Goal: Task Accomplishment & Management: Manage account settings

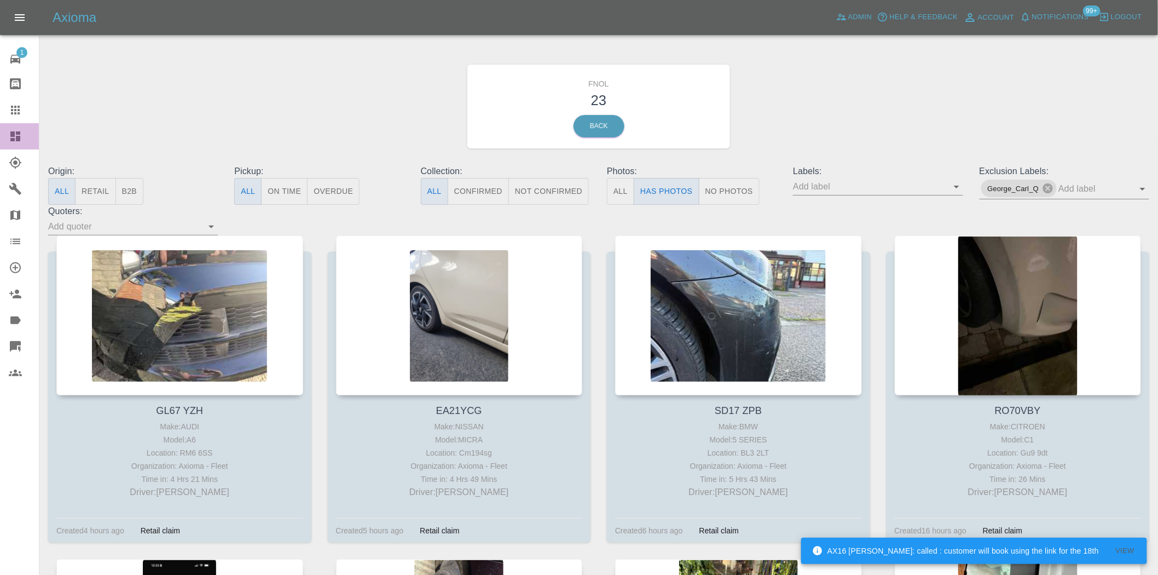
click at [19, 126] on link "Dashboard" at bounding box center [19, 136] width 39 height 26
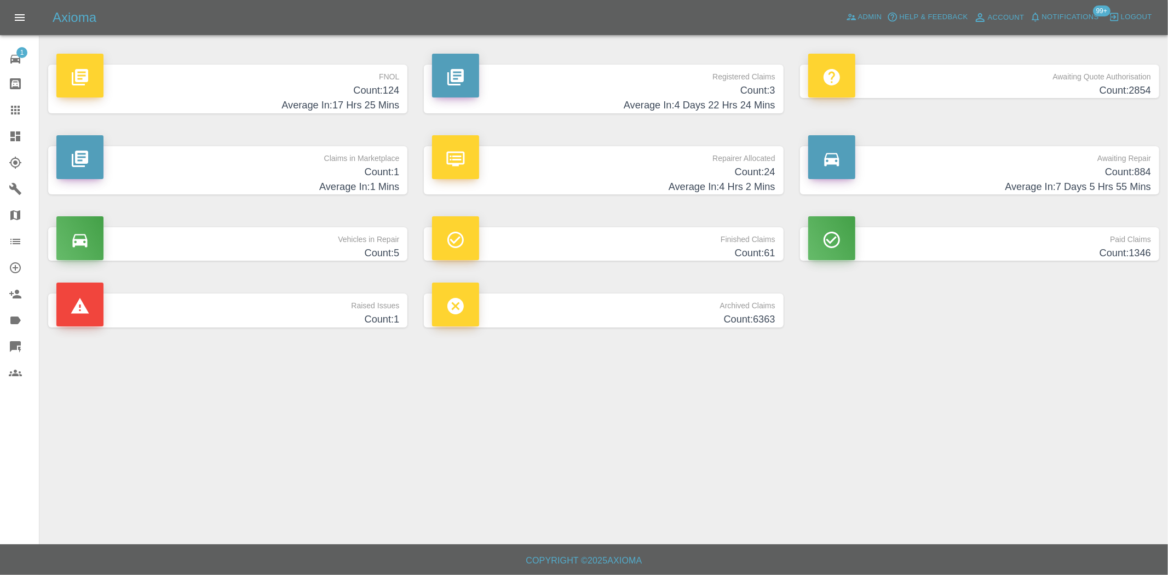
click at [352, 96] on h4 "Count: 124" at bounding box center [227, 90] width 343 height 15
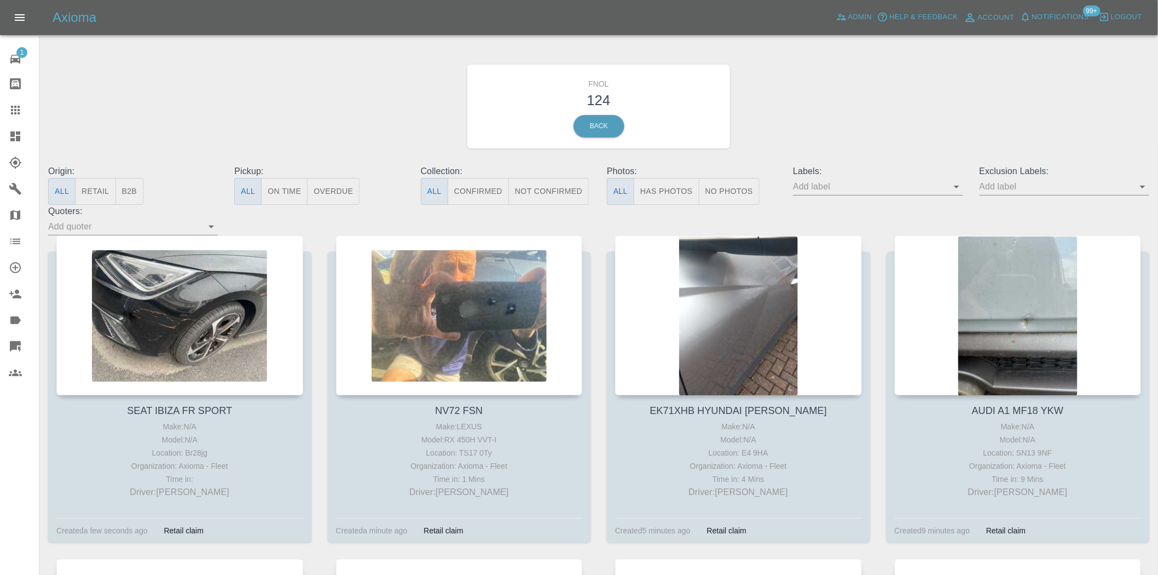
click at [654, 181] on button "Has Photos" at bounding box center [667, 191] width 66 height 27
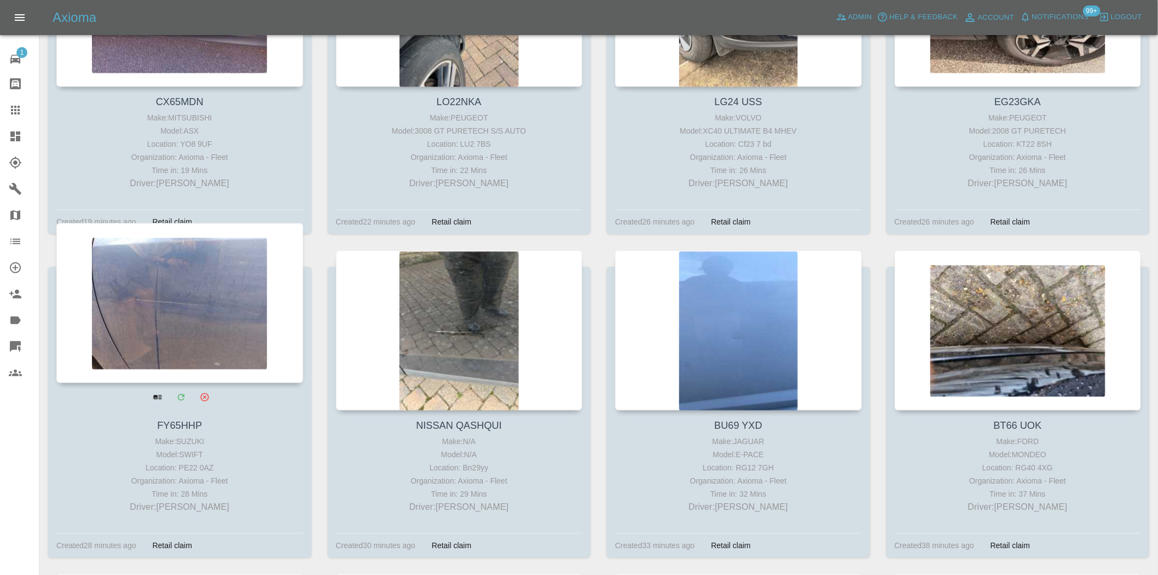
scroll to position [973, 0]
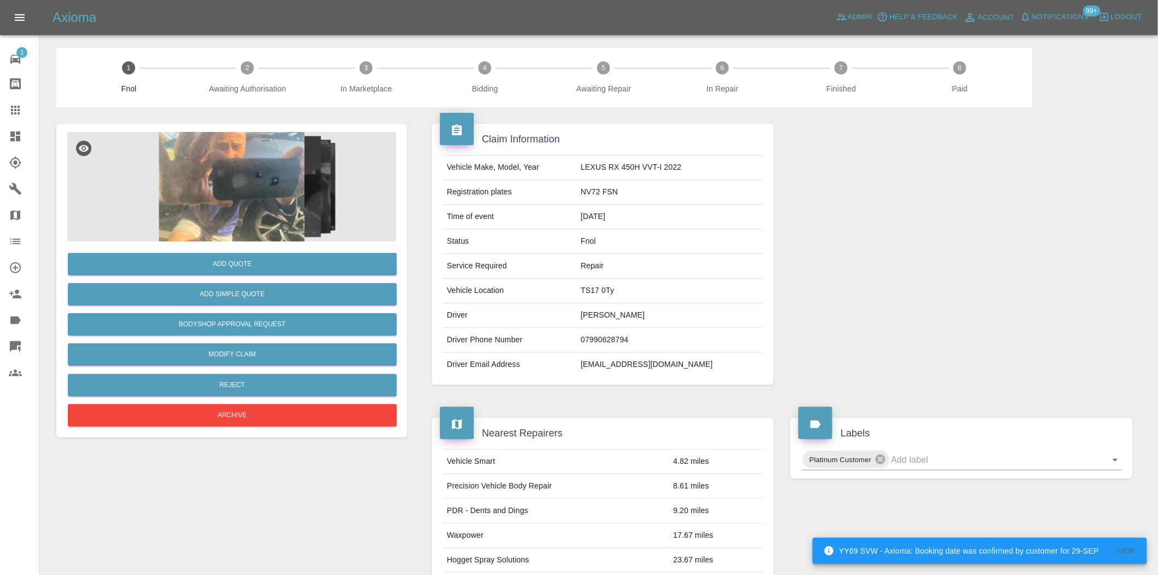
click at [195, 161] on img at bounding box center [231, 186] width 329 height 109
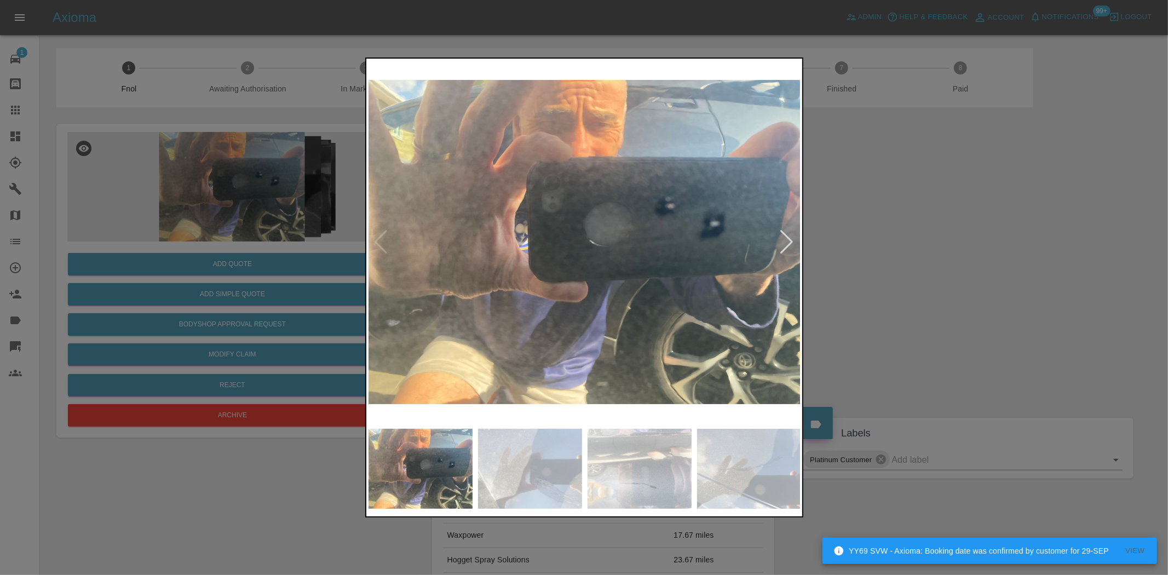
click at [458, 224] on img at bounding box center [584, 242] width 433 height 362
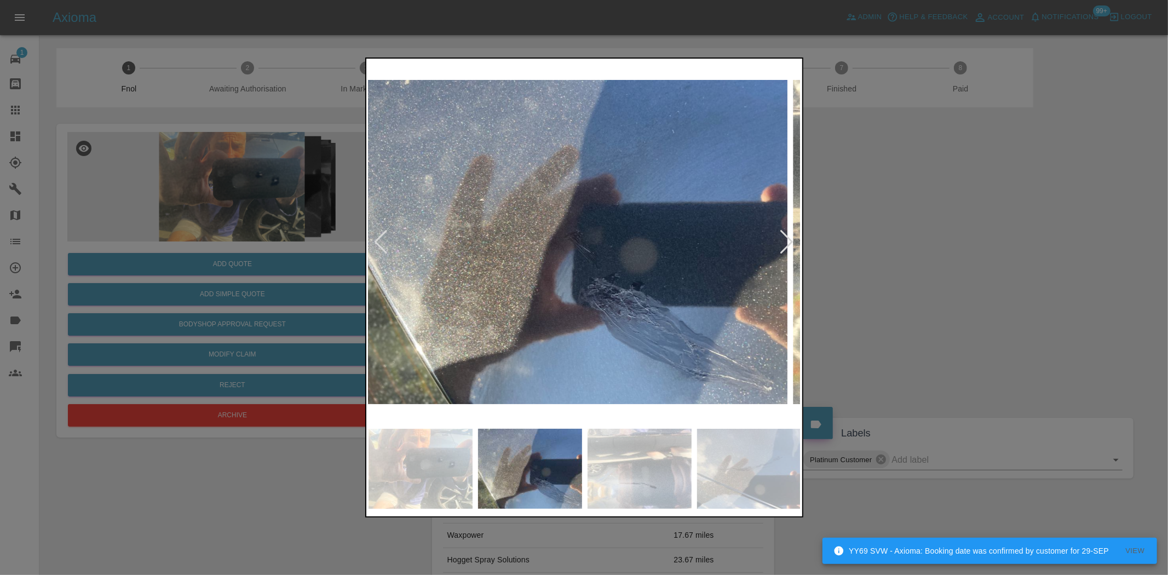
click at [463, 281] on img at bounding box center [571, 242] width 433 height 362
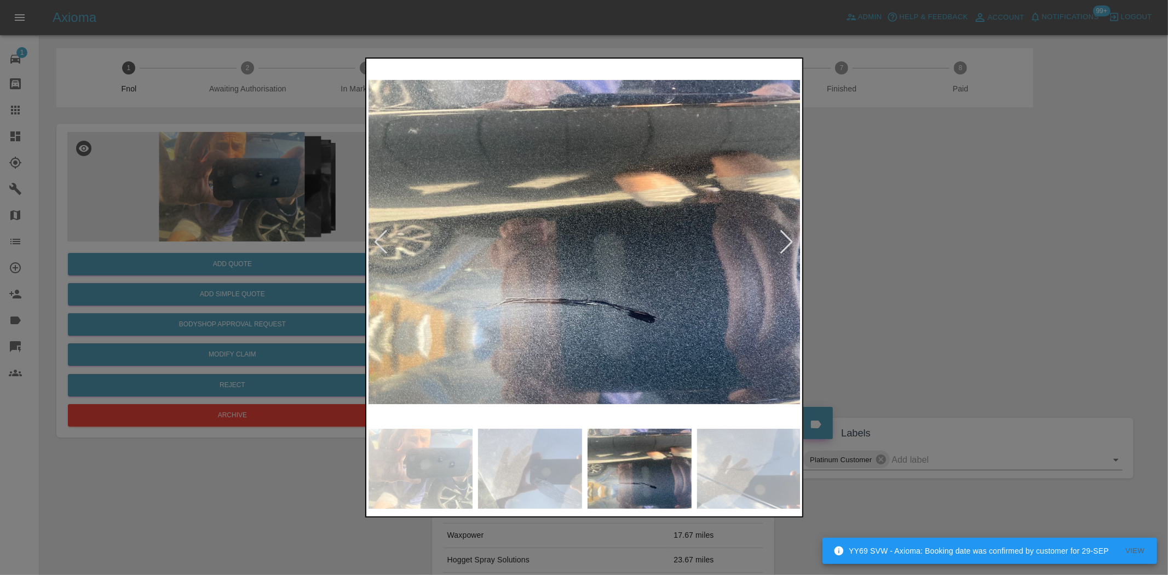
click at [293, 278] on div at bounding box center [584, 287] width 1168 height 575
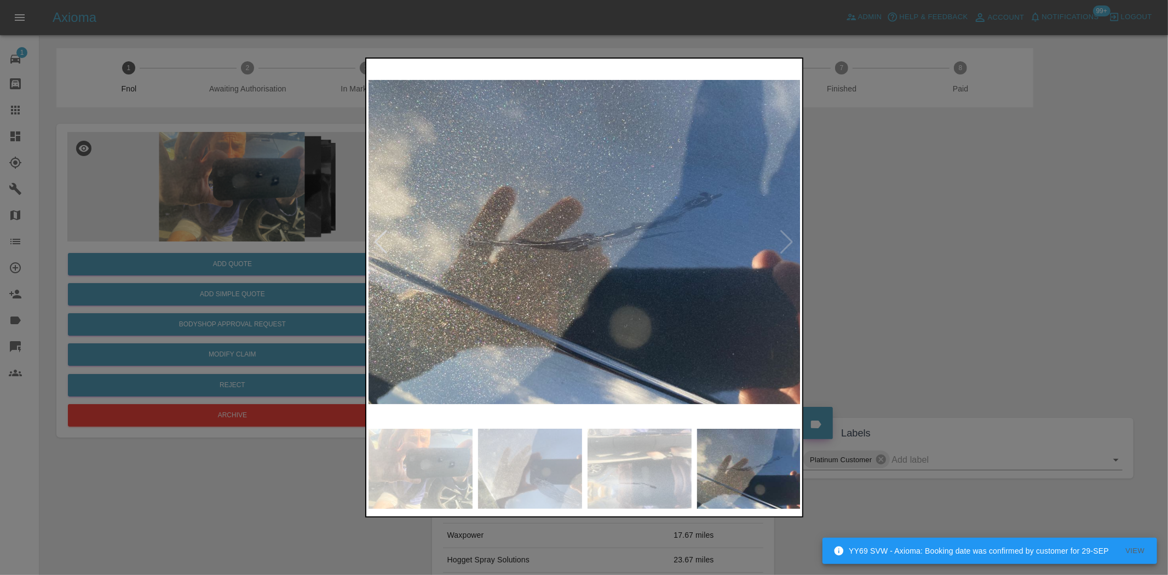
click at [237, 252] on div at bounding box center [584, 287] width 1168 height 575
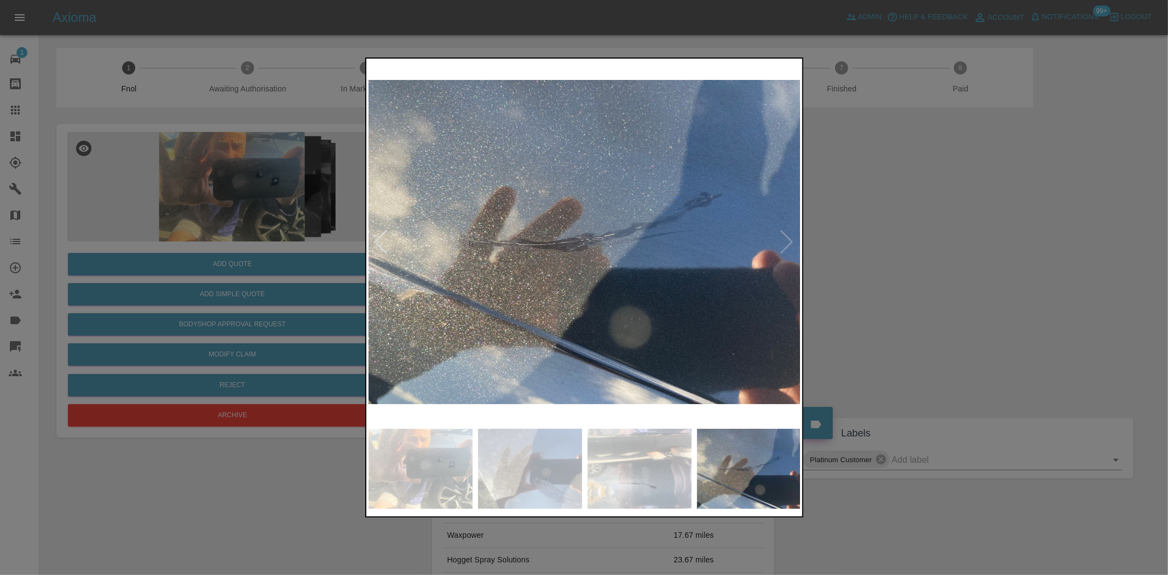
click at [349, 232] on div at bounding box center [584, 287] width 1168 height 575
click at [170, 194] on div at bounding box center [584, 287] width 1168 height 575
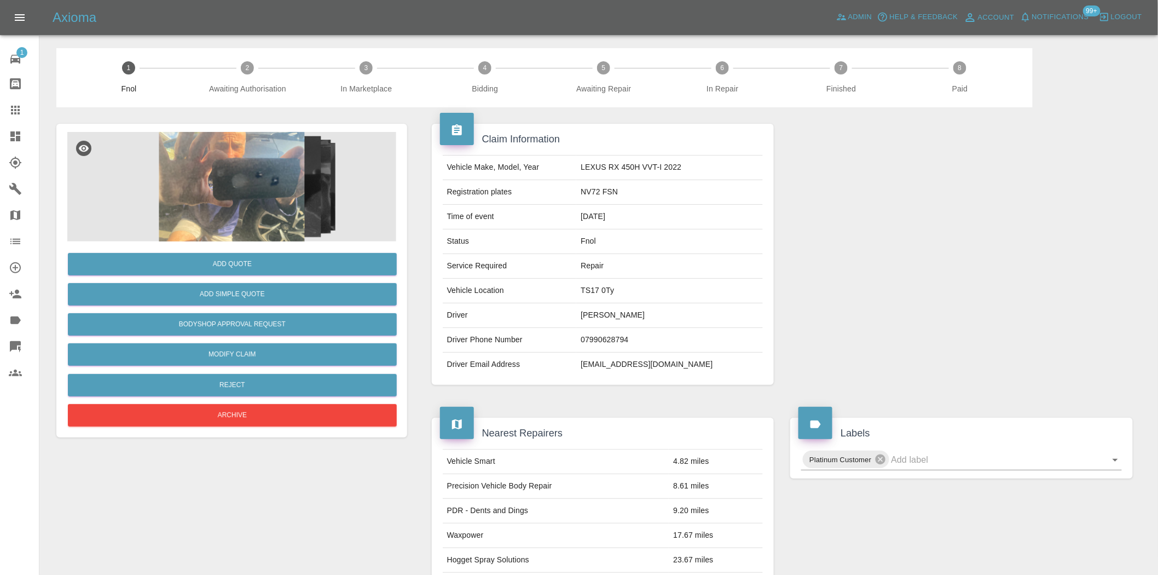
click at [272, 209] on img at bounding box center [231, 186] width 329 height 109
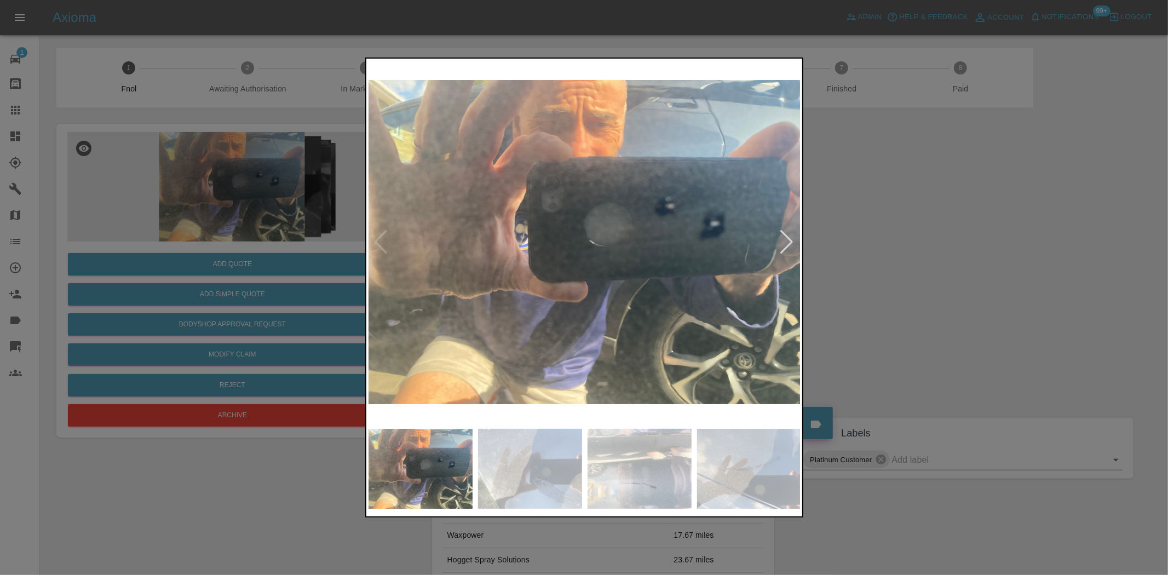
click at [643, 298] on img at bounding box center [584, 242] width 433 height 362
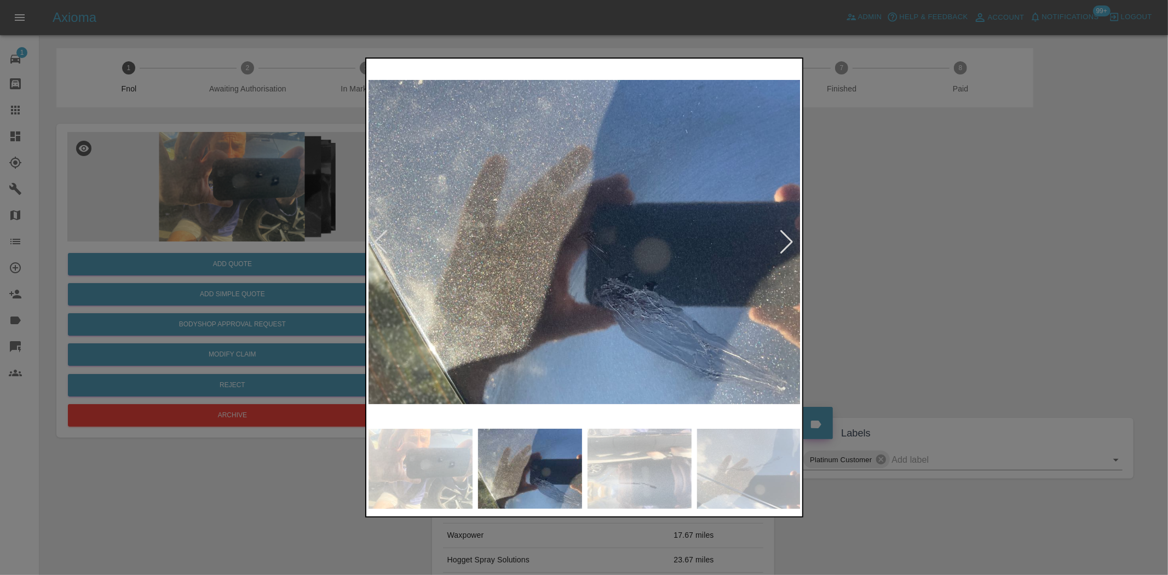
click at [496, 285] on img at bounding box center [584, 242] width 433 height 362
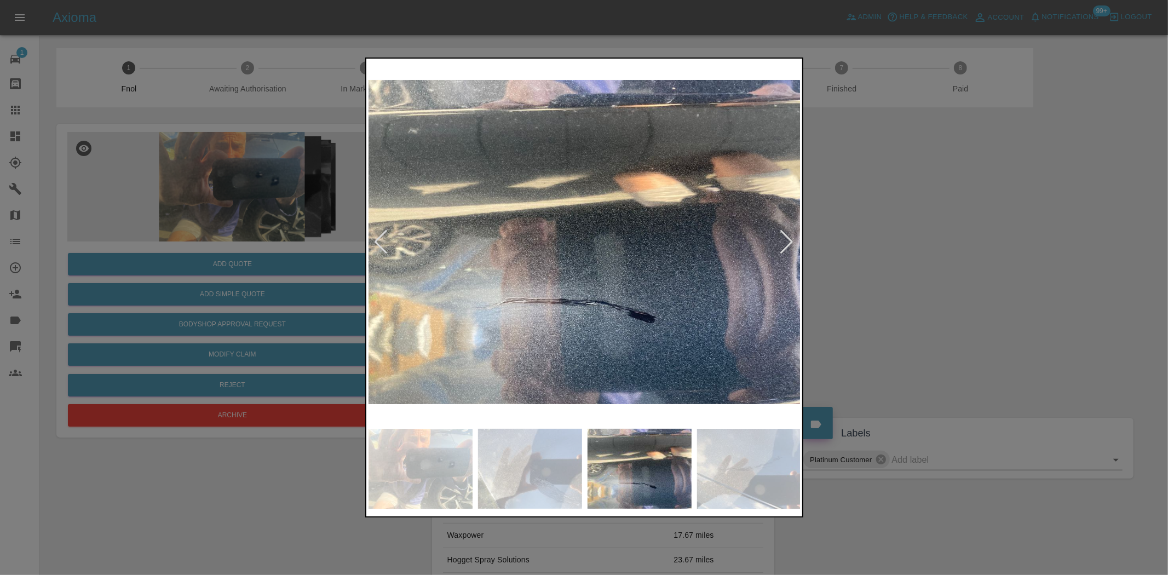
click at [523, 278] on img at bounding box center [584, 242] width 433 height 362
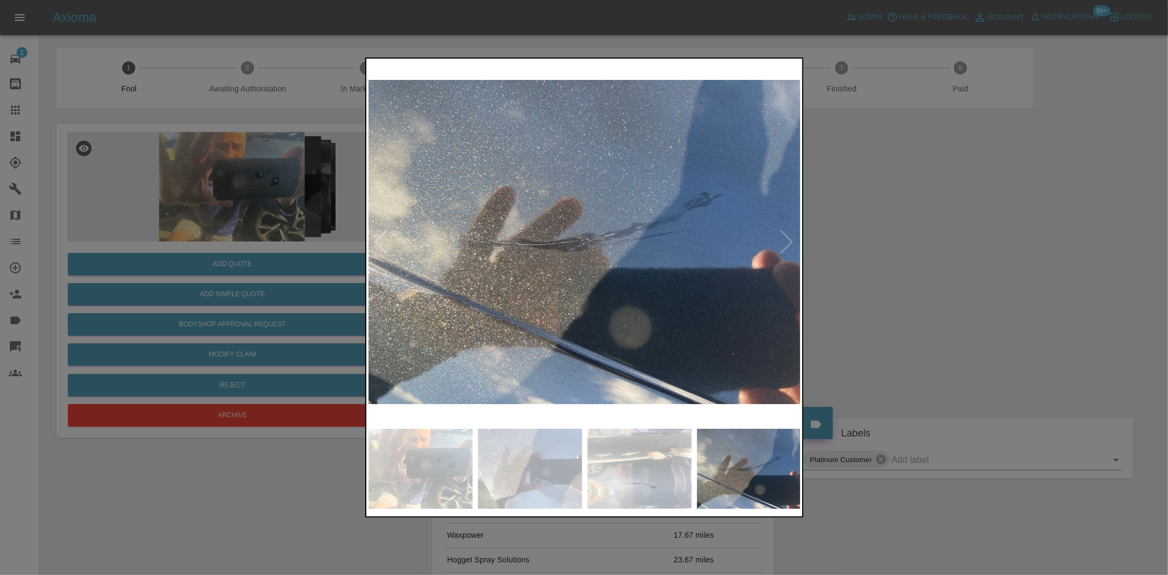
click at [463, 260] on img at bounding box center [584, 242] width 433 height 362
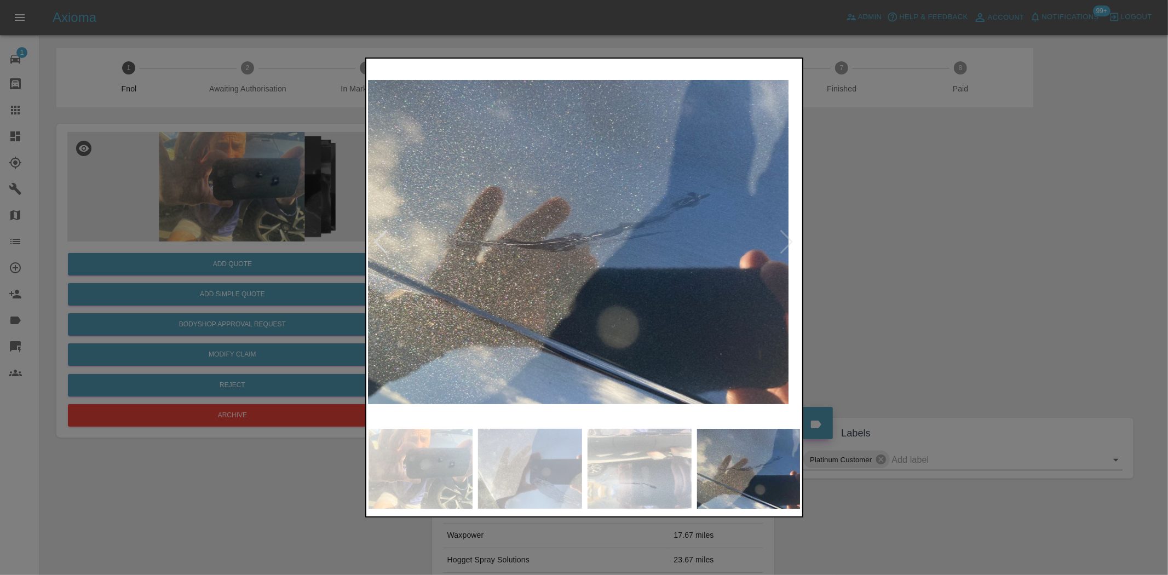
click at [406, 214] on img at bounding box center [572, 242] width 433 height 362
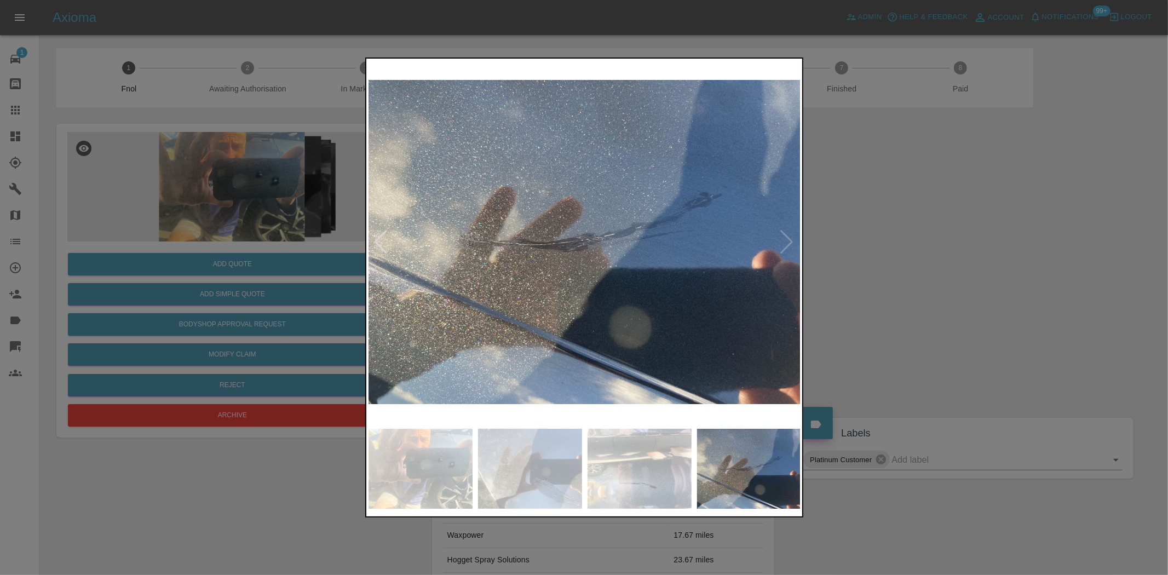
drag, startPoint x: 149, startPoint y: 111, endPoint x: 270, endPoint y: 171, distance: 135.2
click at [151, 110] on div at bounding box center [584, 287] width 1168 height 575
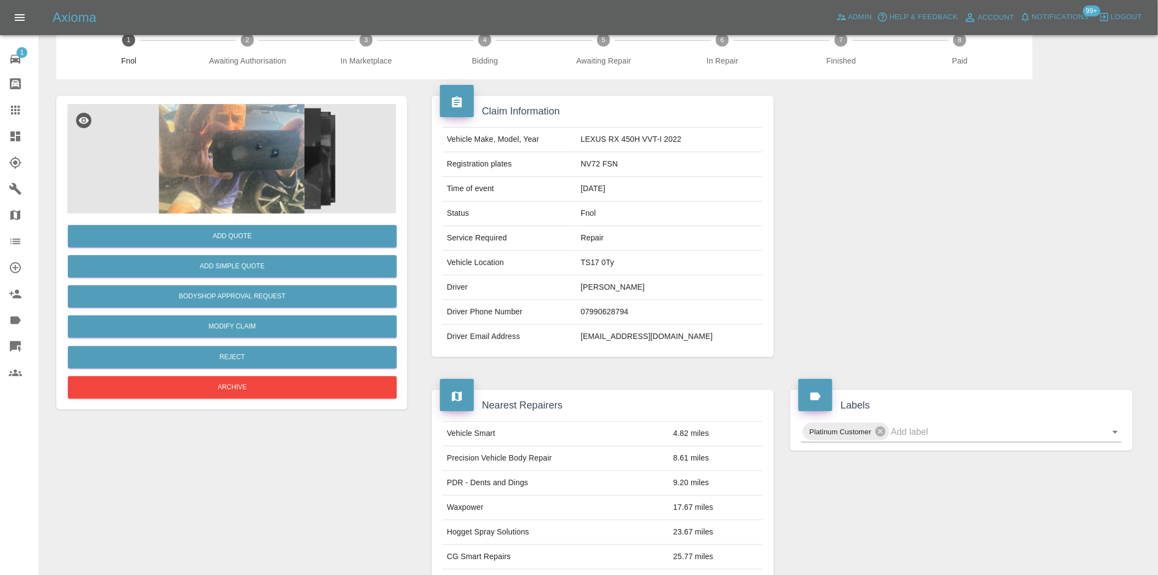
scroll to position [20, 0]
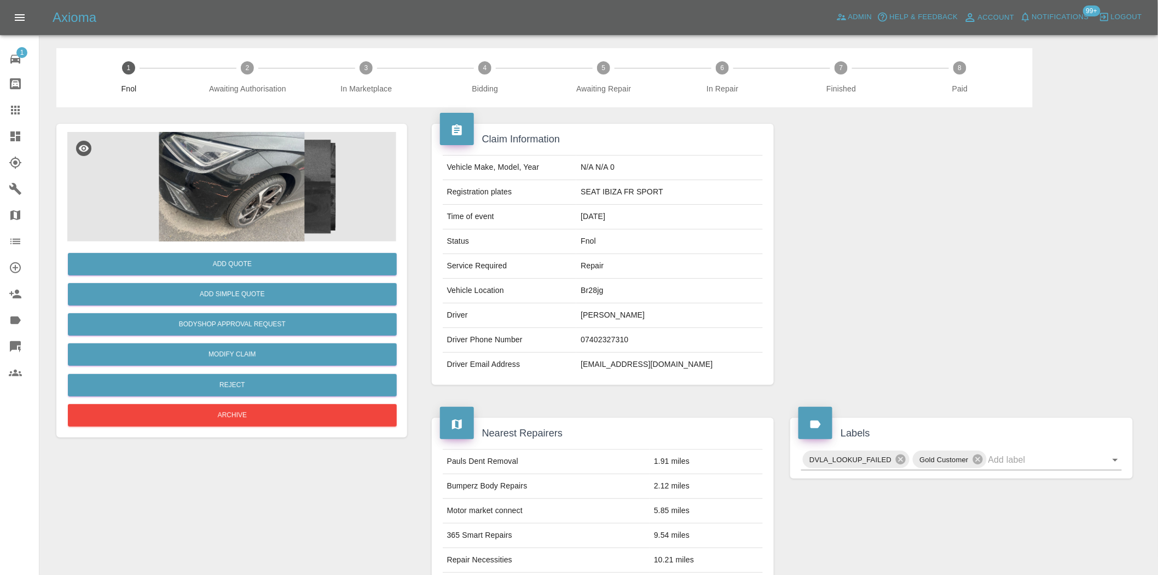
click at [206, 200] on img at bounding box center [231, 186] width 329 height 109
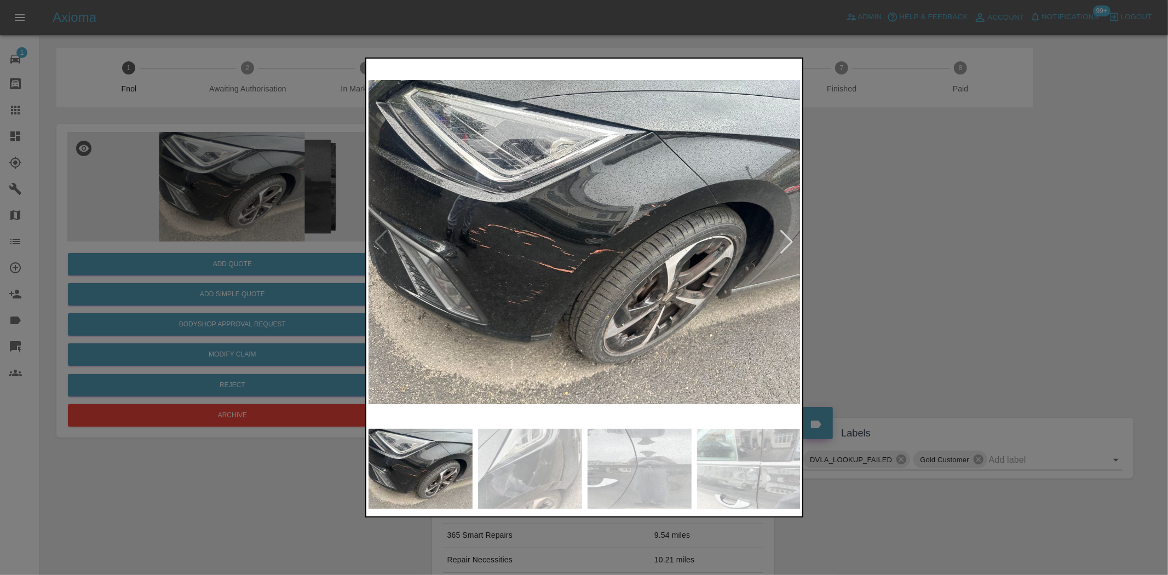
click at [542, 247] on img at bounding box center [584, 242] width 433 height 362
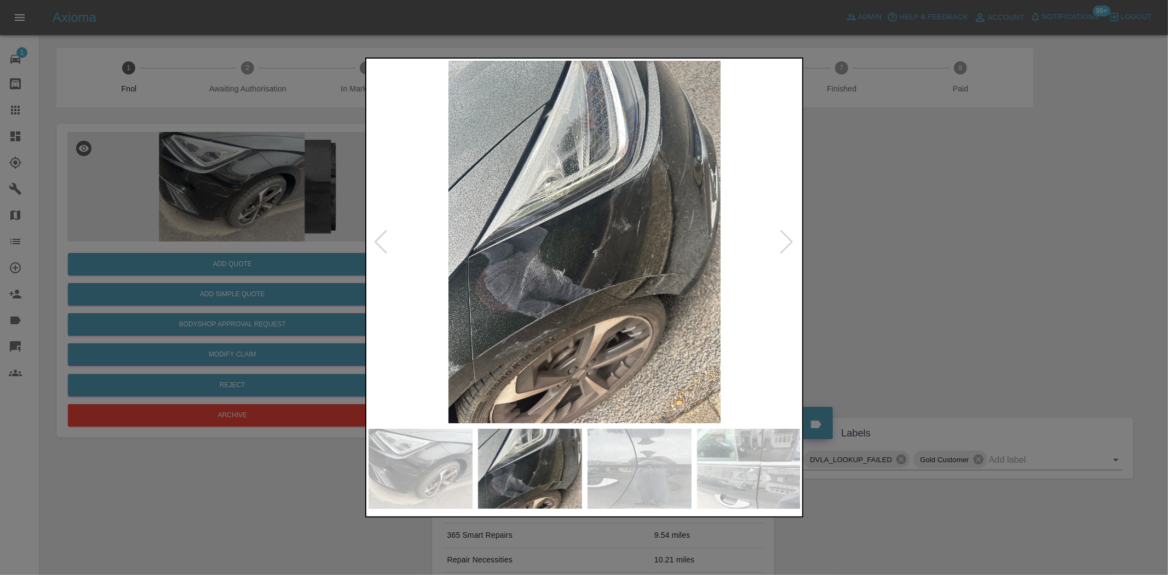
click at [625, 234] on img at bounding box center [584, 242] width 433 height 362
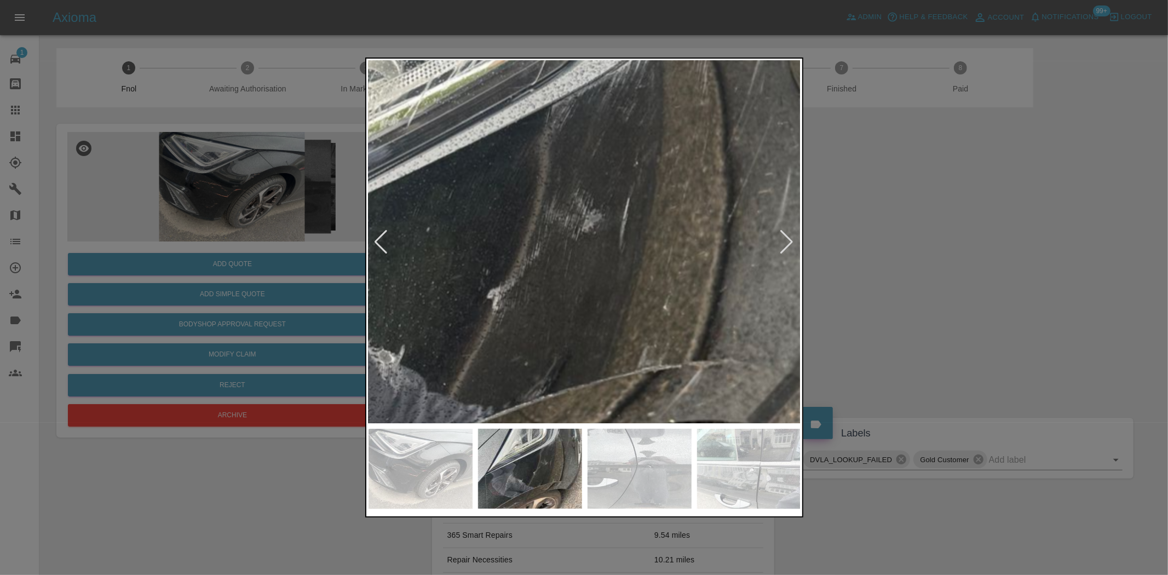
click at [625, 234] on img at bounding box center [462, 266] width 1298 height 1088
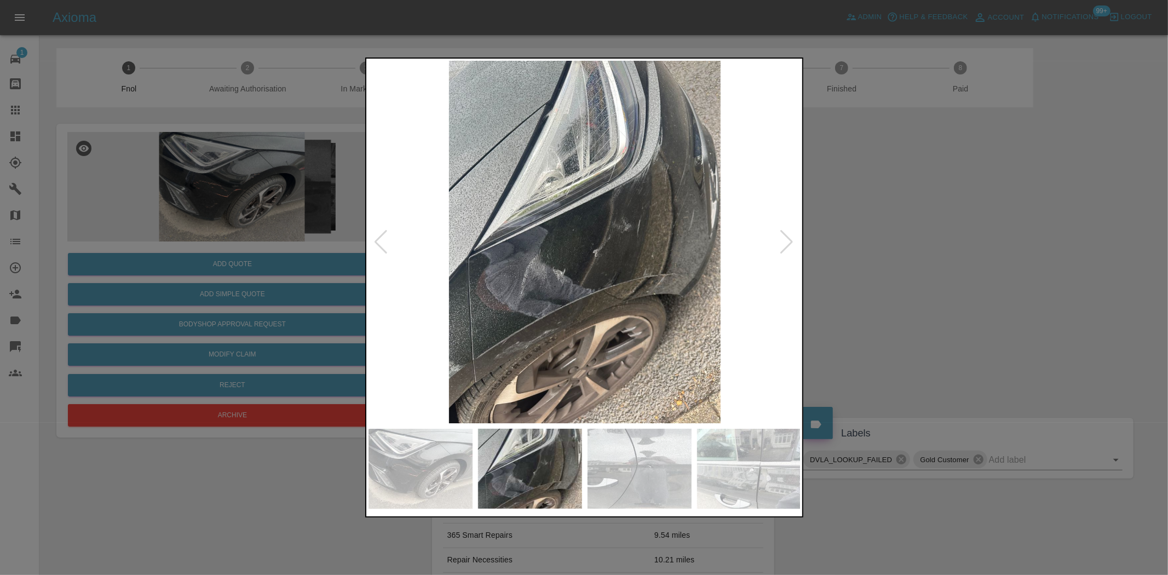
click at [513, 276] on img at bounding box center [584, 242] width 433 height 362
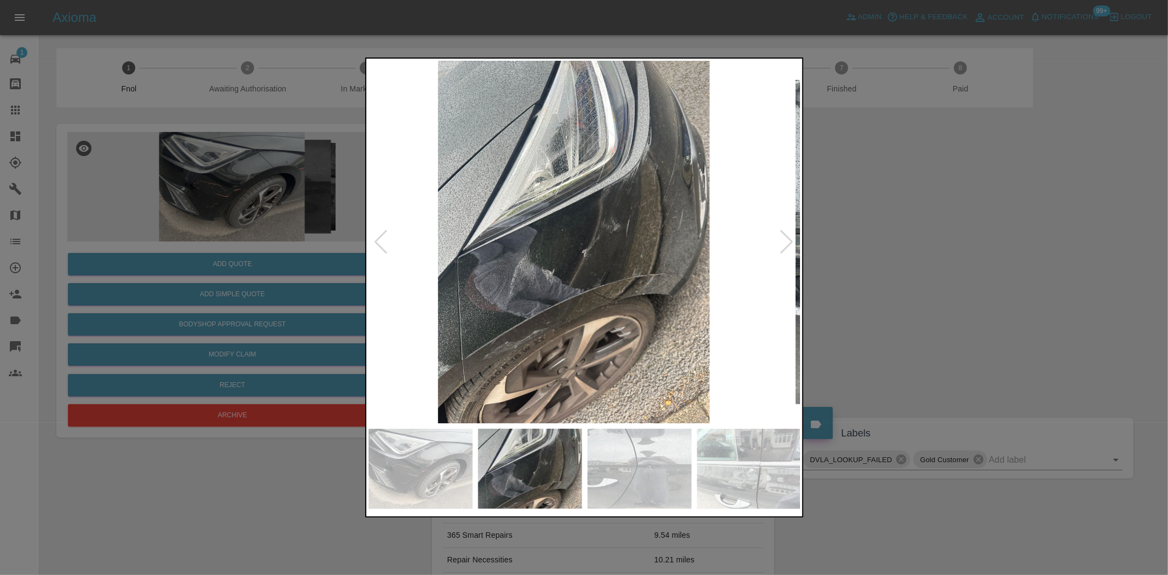
click at [562, 260] on img at bounding box center [574, 242] width 433 height 362
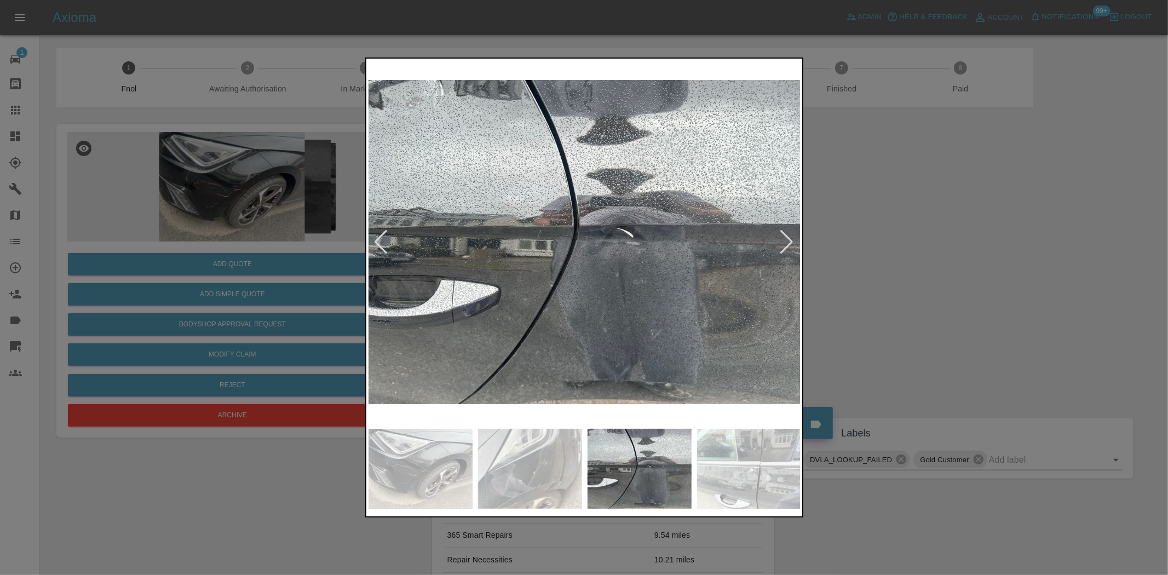
click at [617, 239] on img at bounding box center [584, 242] width 433 height 362
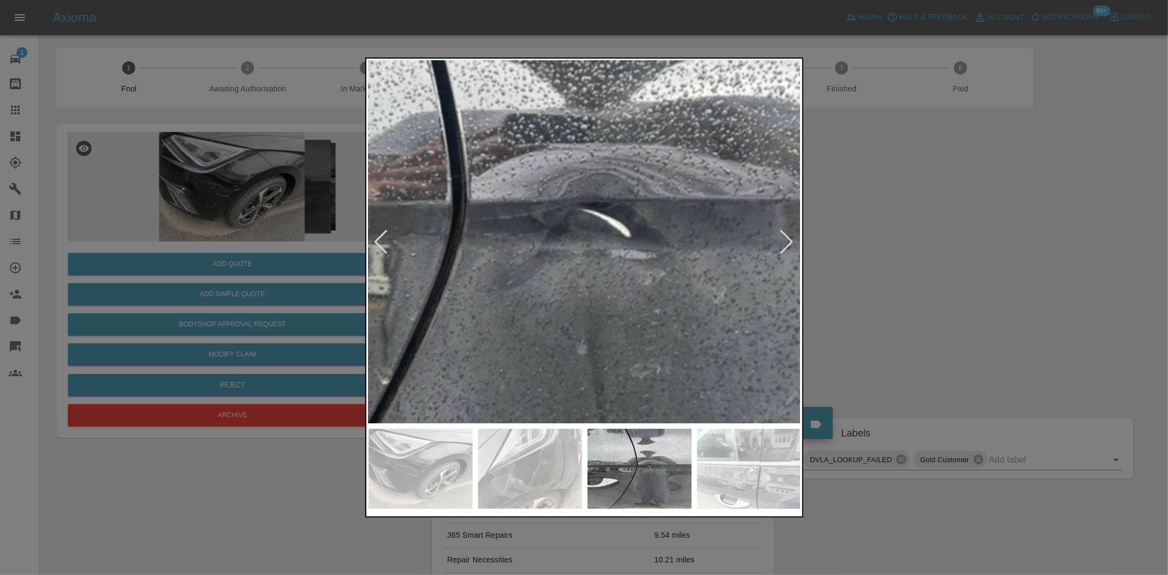
click at [617, 239] on img at bounding box center [484, 251] width 1298 height 1088
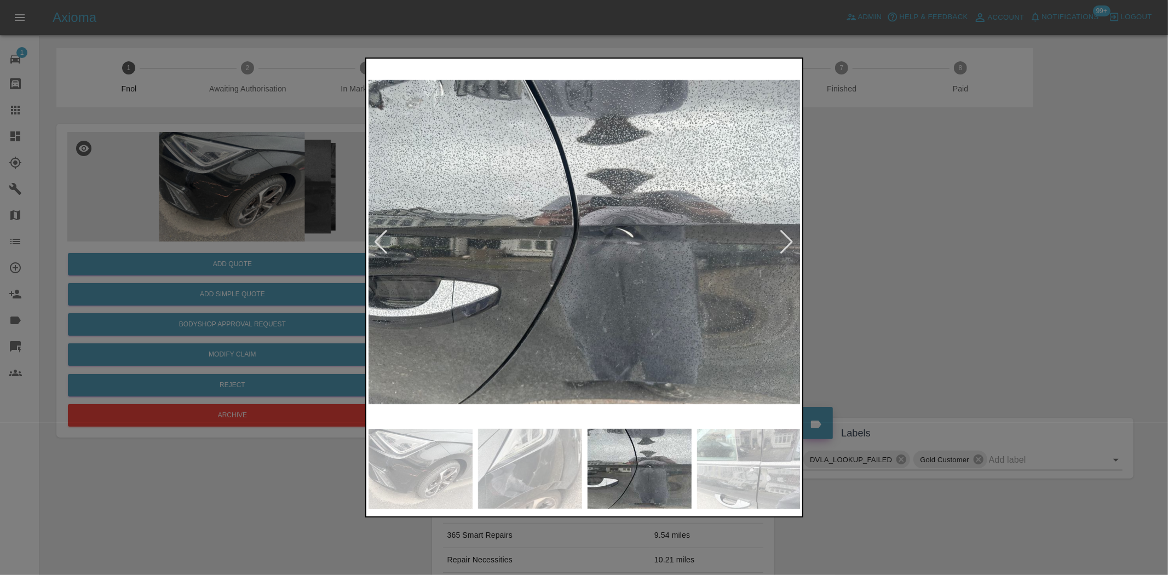
click at [607, 287] on img at bounding box center [584, 242] width 433 height 362
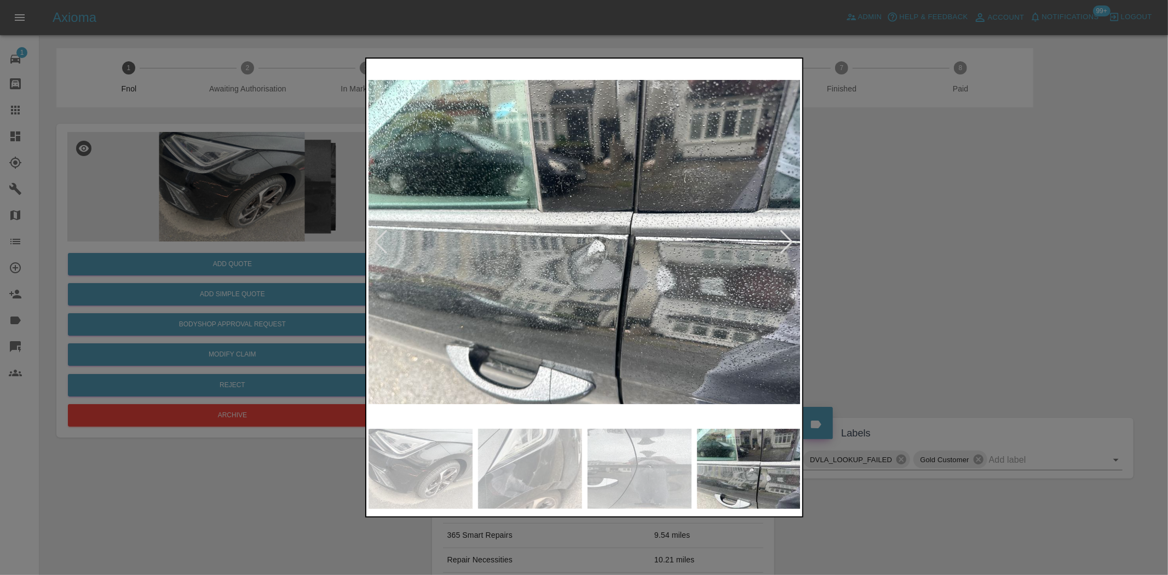
click at [616, 271] on img at bounding box center [584, 242] width 433 height 362
click at [617, 271] on img at bounding box center [584, 242] width 433 height 362
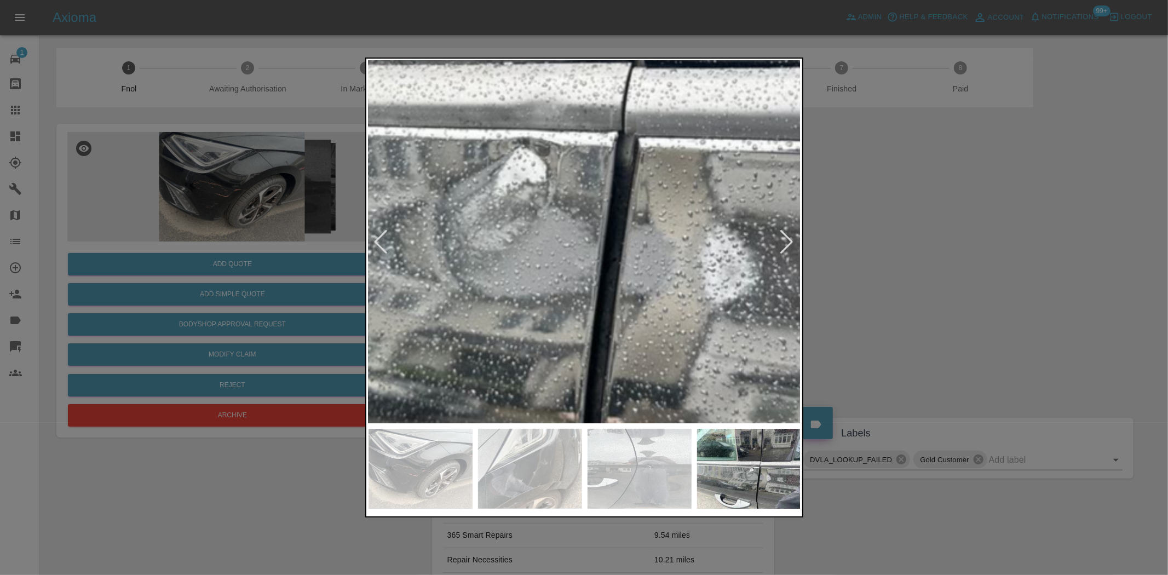
click at [524, 287] on img at bounding box center [486, 154] width 1298 height 1088
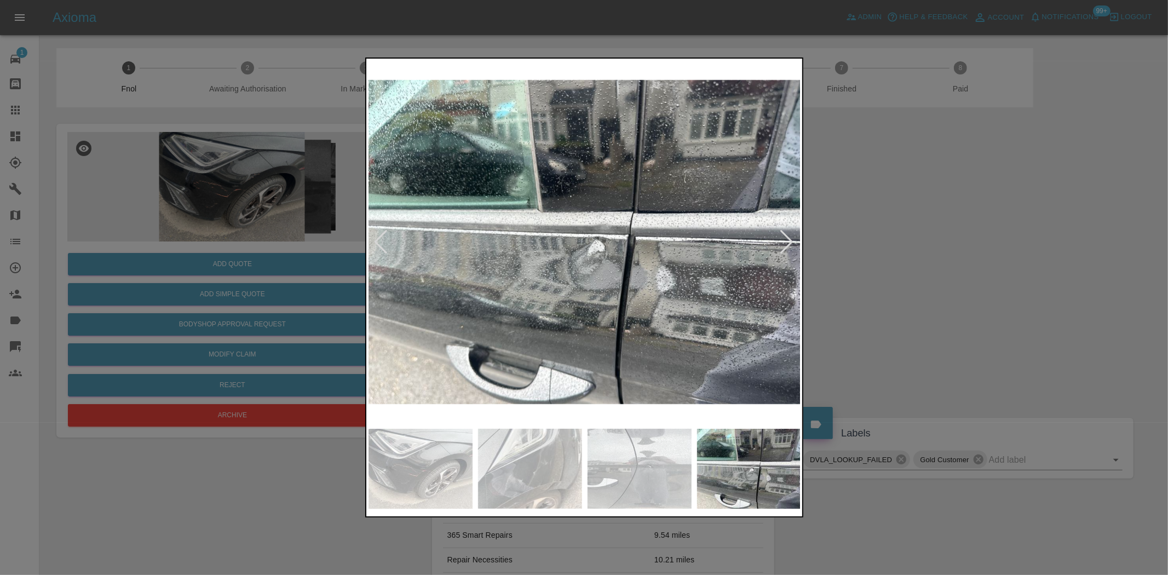
click at [452, 291] on img at bounding box center [584, 242] width 433 height 362
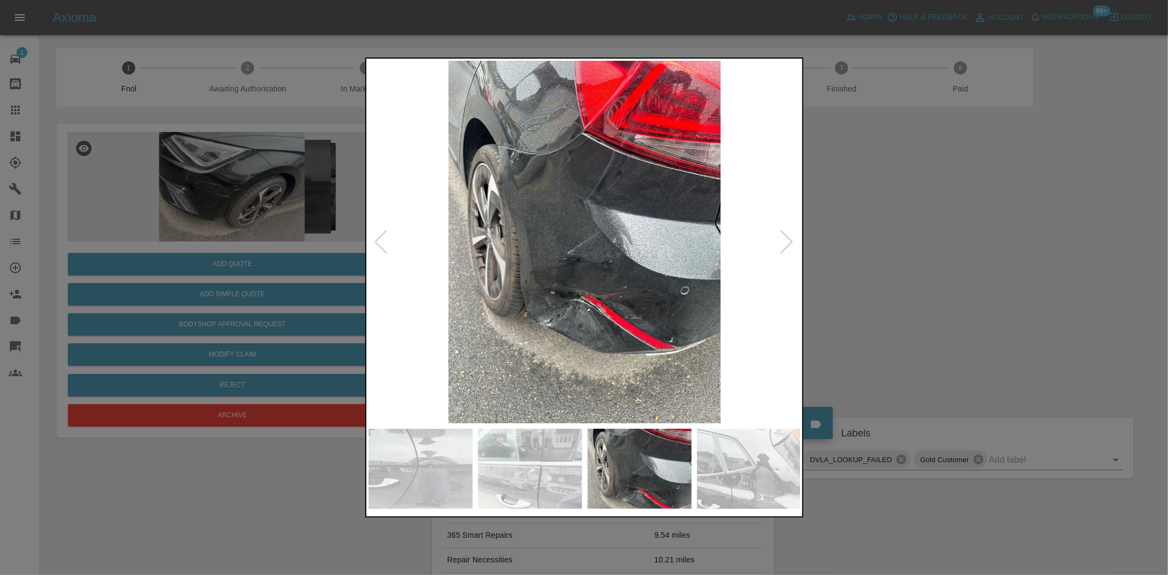
click at [562, 297] on img at bounding box center [584, 242] width 433 height 362
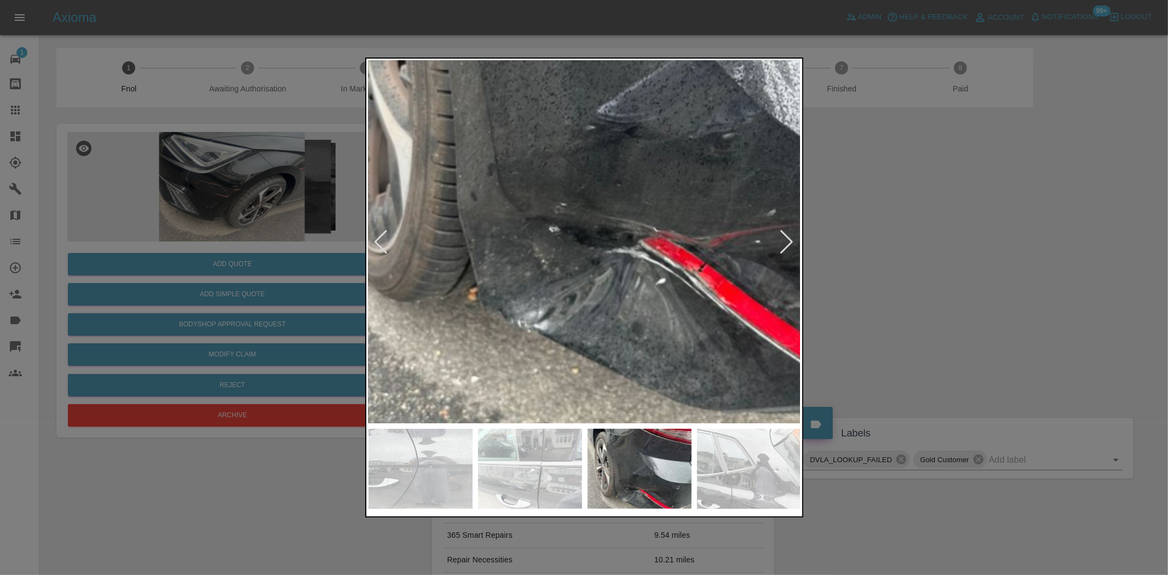
click at [561, 298] on img at bounding box center [648, 78] width 1298 height 1088
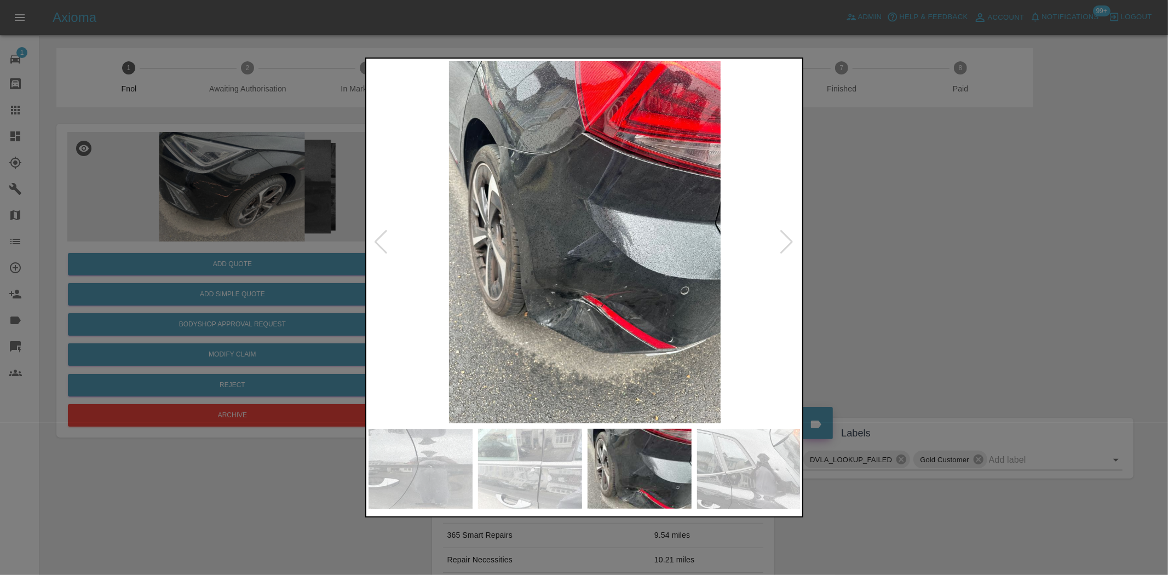
click at [491, 285] on img at bounding box center [584, 242] width 433 height 362
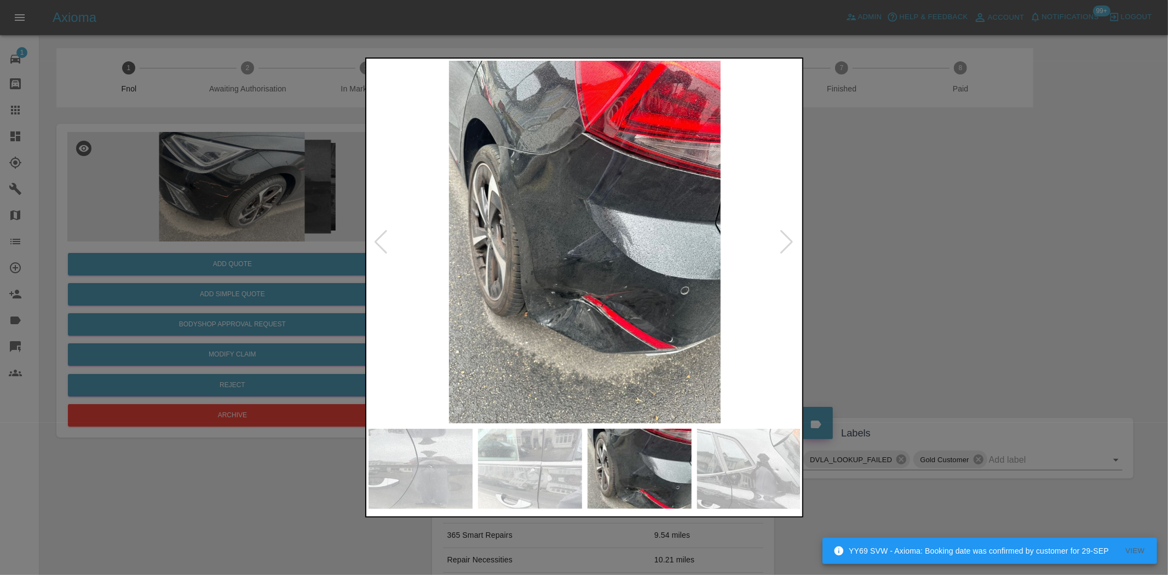
click at [423, 272] on img at bounding box center [584, 242] width 433 height 362
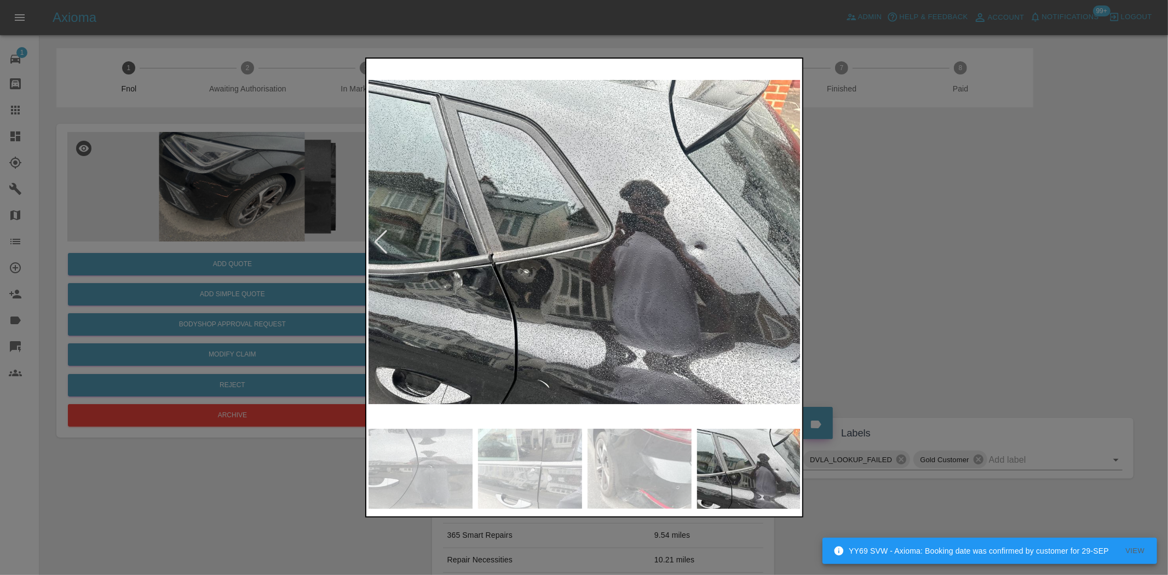
click at [509, 300] on img at bounding box center [584, 242] width 433 height 362
click at [463, 296] on img at bounding box center [584, 242] width 433 height 362
click at [926, 287] on div at bounding box center [584, 287] width 1168 height 575
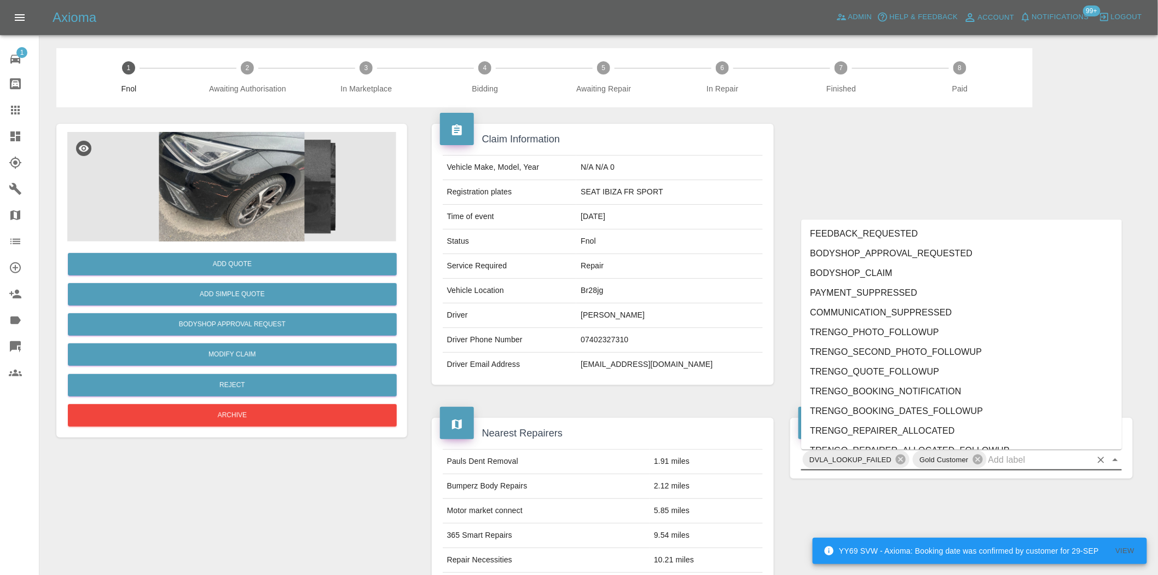
click at [1004, 457] on input "text" at bounding box center [1040, 459] width 103 height 17
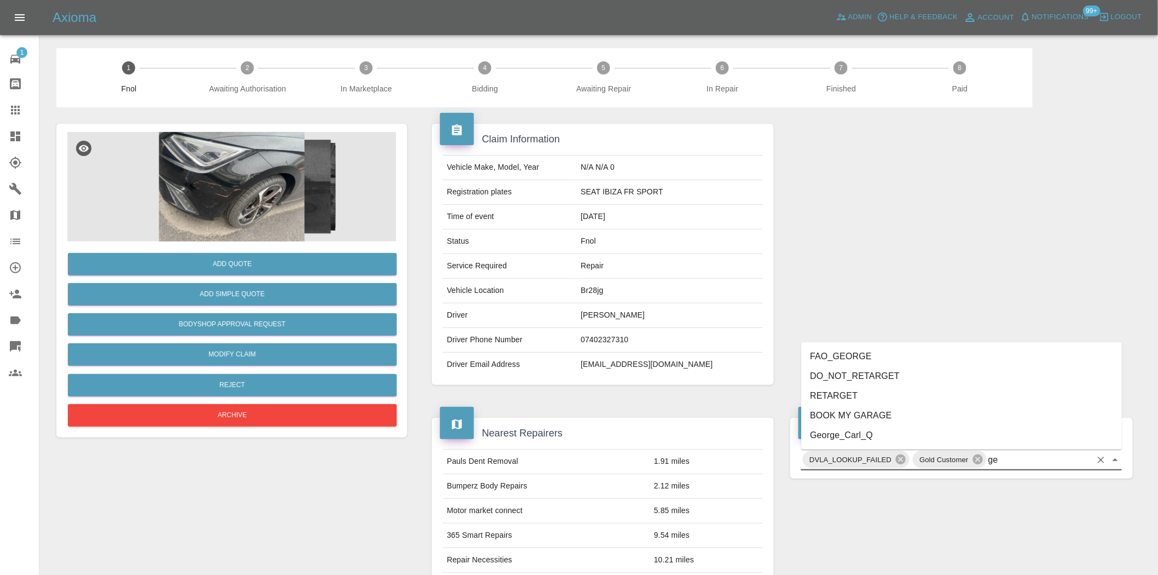
type input "geo"
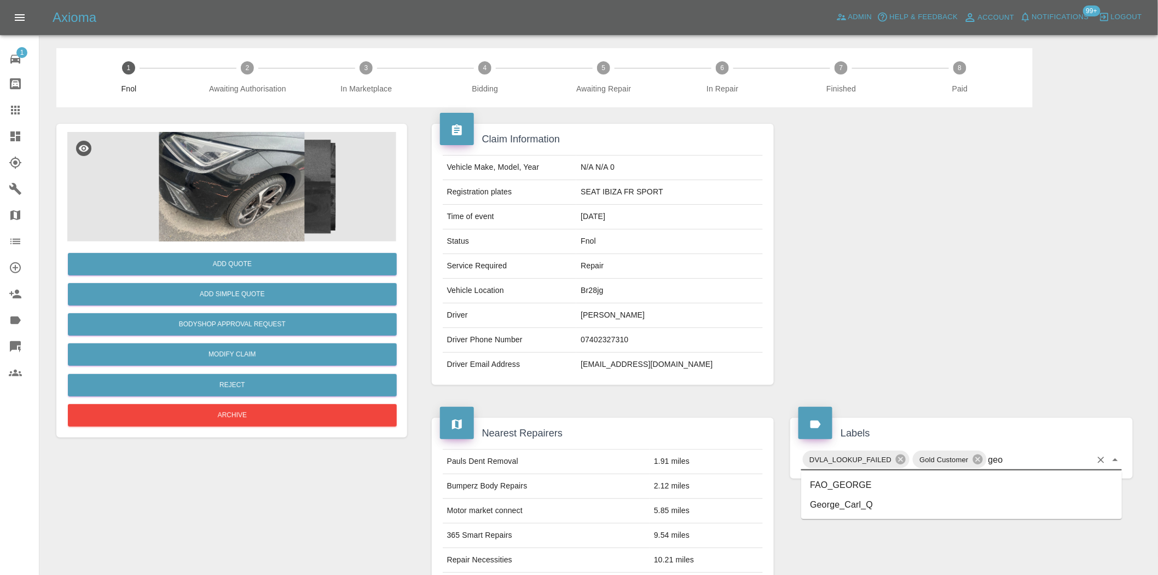
click at [847, 499] on li "George_Carl_Q" at bounding box center [962, 505] width 321 height 20
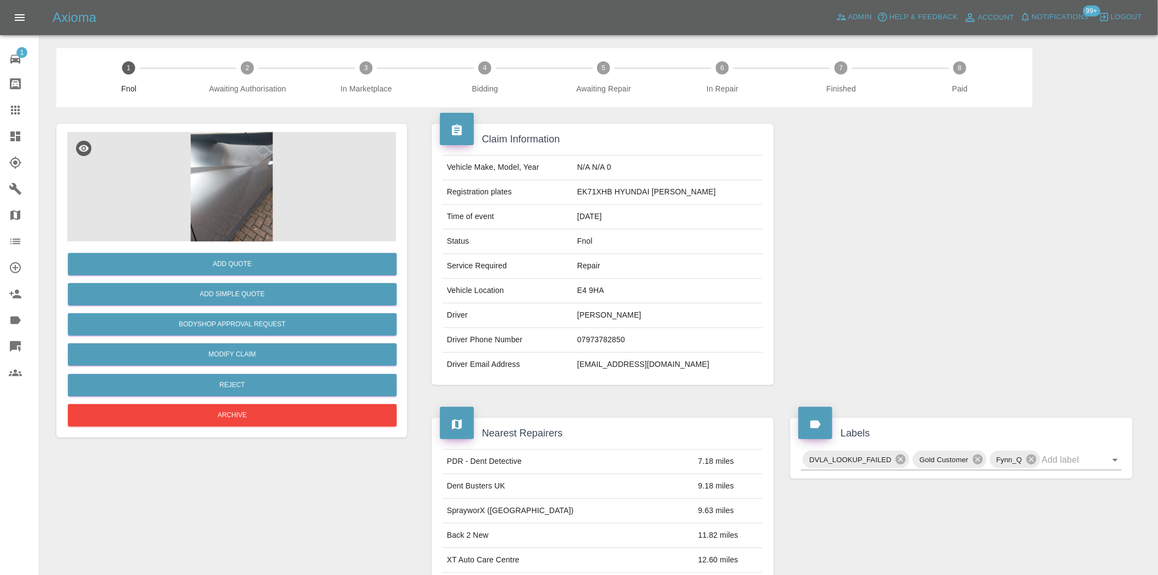
click at [214, 149] on img at bounding box center [231, 186] width 329 height 109
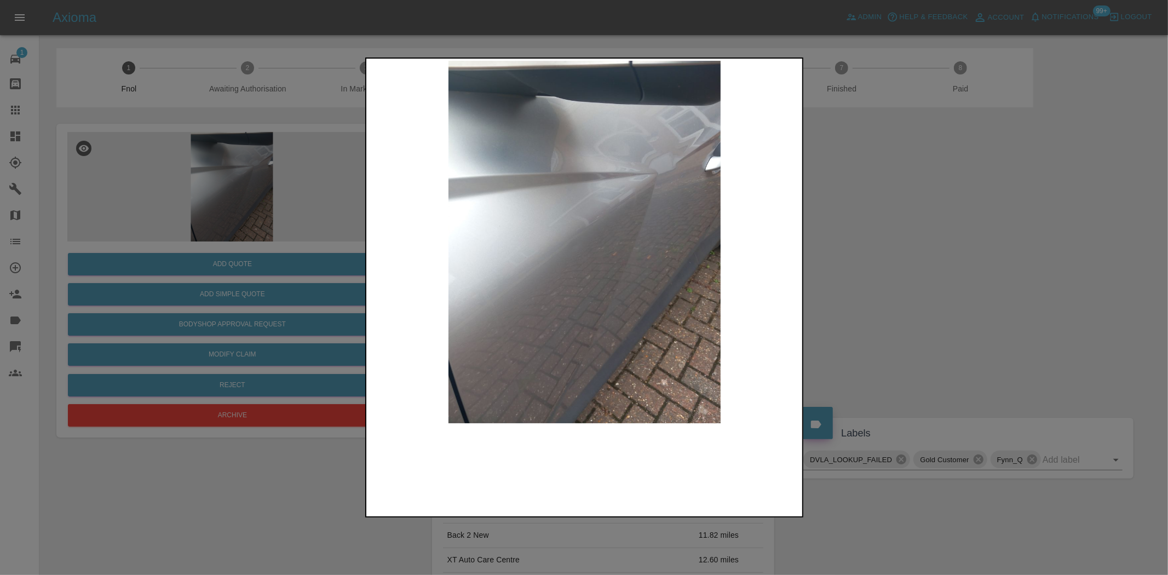
click at [543, 297] on img at bounding box center [584, 242] width 433 height 362
click at [512, 288] on img at bounding box center [584, 242] width 433 height 362
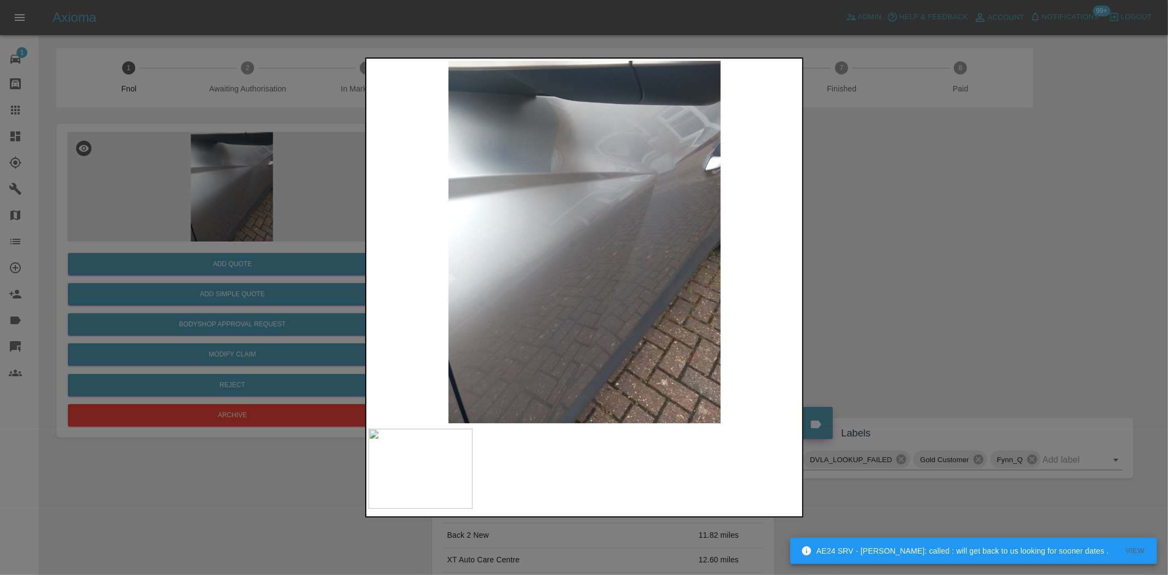
click at [254, 207] on div at bounding box center [584, 287] width 1168 height 575
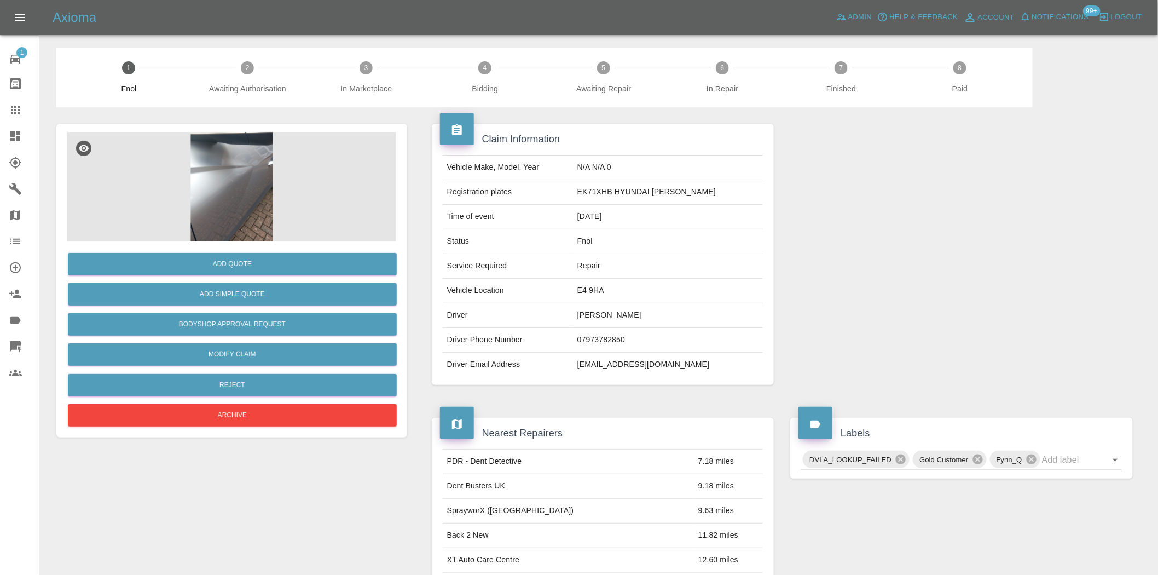
click at [242, 185] on img at bounding box center [231, 186] width 329 height 109
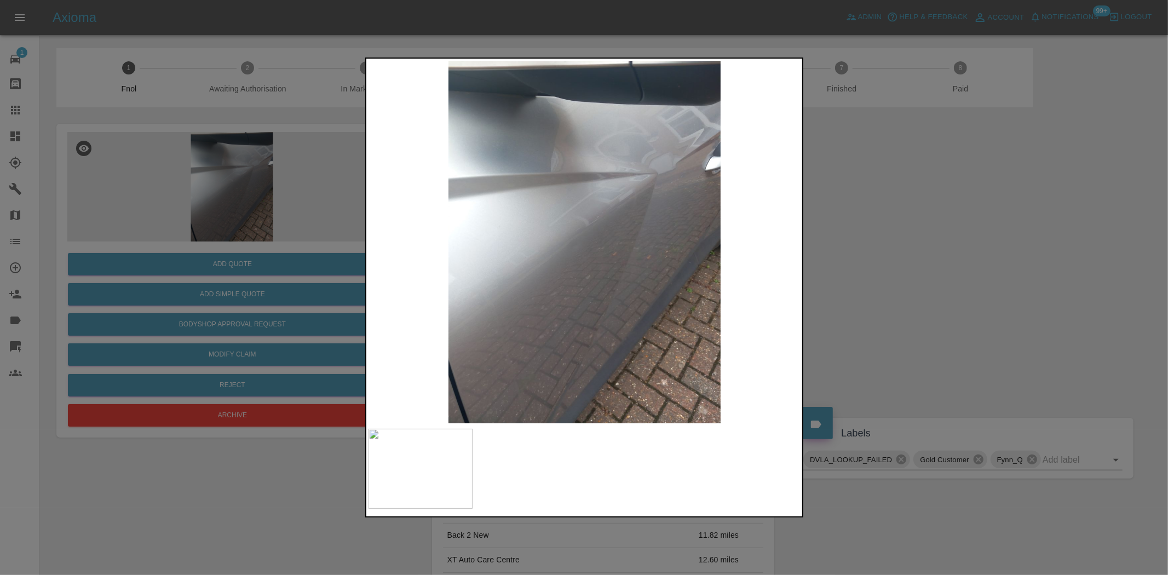
click at [603, 209] on img at bounding box center [584, 242] width 433 height 362
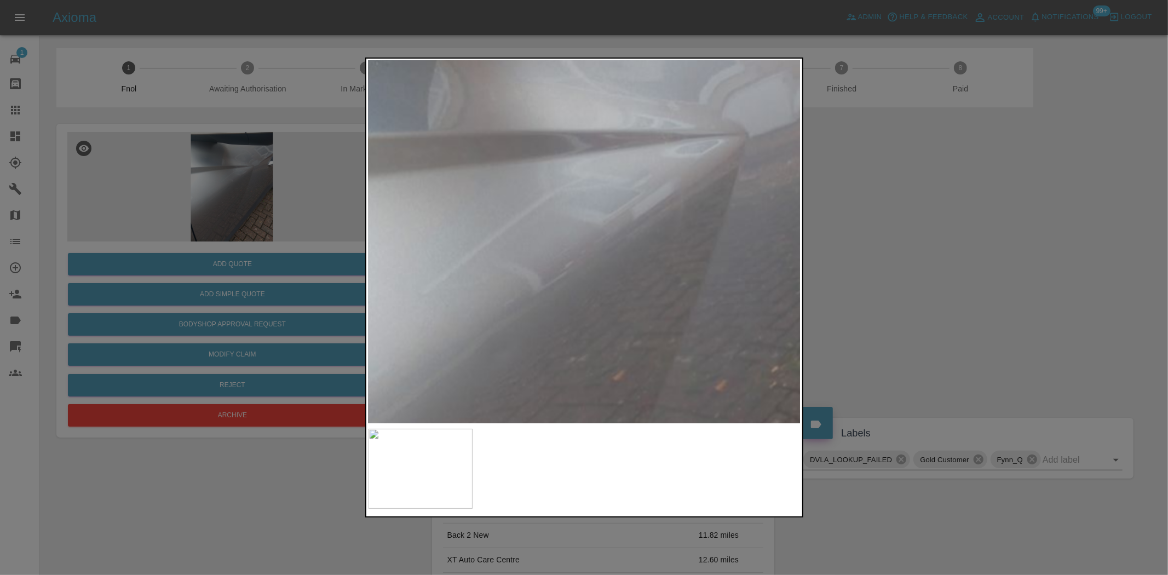
click at [630, 293] on img at bounding box center [528, 340] width 1298 height 1088
click at [632, 293] on img at bounding box center [528, 341] width 1298 height 1088
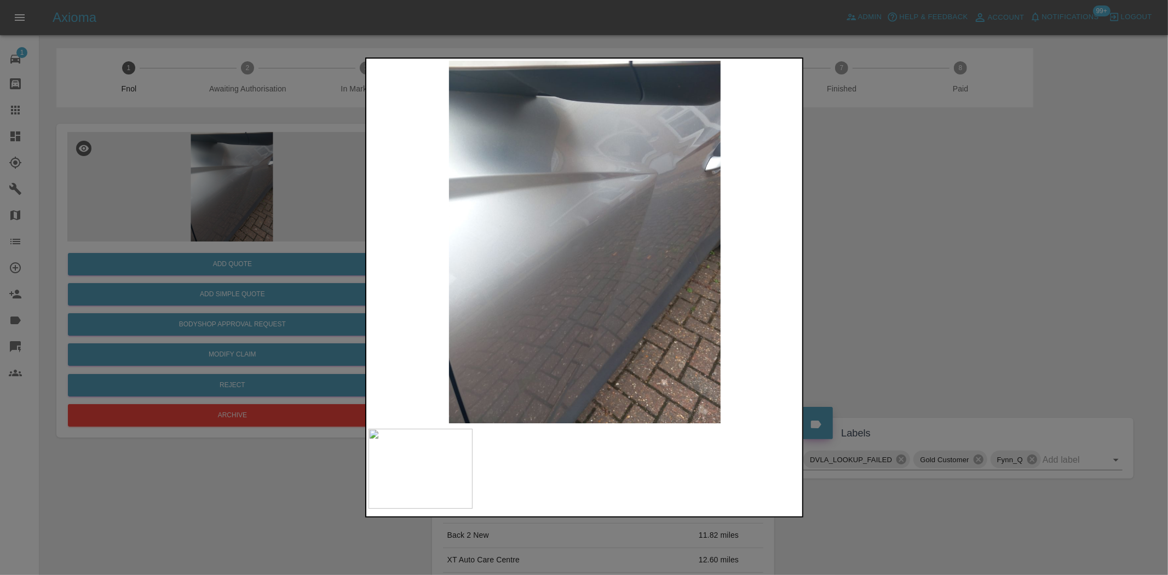
click at [612, 252] on img at bounding box center [584, 242] width 433 height 362
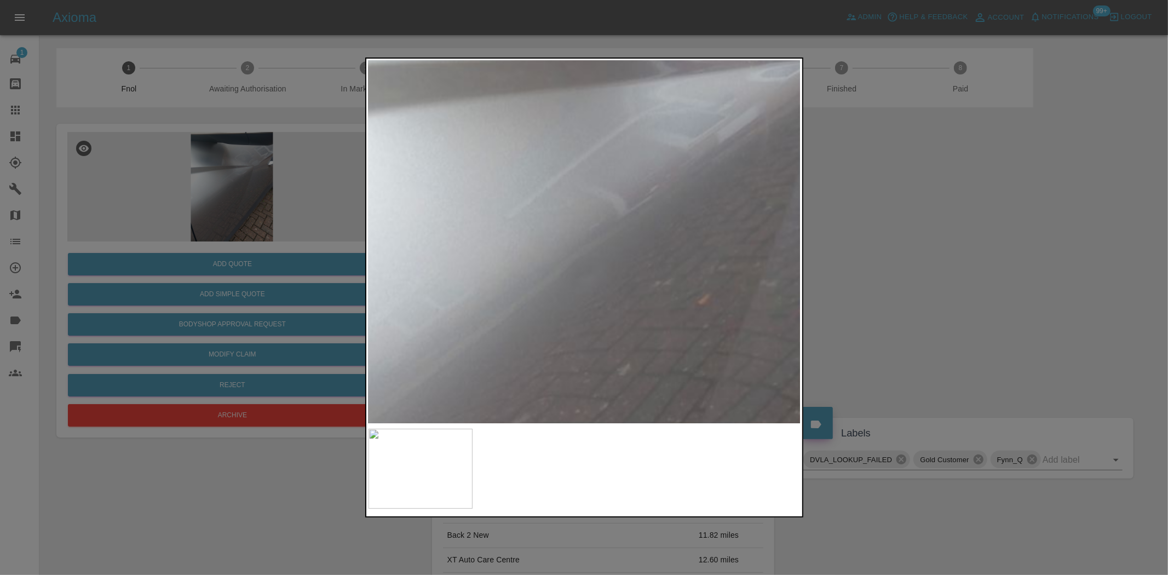
click at [713, 264] on img at bounding box center [613, 264] width 1298 height 1088
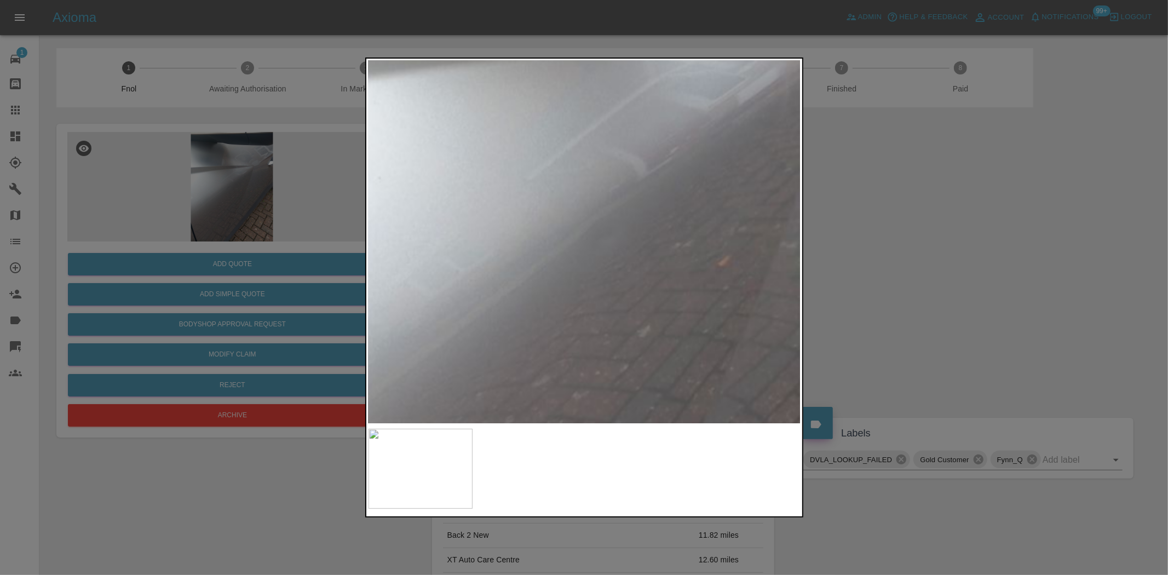
click at [653, 309] on img at bounding box center [634, 226] width 1298 height 1088
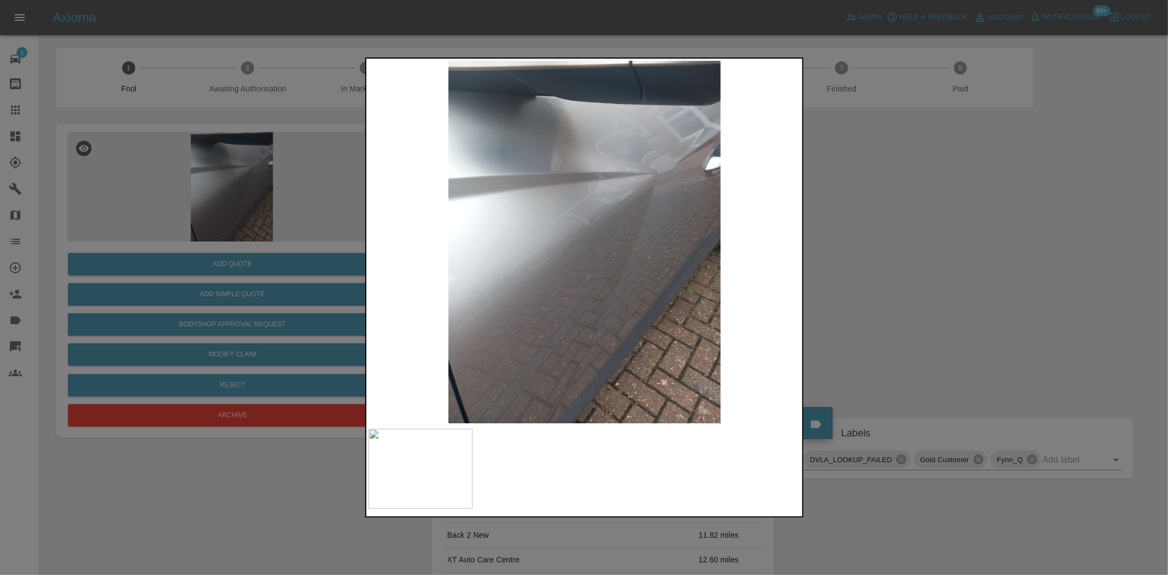
click at [228, 280] on div at bounding box center [584, 287] width 1168 height 575
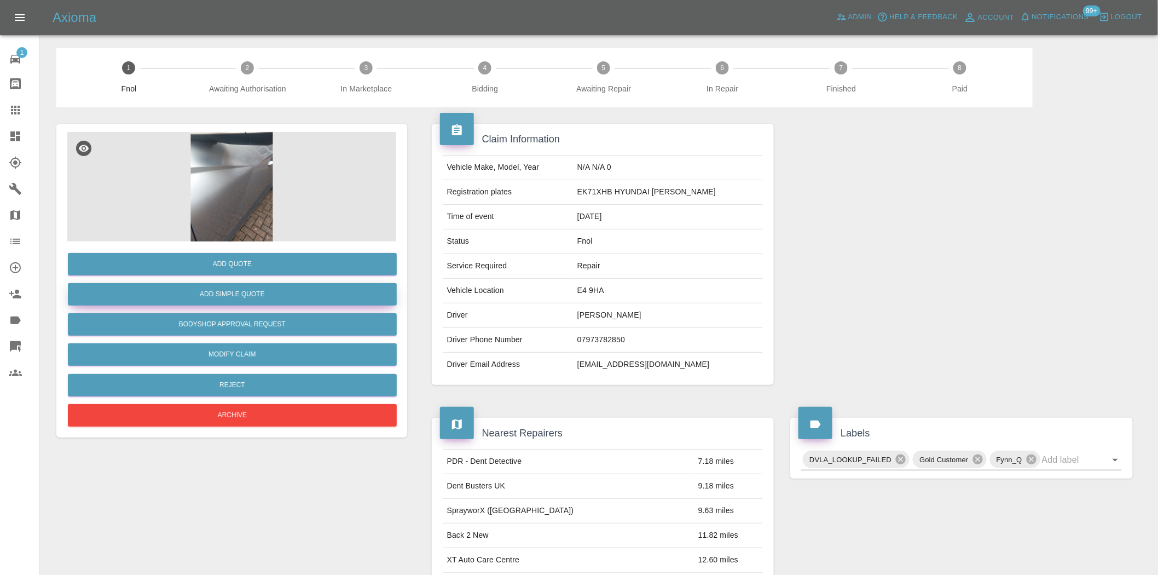
click at [233, 289] on button "Add Simple Quote" at bounding box center [232, 294] width 329 height 22
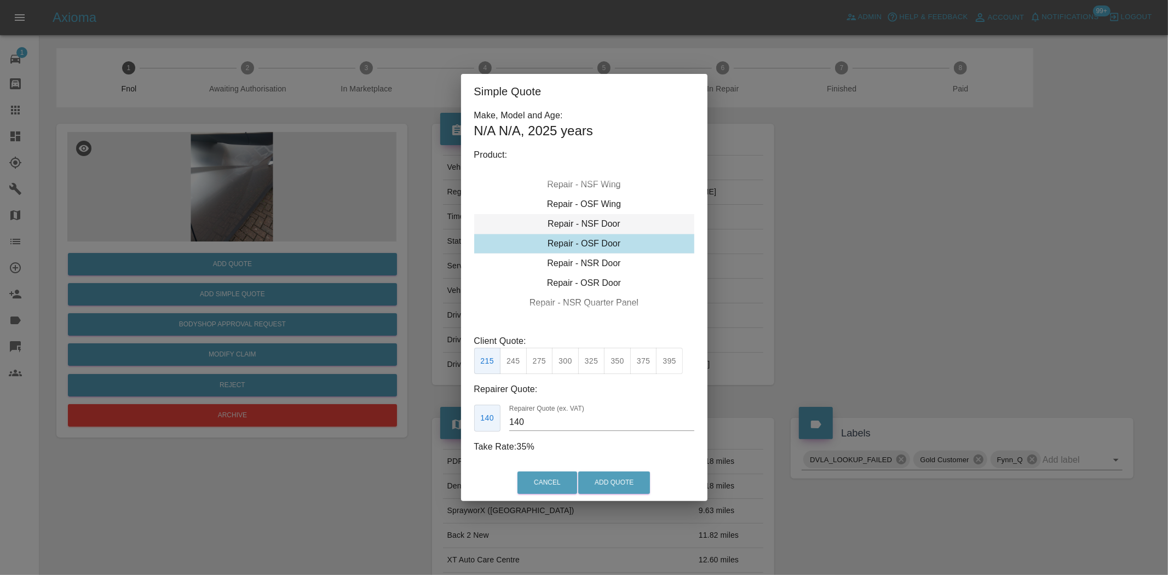
click at [588, 222] on div "Repair - NSF Door" at bounding box center [584, 224] width 220 height 20
drag, startPoint x: 568, startPoint y: 365, endPoint x: 554, endPoint y: 433, distance: 69.4
click at [568, 365] on button "300" at bounding box center [565, 361] width 27 height 27
type input "190"
click at [609, 490] on button "Add Quote" at bounding box center [614, 482] width 72 height 22
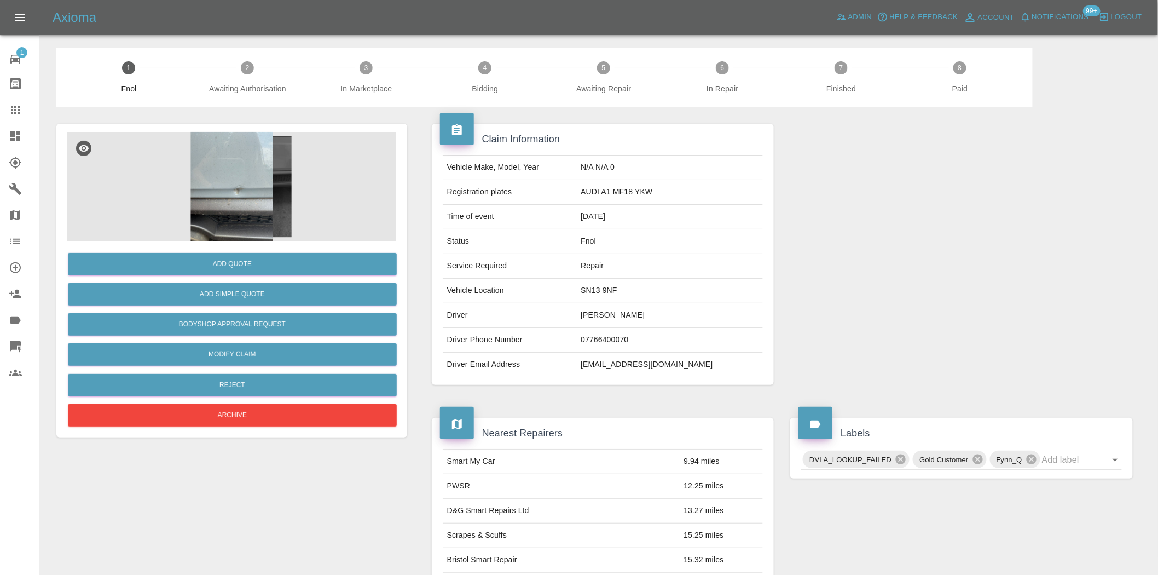
click at [242, 185] on img at bounding box center [231, 186] width 329 height 109
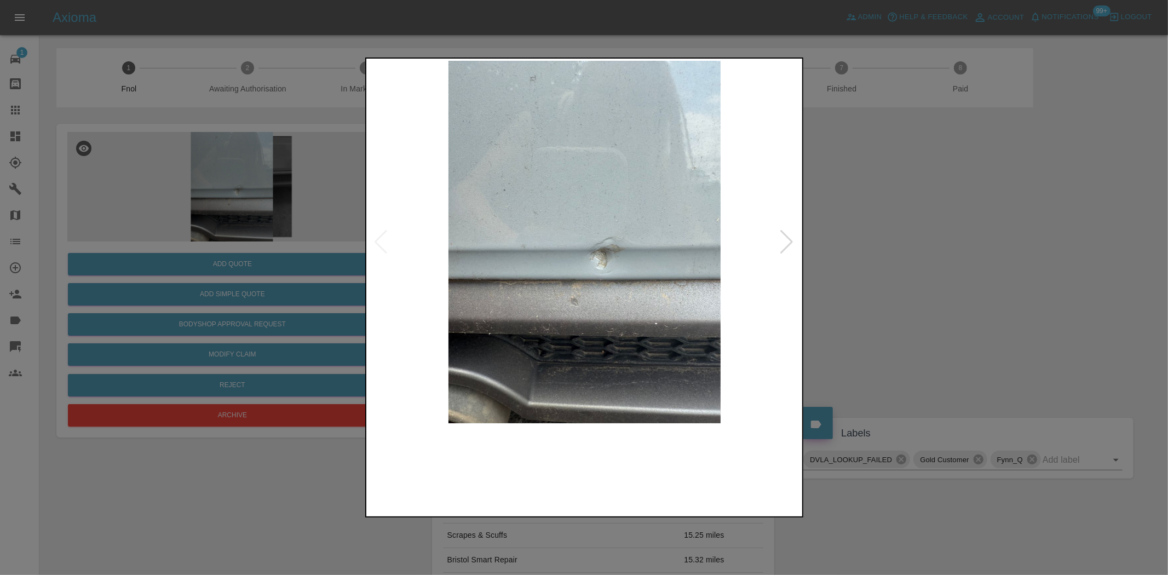
click at [613, 266] on img at bounding box center [584, 242] width 433 height 362
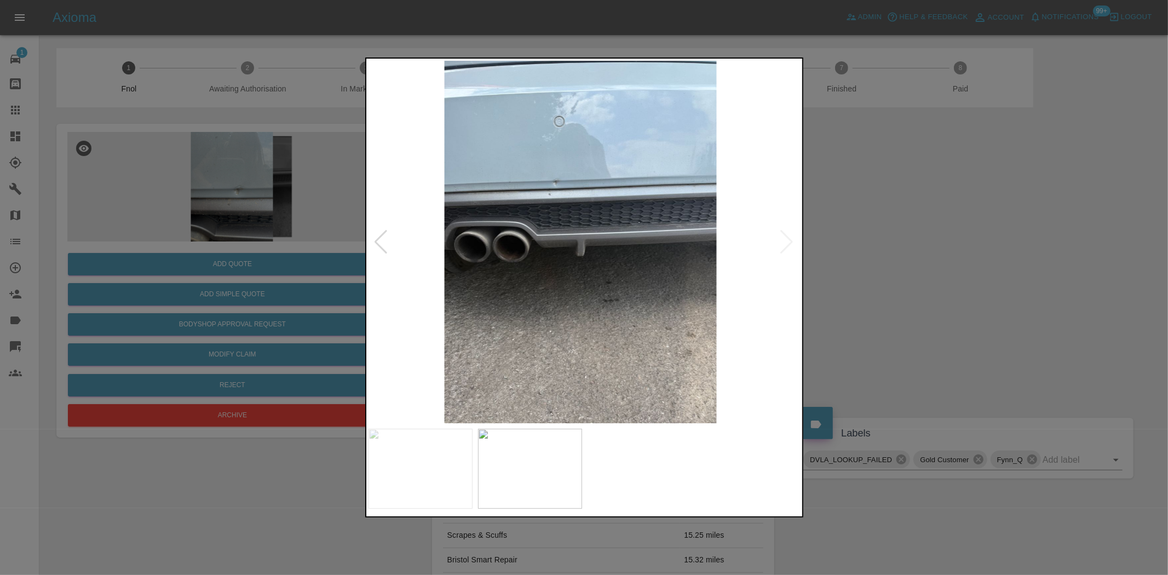
click at [489, 277] on img at bounding box center [580, 242] width 433 height 362
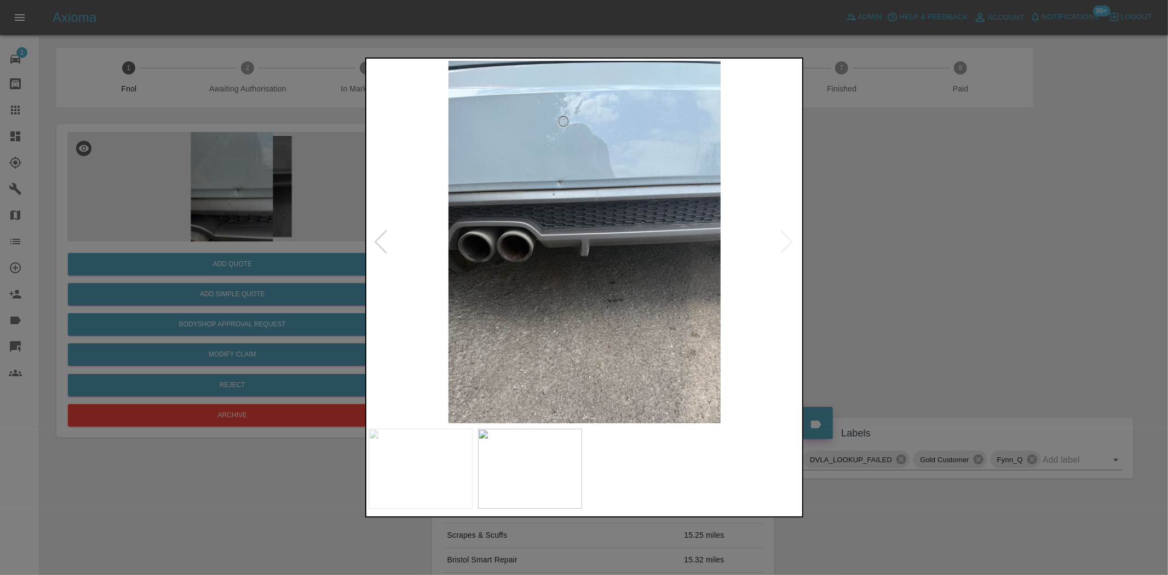
click at [533, 178] on img at bounding box center [584, 242] width 433 height 362
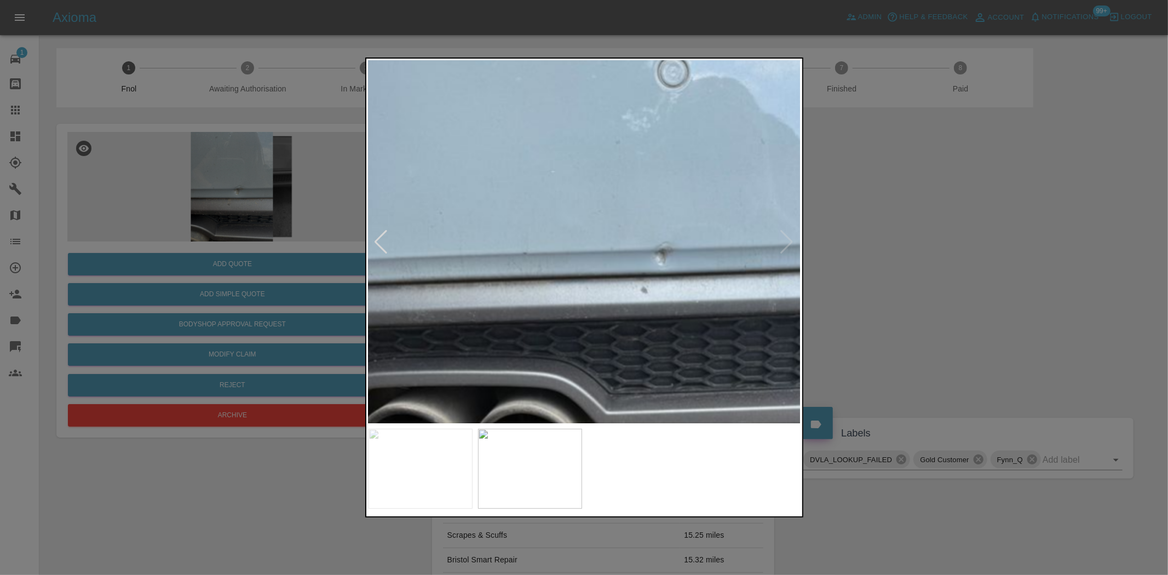
click at [537, 280] on img at bounding box center [736, 433] width 1298 height 1088
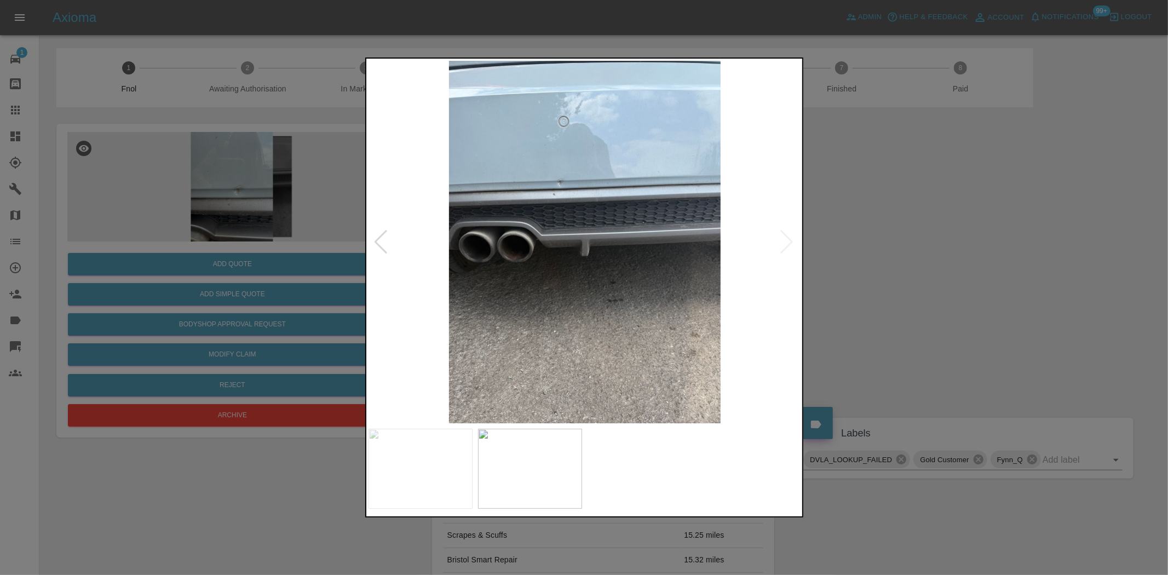
click at [564, 278] on img at bounding box center [584, 242] width 433 height 362
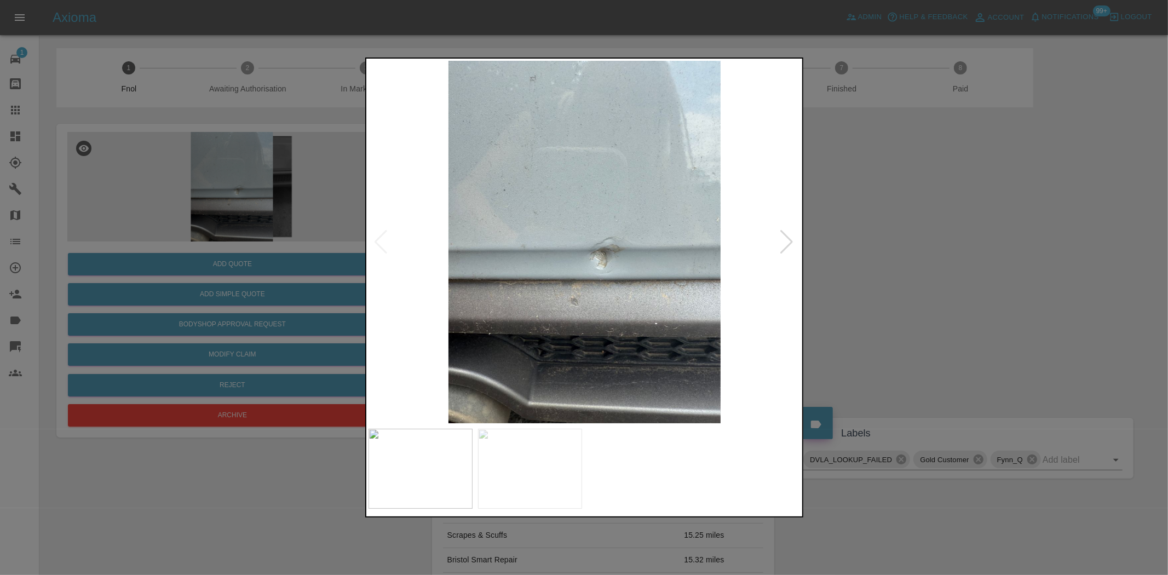
click at [574, 296] on img at bounding box center [584, 242] width 433 height 362
click at [574, 298] on img at bounding box center [584, 242] width 433 height 362
click at [600, 294] on img at bounding box center [584, 242] width 433 height 362
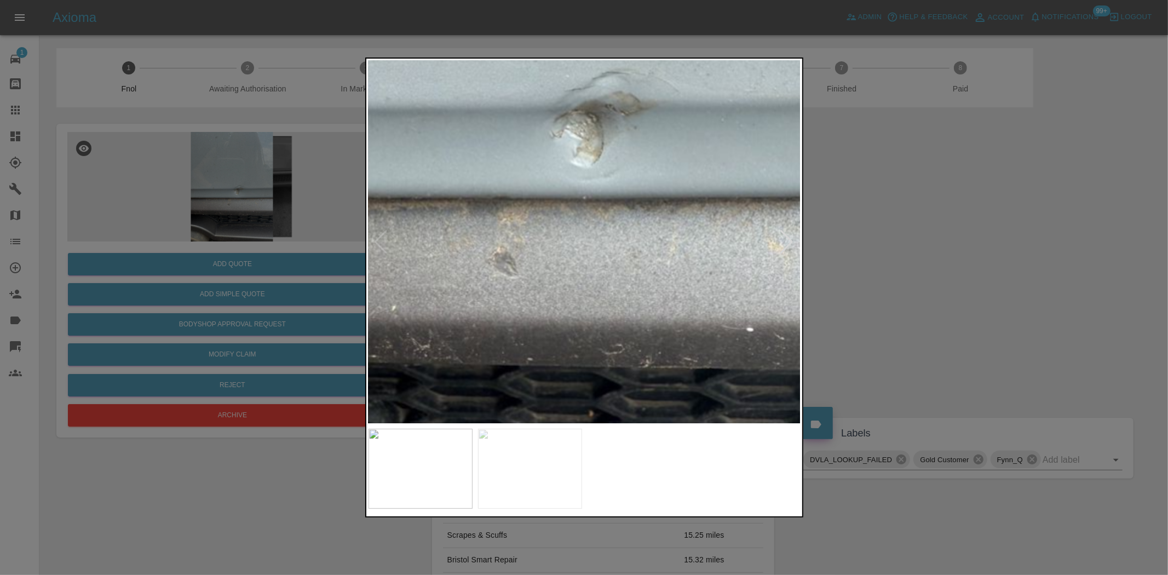
click at [563, 347] on img at bounding box center [536, 85] width 1298 height 1088
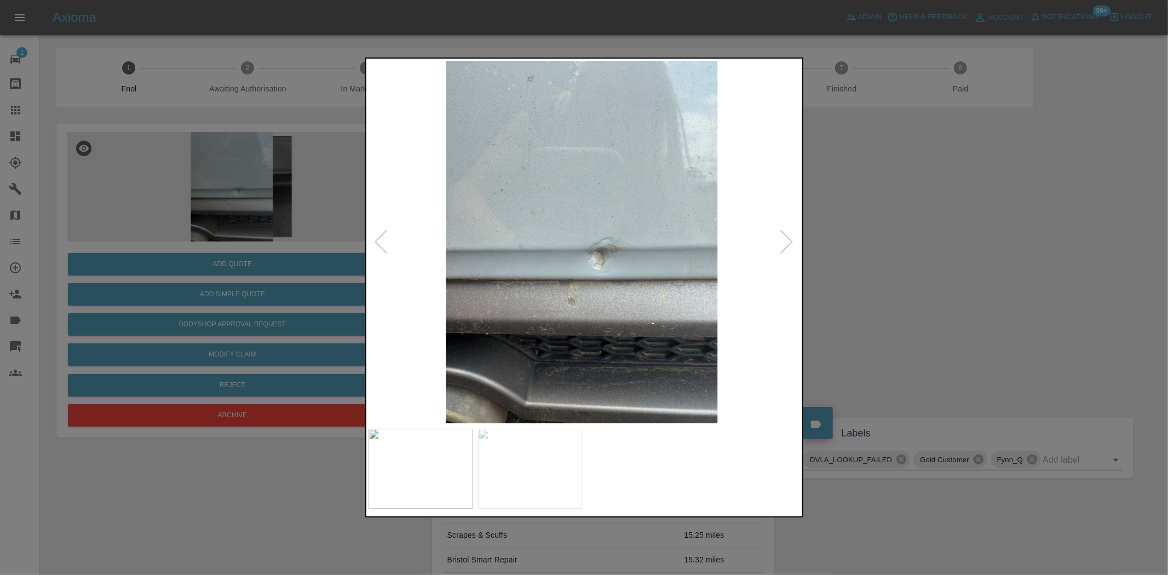
click at [526, 302] on img at bounding box center [581, 242] width 433 height 362
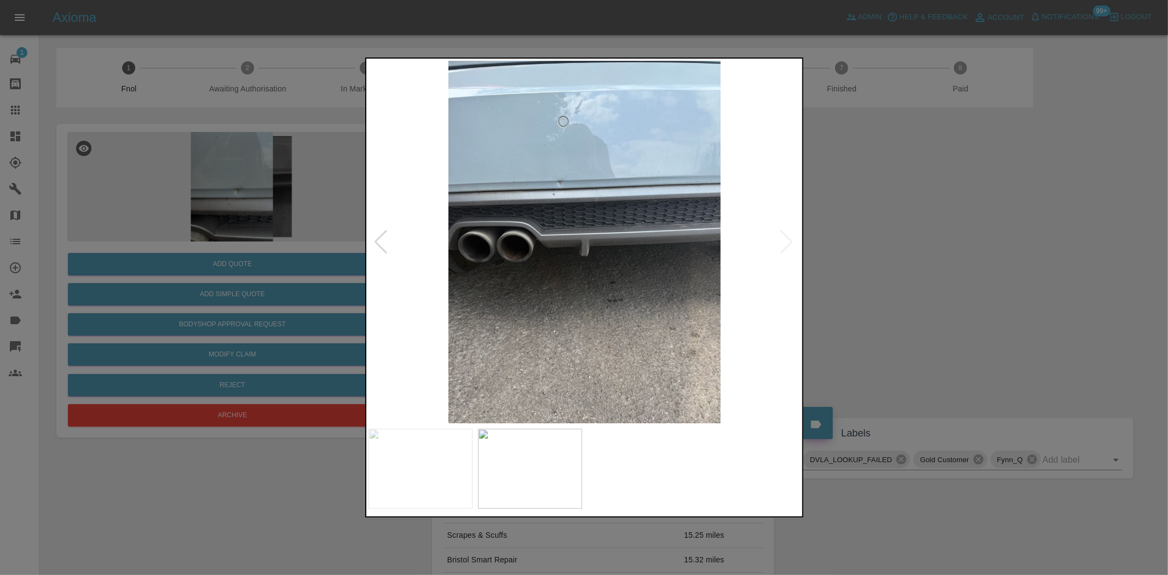
click at [535, 296] on img at bounding box center [584, 242] width 433 height 362
click at [523, 193] on img at bounding box center [584, 242] width 433 height 362
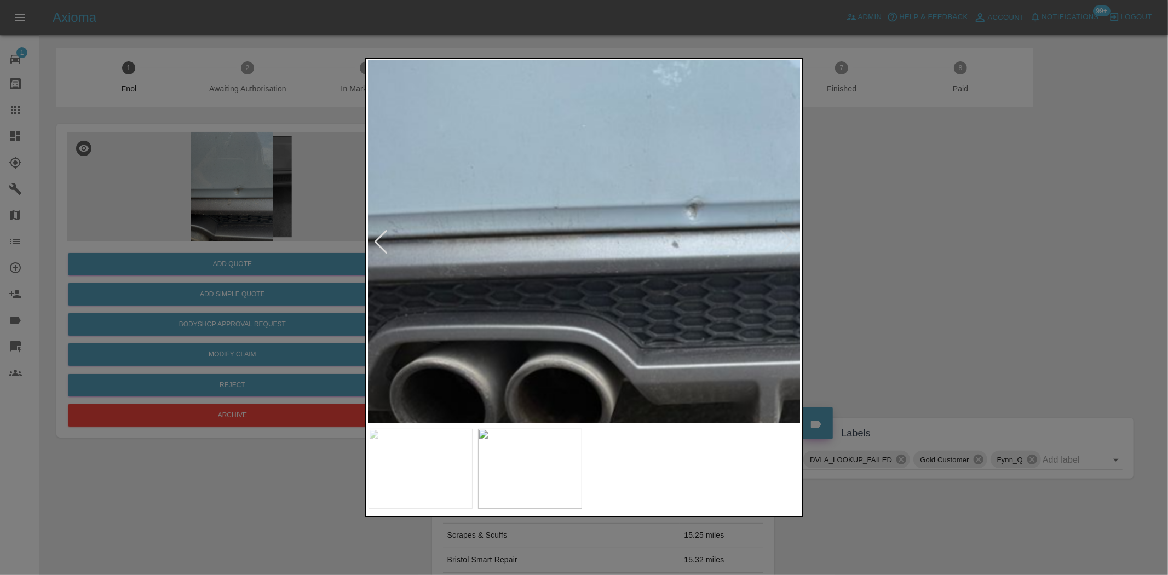
click at [309, 216] on div at bounding box center [584, 287] width 1168 height 575
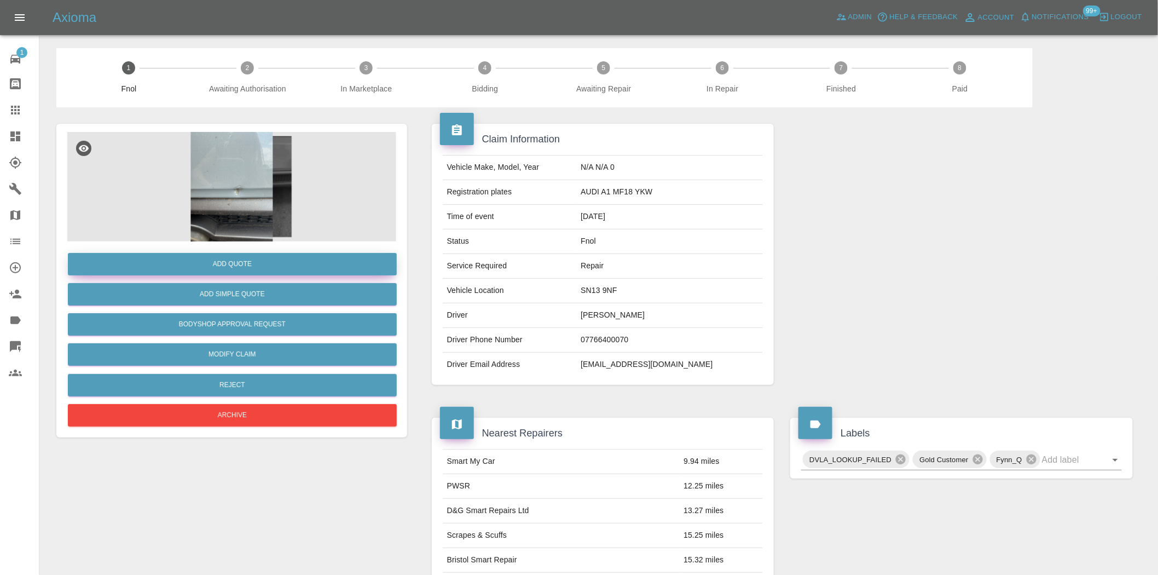
click at [320, 275] on button "Add Quote" at bounding box center [232, 264] width 329 height 22
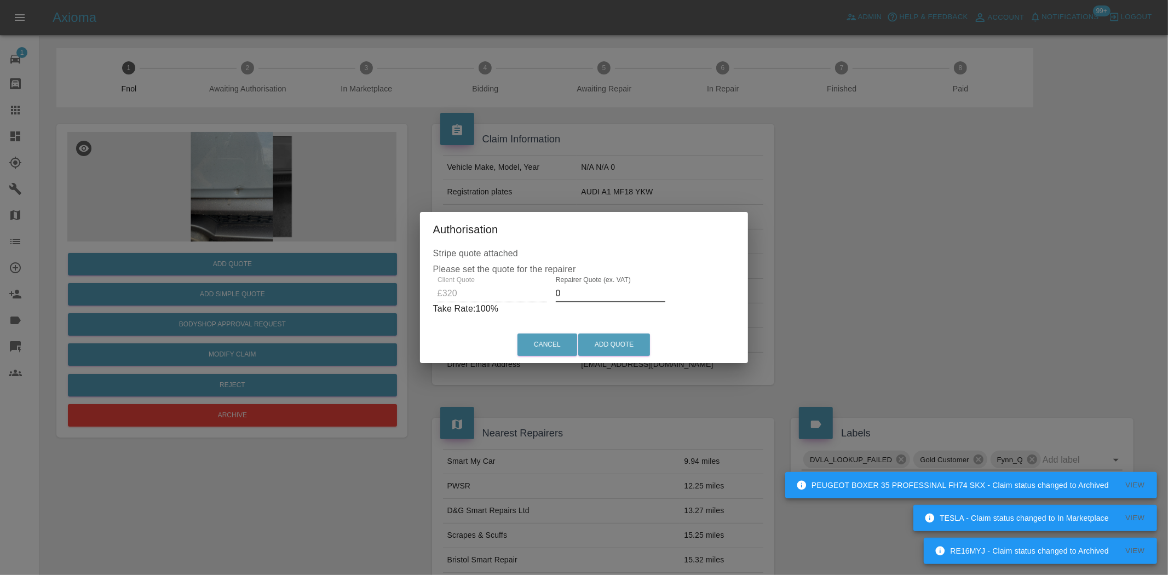
click at [454, 290] on div "Client Quote £320 Repairer Quote (ex. VAT) 0 Take Rate: 100 %" at bounding box center [584, 295] width 302 height 39
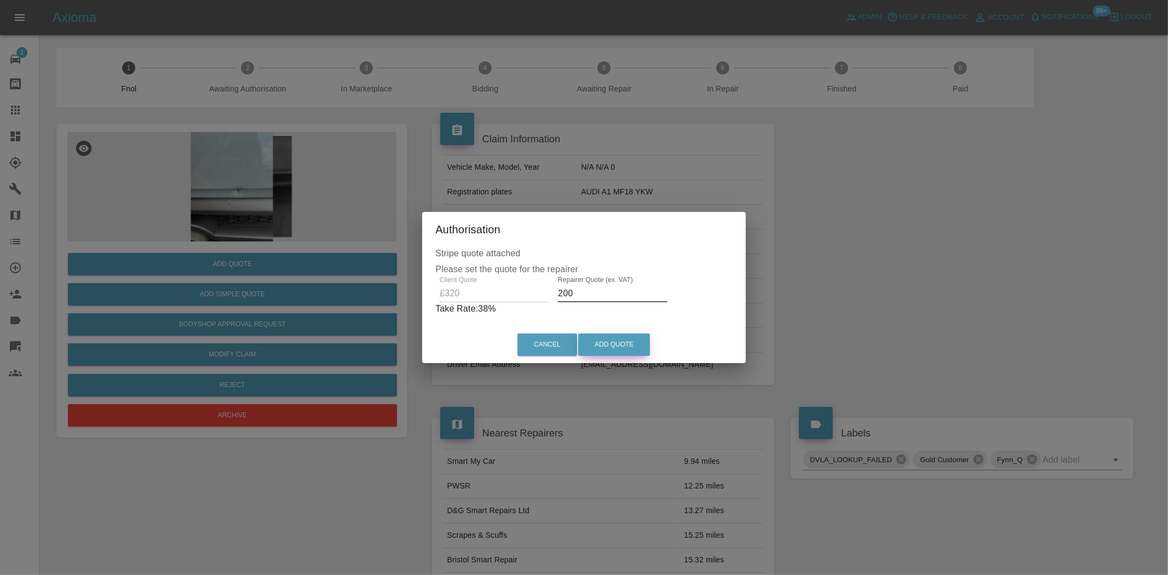
type input "200"
drag, startPoint x: 590, startPoint y: 341, endPoint x: 614, endPoint y: 402, distance: 65.4
click at [590, 343] on button "Add Quote" at bounding box center [614, 344] width 72 height 22
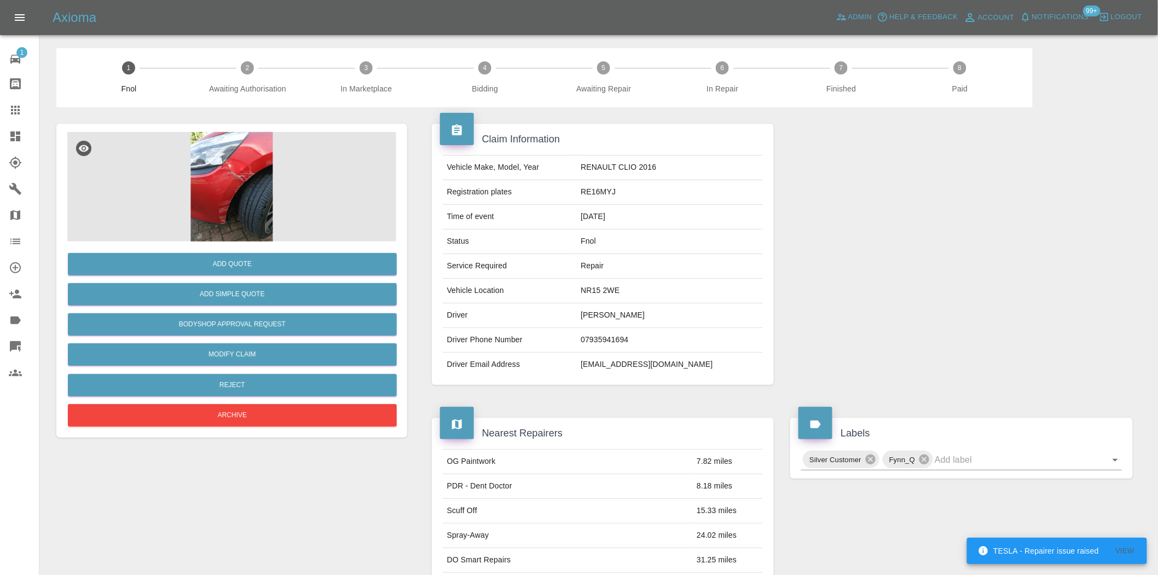
click at [233, 154] on img at bounding box center [231, 186] width 329 height 109
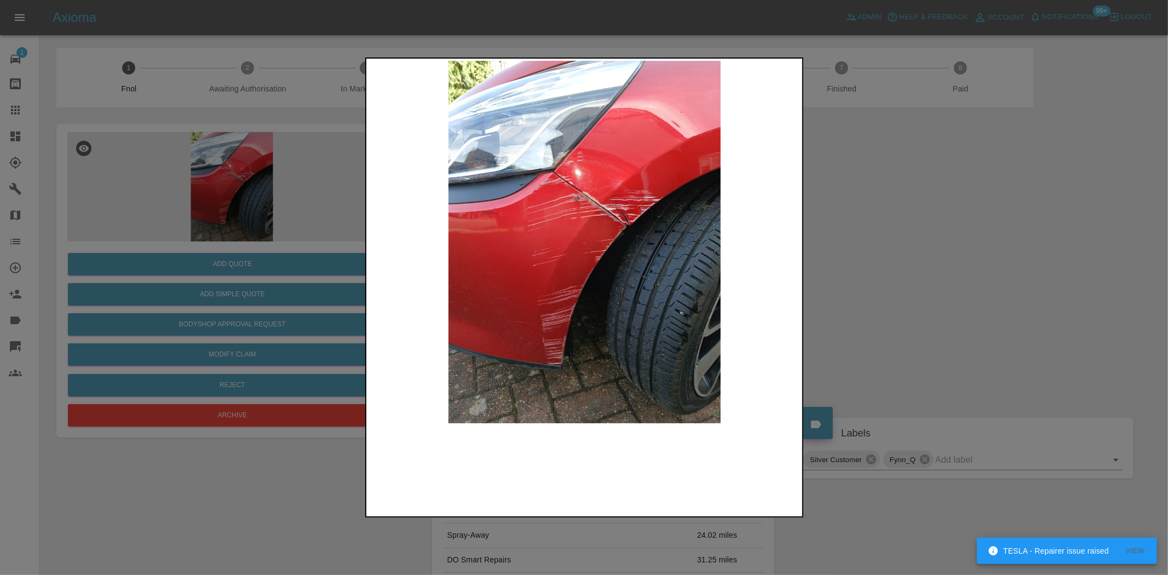
click at [583, 194] on img at bounding box center [584, 242] width 433 height 362
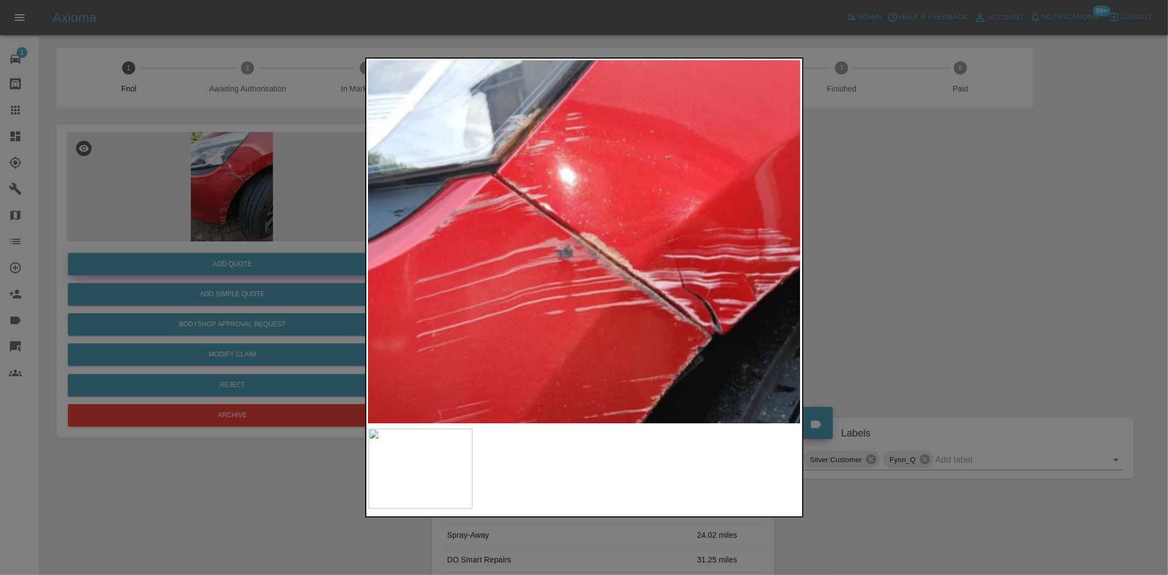
click at [159, 264] on div at bounding box center [584, 287] width 1168 height 575
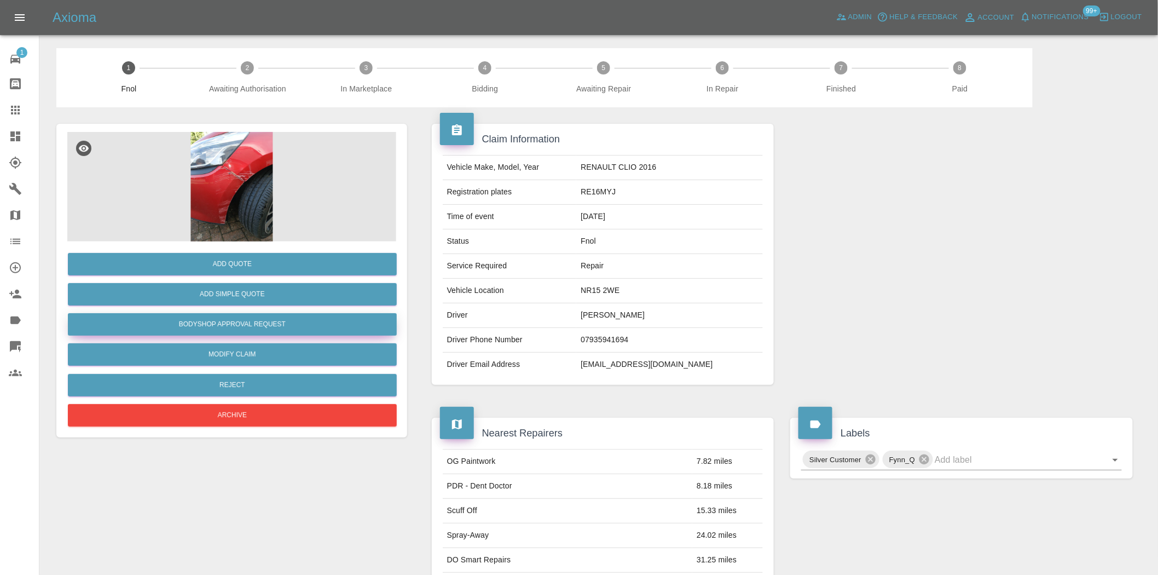
click at [247, 313] on button "Bodyshop Approval Request" at bounding box center [232, 324] width 329 height 22
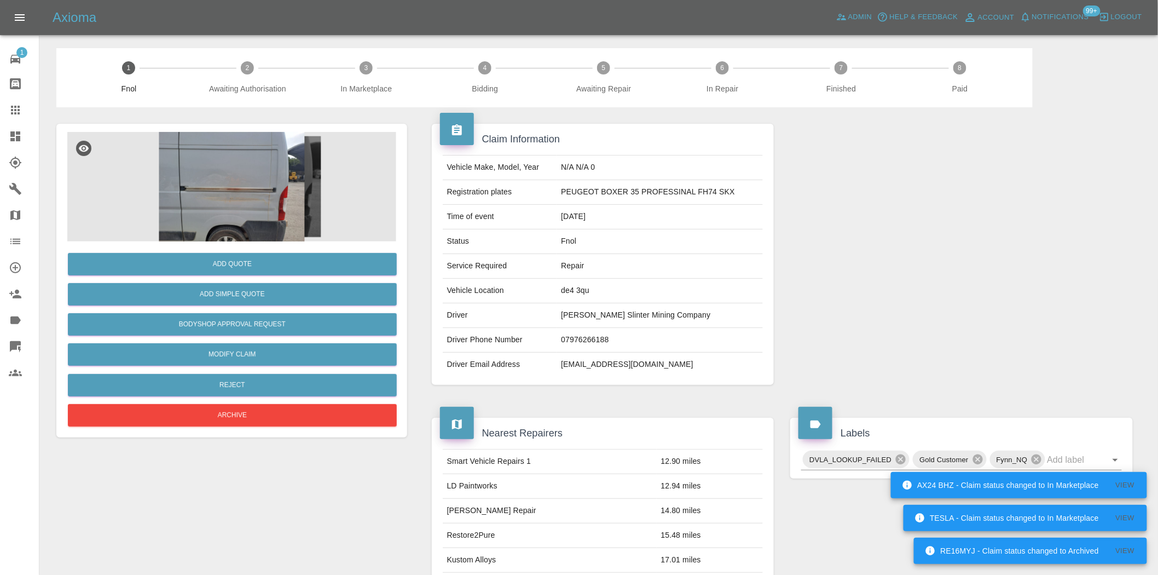
click at [224, 200] on img at bounding box center [231, 186] width 329 height 109
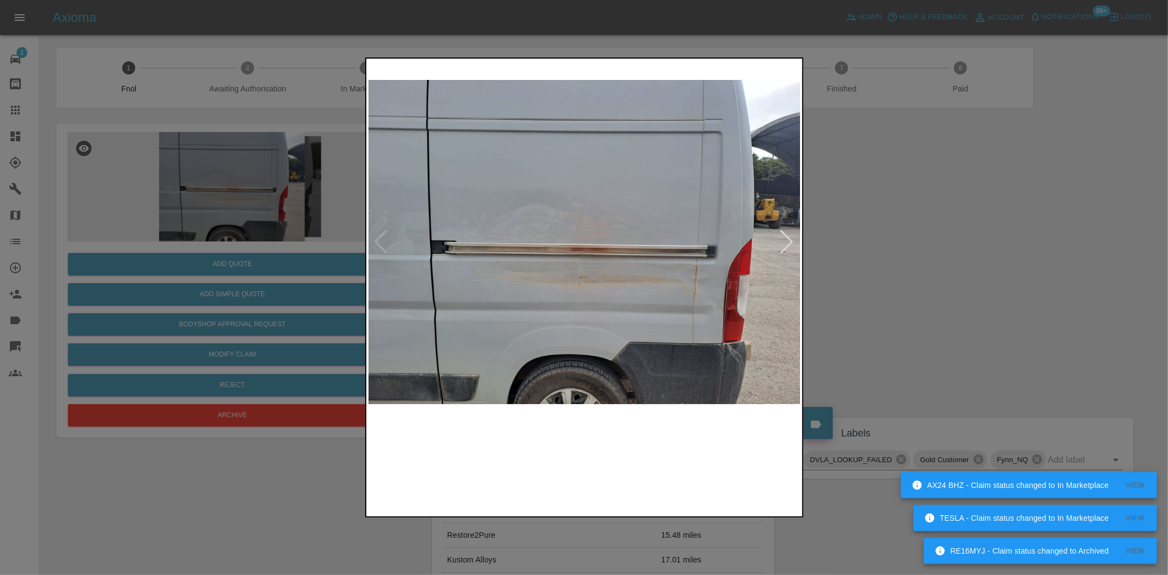
click at [546, 277] on img at bounding box center [584, 242] width 433 height 362
click at [561, 280] on img at bounding box center [584, 242] width 433 height 362
click at [556, 280] on img at bounding box center [584, 242] width 433 height 362
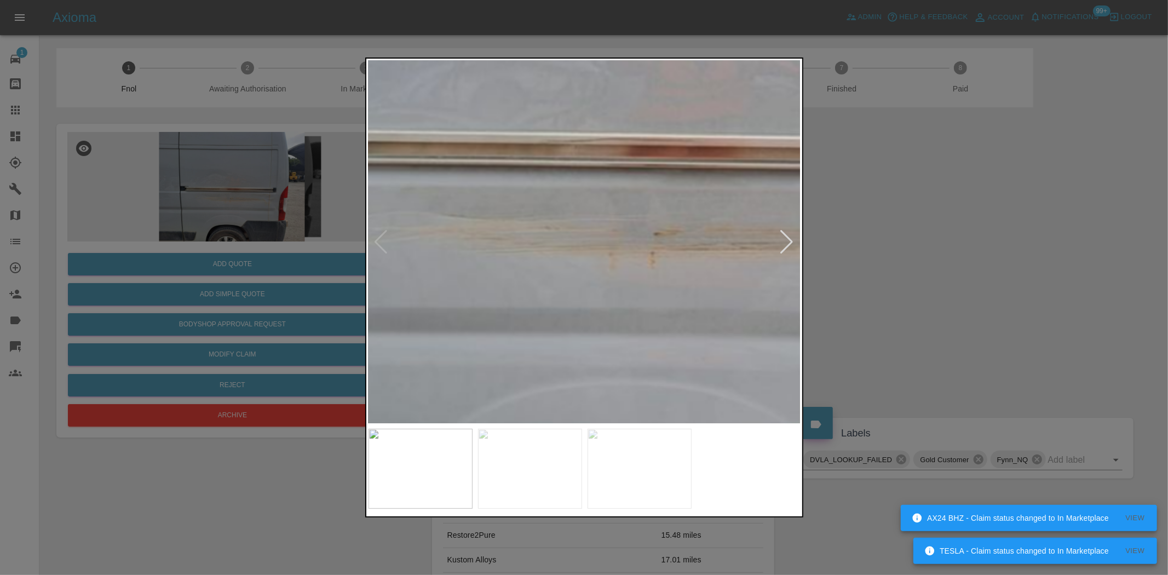
click at [569, 280] on img at bounding box center [669, 129] width 1298 height 1088
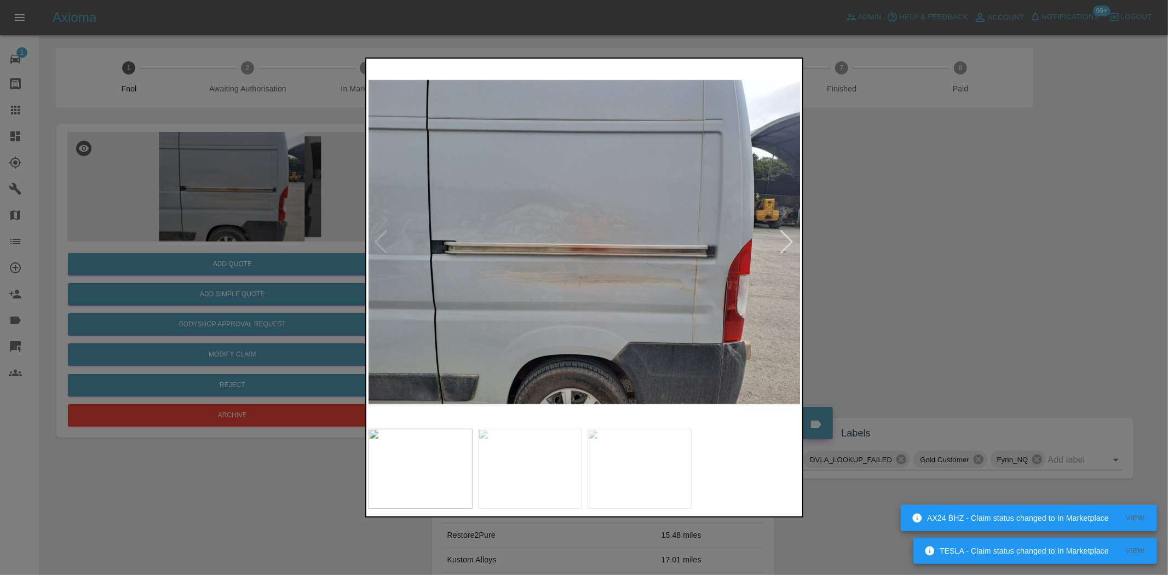
click at [491, 324] on img at bounding box center [584, 242] width 433 height 362
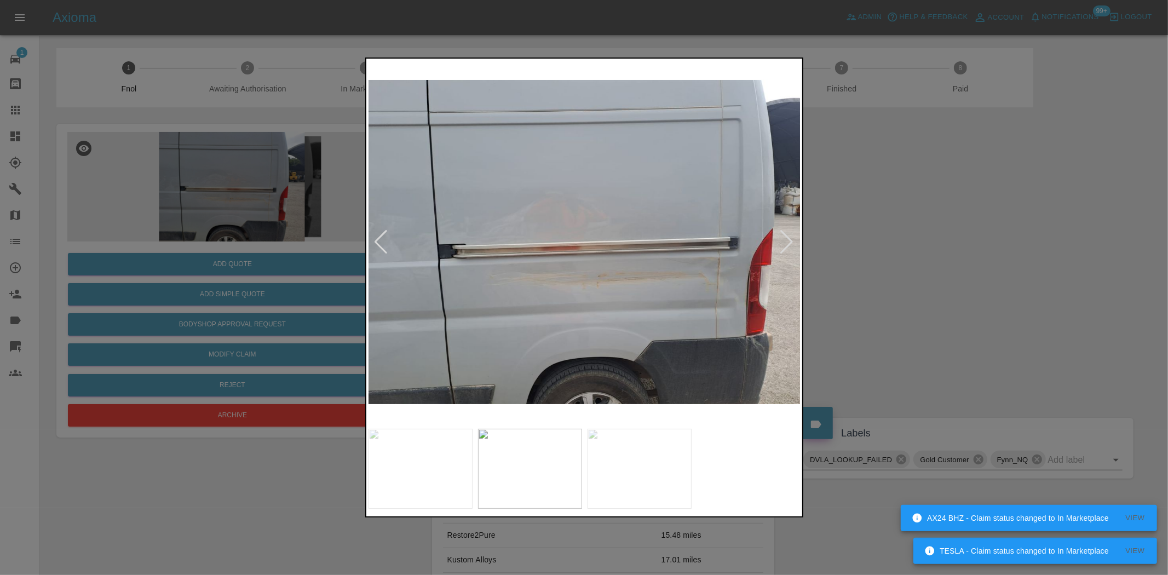
click at [615, 274] on img at bounding box center [584, 242] width 433 height 362
click at [614, 274] on img at bounding box center [584, 242] width 433 height 362
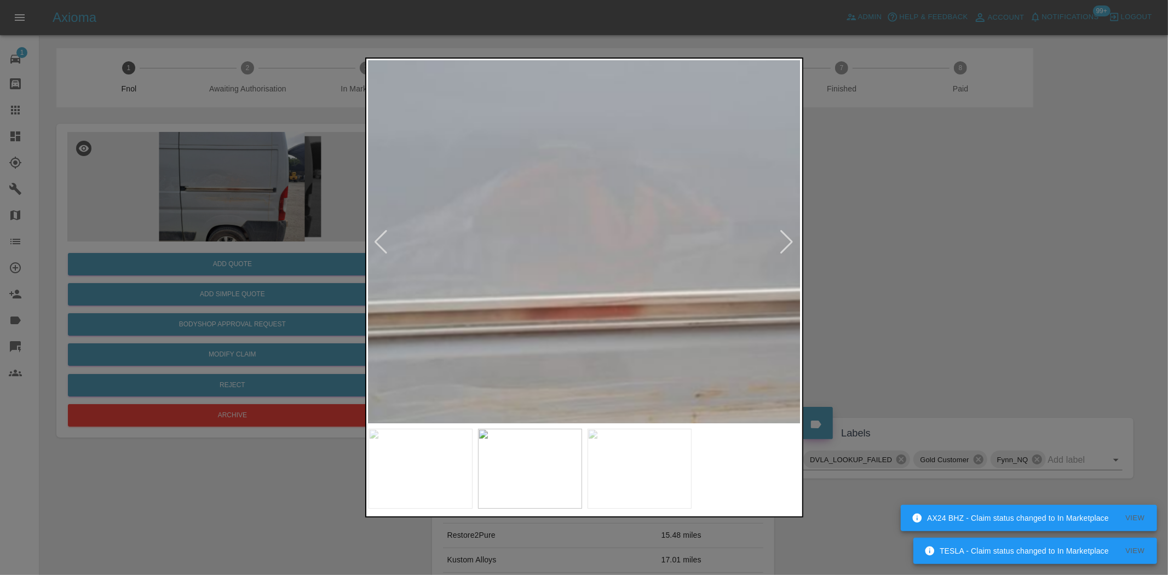
click at [625, 364] on img at bounding box center [656, 294] width 1298 height 1088
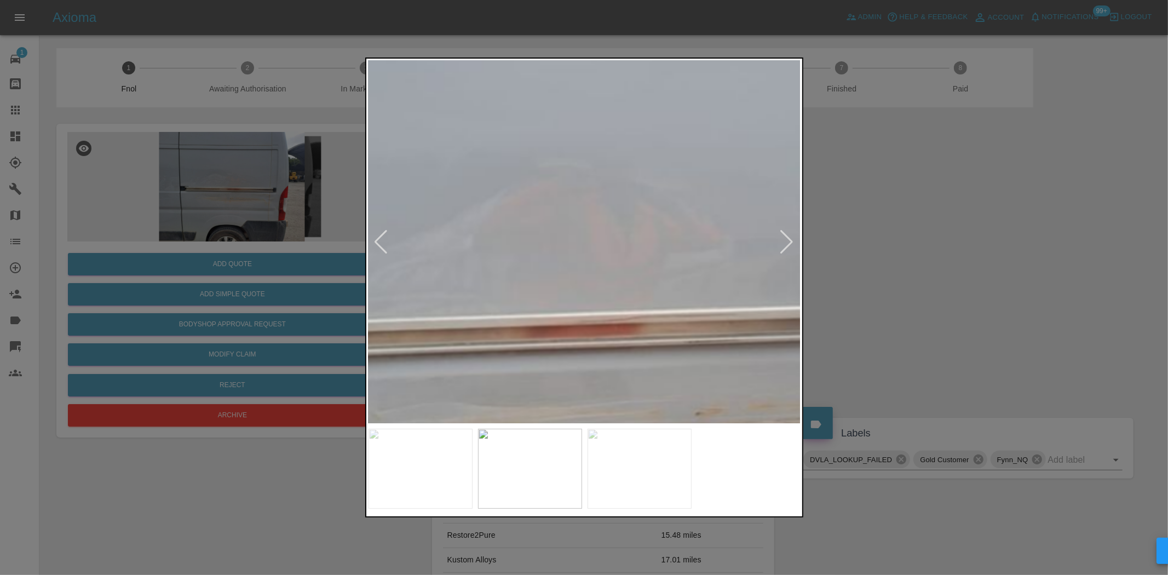
click at [620, 358] on img at bounding box center [656, 312] width 1298 height 1088
click at [619, 357] on img at bounding box center [656, 312] width 1298 height 1088
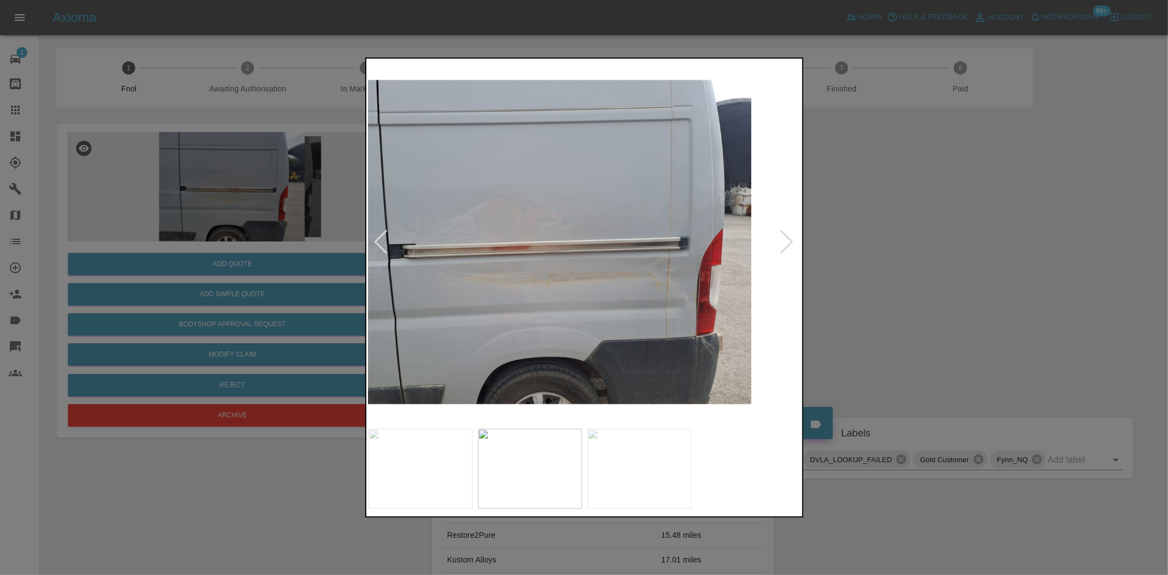
click at [542, 348] on img at bounding box center [534, 242] width 433 height 362
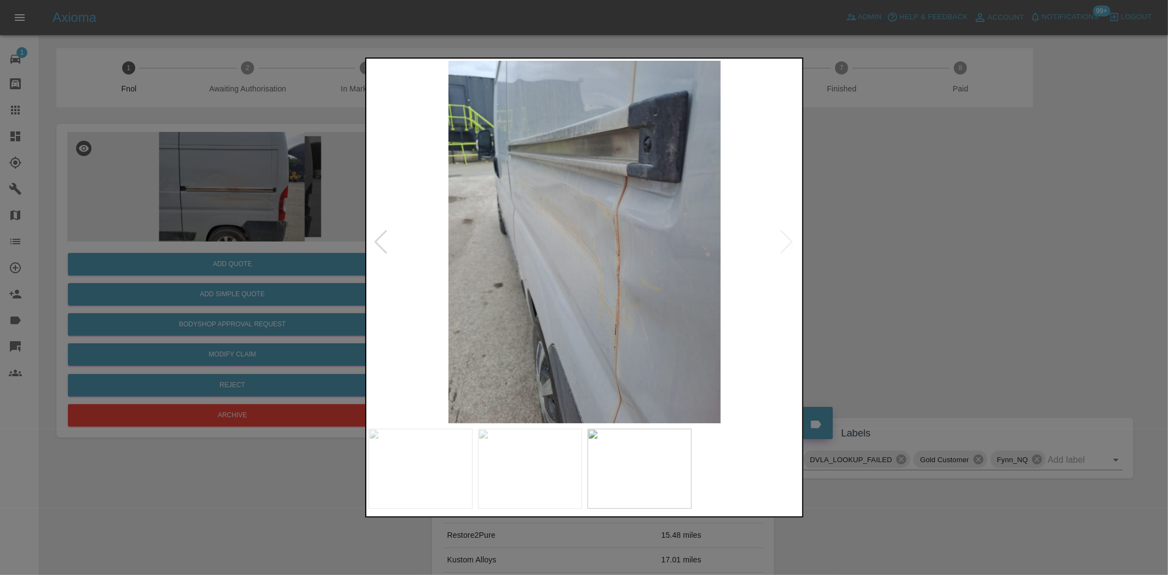
click at [627, 314] on img at bounding box center [584, 242] width 433 height 362
click at [626, 314] on img at bounding box center [584, 242] width 433 height 362
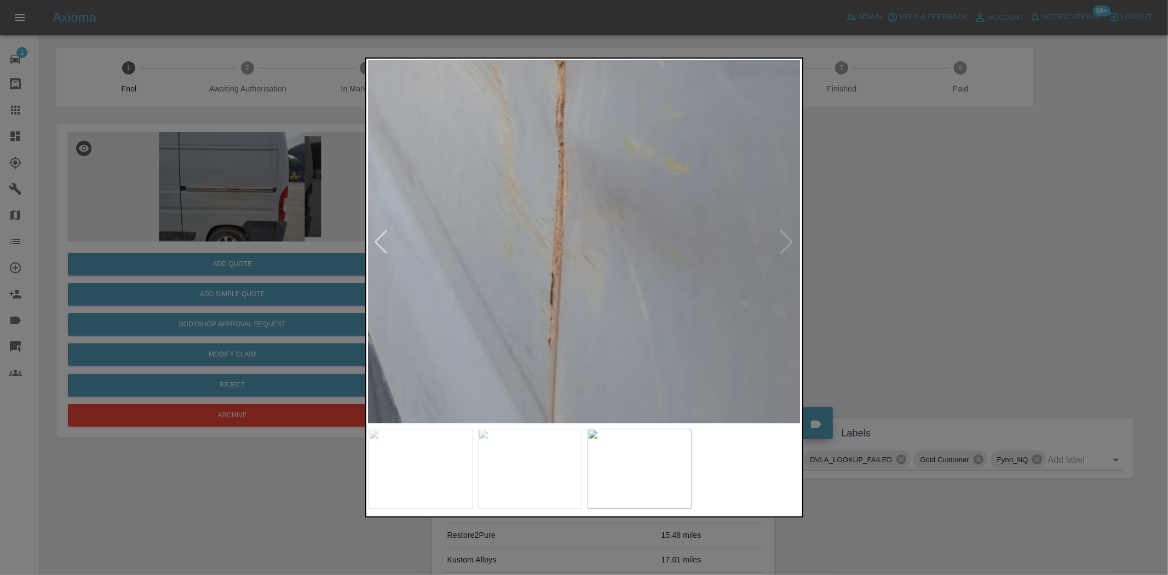
click at [623, 396] on img at bounding box center [459, 27] width 1298 height 1088
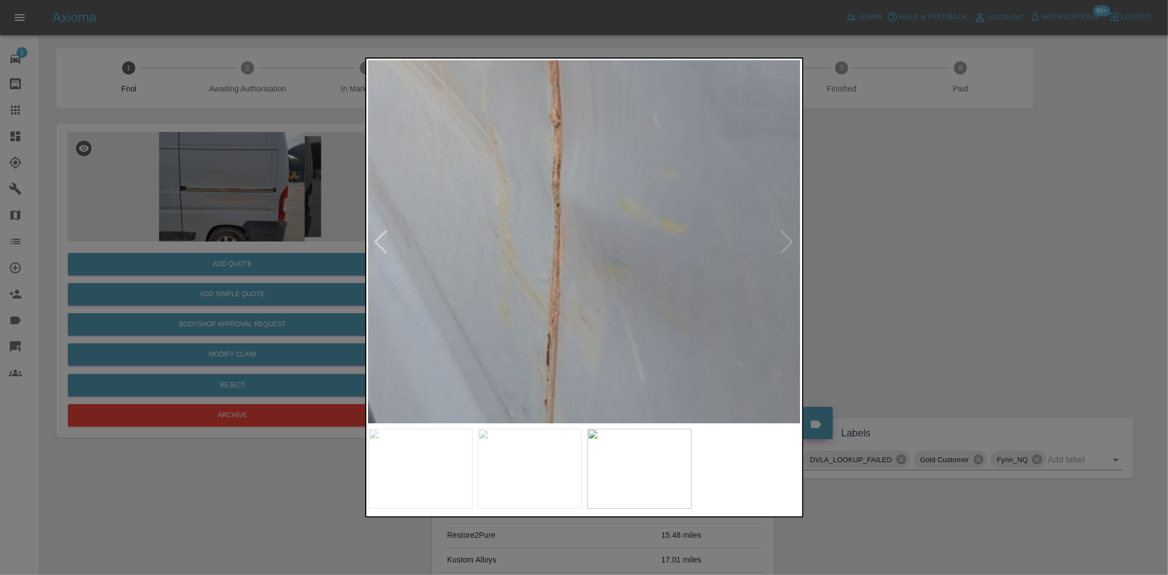
click at [632, 390] on img at bounding box center [455, 87] width 1298 height 1088
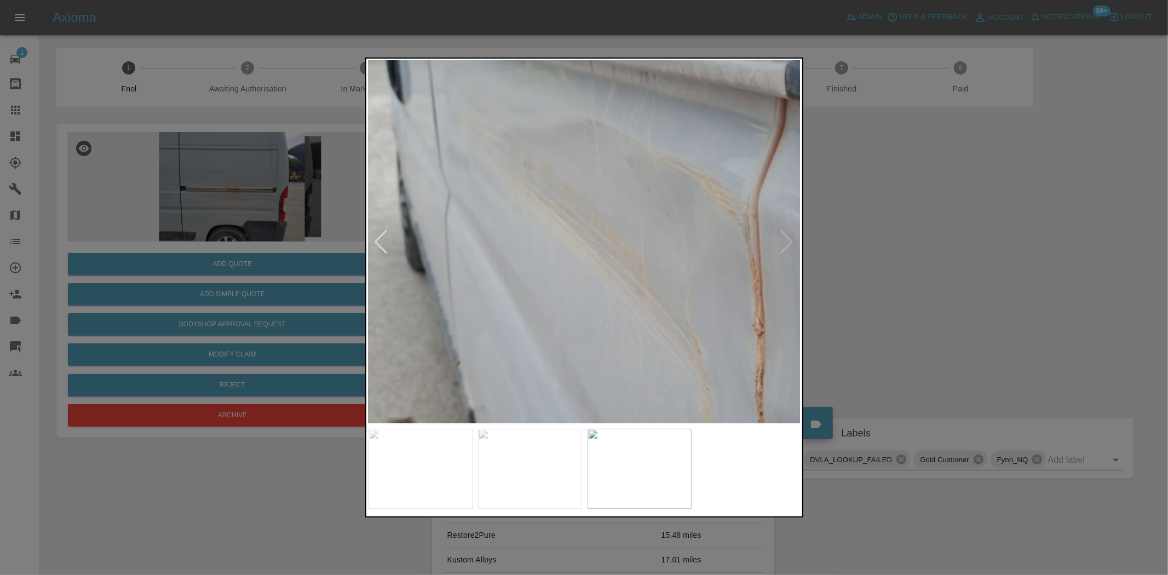
click at [659, 370] on img at bounding box center [658, 296] width 1298 height 1088
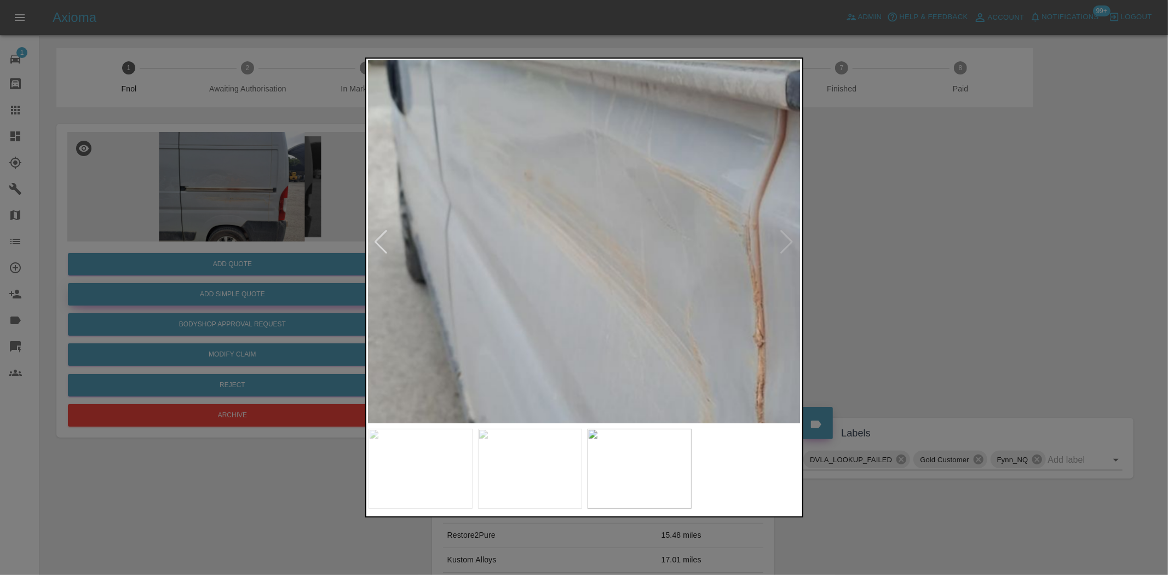
drag, startPoint x: 228, startPoint y: 250, endPoint x: 274, endPoint y: 292, distance: 62.0
click at [228, 250] on div at bounding box center [584, 287] width 1168 height 575
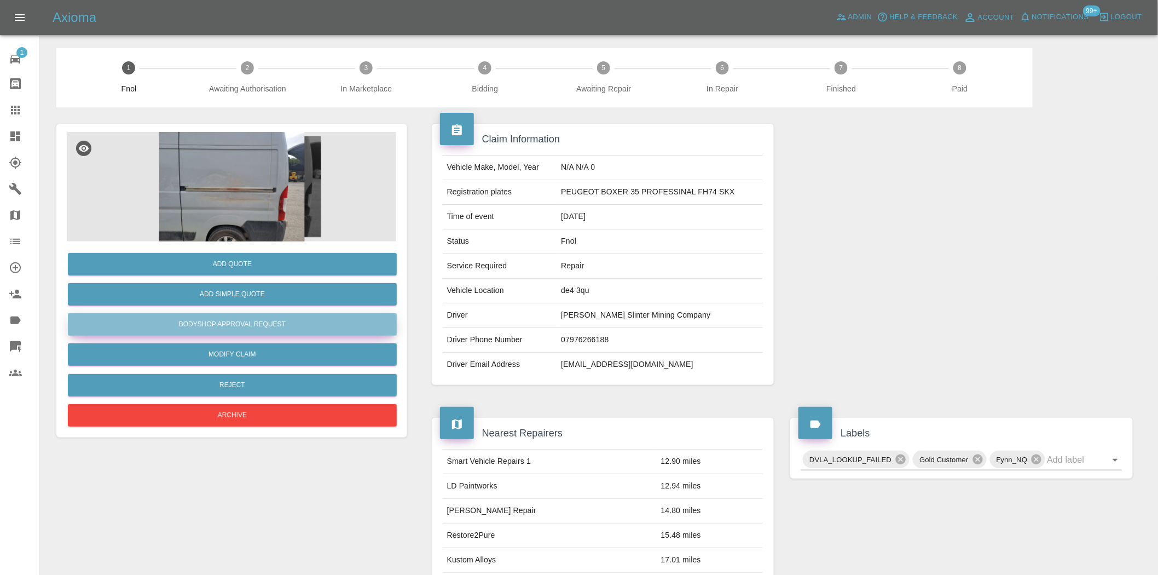
click at [235, 327] on button "Bodyshop Approval Request" at bounding box center [232, 324] width 329 height 22
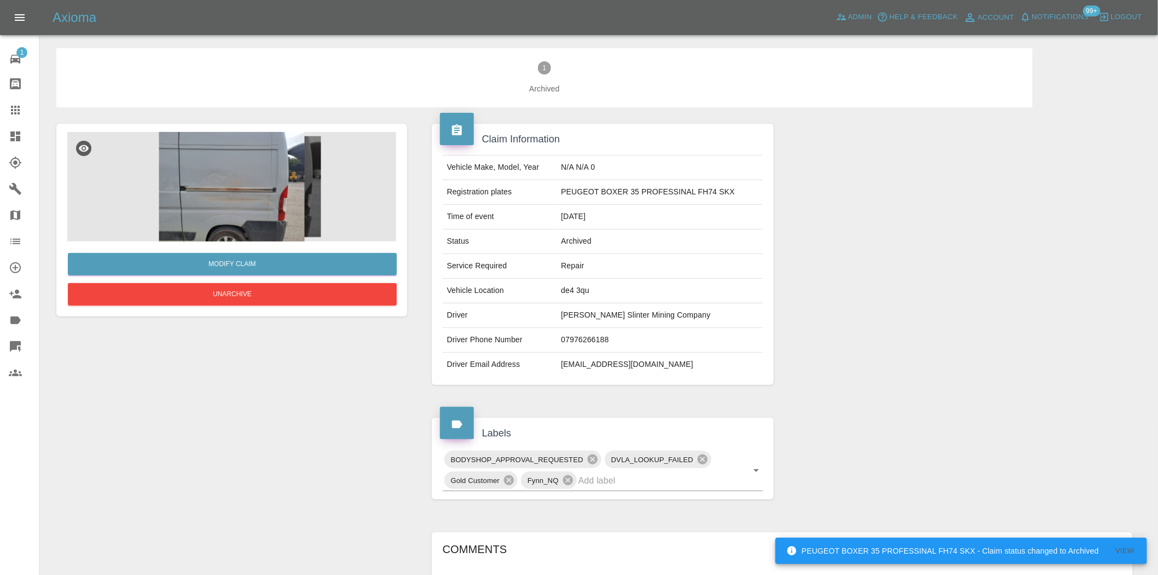
click at [226, 205] on img at bounding box center [231, 186] width 329 height 109
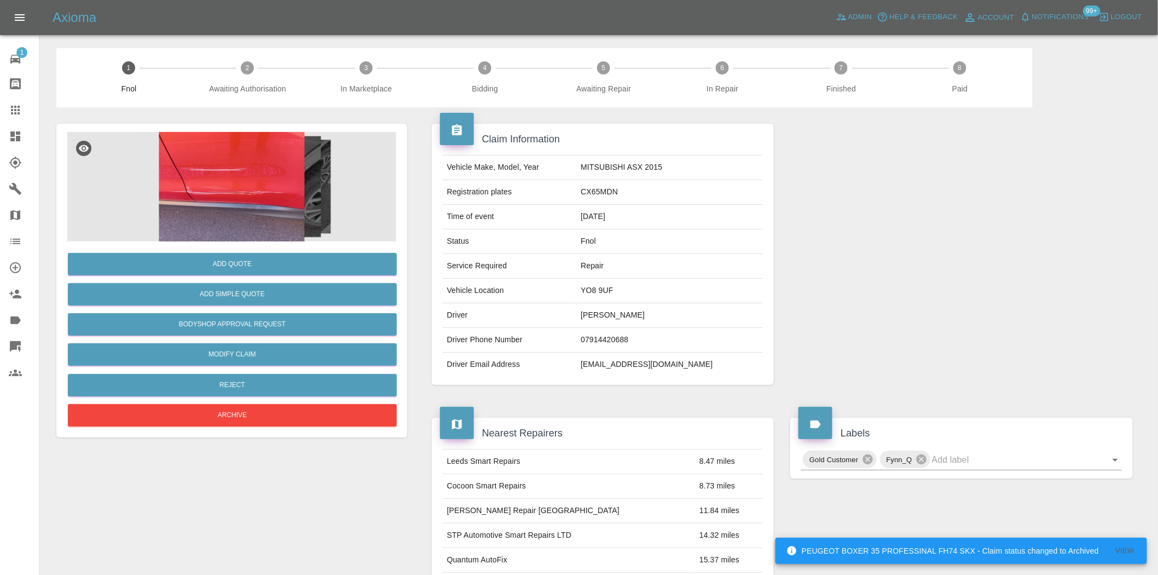
click at [243, 183] on img at bounding box center [231, 186] width 329 height 109
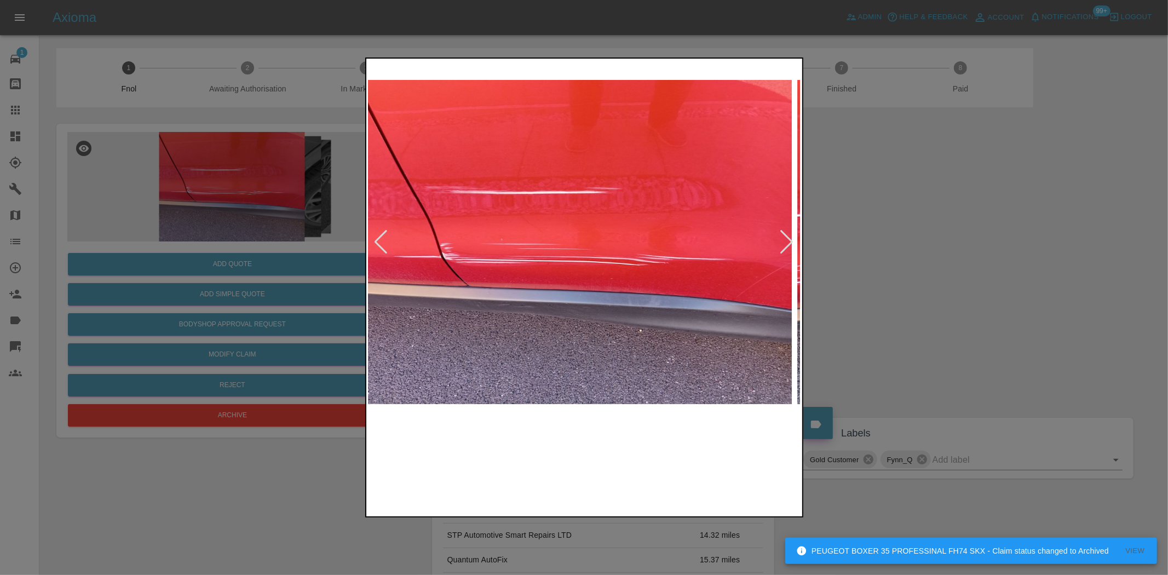
click at [428, 260] on img at bounding box center [575, 242] width 433 height 362
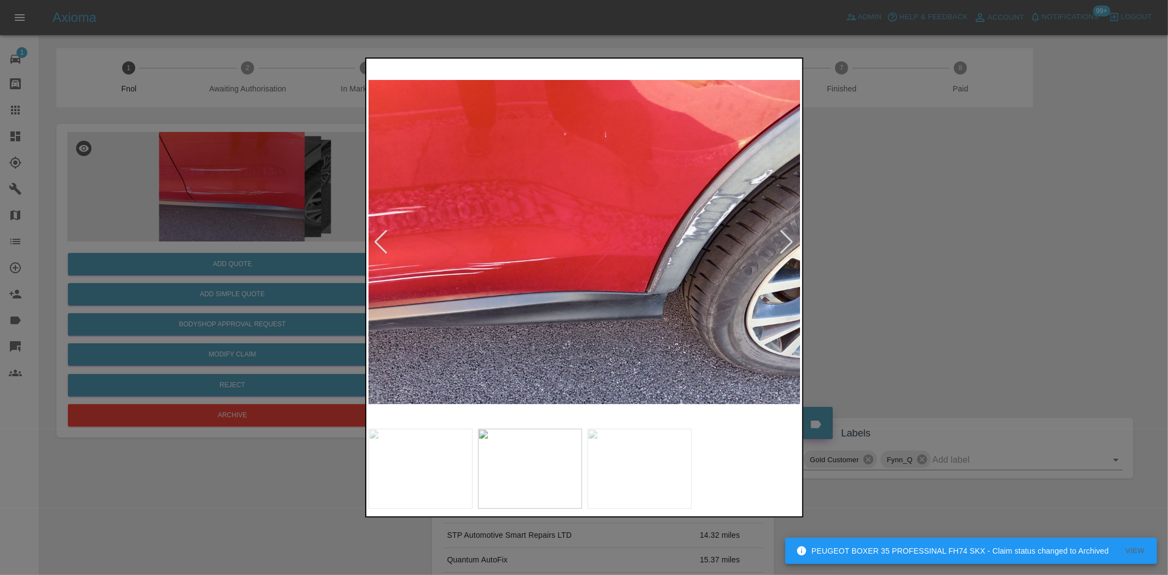
click at [434, 273] on img at bounding box center [584, 242] width 433 height 362
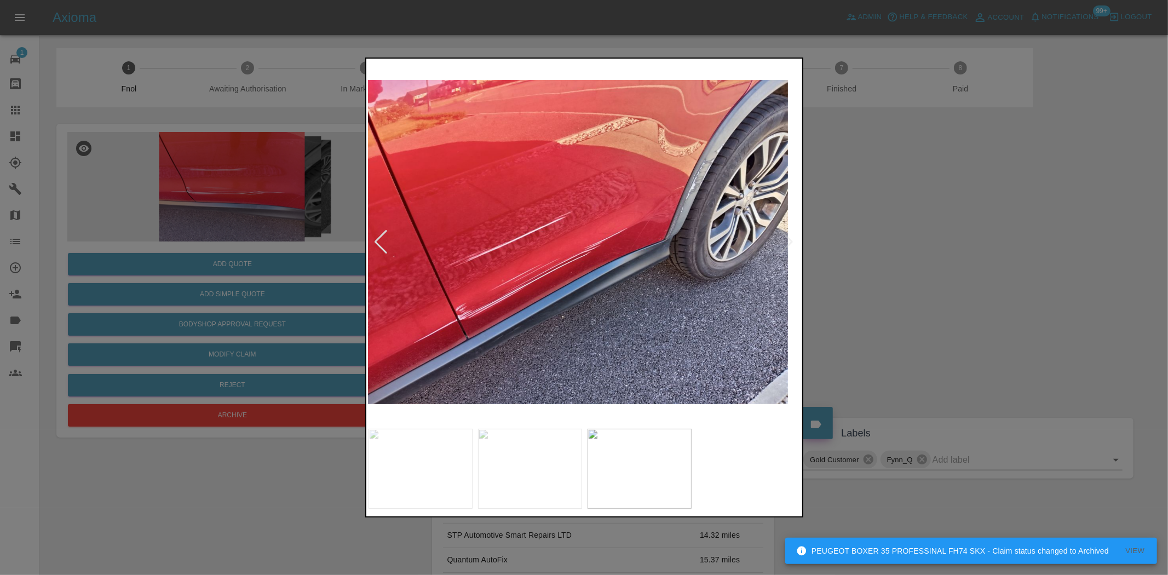
click at [539, 266] on img at bounding box center [571, 242] width 433 height 362
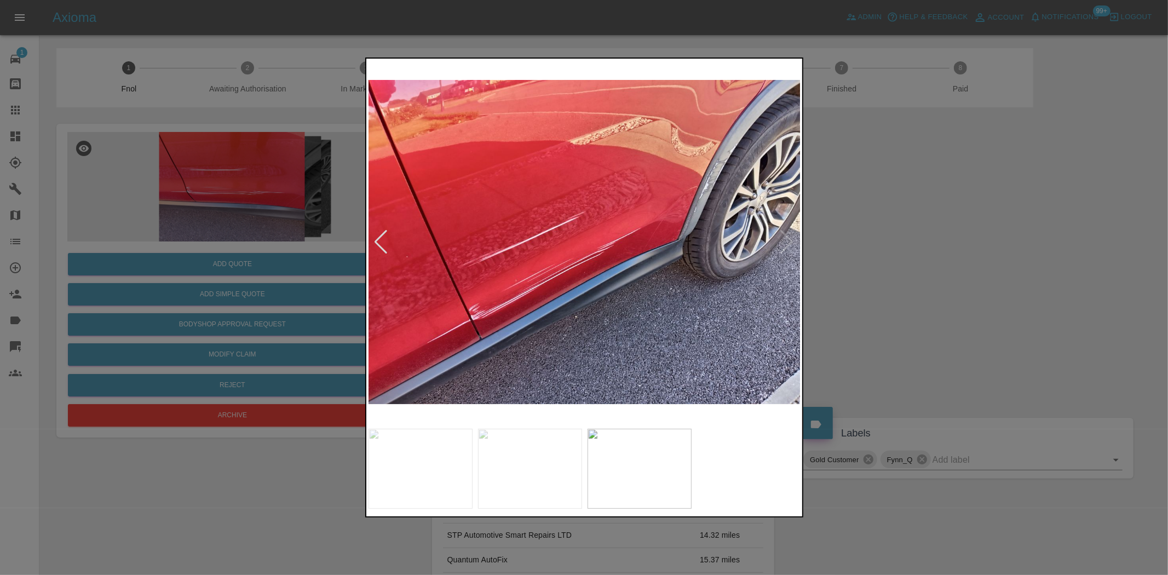
click at [742, 240] on img at bounding box center [584, 242] width 433 height 362
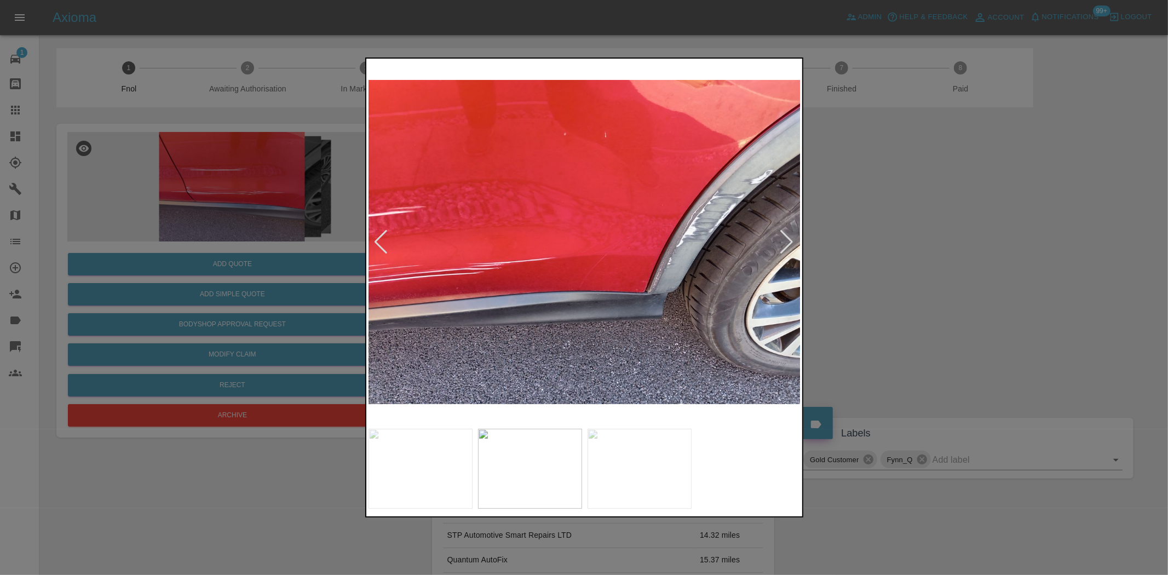
click at [702, 236] on img at bounding box center [584, 242] width 433 height 362
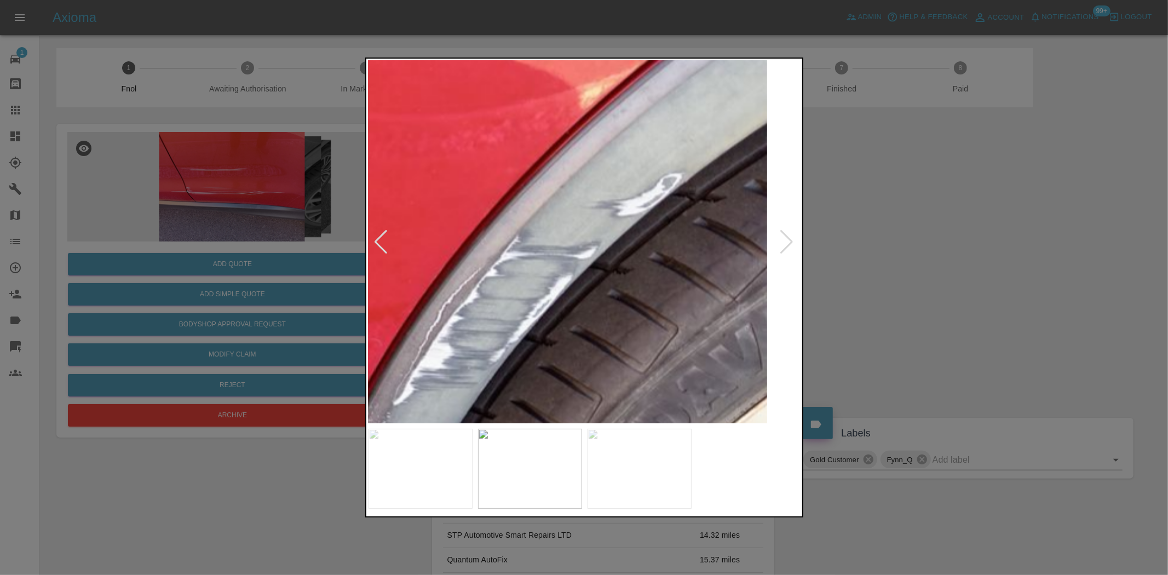
click at [492, 356] on img at bounding box center [118, 390] width 1298 height 1088
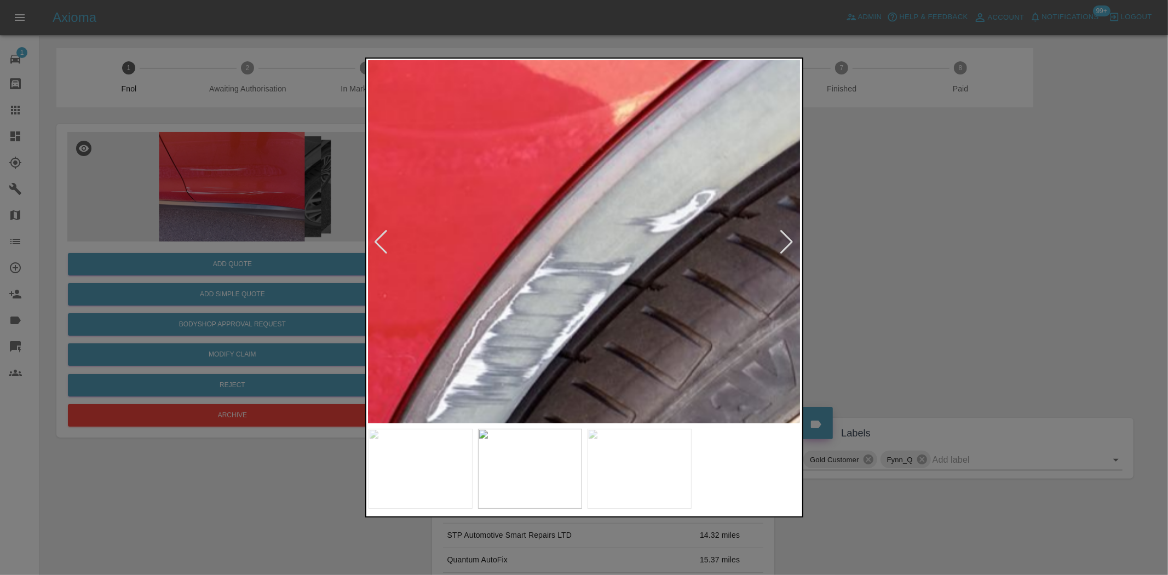
click at [606, 310] on img at bounding box center [152, 407] width 1298 height 1088
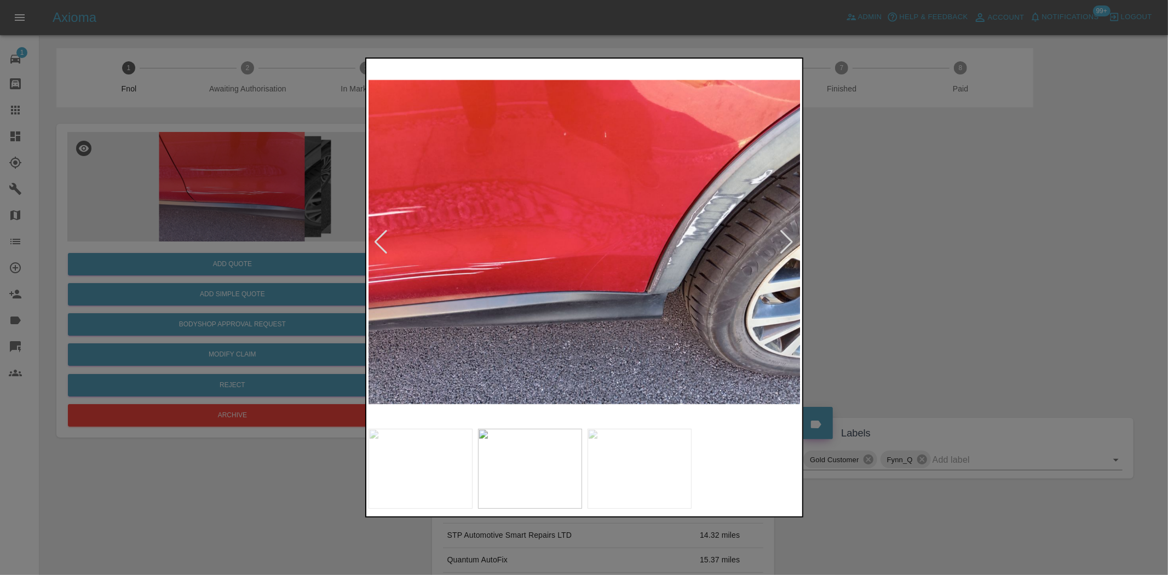
click at [662, 282] on img at bounding box center [584, 242] width 433 height 362
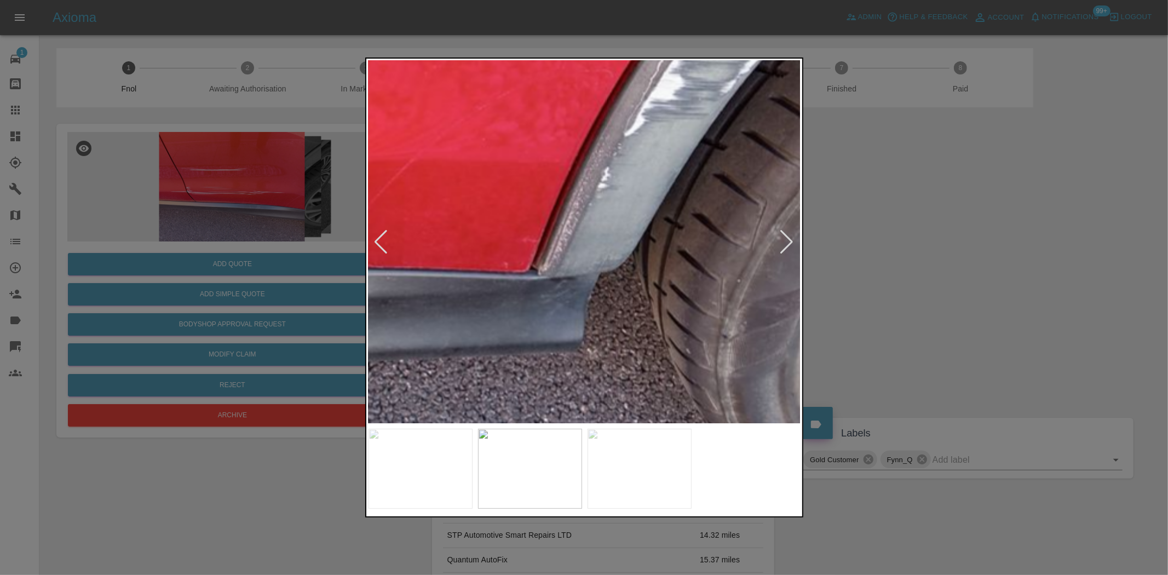
click at [615, 297] on img at bounding box center [350, 121] width 1298 height 1088
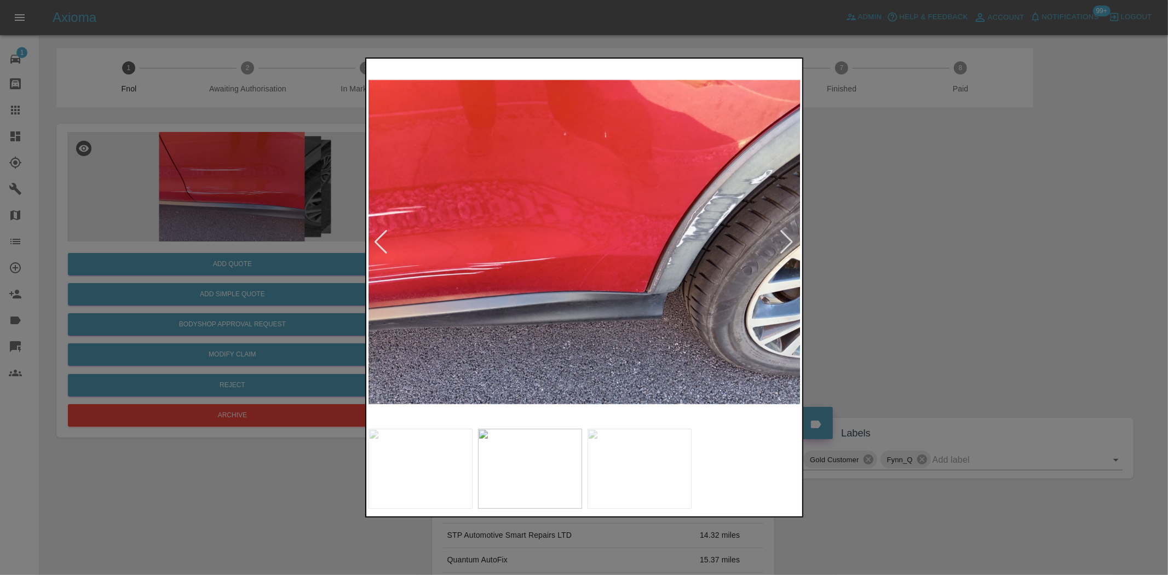
click at [428, 287] on img at bounding box center [584, 242] width 433 height 362
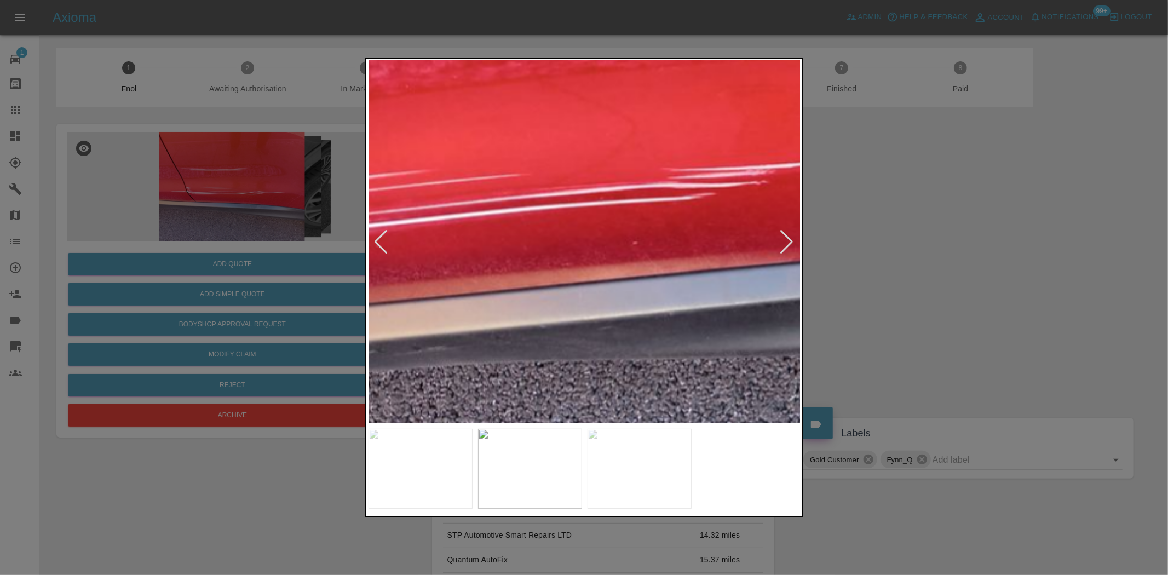
click at [428, 287] on img at bounding box center [1017, 105] width 1298 height 1088
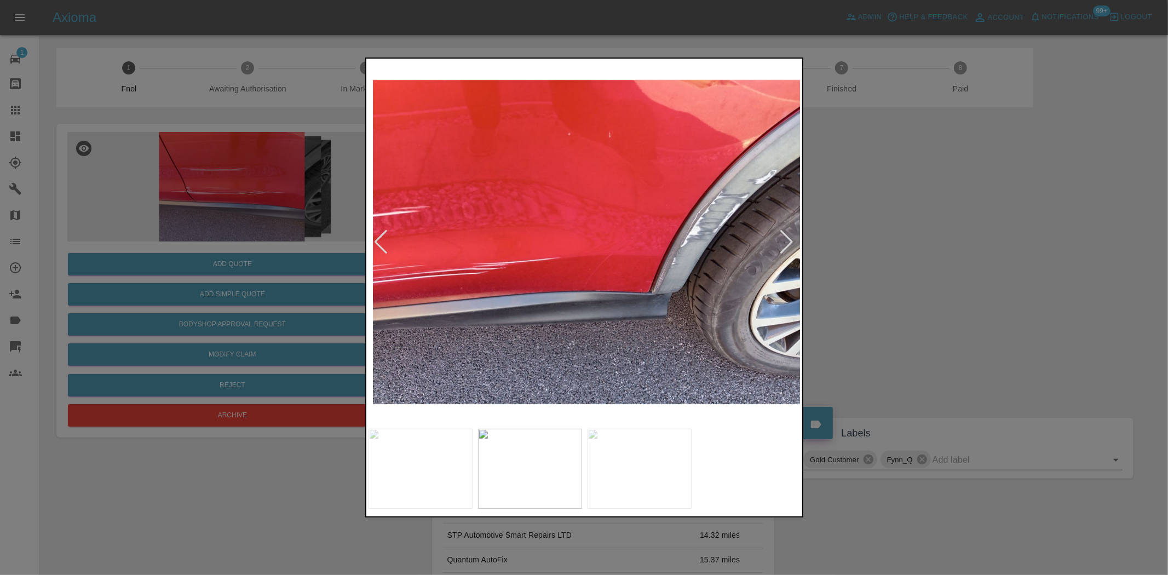
click at [518, 289] on img at bounding box center [588, 242] width 433 height 362
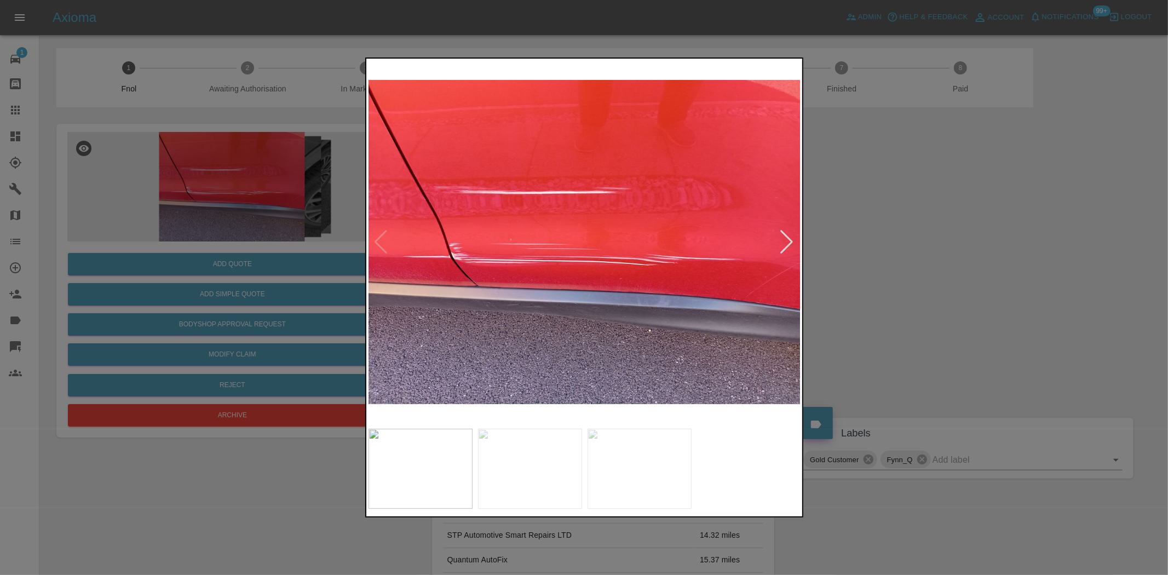
click at [490, 290] on img at bounding box center [584, 242] width 433 height 362
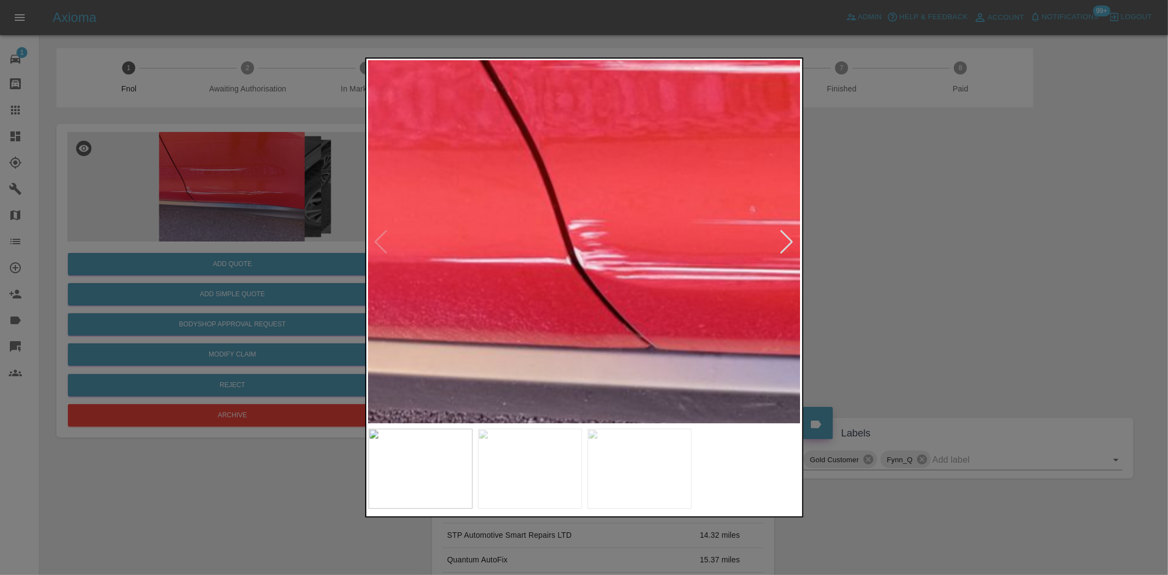
click at [620, 353] on img at bounding box center [974, 217] width 1298 height 1088
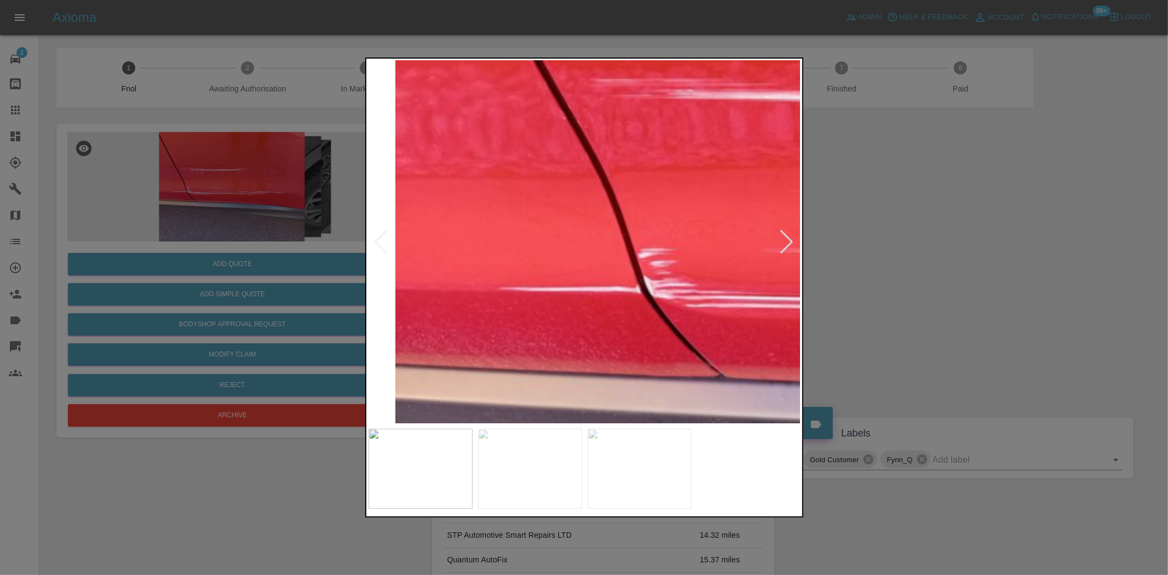
click at [651, 334] on img at bounding box center [1044, 246] width 1298 height 1088
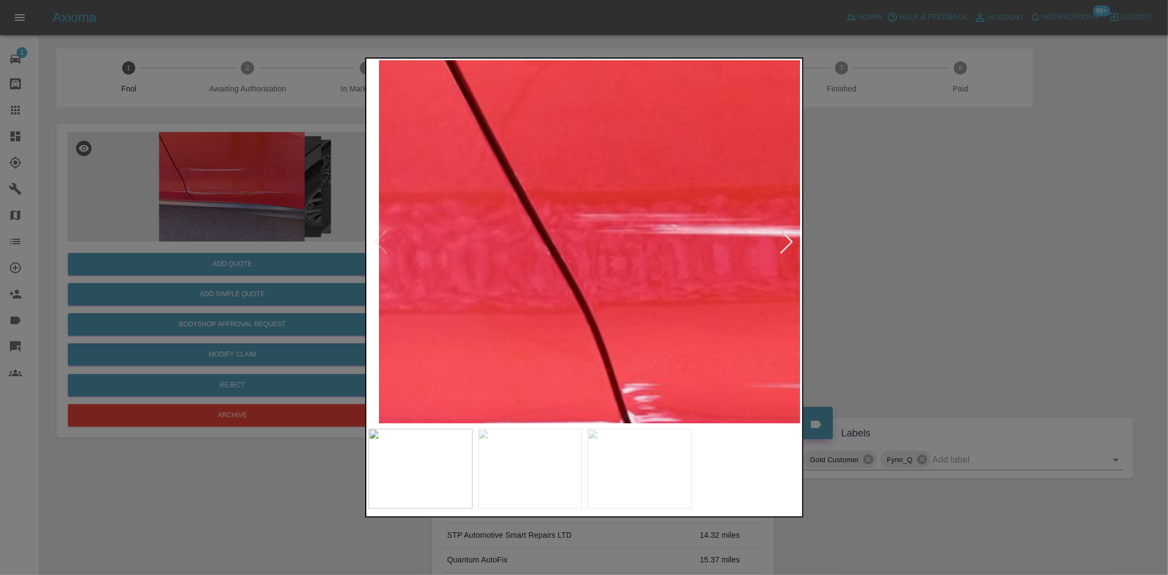
click at [580, 366] on img at bounding box center [1028, 381] width 1298 height 1088
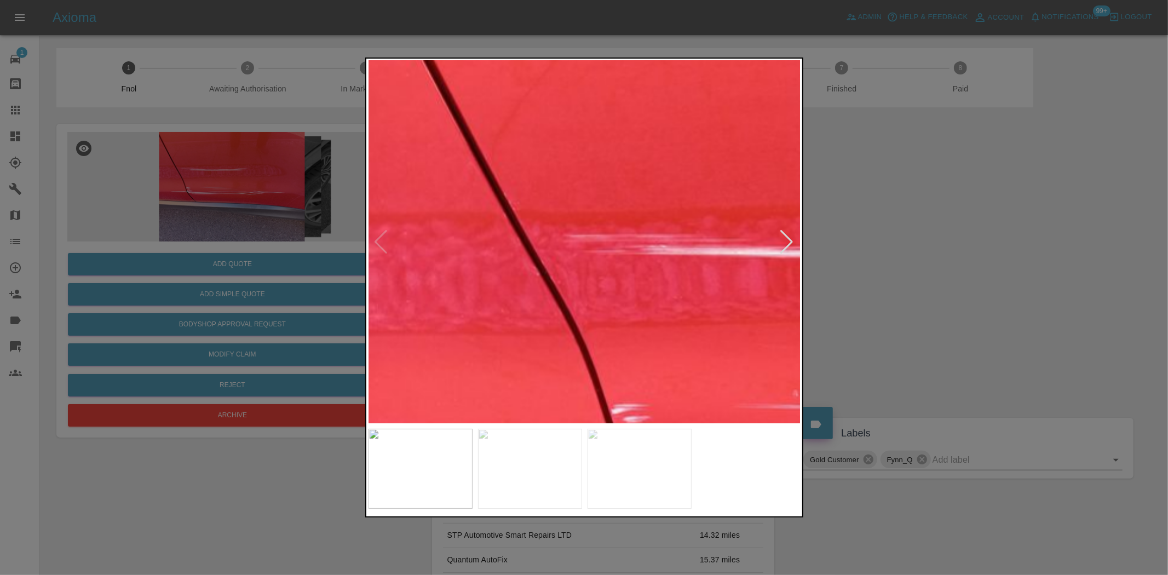
click at [496, 251] on img at bounding box center [1017, 401] width 1298 height 1088
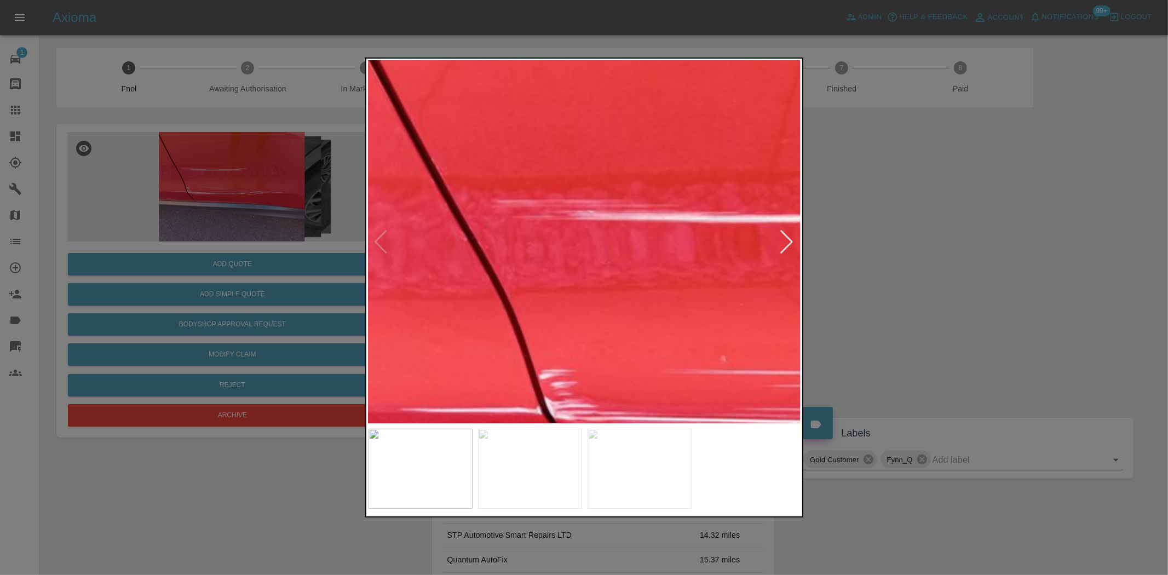
click at [522, 245] on img at bounding box center [945, 367] width 1298 height 1088
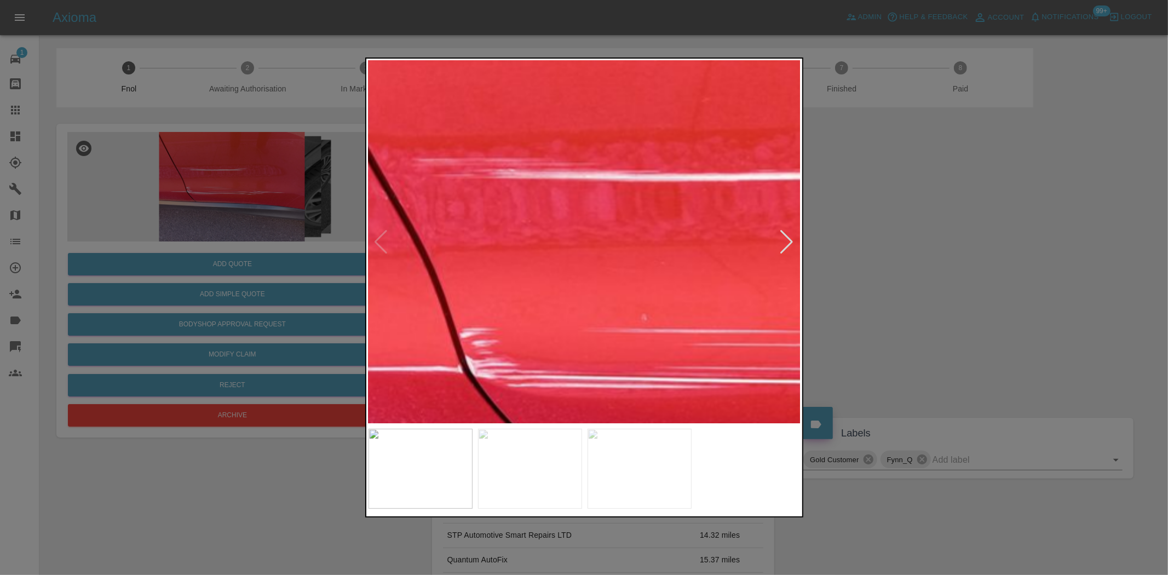
click at [508, 247] on img at bounding box center [866, 325] width 1298 height 1088
click at [497, 248] on img at bounding box center [866, 325] width 1298 height 1088
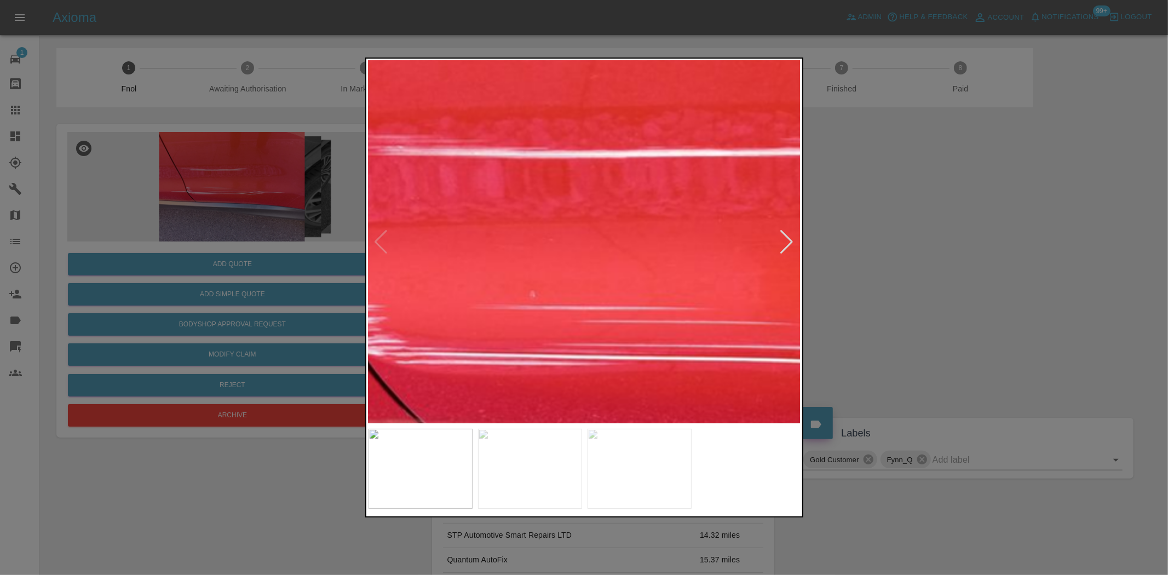
click at [584, 286] on img at bounding box center [754, 302] width 1298 height 1088
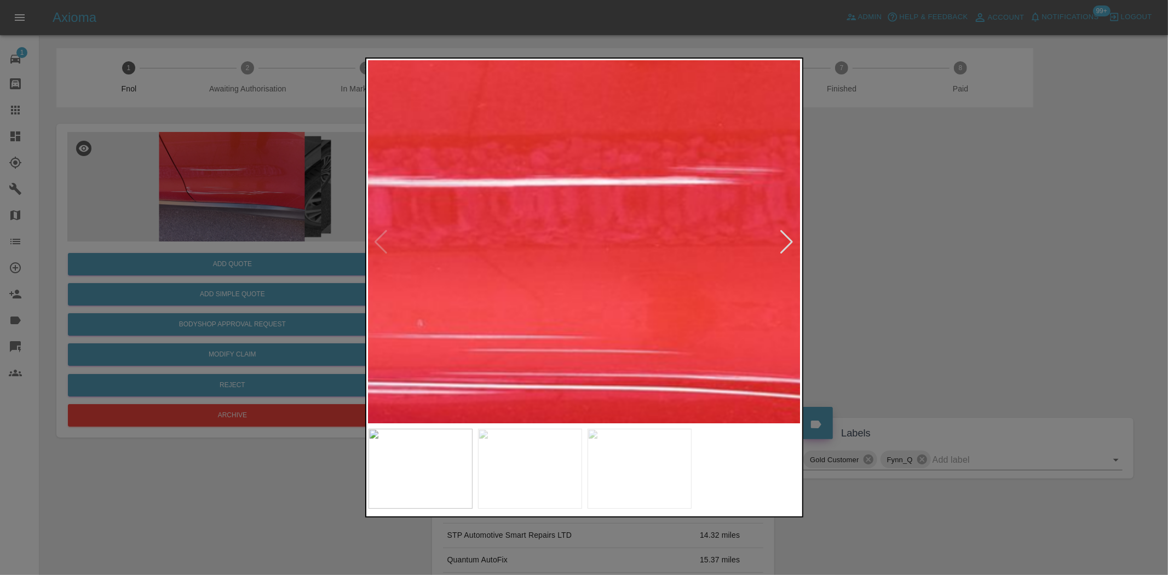
click at [578, 294] on img at bounding box center [642, 331] width 1298 height 1088
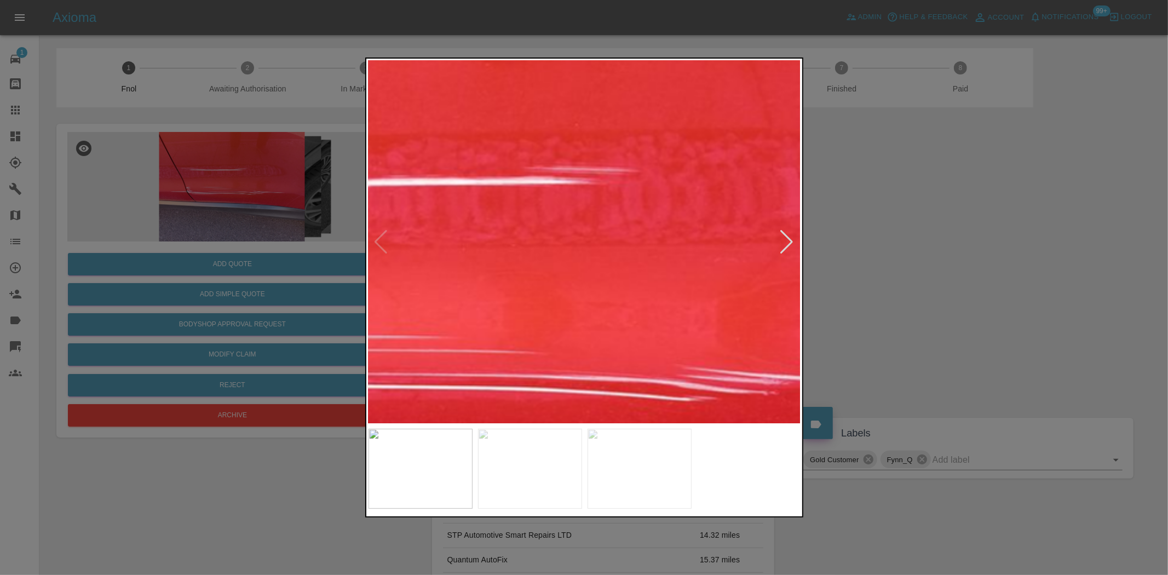
click at [589, 298] on img at bounding box center [498, 331] width 1298 height 1088
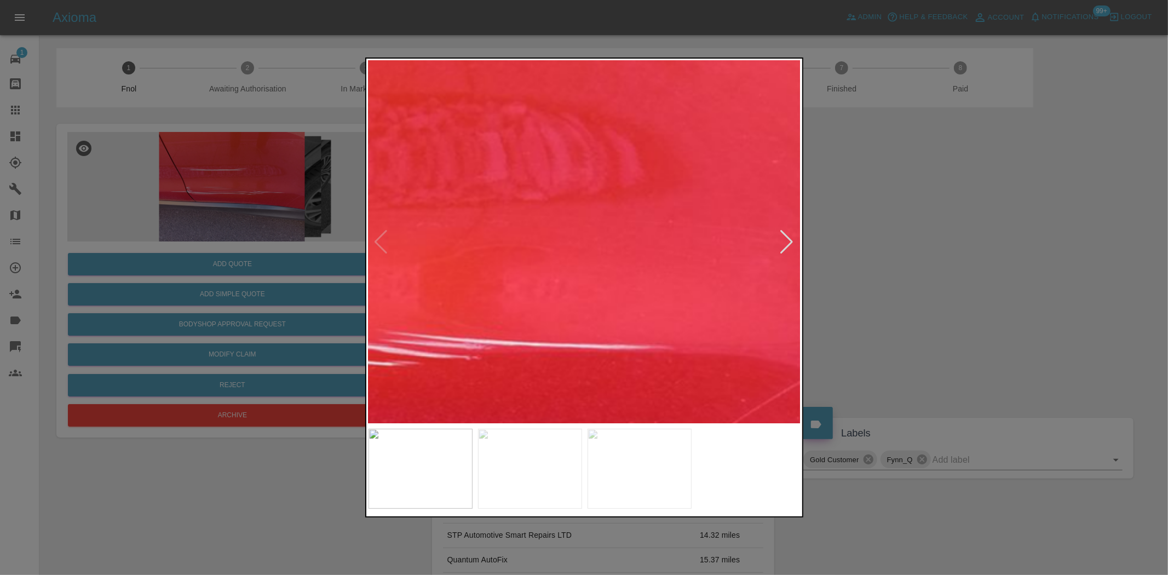
click at [516, 289] on img at bounding box center [201, 295] width 1298 height 1088
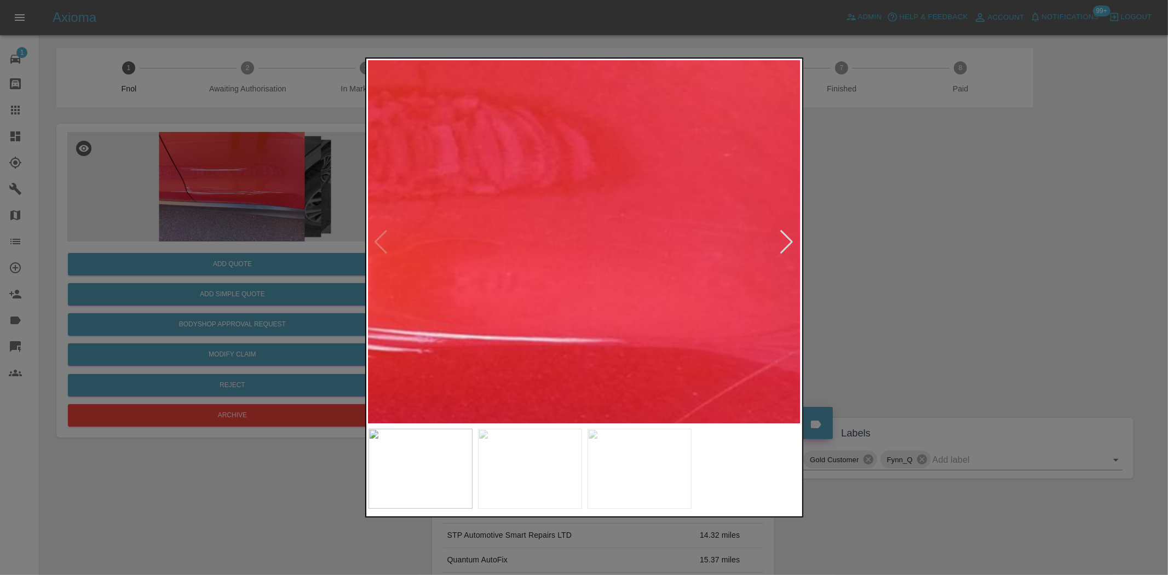
click at [526, 282] on img at bounding box center [152, 289] width 1298 height 1088
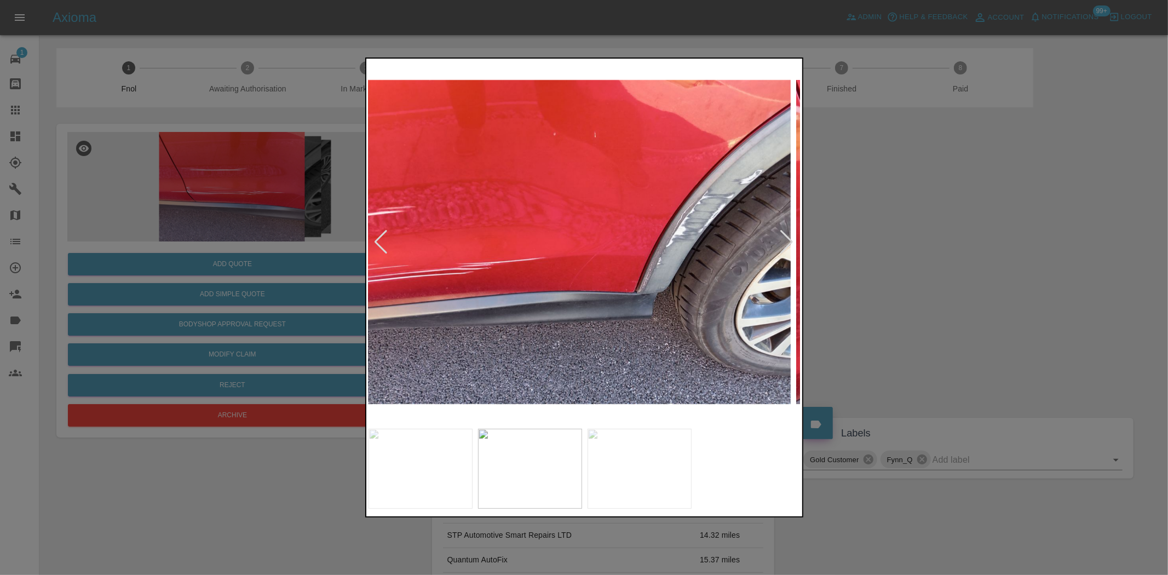
click at [524, 287] on img at bounding box center [574, 242] width 433 height 362
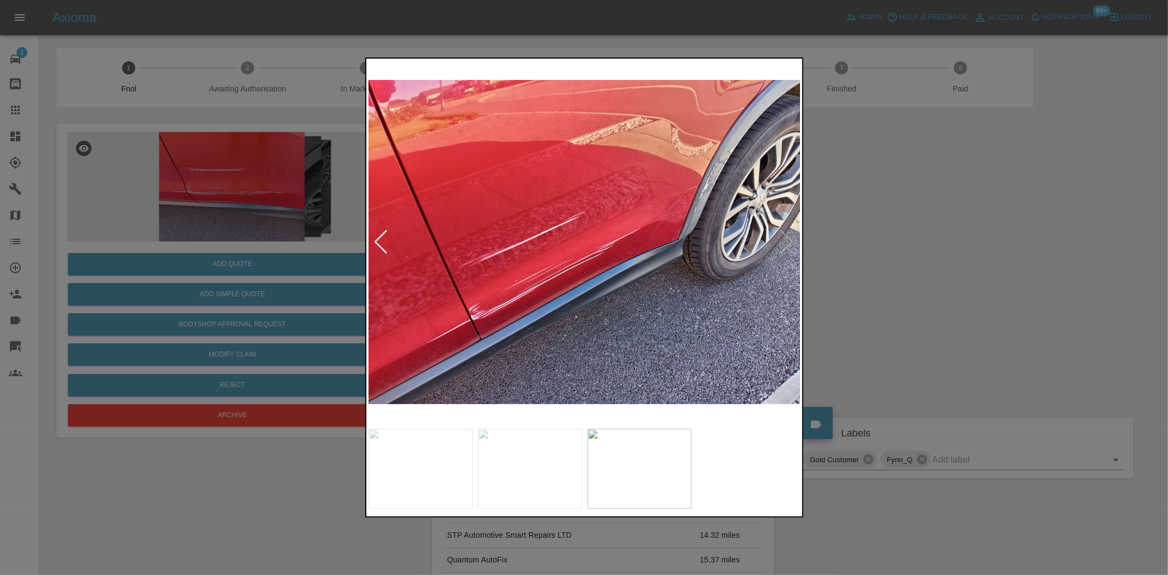
click at [537, 292] on img at bounding box center [584, 242] width 433 height 362
click at [606, 277] on img at bounding box center [584, 242] width 433 height 362
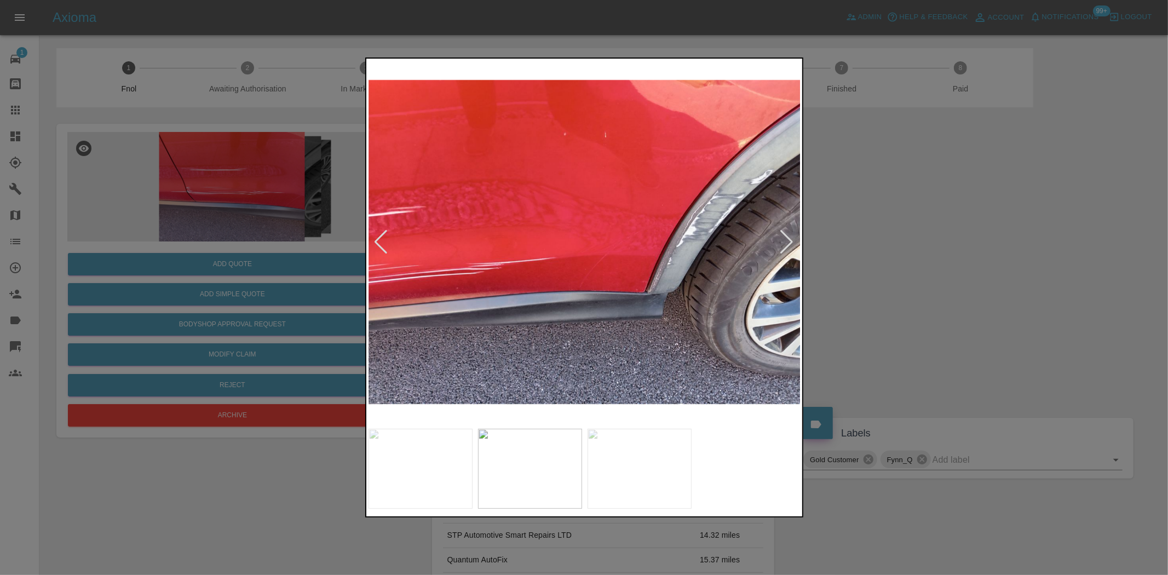
click at [239, 186] on div at bounding box center [584, 287] width 1168 height 575
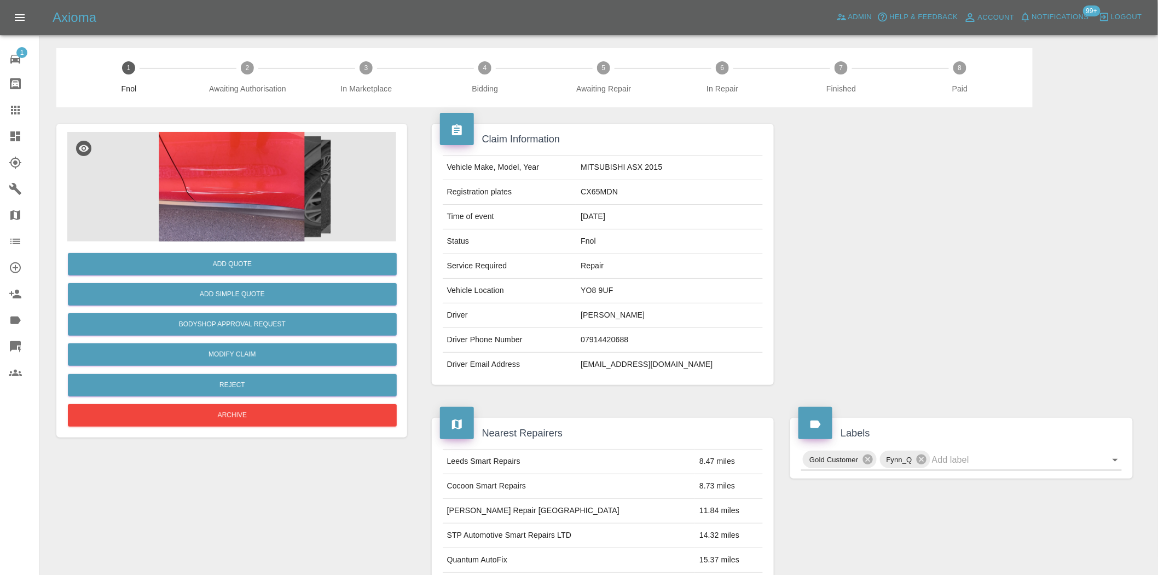
click at [234, 188] on img at bounding box center [231, 186] width 329 height 109
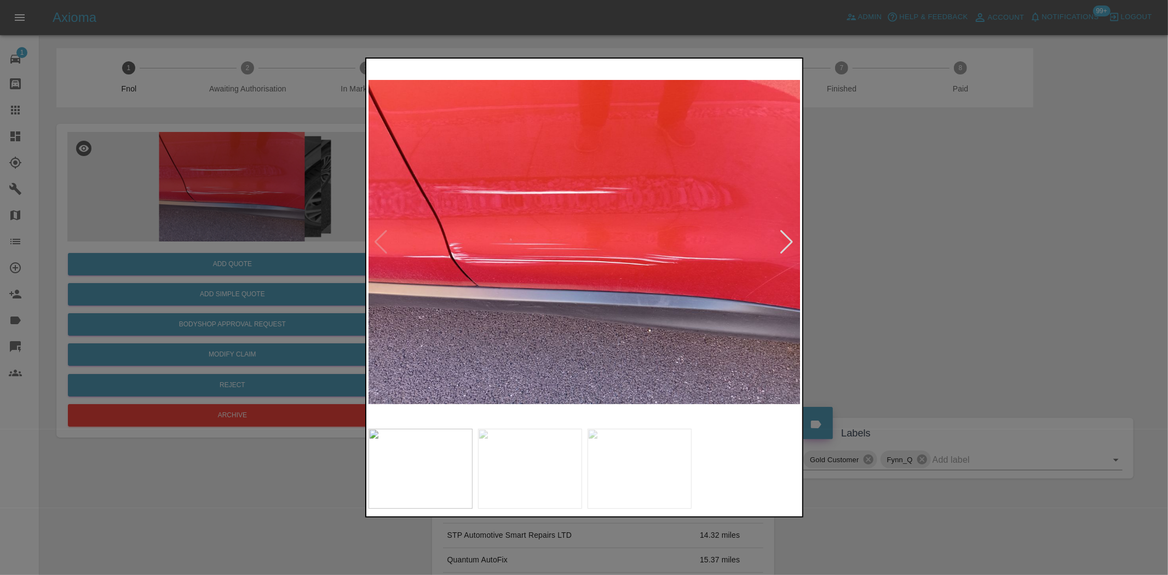
click at [443, 269] on img at bounding box center [584, 242] width 433 height 362
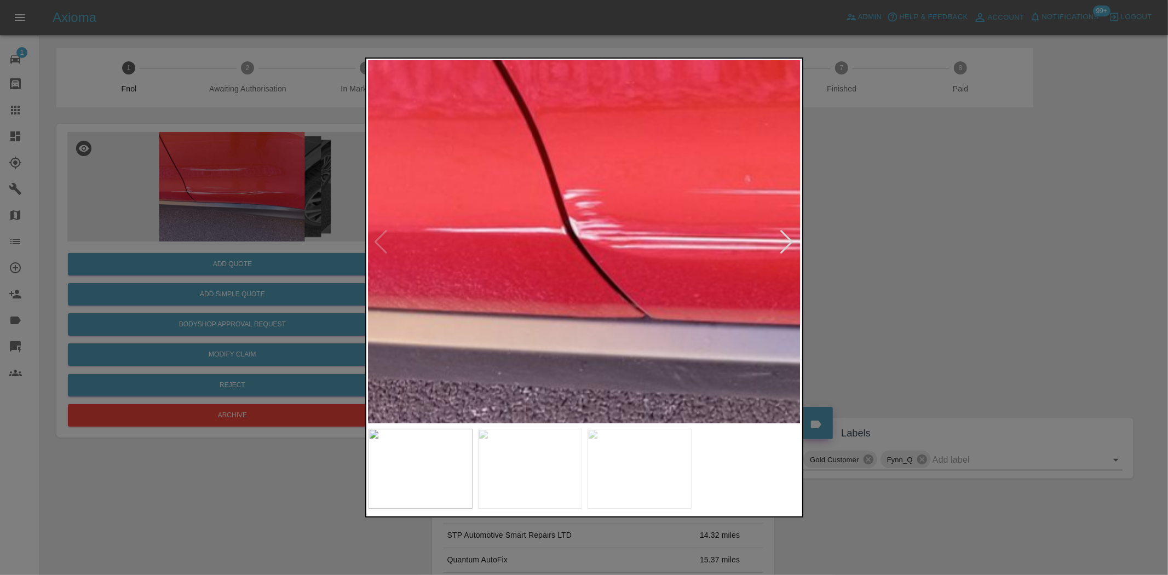
click at [458, 410] on img at bounding box center [969, 186] width 1298 height 1088
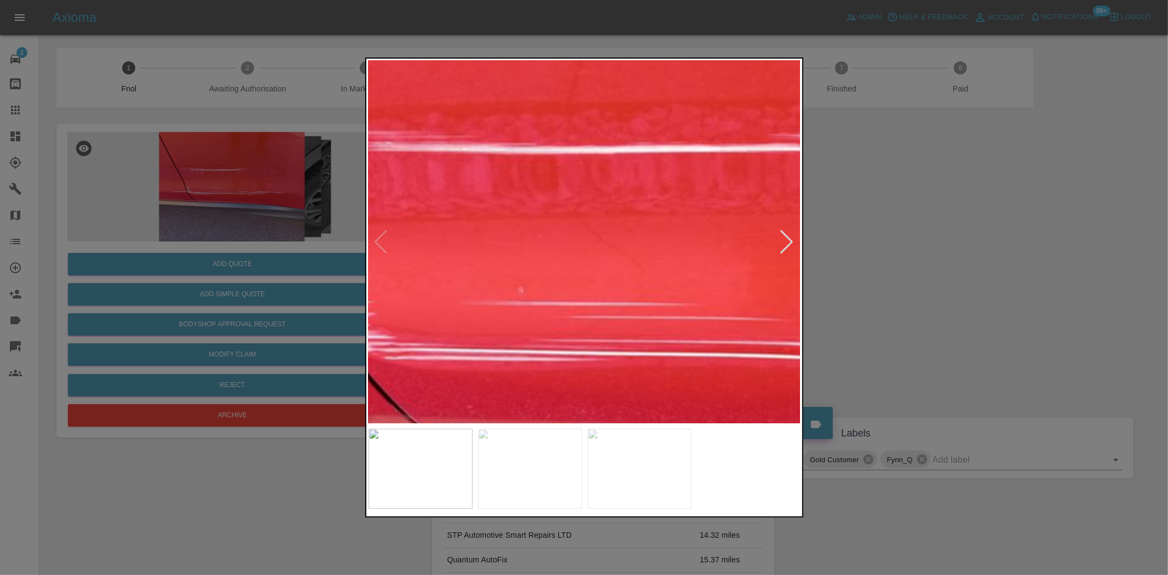
click at [406, 189] on img at bounding box center [743, 298] width 1298 height 1088
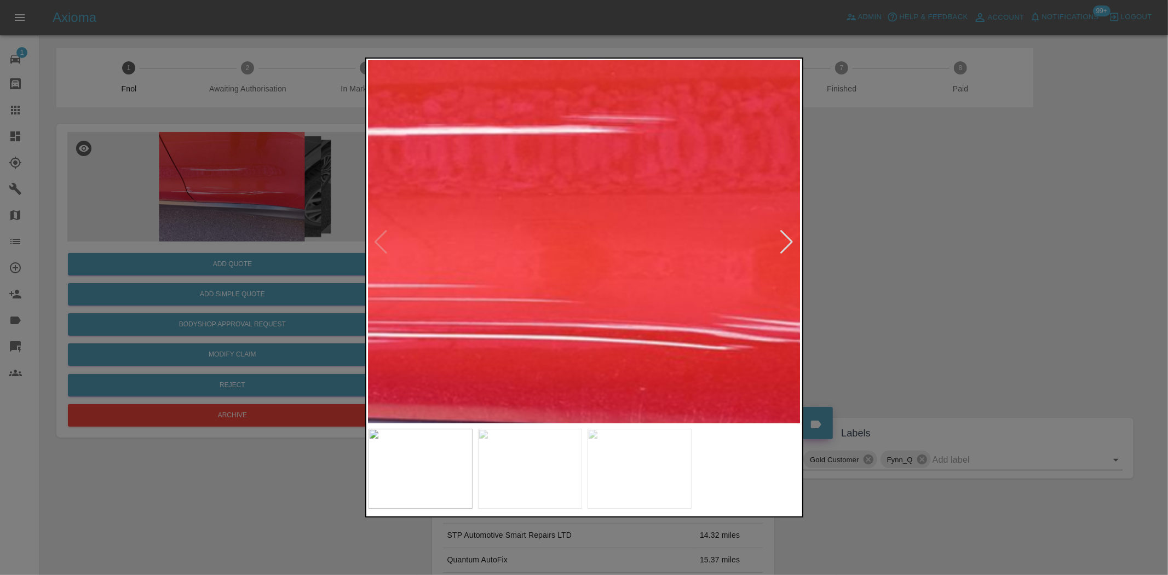
click at [395, 189] on img at bounding box center [535, 280] width 1298 height 1088
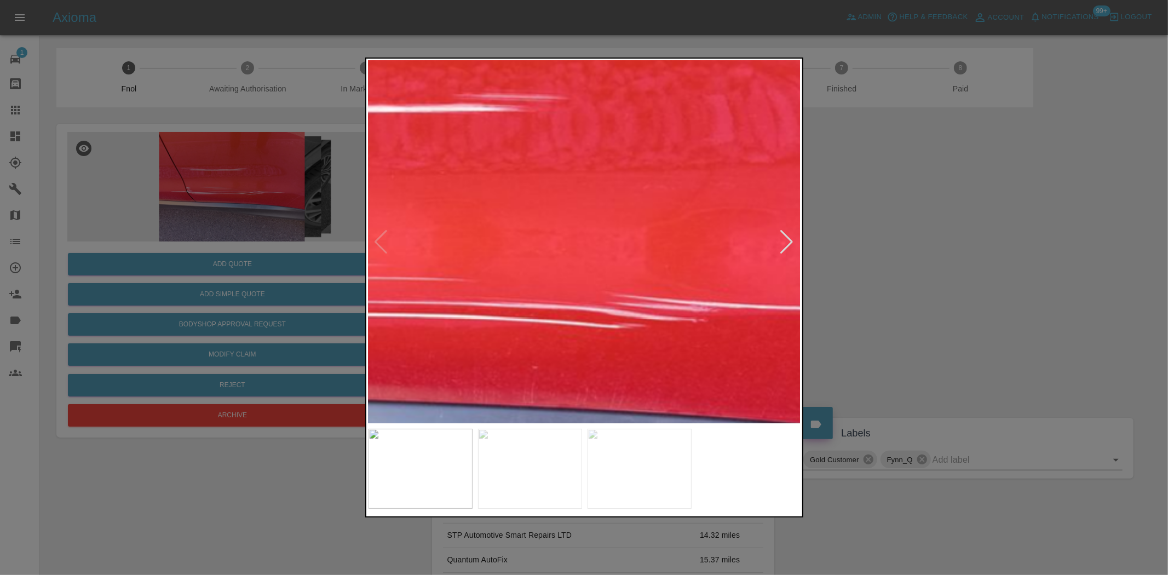
click at [447, 226] on img at bounding box center [427, 258] width 1298 height 1088
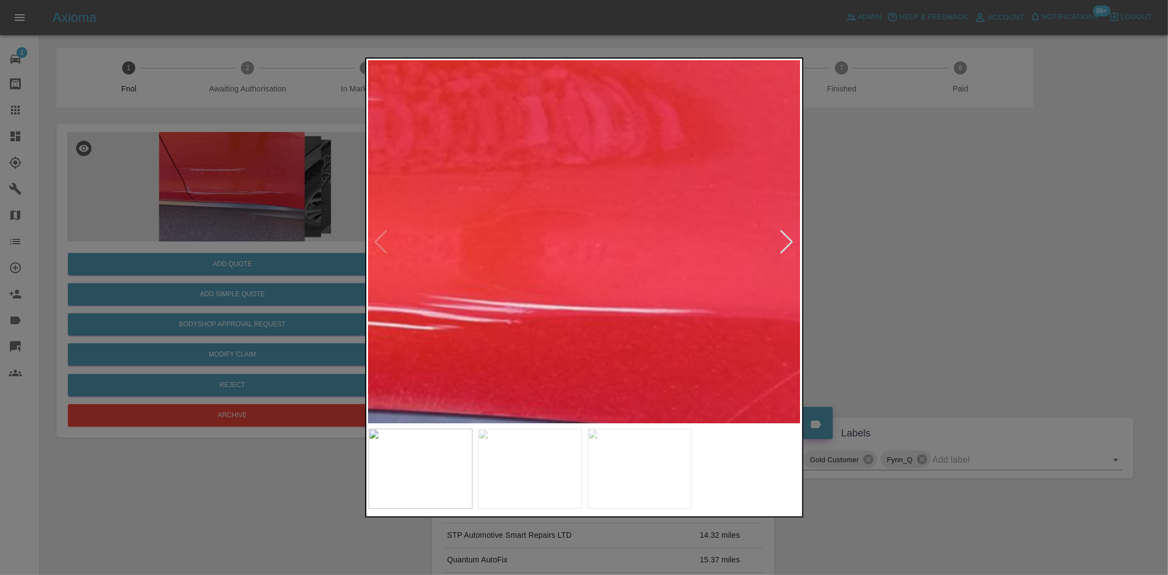
click at [362, 204] on div at bounding box center [584, 287] width 1168 height 575
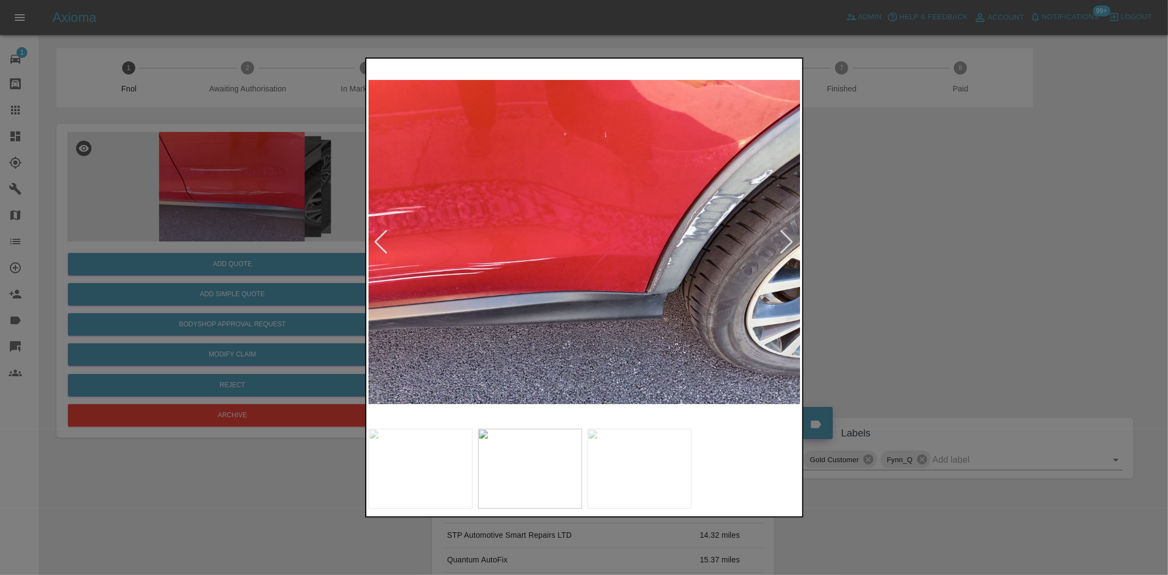
click at [537, 245] on img at bounding box center [584, 242] width 433 height 362
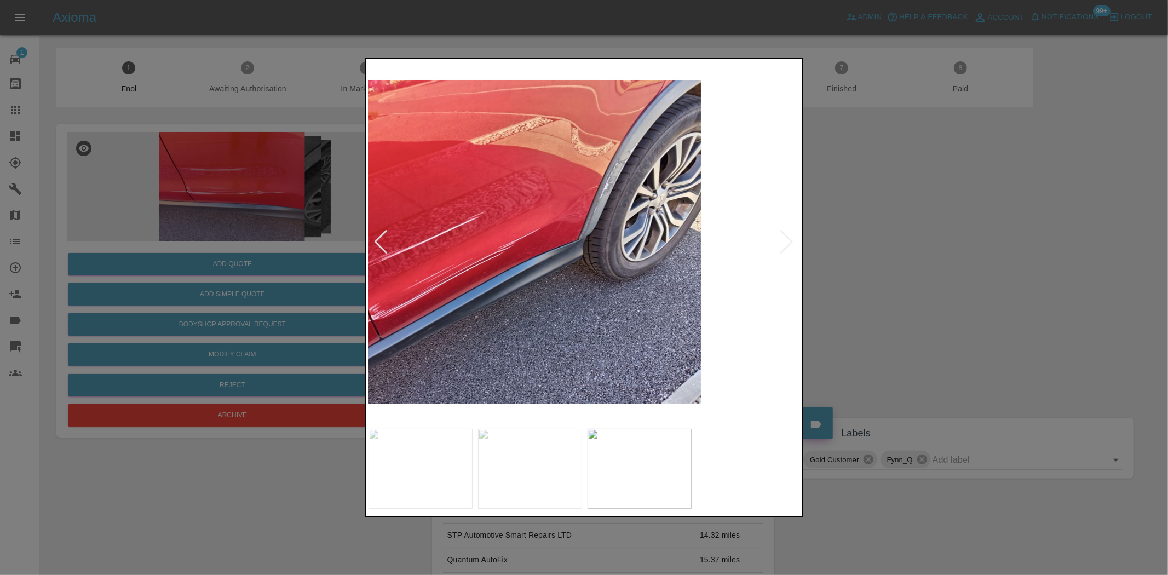
click at [413, 304] on img at bounding box center [484, 242] width 433 height 362
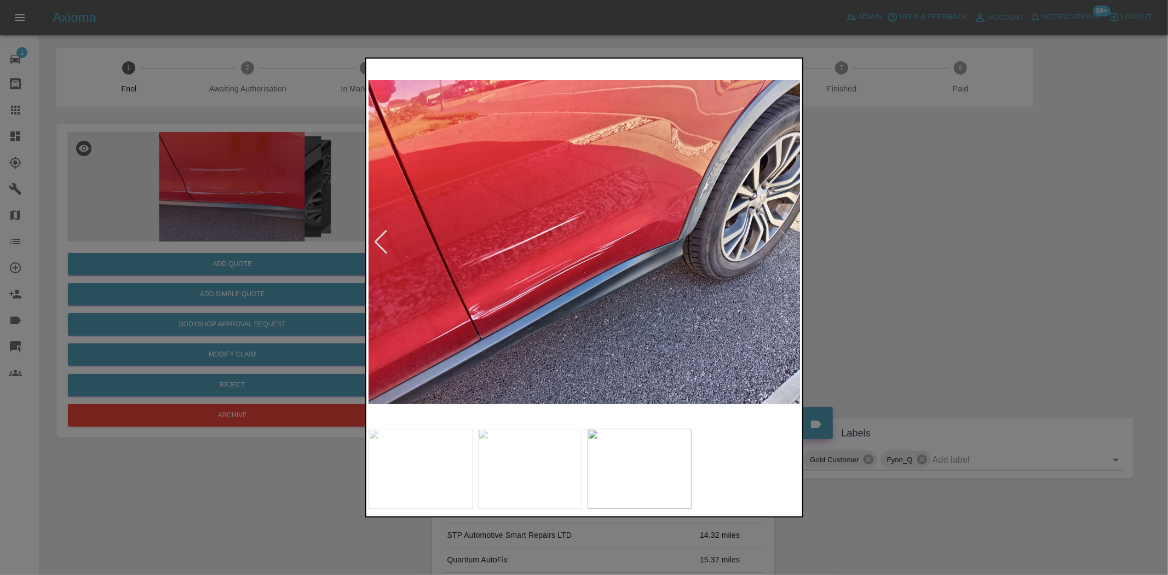
click at [688, 200] on img at bounding box center [584, 242] width 433 height 362
click at [688, 199] on img at bounding box center [584, 242] width 433 height 362
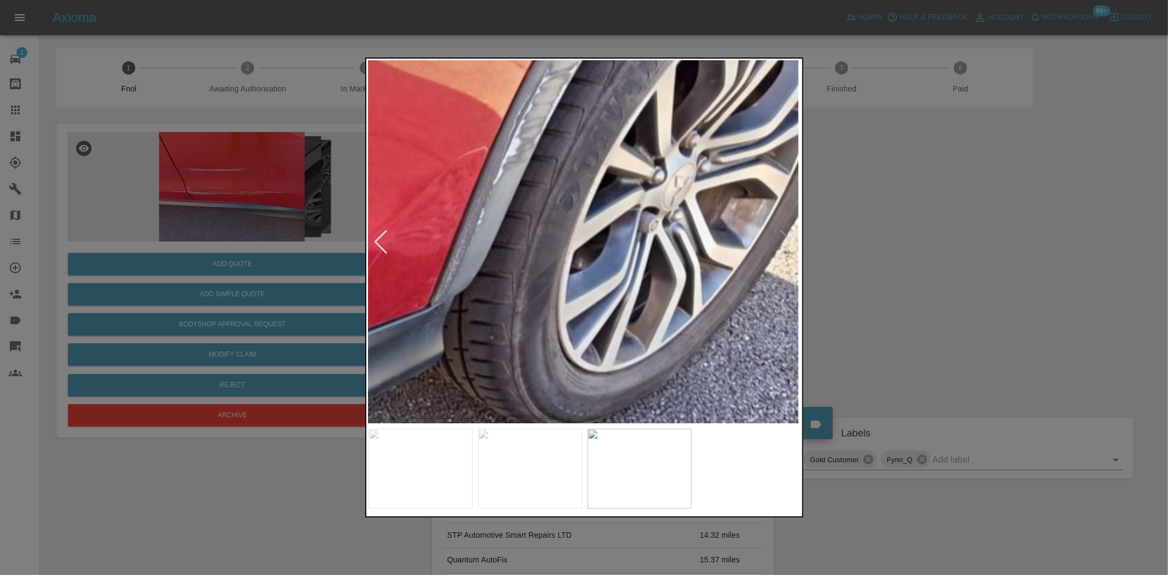
click at [565, 413] on img at bounding box center [149, 314] width 1298 height 1088
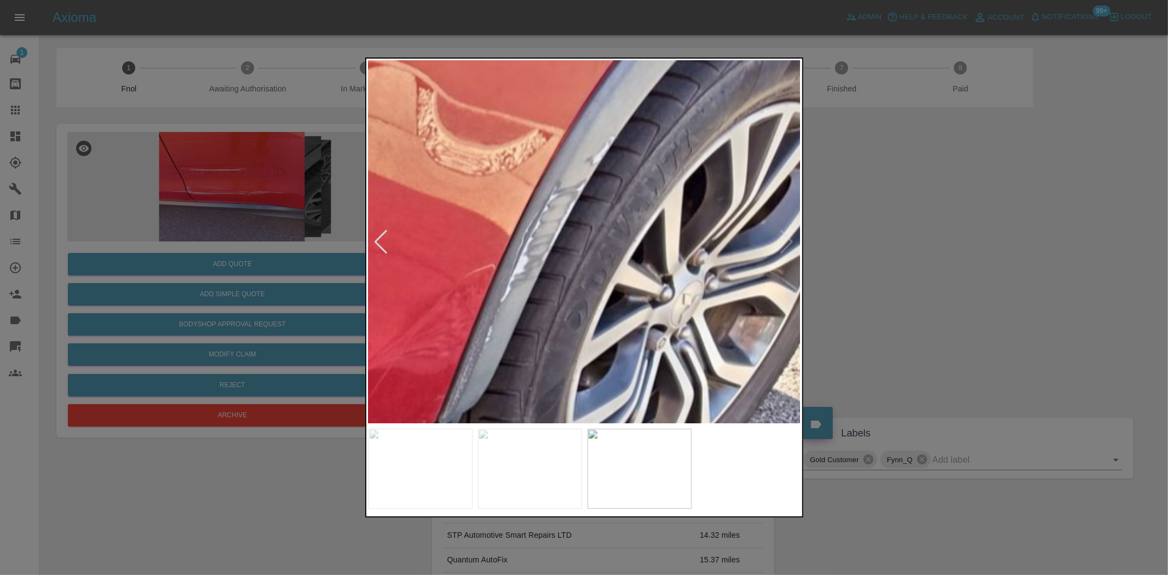
click at [564, 430] on div at bounding box center [584, 287] width 438 height 460
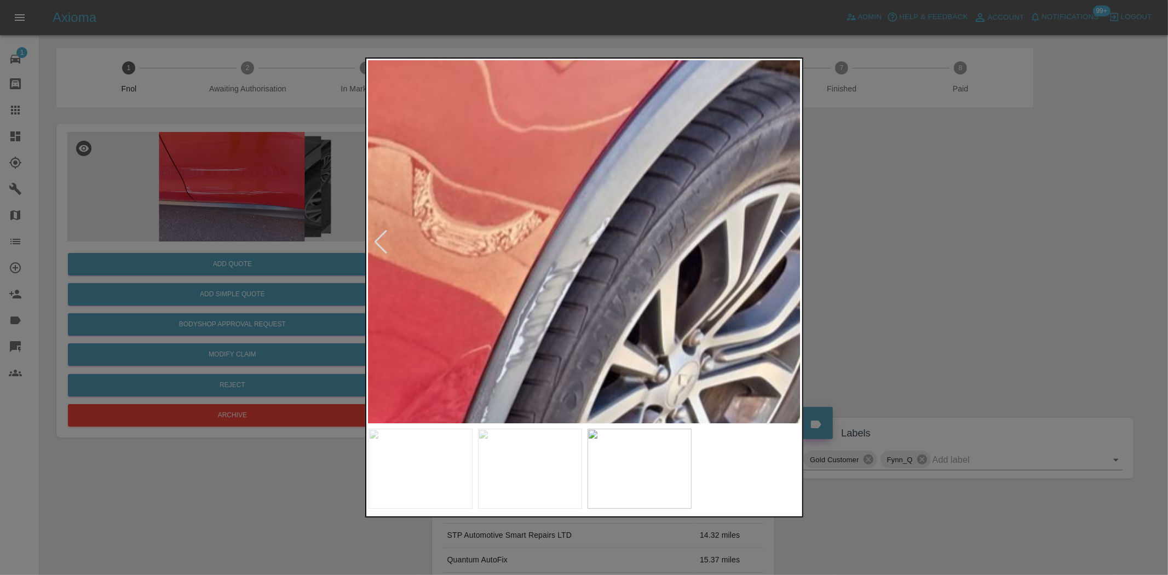
click at [573, 253] on img at bounding box center [153, 513] width 1298 height 1088
click at [573, 252] on img at bounding box center [153, 513] width 1298 height 1088
click at [572, 252] on img at bounding box center [153, 513] width 1298 height 1088
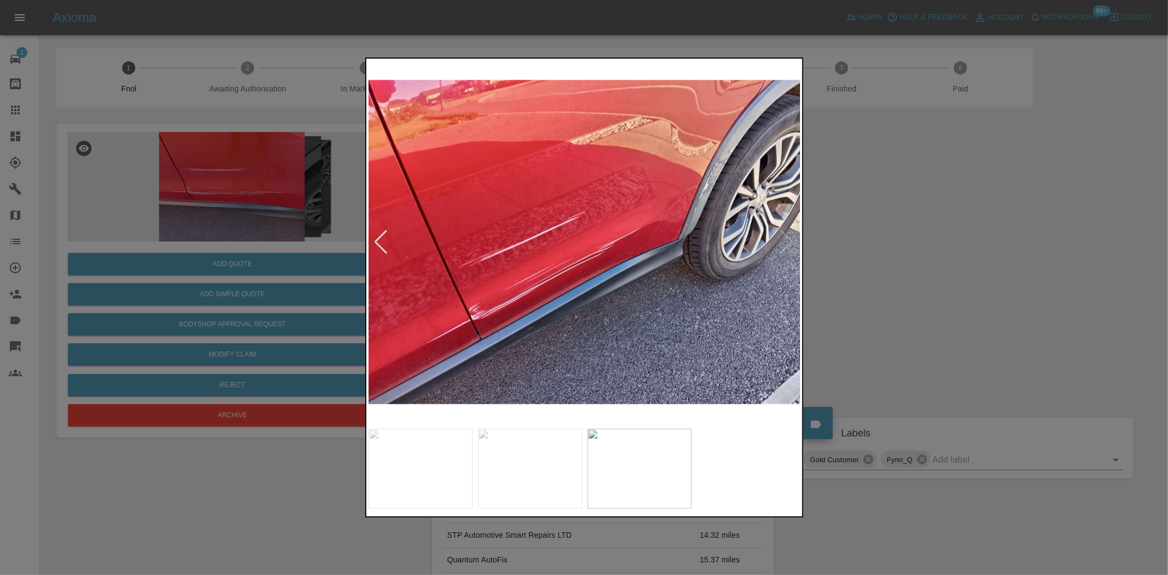
click at [119, 204] on div at bounding box center [584, 287] width 1168 height 575
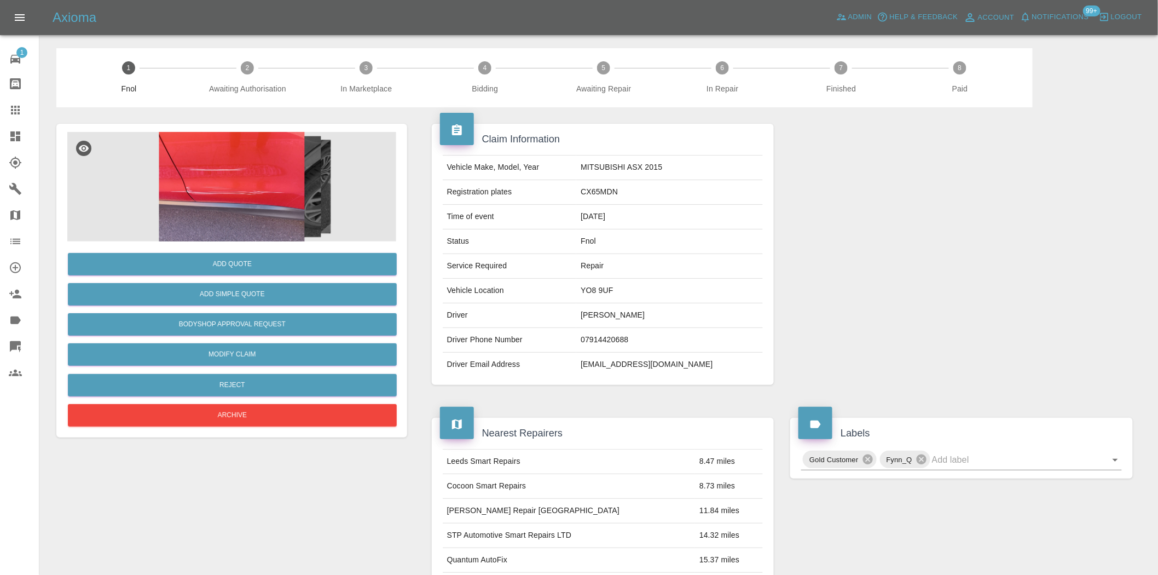
click at [198, 247] on div "Add Quote Add Simple Quote Bodyshop Approval Request Modify Claim Reject Archive" at bounding box center [231, 335] width 329 height 188
click at [198, 253] on button "Add Quote" at bounding box center [232, 264] width 329 height 22
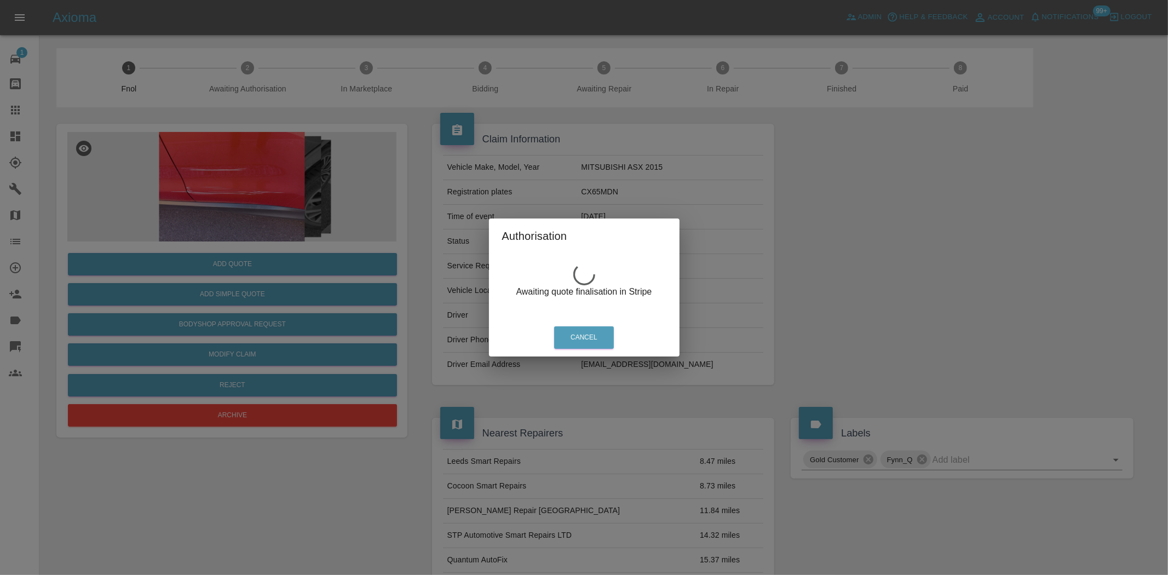
click at [315, 185] on div "Authorisation Awaiting quote finalisation in Stripe Cancel" at bounding box center [584, 287] width 1168 height 575
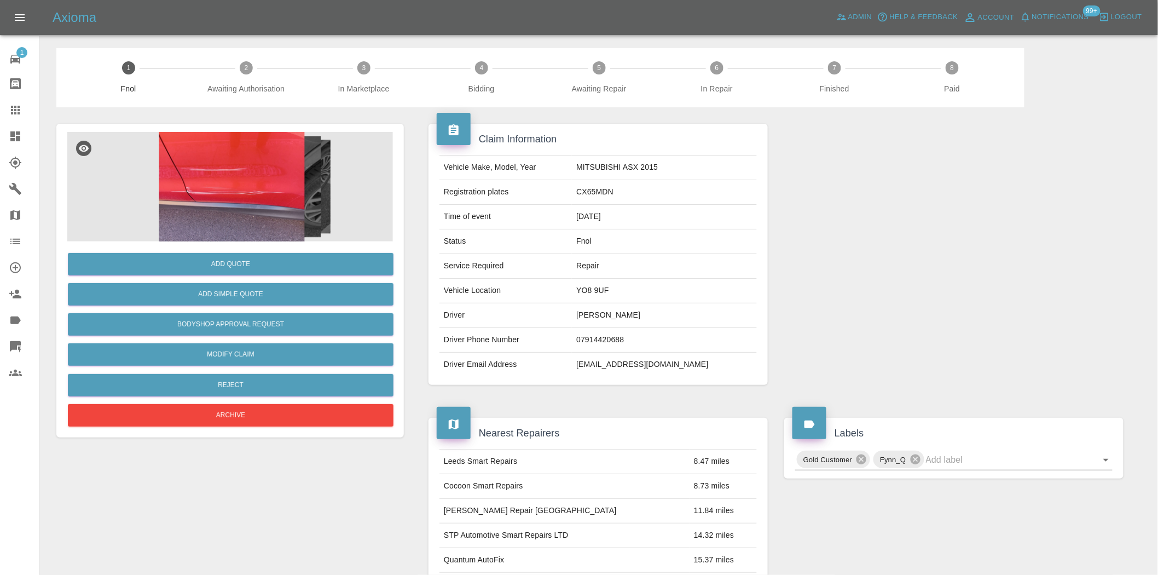
click at [253, 178] on img at bounding box center [231, 186] width 329 height 109
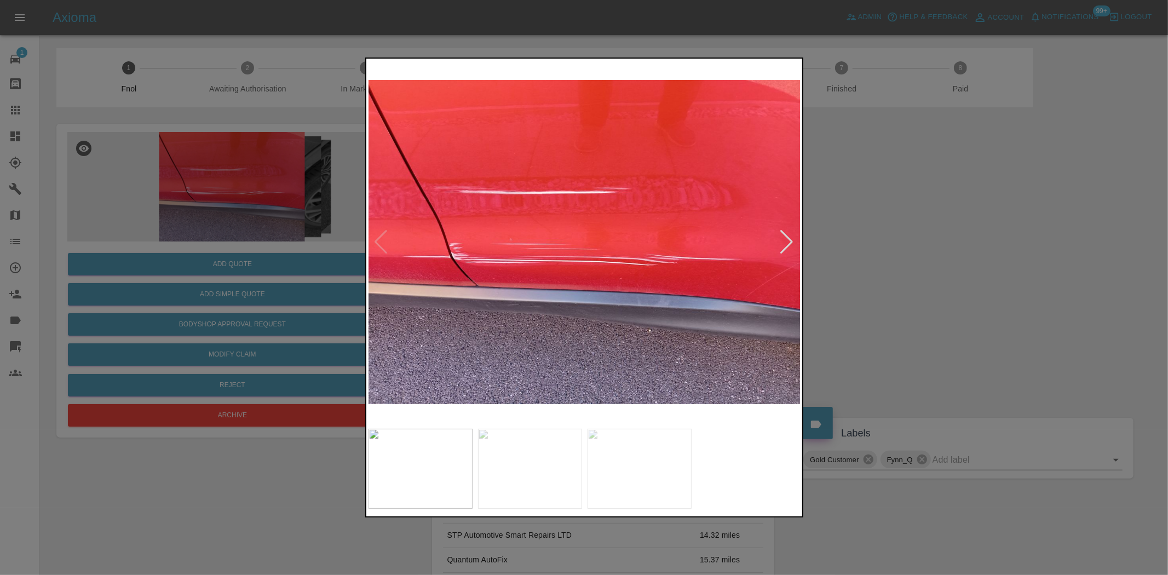
click at [595, 287] on img at bounding box center [584, 242] width 433 height 362
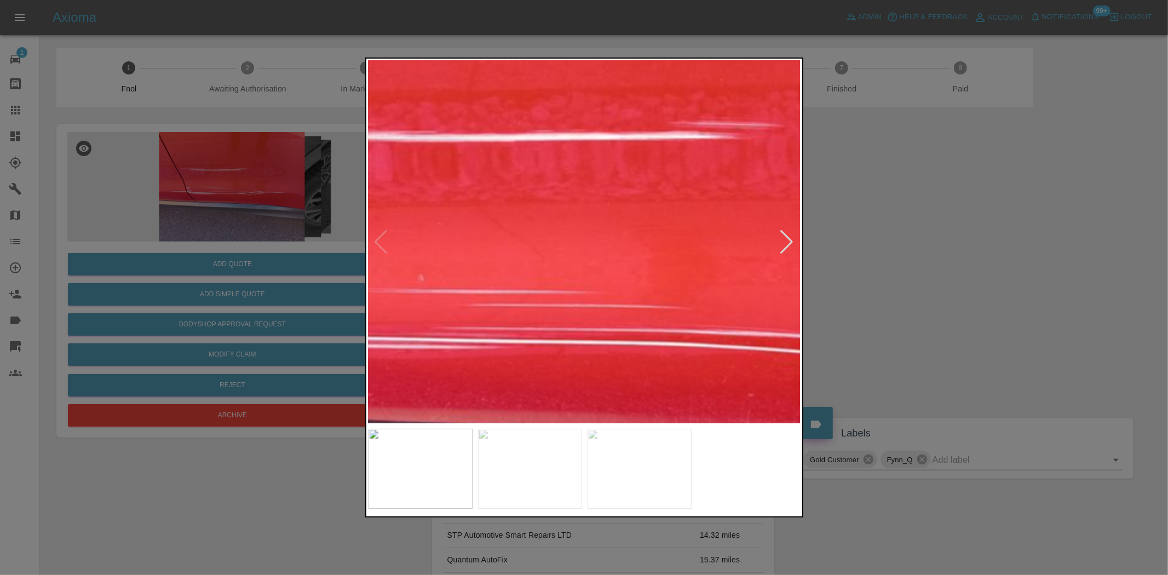
click at [678, 384] on img at bounding box center [642, 286] width 1298 height 1088
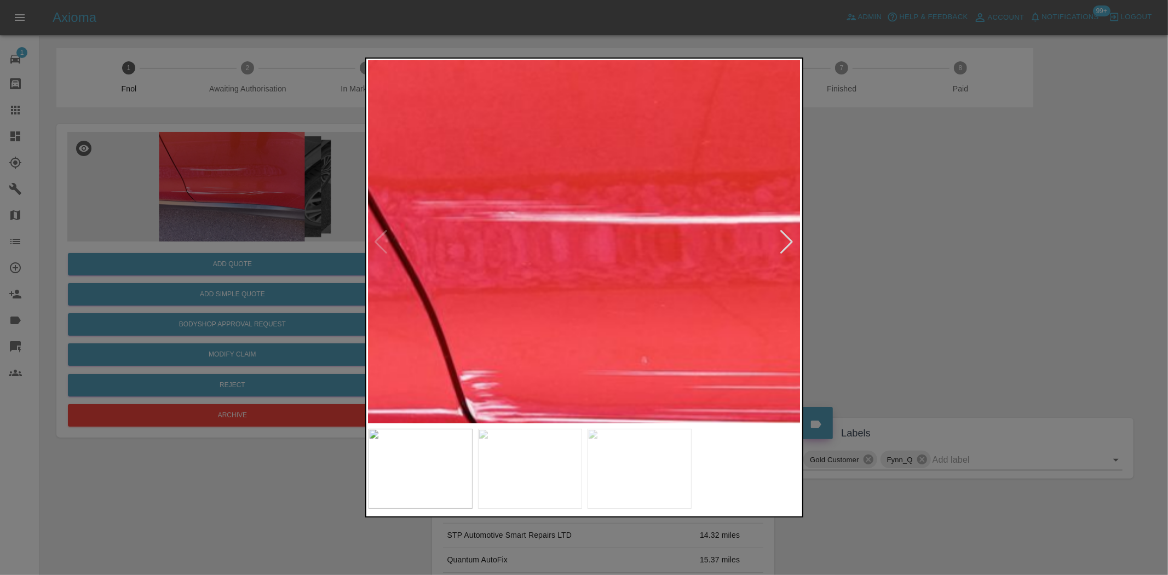
click at [801, 348] on div at bounding box center [584, 287] width 438 height 460
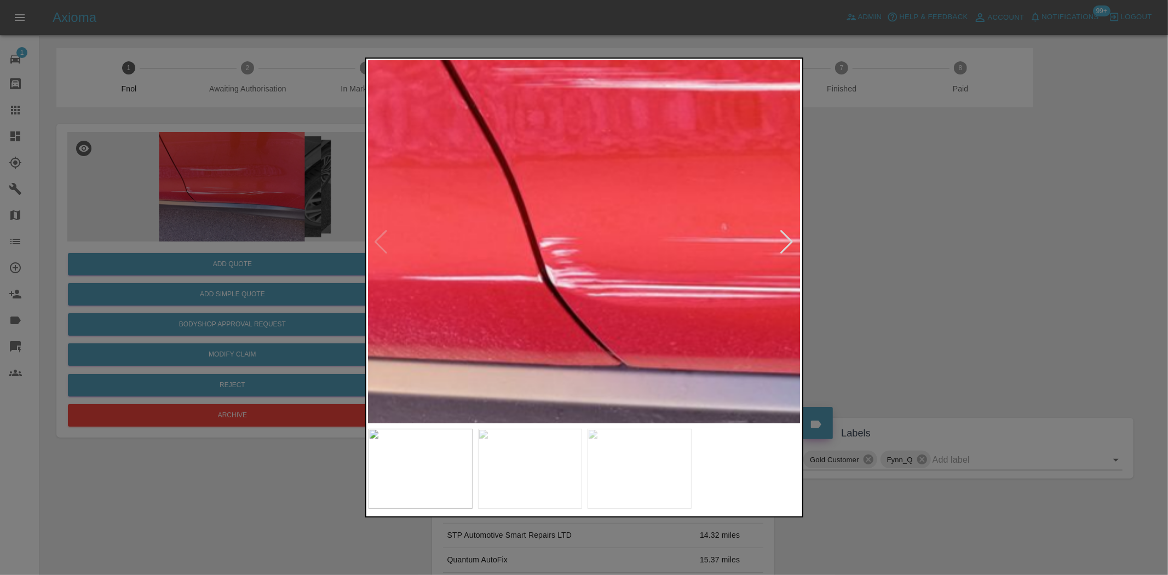
click at [666, 185] on img at bounding box center [946, 235] width 1298 height 1088
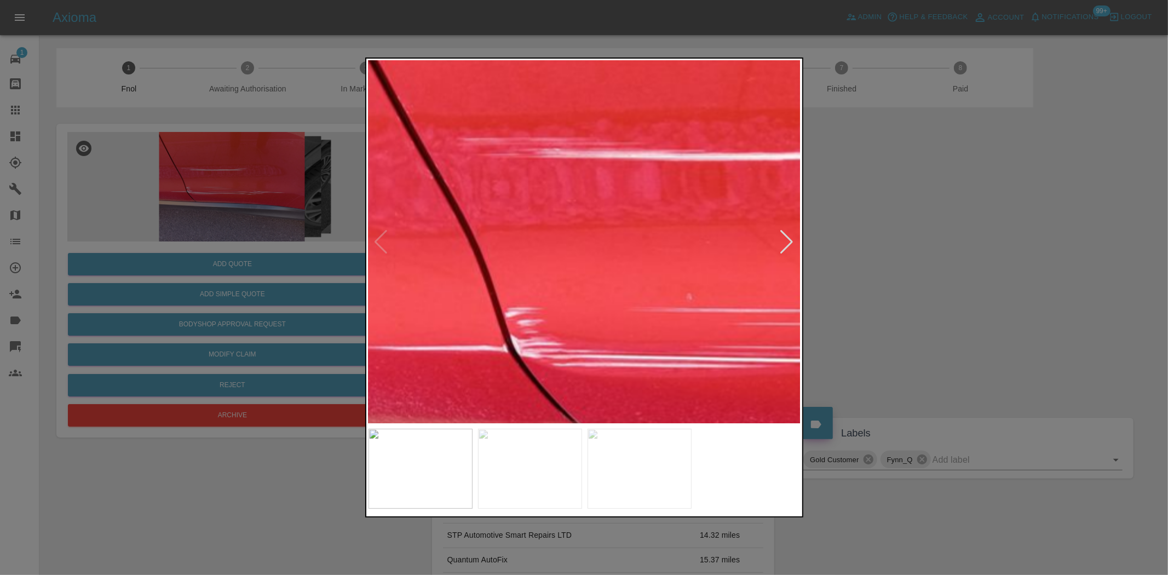
click at [436, 233] on img at bounding box center [911, 305] width 1298 height 1088
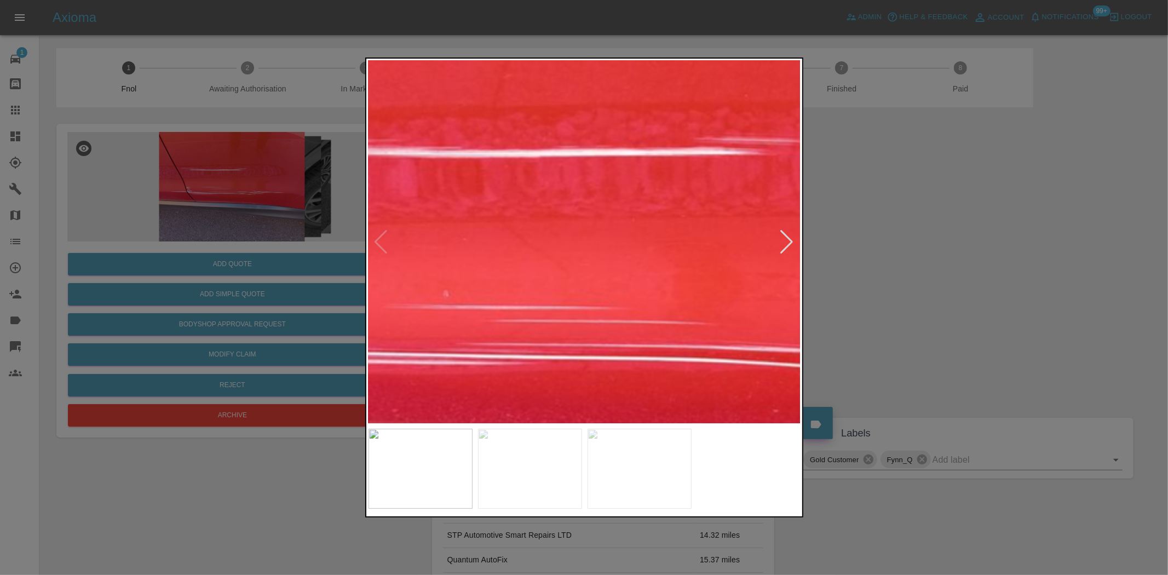
click at [434, 235] on img at bounding box center [668, 301] width 1298 height 1088
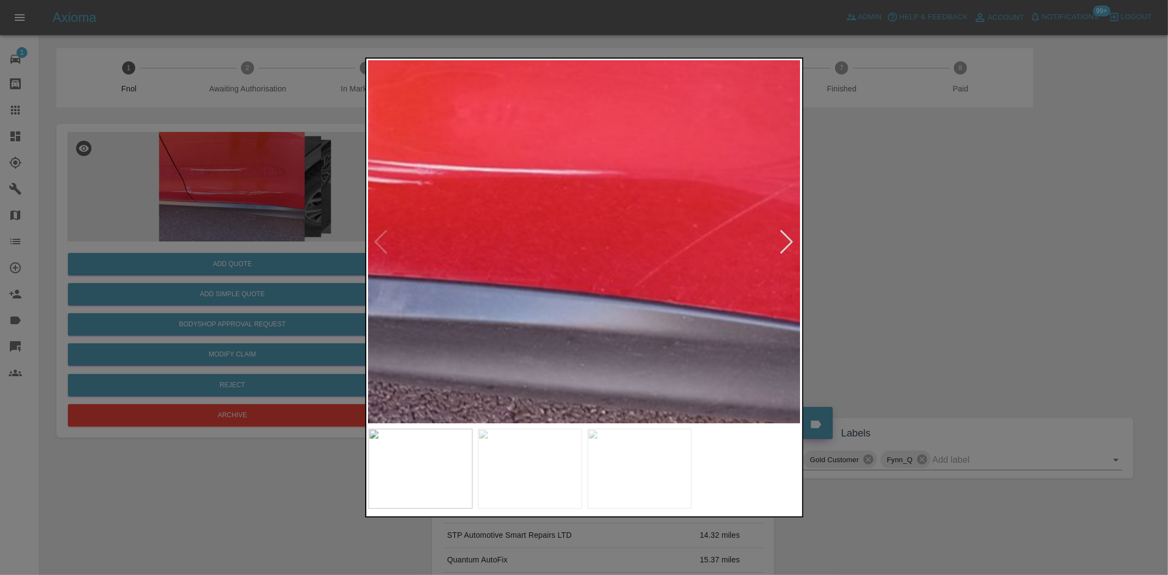
click at [250, 240] on div at bounding box center [584, 287] width 1168 height 575
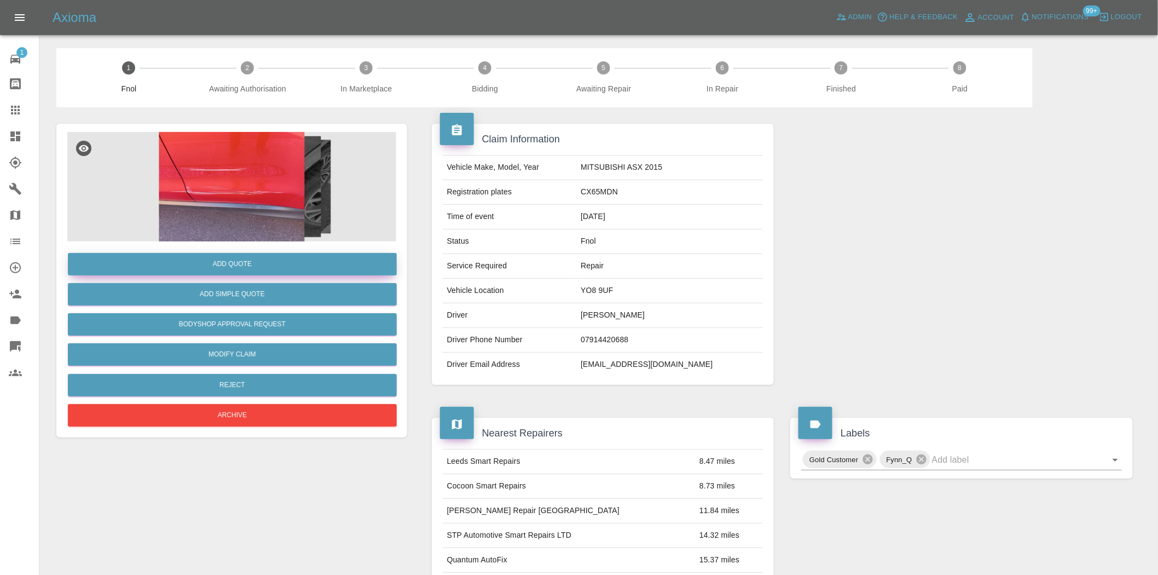
click at [246, 263] on button "Add Quote" at bounding box center [232, 264] width 329 height 22
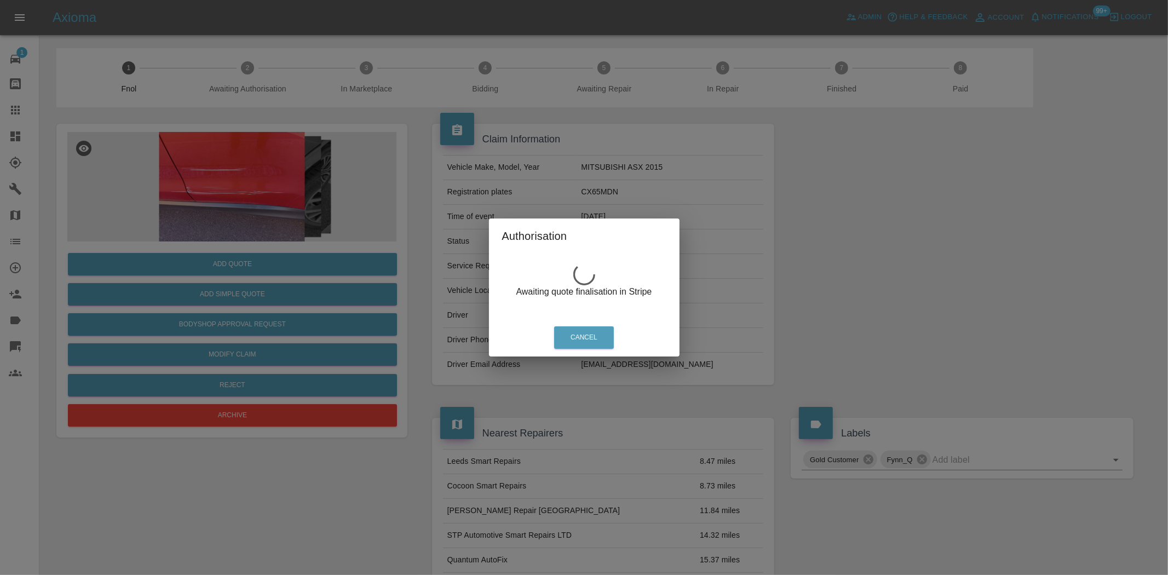
click at [228, 162] on div "Authorisation Awaiting quote finalisation in Stripe Cancel" at bounding box center [584, 287] width 1168 height 575
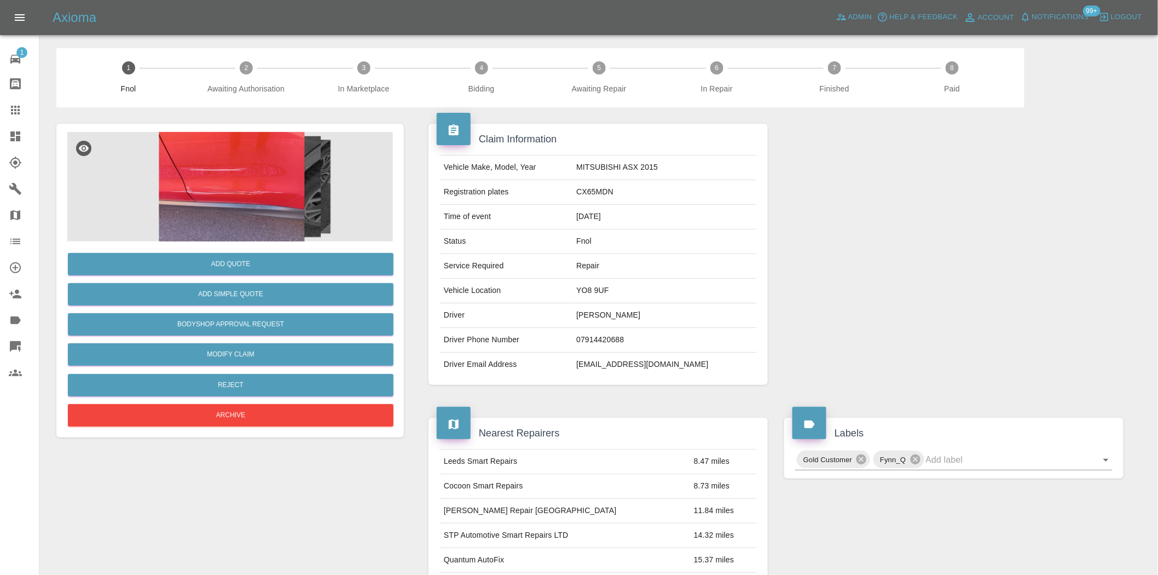
click at [234, 193] on img at bounding box center [231, 186] width 329 height 109
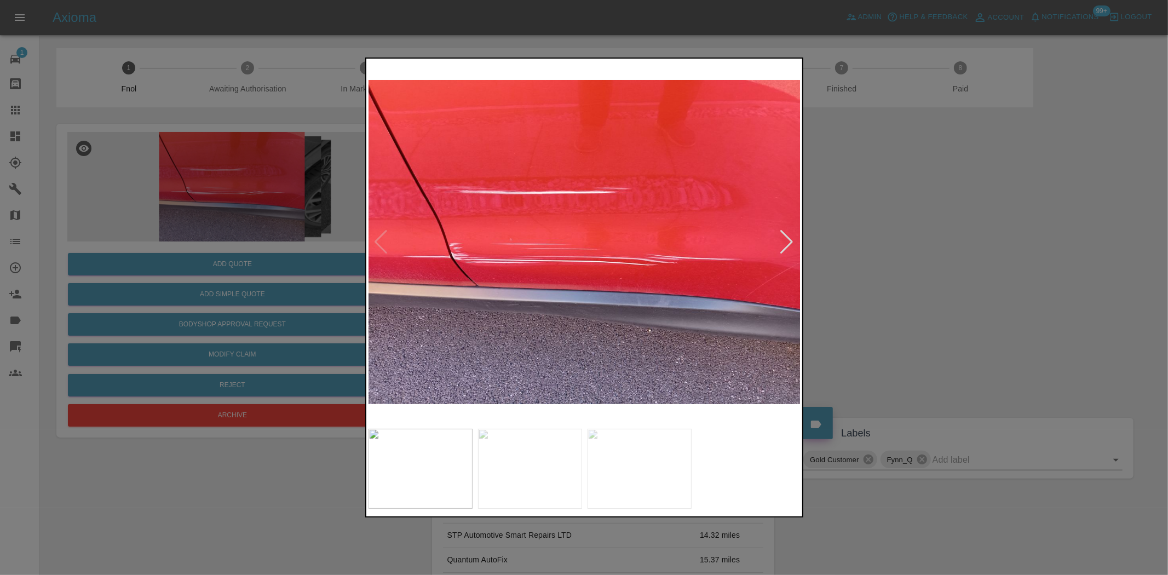
click at [521, 270] on img at bounding box center [584, 242] width 433 height 362
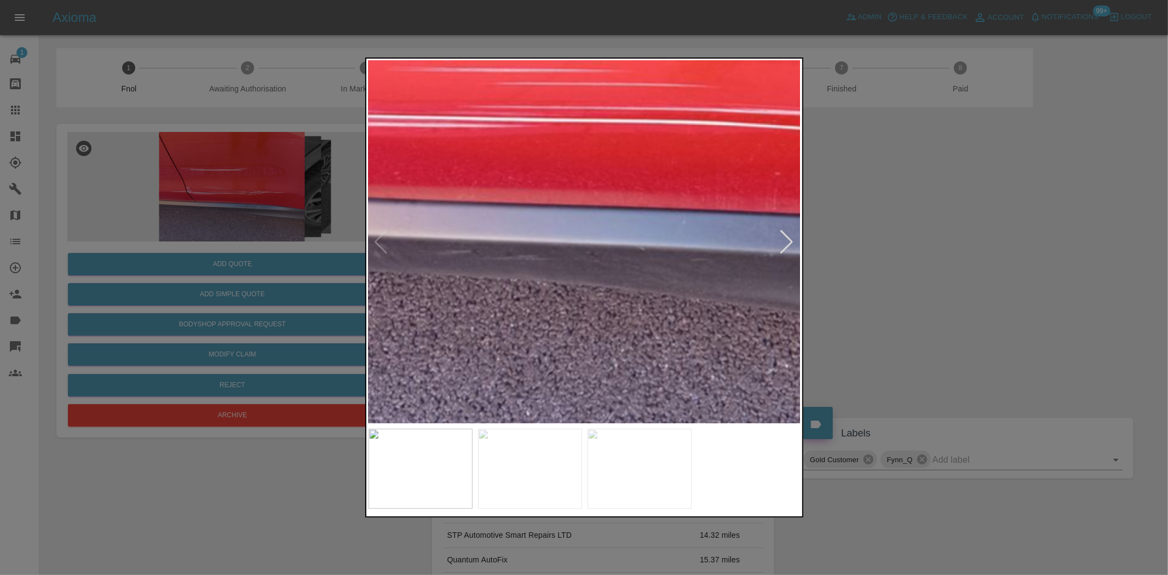
click at [404, 273] on img at bounding box center [669, 64] width 1298 height 1088
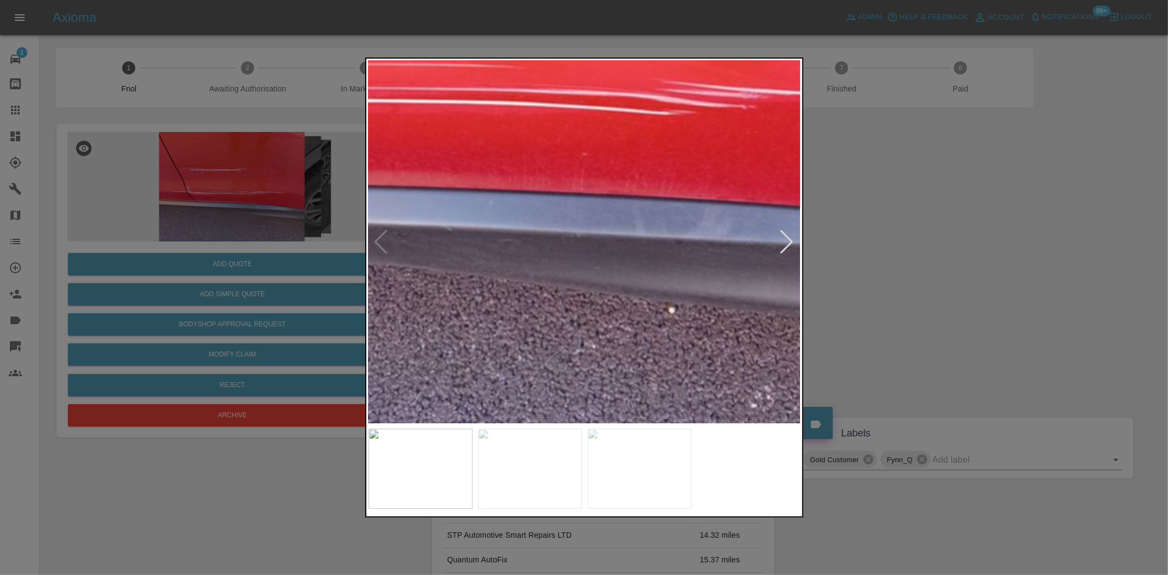
click at [329, 291] on div at bounding box center [584, 287] width 1168 height 575
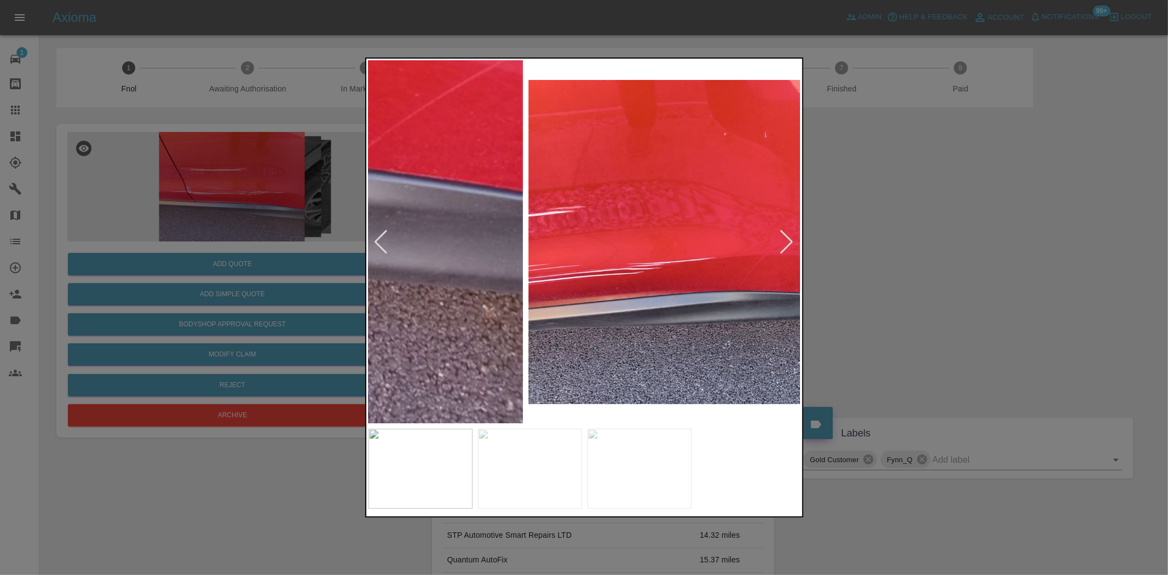
click at [296, 321] on div at bounding box center [584, 287] width 1168 height 575
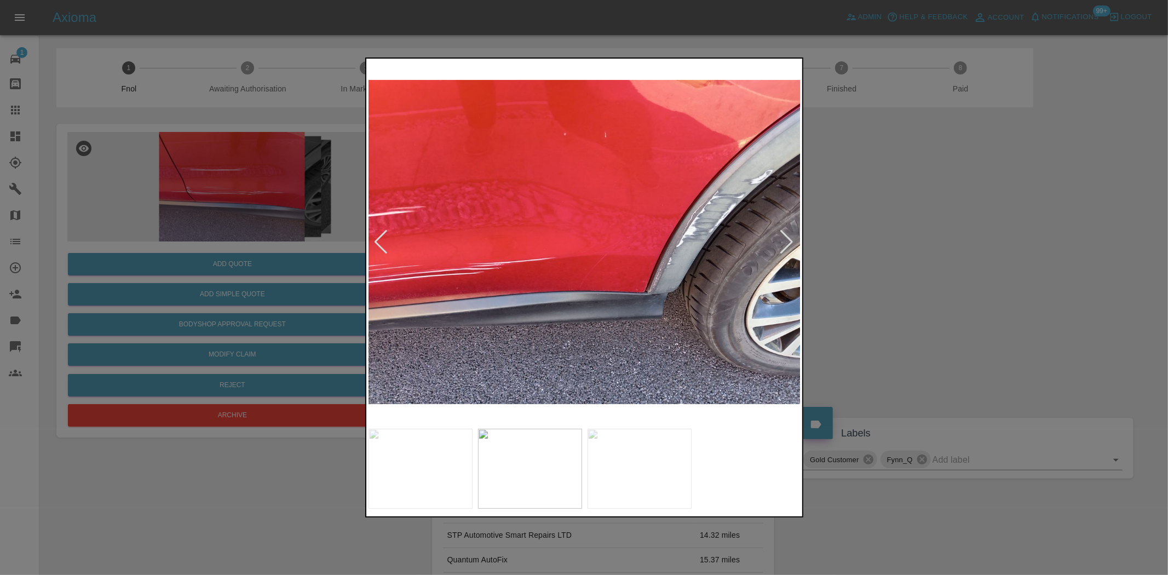
click at [430, 337] on img at bounding box center [584, 242] width 433 height 362
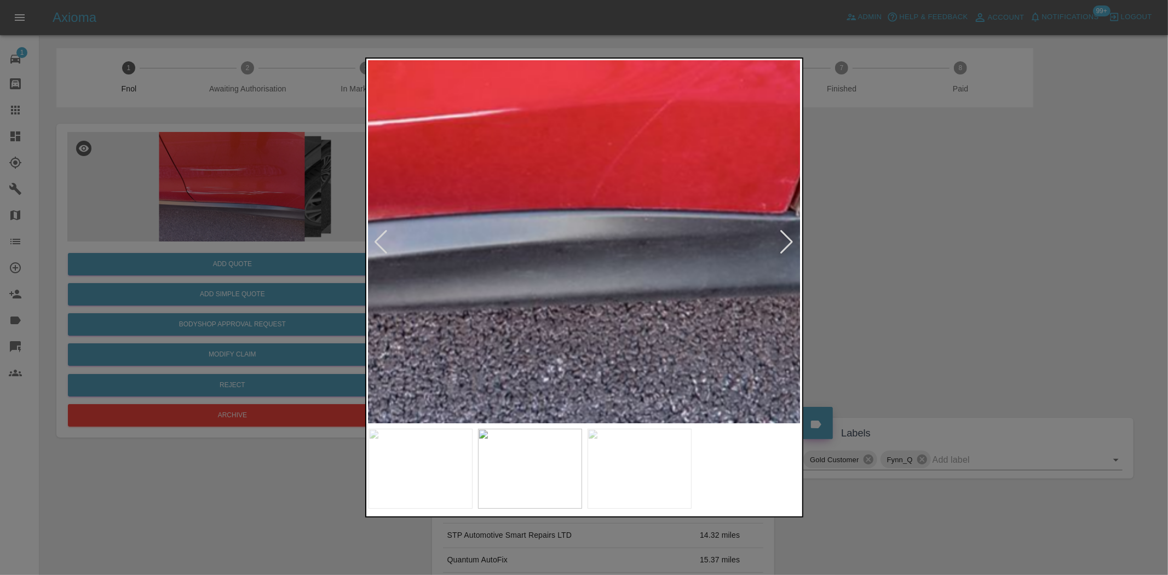
click at [694, 314] on img at bounding box center [607, 62] width 1298 height 1088
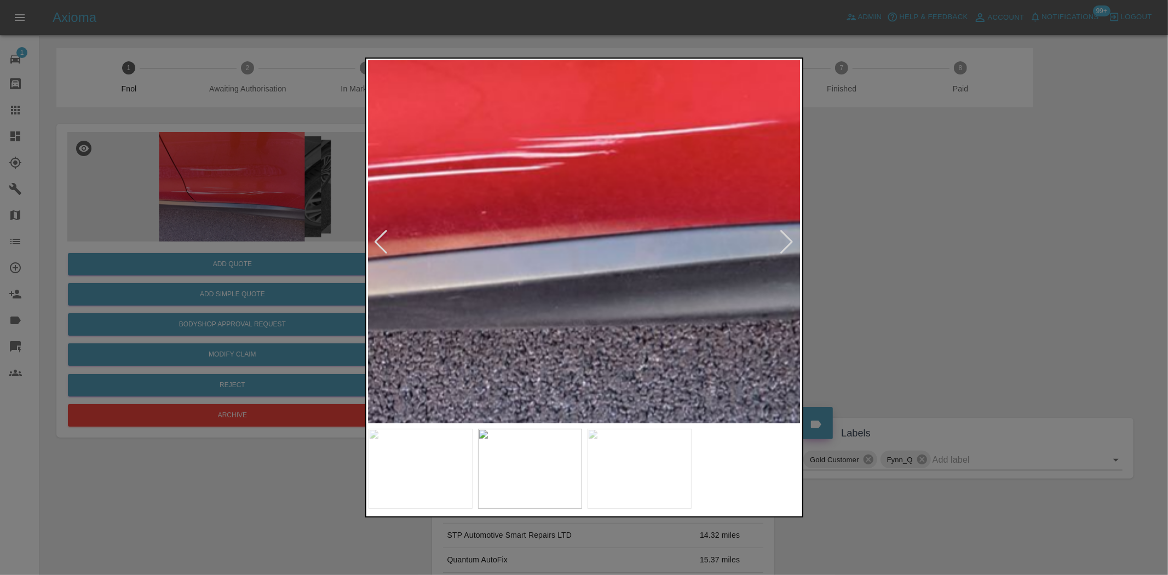
click at [733, 318] on img at bounding box center [866, 75] width 1298 height 1088
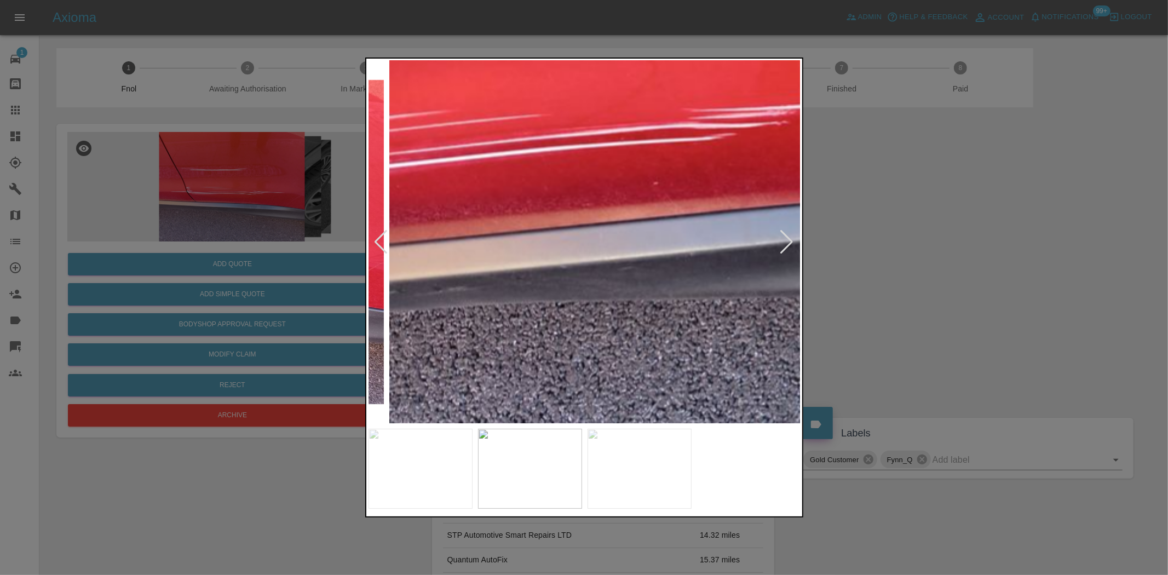
click at [660, 313] on img at bounding box center [1038, 45] width 1298 height 1088
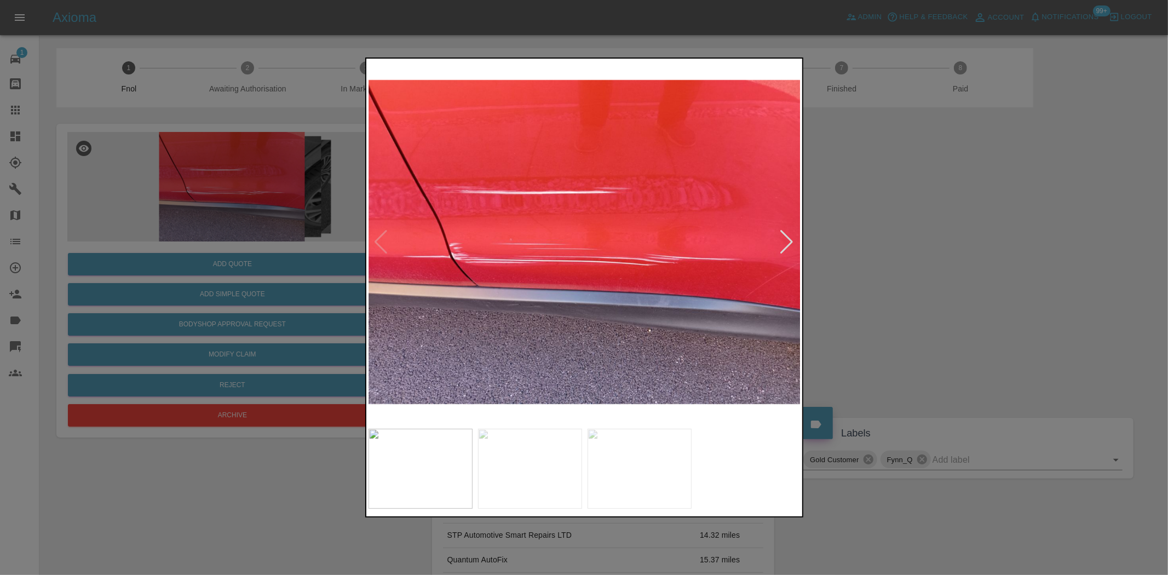
drag, startPoint x: 215, startPoint y: 168, endPoint x: 237, endPoint y: 250, distance: 85.0
click at [215, 174] on div at bounding box center [584, 287] width 1168 height 575
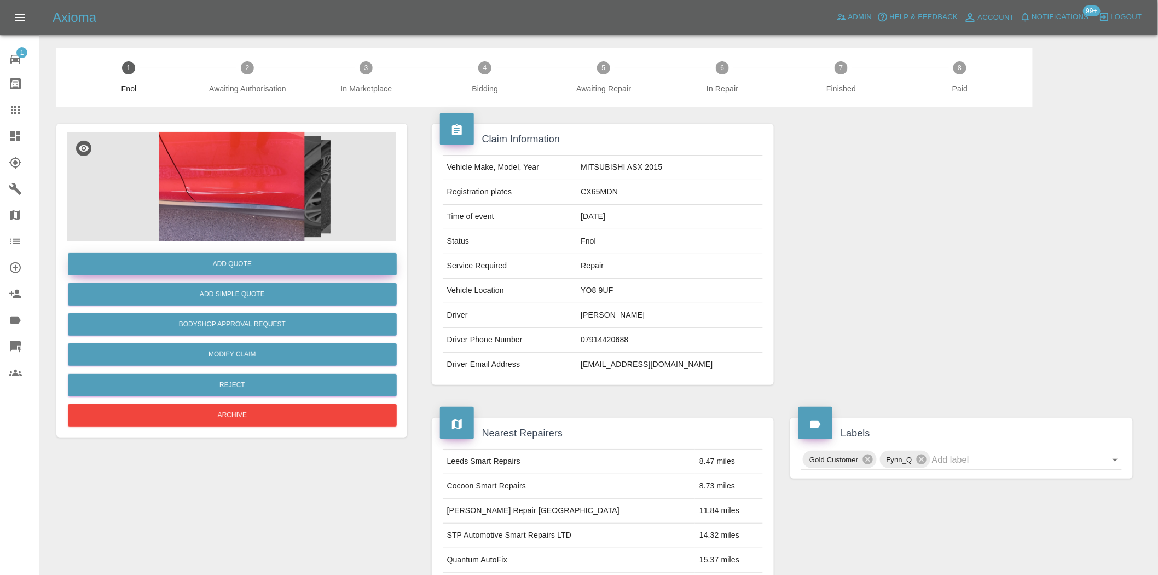
click at [239, 266] on button "Add Quote" at bounding box center [232, 264] width 329 height 22
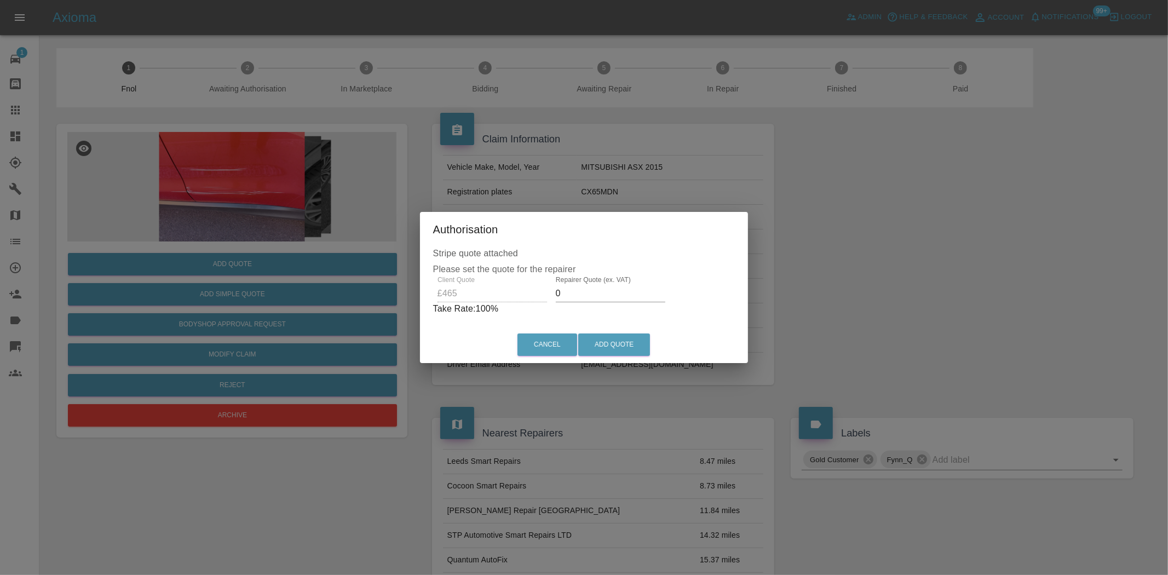
drag, startPoint x: 561, startPoint y: 286, endPoint x: 522, endPoint y: 304, distance: 42.6
click at [522, 304] on div "Client Quote £465 Repairer Quote (ex. VAT) 0 Take Rate: 100 %" at bounding box center [584, 295] width 302 height 39
type input "300"
drag, startPoint x: 587, startPoint y: 343, endPoint x: 616, endPoint y: 369, distance: 38.4
click at [587, 345] on button "Add Quote" at bounding box center [614, 344] width 72 height 22
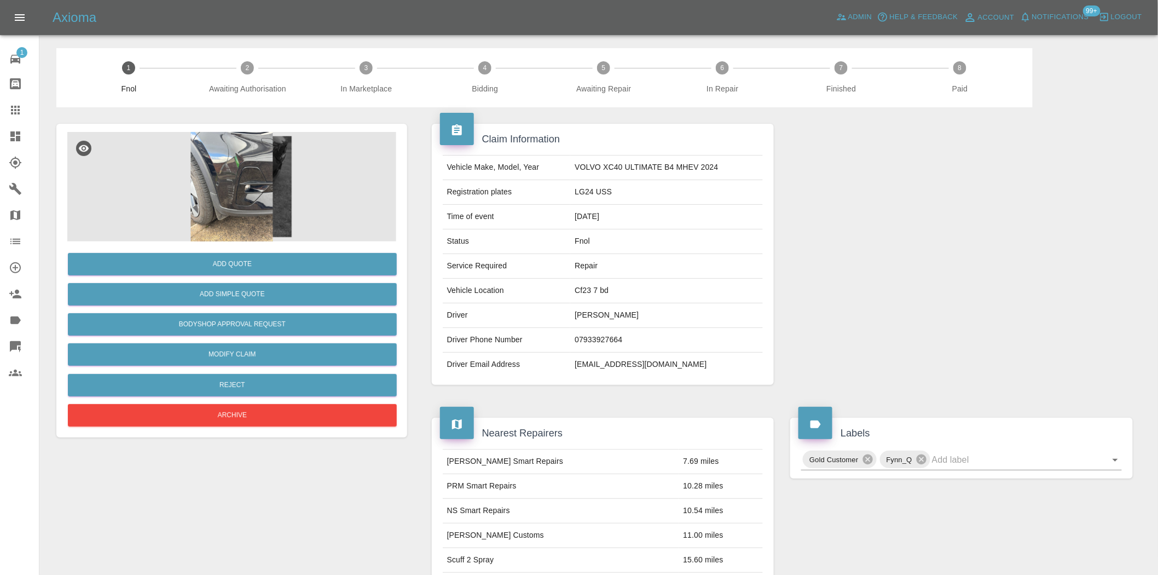
click at [239, 154] on img at bounding box center [231, 186] width 329 height 109
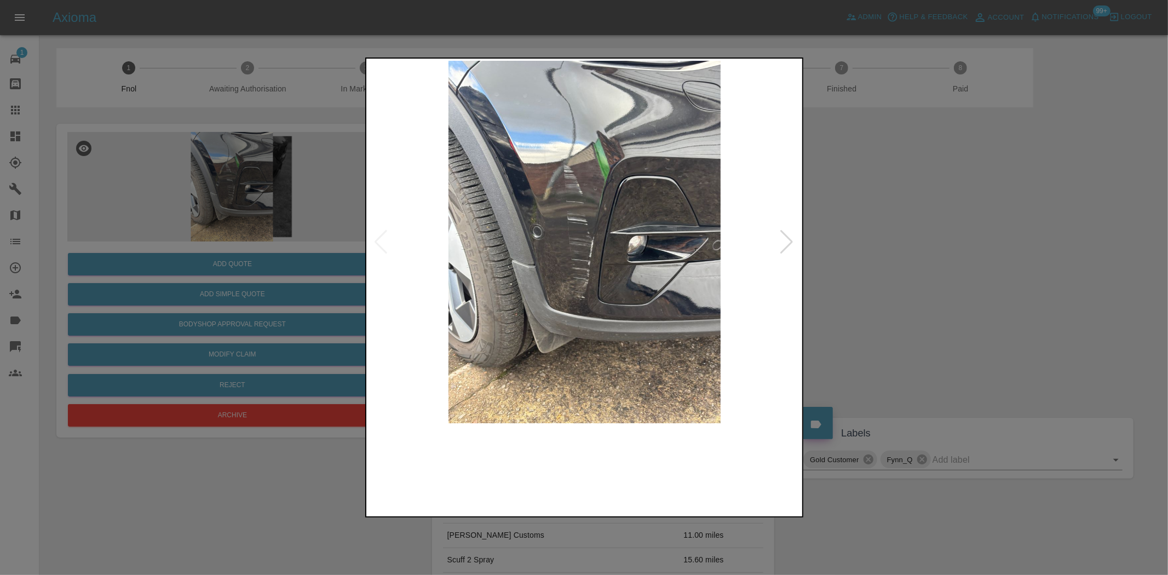
click at [606, 201] on img at bounding box center [584, 242] width 433 height 362
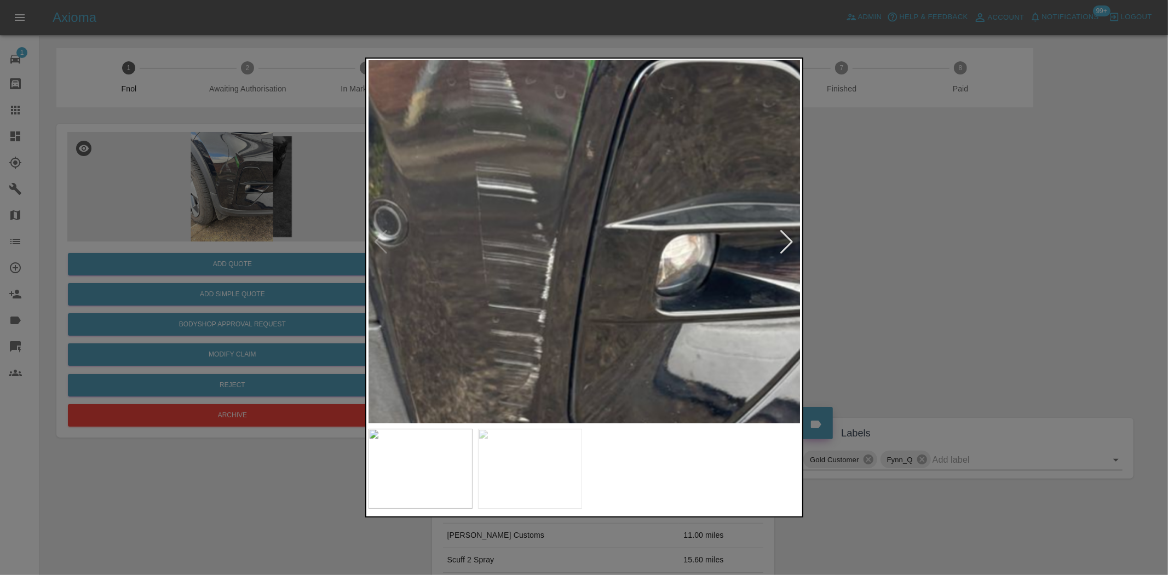
click at [598, 200] on img at bounding box center [527, 254] width 1298 height 1088
click at [603, 223] on img at bounding box center [527, 254] width 1298 height 1088
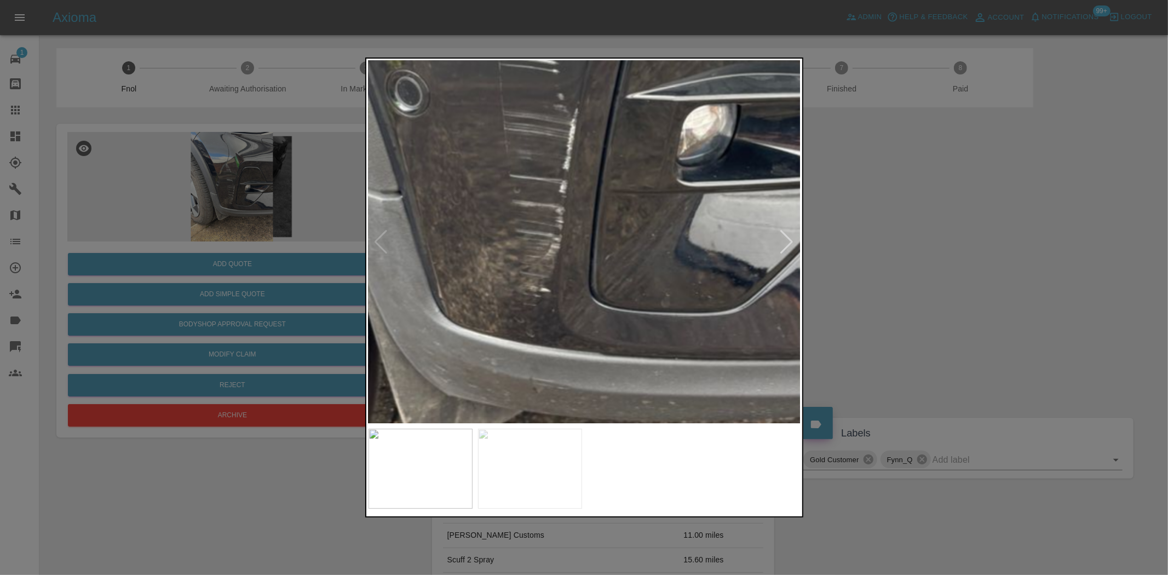
click at [587, 282] on img at bounding box center [549, 125] width 1298 height 1088
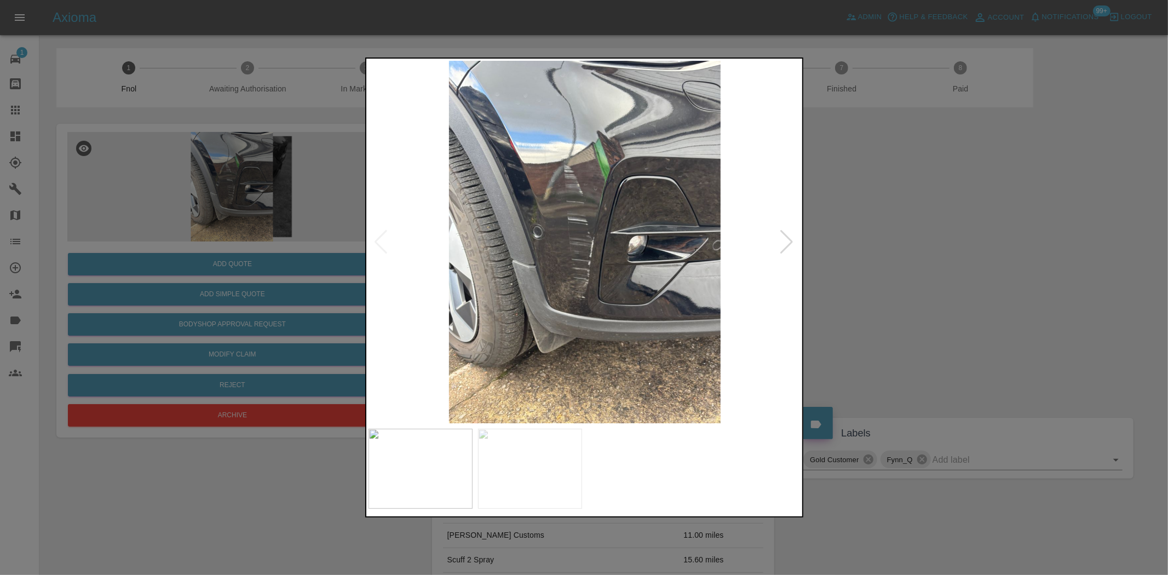
click at [587, 282] on img at bounding box center [584, 242] width 433 height 362
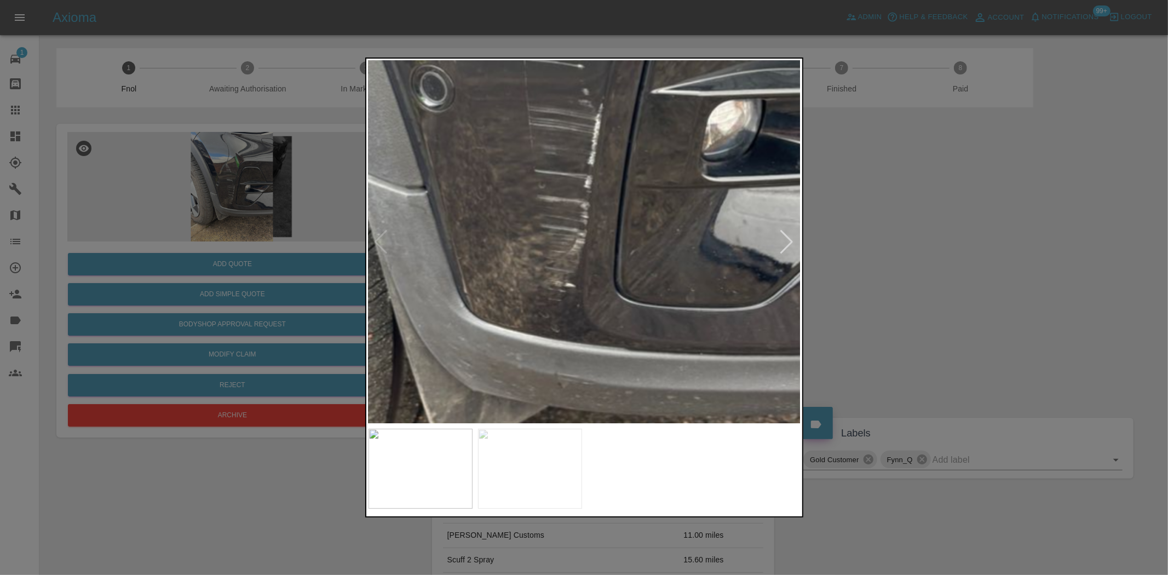
click at [621, 290] on img at bounding box center [574, 120] width 1298 height 1088
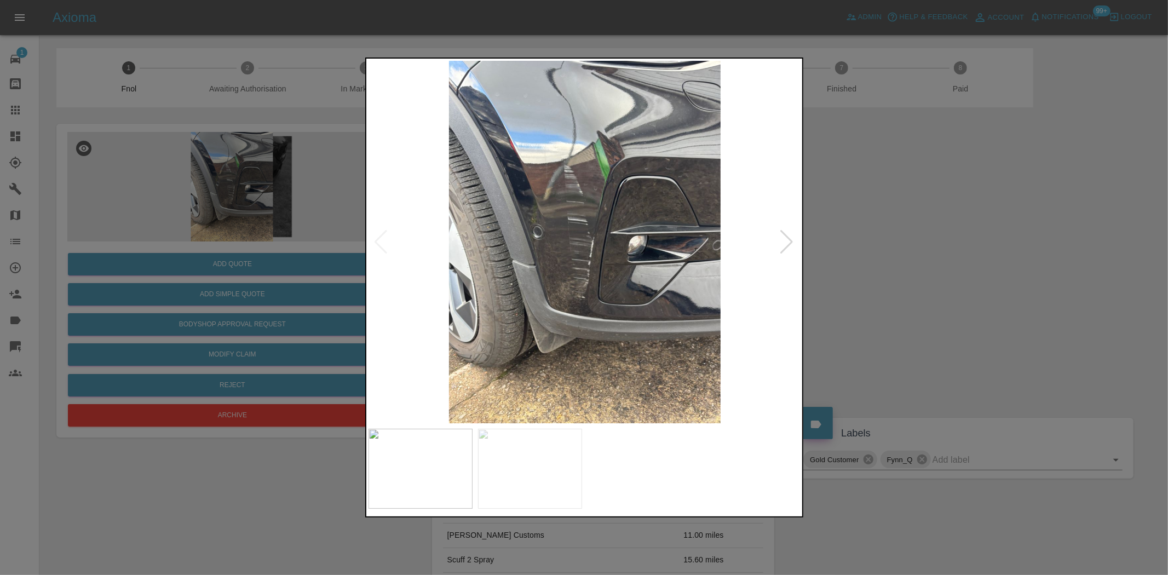
click at [516, 278] on img at bounding box center [584, 242] width 433 height 362
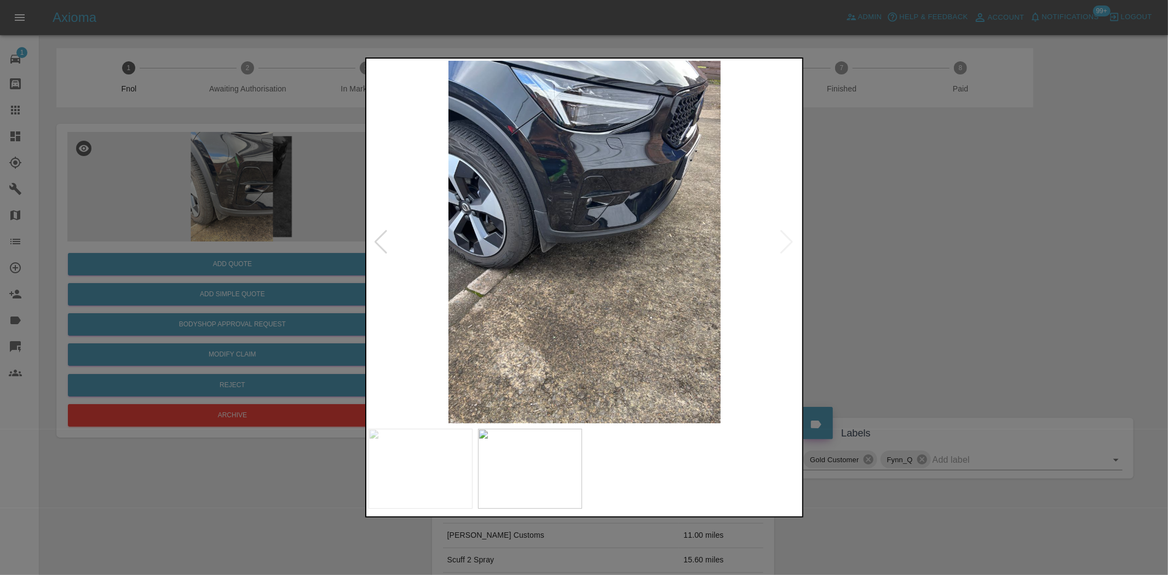
click at [535, 205] on img at bounding box center [584, 242] width 433 height 362
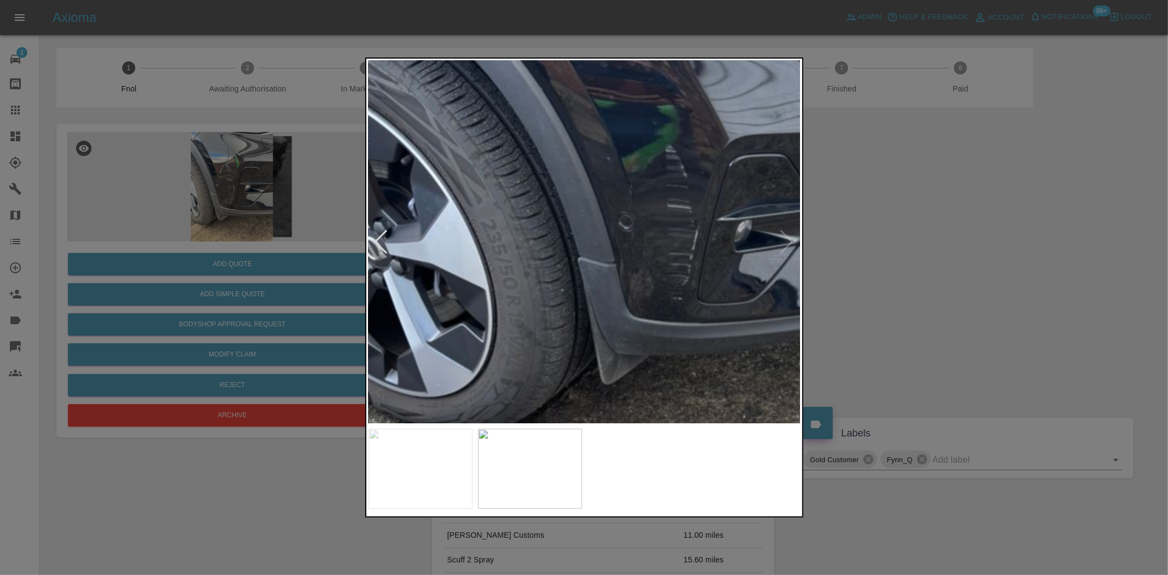
click at [566, 248] on img at bounding box center [729, 353] width 1298 height 1088
click at [564, 249] on img at bounding box center [729, 353] width 1298 height 1088
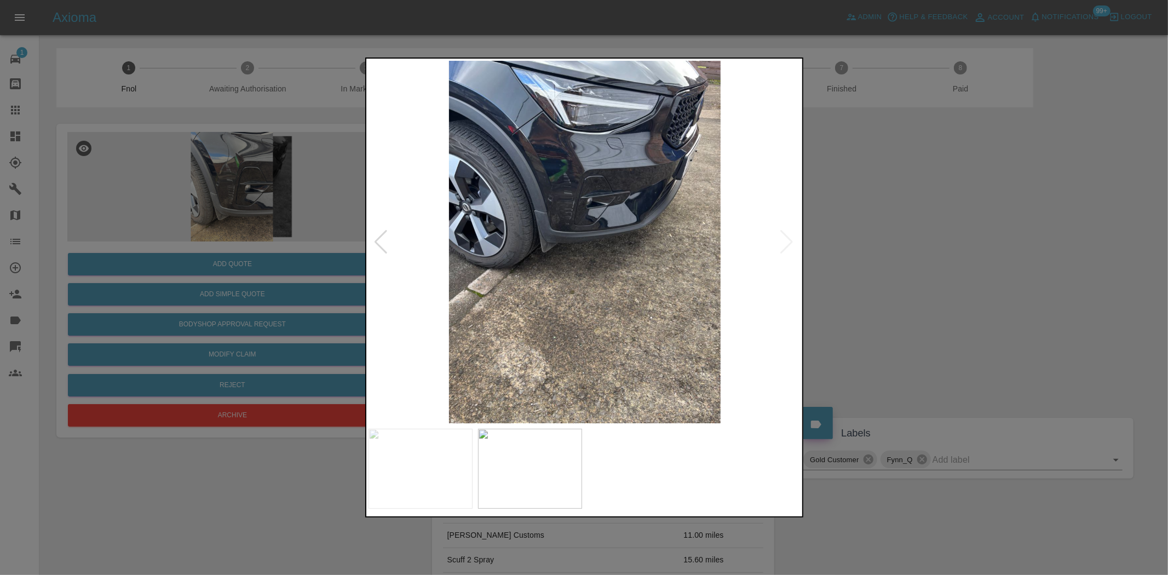
click at [642, 278] on img at bounding box center [584, 242] width 433 height 362
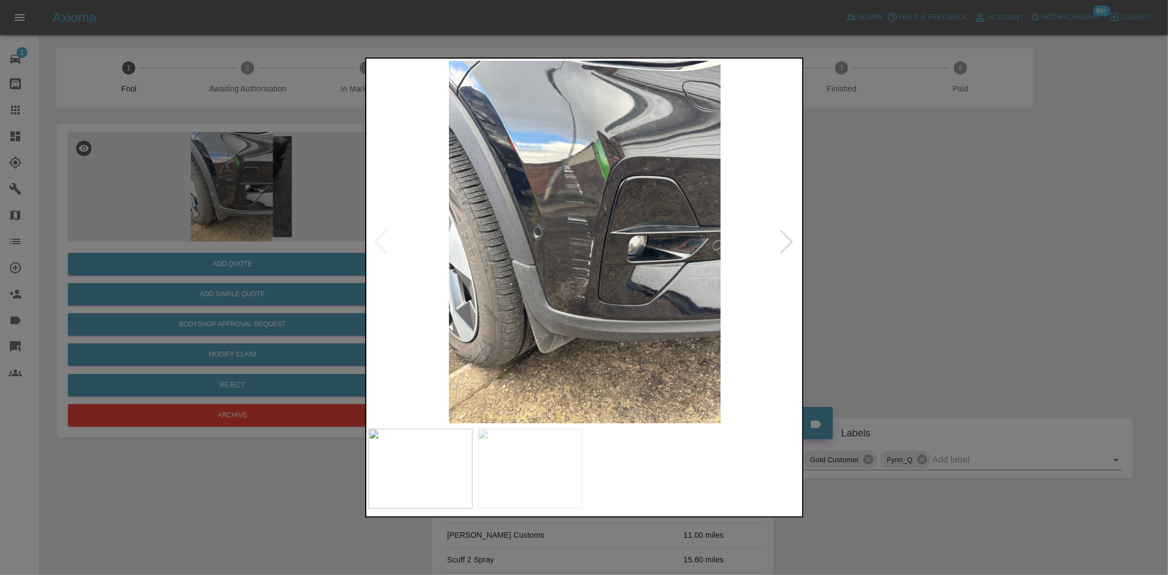
click at [551, 226] on img at bounding box center [584, 242] width 433 height 362
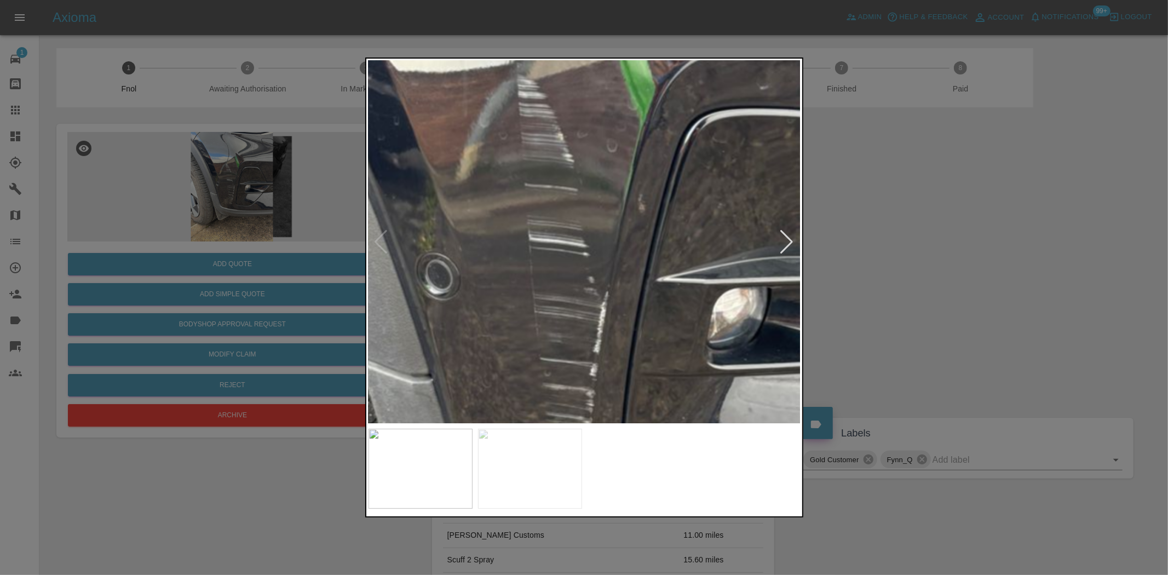
click at [505, 199] on img at bounding box center [579, 307] width 1298 height 1088
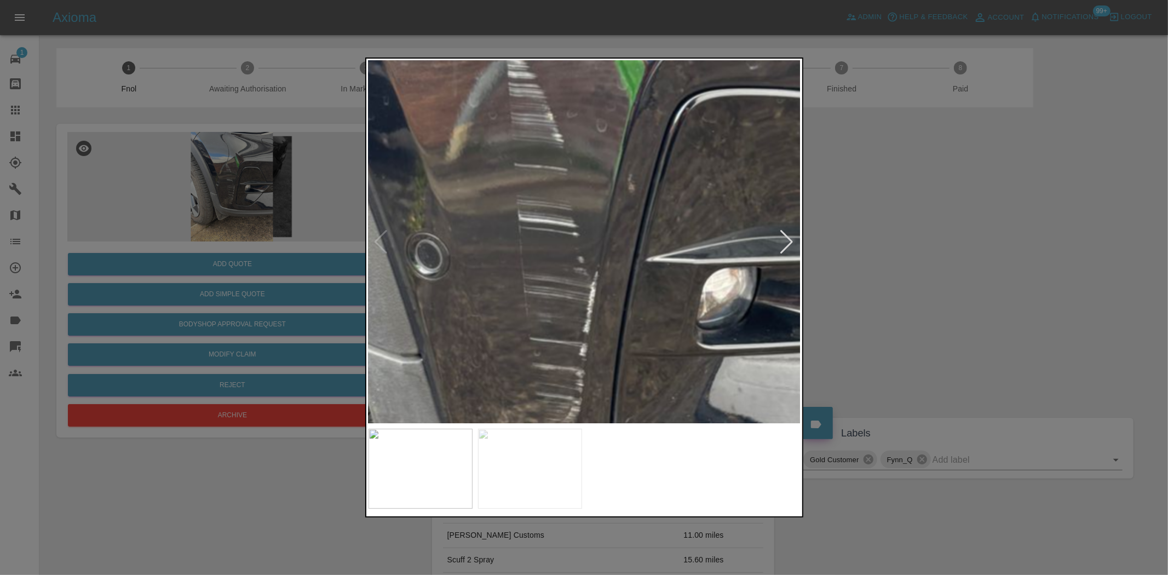
click at [532, 123] on img at bounding box center [569, 288] width 1298 height 1088
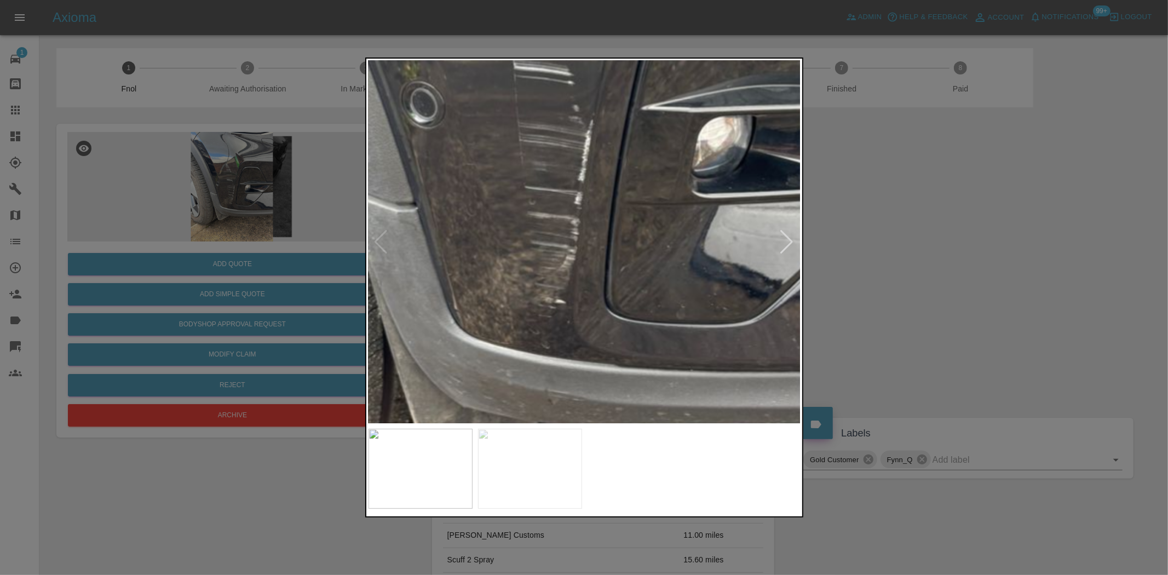
click at [543, 187] on img at bounding box center [564, 136] width 1298 height 1088
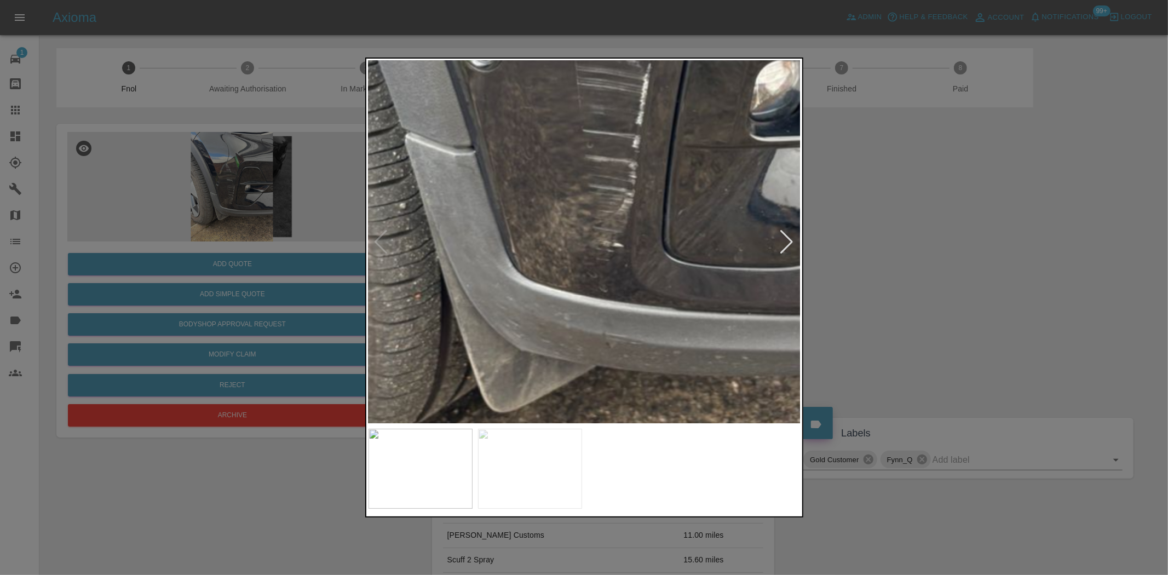
click at [516, 246] on img at bounding box center [622, 80] width 1298 height 1088
drag, startPoint x: 320, startPoint y: 217, endPoint x: 293, endPoint y: 244, distance: 37.9
click at [319, 217] on div at bounding box center [584, 287] width 1168 height 575
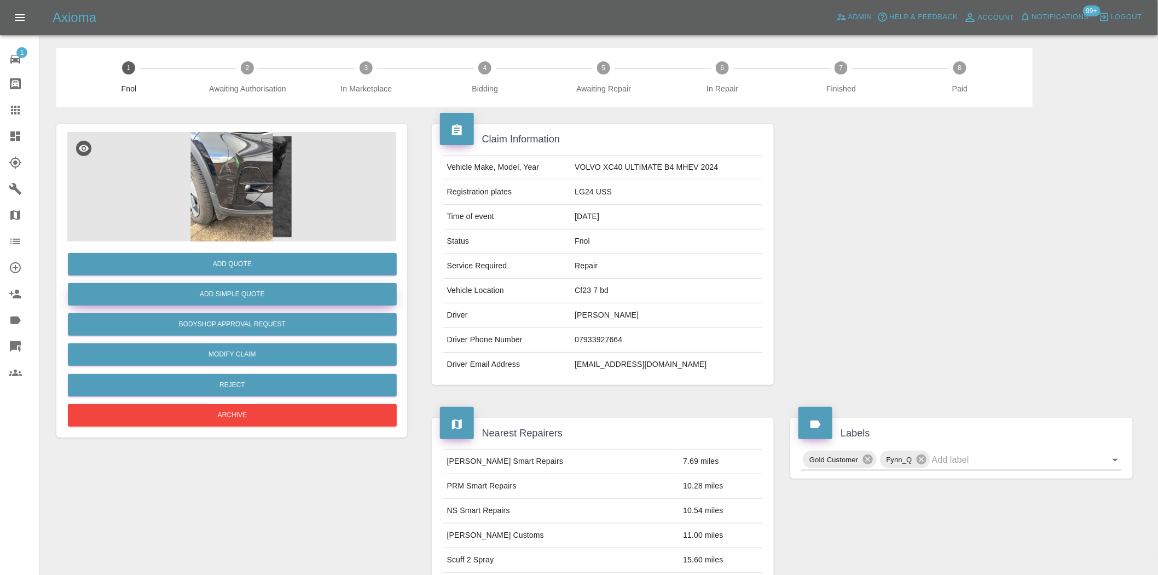
click at [271, 297] on button "Add Simple Quote" at bounding box center [232, 294] width 329 height 22
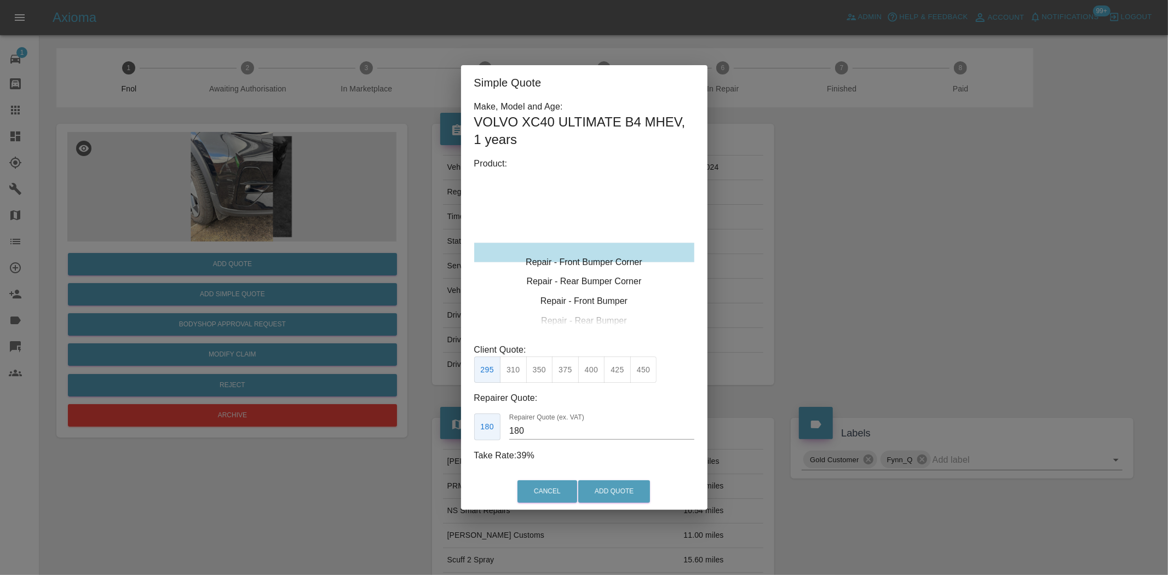
type input "120"
click at [586, 264] on div "Repair - Rear Bumper Corner" at bounding box center [584, 272] width 220 height 20
click at [584, 234] on div "Repair - Front Bumper Corner" at bounding box center [584, 233] width 220 height 20
click at [522, 370] on button "199" at bounding box center [513, 369] width 27 height 27
click at [604, 485] on button "Add Quote" at bounding box center [614, 491] width 72 height 22
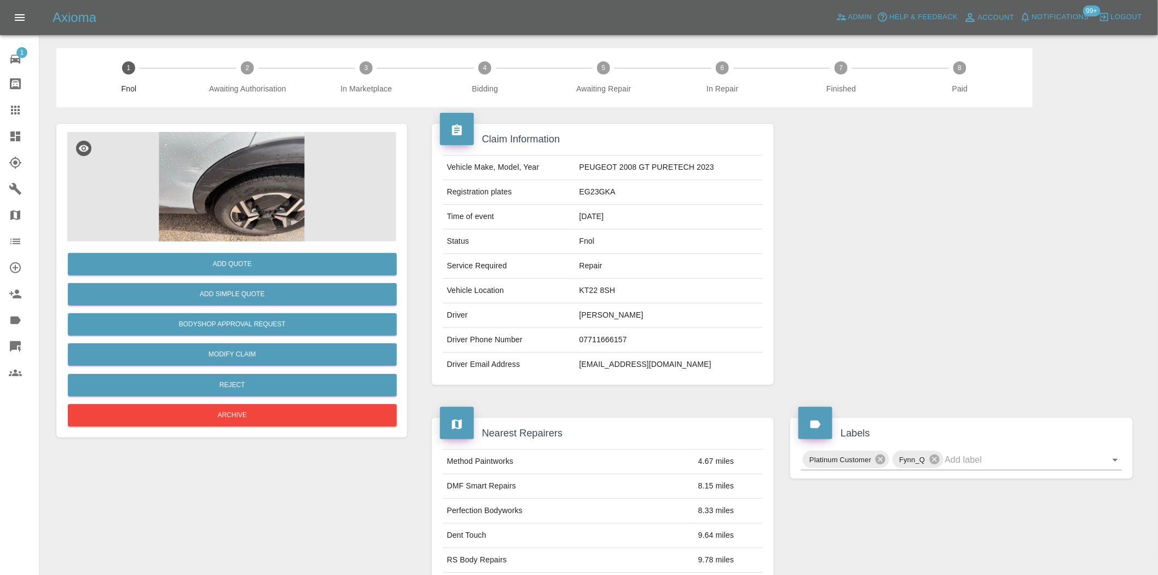
click at [239, 187] on img at bounding box center [231, 186] width 329 height 109
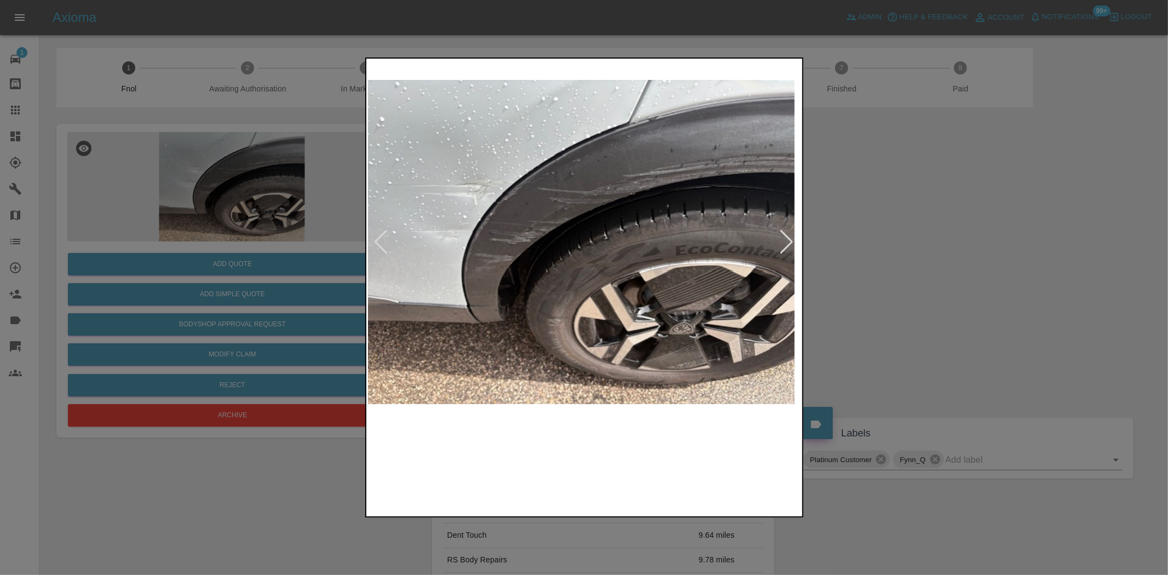
click at [546, 232] on img at bounding box center [577, 242] width 433 height 362
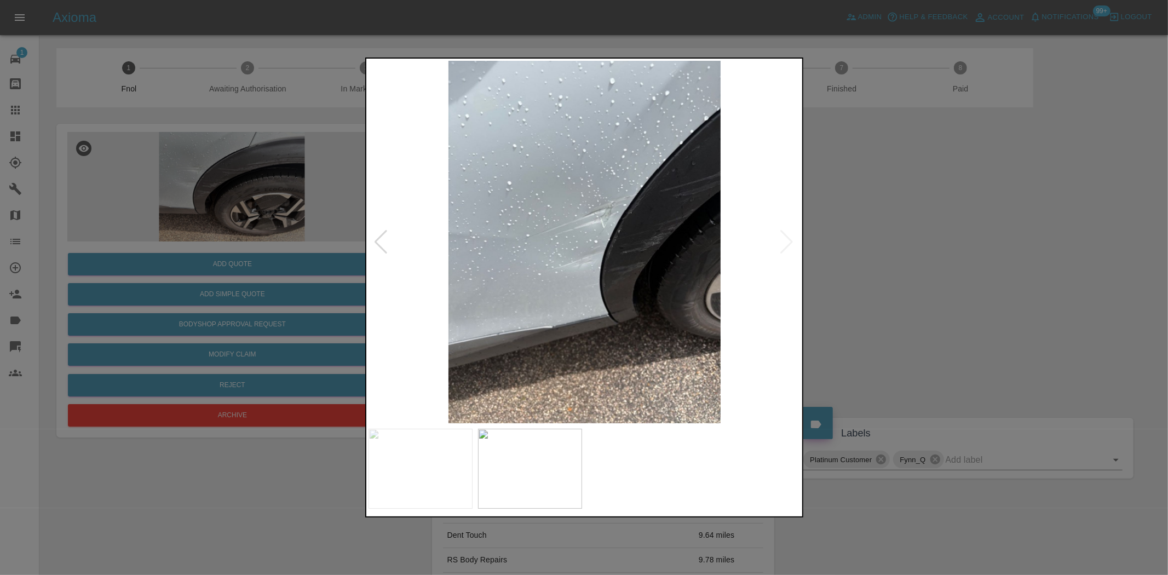
click at [516, 236] on img at bounding box center [584, 242] width 433 height 362
click at [529, 235] on img at bounding box center [584, 242] width 433 height 362
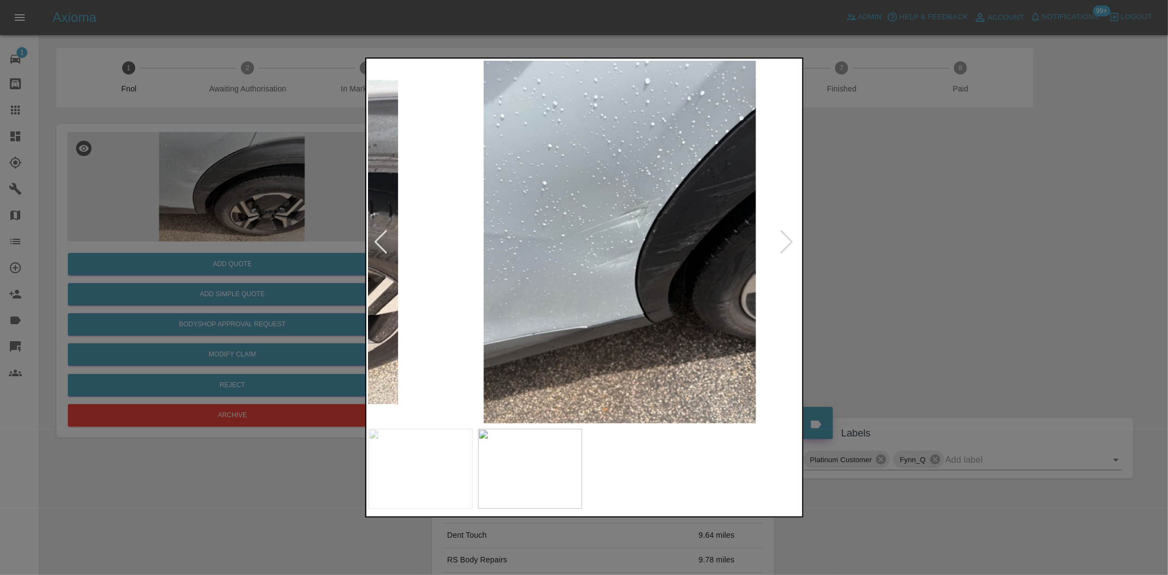
click at [506, 210] on img at bounding box center [619, 242] width 433 height 362
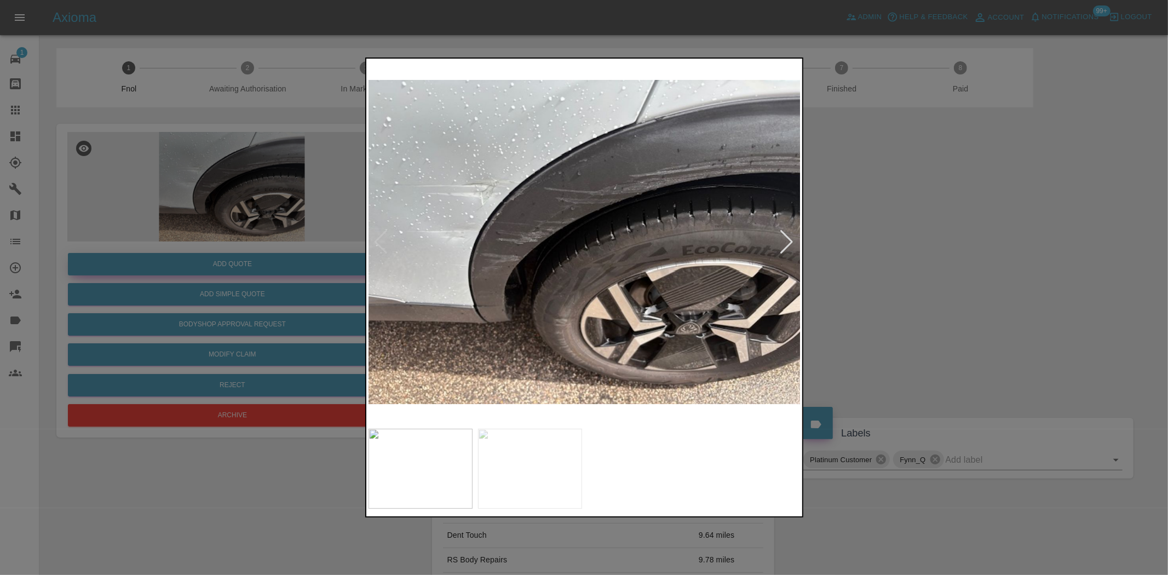
click at [269, 239] on div at bounding box center [584, 287] width 1168 height 575
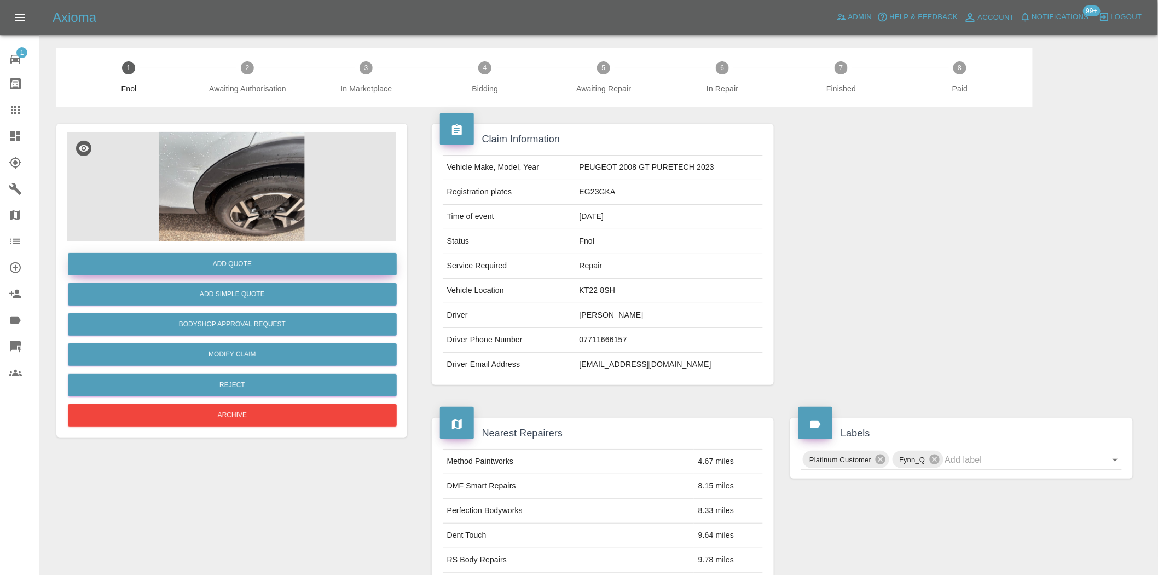
click at [266, 261] on button "Add Quote" at bounding box center [232, 264] width 329 height 22
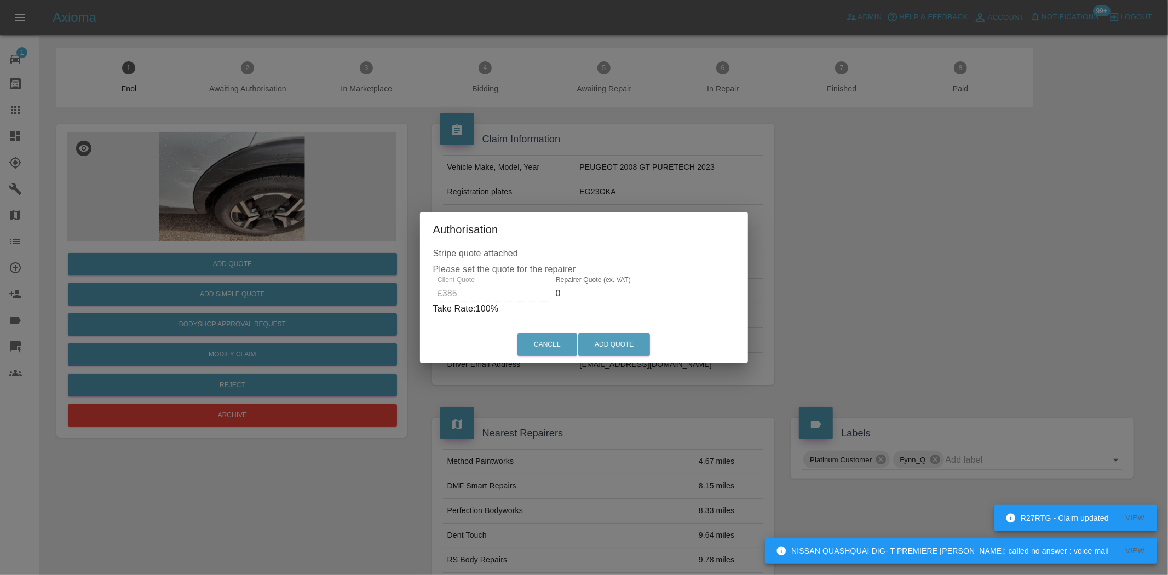
drag, startPoint x: 579, startPoint y: 299, endPoint x: 388, endPoint y: 262, distance: 194.8
click at [414, 280] on div "Authorisation Stripe quote attached Please set the quote for the repairer Clien…" at bounding box center [584, 287] width 1168 height 575
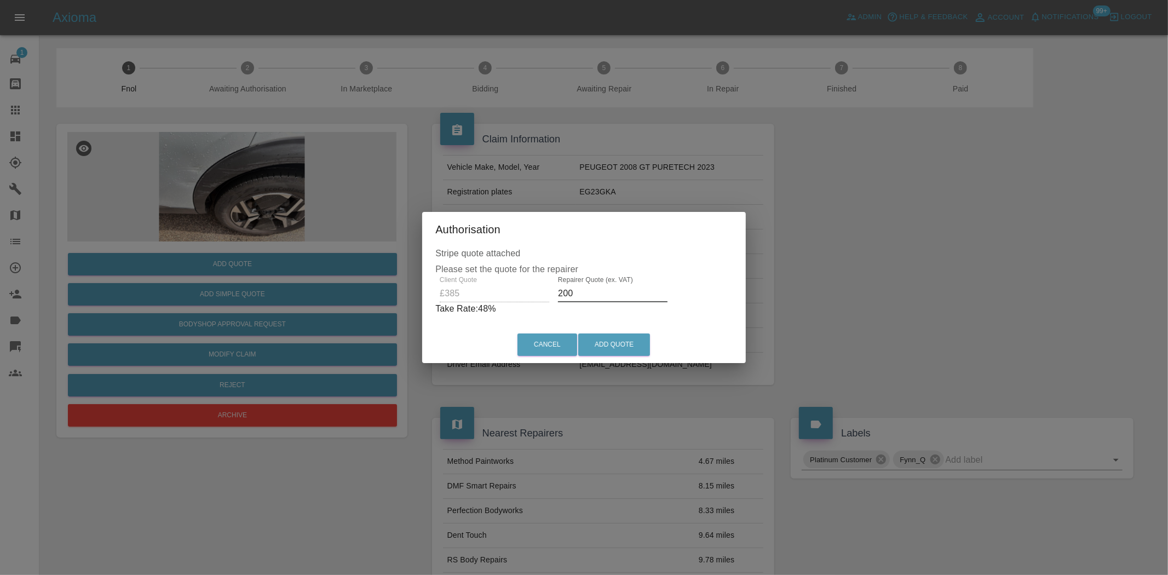
drag, startPoint x: 584, startPoint y: 292, endPoint x: 256, endPoint y: 309, distance: 328.4
click at [270, 308] on div "Authorisation Stripe quote attached Please set the quote for the repairer Clien…" at bounding box center [584, 287] width 1168 height 575
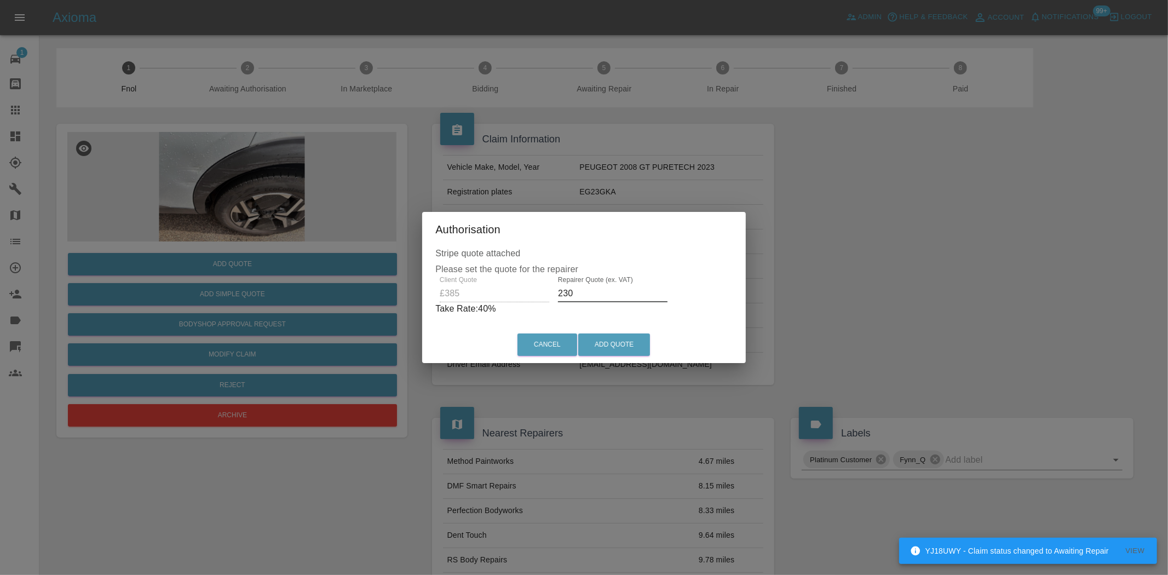
type input "230"
click at [610, 358] on div "Cancel Add Quote" at bounding box center [584, 344] width 324 height 37
click at [615, 344] on button "Add Quote" at bounding box center [614, 344] width 72 height 22
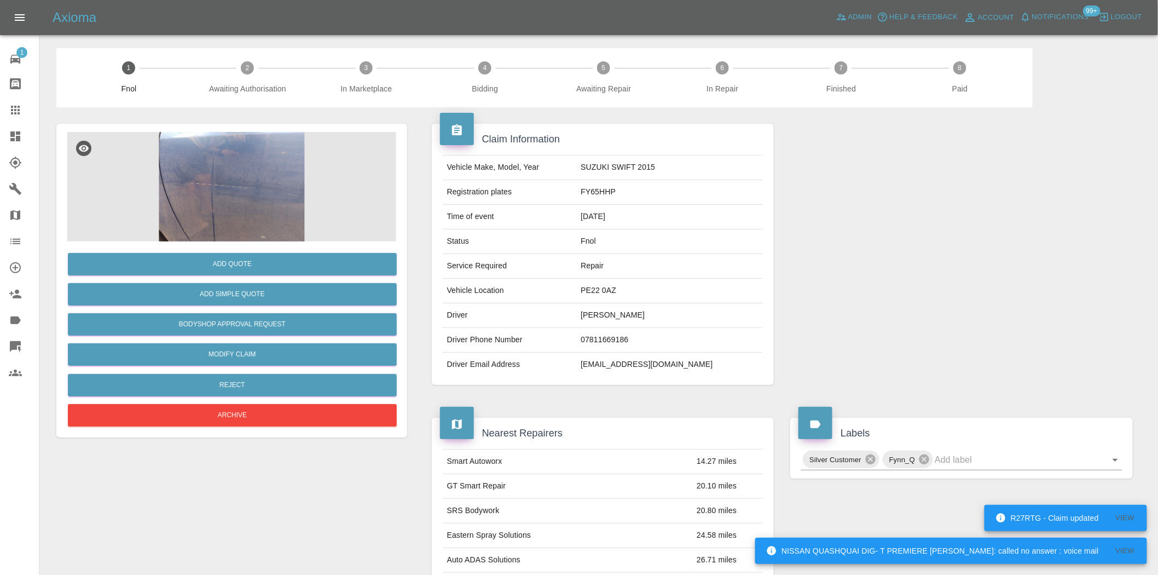
click at [250, 220] on img at bounding box center [231, 186] width 329 height 109
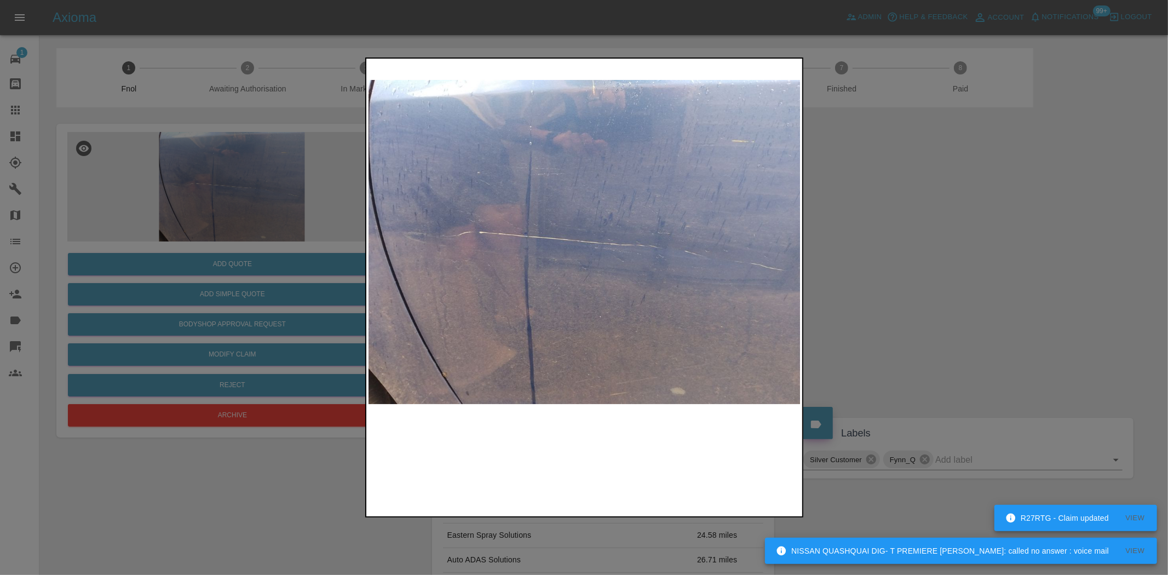
click at [532, 252] on img at bounding box center [584, 242] width 433 height 362
click at [608, 336] on img at bounding box center [584, 242] width 433 height 362
click at [563, 353] on img at bounding box center [584, 242] width 433 height 362
click at [257, 285] on div at bounding box center [584, 287] width 1168 height 575
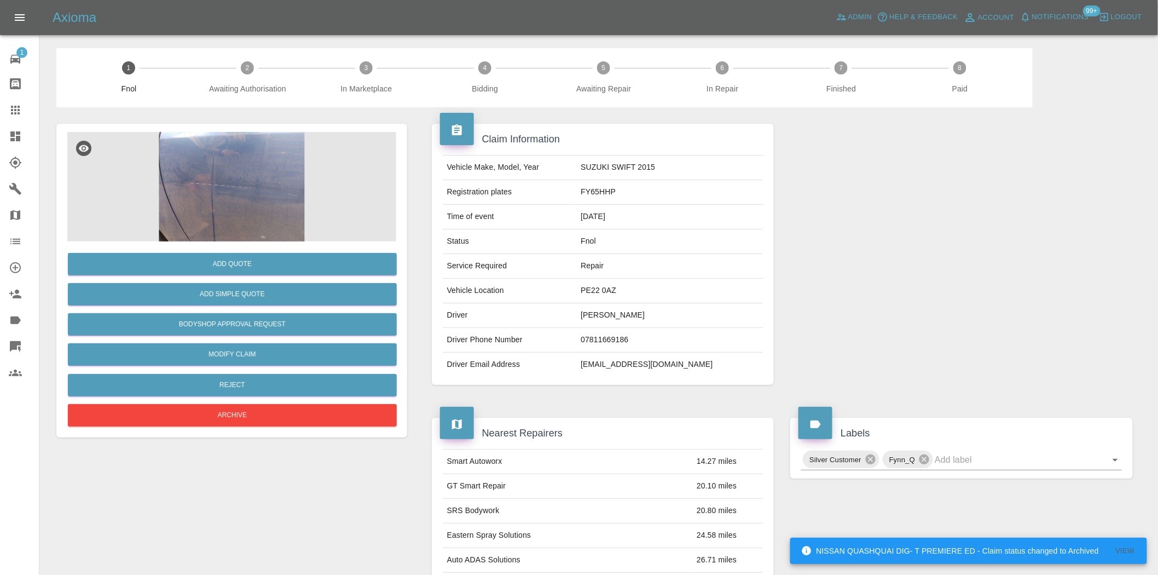
click at [215, 223] on img at bounding box center [231, 186] width 329 height 109
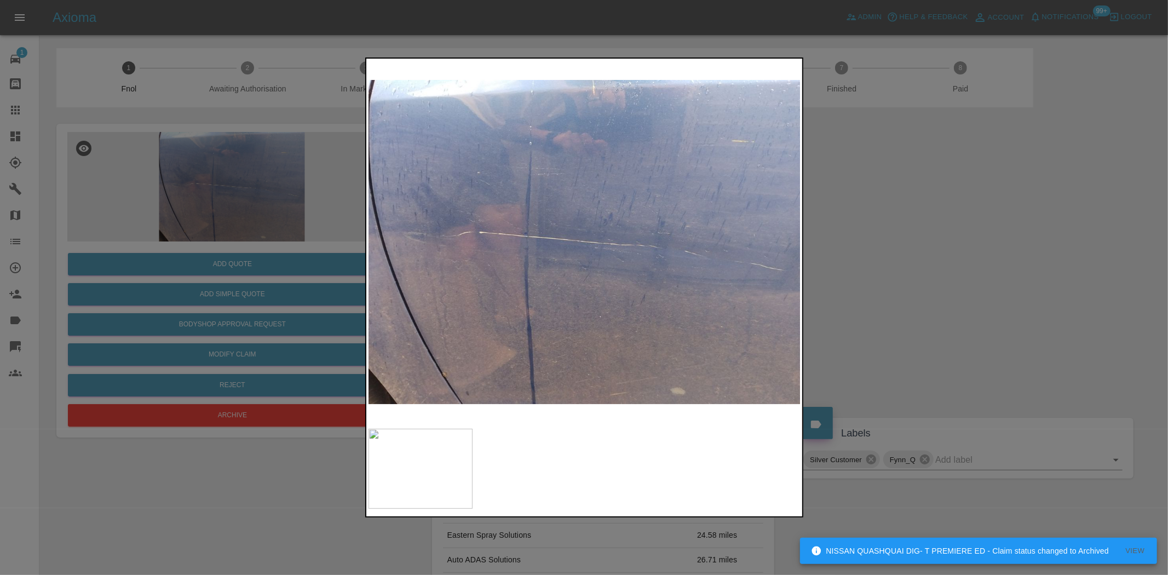
click at [540, 253] on img at bounding box center [584, 242] width 433 height 362
click at [540, 254] on img at bounding box center [584, 242] width 433 height 362
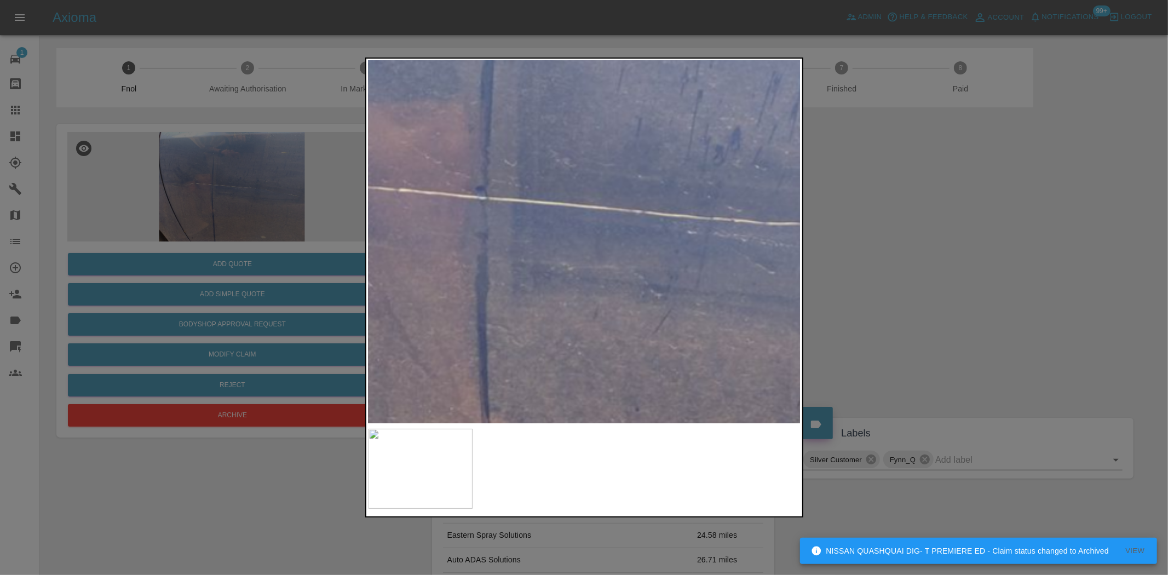
click at [407, 284] on img at bounding box center [657, 215] width 1298 height 1088
click at [471, 293] on img at bounding box center [650, 214] width 1298 height 1088
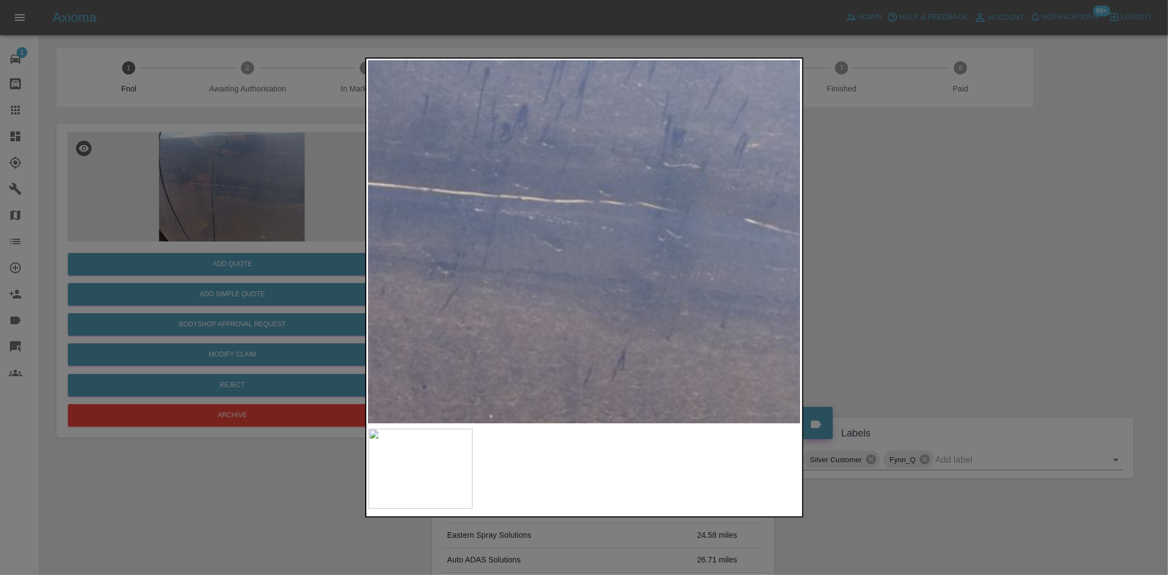
click at [557, 313] on img at bounding box center [444, 193] width 1298 height 1088
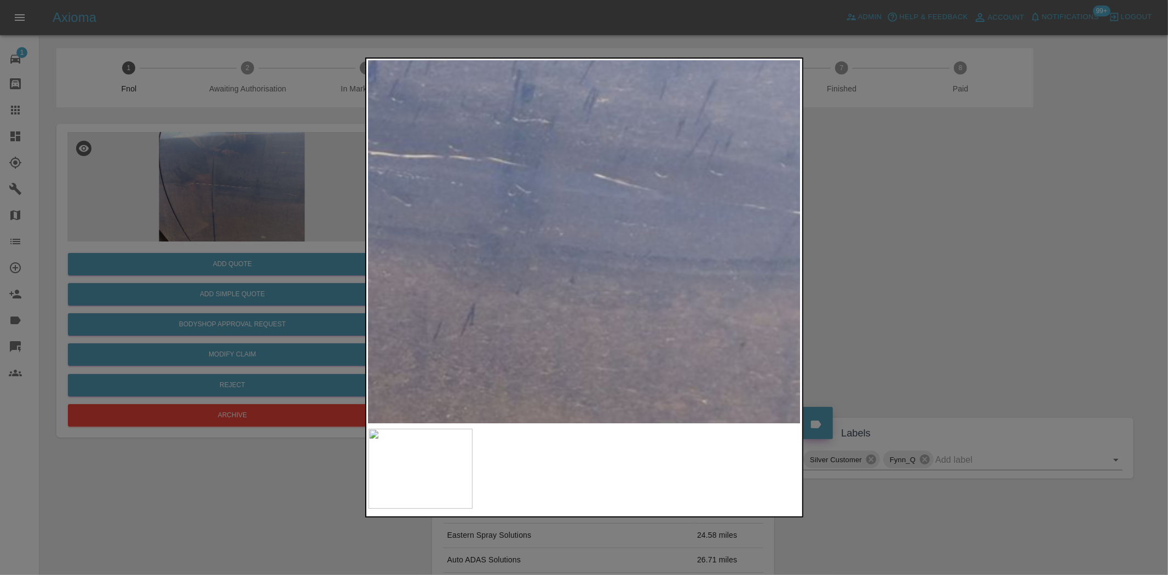
click at [505, 296] on img at bounding box center [294, 148] width 1298 height 1088
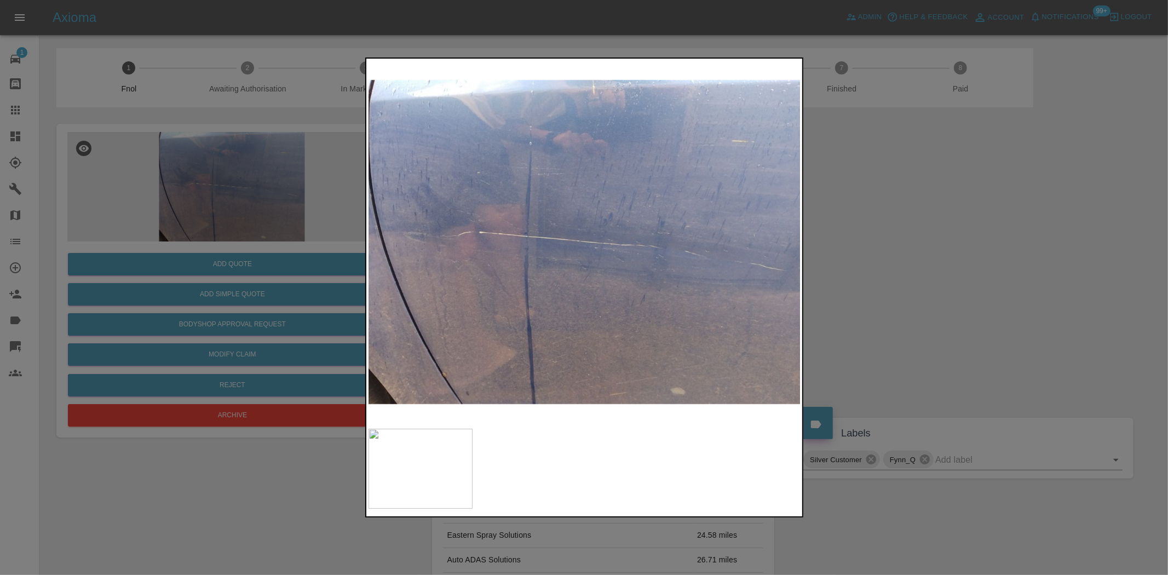
click at [505, 296] on img at bounding box center [584, 242] width 433 height 362
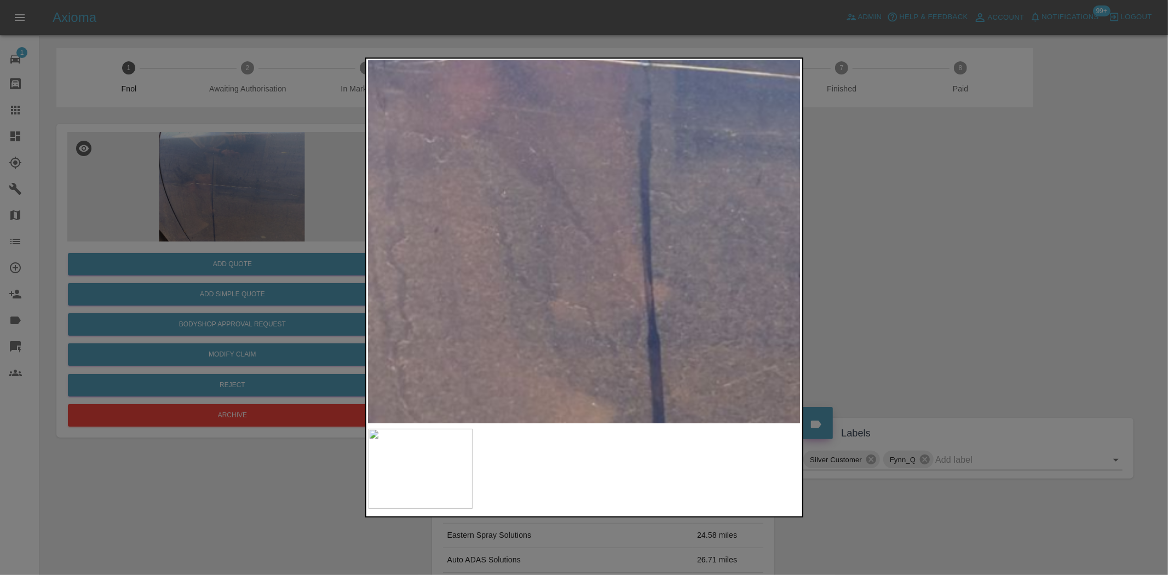
click at [254, 263] on div at bounding box center [584, 287] width 1168 height 575
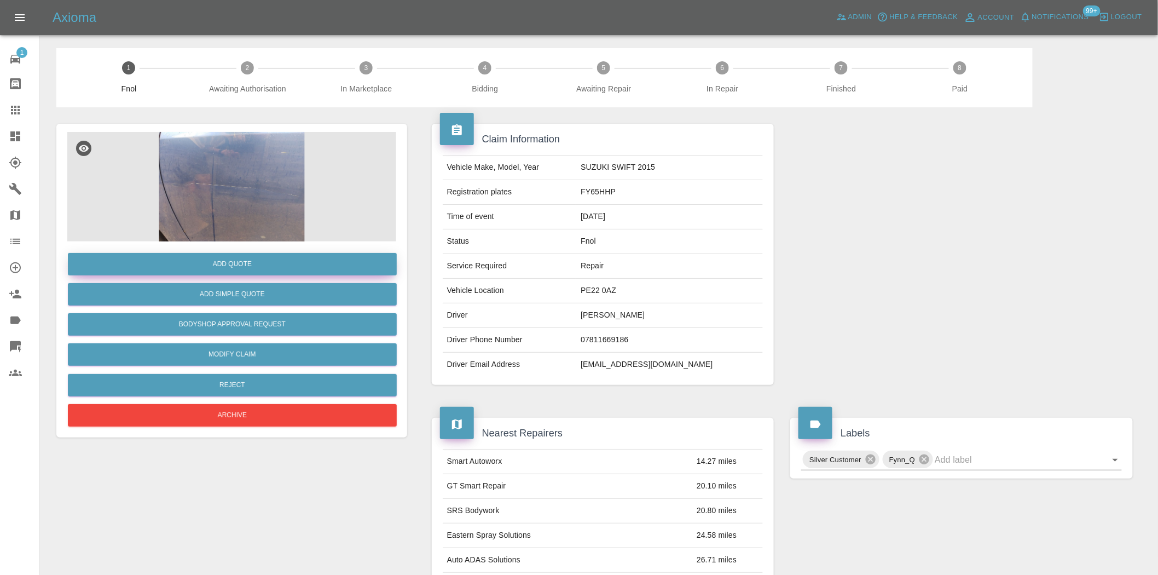
click at [254, 263] on button "Add Quote" at bounding box center [232, 264] width 329 height 22
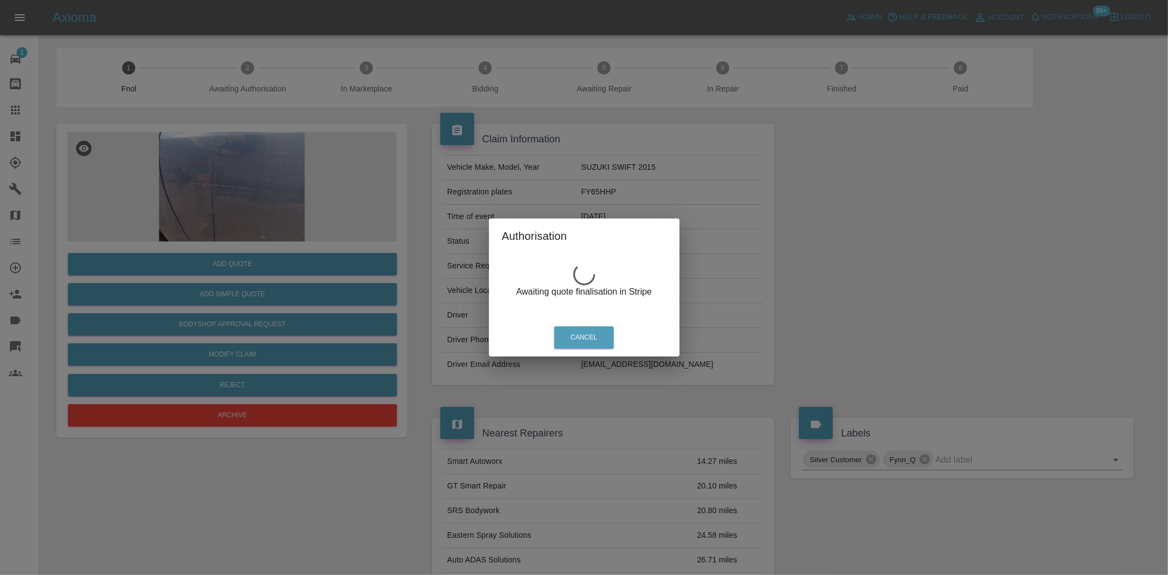
click at [251, 187] on div "Authorisation Awaiting quote finalisation in Stripe Cancel" at bounding box center [584, 287] width 1168 height 575
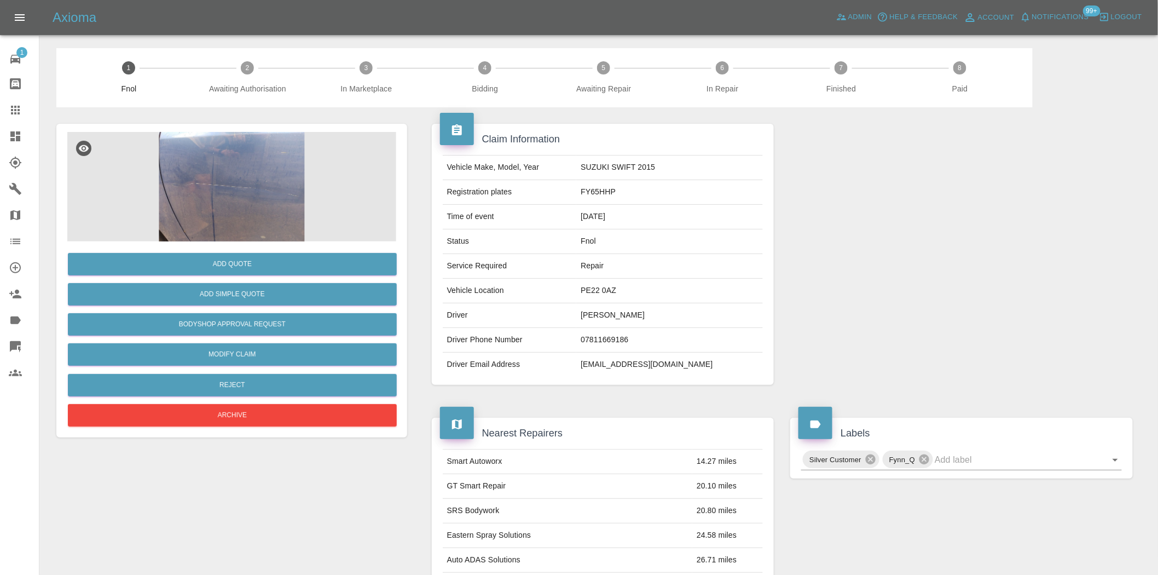
click at [239, 187] on img at bounding box center [231, 186] width 329 height 109
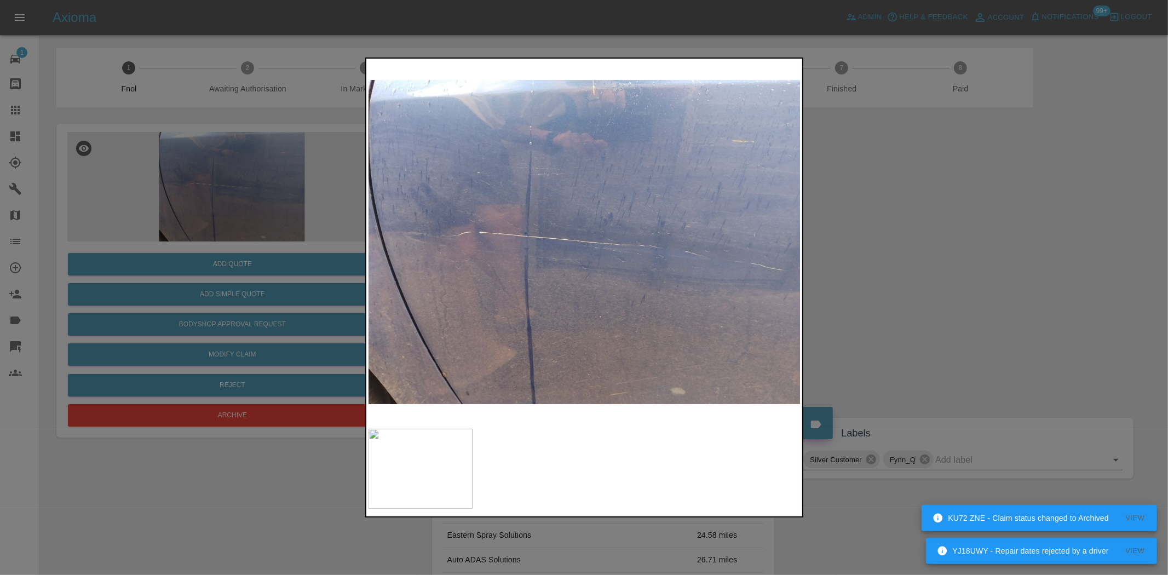
click at [244, 201] on div at bounding box center [584, 287] width 1168 height 575
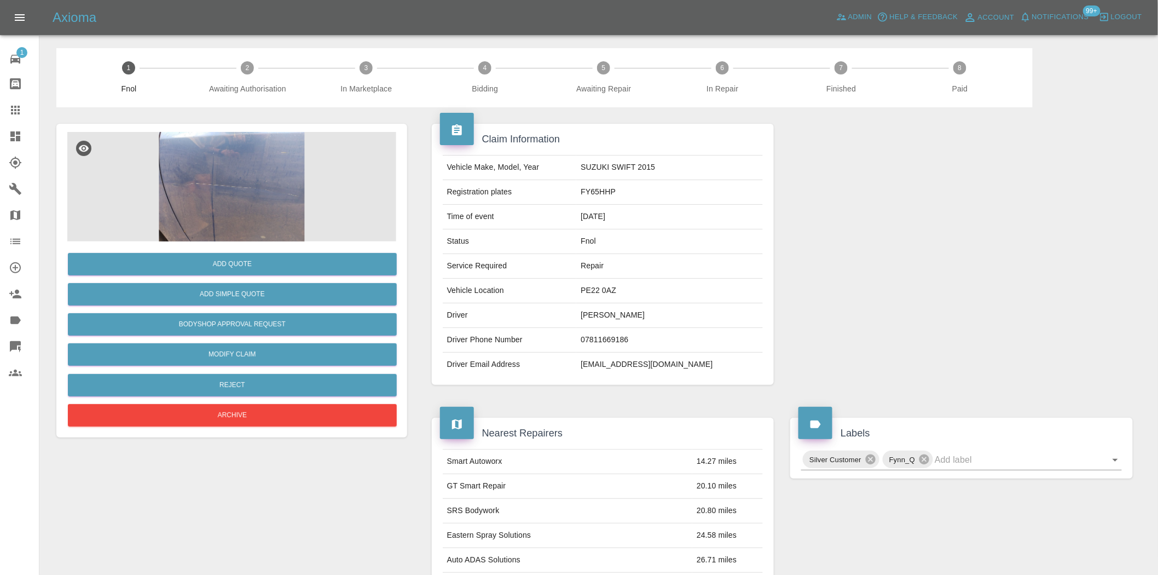
click at [266, 209] on img at bounding box center [231, 186] width 329 height 109
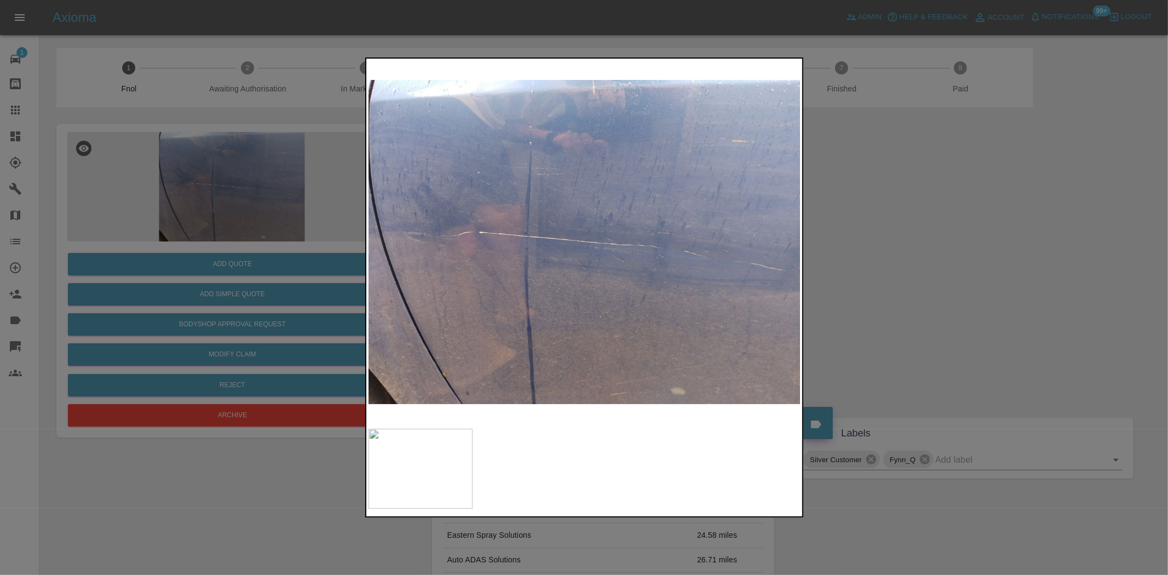
click at [176, 228] on div at bounding box center [584, 287] width 1168 height 575
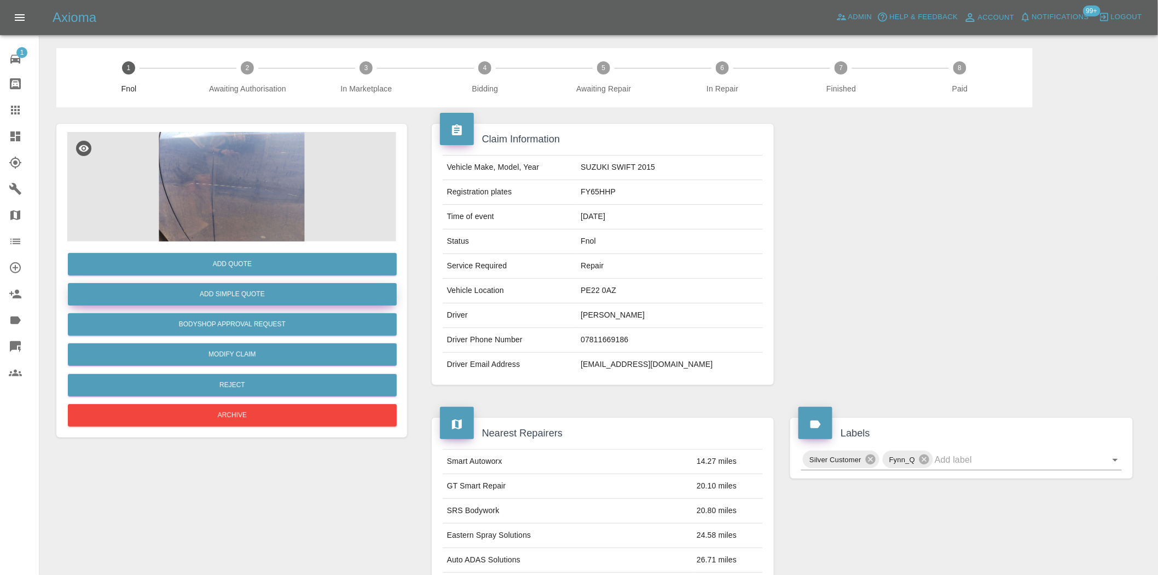
click at [193, 294] on button "Add Simple Quote" at bounding box center [232, 294] width 329 height 22
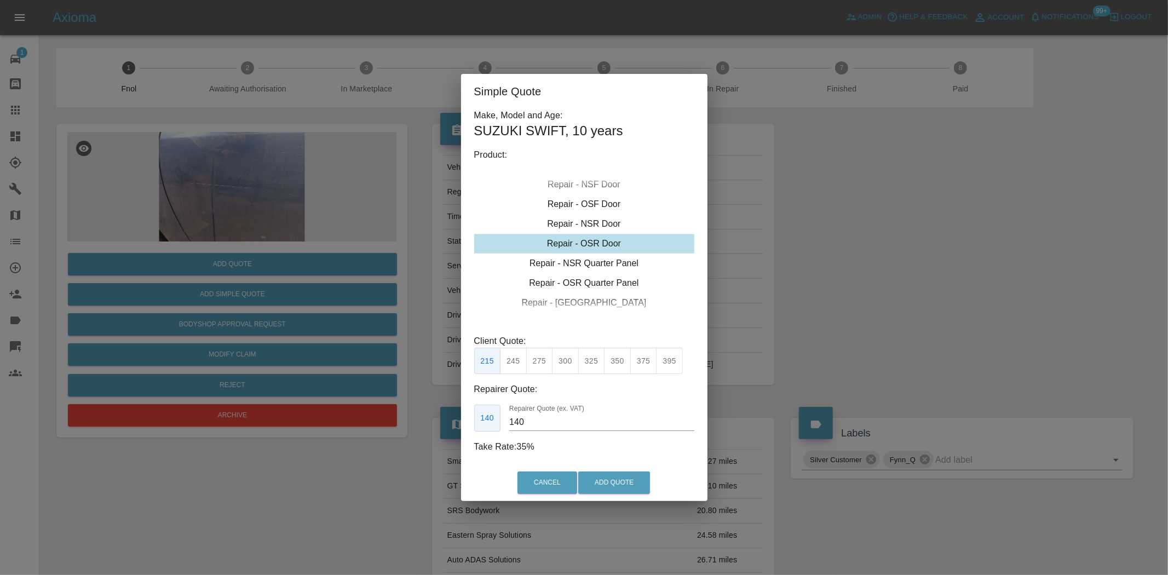
click at [601, 245] on div "Repair - OSR Door" at bounding box center [584, 244] width 220 height 20
click at [564, 364] on button "300" at bounding box center [565, 361] width 27 height 27
drag, startPoint x: 535, startPoint y: 418, endPoint x: 310, endPoint y: 386, distance: 227.2
click at [348, 391] on div "Simple Quote Make, Model and Age: SUZUKI SWIFT , 10 years Product: Repair - Fro…" at bounding box center [584, 287] width 1168 height 575
type input "185"
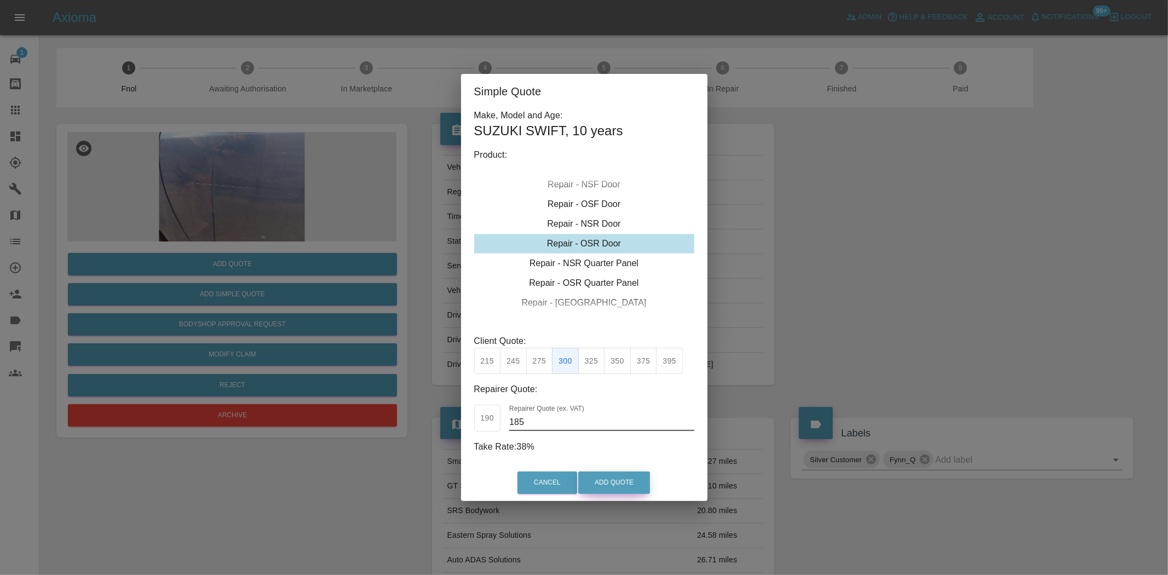
click at [609, 479] on button "Add Quote" at bounding box center [614, 482] width 72 height 22
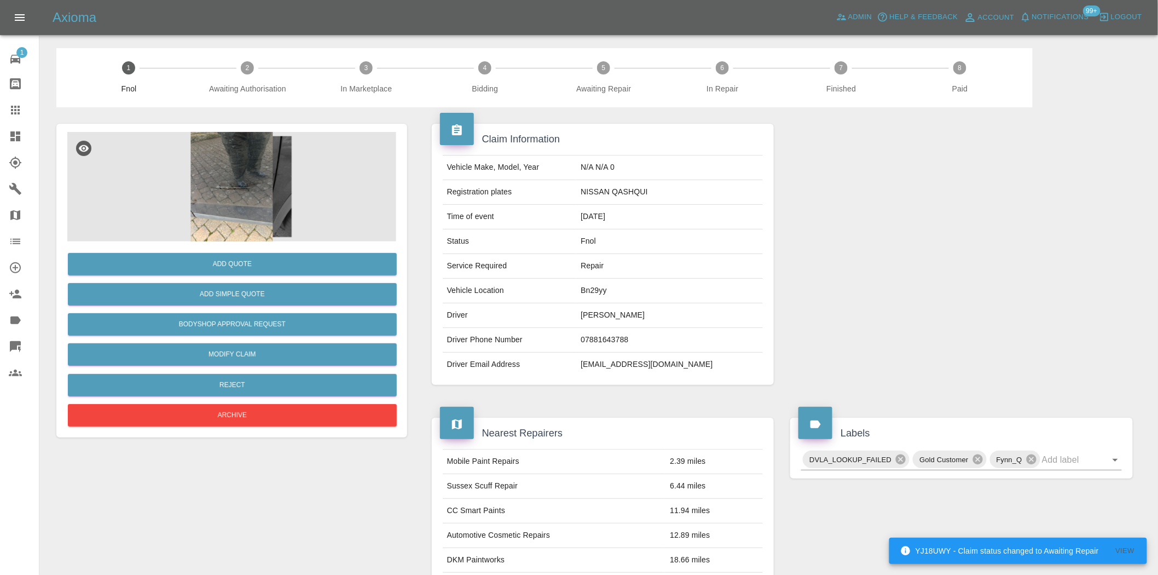
click at [234, 212] on img at bounding box center [231, 186] width 329 height 109
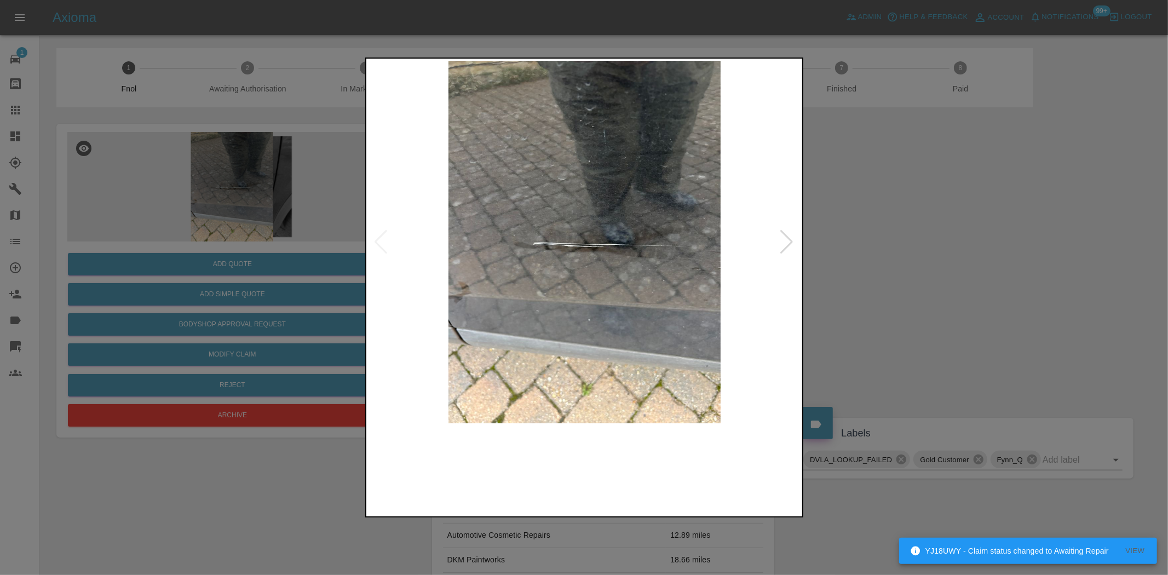
click at [555, 252] on img at bounding box center [584, 242] width 433 height 362
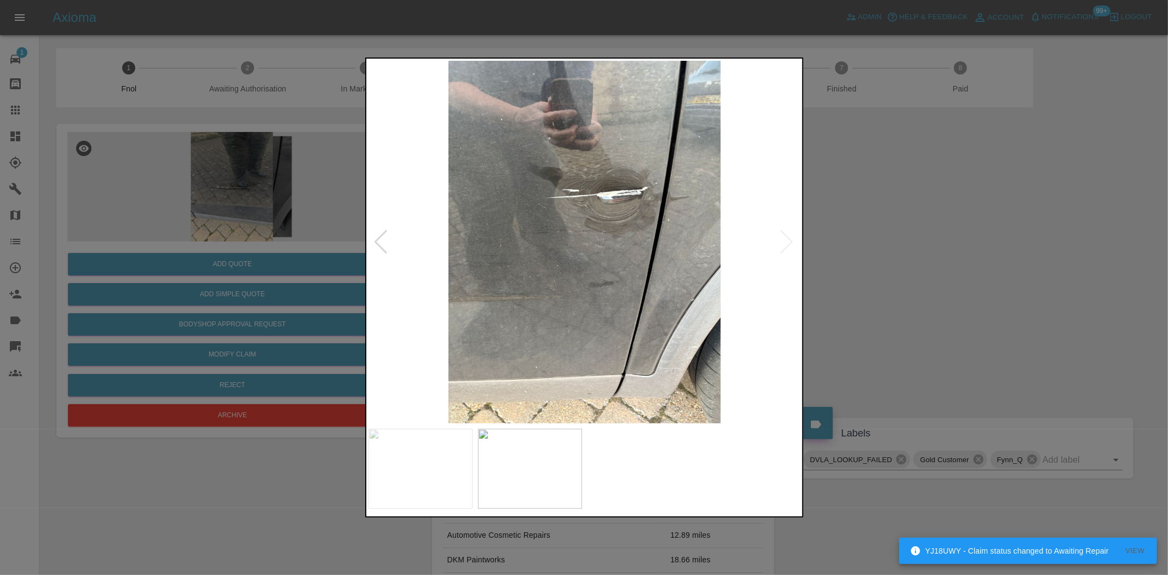
click at [506, 290] on img at bounding box center [584, 242] width 433 height 362
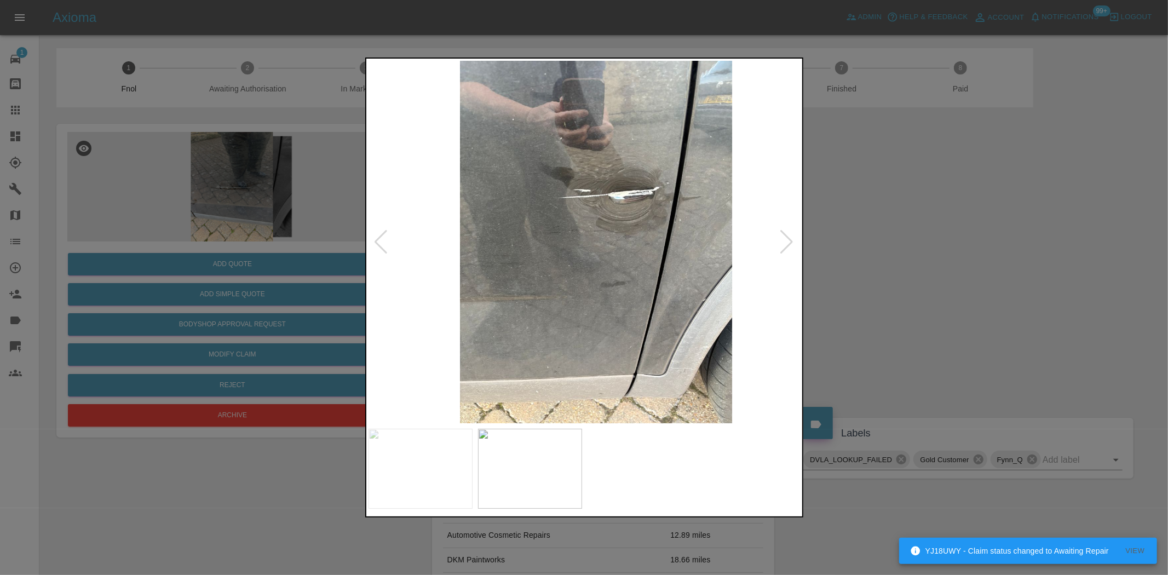
click at [627, 282] on img at bounding box center [596, 242] width 433 height 362
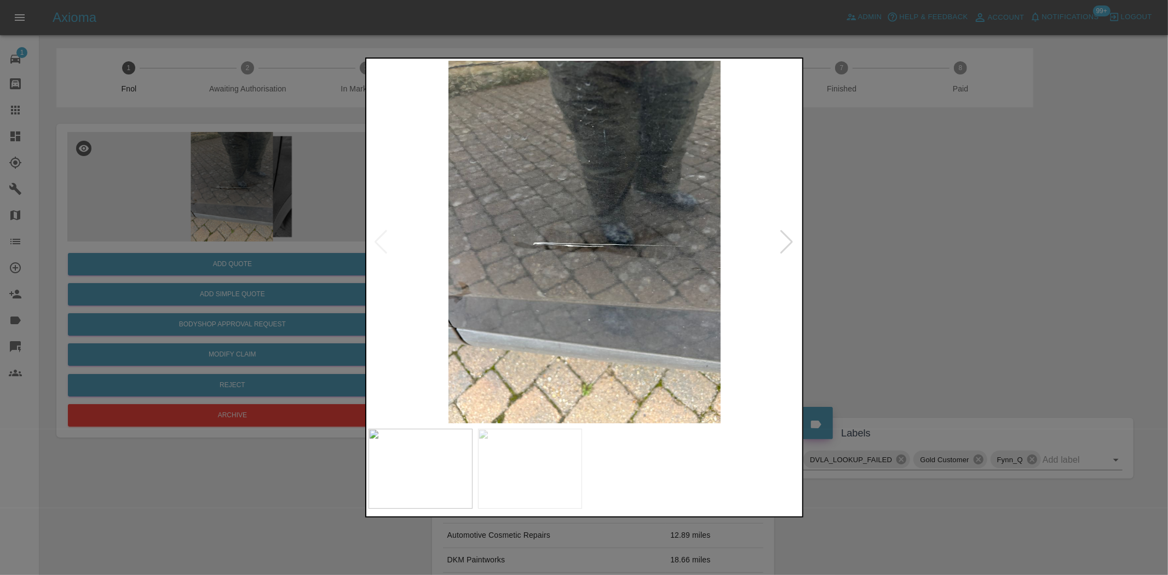
click at [453, 326] on img at bounding box center [584, 242] width 433 height 362
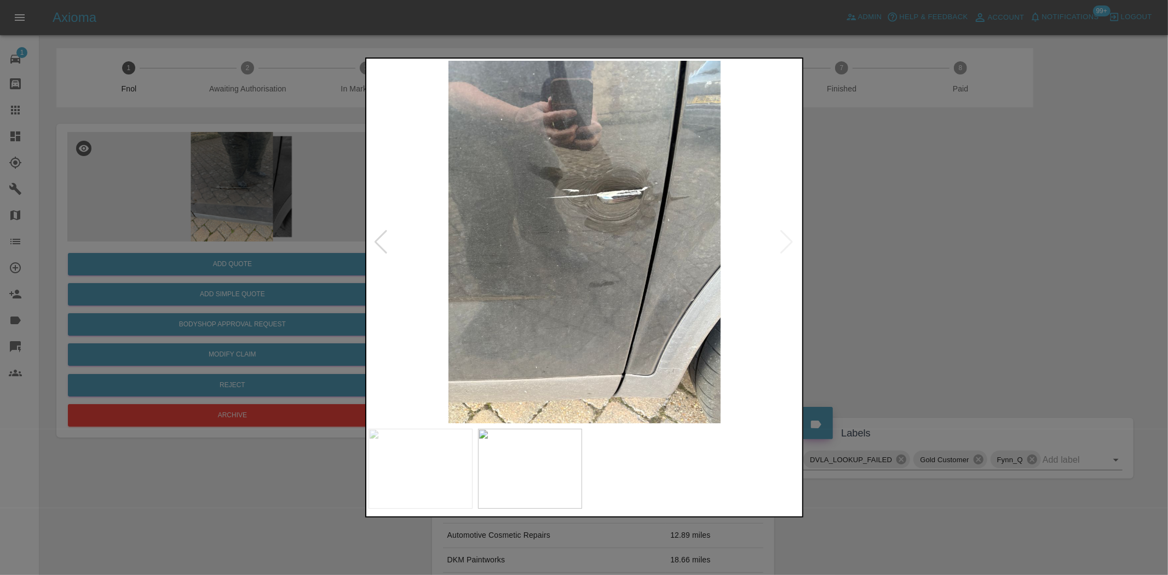
click at [218, 276] on div at bounding box center [584, 287] width 1168 height 575
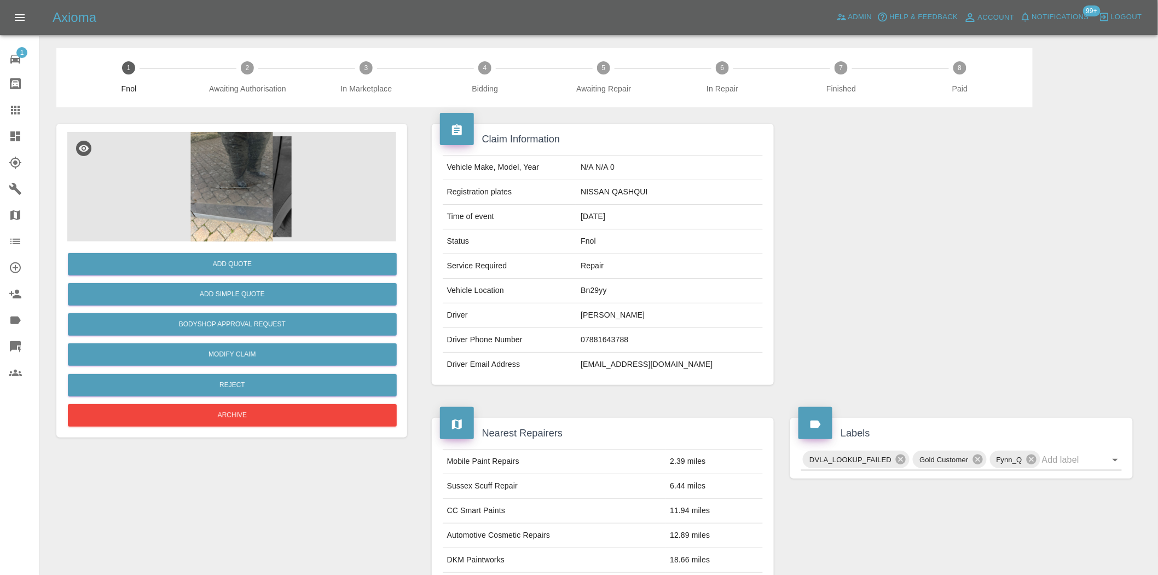
click at [232, 150] on img at bounding box center [231, 186] width 329 height 109
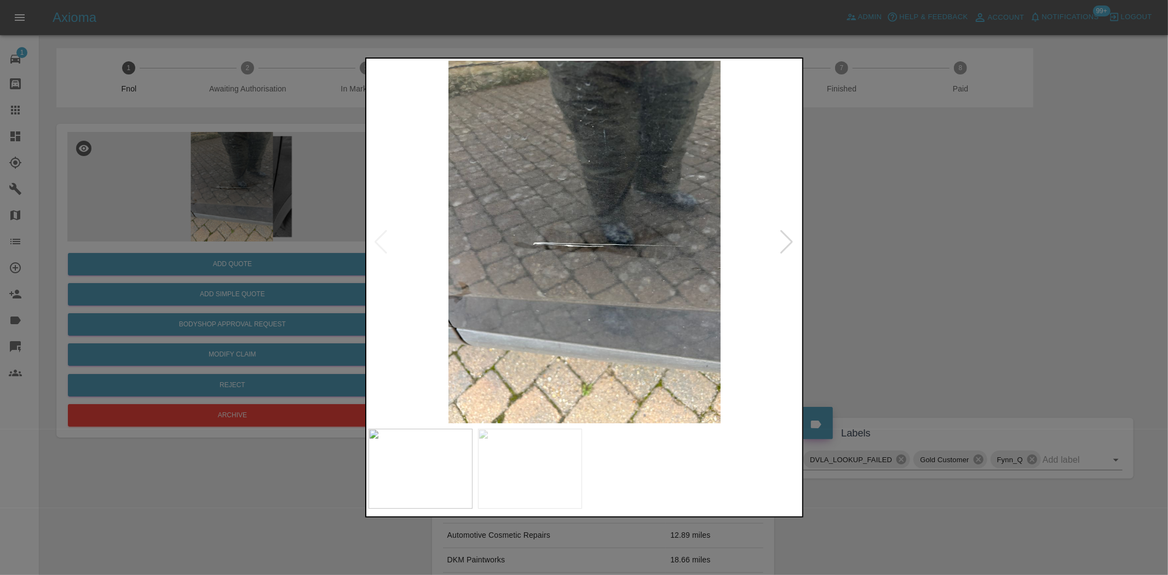
click at [534, 328] on img at bounding box center [584, 242] width 433 height 362
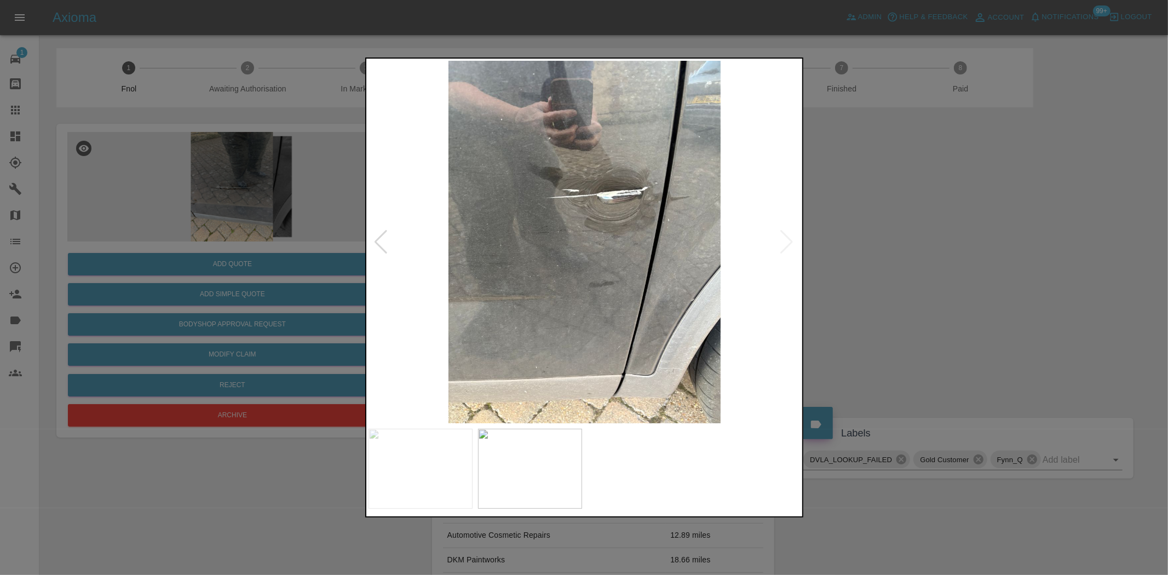
click at [683, 194] on img at bounding box center [584, 242] width 433 height 362
click at [683, 195] on img at bounding box center [584, 242] width 433 height 362
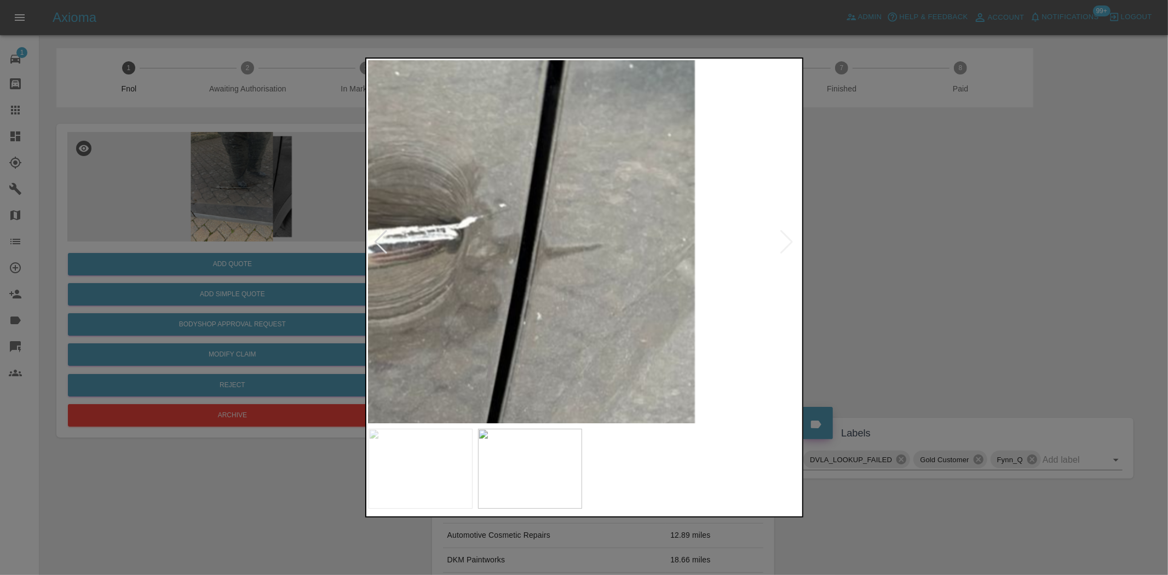
click at [578, 313] on img at bounding box center [287, 382] width 1298 height 1088
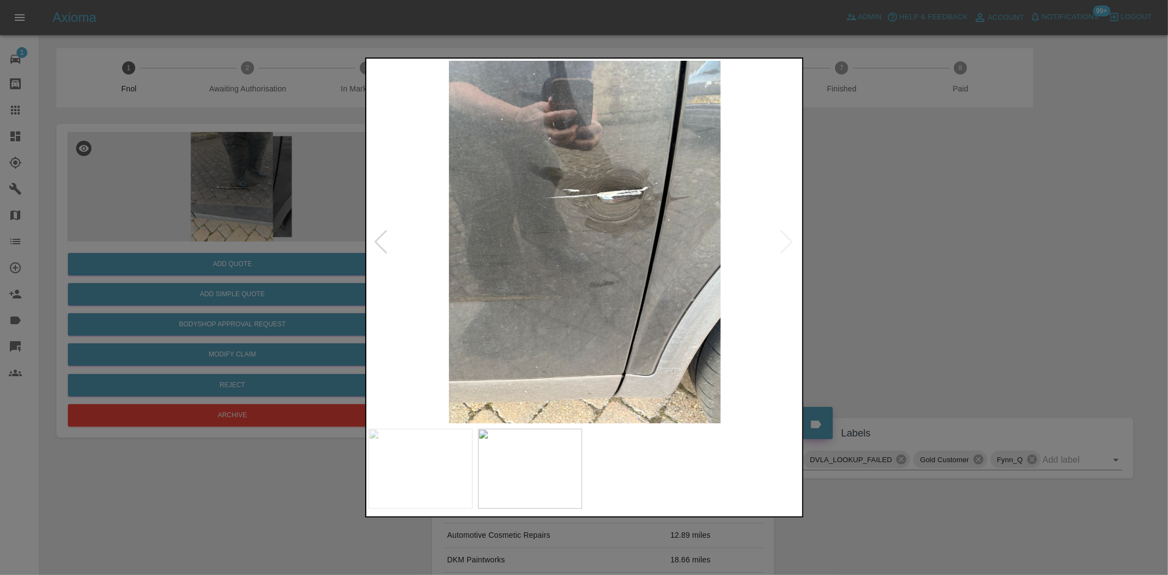
click at [527, 304] on img at bounding box center [584, 242] width 433 height 362
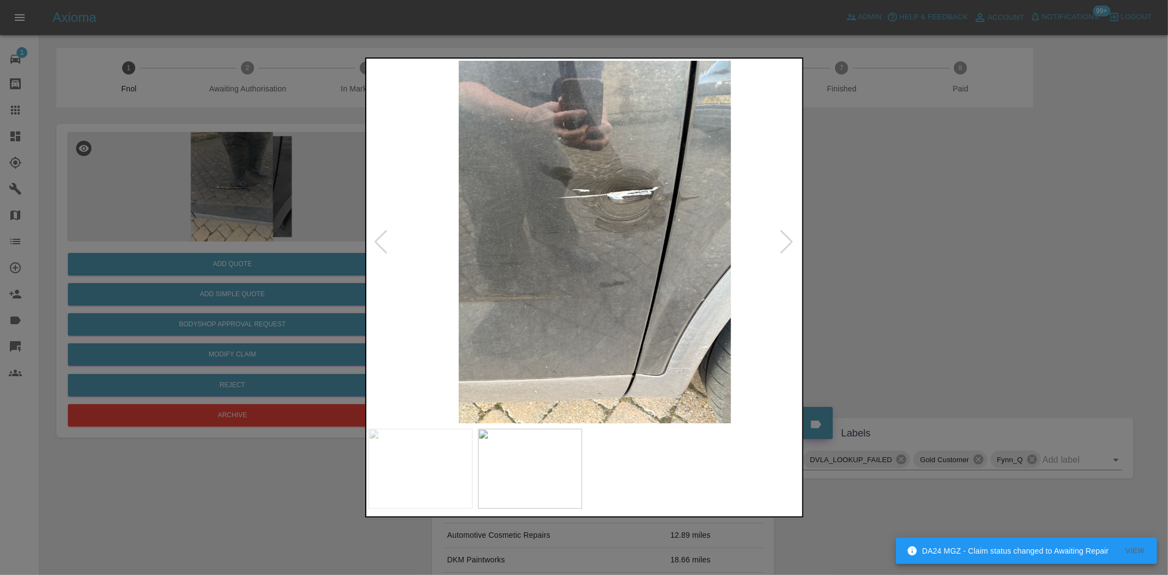
click at [578, 293] on img at bounding box center [594, 242] width 433 height 362
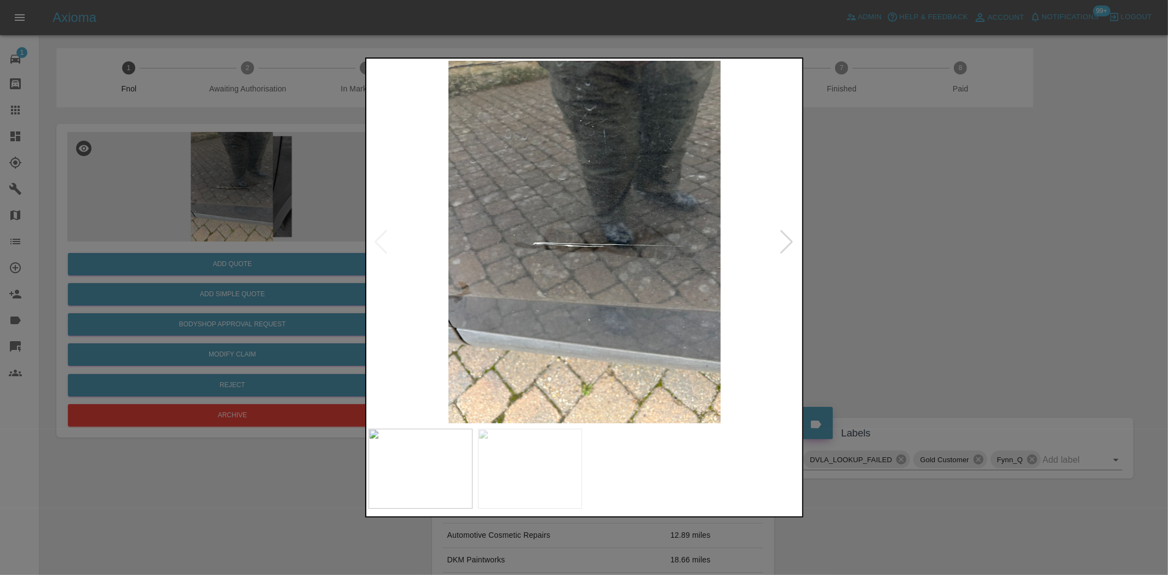
click at [475, 286] on img at bounding box center [584, 242] width 433 height 362
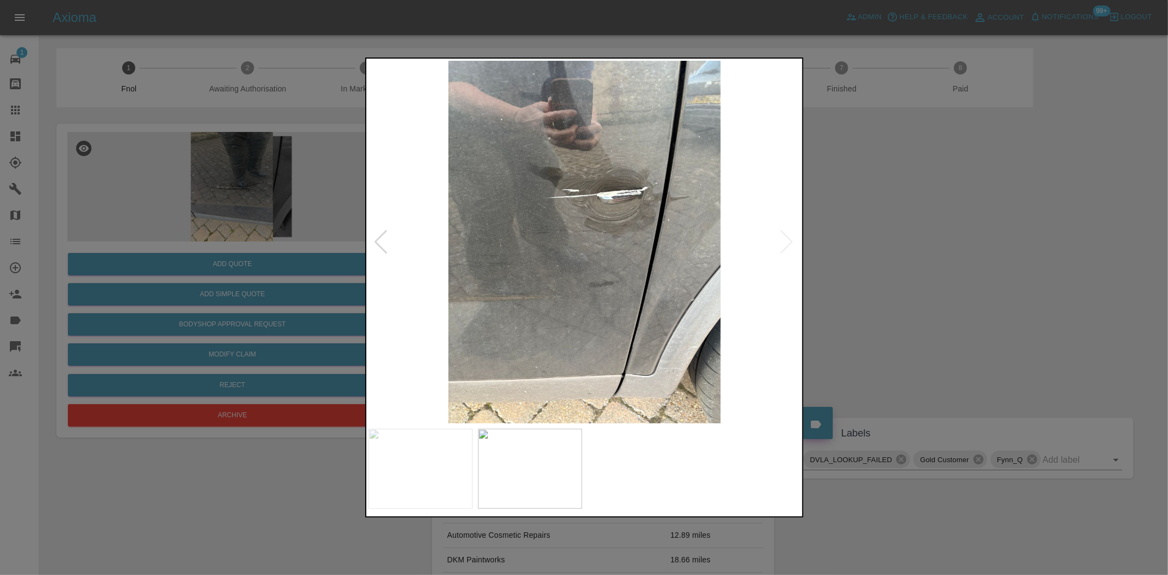
click at [651, 203] on img at bounding box center [584, 242] width 433 height 362
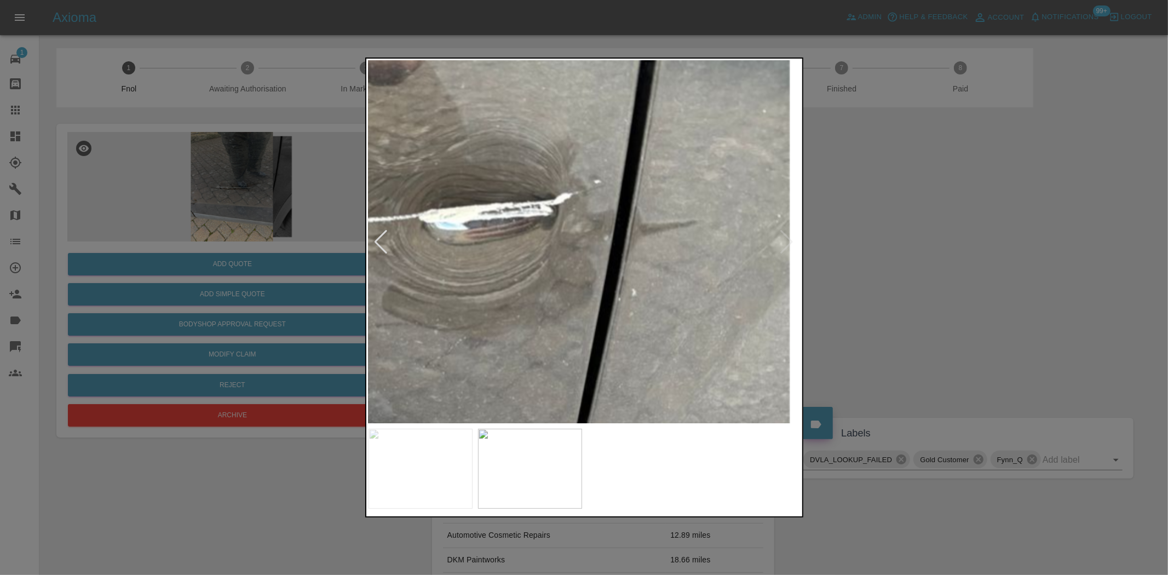
click at [537, 265] on img at bounding box center [382, 359] width 1298 height 1088
click at [178, 132] on div at bounding box center [584, 287] width 1168 height 575
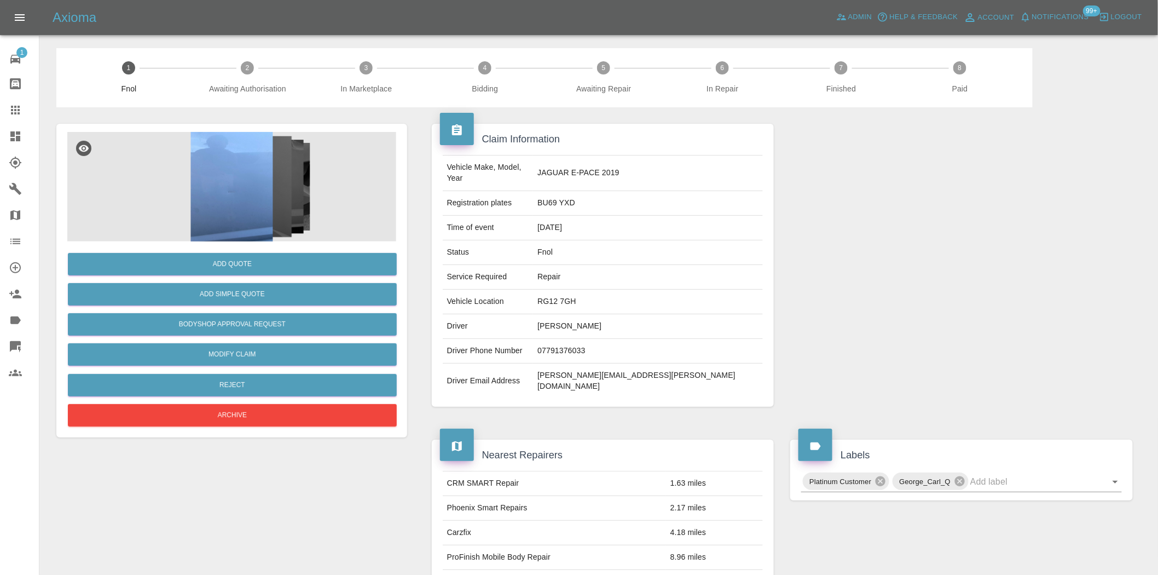
click at [262, 174] on img at bounding box center [231, 186] width 329 height 109
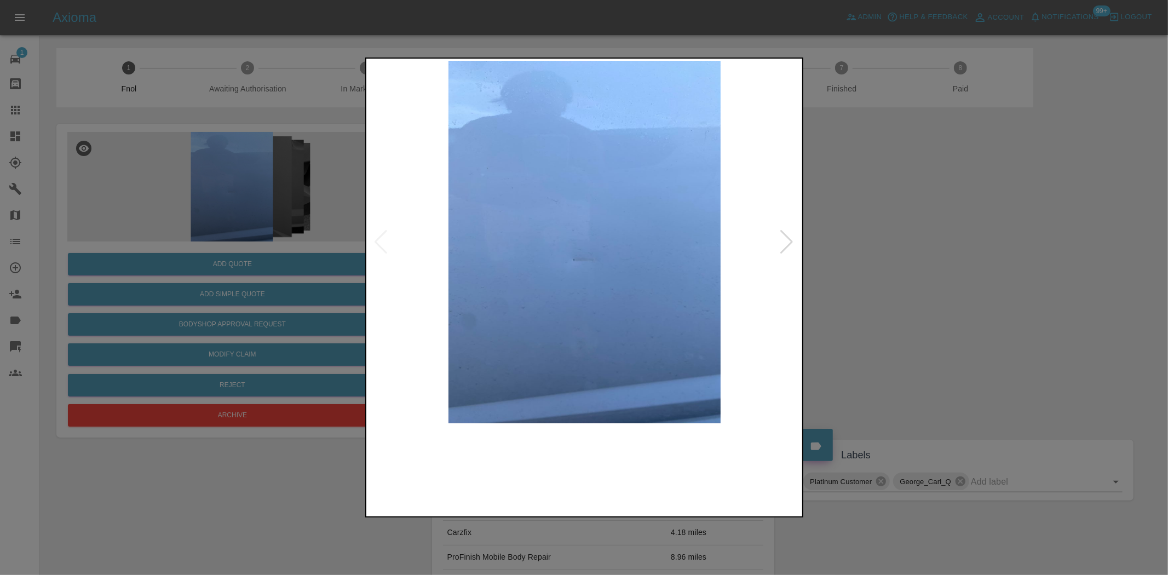
click at [538, 252] on img at bounding box center [584, 242] width 433 height 362
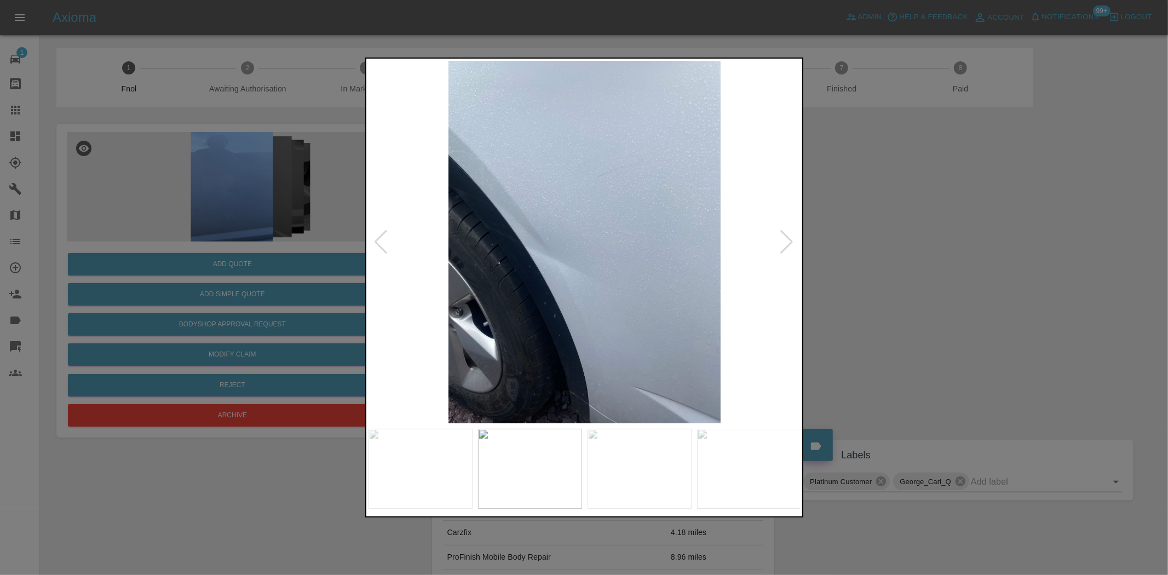
click at [555, 272] on img at bounding box center [584, 242] width 433 height 362
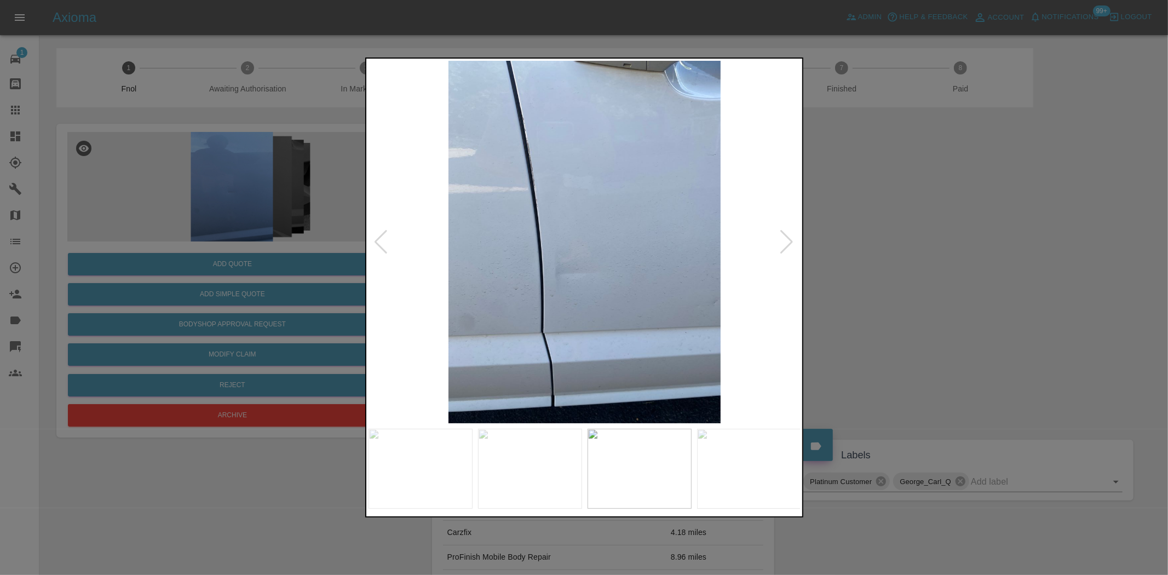
click at [533, 284] on img at bounding box center [584, 242] width 433 height 362
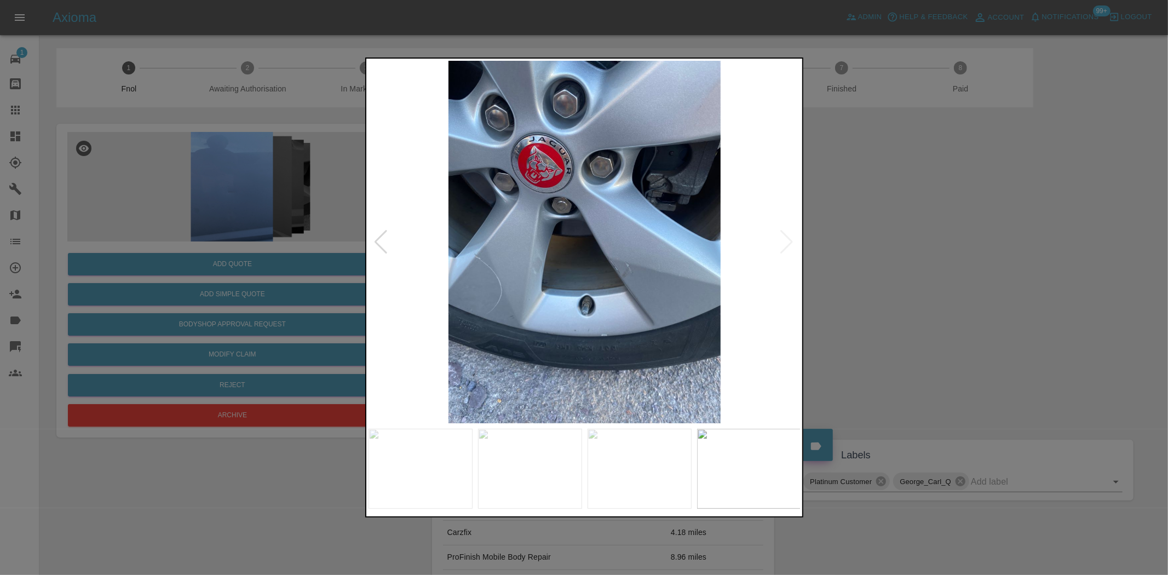
click at [505, 296] on img at bounding box center [584, 242] width 433 height 362
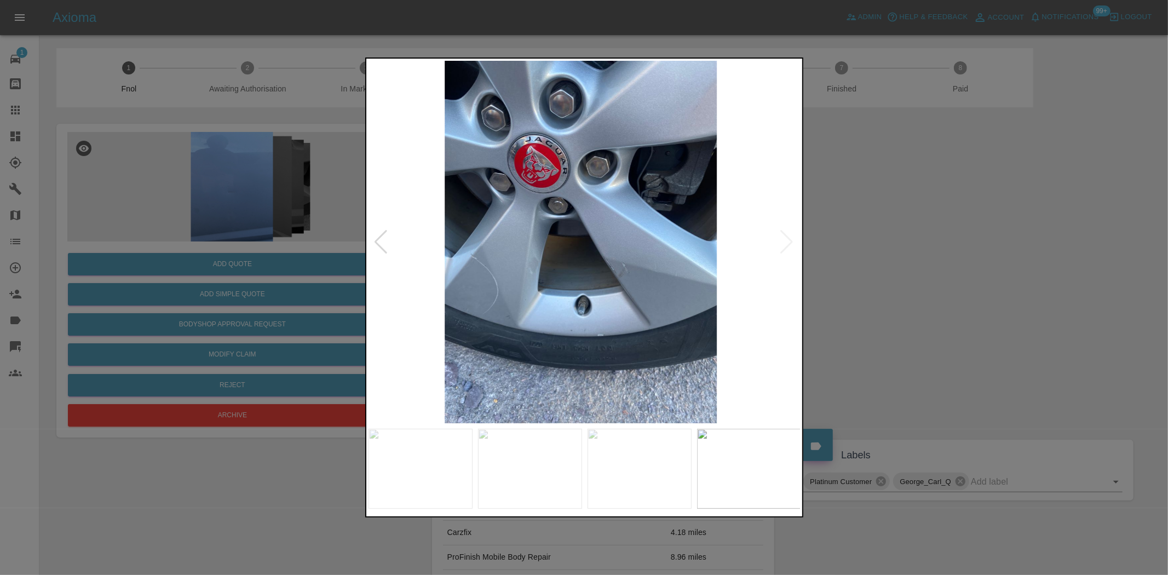
click at [430, 255] on img at bounding box center [581, 242] width 433 height 362
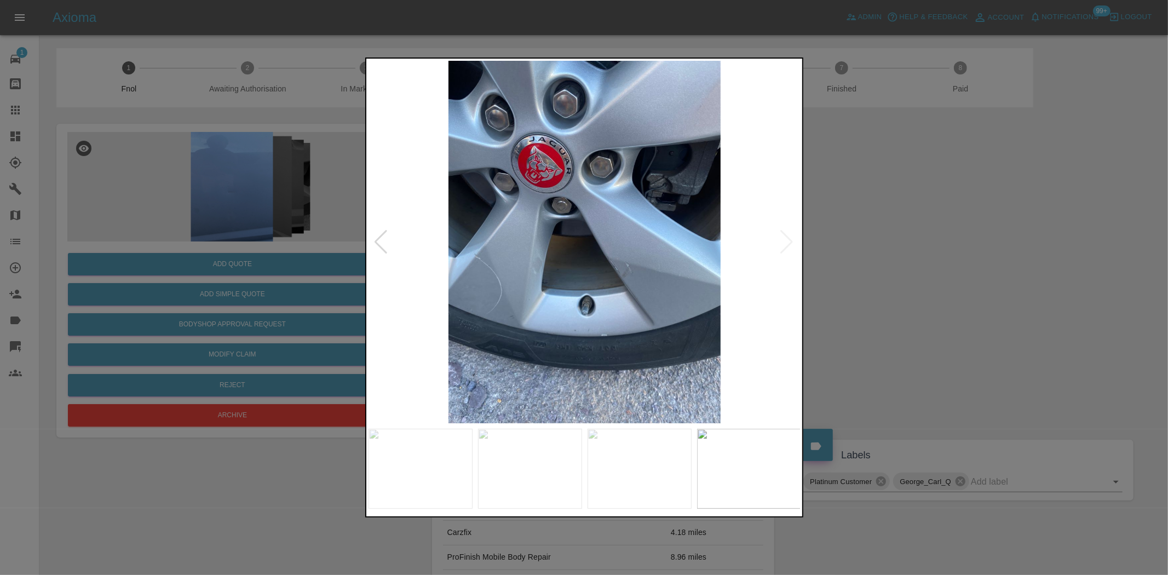
click at [418, 246] on img at bounding box center [584, 242] width 433 height 362
click at [609, 274] on img at bounding box center [584, 242] width 433 height 362
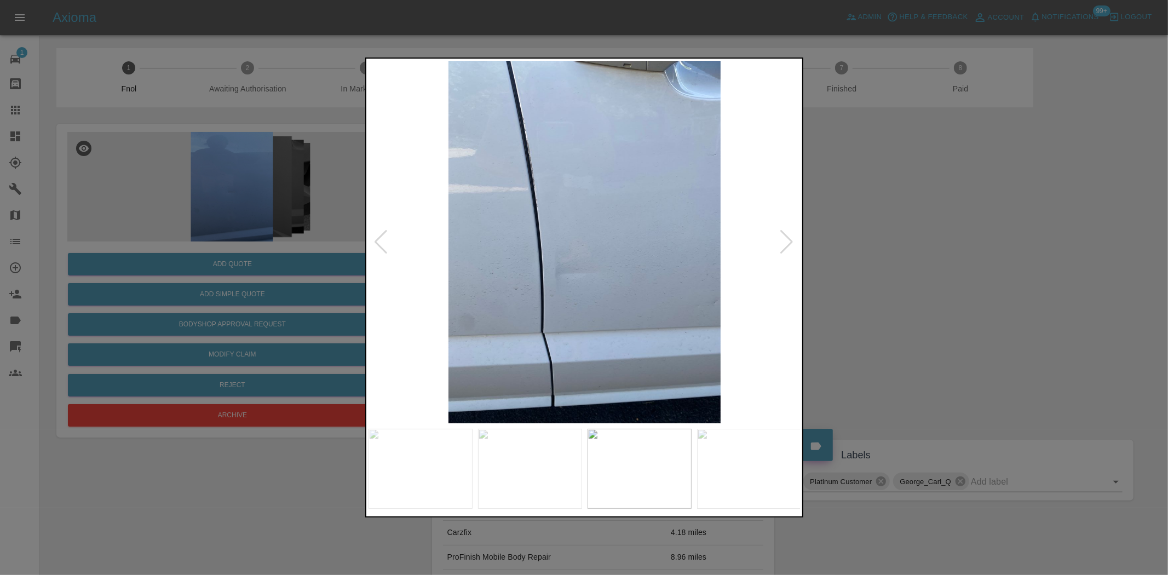
drag, startPoint x: 225, startPoint y: 137, endPoint x: 460, endPoint y: 7, distance: 268.9
click at [319, 101] on div at bounding box center [584, 287] width 1168 height 575
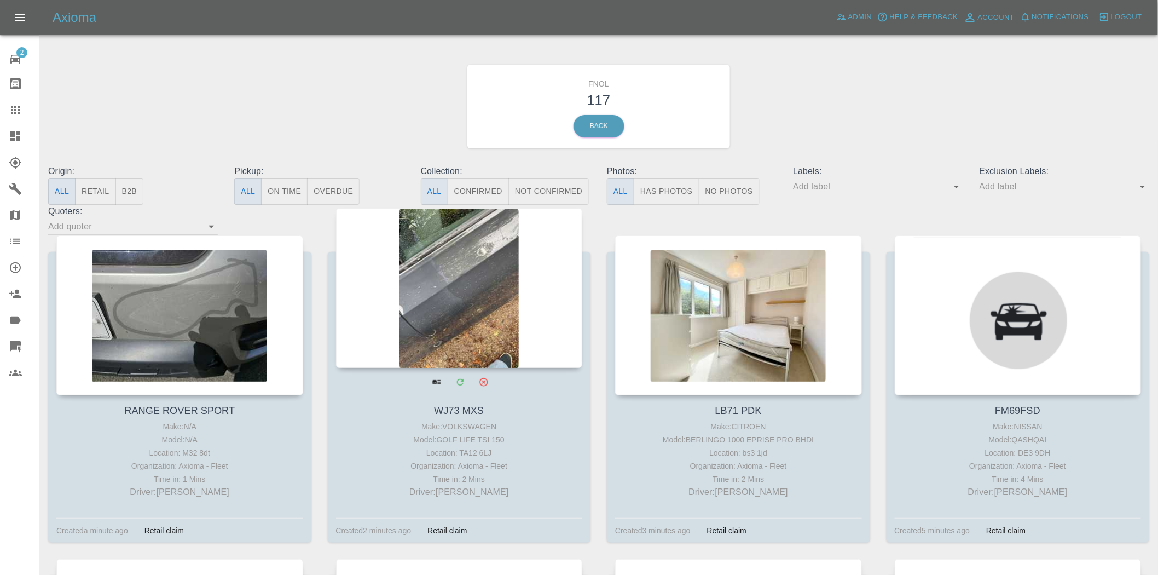
drag, startPoint x: 499, startPoint y: 308, endPoint x: 466, endPoint y: 276, distance: 45.3
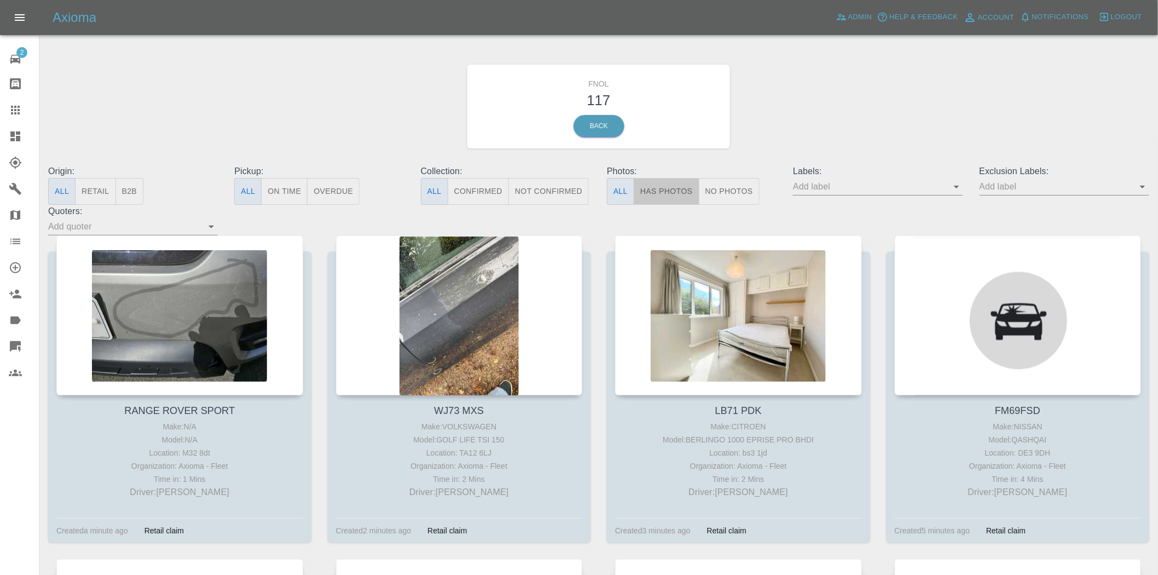
click at [664, 200] on button "Has Photos" at bounding box center [667, 191] width 66 height 27
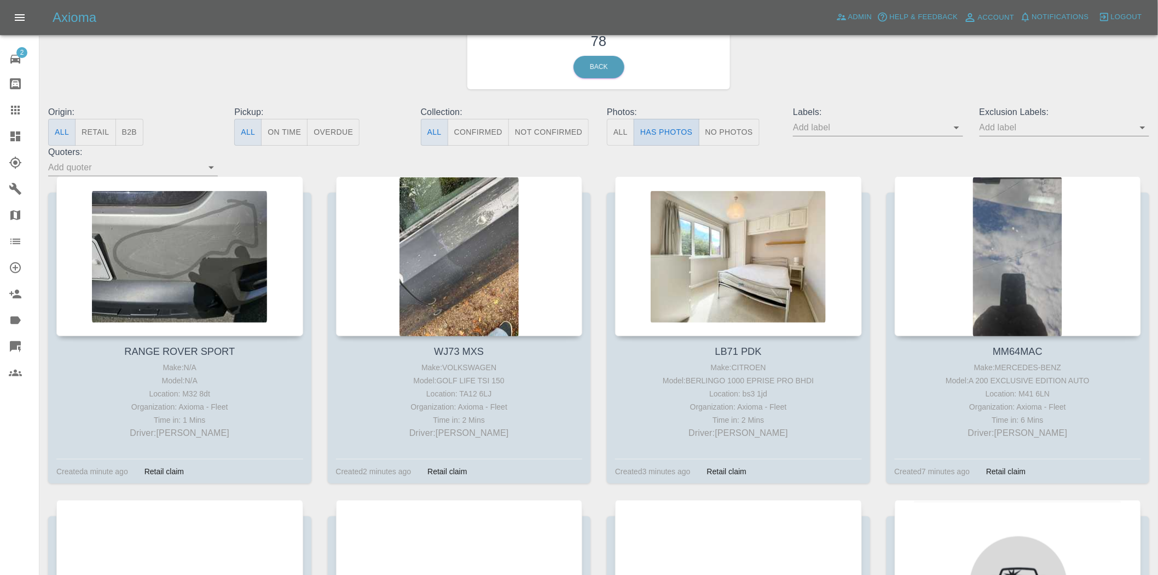
scroll to position [61, 0]
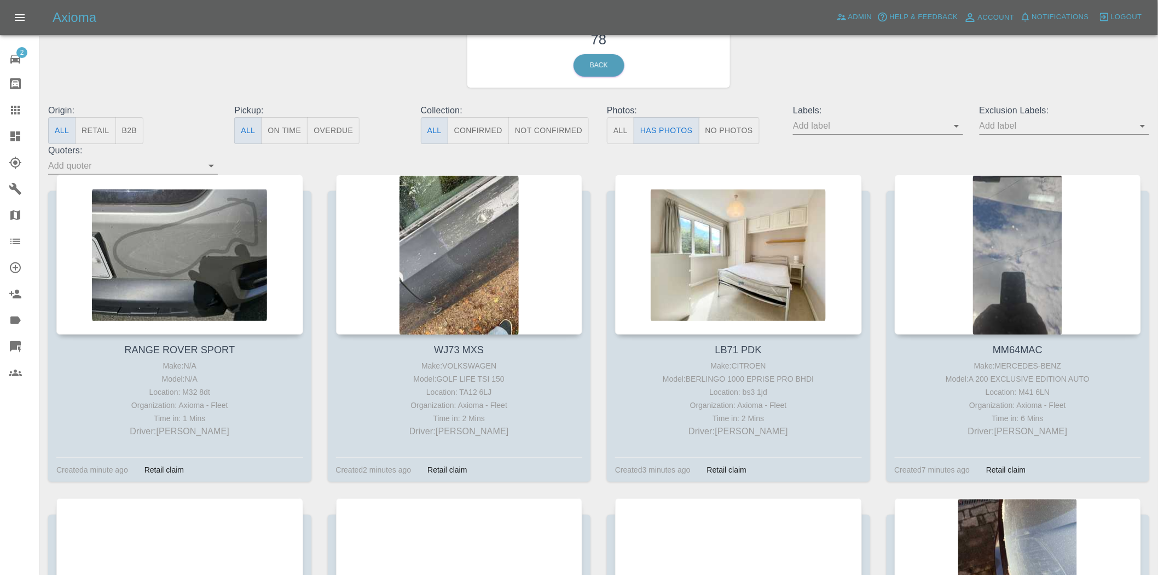
click at [947, 121] on input "text" at bounding box center [869, 125] width 153 height 17
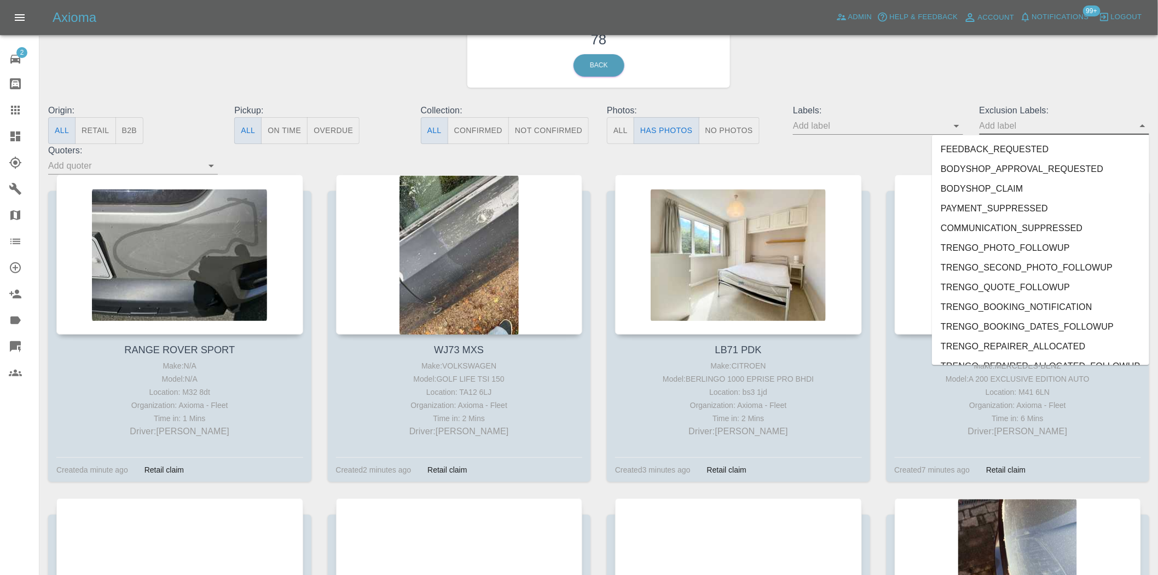
scroll to position [2301, 0]
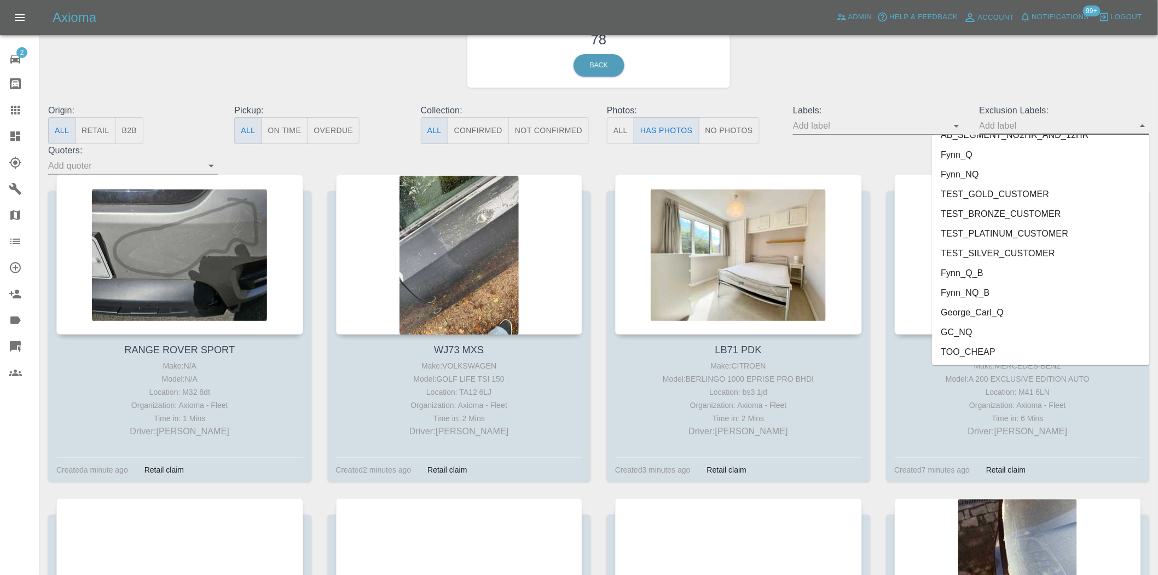
click at [993, 310] on li "George_Carl_Q" at bounding box center [1040, 313] width 217 height 20
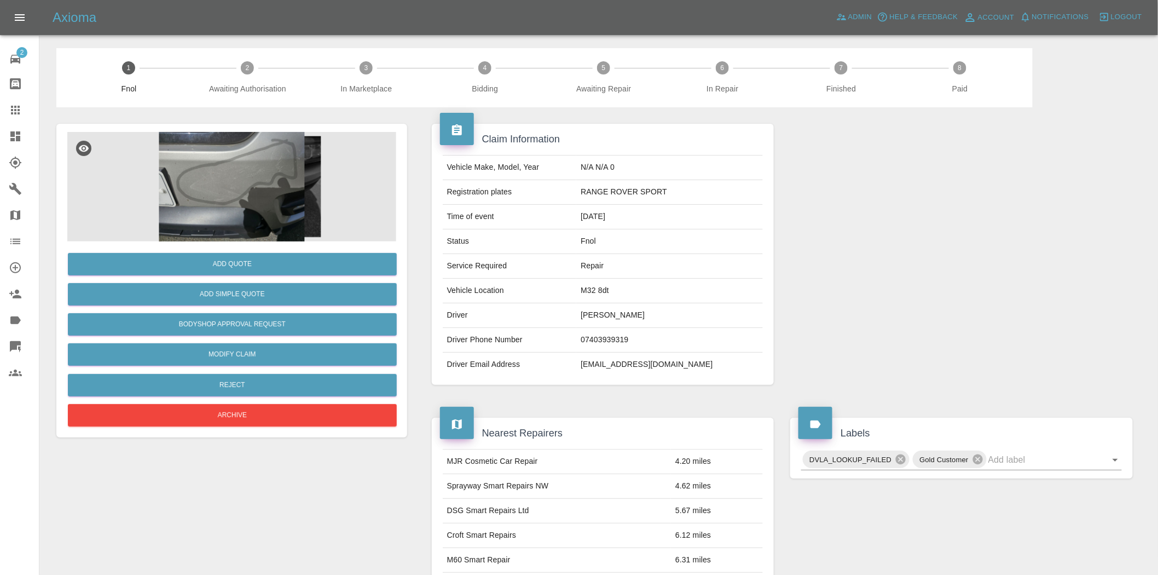
click at [211, 211] on img at bounding box center [231, 186] width 329 height 109
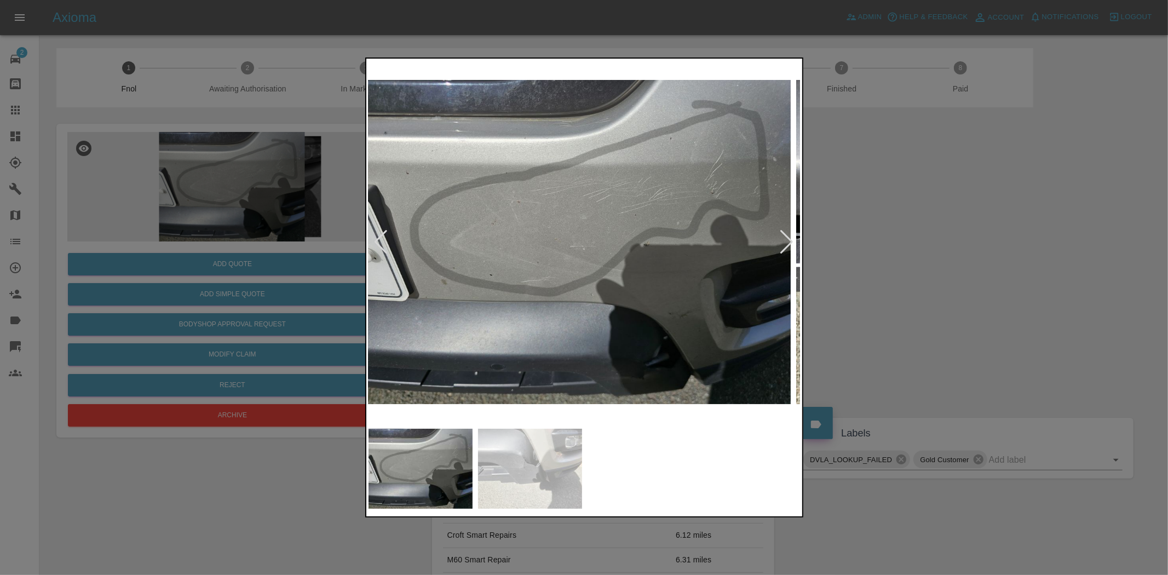
click at [590, 259] on img at bounding box center [574, 242] width 433 height 362
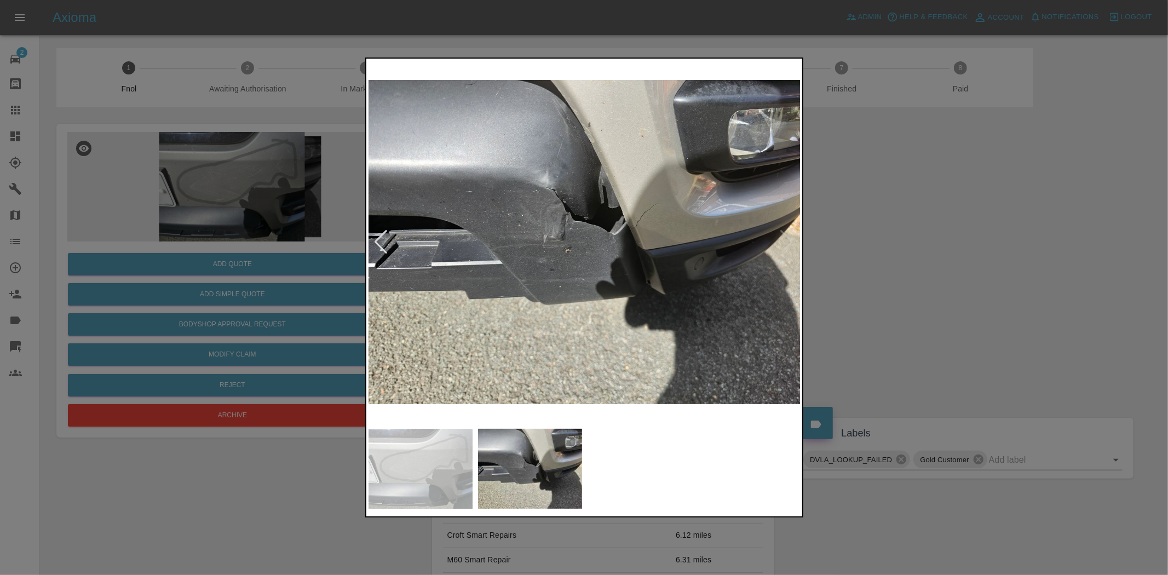
click at [555, 296] on img at bounding box center [584, 242] width 433 height 362
click at [741, 278] on img at bounding box center [584, 242] width 433 height 362
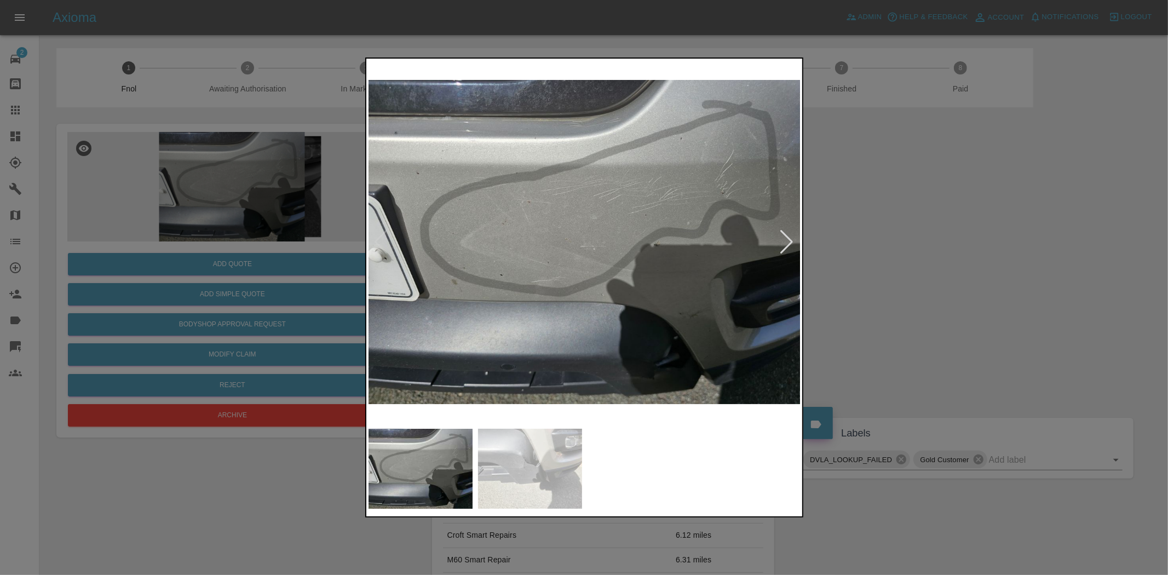
click at [624, 282] on img at bounding box center [584, 242] width 433 height 362
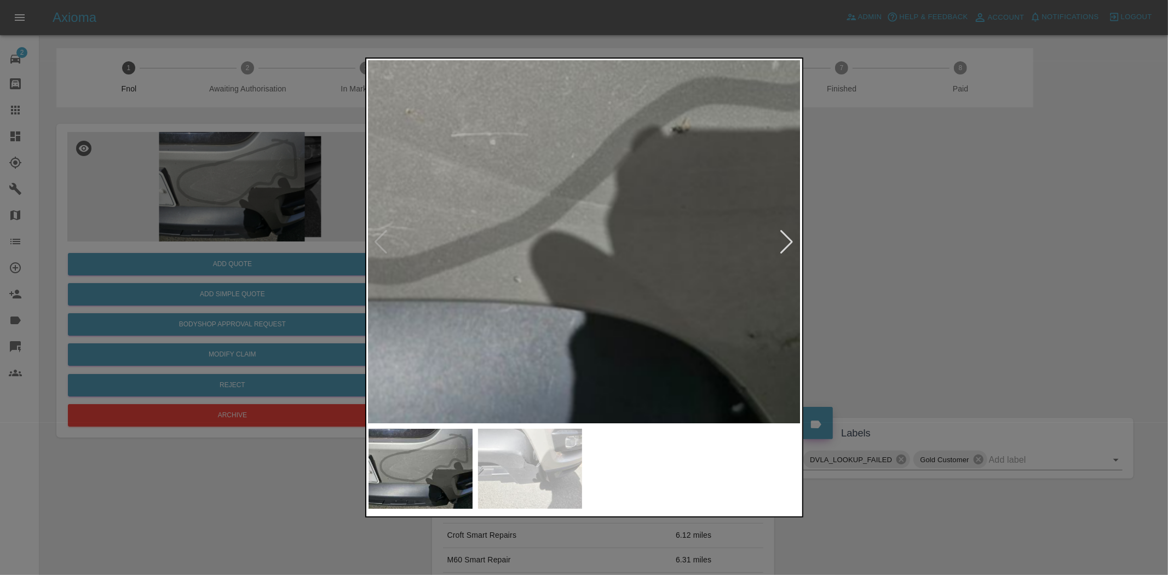
click at [623, 307] on img at bounding box center [464, 121] width 1298 height 1088
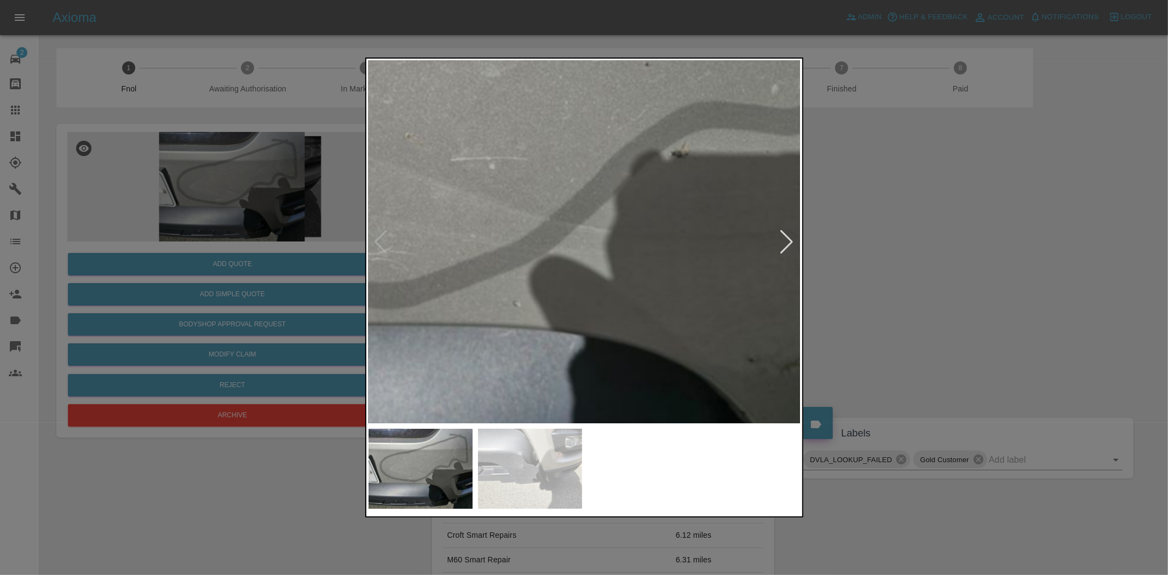
click at [616, 299] on img at bounding box center [464, 146] width 1298 height 1088
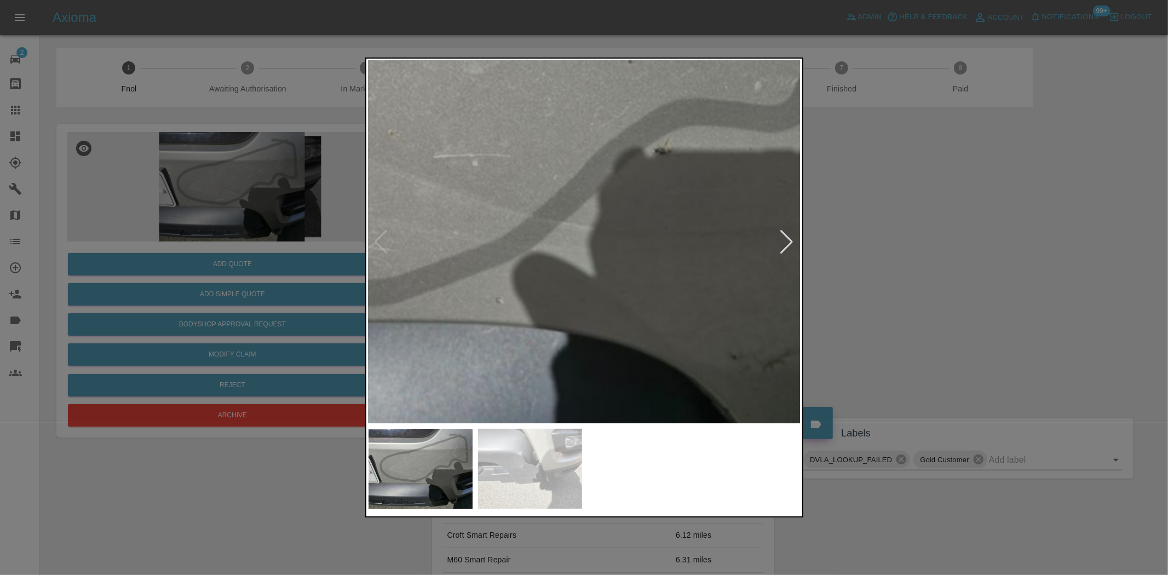
click at [615, 299] on img at bounding box center [447, 143] width 1298 height 1088
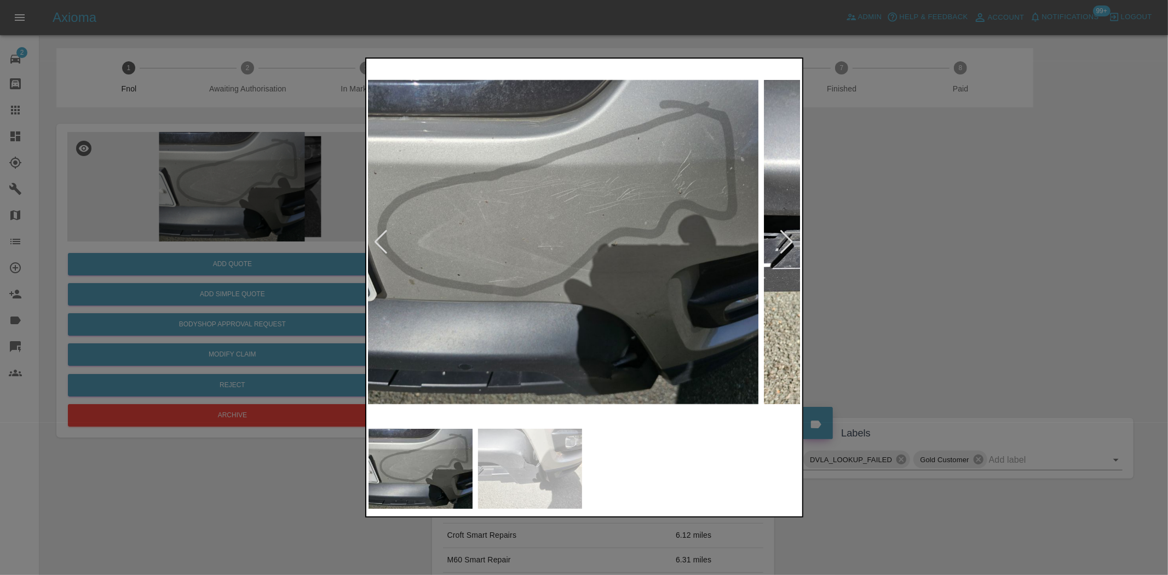
click at [616, 290] on img at bounding box center [542, 242] width 433 height 362
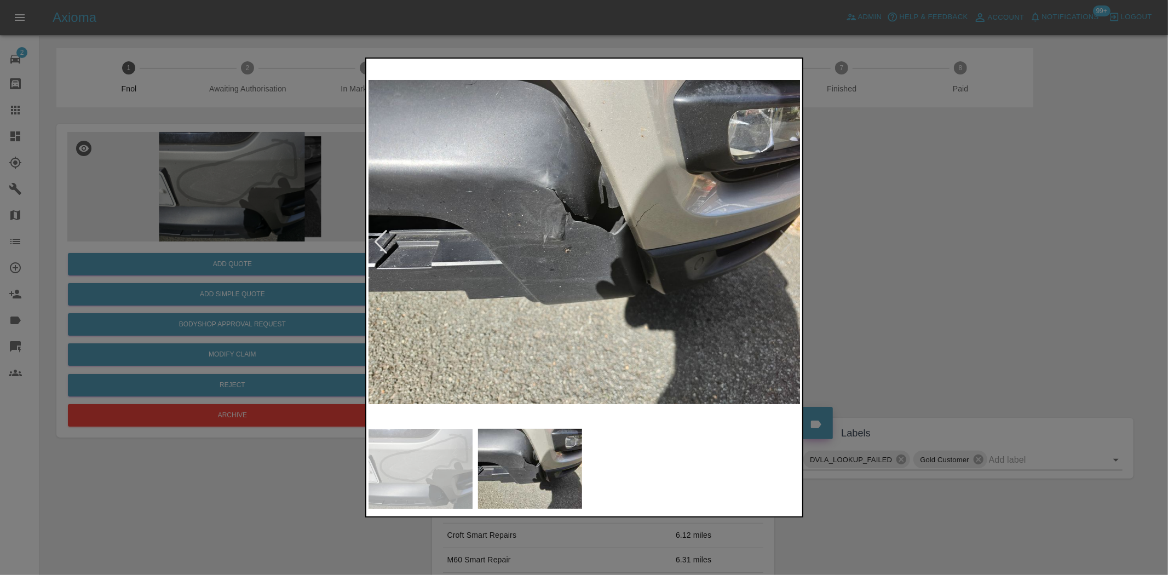
click at [639, 245] on img at bounding box center [584, 242] width 433 height 362
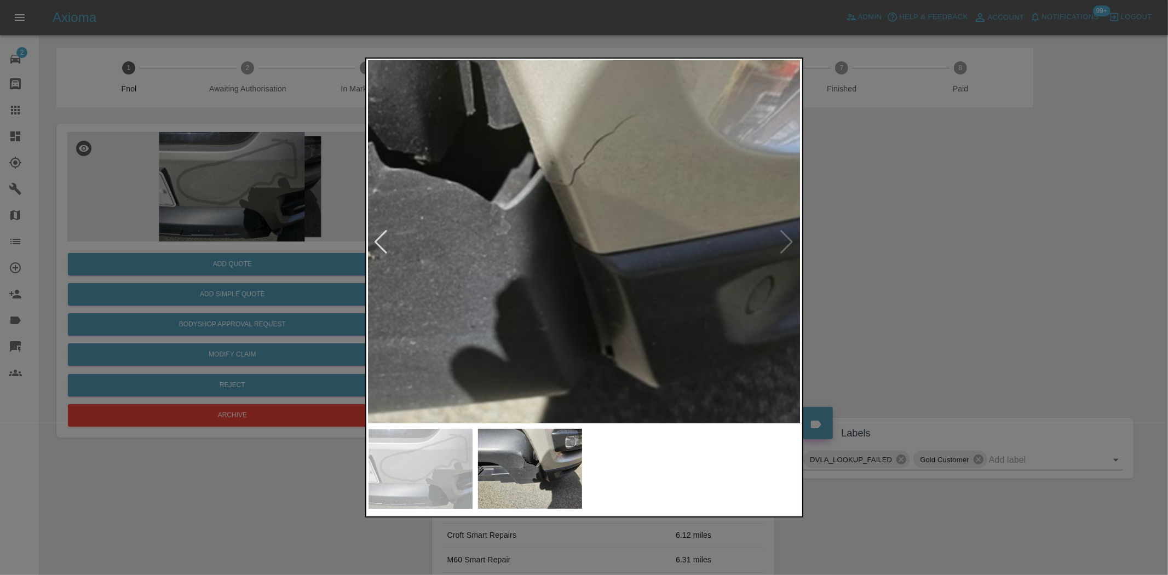
click at [636, 237] on img at bounding box center [417, 231] width 1298 height 1088
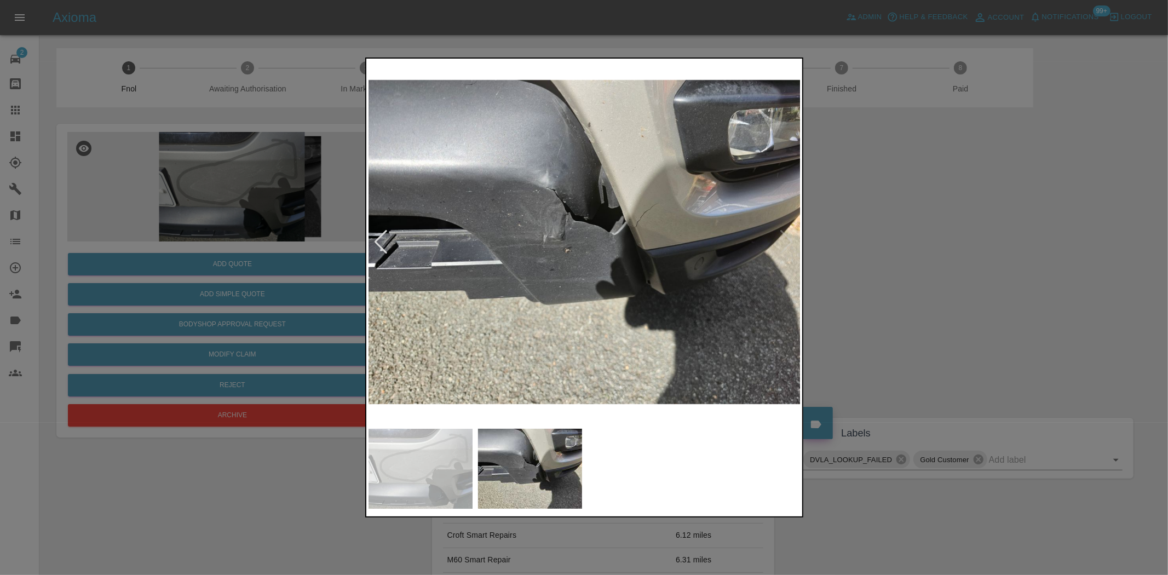
click at [560, 255] on img at bounding box center [584, 242] width 433 height 362
click at [507, 279] on img at bounding box center [584, 242] width 433 height 362
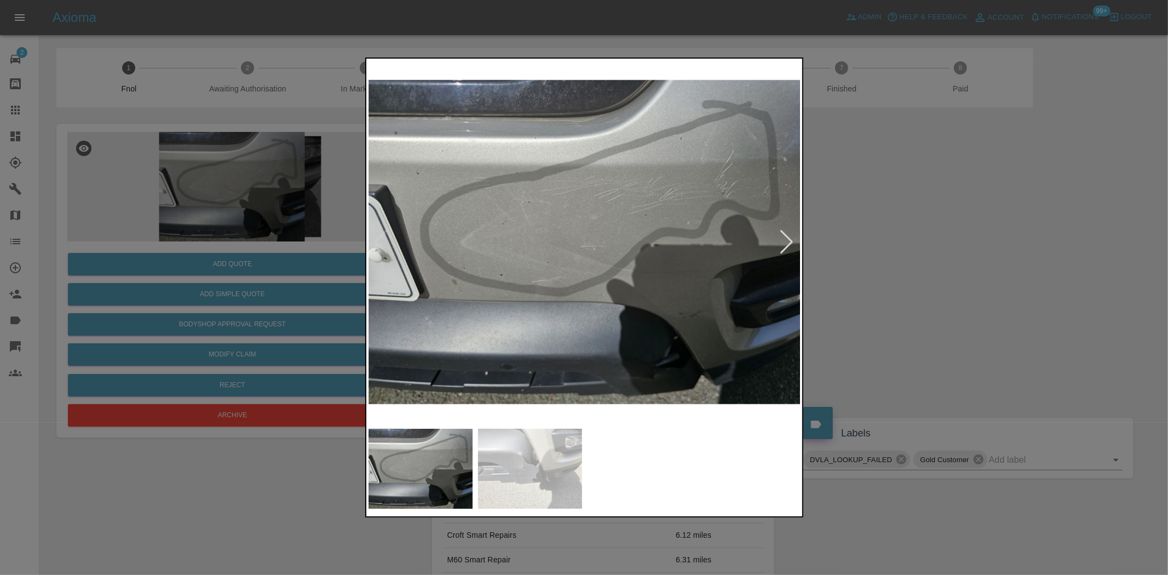
click at [697, 325] on img at bounding box center [584, 242] width 433 height 362
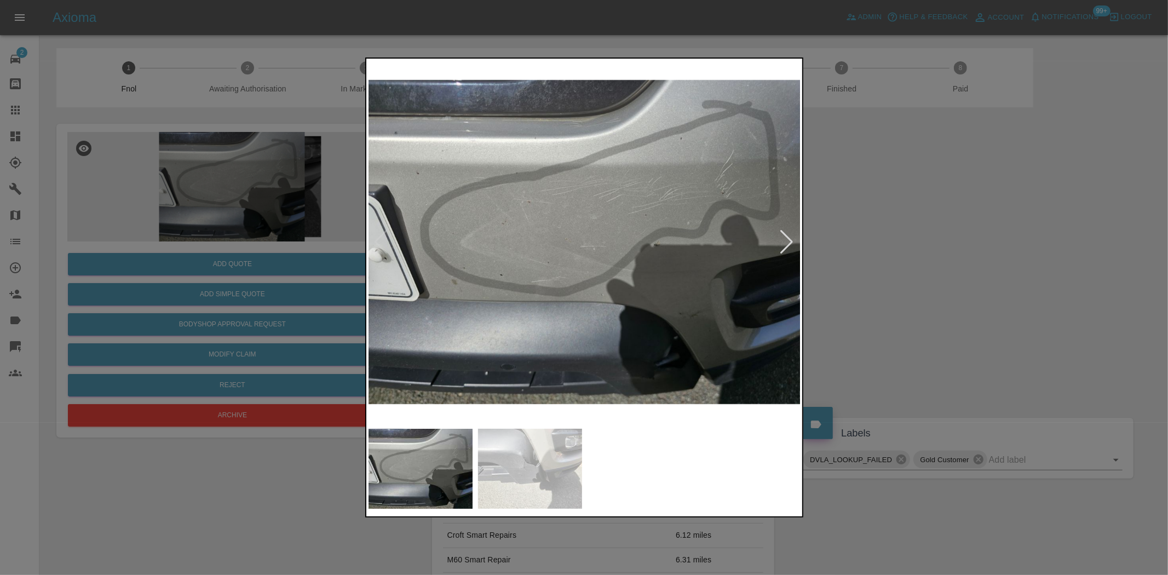
click at [575, 316] on img at bounding box center [584, 242] width 433 height 362
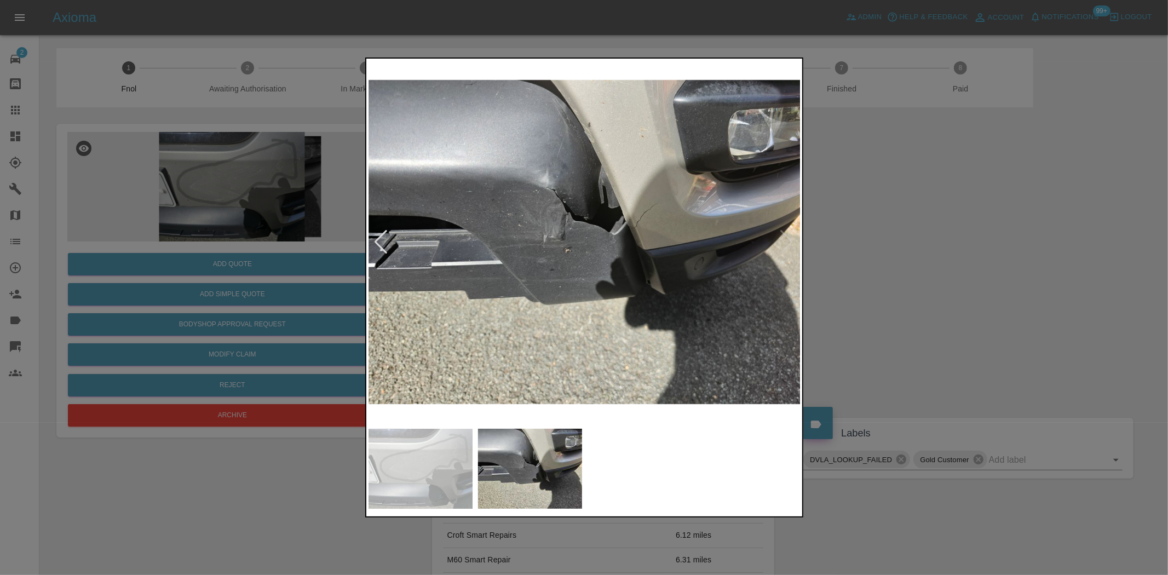
click at [241, 234] on div at bounding box center [584, 287] width 1168 height 575
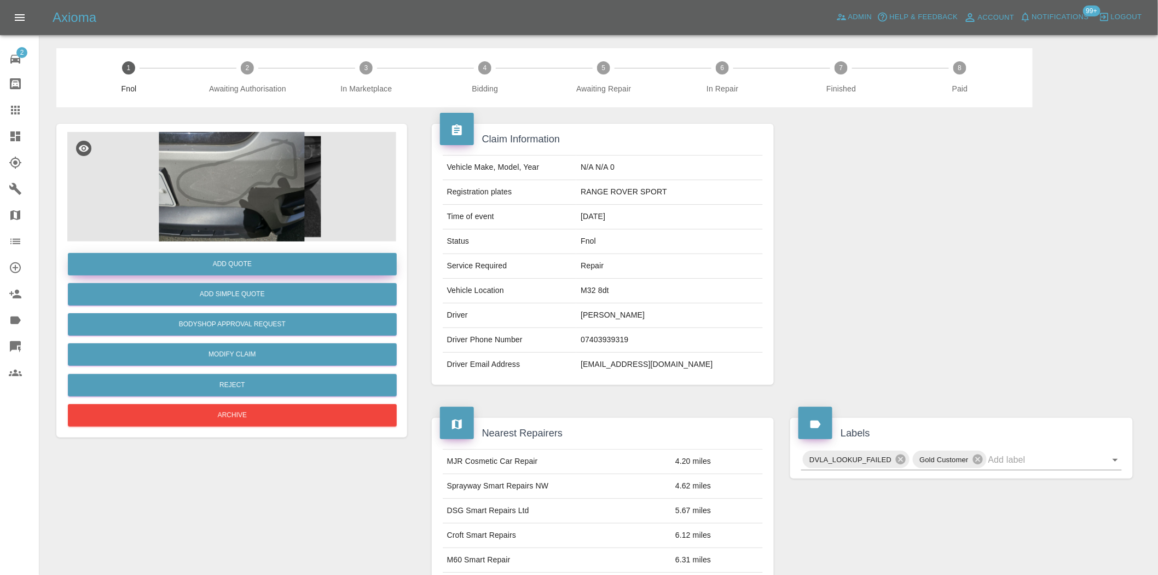
click at [255, 260] on button "Add Quote" at bounding box center [232, 264] width 329 height 22
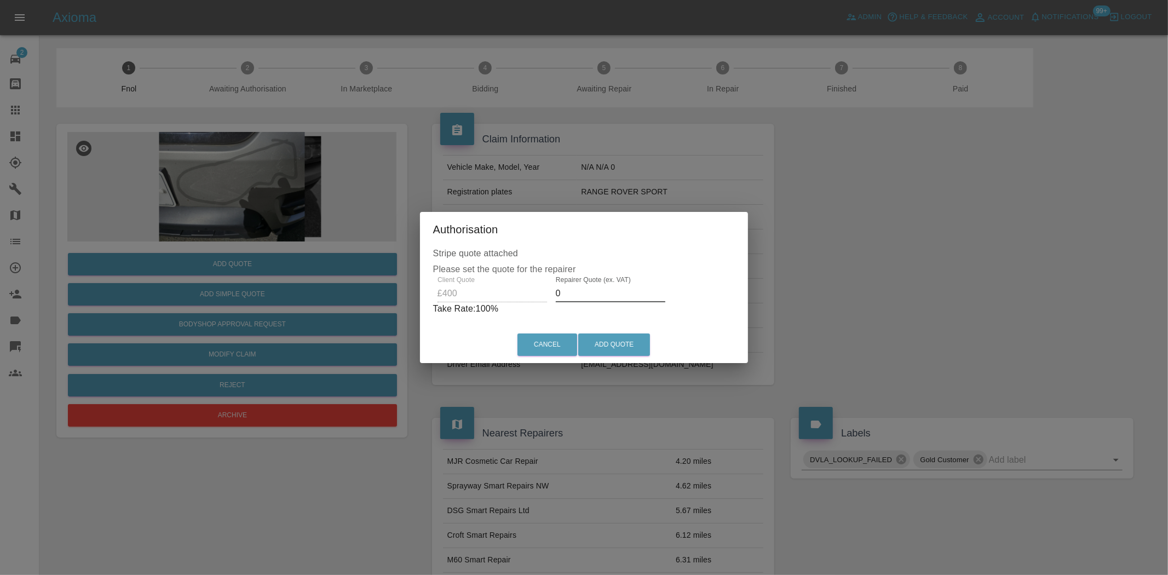
drag, startPoint x: 561, startPoint y: 298, endPoint x: 453, endPoint y: 299, distance: 107.3
click at [460, 307] on div "Client Quote £400 Repairer Quote (ex. VAT) 0 Take Rate: 100 %" at bounding box center [584, 295] width 302 height 39
type input "250"
drag, startPoint x: 620, startPoint y: 340, endPoint x: 802, endPoint y: 554, distance: 280.5
click at [619, 339] on button "Add Quote" at bounding box center [614, 344] width 72 height 22
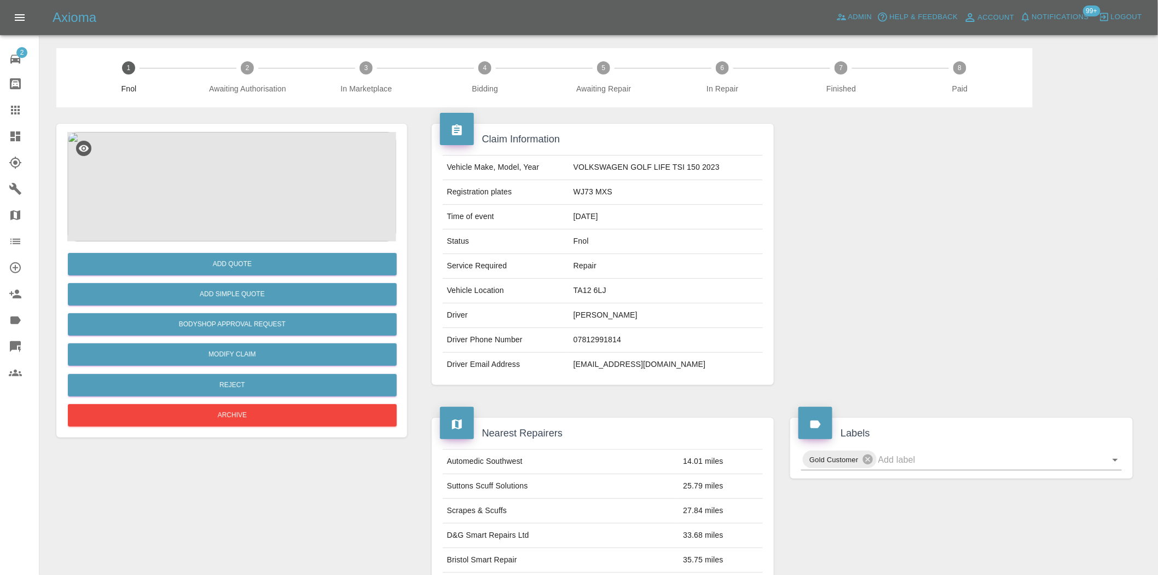
click at [234, 187] on img at bounding box center [231, 186] width 329 height 109
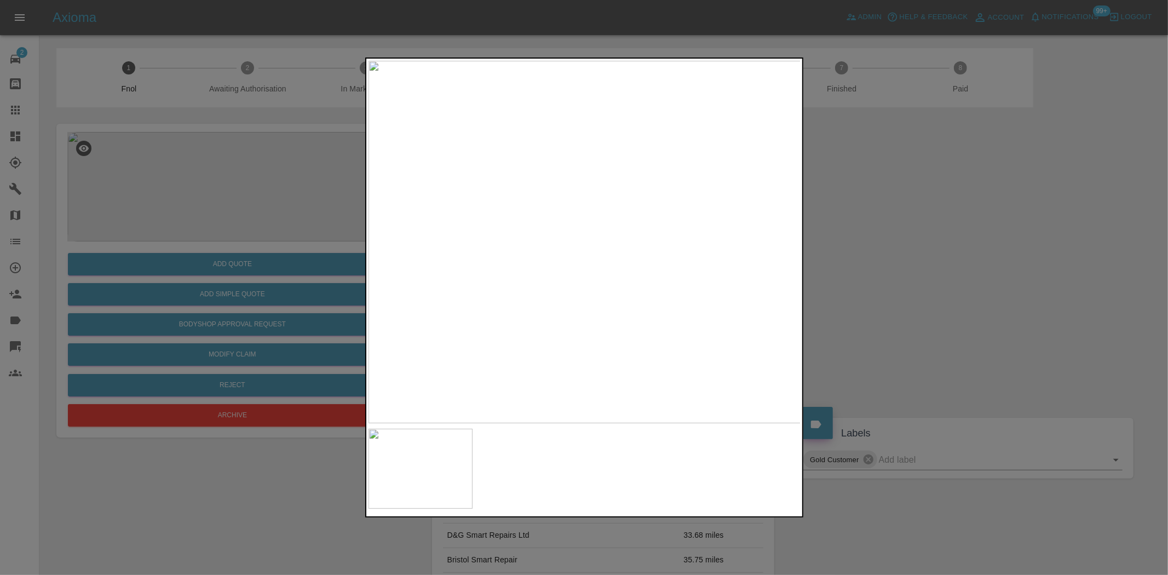
click at [505, 242] on img at bounding box center [584, 242] width 433 height 362
click at [511, 264] on img at bounding box center [584, 242] width 433 height 362
drag, startPoint x: 253, startPoint y: 200, endPoint x: 326, endPoint y: 277, distance: 106.1
click at [253, 207] on div at bounding box center [584, 287] width 1168 height 575
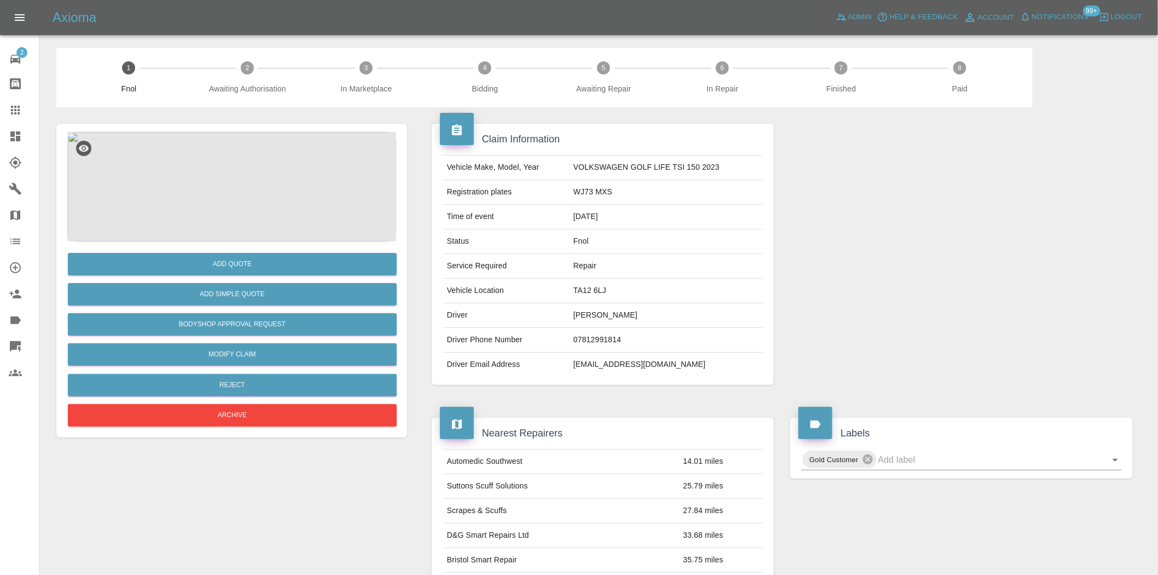
click at [260, 175] on img at bounding box center [231, 186] width 329 height 109
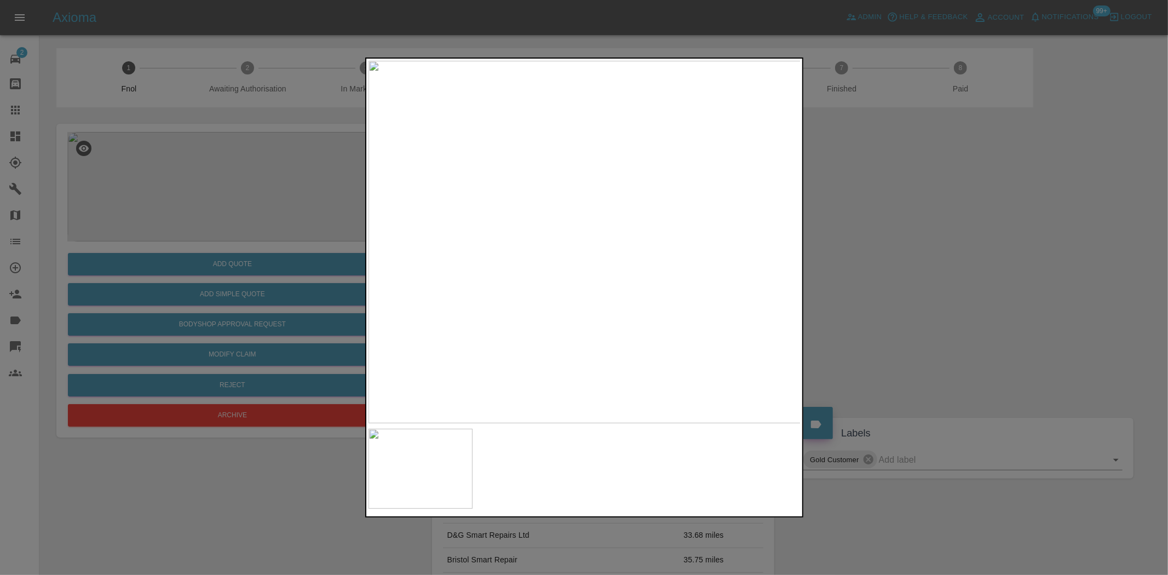
click at [654, 174] on img at bounding box center [584, 242] width 433 height 362
click at [654, 212] on img at bounding box center [373, 447] width 1298 height 1088
click at [684, 195] on img at bounding box center [584, 242] width 433 height 362
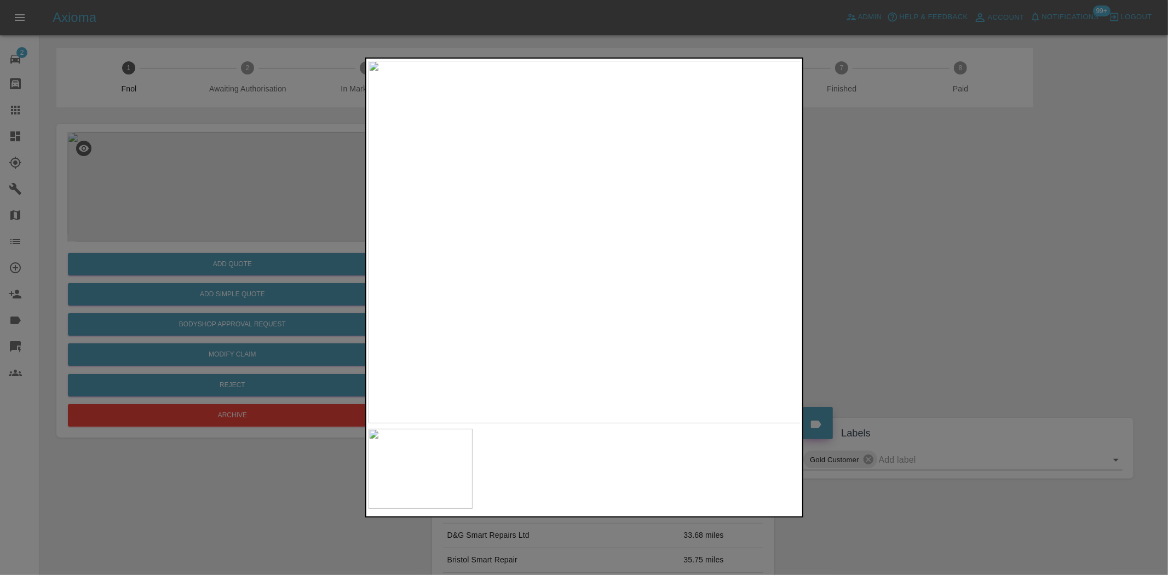
click at [683, 195] on img at bounding box center [584, 242] width 433 height 362
click at [670, 287] on img at bounding box center [311, 396] width 1298 height 1088
click at [586, 349] on img at bounding box center [339, 548] width 1298 height 1088
click at [704, 312] on img at bounding box center [387, 569] width 1298 height 1088
click at [687, 233] on img at bounding box center [526, 448] width 1298 height 1088
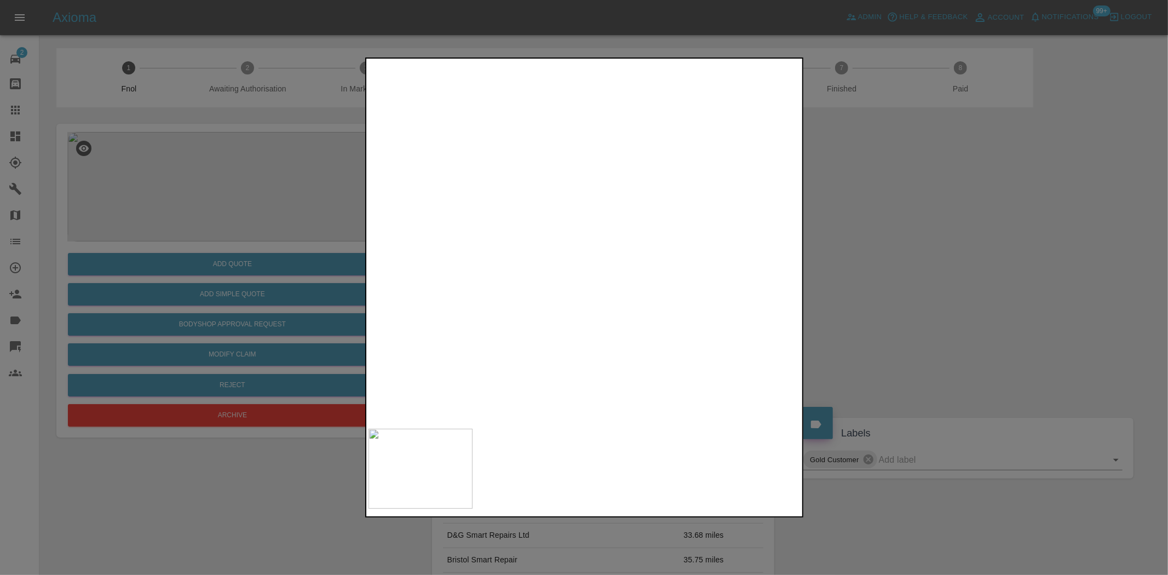
click at [733, 216] on img at bounding box center [547, 398] width 1298 height 1088
click at [575, 270] on img at bounding box center [770, 166] width 1298 height 1088
click at [700, 116] on img at bounding box center [673, 191] width 1298 height 1088
click at [611, 228] on img at bounding box center [584, 242] width 433 height 362
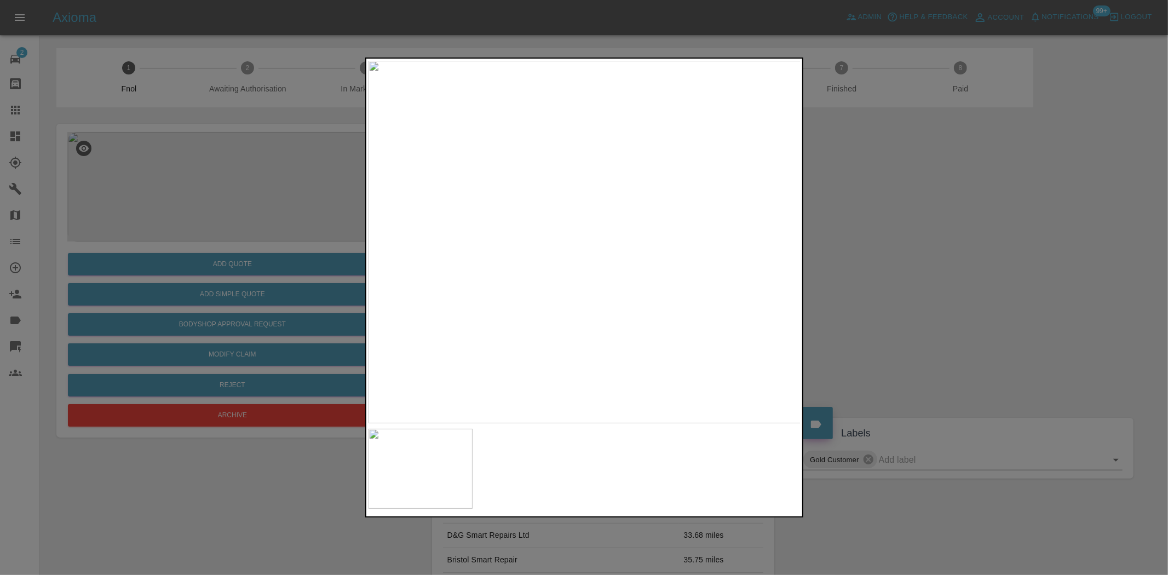
click at [611, 228] on img at bounding box center [584, 242] width 433 height 362
click at [283, 198] on div at bounding box center [584, 287] width 1168 height 575
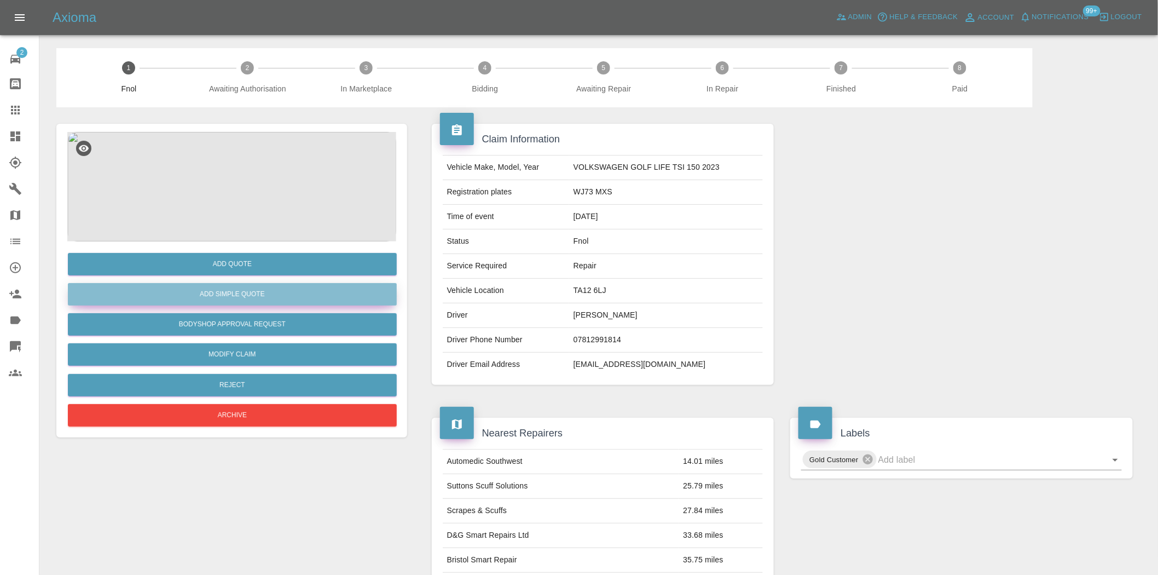
click at [238, 289] on button "Add Simple Quote" at bounding box center [232, 294] width 329 height 22
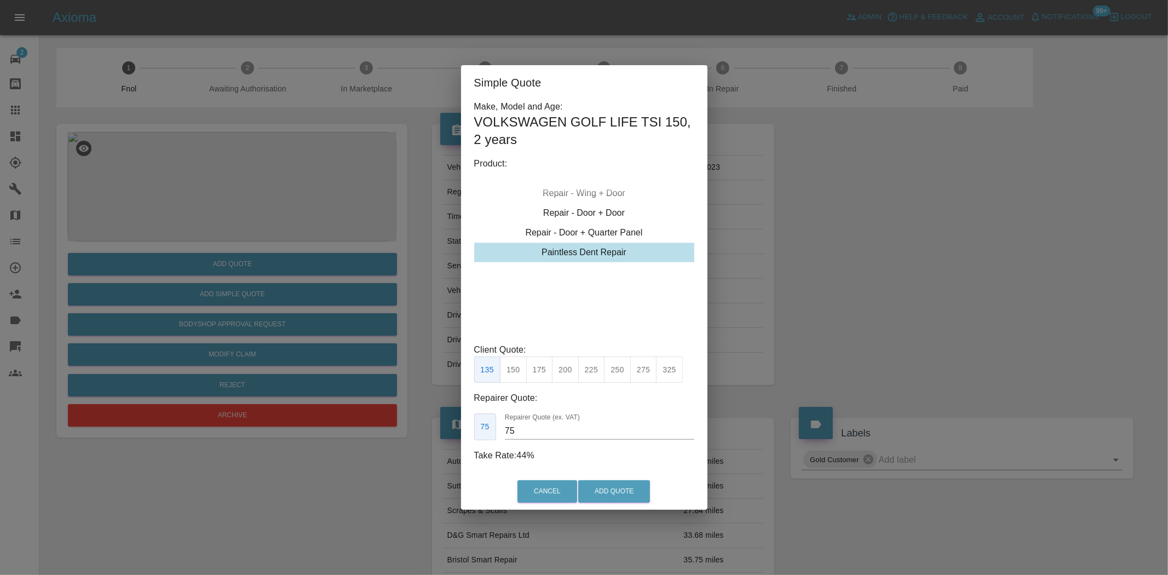
click at [603, 250] on div "Paintless Dent Repair" at bounding box center [584, 253] width 220 height 20
click at [573, 376] on button "200" at bounding box center [565, 369] width 27 height 27
drag, startPoint x: 534, startPoint y: 431, endPoint x: 313, endPoint y: 425, distance: 220.7
click at [332, 431] on div "Simple Quote Make, Model and Age: VOLKSWAGEN GOLF LIFE TSI 150 , 2 years Produc…" at bounding box center [584, 287] width 1168 height 575
type input "110"
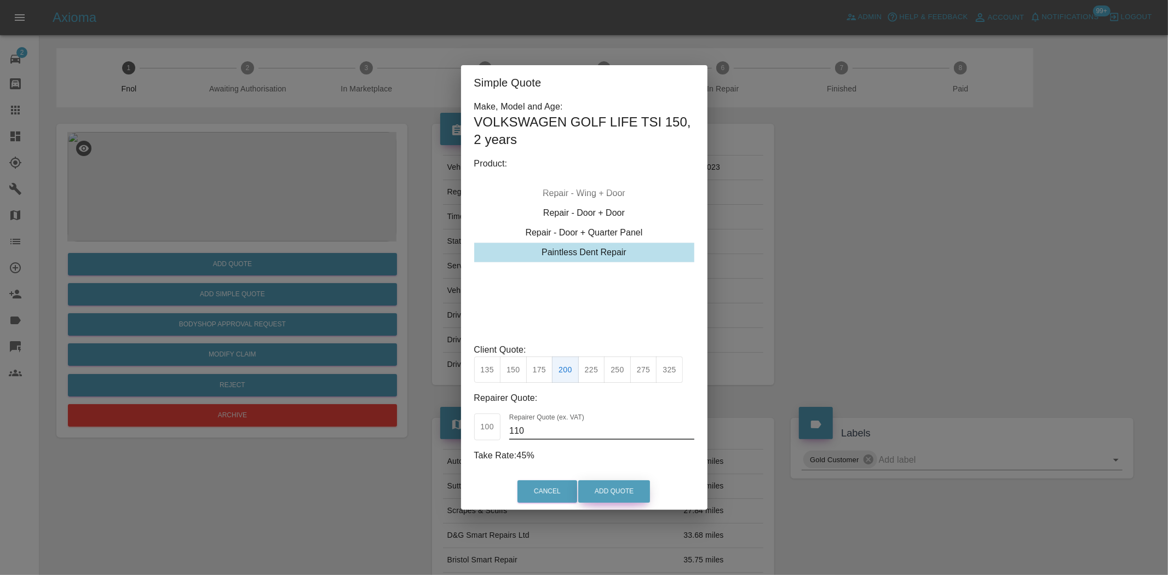
click at [607, 487] on button "Add Quote" at bounding box center [614, 491] width 72 height 22
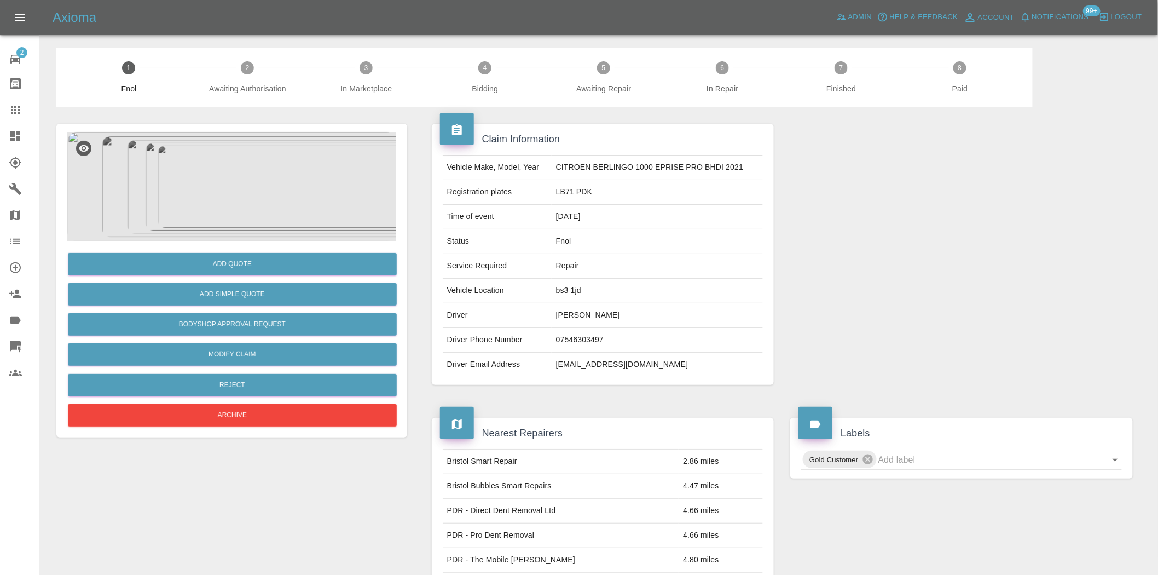
click at [218, 159] on img at bounding box center [231, 186] width 329 height 109
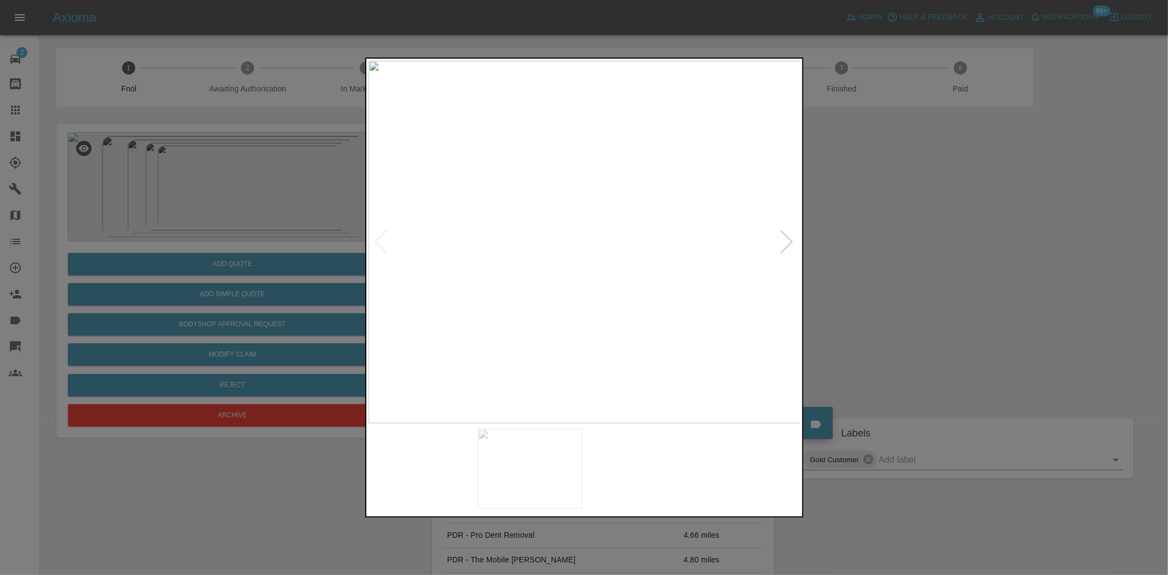
click at [602, 245] on img at bounding box center [584, 242] width 433 height 362
click at [501, 269] on img at bounding box center [584, 242] width 433 height 362
click at [645, 269] on img at bounding box center [584, 242] width 433 height 362
click at [555, 291] on img at bounding box center [584, 242] width 433 height 362
click at [462, 289] on img at bounding box center [584, 242] width 433 height 362
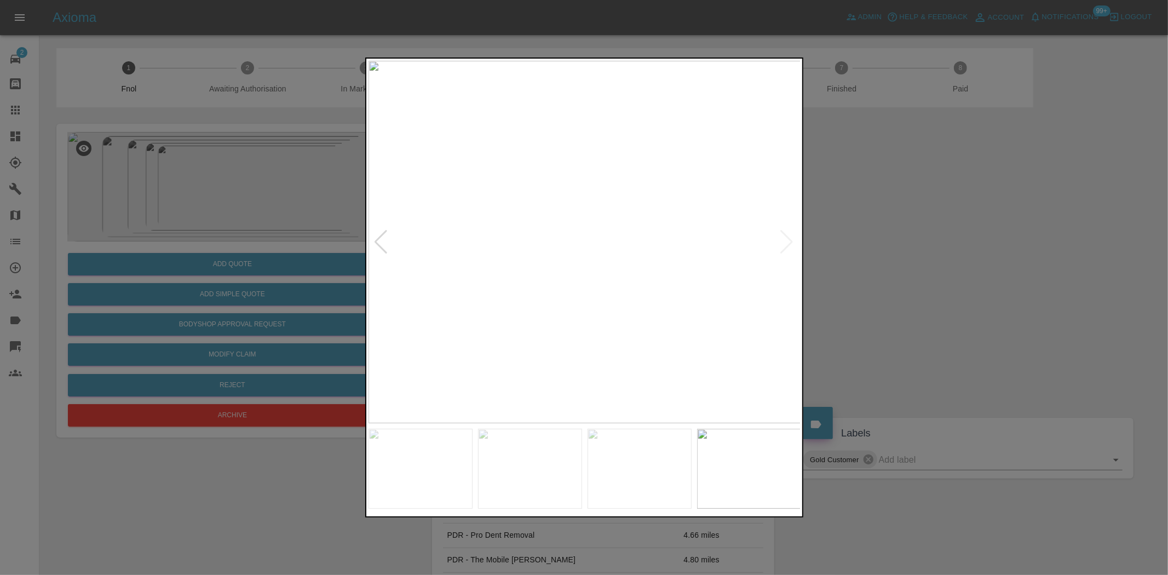
click at [229, 207] on div at bounding box center [584, 287] width 1168 height 575
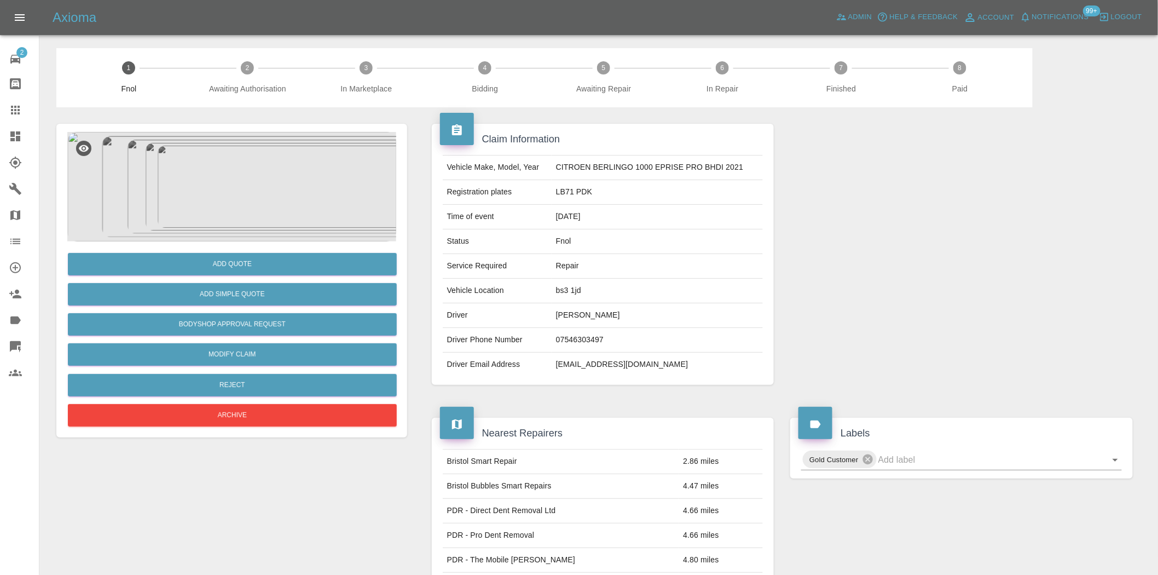
click at [252, 171] on img at bounding box center [231, 186] width 329 height 109
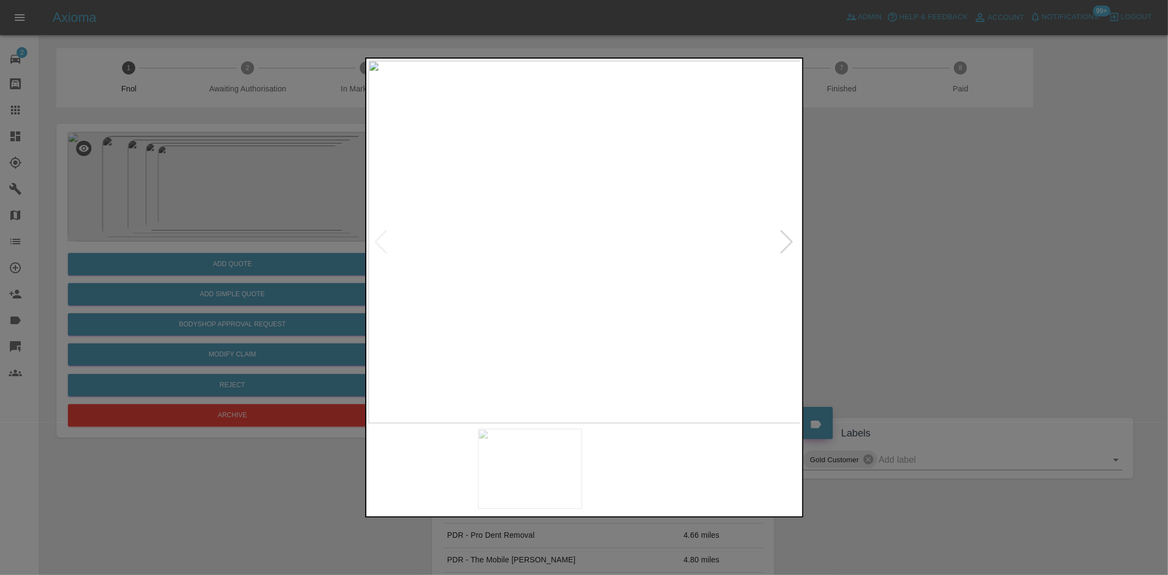
click at [599, 309] on img at bounding box center [584, 242] width 433 height 362
click at [615, 298] on img at bounding box center [584, 242] width 433 height 362
click at [598, 318] on img at bounding box center [584, 242] width 433 height 362
click at [562, 314] on img at bounding box center [514, 242] width 433 height 362
click at [560, 323] on img at bounding box center [566, 242] width 433 height 362
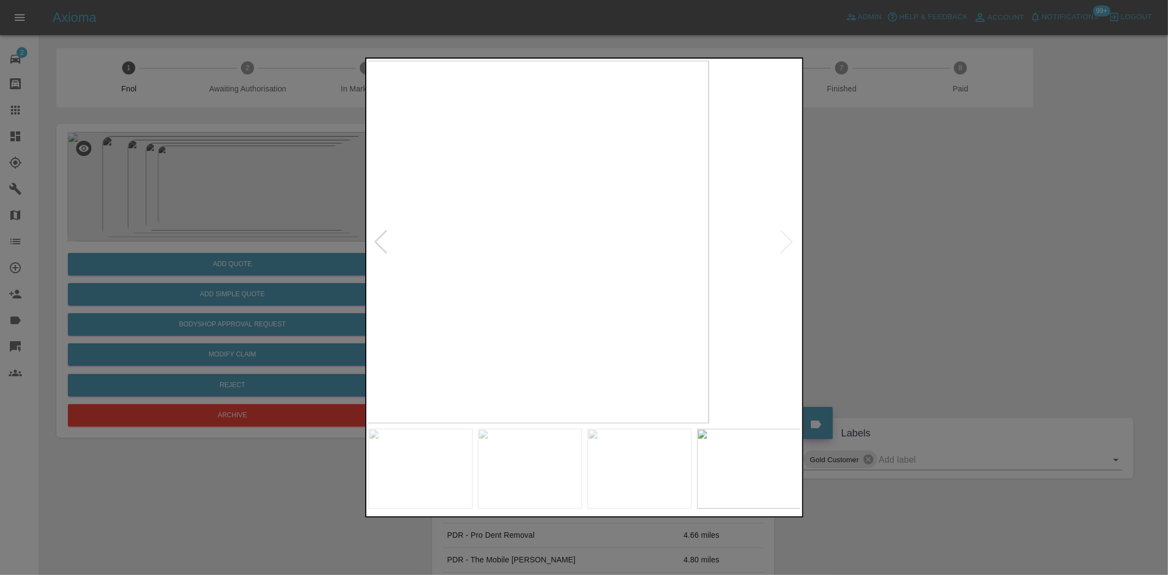
click at [445, 319] on img at bounding box center [492, 242] width 433 height 362
click at [776, 303] on img at bounding box center [584, 242] width 433 height 362
click at [719, 301] on img at bounding box center [584, 242] width 433 height 362
click at [667, 309] on img at bounding box center [584, 242] width 433 height 362
click at [701, 309] on img at bounding box center [584, 242] width 433 height 362
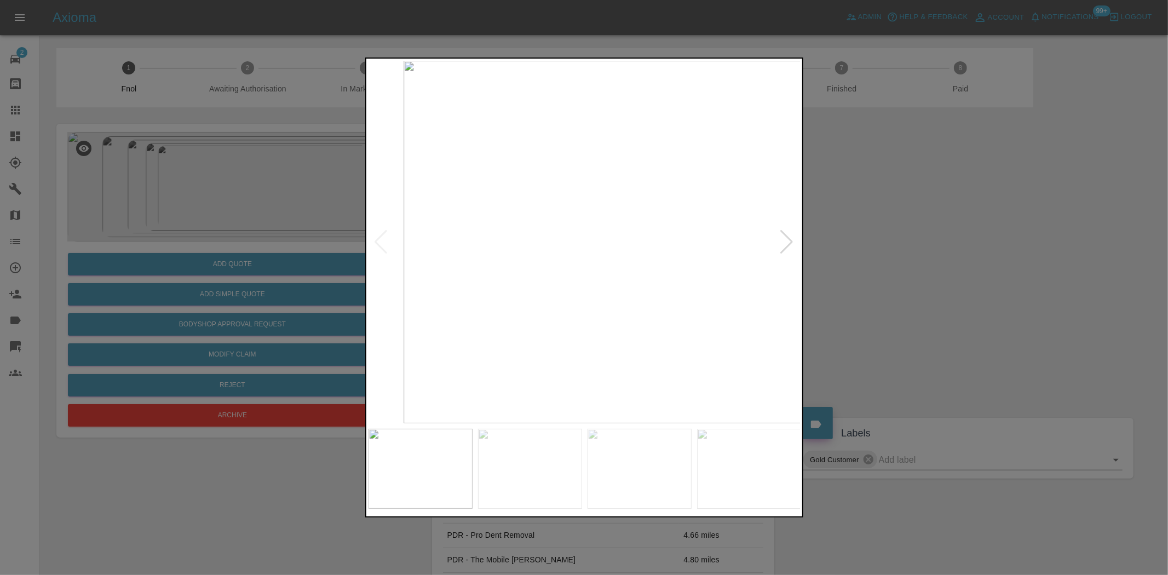
click at [789, 309] on img at bounding box center [619, 242] width 433 height 362
click at [453, 303] on img at bounding box center [584, 242] width 433 height 362
click at [476, 312] on img at bounding box center [584, 242] width 433 height 362
click at [493, 319] on img at bounding box center [527, 242] width 433 height 362
click at [721, 322] on img at bounding box center [568, 242] width 433 height 362
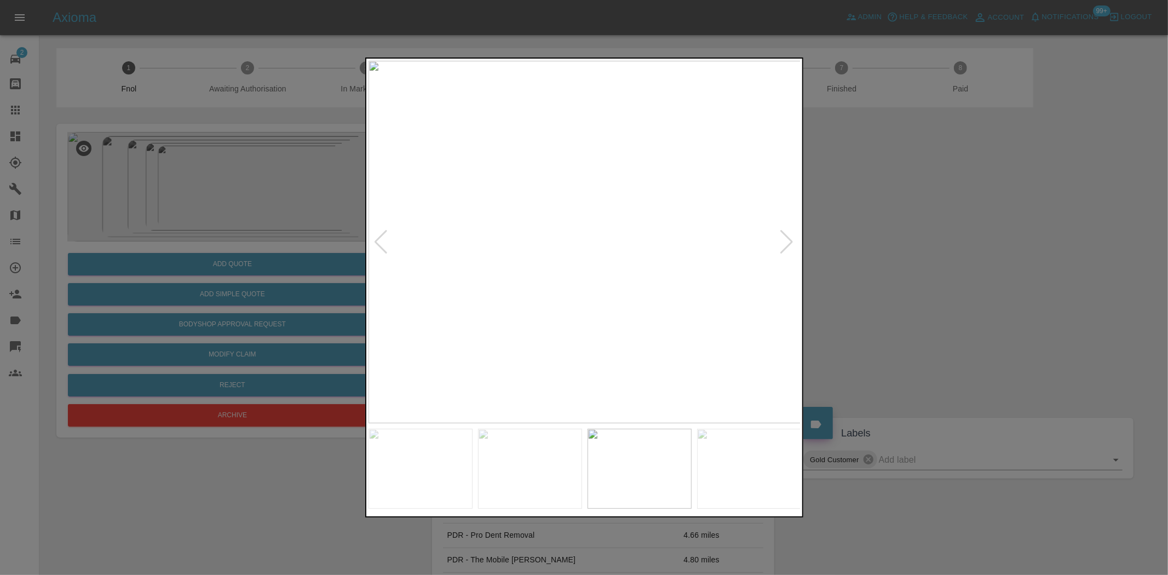
click at [243, 148] on div at bounding box center [584, 287] width 1168 height 575
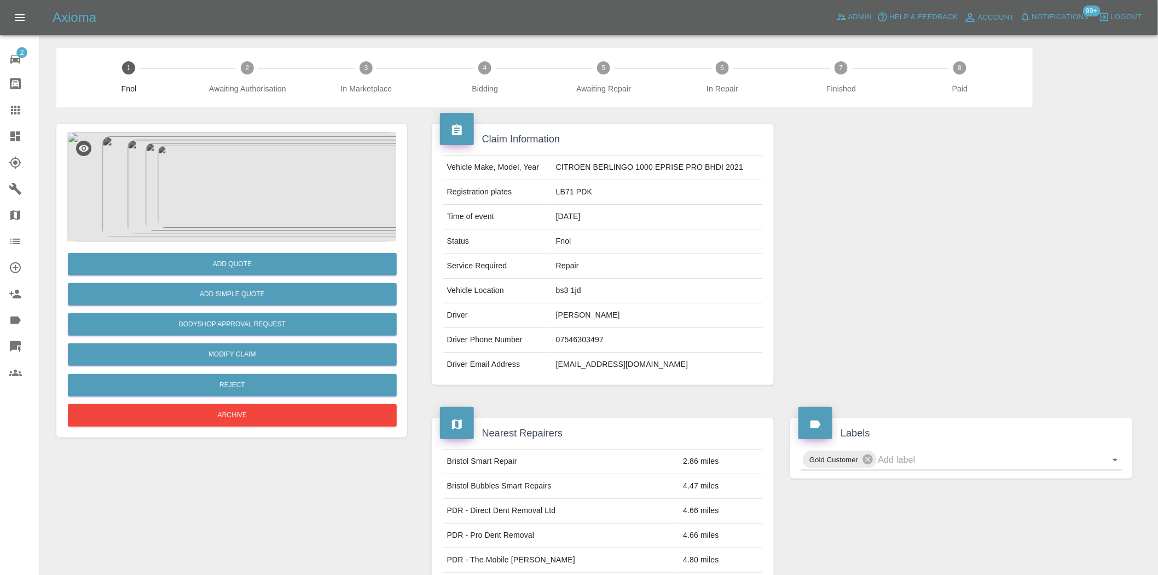
click at [272, 205] on img at bounding box center [231, 186] width 329 height 109
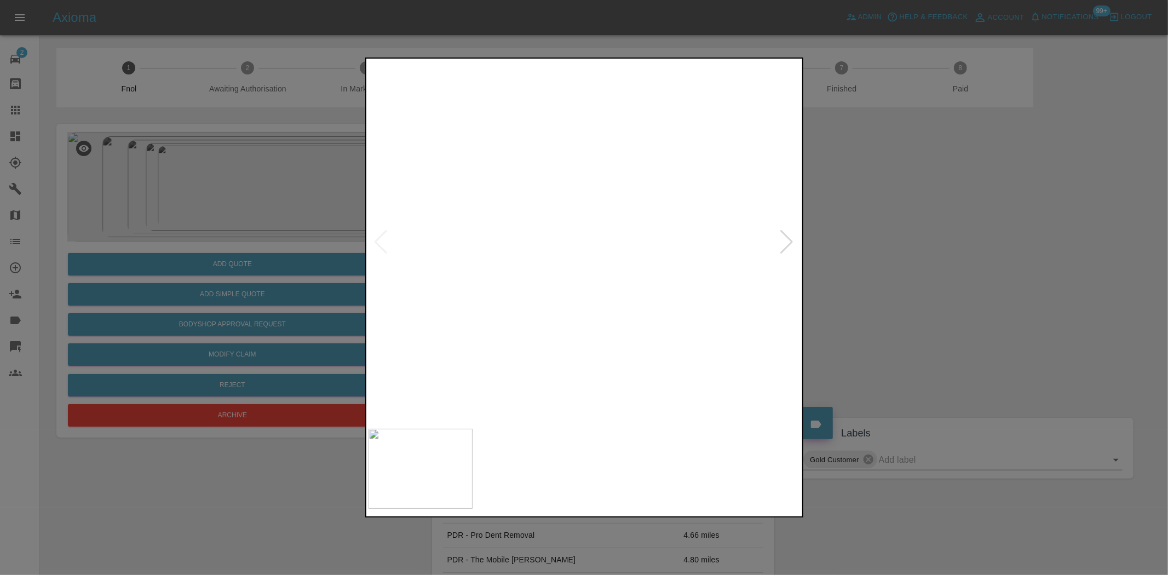
click at [615, 234] on img at bounding box center [584, 242] width 433 height 362
click at [231, 157] on div at bounding box center [584, 287] width 1168 height 575
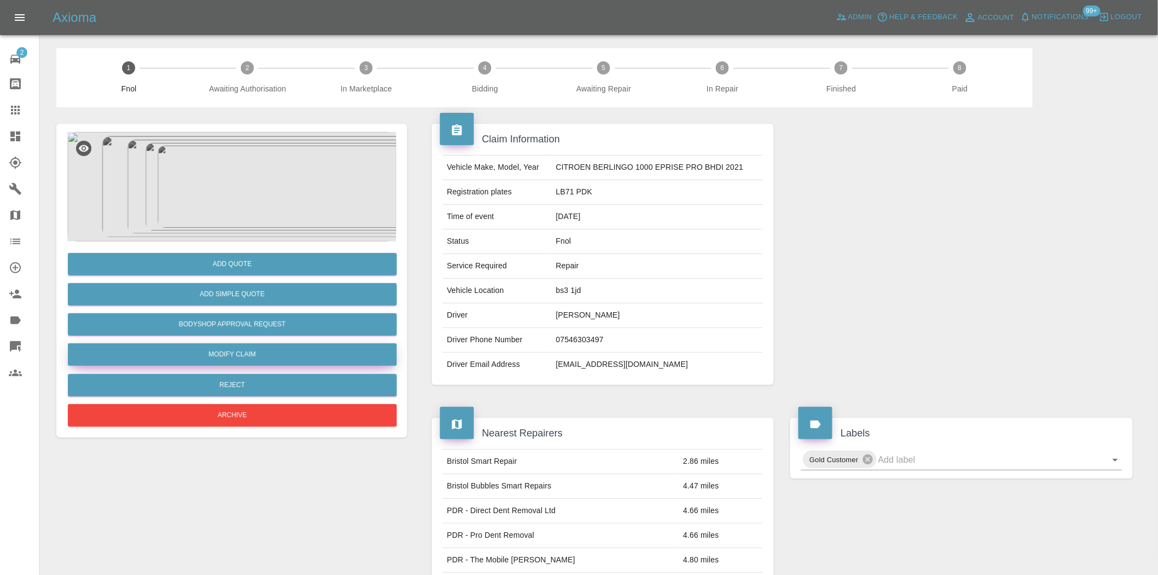
click at [238, 350] on link "Modify Claim" at bounding box center [232, 354] width 329 height 22
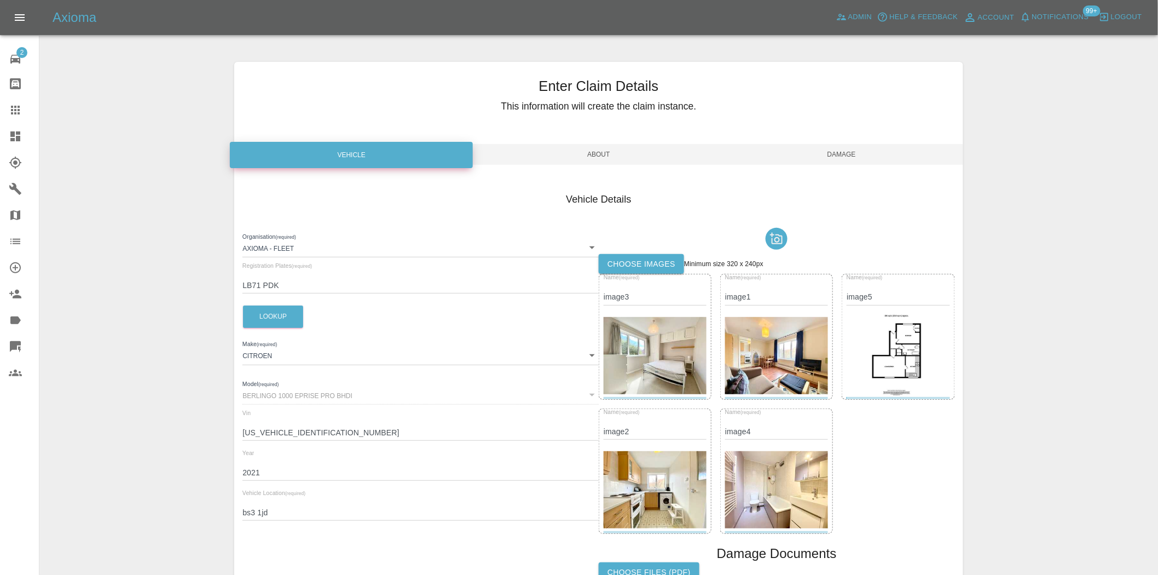
click at [668, 346] on img at bounding box center [655, 355] width 103 height 77
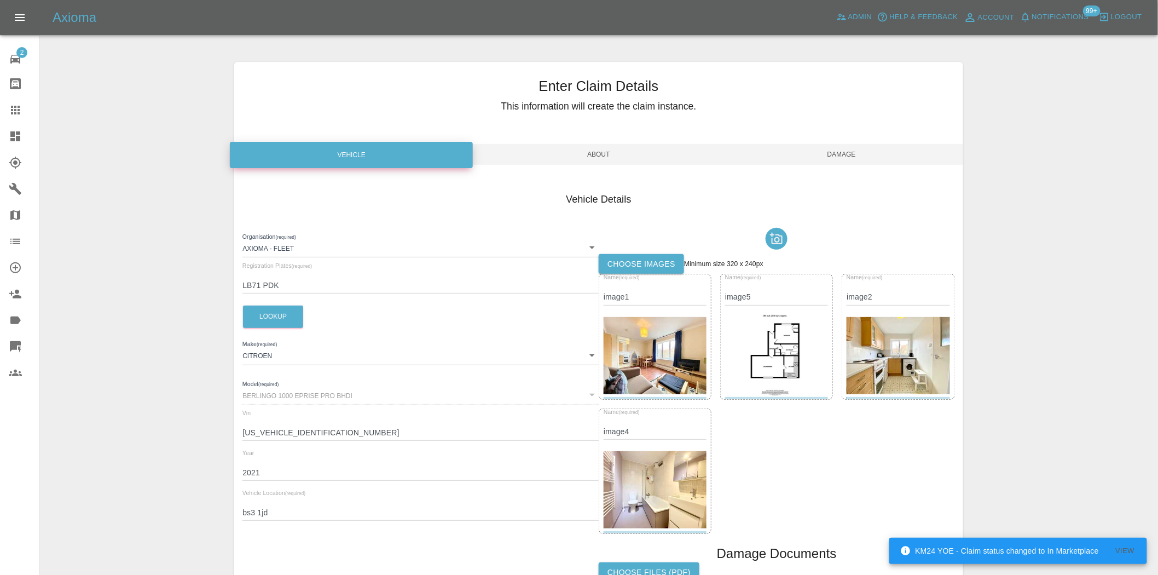
click at [667, 346] on img at bounding box center [655, 355] width 103 height 77
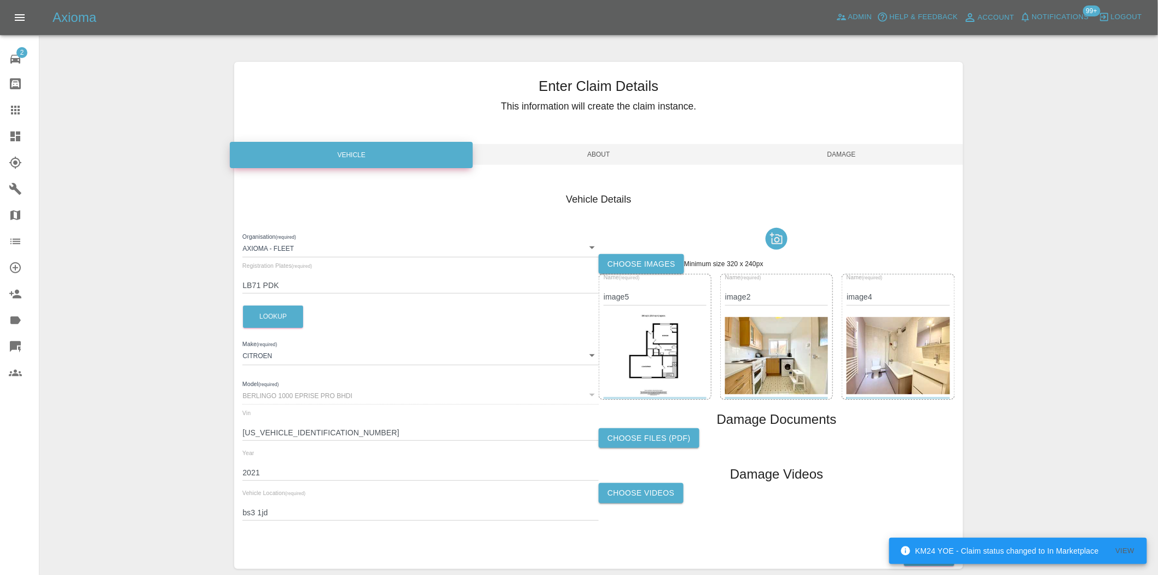
click at [667, 346] on img at bounding box center [655, 356] width 66 height 82
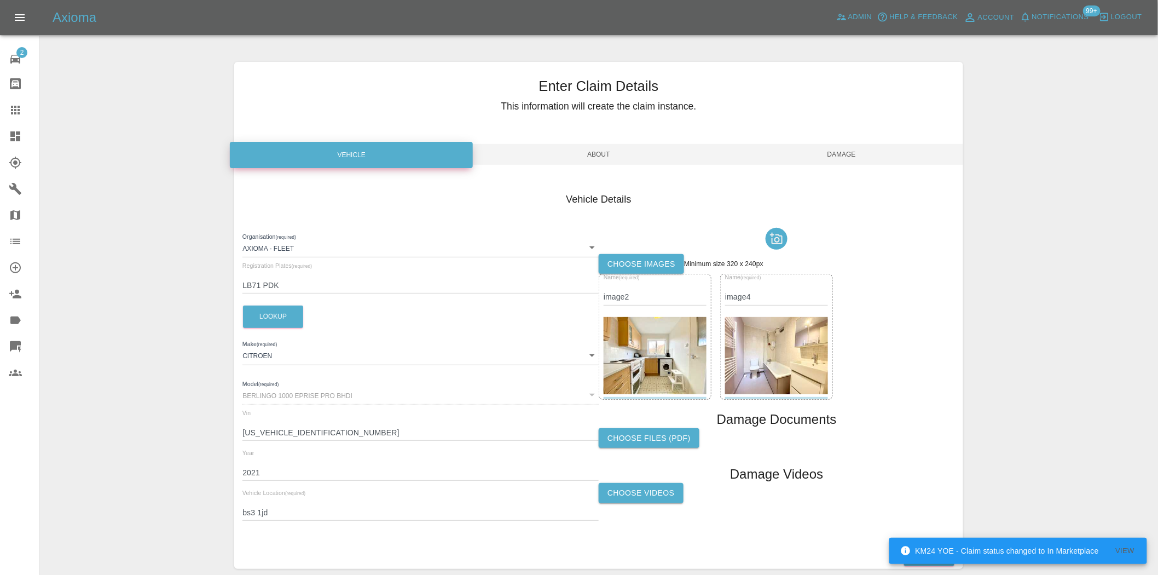
click at [667, 347] on img at bounding box center [655, 355] width 103 height 77
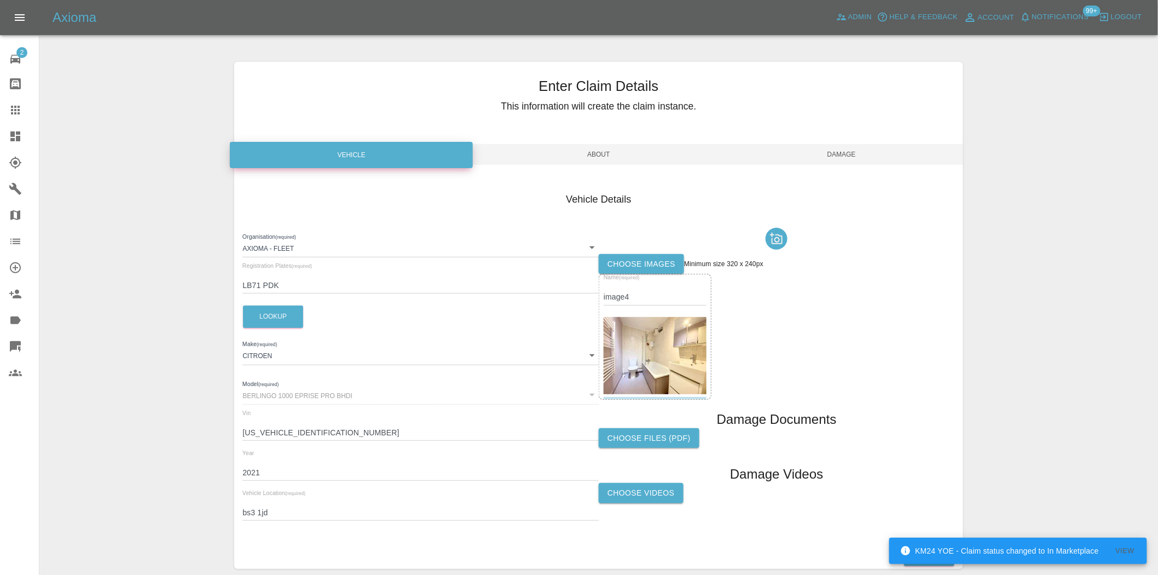
click at [667, 347] on img at bounding box center [655, 355] width 103 height 77
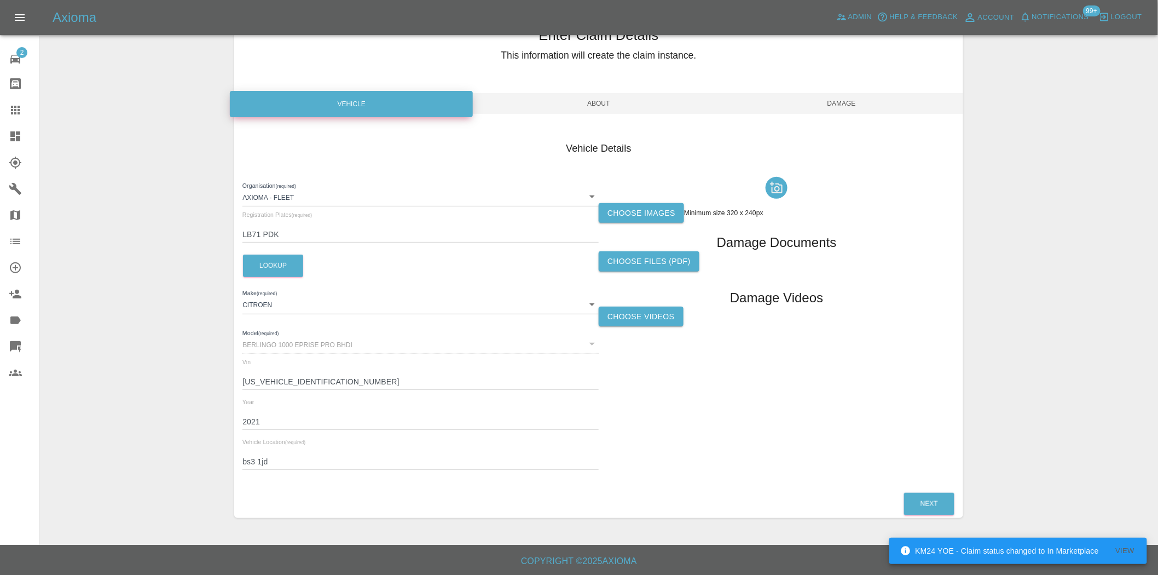
scroll to position [51, 0]
click at [923, 496] on button "Next" at bounding box center [929, 503] width 50 height 22
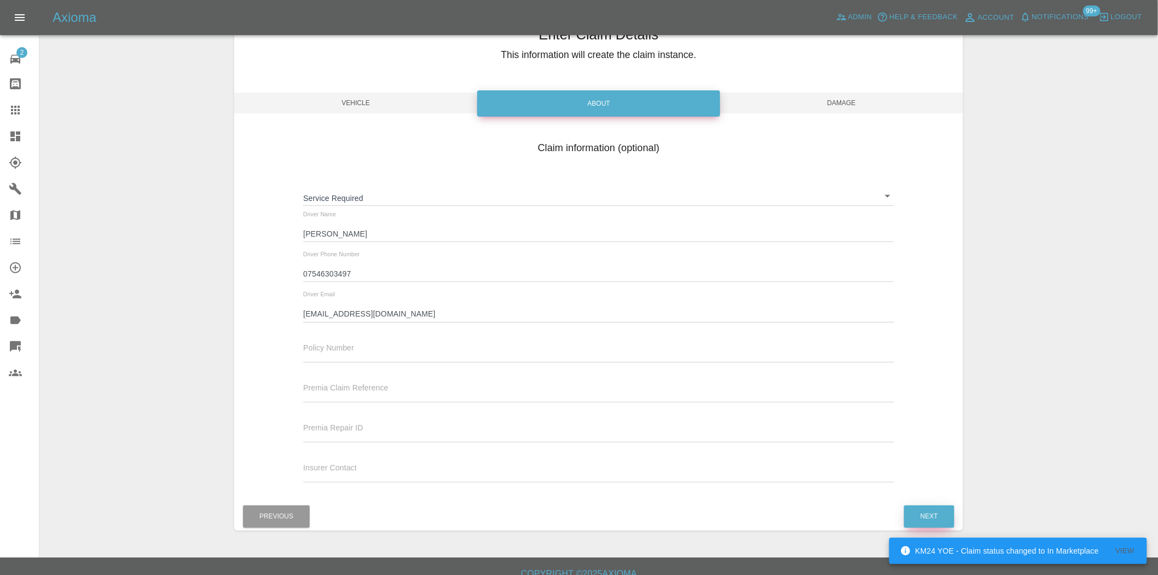
click at [924, 513] on button "Next" at bounding box center [929, 516] width 50 height 22
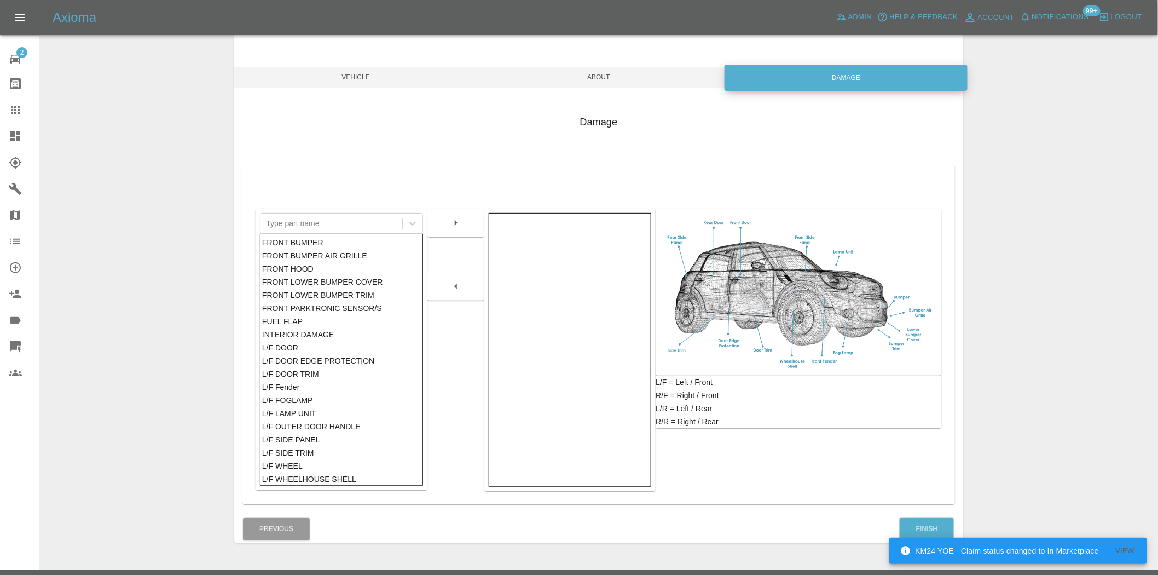
scroll to position [102, 0]
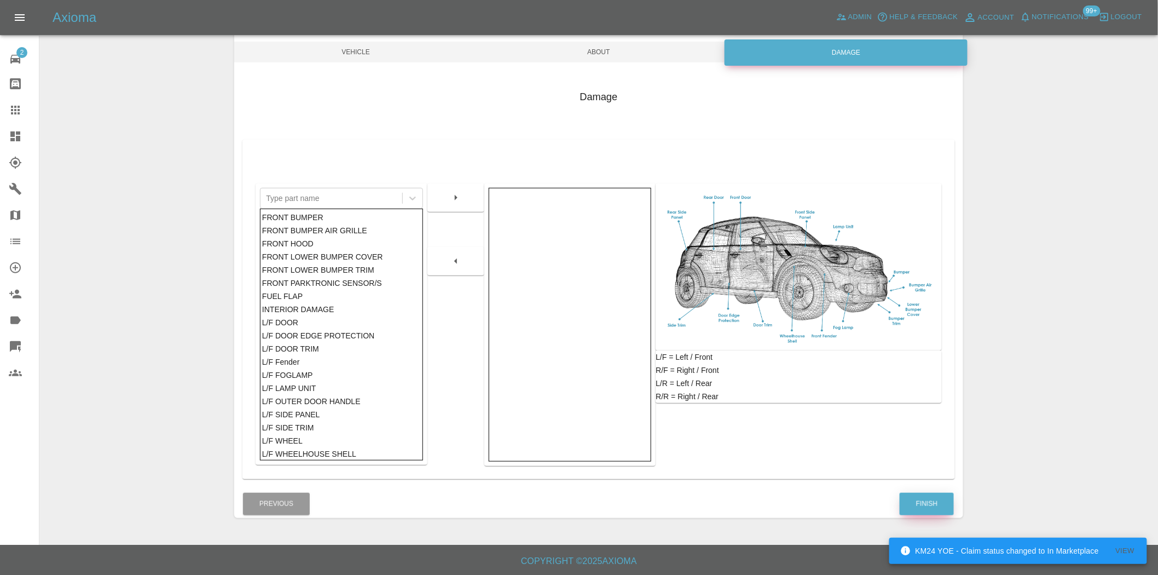
click at [923, 508] on button "Finish" at bounding box center [927, 504] width 54 height 22
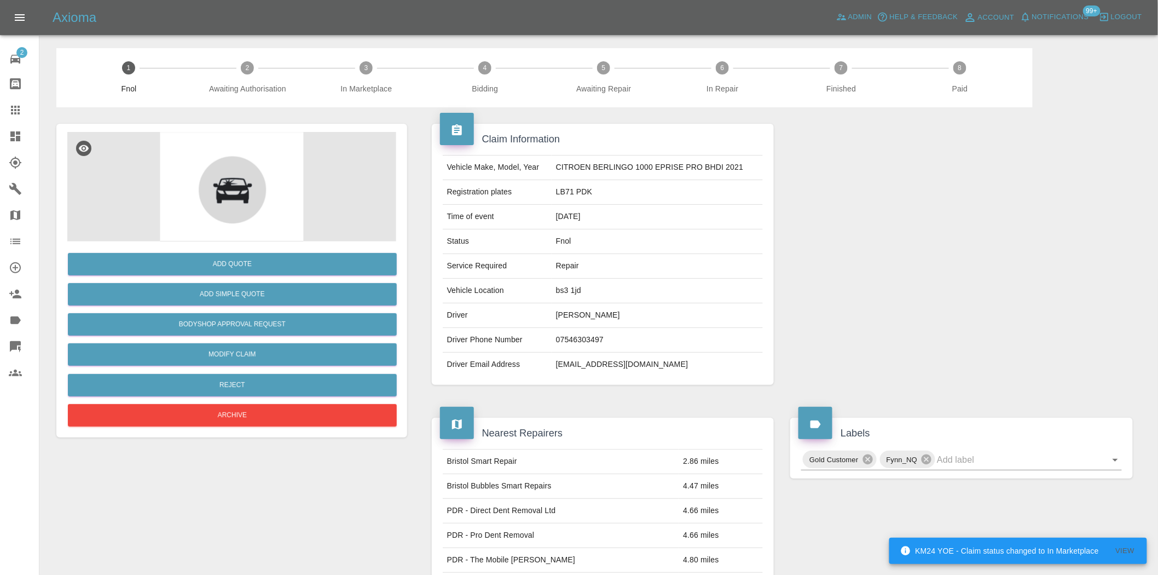
click at [1124, 549] on button "View" at bounding box center [1125, 551] width 35 height 17
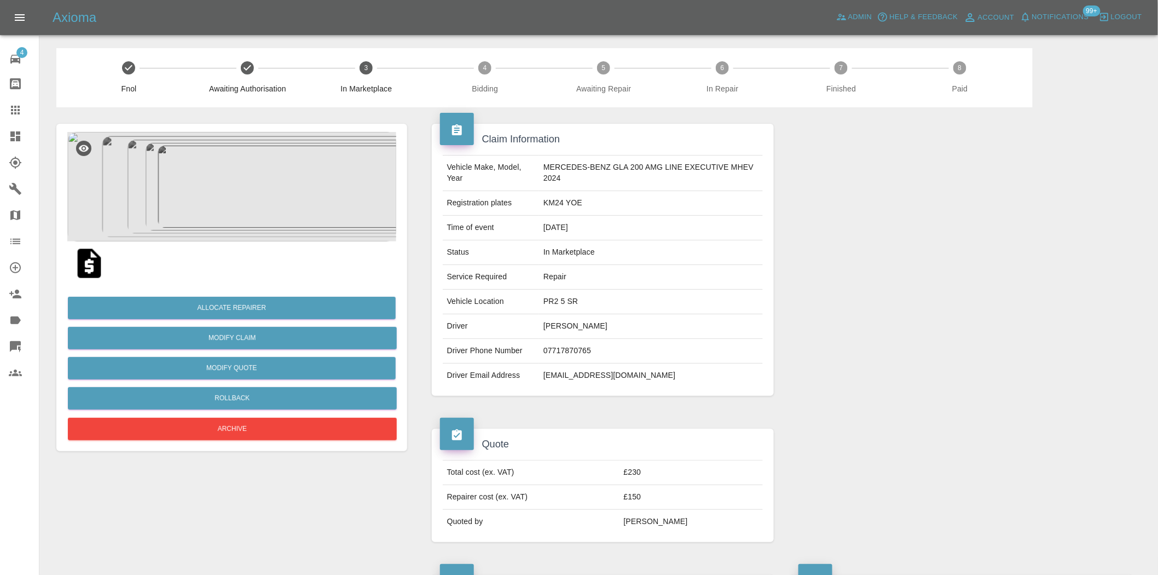
click at [232, 166] on img at bounding box center [231, 186] width 329 height 109
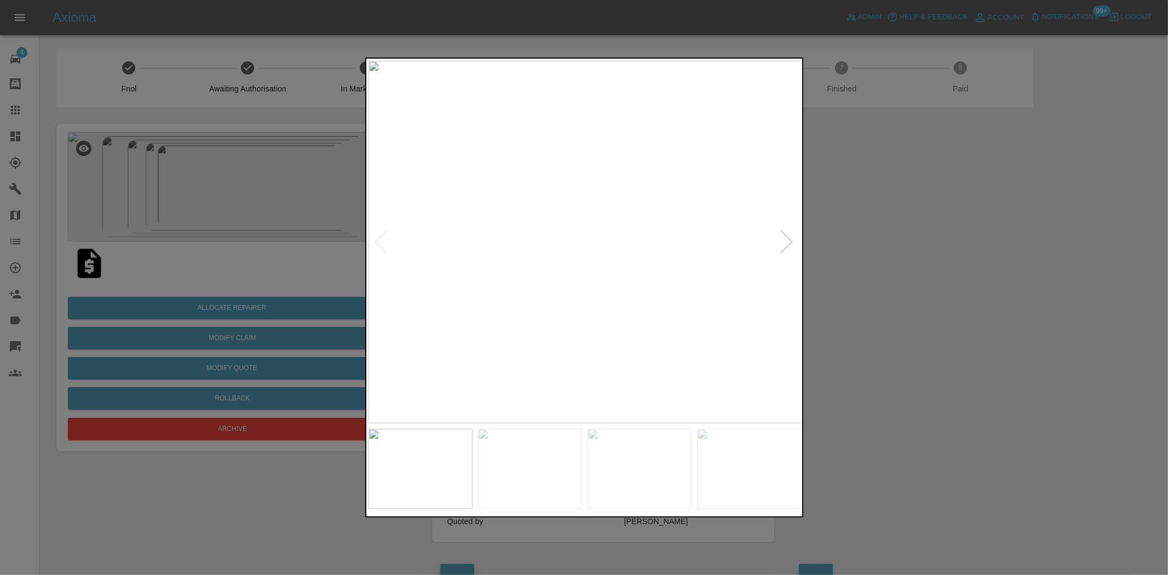
click at [225, 232] on div at bounding box center [584, 287] width 1168 height 575
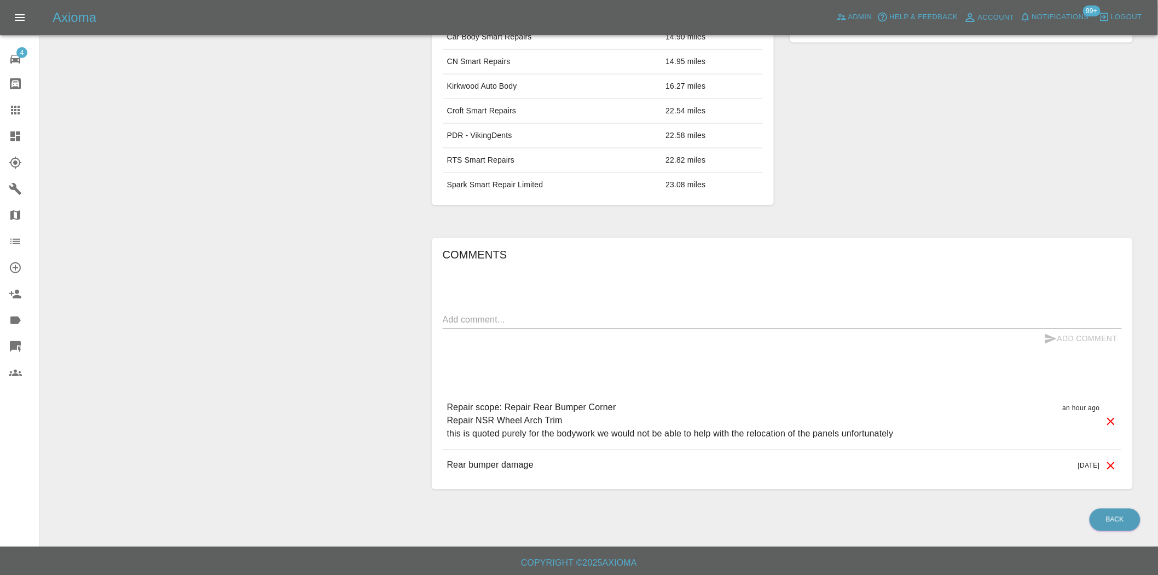
scroll to position [660, 0]
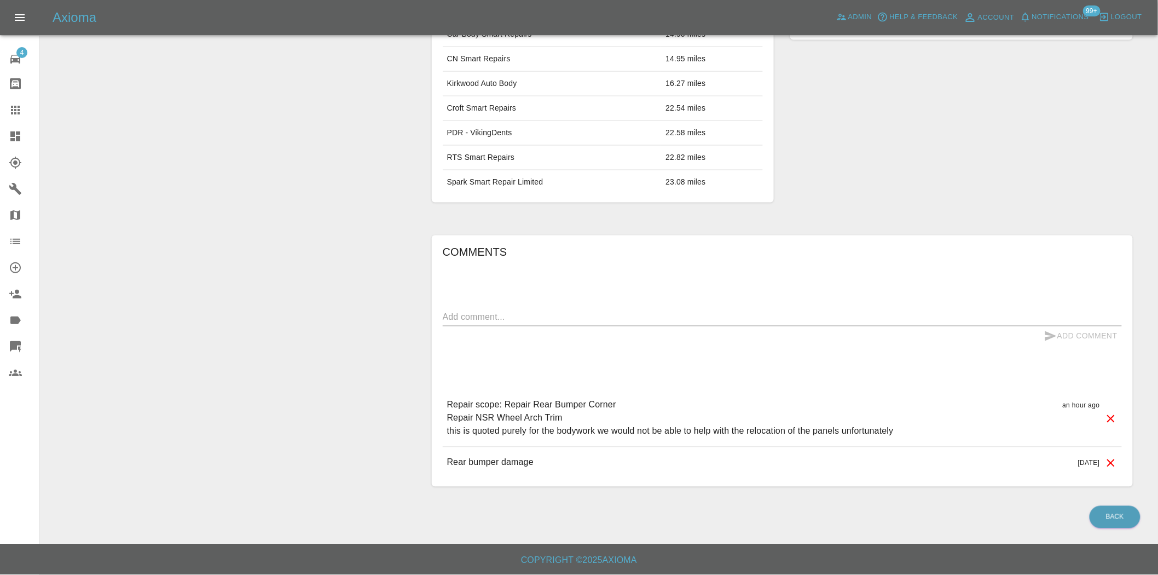
click at [601, 434] on p "Repair scope: Repair Rear Bumper Corner Repair NSR Wheel Arch Trim this is quot…" at bounding box center [670, 418] width 447 height 39
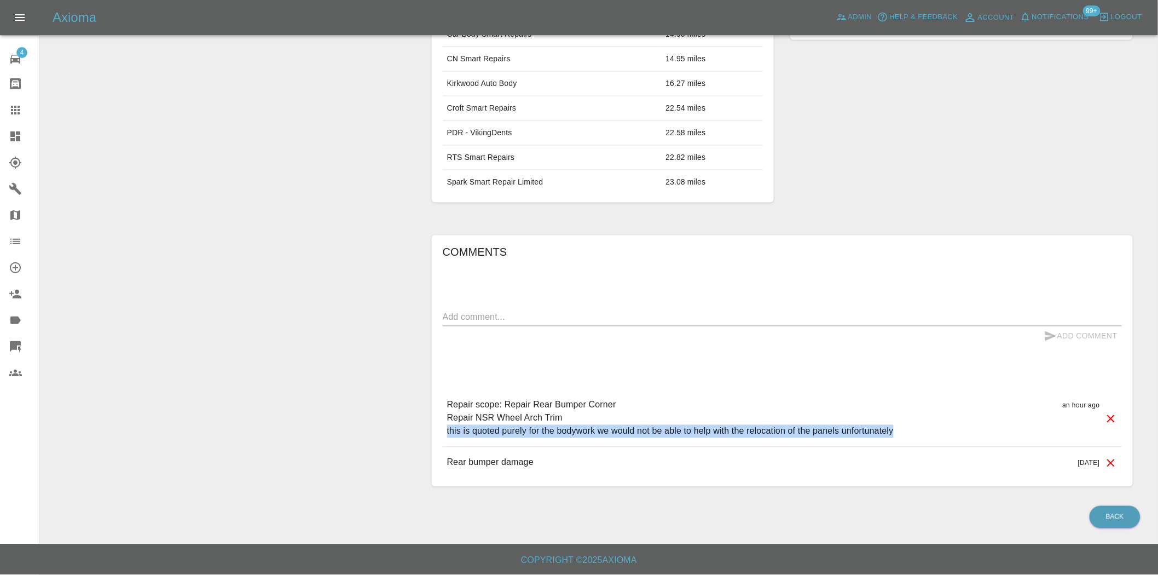
click at [601, 434] on p "Repair scope: Repair Rear Bumper Corner Repair NSR Wheel Arch Trim this is quot…" at bounding box center [670, 418] width 447 height 39
copy p "this is quoted purely for the bodywork we would not be able to help with the re…"
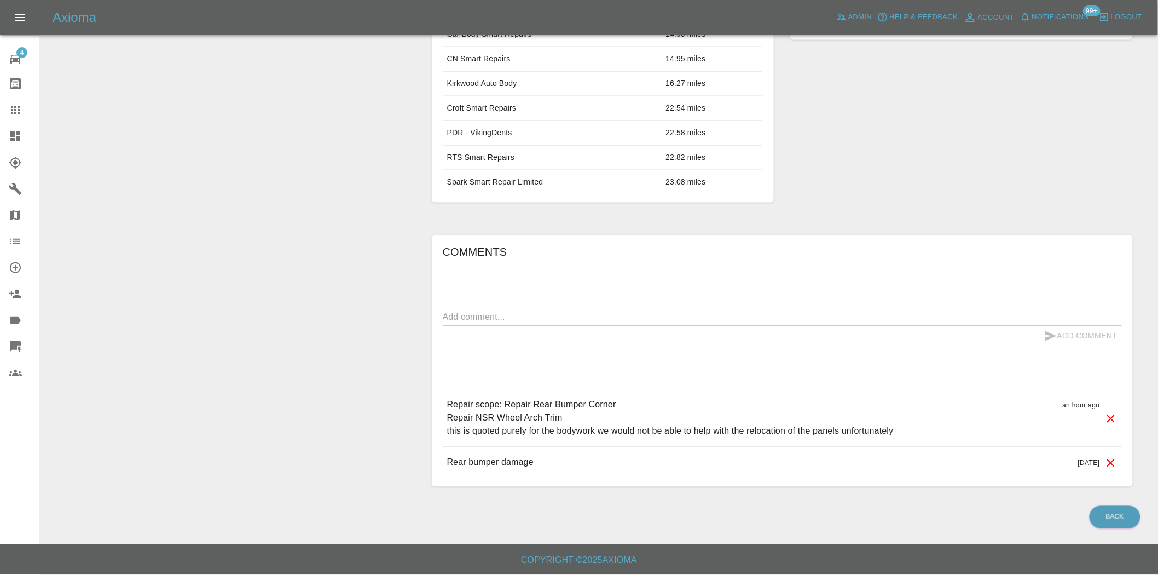
drag, startPoint x: 331, startPoint y: 235, endPoint x: 335, endPoint y: 222, distance: 13.7
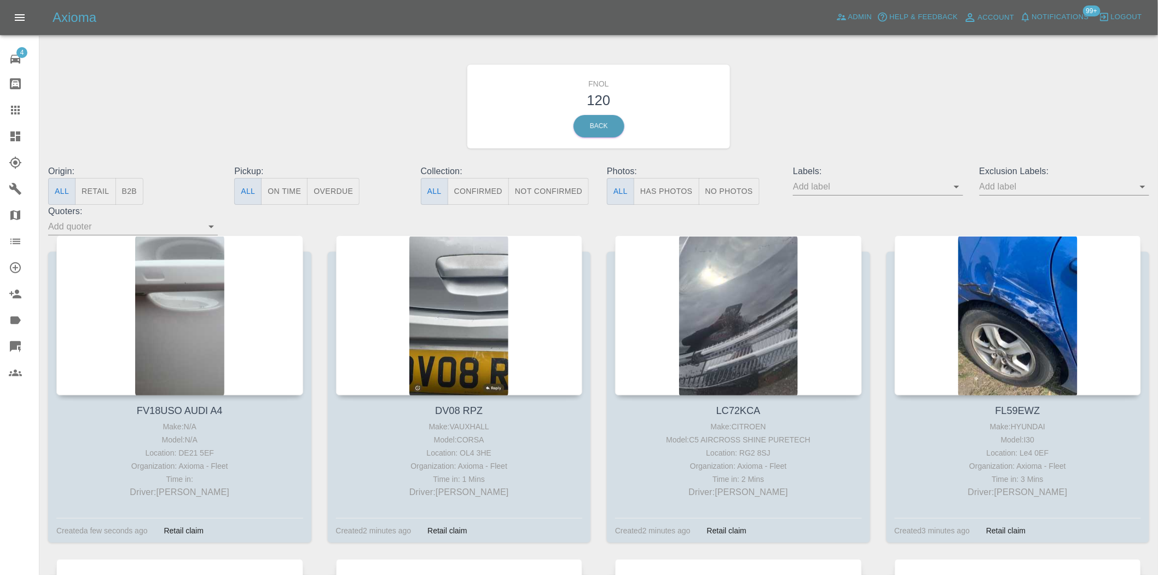
click at [679, 194] on button "Has Photos" at bounding box center [667, 191] width 66 height 27
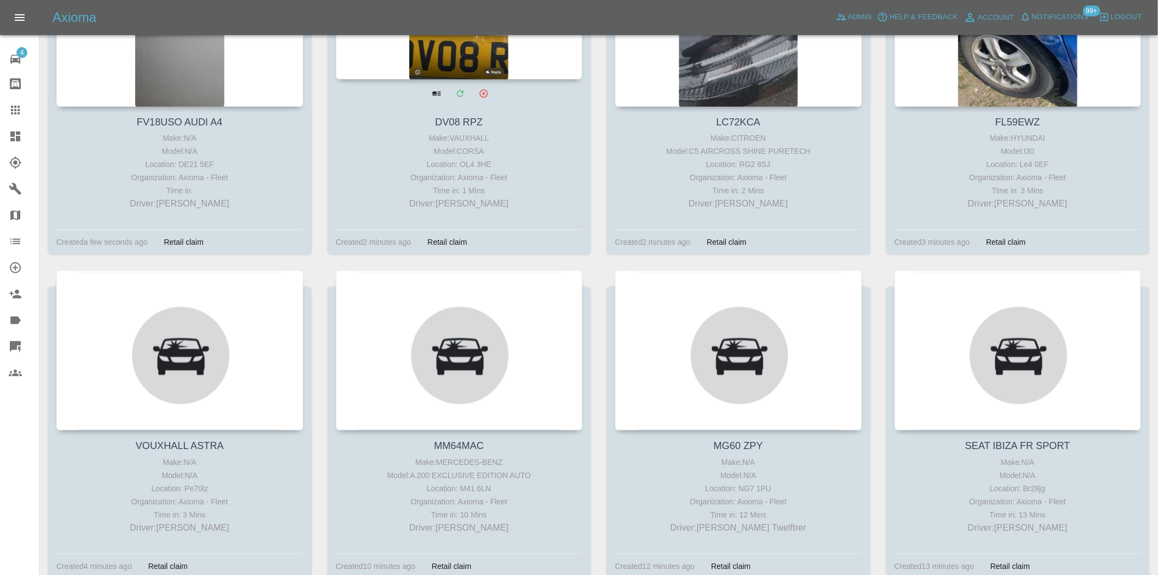
scroll to position [304, 0]
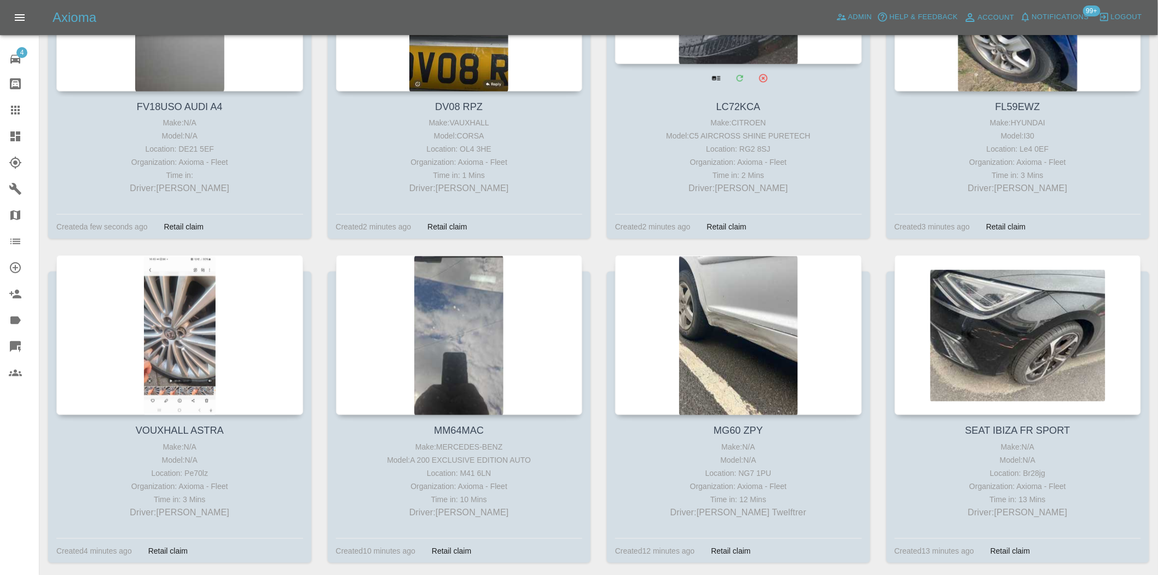
drag, startPoint x: 985, startPoint y: 286, endPoint x: 769, endPoint y: 194, distance: 235.5
click at [883, 283] on div "SEAT IBIZA FR SPORT Make: N/A Model: N/A Location: Br28jg Organization: Axioma …" at bounding box center [1019, 417] width 280 height 324
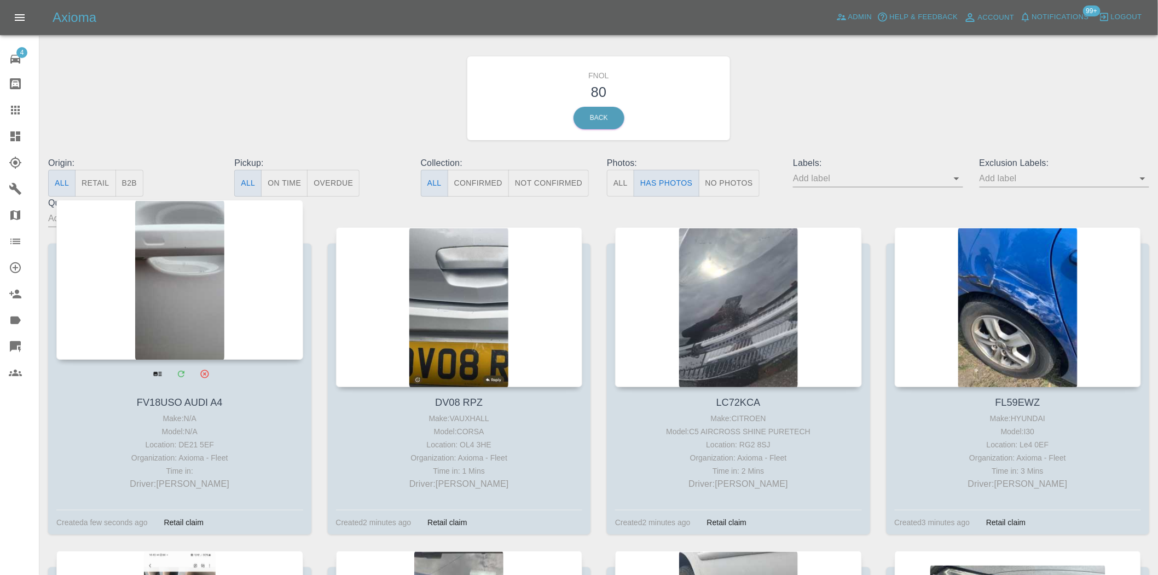
scroll to position [0, 0]
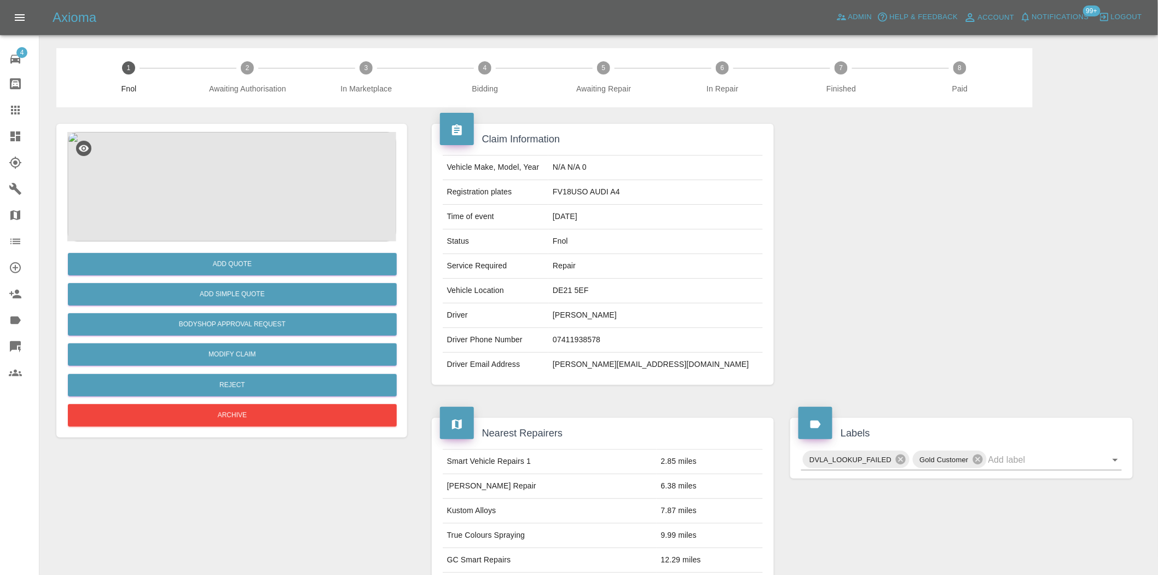
click at [250, 171] on img at bounding box center [231, 186] width 329 height 109
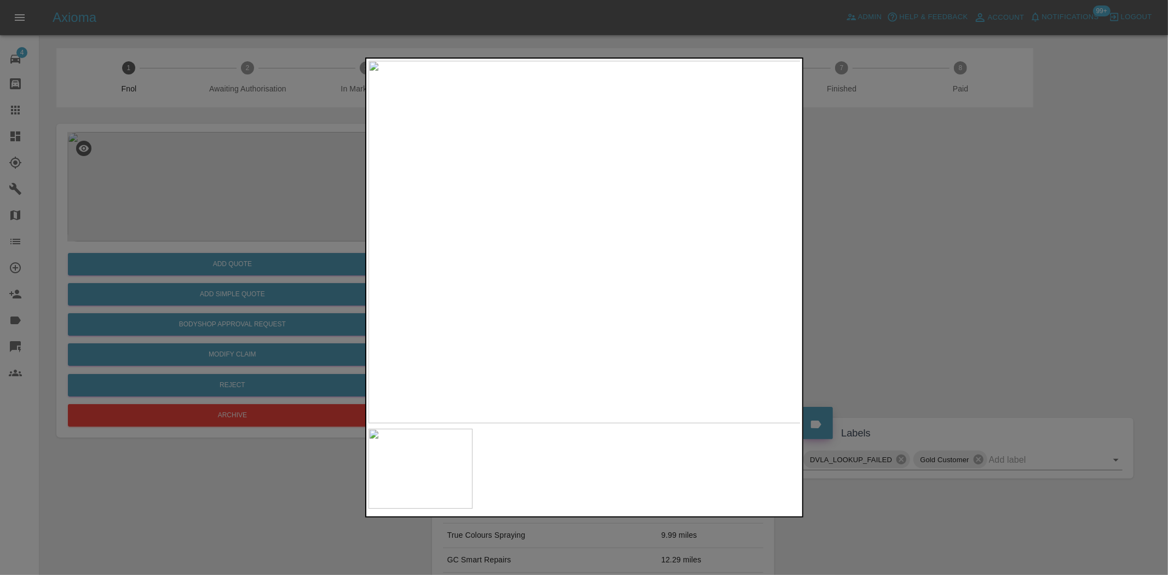
click at [543, 308] on img at bounding box center [584, 242] width 433 height 362
click at [451, 307] on img at bounding box center [584, 242] width 433 height 362
drag, startPoint x: 217, startPoint y: 212, endPoint x: 228, endPoint y: 230, distance: 21.6
click at [219, 214] on div at bounding box center [584, 287] width 1168 height 575
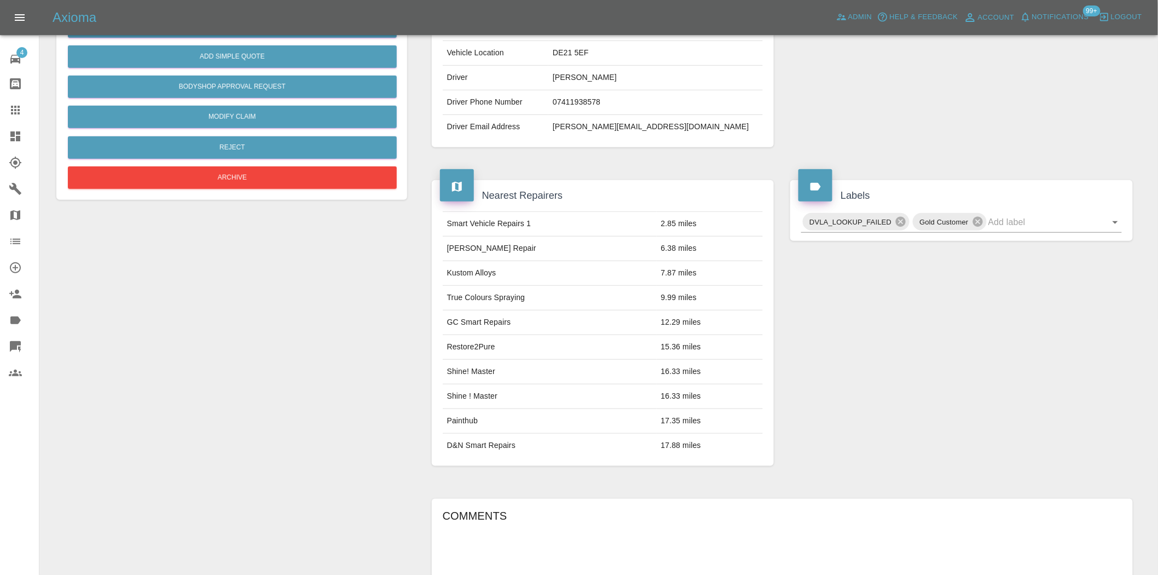
scroll to position [80, 0]
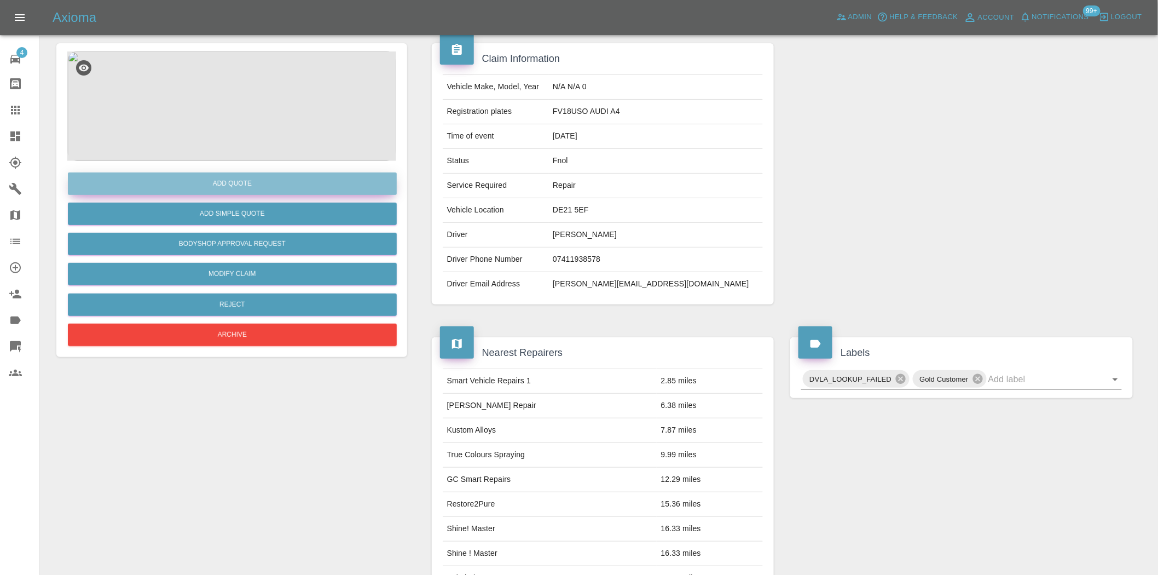
click at [227, 177] on button "Add Quote" at bounding box center [232, 183] width 329 height 22
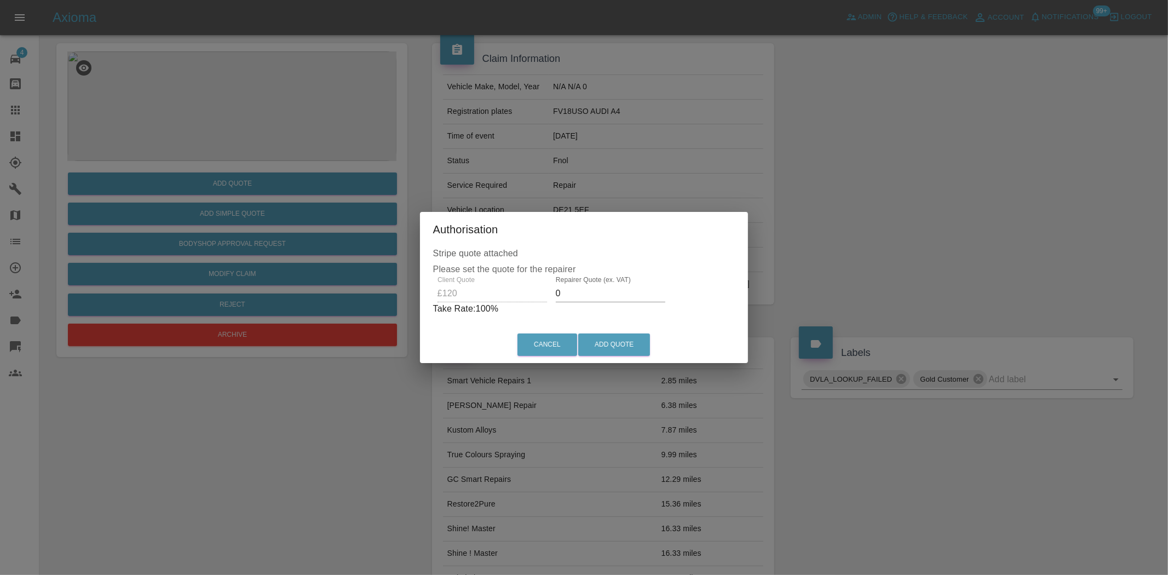
click at [448, 285] on div "Client Quote £120 Repairer Quote (ex. VAT) 0 Take Rate: 100 %" at bounding box center [584, 295] width 302 height 39
drag, startPoint x: 577, startPoint y: 291, endPoint x: 320, endPoint y: 288, distance: 257.3
click at [377, 292] on div "Authorisation Stripe quote attached Please set the quote for the repairer Clien…" at bounding box center [584, 287] width 1168 height 575
drag, startPoint x: 587, startPoint y: 297, endPoint x: 357, endPoint y: 297, distance: 229.9
click at [362, 297] on div "Authorisation Stripe quote attached Please set the quote for the repairer Clien…" at bounding box center [584, 287] width 1168 height 575
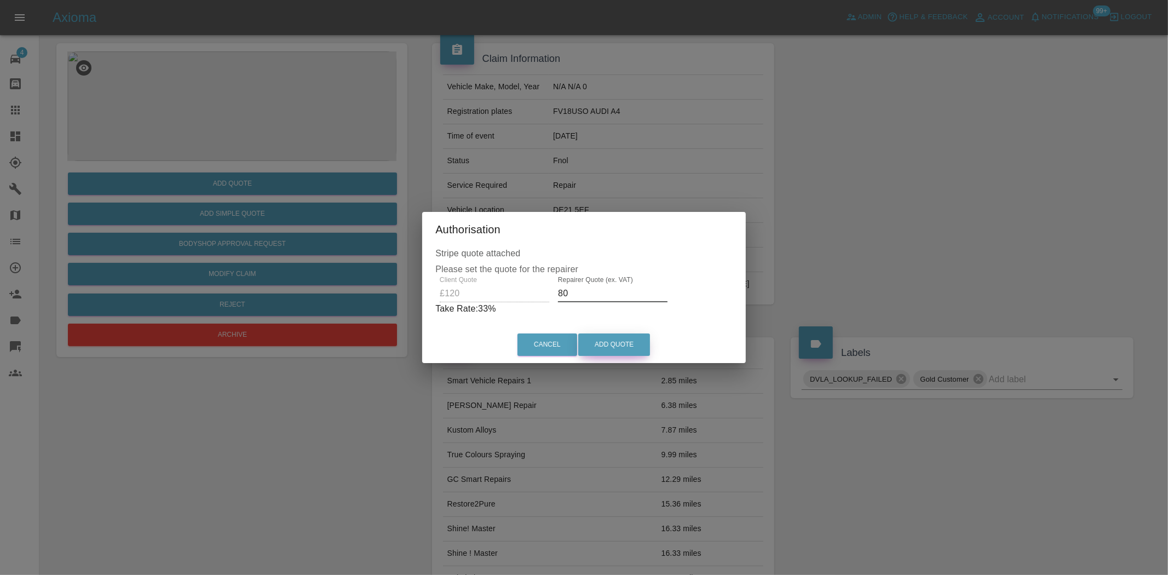
type input "80"
click at [623, 349] on button "Add Quote" at bounding box center [614, 344] width 72 height 22
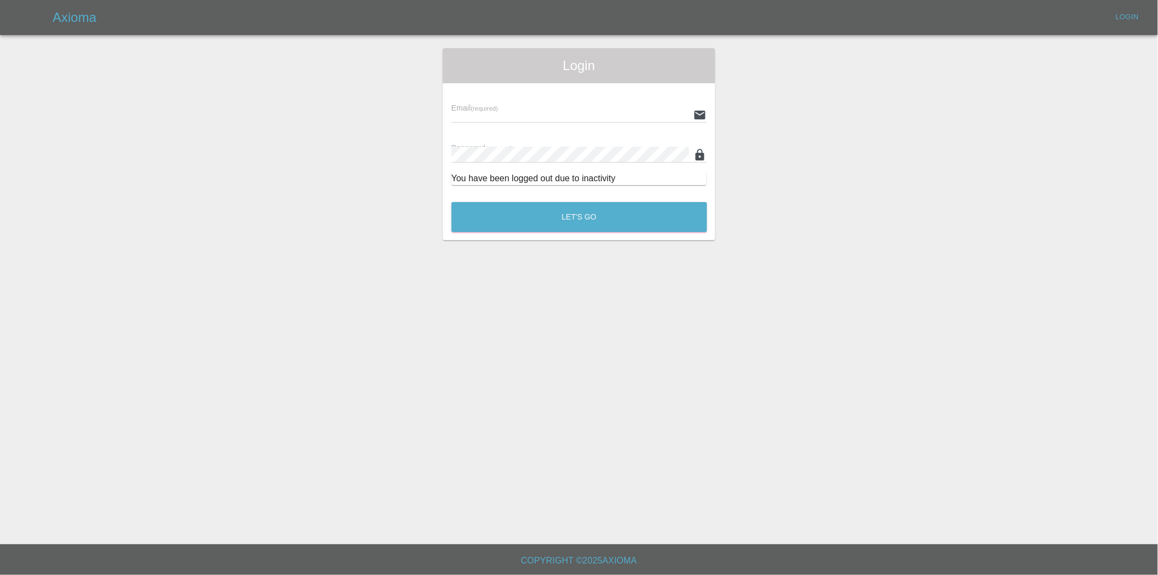
type input "[EMAIL_ADDRESS][DOMAIN_NAME]"
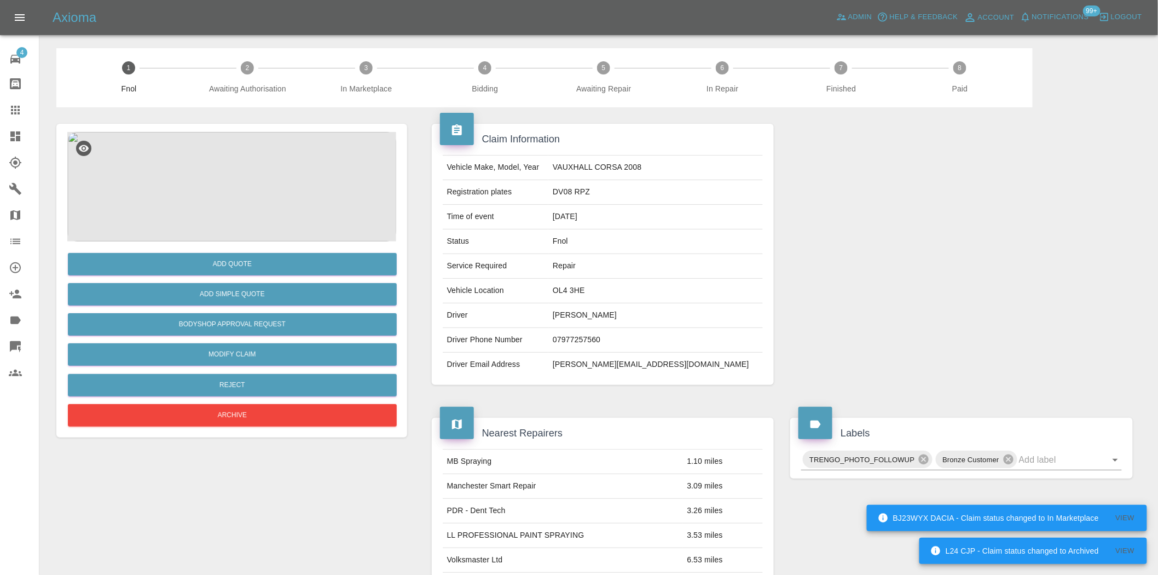
click at [253, 161] on img at bounding box center [231, 186] width 329 height 109
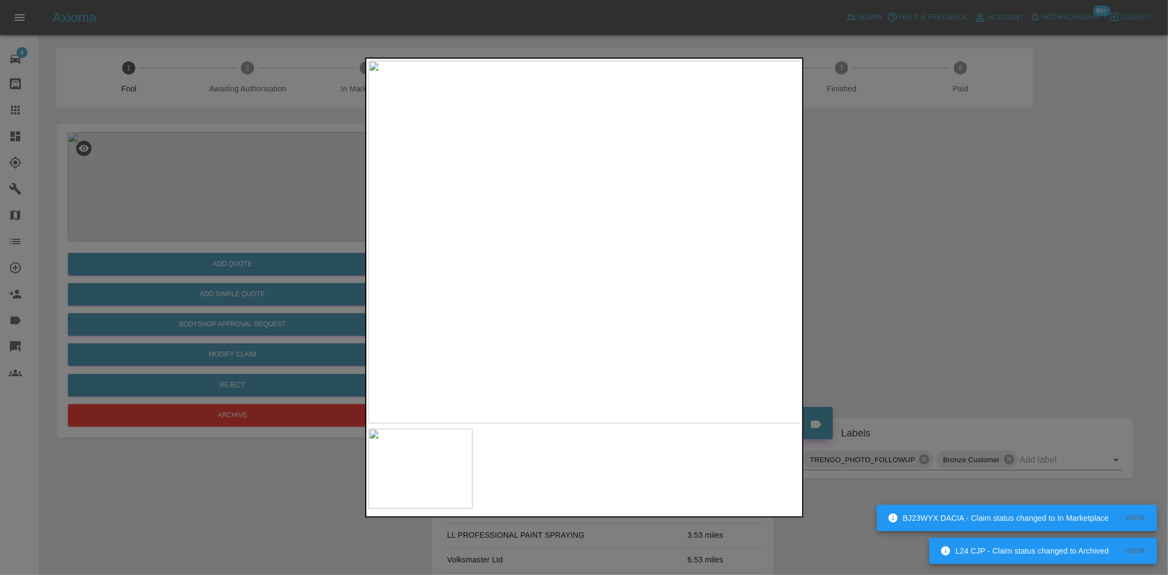
click at [591, 260] on img at bounding box center [584, 242] width 433 height 362
click at [590, 260] on img at bounding box center [584, 242] width 433 height 362
click at [594, 258] on img at bounding box center [565, 187] width 1298 height 1088
click at [594, 258] on img at bounding box center [584, 242] width 433 height 362
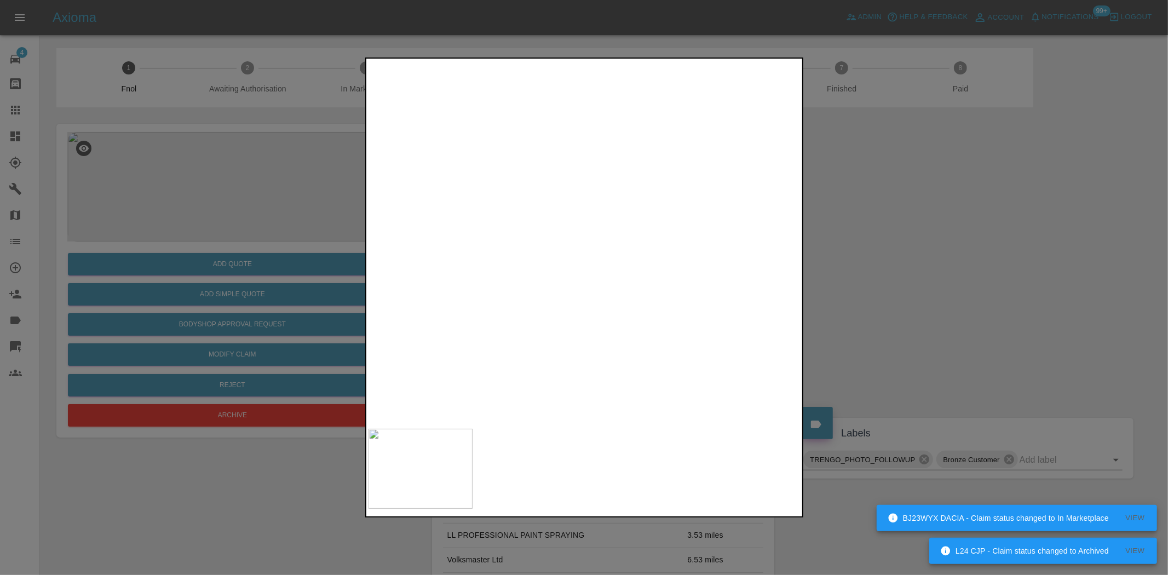
click at [601, 257] on img at bounding box center [554, 193] width 1298 height 1088
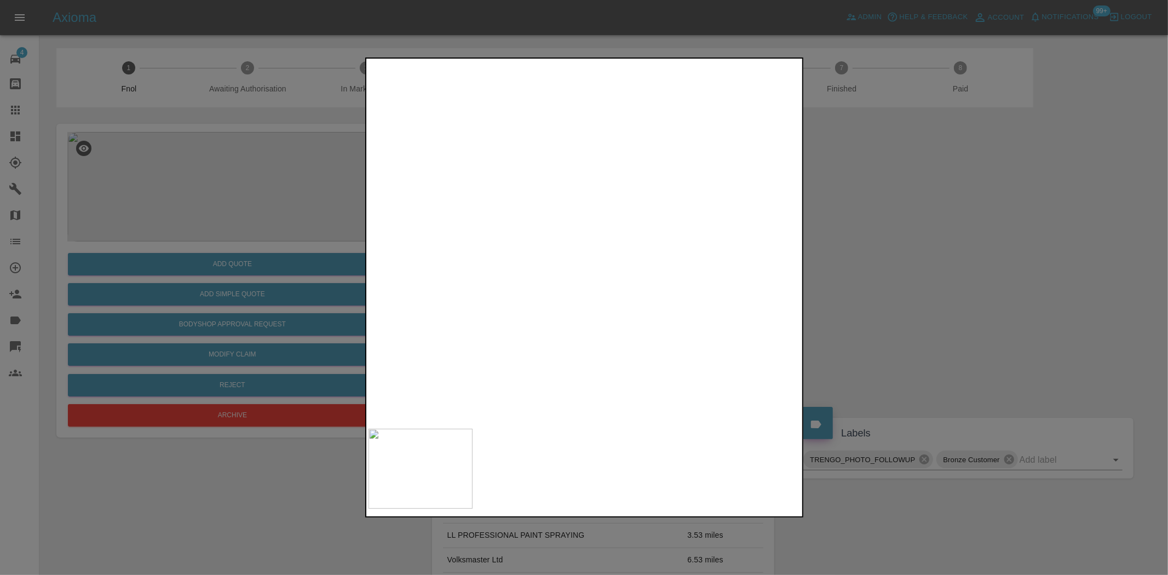
click at [601, 257] on img at bounding box center [554, 193] width 1298 height 1088
click at [601, 257] on img at bounding box center [533, 196] width 1298 height 1088
click at [529, 258] on img at bounding box center [584, 242] width 433 height 362
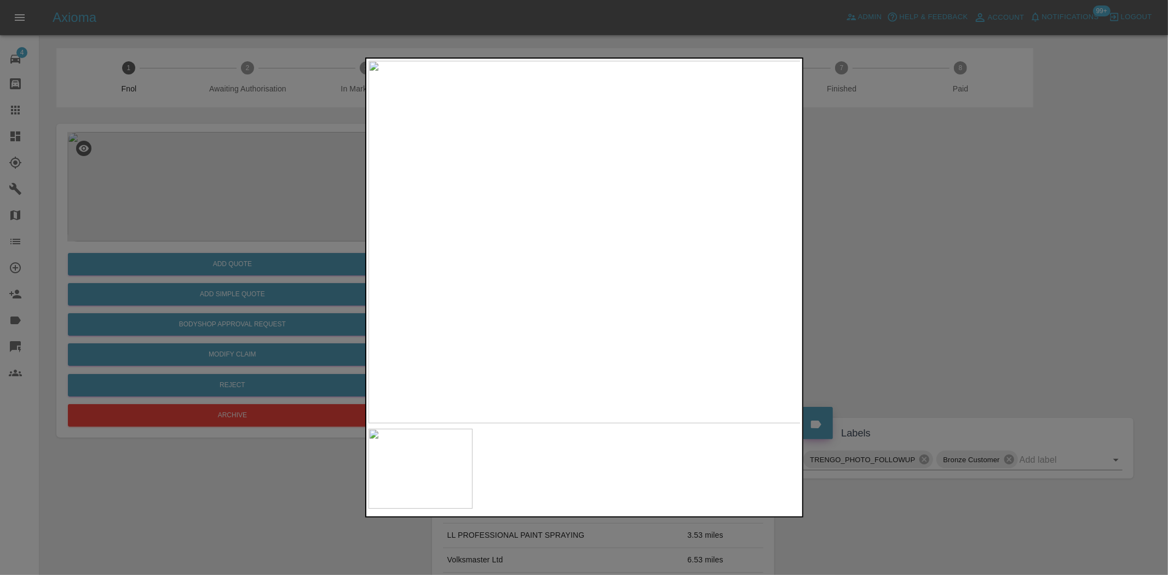
click at [537, 256] on img at bounding box center [584, 242] width 433 height 362
click at [329, 183] on div at bounding box center [584, 287] width 1168 height 575
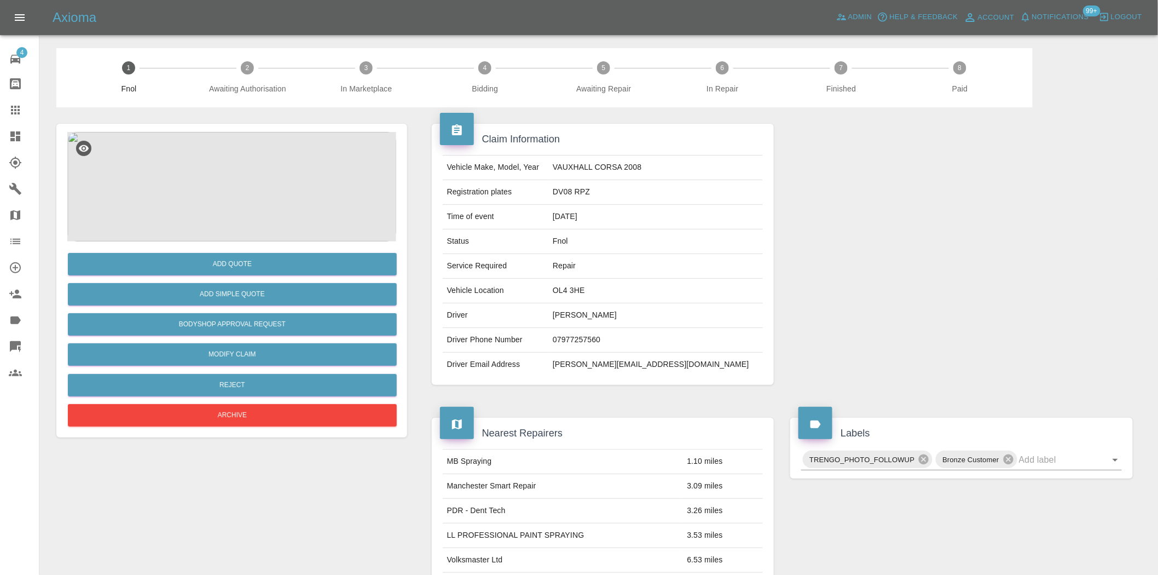
click at [216, 195] on img at bounding box center [231, 186] width 329 height 109
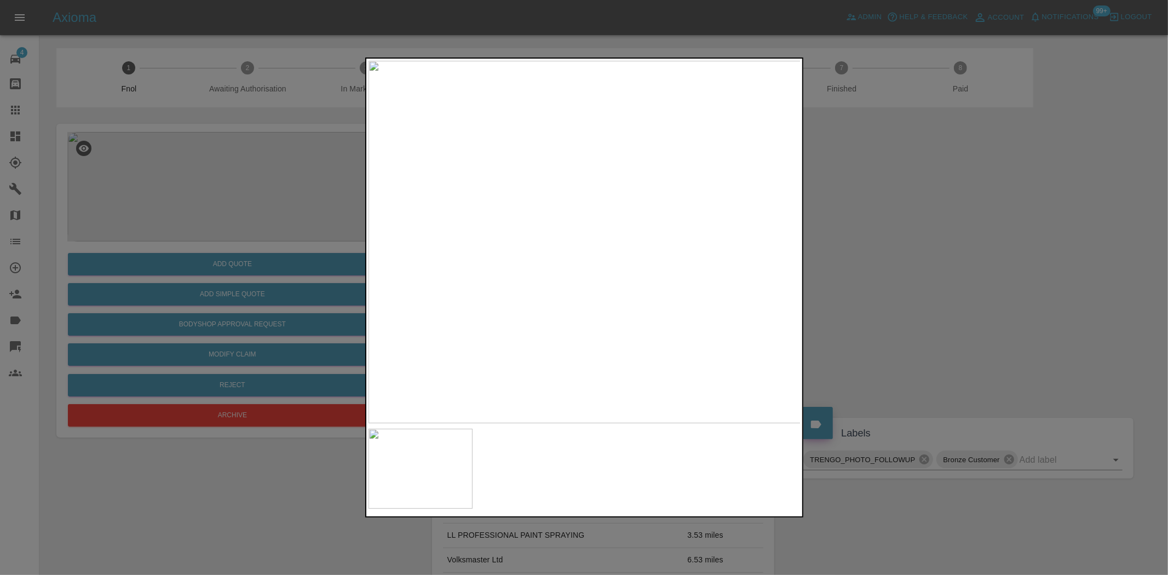
click at [570, 261] on img at bounding box center [584, 242] width 433 height 362
click at [569, 261] on img at bounding box center [584, 242] width 433 height 362
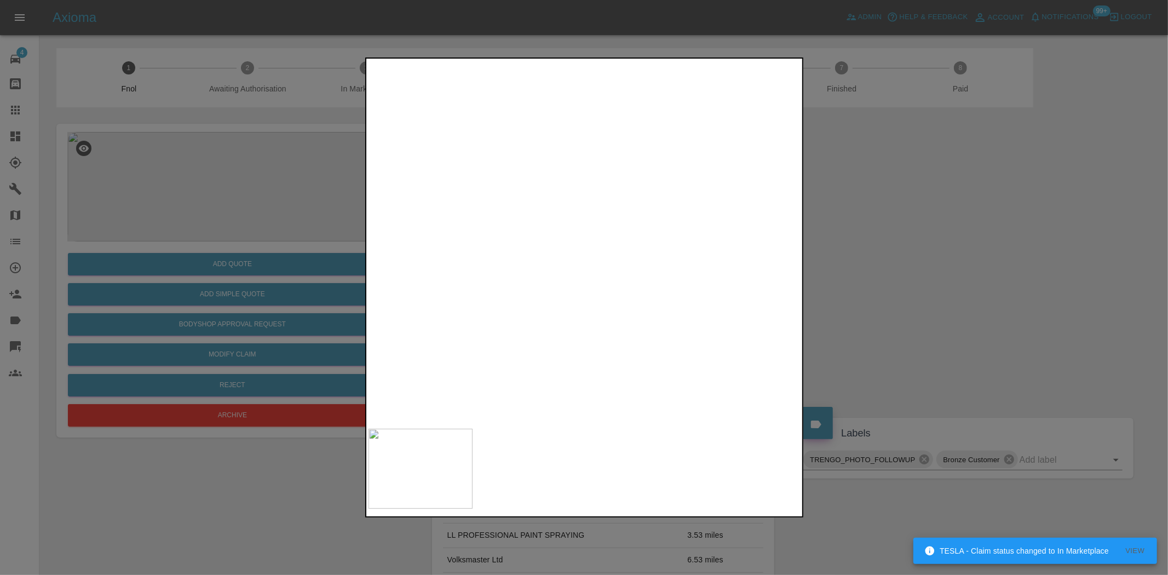
click at [573, 281] on img at bounding box center [629, 185] width 1298 height 1088
drag, startPoint x: 240, startPoint y: 281, endPoint x: 244, endPoint y: 287, distance: 7.4
click at [241, 282] on div at bounding box center [584, 287] width 1168 height 575
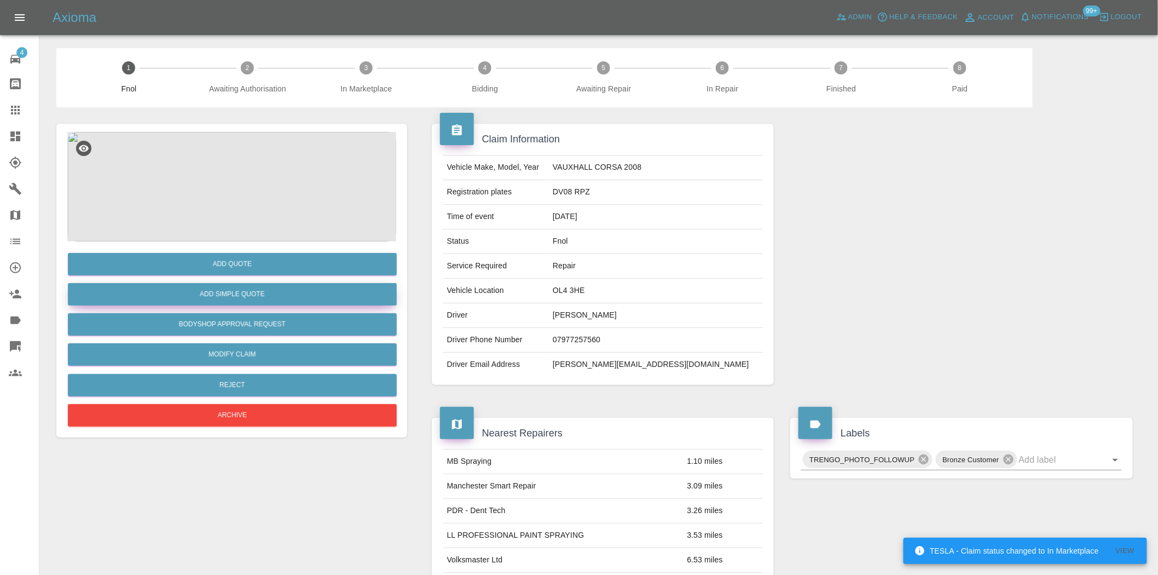
click at [274, 301] on button "Add Simple Quote" at bounding box center [232, 294] width 329 height 22
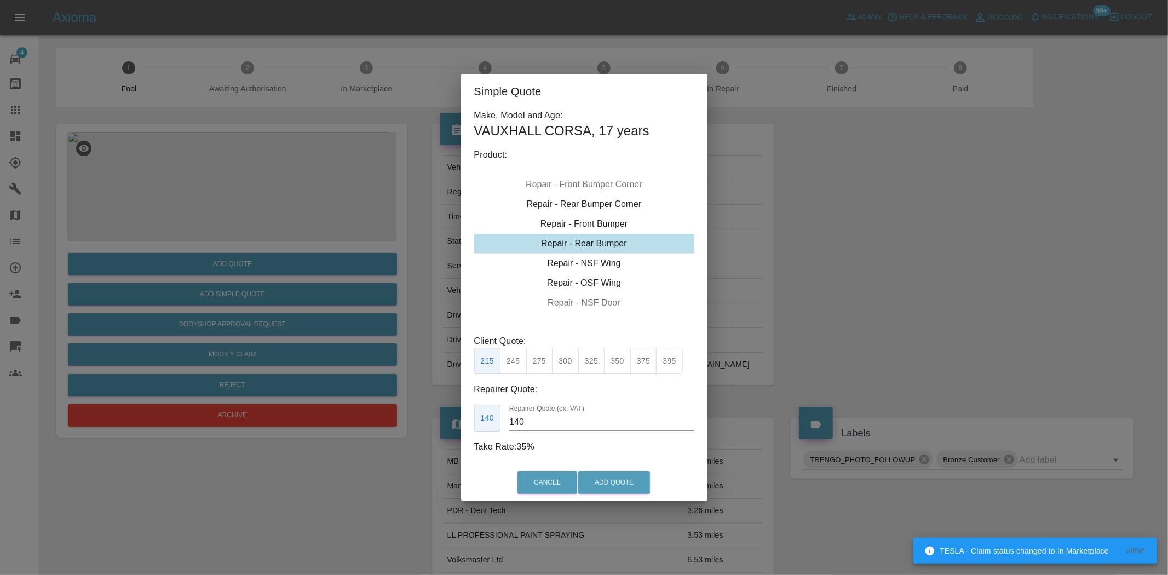
type input "180"
click at [590, 245] on div "Repair - Rear Bumper" at bounding box center [584, 244] width 220 height 20
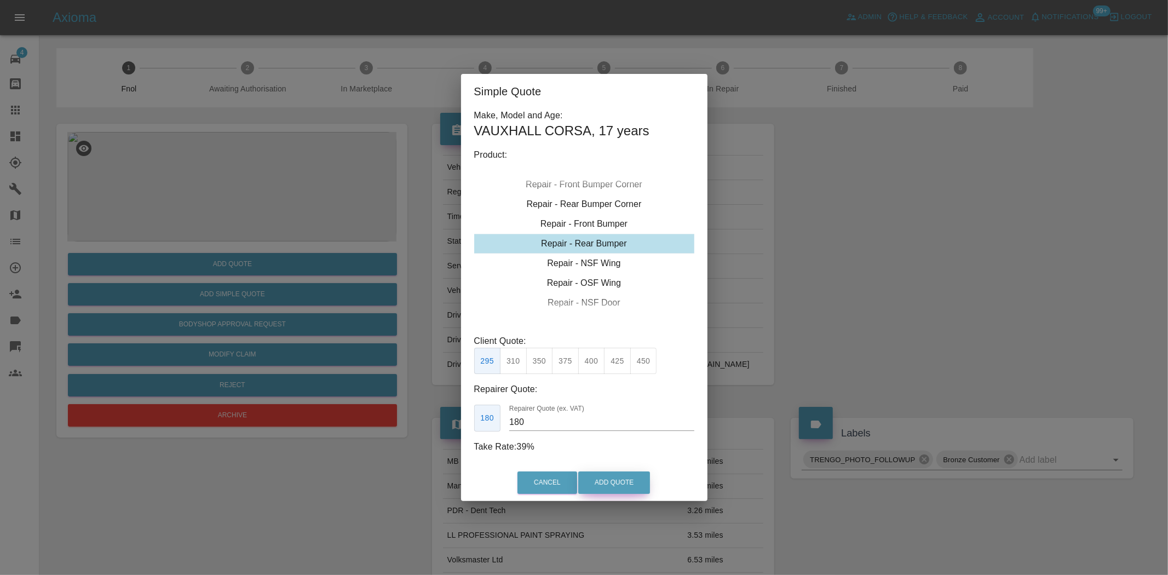
click at [610, 480] on button "Add Quote" at bounding box center [614, 482] width 72 height 22
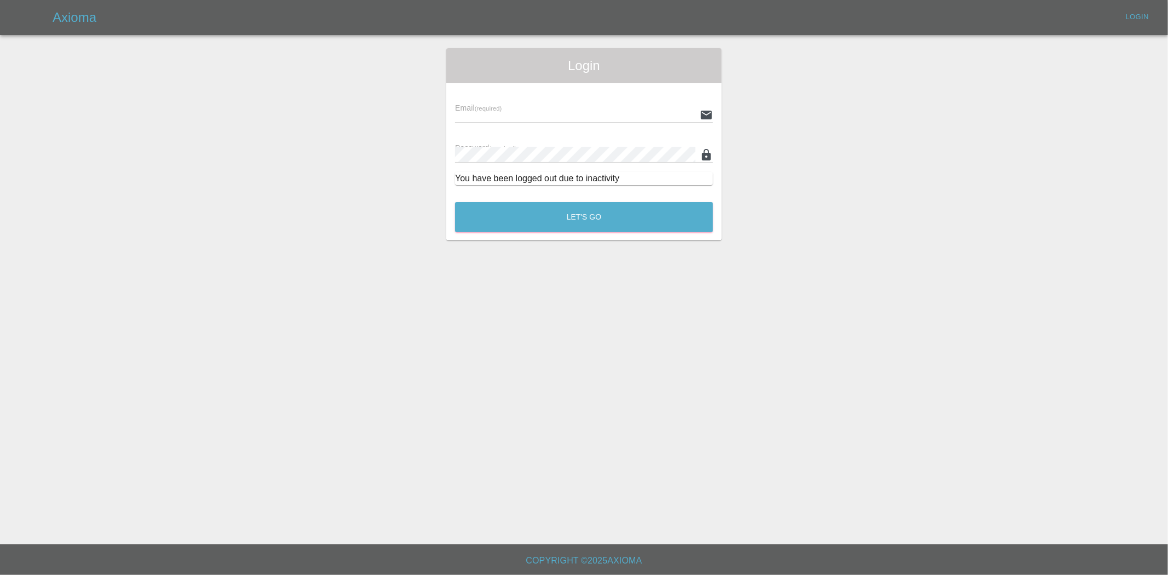
type input "ankur.mehta@axioma.co.uk"
click at [563, 227] on button "Let's Go" at bounding box center [584, 217] width 258 height 30
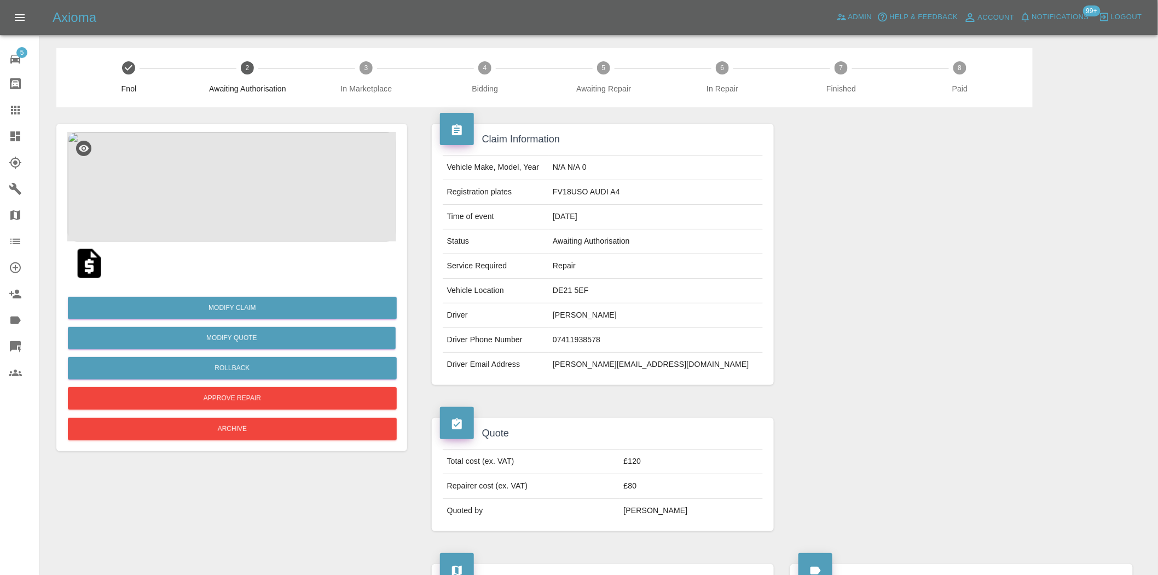
drag, startPoint x: 18, startPoint y: 133, endPoint x: 64, endPoint y: 18, distance: 123.6
click at [18, 133] on icon at bounding box center [15, 136] width 10 height 10
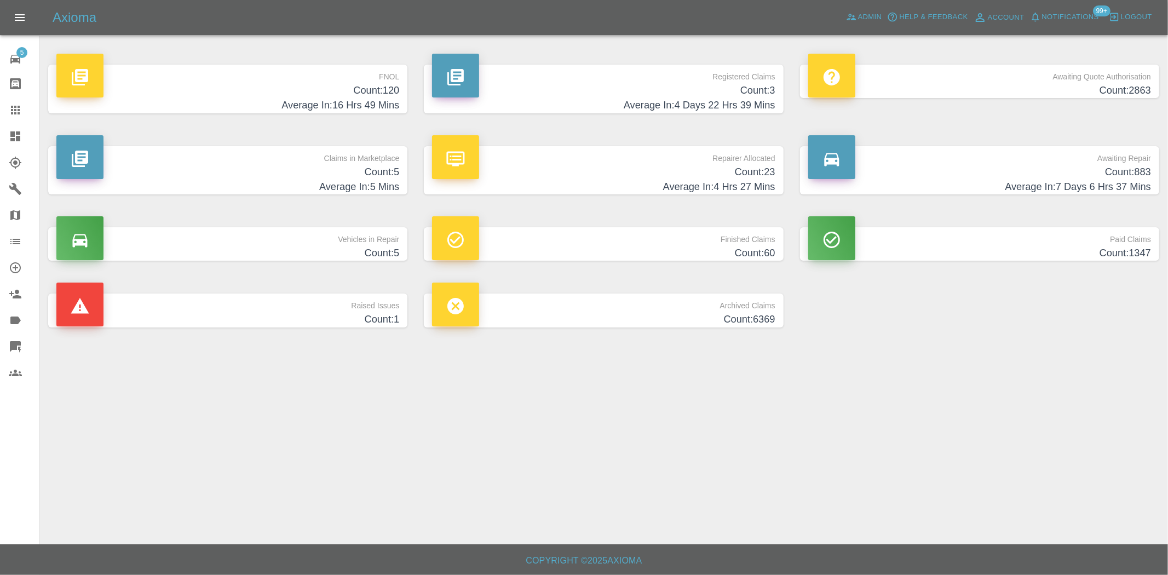
click at [373, 73] on p "FNOL" at bounding box center [227, 74] width 343 height 19
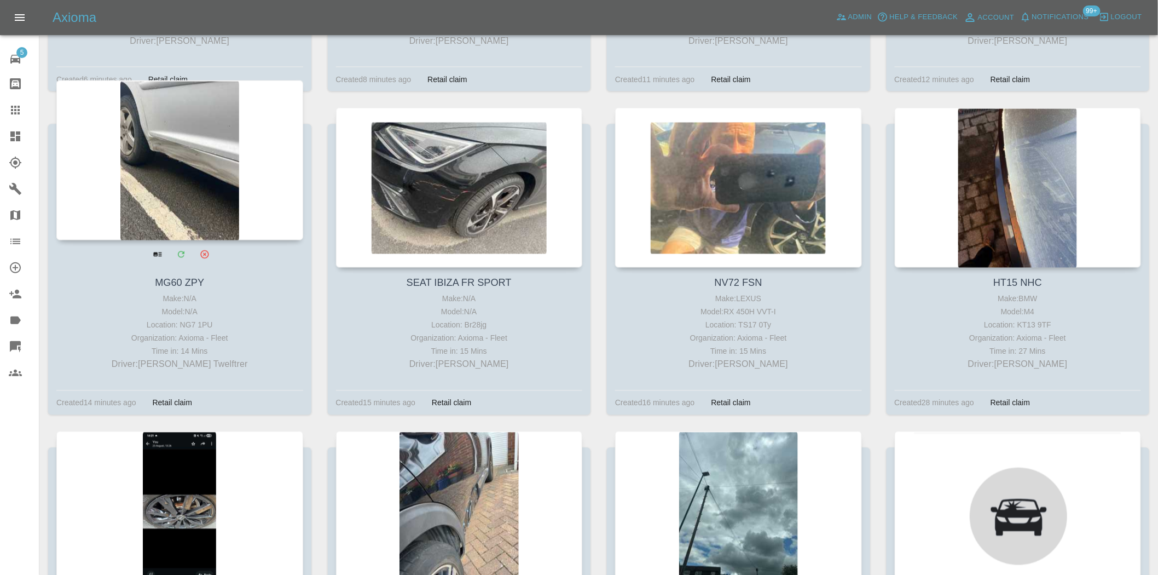
scroll to position [1034, 0]
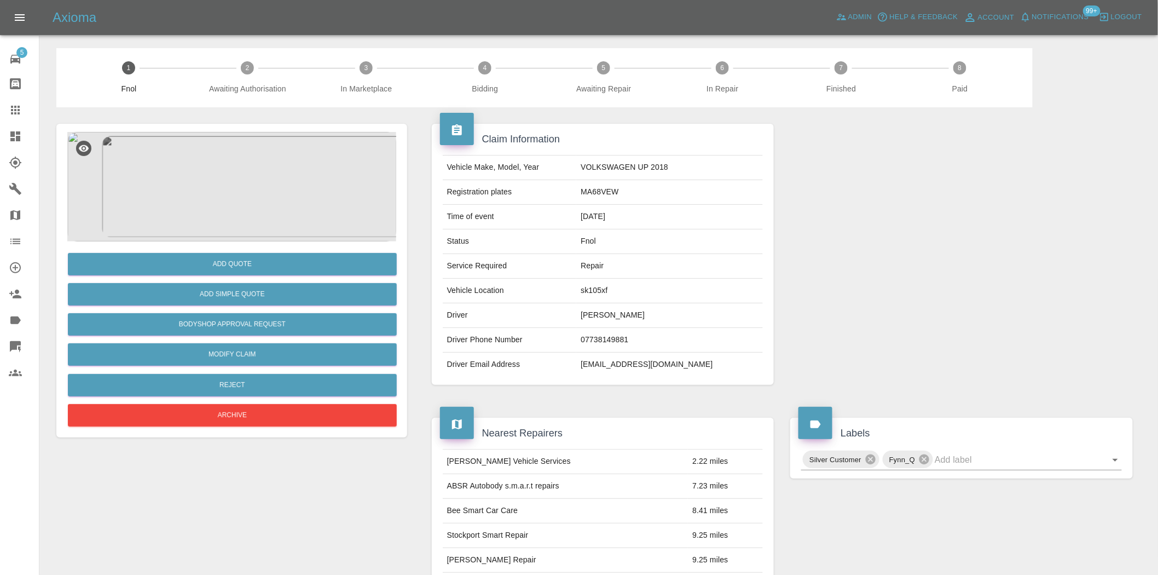
click at [233, 211] on img at bounding box center [231, 186] width 329 height 109
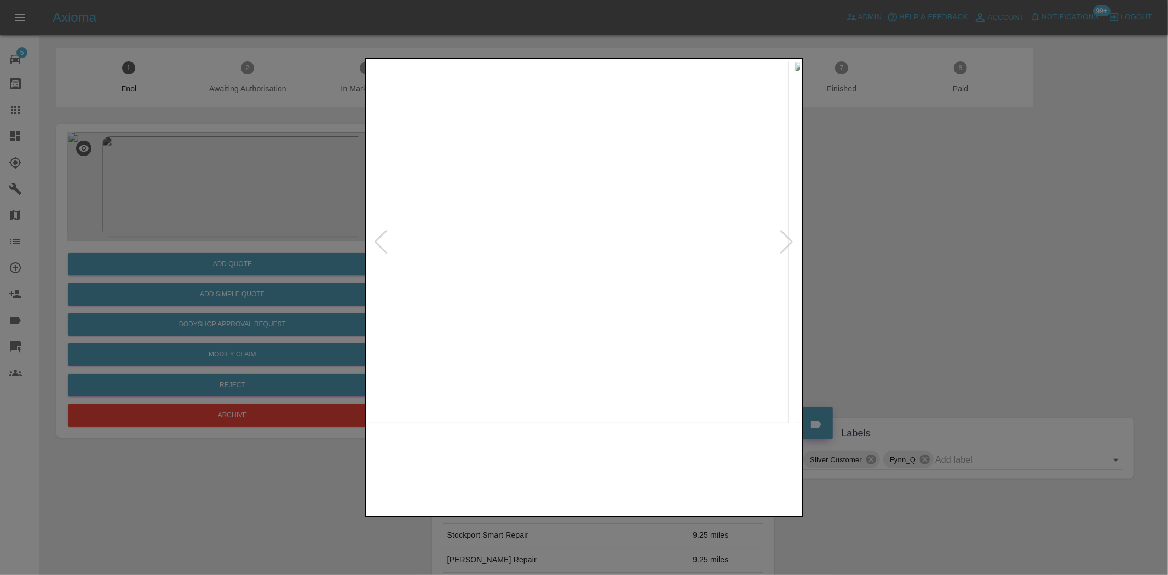
click at [523, 283] on img at bounding box center [572, 242] width 433 height 362
click at [543, 315] on img at bounding box center [584, 242] width 433 height 362
click at [646, 315] on img at bounding box center [584, 242] width 433 height 362
click at [520, 324] on img at bounding box center [584, 242] width 433 height 362
click at [215, 300] on div at bounding box center [584, 287] width 1168 height 575
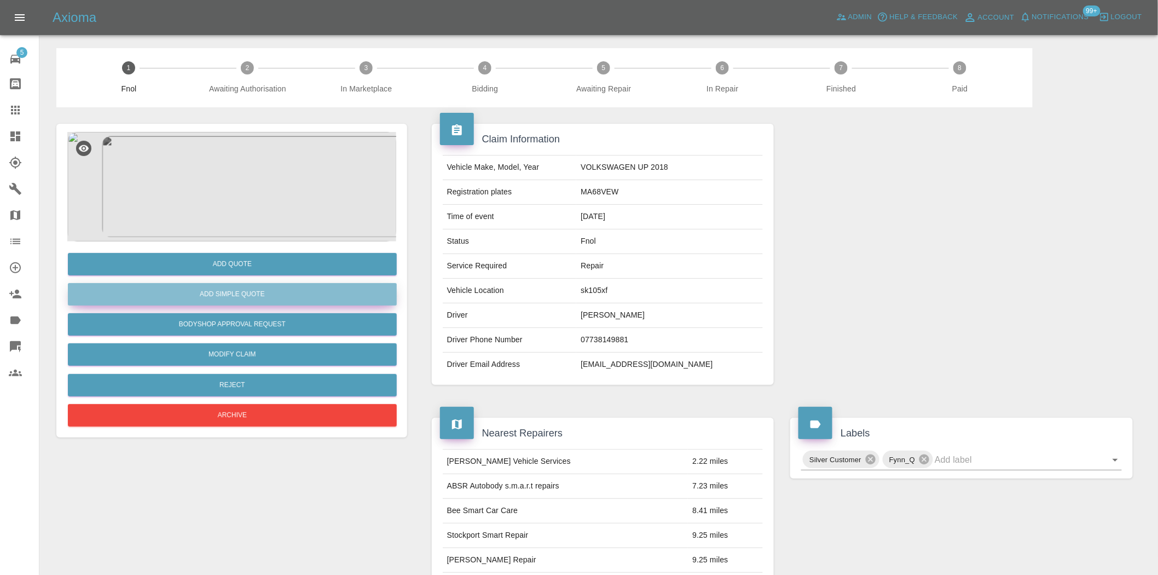
click at [260, 287] on button "Add Simple Quote" at bounding box center [232, 294] width 329 height 22
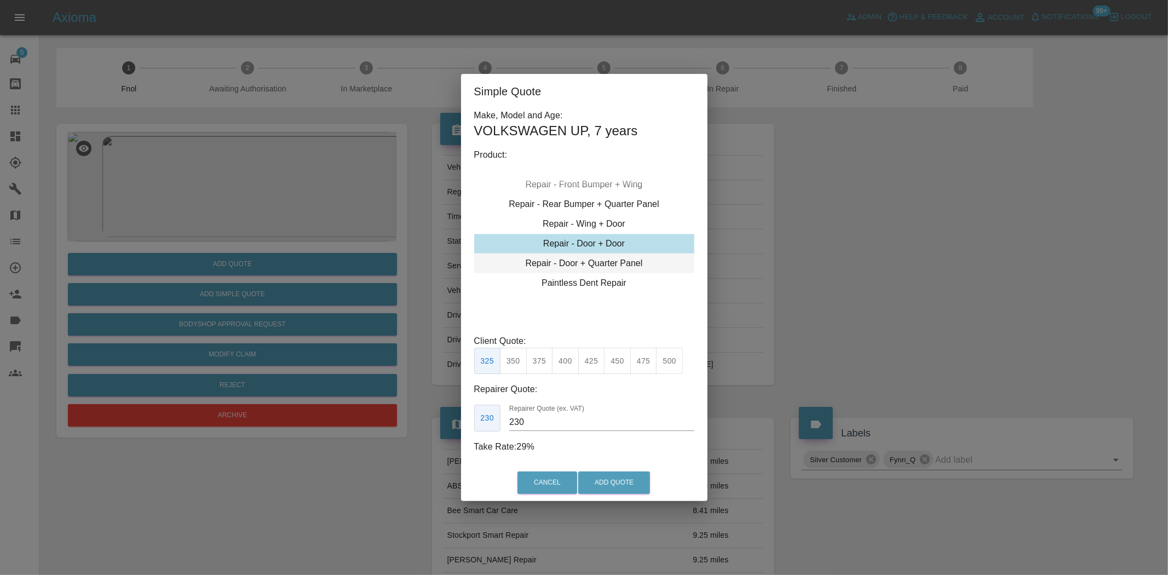
click at [567, 263] on div "Repair - Door + Quarter Panel" at bounding box center [584, 263] width 220 height 20
click at [598, 363] on button "425" at bounding box center [591, 361] width 27 height 27
type input "260"
click at [605, 477] on button "Add Quote" at bounding box center [614, 482] width 72 height 22
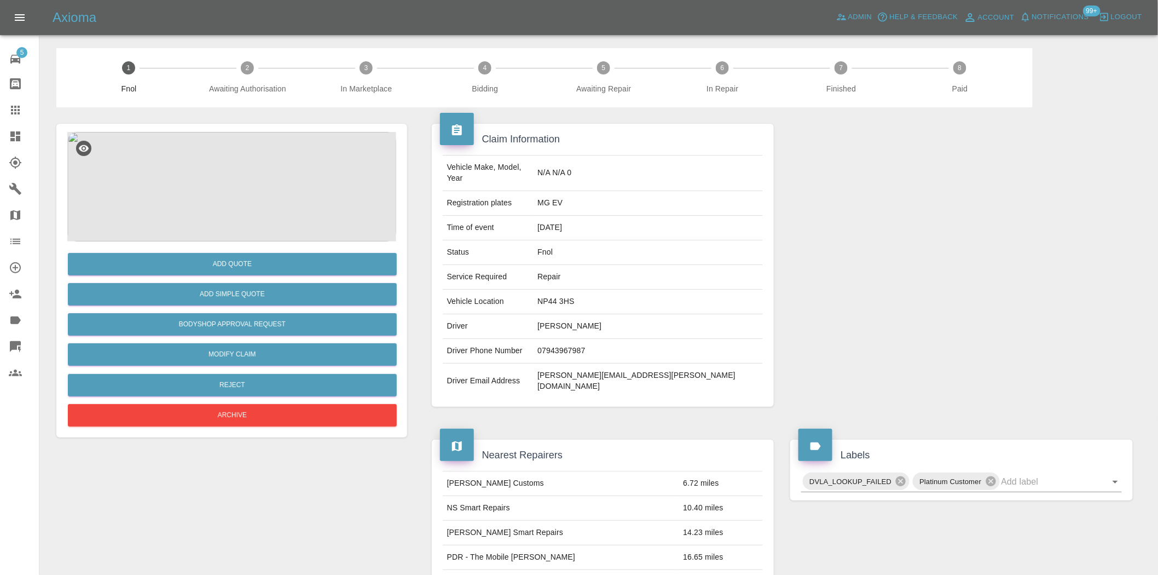
click at [241, 189] on img at bounding box center [231, 186] width 329 height 109
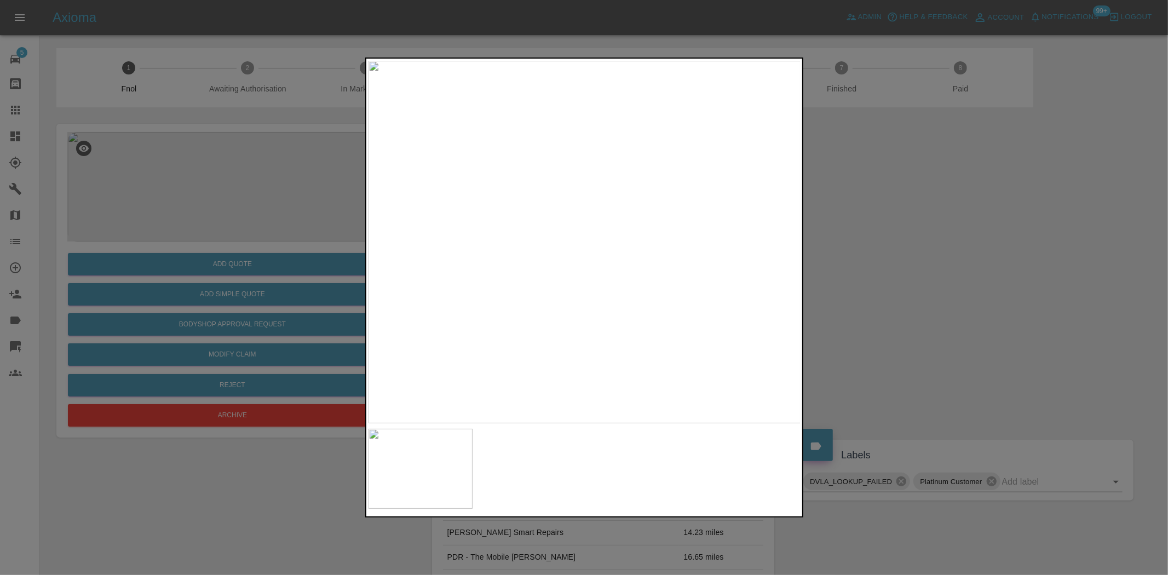
click at [603, 296] on img at bounding box center [584, 242] width 433 height 362
click at [573, 283] on img at bounding box center [584, 242] width 433 height 362
click at [573, 283] on img at bounding box center [616, 118] width 1298 height 1088
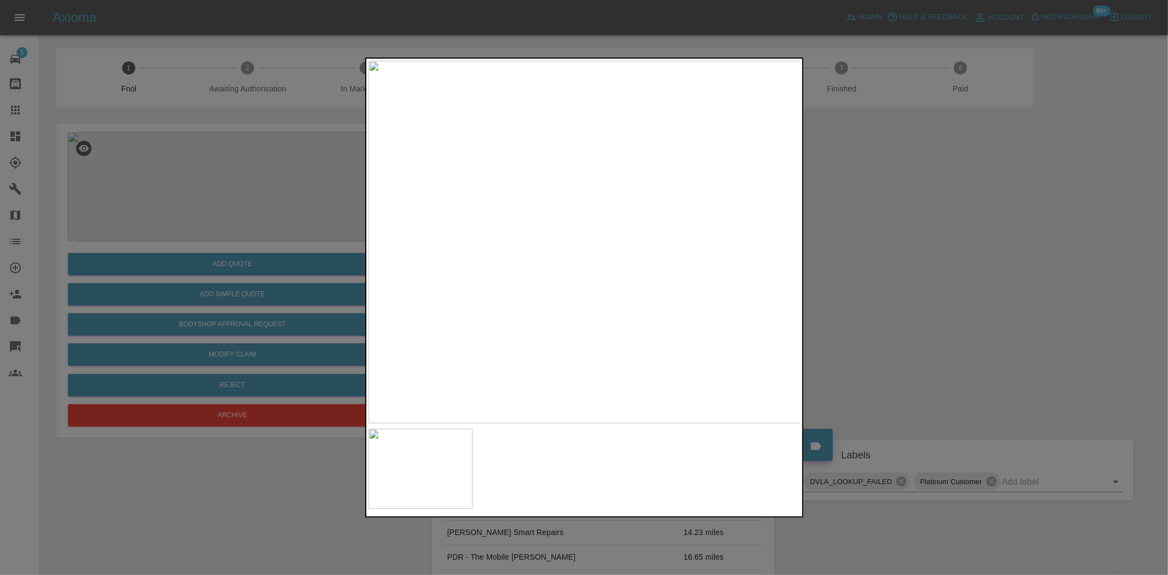
click at [243, 215] on div at bounding box center [584, 287] width 1168 height 575
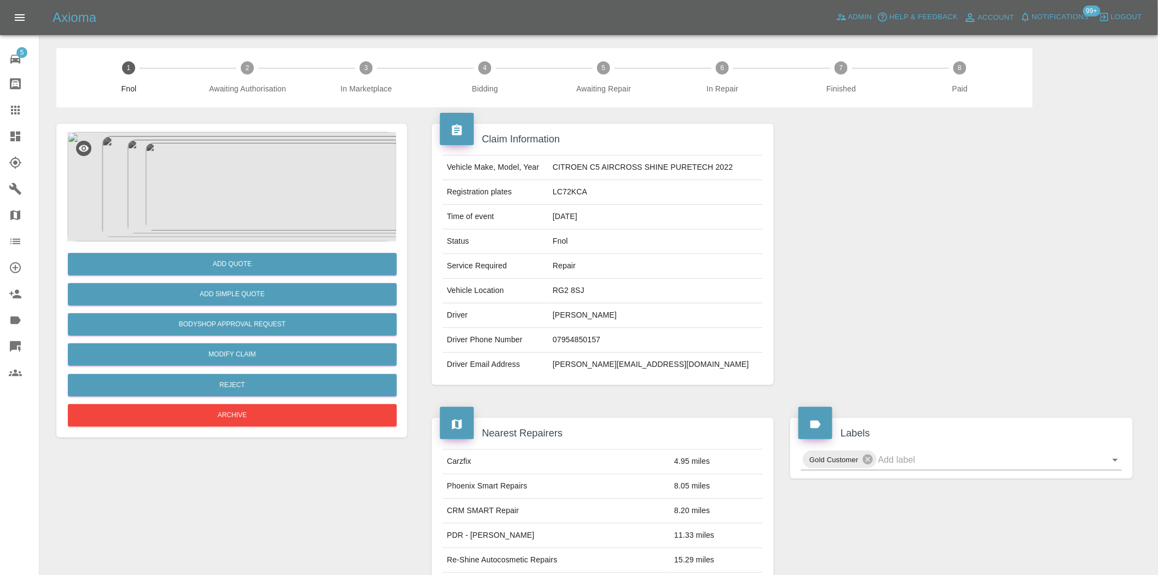
click at [249, 199] on img at bounding box center [231, 186] width 329 height 109
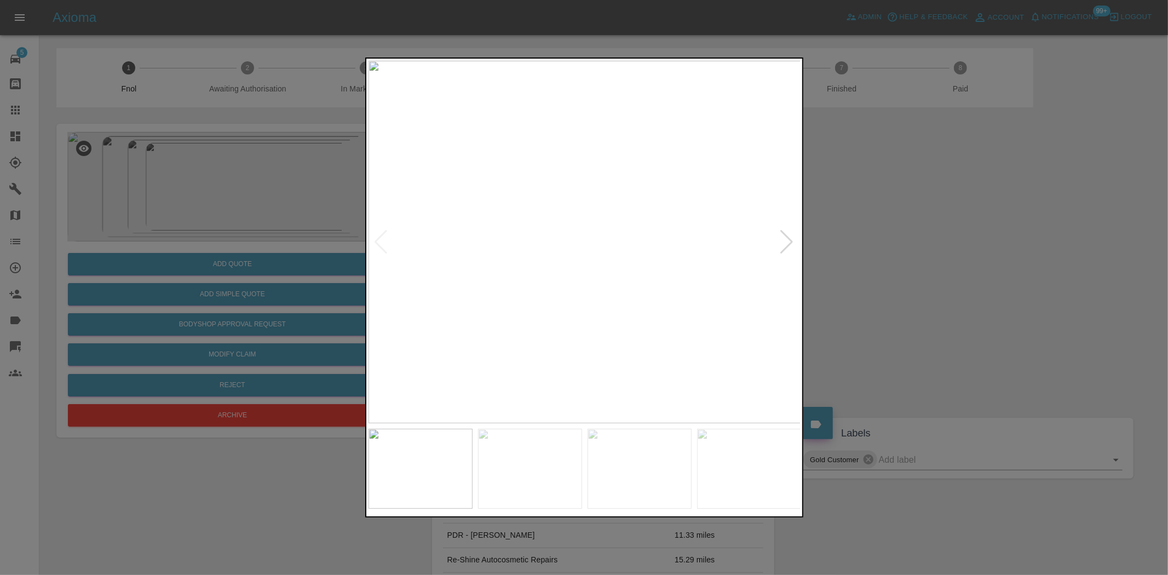
click at [506, 267] on img at bounding box center [584, 242] width 433 height 362
click at [451, 287] on img at bounding box center [584, 242] width 433 height 362
click at [353, 272] on div at bounding box center [584, 287] width 1168 height 575
click at [163, 231] on div at bounding box center [584, 287] width 1168 height 575
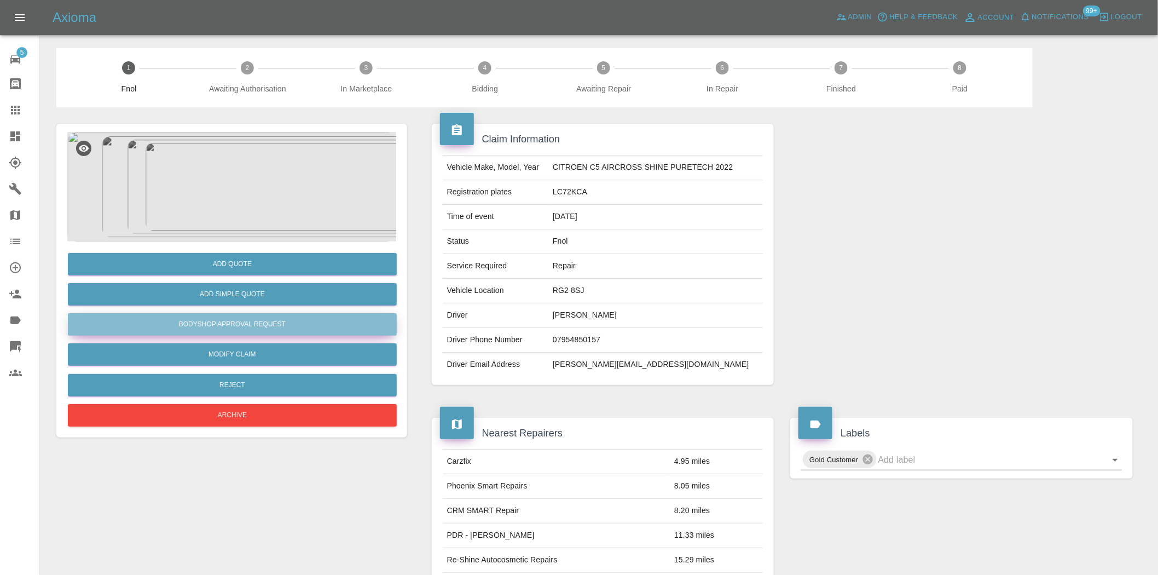
click at [268, 321] on button "Bodyshop Approval Request" at bounding box center [232, 324] width 329 height 22
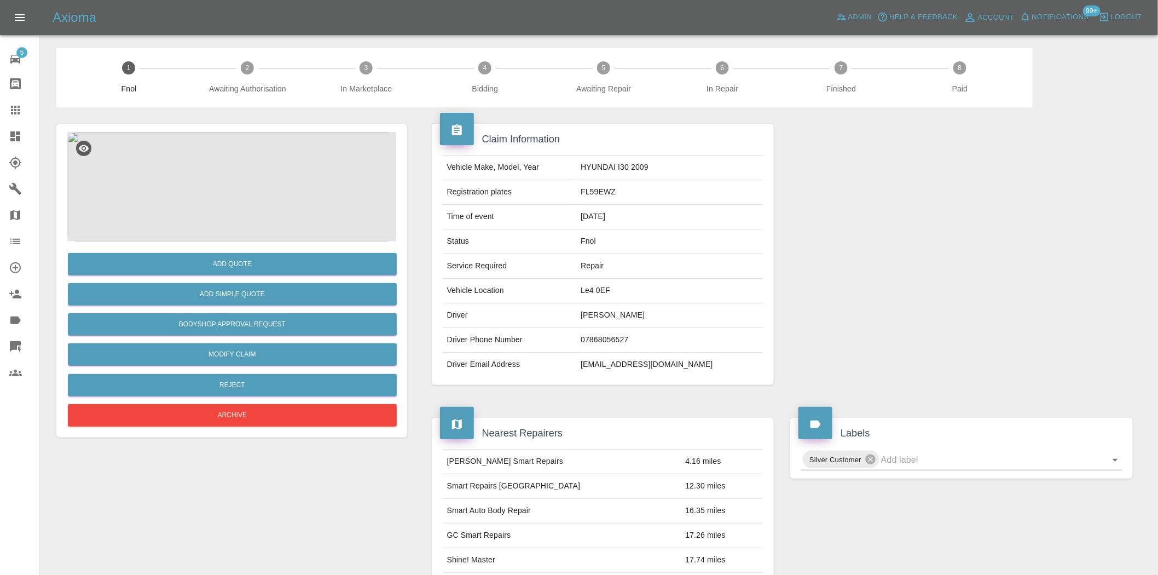
click at [255, 195] on img at bounding box center [231, 186] width 329 height 109
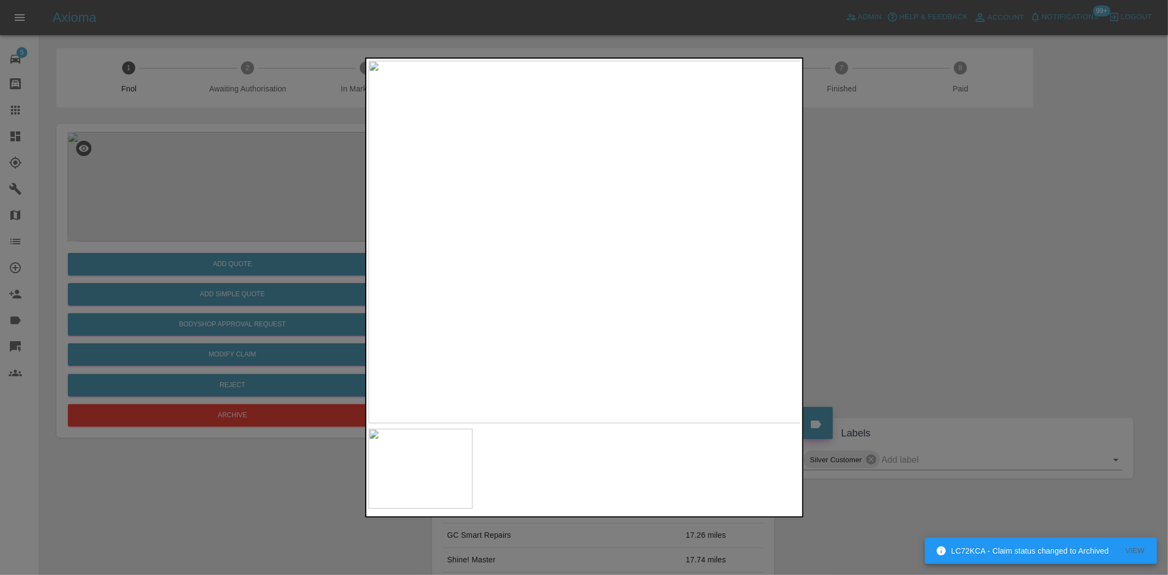
click at [233, 208] on div at bounding box center [584, 287] width 1168 height 575
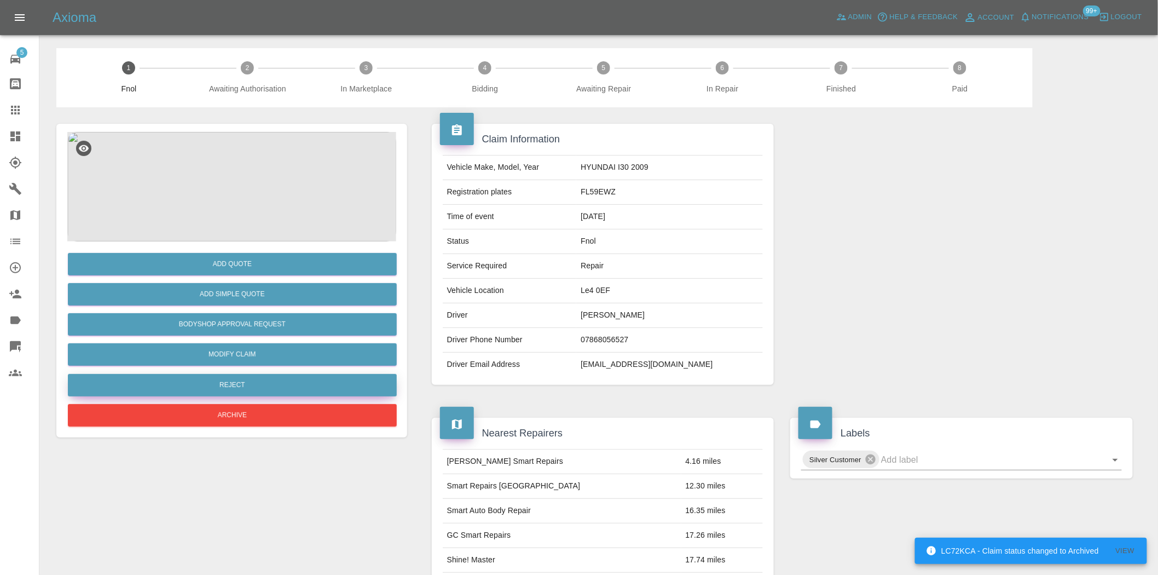
click at [293, 393] on button "Reject" at bounding box center [232, 385] width 329 height 22
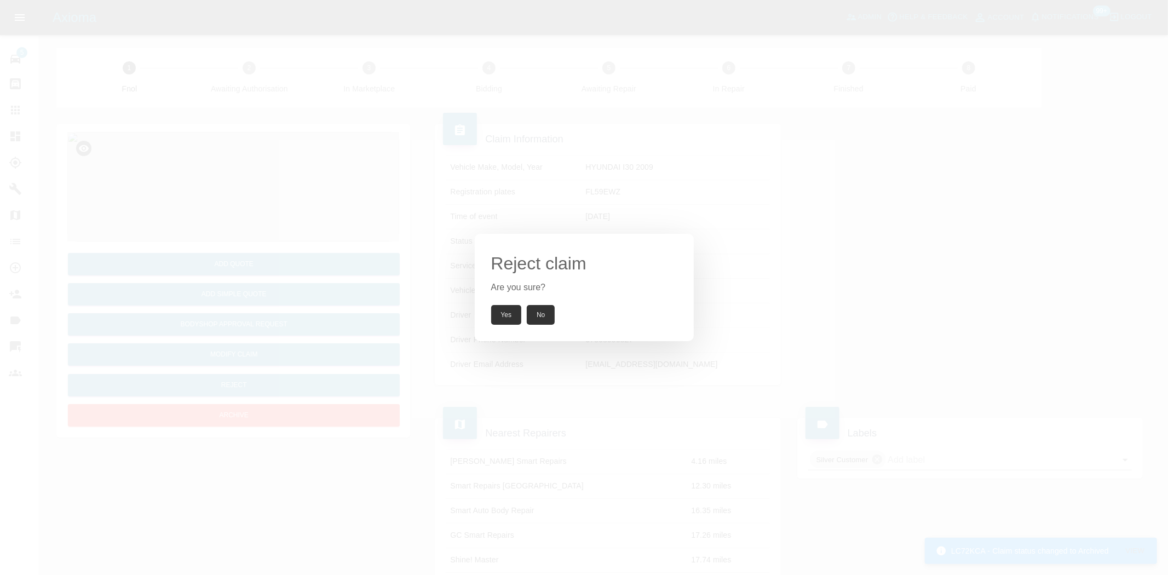
click at [514, 311] on button "Yes" at bounding box center [506, 315] width 31 height 20
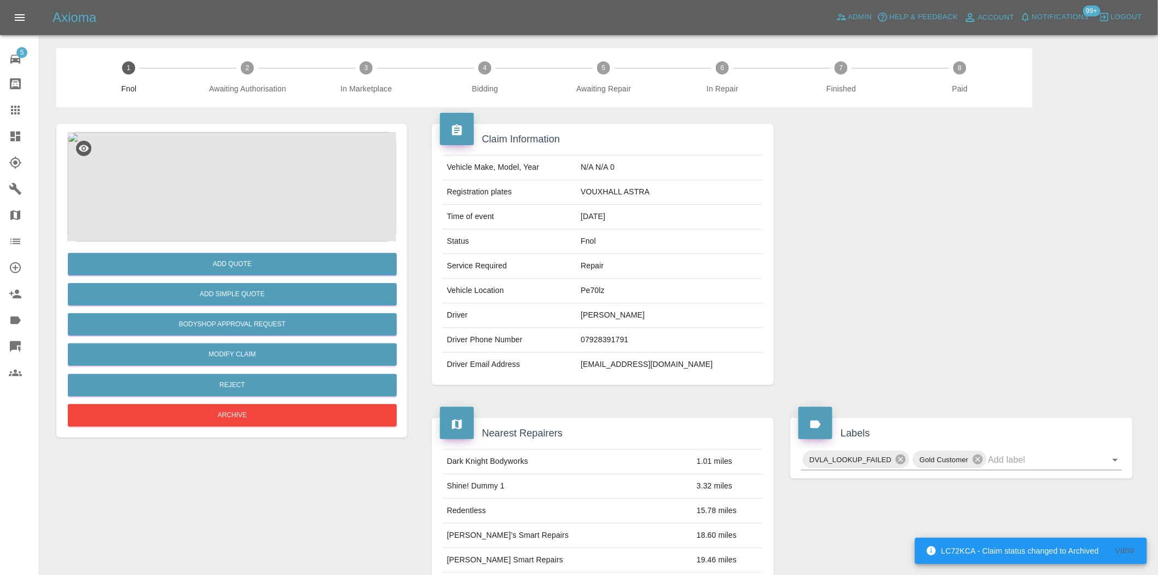
click at [280, 198] on img at bounding box center [231, 186] width 329 height 109
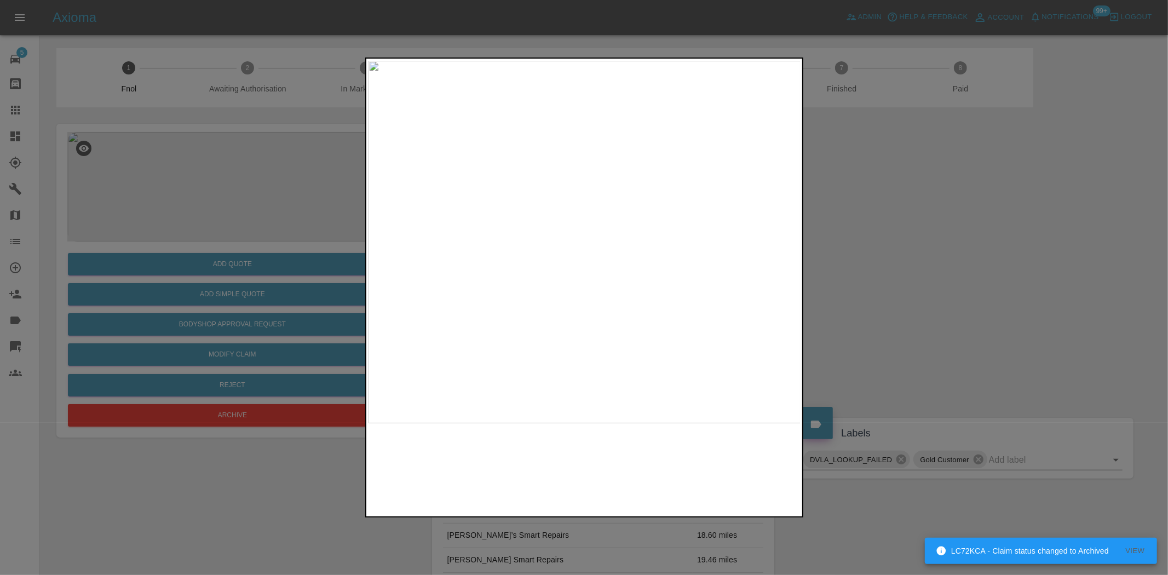
click at [524, 242] on img at bounding box center [584, 242] width 433 height 362
click at [478, 242] on img at bounding box center [584, 242] width 433 height 362
click at [590, 249] on img at bounding box center [584, 242] width 433 height 362
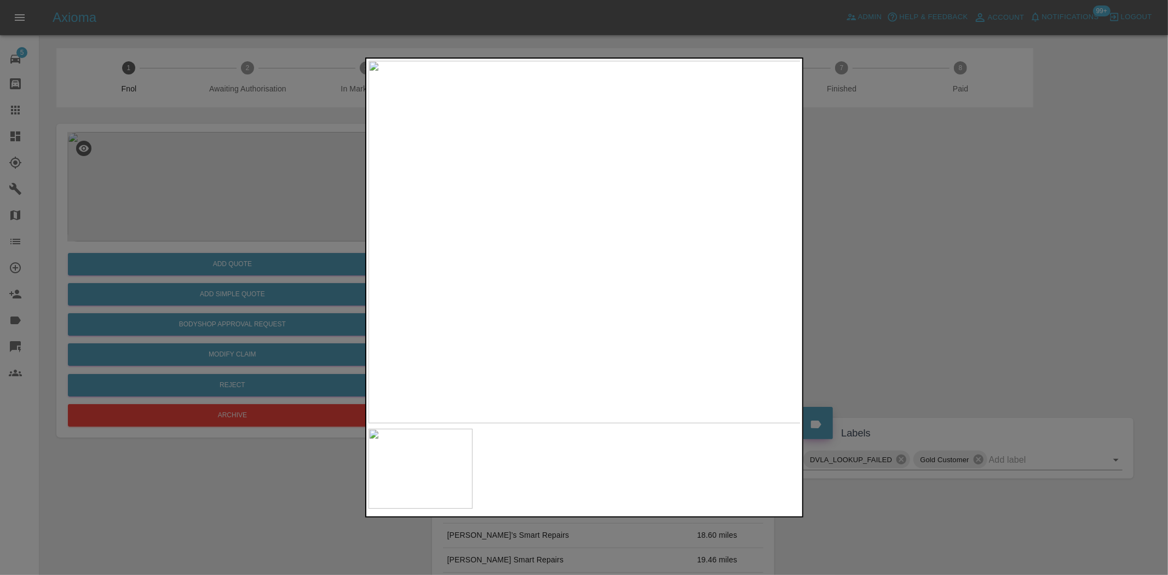
click at [589, 248] on img at bounding box center [584, 242] width 433 height 362
click at [267, 246] on div at bounding box center [584, 287] width 1168 height 575
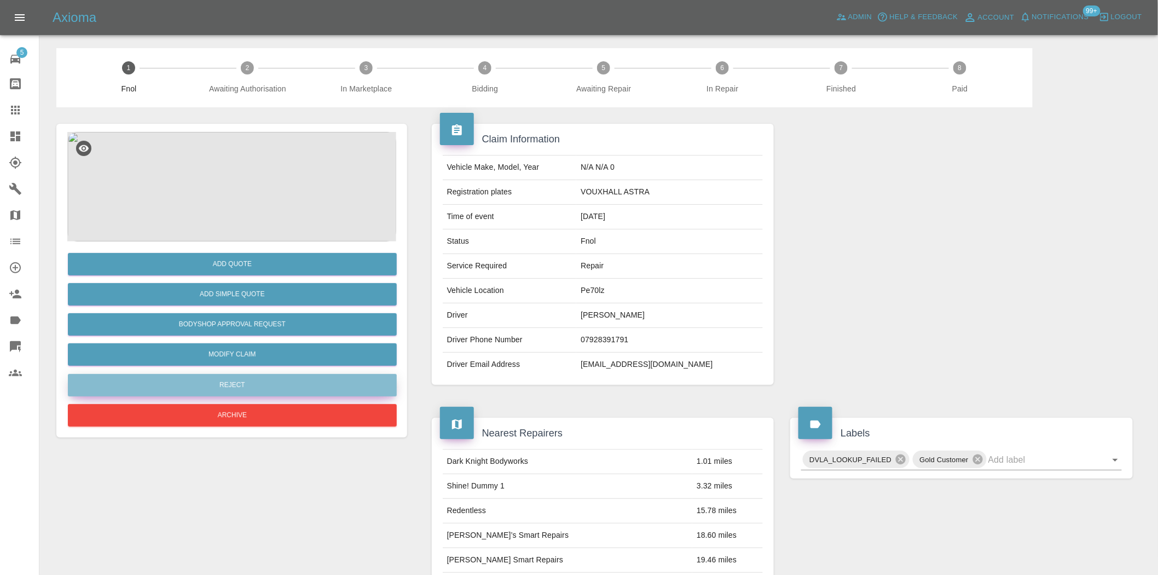
click at [261, 379] on button "Reject" at bounding box center [232, 385] width 329 height 22
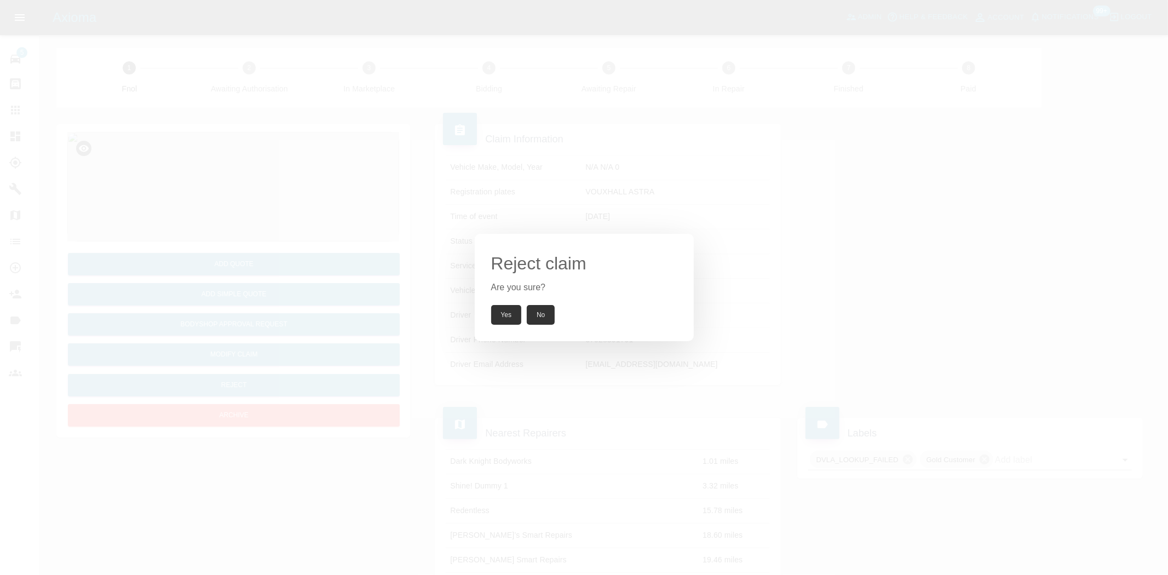
click at [507, 320] on button "Yes" at bounding box center [506, 315] width 31 height 20
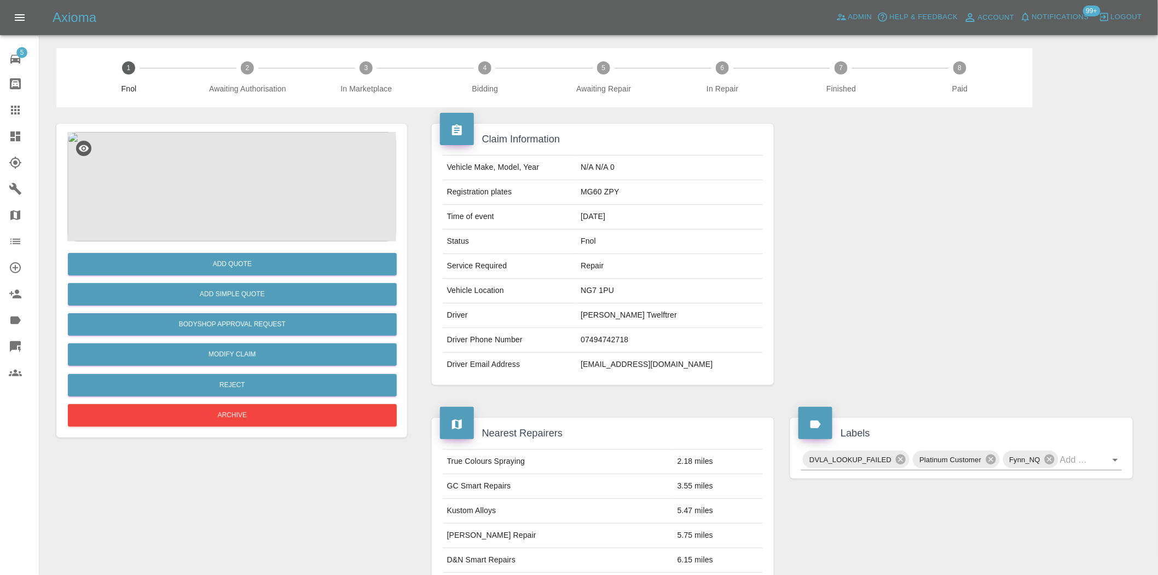
click at [214, 200] on img at bounding box center [231, 186] width 329 height 109
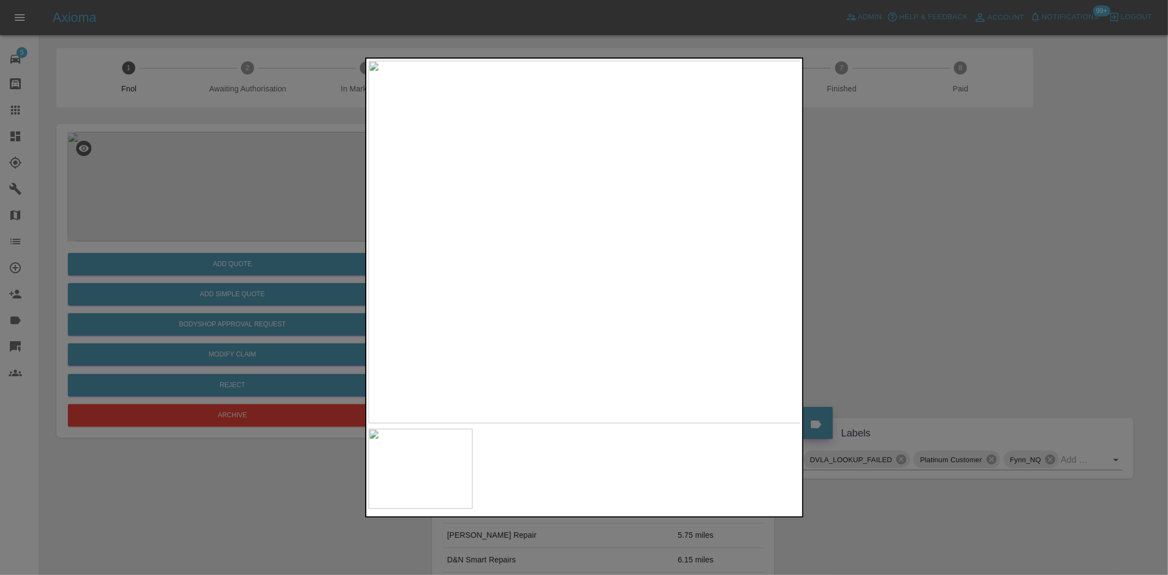
click at [512, 269] on img at bounding box center [584, 242] width 433 height 362
drag, startPoint x: 237, startPoint y: 250, endPoint x: 174, endPoint y: 367, distance: 133.2
click at [236, 249] on div at bounding box center [584, 287] width 1168 height 575
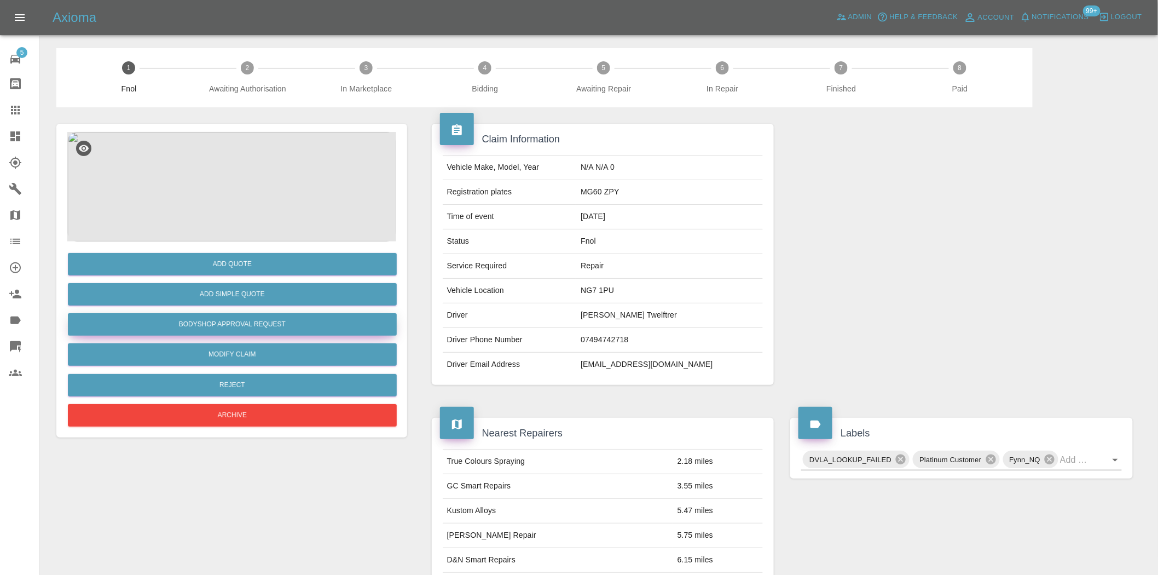
drag, startPoint x: 256, startPoint y: 330, endPoint x: 278, endPoint y: 329, distance: 21.9
click at [256, 330] on button "Bodyshop Approval Request" at bounding box center [232, 324] width 329 height 22
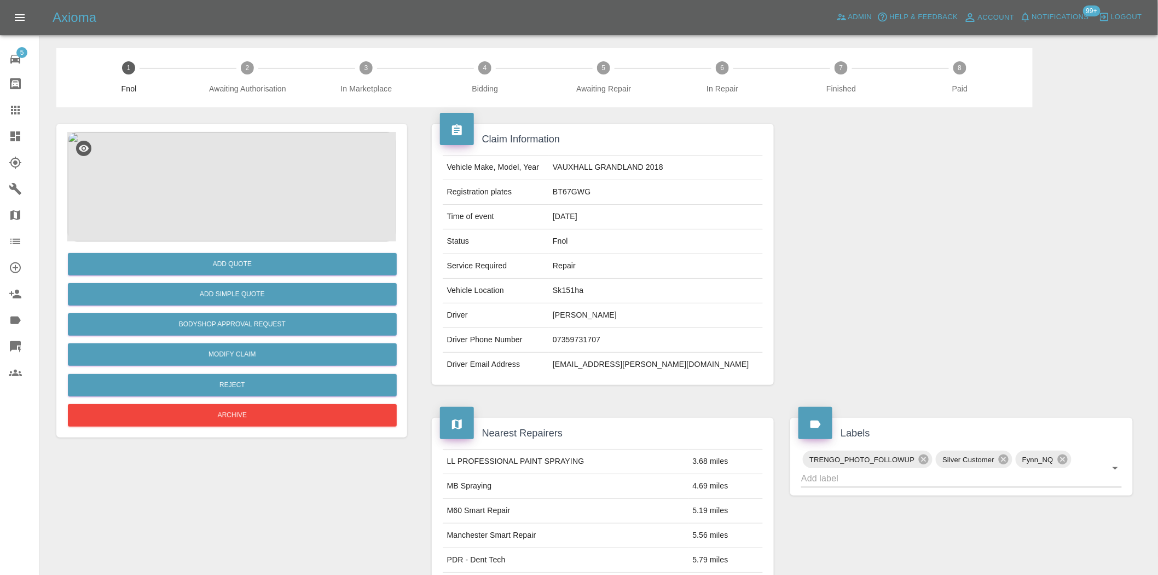
click at [198, 200] on img at bounding box center [231, 186] width 329 height 109
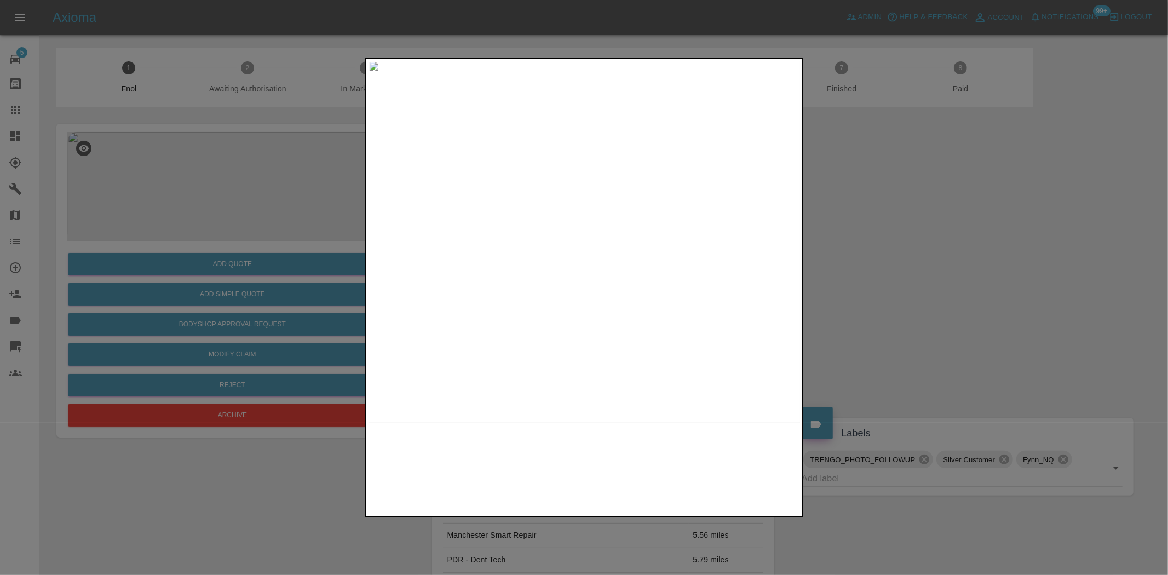
click at [499, 274] on img at bounding box center [584, 242] width 433 height 362
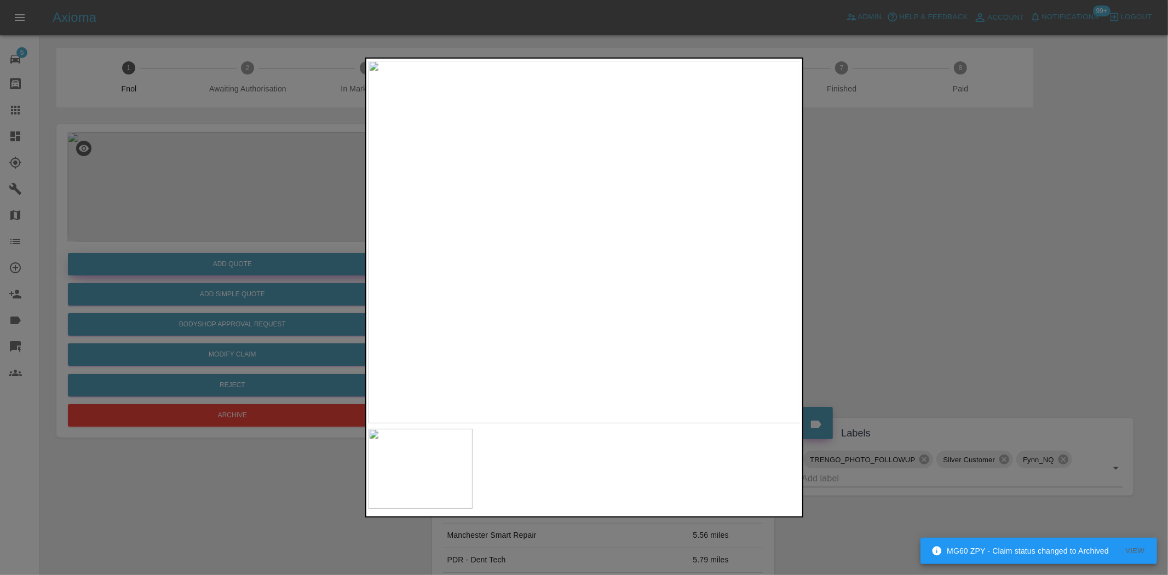
drag, startPoint x: 234, startPoint y: 171, endPoint x: 277, endPoint y: 263, distance: 101.6
click at [236, 180] on div at bounding box center [584, 287] width 1168 height 575
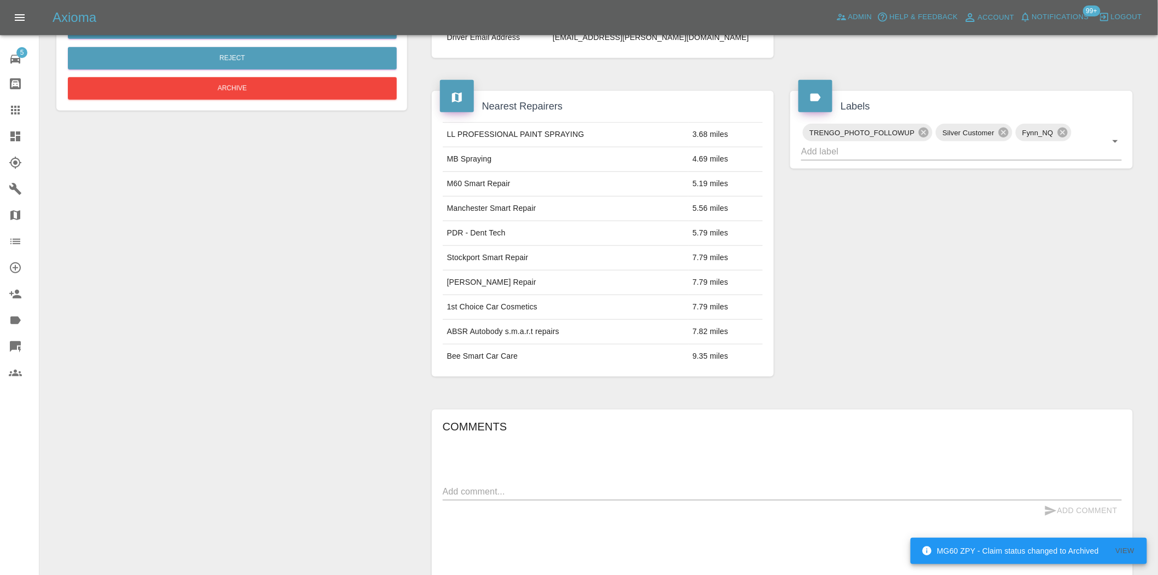
scroll to position [20, 0]
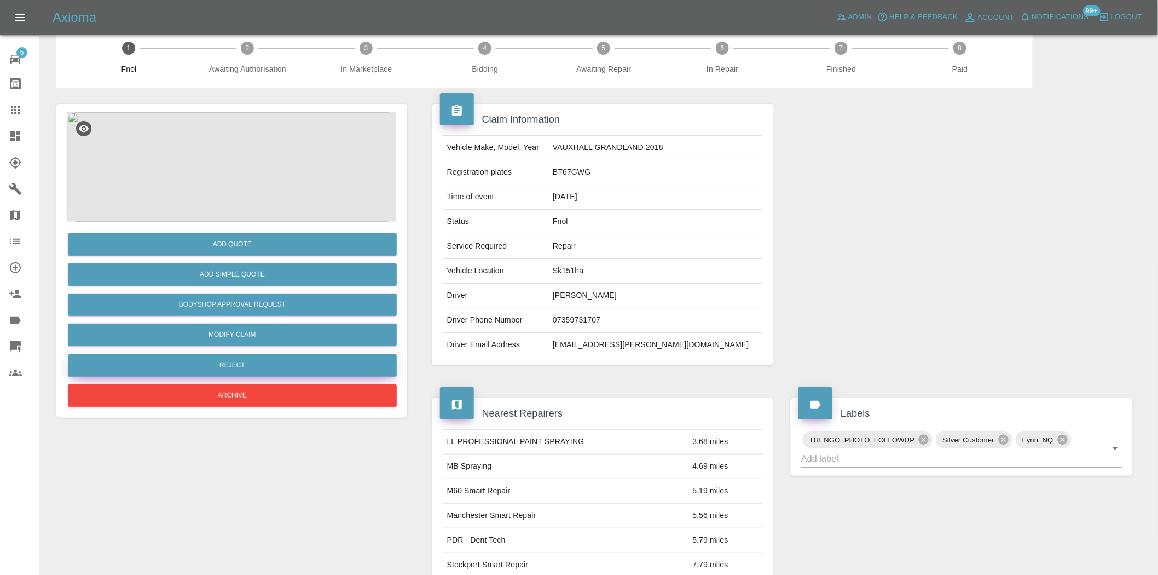
click at [252, 359] on button "Reject" at bounding box center [232, 365] width 329 height 22
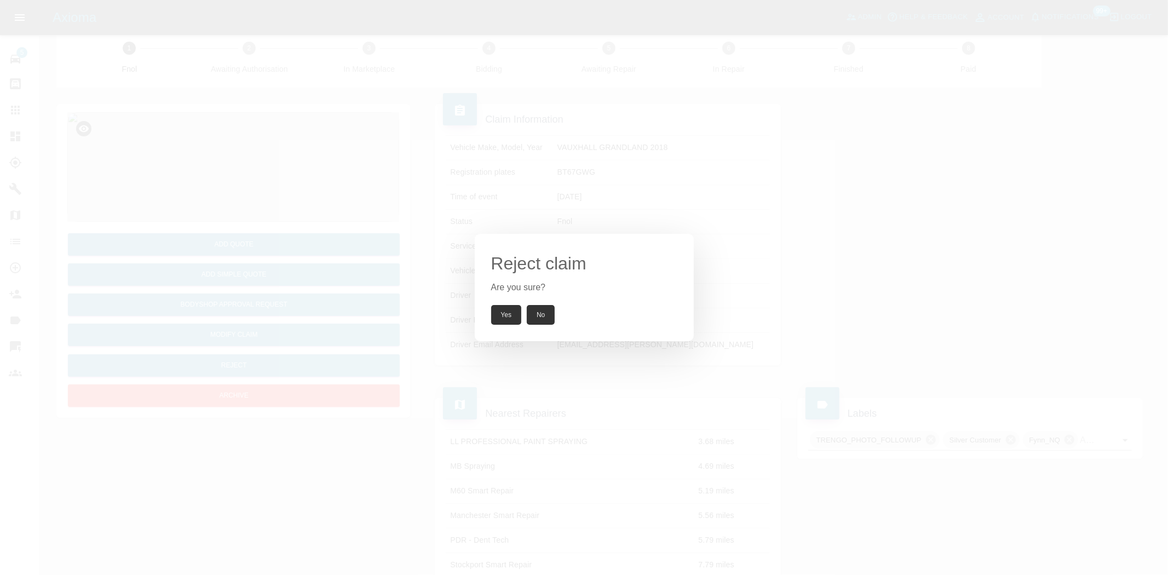
click at [504, 310] on button "Yes" at bounding box center [506, 315] width 31 height 20
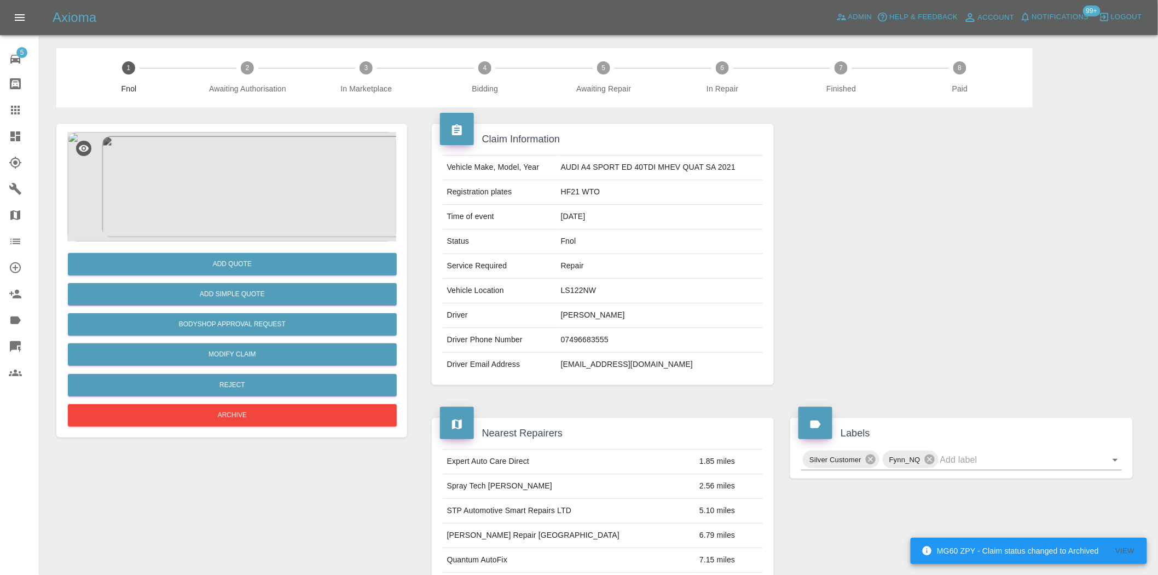
click at [232, 194] on img at bounding box center [231, 186] width 329 height 109
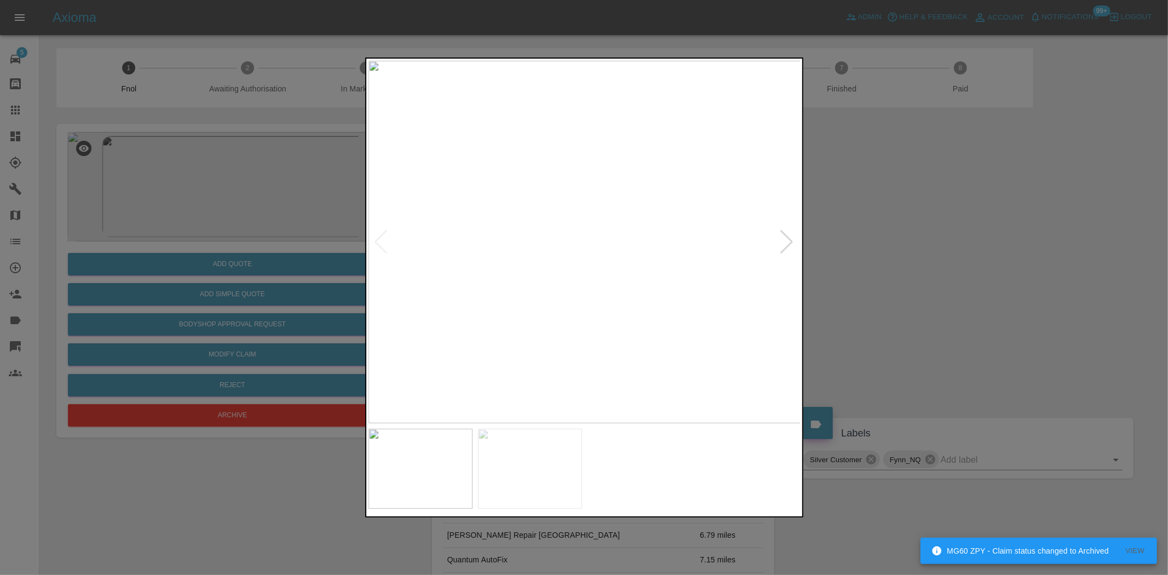
click at [546, 272] on img at bounding box center [584, 242] width 433 height 362
click at [532, 268] on img at bounding box center [584, 242] width 433 height 362
click at [540, 234] on img at bounding box center [584, 242] width 433 height 362
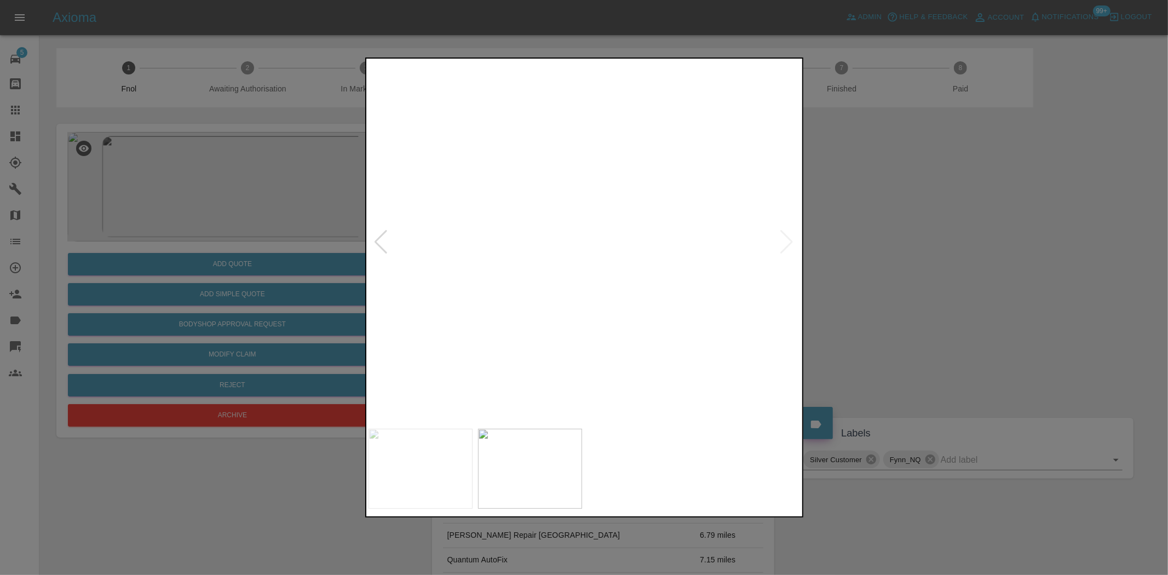
click at [540, 232] on img at bounding box center [716, 264] width 1298 height 1088
drag, startPoint x: 316, startPoint y: 226, endPoint x: 296, endPoint y: 344, distance: 119.4
click at [314, 232] on div at bounding box center [584, 287] width 1168 height 575
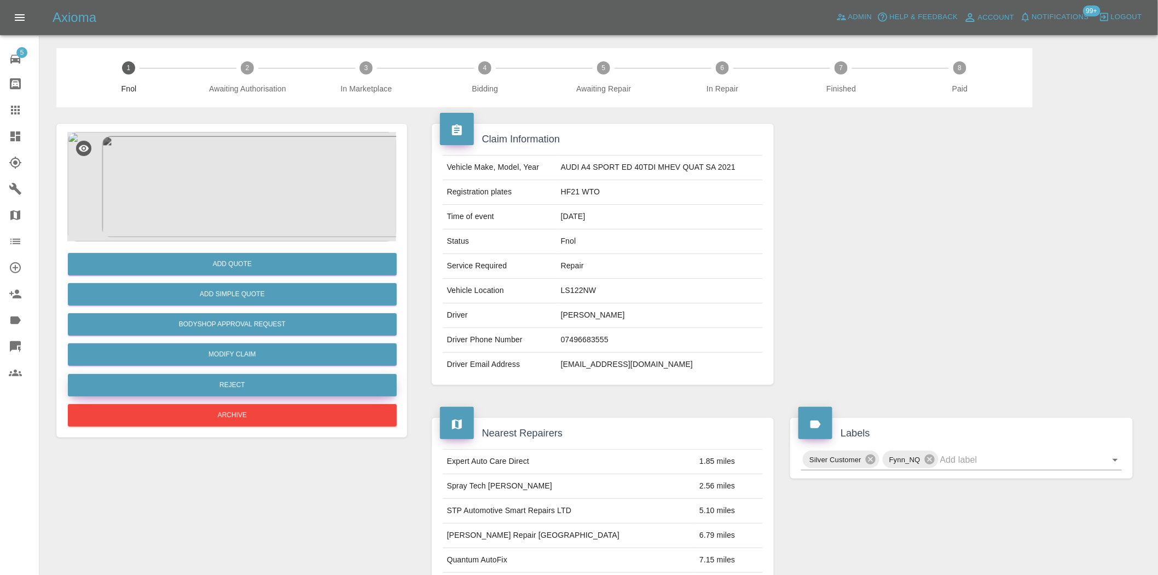
click at [280, 387] on button "Reject" at bounding box center [232, 385] width 329 height 22
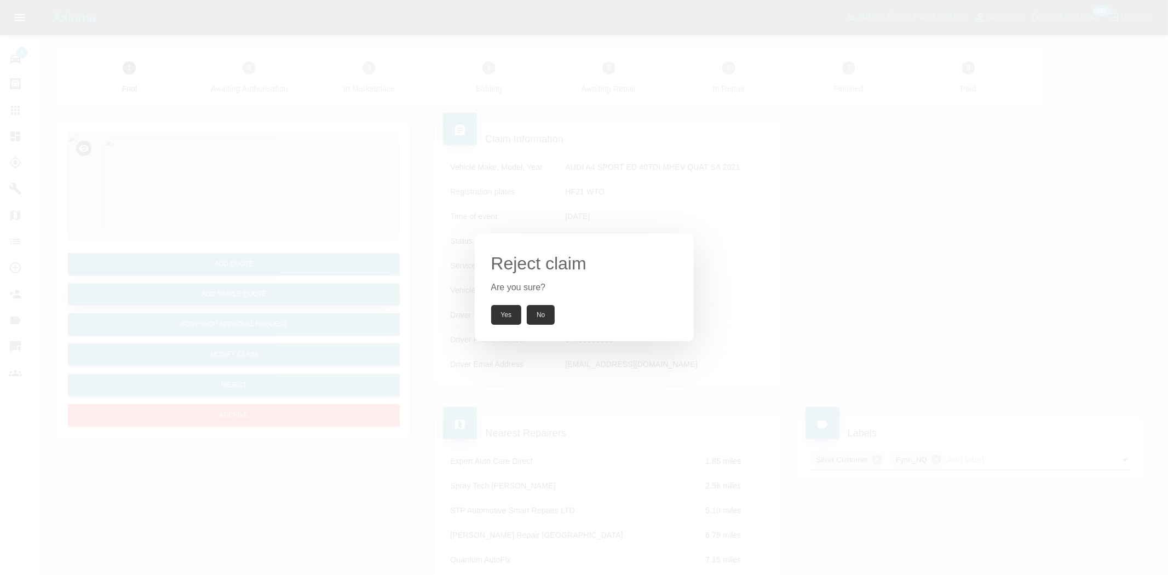
click at [260, 260] on div "Reject claim Are you sure? Yes No" at bounding box center [584, 287] width 1168 height 575
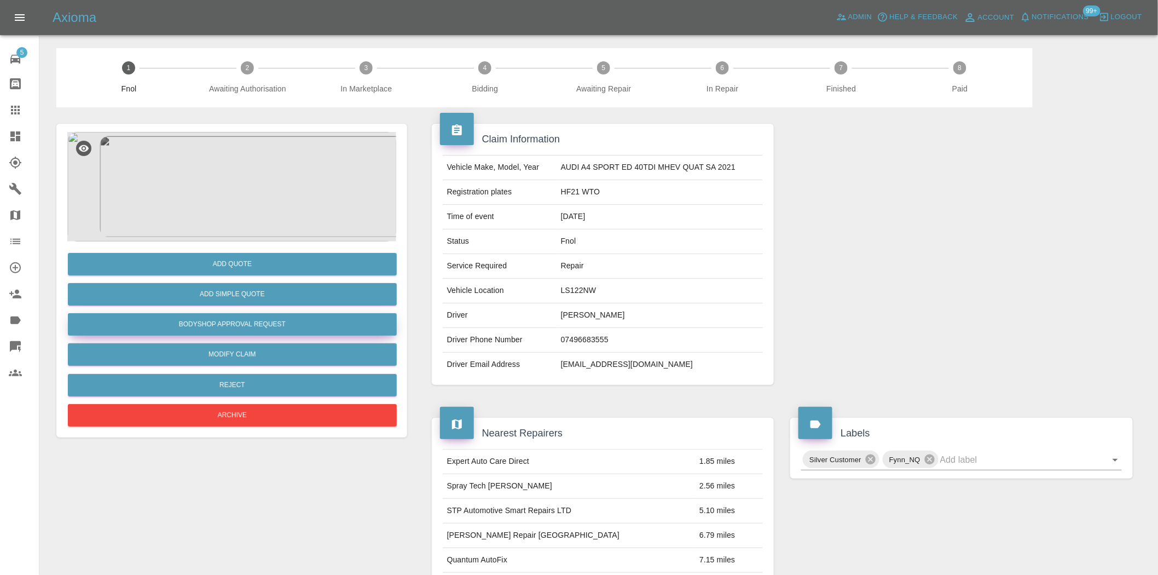
click at [251, 314] on button "Bodyshop Approval Request" at bounding box center [232, 324] width 329 height 22
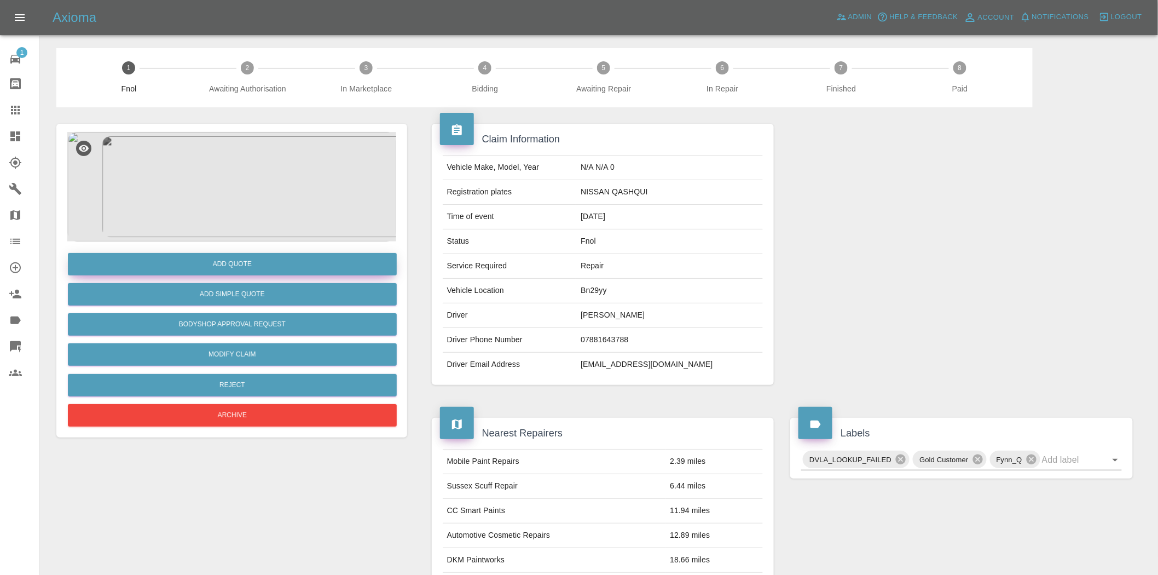
click at [282, 270] on button "Add Quote" at bounding box center [232, 264] width 329 height 22
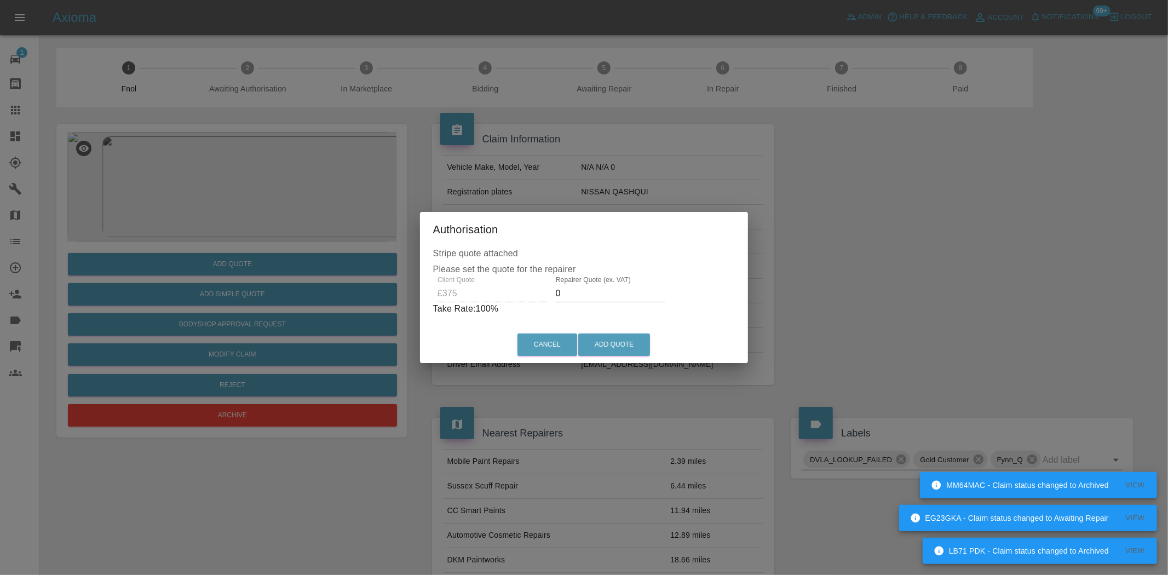
drag, startPoint x: 570, startPoint y: 295, endPoint x: 419, endPoint y: 307, distance: 151.6
click at [436, 299] on div "Client Quote £375 Repairer Quote (ex. VAT) 0 Take Rate: 100 %" at bounding box center [584, 295] width 302 height 39
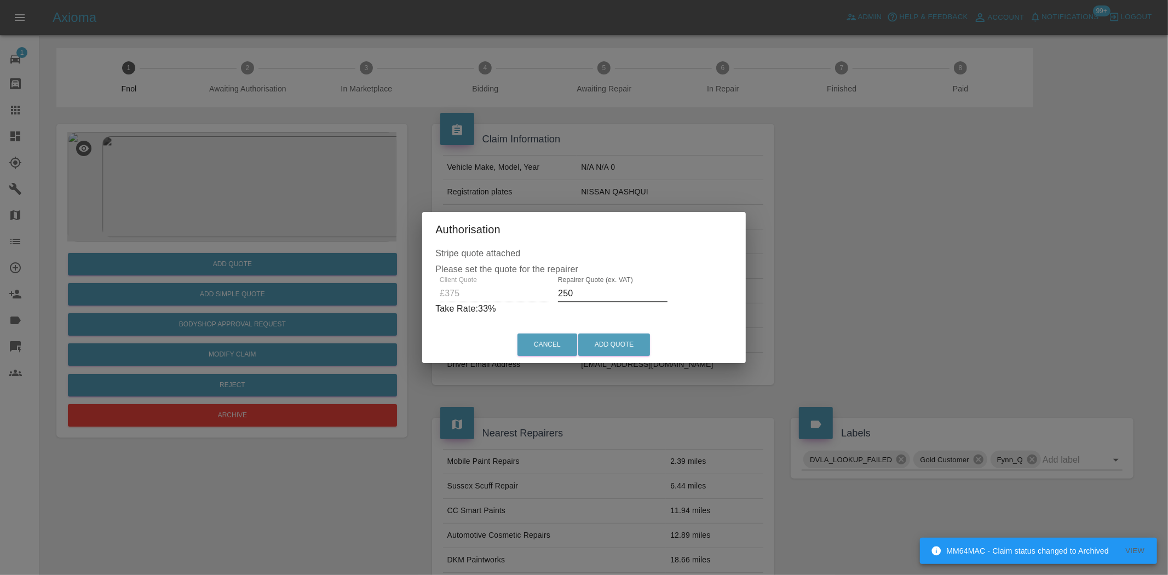
drag, startPoint x: 597, startPoint y: 297, endPoint x: 308, endPoint y: 302, distance: 289.1
click at [318, 304] on div "Authorisation Stripe quote attached Please set the quote for the repairer Clien…" at bounding box center [584, 287] width 1168 height 575
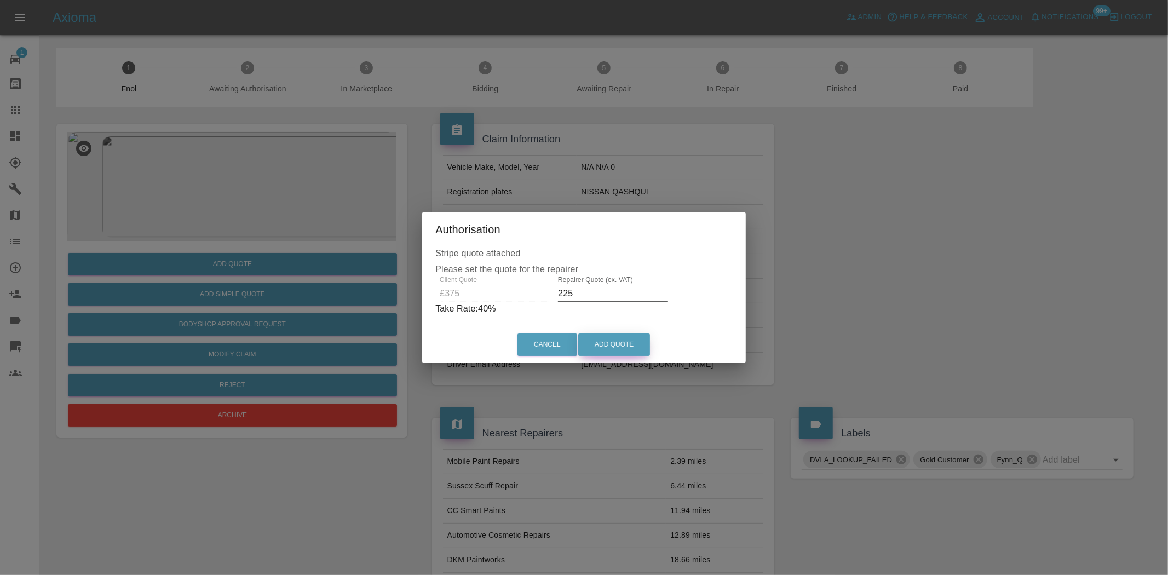
type input "225"
click at [608, 345] on button "Add Quote" at bounding box center [614, 344] width 72 height 22
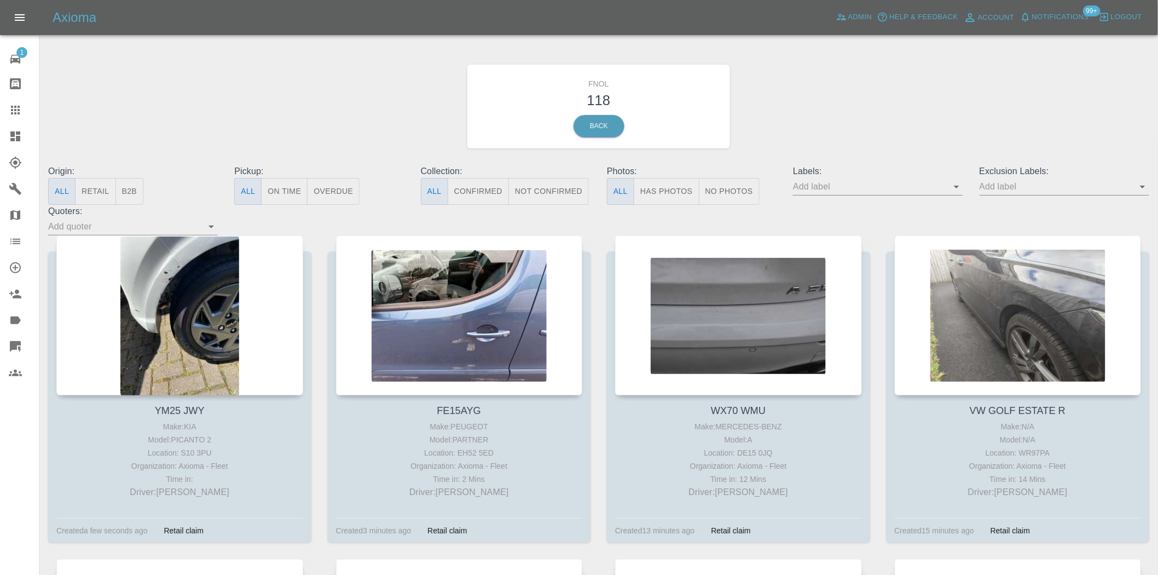
click at [686, 194] on button "Has Photos" at bounding box center [667, 191] width 66 height 27
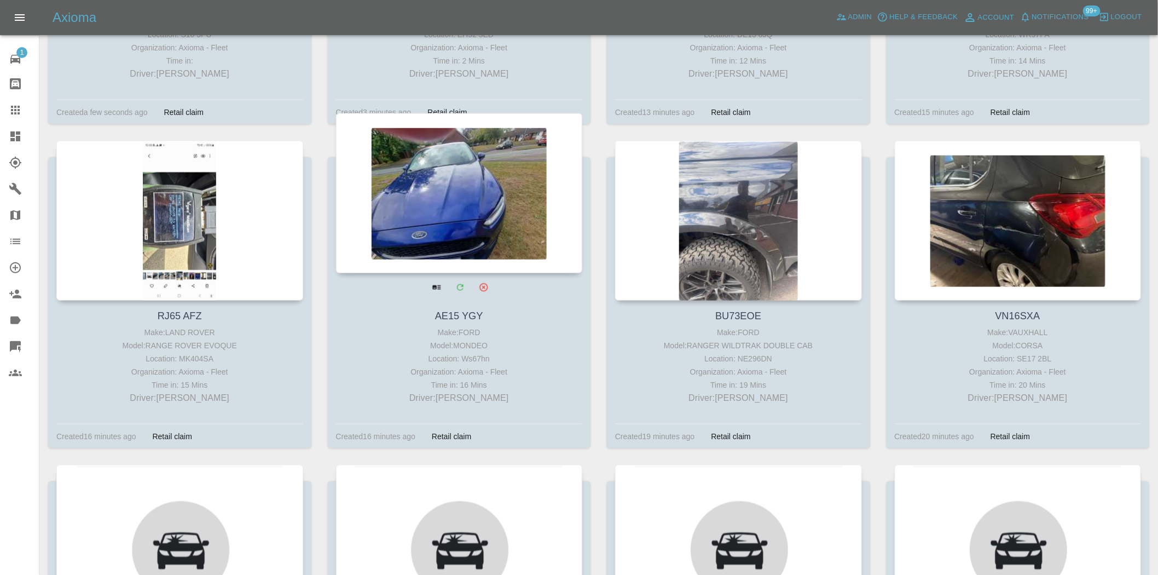
scroll to position [425, 0]
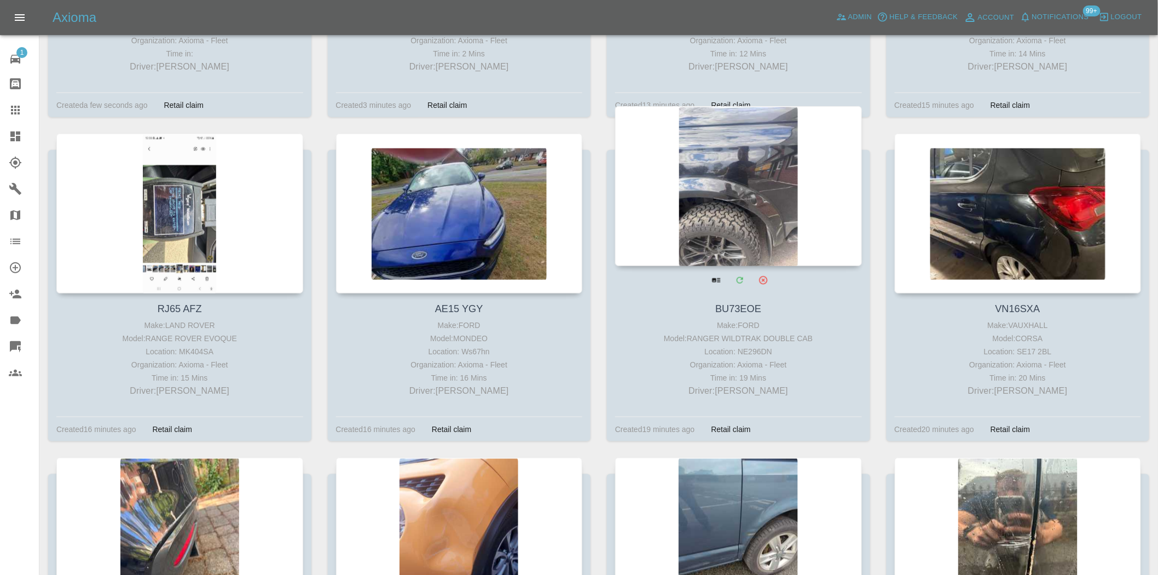
drag, startPoint x: 769, startPoint y: 198, endPoint x: 751, endPoint y: 195, distance: 18.4
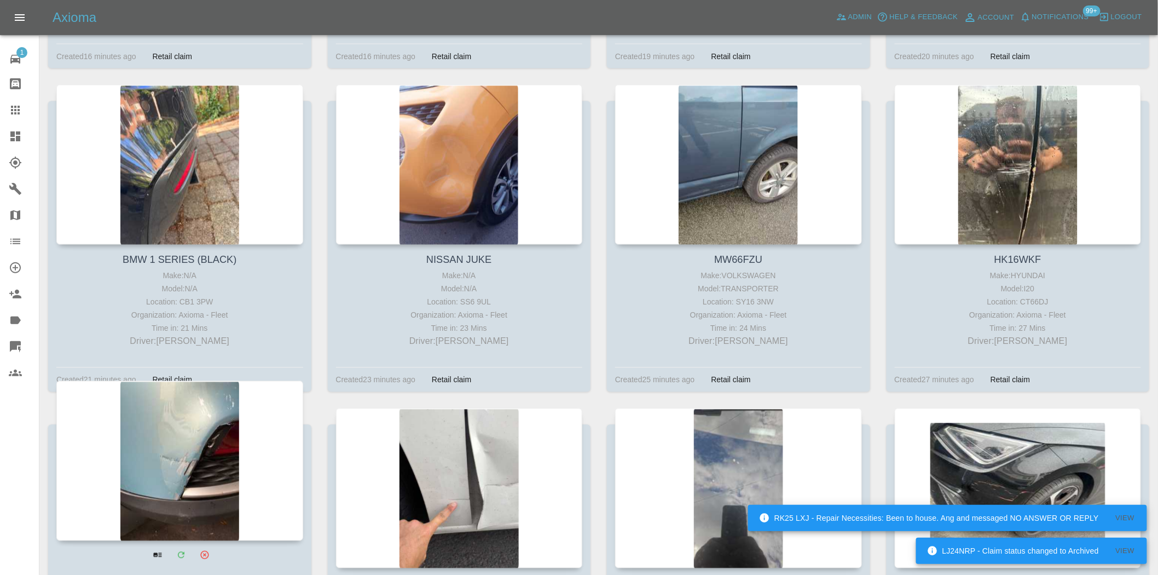
scroll to position [1034, 0]
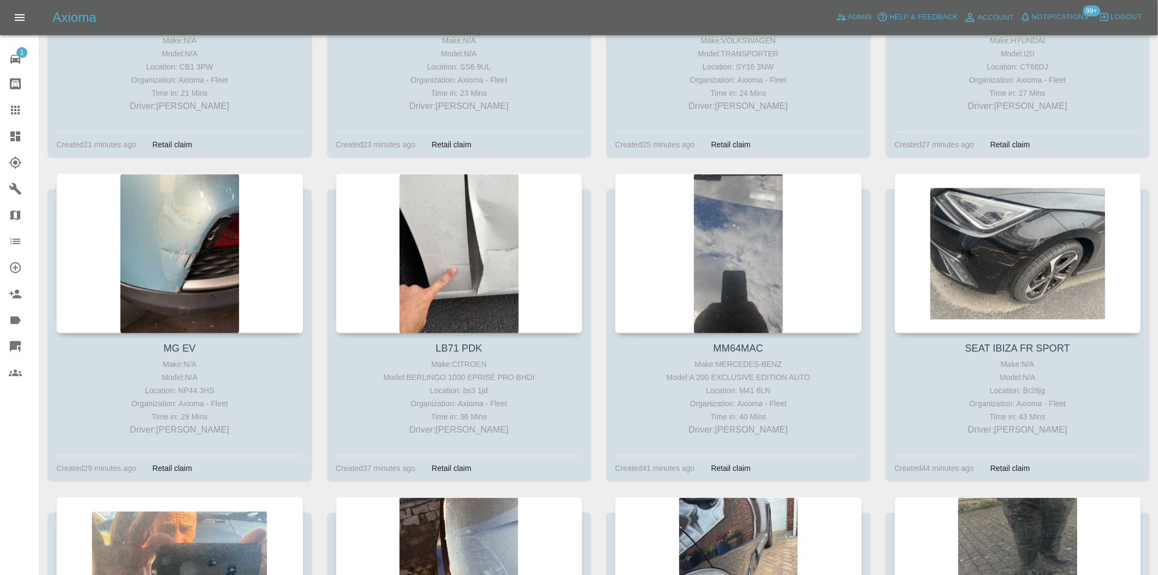
click at [19, 137] on icon at bounding box center [15, 136] width 10 height 10
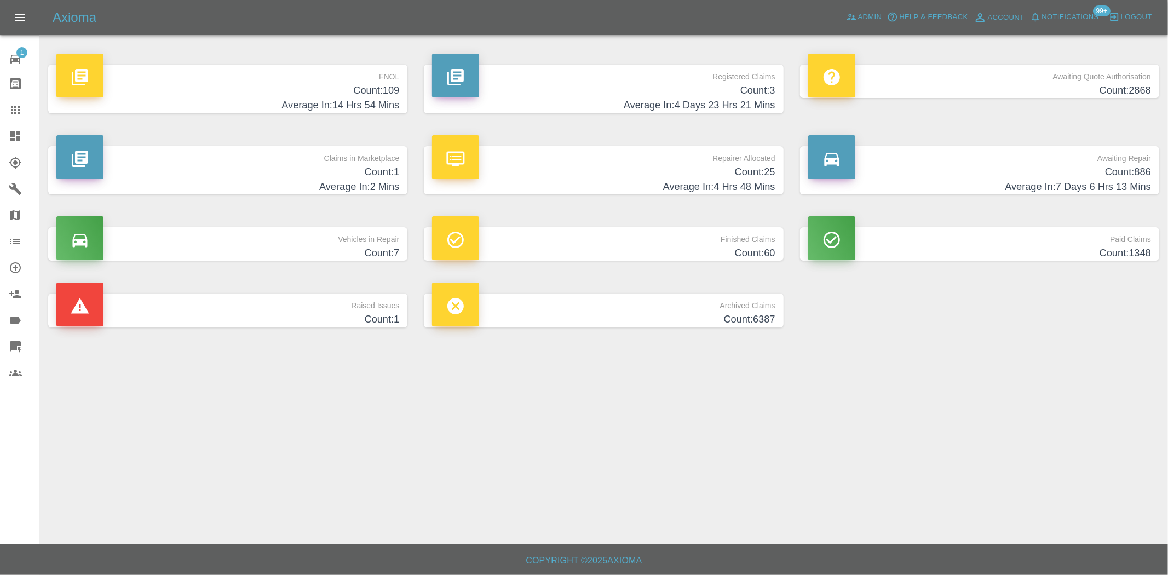
click at [325, 88] on h4 "Count: 109" at bounding box center [227, 90] width 343 height 15
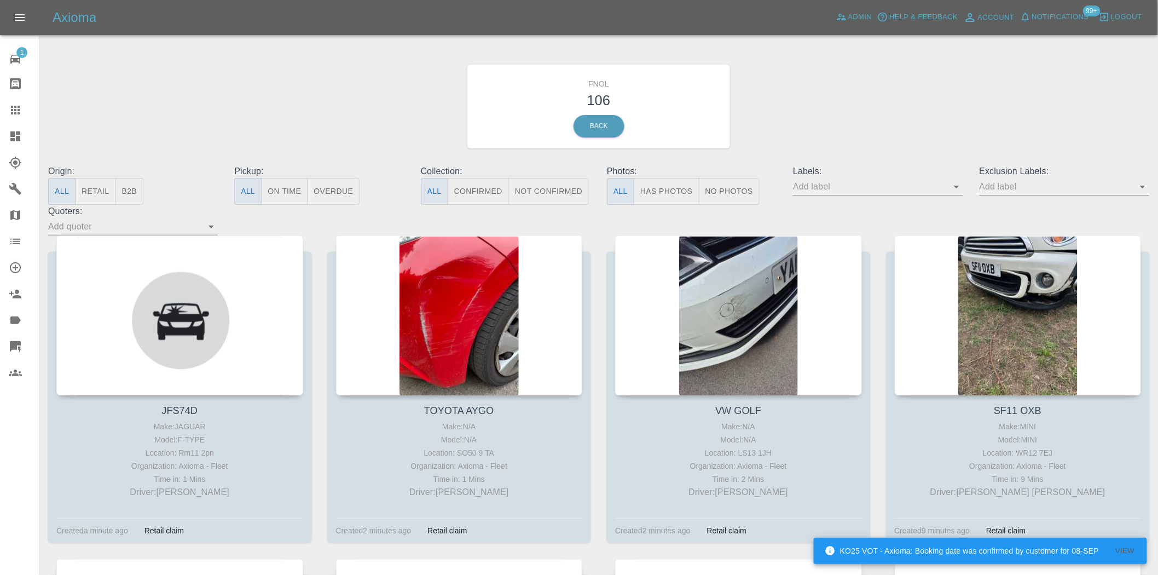
click at [671, 197] on button "Has Photos" at bounding box center [667, 191] width 66 height 27
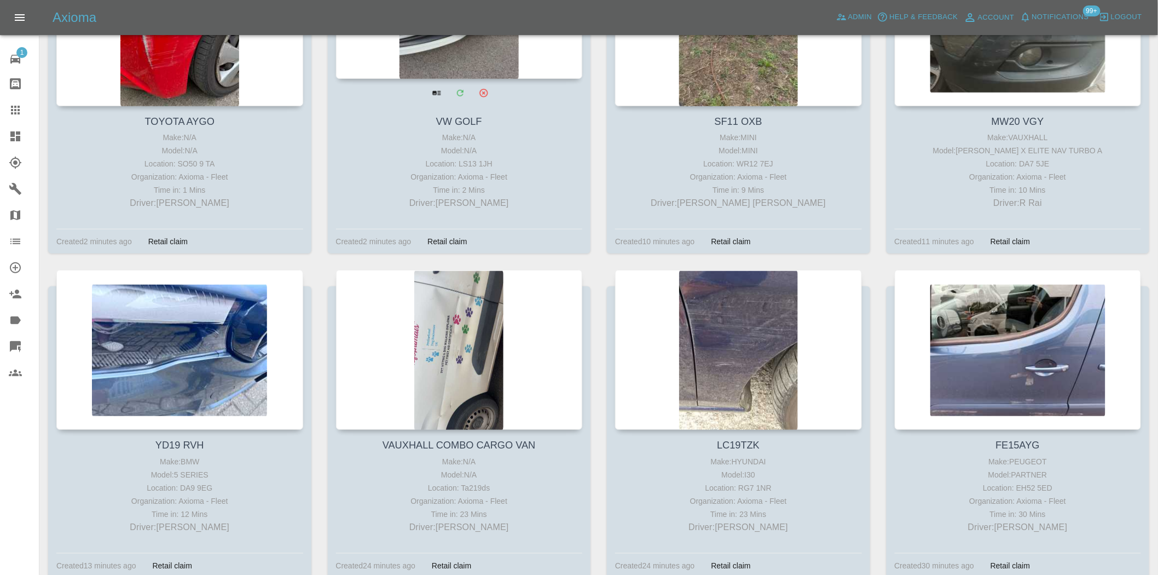
scroll to position [304, 0]
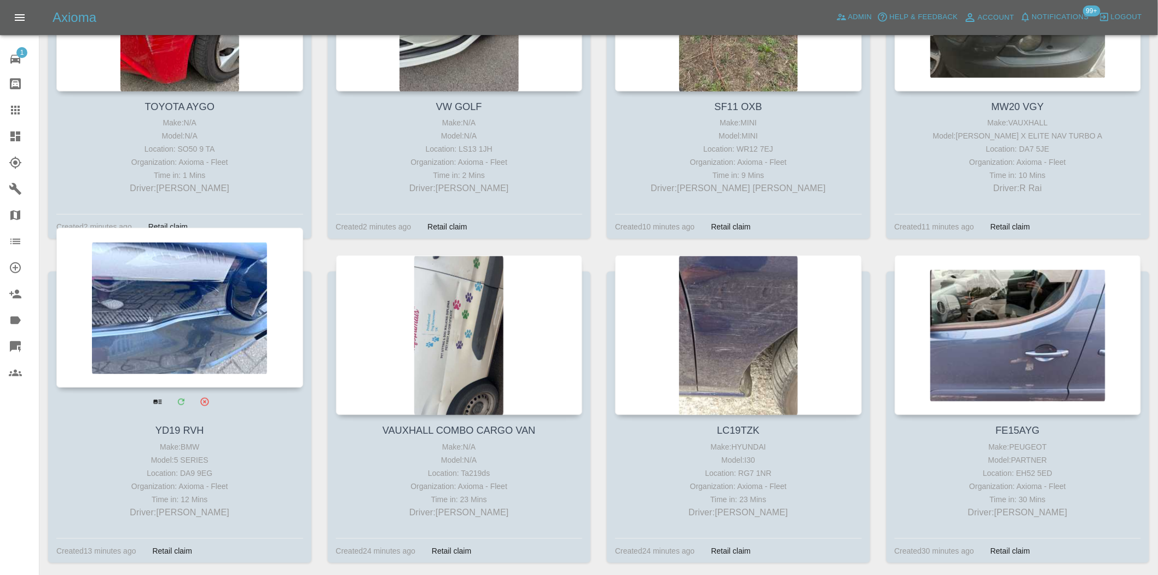
drag, startPoint x: 989, startPoint y: 319, endPoint x: 186, endPoint y: 303, distance: 803.3
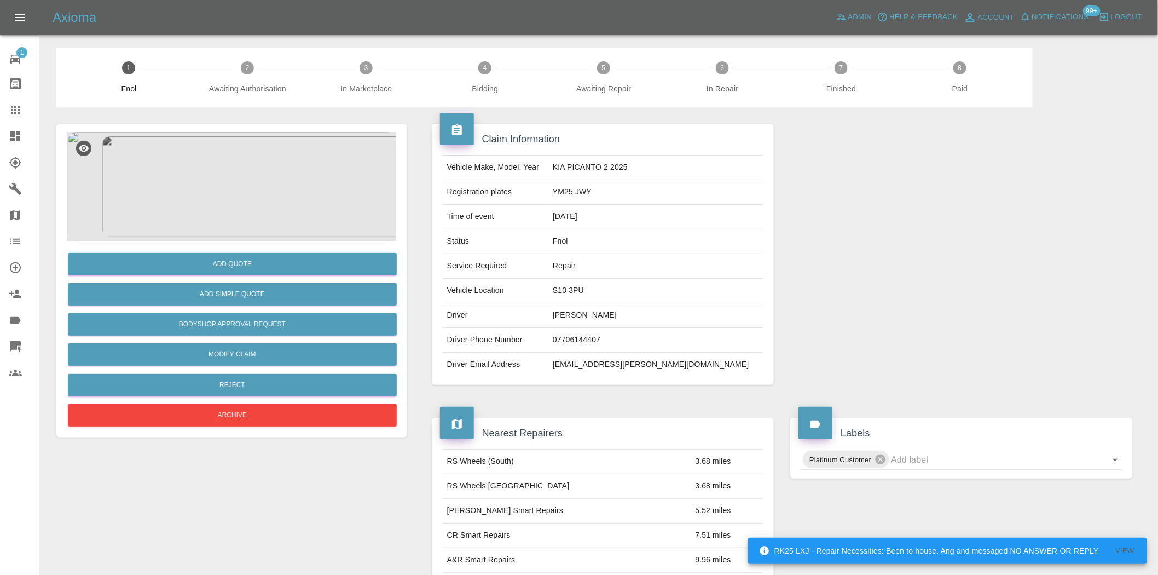
click at [198, 152] on img at bounding box center [231, 186] width 329 height 109
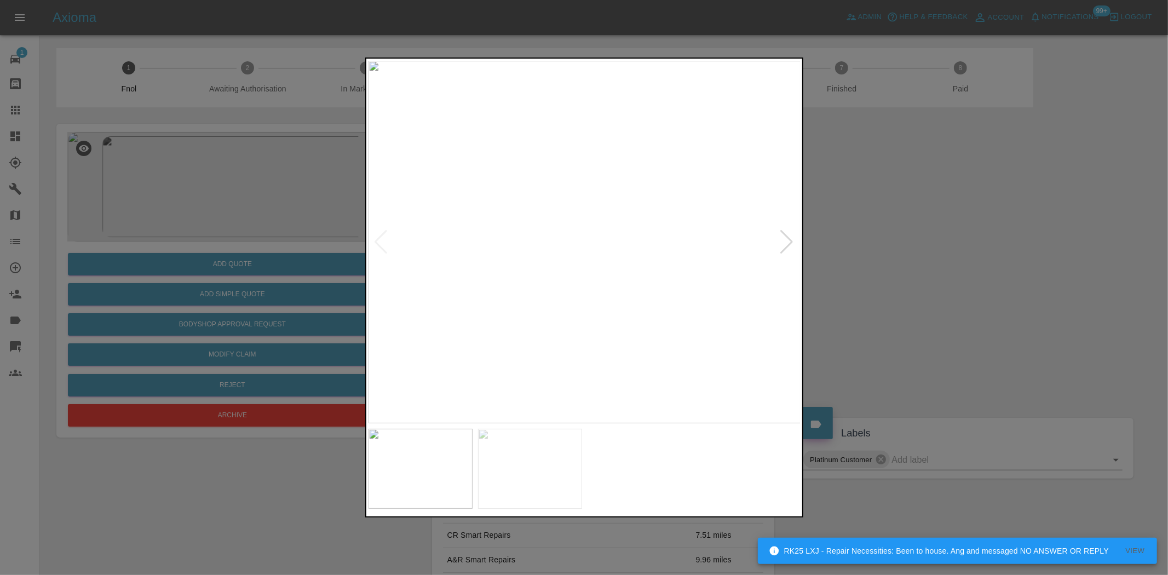
click at [510, 209] on img at bounding box center [584, 242] width 433 height 362
click at [498, 207] on img at bounding box center [584, 242] width 433 height 362
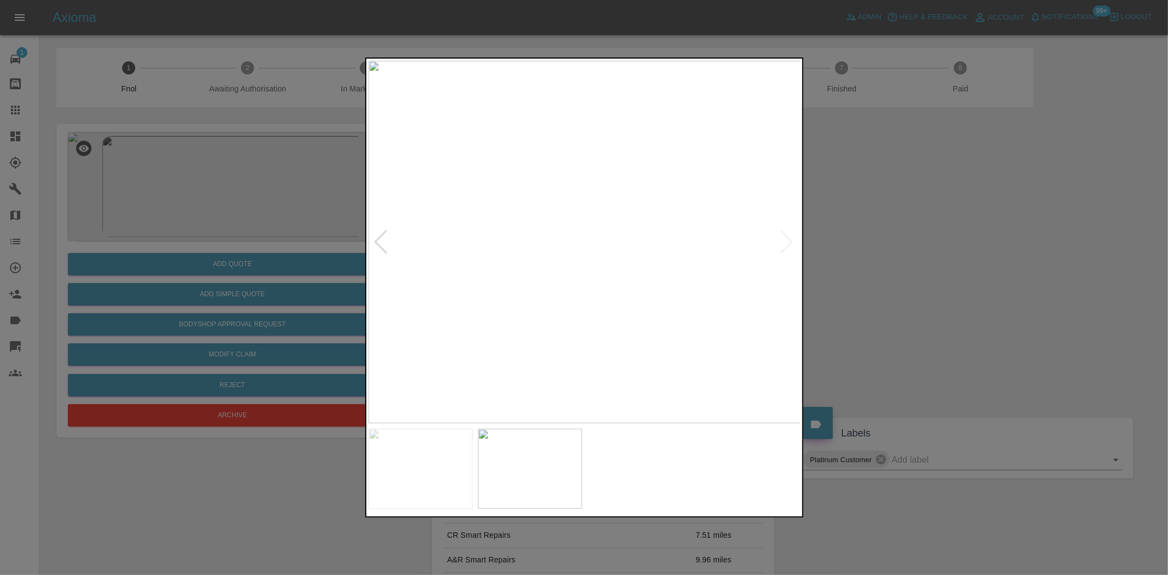
click at [604, 118] on img at bounding box center [584, 242] width 433 height 362
click at [604, 119] on img at bounding box center [584, 242] width 433 height 362
click at [233, 267] on div at bounding box center [584, 287] width 1168 height 575
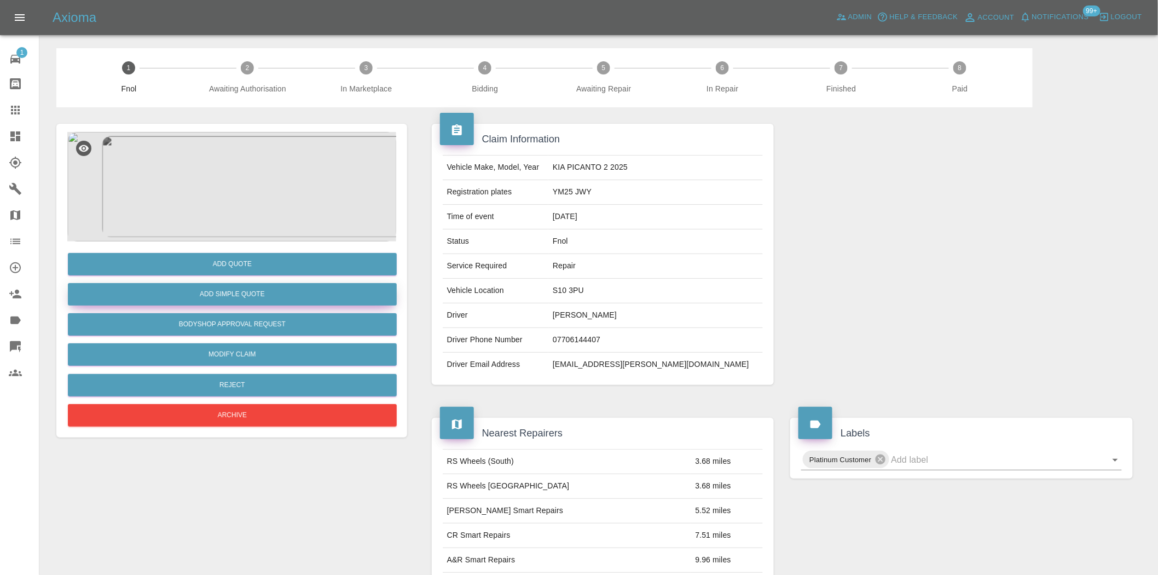
click at [229, 289] on button "Add Simple Quote" at bounding box center [232, 294] width 329 height 22
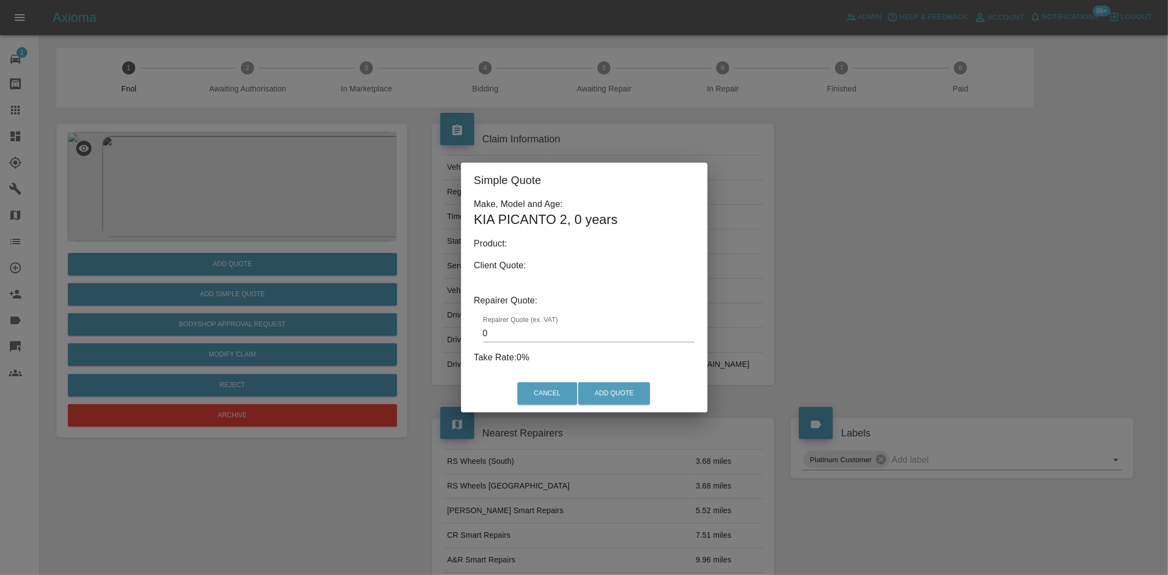
type input "140"
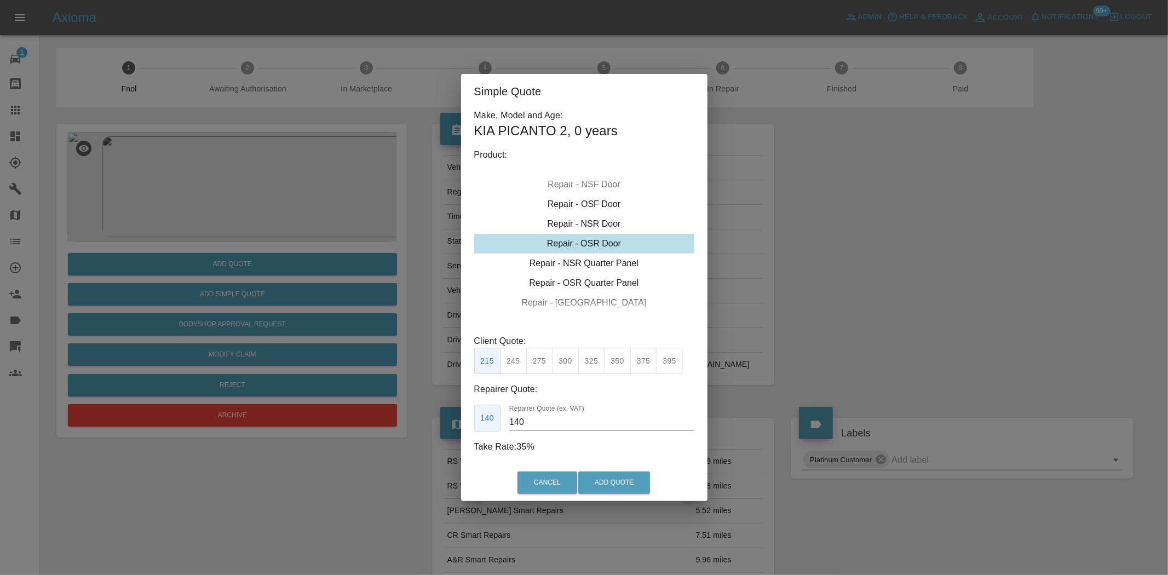
click at [270, 206] on div "Simple Quote Make, Model and Age: KIA PICANTO 2 , 0 years Product: Repair - Fro…" at bounding box center [584, 287] width 1168 height 575
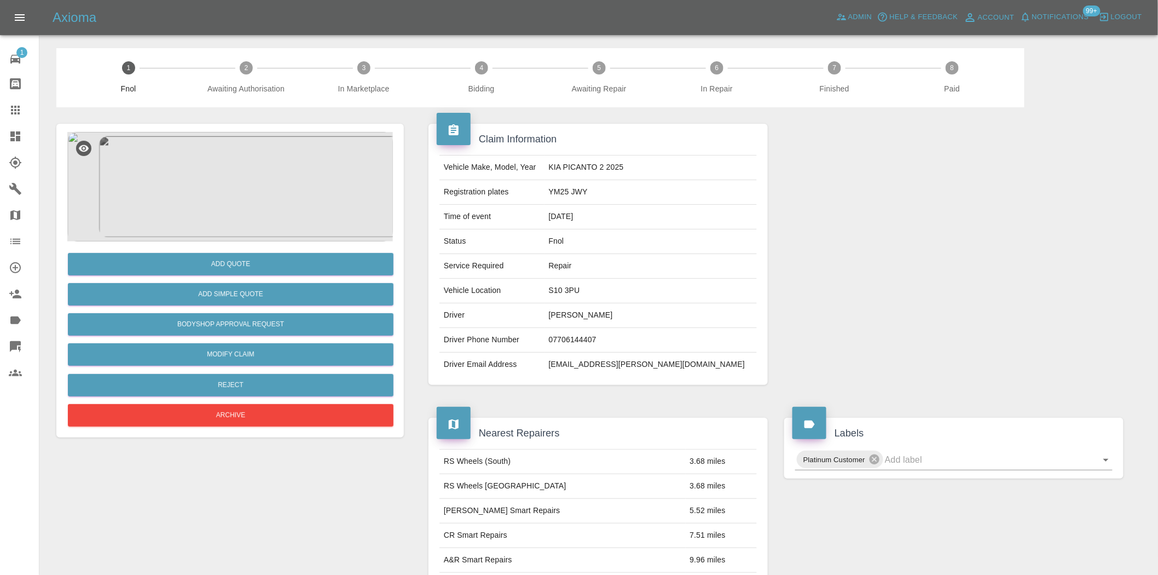
click at [218, 182] on img at bounding box center [230, 186] width 326 height 109
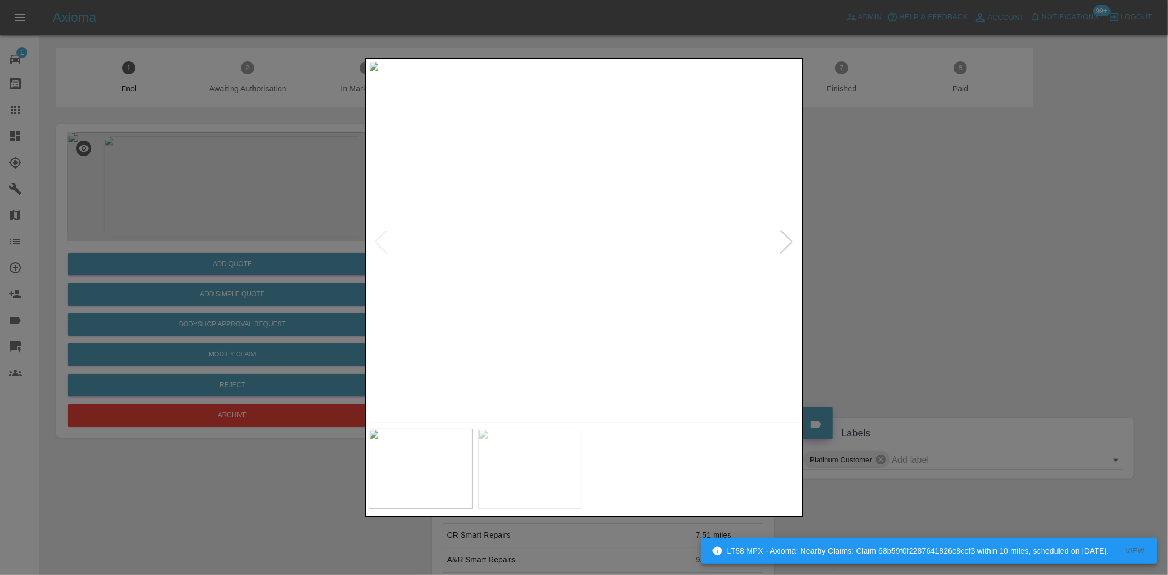
click at [532, 191] on img at bounding box center [584, 242] width 433 height 362
click at [812, 221] on div at bounding box center [584, 287] width 1168 height 575
click at [495, 215] on img at bounding box center [1017, 93] width 1298 height 1088
click at [607, 350] on img at bounding box center [810, 104] width 1298 height 1088
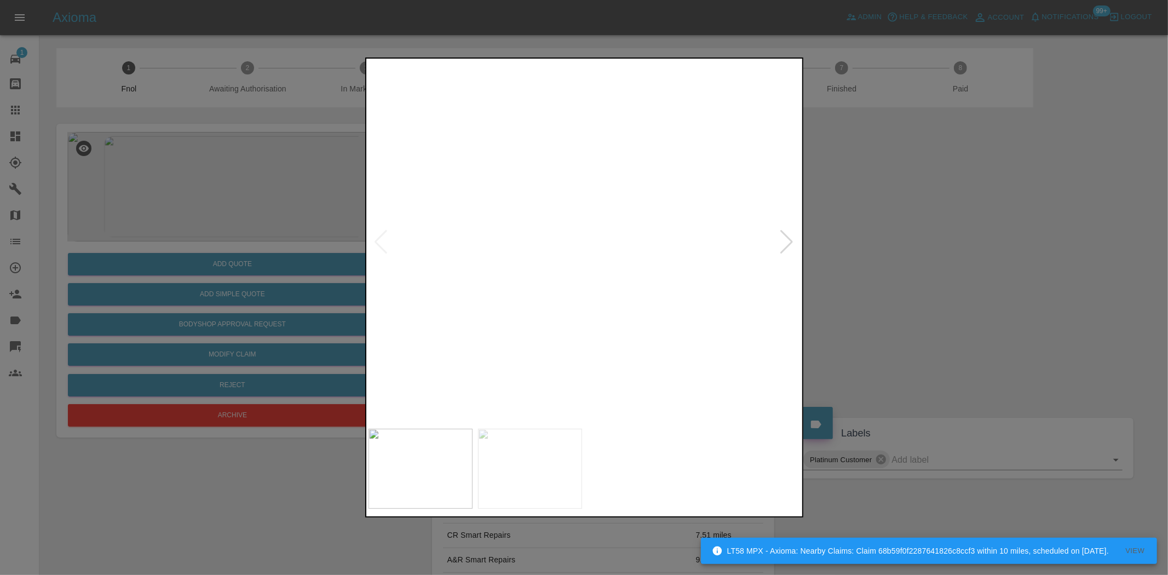
click at [606, 335] on img at bounding box center [772, 222] width 1298 height 1088
click at [599, 335] on img at bounding box center [772, 222] width 1298 height 1088
click at [255, 209] on div at bounding box center [584, 287] width 1168 height 575
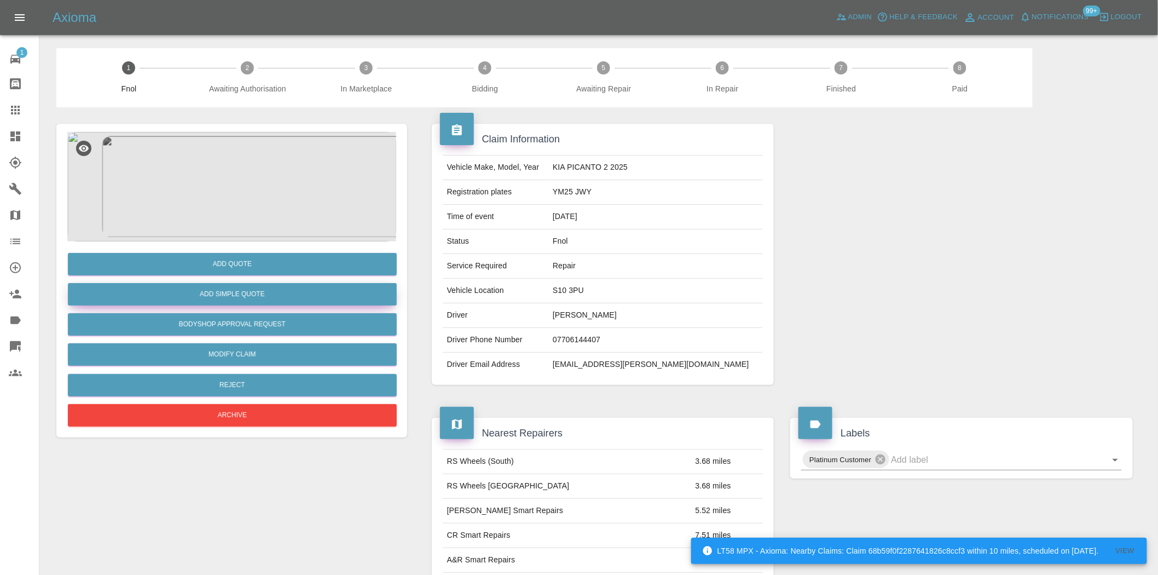
click at [239, 291] on button "Add Simple Quote" at bounding box center [232, 294] width 329 height 22
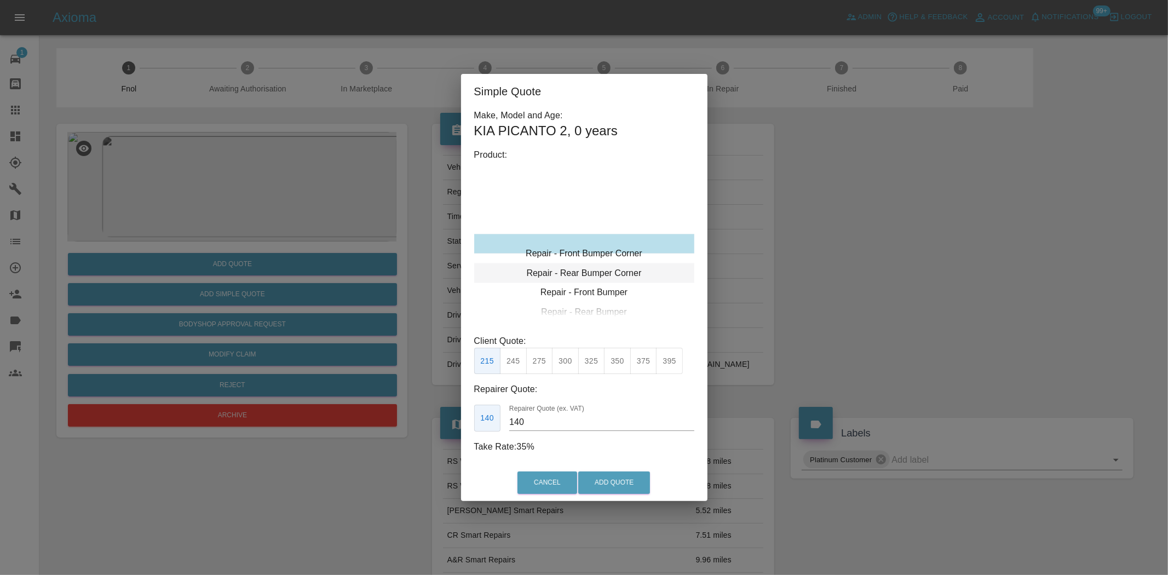
type input "120"
click at [571, 258] on div "Repair - Rear Bumper Corner" at bounding box center [584, 263] width 220 height 20
click at [517, 364] on button "199" at bounding box center [513, 361] width 27 height 27
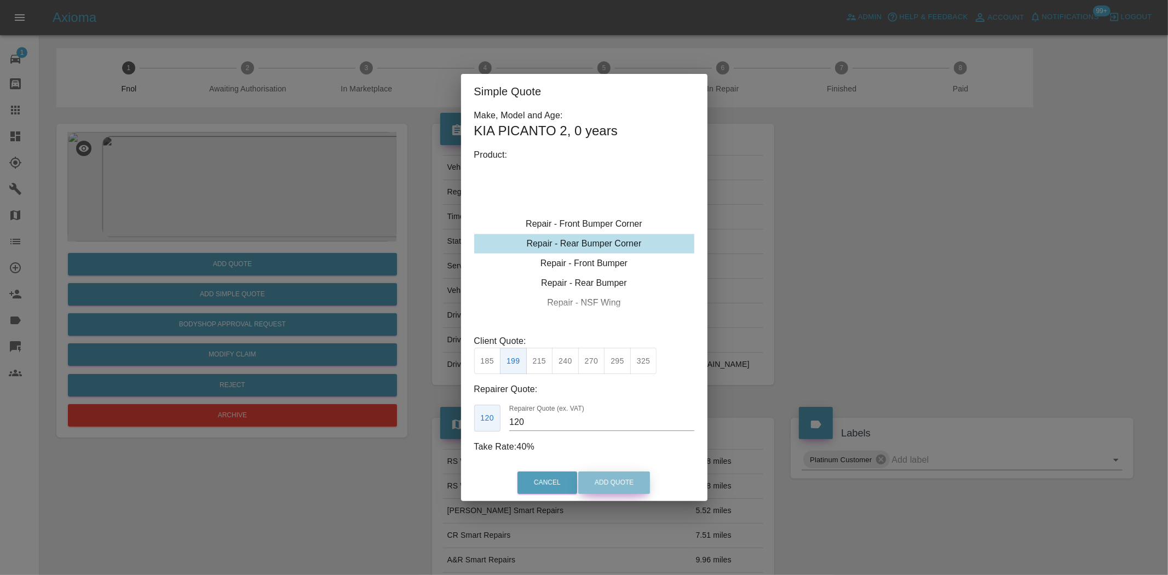
click at [592, 481] on button "Add Quote" at bounding box center [614, 482] width 72 height 22
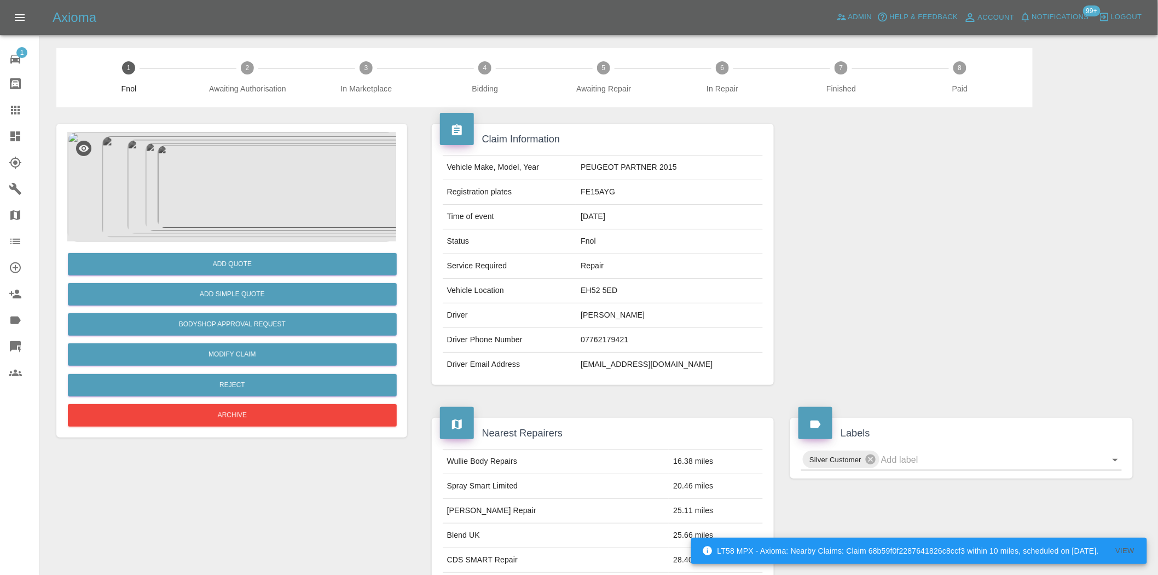
click at [195, 187] on img at bounding box center [231, 186] width 329 height 109
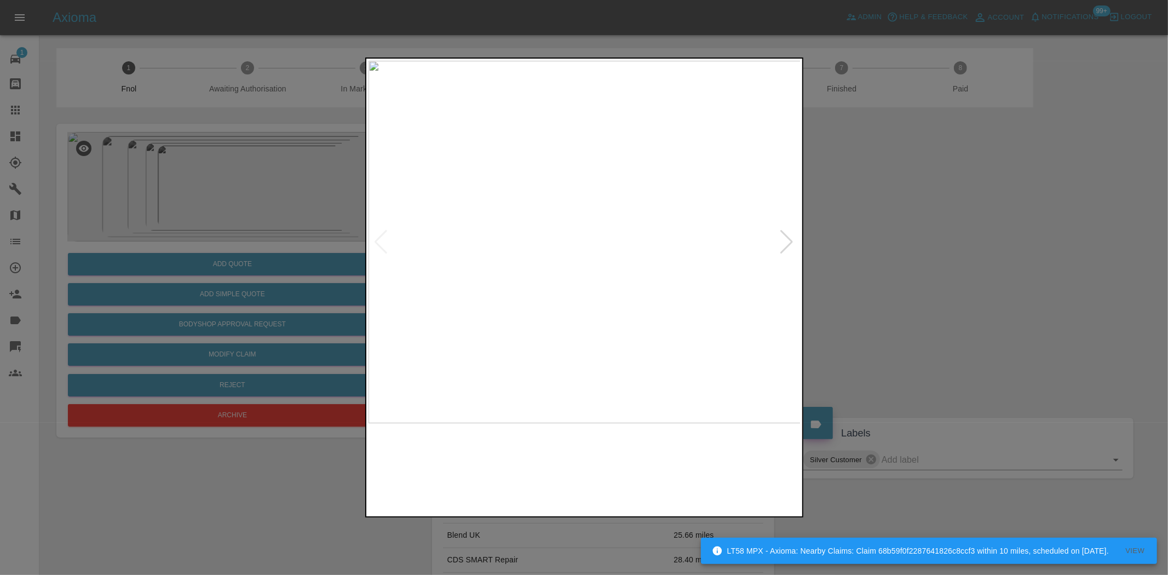
click at [532, 258] on img at bounding box center [584, 242] width 433 height 362
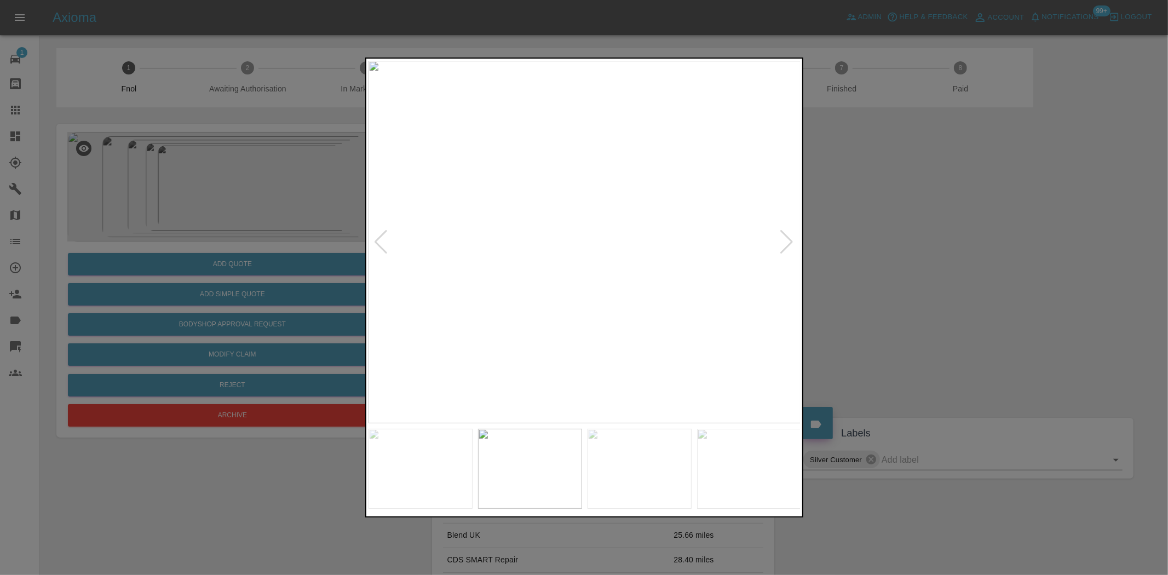
click at [563, 217] on img at bounding box center [584, 242] width 433 height 362
click at [563, 217] on img at bounding box center [647, 315] width 1298 height 1088
click at [565, 307] on img at bounding box center [584, 242] width 433 height 362
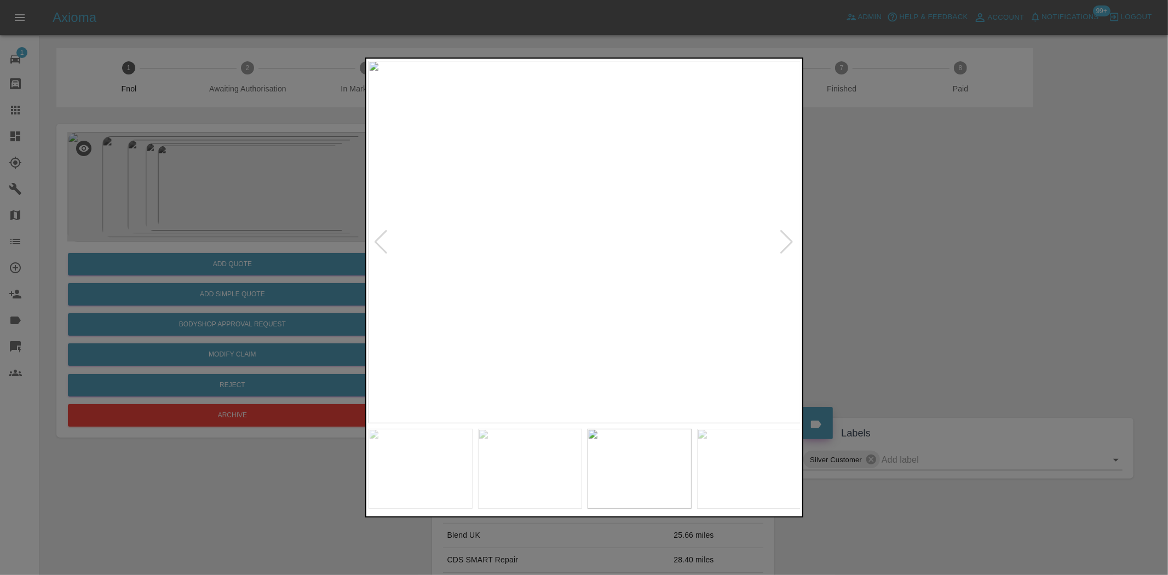
click at [460, 288] on img at bounding box center [584, 242] width 433 height 362
click at [508, 291] on img at bounding box center [584, 242] width 433 height 362
click at [457, 284] on img at bounding box center [584, 242] width 433 height 362
click at [444, 286] on img at bounding box center [584, 242] width 433 height 362
click at [663, 259] on img at bounding box center [584, 242] width 433 height 362
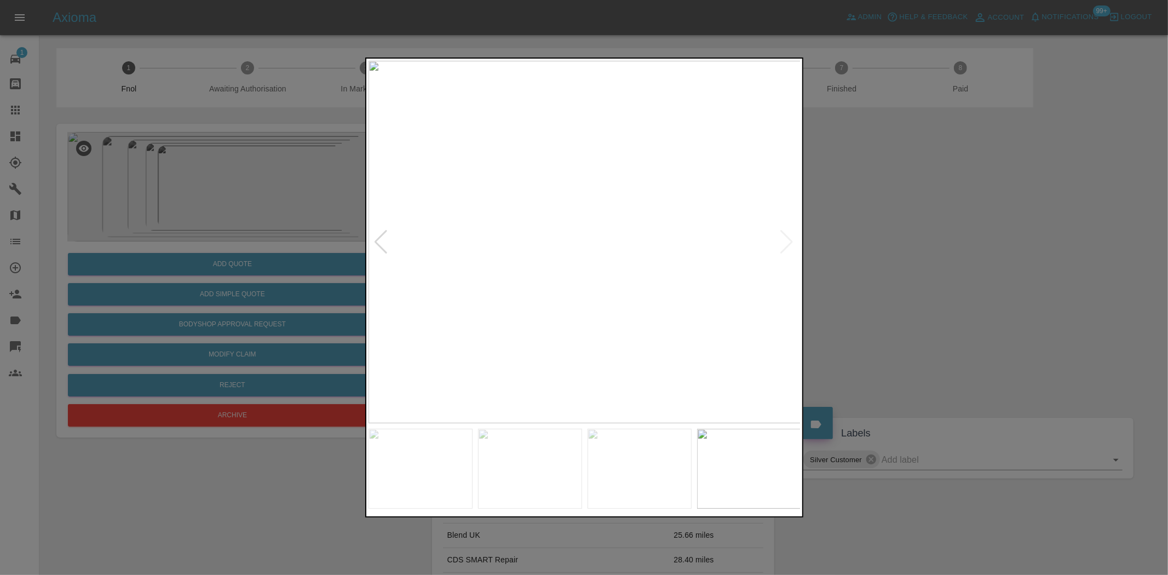
click at [663, 259] on img at bounding box center [584, 242] width 433 height 362
click at [663, 258] on img at bounding box center [347, 191] width 1298 height 1088
click at [458, 262] on img at bounding box center [564, 242] width 433 height 362
click at [727, 217] on img at bounding box center [584, 242] width 433 height 362
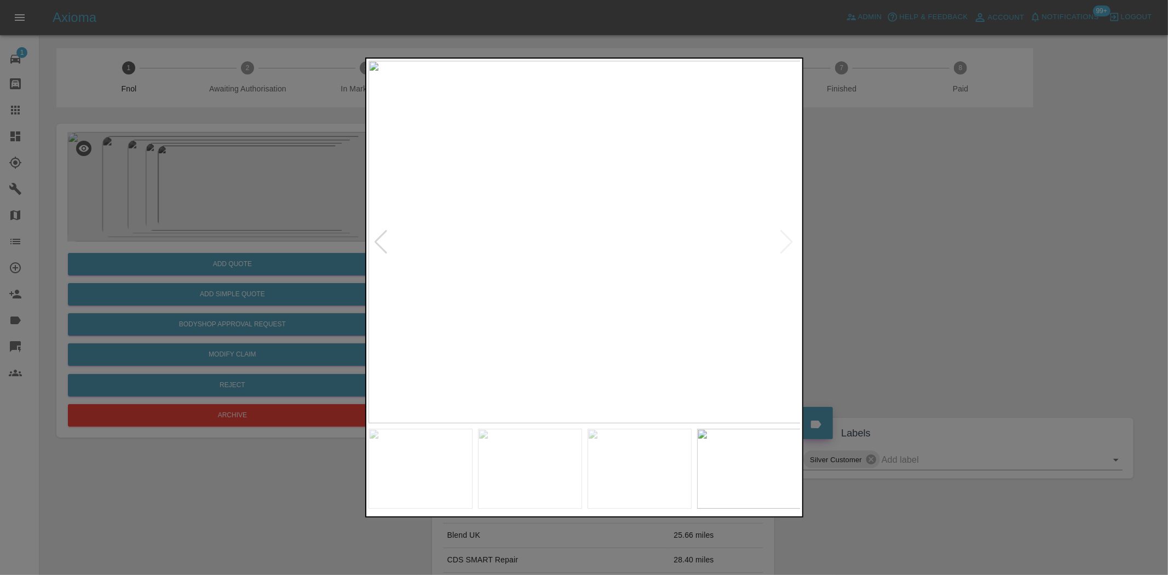
click at [727, 217] on img at bounding box center [584, 242] width 433 height 362
click at [602, 261] on img at bounding box center [156, 317] width 1298 height 1088
click at [556, 267] on img at bounding box center [584, 242] width 433 height 362
click at [509, 304] on img at bounding box center [584, 242] width 433 height 362
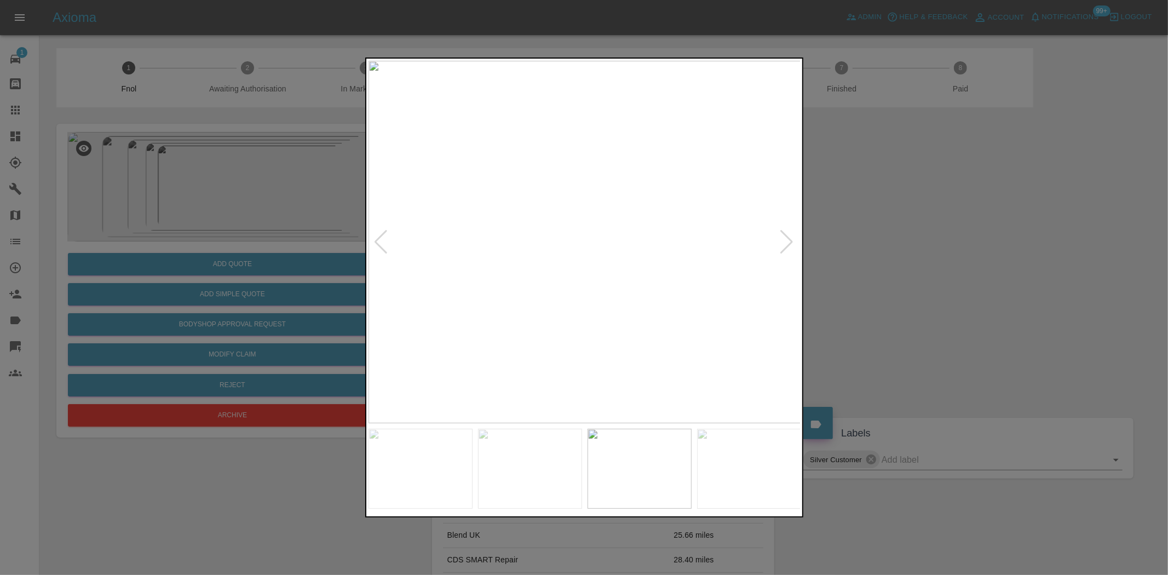
click at [509, 304] on img at bounding box center [584, 242] width 433 height 362
click at [509, 304] on img at bounding box center [809, 54] width 1298 height 1088
click at [472, 290] on img at bounding box center [584, 242] width 433 height 362
click at [646, 267] on img at bounding box center [584, 242] width 433 height 362
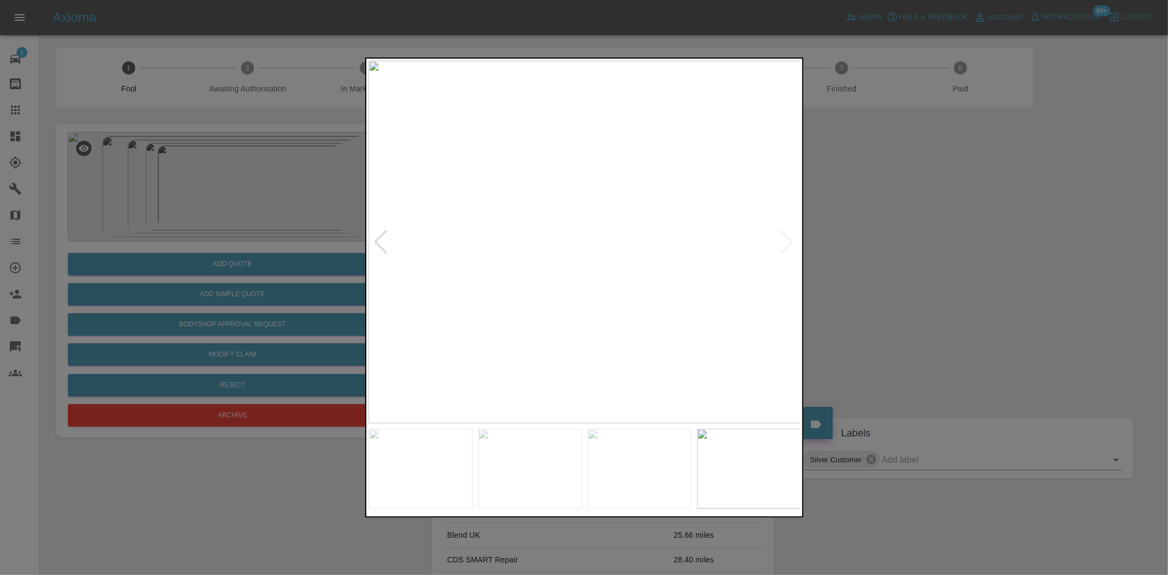
click at [646, 267] on img at bounding box center [584, 242] width 433 height 362
click at [557, 270] on img at bounding box center [399, 167] width 1298 height 1088
click at [557, 270] on img at bounding box center [300, 174] width 1298 height 1088
click at [540, 270] on img at bounding box center [584, 242] width 433 height 362
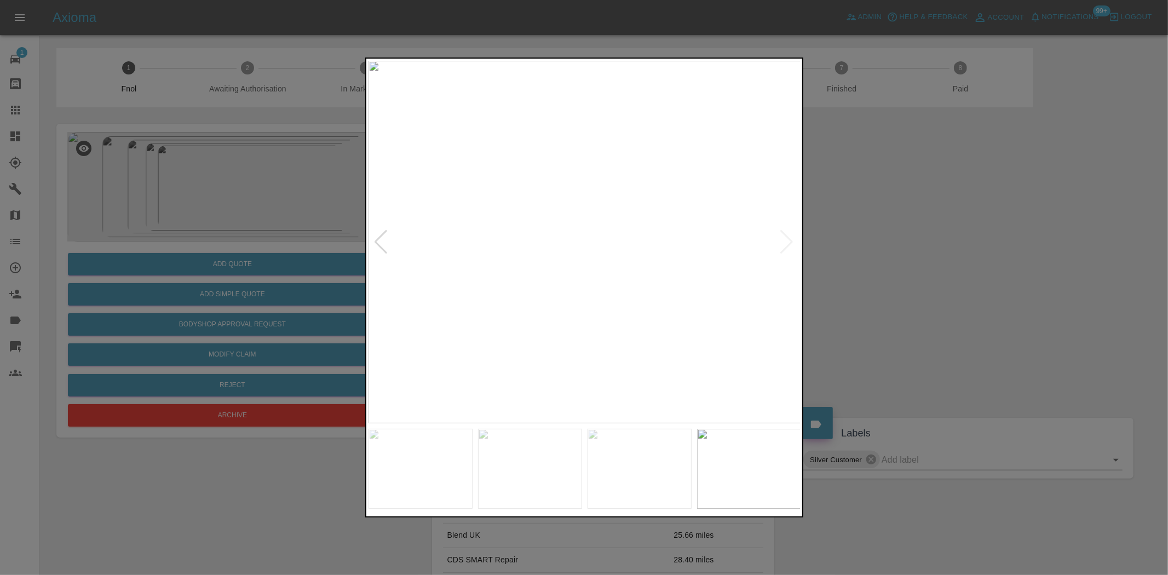
click at [564, 270] on img at bounding box center [584, 242] width 433 height 362
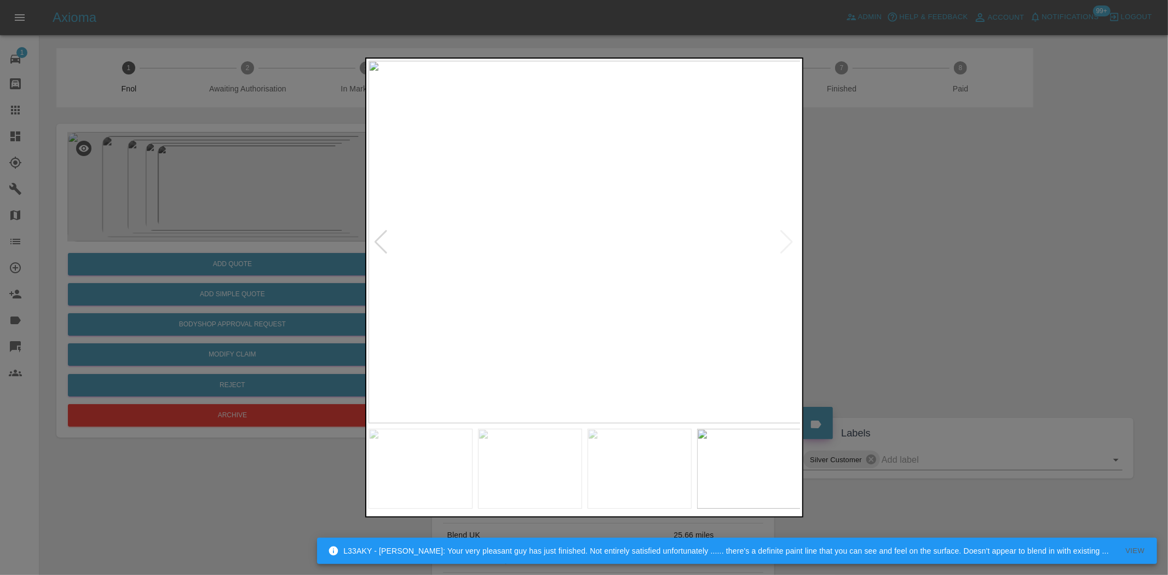
click at [715, 256] on img at bounding box center [584, 242] width 433 height 362
click at [489, 239] on img at bounding box center [584, 242] width 433 height 362
click at [504, 247] on img at bounding box center [584, 242] width 433 height 362
click at [151, 31] on div at bounding box center [584, 287] width 1168 height 575
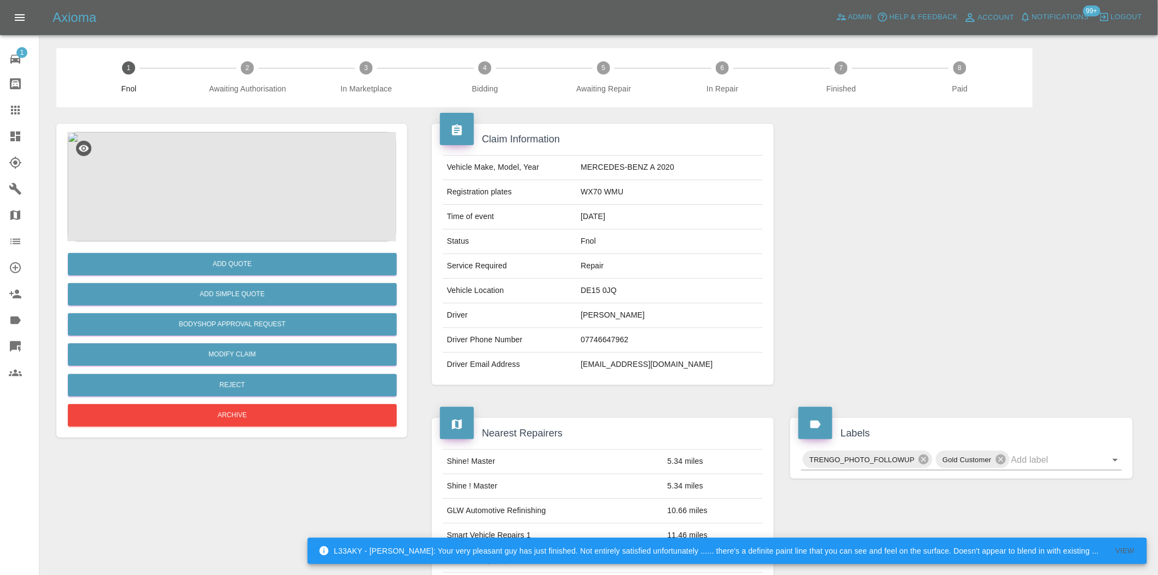
click at [206, 186] on img at bounding box center [231, 186] width 329 height 109
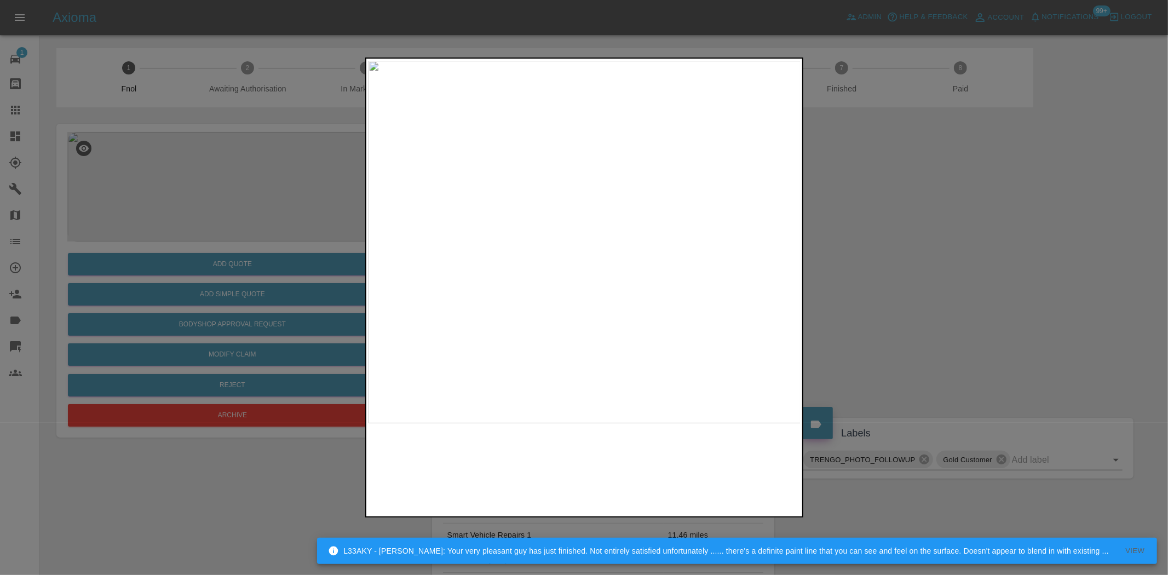
click at [470, 214] on img at bounding box center [584, 242] width 433 height 362
click at [579, 253] on img at bounding box center [584, 242] width 433 height 362
click at [495, 246] on img at bounding box center [584, 242] width 433 height 362
drag, startPoint x: 281, startPoint y: 174, endPoint x: 278, endPoint y: 127, distance: 46.7
click at [281, 164] on div at bounding box center [584, 287] width 1168 height 575
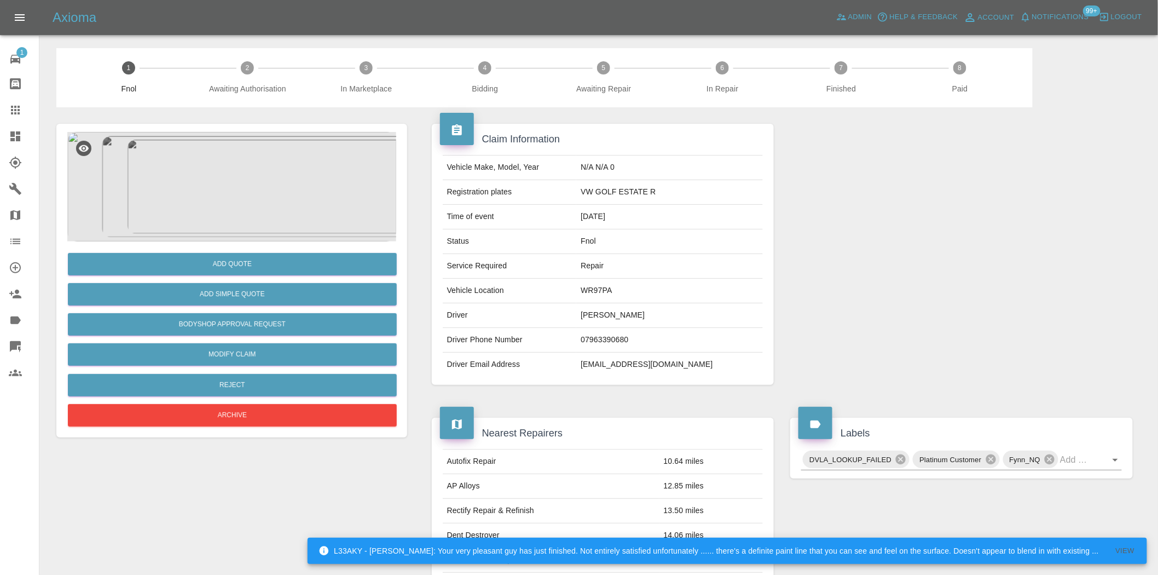
click at [225, 154] on img at bounding box center [231, 186] width 329 height 109
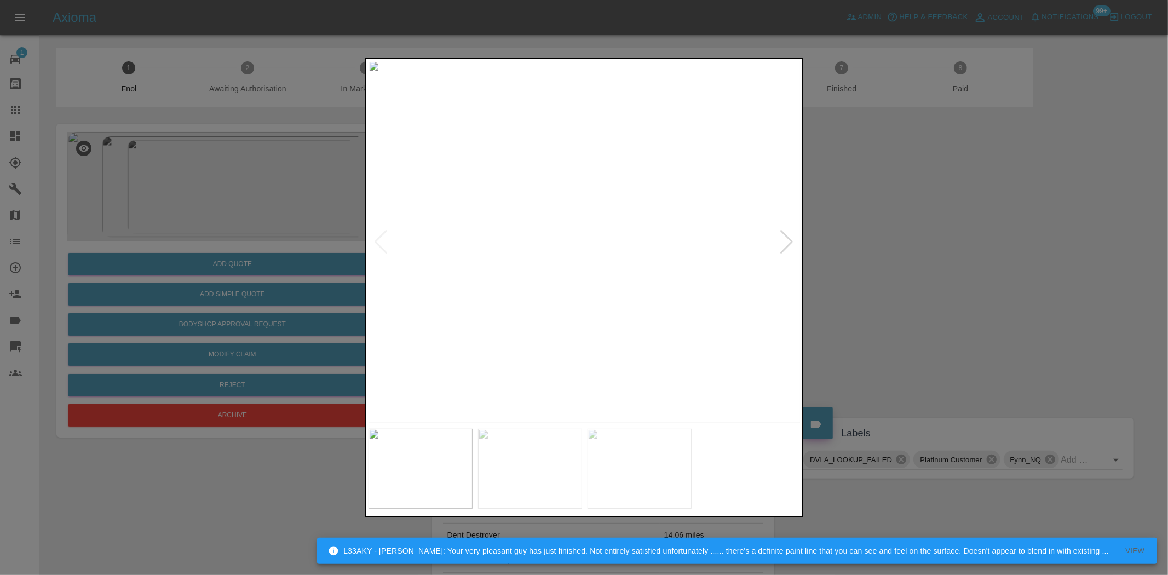
click at [501, 247] on img at bounding box center [584, 242] width 433 height 362
click at [556, 244] on img at bounding box center [584, 242] width 433 height 362
click at [470, 203] on img at bounding box center [584, 242] width 433 height 362
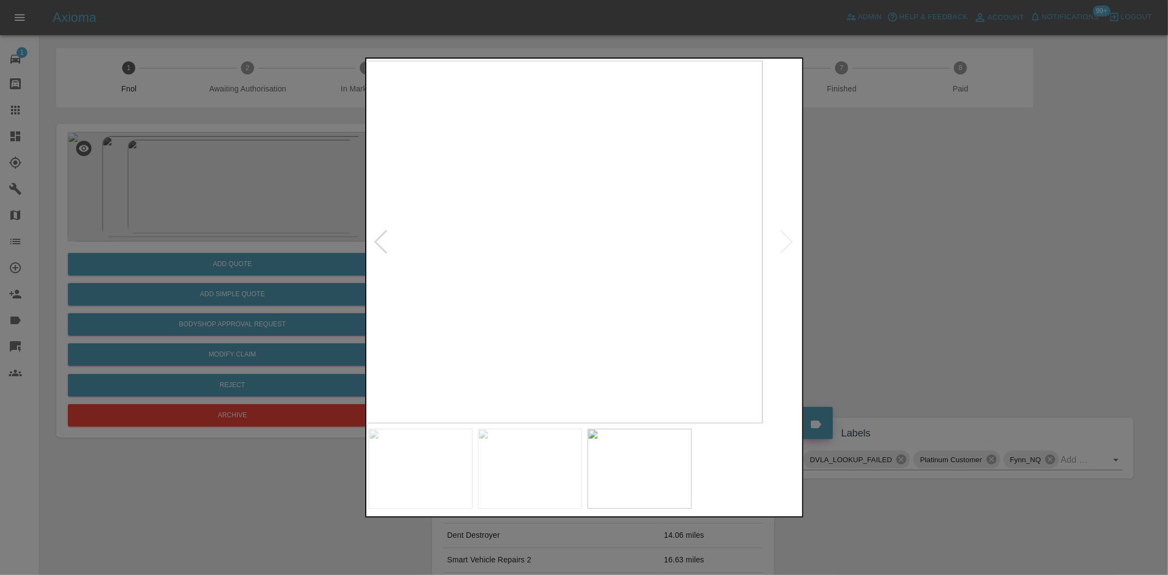
click at [516, 216] on img at bounding box center [546, 242] width 433 height 362
click at [505, 222] on img at bounding box center [584, 242] width 433 height 362
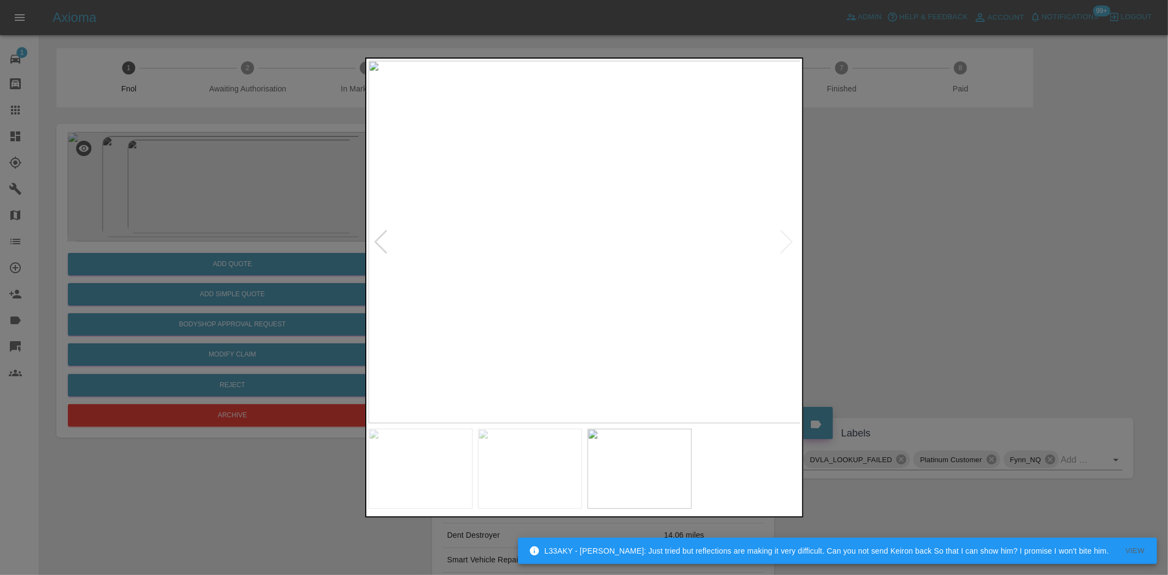
click at [661, 244] on img at bounding box center [584, 242] width 433 height 362
click at [560, 293] on img at bounding box center [353, 235] width 1298 height 1088
click at [562, 296] on img at bounding box center [584, 242] width 433 height 362
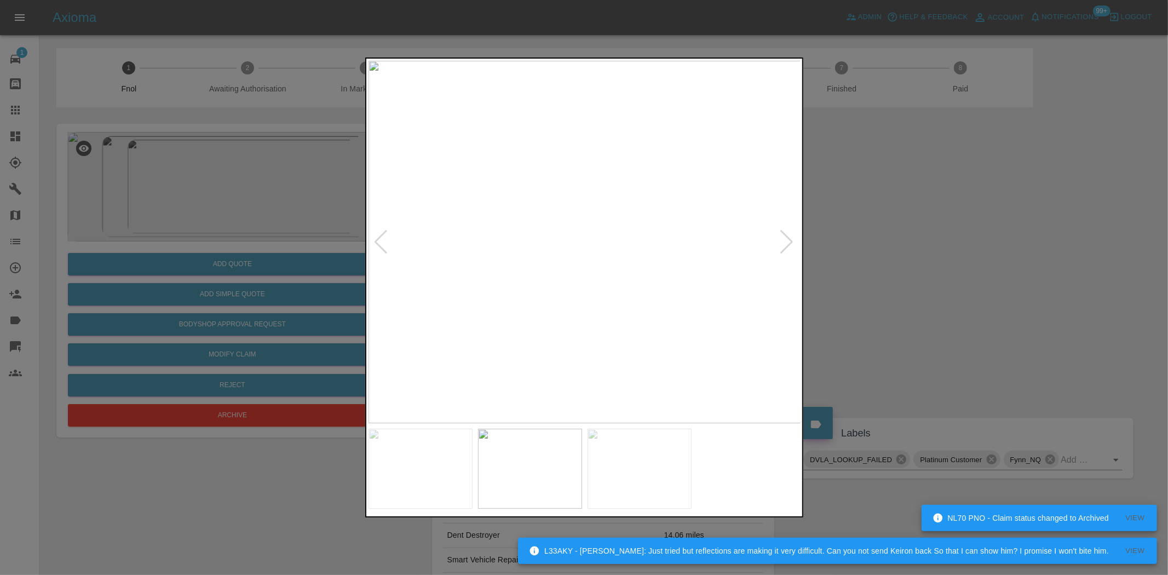
click at [614, 222] on img at bounding box center [584, 242] width 433 height 362
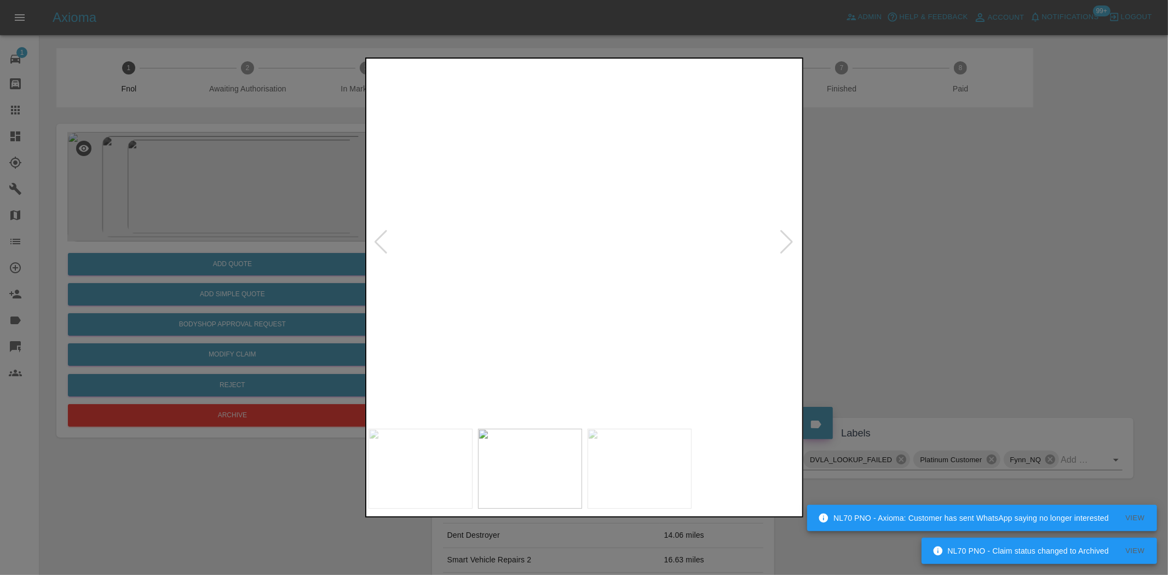
click at [689, 321] on img at bounding box center [606, 381] width 1298 height 1088
click at [601, 297] on img at bounding box center [632, 381] width 1298 height 1088
click at [597, 295] on img at bounding box center [760, 410] width 1298 height 1088
click at [618, 297] on img at bounding box center [584, 242] width 433 height 362
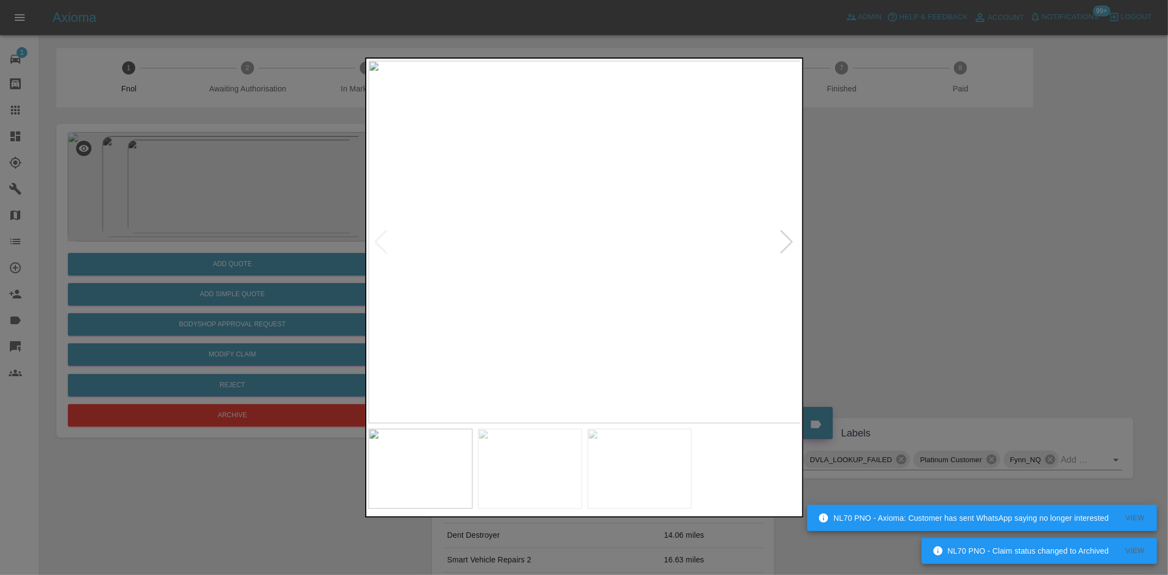
click at [691, 307] on img at bounding box center [584, 242] width 433 height 362
click at [182, 222] on div at bounding box center [584, 287] width 1168 height 575
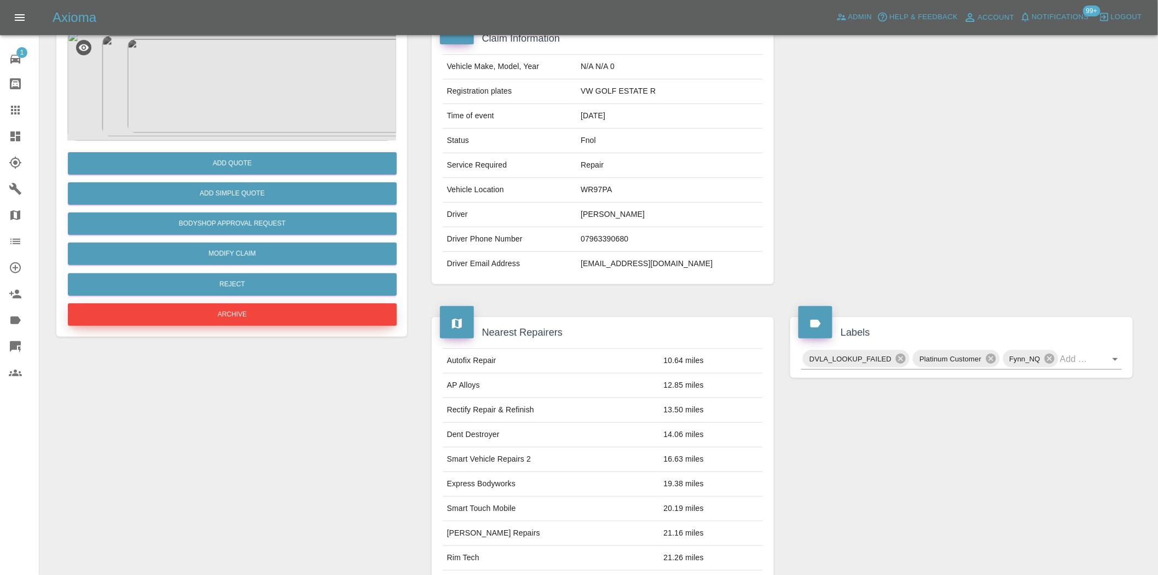
scroll to position [92, 0]
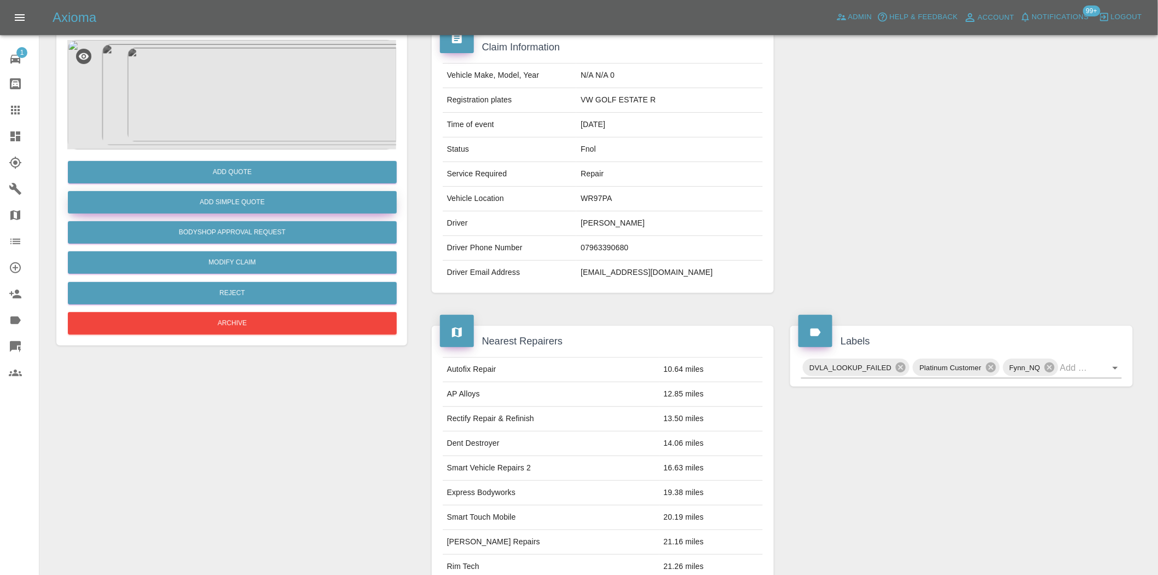
click at [236, 206] on button "Add Simple Quote" at bounding box center [232, 202] width 329 height 22
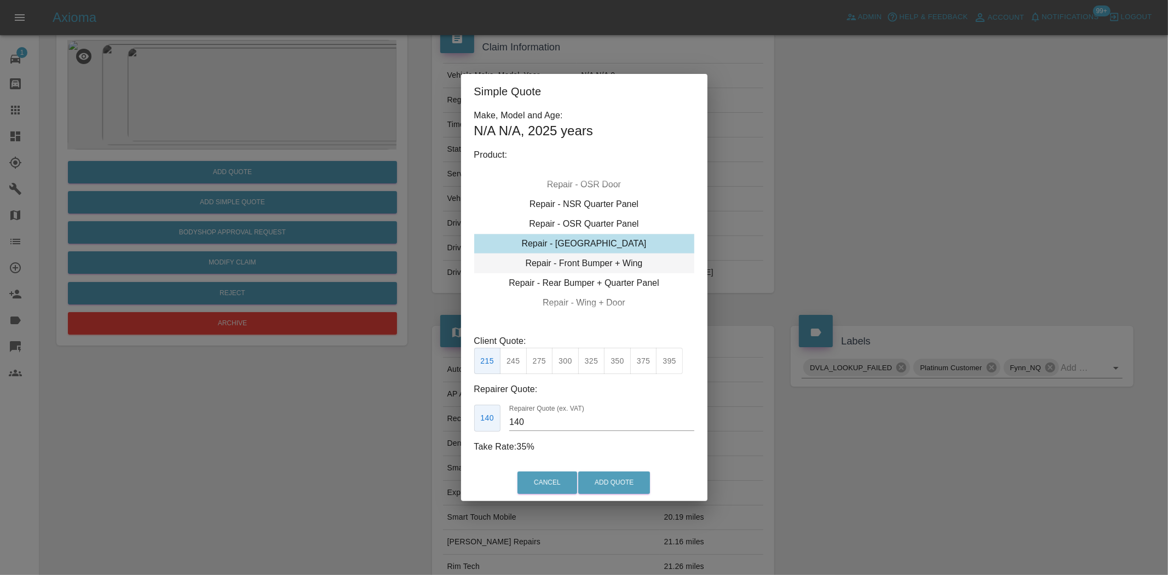
click at [582, 260] on div "Repair - Front Bumper + Wing" at bounding box center [584, 263] width 220 height 20
click at [559, 362] on button "375" at bounding box center [565, 361] width 27 height 27
drag, startPoint x: 535, startPoint y: 419, endPoint x: 426, endPoint y: 418, distance: 109.5
click at [429, 419] on div "Simple Quote Make, Model and Age: N/A N/A , 2025 years Product: Repair - Front …" at bounding box center [584, 287] width 1168 height 575
type input "225"
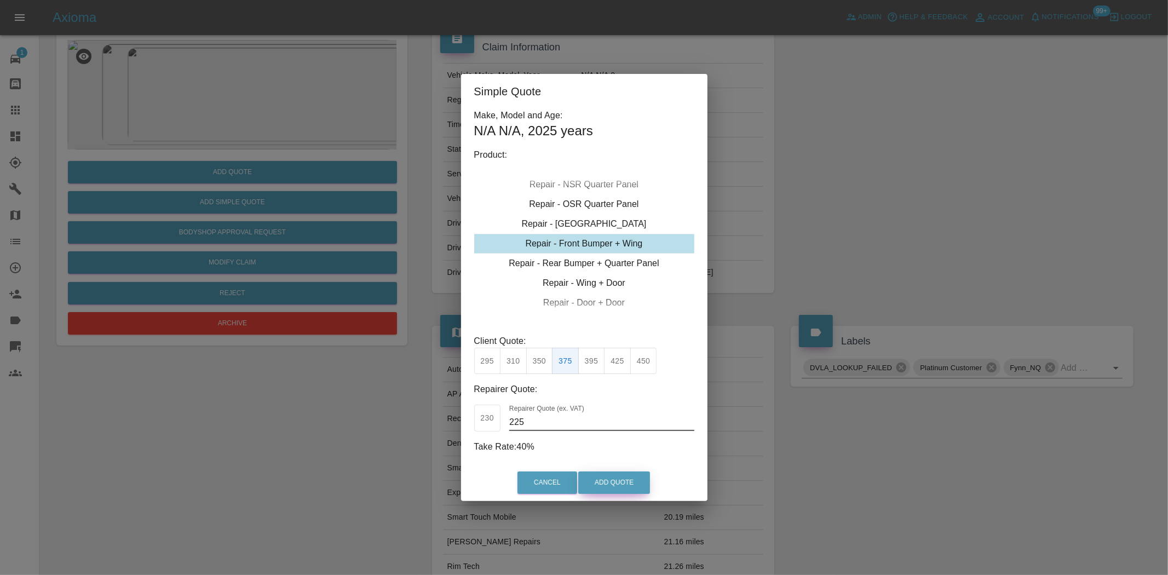
click at [620, 480] on button "Add Quote" at bounding box center [614, 482] width 72 height 22
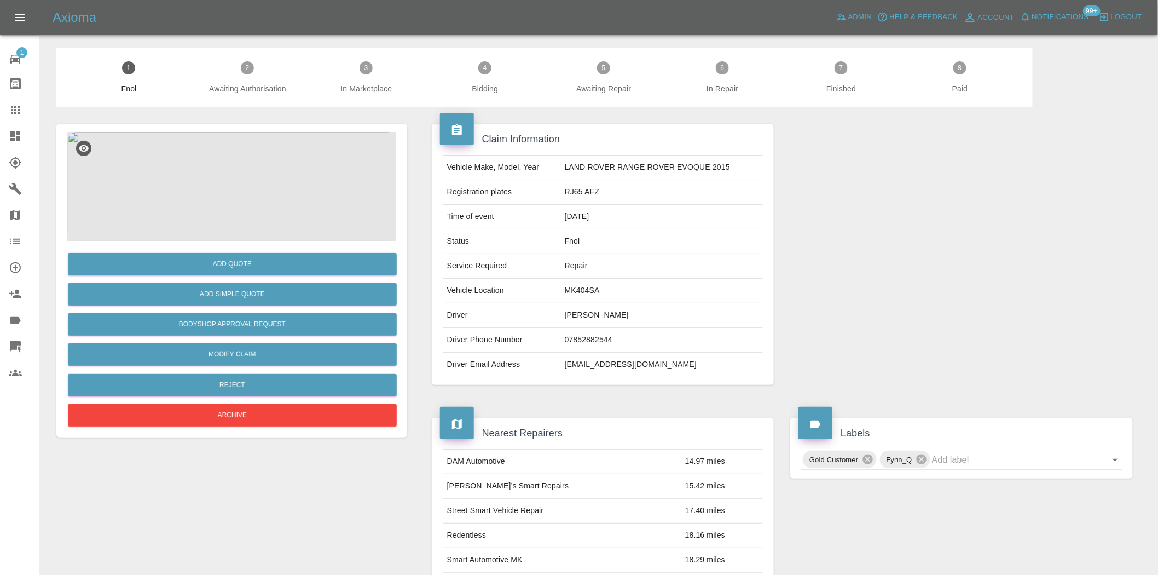
click at [233, 141] on img at bounding box center [231, 186] width 329 height 109
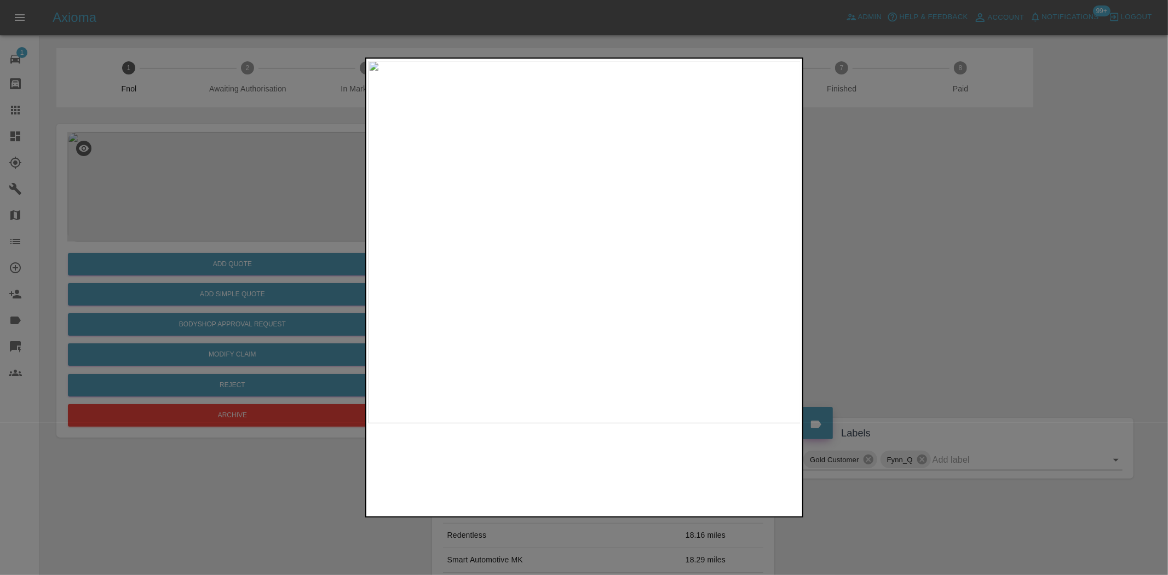
click at [597, 297] on img at bounding box center [584, 242] width 433 height 362
click at [593, 276] on img at bounding box center [584, 242] width 433 height 362
click at [593, 276] on img at bounding box center [558, 138] width 1298 height 1088
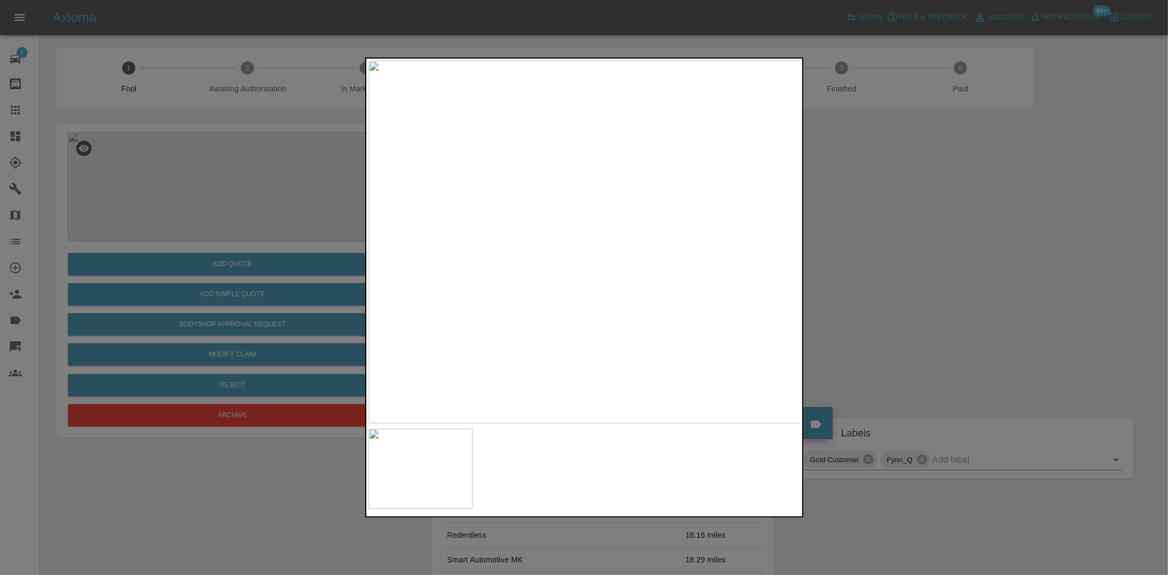
click at [524, 260] on img at bounding box center [584, 242] width 433 height 362
click at [196, 189] on div at bounding box center [584, 287] width 1168 height 575
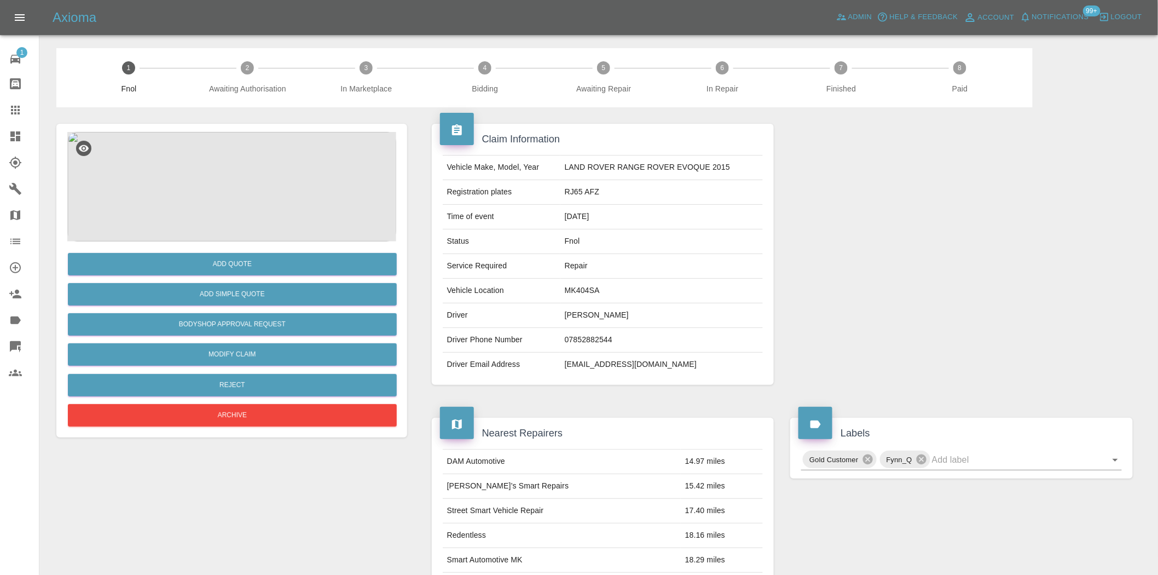
click at [222, 159] on img at bounding box center [231, 186] width 329 height 109
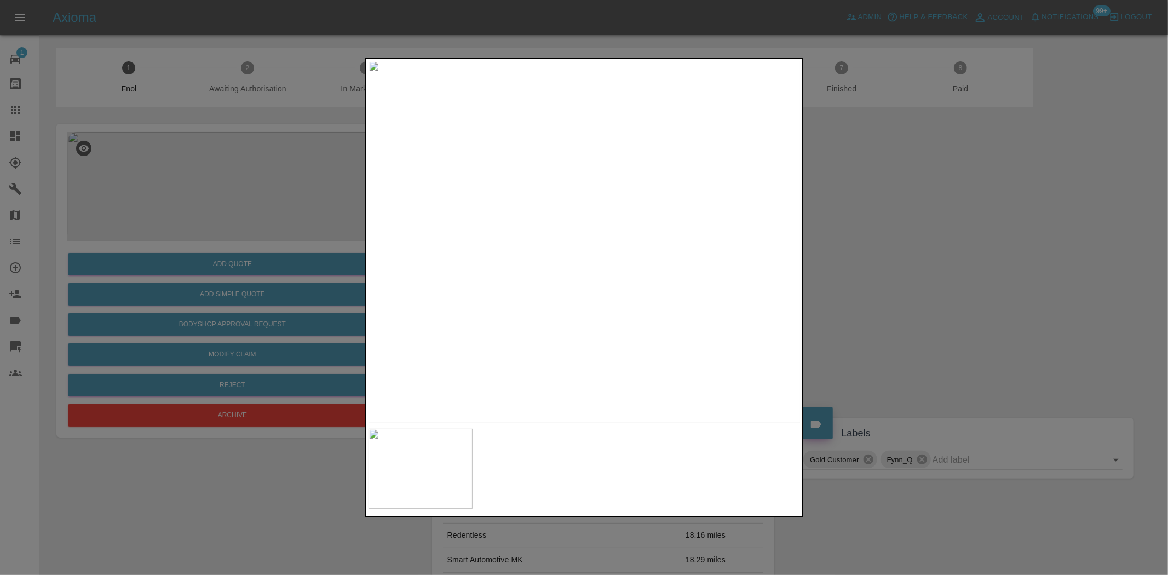
click at [558, 230] on img at bounding box center [584, 242] width 433 height 362
click at [556, 220] on img at bounding box center [662, 277] width 1298 height 1088
click at [201, 193] on div at bounding box center [584, 287] width 1168 height 575
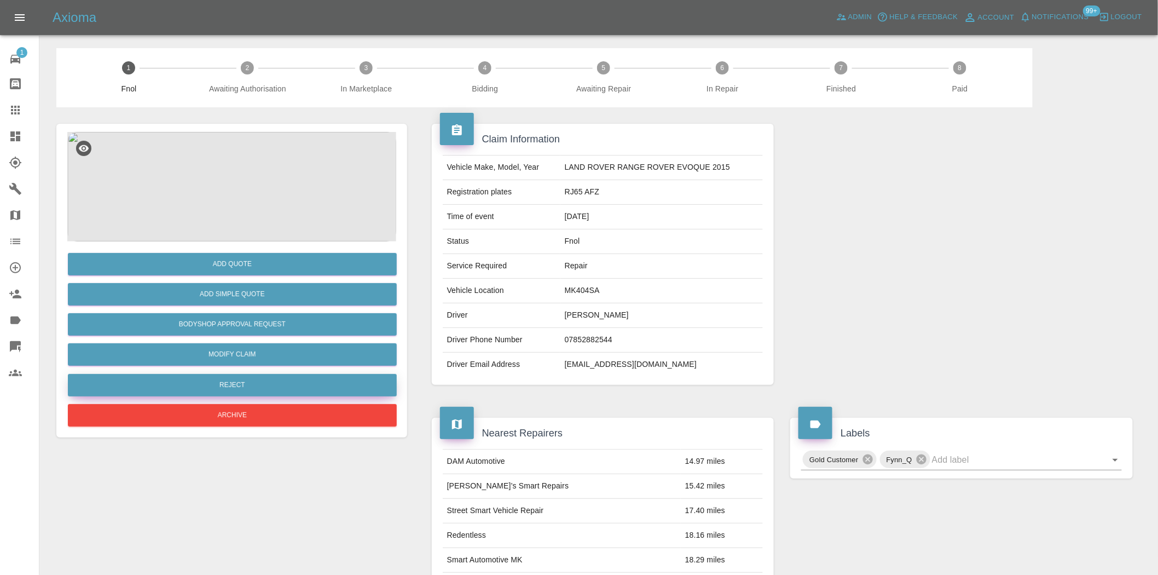
click at [227, 381] on button "Reject" at bounding box center [232, 385] width 329 height 22
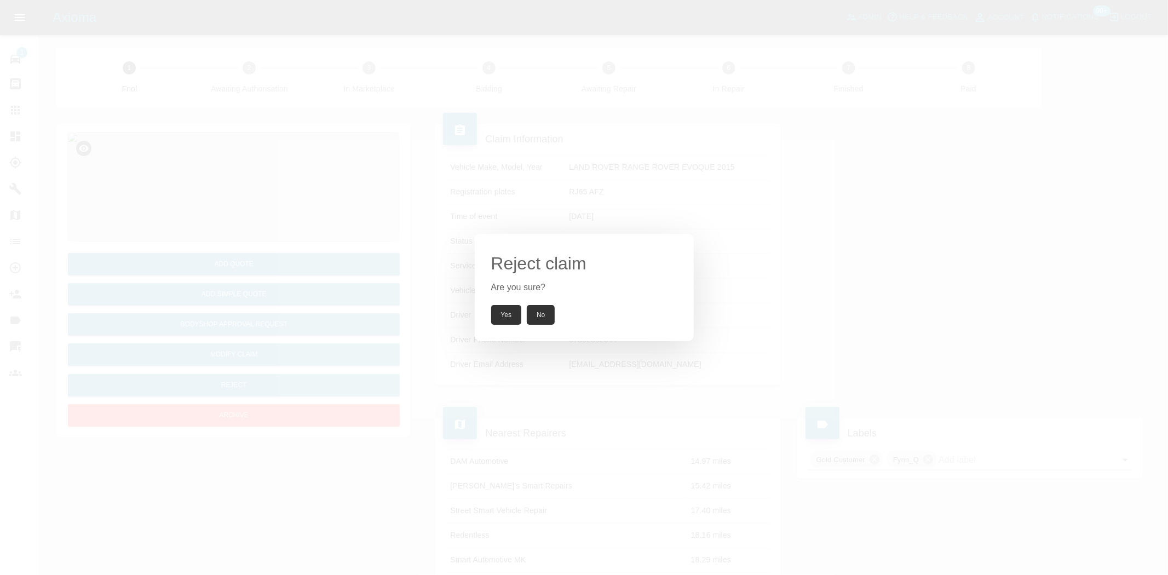
click at [324, 216] on div "Reject claim Are you sure? Yes No" at bounding box center [584, 287] width 1168 height 575
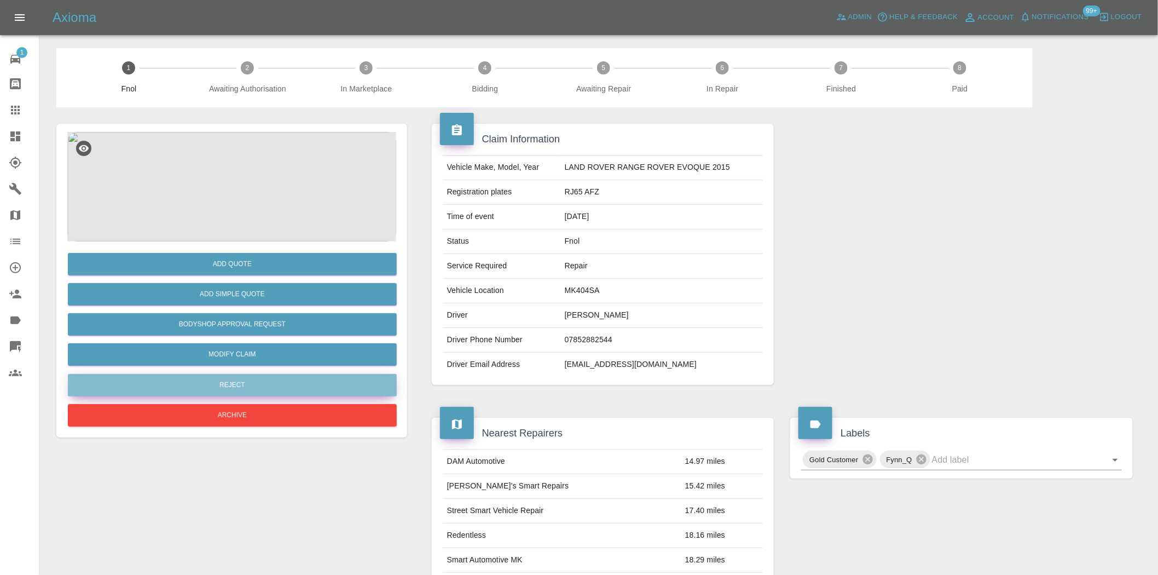
click at [234, 386] on button "Reject" at bounding box center [232, 385] width 329 height 22
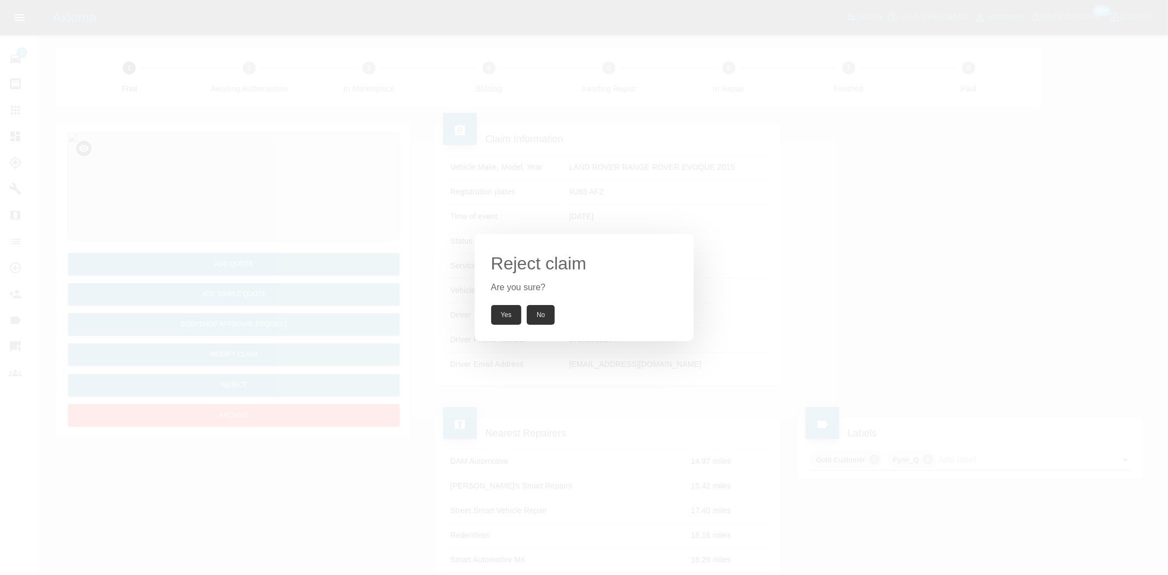
click at [495, 315] on button "Yes" at bounding box center [506, 315] width 31 height 20
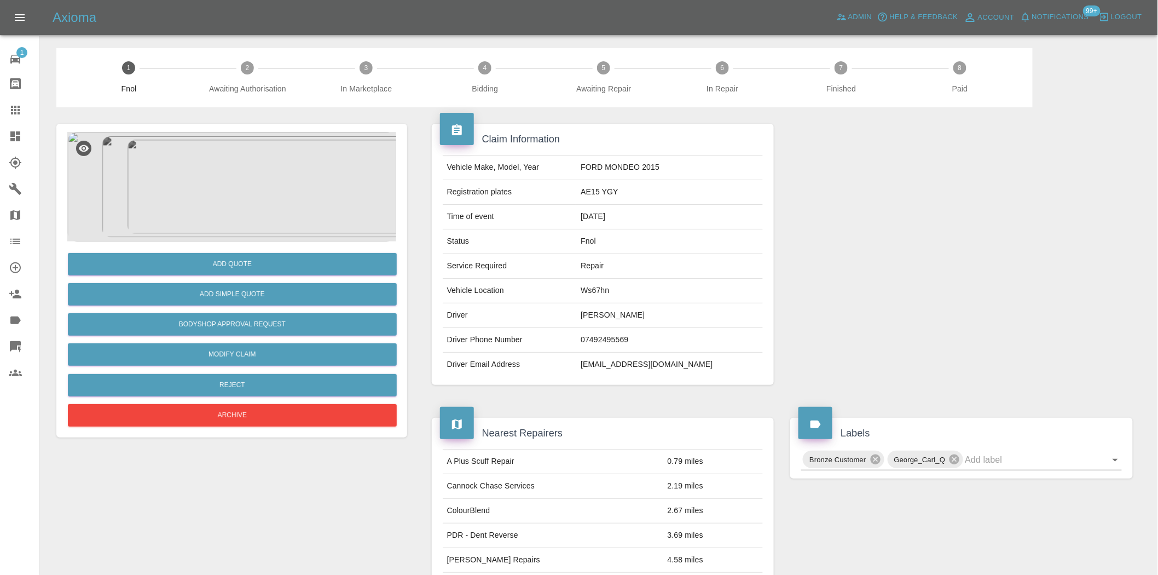
click at [272, 211] on img at bounding box center [231, 186] width 329 height 109
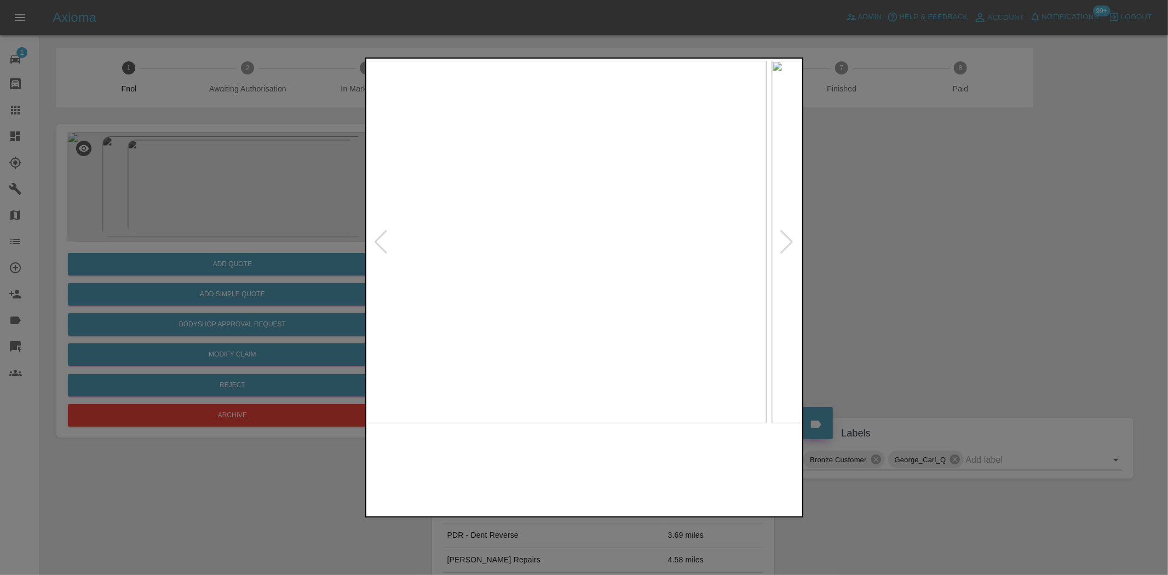
click at [494, 255] on img at bounding box center [549, 242] width 433 height 362
click at [494, 270] on img at bounding box center [584, 242] width 433 height 362
click at [466, 272] on img at bounding box center [584, 242] width 433 height 362
click at [619, 297] on img at bounding box center [584, 242] width 433 height 362
click at [563, 304] on img at bounding box center [584, 242] width 433 height 362
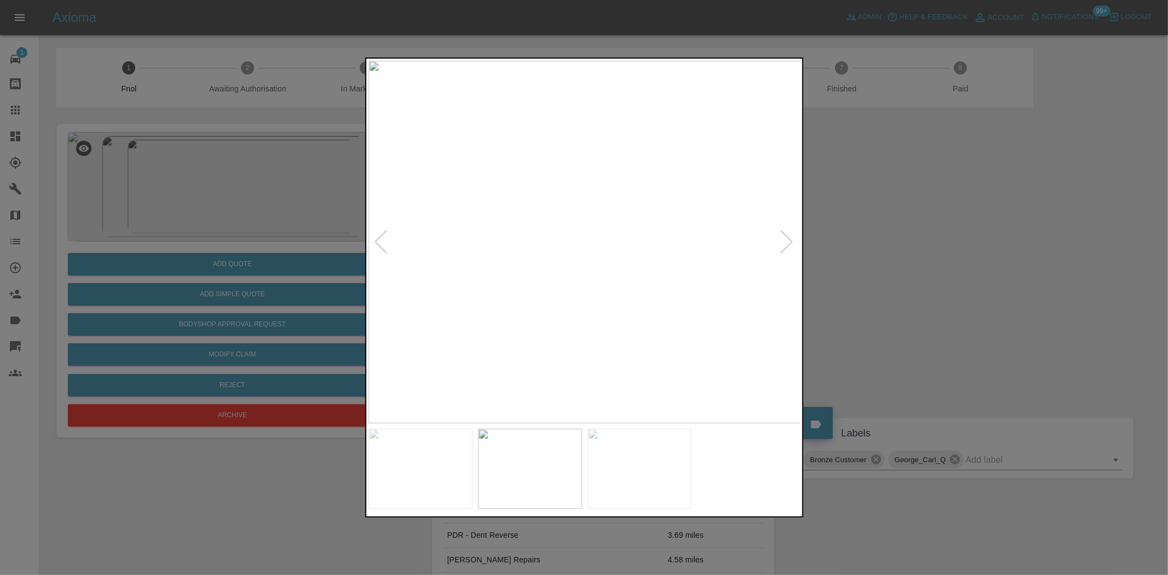
click at [563, 304] on img at bounding box center [584, 242] width 433 height 362
click at [563, 304] on img at bounding box center [647, 56] width 1298 height 1088
click at [563, 303] on img at bounding box center [647, 56] width 1298 height 1088
click at [386, 286] on img at bounding box center [584, 242] width 433 height 362
click at [590, 304] on img at bounding box center [584, 242] width 433 height 362
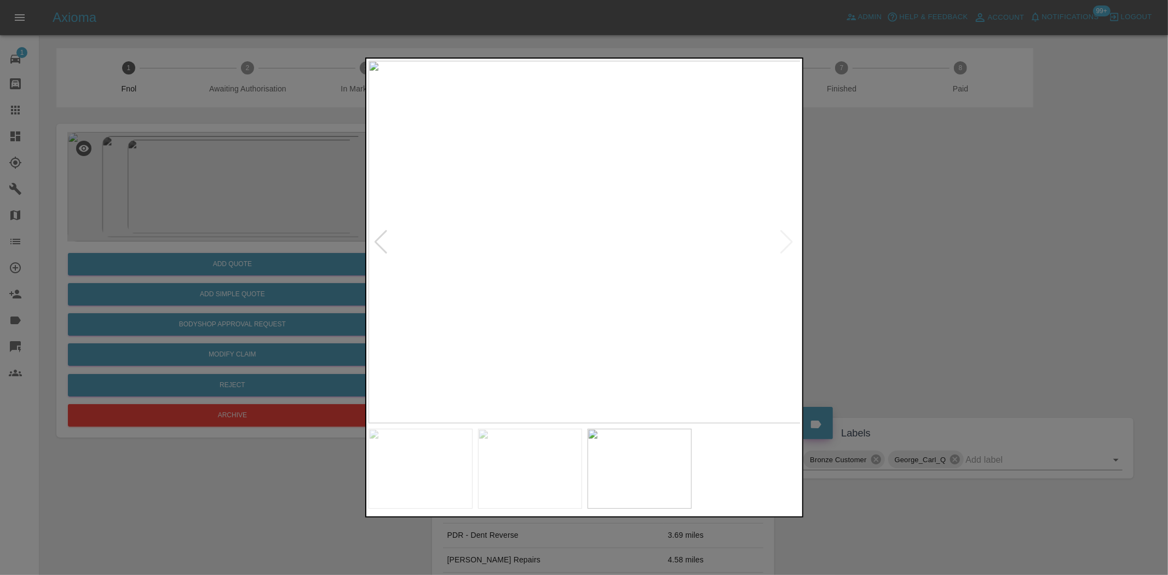
click at [587, 305] on img at bounding box center [584, 242] width 433 height 362
click at [583, 305] on img at bounding box center [574, 52] width 1298 height 1088
click at [336, 272] on div at bounding box center [584, 287] width 1168 height 575
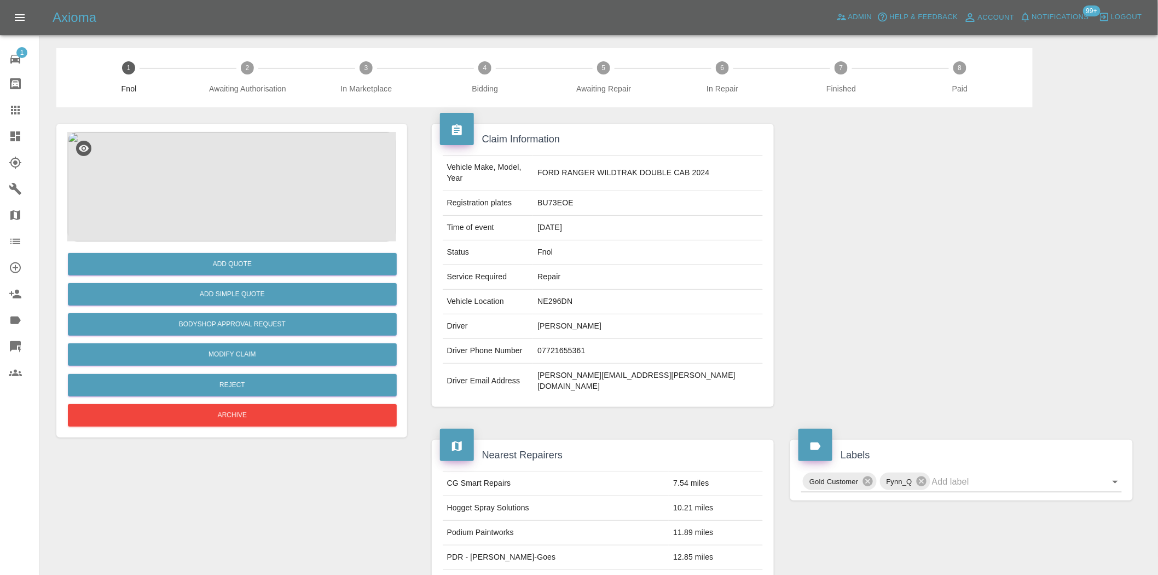
click at [249, 177] on img at bounding box center [231, 186] width 329 height 109
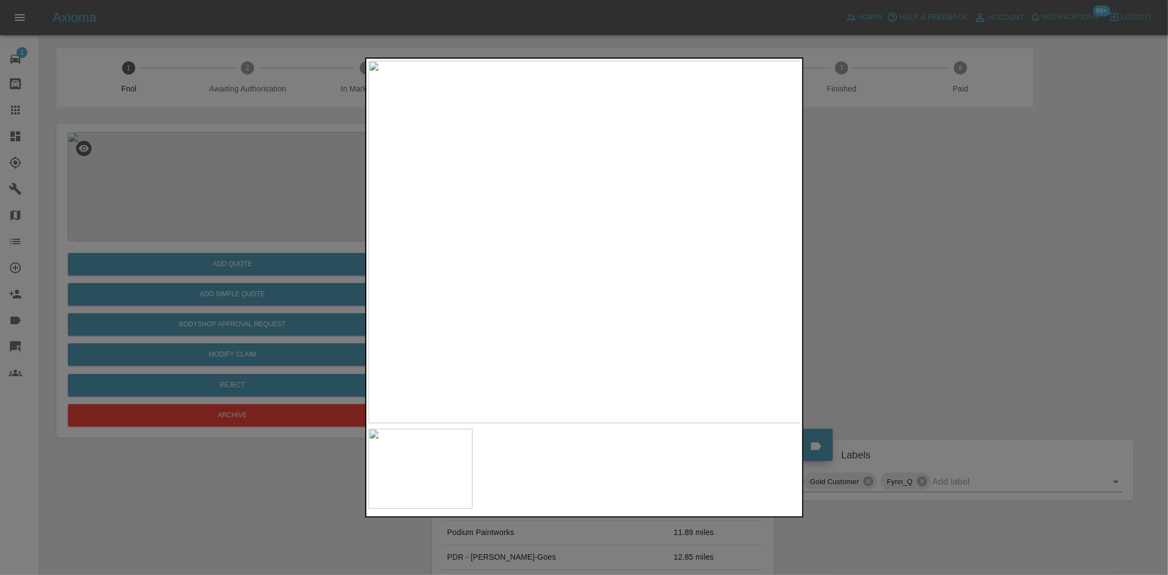
click at [514, 277] on img at bounding box center [584, 242] width 433 height 362
click at [564, 293] on img at bounding box center [584, 242] width 433 height 362
click at [556, 288] on img at bounding box center [584, 242] width 433 height 362
click at [475, 302] on img at bounding box center [548, 151] width 1298 height 1088
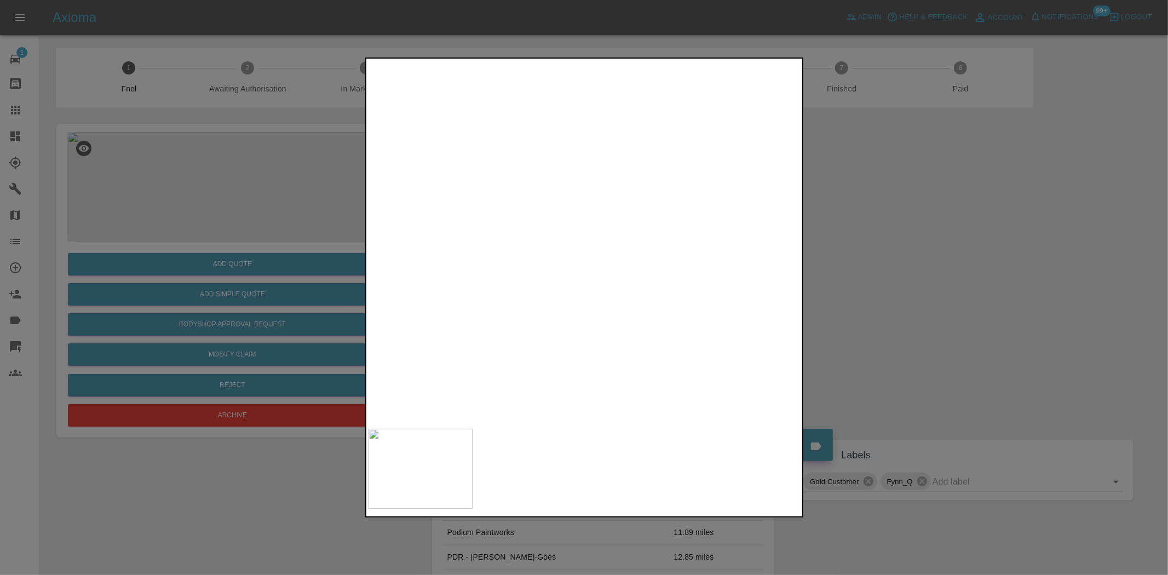
click at [475, 302] on img at bounding box center [548, 151] width 1298 height 1088
click at [260, 232] on div at bounding box center [584, 287] width 1168 height 575
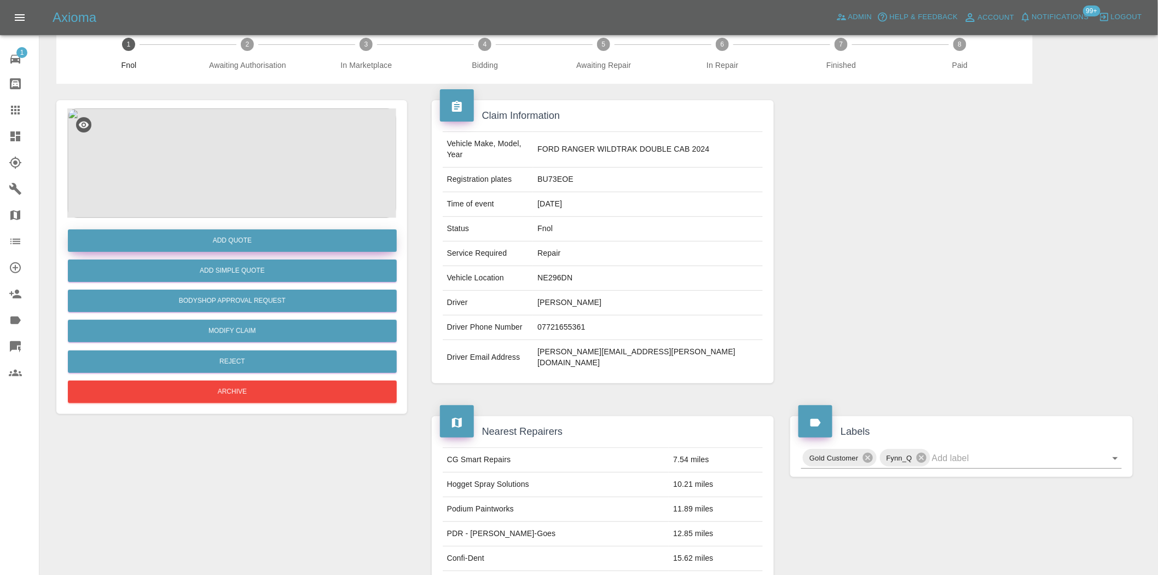
scroll to position [20, 0]
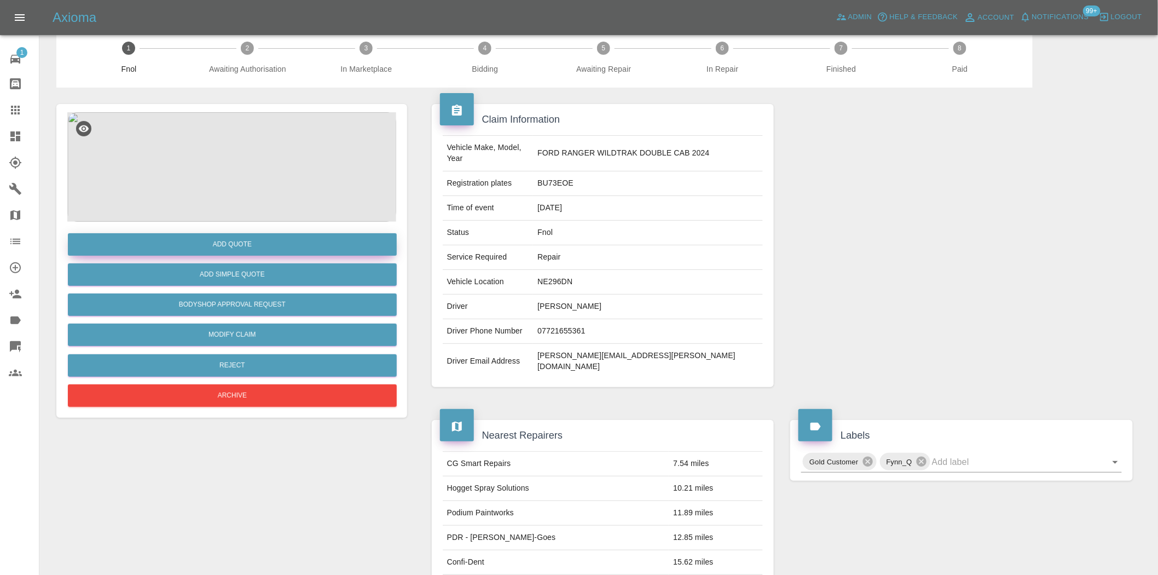
click at [258, 239] on button "Add Quote" at bounding box center [232, 244] width 329 height 22
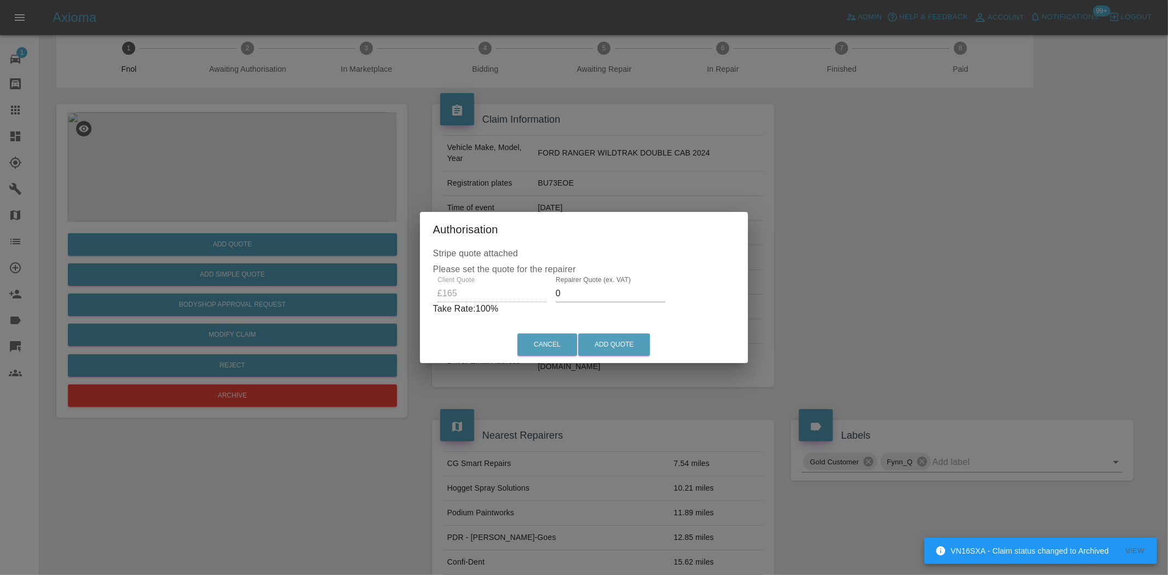
drag, startPoint x: 581, startPoint y: 299, endPoint x: 439, endPoint y: 281, distance: 143.5
click at [439, 281] on div "Client Quote £165 Repairer Quote (ex. VAT) 0 Take Rate: 100 %" at bounding box center [584, 295] width 302 height 39
type input "100"
click at [599, 343] on button "Add Quote" at bounding box center [614, 344] width 72 height 22
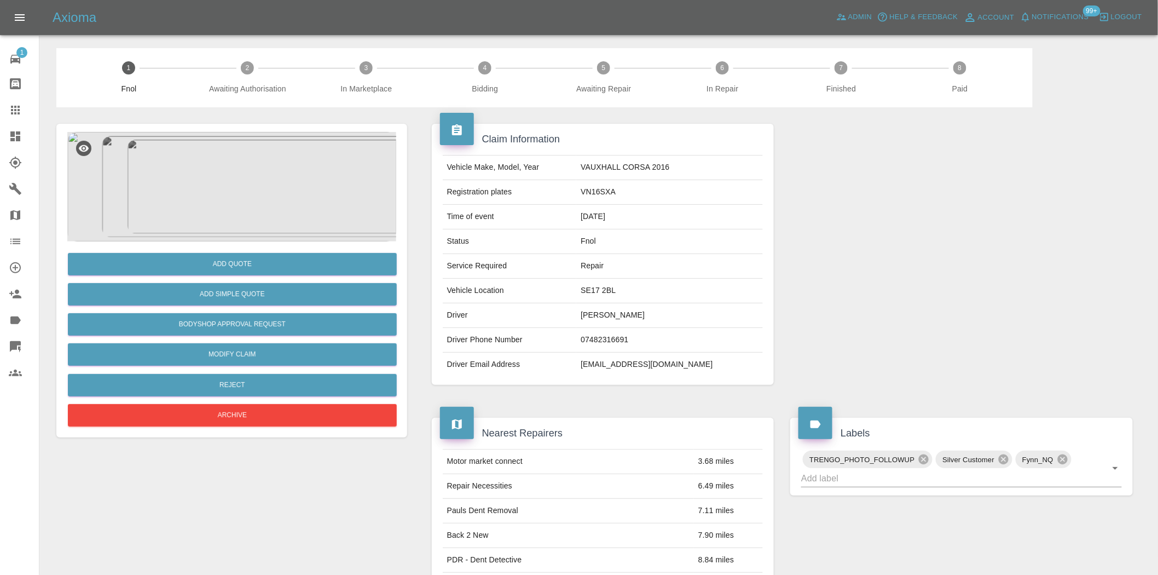
click at [227, 177] on img at bounding box center [231, 186] width 329 height 109
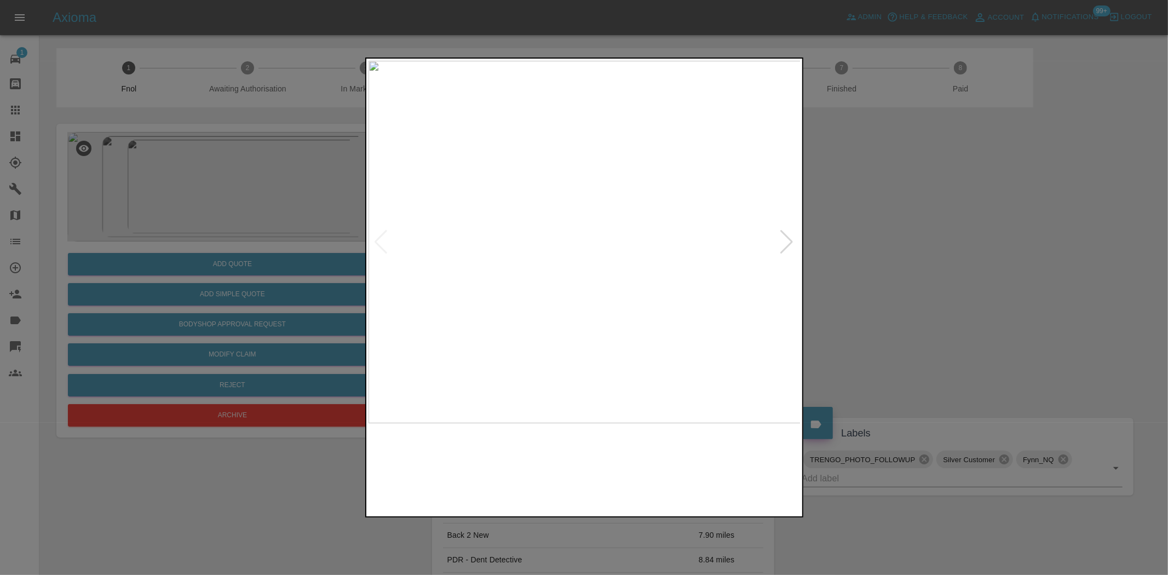
click at [541, 241] on img at bounding box center [584, 242] width 433 height 362
click at [94, 173] on div at bounding box center [584, 287] width 1168 height 575
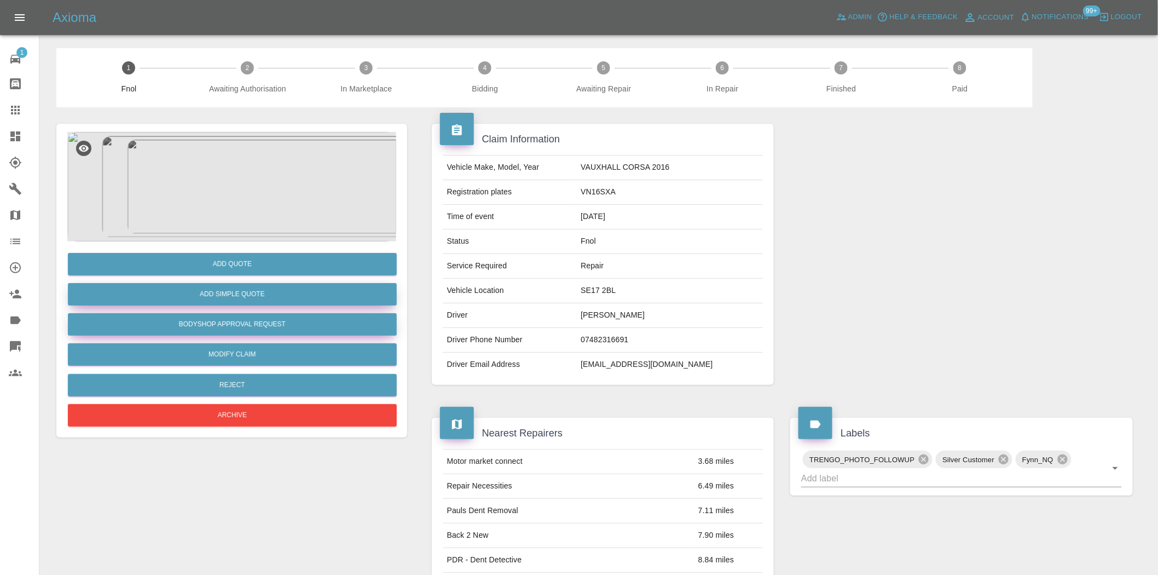
drag, startPoint x: 239, startPoint y: 330, endPoint x: 239, endPoint y: 300, distance: 29.6
click at [239, 330] on button "Bodyshop Approval Request" at bounding box center [232, 324] width 329 height 22
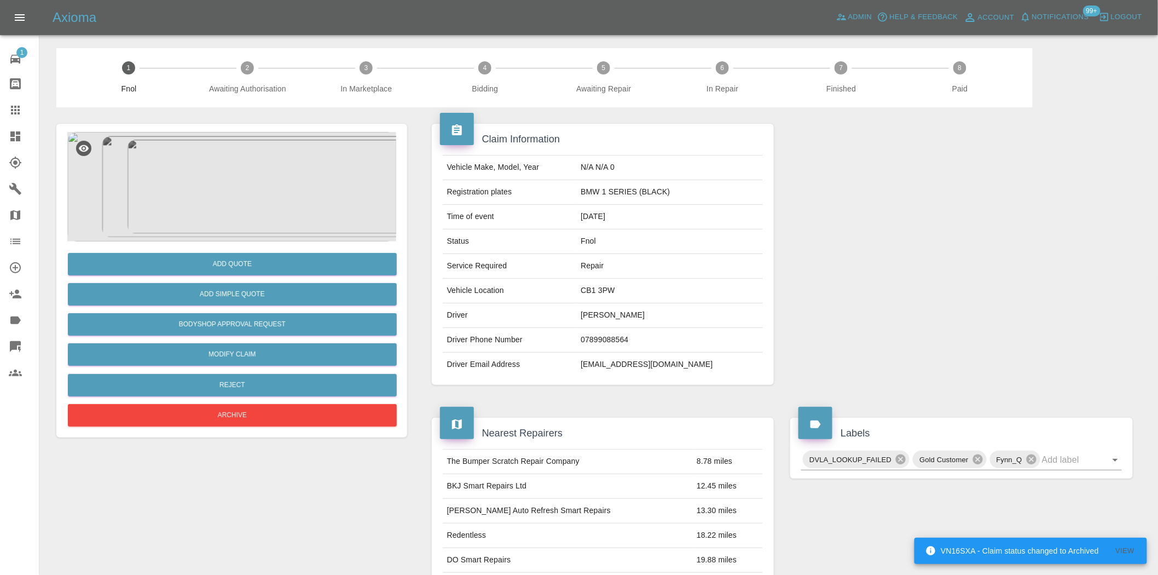
click at [238, 188] on img at bounding box center [231, 186] width 329 height 109
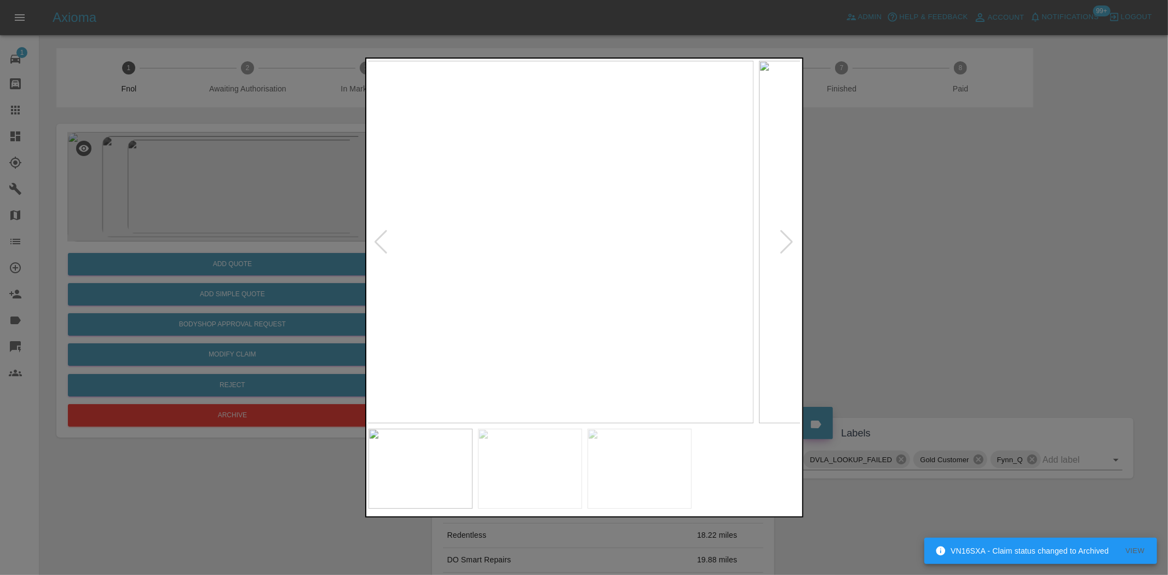
click at [488, 292] on img at bounding box center [537, 242] width 433 height 362
click at [410, 249] on img at bounding box center [511, 242] width 433 height 362
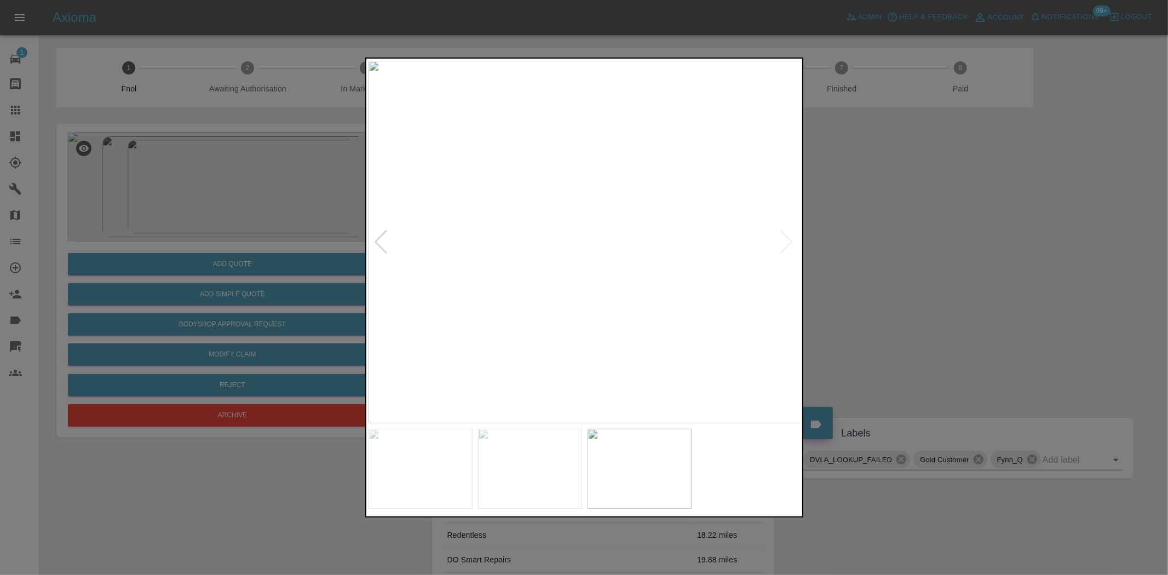
click at [436, 269] on img at bounding box center [584, 242] width 433 height 362
click at [579, 283] on img at bounding box center [584, 242] width 433 height 362
click at [553, 234] on img at bounding box center [584, 242] width 433 height 362
click at [553, 234] on img at bounding box center [678, 266] width 1298 height 1088
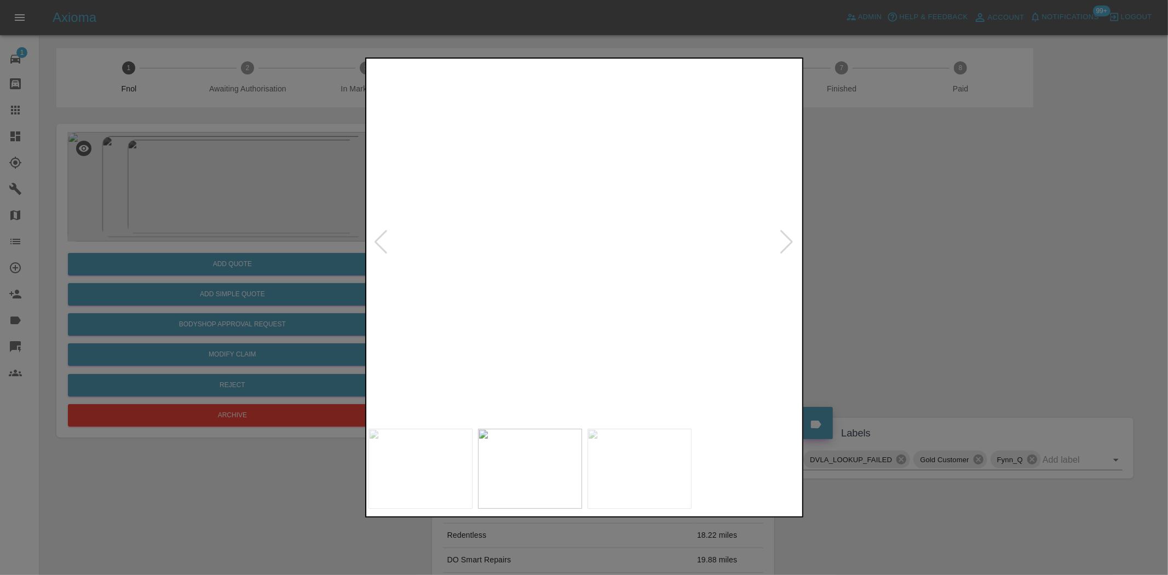
click at [553, 234] on img at bounding box center [678, 266] width 1298 height 1088
click at [587, 282] on img at bounding box center [598, 242] width 433 height 362
click at [583, 276] on img at bounding box center [584, 242] width 433 height 362
click at [343, 255] on div at bounding box center [584, 287] width 1168 height 575
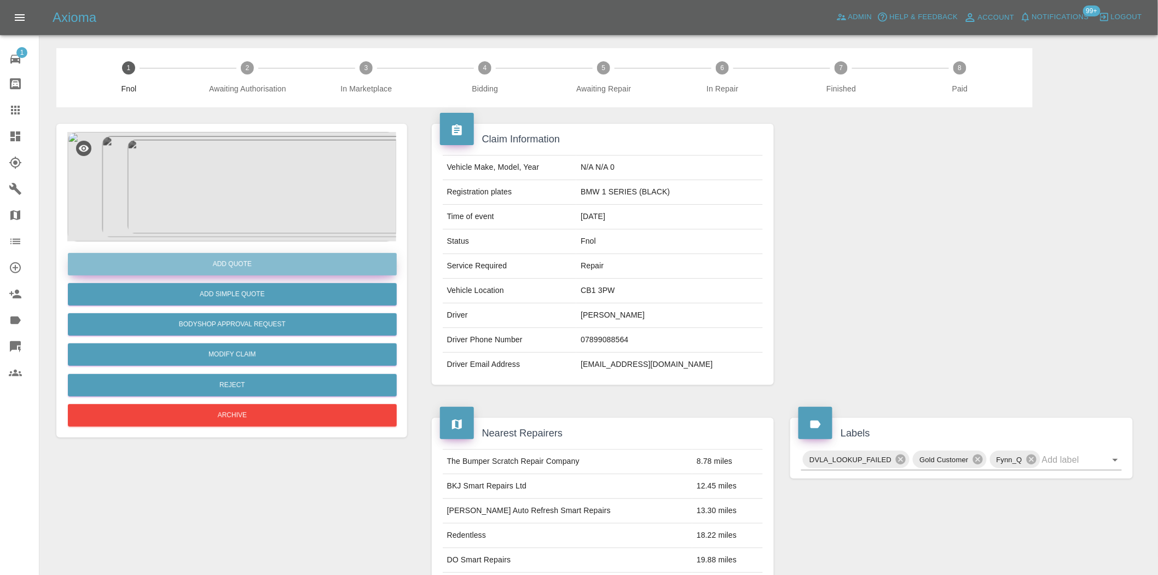
click at [298, 257] on button "Add Quote" at bounding box center [232, 264] width 329 height 22
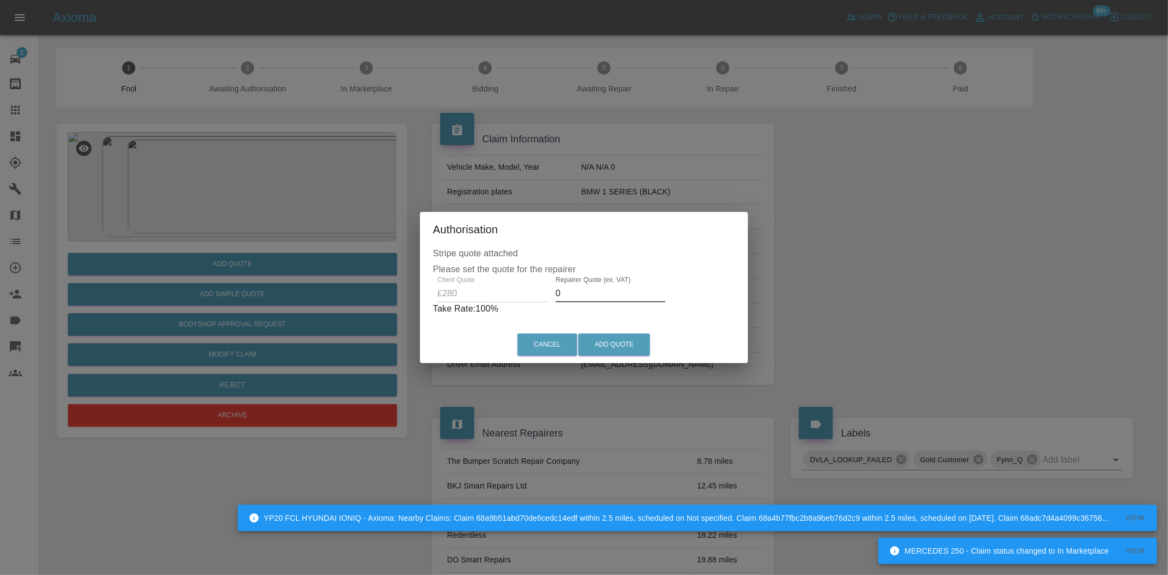
drag, startPoint x: 572, startPoint y: 293, endPoint x: 479, endPoint y: 303, distance: 93.6
click at [485, 304] on div "Client Quote £280 Repairer Quote (ex. VAT) 0 Take Rate: 100 %" at bounding box center [584, 295] width 302 height 39
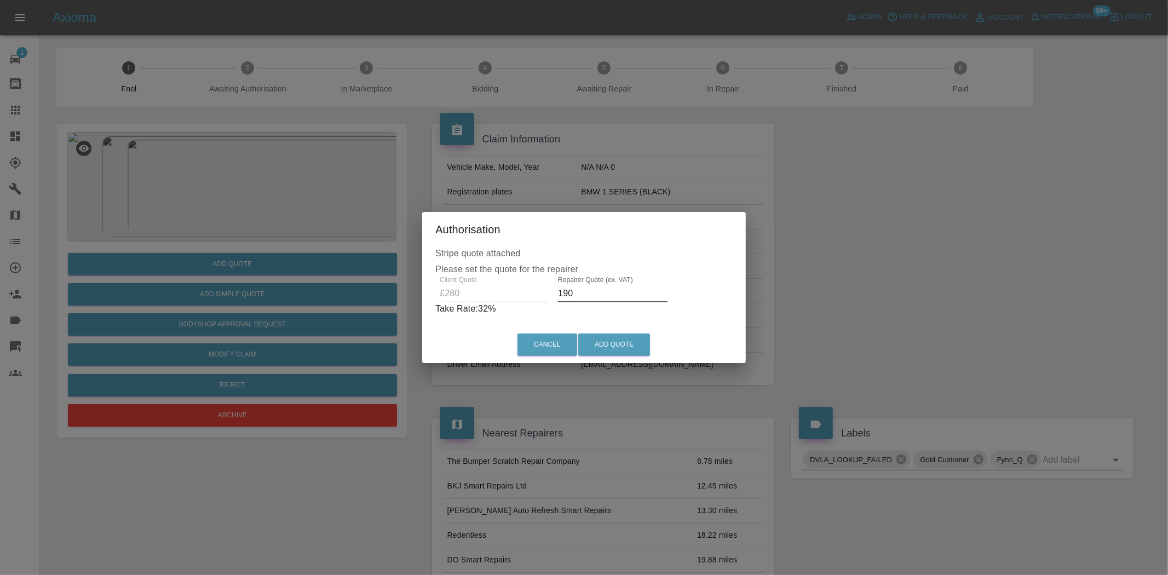
drag, startPoint x: 588, startPoint y: 287, endPoint x: 378, endPoint y: 292, distance: 210.3
click at [382, 292] on div "Authorisation Stripe quote attached Please set the quote for the repairer Clien…" at bounding box center [584, 287] width 1168 height 575
type input "180"
click at [615, 351] on button "Add Quote" at bounding box center [614, 344] width 72 height 22
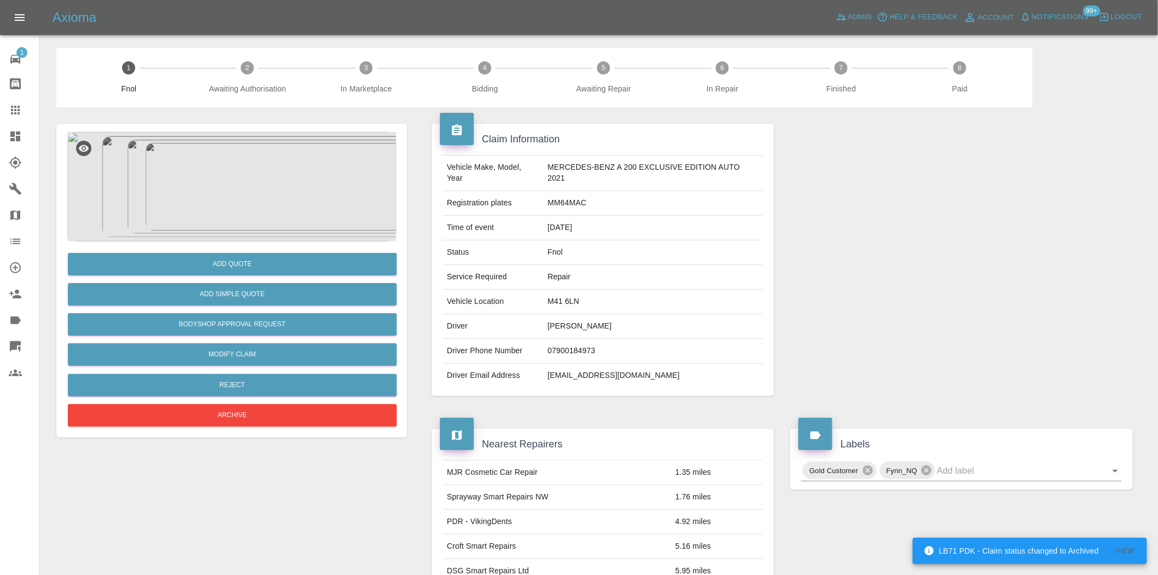
click at [272, 164] on img at bounding box center [231, 186] width 329 height 109
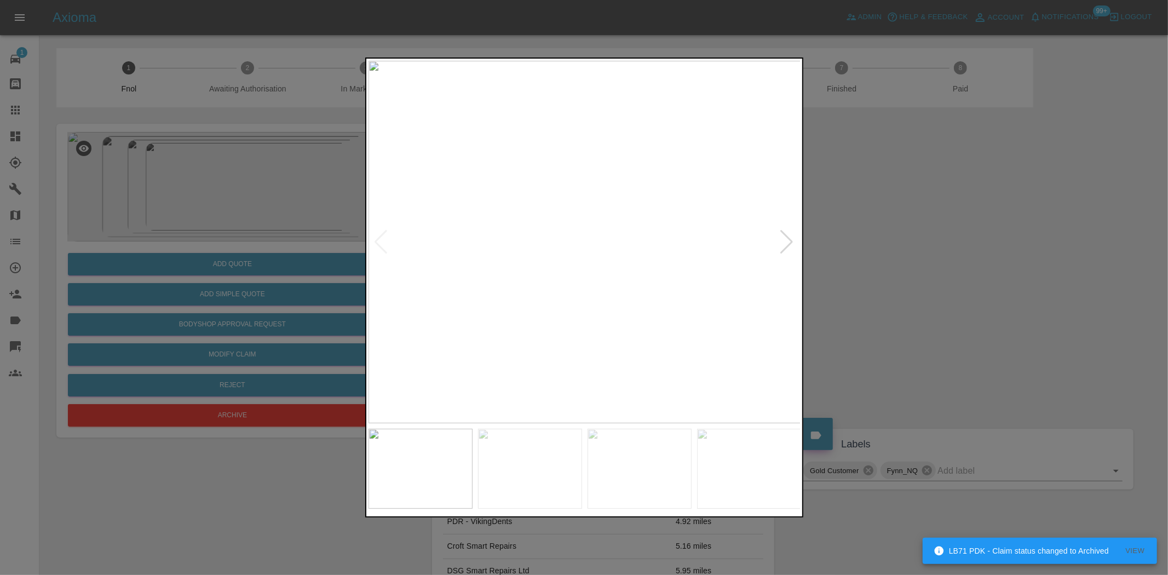
click at [504, 231] on img at bounding box center [584, 242] width 433 height 362
click at [533, 249] on img at bounding box center [578, 242] width 433 height 362
click at [542, 258] on img at bounding box center [584, 242] width 433 height 362
click at [474, 260] on img at bounding box center [584, 242] width 433 height 362
click at [193, 191] on div at bounding box center [584, 287] width 1168 height 575
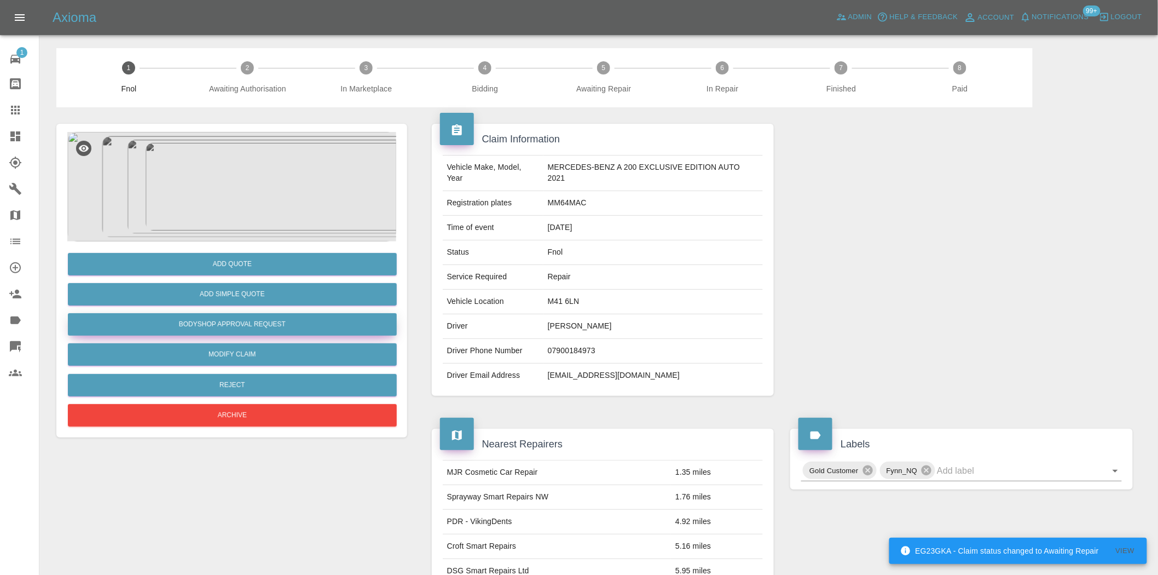
click at [242, 321] on button "Bodyshop Approval Request" at bounding box center [232, 324] width 329 height 22
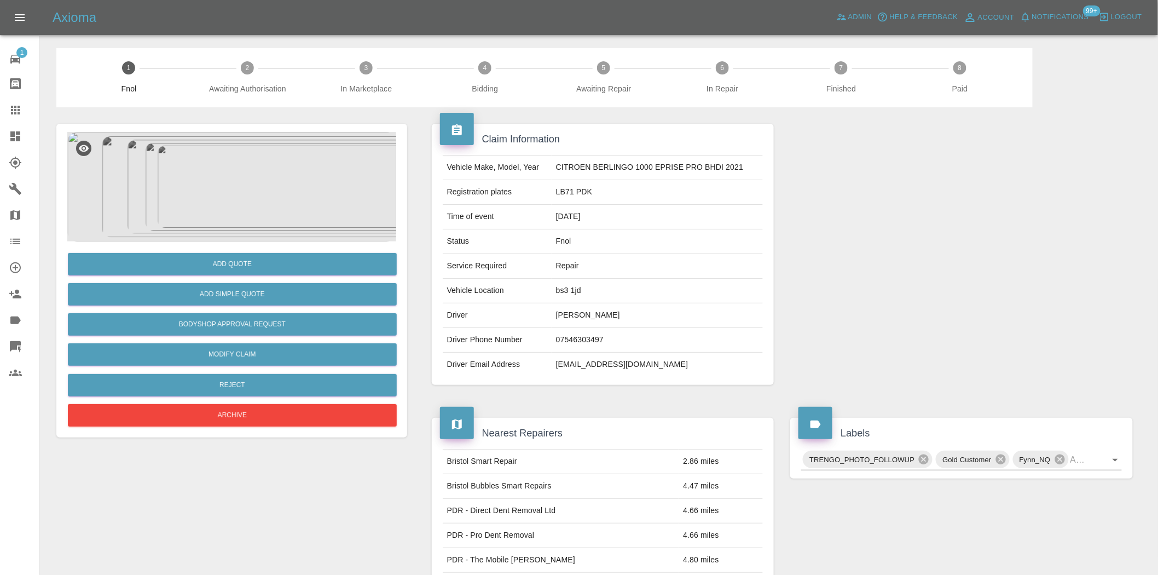
click at [216, 194] on img at bounding box center [231, 186] width 329 height 109
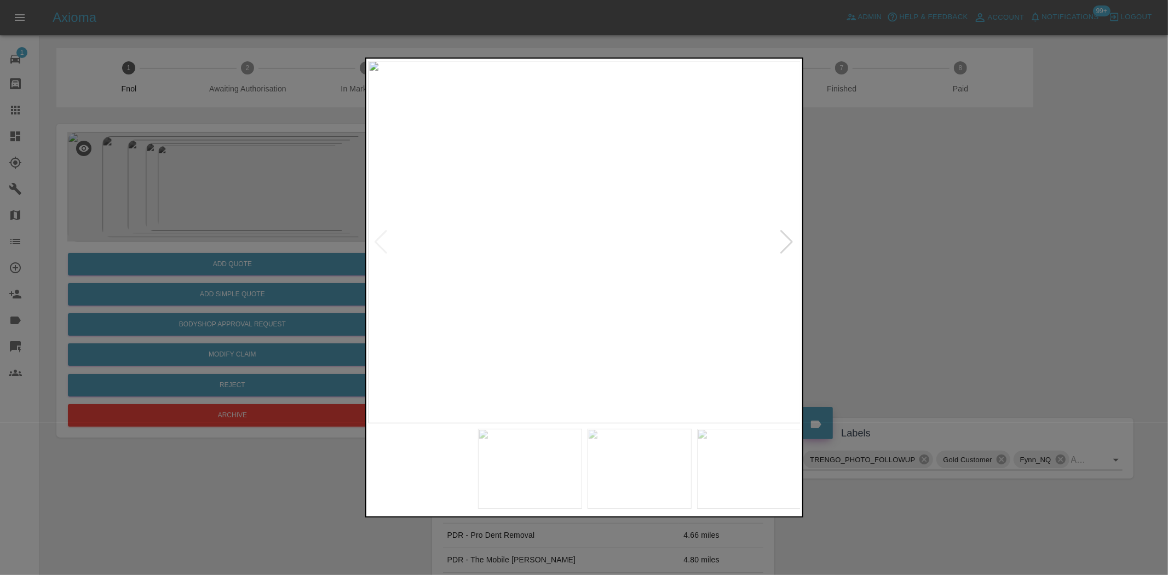
click at [544, 235] on img at bounding box center [584, 242] width 433 height 362
click at [609, 273] on img at bounding box center [584, 242] width 433 height 362
click at [401, 300] on img at bounding box center [584, 242] width 433 height 362
click at [192, 266] on div at bounding box center [584, 287] width 1168 height 575
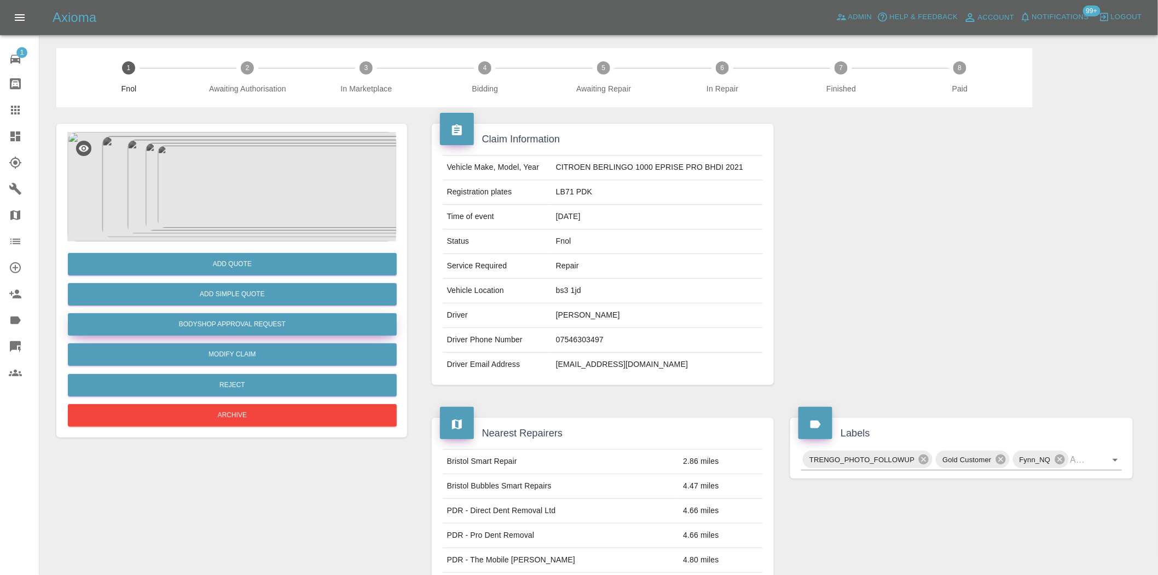
click at [257, 318] on button "Bodyshop Approval Request" at bounding box center [232, 324] width 329 height 22
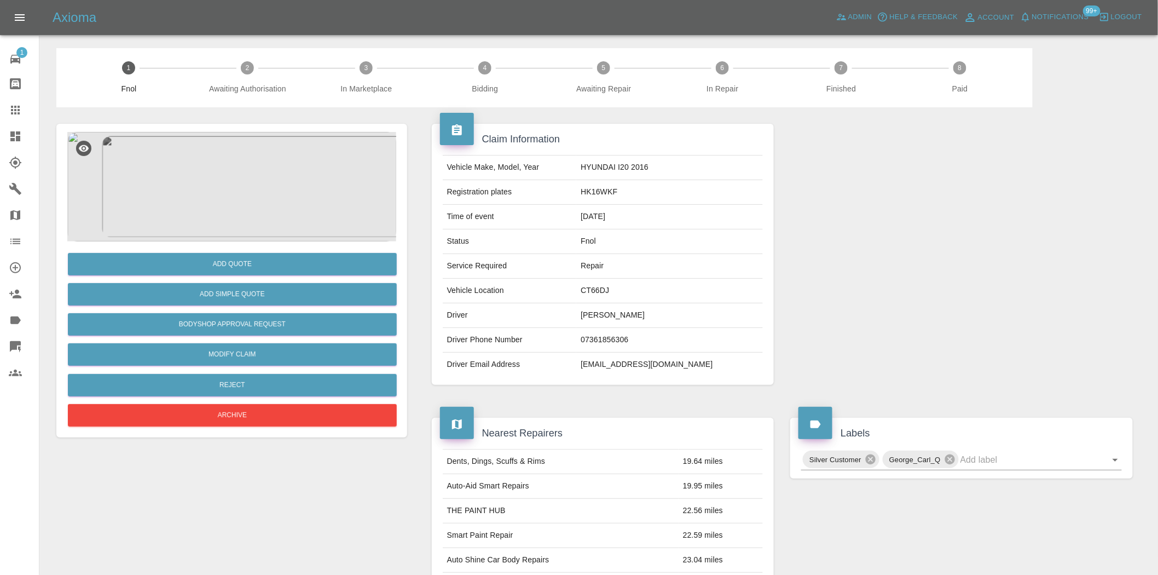
click at [246, 207] on img at bounding box center [231, 186] width 329 height 109
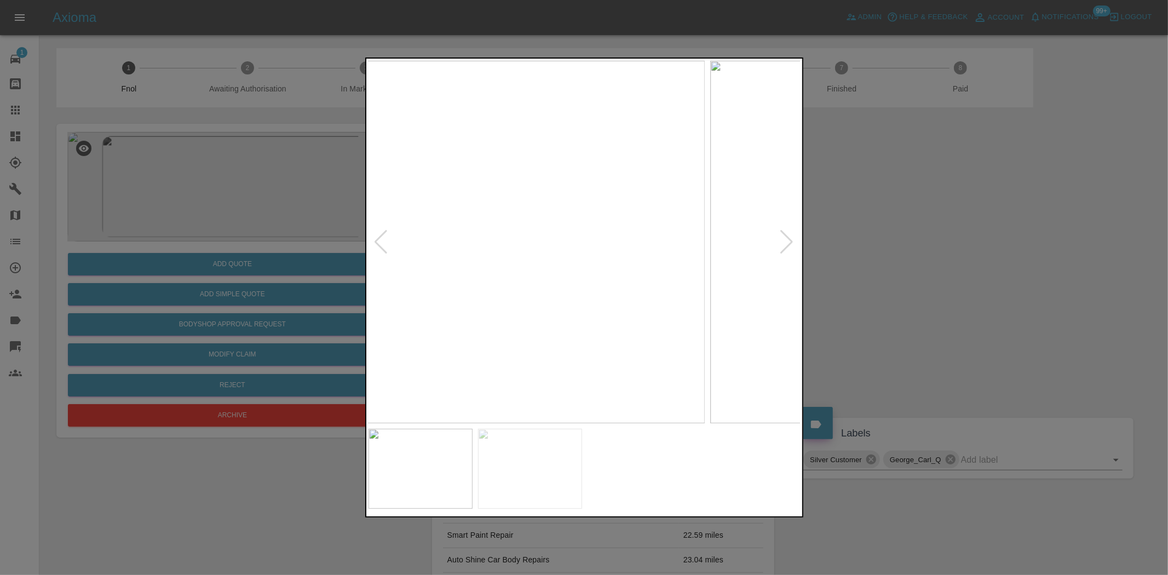
click at [510, 265] on img at bounding box center [488, 242] width 433 height 362
click at [568, 296] on img at bounding box center [584, 242] width 433 height 362
click at [582, 287] on img at bounding box center [584, 242] width 433 height 362
click at [579, 298] on img at bounding box center [590, 107] width 1298 height 1088
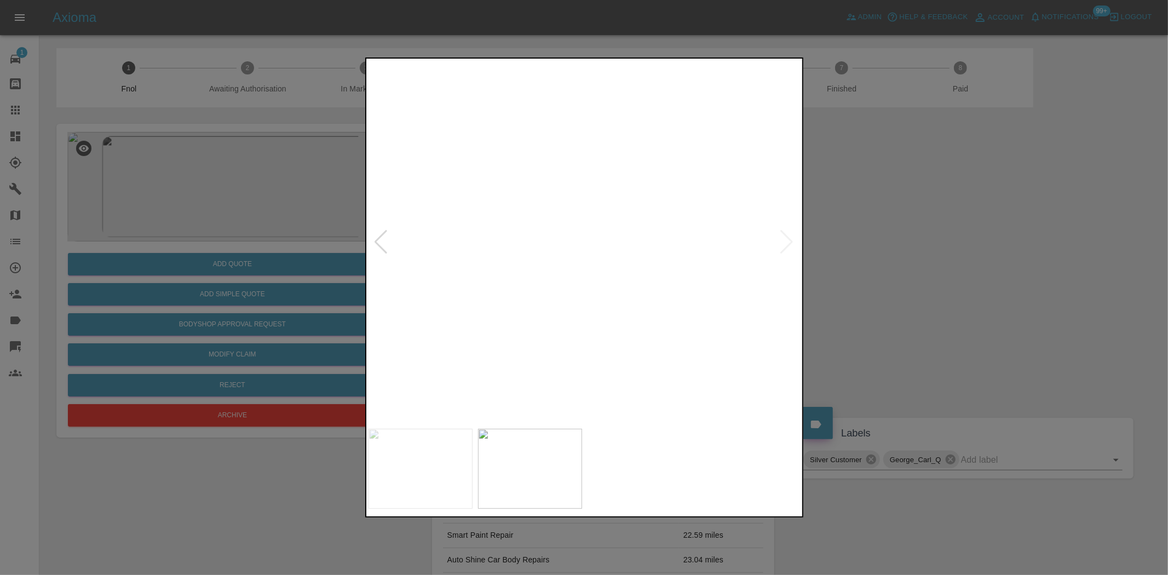
click at [579, 298] on img at bounding box center [590, 107] width 1298 height 1088
click at [613, 297] on img at bounding box center [584, 242] width 433 height 362
click at [624, 283] on img at bounding box center [584, 242] width 433 height 362
click at [624, 283] on img at bounding box center [464, 118] width 1298 height 1088
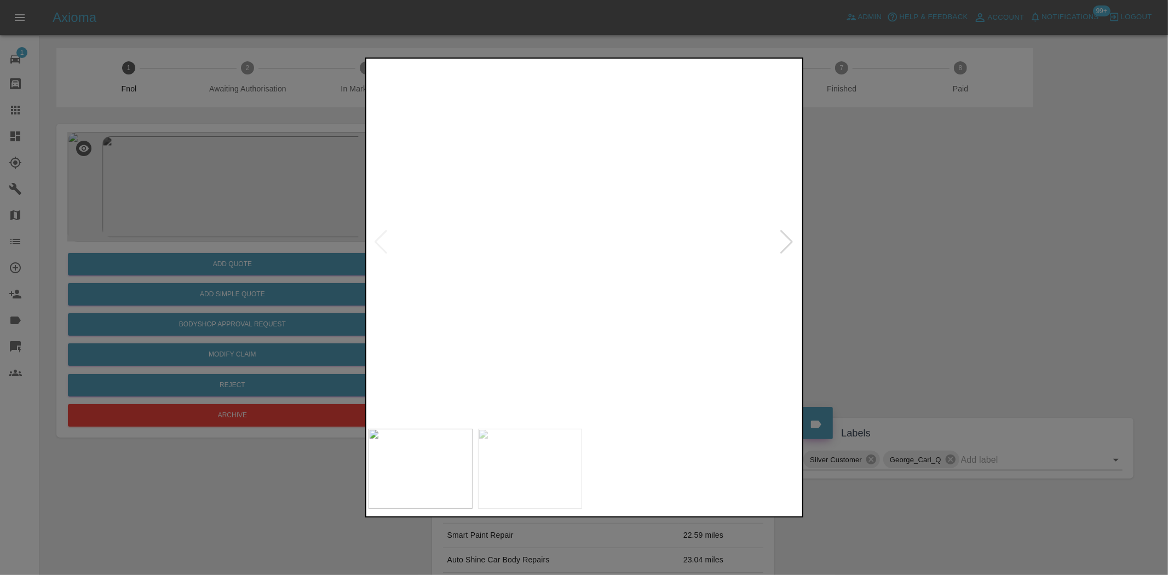
click at [624, 283] on img at bounding box center [464, 118] width 1298 height 1088
click at [220, 239] on div at bounding box center [584, 287] width 1168 height 575
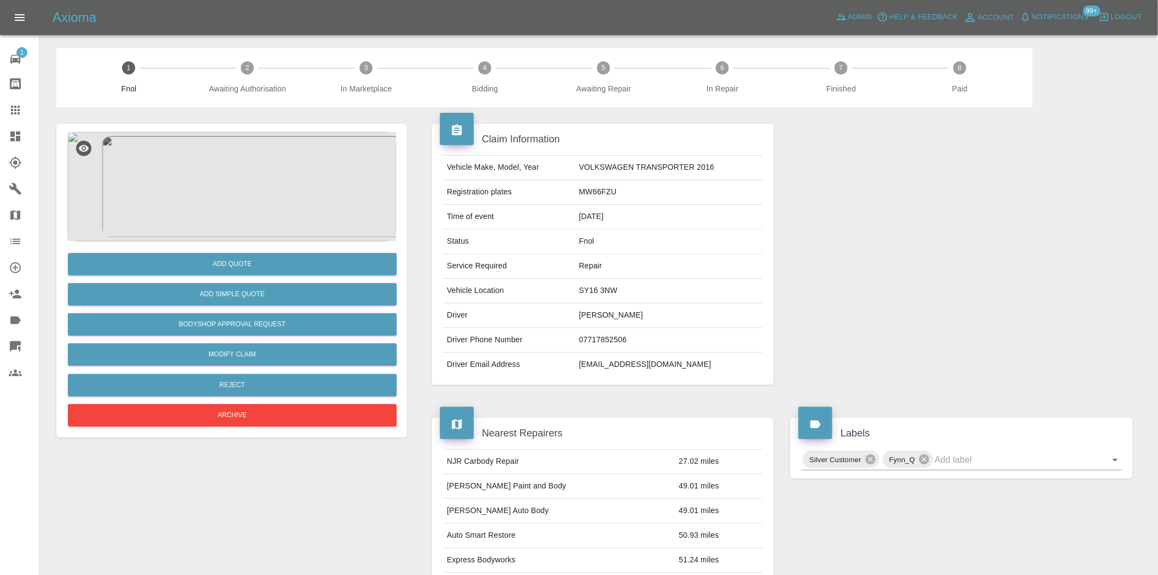
click at [233, 178] on img at bounding box center [231, 186] width 329 height 109
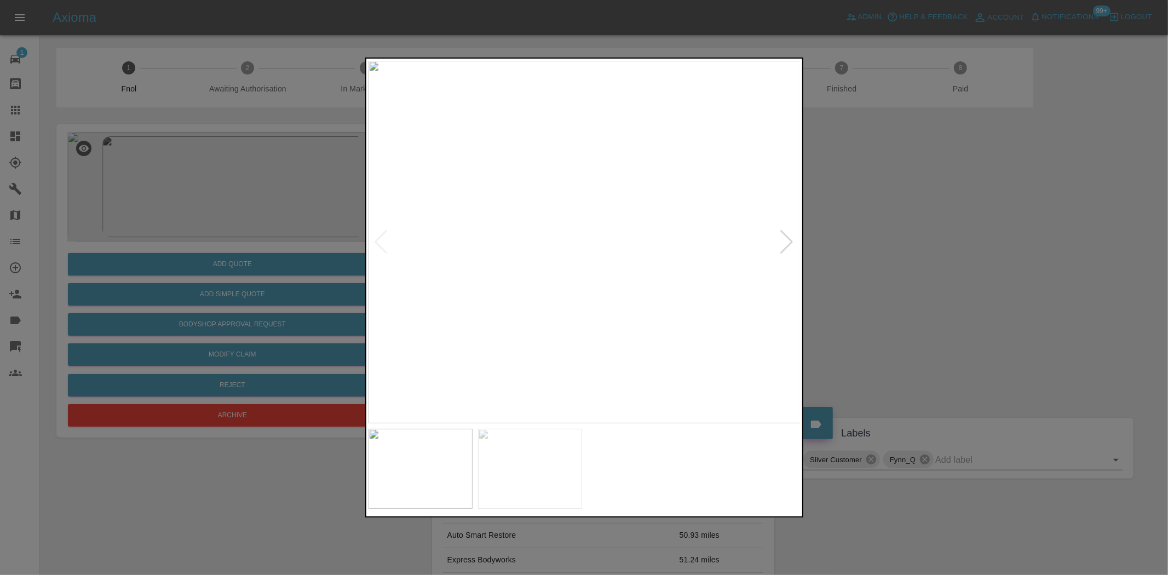
click at [562, 280] on img at bounding box center [584, 242] width 433 height 362
click at [451, 258] on img at bounding box center [584, 242] width 433 height 362
click at [520, 201] on img at bounding box center [584, 242] width 433 height 362
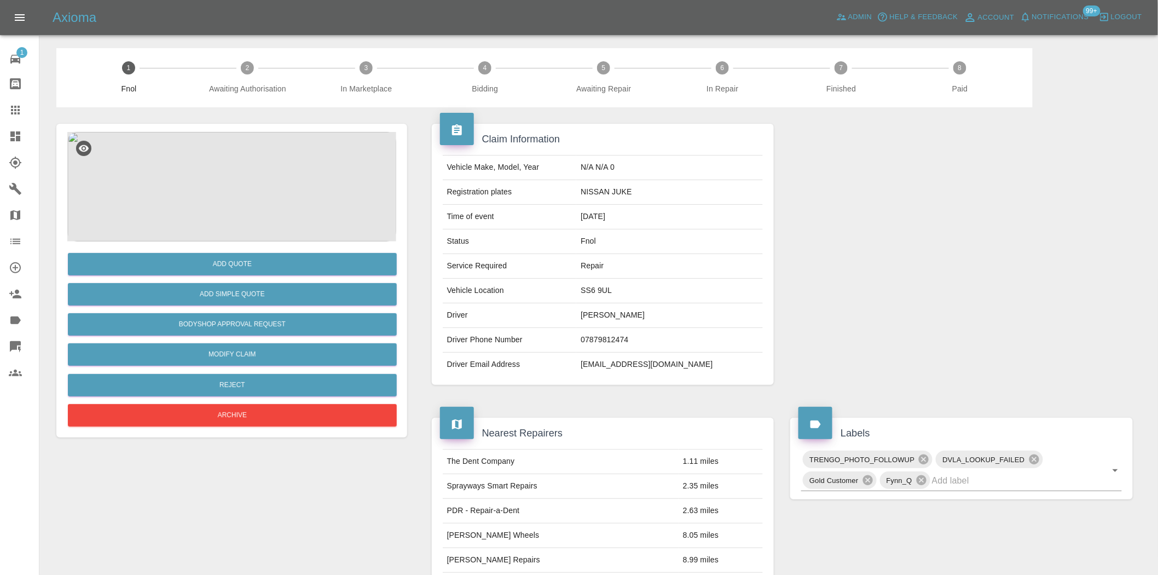
click at [270, 188] on img at bounding box center [231, 186] width 329 height 109
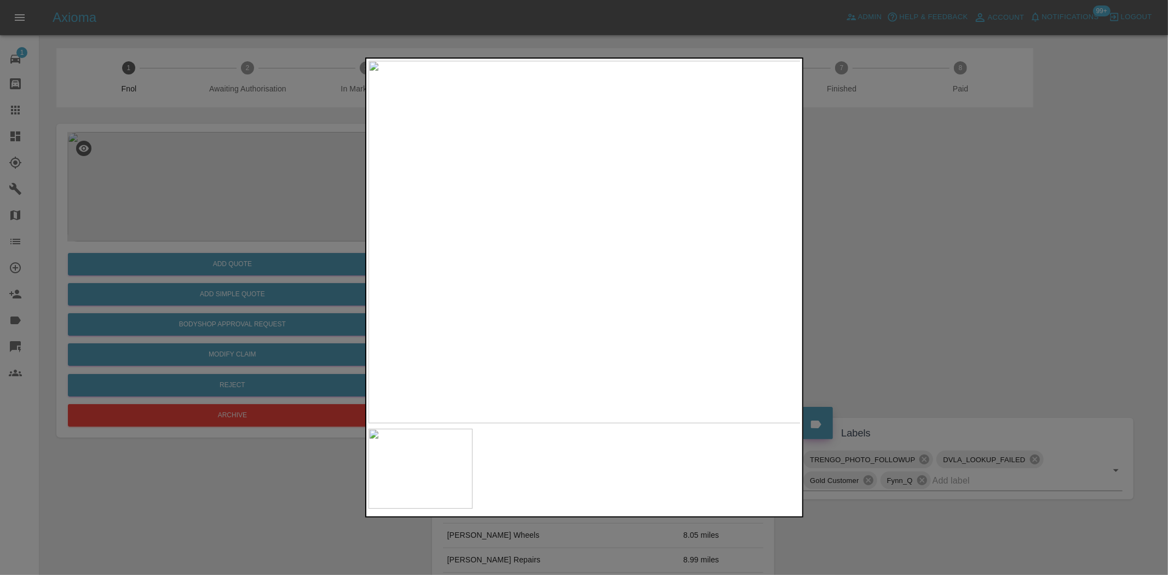
click at [233, 174] on div at bounding box center [584, 287] width 1168 height 575
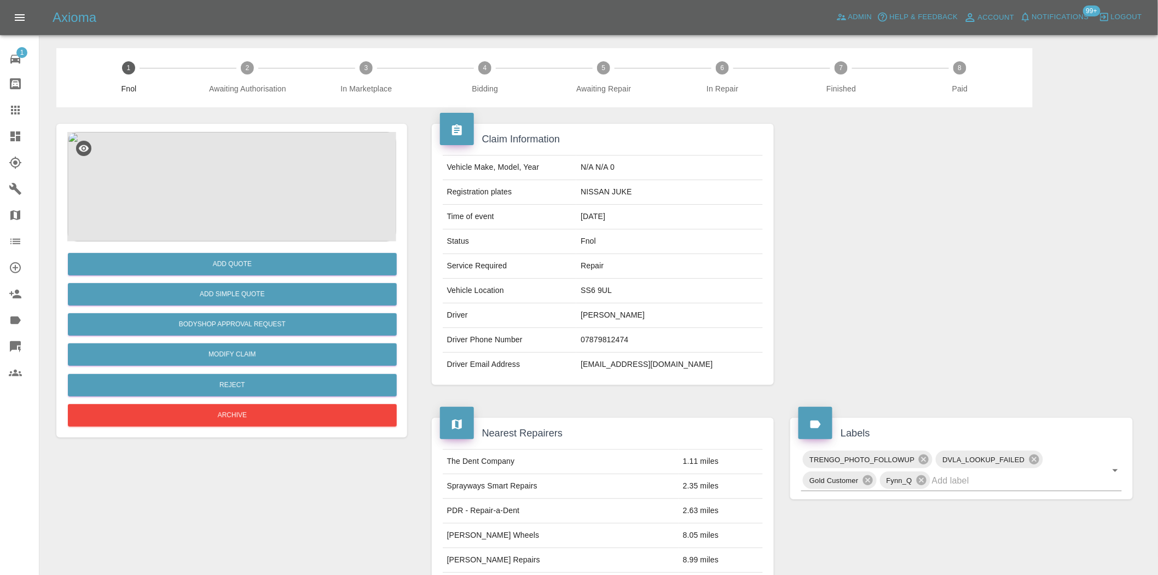
click at [210, 185] on img at bounding box center [231, 186] width 329 height 109
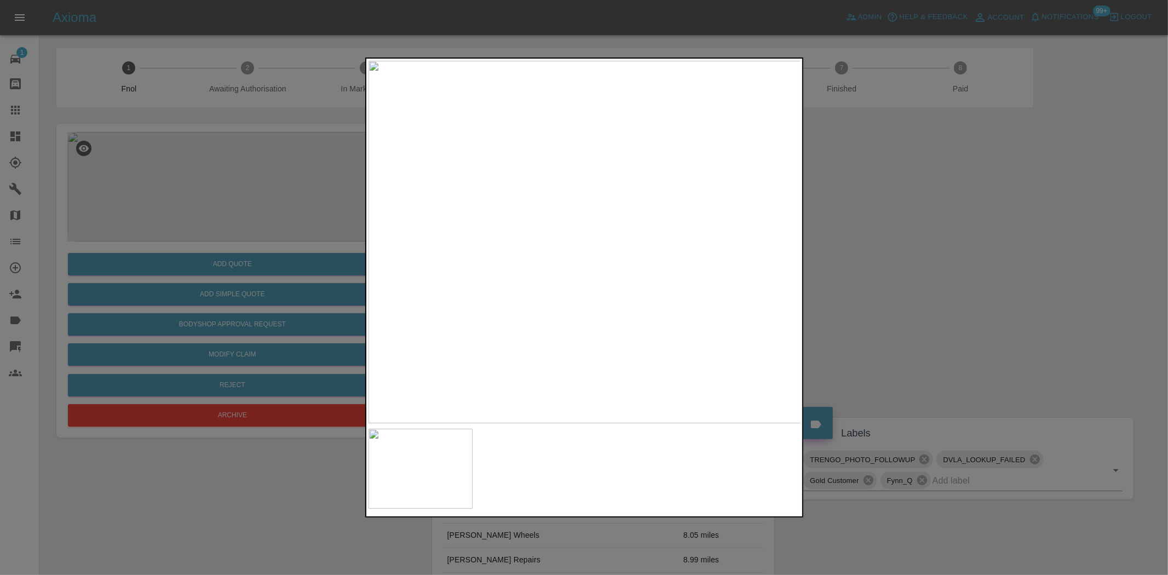
click at [585, 275] on img at bounding box center [584, 242] width 433 height 362
click at [595, 255] on img at bounding box center [582, 142] width 1298 height 1088
click at [595, 255] on img at bounding box center [565, 102] width 1298 height 1088
click at [614, 320] on img at bounding box center [584, 242] width 433 height 362
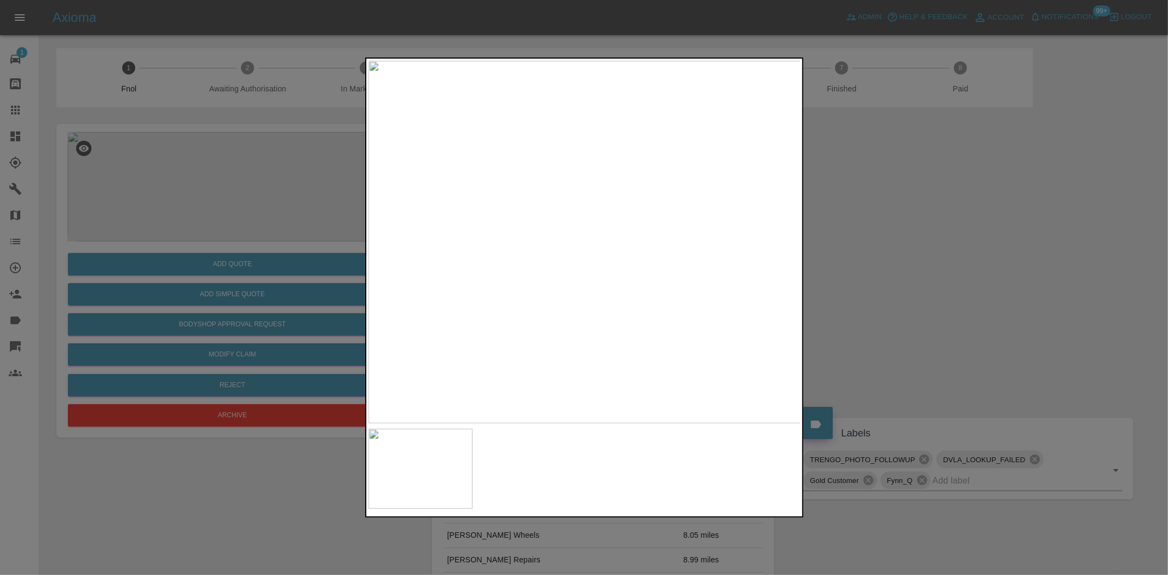
click at [614, 320] on img at bounding box center [584, 242] width 433 height 362
click at [597, 337] on img at bounding box center [584, 242] width 433 height 362
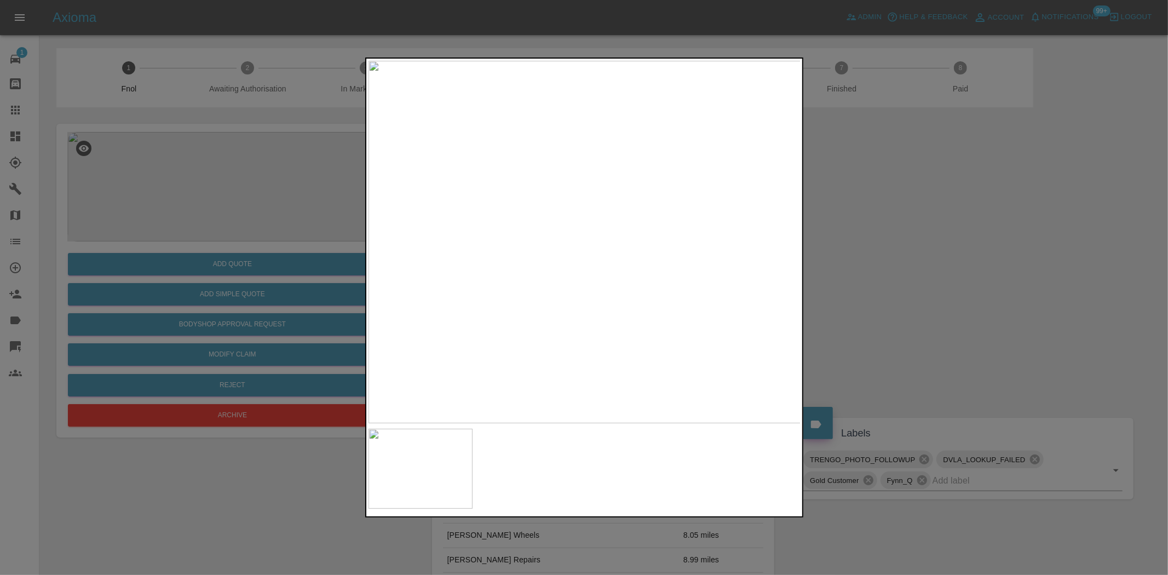
click at [597, 337] on img at bounding box center [584, 242] width 433 height 362
click at [483, 457] on div at bounding box center [584, 287] width 438 height 460
click at [701, 263] on img at bounding box center [373, 381] width 1298 height 1088
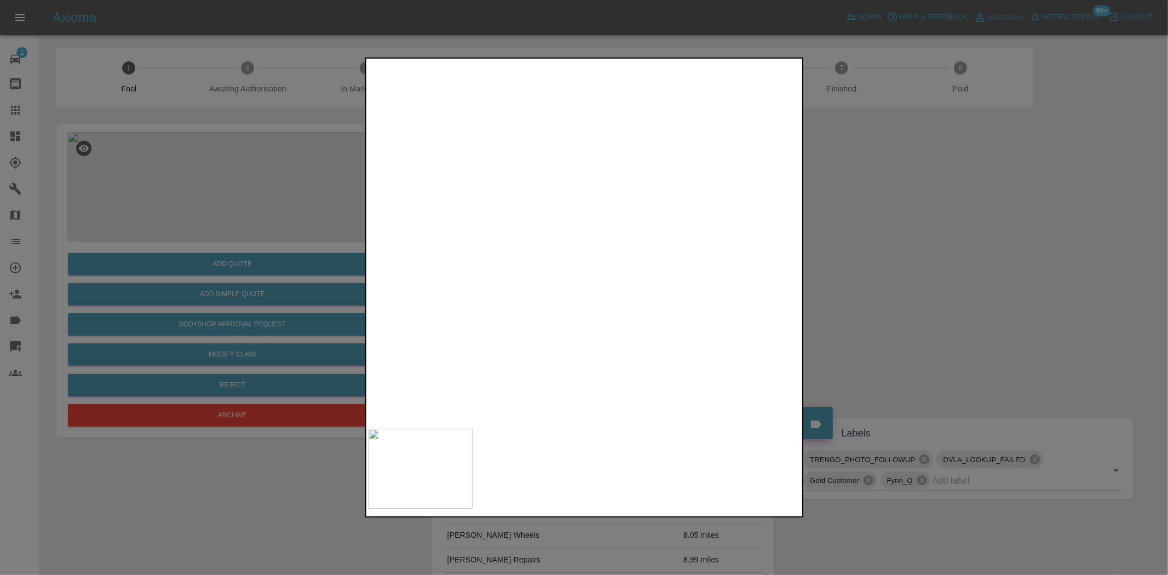
click at [488, 487] on div at bounding box center [584, 287] width 438 height 460
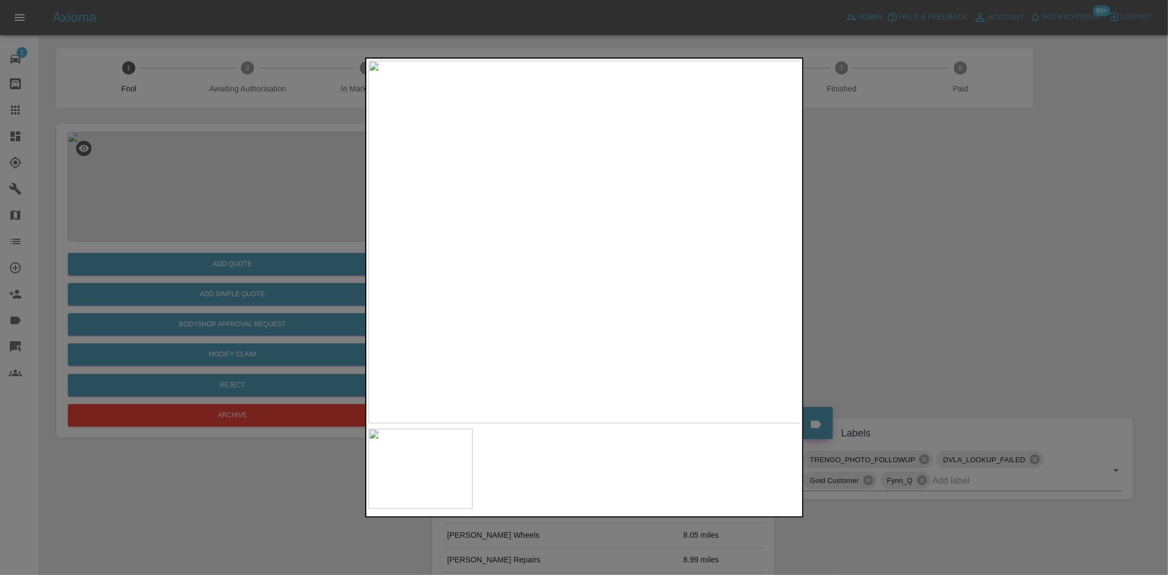
click at [292, 307] on div at bounding box center [584, 287] width 1168 height 575
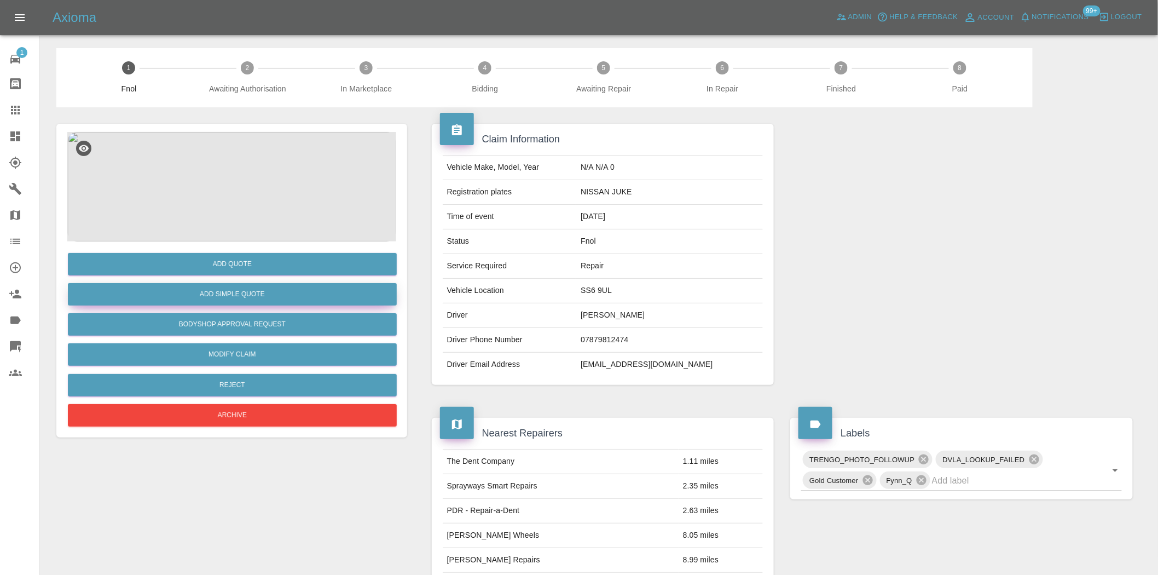
click at [270, 296] on button "Add Simple Quote" at bounding box center [232, 294] width 329 height 22
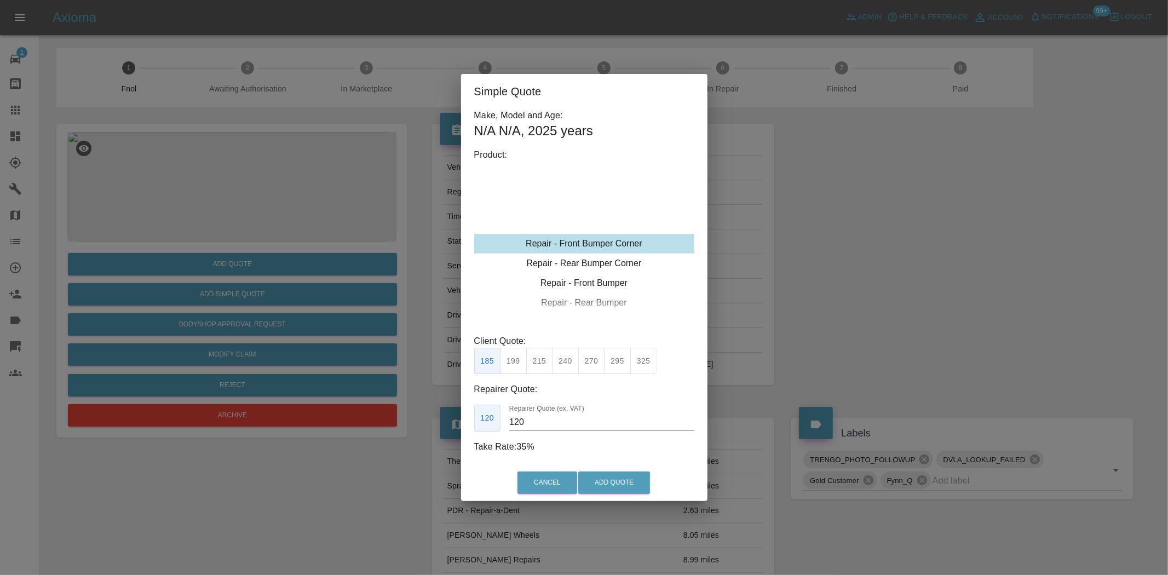
click at [596, 249] on div "Repair - Front Bumper Corner" at bounding box center [584, 244] width 220 height 20
click at [586, 362] on button "270" at bounding box center [591, 361] width 27 height 27
type input "165"
click at [629, 480] on button "Add Quote" at bounding box center [614, 482] width 72 height 22
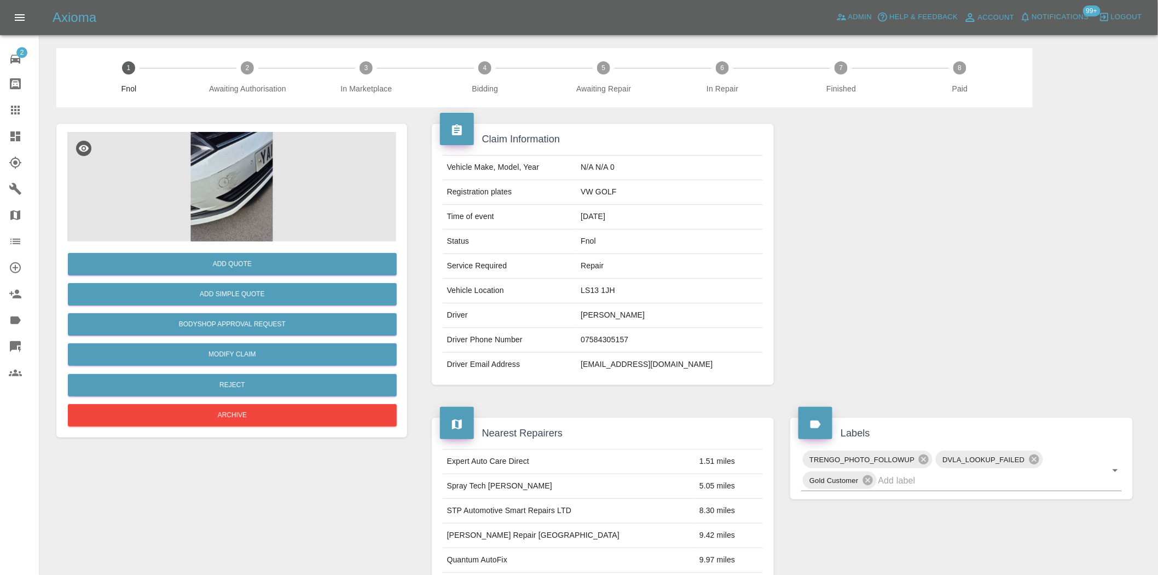
click at [244, 187] on img at bounding box center [231, 186] width 329 height 109
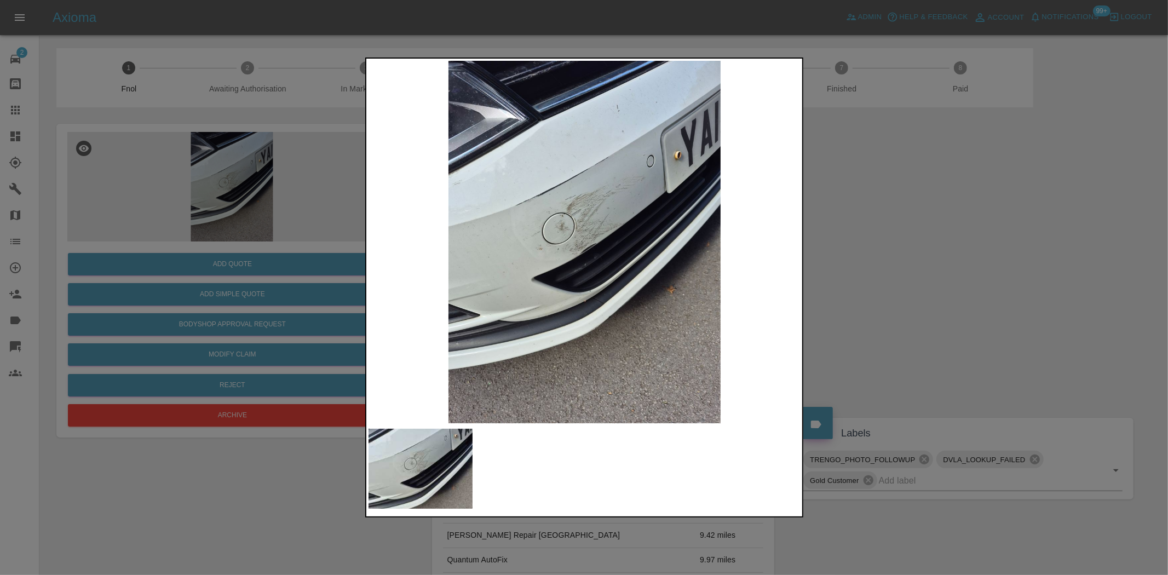
click at [601, 229] on img at bounding box center [584, 242] width 433 height 362
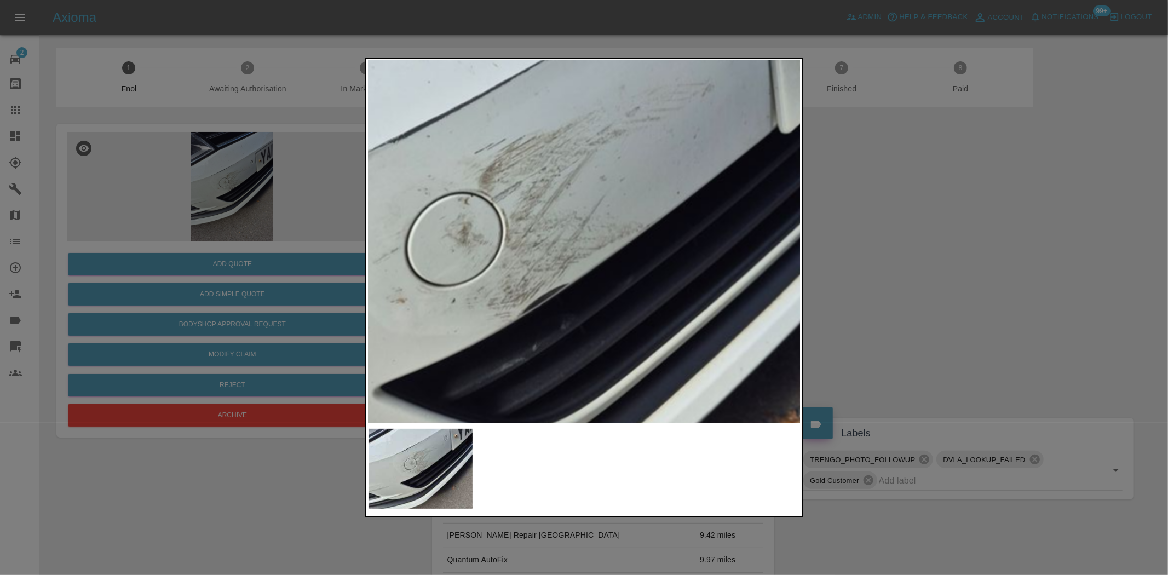
click at [601, 229] on img at bounding box center [532, 280] width 1298 height 1088
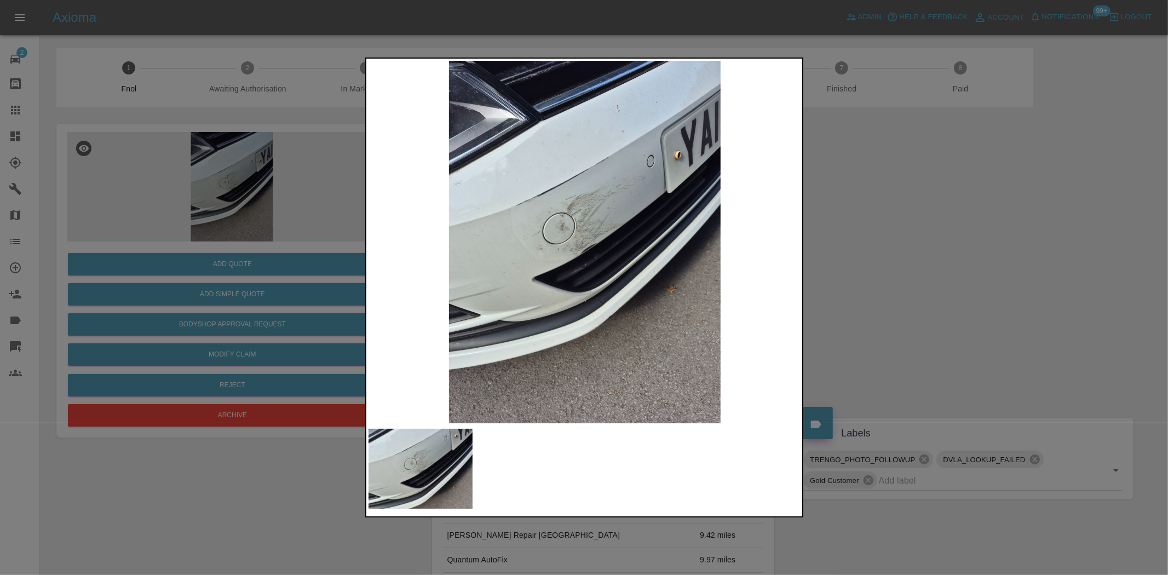
click at [490, 253] on img at bounding box center [584, 242] width 433 height 362
click at [614, 253] on img at bounding box center [584, 242] width 433 height 362
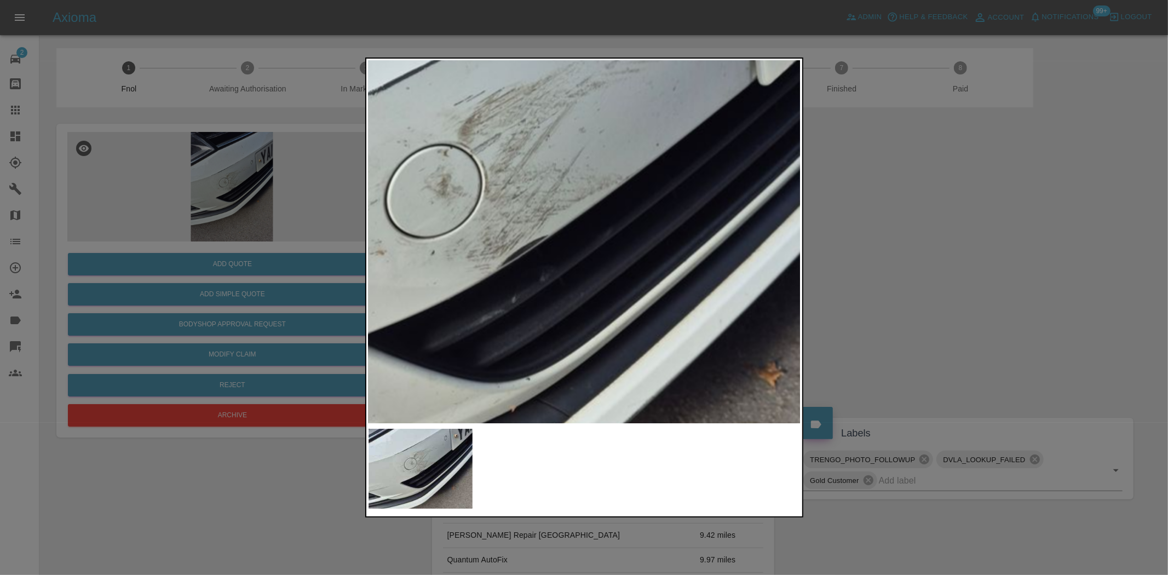
click at [638, 353] on img at bounding box center [511, 232] width 1298 height 1088
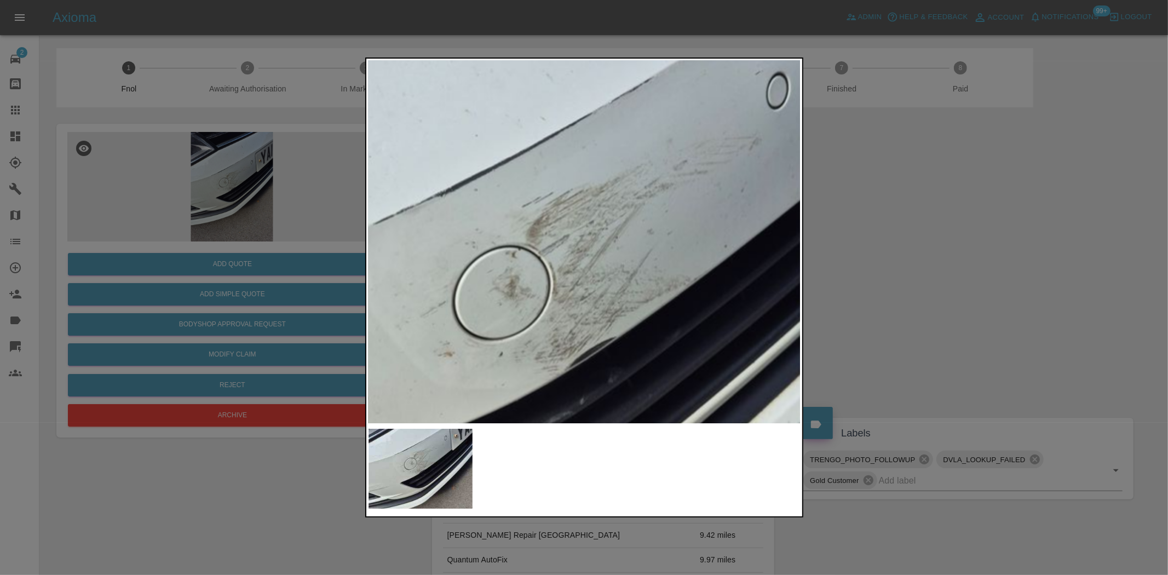
click at [597, 286] on img at bounding box center [579, 334] width 1298 height 1088
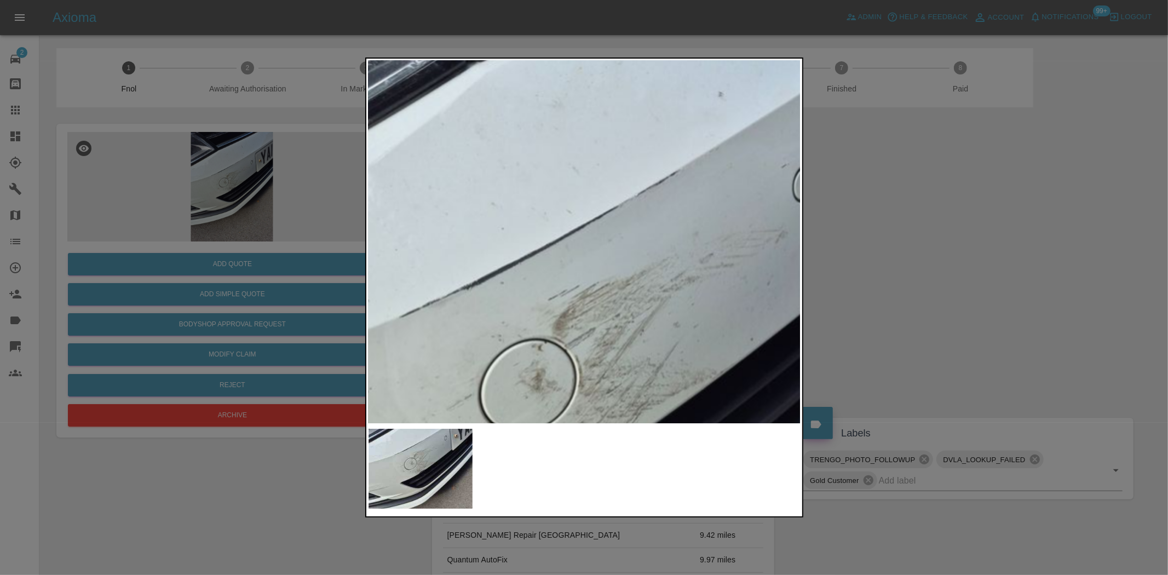
click at [592, 272] on img at bounding box center [606, 427] width 1298 height 1088
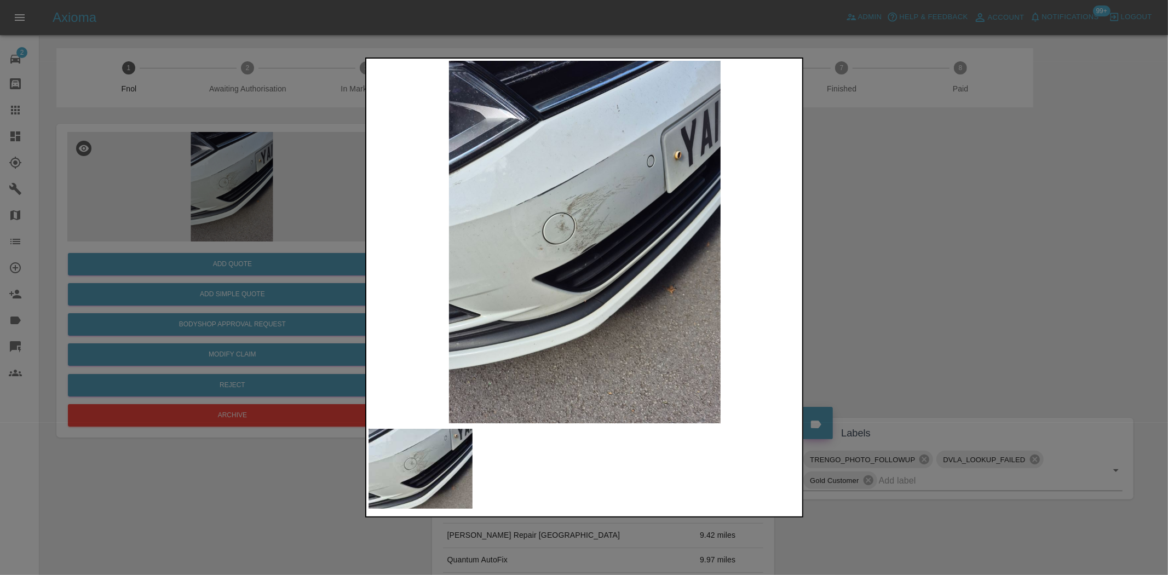
click at [592, 272] on img at bounding box center [584, 242] width 433 height 362
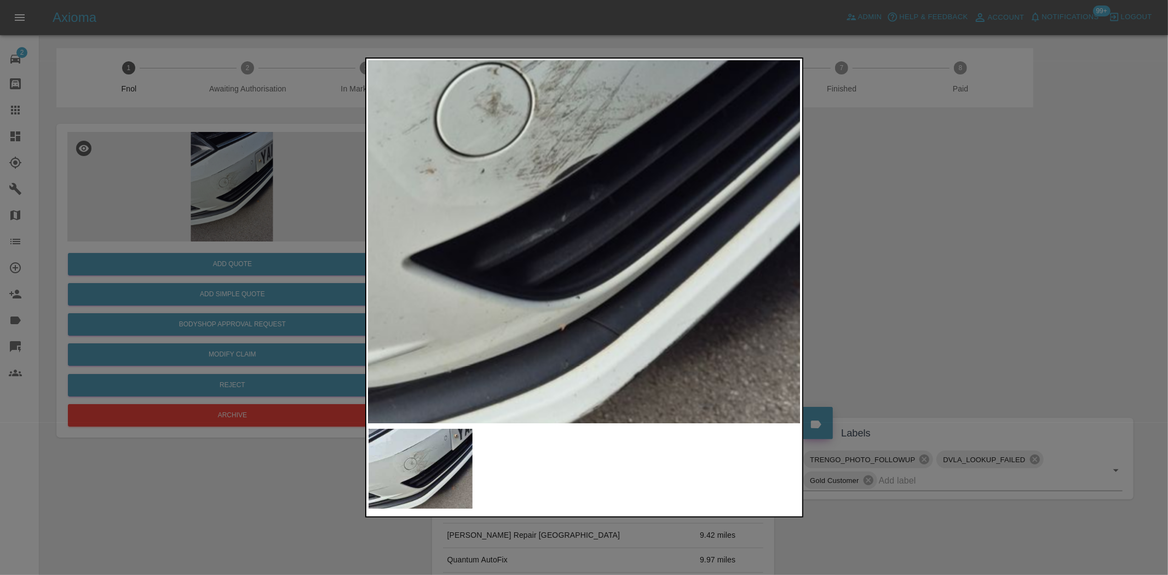
click at [592, 272] on img at bounding box center [561, 151] width 1298 height 1088
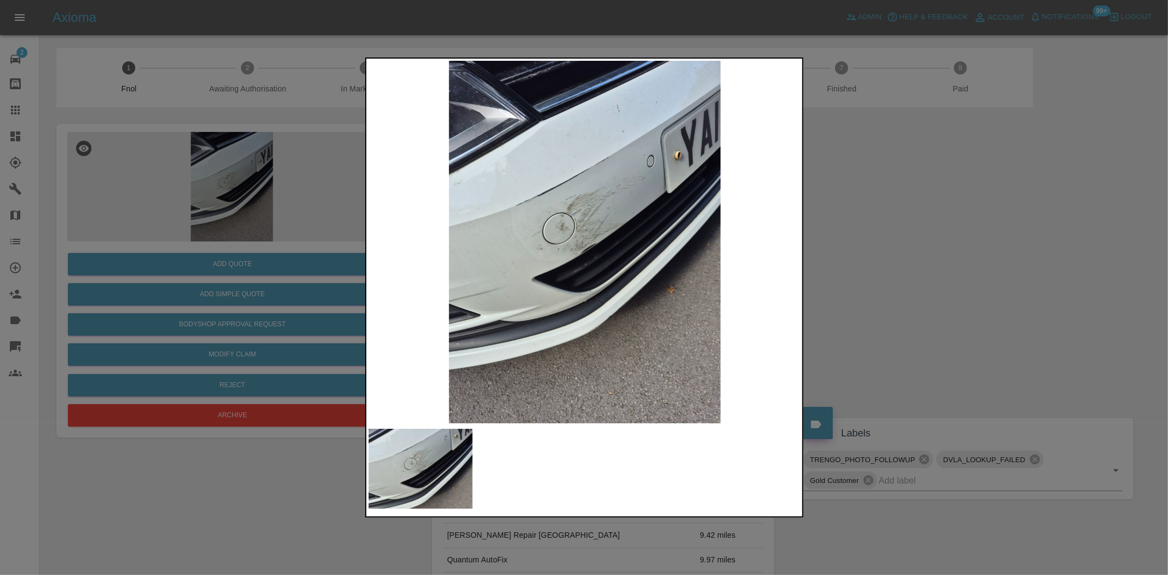
drag, startPoint x: 174, startPoint y: 272, endPoint x: 193, endPoint y: 275, distance: 19.4
click at [174, 272] on div at bounding box center [584, 287] width 1168 height 575
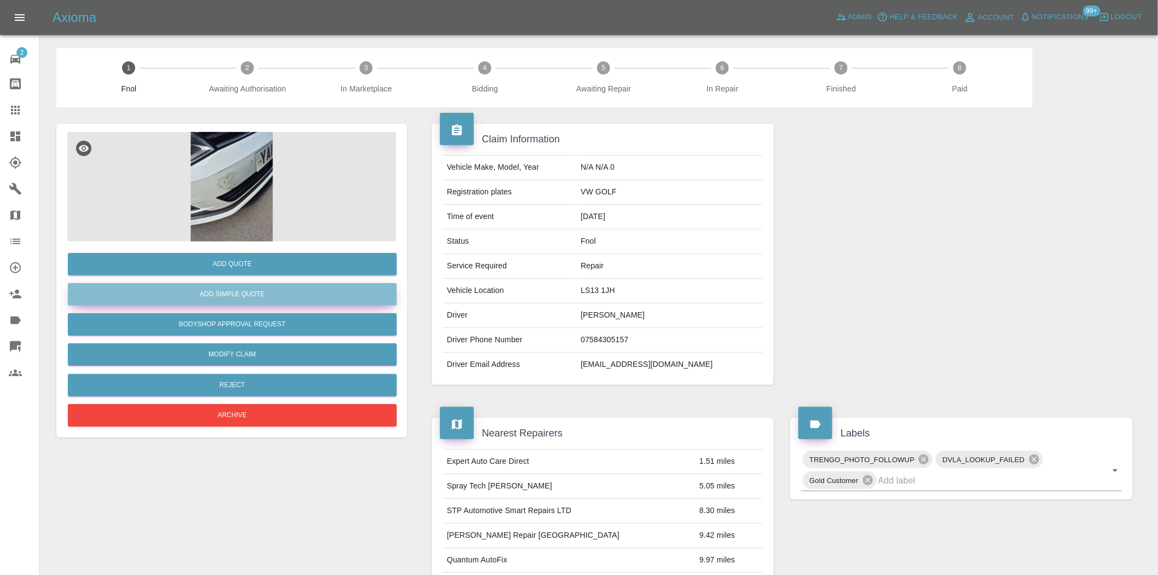
click at [216, 291] on button "Add Simple Quote" at bounding box center [232, 294] width 329 height 22
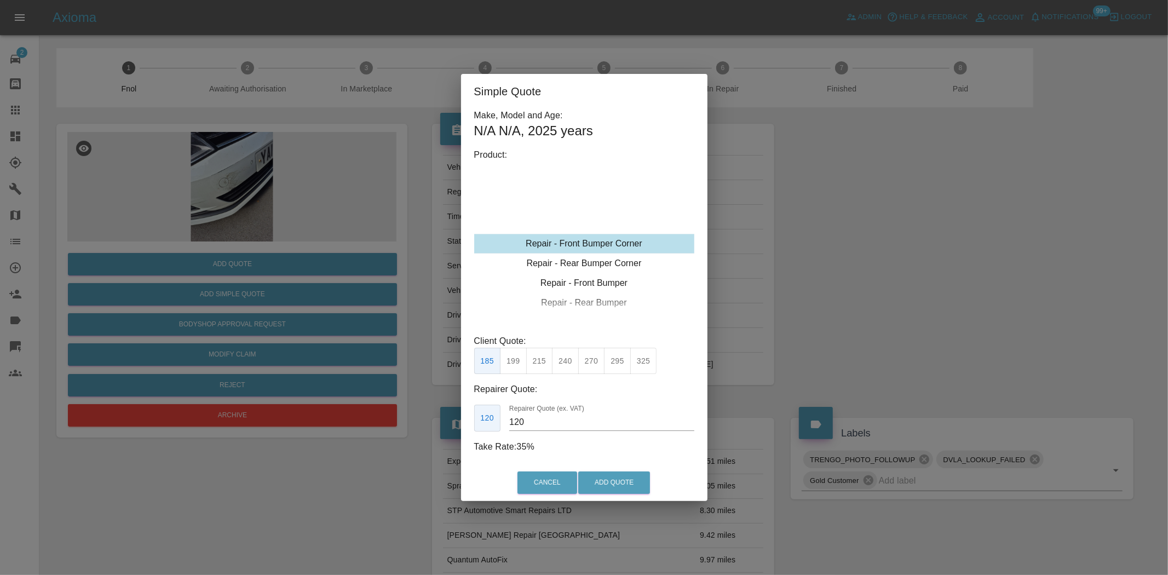
click at [566, 364] on button "240" at bounding box center [565, 361] width 27 height 27
type input "150"
click at [223, 204] on div "Simple Quote Make, Model and Age: N/A N/A , 2025 years Product: Repair - Front …" at bounding box center [584, 287] width 1168 height 575
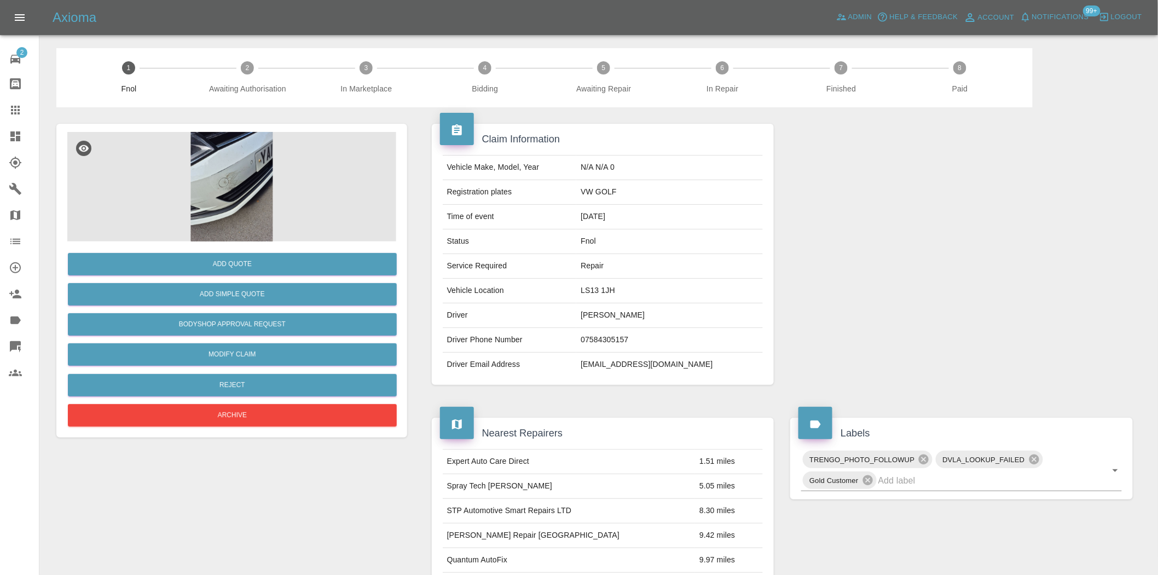
click at [208, 172] on img at bounding box center [231, 186] width 329 height 109
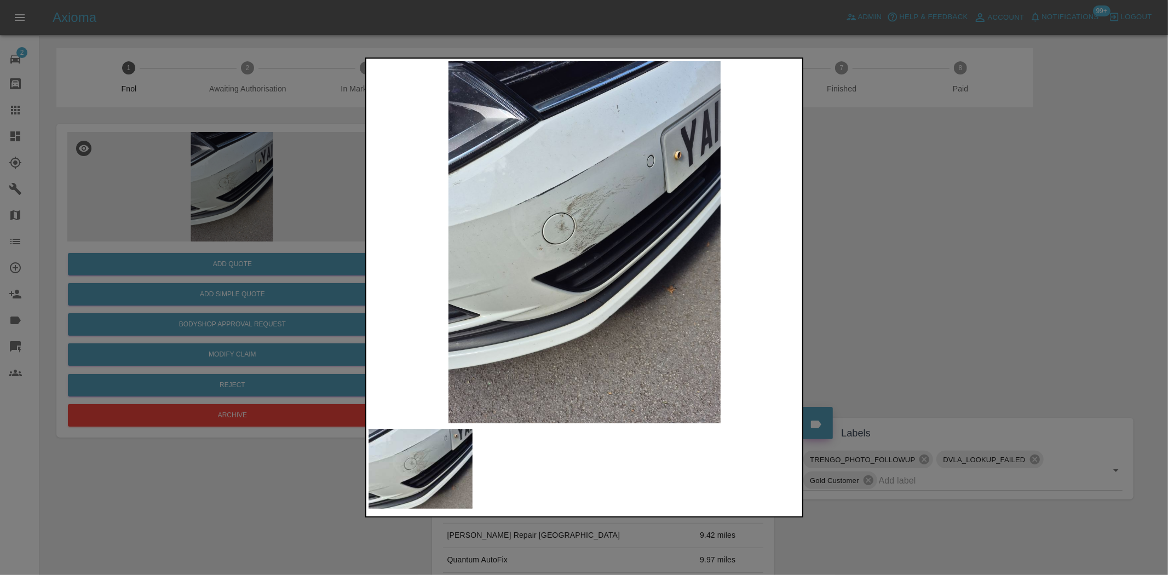
click at [601, 258] on img at bounding box center [584, 242] width 433 height 362
drag, startPoint x: 232, startPoint y: 285, endPoint x: 238, endPoint y: 286, distance: 6.2
click at [232, 285] on div at bounding box center [584, 287] width 1168 height 575
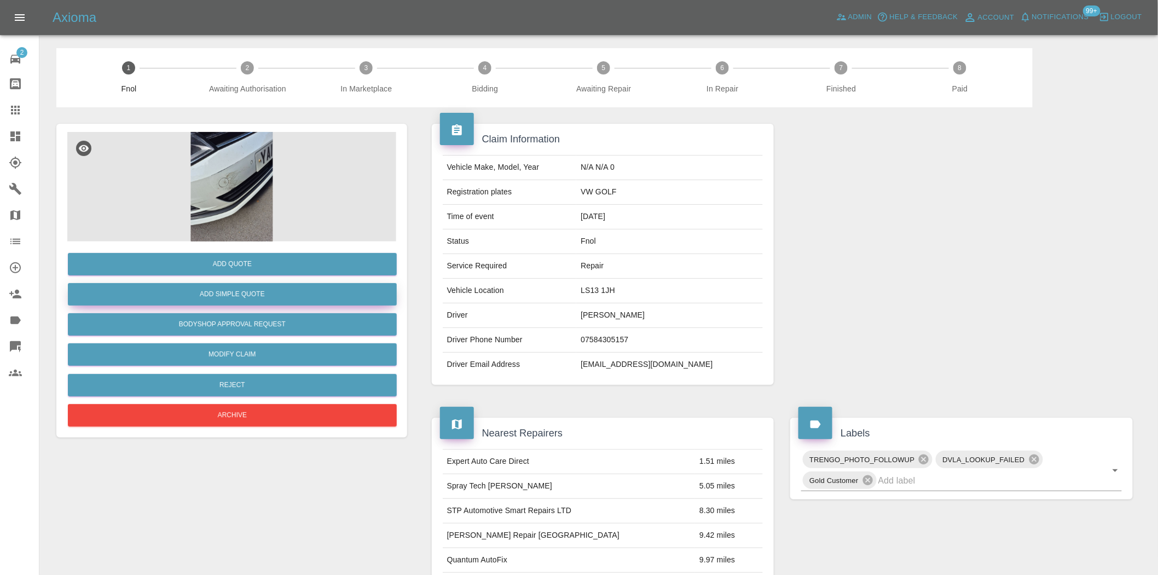
click at [239, 288] on button "Add Simple Quote" at bounding box center [232, 294] width 329 height 22
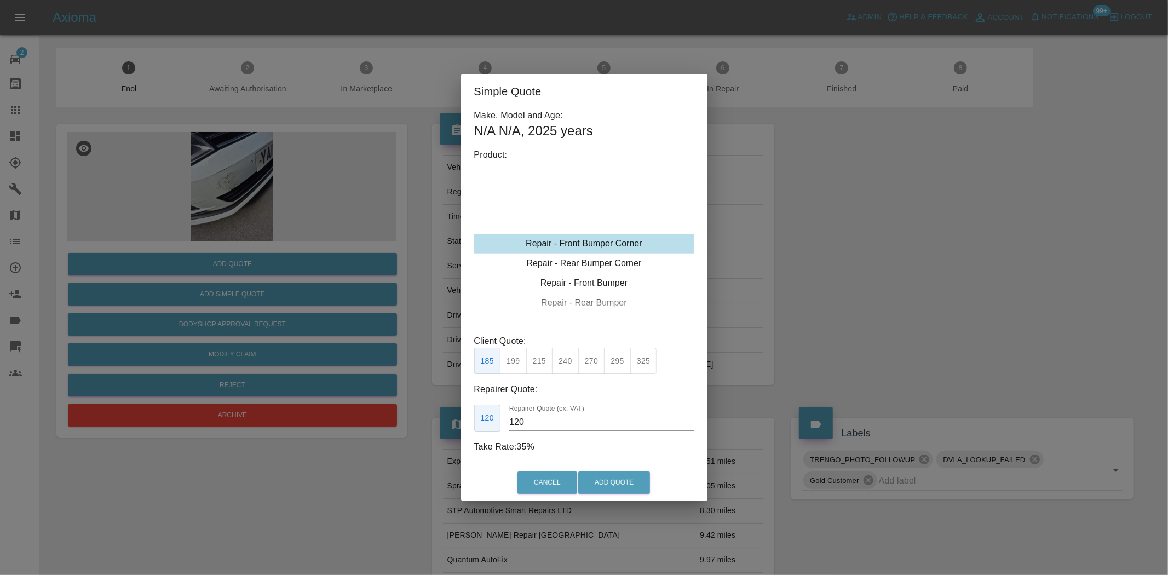
drag, startPoint x: 593, startPoint y: 237, endPoint x: 598, endPoint y: 222, distance: 15.6
click at [591, 237] on div "Repair - Front Bumper Corner" at bounding box center [584, 244] width 220 height 20
click at [572, 365] on button "240" at bounding box center [565, 361] width 27 height 27
type input "150"
click at [621, 491] on button "Add Quote" at bounding box center [614, 482] width 72 height 22
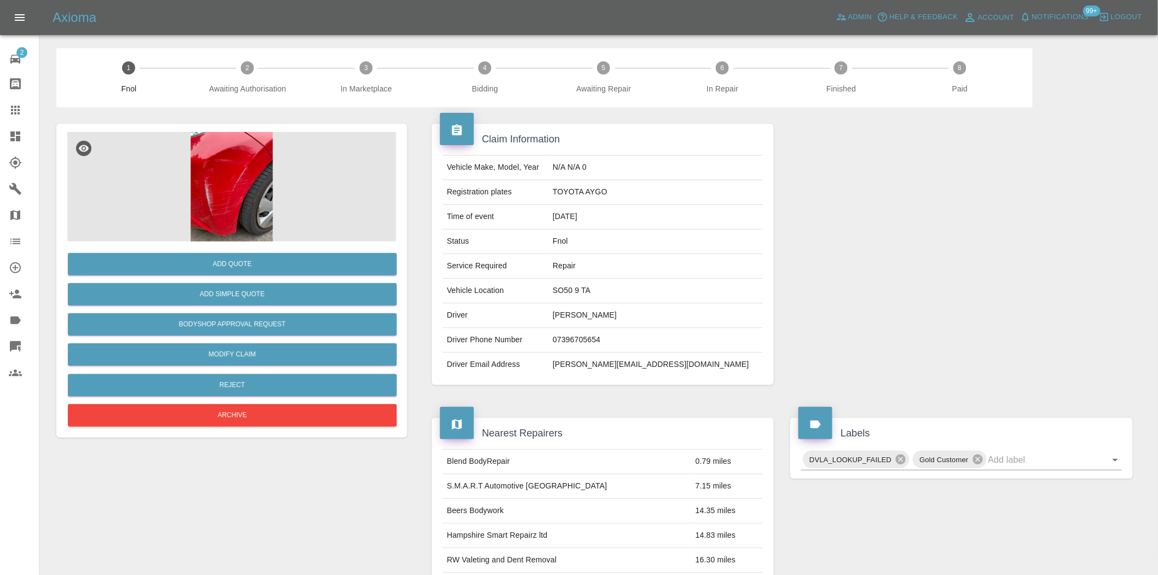
click at [217, 145] on img at bounding box center [231, 186] width 329 height 109
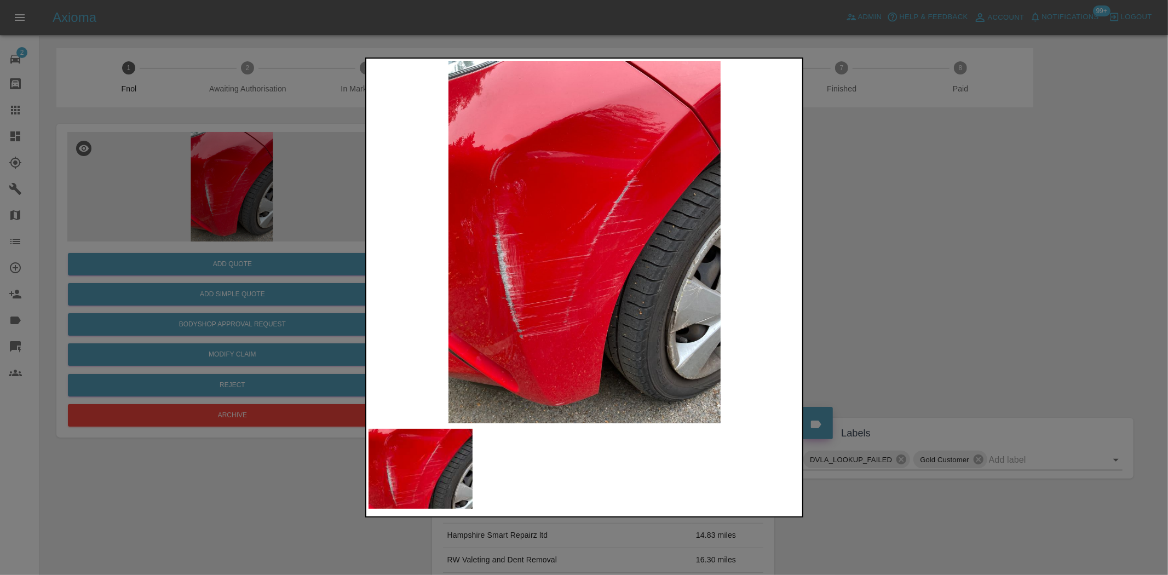
click at [517, 278] on img at bounding box center [584, 242] width 433 height 362
click at [495, 290] on img at bounding box center [584, 242] width 433 height 362
click at [552, 262] on img at bounding box center [584, 242] width 433 height 362
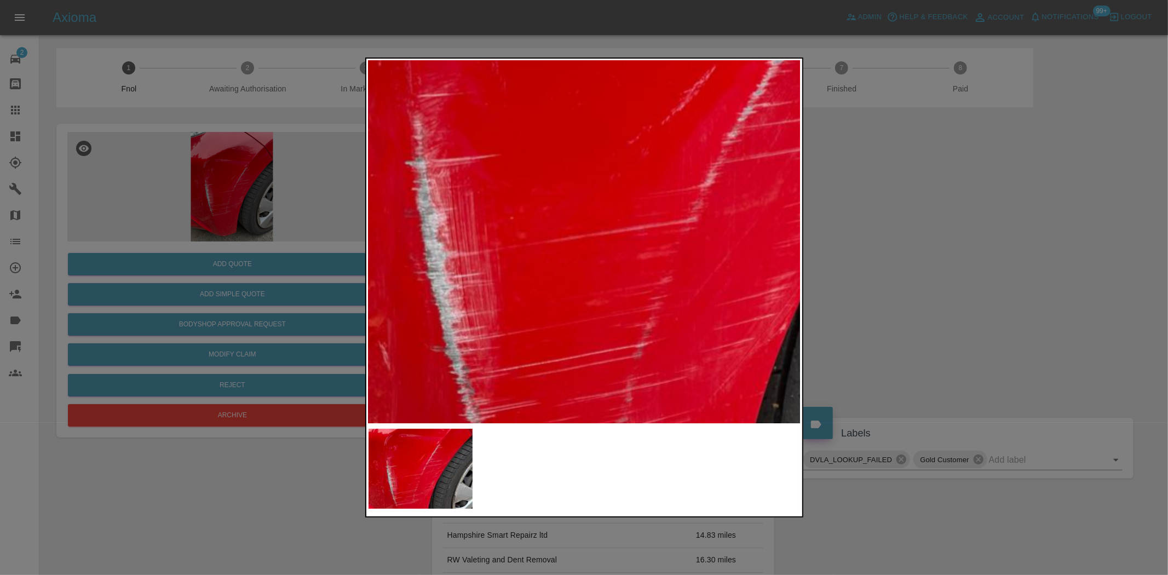
click at [552, 262] on img at bounding box center [680, 182] width 1298 height 1088
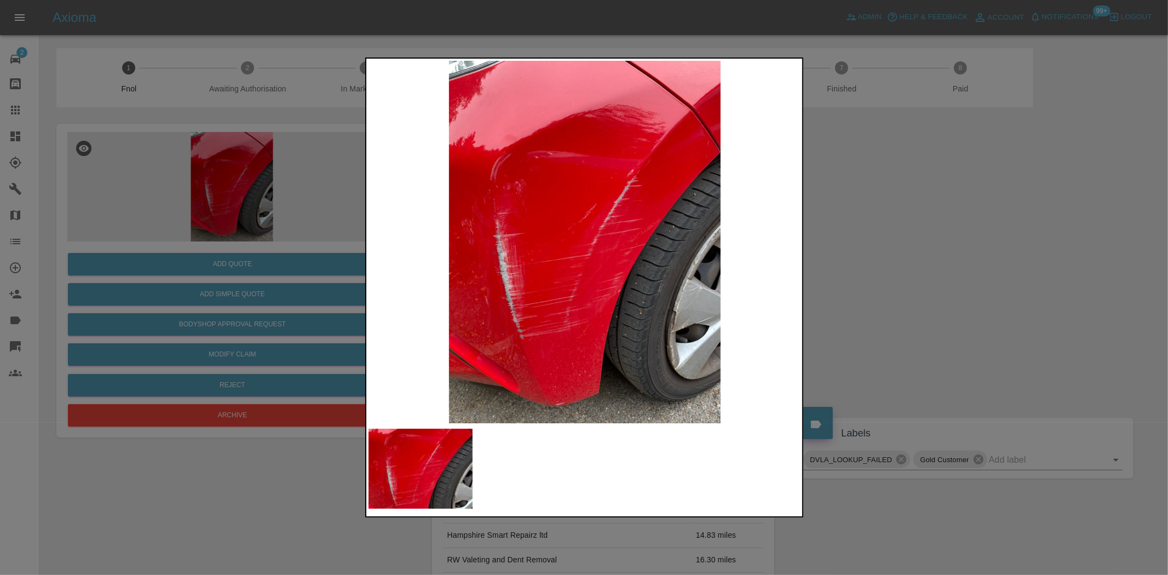
click at [546, 287] on img at bounding box center [584, 242] width 433 height 362
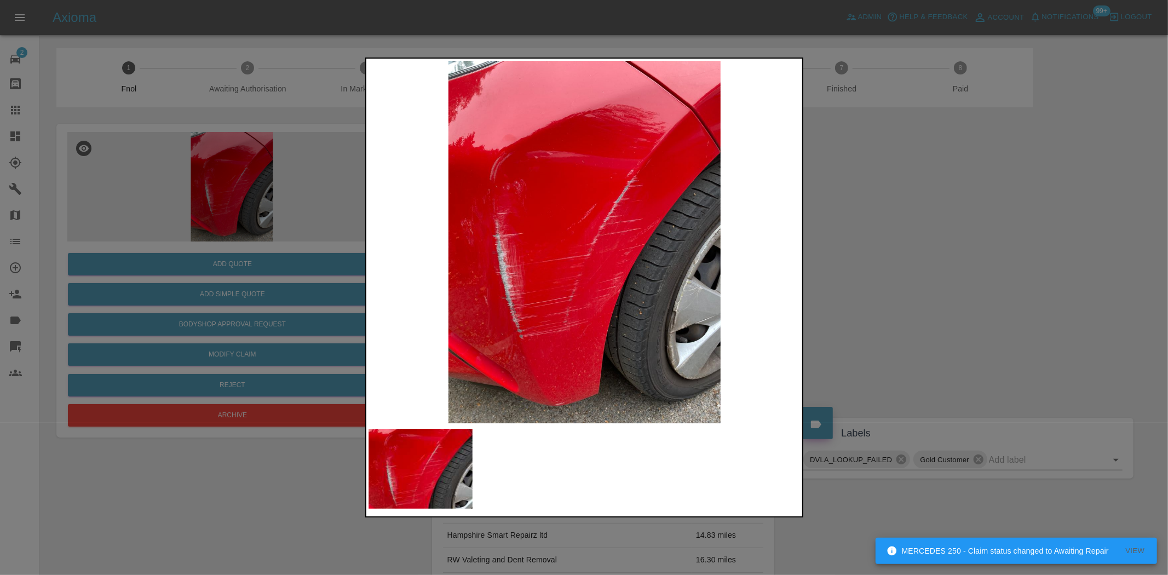
click at [156, 291] on div at bounding box center [584, 287] width 1168 height 575
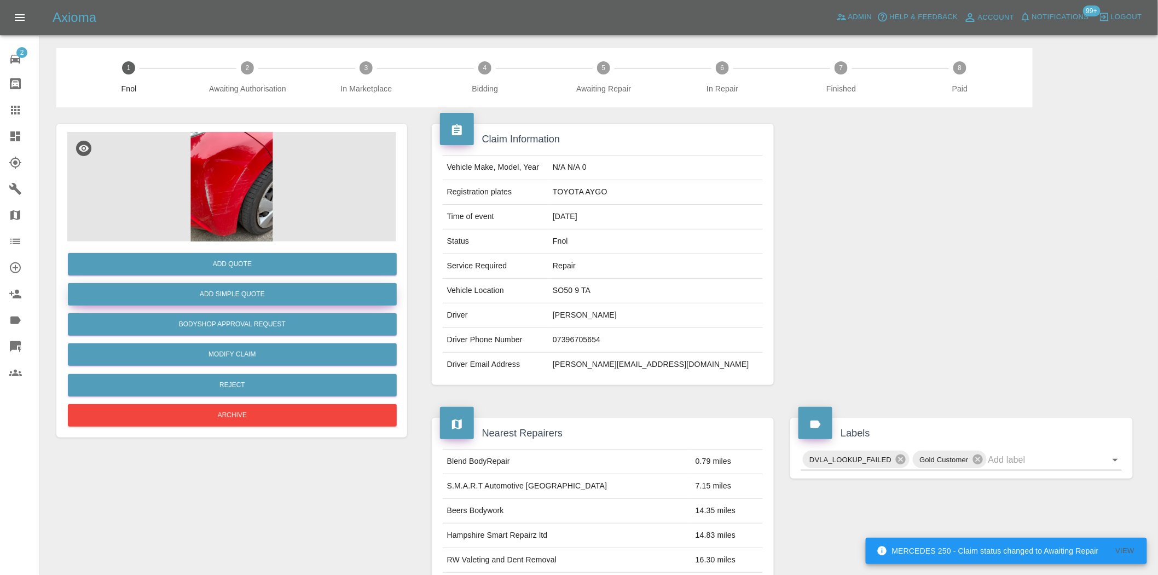
click at [219, 287] on button "Add Simple Quote" at bounding box center [232, 294] width 329 height 22
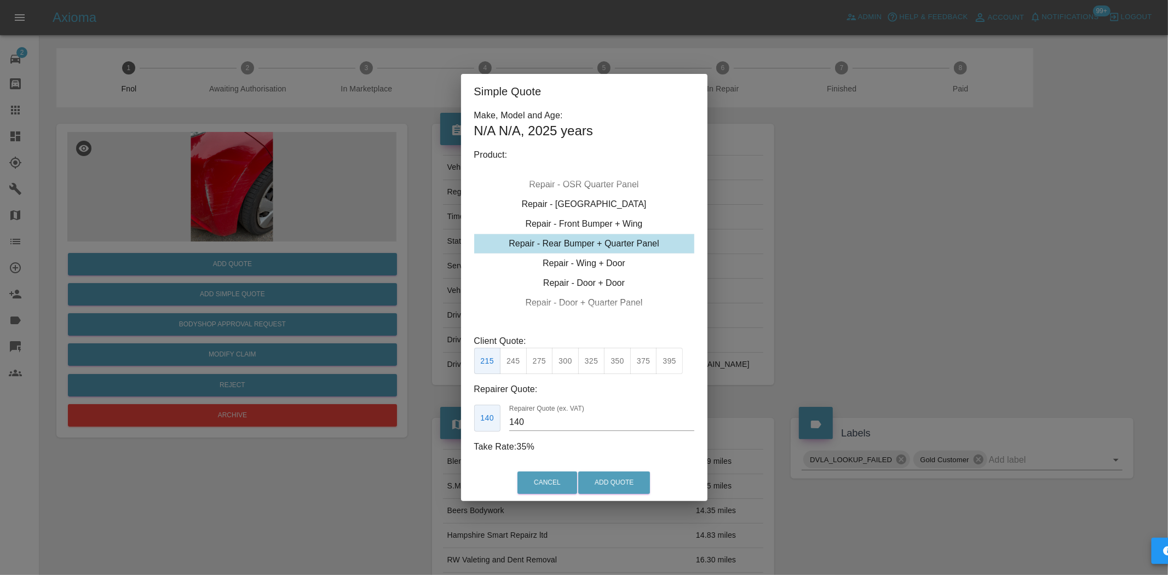
type input "195"
click at [210, 204] on div "Simple Quote Make, Model and Age: N/A N/A , 2025 years Product: Repair - Front …" at bounding box center [584, 287] width 1168 height 575
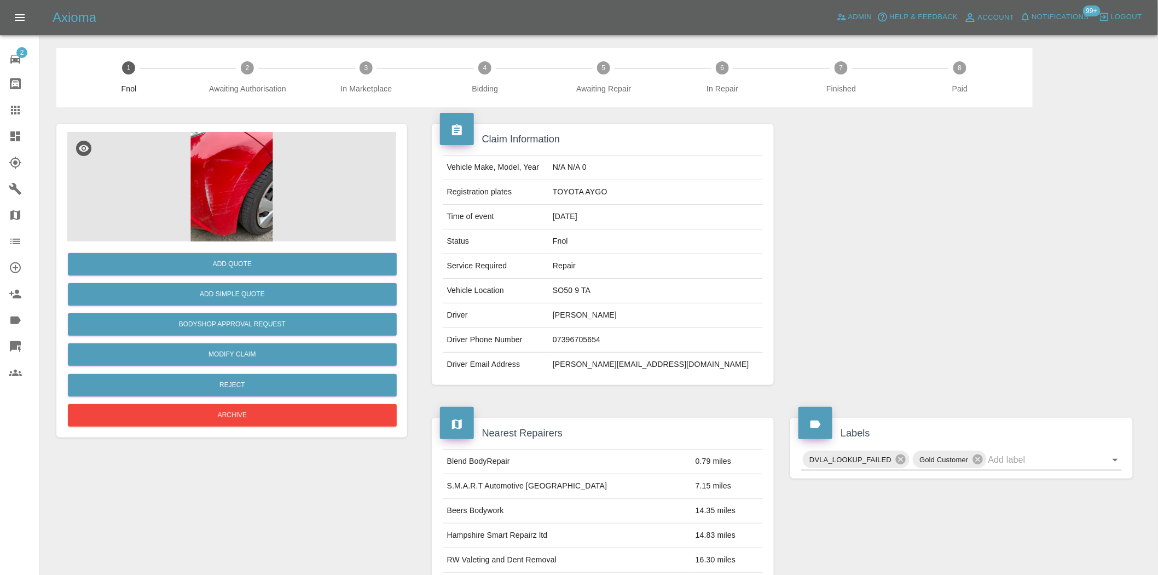
click at [221, 207] on img at bounding box center [231, 186] width 329 height 109
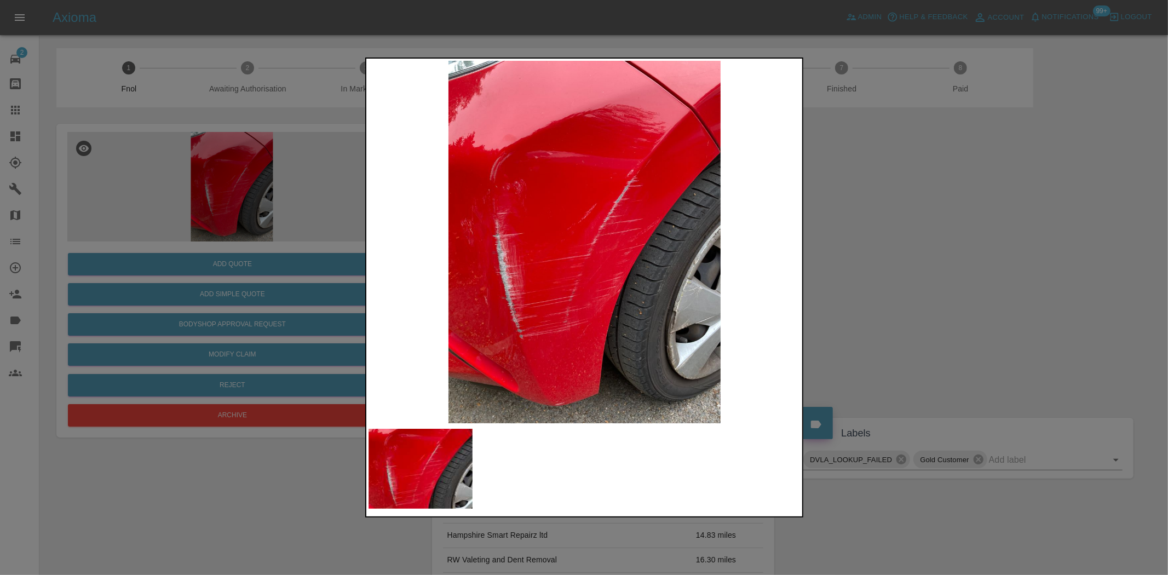
click at [239, 298] on div at bounding box center [584, 287] width 1168 height 575
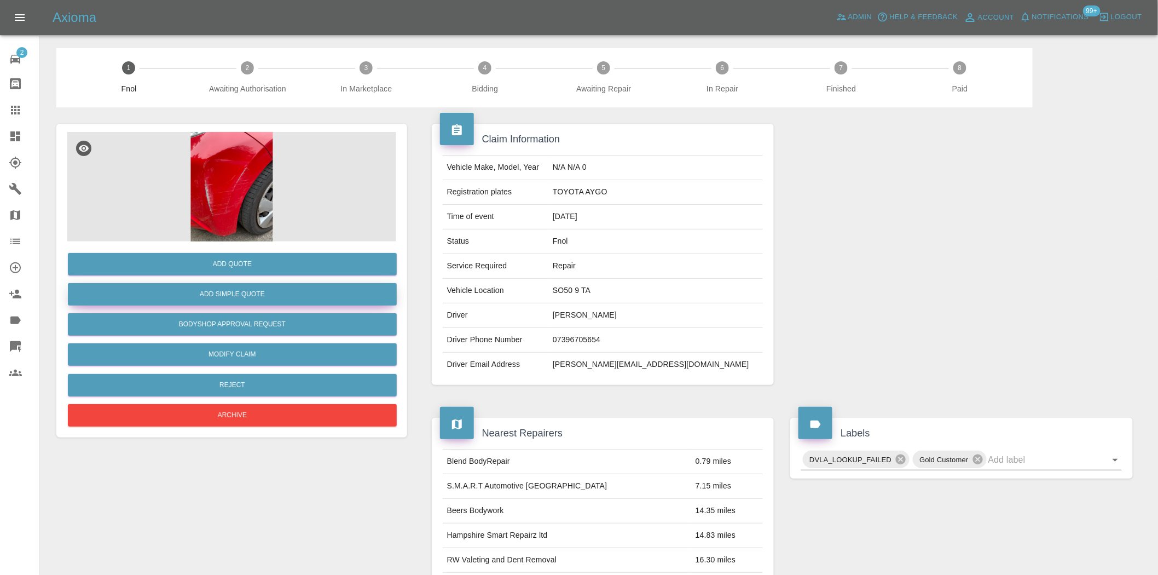
click at [256, 296] on button "Add Simple Quote" at bounding box center [232, 294] width 329 height 22
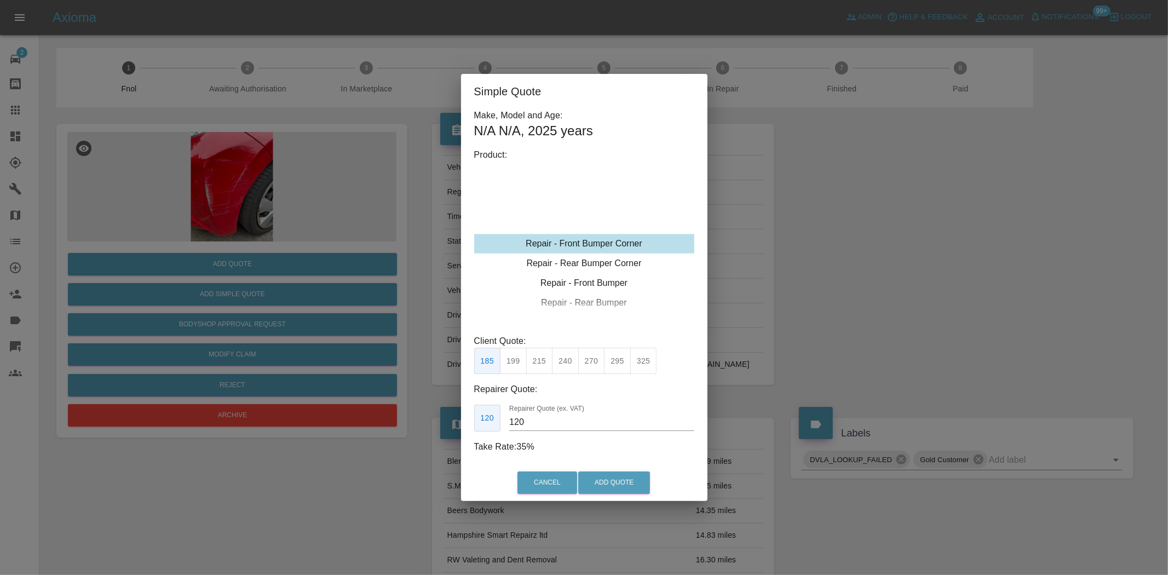
click at [589, 240] on div "Repair - Front Bumper Corner" at bounding box center [584, 244] width 220 height 20
click at [544, 359] on button "215" at bounding box center [539, 361] width 27 height 27
type input "135"
click at [610, 479] on button "Add Quote" at bounding box center [614, 482] width 72 height 22
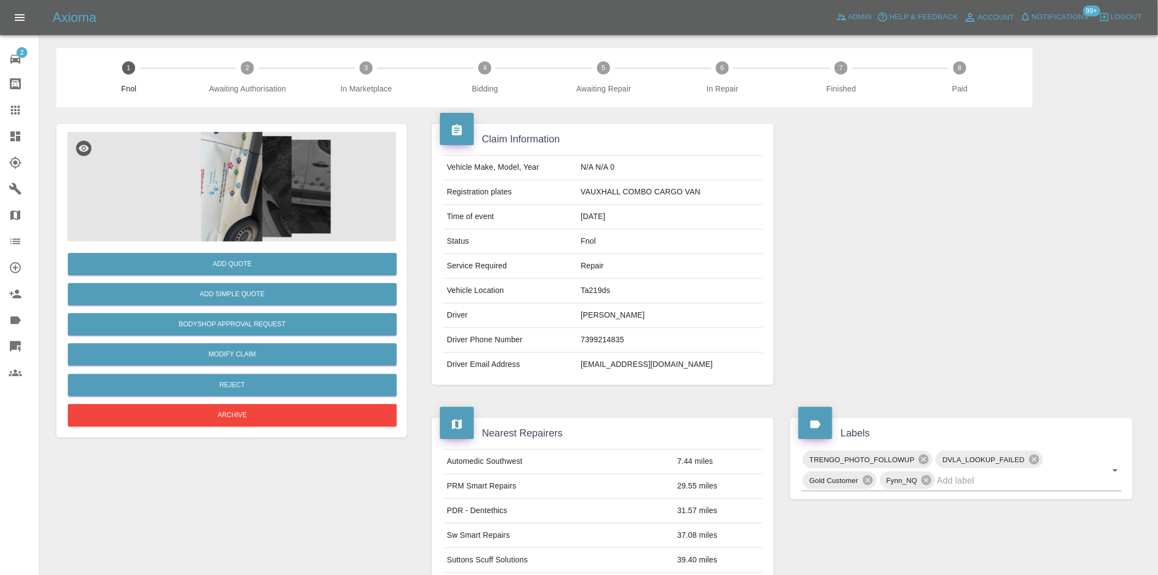
click at [256, 192] on img at bounding box center [231, 186] width 329 height 109
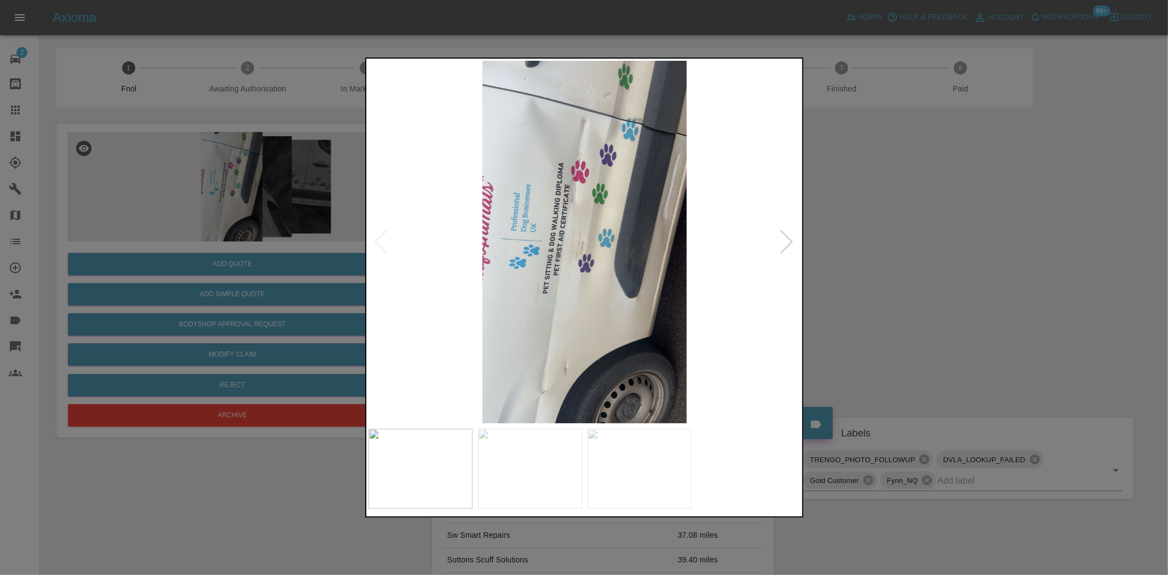
click at [601, 303] on img at bounding box center [584, 242] width 433 height 362
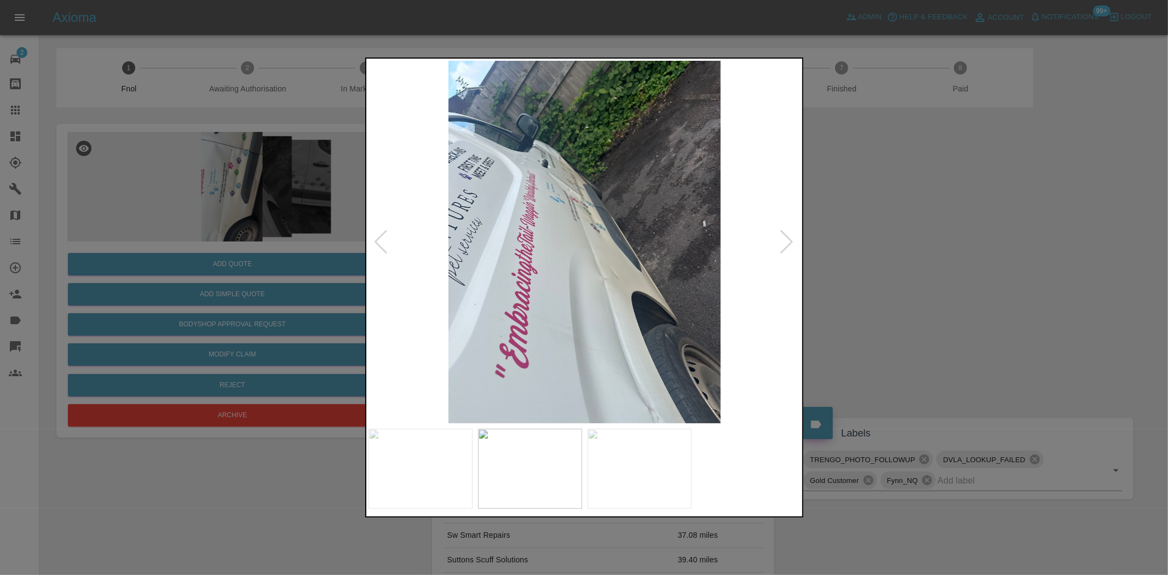
click at [466, 302] on img at bounding box center [584, 242] width 433 height 362
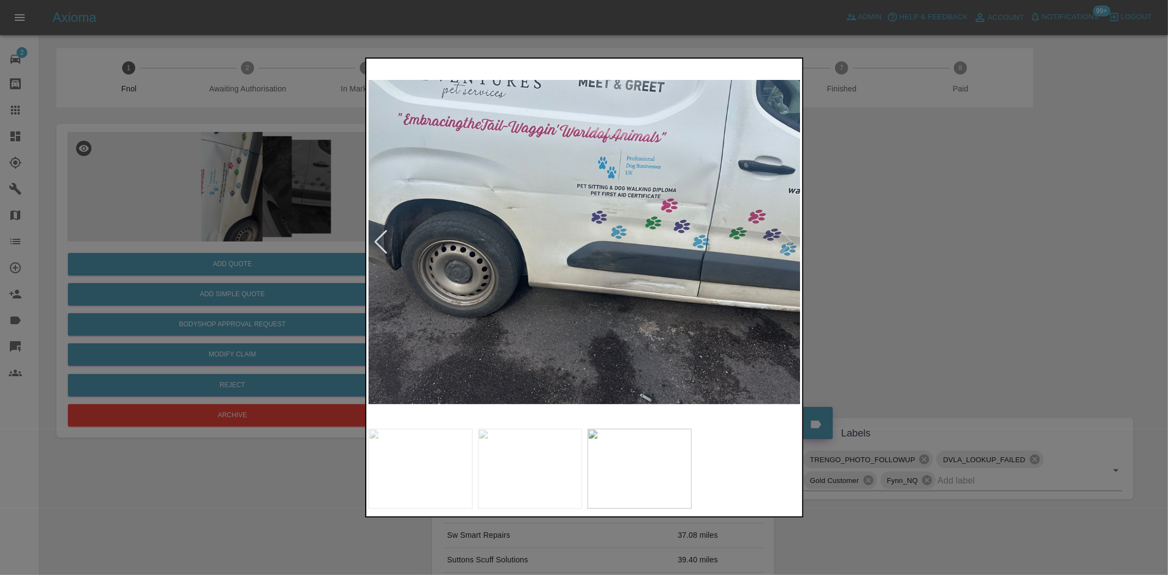
click at [109, 243] on div at bounding box center [584, 287] width 1168 height 575
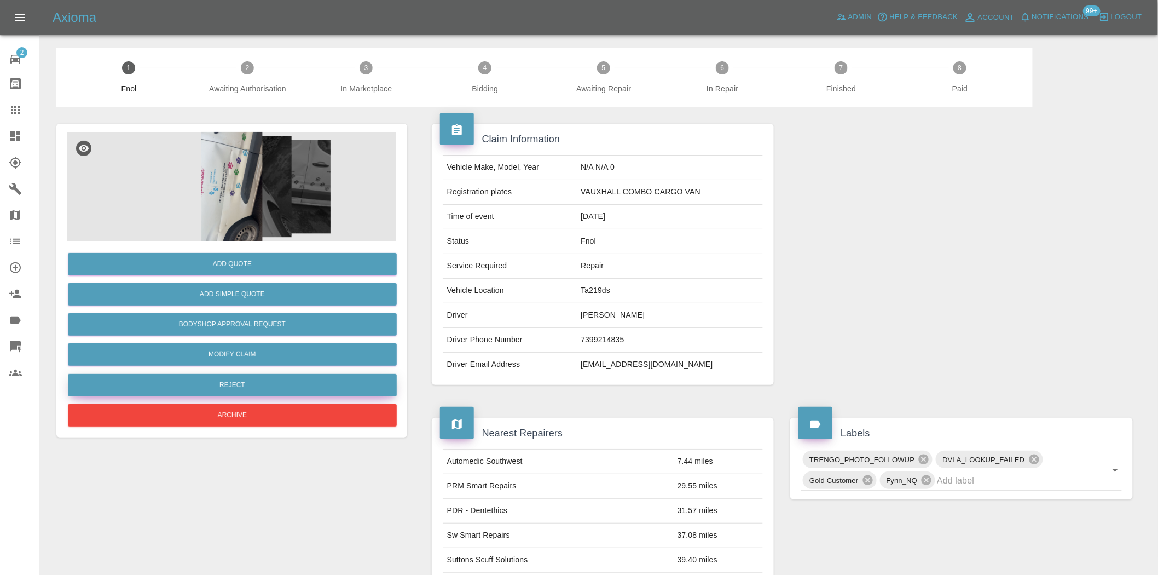
click at [230, 378] on button "Reject" at bounding box center [232, 385] width 329 height 22
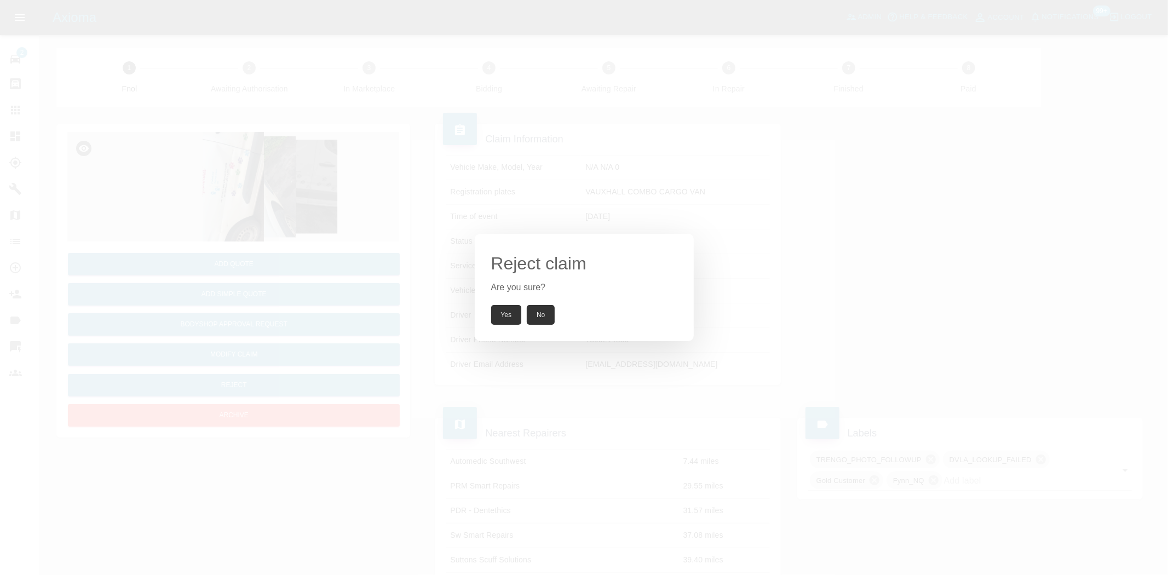
click at [496, 318] on button "Yes" at bounding box center [506, 315] width 31 height 20
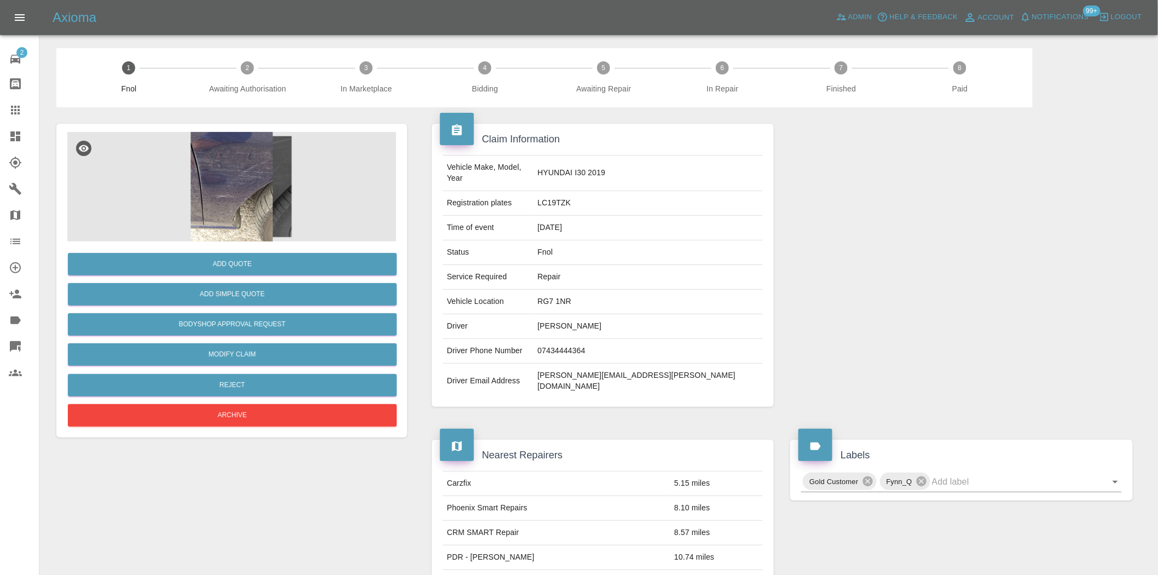
click at [214, 225] on img at bounding box center [231, 186] width 329 height 109
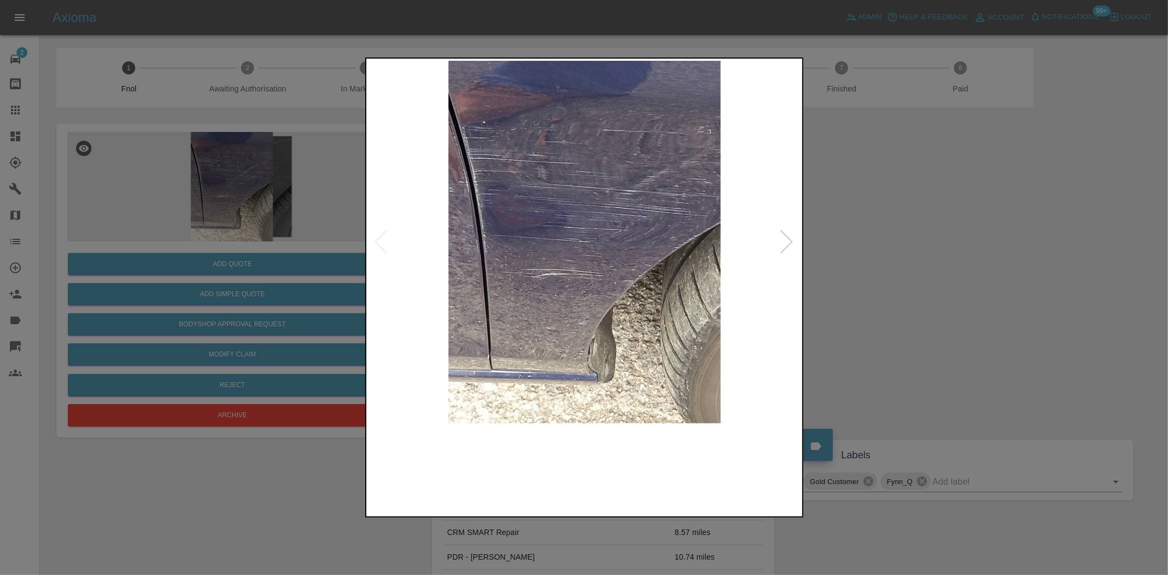
click at [494, 238] on img at bounding box center [584, 242] width 433 height 362
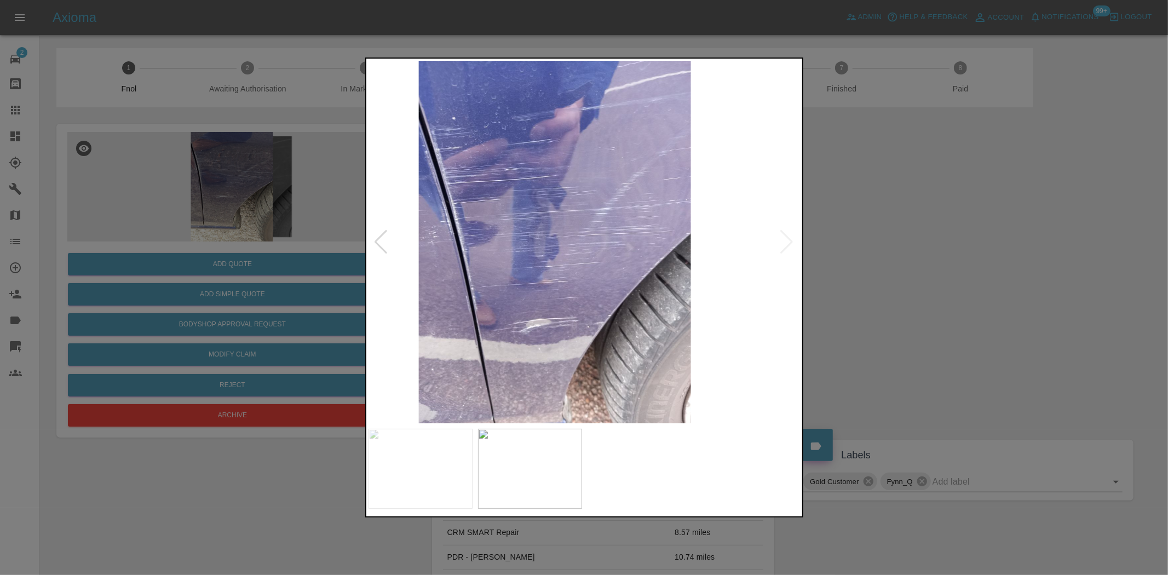
click at [527, 251] on img at bounding box center [554, 242] width 433 height 362
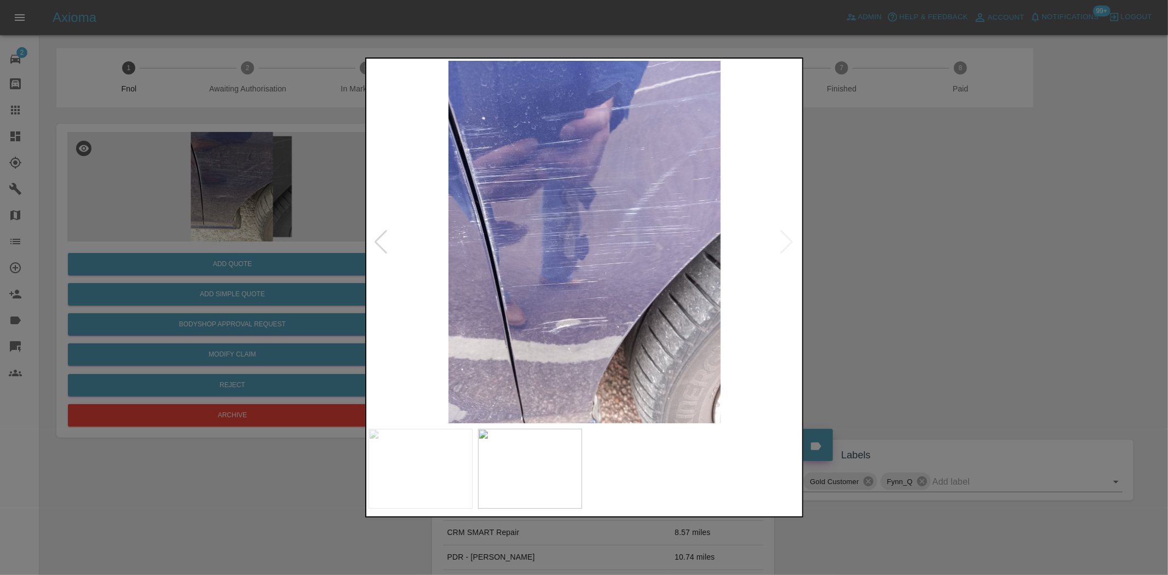
click at [466, 251] on img at bounding box center [584, 242] width 433 height 362
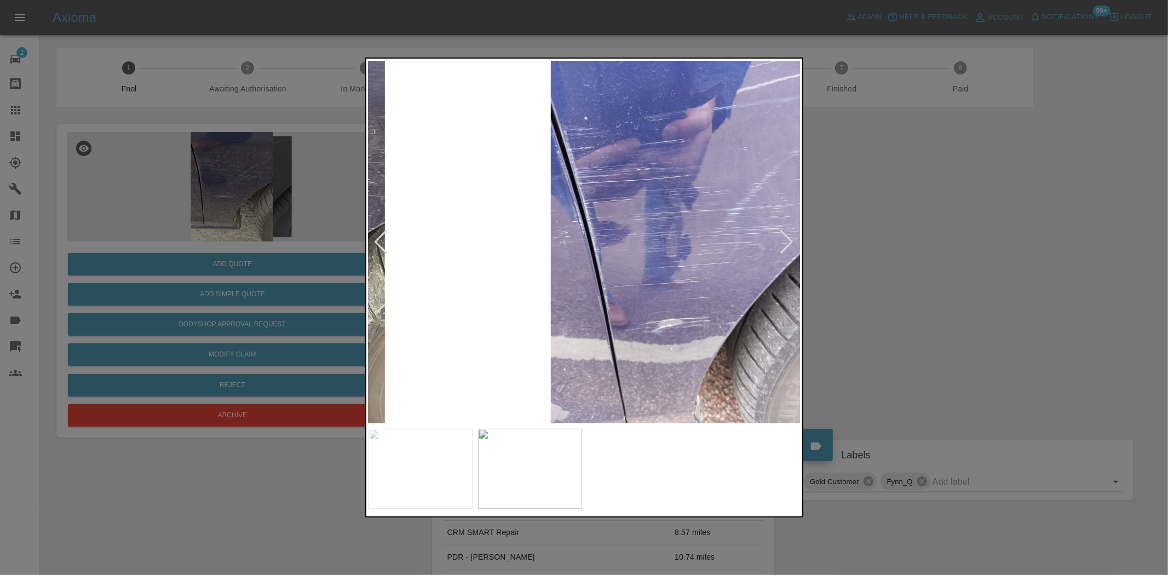
click at [653, 272] on img at bounding box center [686, 242] width 433 height 362
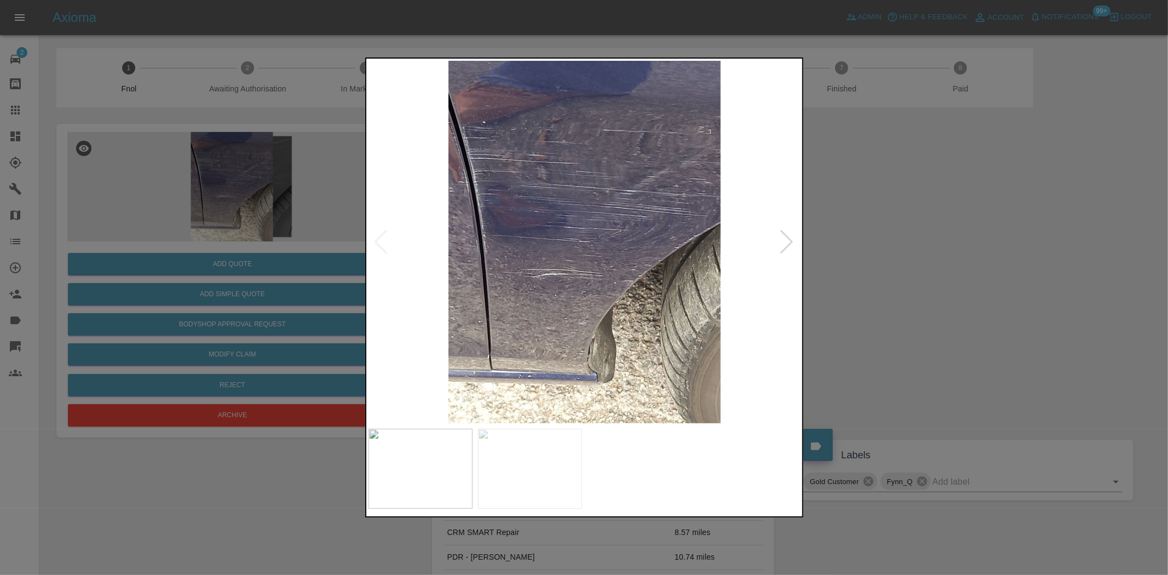
click at [724, 285] on img at bounding box center [584, 242] width 433 height 362
click at [244, 268] on div at bounding box center [584, 287] width 1168 height 575
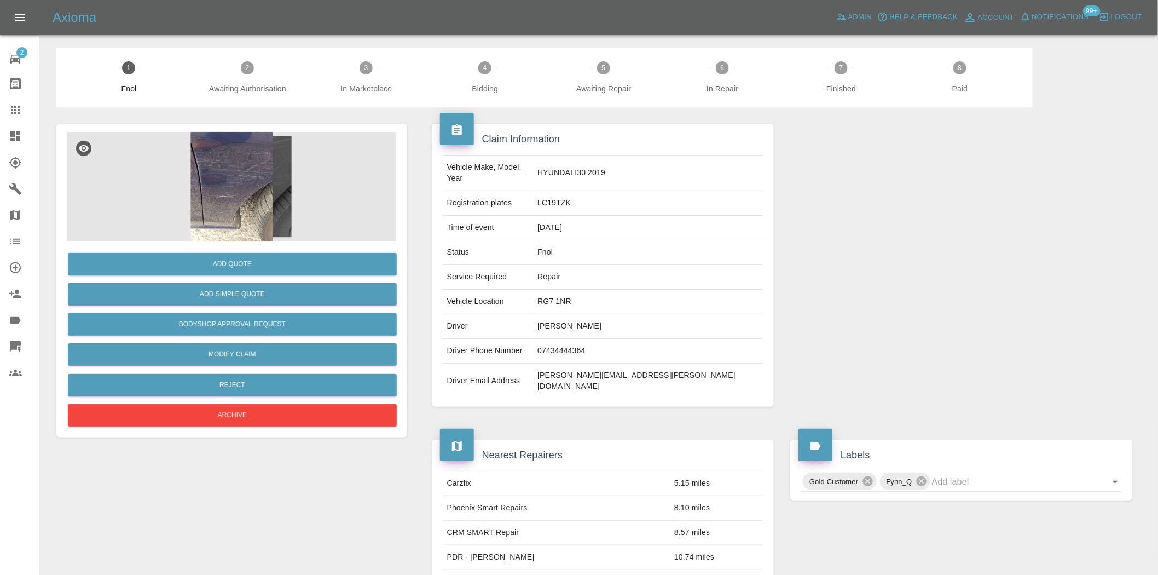
click at [237, 210] on img at bounding box center [231, 186] width 329 height 109
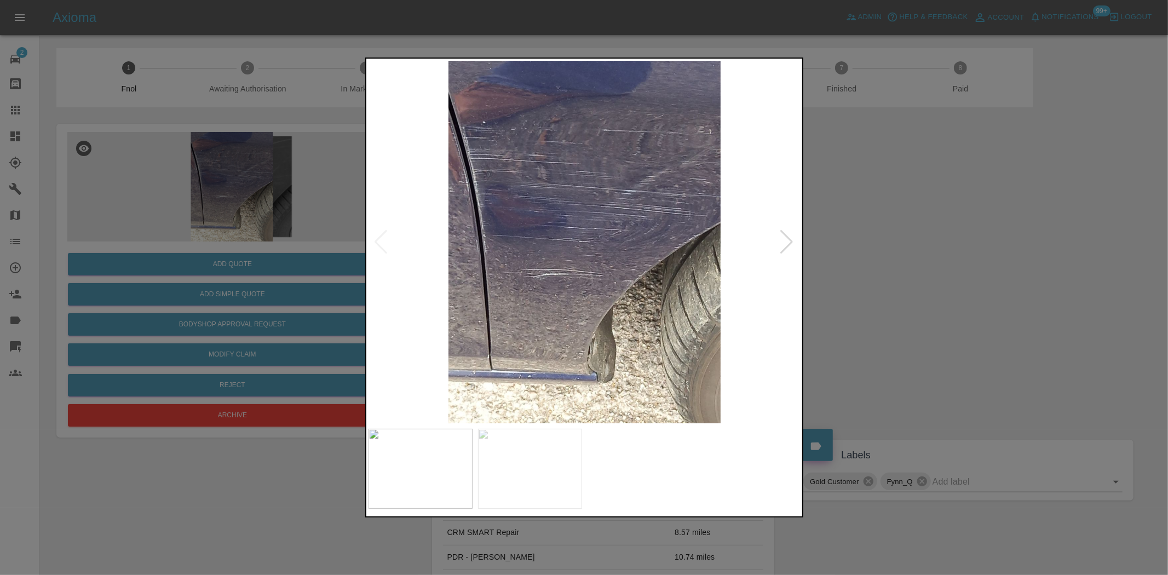
click at [545, 286] on img at bounding box center [584, 242] width 433 height 362
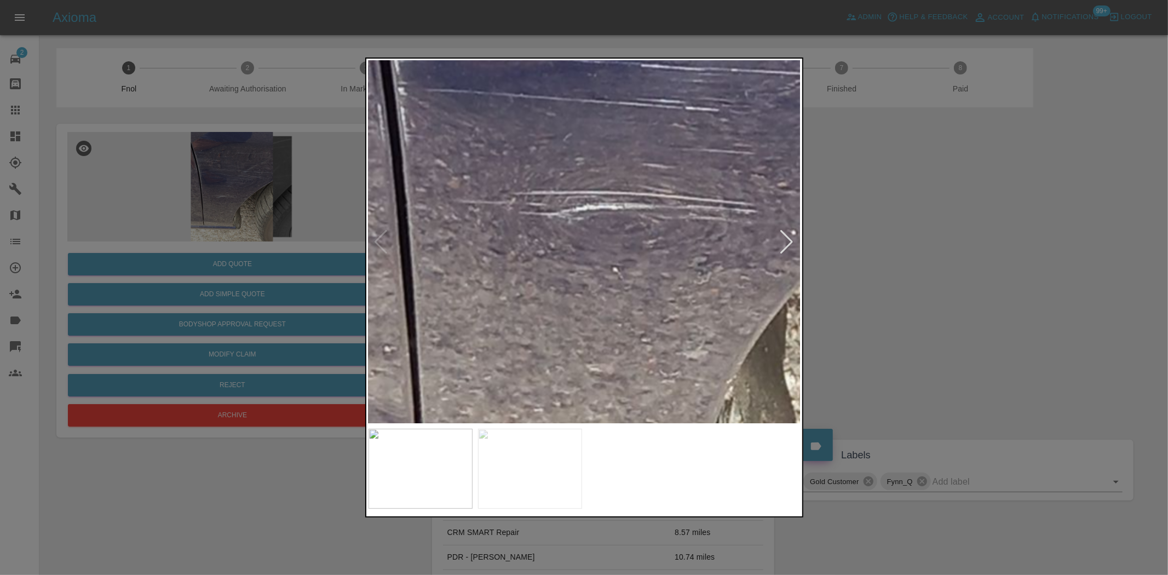
click at [545, 286] on img at bounding box center [702, 110] width 1298 height 1088
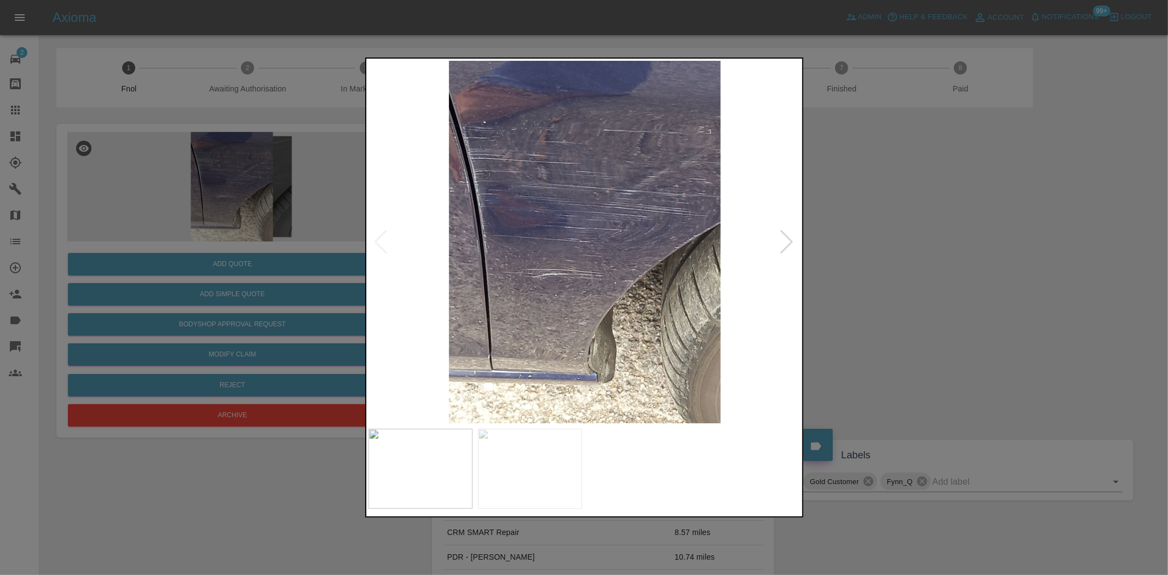
click at [199, 249] on div at bounding box center [584, 287] width 1168 height 575
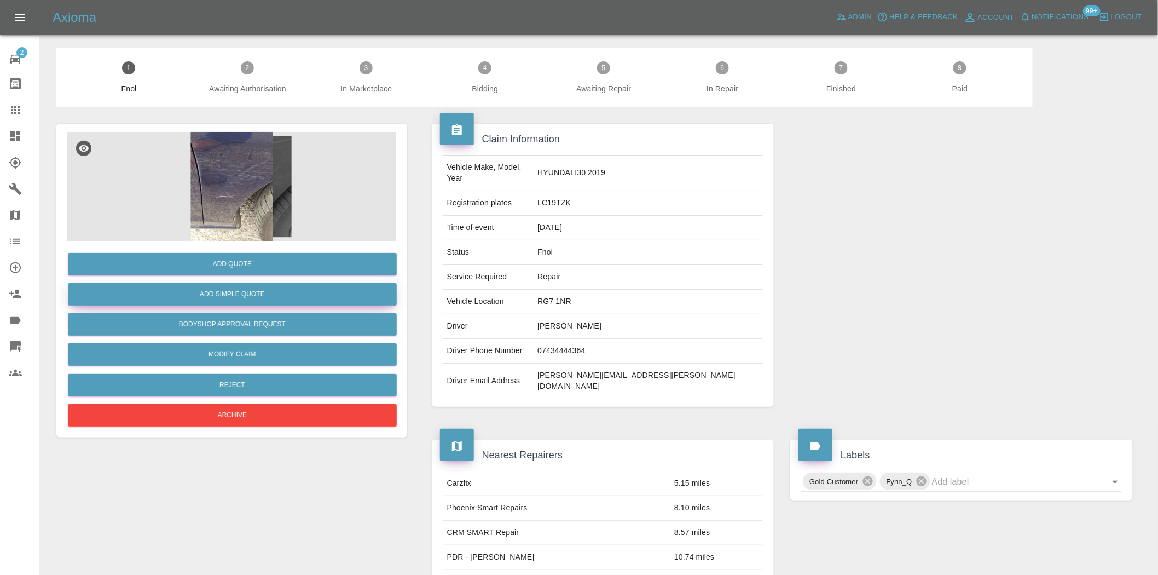
click at [234, 287] on button "Add Simple Quote" at bounding box center [232, 294] width 329 height 22
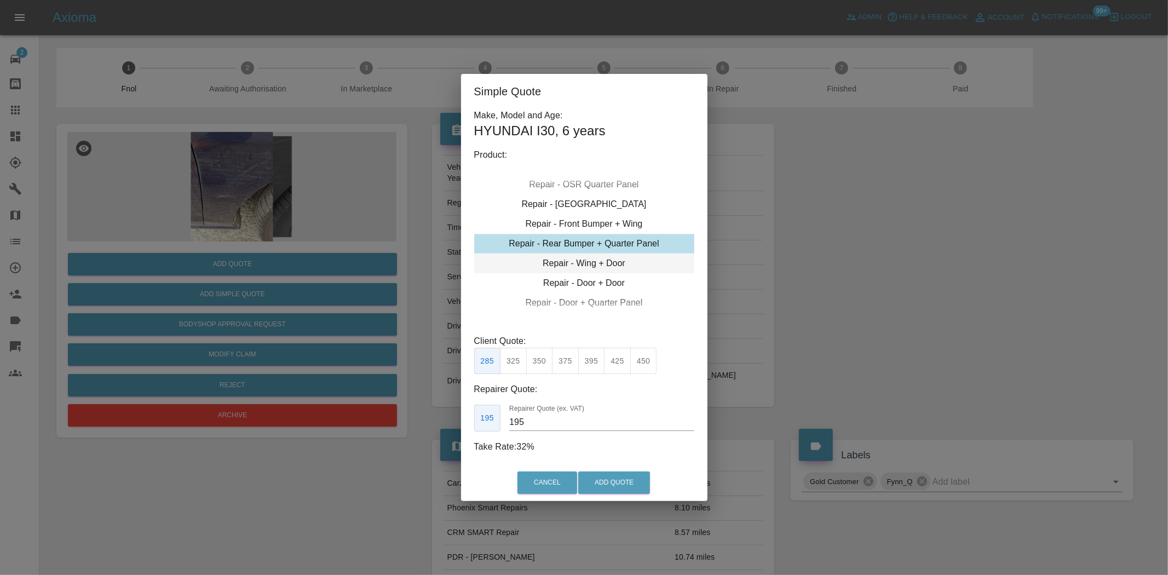
click at [573, 264] on div "Repair - Wing + Door" at bounding box center [584, 263] width 220 height 20
click at [534, 367] on button "375" at bounding box center [539, 361] width 27 height 27
type input "275"
click at [621, 482] on button "Add Quote" at bounding box center [614, 482] width 72 height 22
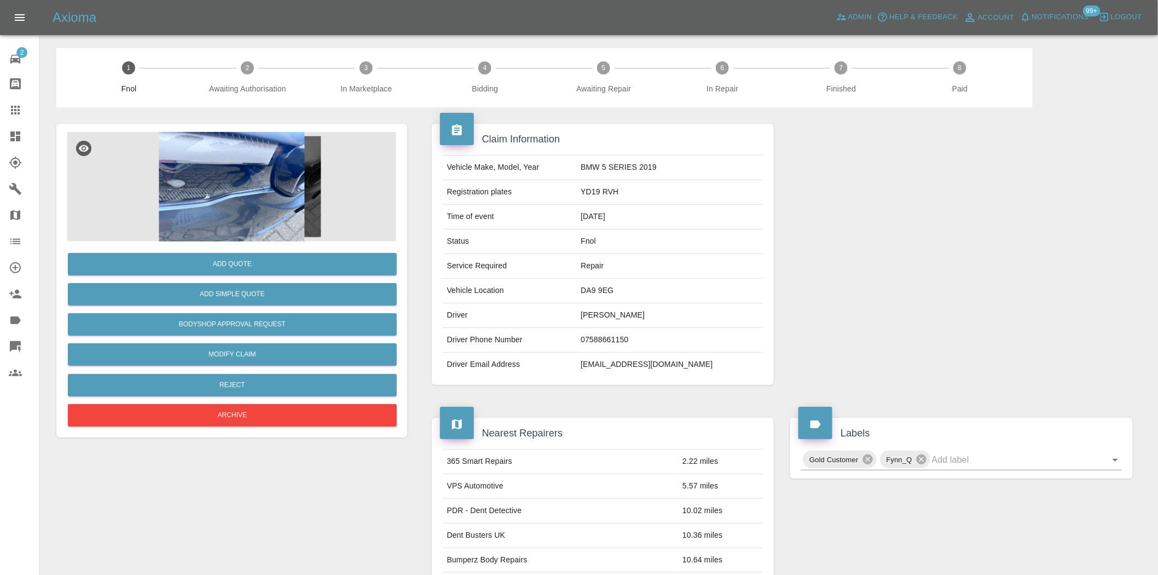
click at [241, 212] on img at bounding box center [231, 186] width 329 height 109
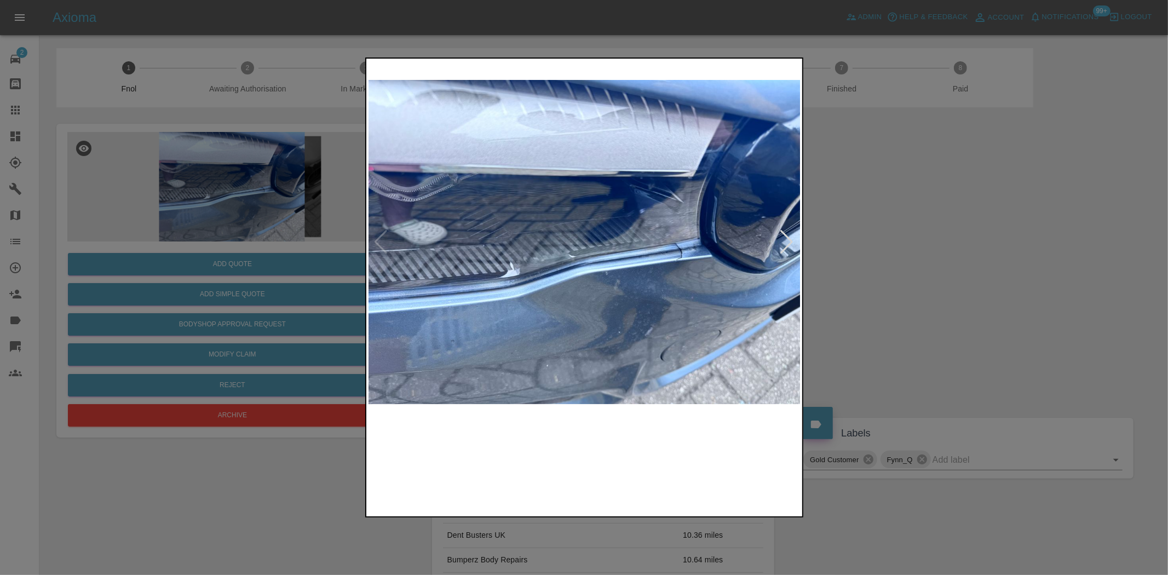
click at [668, 259] on img at bounding box center [584, 242] width 433 height 362
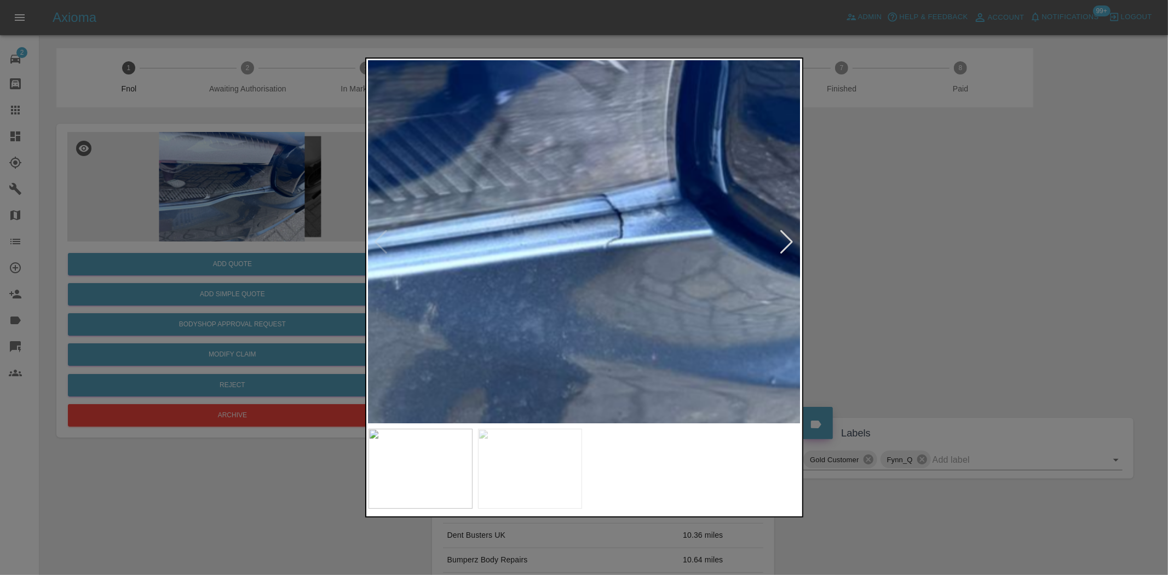
click at [636, 238] on img at bounding box center [331, 191] width 1298 height 1088
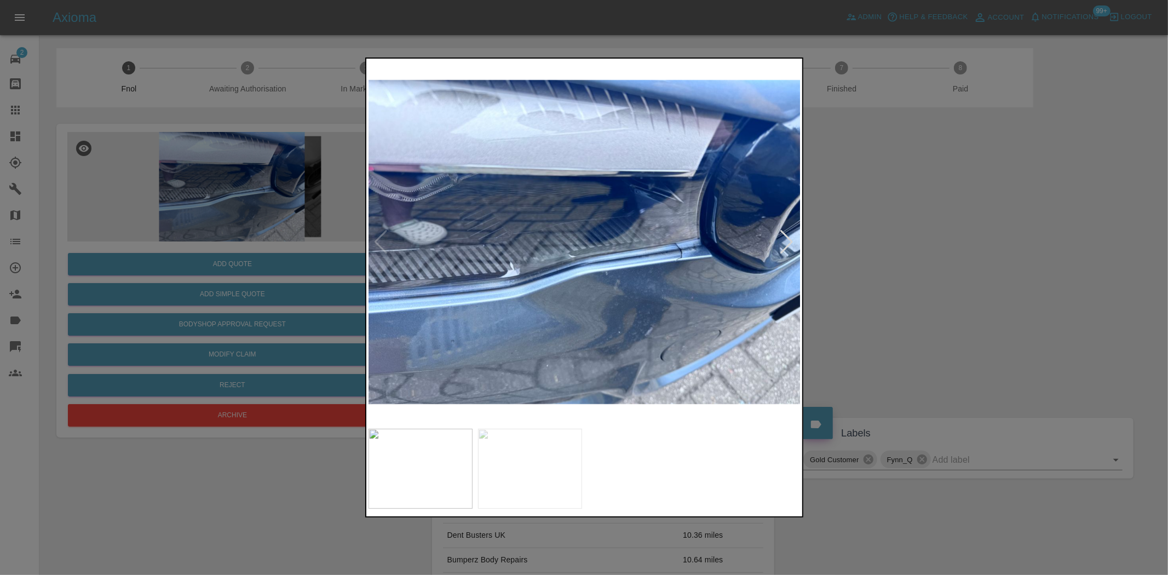
click at [509, 291] on img at bounding box center [584, 242] width 433 height 362
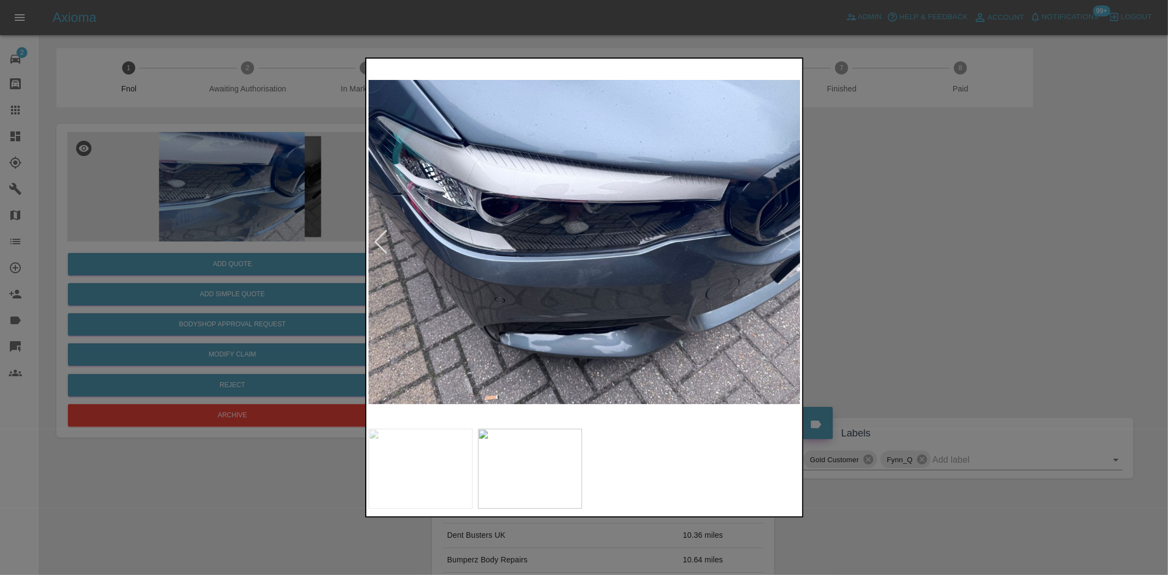
click at [689, 252] on img at bounding box center [584, 242] width 433 height 362
click at [726, 247] on img at bounding box center [584, 242] width 433 height 362
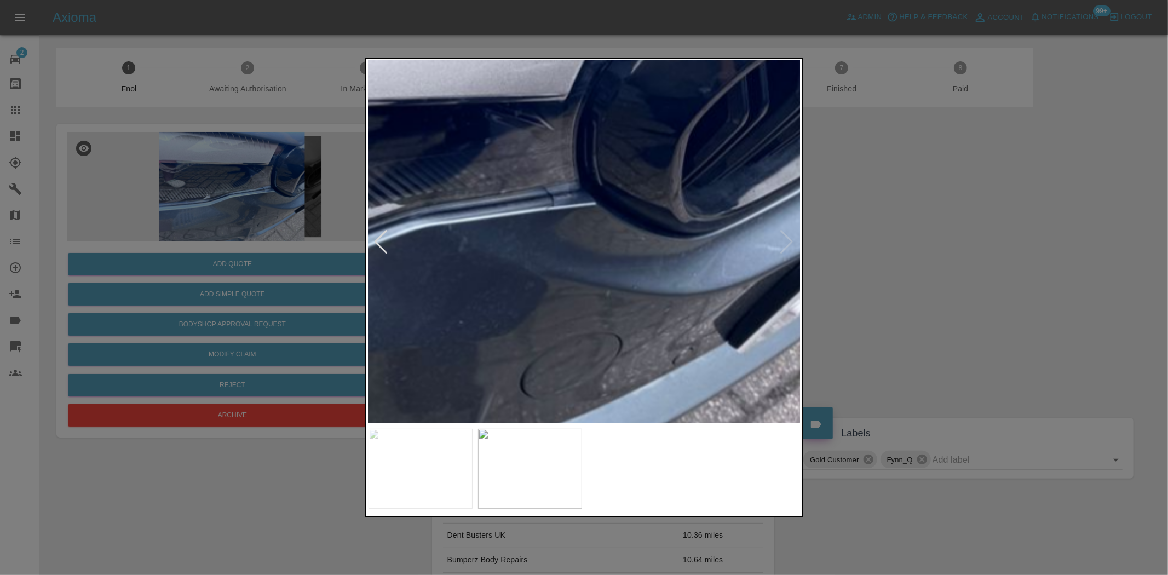
click at [716, 247] on img at bounding box center [158, 225] width 1298 height 1088
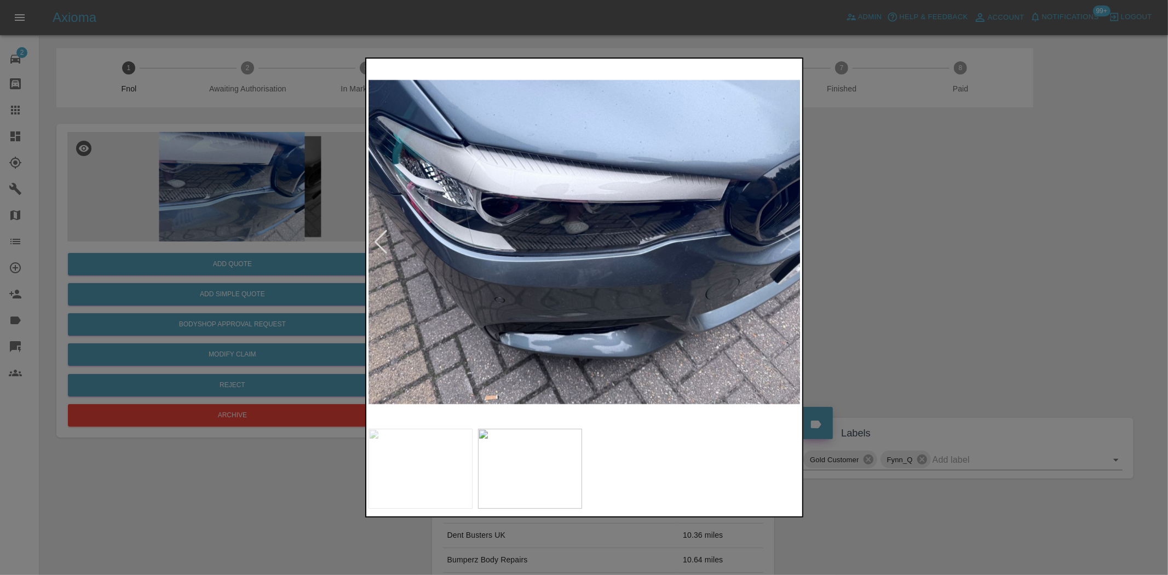
click at [498, 252] on img at bounding box center [584, 242] width 433 height 362
click at [696, 265] on img at bounding box center [584, 242] width 433 height 362
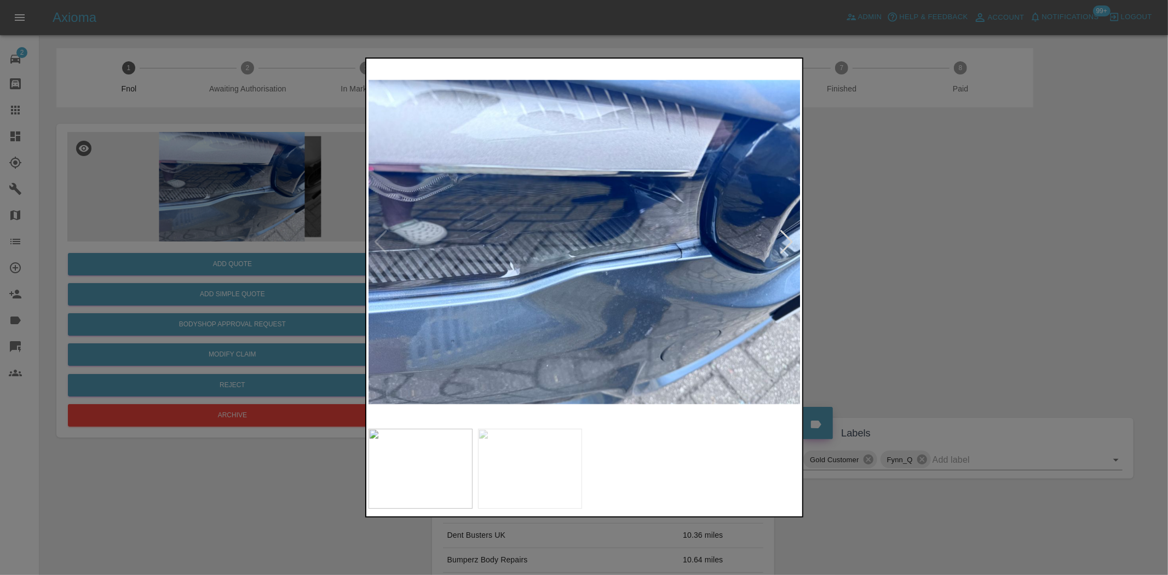
click at [685, 263] on img at bounding box center [584, 242] width 433 height 362
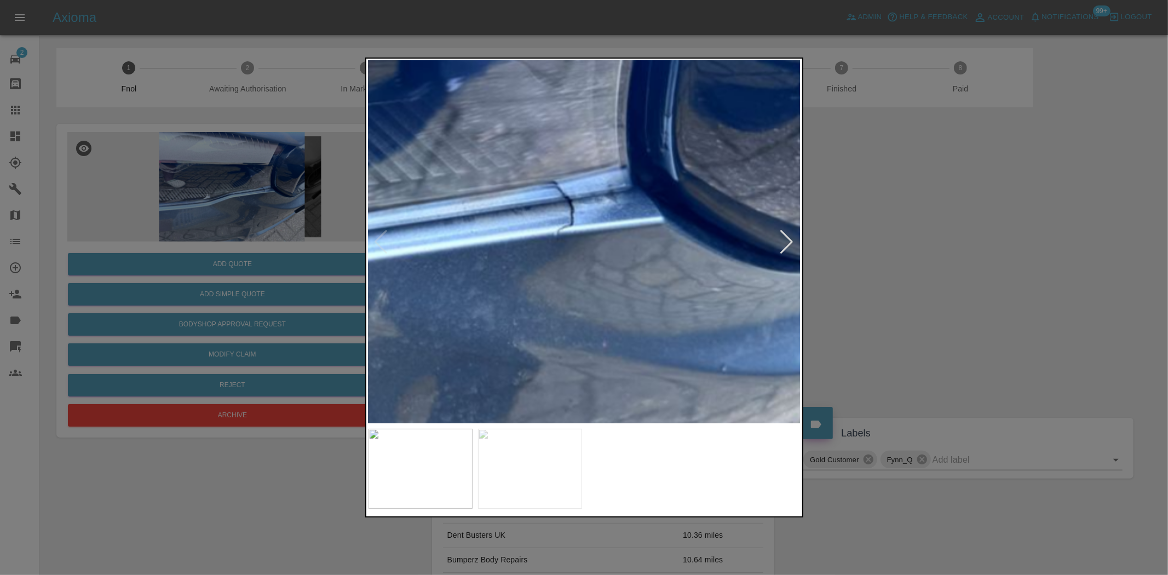
click at [631, 253] on img at bounding box center [282, 178] width 1298 height 1088
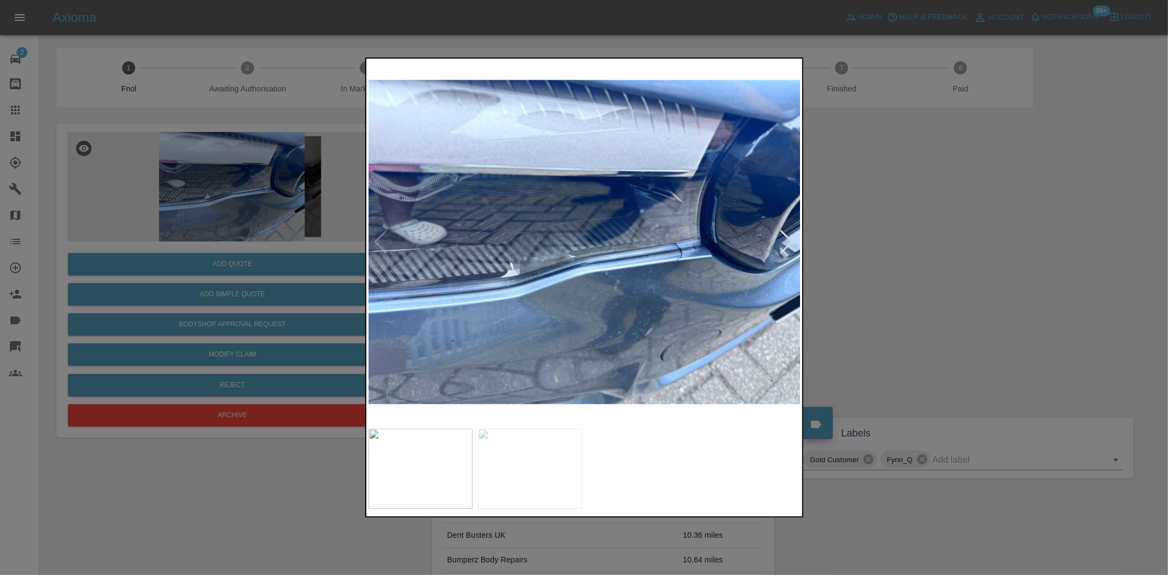
click at [677, 280] on img at bounding box center [584, 242] width 433 height 362
click at [688, 264] on img at bounding box center [584, 242] width 433 height 362
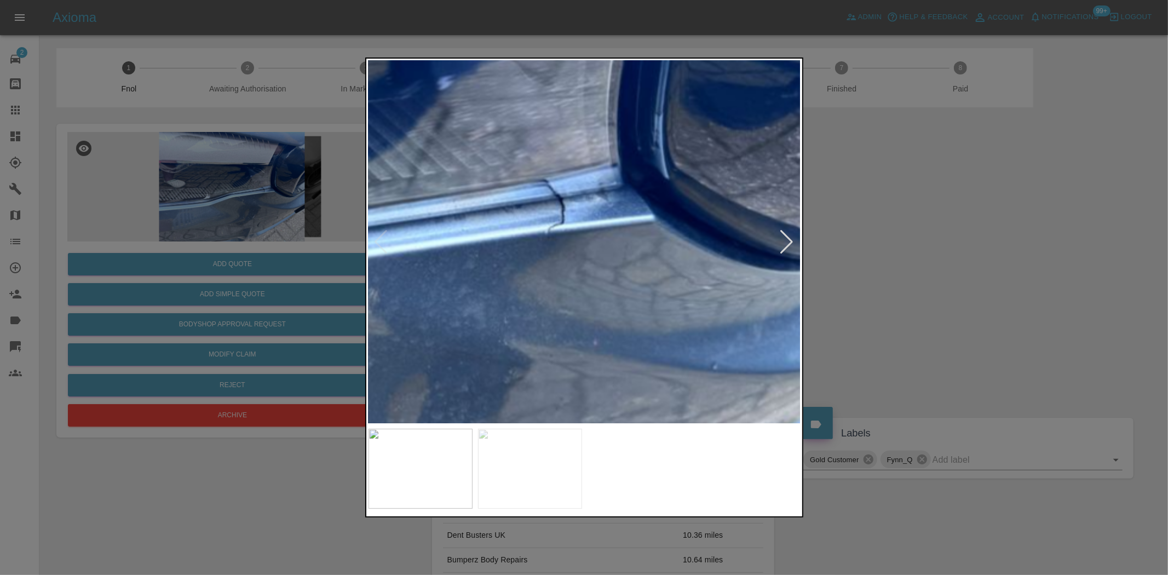
click at [670, 263] on img at bounding box center [273, 176] width 1298 height 1088
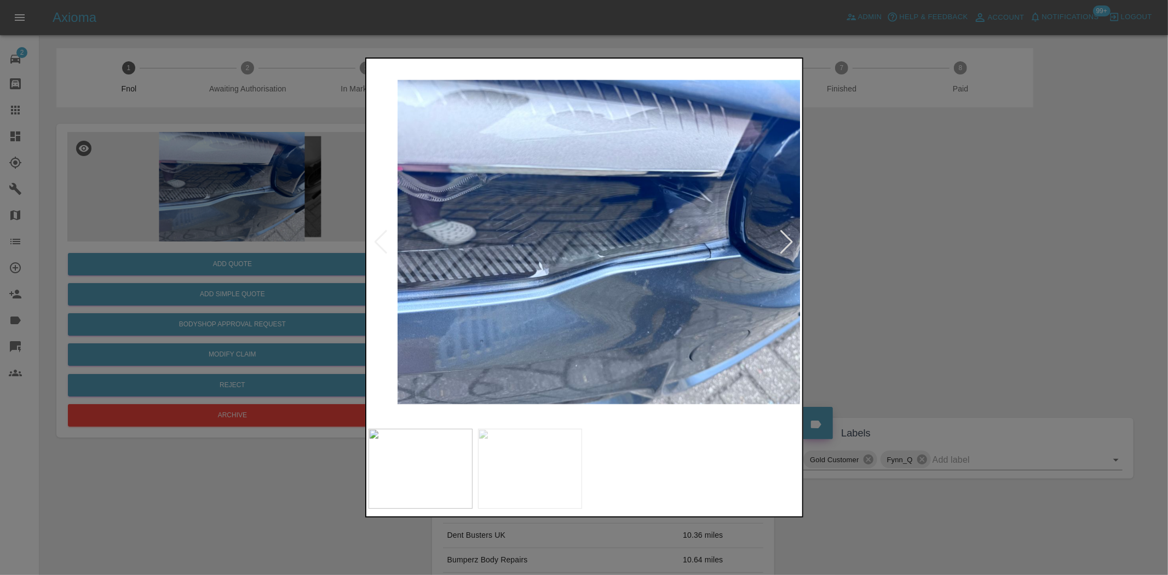
click at [702, 265] on img at bounding box center [613, 242] width 433 height 362
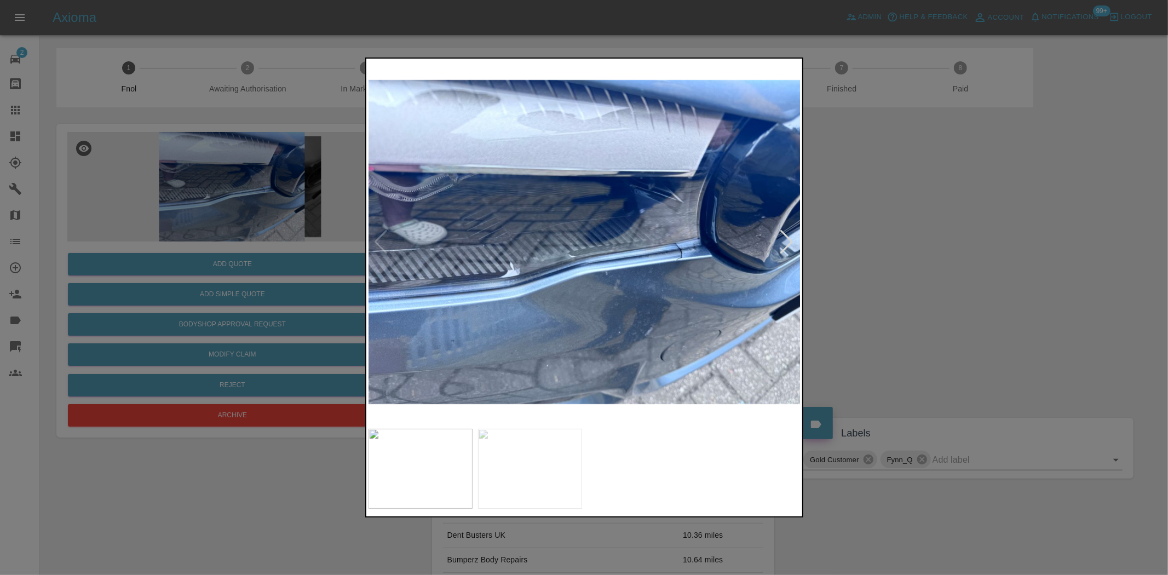
click at [524, 265] on img at bounding box center [584, 242] width 433 height 362
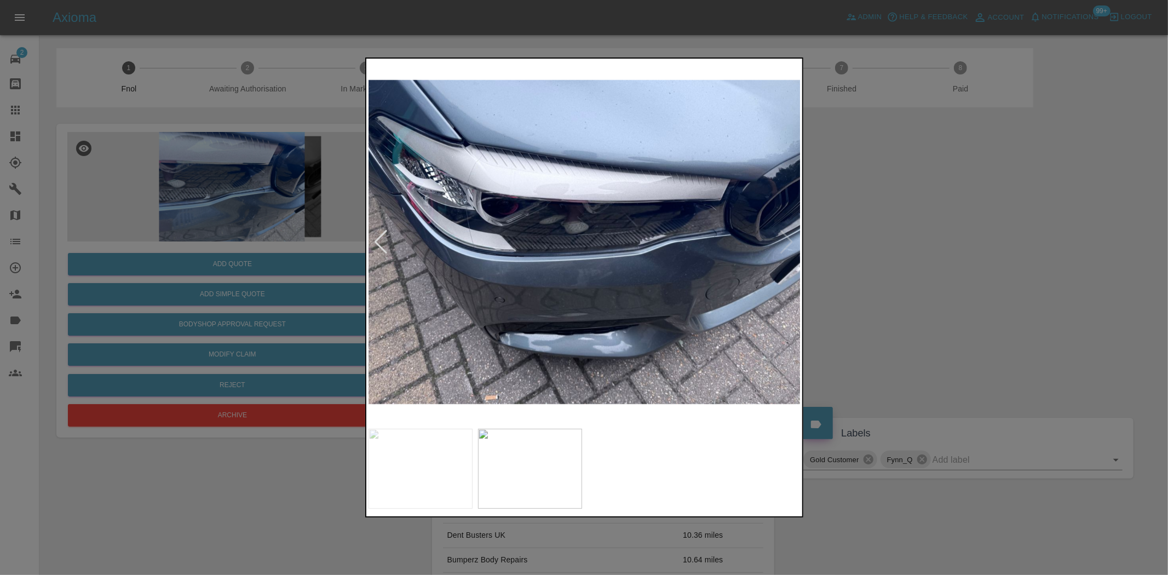
click at [619, 256] on img at bounding box center [584, 242] width 433 height 362
click at [706, 243] on img at bounding box center [584, 242] width 433 height 362
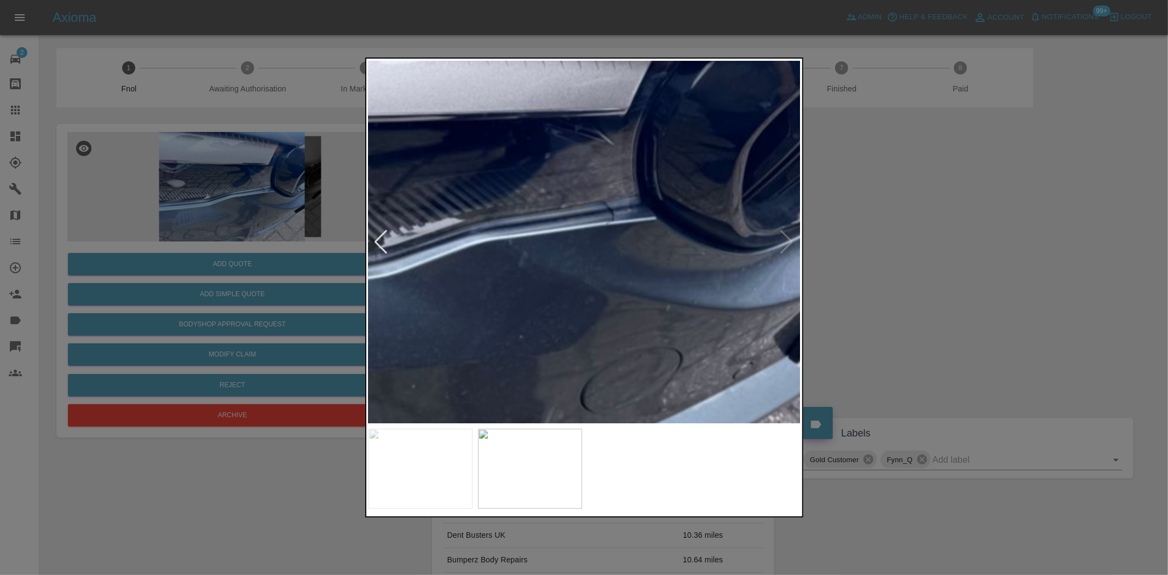
click at [612, 227] on img at bounding box center [218, 240] width 1298 height 1088
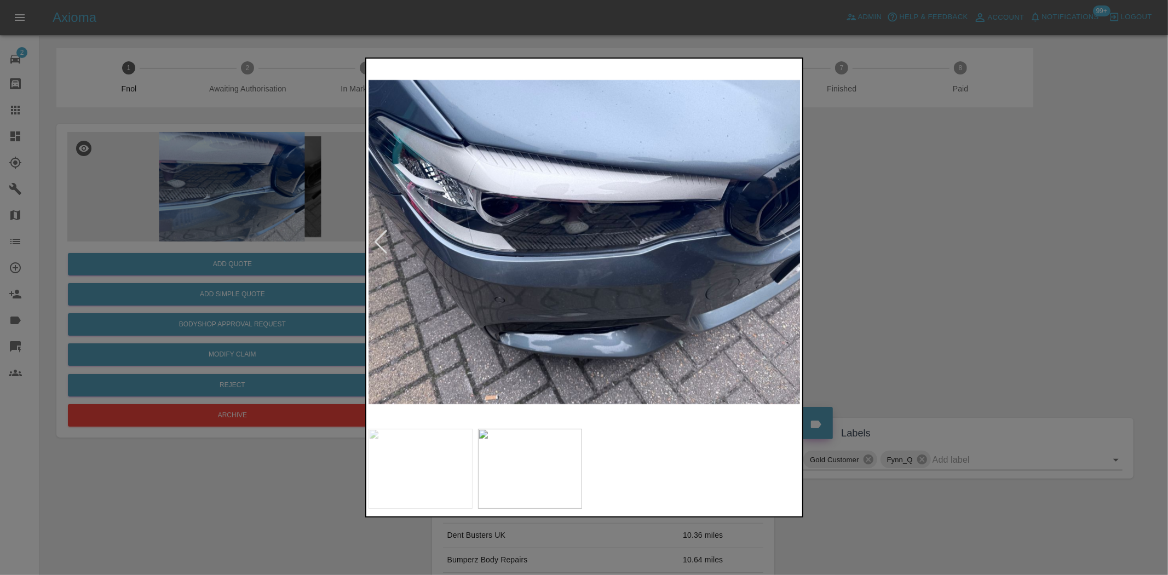
click at [641, 271] on img at bounding box center [584, 242] width 433 height 362
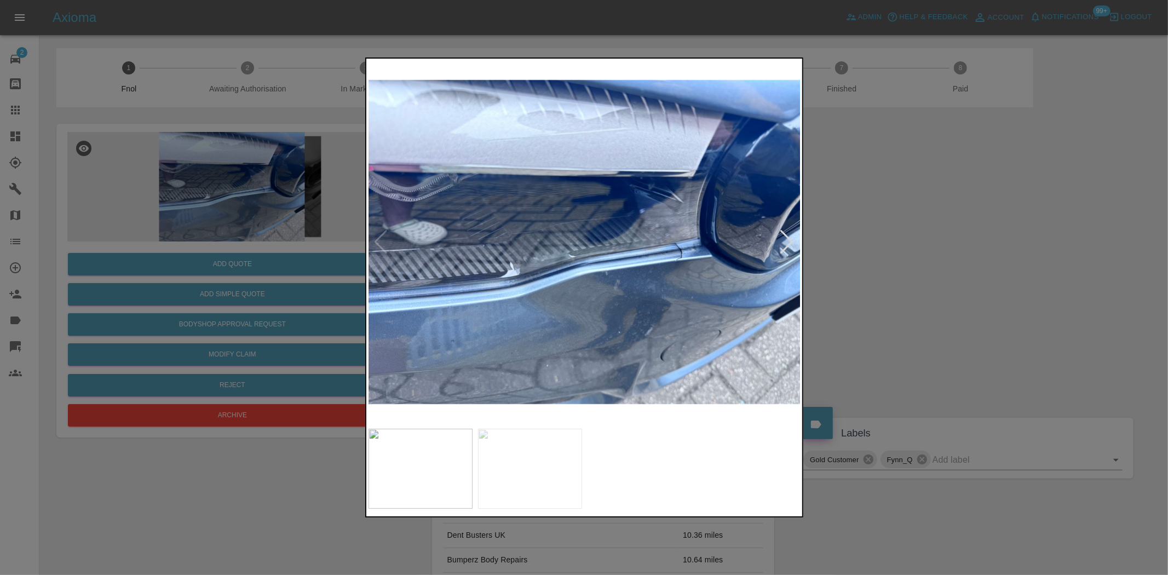
click at [749, 261] on img at bounding box center [584, 242] width 433 height 362
click at [683, 260] on img at bounding box center [584, 242] width 433 height 362
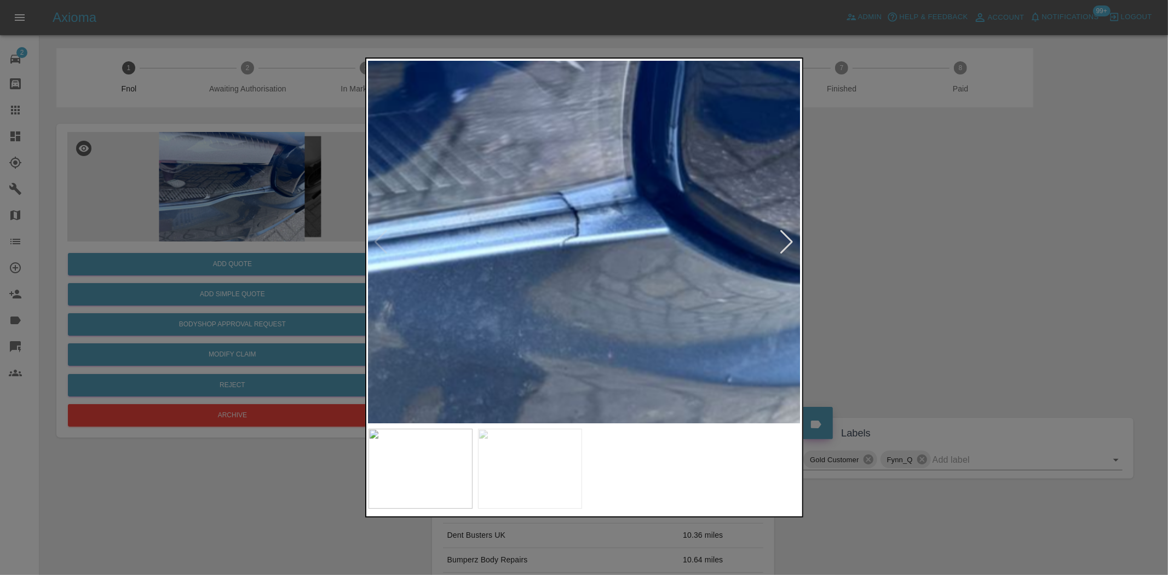
click at [655, 263] on img at bounding box center [287, 189] width 1298 height 1088
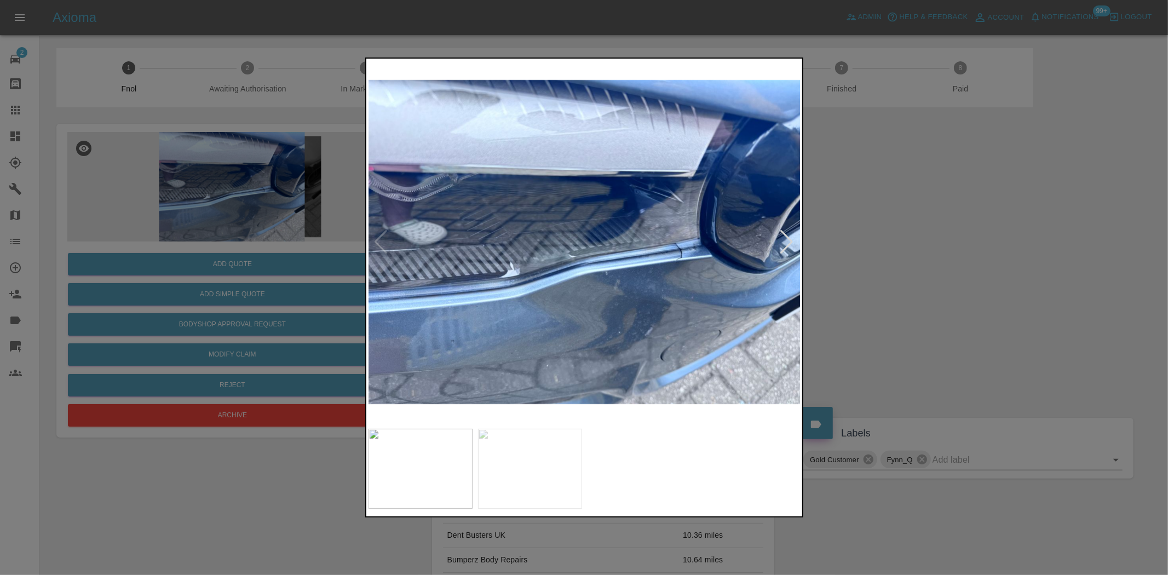
click at [516, 296] on img at bounding box center [584, 242] width 433 height 362
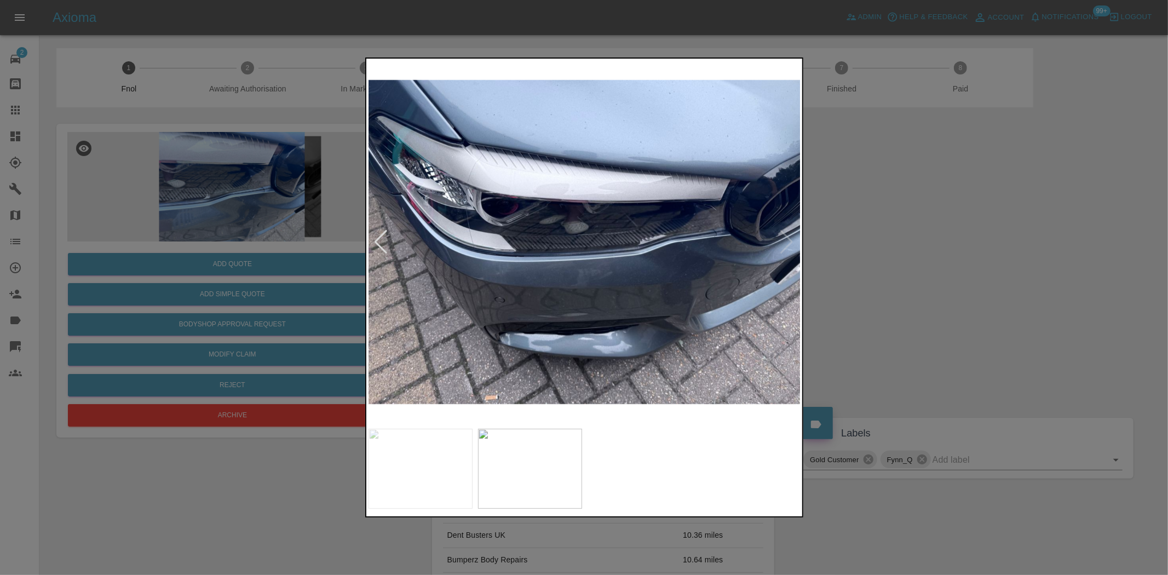
click at [714, 240] on img at bounding box center [584, 242] width 433 height 362
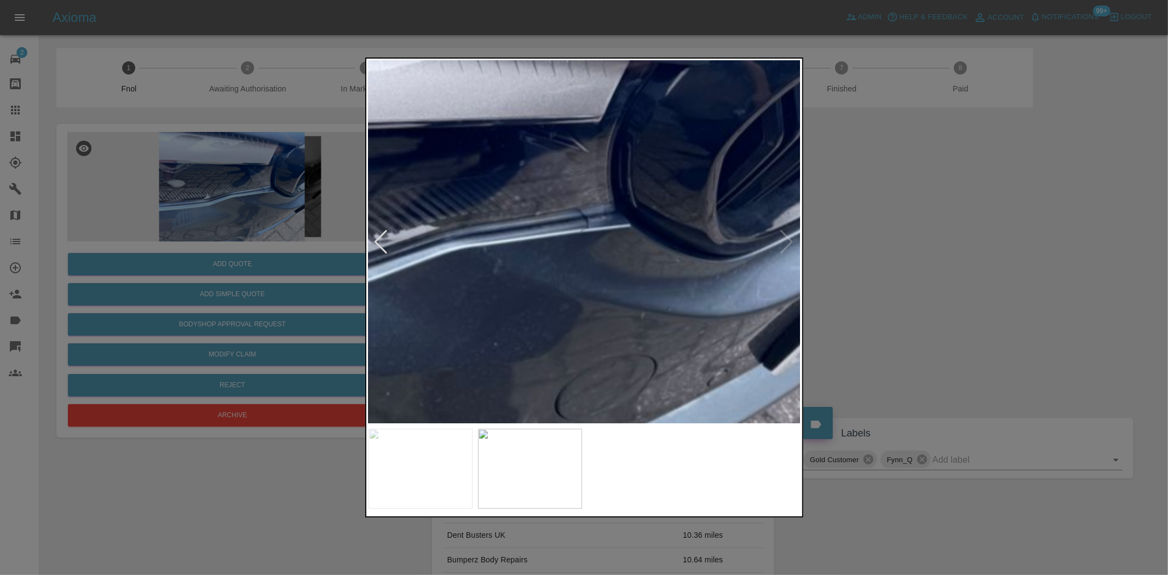
click at [545, 237] on img at bounding box center [192, 247] width 1298 height 1088
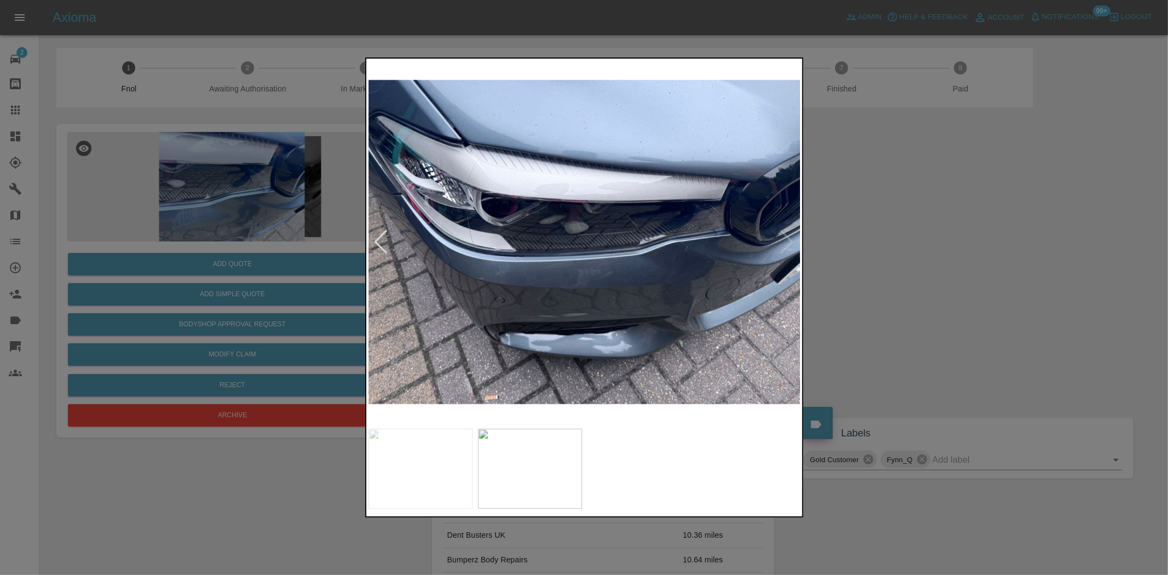
click at [678, 277] on img at bounding box center [584, 242] width 433 height 362
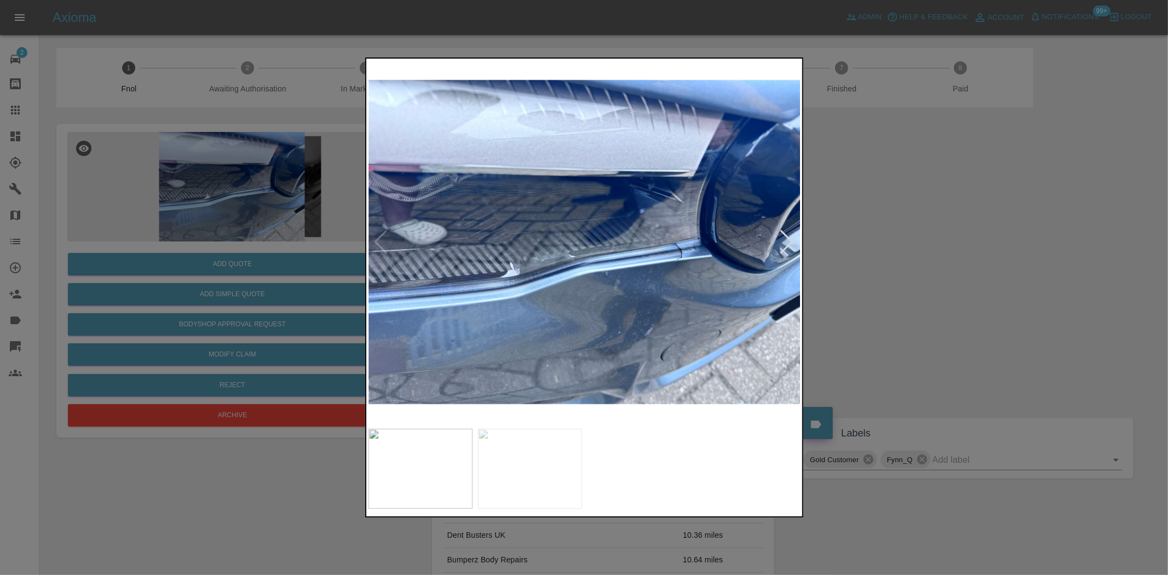
click at [701, 250] on img at bounding box center [584, 242] width 433 height 362
click at [700, 250] on img at bounding box center [584, 242] width 433 height 362
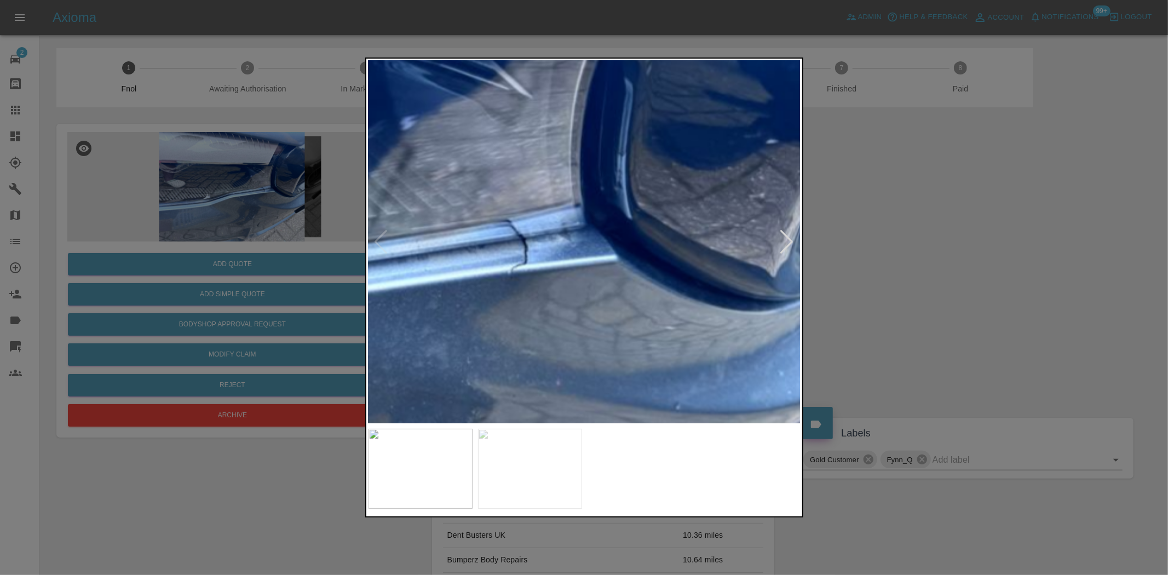
click at [455, 281] on img at bounding box center [236, 217] width 1298 height 1088
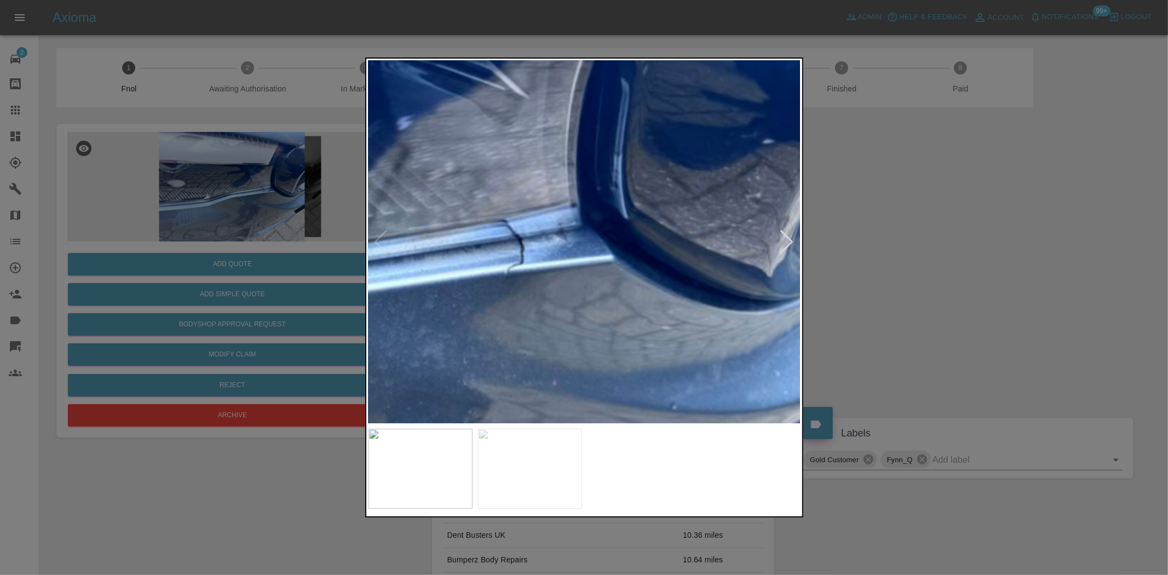
click at [449, 284] on img at bounding box center [232, 217] width 1298 height 1088
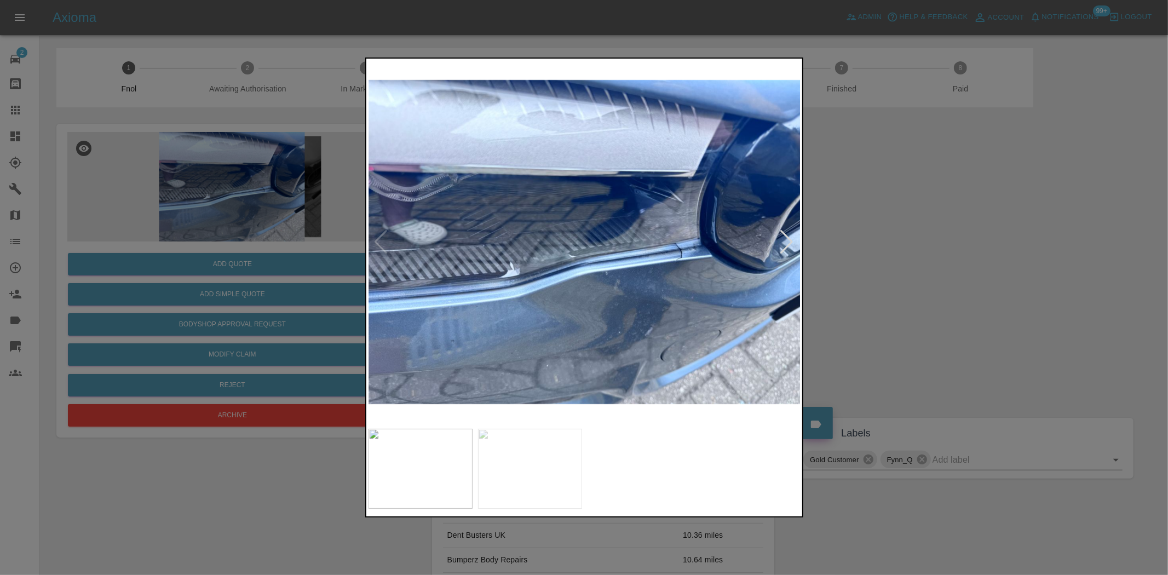
click at [194, 222] on div at bounding box center [584, 287] width 1168 height 575
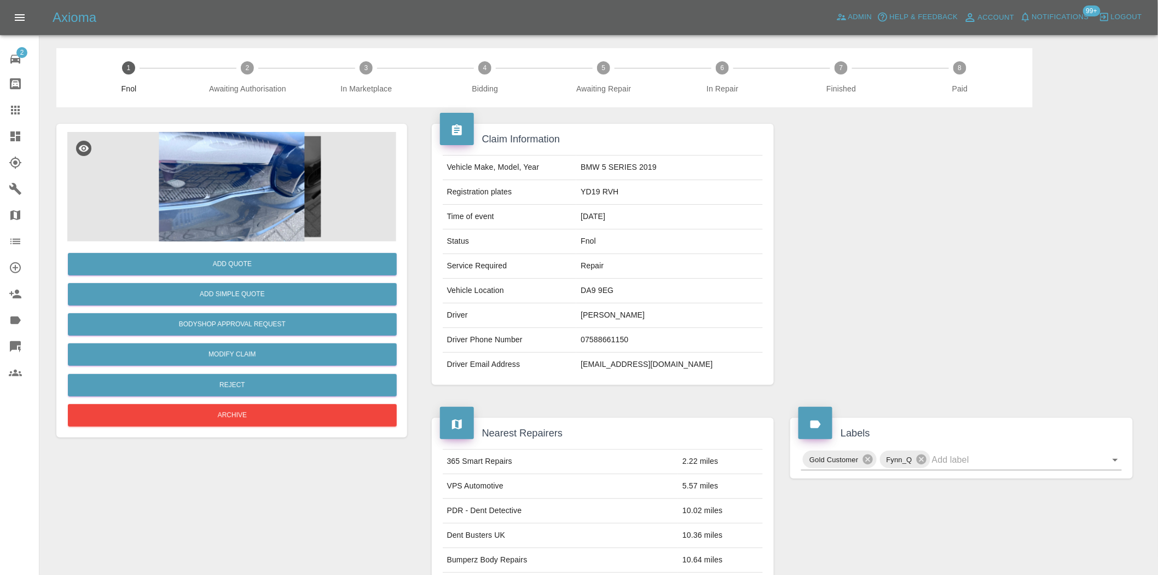
click at [265, 183] on img at bounding box center [231, 186] width 329 height 109
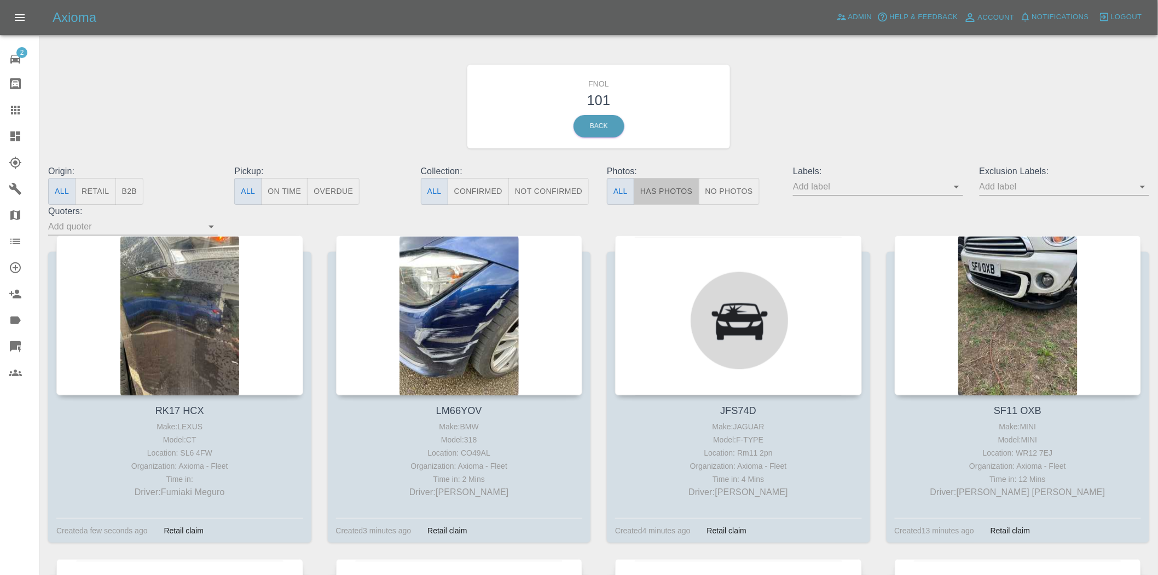
click at [658, 196] on button "Has Photos" at bounding box center [667, 191] width 66 height 27
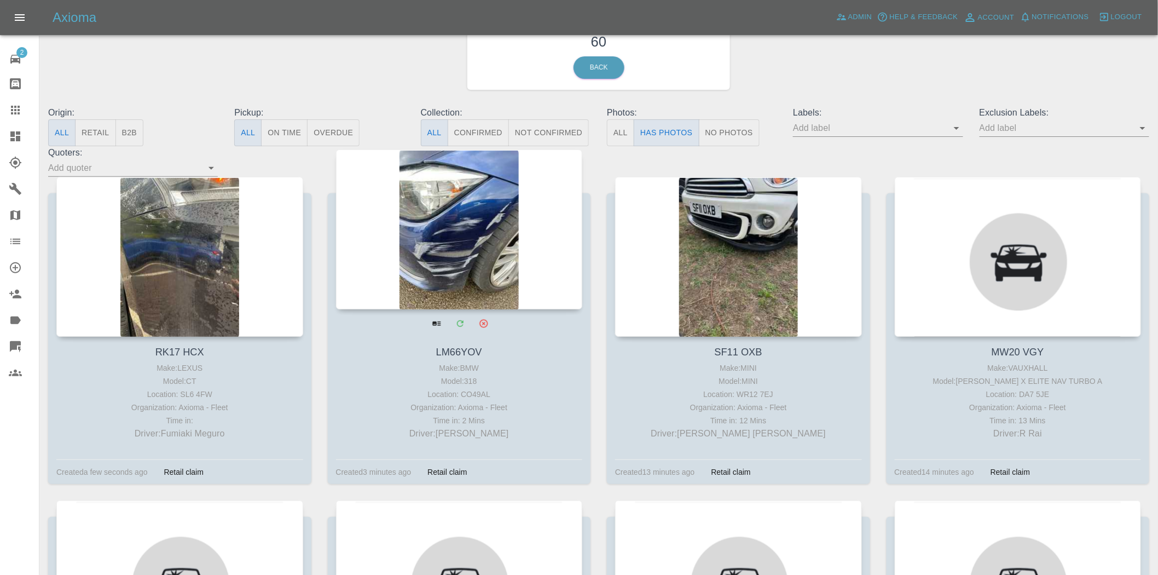
scroll to position [61, 0]
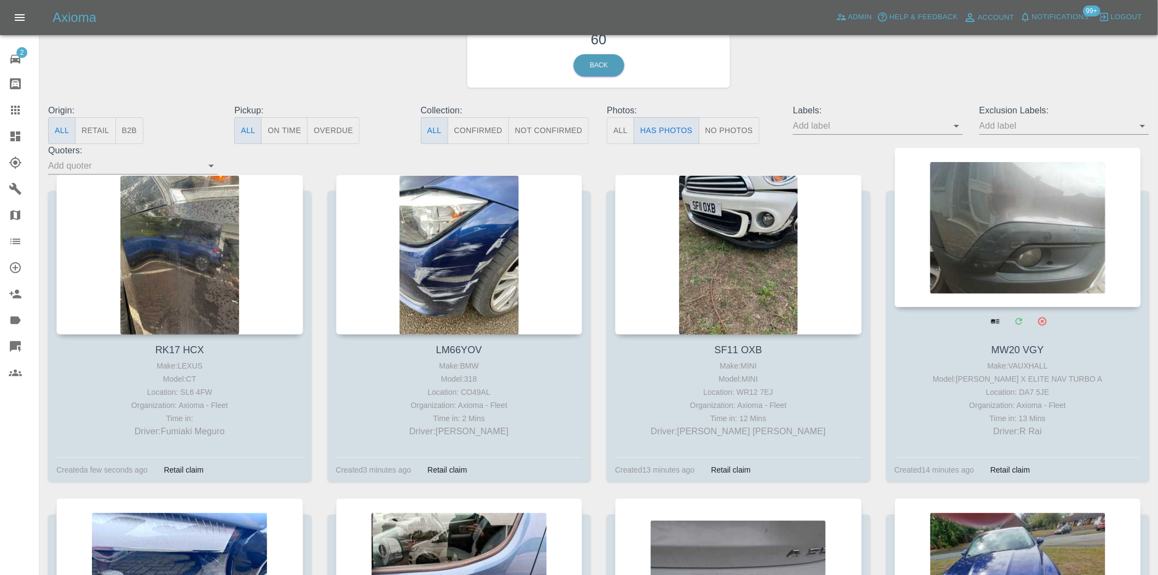
drag, startPoint x: 752, startPoint y: 197, endPoint x: 905, endPoint y: 192, distance: 153.4
click at [876, 170] on div "Origin: All Retail B2B Pickup: All On Time Overdue Collection: All Confirmed No…" at bounding box center [599, 139] width 1118 height 71
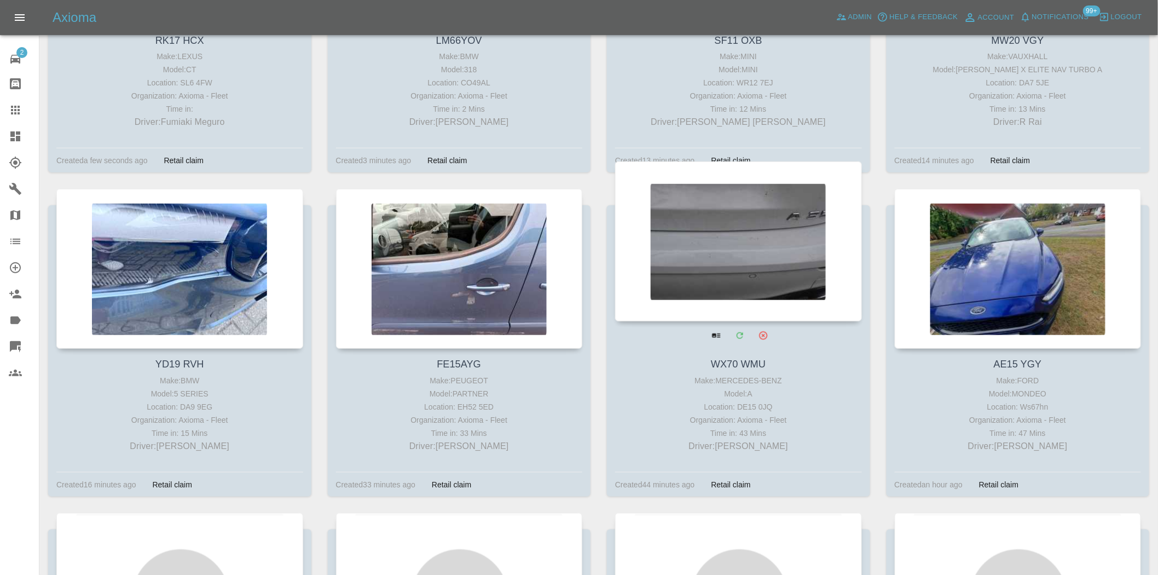
scroll to position [608, 0]
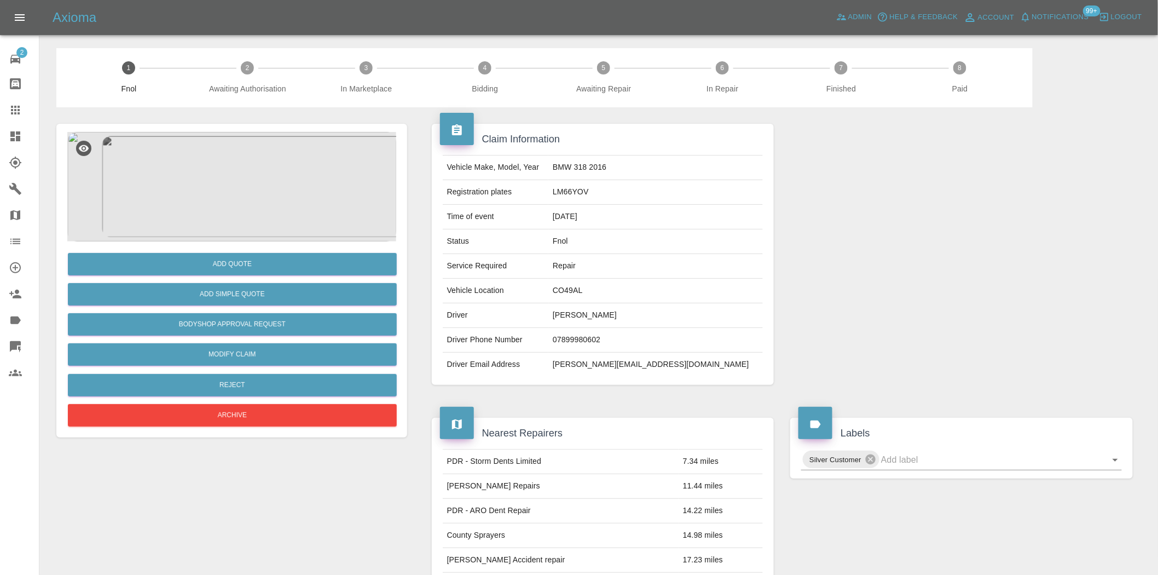
click at [238, 167] on img at bounding box center [231, 186] width 329 height 109
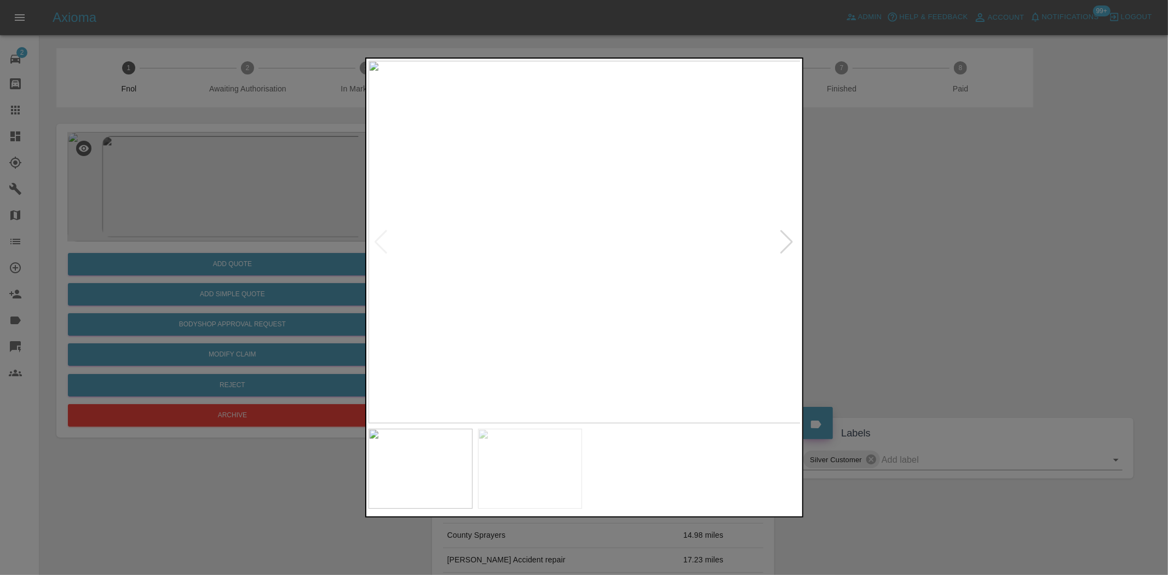
click at [578, 234] on img at bounding box center [584, 242] width 433 height 362
click at [578, 234] on img at bounding box center [601, 266] width 1298 height 1088
click at [639, 244] on img at bounding box center [584, 242] width 433 height 362
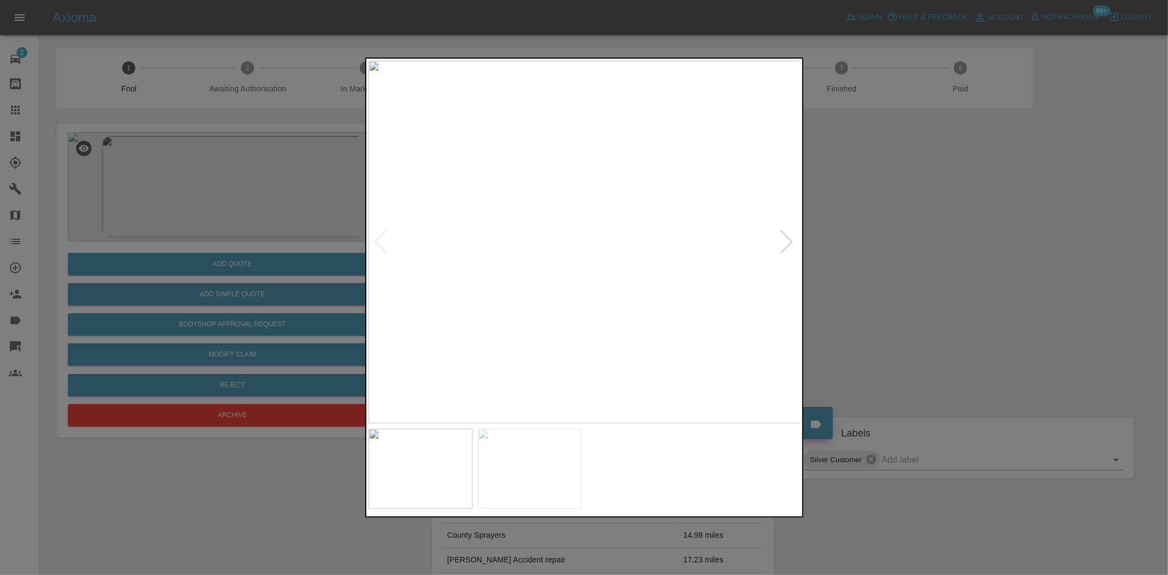
click at [639, 244] on img at bounding box center [584, 242] width 433 height 362
click at [646, 250] on img at bounding box center [387, 273] width 1298 height 1088
click at [691, 238] on img at bounding box center [498, 186] width 1298 height 1088
click at [714, 287] on img at bounding box center [628, 110] width 1298 height 1088
click at [670, 326] on img at bounding box center [761, 84] width 1298 height 1088
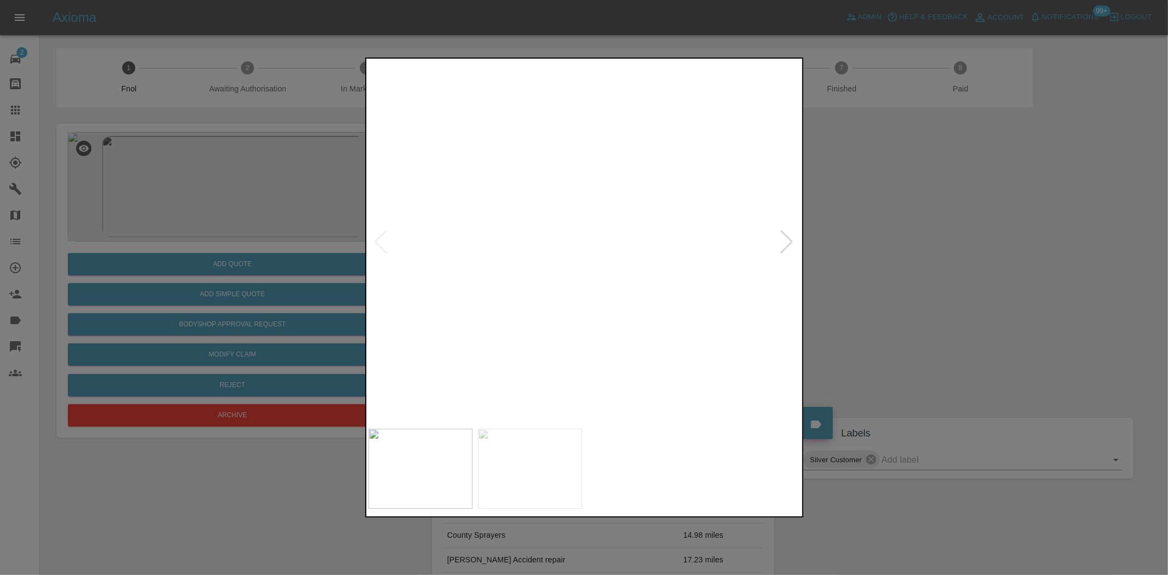
click at [570, 270] on img at bounding box center [737, 85] width 1298 height 1088
click at [554, 373] on img at bounding box center [584, 242] width 433 height 362
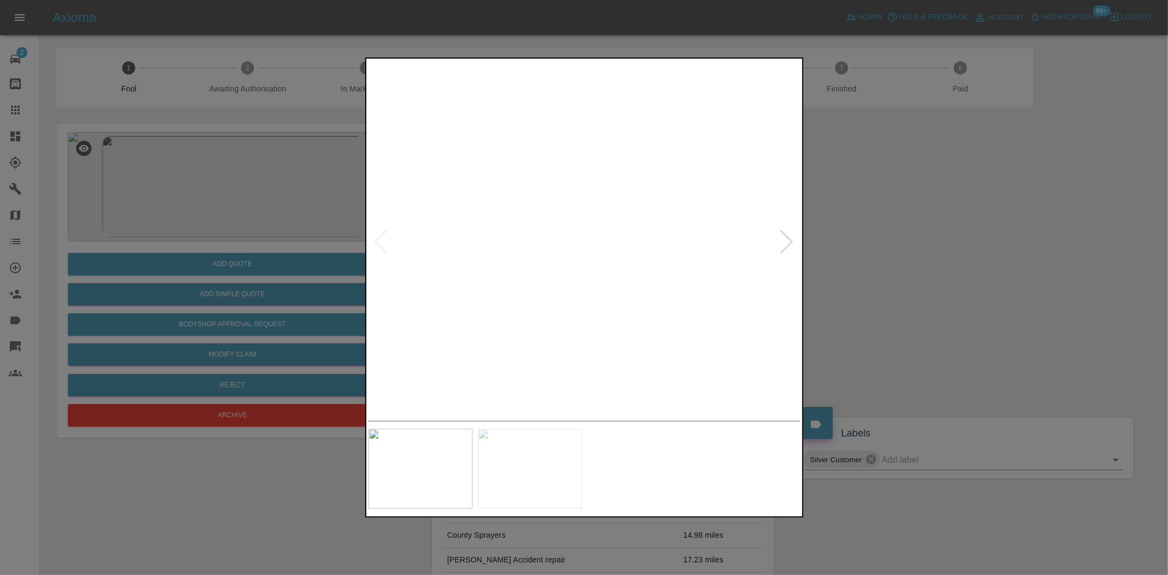
click at [487, 300] on img at bounding box center [584, 242] width 433 height 362
click at [486, 300] on img at bounding box center [584, 242] width 433 height 362
click at [574, 278] on img at bounding box center [877, 67] width 1298 height 1088
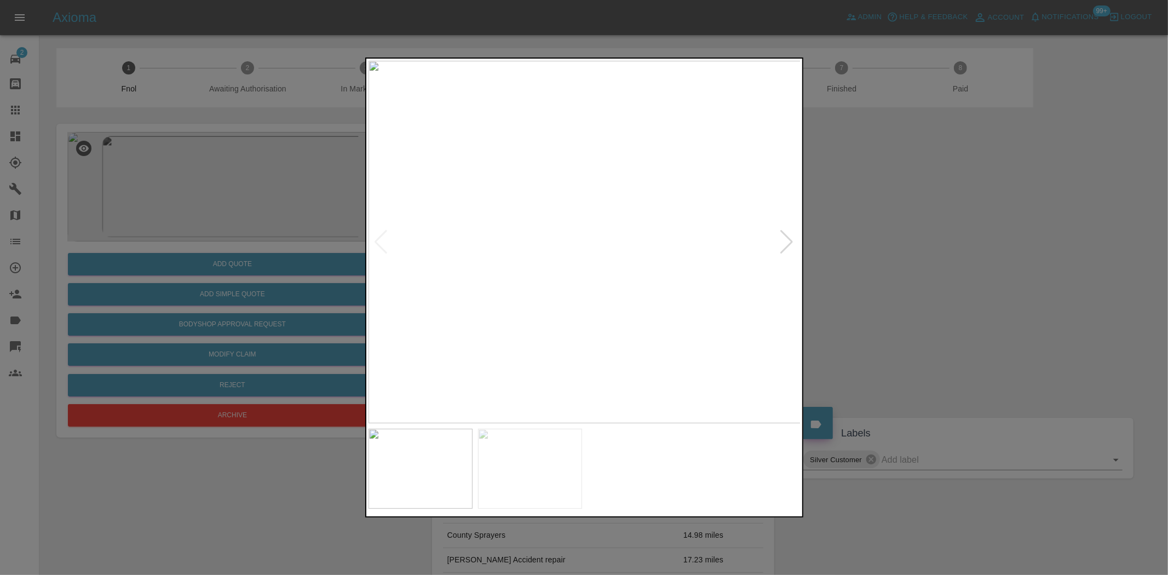
click at [209, 234] on div at bounding box center [584, 287] width 1168 height 575
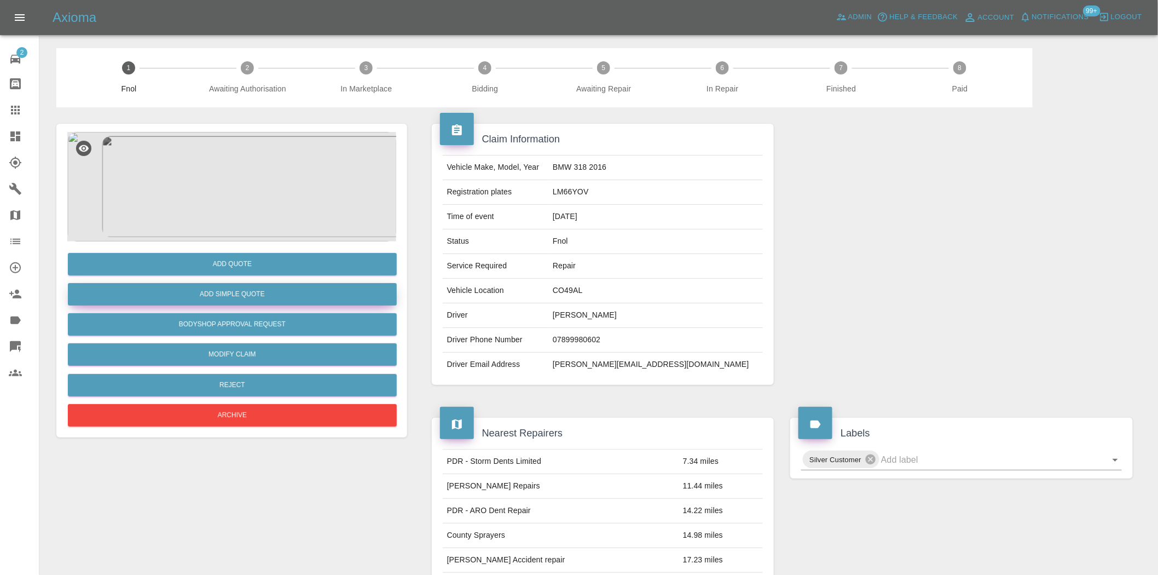
click at [221, 297] on button "Add Simple Quote" at bounding box center [232, 294] width 329 height 22
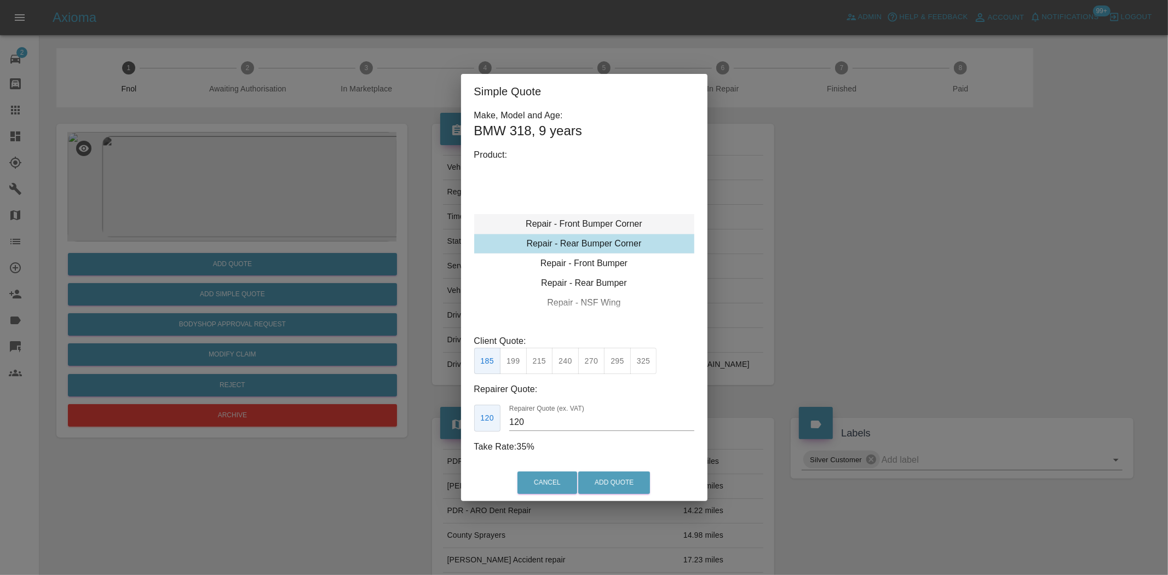
click at [595, 223] on div "Repair - Front Bumper Corner" at bounding box center [584, 224] width 220 height 20
click at [573, 360] on button "240" at bounding box center [565, 361] width 27 height 27
type input "150"
click at [604, 482] on button "Add Quote" at bounding box center [614, 482] width 72 height 22
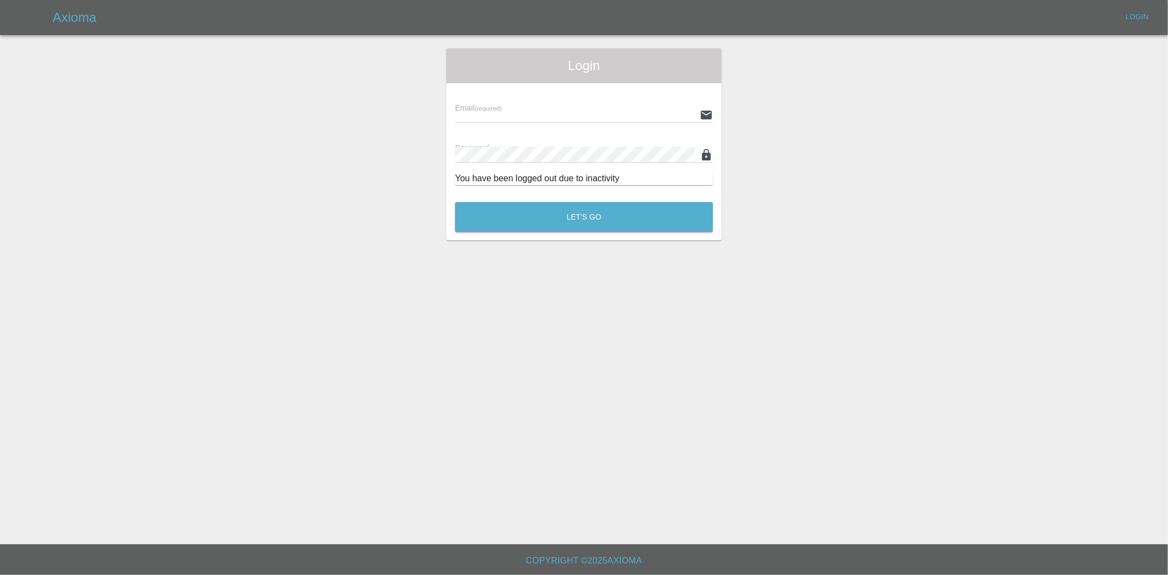
type input "ankur.mehta@axioma.co.uk"
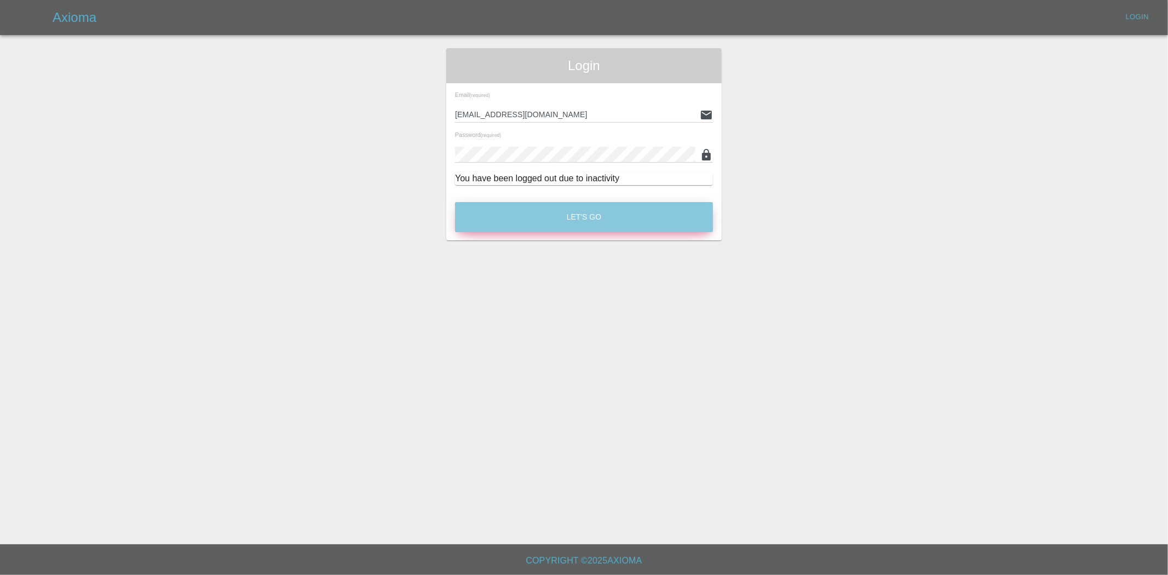
drag, startPoint x: 515, startPoint y: 208, endPoint x: 474, endPoint y: 6, distance: 206.2
click at [515, 209] on button "Let's Go" at bounding box center [584, 217] width 258 height 30
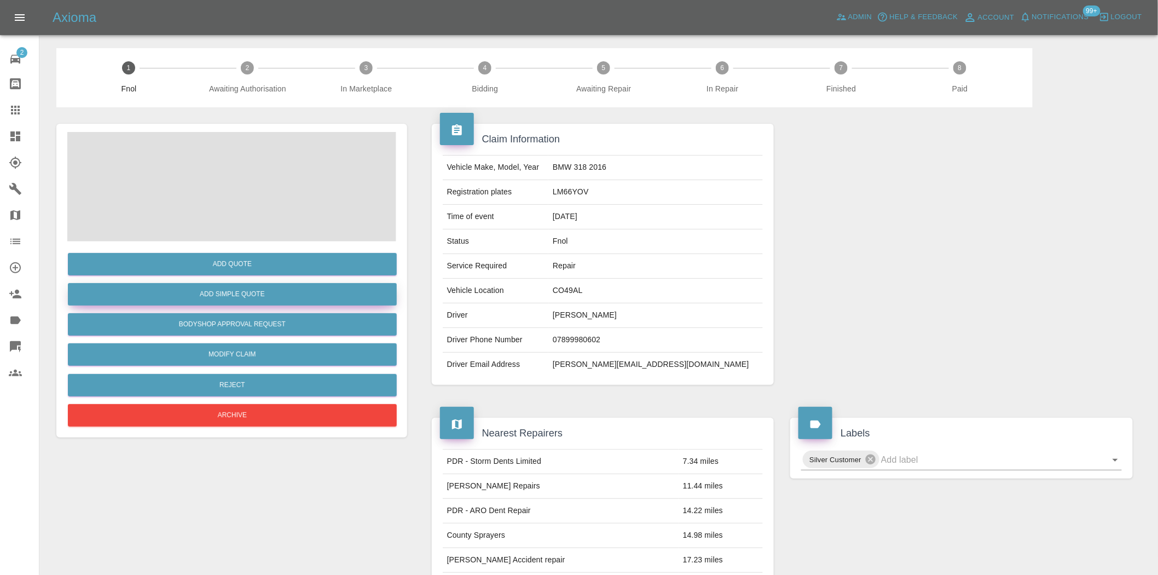
click at [275, 295] on button "Add Simple Quote" at bounding box center [232, 294] width 329 height 22
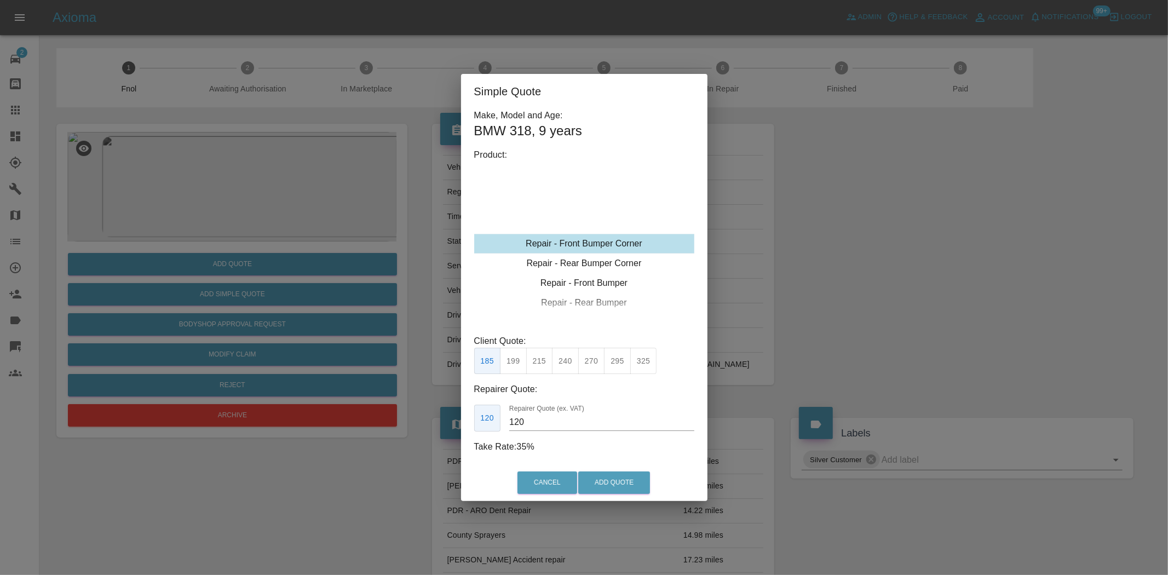
click at [585, 239] on div "Repair - Front Bumper Corner" at bounding box center [584, 244] width 220 height 20
click at [563, 367] on button "240" at bounding box center [565, 361] width 27 height 27
type input "150"
click at [610, 475] on button "Add Quote" at bounding box center [614, 482] width 72 height 22
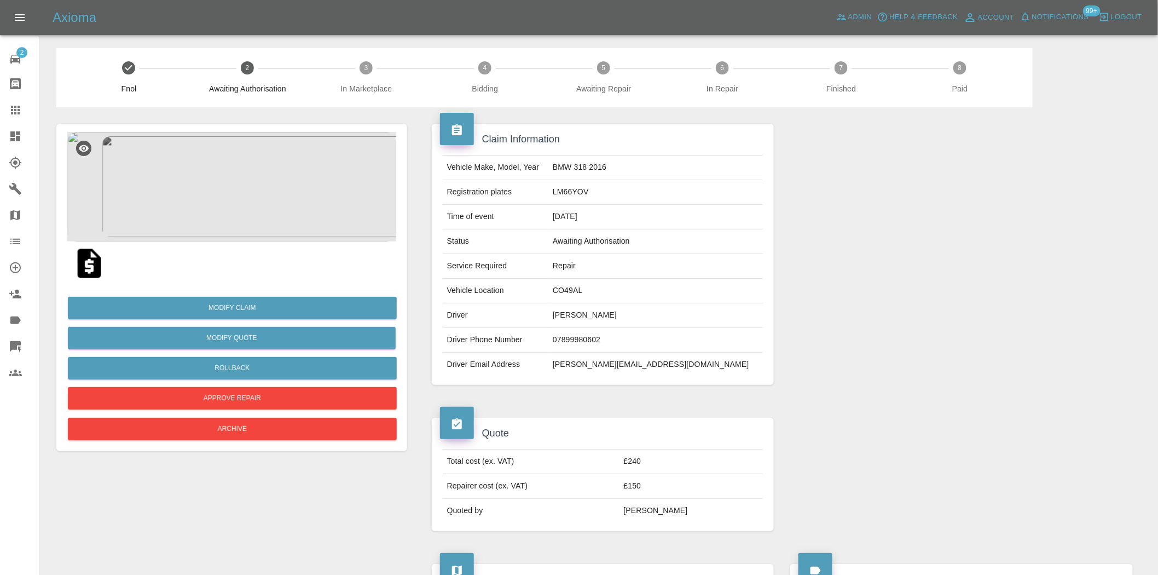
drag, startPoint x: 24, startPoint y: 137, endPoint x: 7, endPoint y: 135, distance: 17.1
click at [23, 138] on div at bounding box center [24, 136] width 31 height 13
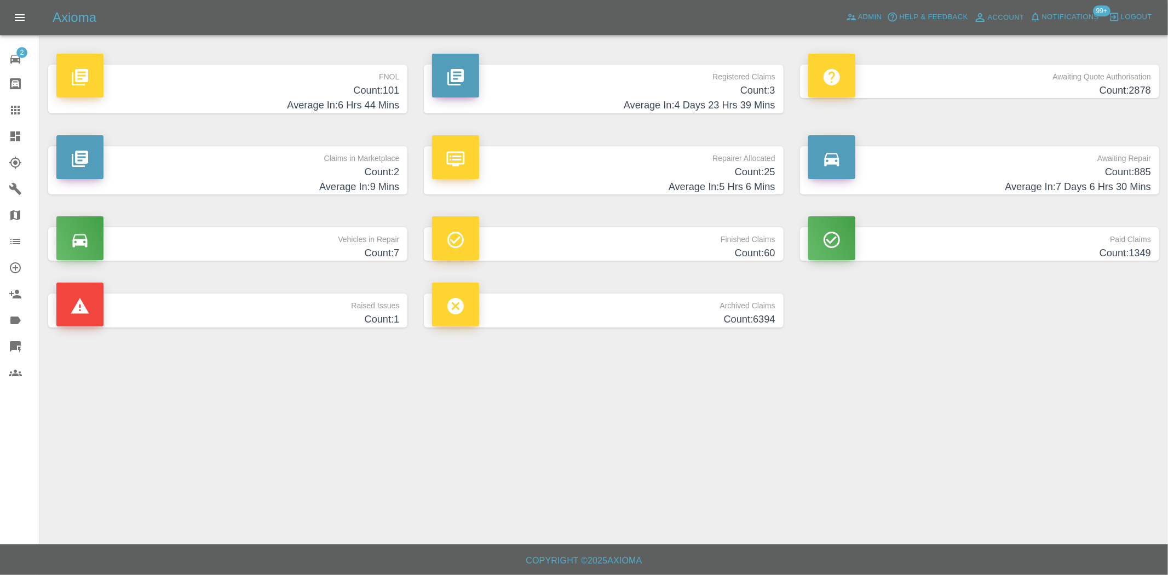
click at [355, 91] on h4 "Count: 101" at bounding box center [227, 90] width 343 height 15
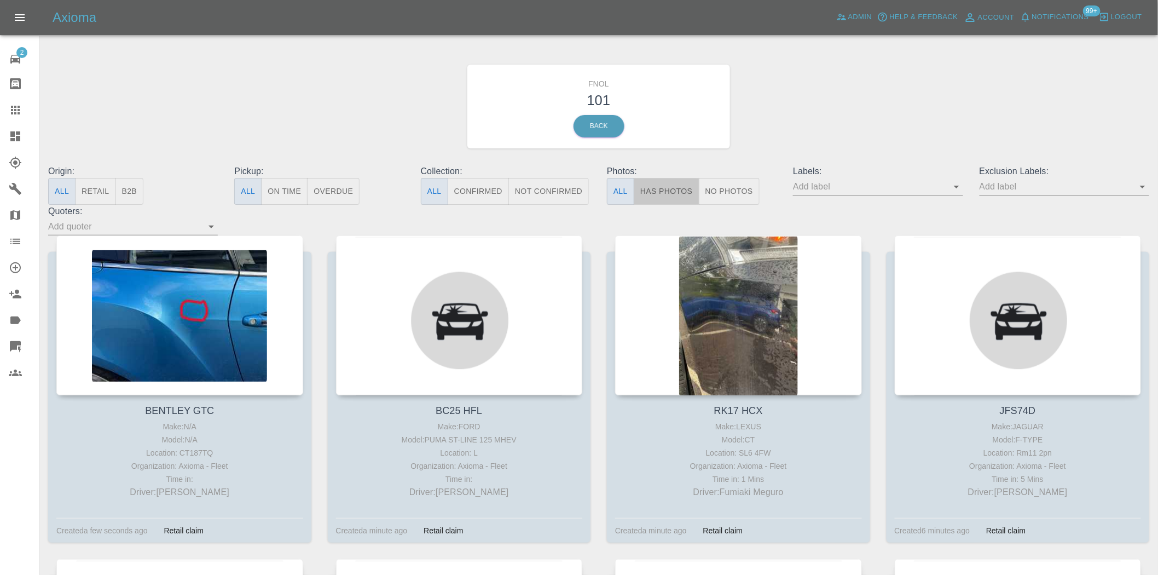
drag, startPoint x: 665, startPoint y: 188, endPoint x: 650, endPoint y: 195, distance: 16.7
click at [665, 188] on button "Has Photos" at bounding box center [667, 191] width 66 height 27
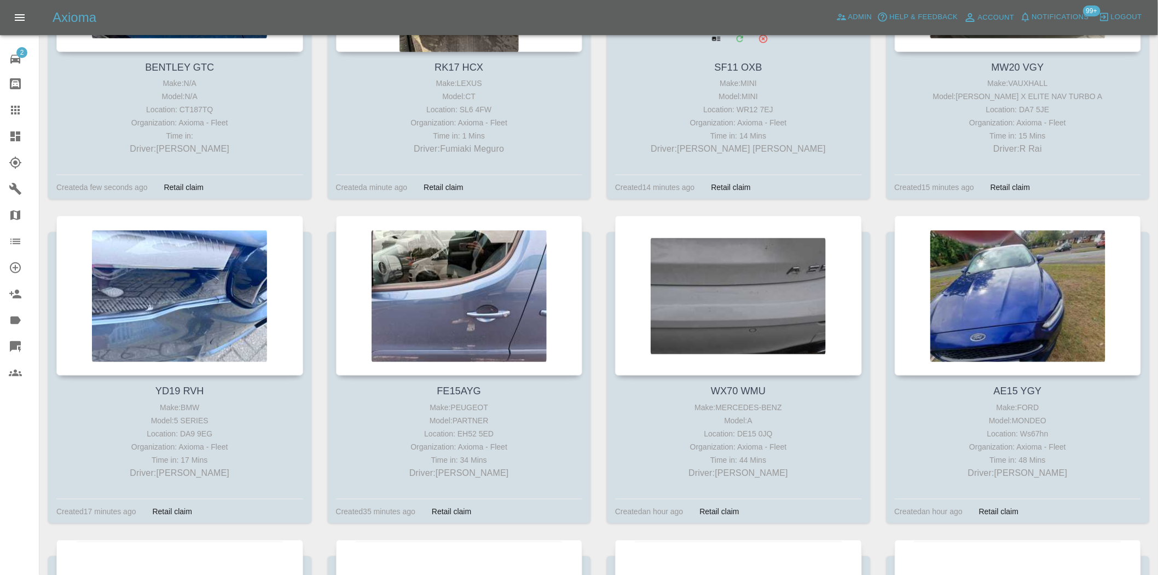
scroll to position [365, 0]
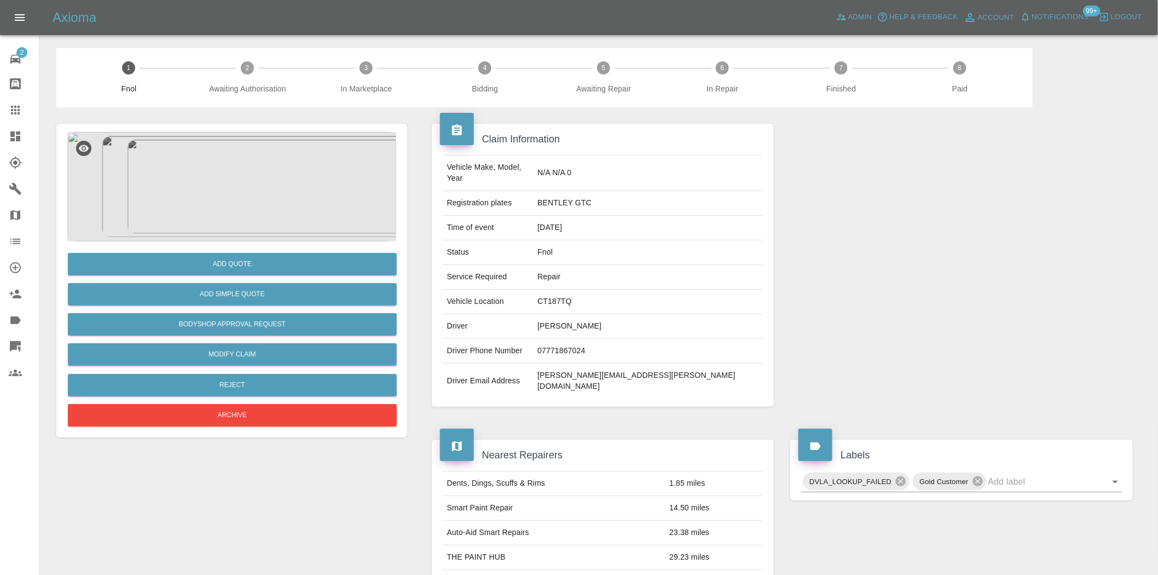
click at [226, 185] on img at bounding box center [231, 186] width 329 height 109
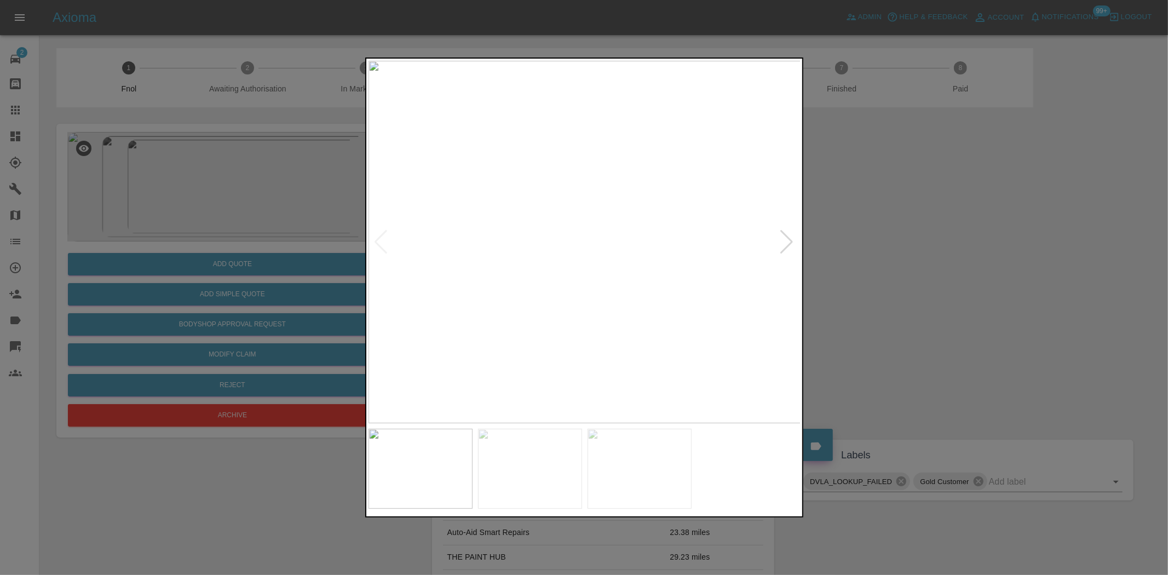
click at [608, 222] on img at bounding box center [584, 242] width 433 height 362
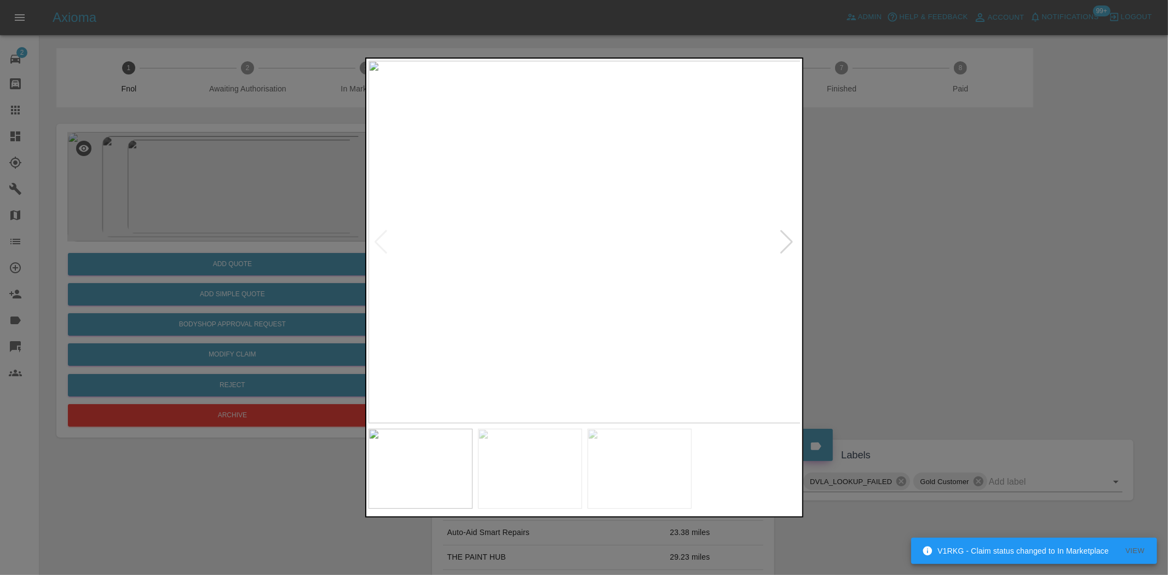
click at [614, 247] on img at bounding box center [584, 242] width 433 height 362
click at [614, 247] on img at bounding box center [495, 225] width 1298 height 1088
click at [589, 270] on img at bounding box center [584, 242] width 433 height 362
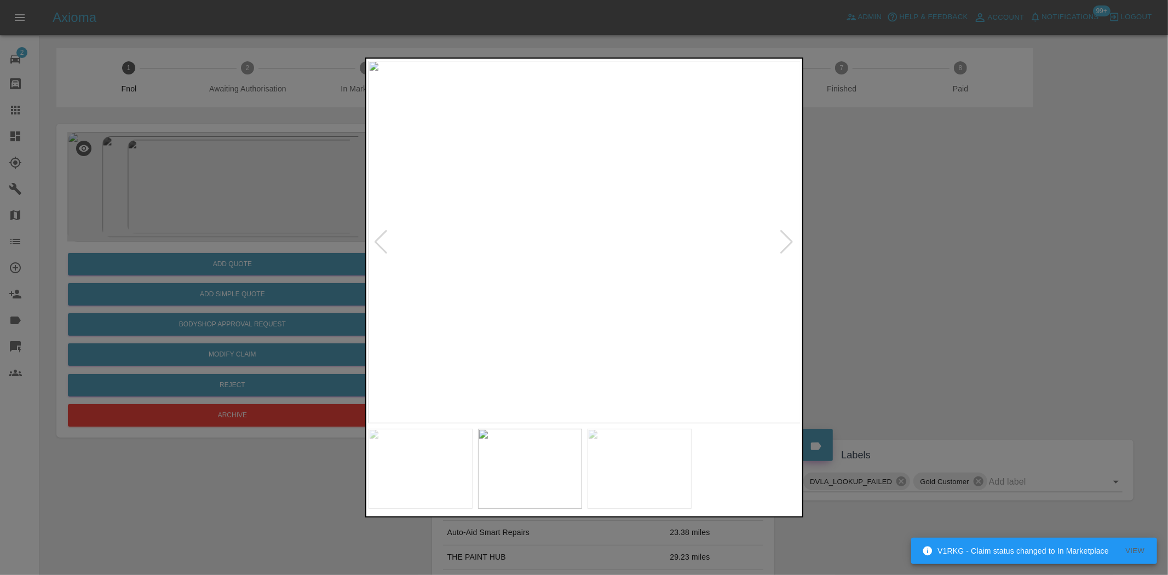
click at [542, 261] on img at bounding box center [584, 242] width 433 height 362
click at [482, 282] on img at bounding box center [558, 242] width 433 height 362
click at [656, 300] on img at bounding box center [627, 242] width 433 height 362
click at [554, 316] on img at bounding box center [584, 242] width 433 height 362
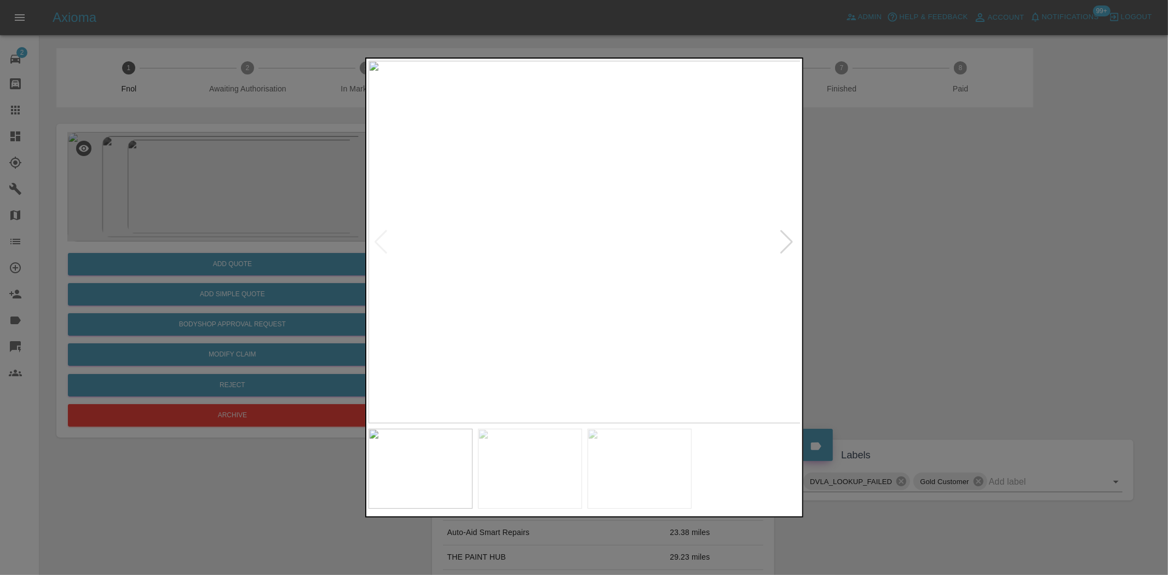
click at [599, 313] on img at bounding box center [584, 242] width 433 height 362
click at [631, 315] on img at bounding box center [584, 242] width 433 height 362
drag, startPoint x: 209, startPoint y: 220, endPoint x: 247, endPoint y: 241, distance: 43.1
click at [211, 220] on div at bounding box center [584, 287] width 1168 height 575
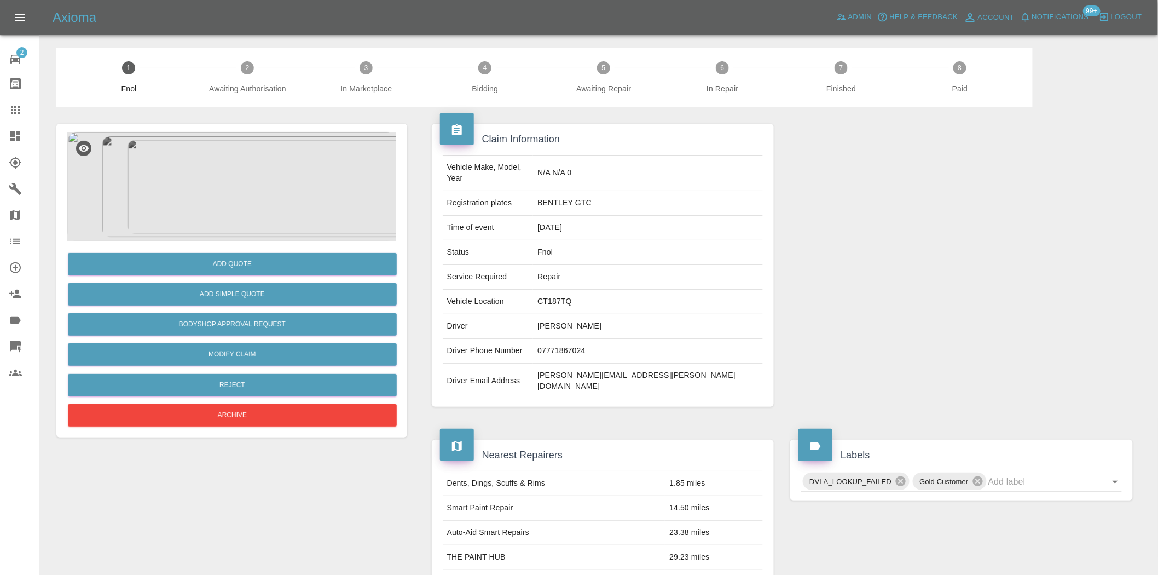
click at [282, 152] on img at bounding box center [231, 186] width 329 height 109
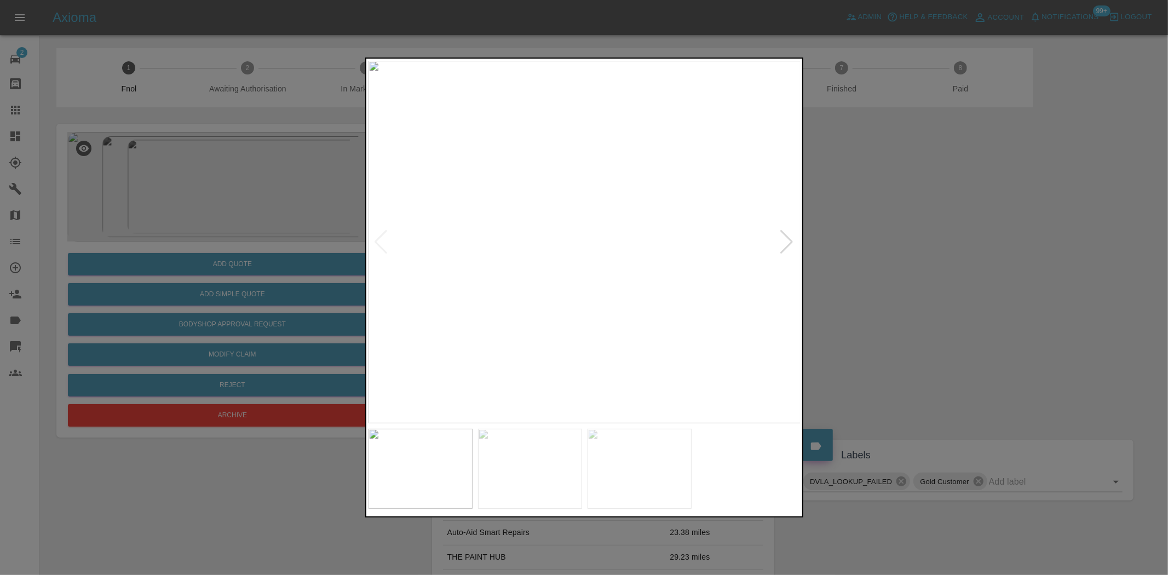
click at [491, 274] on img at bounding box center [584, 242] width 433 height 362
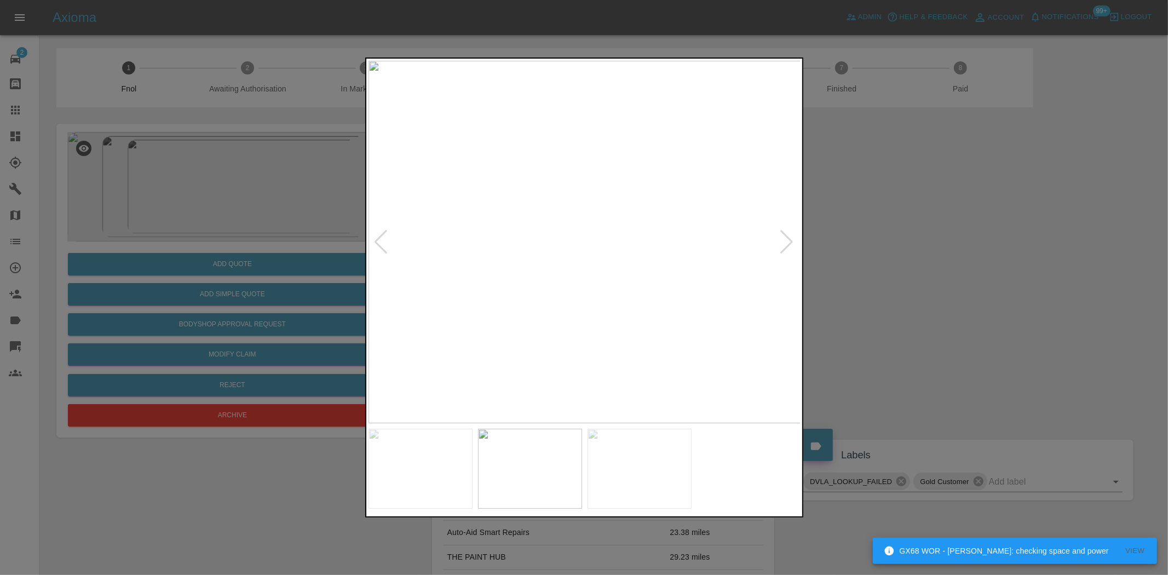
click at [431, 270] on img at bounding box center [584, 242] width 433 height 362
click at [383, 258] on img at bounding box center [584, 242] width 433 height 362
click at [270, 159] on div at bounding box center [584, 287] width 1168 height 575
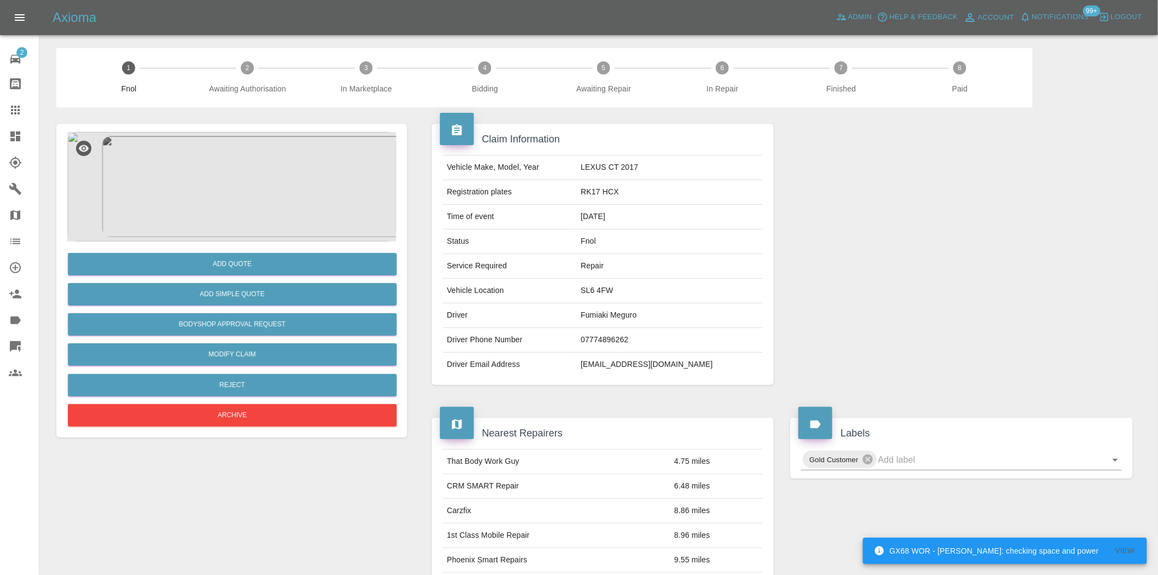
click at [220, 200] on img at bounding box center [231, 186] width 329 height 109
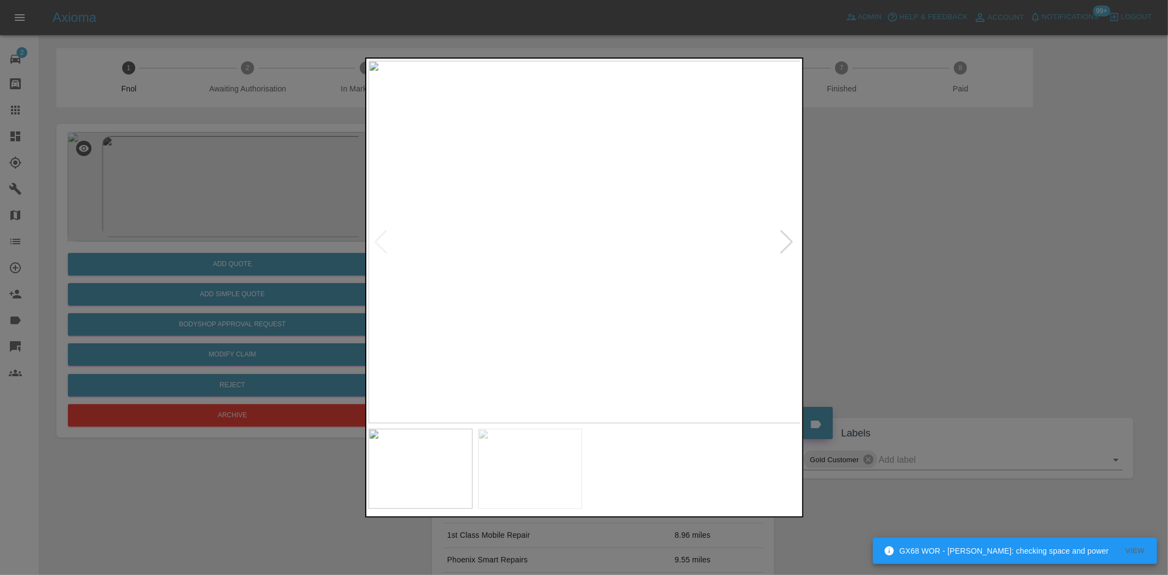
click at [570, 282] on img at bounding box center [584, 242] width 433 height 362
click at [586, 298] on img at bounding box center [584, 242] width 433 height 362
click at [643, 326] on img at bounding box center [584, 242] width 433 height 362
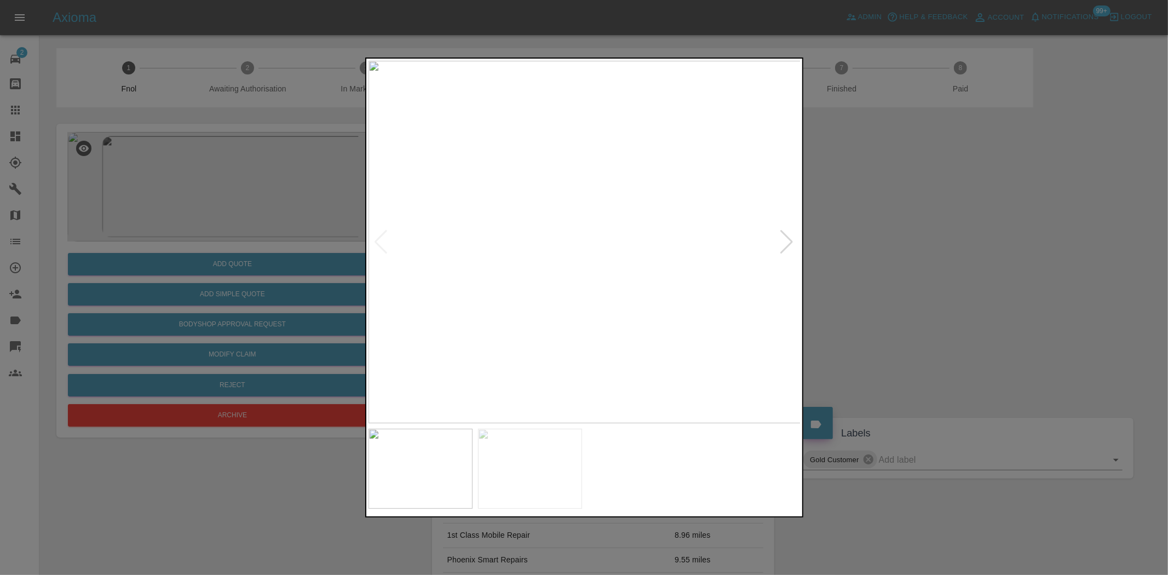
click at [556, 167] on img at bounding box center [584, 242] width 433 height 362
click at [679, 243] on img at bounding box center [669, 466] width 1298 height 1088
drag, startPoint x: 263, startPoint y: 174, endPoint x: 352, endPoint y: 252, distance: 118.3
click at [263, 176] on div at bounding box center [584, 287] width 1168 height 575
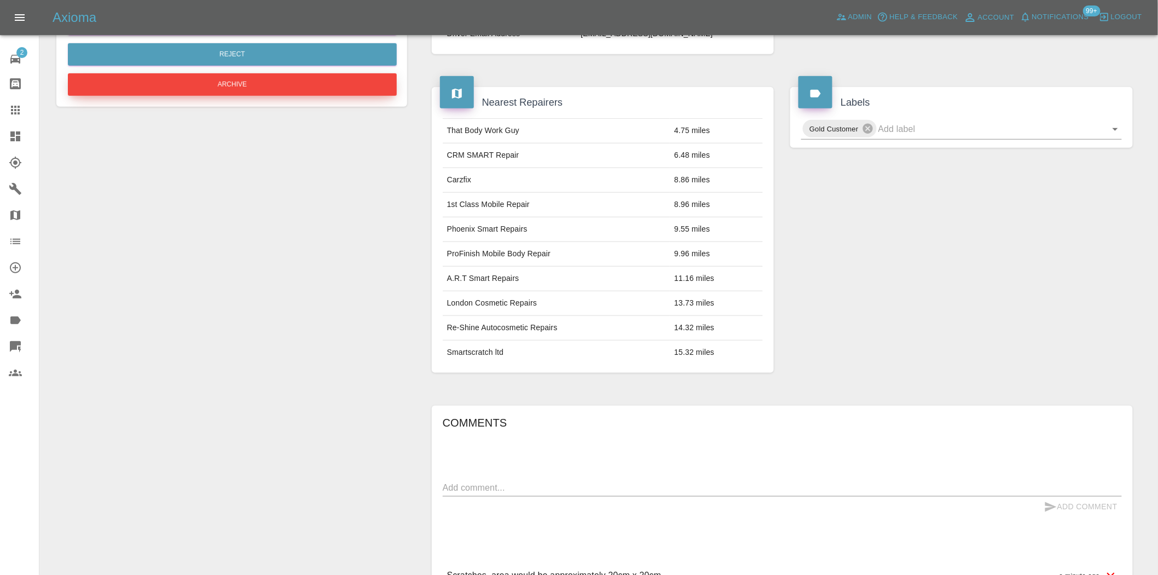
scroll to position [80, 0]
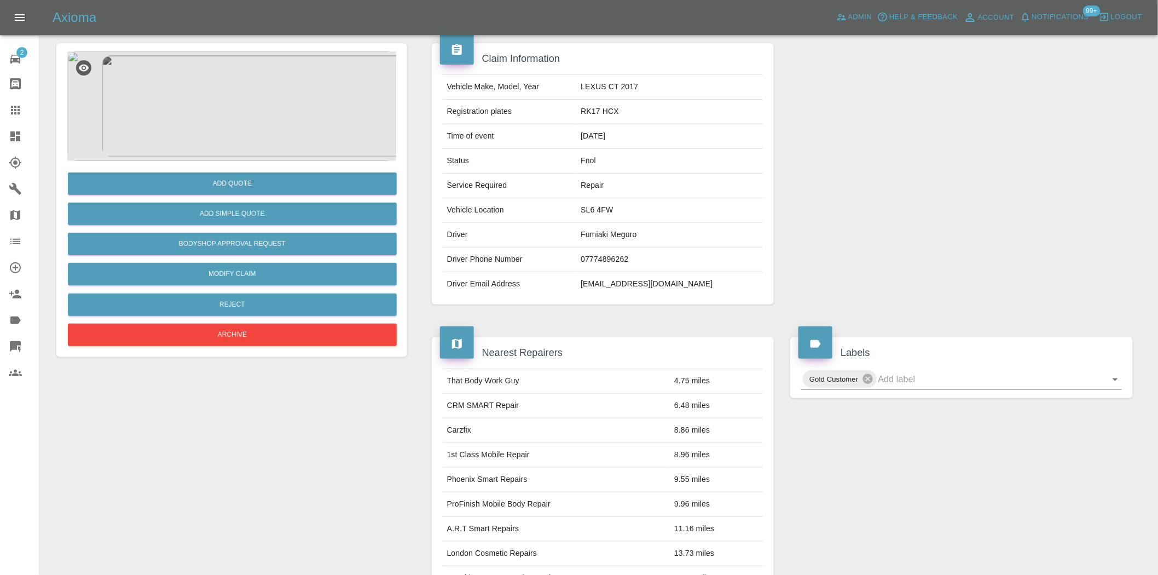
click at [259, 125] on img at bounding box center [231, 105] width 329 height 109
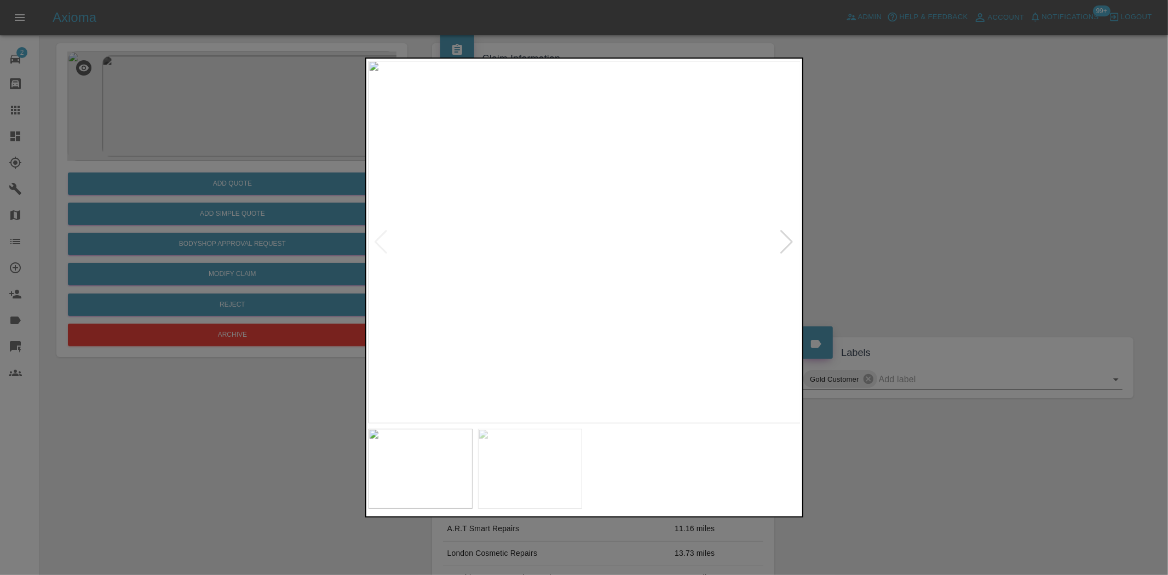
click at [605, 252] on img at bounding box center [584, 242] width 433 height 362
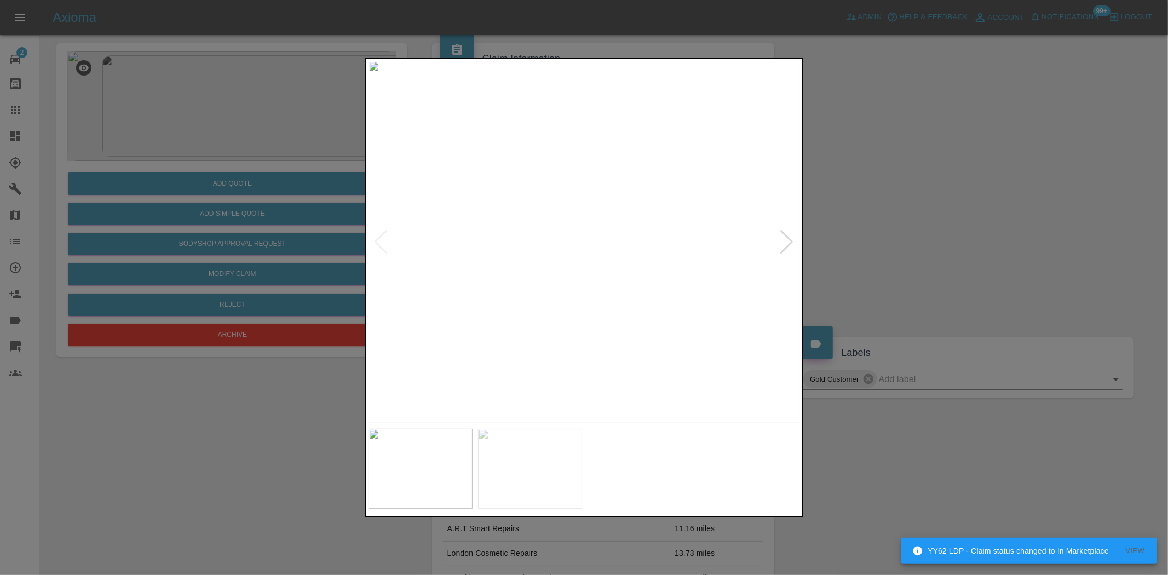
click at [580, 235] on img at bounding box center [584, 242] width 433 height 362
click at [581, 192] on img at bounding box center [584, 242] width 433 height 362
click at [707, 366] on img at bounding box center [705, 581] width 1298 height 1088
click at [772, 238] on img at bounding box center [705, 581] width 1298 height 1088
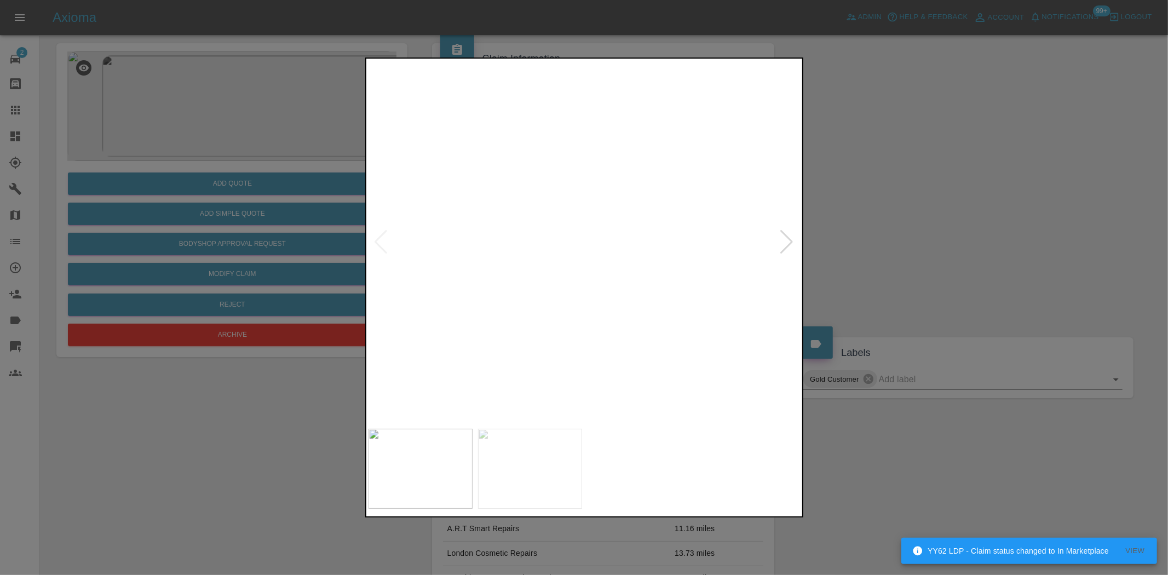
click at [649, 248] on img at bounding box center [869, 385] width 1298 height 1088
click at [580, 182] on img at bounding box center [842, 367] width 1298 height 1088
click at [609, 189] on img at bounding box center [713, 206] width 1298 height 1088
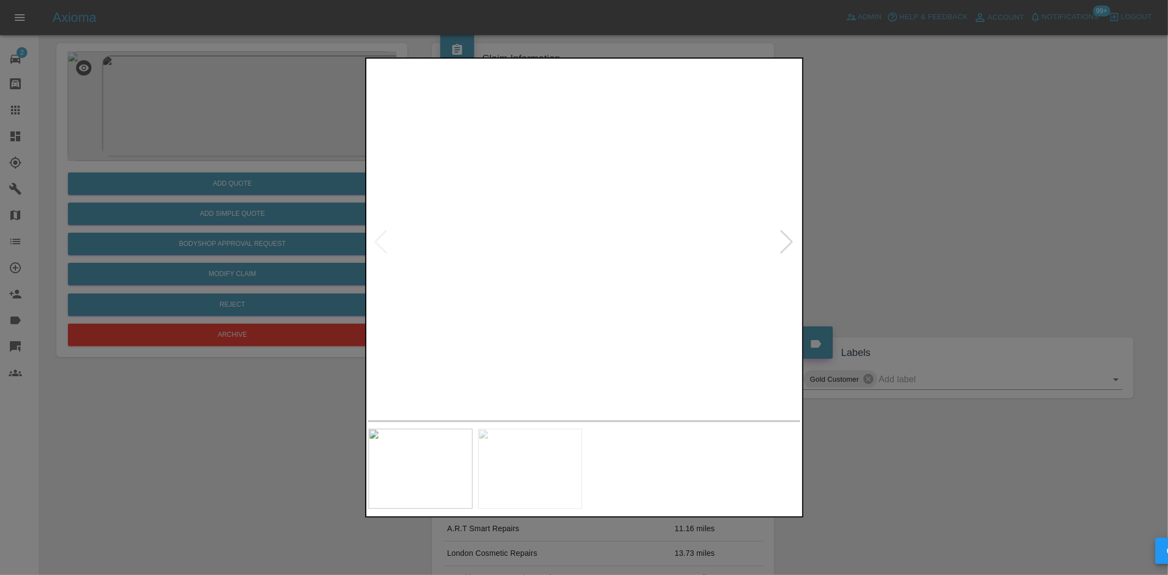
click at [630, 228] on img at bounding box center [584, 242] width 433 height 362
click at [611, 196] on img at bounding box center [446, 282] width 1298 height 1088
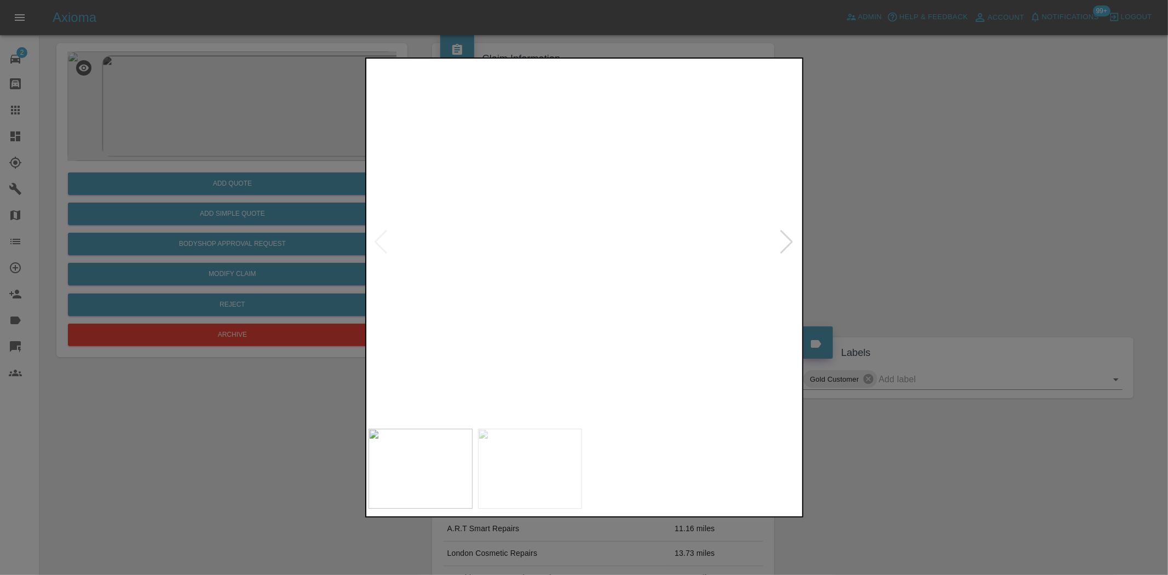
click at [611, 196] on img at bounding box center [446, 282] width 1298 height 1088
click at [554, 253] on img at bounding box center [584, 242] width 433 height 362
click at [575, 234] on img at bounding box center [584, 242] width 433 height 362
click at [575, 234] on img at bounding box center [612, 266] width 1298 height 1088
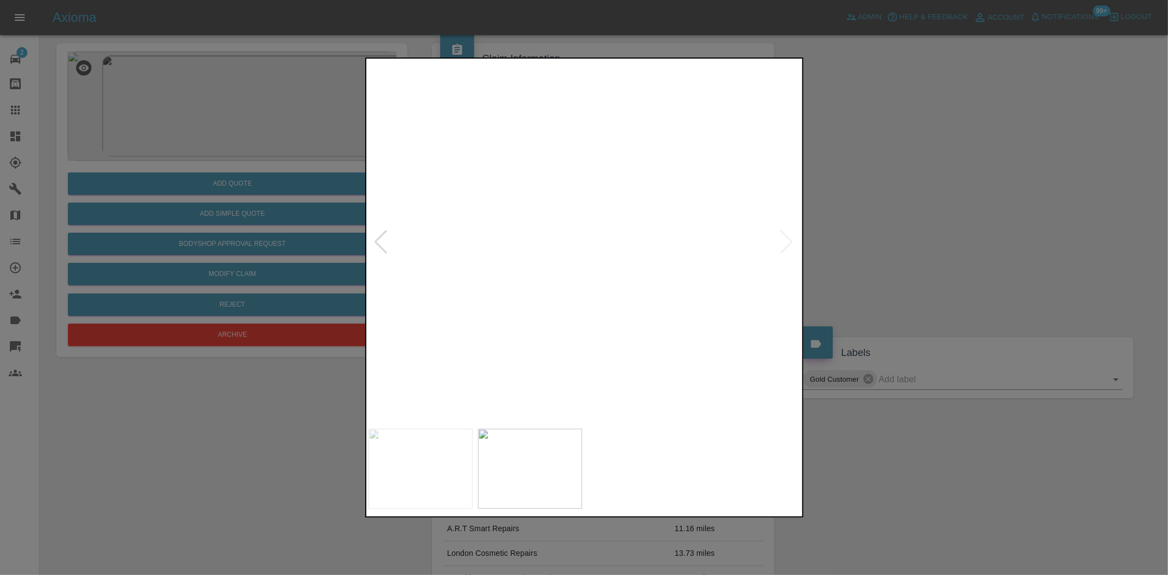
click at [575, 234] on img at bounding box center [612, 266] width 1298 height 1088
click at [574, 253] on img at bounding box center [553, 242] width 433 height 362
click at [545, 254] on img at bounding box center [584, 242] width 433 height 362
click at [587, 253] on img at bounding box center [584, 242] width 433 height 362
click at [587, 248] on img at bounding box center [584, 242] width 433 height 362
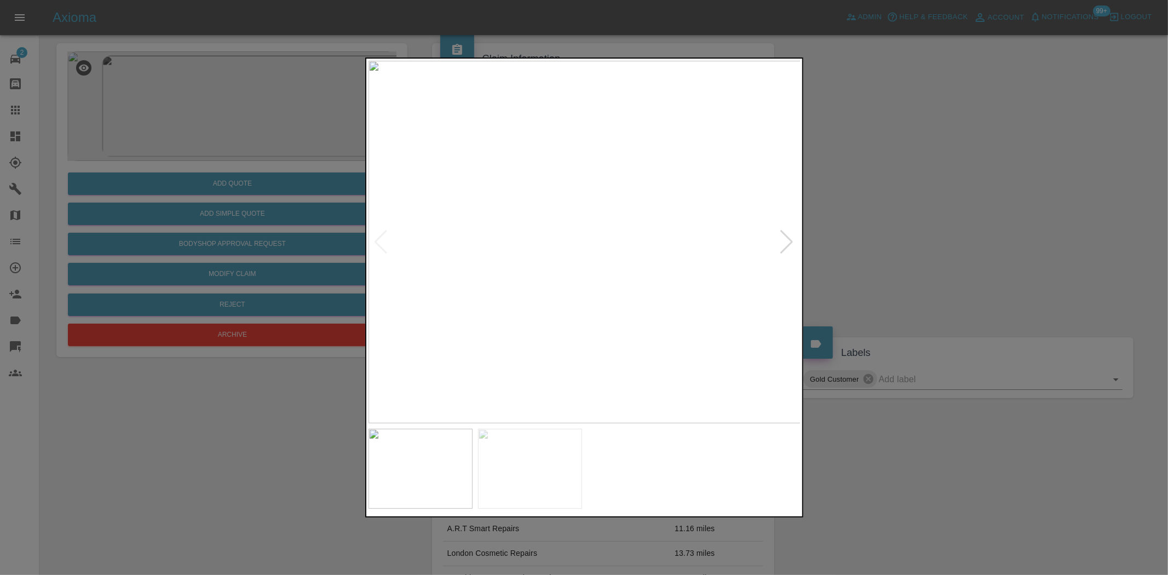
click at [581, 247] on img at bounding box center [584, 242] width 433 height 362
click at [498, 111] on img at bounding box center [584, 242] width 433 height 362
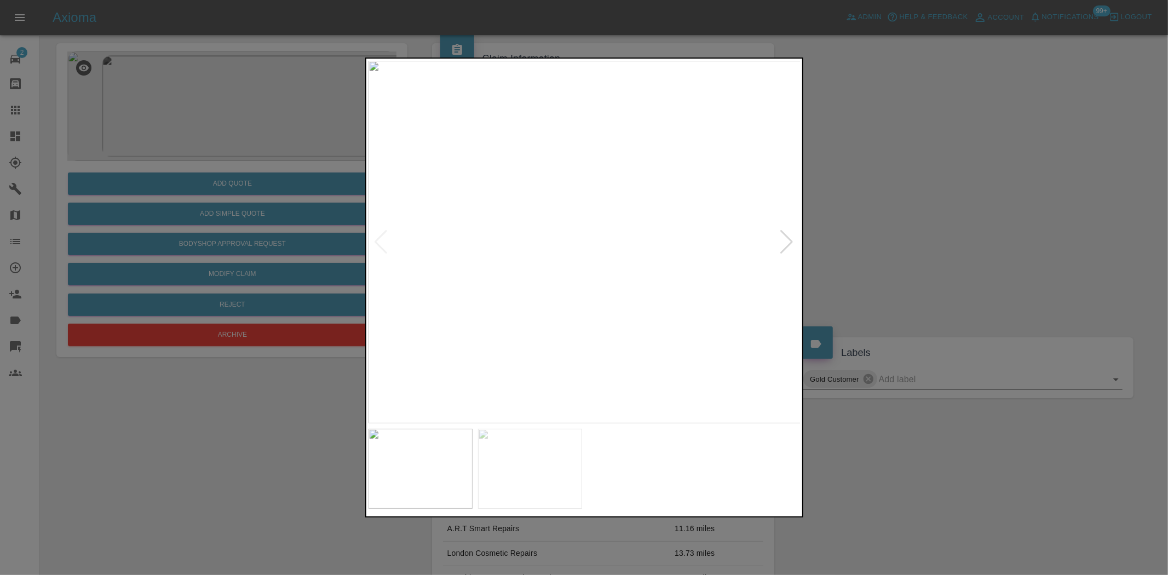
click at [610, 290] on img at bounding box center [584, 242] width 433 height 362
click at [581, 160] on img at bounding box center [584, 242] width 433 height 362
click at [698, 312] on img at bounding box center [704, 491] width 1298 height 1088
click at [567, 165] on img at bounding box center [694, 442] width 1298 height 1088
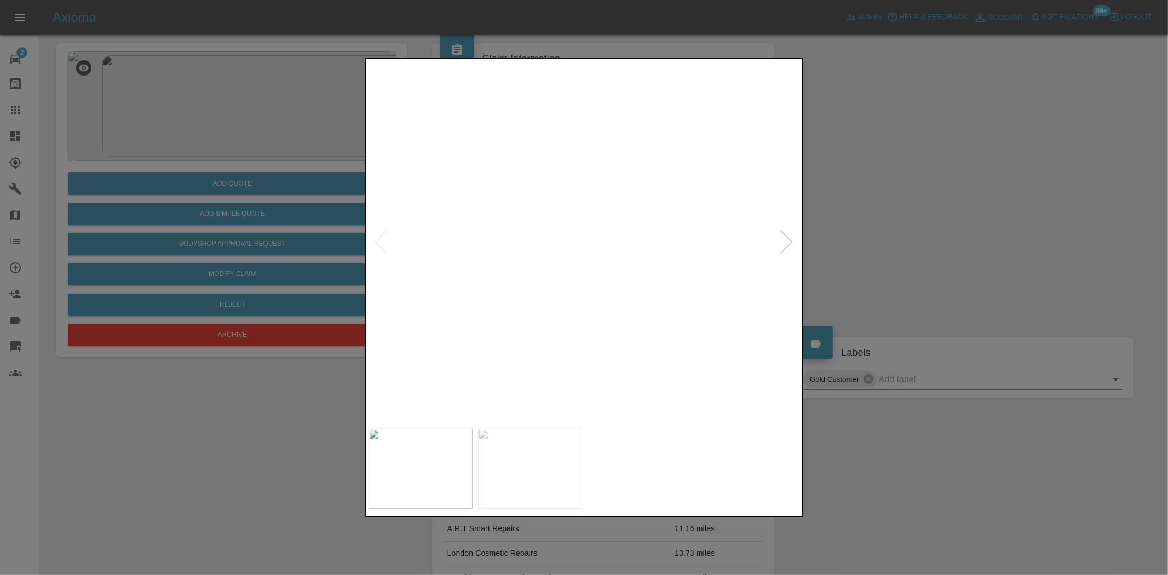
click at [567, 181] on img at bounding box center [694, 440] width 1298 height 1088
click at [583, 182] on img at bounding box center [621, 233] width 1298 height 1088
click at [615, 275] on img at bounding box center [583, 135] width 1298 height 1088
click at [613, 273] on img at bounding box center [524, 69] width 1298 height 1088
click at [555, 145] on img at bounding box center [584, 242] width 433 height 362
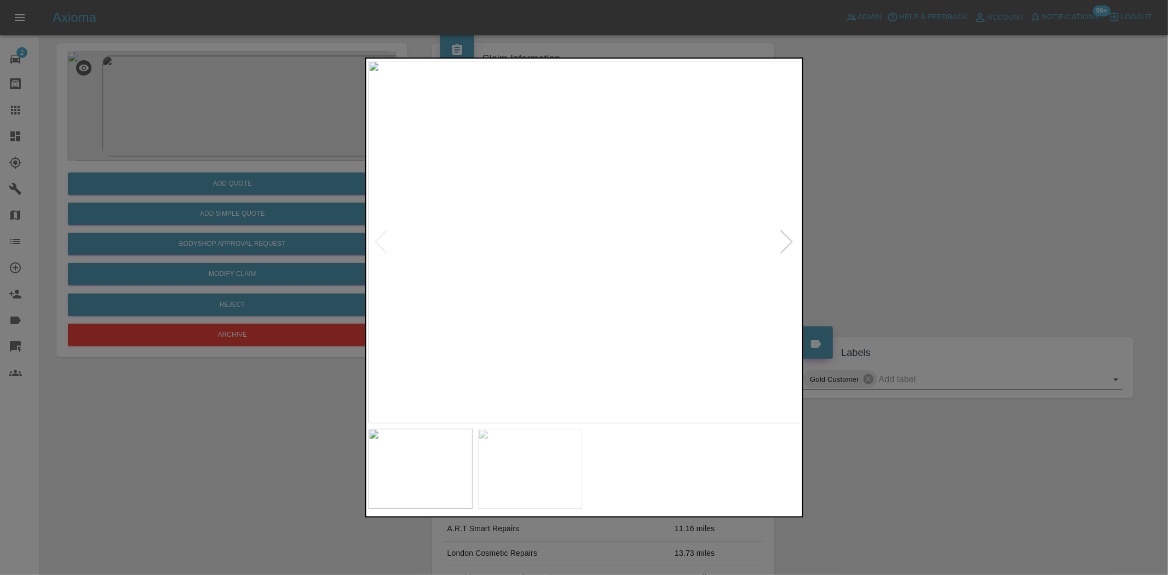
click at [555, 145] on img at bounding box center [584, 242] width 433 height 362
click at [546, 141] on img at bounding box center [584, 242] width 433 height 362
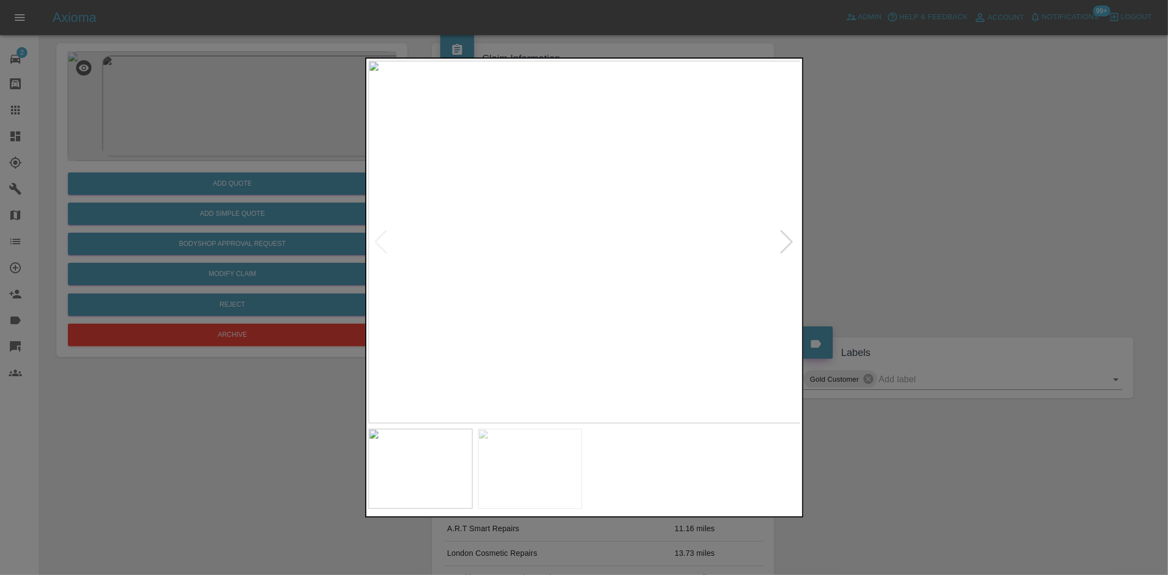
click at [546, 141] on img at bounding box center [584, 242] width 433 height 362
click at [648, 225] on img at bounding box center [733, 546] width 1298 height 1088
click at [612, 234] on img at bounding box center [810, 545] width 1298 height 1088
click at [540, 293] on img at bounding box center [508, 242] width 433 height 362
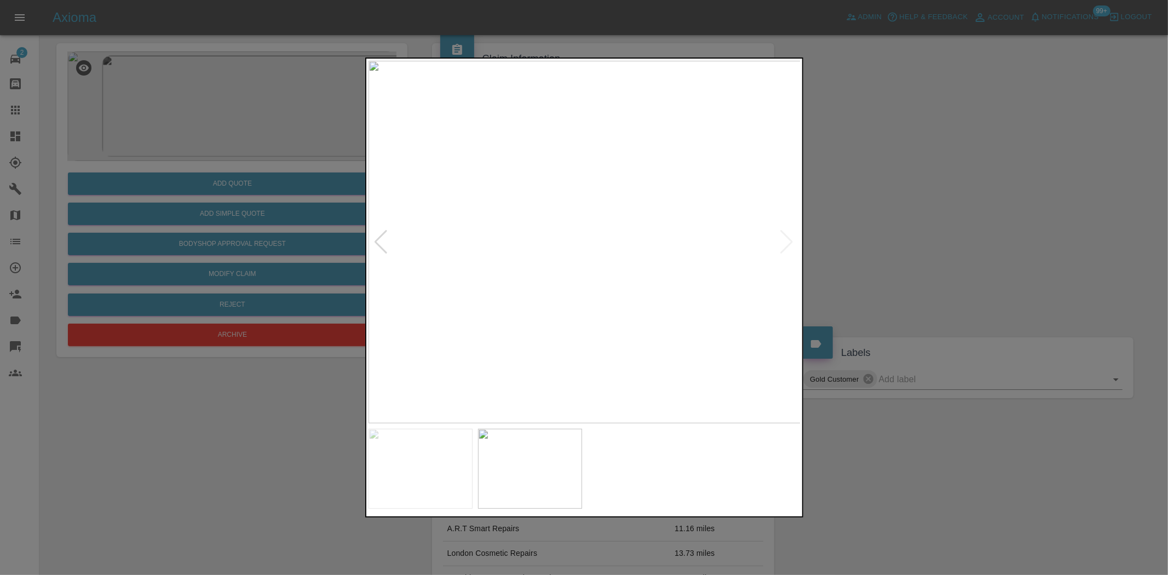
click at [582, 283] on img at bounding box center [584, 242] width 433 height 362
click at [582, 283] on img at bounding box center [590, 118] width 1298 height 1088
click at [504, 269] on img at bounding box center [584, 242] width 433 height 362
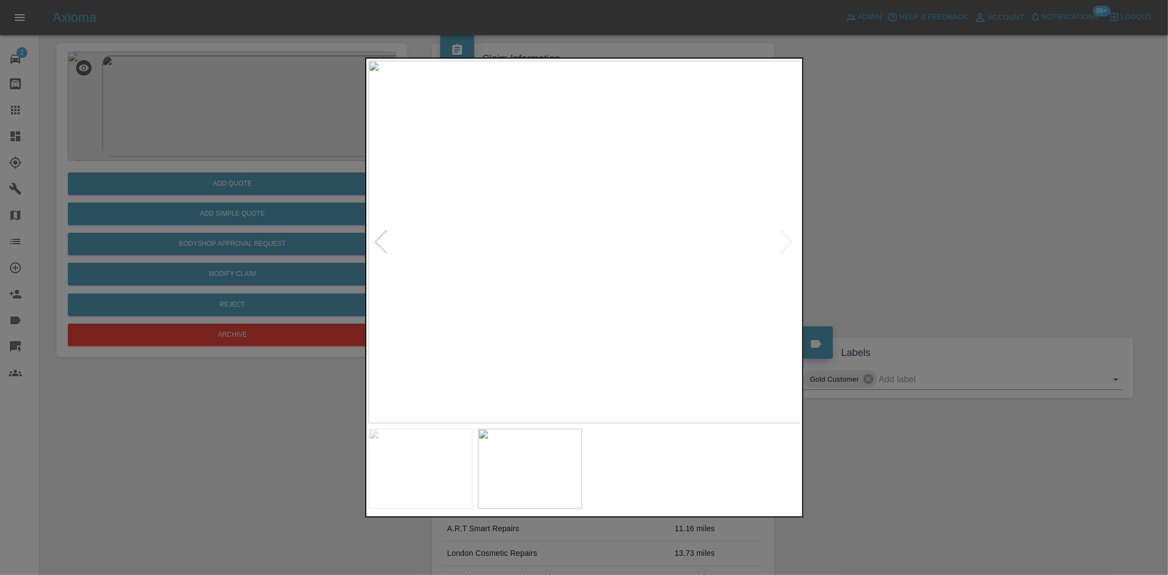
click at [543, 264] on img at bounding box center [584, 242] width 433 height 362
click at [615, 278] on img at bounding box center [615, 242] width 433 height 362
click at [580, 274] on img at bounding box center [584, 242] width 433 height 362
click at [466, 262] on img at bounding box center [584, 242] width 433 height 362
click at [403, 272] on img at bounding box center [584, 242] width 433 height 362
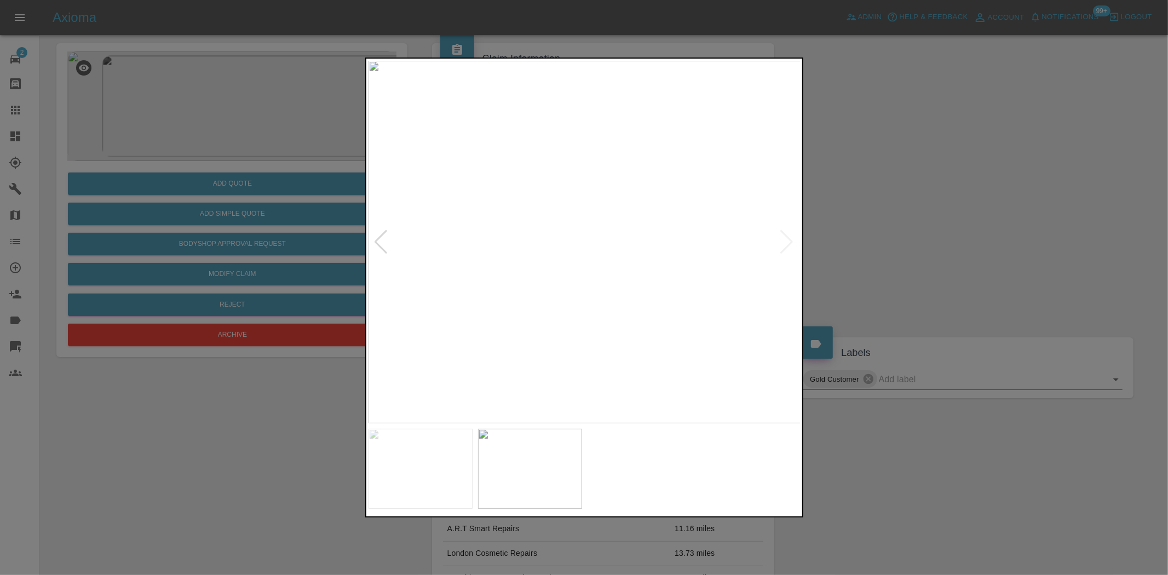
click at [235, 246] on div at bounding box center [584, 287] width 1168 height 575
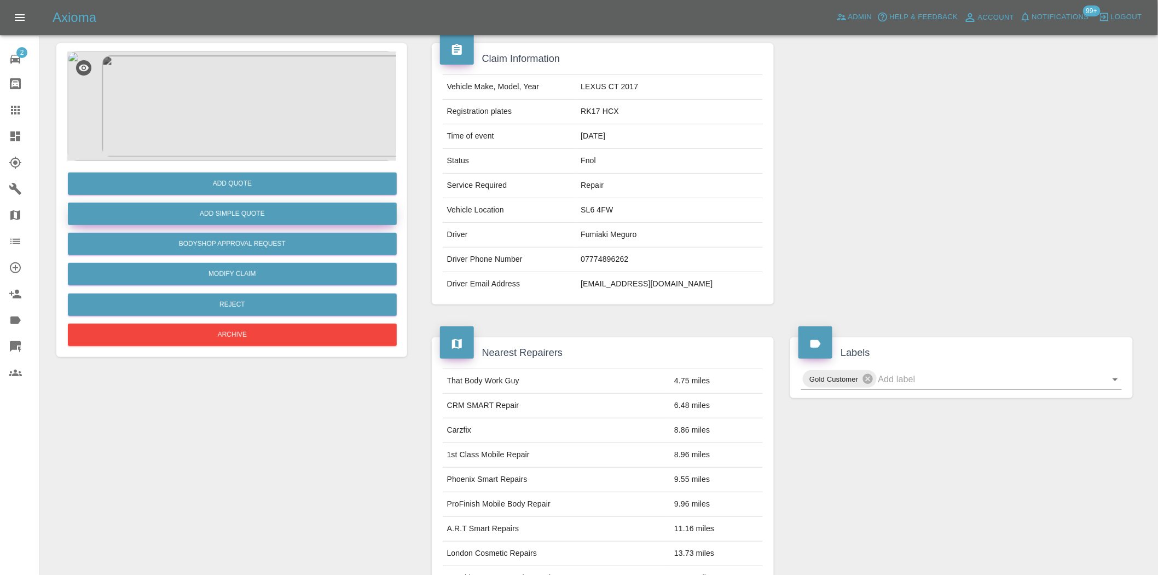
click at [262, 211] on button "Add Simple Quote" at bounding box center [232, 214] width 329 height 22
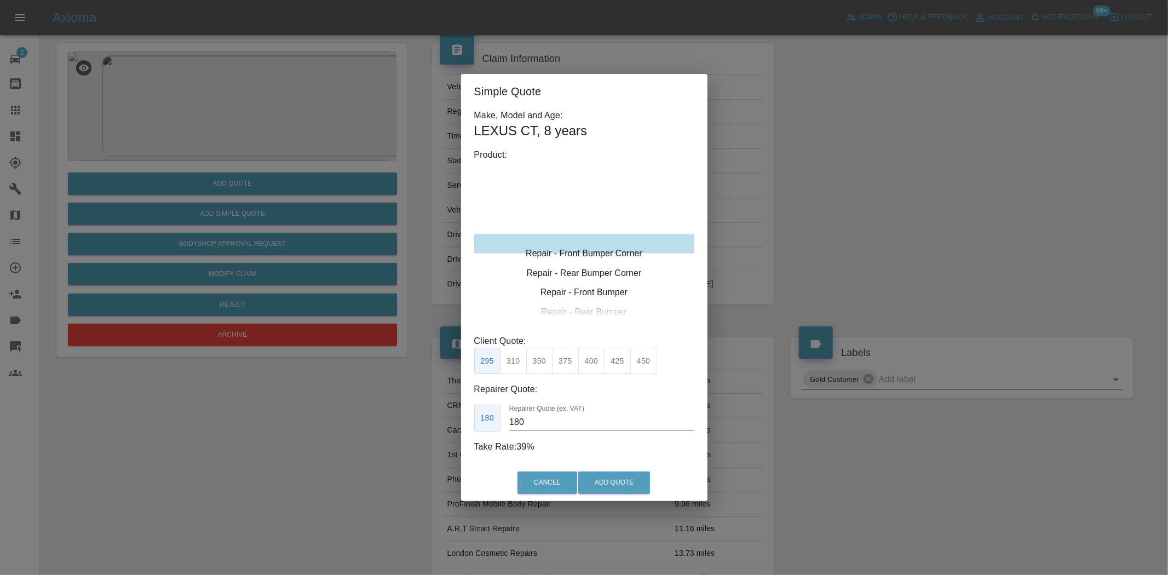
type input "120"
click at [589, 239] on div "Repair - Front Bumper Corner" at bounding box center [584, 244] width 220 height 20
click at [521, 362] on button "199" at bounding box center [513, 361] width 27 height 27
drag, startPoint x: 619, startPoint y: 484, endPoint x: 801, endPoint y: 517, distance: 184.7
click at [619, 484] on button "Add Quote" at bounding box center [614, 482] width 72 height 22
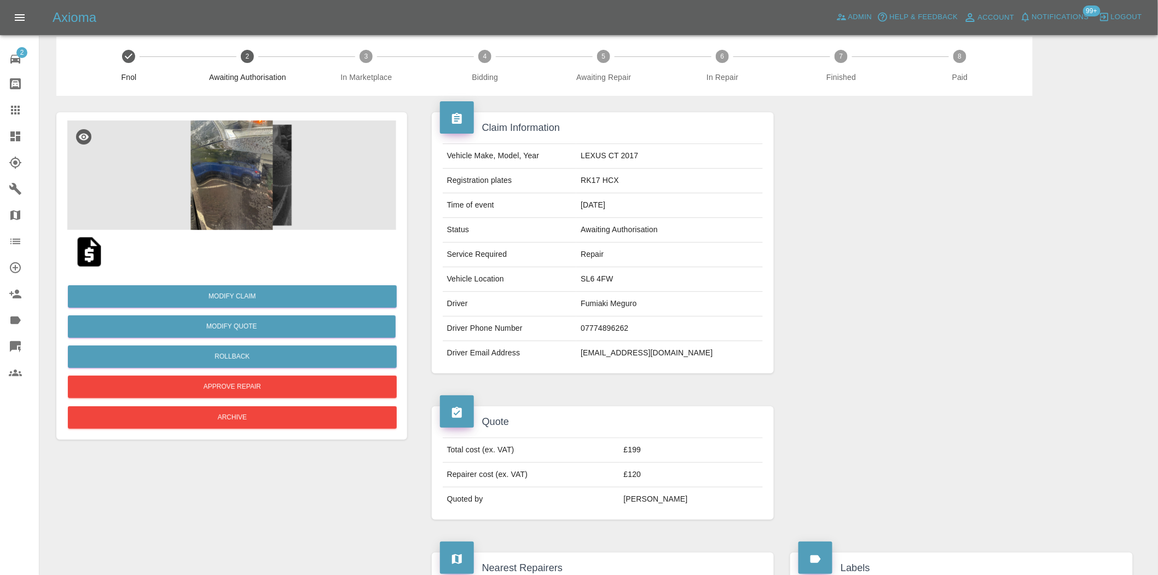
scroll to position [0, 0]
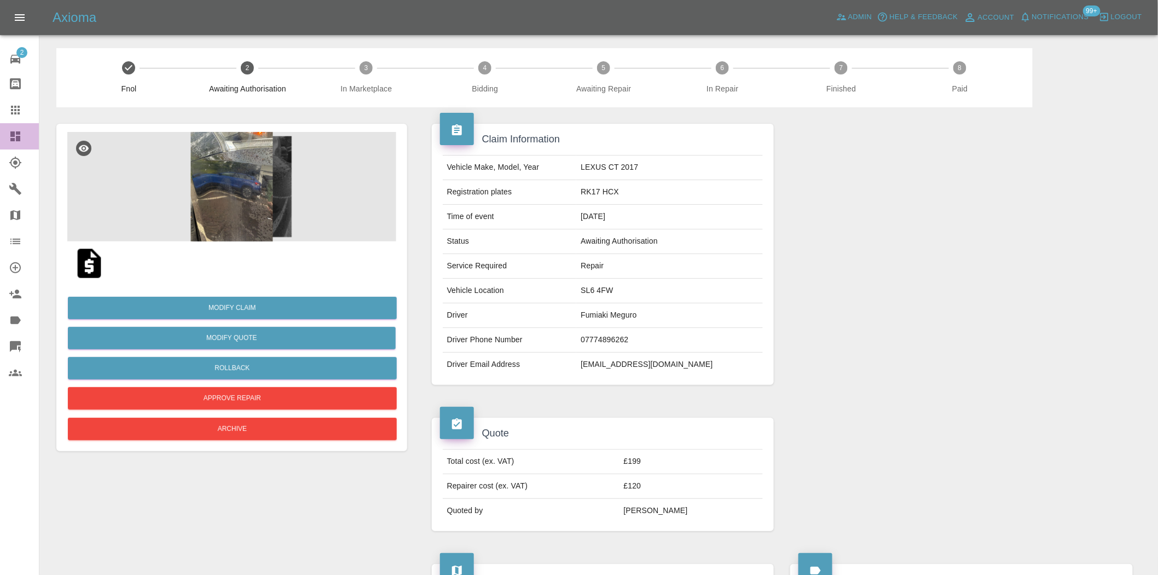
click at [11, 135] on icon at bounding box center [15, 136] width 10 height 10
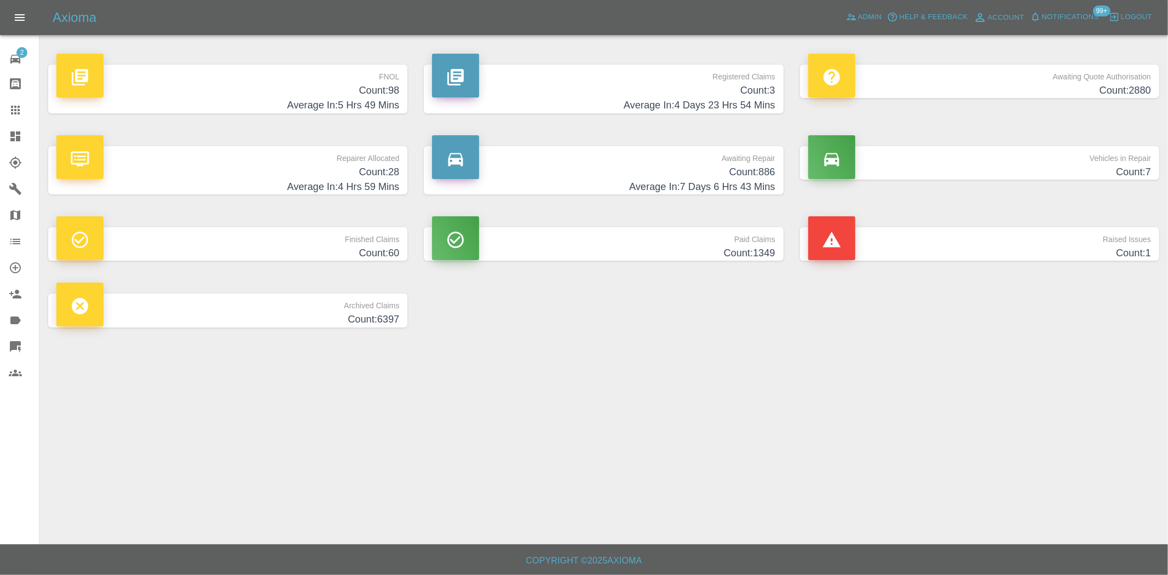
click at [378, 97] on h4 "Count: 98" at bounding box center [227, 90] width 343 height 15
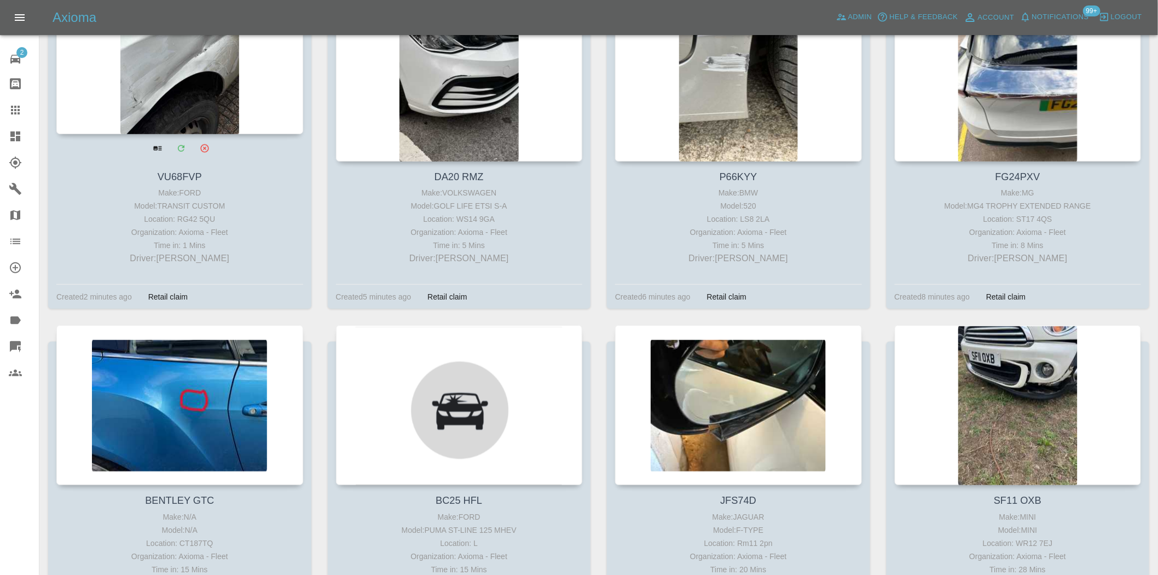
scroll to position [365, 0]
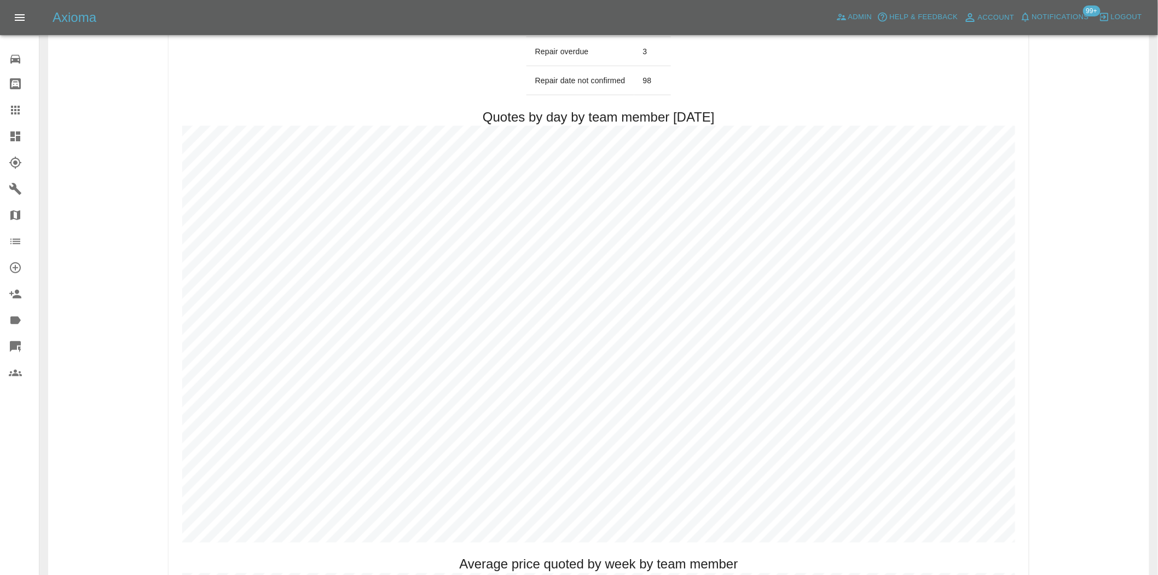
scroll to position [486, 0]
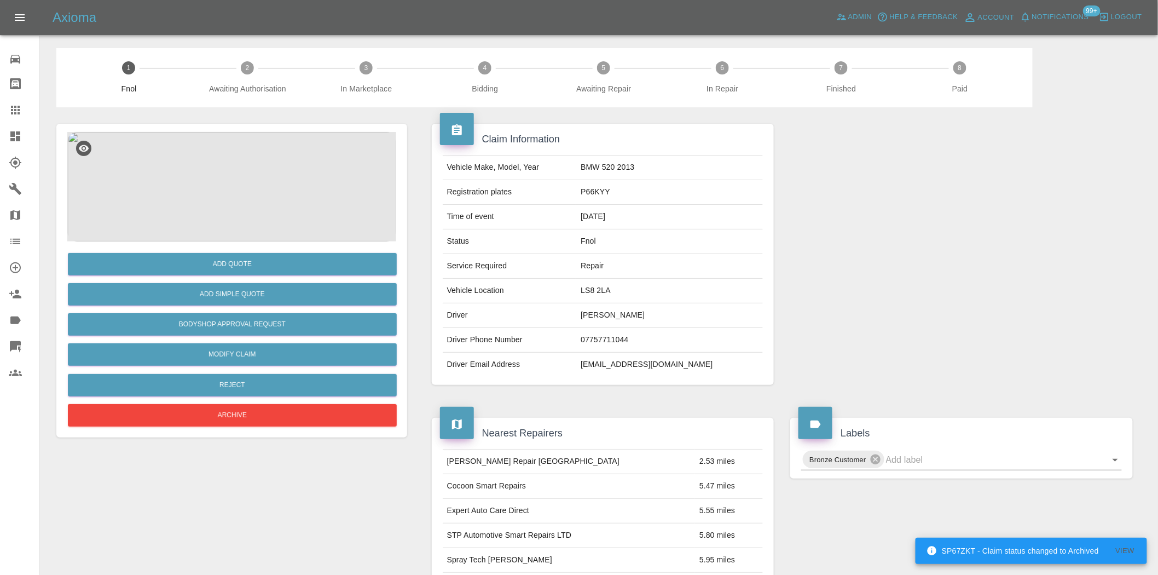
click at [255, 187] on img at bounding box center [231, 186] width 329 height 109
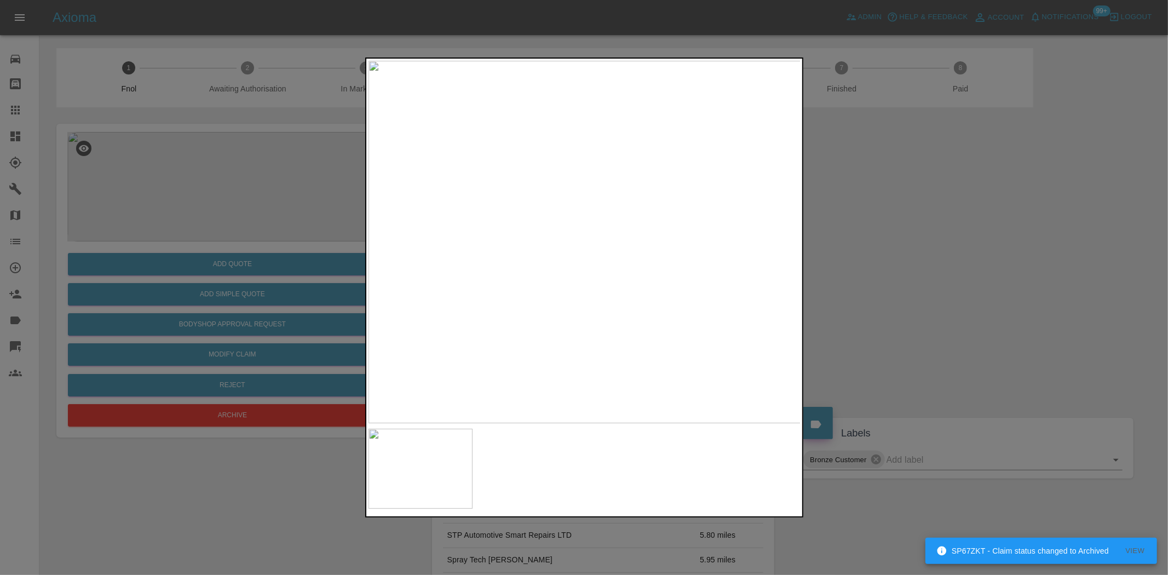
click at [483, 258] on img at bounding box center [584, 242] width 433 height 362
click at [532, 250] on img at bounding box center [584, 242] width 433 height 362
click at [564, 192] on img at bounding box center [584, 242] width 433 height 362
click at [562, 194] on img at bounding box center [584, 242] width 433 height 362
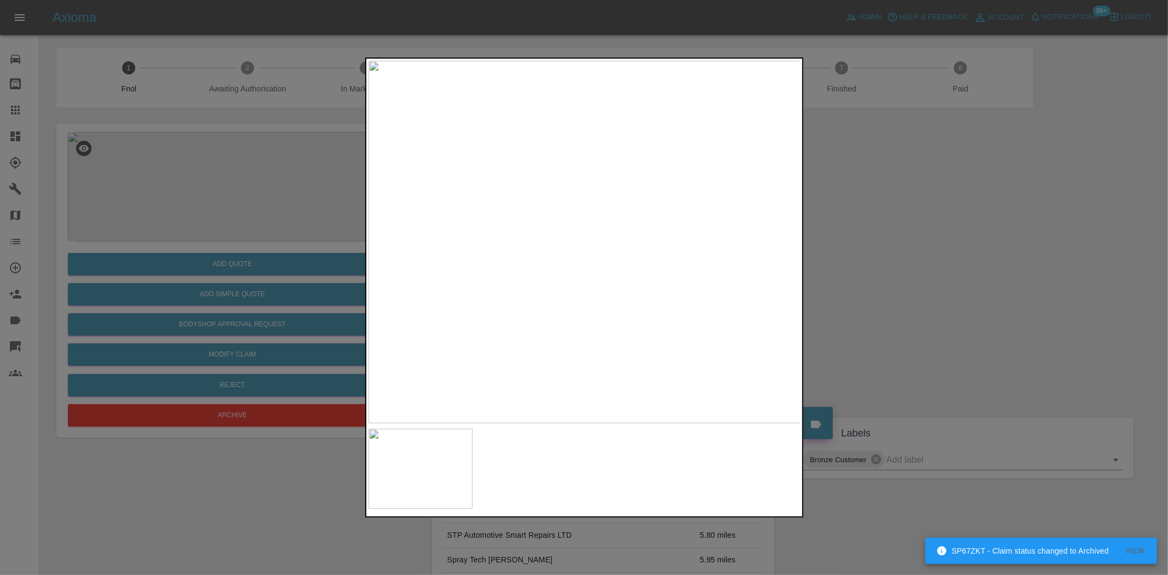
click at [562, 194] on img at bounding box center [584, 242] width 433 height 362
click at [584, 252] on img at bounding box center [648, 386] width 1298 height 1088
click at [247, 229] on div at bounding box center [584, 287] width 1168 height 575
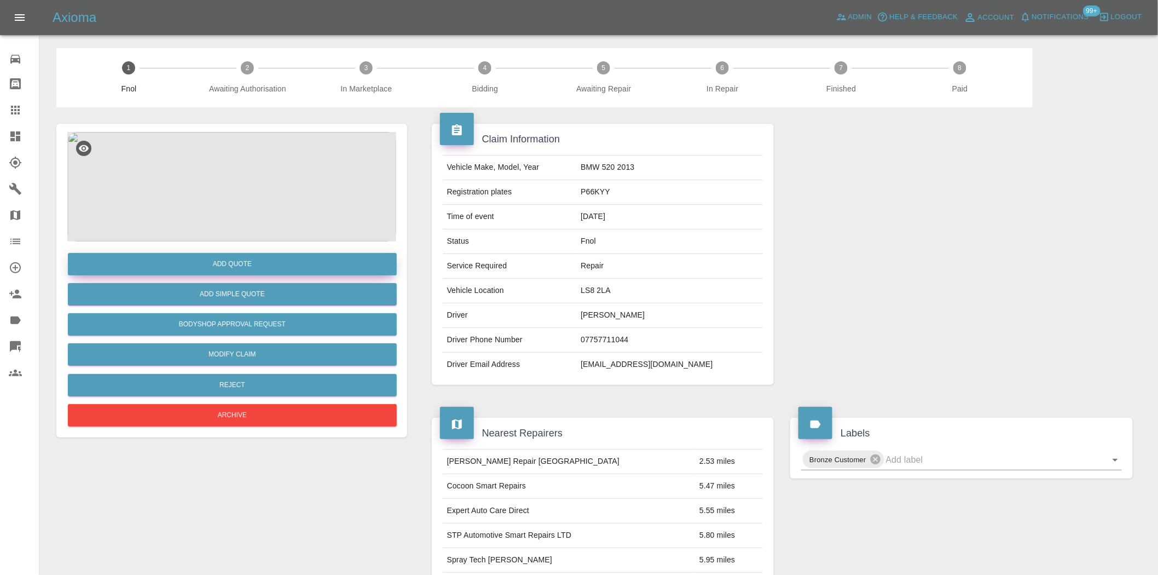
click at [247, 263] on button "Add Quote" at bounding box center [232, 264] width 329 height 22
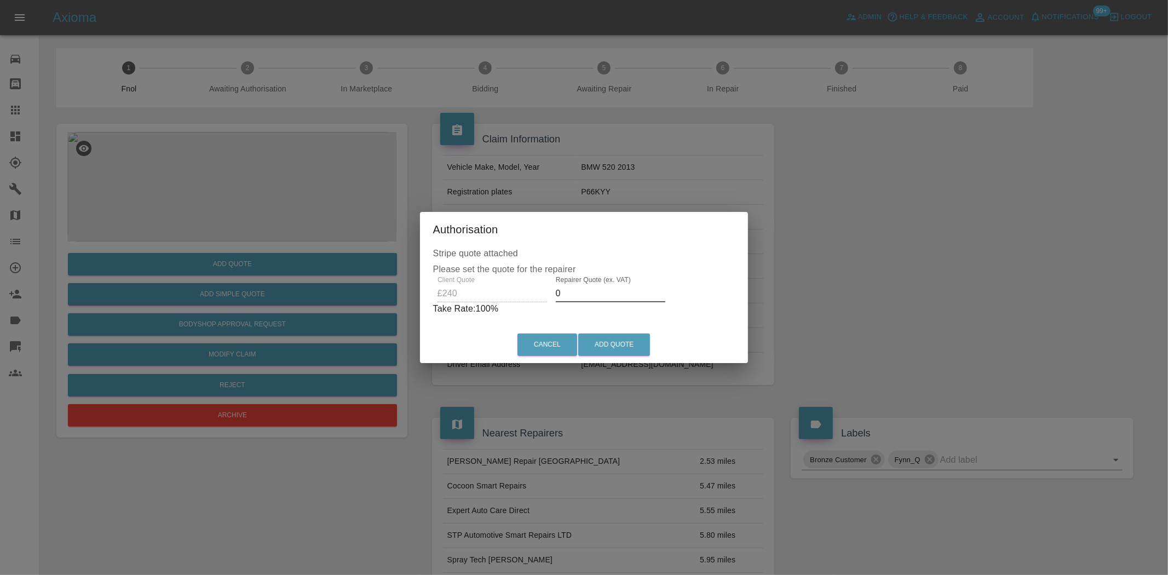
click at [500, 293] on div "Client Quote £240 Repairer Quote (ex. VAT) 0 Take Rate: 100 %" at bounding box center [584, 295] width 302 height 39
click at [360, 264] on div "Authorisation Stripe quote attached Please set the quote for the repairer Clien…" at bounding box center [584, 287] width 1168 height 575
type input "160"
click at [622, 347] on button "Add Quote" at bounding box center [614, 344] width 72 height 22
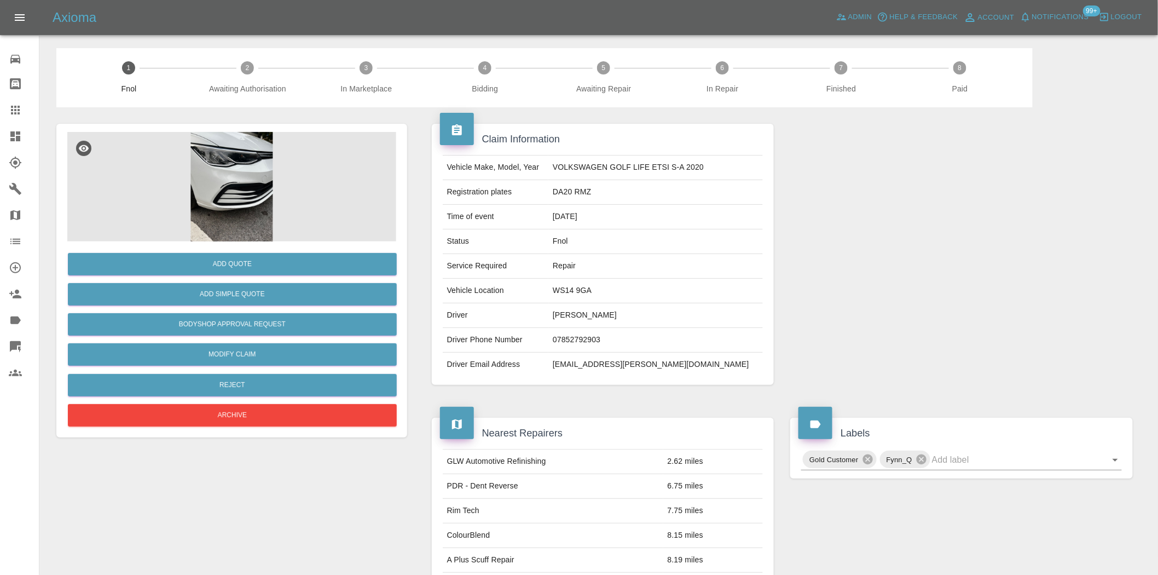
click at [276, 181] on img at bounding box center [231, 186] width 329 height 109
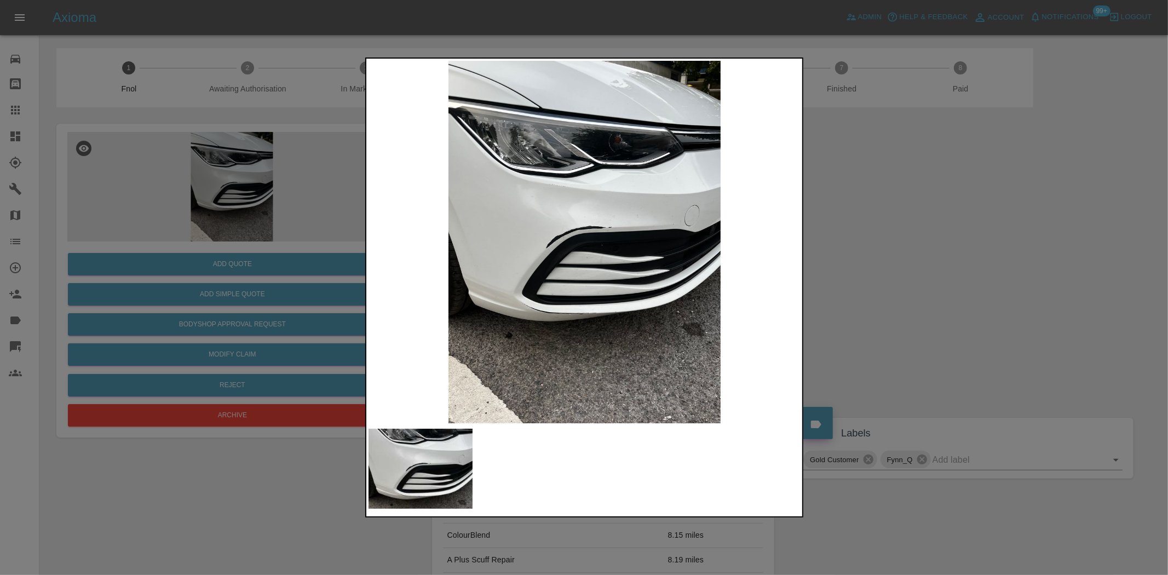
click at [549, 258] on img at bounding box center [584, 242] width 433 height 362
click at [568, 222] on img at bounding box center [584, 242] width 433 height 362
click at [568, 225] on img at bounding box center [584, 242] width 433 height 362
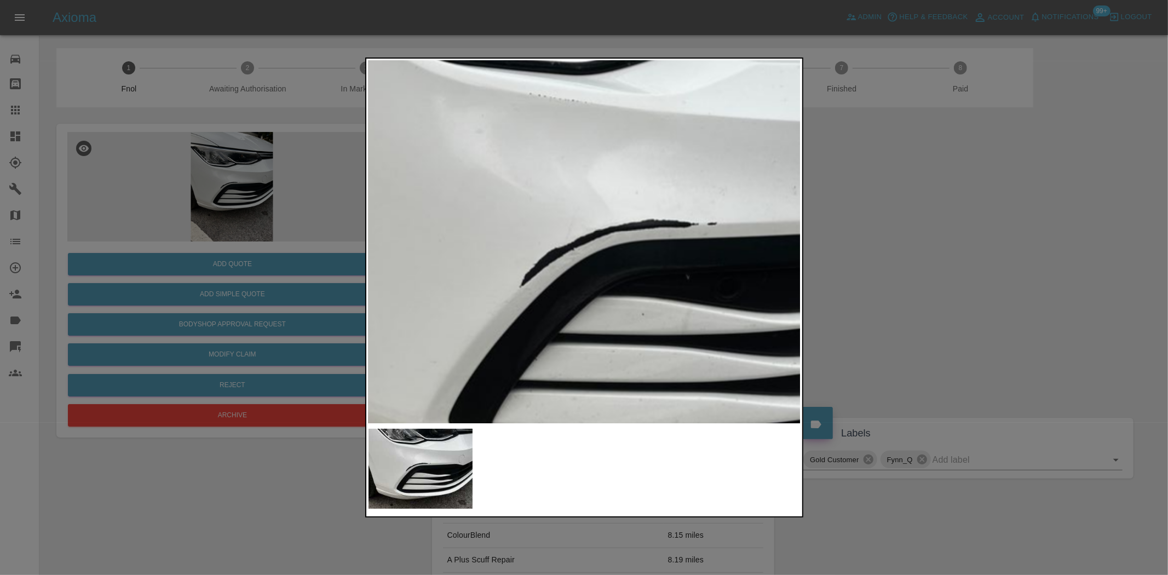
click at [564, 146] on img at bounding box center [635, 268] width 1298 height 1088
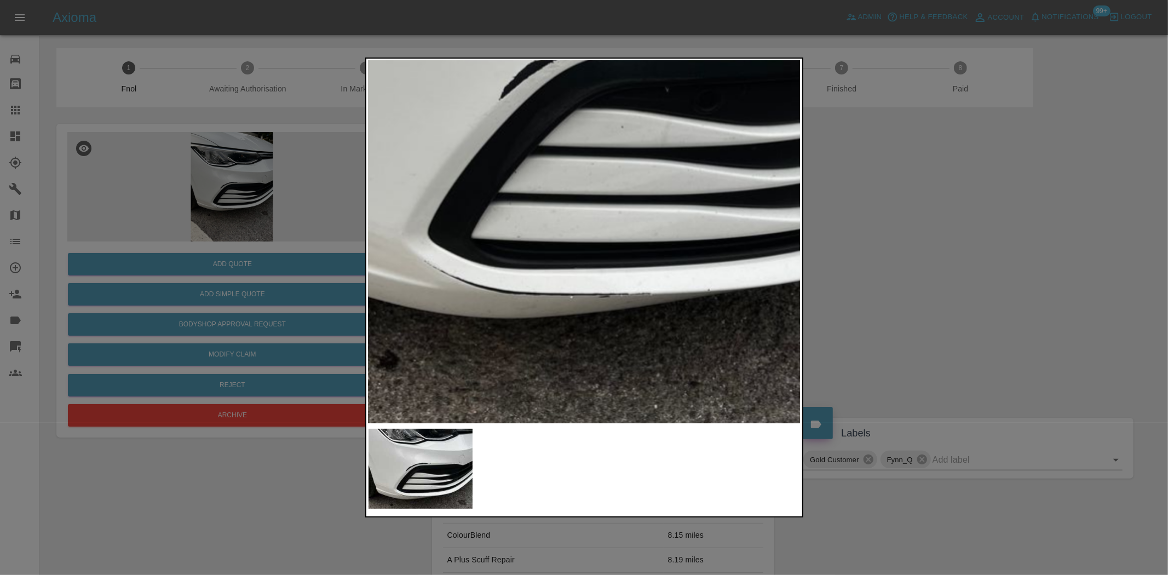
drag, startPoint x: 288, startPoint y: 231, endPoint x: 215, endPoint y: 277, distance: 86.1
click at [280, 234] on div at bounding box center [584, 287] width 1168 height 575
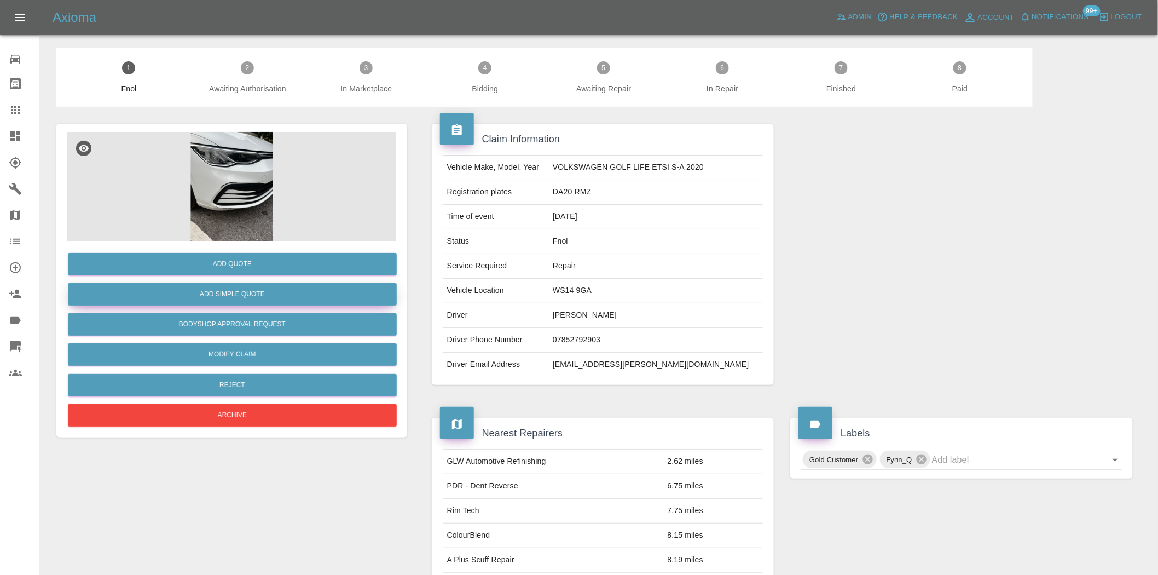
click at [217, 291] on button "Add Simple Quote" at bounding box center [232, 294] width 329 height 22
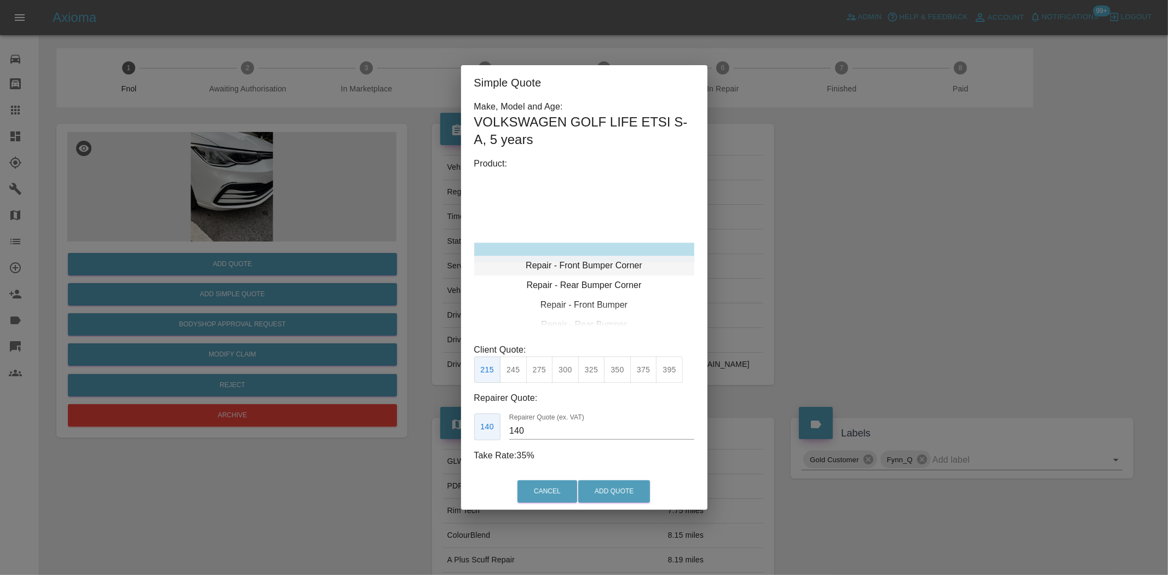
type input "120"
click at [605, 257] on div "Repair - Front Bumper Corner" at bounding box center [584, 266] width 220 height 20
drag, startPoint x: 511, startPoint y: 367, endPoint x: 550, endPoint y: 463, distance: 103.4
click at [511, 367] on button "199" at bounding box center [513, 369] width 27 height 27
drag, startPoint x: 590, startPoint y: 488, endPoint x: 776, endPoint y: 509, distance: 186.8
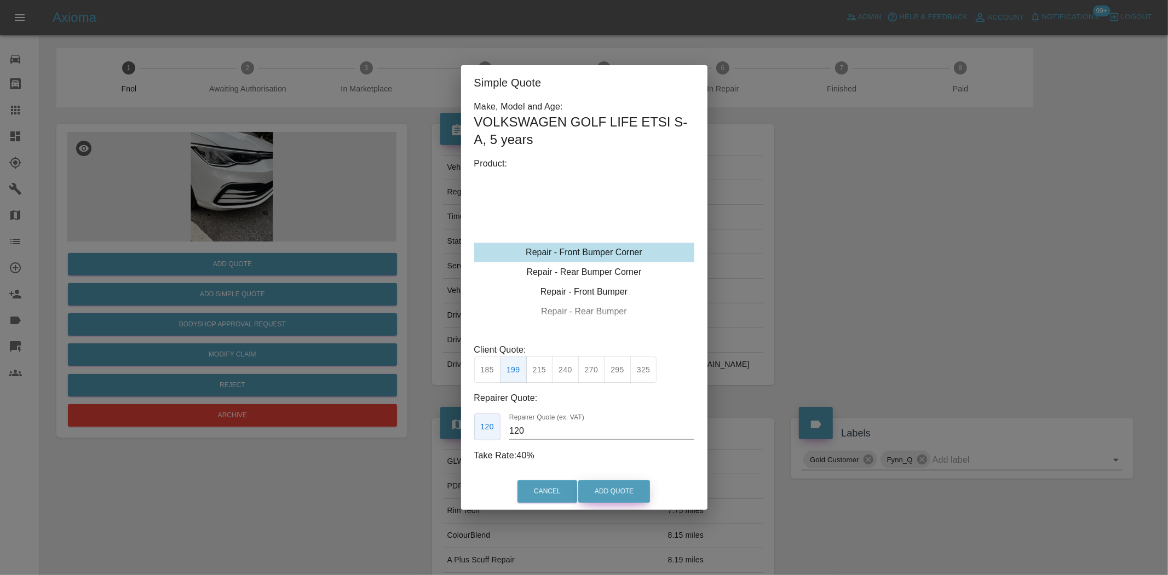
click at [591, 488] on button "Add Quote" at bounding box center [614, 491] width 72 height 22
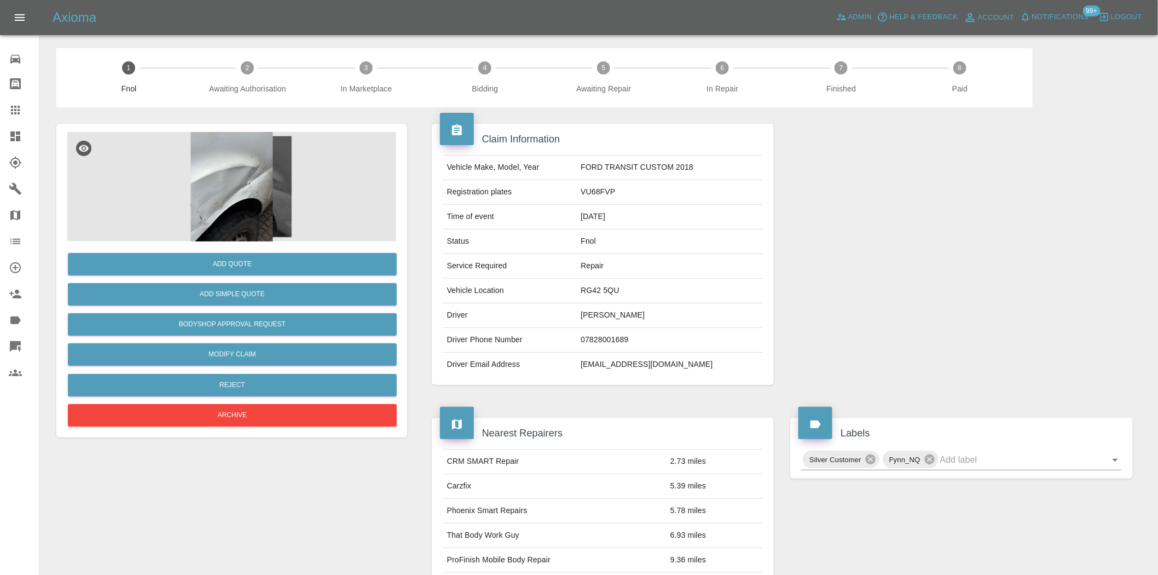
click at [247, 227] on img at bounding box center [231, 186] width 329 height 109
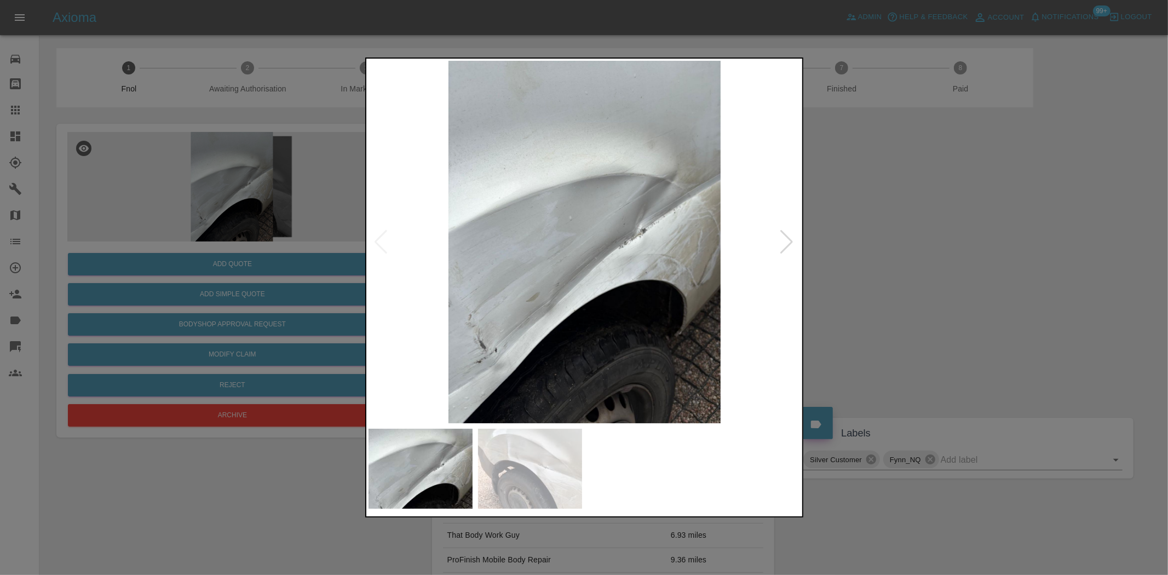
click at [513, 279] on img at bounding box center [584, 242] width 433 height 362
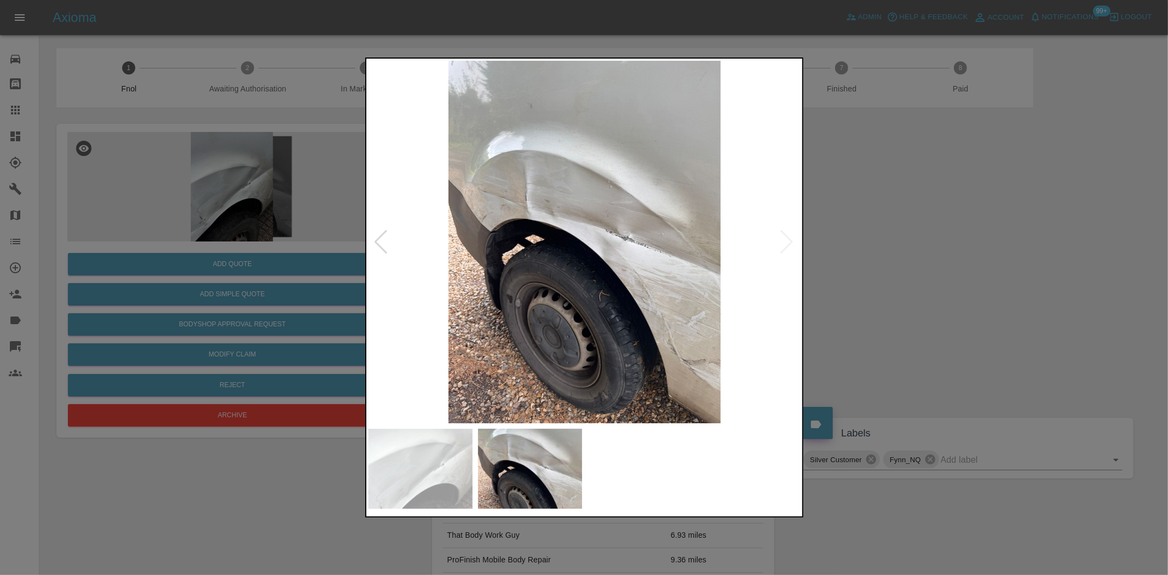
click at [166, 226] on div at bounding box center [584, 287] width 1168 height 575
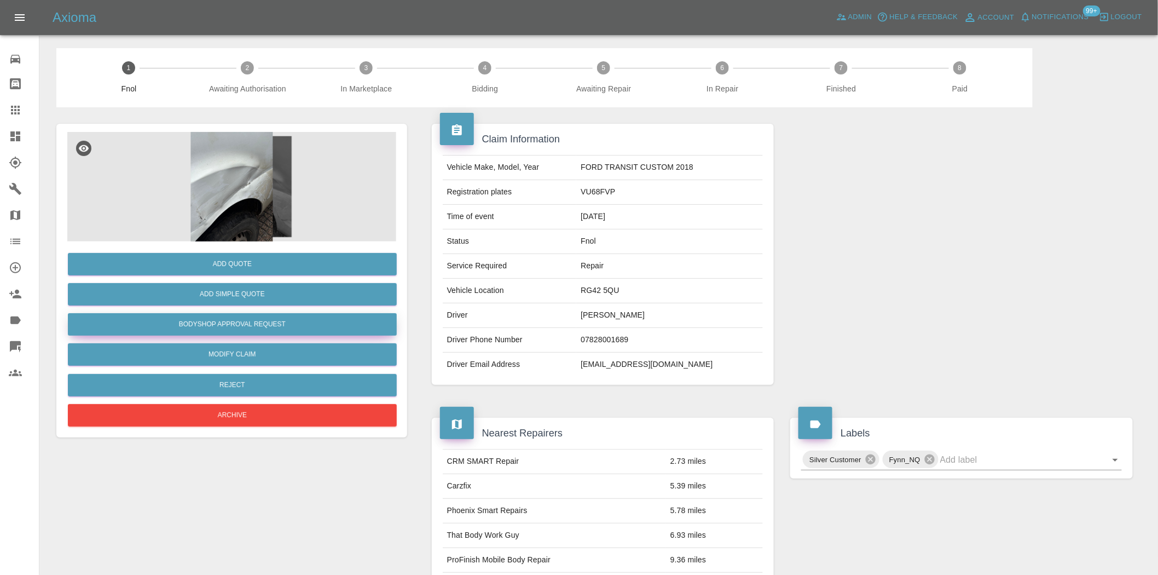
click at [249, 321] on button "Bodyshop Approval Request" at bounding box center [232, 324] width 329 height 22
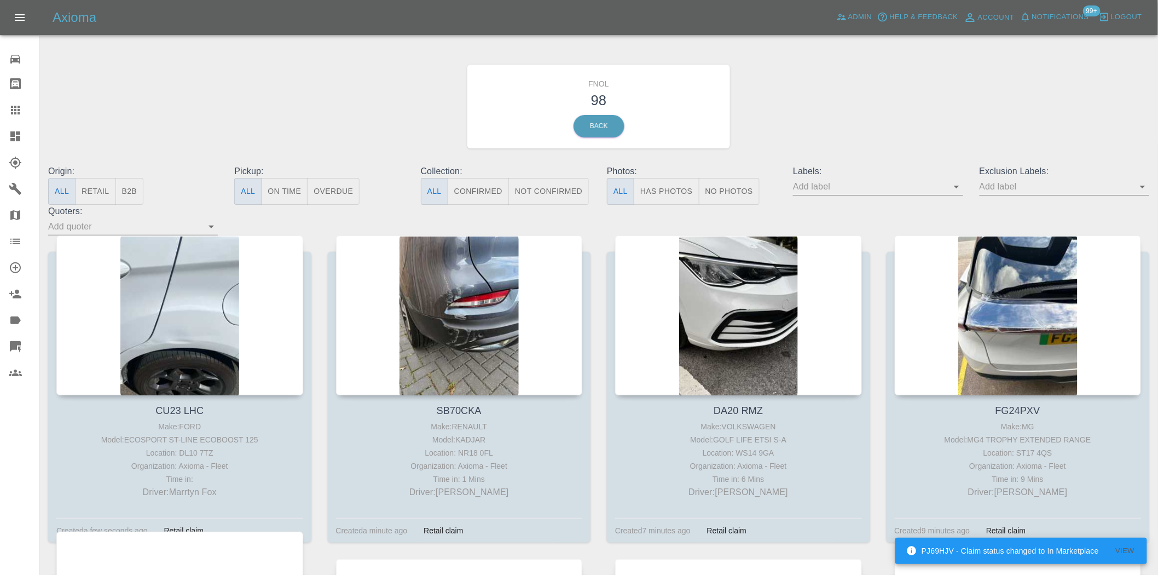
scroll to position [304, 0]
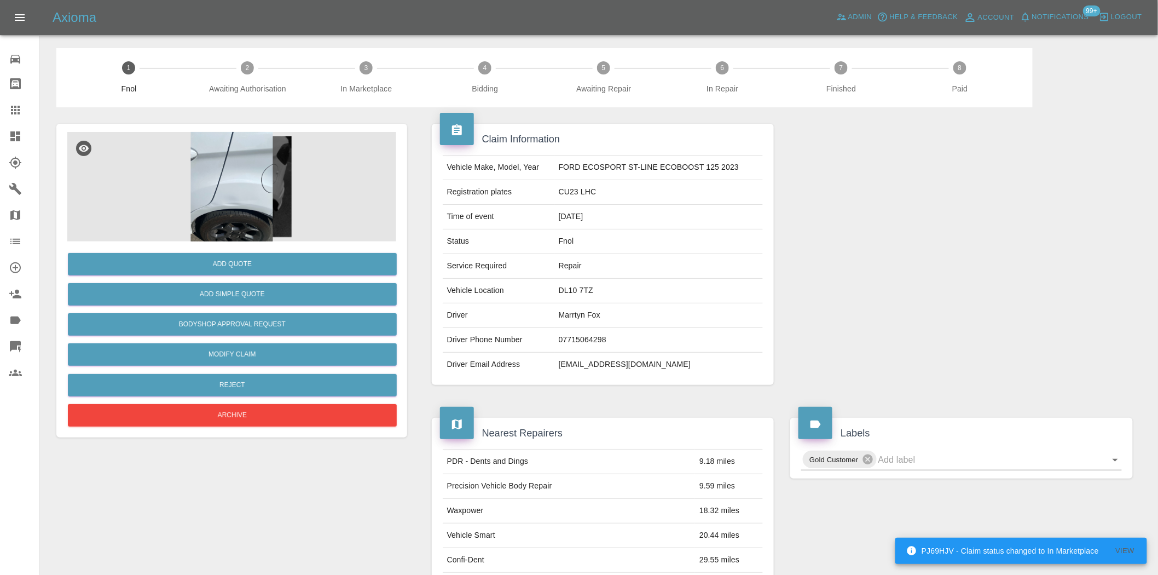
click at [212, 183] on img at bounding box center [231, 186] width 329 height 109
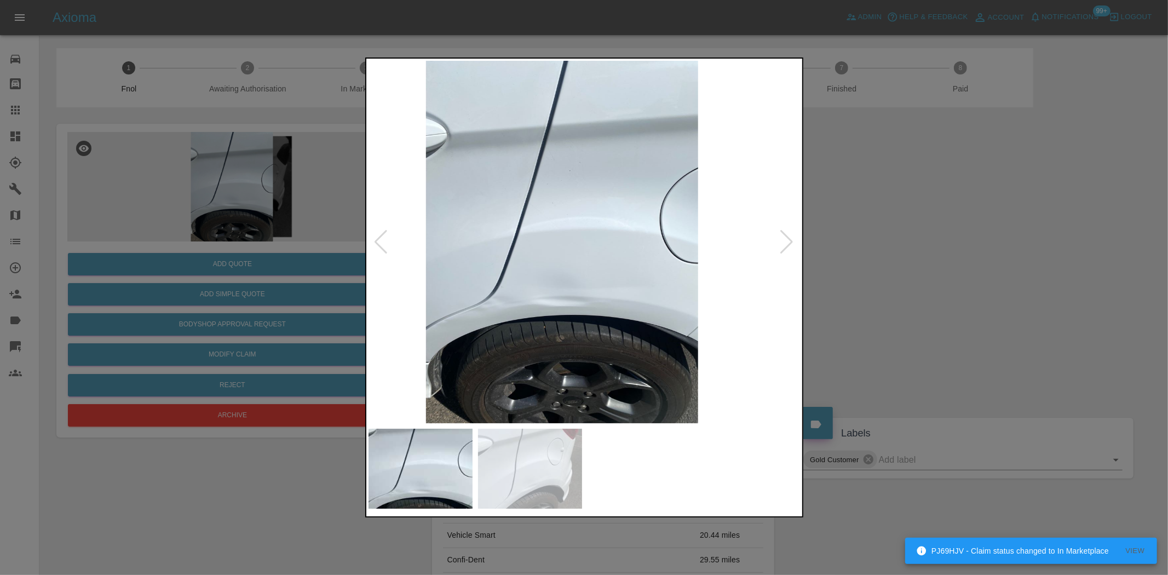
click at [581, 278] on img at bounding box center [561, 242] width 433 height 362
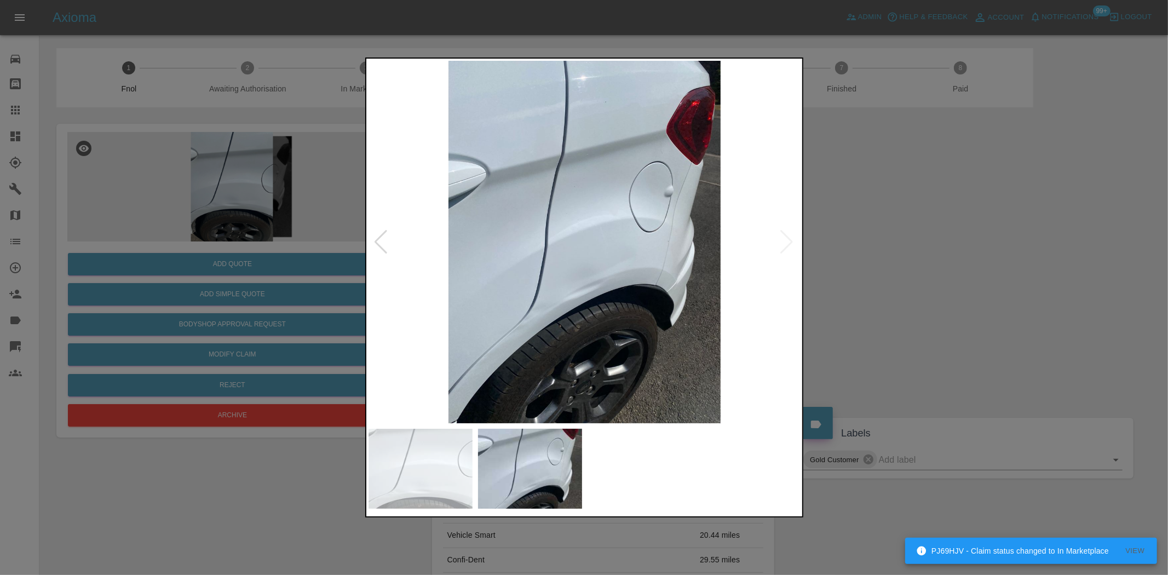
click at [537, 309] on img at bounding box center [584, 242] width 433 height 362
click at [551, 304] on img at bounding box center [584, 242] width 433 height 362
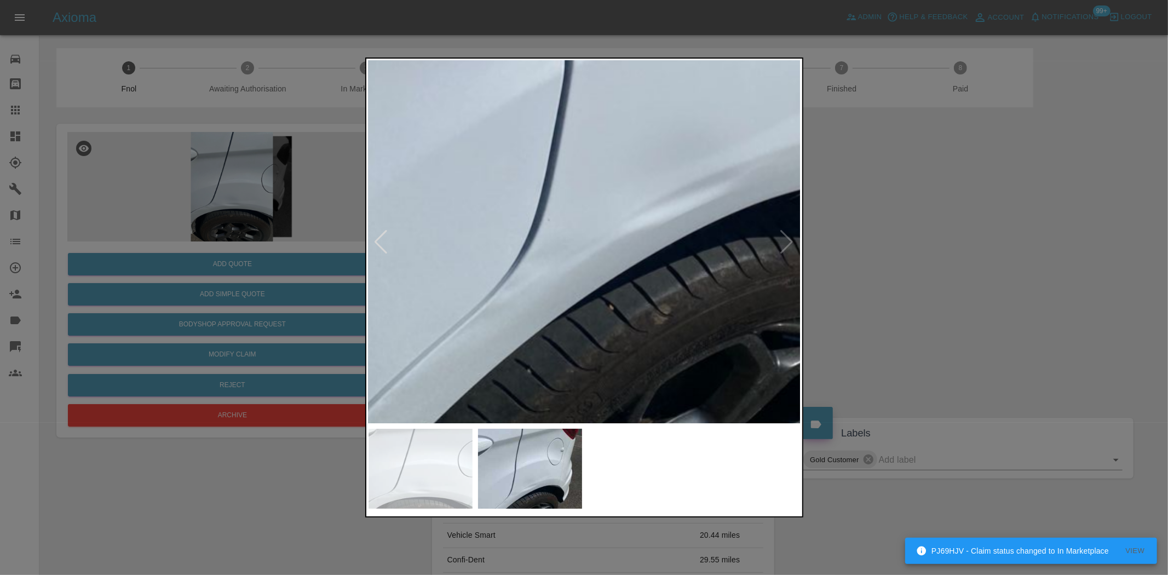
click at [557, 333] on img at bounding box center [683, 56] width 1298 height 1088
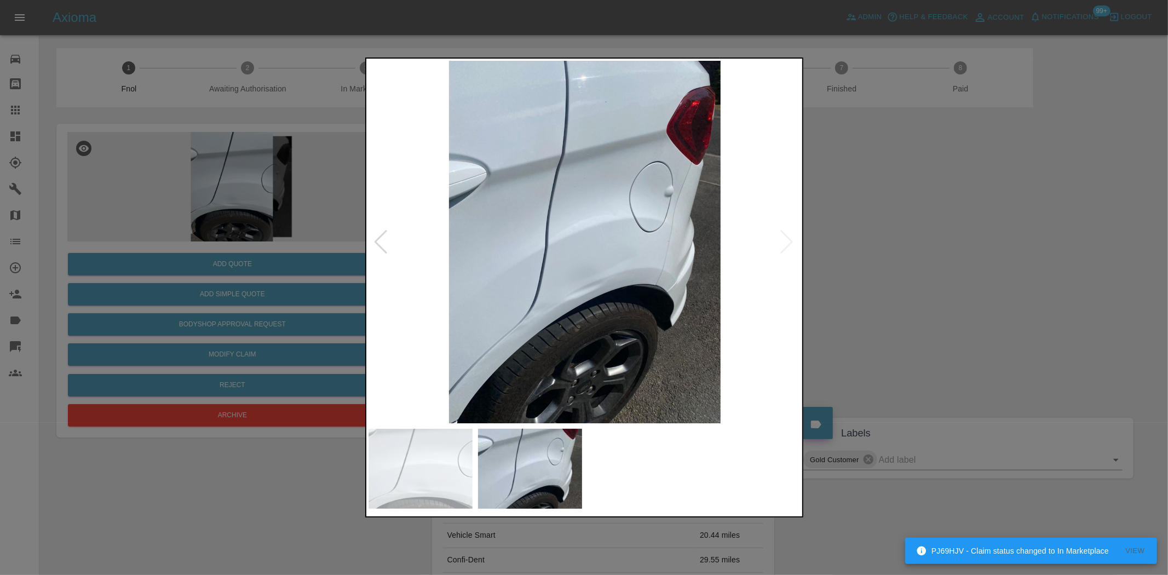
click at [540, 335] on img at bounding box center [584, 242] width 433 height 362
click at [588, 325] on img at bounding box center [584, 242] width 433 height 362
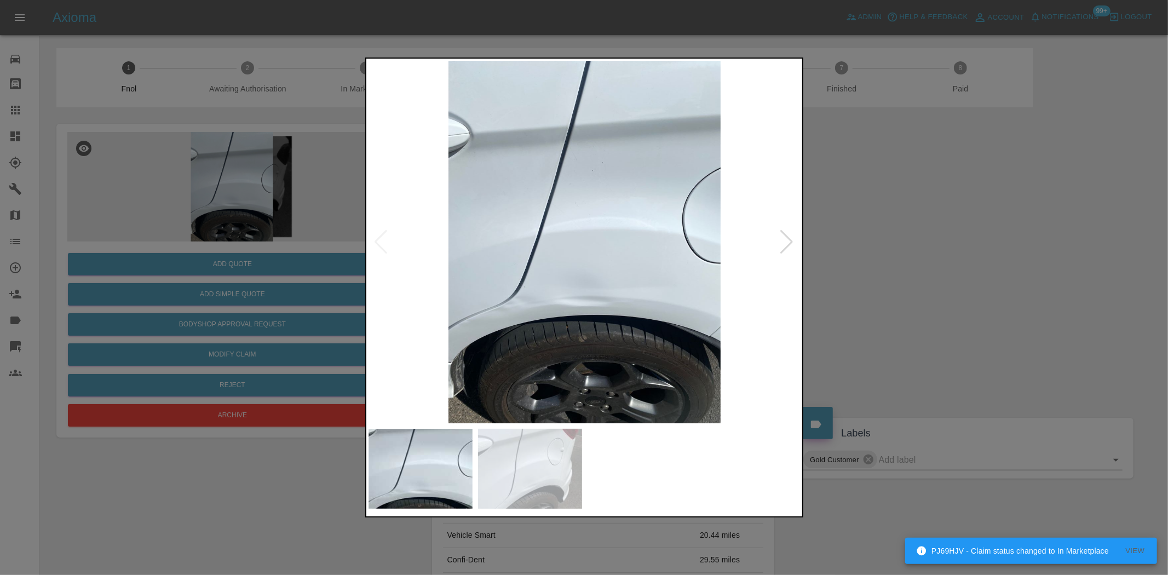
click at [521, 320] on img at bounding box center [584, 242] width 433 height 362
click at [635, 319] on img at bounding box center [584, 242] width 433 height 362
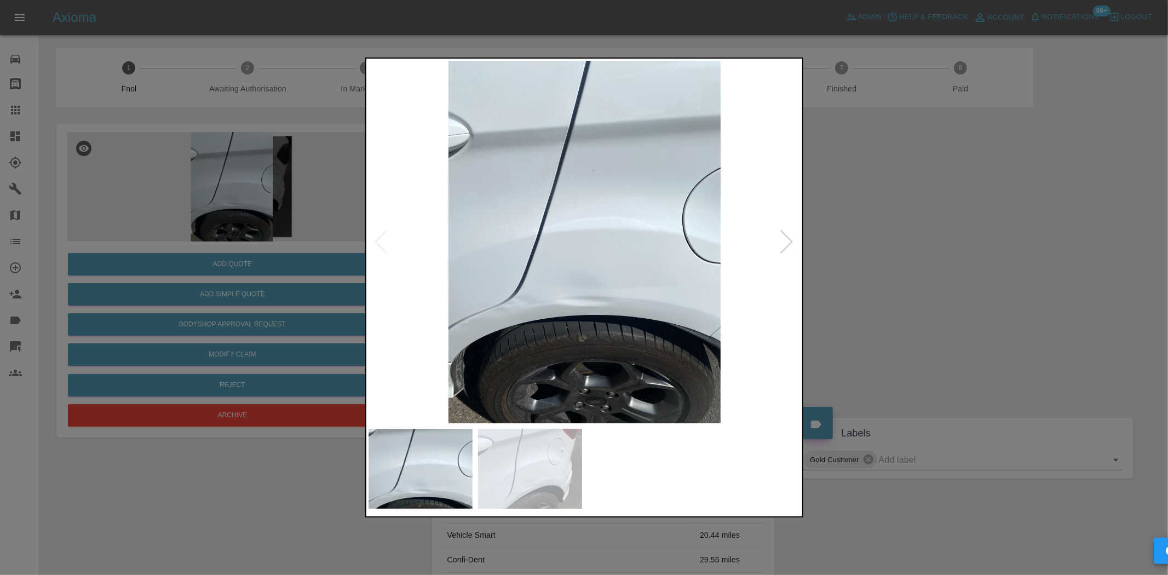
click at [633, 319] on img at bounding box center [584, 242] width 433 height 362
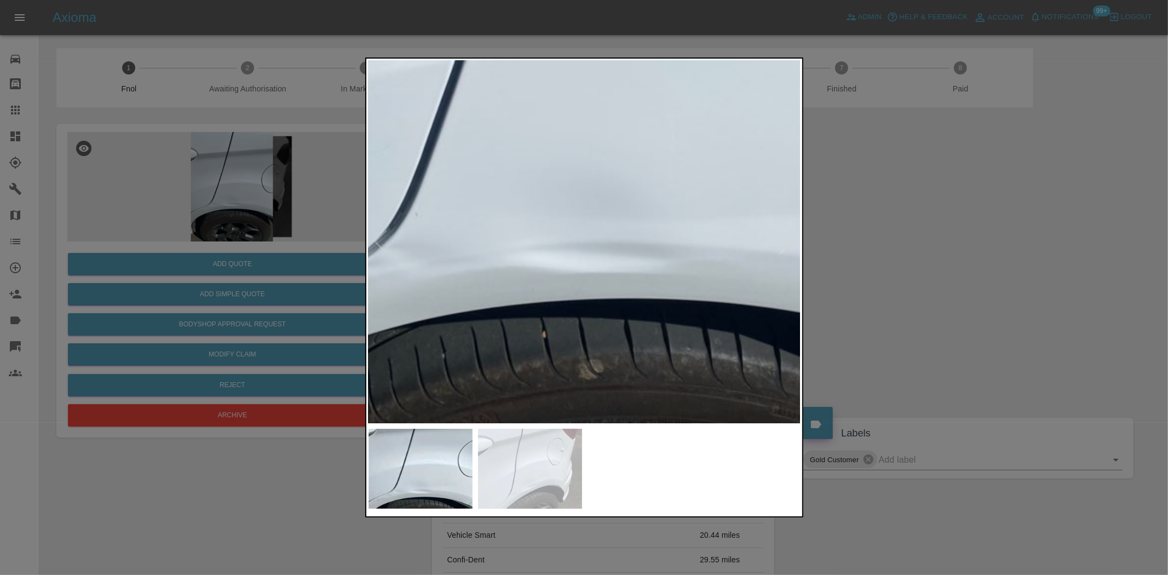
click at [661, 365] on img at bounding box center [596, 80] width 1298 height 1088
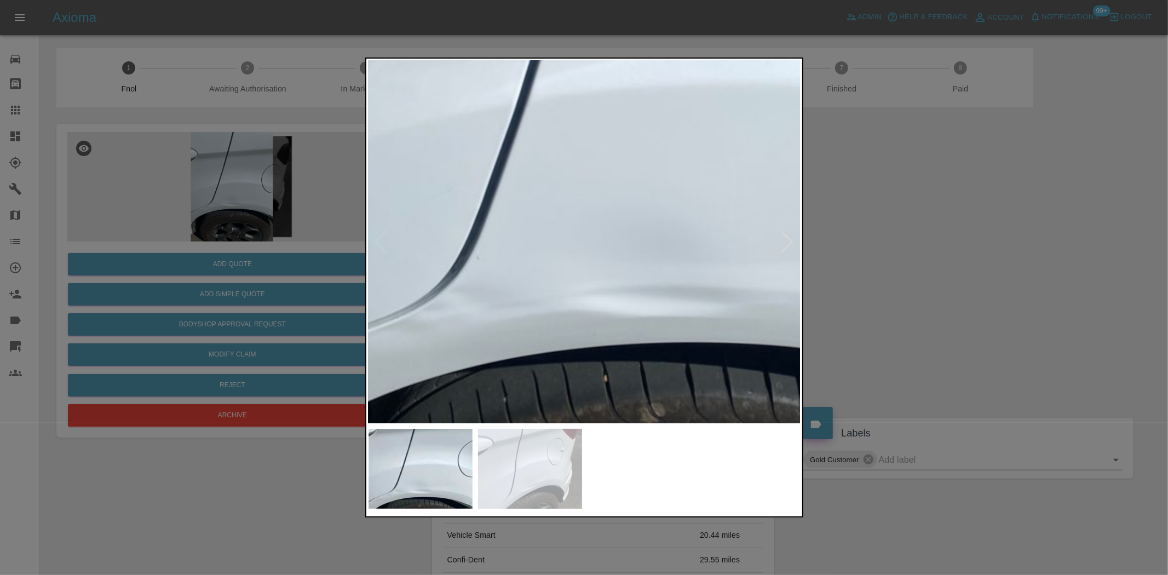
click at [641, 363] on img at bounding box center [658, 124] width 1298 height 1088
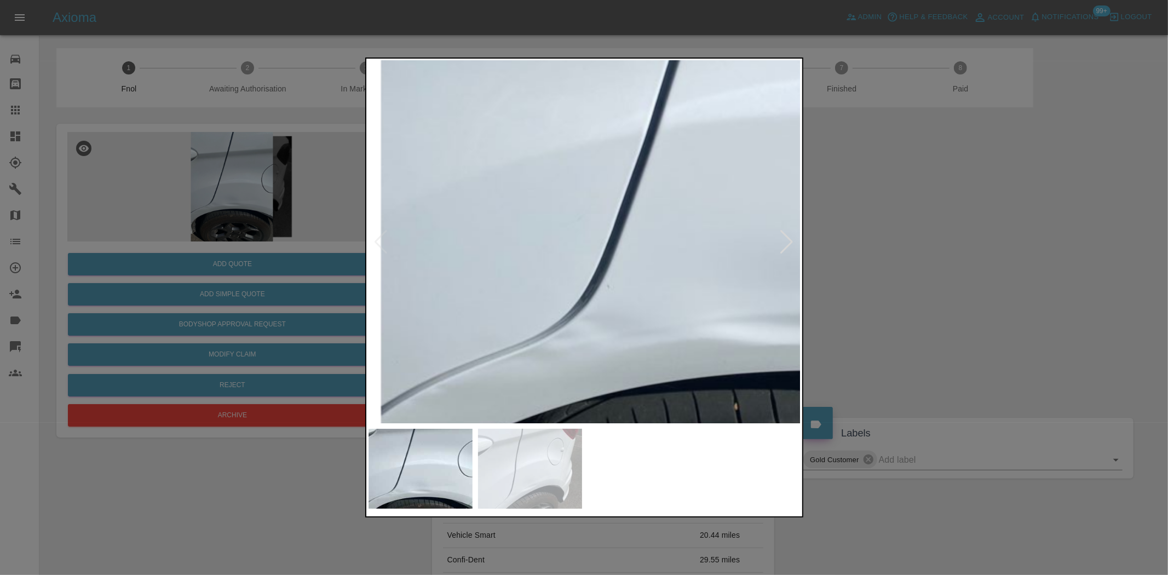
click at [623, 371] on img at bounding box center [788, 152] width 1298 height 1088
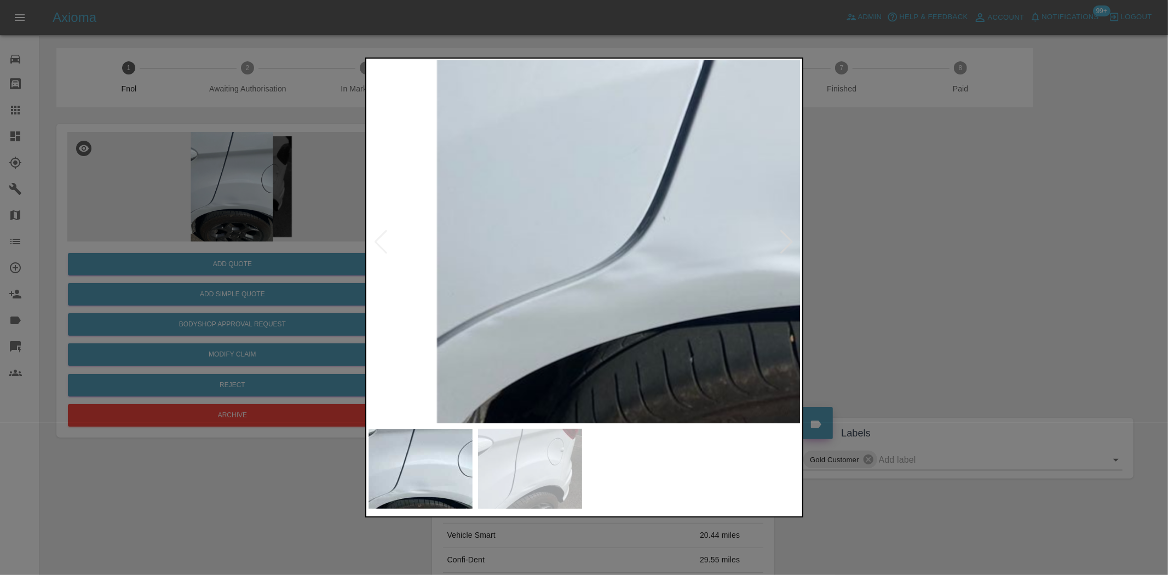
click at [569, 322] on img at bounding box center [844, 84] width 1298 height 1088
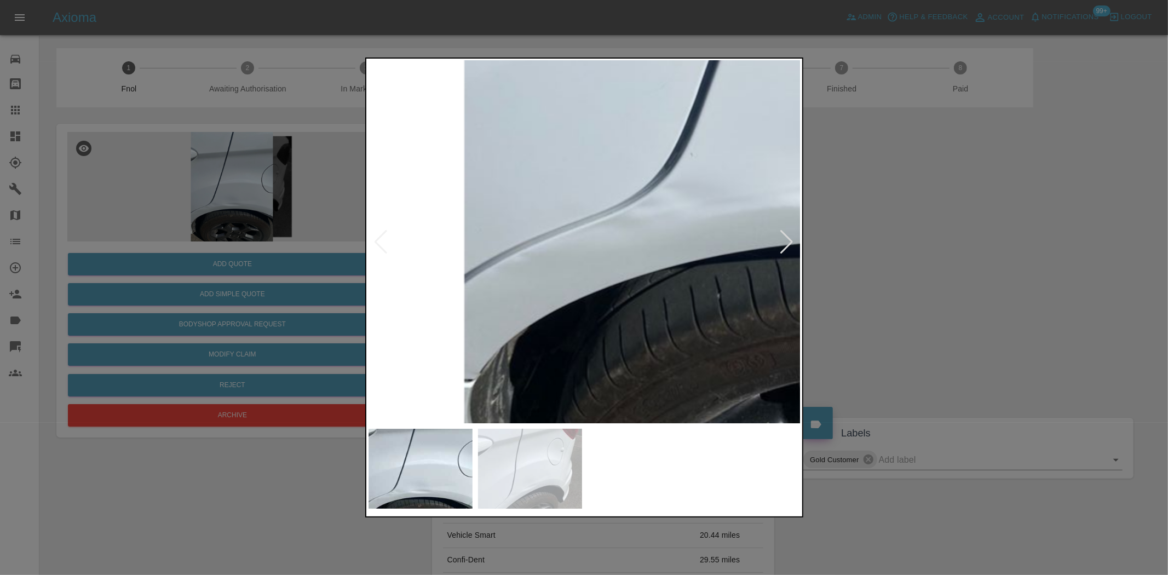
drag, startPoint x: 234, startPoint y: 210, endPoint x: 298, endPoint y: 295, distance: 106.3
click at [235, 212] on div at bounding box center [584, 287] width 1168 height 575
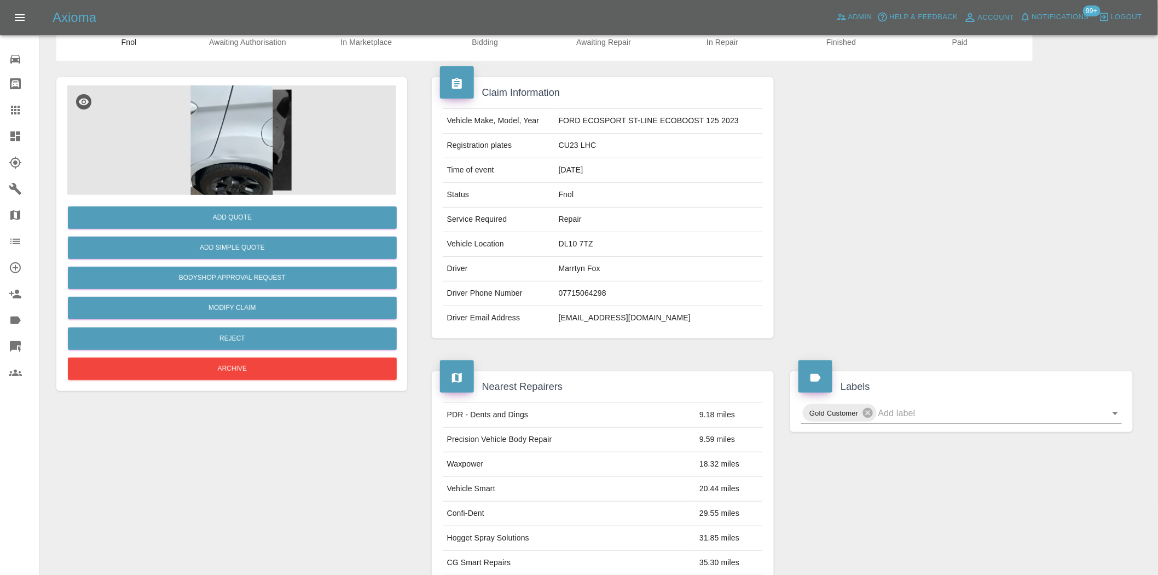
scroll to position [20, 0]
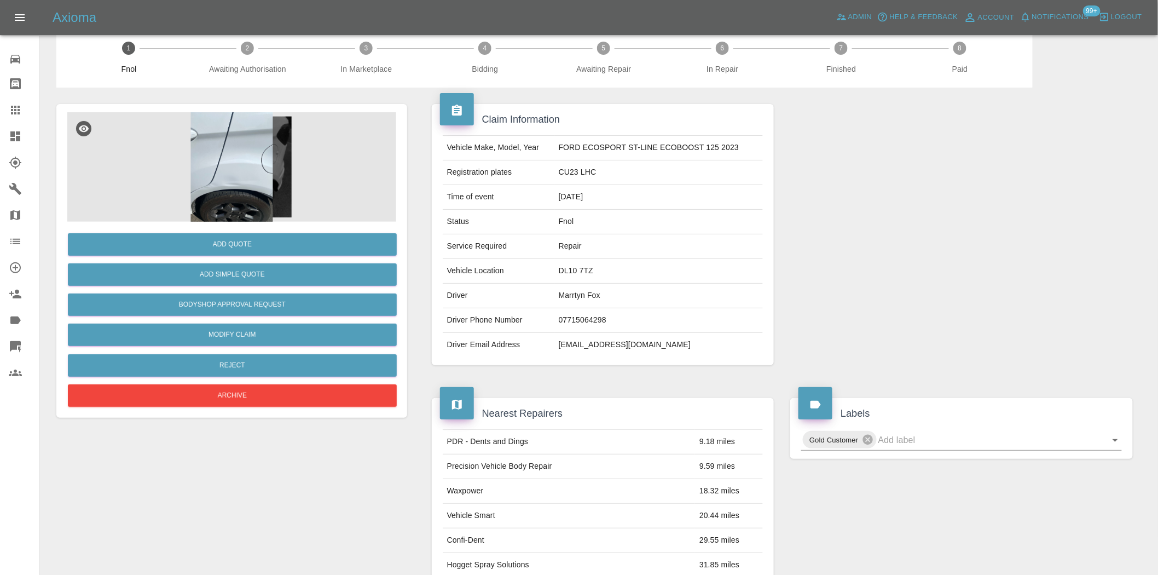
click at [243, 171] on img at bounding box center [231, 166] width 329 height 109
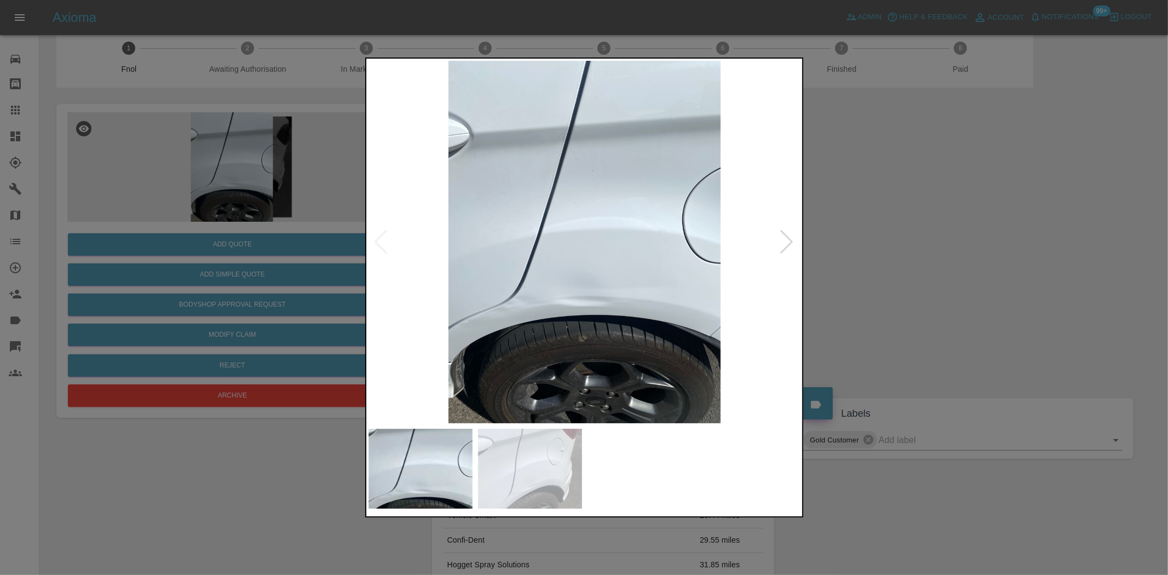
click at [489, 251] on img at bounding box center [584, 242] width 433 height 362
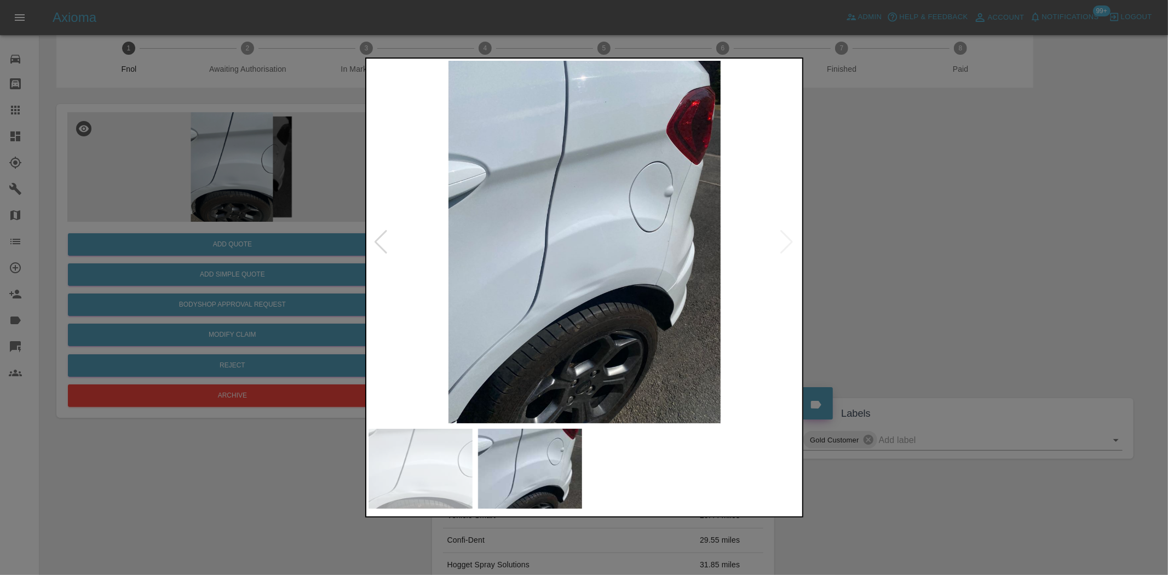
click at [555, 323] on img at bounding box center [584, 242] width 433 height 362
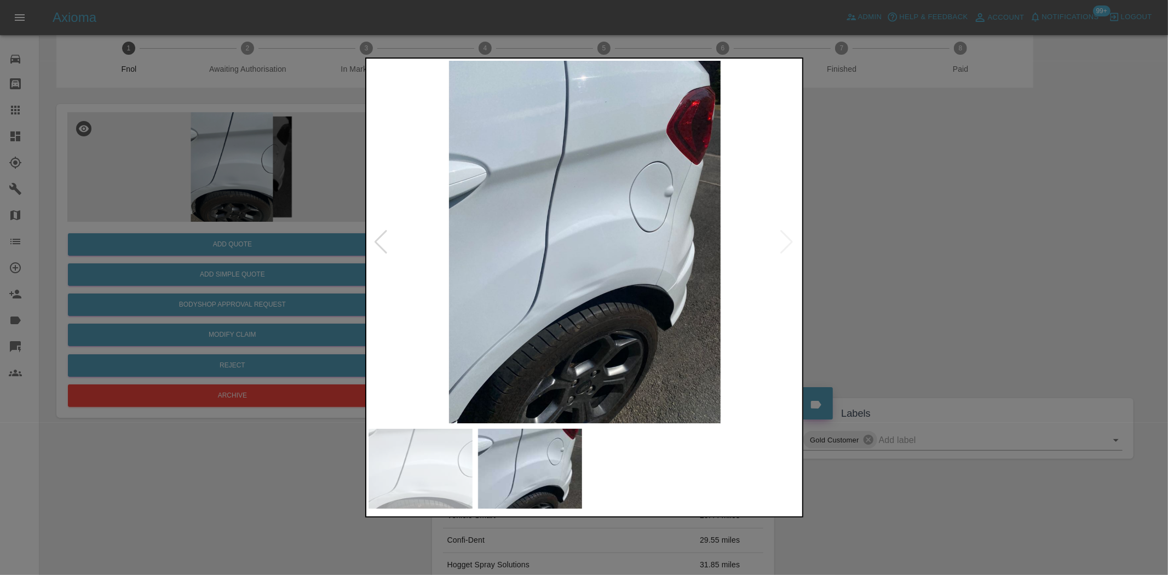
click at [570, 330] on img at bounding box center [584, 242] width 433 height 362
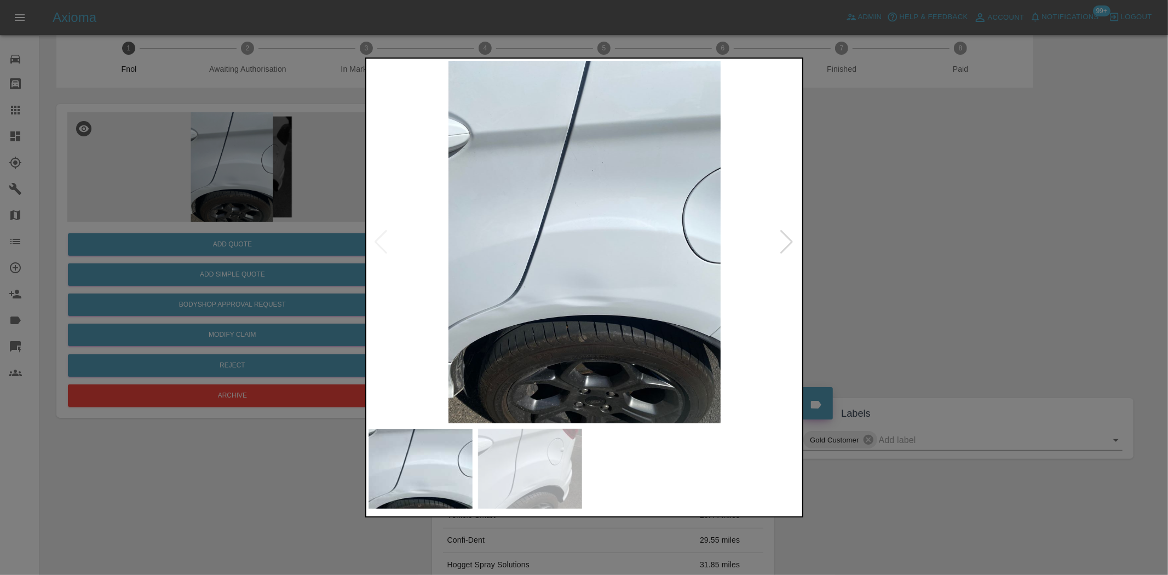
click at [510, 244] on img at bounding box center [584, 242] width 433 height 362
click at [510, 245] on img at bounding box center [584, 242] width 433 height 362
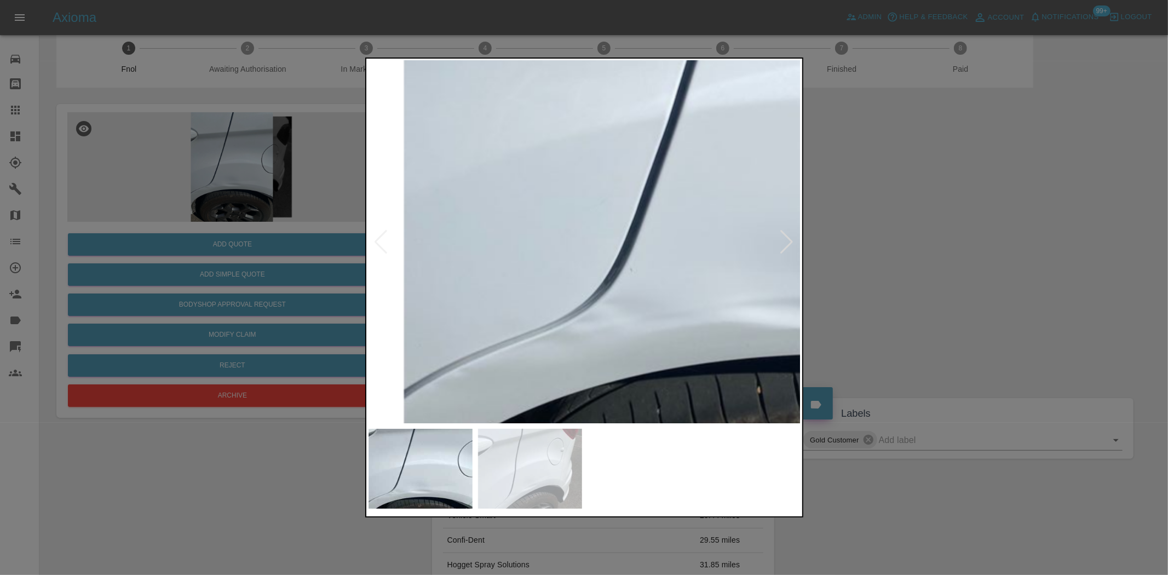
click at [521, 241] on img at bounding box center [811, 136] width 1298 height 1088
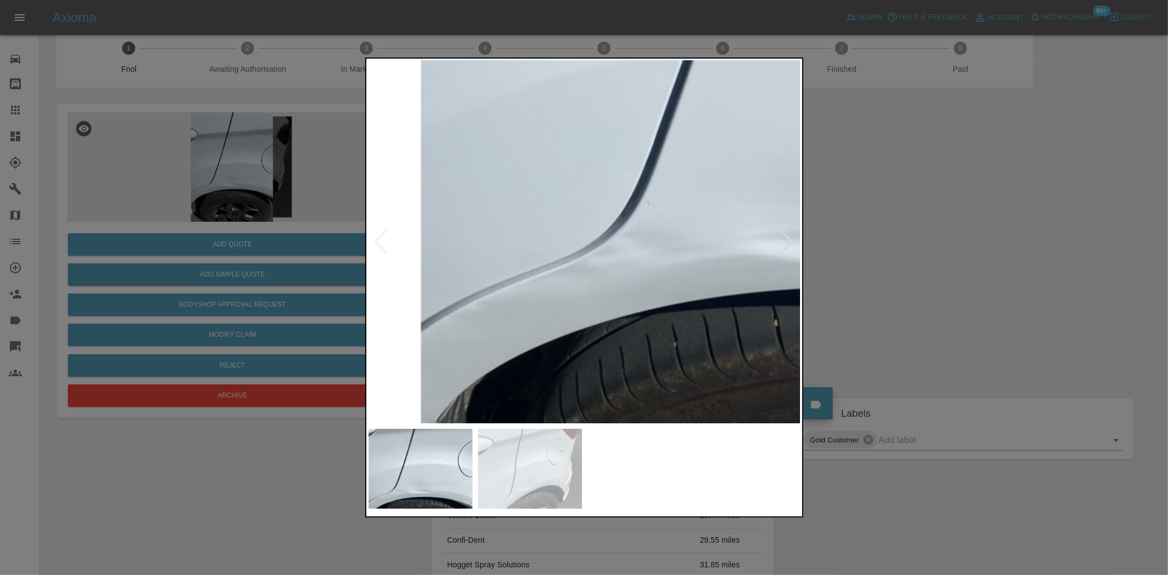
click at [531, 228] on img at bounding box center [828, 69] width 1298 height 1088
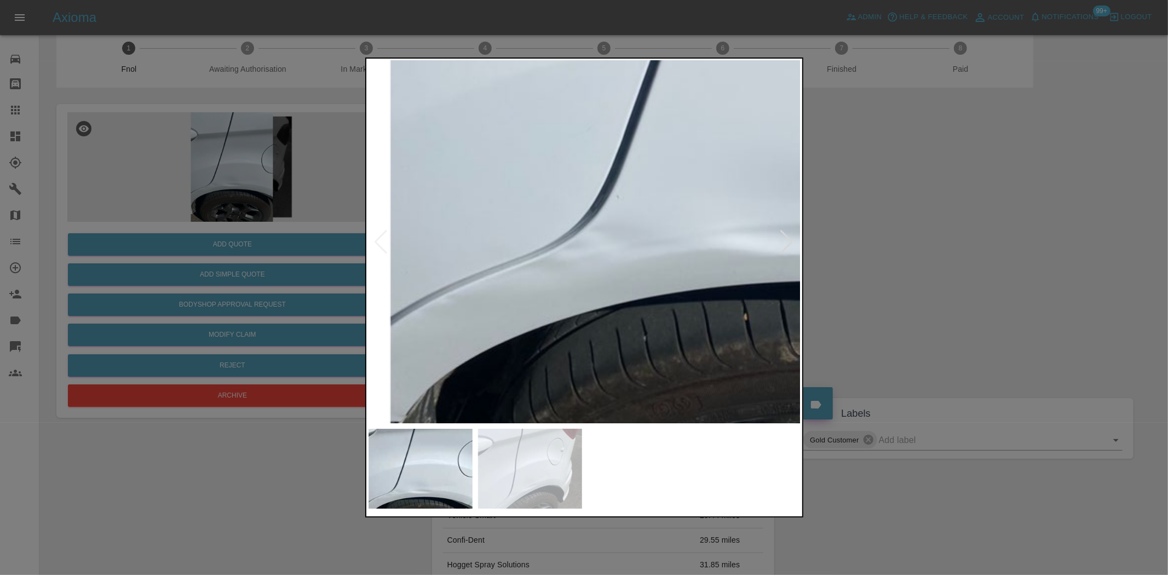
click at [512, 238] on img at bounding box center [798, 62] width 1298 height 1088
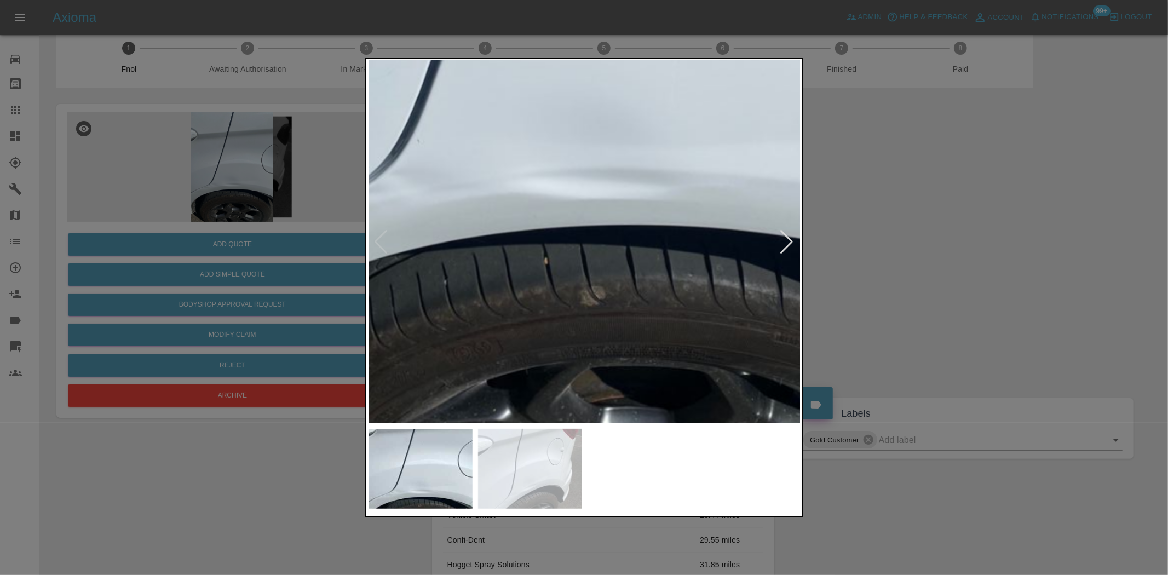
click at [489, 251] on img at bounding box center [598, 6] width 1298 height 1088
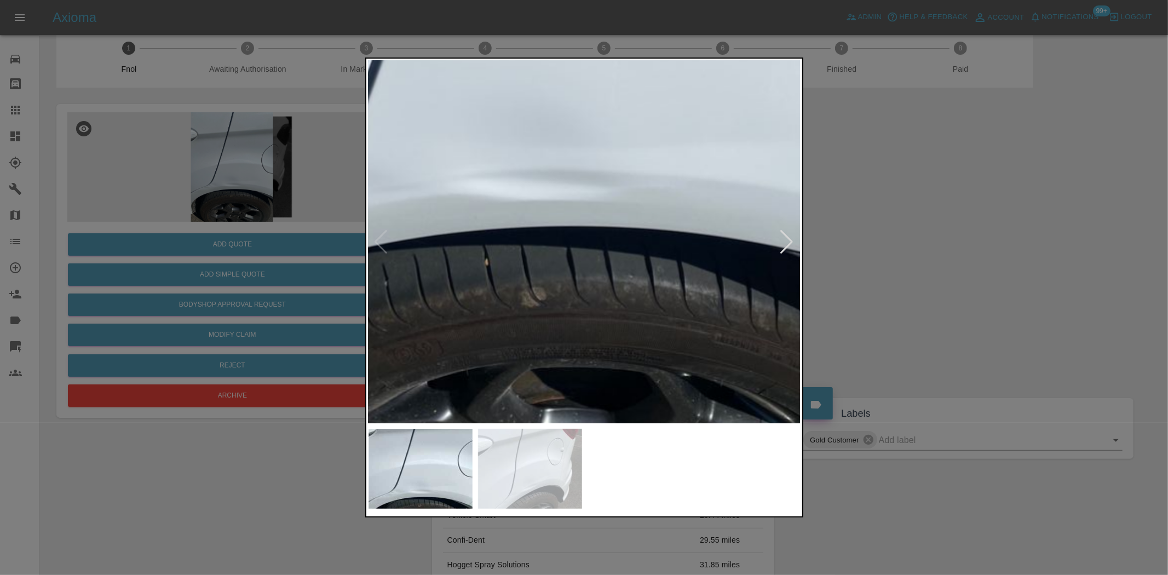
click at [534, 269] on img at bounding box center [539, 7] width 1298 height 1088
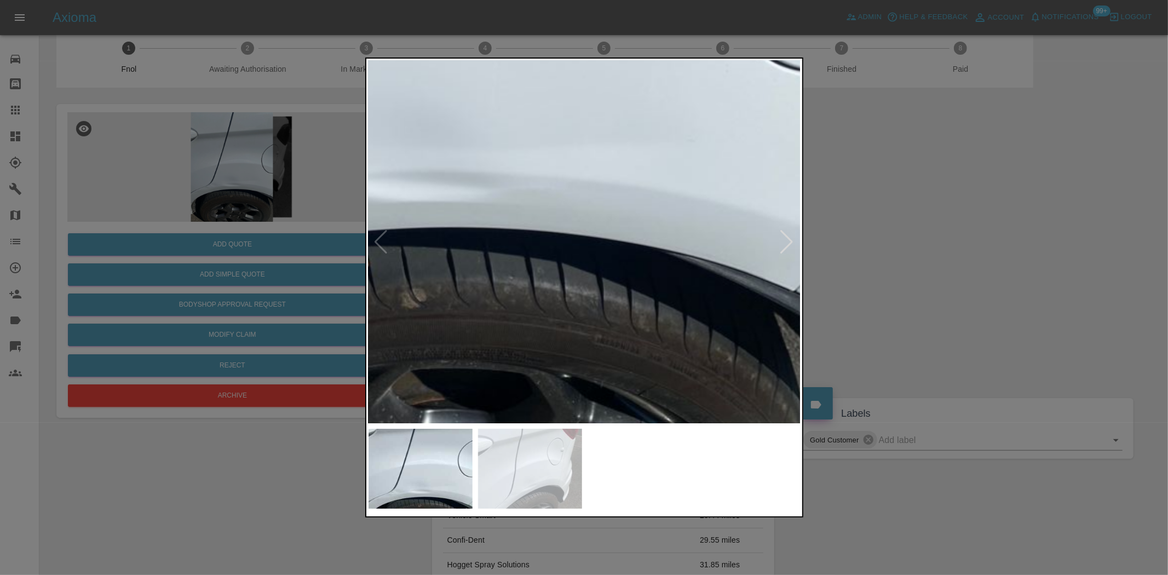
drag, startPoint x: 222, startPoint y: 178, endPoint x: 246, endPoint y: 226, distance: 52.9
click at [222, 180] on div at bounding box center [584, 287] width 1168 height 575
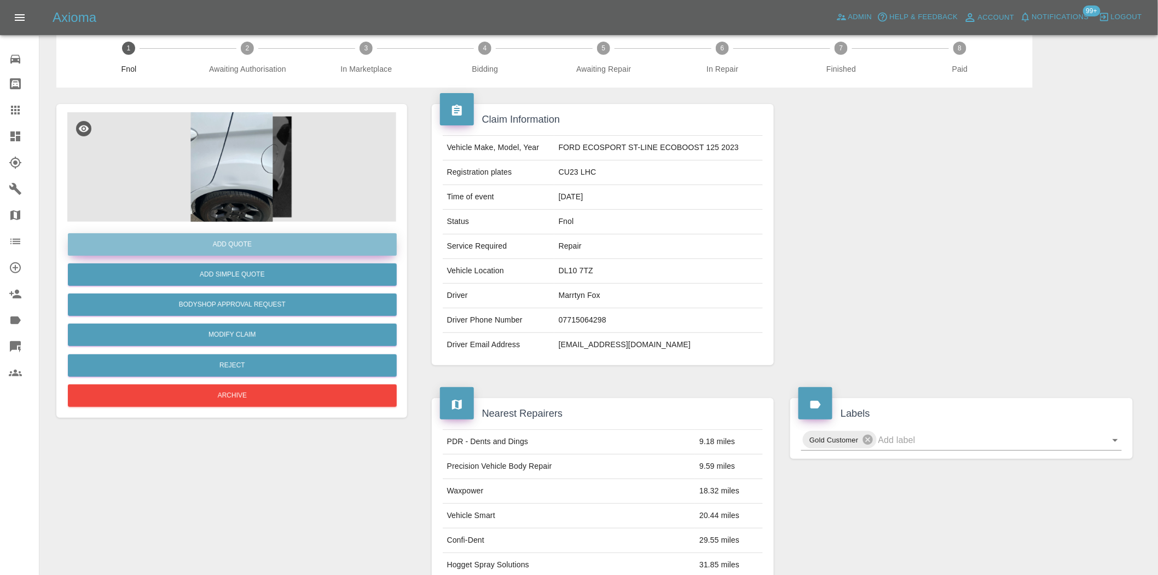
click at [253, 241] on button "Add Quote" at bounding box center [232, 244] width 329 height 22
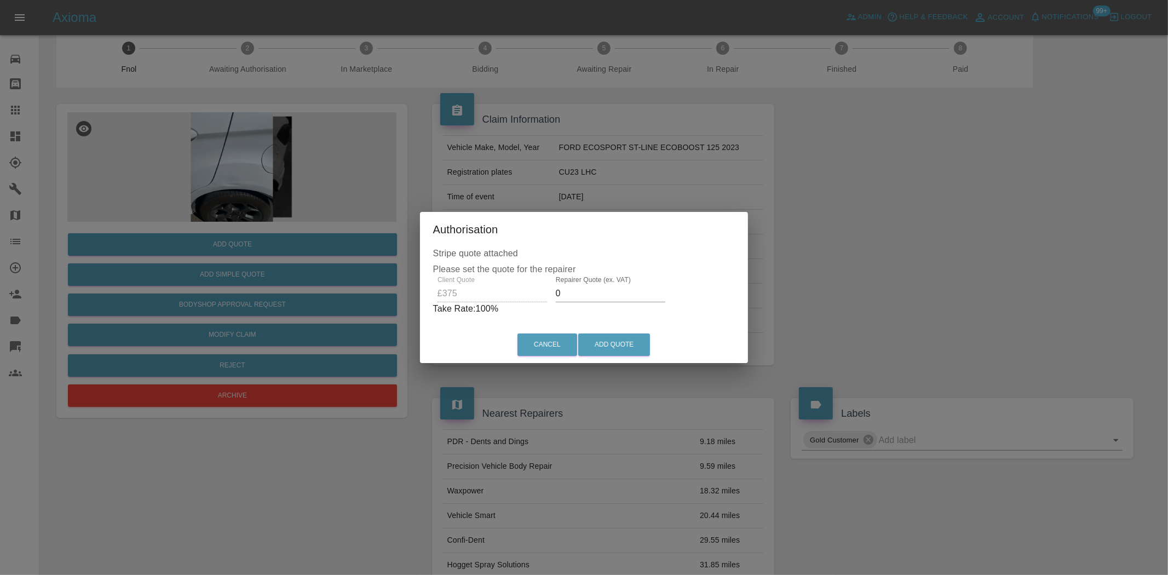
drag, startPoint x: 563, startPoint y: 297, endPoint x: 461, endPoint y: 308, distance: 102.4
click at [477, 303] on div "Client Quote £375 Repairer Quote (ex. VAT) 0 Take Rate: 100 %" at bounding box center [584, 295] width 302 height 39
drag, startPoint x: 491, startPoint y: 297, endPoint x: 403, endPoint y: 297, distance: 87.6
click at [406, 297] on div "Authorisation Stripe quote attached Please set the quote for the repairer Clien…" at bounding box center [584, 287] width 1168 height 575
type input "230"
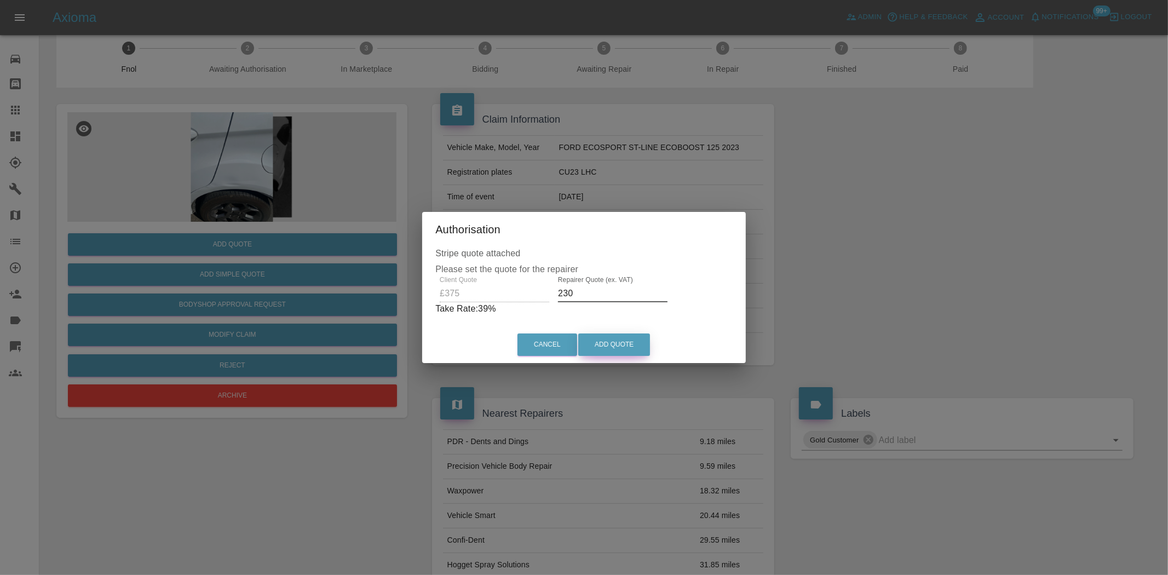
click at [615, 342] on button "Add Quote" at bounding box center [614, 344] width 72 height 22
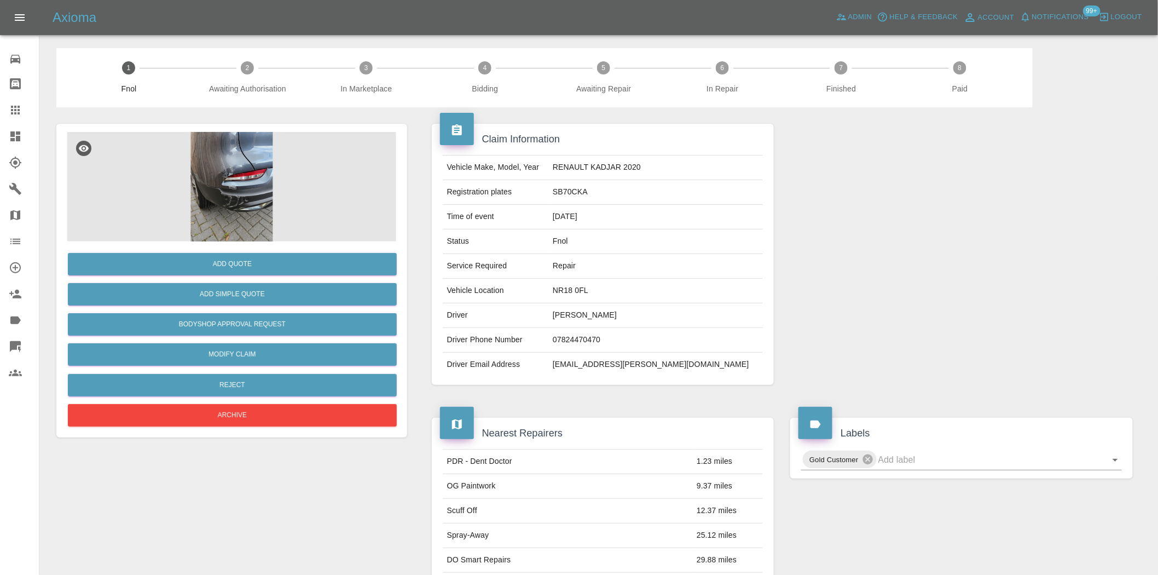
click at [256, 167] on img at bounding box center [231, 186] width 329 height 109
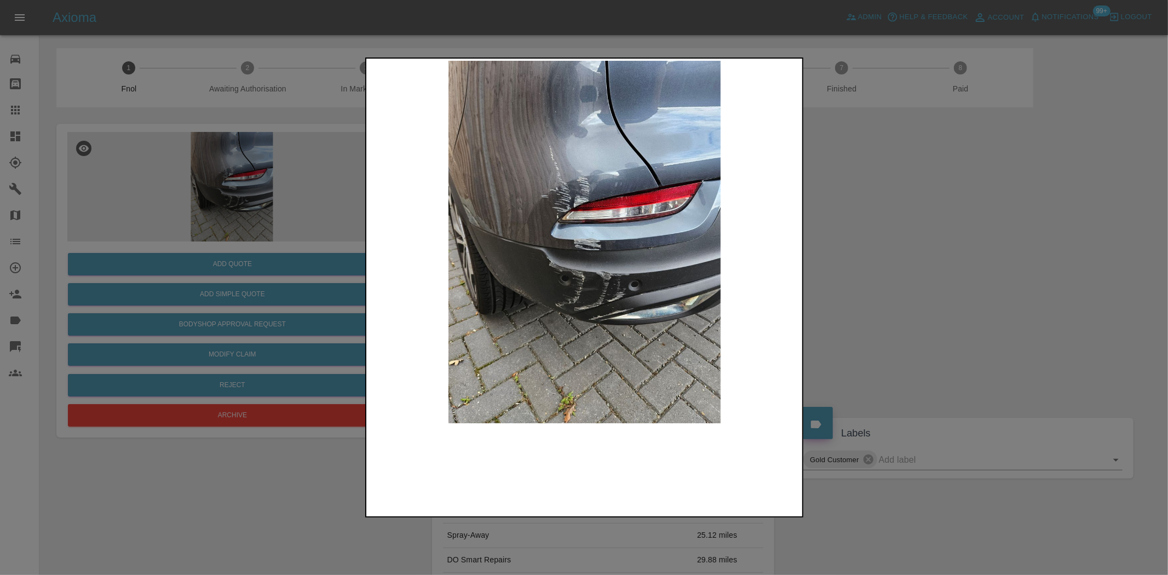
click at [582, 256] on img at bounding box center [584, 242] width 433 height 362
click at [518, 276] on img at bounding box center [584, 242] width 433 height 362
click at [335, 222] on div at bounding box center [584, 287] width 1168 height 575
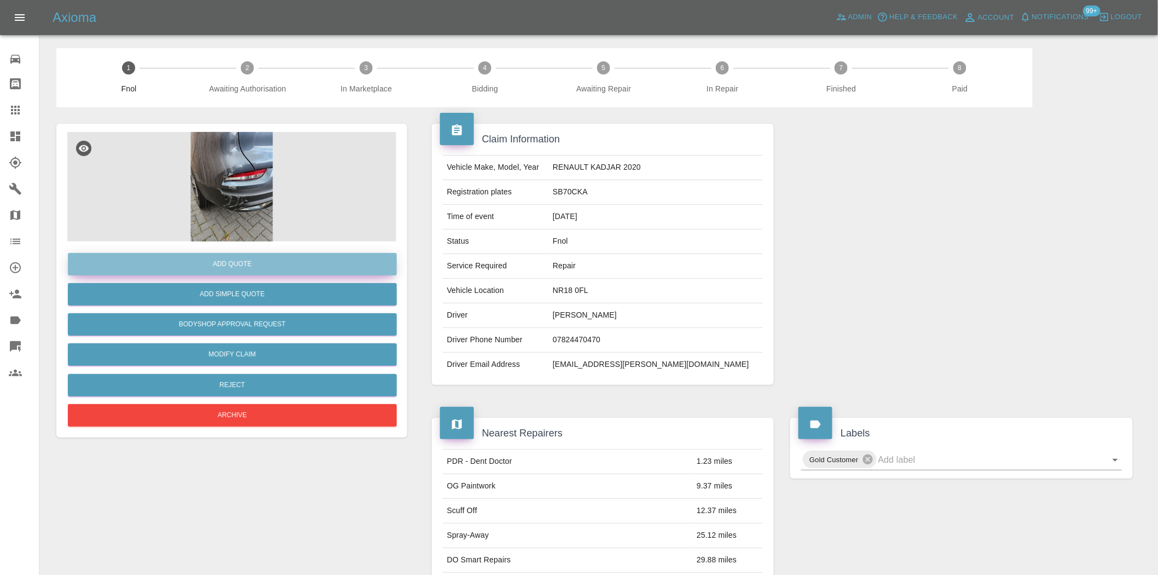
click at [332, 253] on button "Add Quote" at bounding box center [232, 264] width 329 height 22
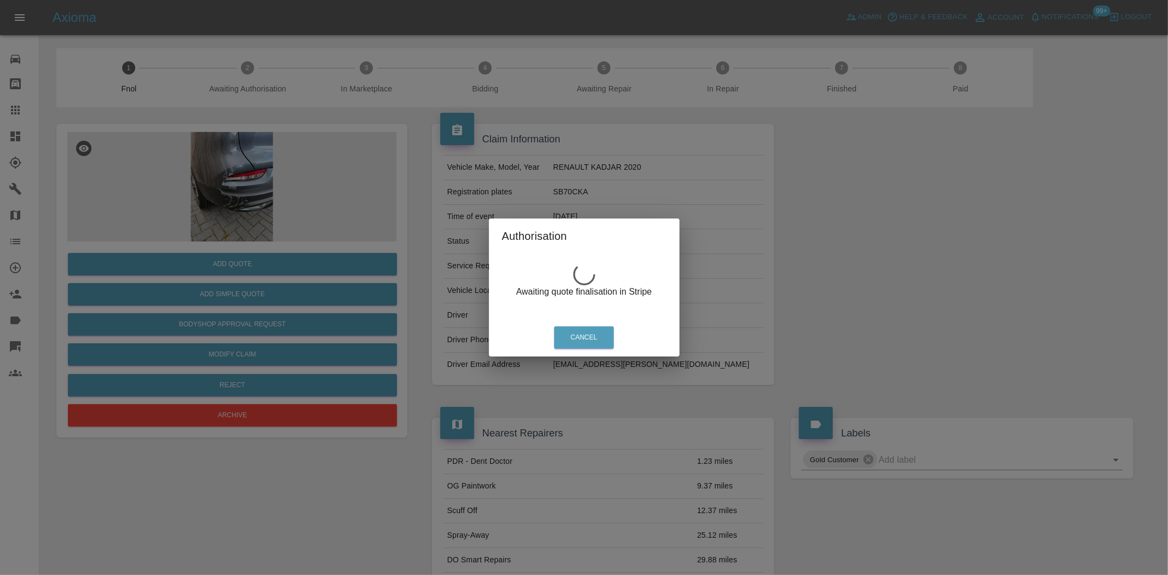
click at [204, 154] on div "Authorisation Awaiting quote finalisation in Stripe Cancel" at bounding box center [584, 287] width 1168 height 575
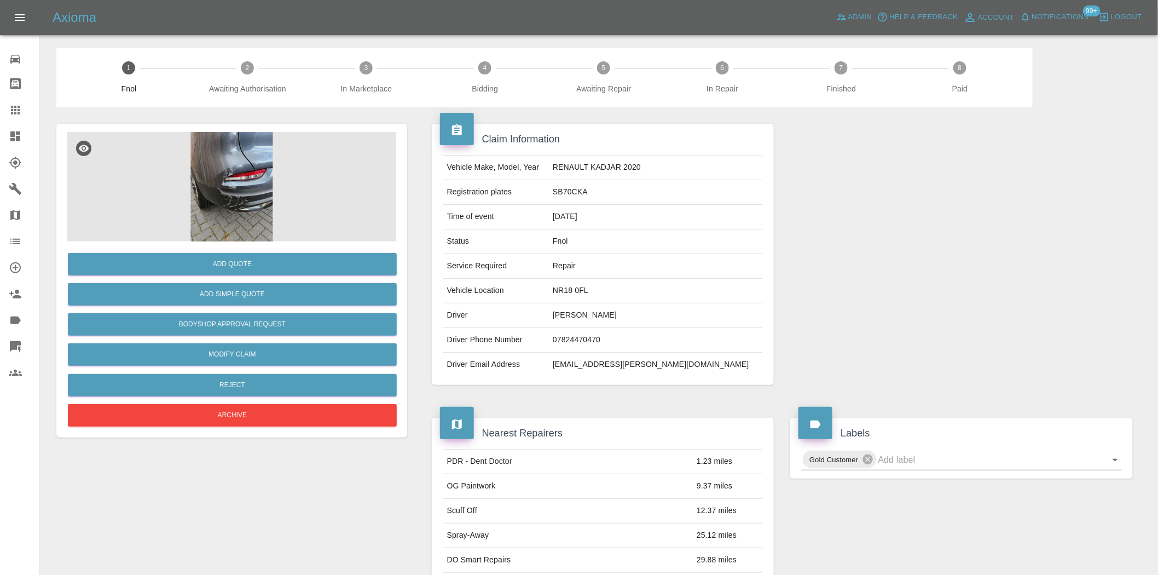
click at [252, 171] on img at bounding box center [231, 186] width 329 height 109
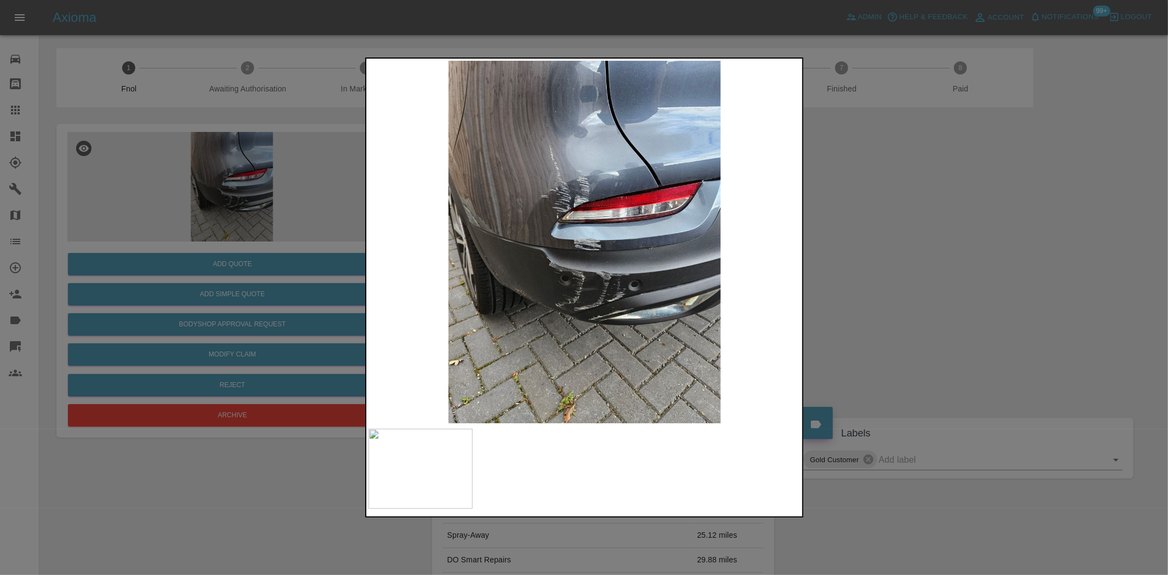
click at [579, 193] on img at bounding box center [584, 242] width 433 height 362
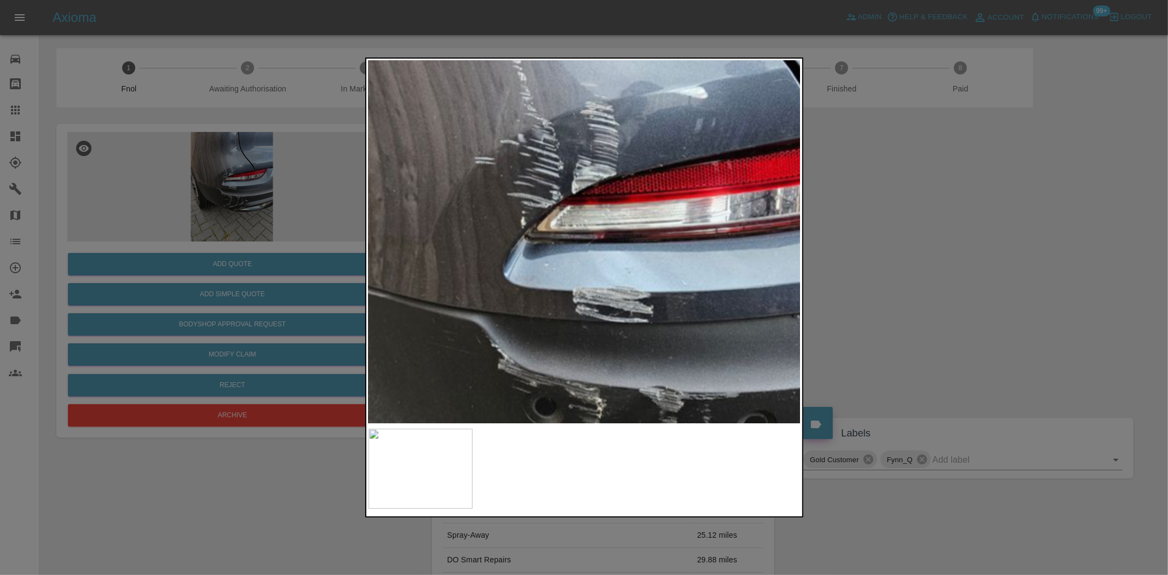
click at [560, 168] on img at bounding box center [604, 298] width 1298 height 1088
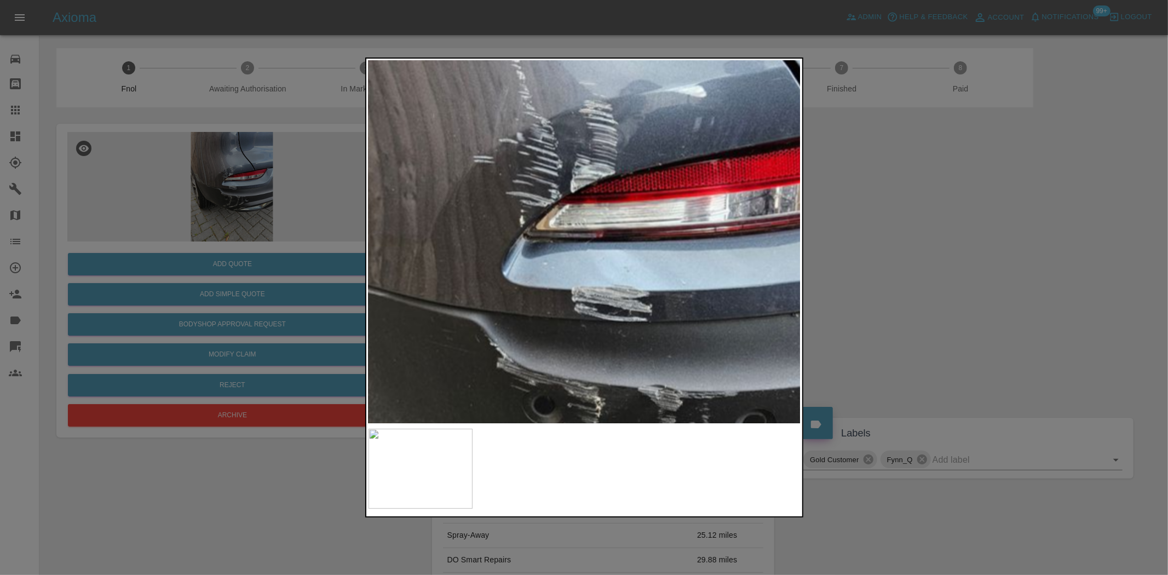
click at [555, 199] on img at bounding box center [602, 297] width 1298 height 1088
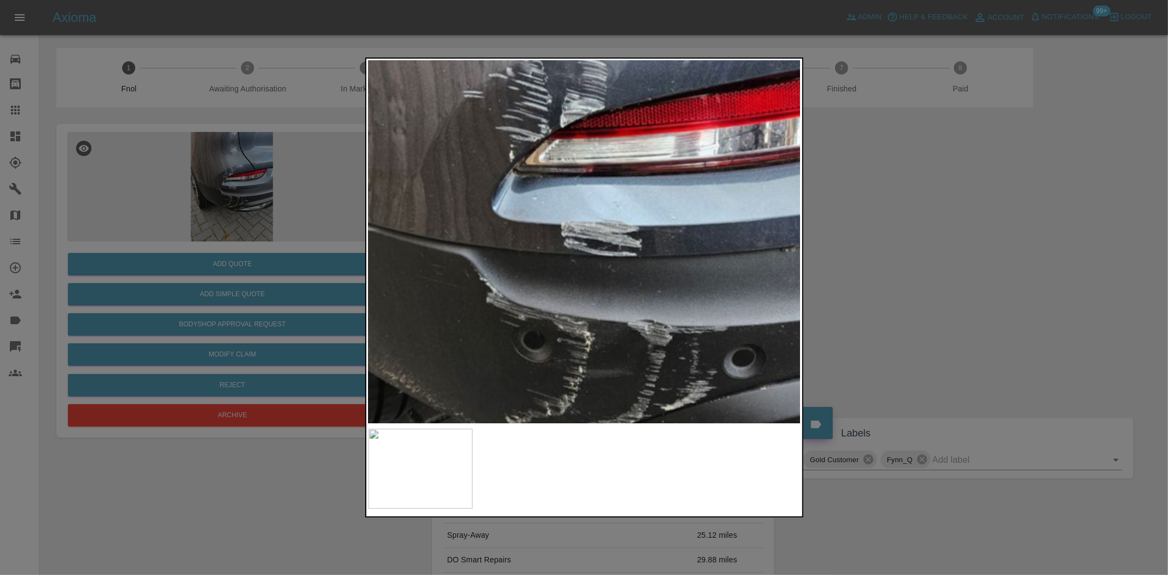
click at [554, 211] on img at bounding box center [592, 231] width 1298 height 1088
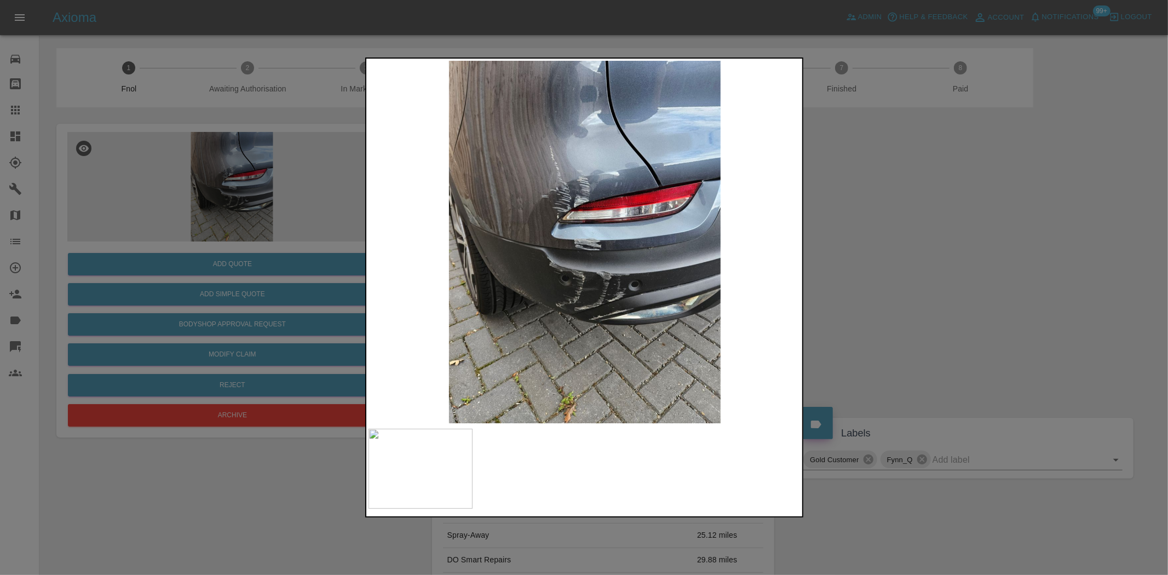
click at [554, 199] on img at bounding box center [584, 242] width 433 height 362
click at [254, 227] on div at bounding box center [584, 287] width 1168 height 575
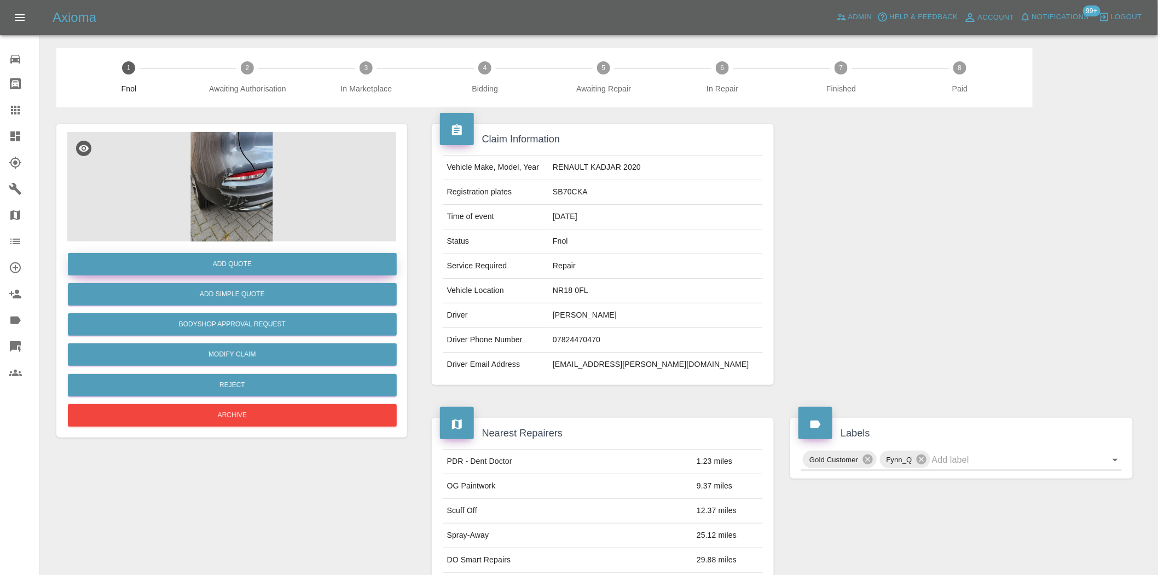
click at [256, 261] on button "Add Quote" at bounding box center [232, 264] width 329 height 22
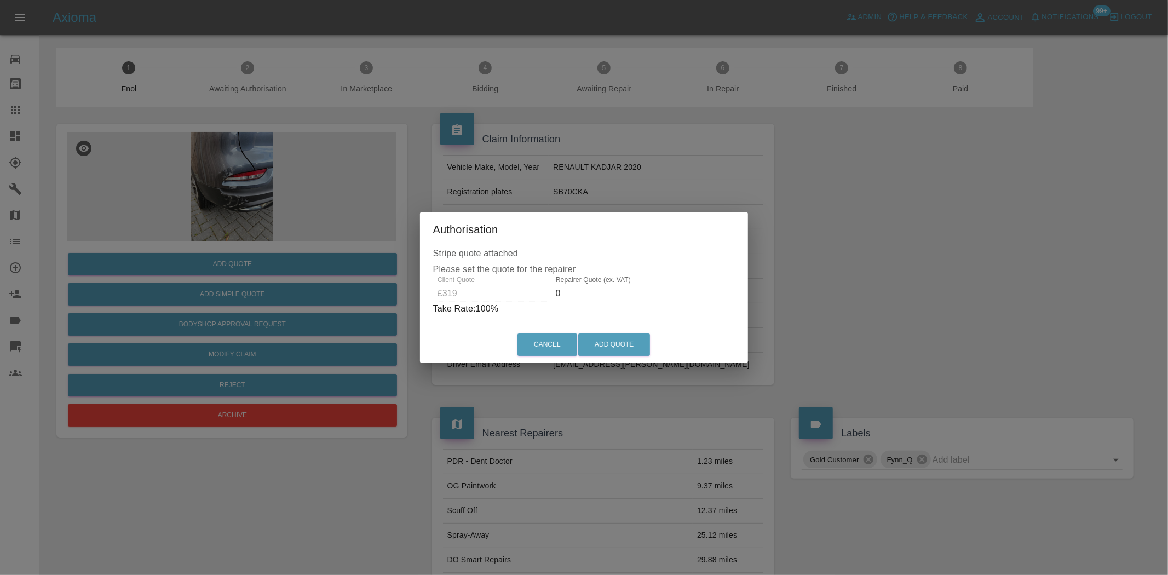
drag, startPoint x: 587, startPoint y: 287, endPoint x: 316, endPoint y: 300, distance: 270.8
click at [325, 298] on div "Authorisation Stripe quote attached Please set the quote for the repairer Clien…" at bounding box center [584, 287] width 1168 height 575
type input "200"
click at [612, 342] on button "Add Quote" at bounding box center [614, 344] width 72 height 22
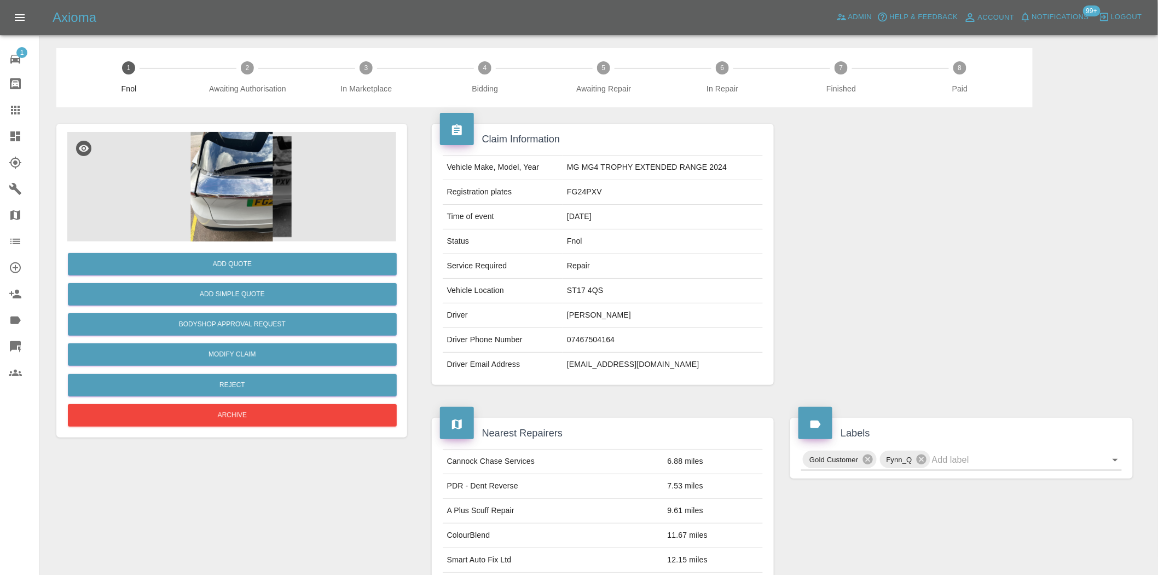
click at [256, 185] on img at bounding box center [231, 186] width 329 height 109
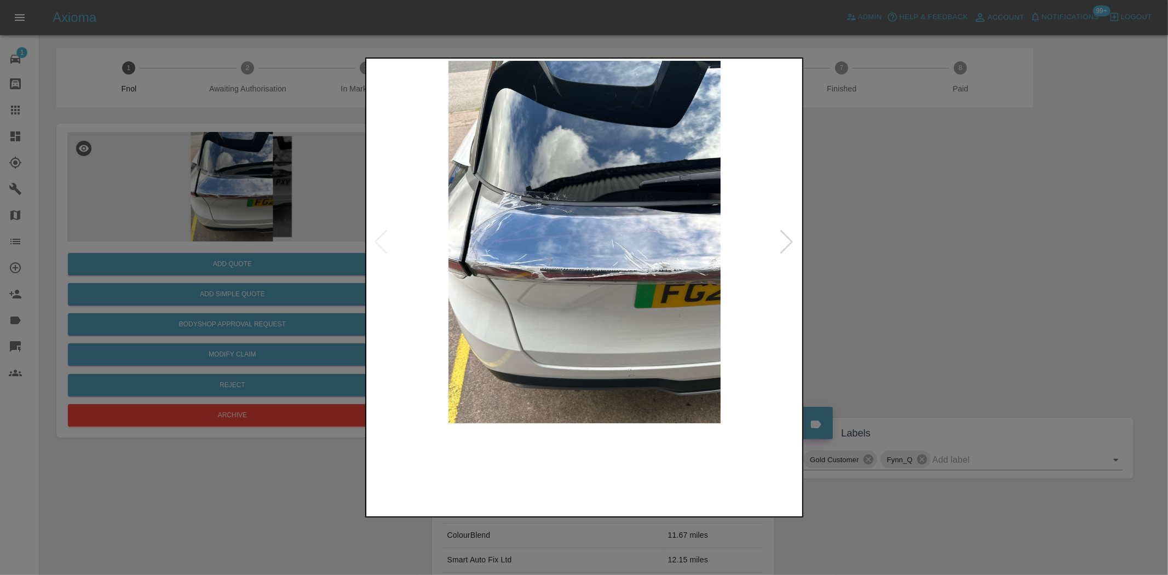
click at [572, 280] on img at bounding box center [584, 242] width 433 height 362
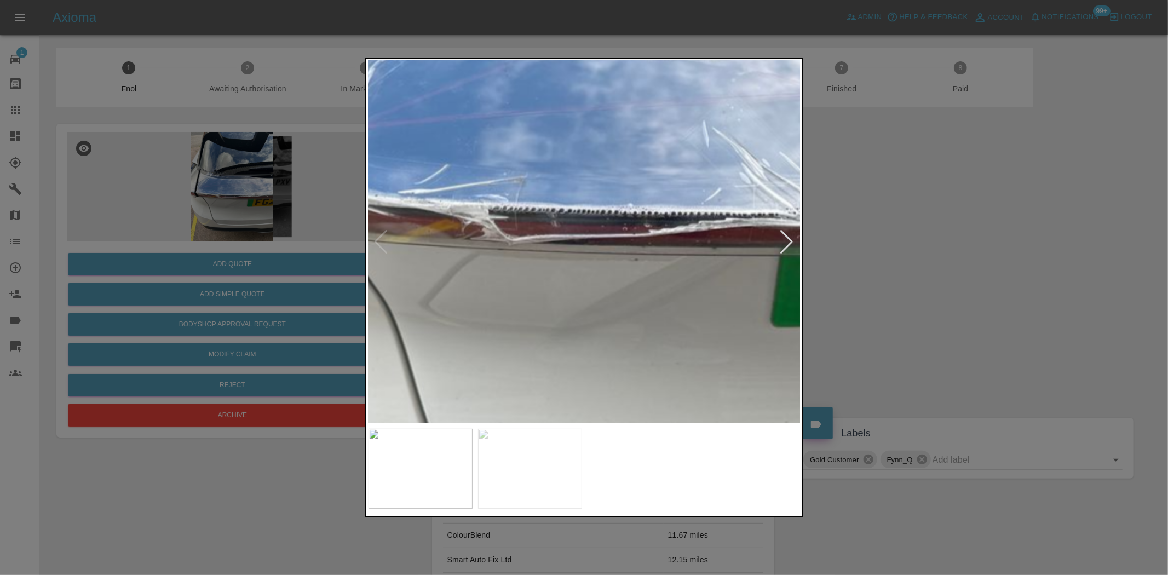
click at [572, 277] on img at bounding box center [621, 129] width 1298 height 1088
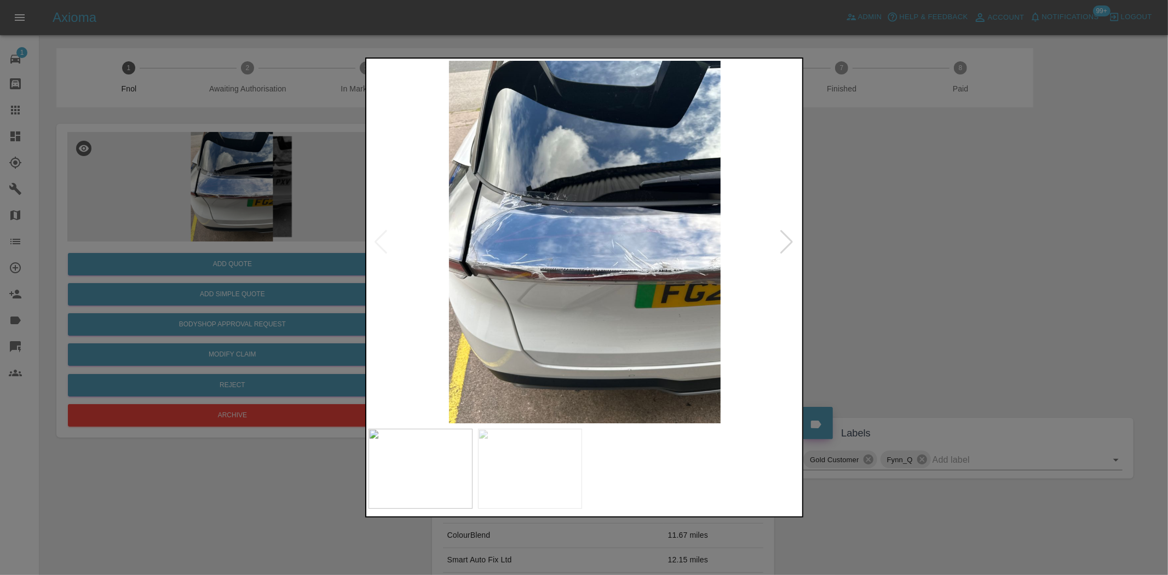
click at [500, 272] on img at bounding box center [584, 242] width 433 height 362
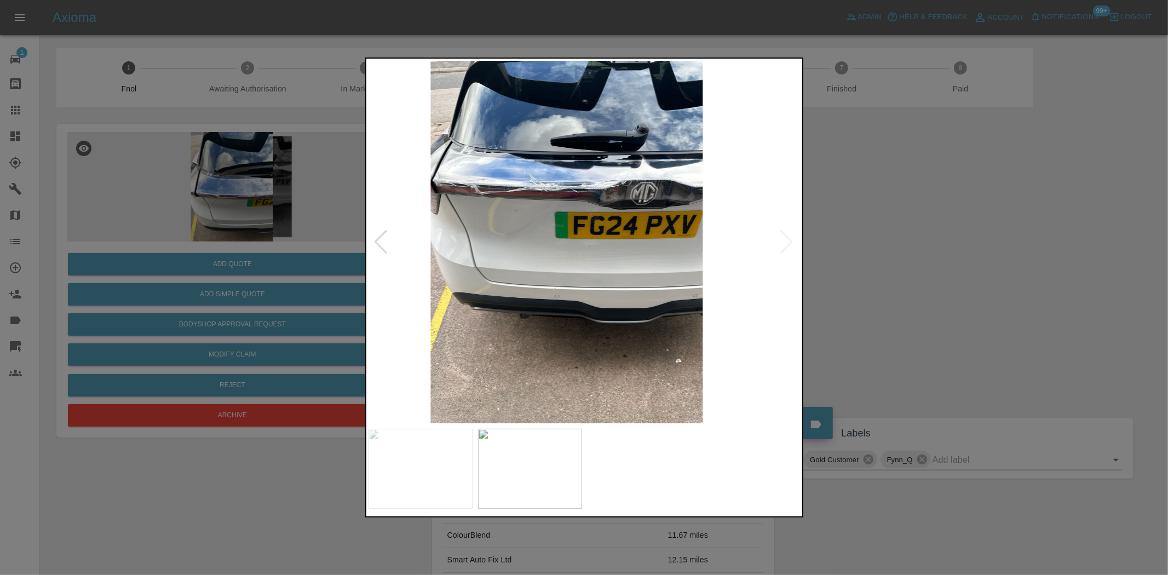
click at [478, 237] on img at bounding box center [566, 242] width 433 height 362
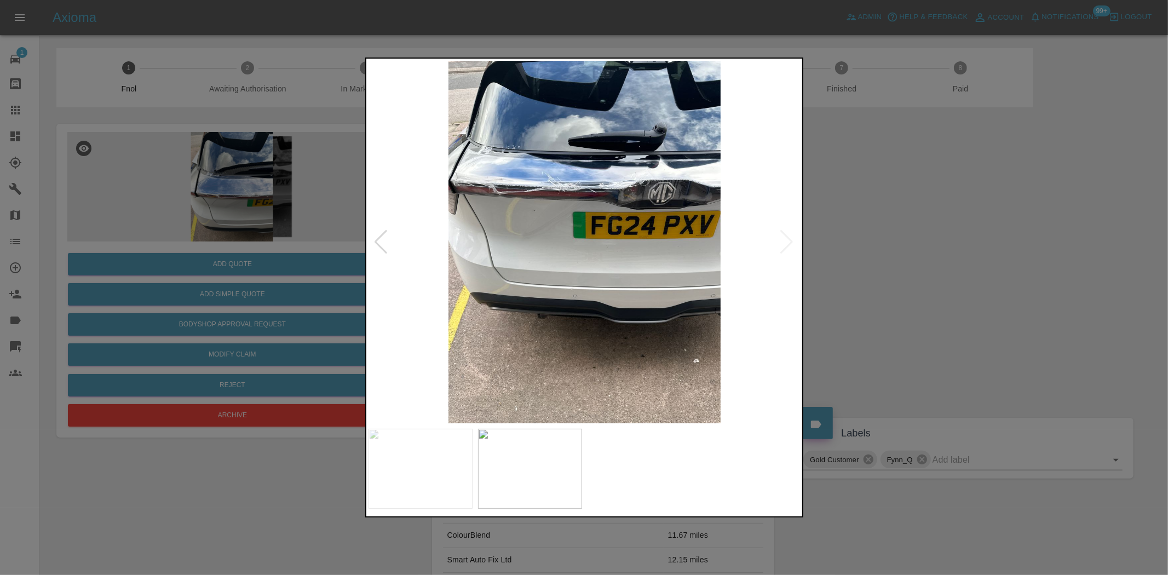
click at [591, 203] on img at bounding box center [584, 242] width 433 height 362
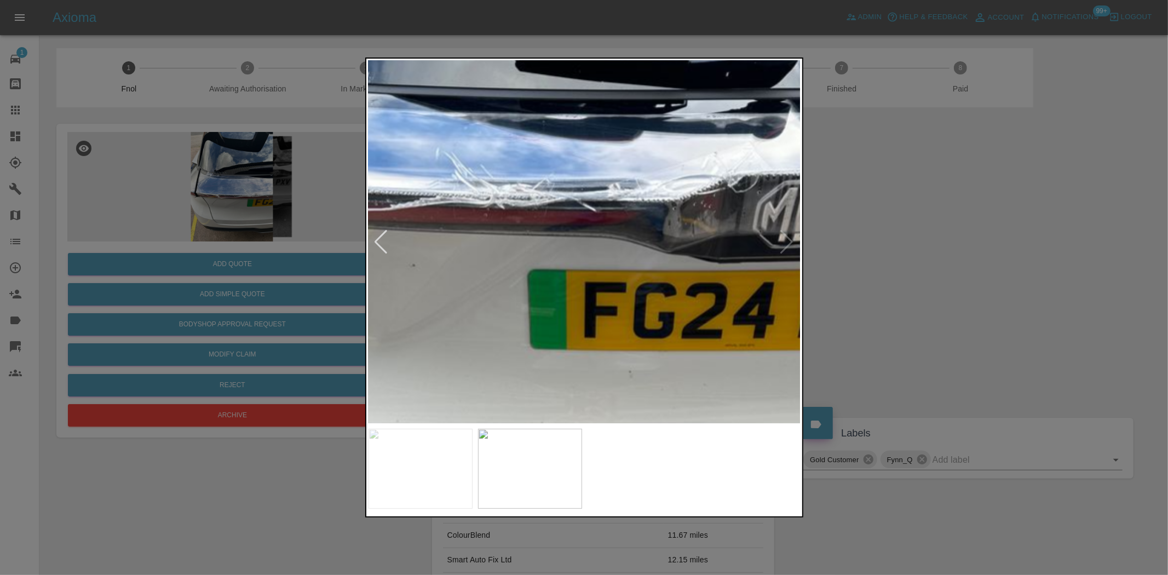
click at [176, 177] on div at bounding box center [584, 287] width 1168 height 575
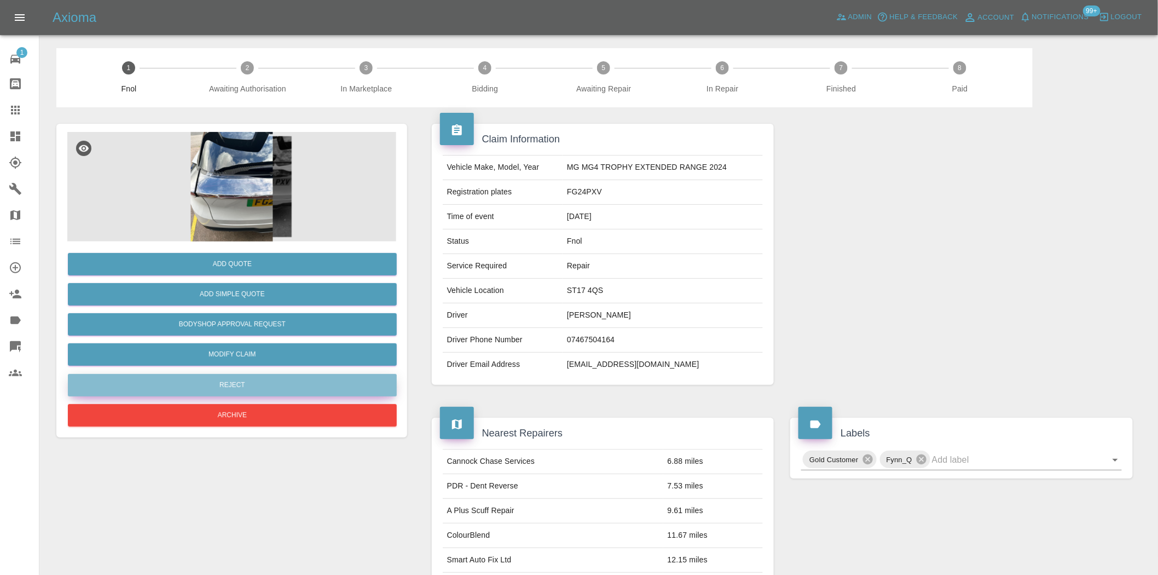
click at [264, 380] on button "Reject" at bounding box center [232, 385] width 329 height 22
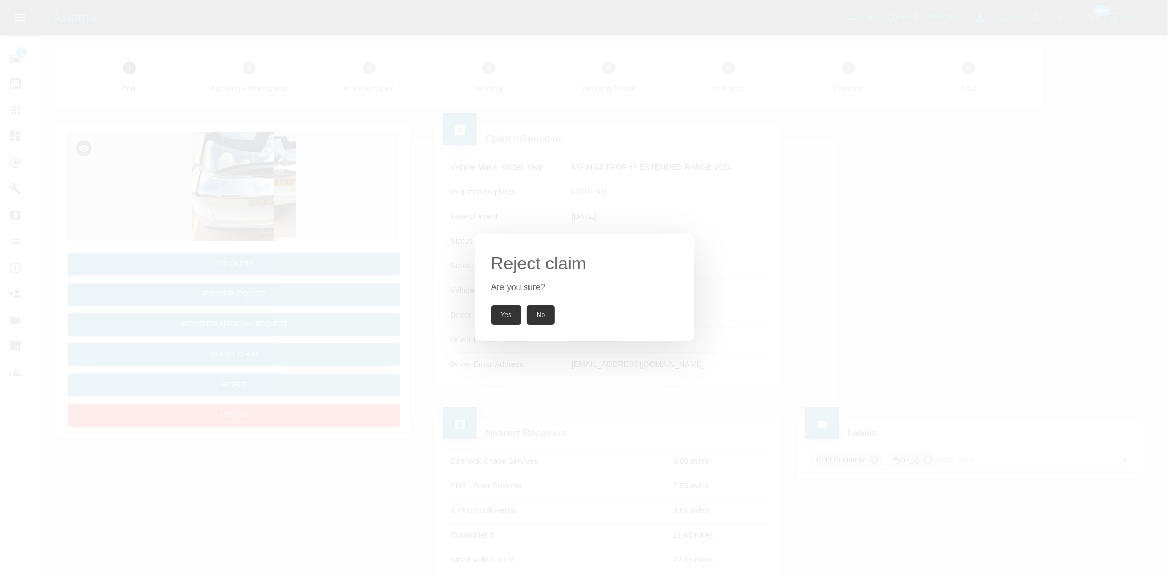
click at [497, 318] on button "Yes" at bounding box center [506, 315] width 31 height 20
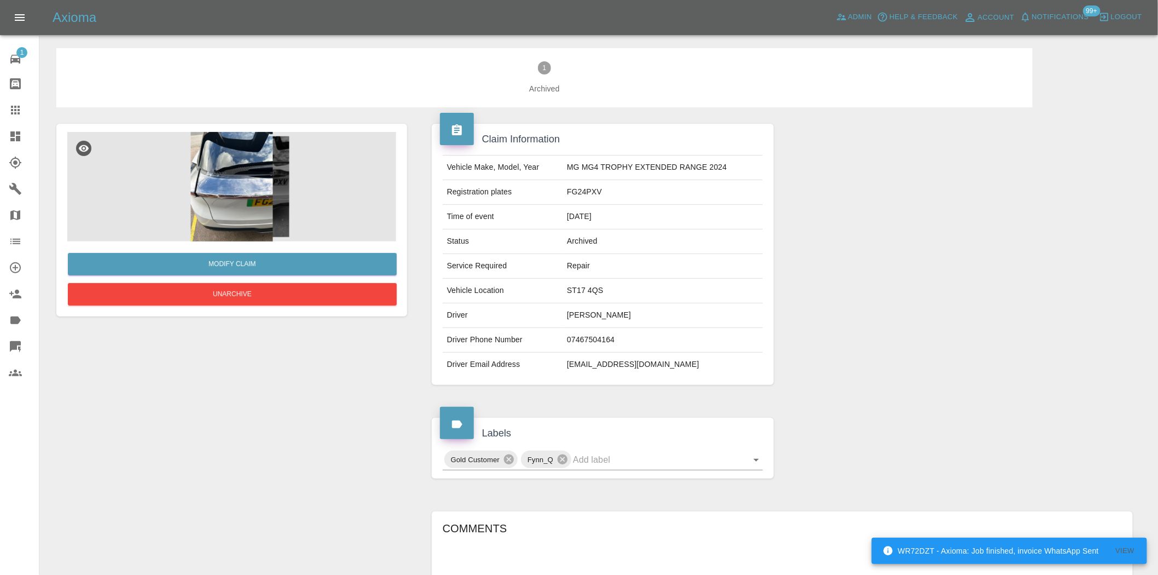
click at [234, 170] on img at bounding box center [231, 186] width 329 height 109
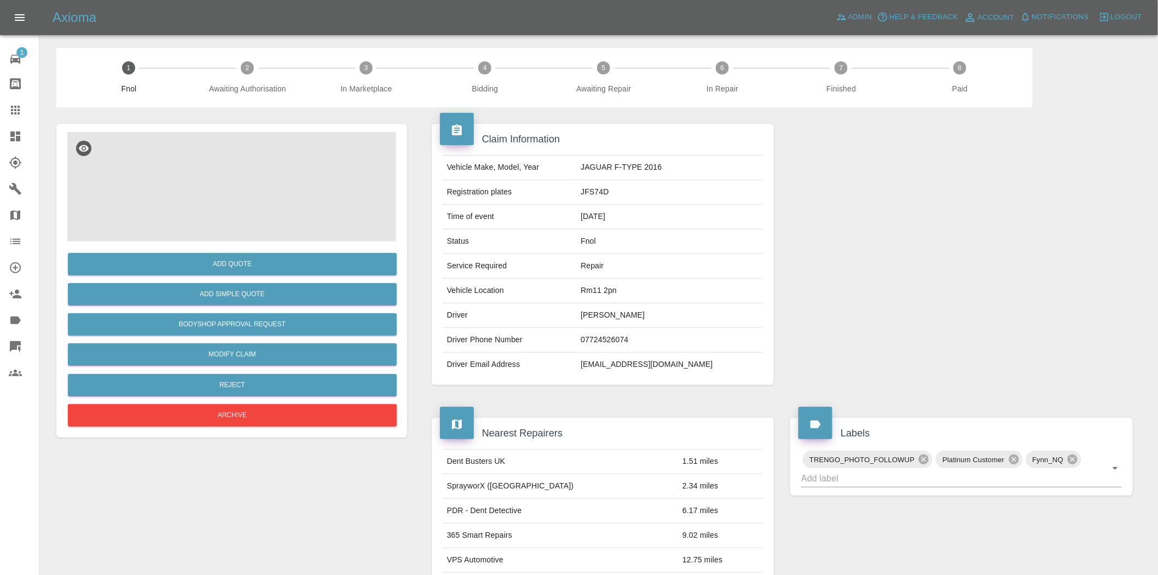
click at [211, 186] on img at bounding box center [231, 186] width 329 height 109
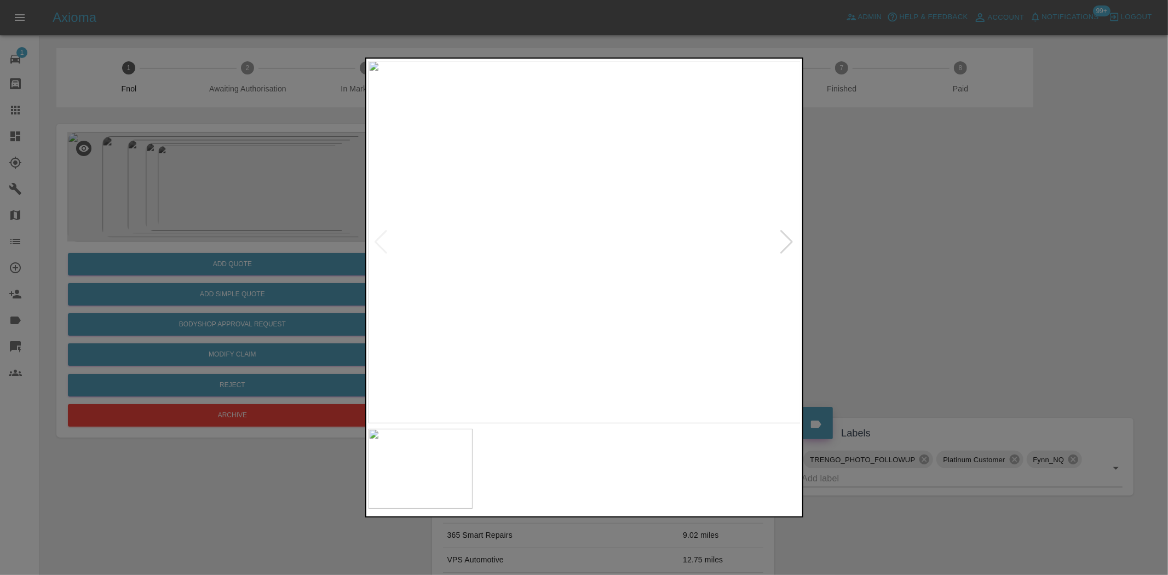
click at [405, 283] on img at bounding box center [584, 242] width 433 height 362
click at [464, 302] on img at bounding box center [584, 242] width 433 height 362
click at [176, 226] on div at bounding box center [584, 287] width 1168 height 575
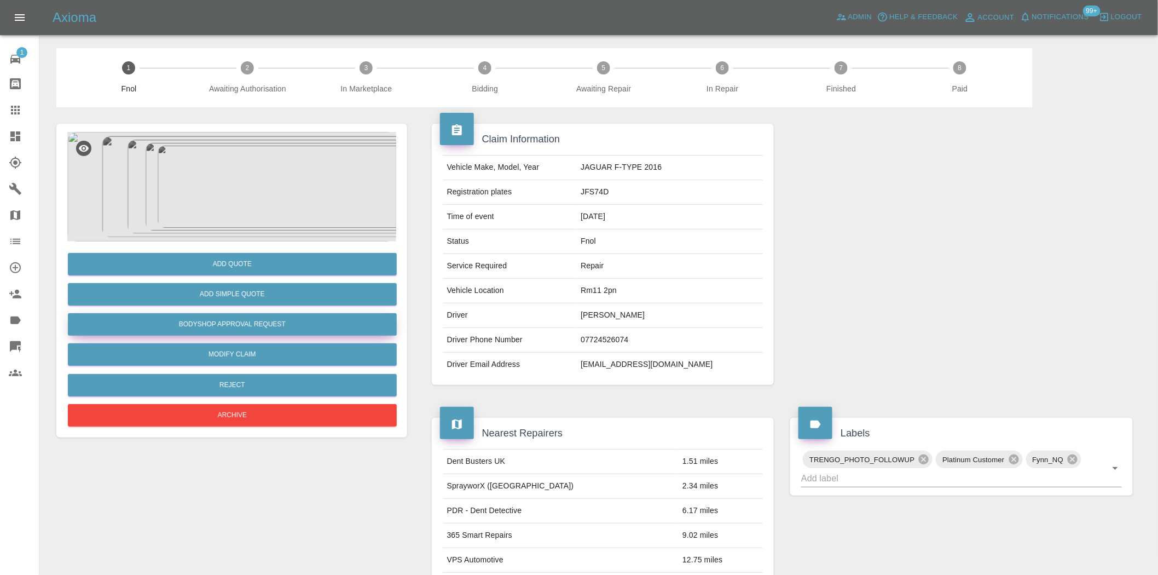
click at [239, 328] on button "Bodyshop Approval Request" at bounding box center [232, 324] width 329 height 22
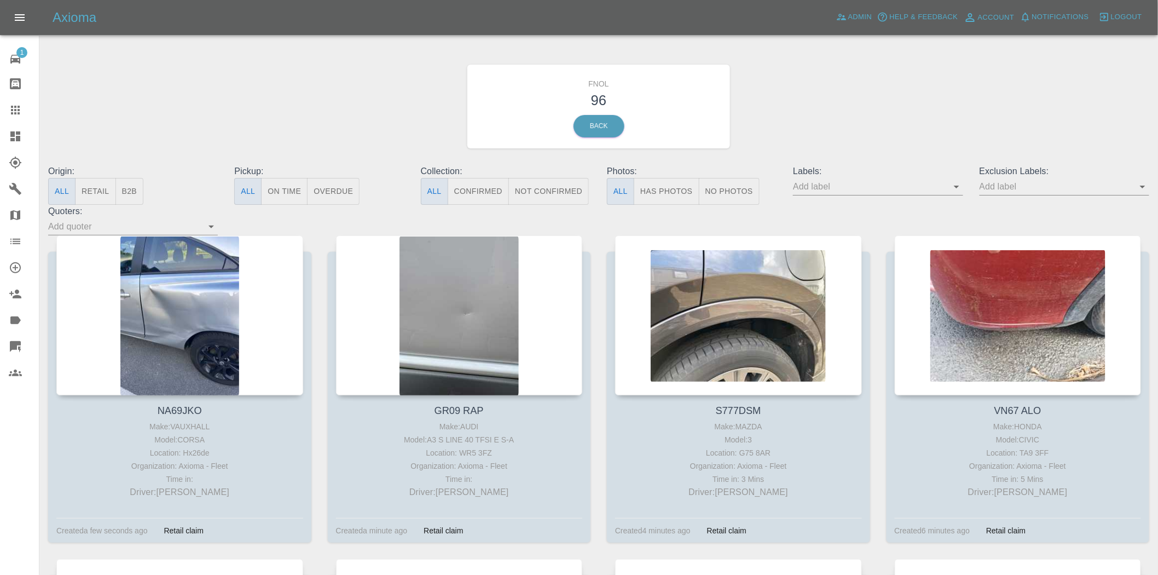
click at [675, 194] on button "Has Photos" at bounding box center [667, 191] width 66 height 27
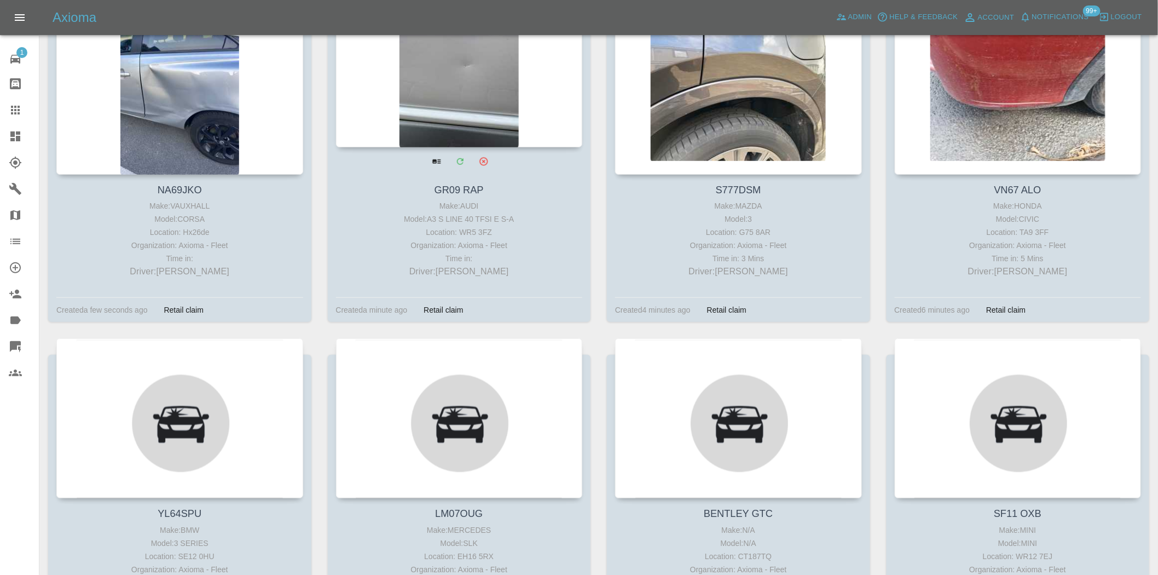
scroll to position [304, 0]
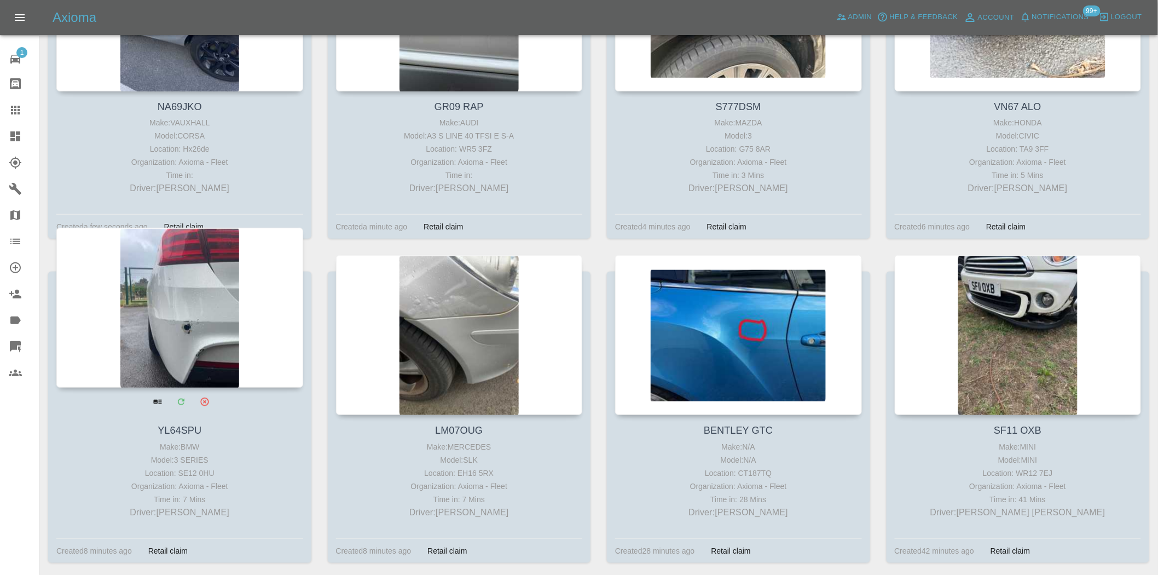
drag, startPoint x: 159, startPoint y: 309, endPoint x: 166, endPoint y: 309, distance: 7.1
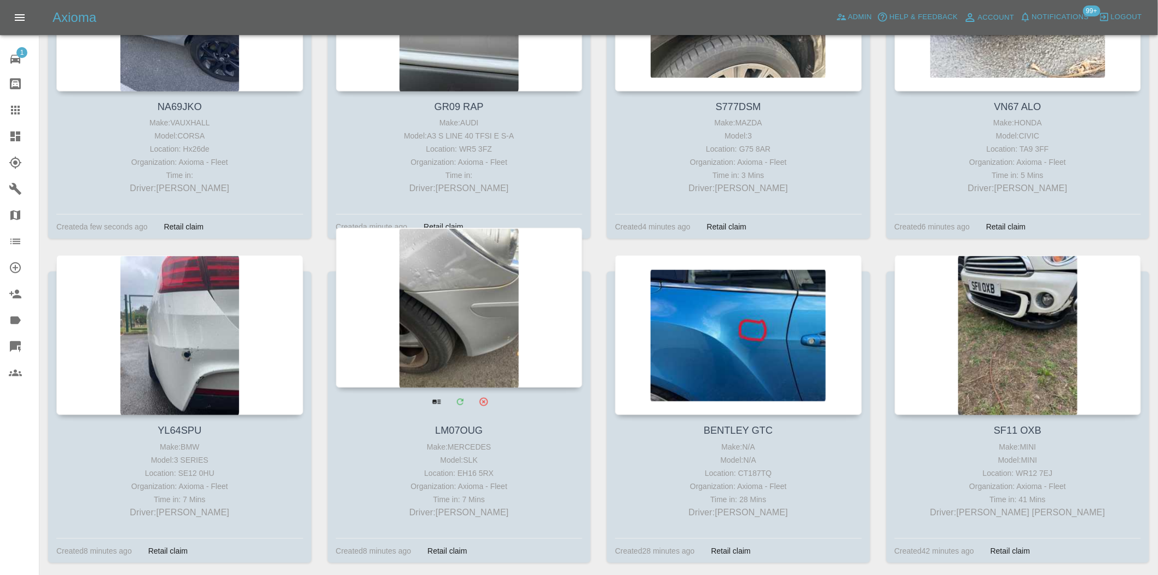
scroll to position [0, 0]
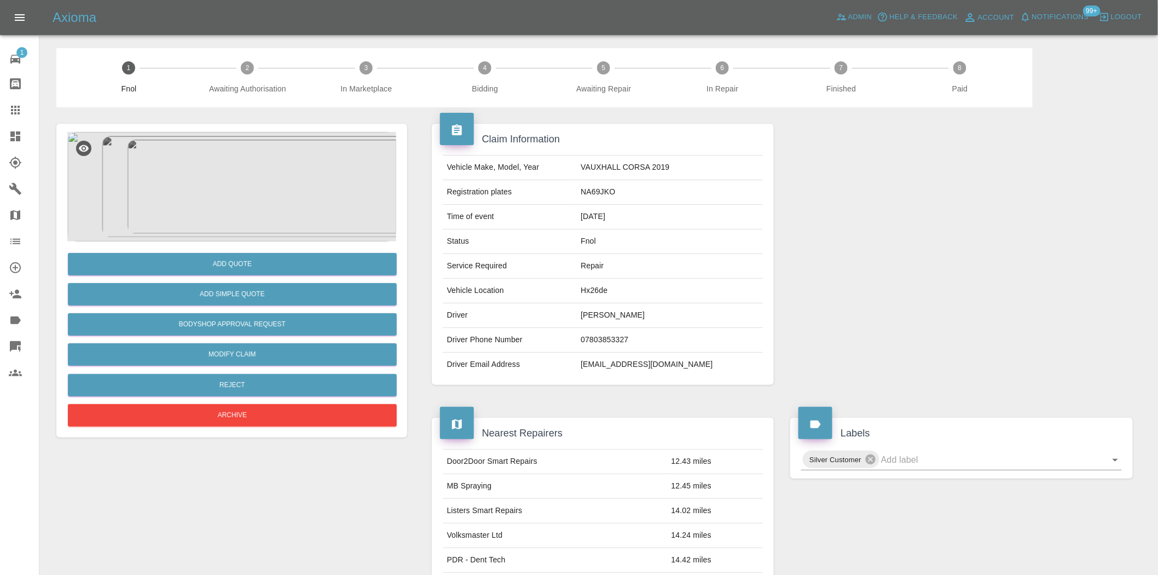
click at [248, 193] on img at bounding box center [231, 186] width 329 height 109
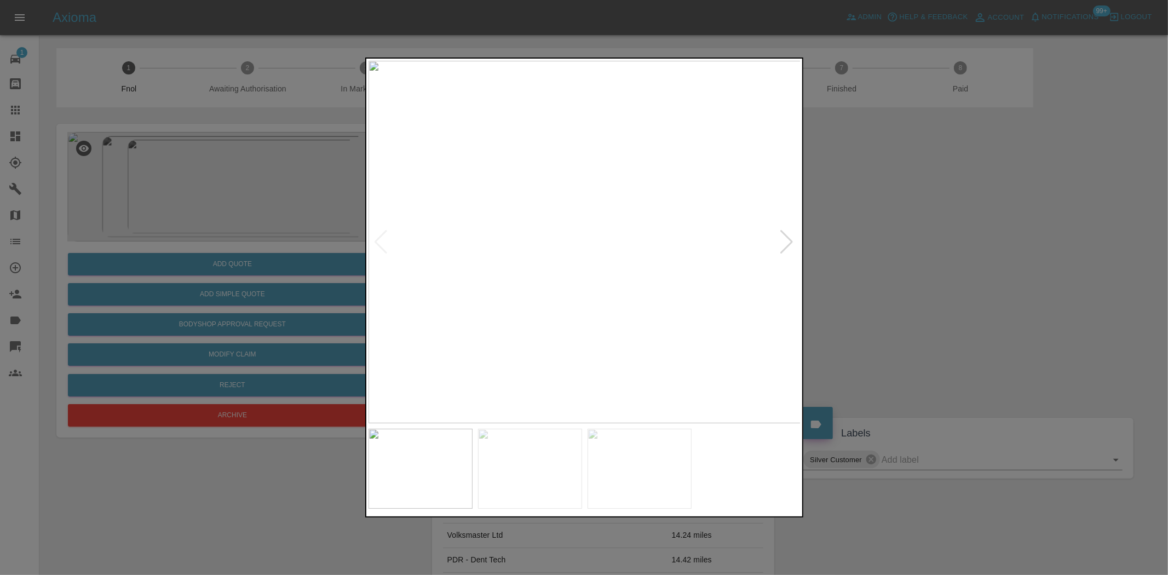
click at [112, 257] on div at bounding box center [584, 287] width 1168 height 575
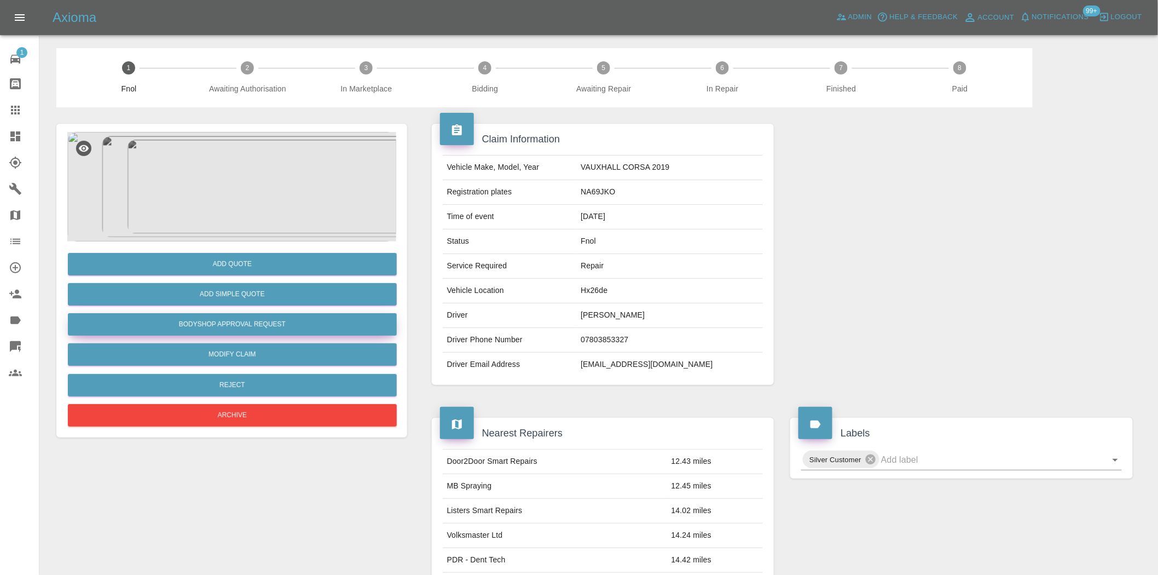
drag, startPoint x: 247, startPoint y: 326, endPoint x: 253, endPoint y: 323, distance: 6.9
click at [250, 325] on button "Bodyshop Approval Request" at bounding box center [232, 324] width 329 height 22
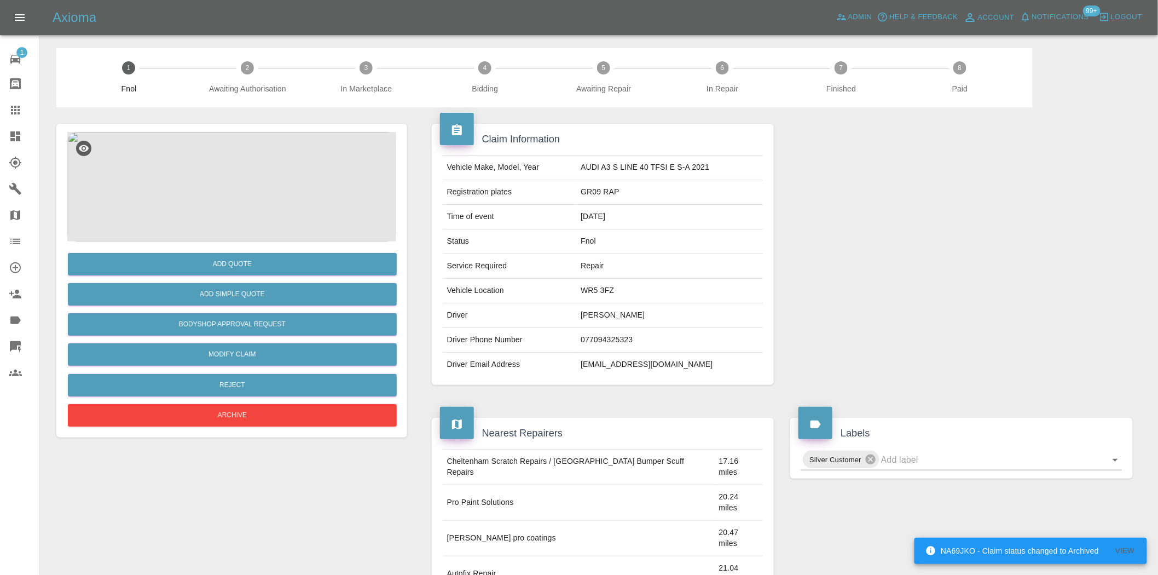
click at [255, 205] on img at bounding box center [231, 186] width 329 height 109
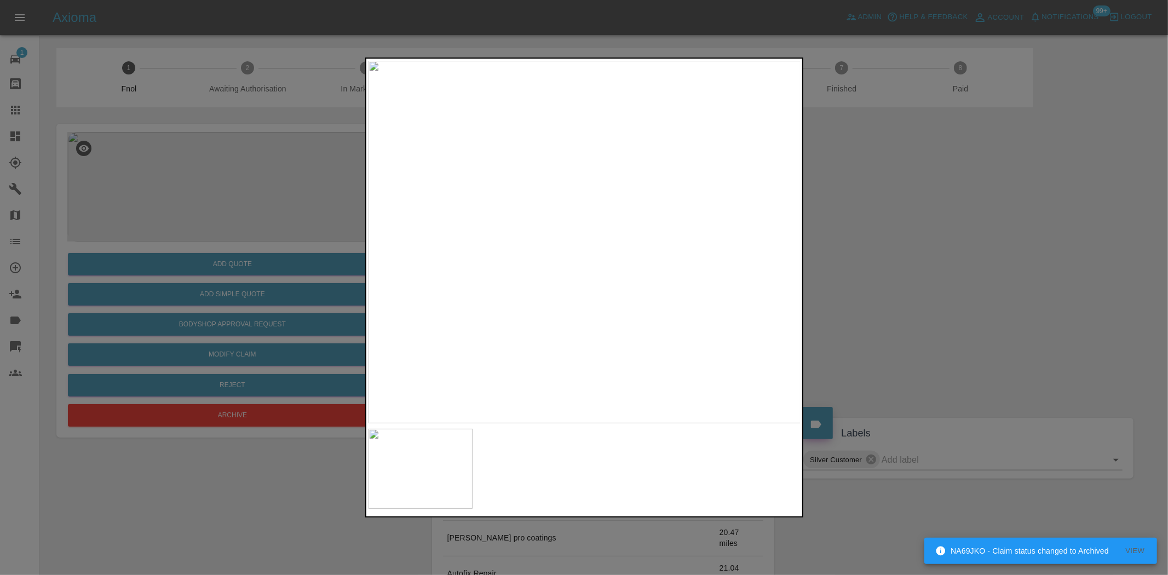
click at [596, 245] on img at bounding box center [584, 242] width 433 height 362
click at [497, 260] on img at bounding box center [584, 242] width 433 height 362
click at [430, 236] on img at bounding box center [584, 242] width 433 height 362
drag, startPoint x: 204, startPoint y: 161, endPoint x: 336, endPoint y: 234, distance: 151.4
click at [223, 170] on div at bounding box center [584, 287] width 1168 height 575
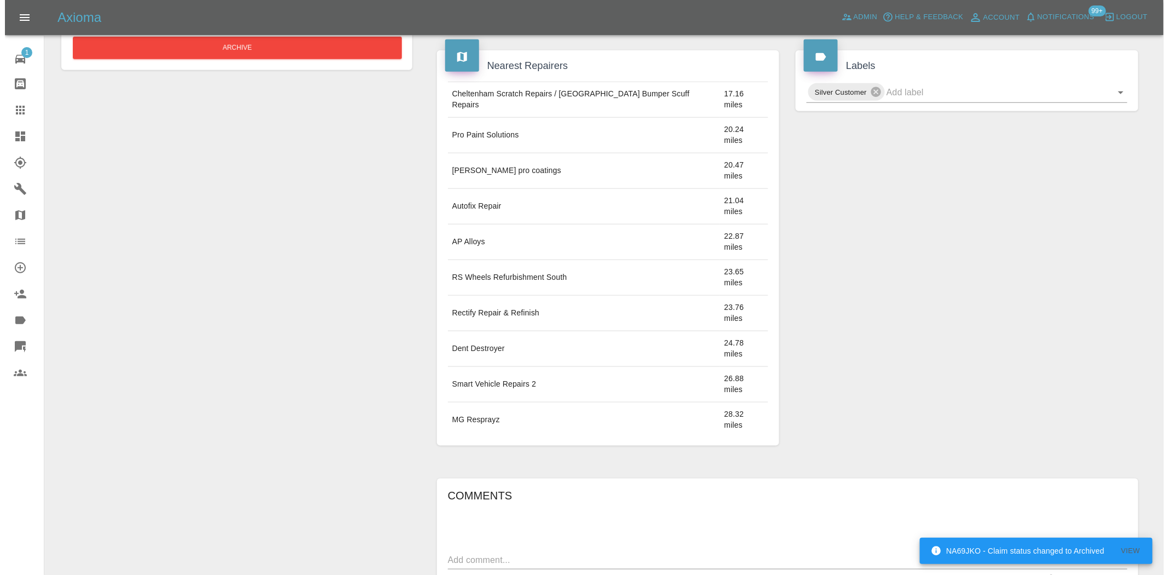
scroll to position [61, 0]
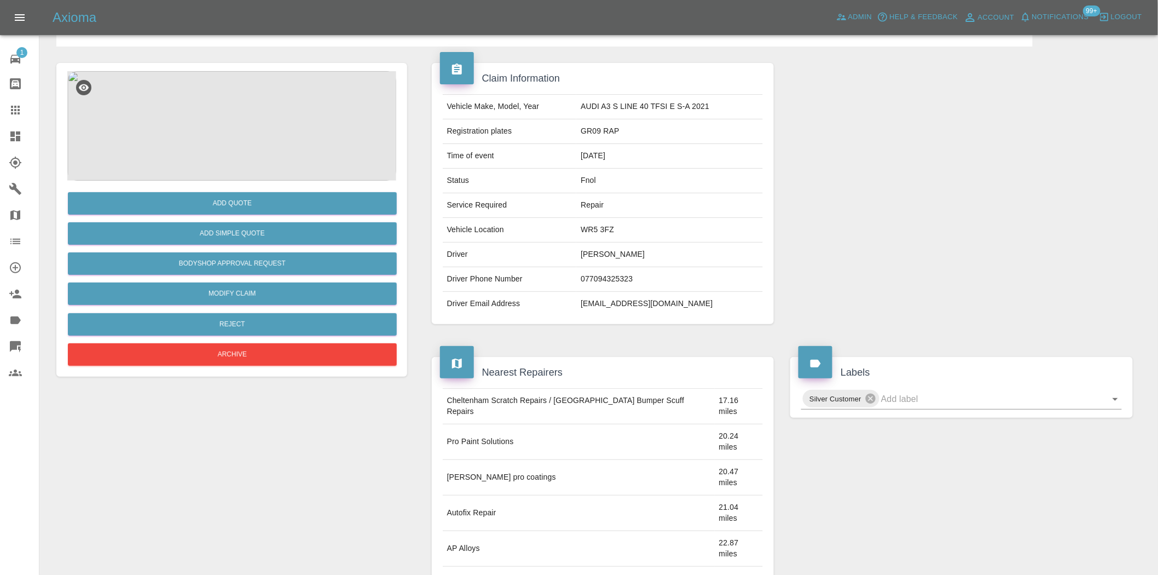
click at [250, 108] on img at bounding box center [231, 125] width 329 height 109
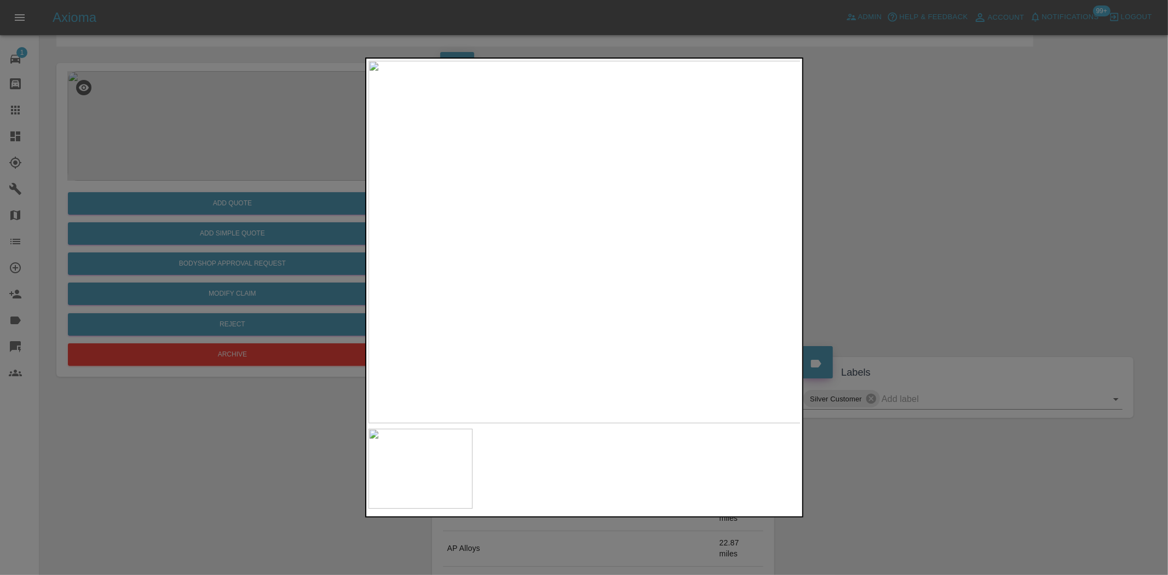
click at [631, 234] on img at bounding box center [584, 242] width 433 height 362
drag, startPoint x: 172, startPoint y: 248, endPoint x: 187, endPoint y: 291, distance: 45.9
click at [172, 250] on div at bounding box center [584, 287] width 1168 height 575
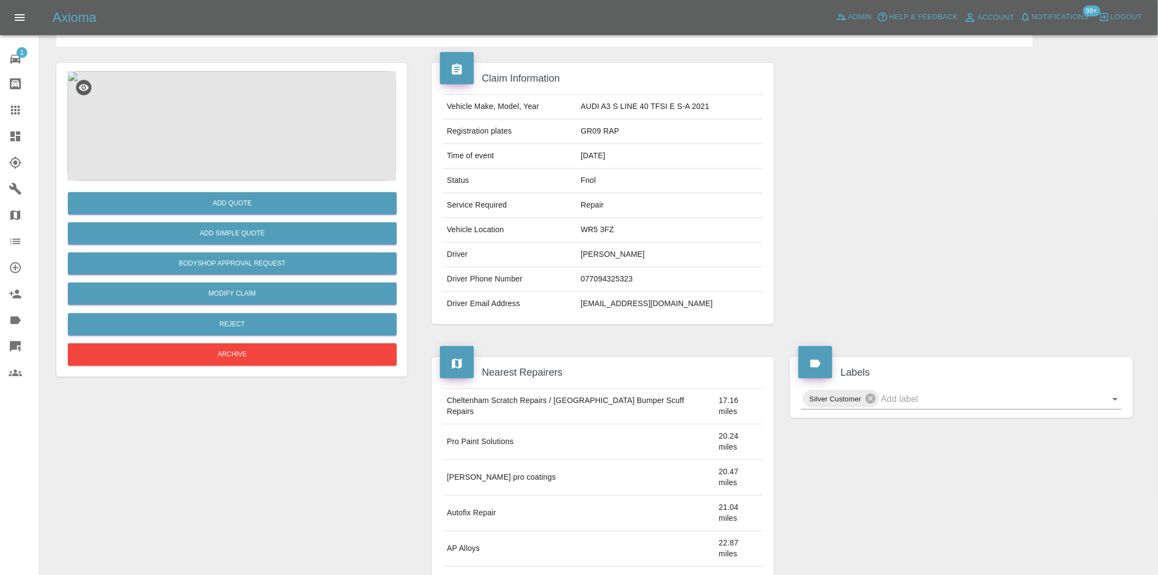
click at [255, 112] on img at bounding box center [231, 125] width 329 height 109
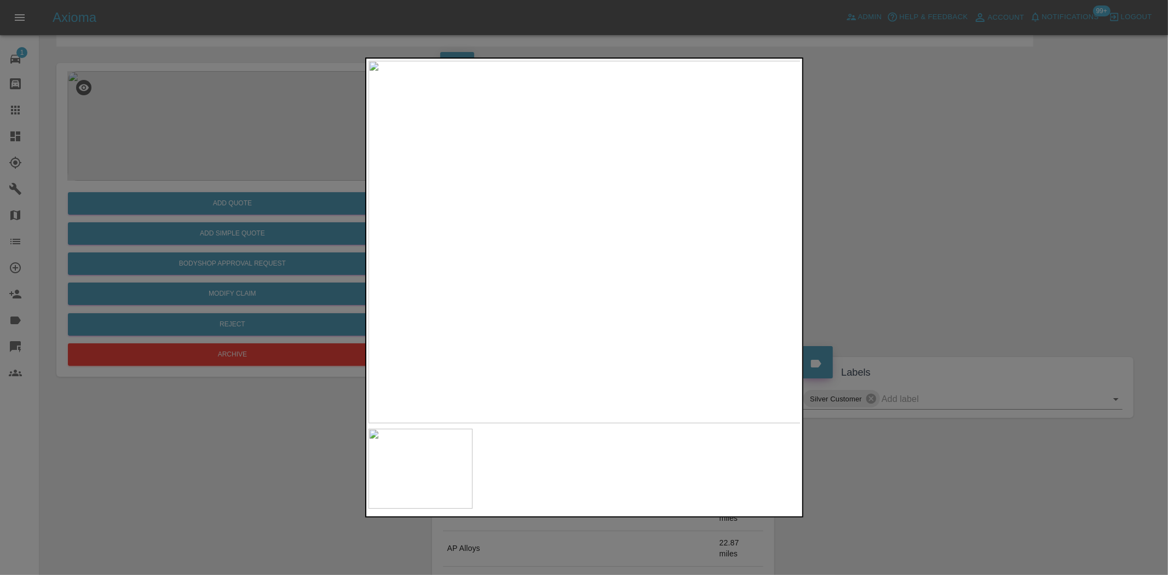
click at [610, 225] on img at bounding box center [584, 242] width 433 height 362
click at [223, 163] on div at bounding box center [584, 287] width 1168 height 575
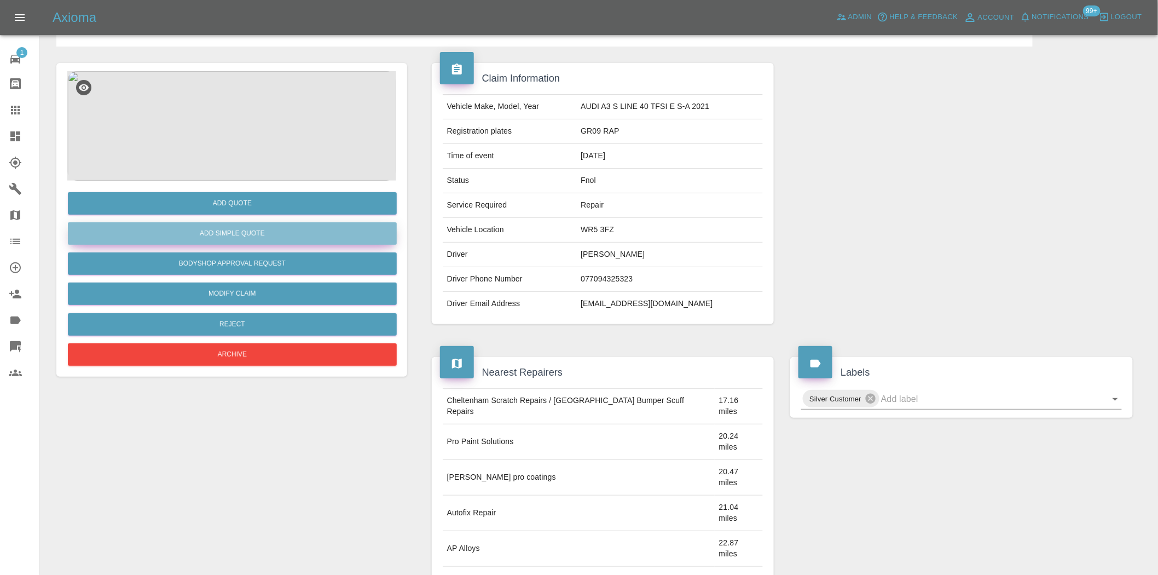
click at [230, 228] on button "Add Simple Quote" at bounding box center [232, 233] width 329 height 22
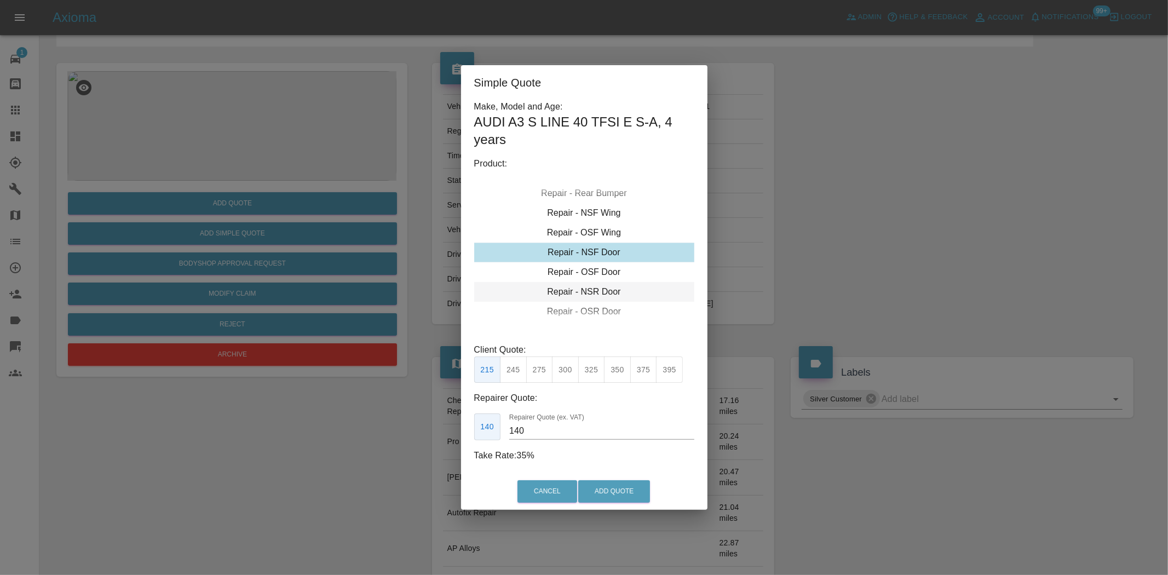
click at [583, 289] on div "Repair - NSR Door" at bounding box center [584, 292] width 220 height 20
click at [567, 373] on button "300" at bounding box center [565, 369] width 27 height 27
drag, startPoint x: 530, startPoint y: 426, endPoint x: 450, endPoint y: 413, distance: 81.0
click at [452, 422] on div "Simple Quote Make, Model and Age: AUDI A3 S LINE 40 TFSI E S-A , 4 years Produc…" at bounding box center [584, 287] width 1168 height 575
type input "185"
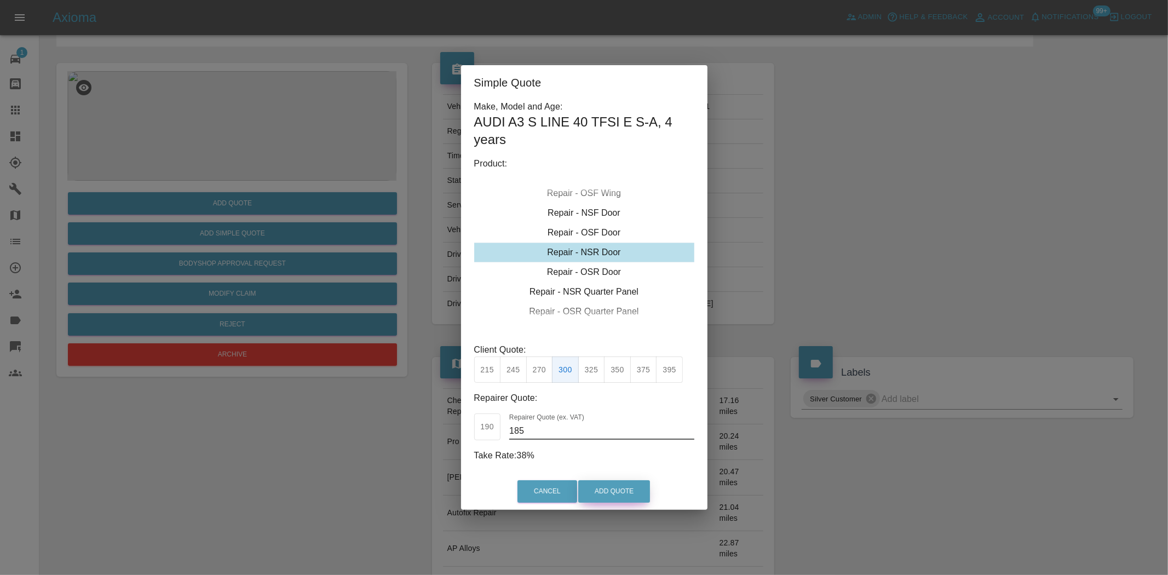
drag, startPoint x: 615, startPoint y: 482, endPoint x: 606, endPoint y: 484, distance: 9.5
click at [614, 483] on button "Add Quote" at bounding box center [614, 491] width 72 height 22
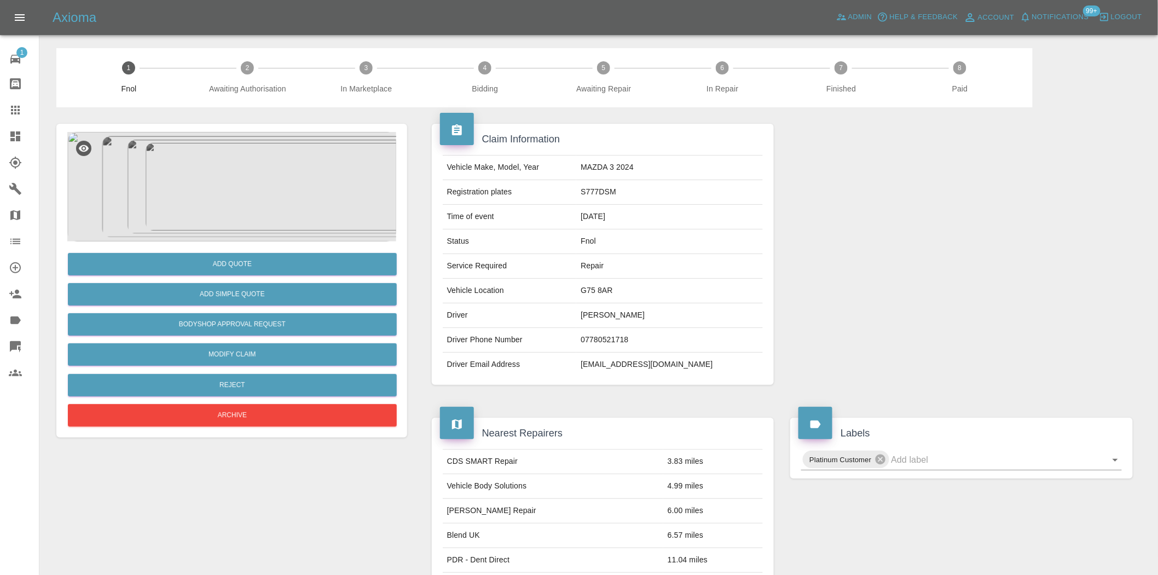
click at [249, 200] on img at bounding box center [231, 186] width 329 height 109
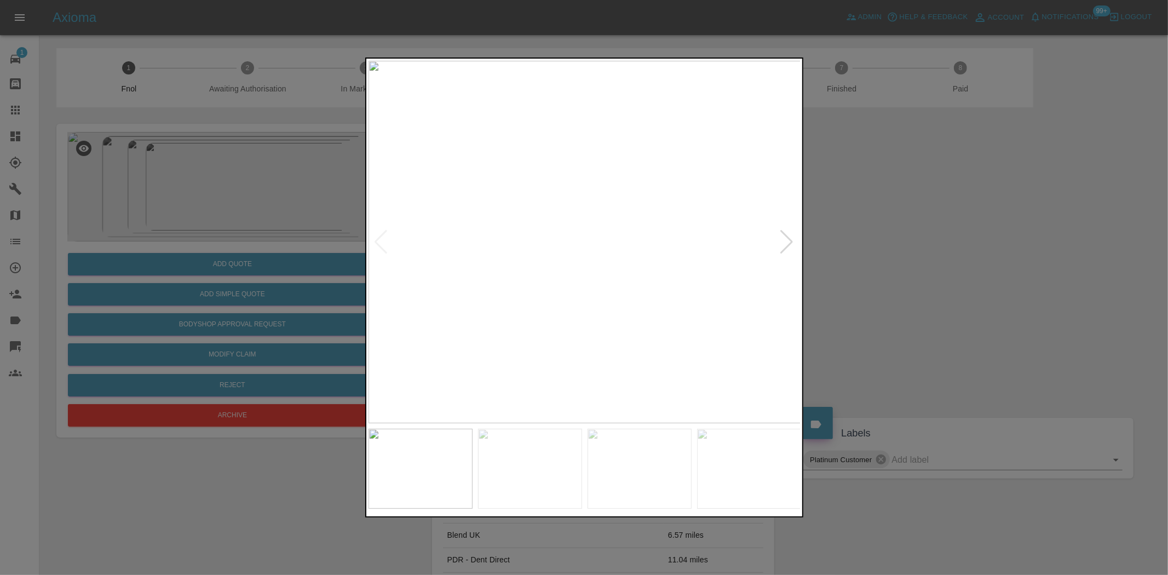
click at [695, 241] on img at bounding box center [584, 242] width 433 height 362
click at [694, 242] on img at bounding box center [251, 244] width 1298 height 1088
click at [533, 275] on img at bounding box center [466, 242] width 433 height 362
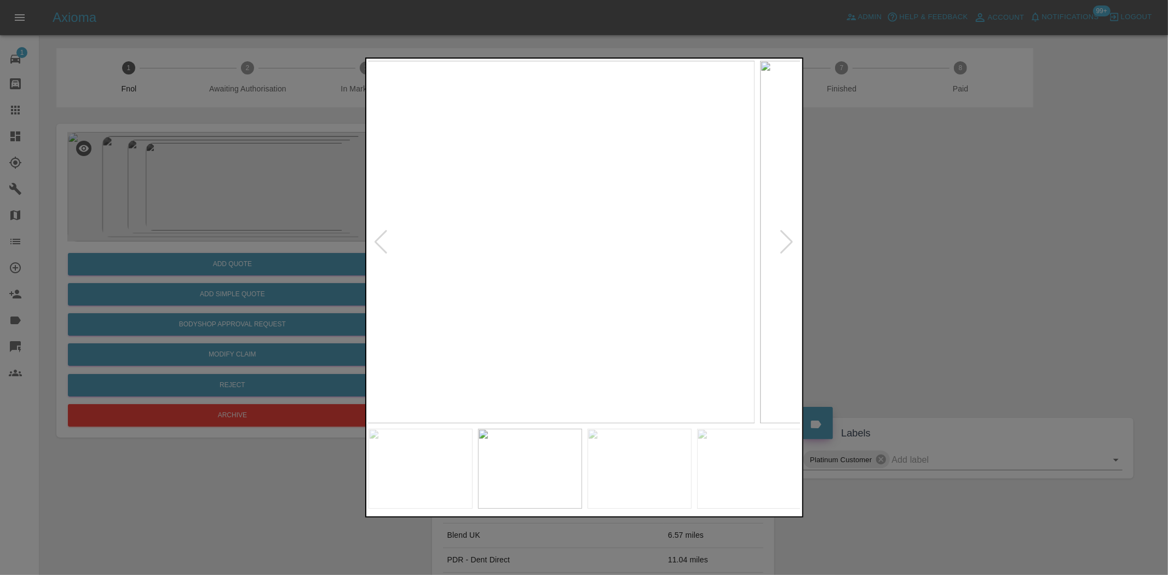
click at [559, 296] on img at bounding box center [538, 242] width 433 height 362
click at [574, 209] on img at bounding box center [584, 242] width 433 height 362
click at [590, 219] on img at bounding box center [614, 343] width 1298 height 1088
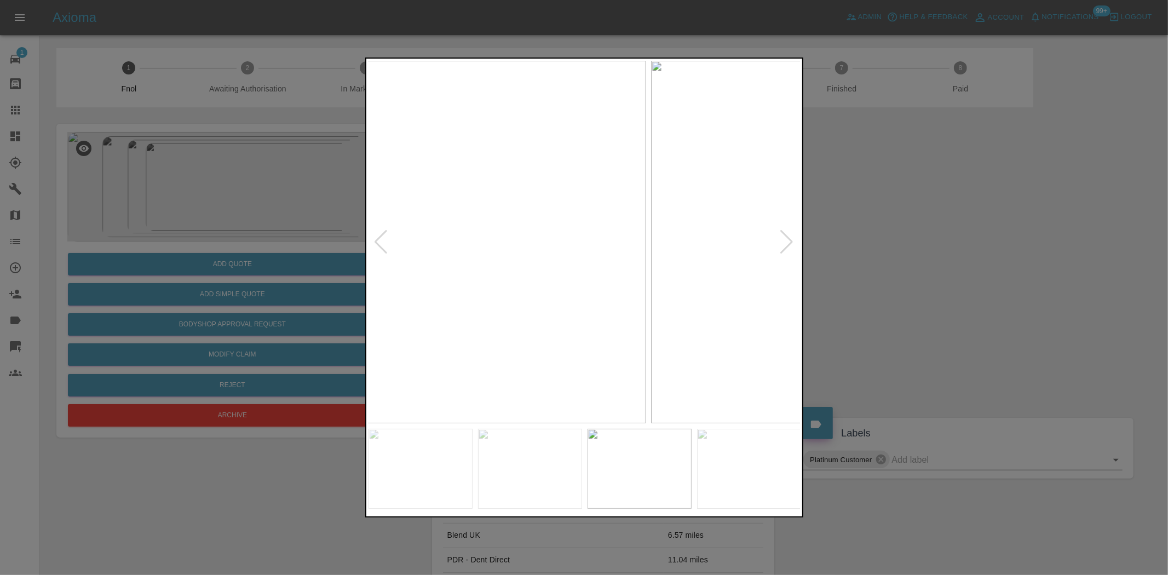
click at [493, 239] on img at bounding box center [429, 242] width 433 height 362
click at [385, 229] on div at bounding box center [583, 242] width 431 height 362
drag, startPoint x: 138, startPoint y: 151, endPoint x: 298, endPoint y: 13, distance: 211.2
click at [139, 149] on div at bounding box center [584, 287] width 1168 height 575
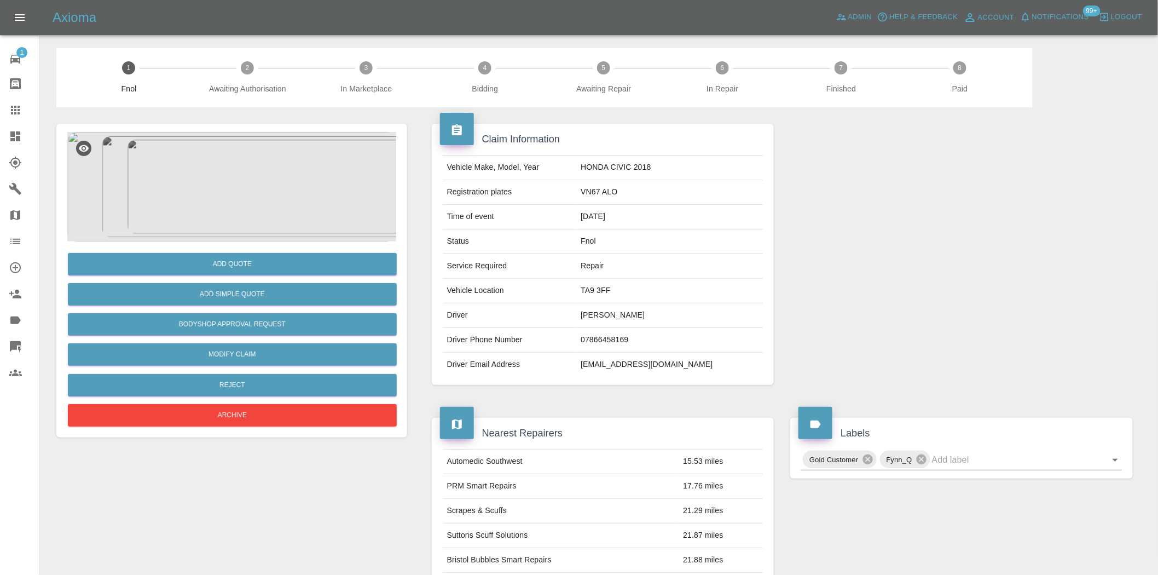
click at [245, 196] on img at bounding box center [231, 186] width 329 height 109
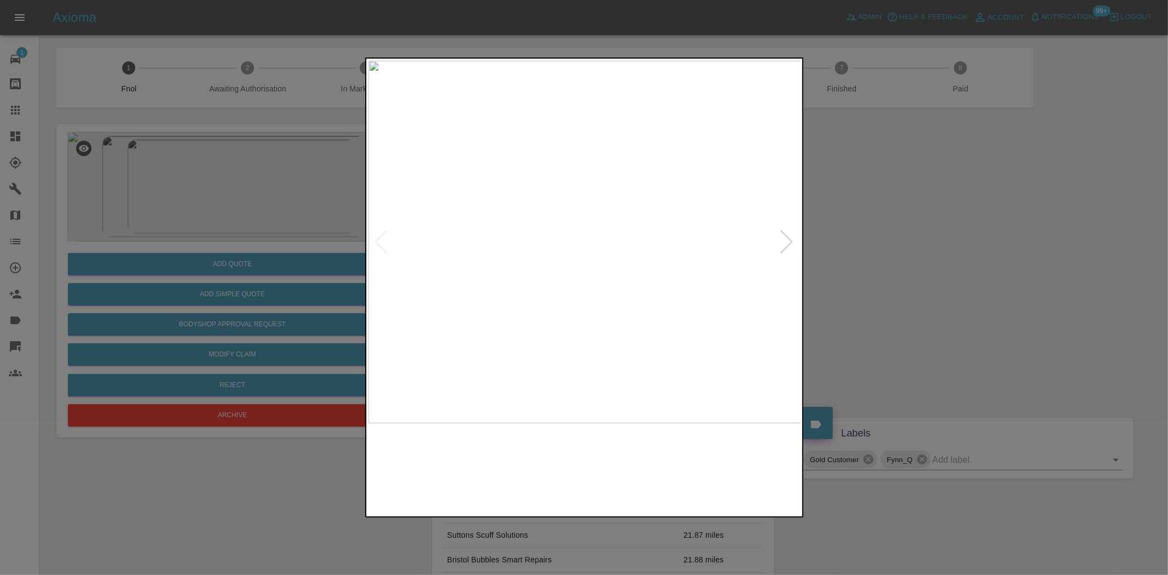
click at [579, 341] on img at bounding box center [584, 242] width 433 height 362
click at [551, 296] on img at bounding box center [584, 242] width 433 height 362
click at [434, 270] on img at bounding box center [584, 242] width 433 height 362
click at [501, 278] on img at bounding box center [584, 242] width 433 height 362
click at [567, 265] on img at bounding box center [584, 242] width 433 height 362
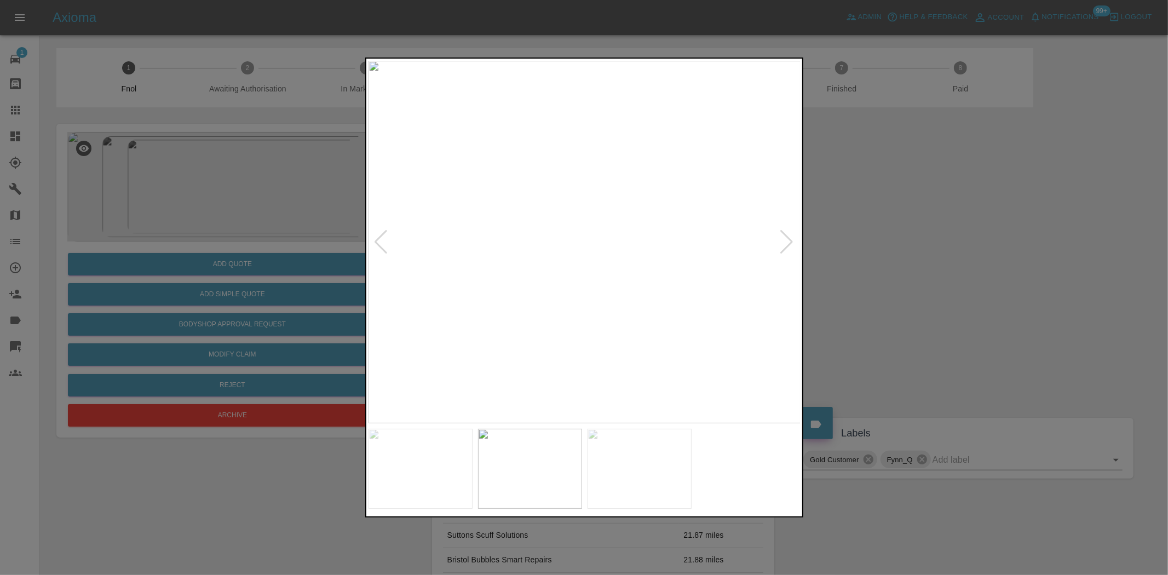
click at [557, 274] on img at bounding box center [584, 242] width 433 height 362
click at [247, 223] on div at bounding box center [584, 287] width 1168 height 575
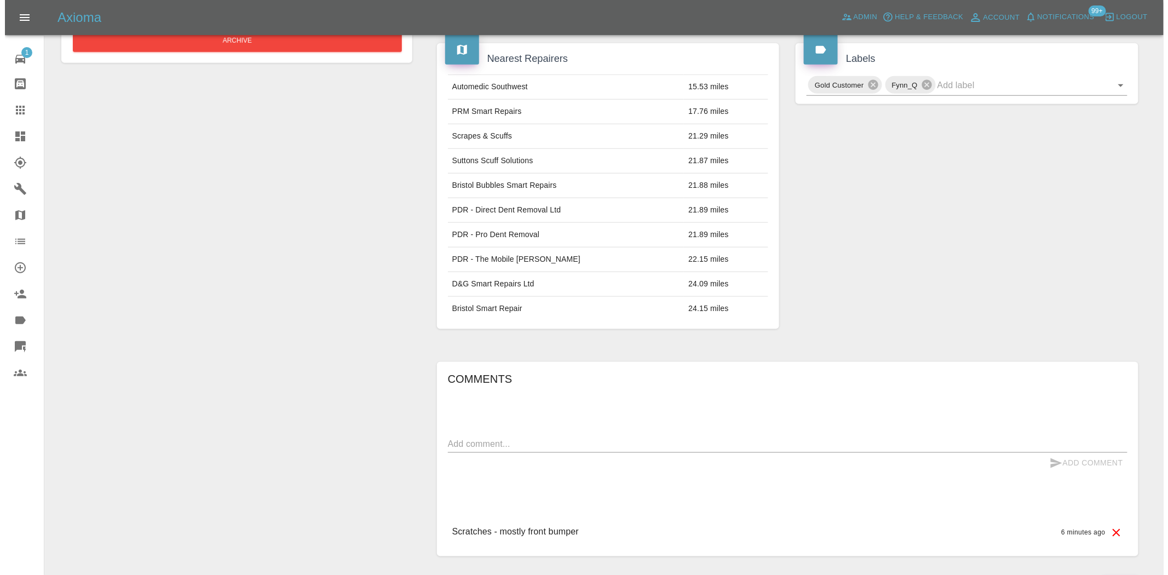
scroll to position [20, 0]
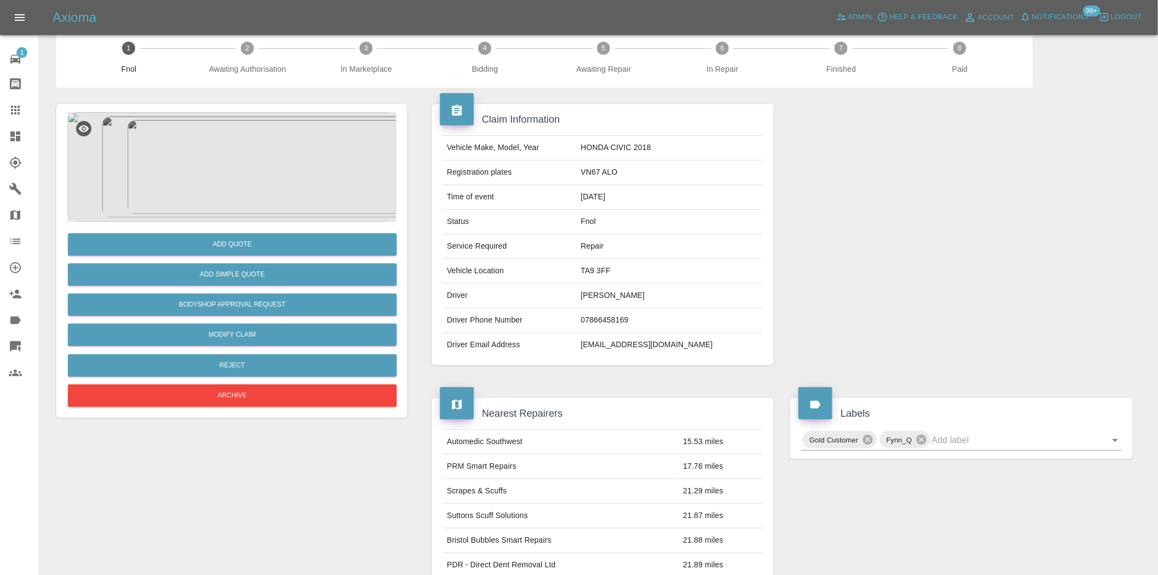
click at [258, 195] on img at bounding box center [231, 166] width 329 height 109
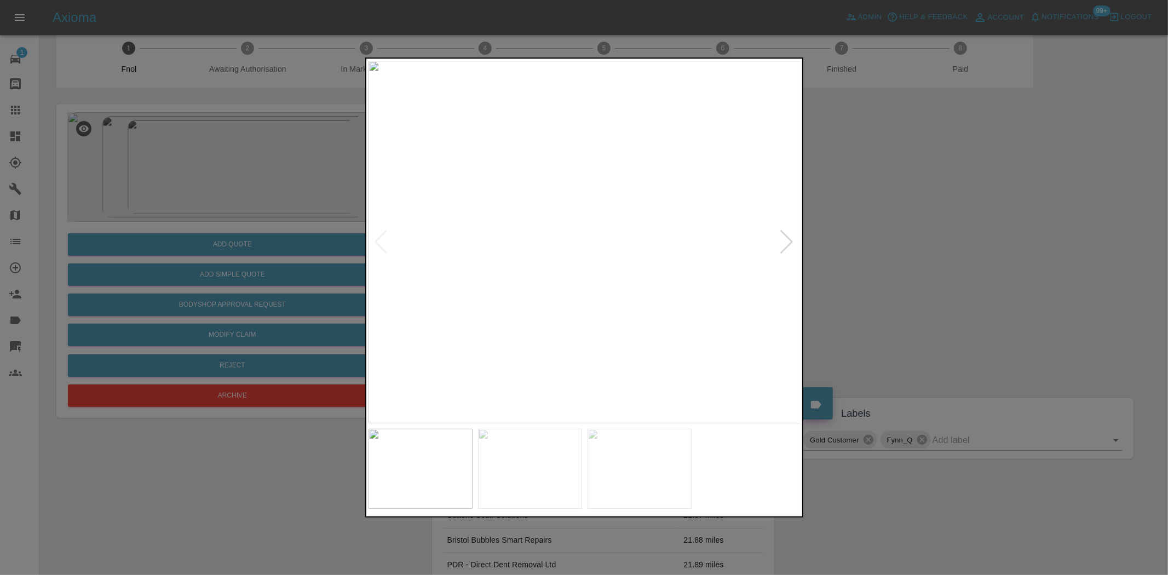
click at [522, 222] on img at bounding box center [584, 242] width 433 height 362
click at [424, 215] on img at bounding box center [584, 242] width 433 height 362
click at [337, 228] on div at bounding box center [584, 287] width 1168 height 575
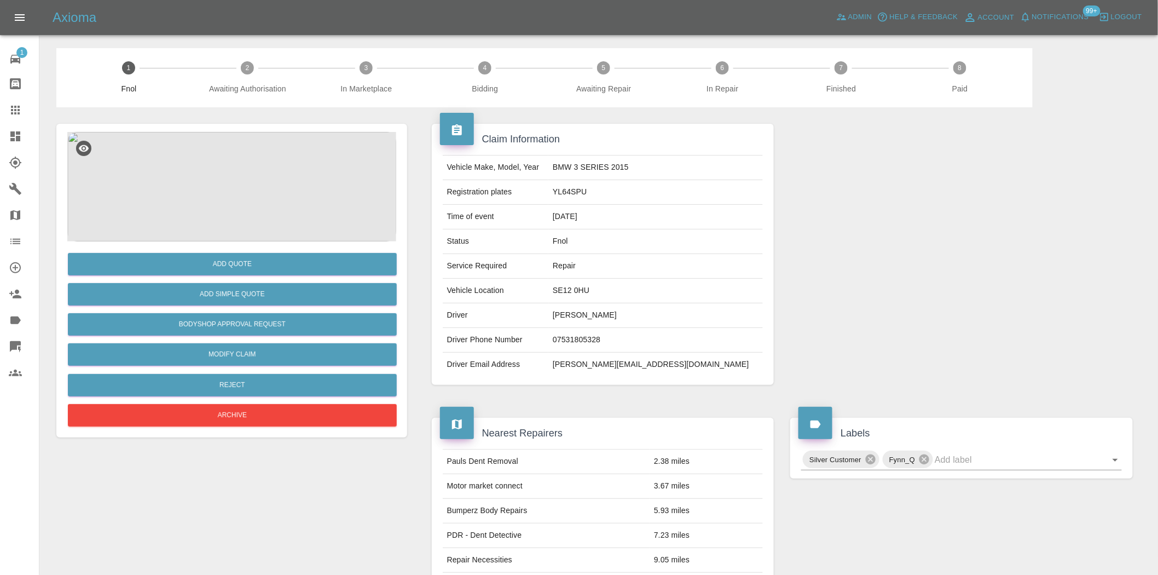
click at [264, 210] on img at bounding box center [231, 186] width 329 height 109
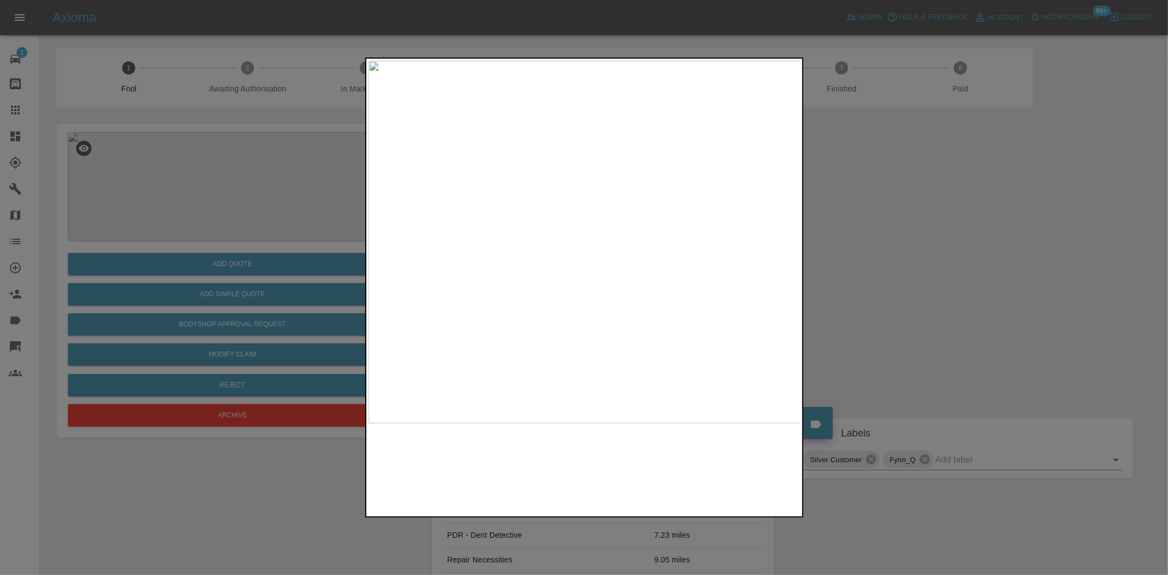
click at [609, 284] on img at bounding box center [584, 242] width 433 height 362
click at [593, 313] on img at bounding box center [510, 116] width 1298 height 1088
click at [578, 372] on img at bounding box center [584, 242] width 433 height 362
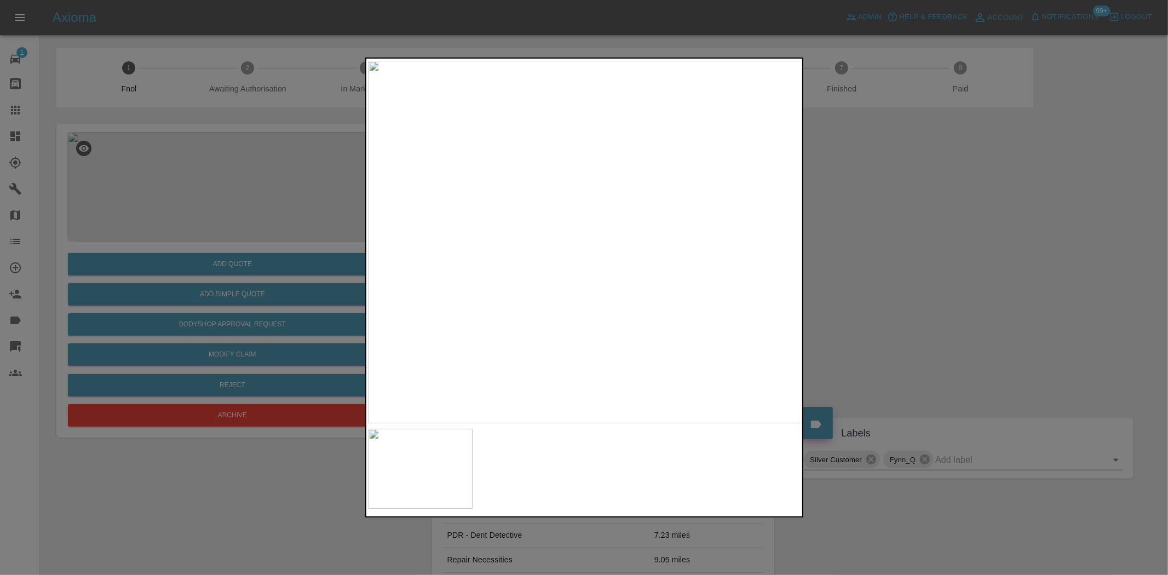
click at [631, 360] on img at bounding box center [584, 242] width 433 height 362
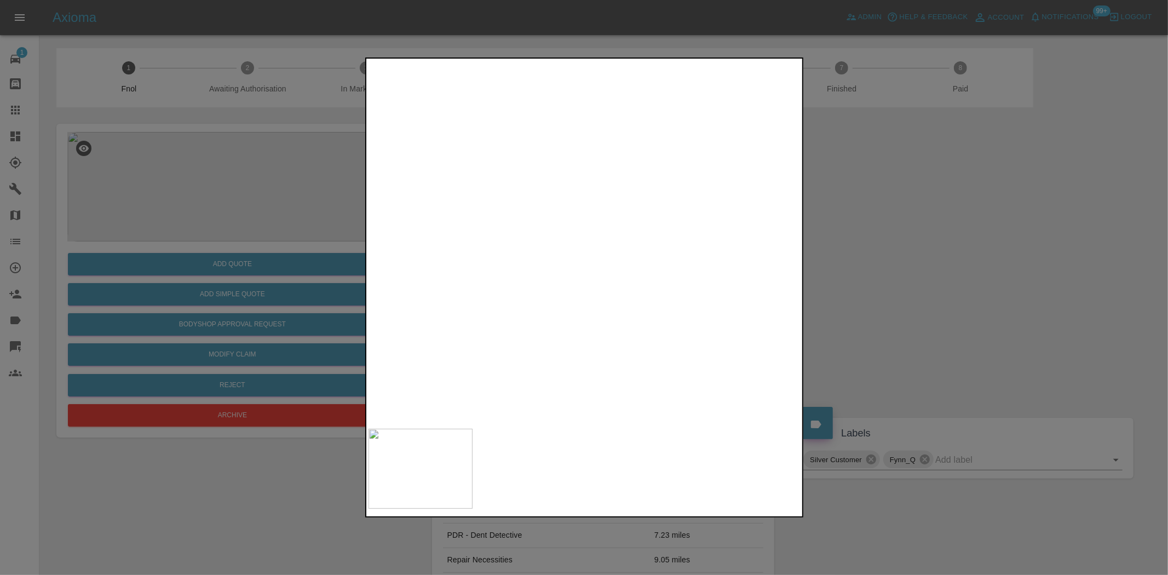
click at [535, 242] on img at bounding box center [586, 66] width 1298 height 1088
click at [341, 293] on div at bounding box center [584, 287] width 1168 height 575
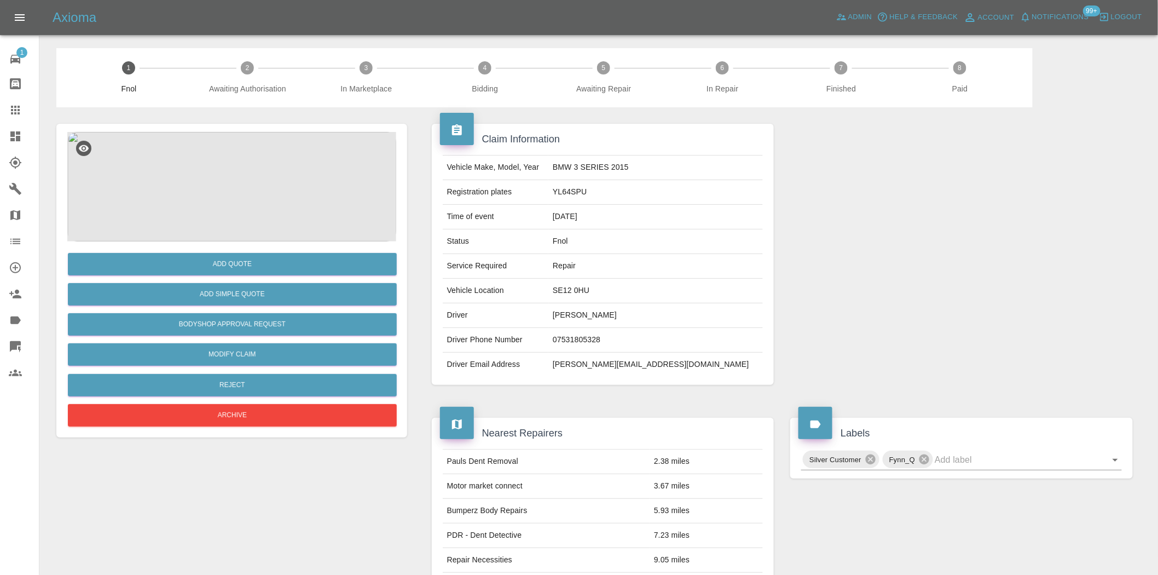
click at [291, 250] on div "Add Quote" at bounding box center [231, 264] width 329 height 28
click at [291, 264] on button "Add Quote" at bounding box center [232, 264] width 329 height 22
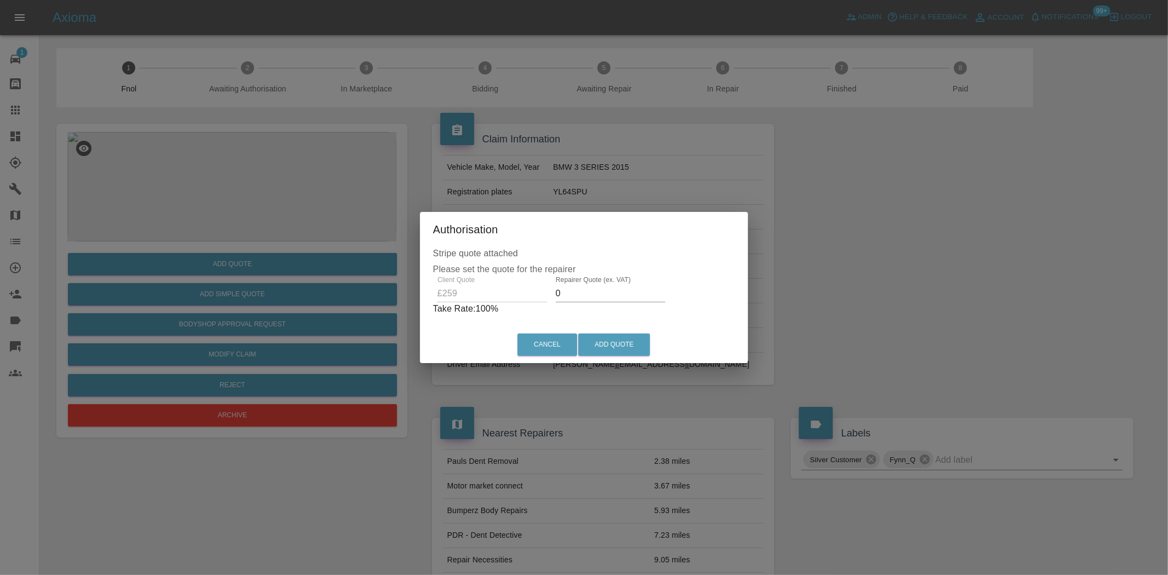
click at [517, 295] on div "Client Quote £259 Repairer Quote (ex. VAT) 0 Take Rate: 100 %" at bounding box center [584, 295] width 302 height 39
type input "150"
click at [590, 345] on button "Add Quote" at bounding box center [614, 344] width 72 height 22
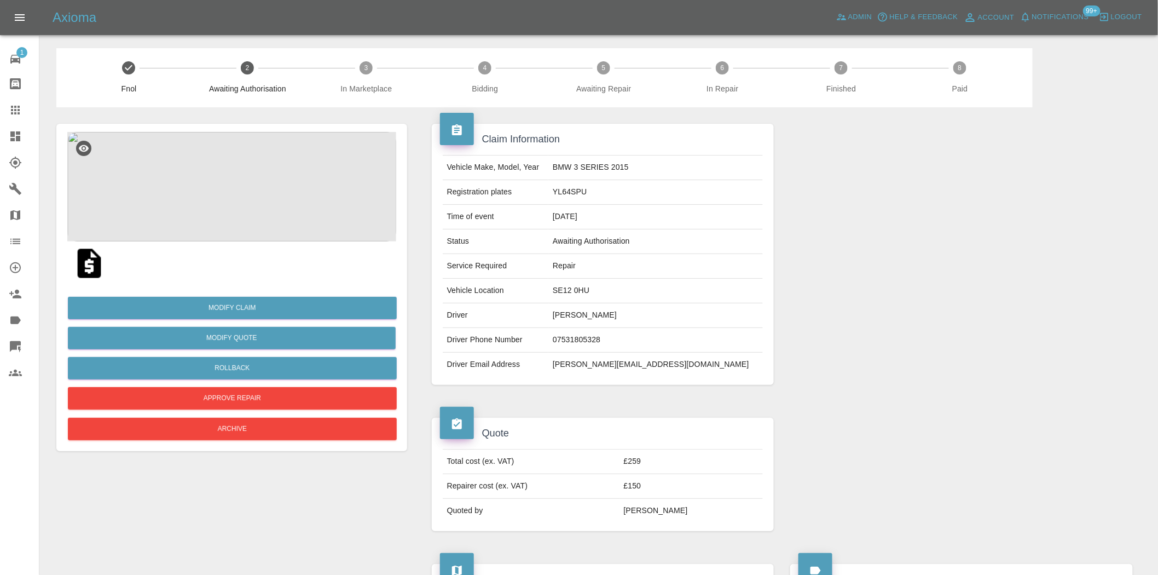
click at [829, 9] on div "Axioma Admin Help & Feedback Account Notifications 99+ Logout" at bounding box center [606, 18] width 1106 height 18
click at [844, 19] on icon at bounding box center [841, 17] width 9 height 7
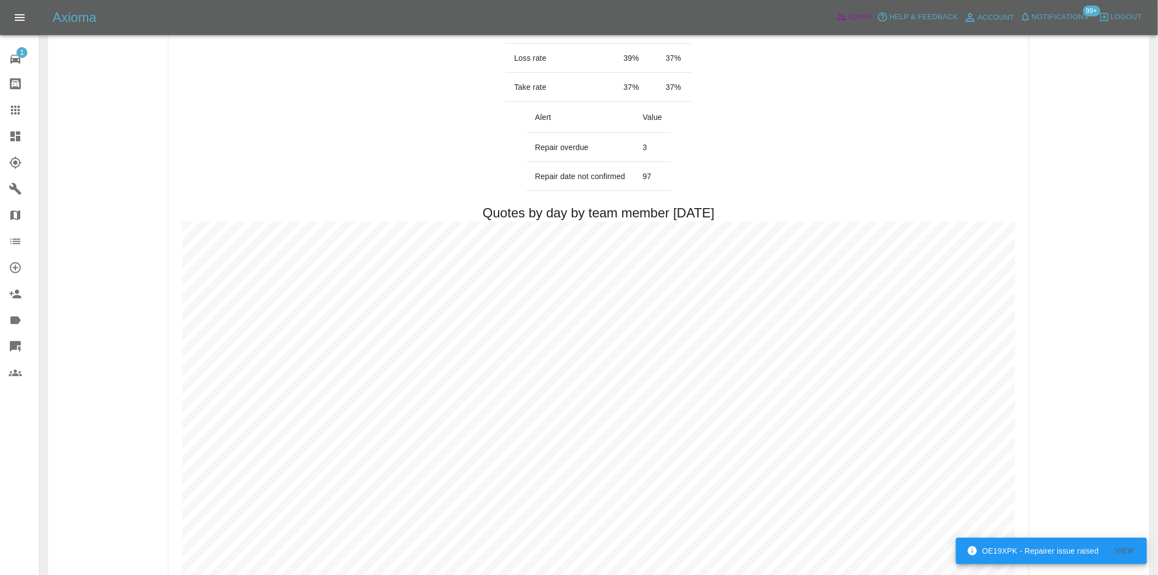
scroll to position [365, 0]
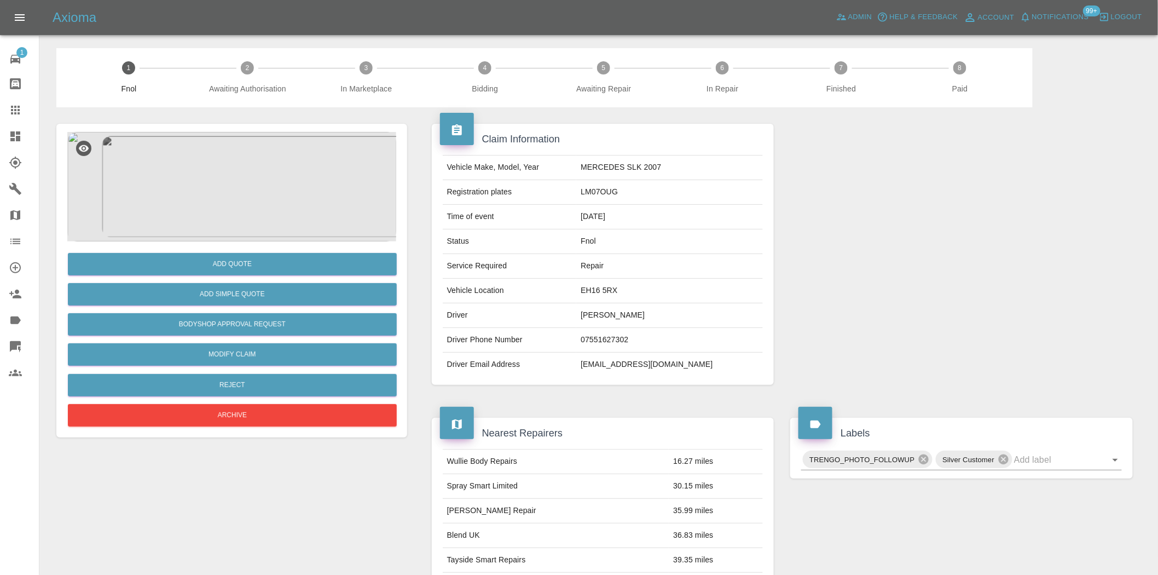
click at [276, 199] on img at bounding box center [231, 186] width 329 height 109
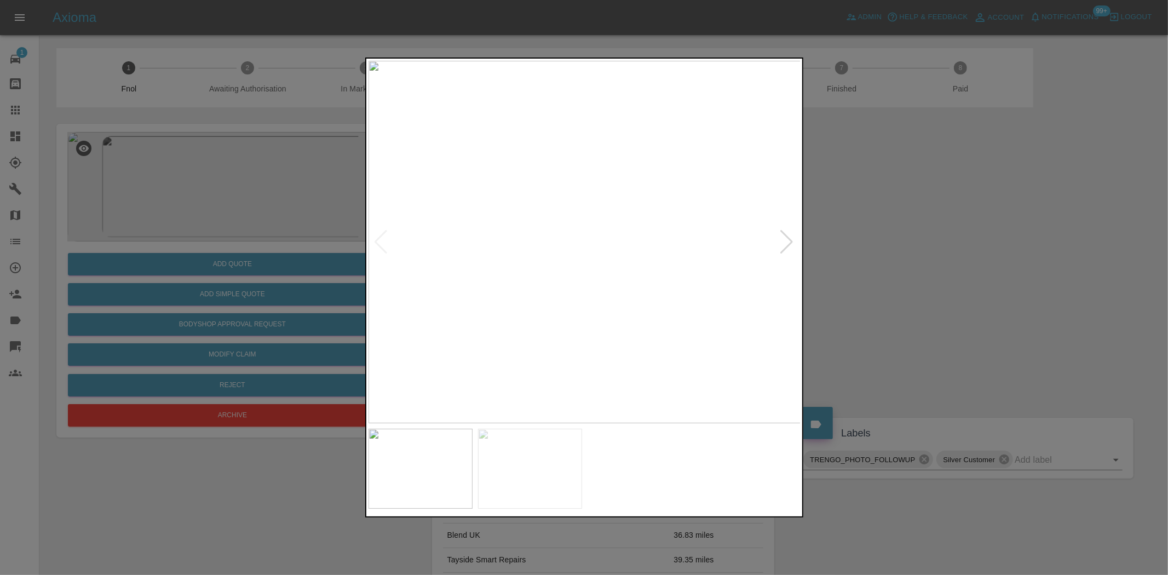
click at [531, 189] on img at bounding box center [584, 242] width 433 height 362
click at [531, 189] on img at bounding box center [744, 401] width 1298 height 1088
click at [532, 236] on img at bounding box center [584, 242] width 433 height 362
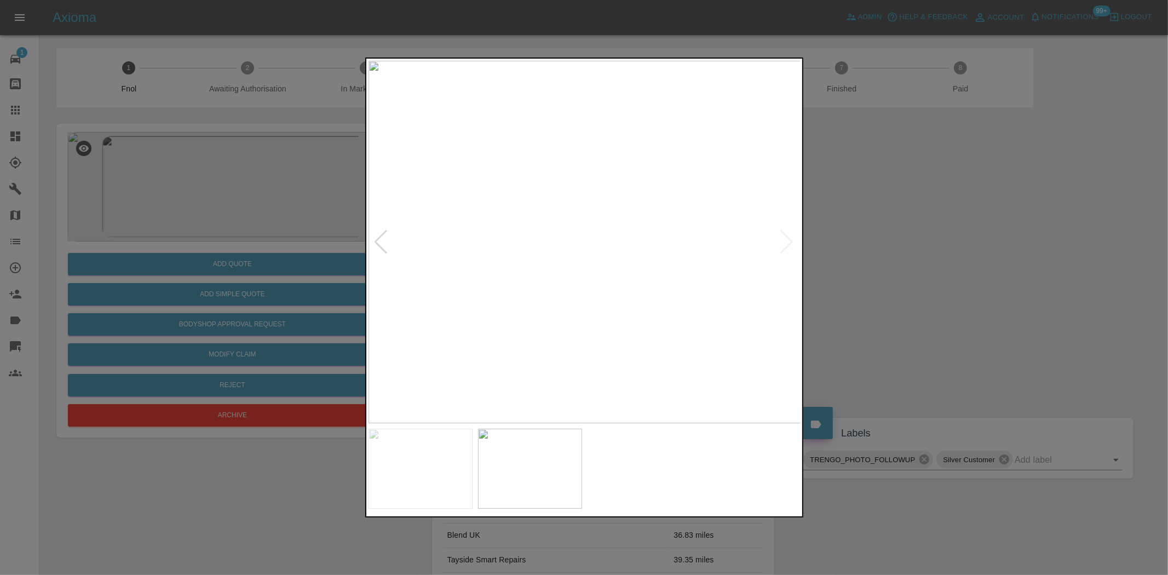
click at [579, 231] on img at bounding box center [584, 242] width 433 height 362
click at [579, 231] on img at bounding box center [599, 275] width 1298 height 1088
click at [577, 231] on img at bounding box center [599, 275] width 1298 height 1088
click at [559, 283] on img at bounding box center [584, 242] width 433 height 362
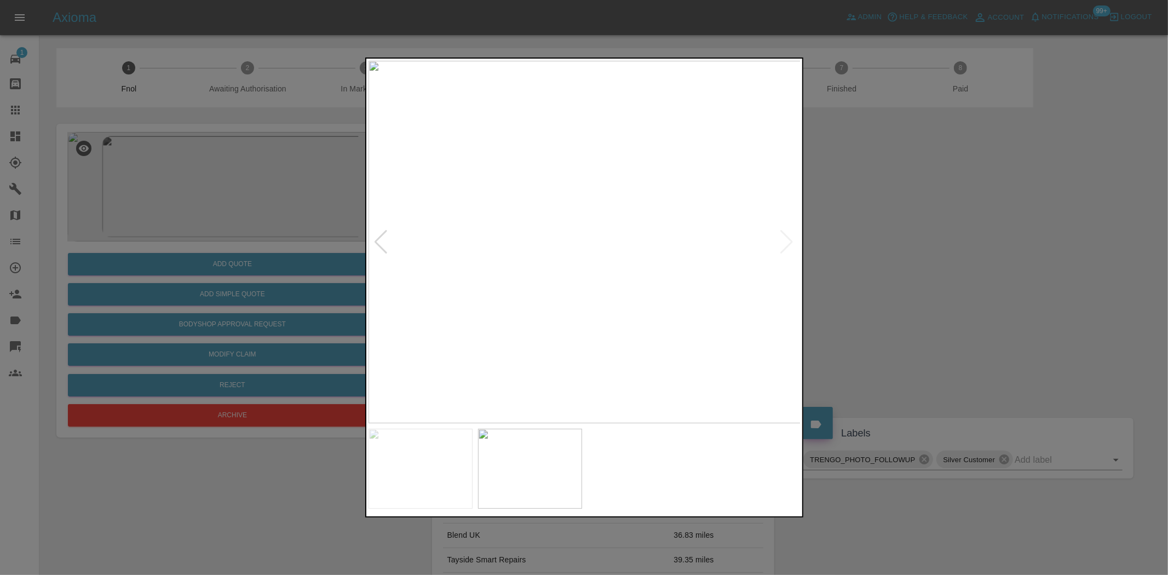
click at [568, 287] on img at bounding box center [584, 242] width 433 height 362
click at [615, 284] on img at bounding box center [584, 242] width 433 height 362
click at [664, 298] on img at bounding box center [584, 242] width 433 height 362
drag, startPoint x: 214, startPoint y: 206, endPoint x: 285, endPoint y: 256, distance: 87.2
click at [215, 206] on div at bounding box center [584, 287] width 1168 height 575
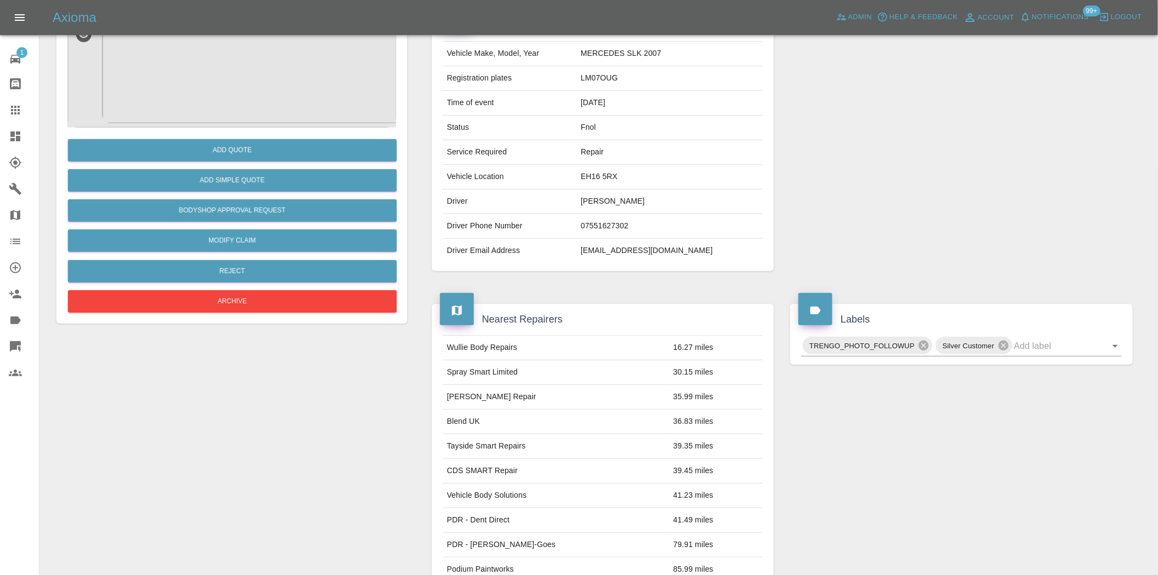
scroll to position [61, 0]
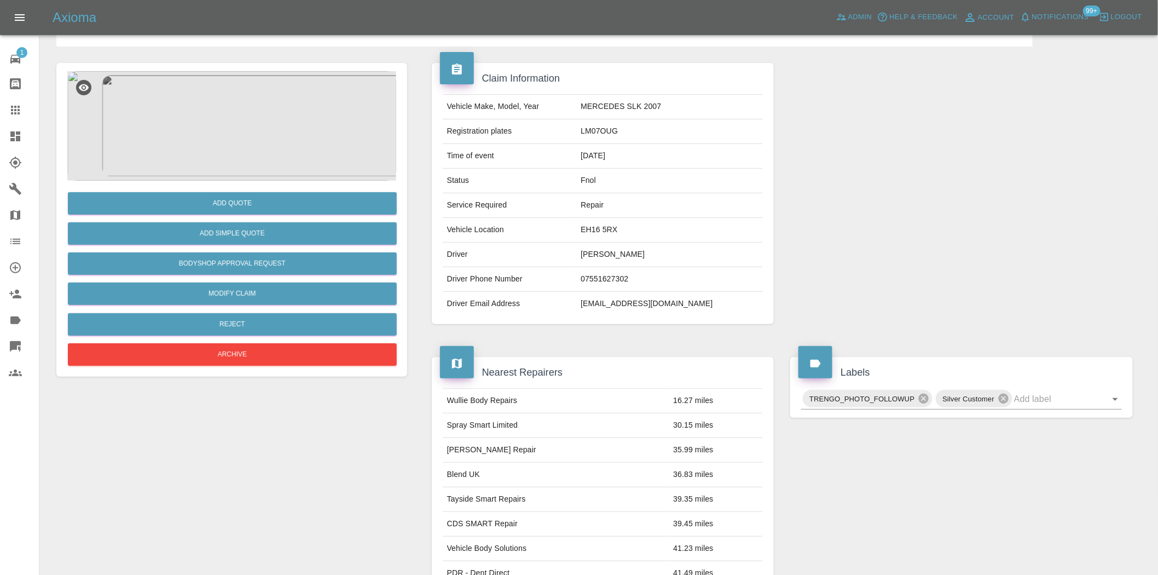
click at [231, 116] on img at bounding box center [231, 125] width 329 height 109
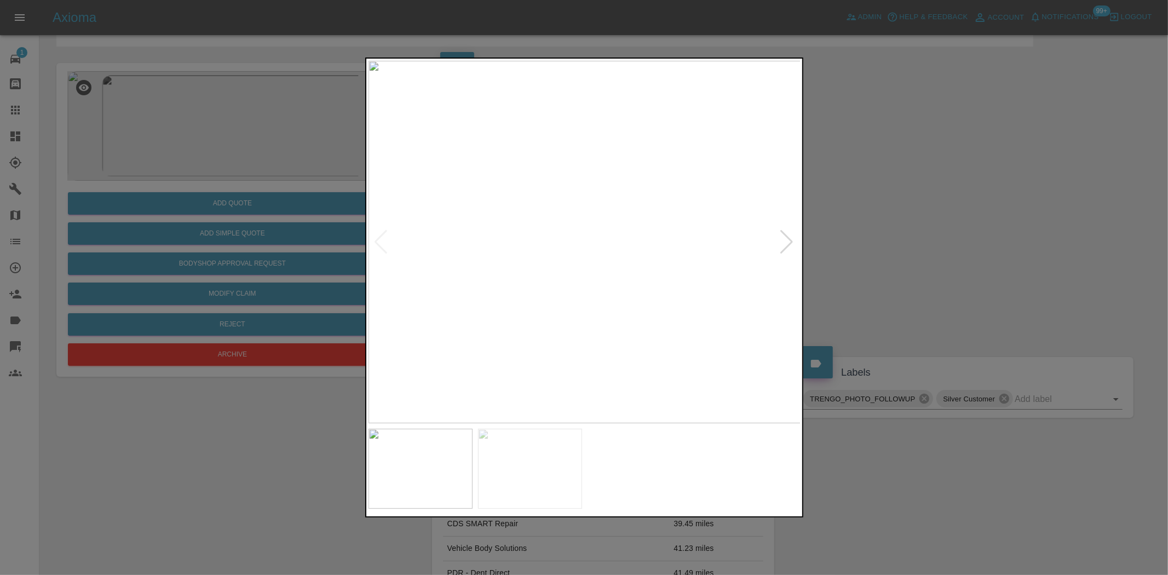
click at [546, 191] on img at bounding box center [584, 242] width 433 height 362
click at [545, 191] on img at bounding box center [696, 395] width 1298 height 1088
click at [243, 139] on div at bounding box center [584, 287] width 1168 height 575
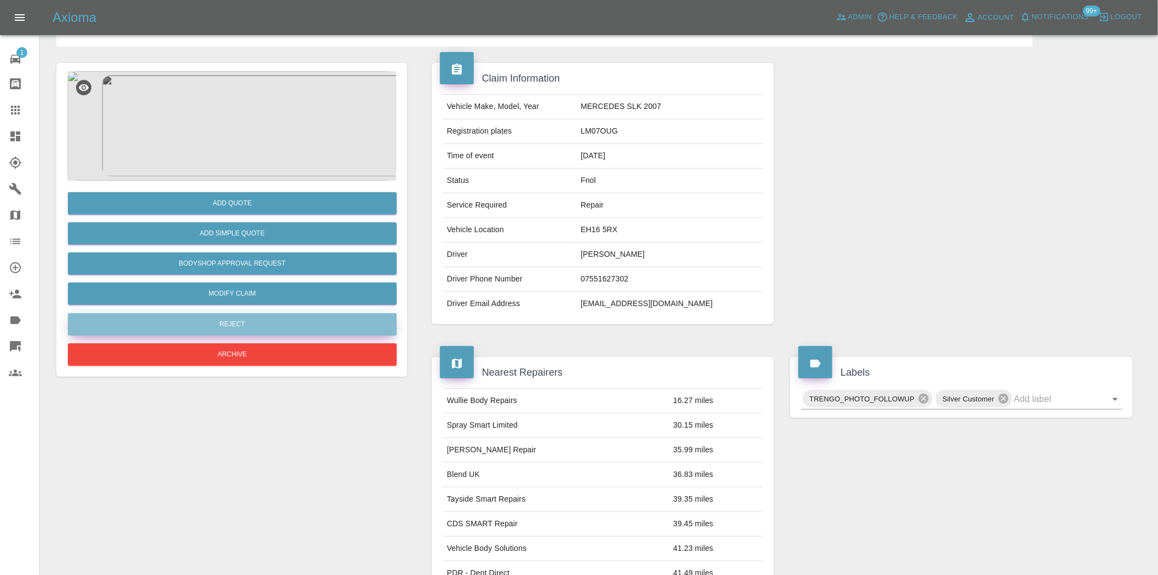
click at [255, 322] on button "Reject" at bounding box center [232, 324] width 329 height 22
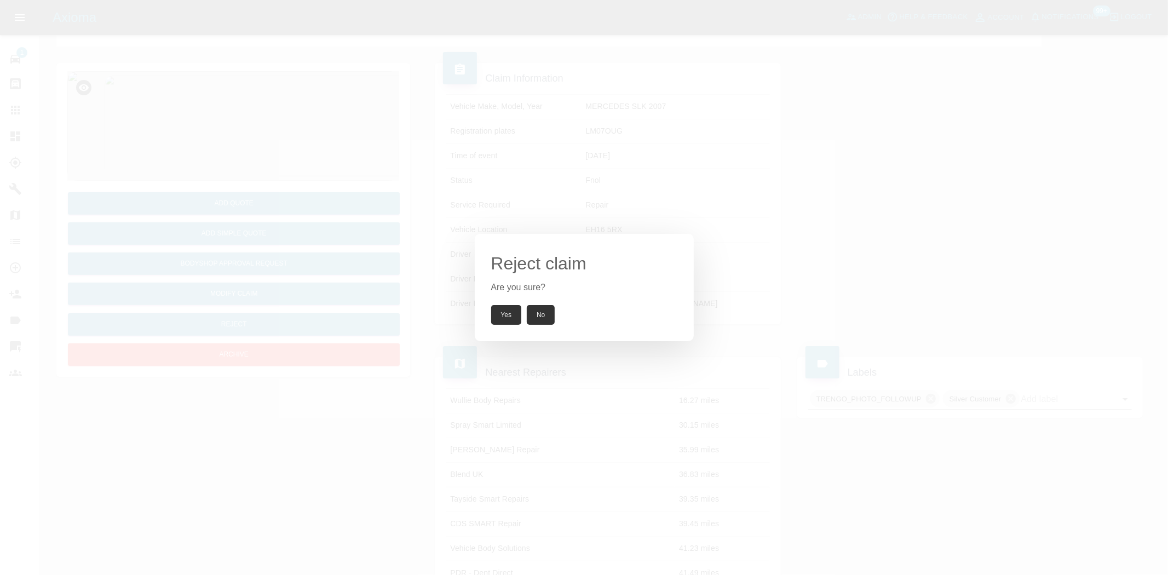
click at [503, 318] on button "Yes" at bounding box center [506, 315] width 31 height 20
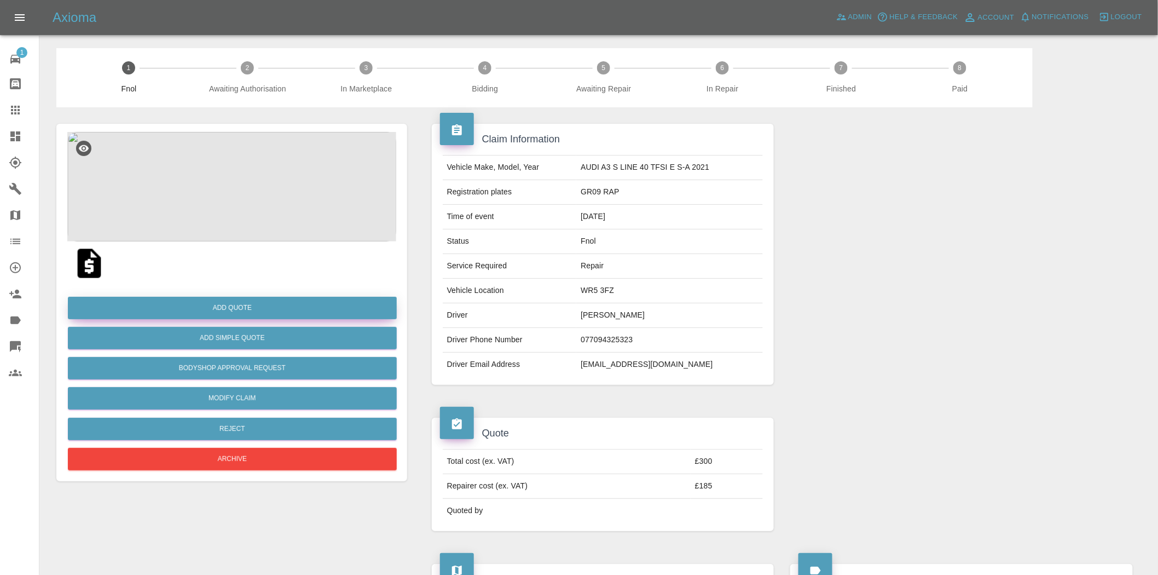
click at [296, 310] on button "Add Quote" at bounding box center [232, 308] width 329 height 22
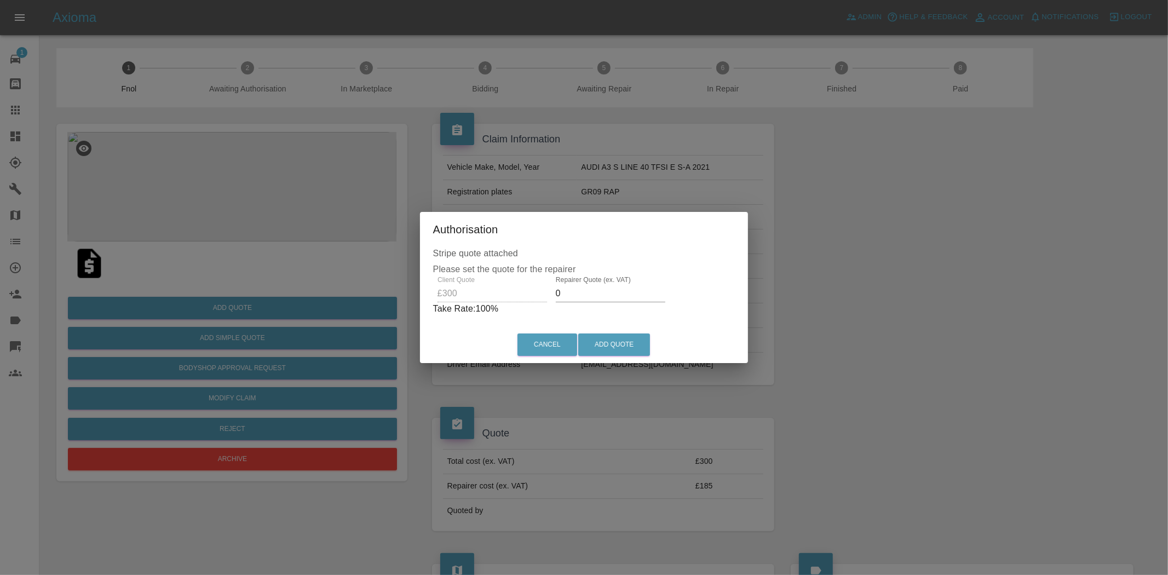
click at [423, 282] on div "Stripe quote attached Please set the quote for the repairer Client Quote £300 R…" at bounding box center [584, 287] width 328 height 80
type input "185"
click at [608, 346] on button "Add Quote" at bounding box center [614, 344] width 72 height 22
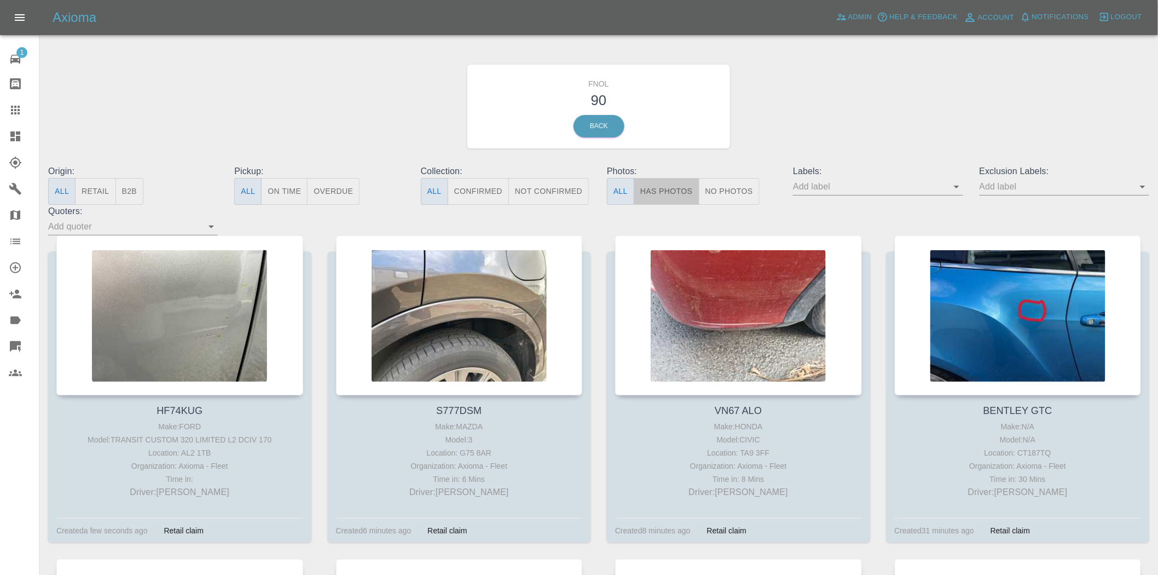
click at [696, 191] on button "Has Photos" at bounding box center [667, 191] width 66 height 27
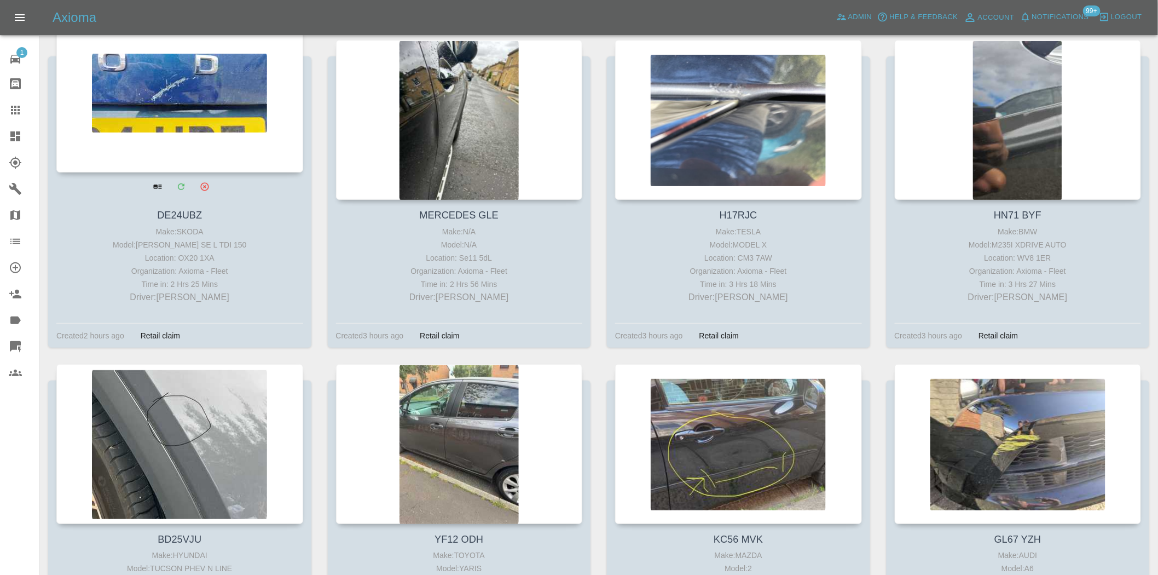
scroll to position [1764, 0]
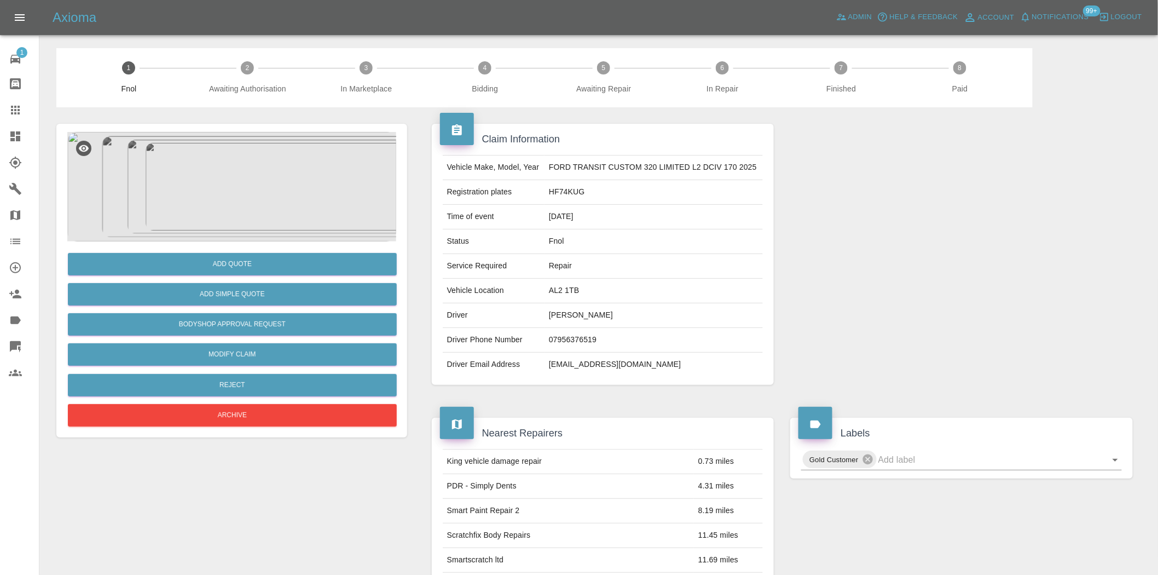
click at [257, 170] on img at bounding box center [231, 186] width 329 height 109
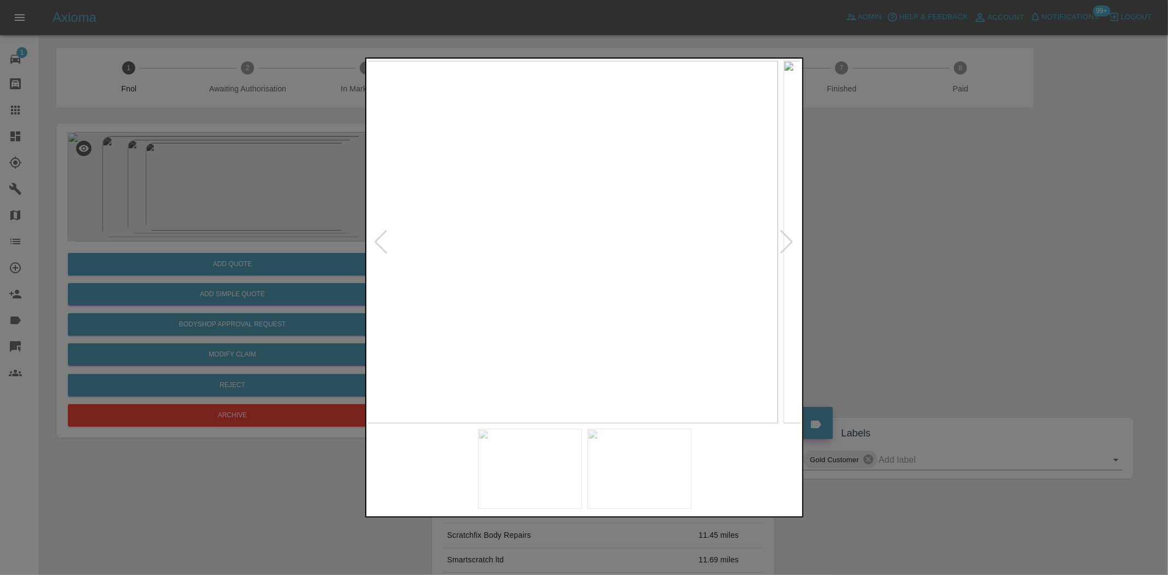
click at [630, 337] on img at bounding box center [561, 242] width 433 height 362
click at [559, 319] on img at bounding box center [584, 242] width 433 height 362
click at [526, 323] on img at bounding box center [479, 242] width 433 height 362
click at [524, 328] on img at bounding box center [584, 242] width 433 height 362
click at [677, 314] on img at bounding box center [622, 242] width 433 height 362
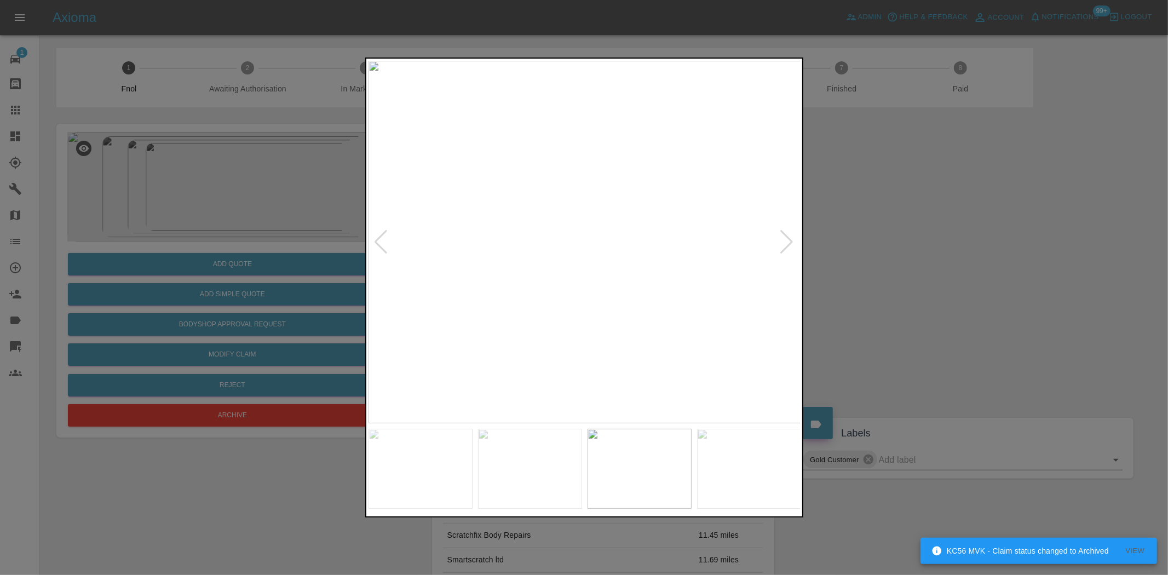
click at [562, 301] on img at bounding box center [584, 242] width 433 height 362
click at [577, 314] on img at bounding box center [584, 242] width 433 height 362
click at [577, 314] on img at bounding box center [605, 25] width 1298 height 1088
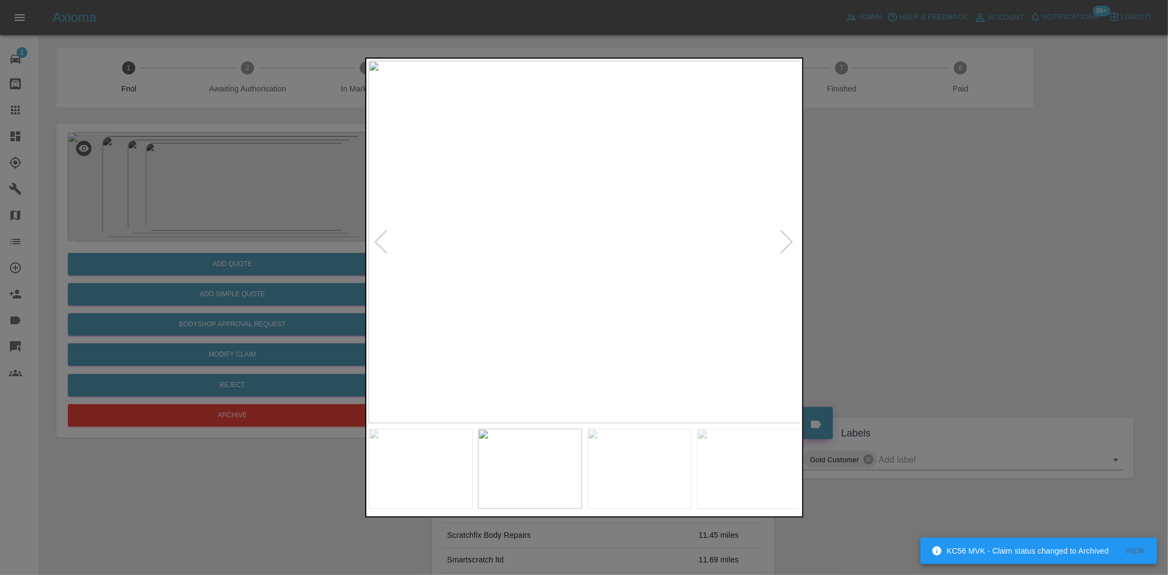
click at [667, 327] on img at bounding box center [584, 242] width 433 height 362
click at [733, 323] on img at bounding box center [584, 242] width 433 height 362
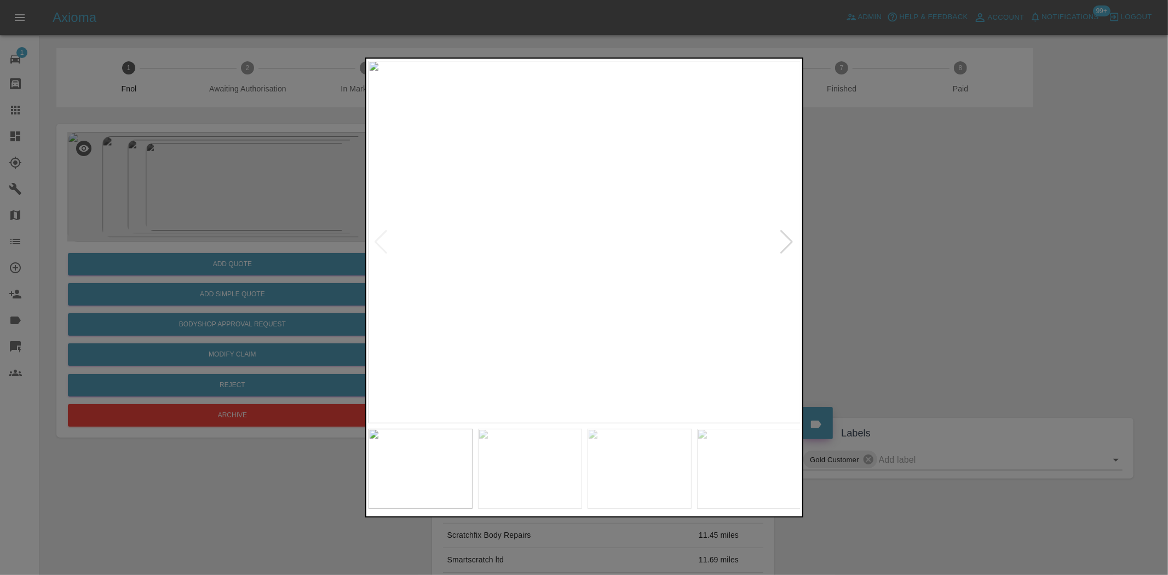
click at [589, 311] on img at bounding box center [584, 242] width 433 height 362
click at [595, 309] on img at bounding box center [584, 242] width 433 height 362
click at [513, 303] on img at bounding box center [584, 242] width 433 height 362
click at [368, 287] on img at bounding box center [580, 242] width 433 height 362
click at [228, 208] on div at bounding box center [584, 287] width 1168 height 575
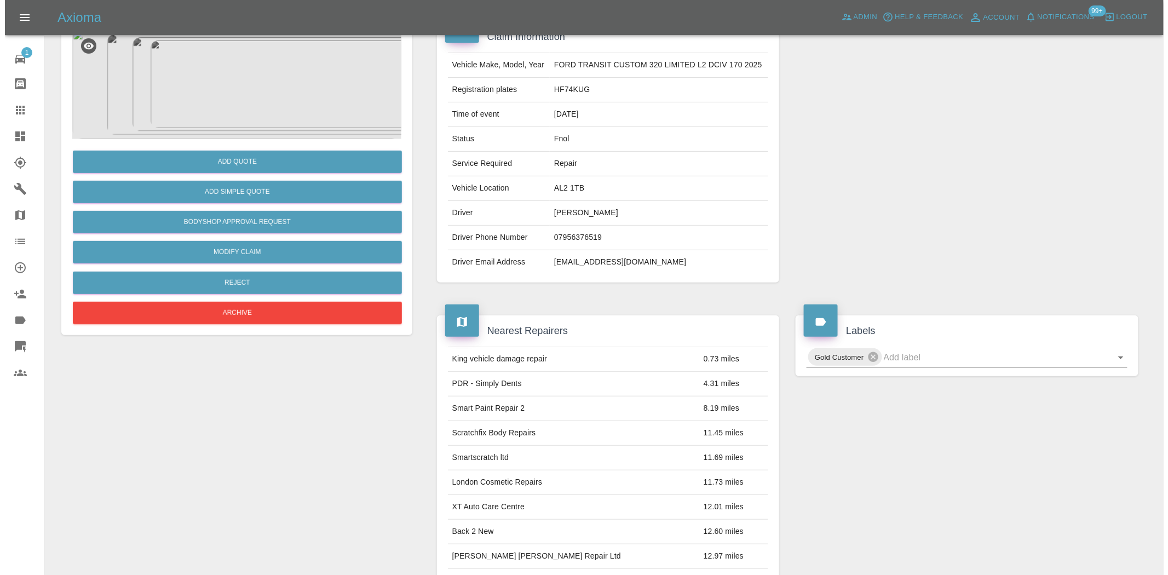
scroll to position [92, 0]
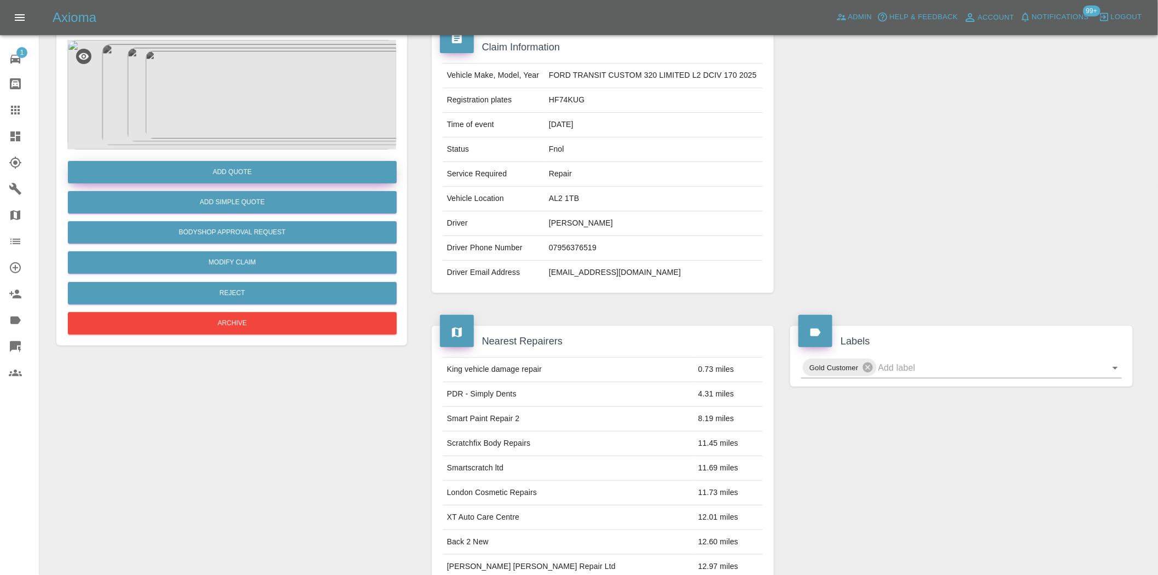
click at [212, 162] on button "Add Quote" at bounding box center [232, 172] width 329 height 22
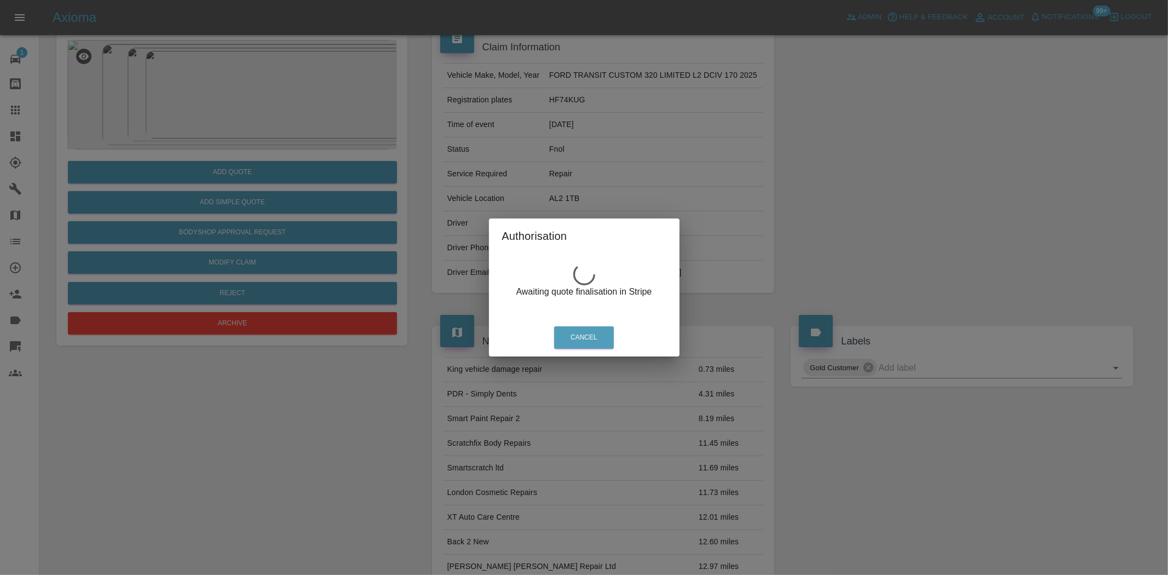
click at [296, 219] on div "Authorisation Awaiting quote finalisation in Stripe Cancel" at bounding box center [584, 287] width 1168 height 575
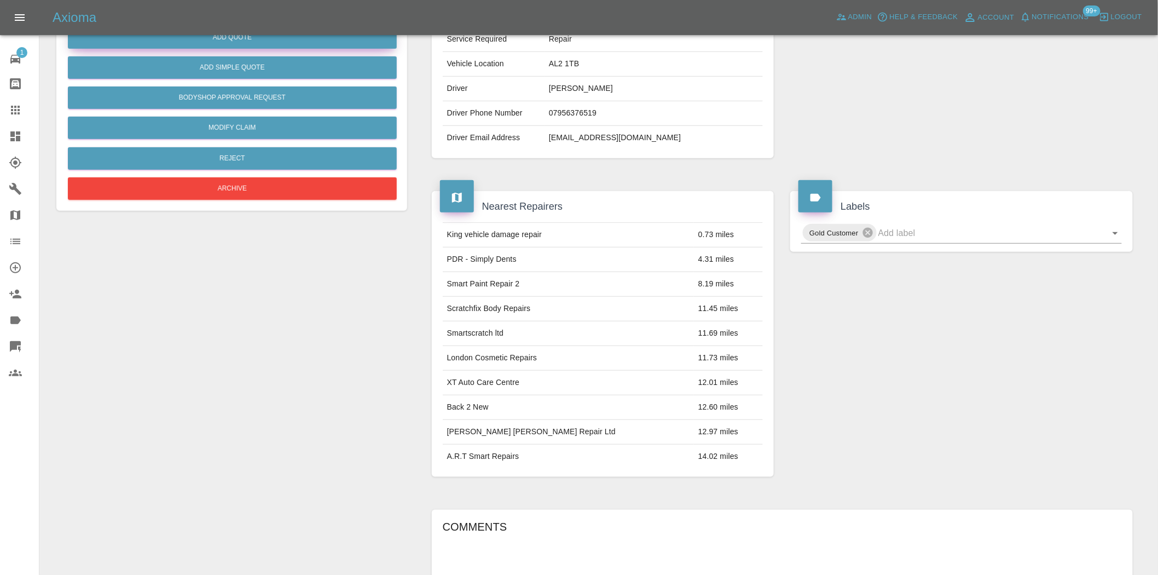
scroll to position [446, 0]
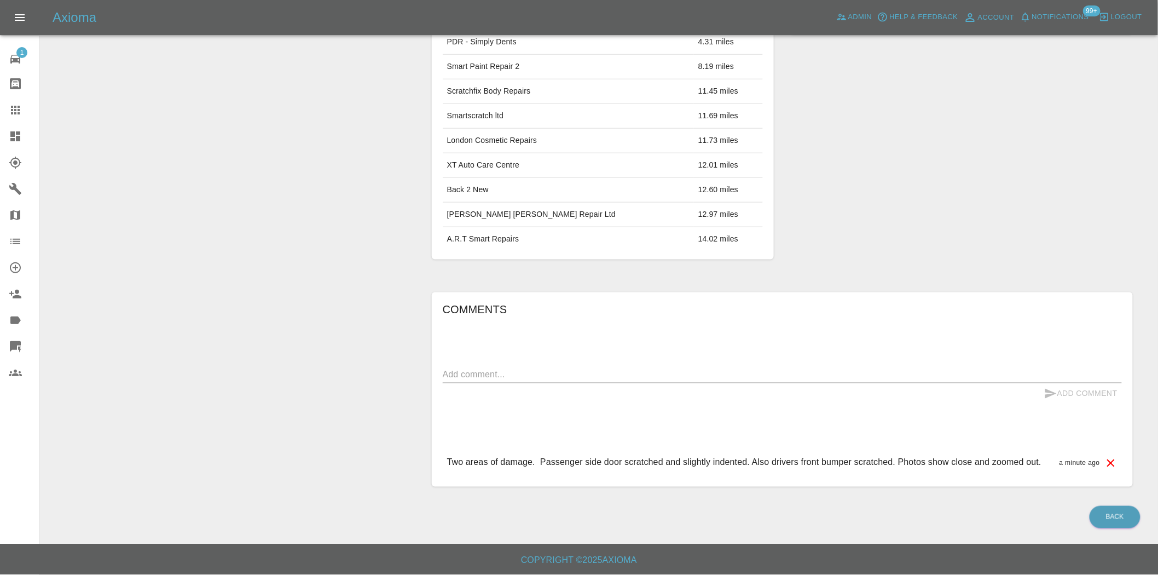
click at [302, 209] on div "Add Quote Add Simple Quote Bodyshop Approval Request Modify Claim Reject Archive" at bounding box center [231, 83] width 367 height 840
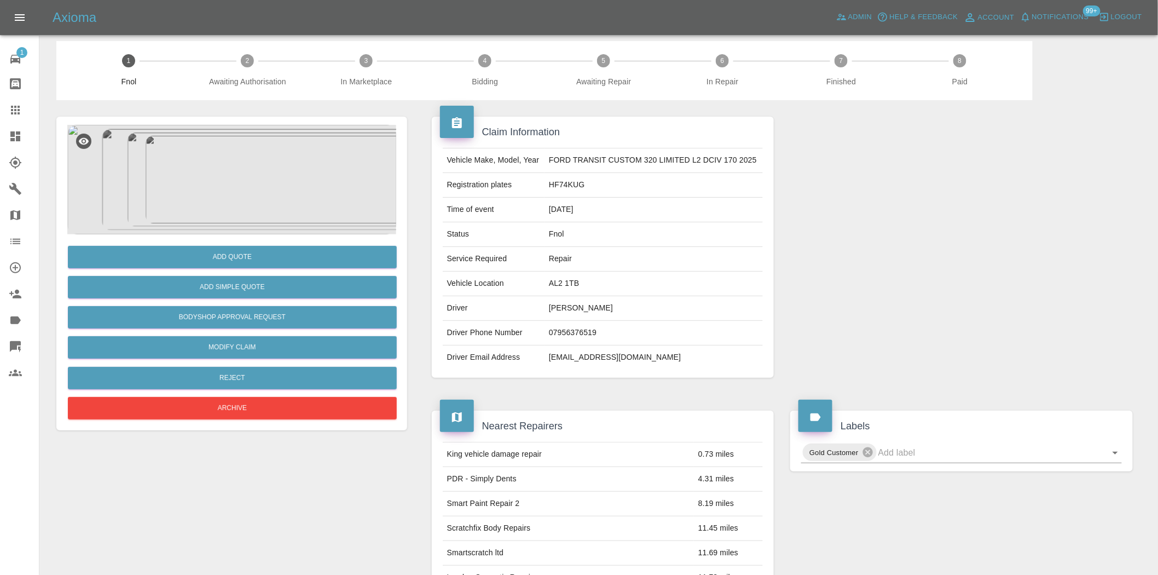
scroll to position [0, 0]
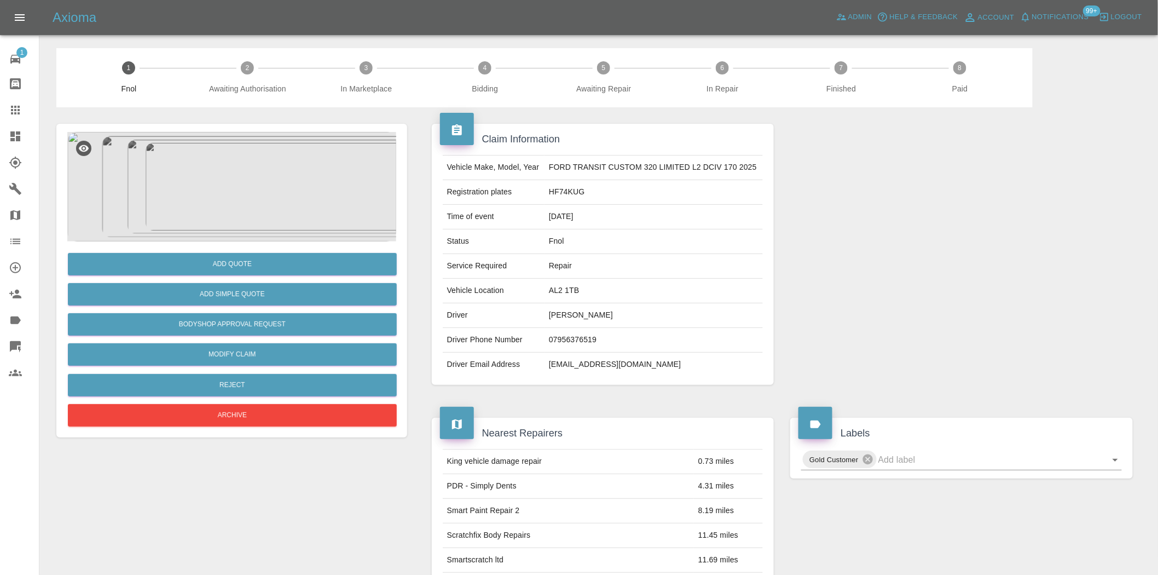
click at [284, 159] on img at bounding box center [231, 186] width 329 height 109
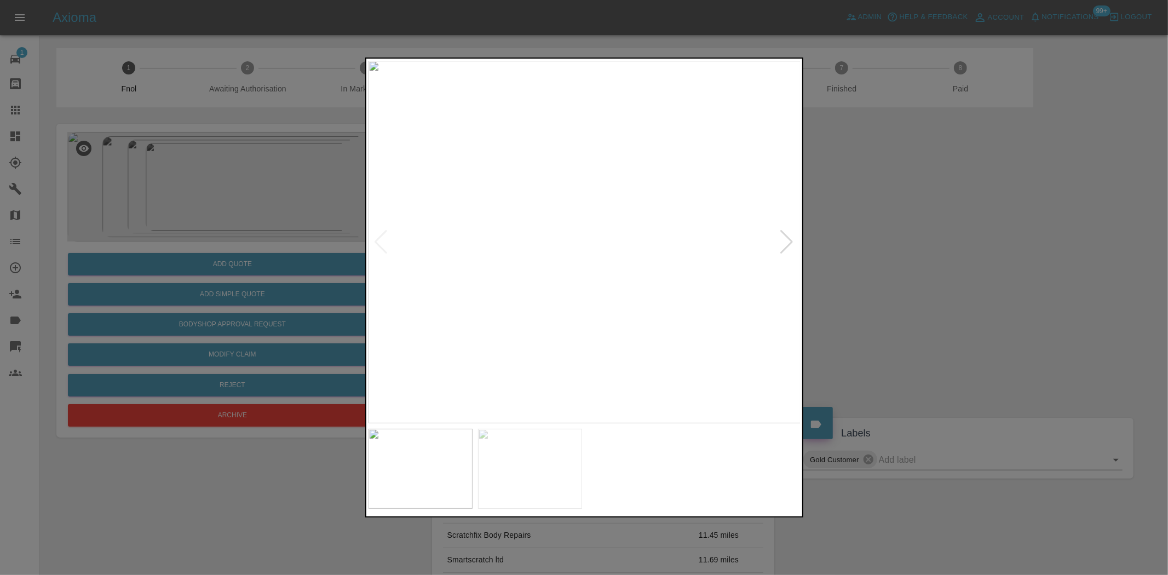
click at [687, 343] on img at bounding box center [584, 242] width 433 height 362
click at [671, 336] on img at bounding box center [584, 242] width 433 height 362
click at [649, 410] on img at bounding box center [309, 164] width 1298 height 1088
click at [636, 397] on img at bounding box center [308, 165] width 1298 height 1088
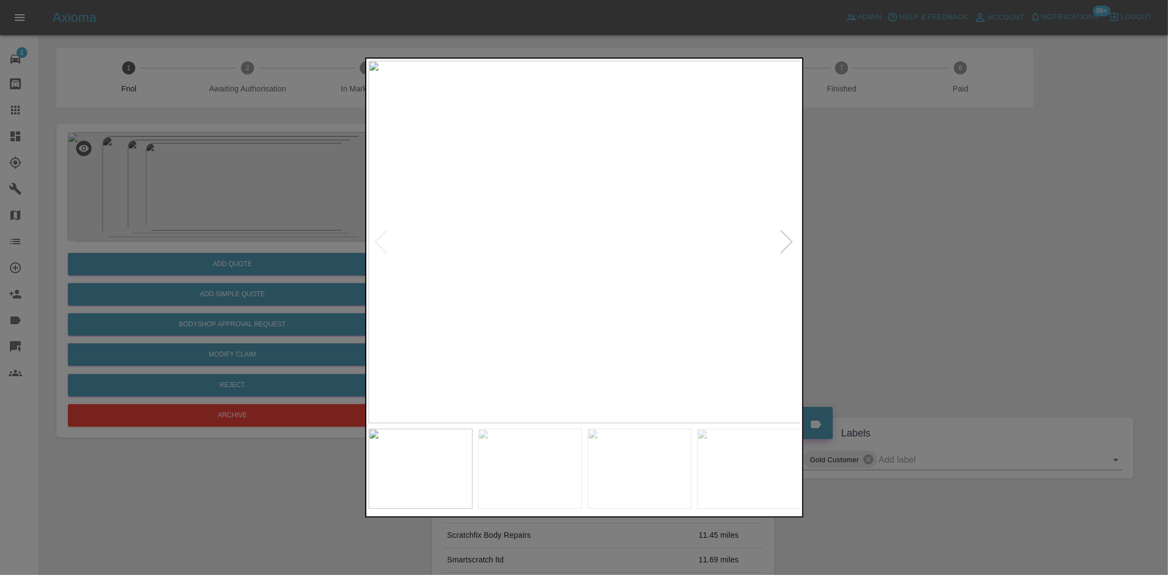
drag, startPoint x: 219, startPoint y: 188, endPoint x: 230, endPoint y: 237, distance: 50.1
click at [221, 194] on div at bounding box center [584, 287] width 1168 height 575
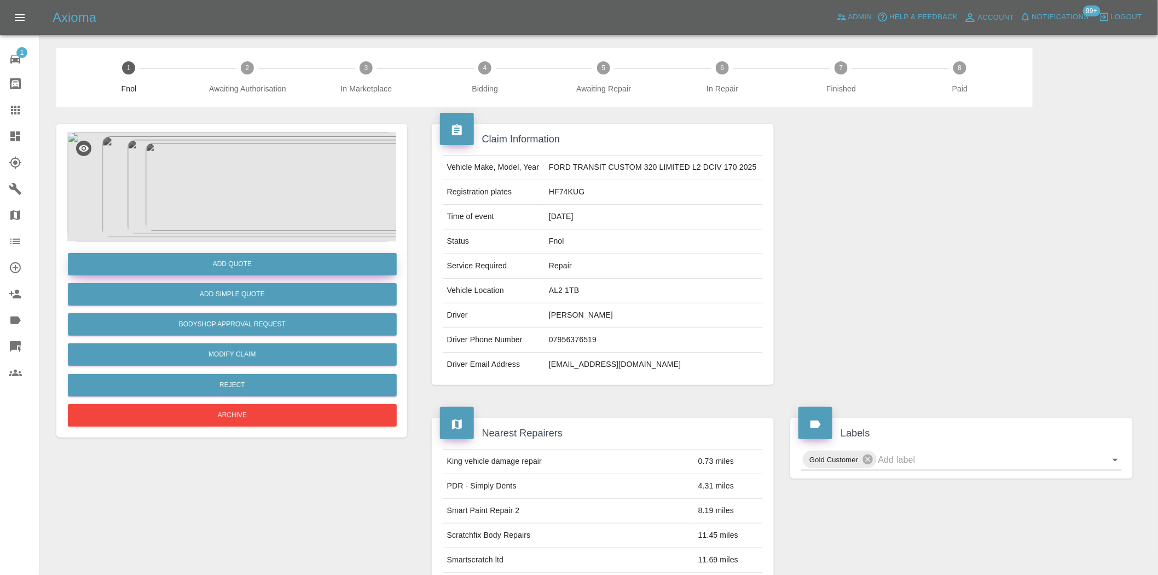
click at [235, 269] on button "Add Quote" at bounding box center [232, 264] width 329 height 22
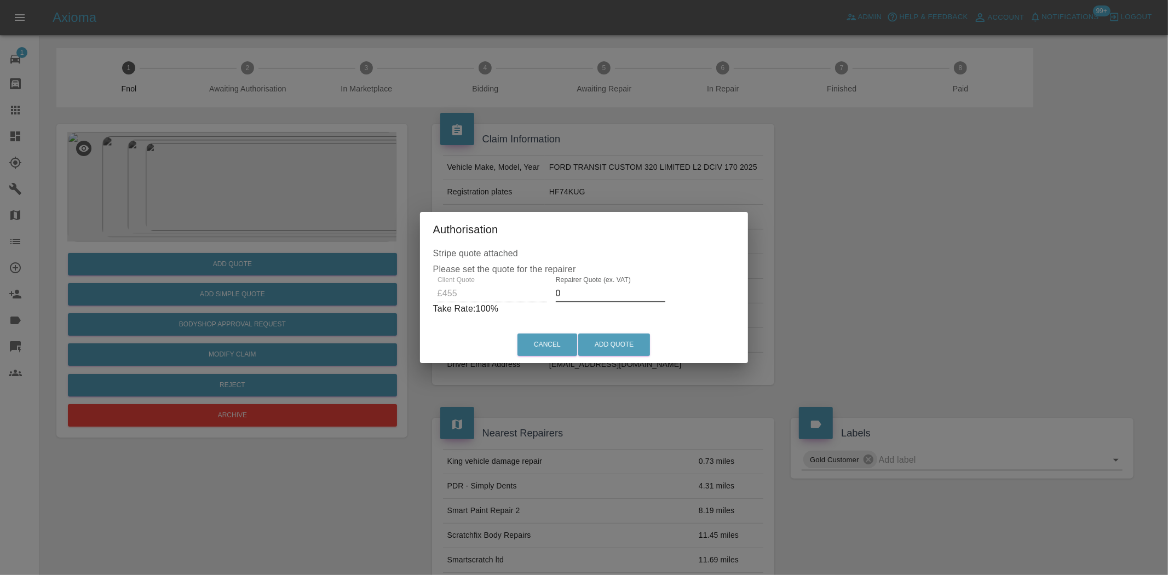
click at [524, 290] on div "Client Quote £455 Repairer Quote (ex. VAT) 0 Take Rate: 100 %" at bounding box center [584, 295] width 302 height 39
type input "300"
click at [616, 351] on button "Add Quote" at bounding box center [614, 344] width 72 height 22
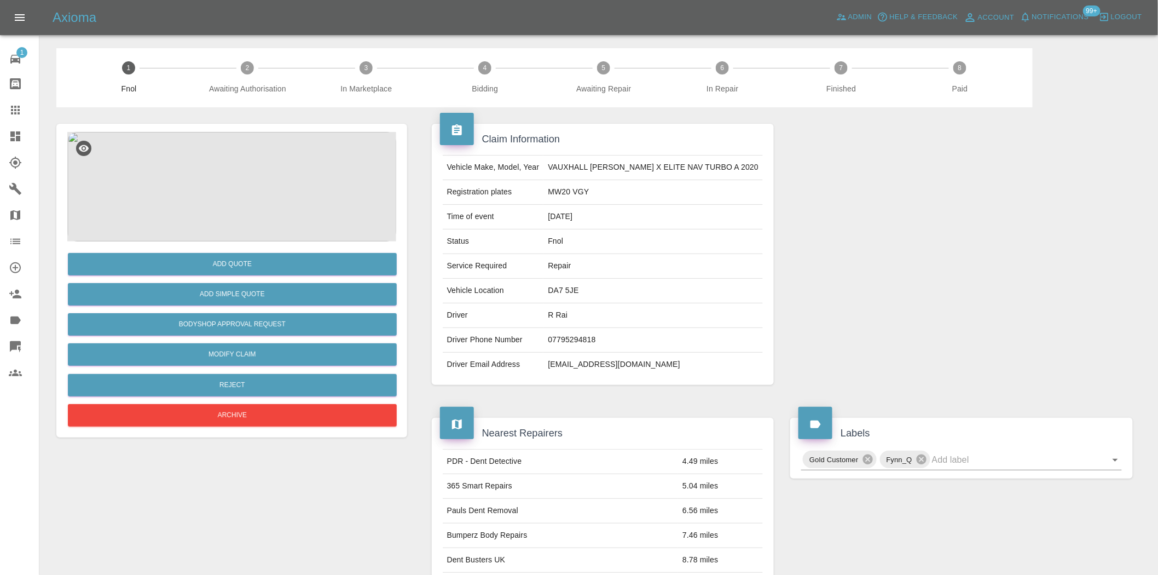
click at [260, 207] on img at bounding box center [231, 186] width 329 height 109
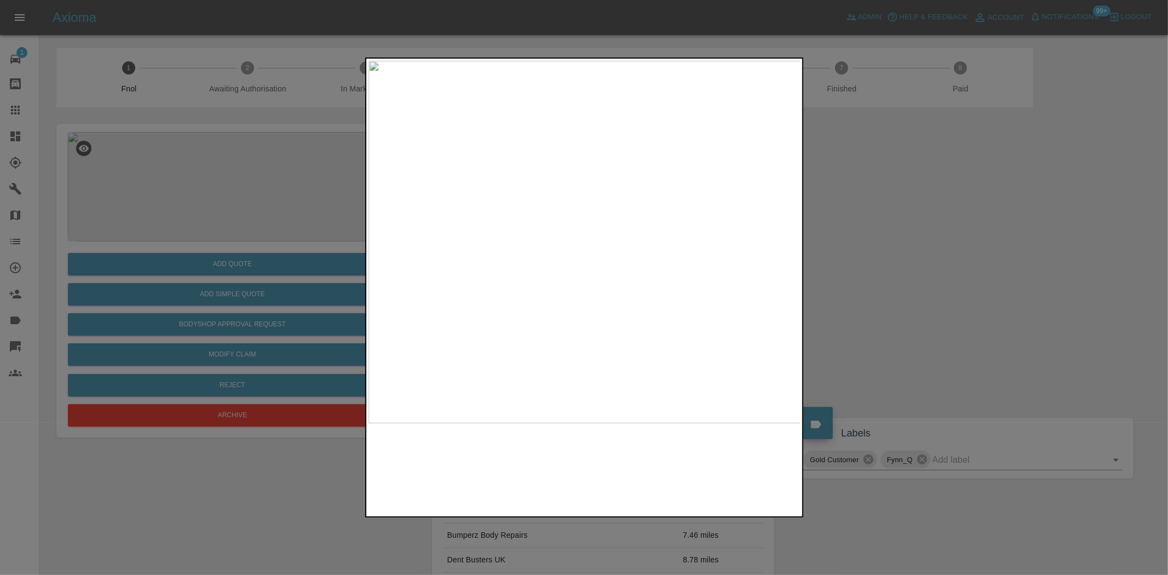
click at [563, 284] on img at bounding box center [584, 242] width 433 height 362
click at [557, 270] on img at bounding box center [584, 242] width 433 height 362
click at [226, 209] on div at bounding box center [584, 287] width 1168 height 575
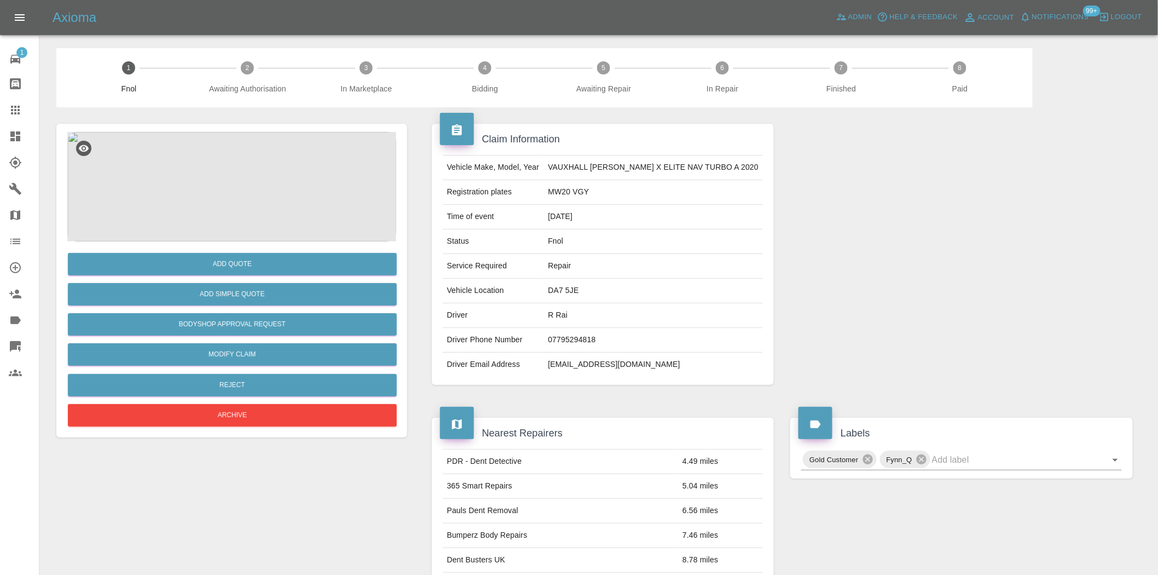
click at [276, 163] on img at bounding box center [231, 186] width 329 height 109
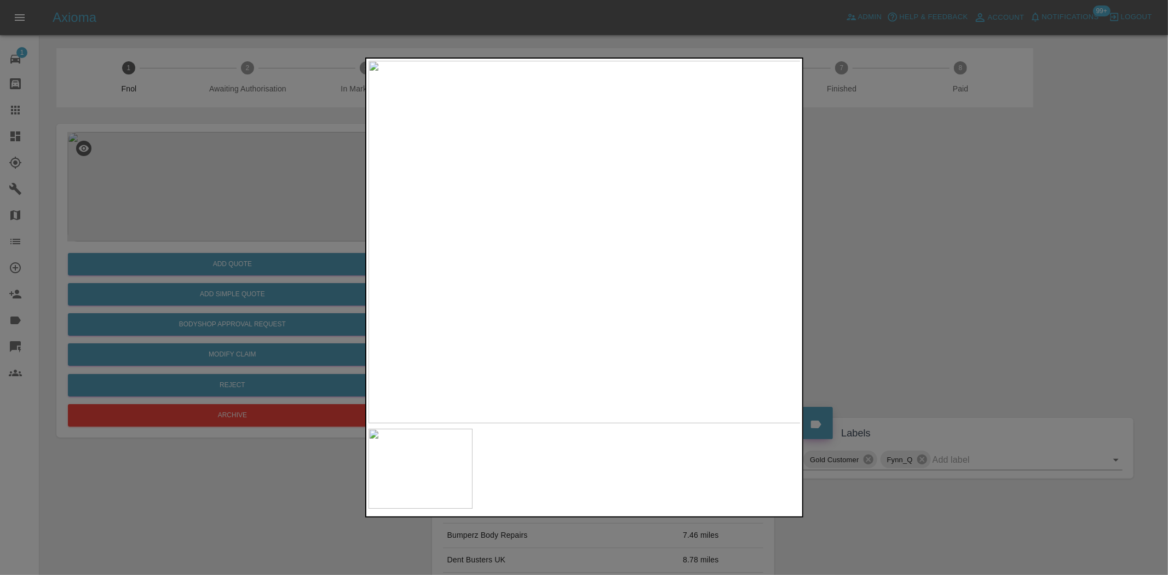
click at [449, 243] on img at bounding box center [584, 242] width 433 height 362
click at [517, 137] on img at bounding box center [1031, 80] width 1298 height 1088
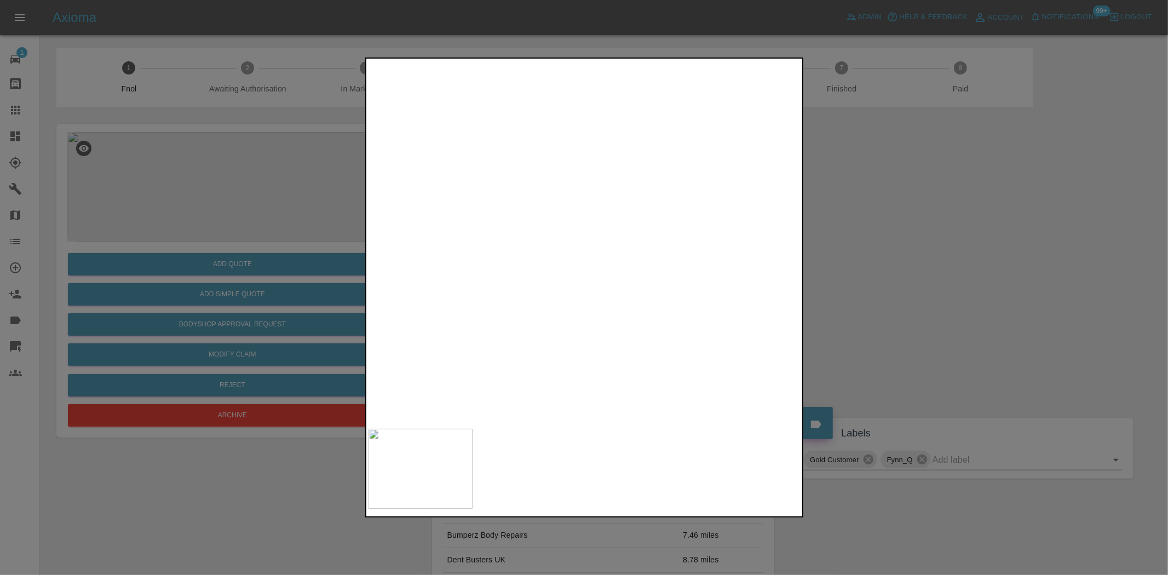
click at [501, 206] on img at bounding box center [742, 4] width 1298 height 1088
click at [188, 238] on div at bounding box center [584, 287] width 1168 height 575
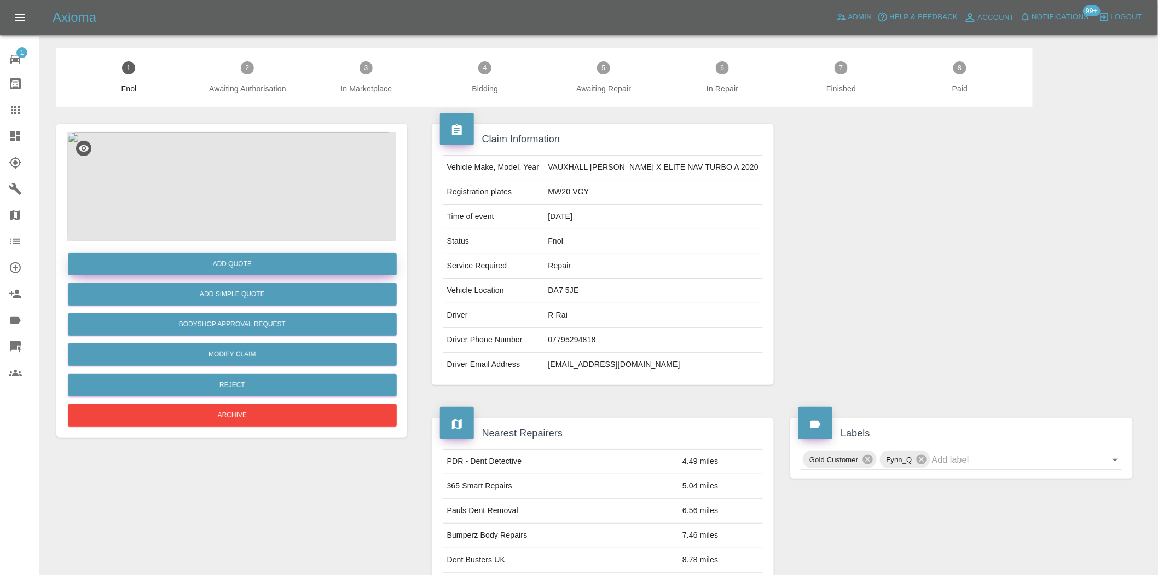
click at [185, 266] on button "Add Quote" at bounding box center [232, 264] width 329 height 22
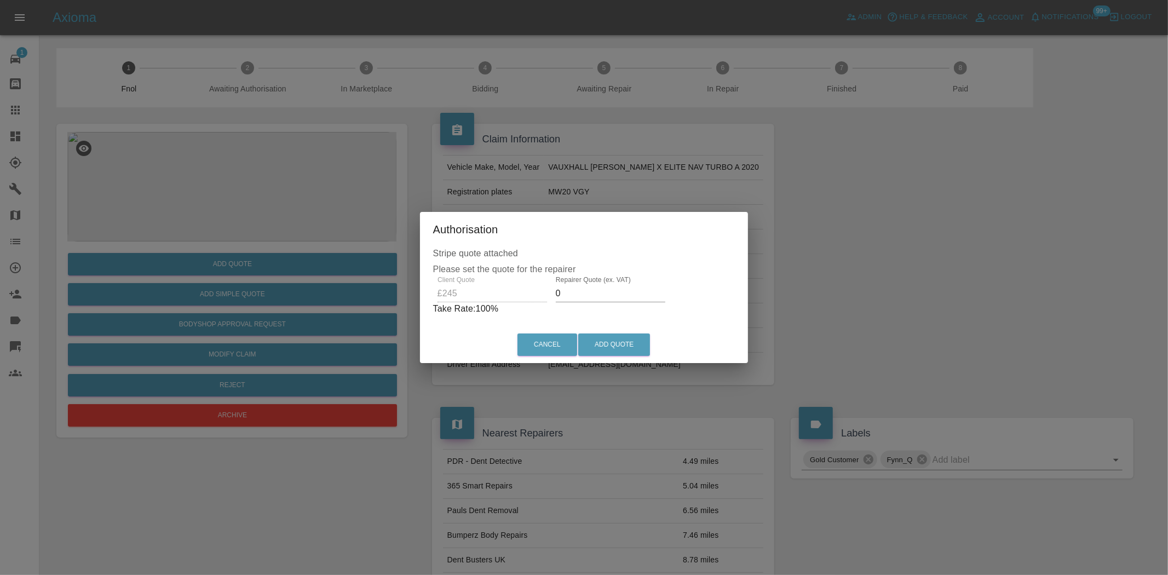
drag, startPoint x: 575, startPoint y: 286, endPoint x: 430, endPoint y: 321, distance: 149.3
click at [446, 318] on div "Stripe quote attached Please set the quote for the repairer Client Quote £245 R…" at bounding box center [584, 287] width 328 height 80
type input "150"
click at [607, 338] on button "Add Quote" at bounding box center [614, 344] width 72 height 22
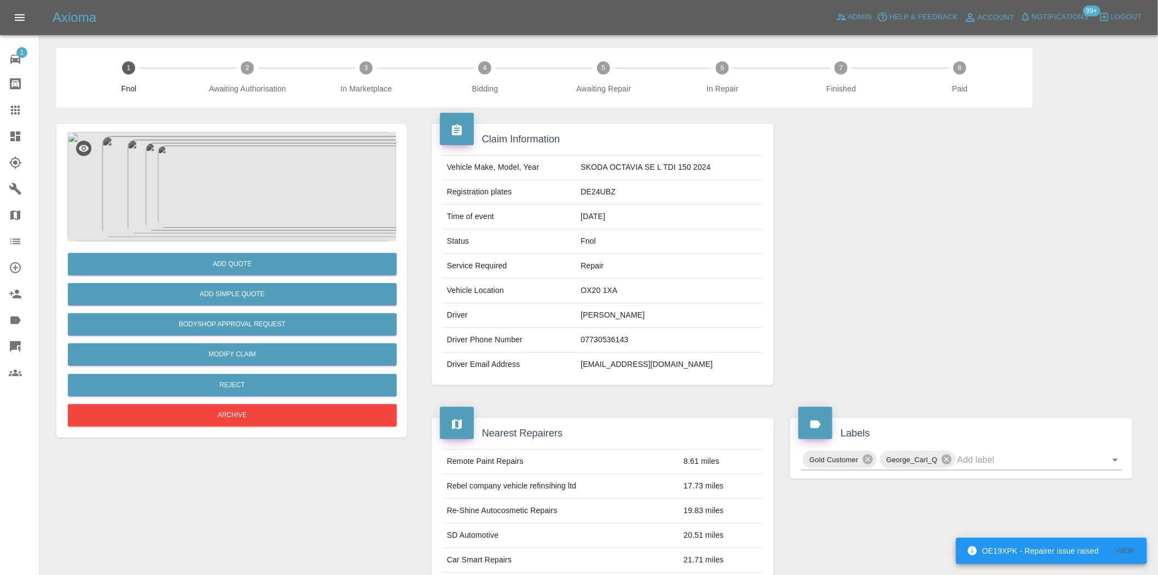
click at [247, 215] on img at bounding box center [231, 186] width 329 height 109
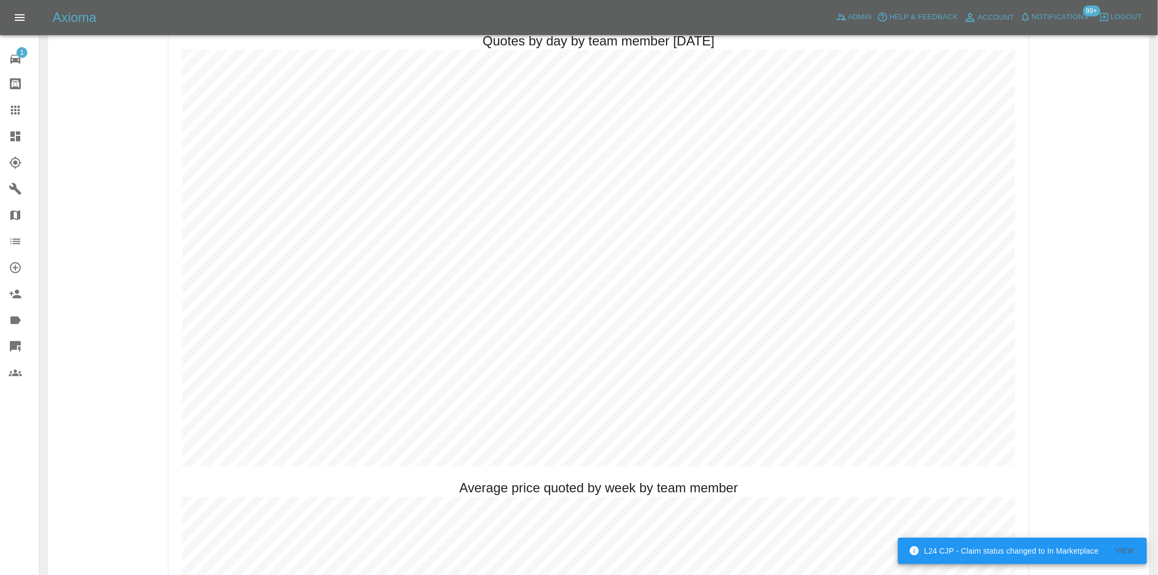
scroll to position [547, 0]
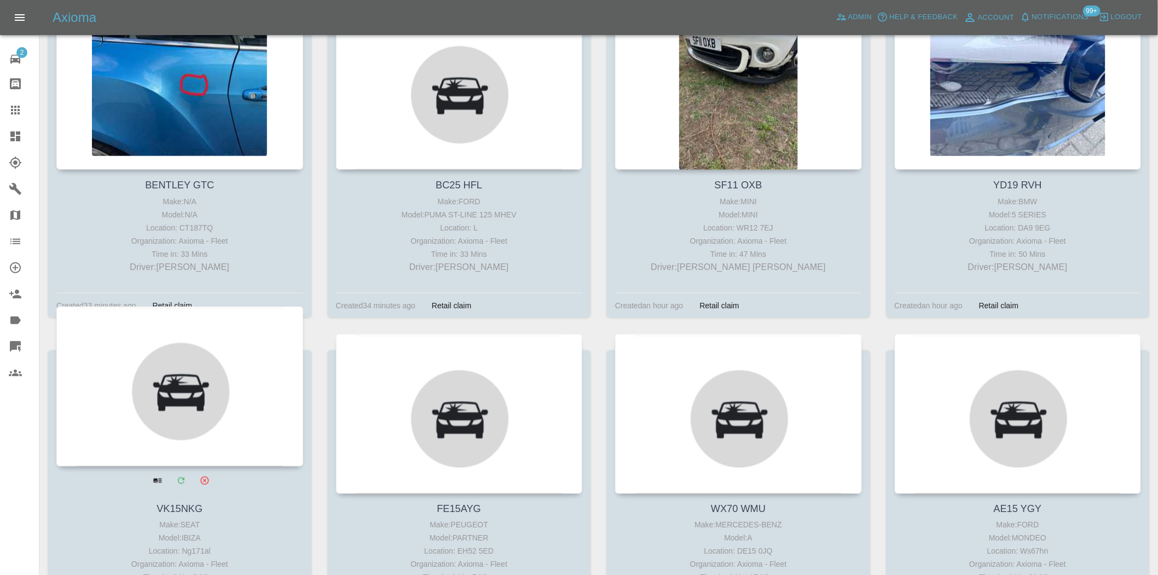
scroll to position [608, 0]
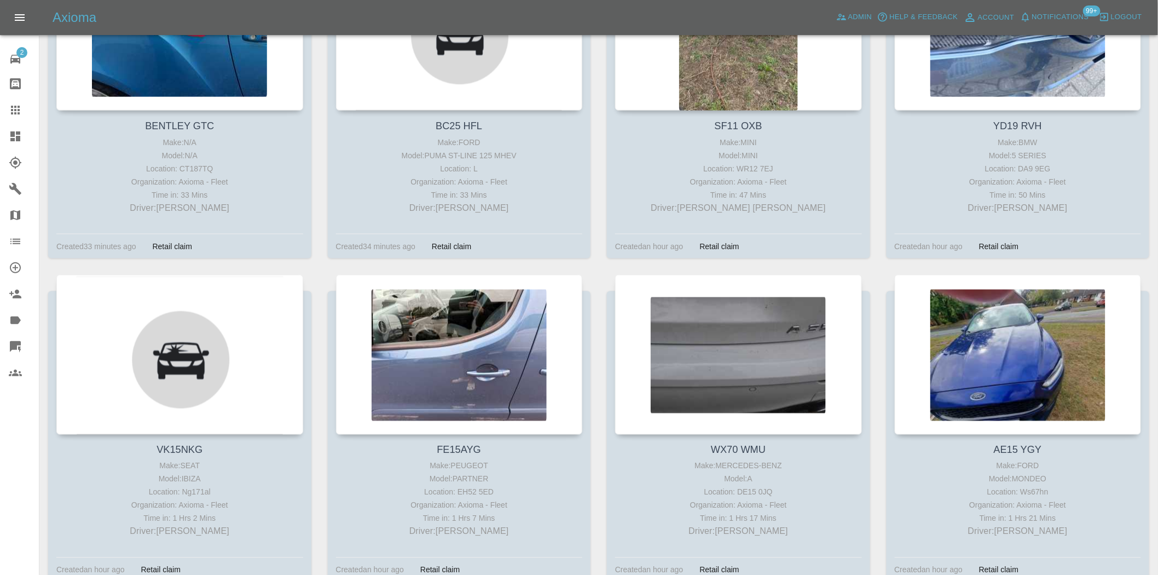
drag, startPoint x: 12, startPoint y: 134, endPoint x: 189, endPoint y: 0, distance: 222.0
click at [12, 134] on icon at bounding box center [15, 136] width 10 height 10
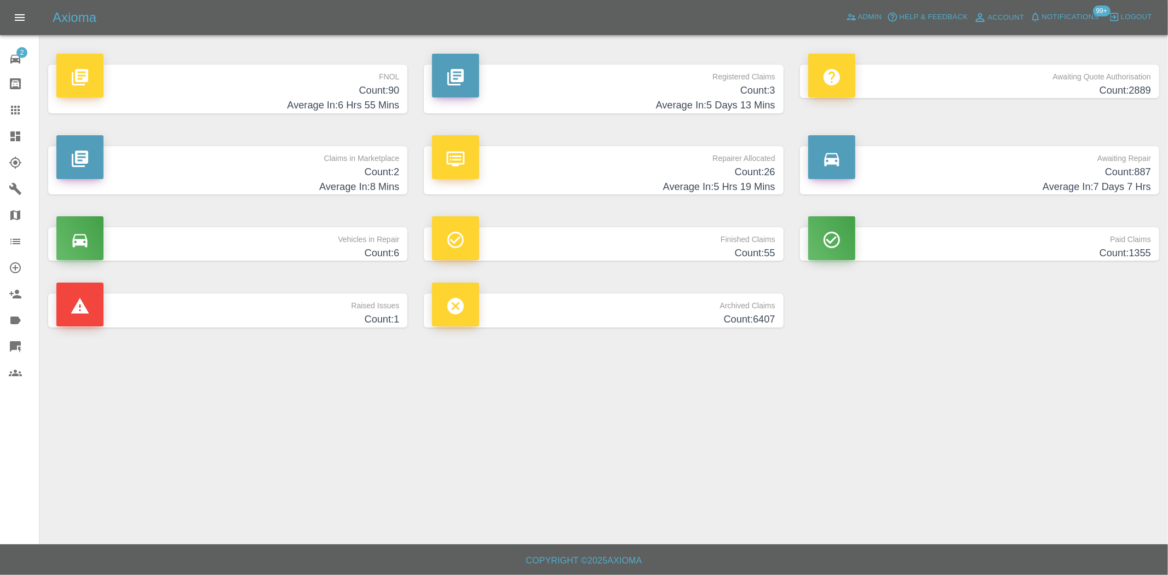
click at [342, 94] on h4 "Count: 90" at bounding box center [227, 90] width 343 height 15
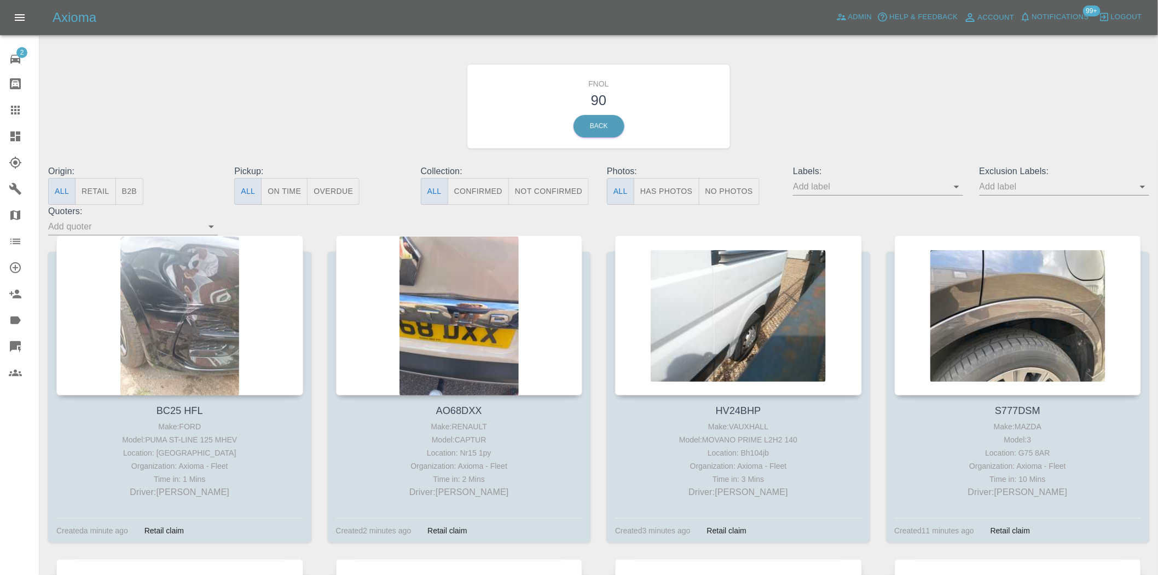
click at [657, 197] on button "Has Photos" at bounding box center [667, 191] width 66 height 27
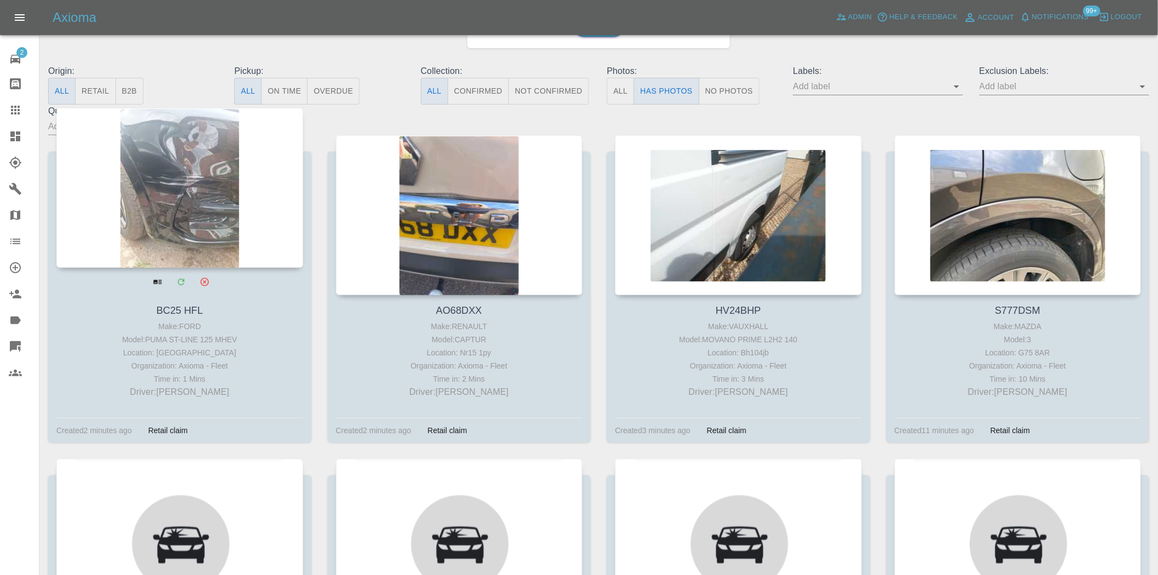
scroll to position [122, 0]
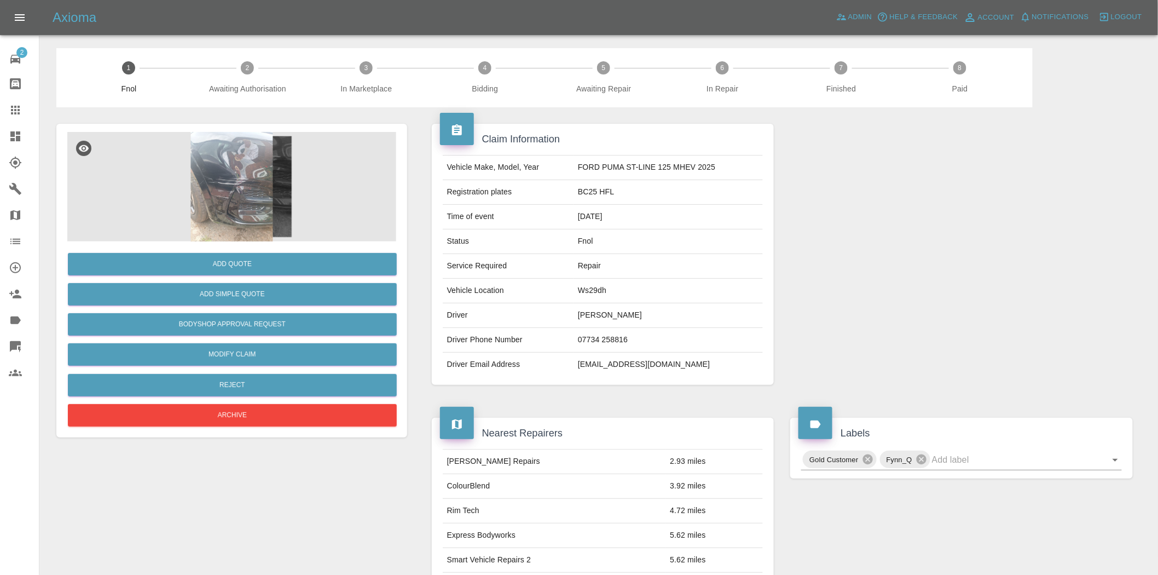
click at [226, 193] on img at bounding box center [231, 186] width 329 height 109
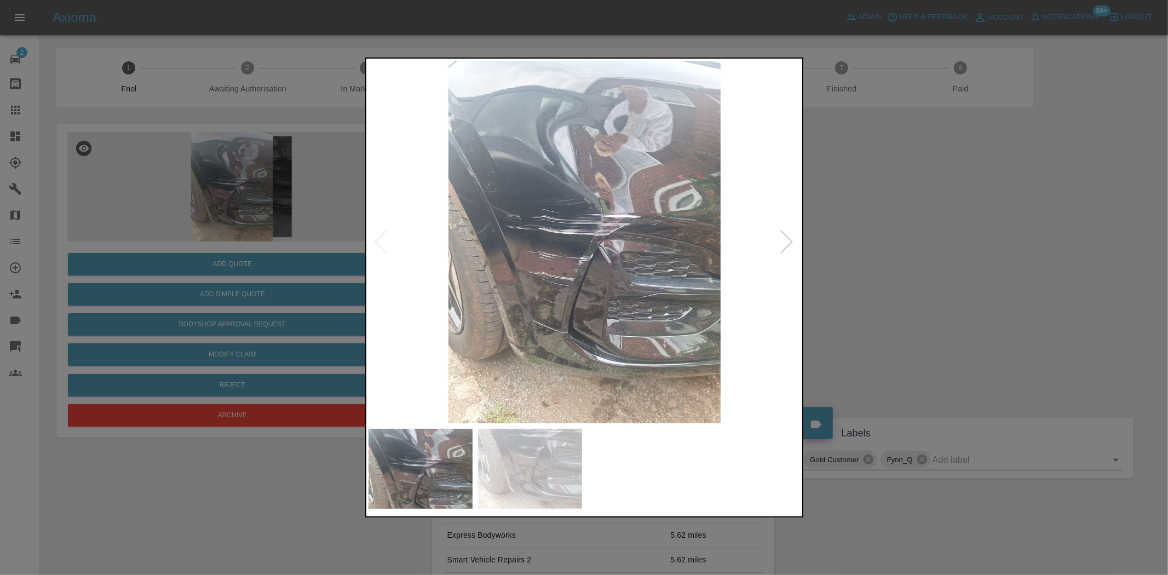
click at [567, 243] on img at bounding box center [584, 242] width 433 height 362
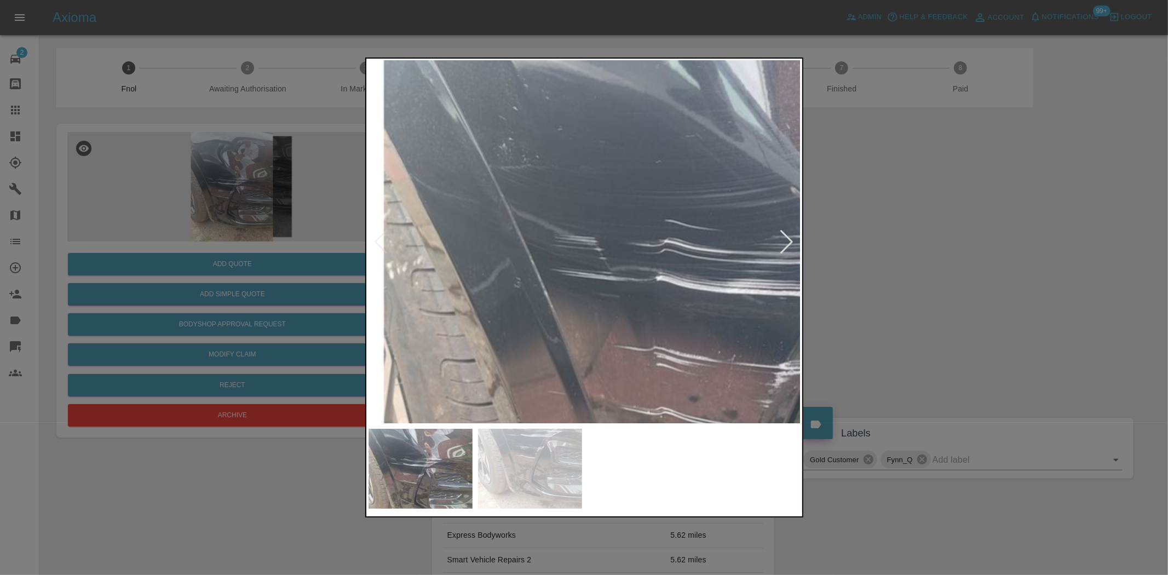
click at [649, 228] on img at bounding box center [791, 318] width 1298 height 1088
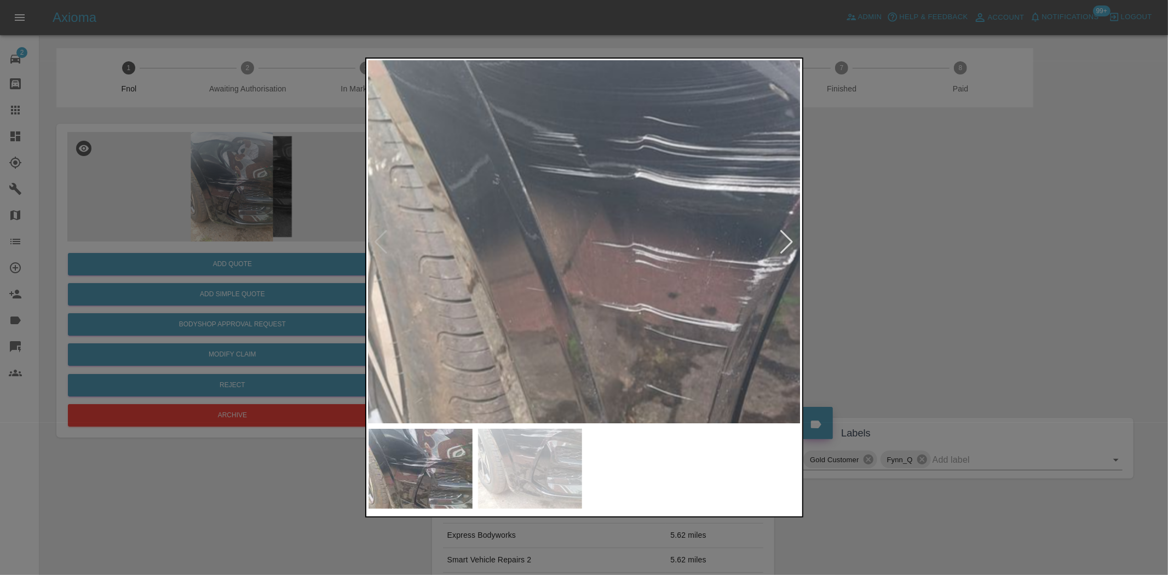
click at [642, 198] on img at bounding box center [770, 215] width 1298 height 1088
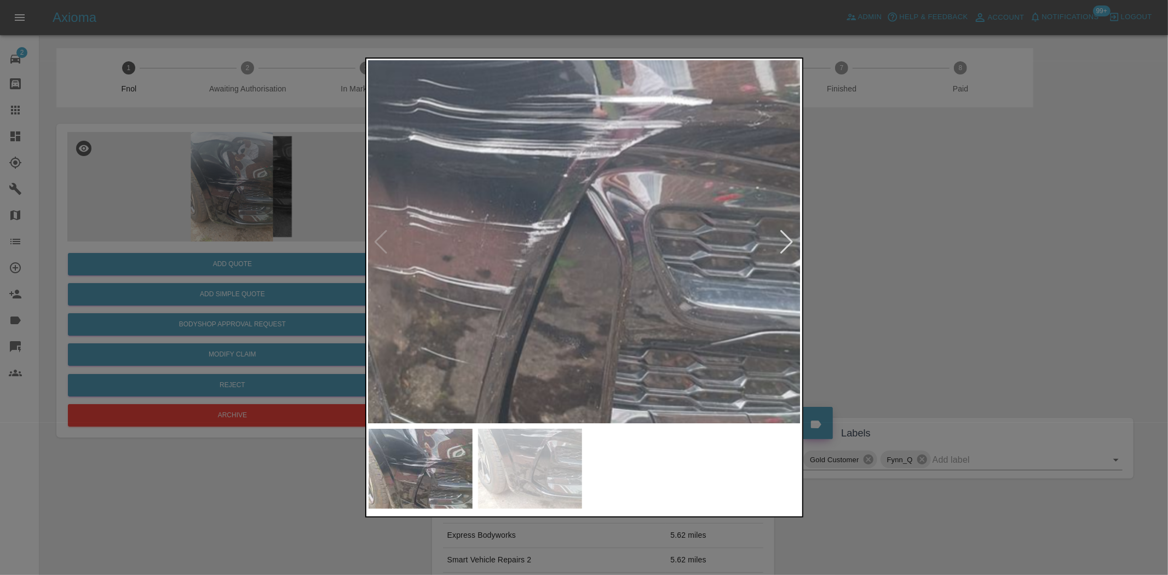
click at [568, 372] on img at bounding box center [544, 178] width 1298 height 1088
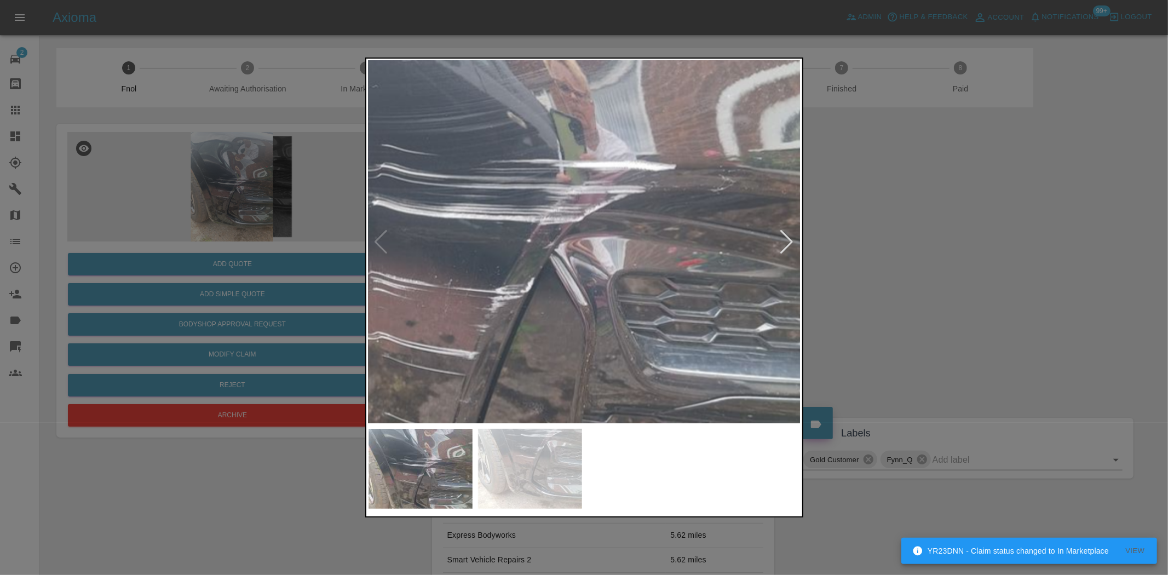
click at [593, 353] on img at bounding box center [508, 243] width 1298 height 1088
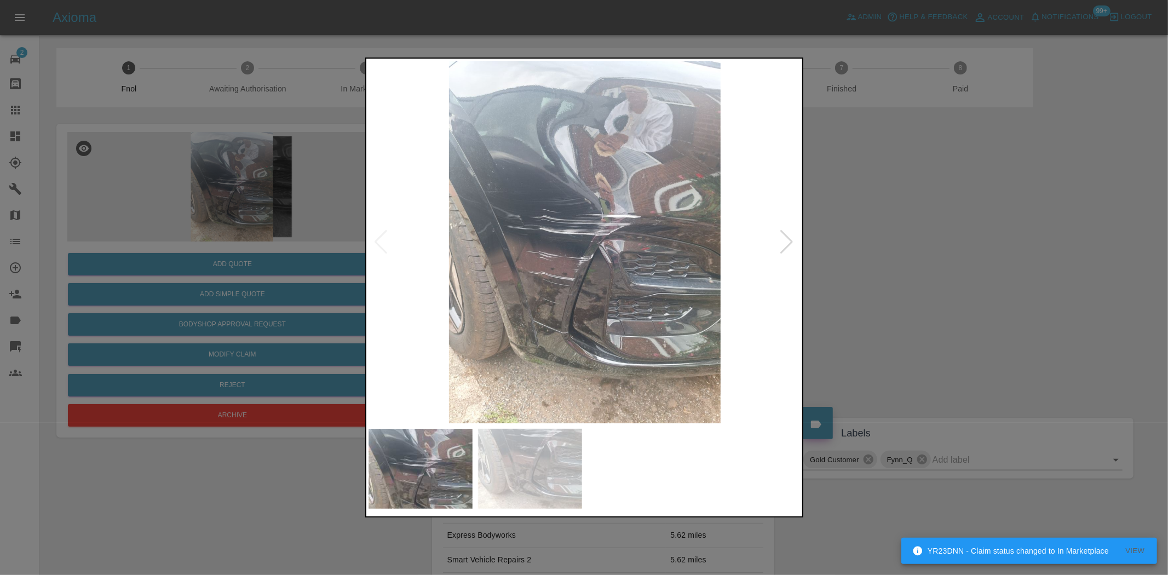
click at [583, 341] on img at bounding box center [584, 242] width 433 height 362
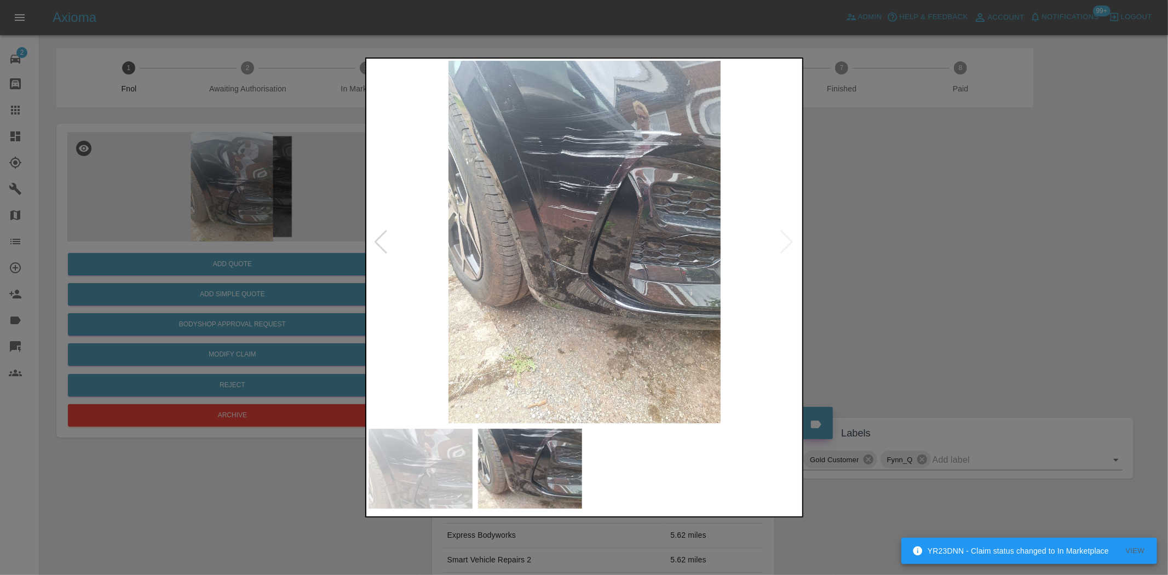
click at [575, 232] on img at bounding box center [584, 242] width 433 height 362
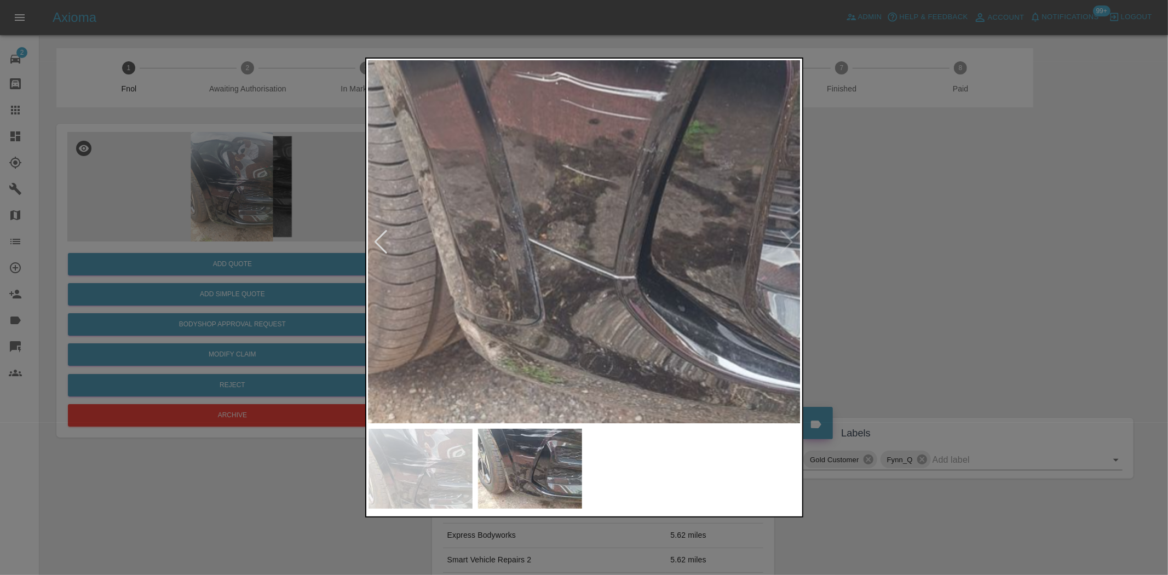
click at [666, 210] on img at bounding box center [625, 183] width 1298 height 1088
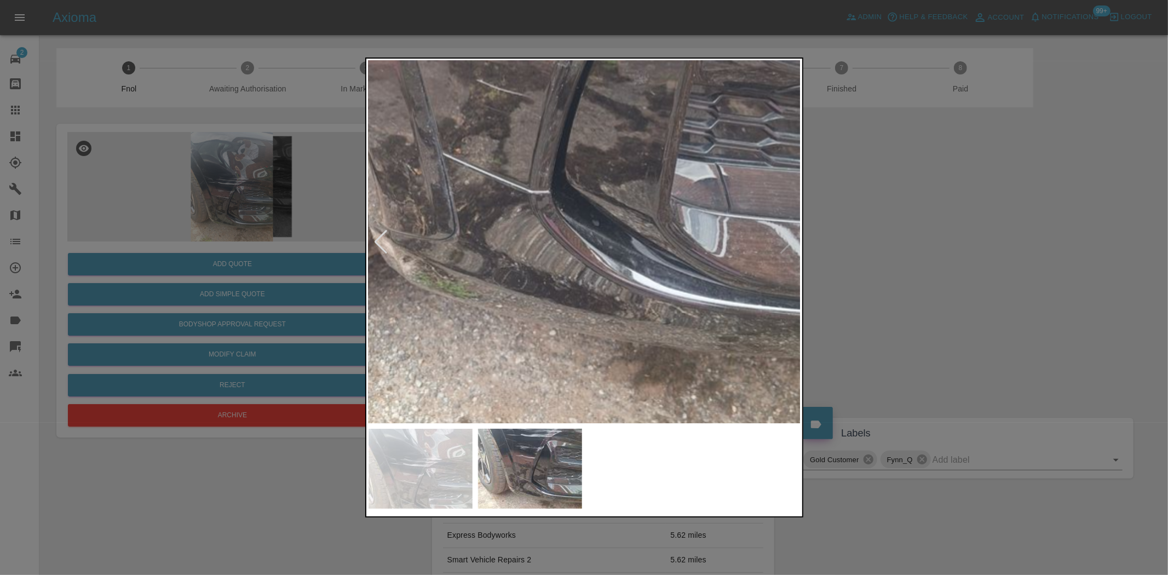
click at [590, 237] on img at bounding box center [539, 97] width 1298 height 1088
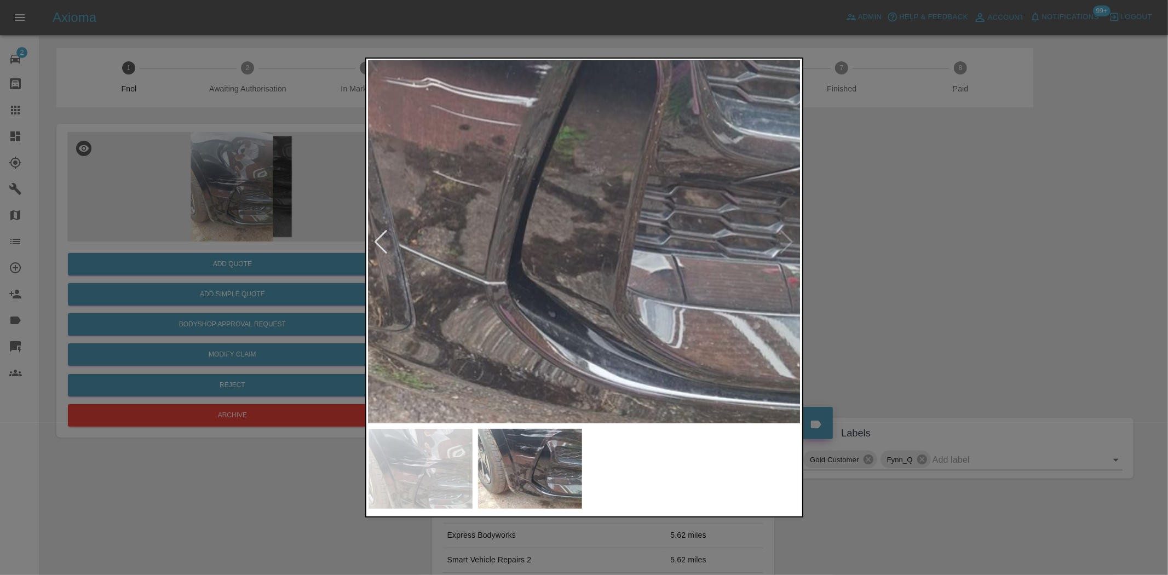
click at [577, 299] on img at bounding box center [495, 189] width 1298 height 1088
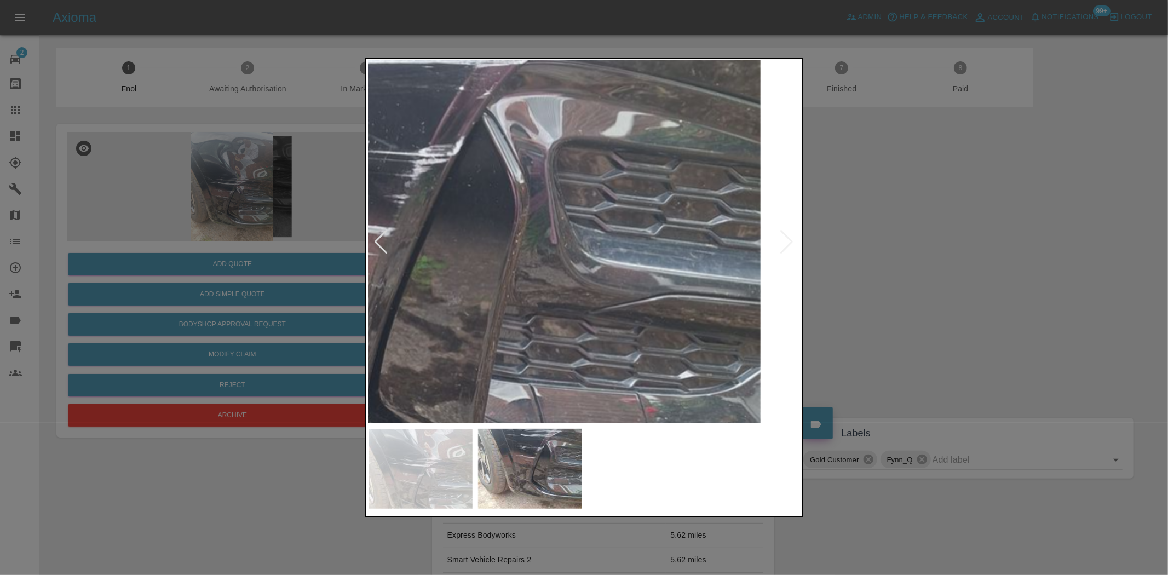
click at [516, 307] on img at bounding box center [353, 318] width 1298 height 1088
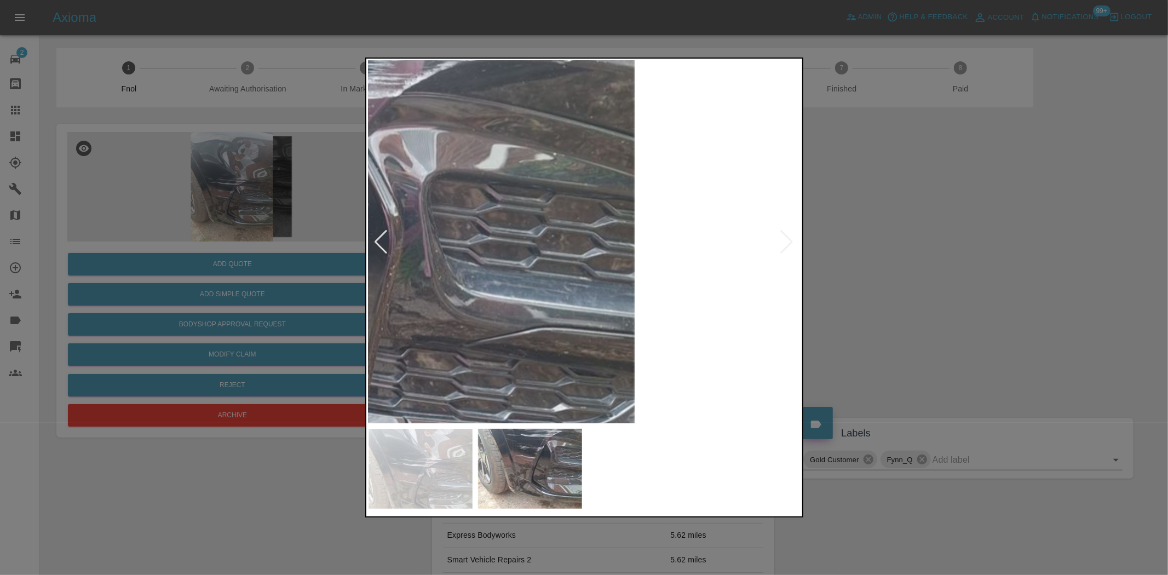
click at [510, 316] on img at bounding box center [227, 351] width 1298 height 1088
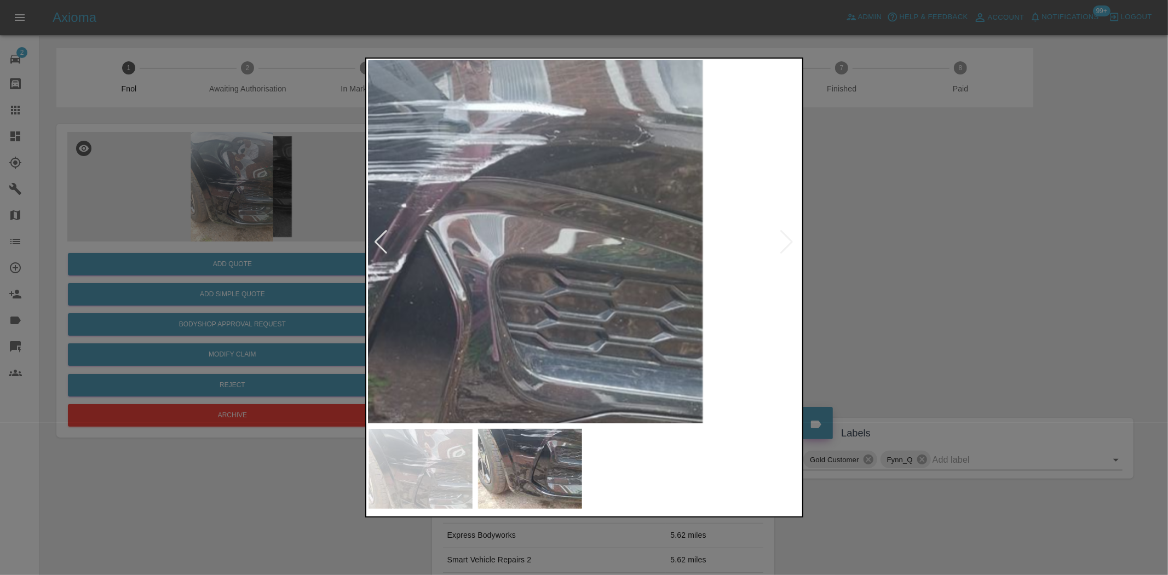
click at [658, 316] on img at bounding box center [295, 436] width 1298 height 1088
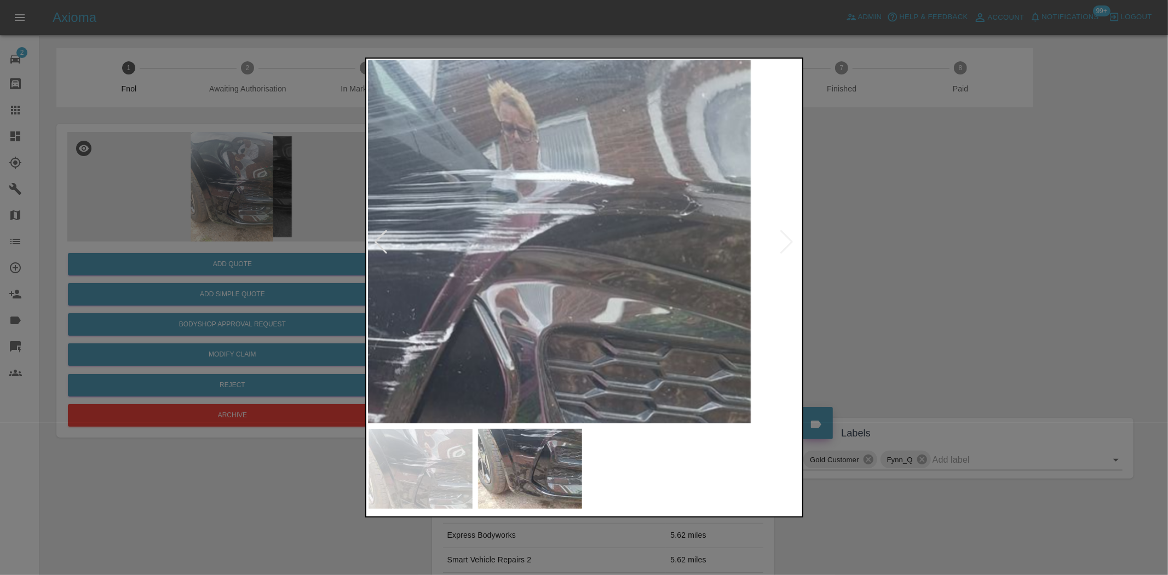
click at [570, 350] on img at bounding box center [344, 505] width 1298 height 1088
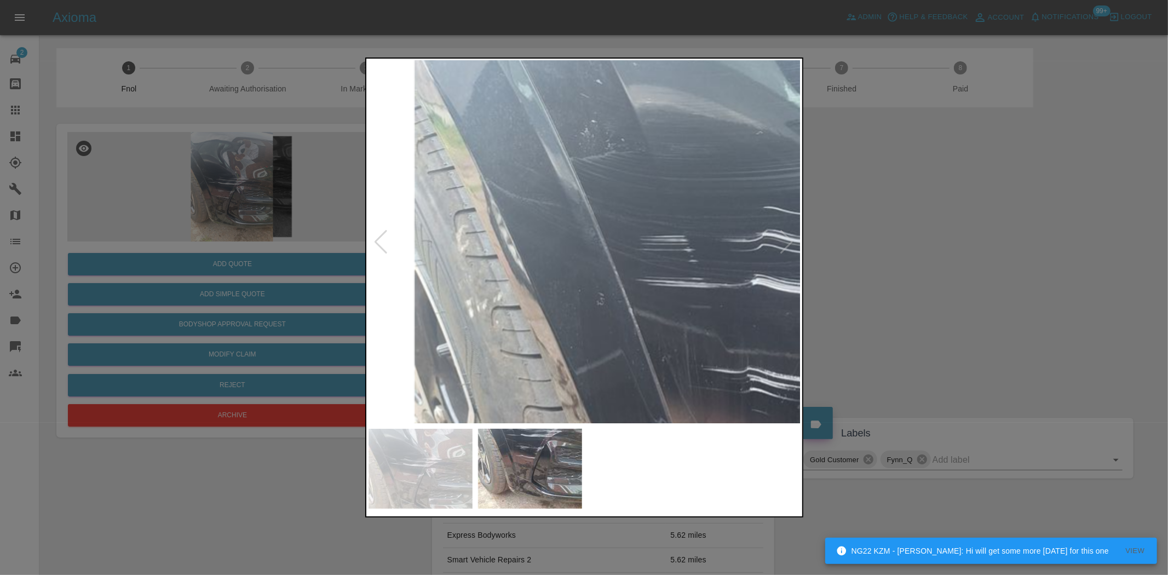
click at [521, 253] on img at bounding box center [822, 551] width 1298 height 1088
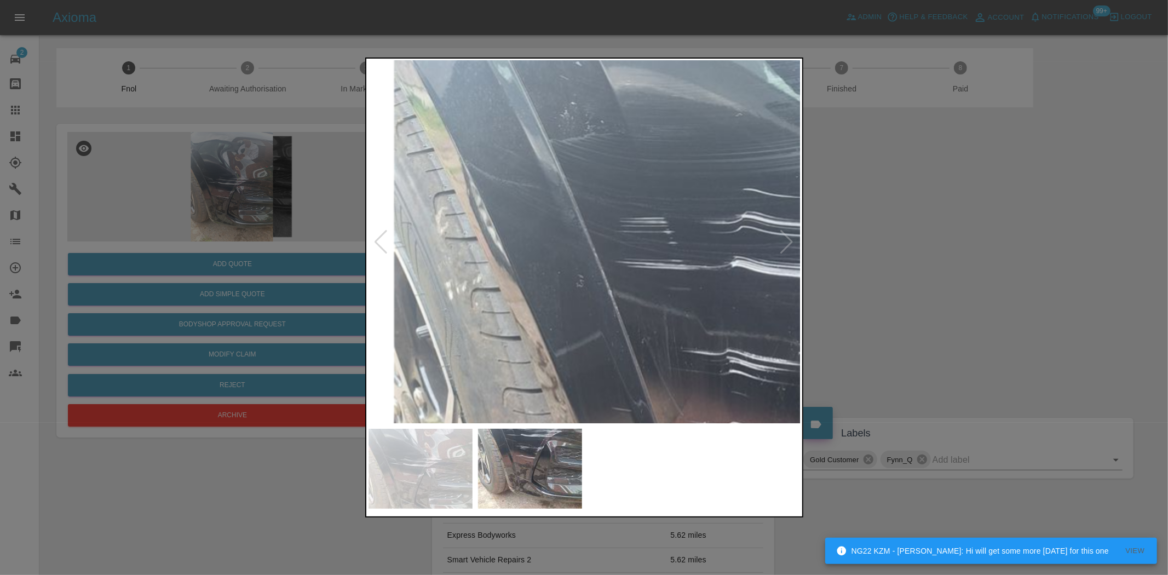
click at [522, 272] on img at bounding box center [801, 533] width 1298 height 1088
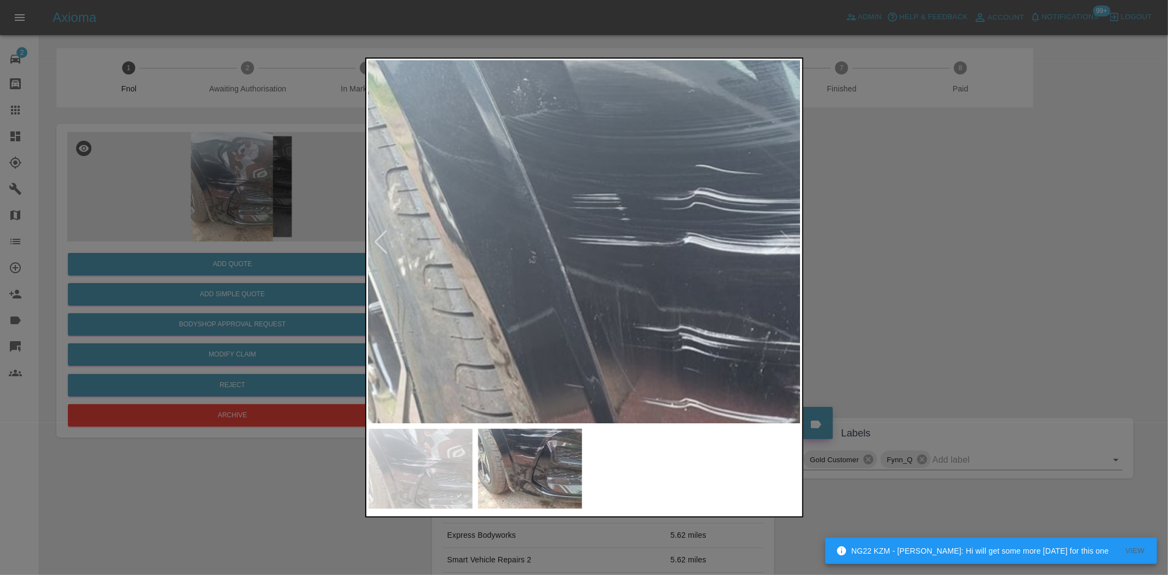
click at [532, 271] on img at bounding box center [754, 509] width 1298 height 1088
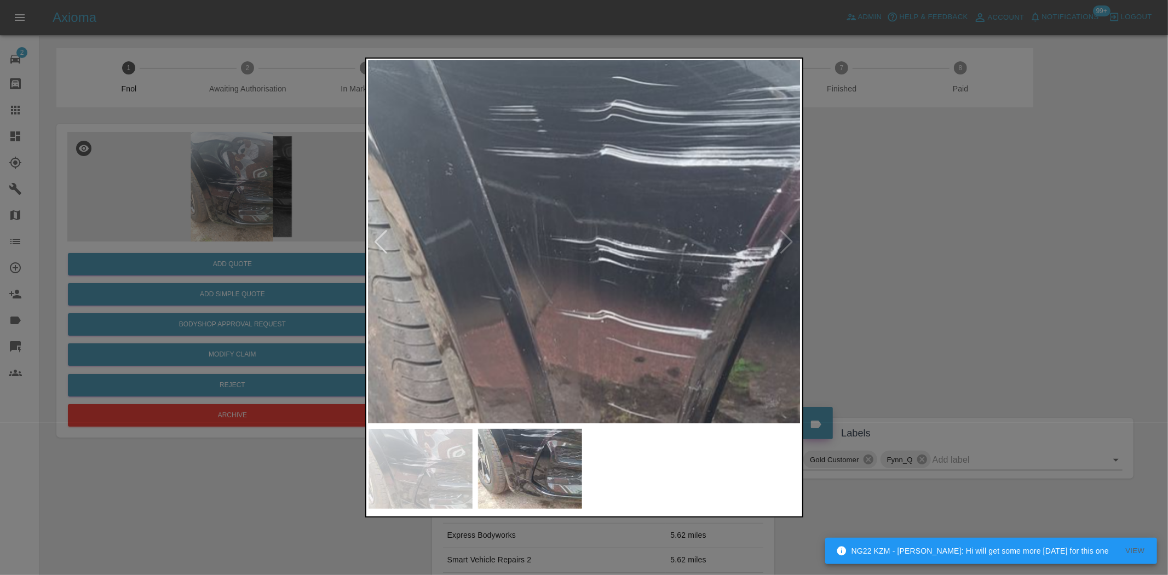
click at [585, 286] on img at bounding box center [670, 421] width 1298 height 1088
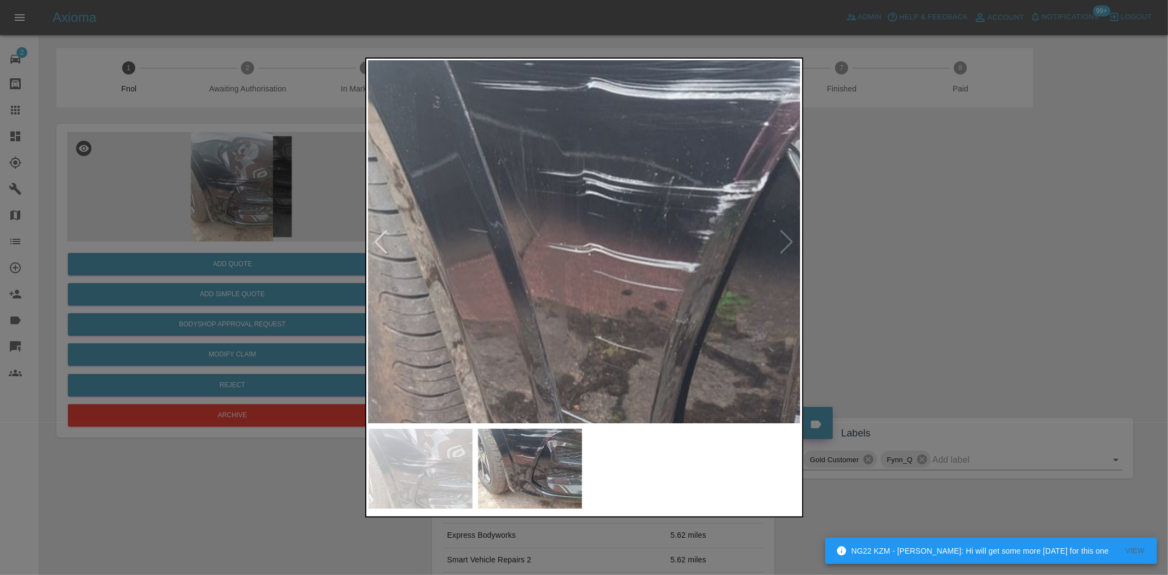
click at [578, 280] on img at bounding box center [658, 354] width 1298 height 1088
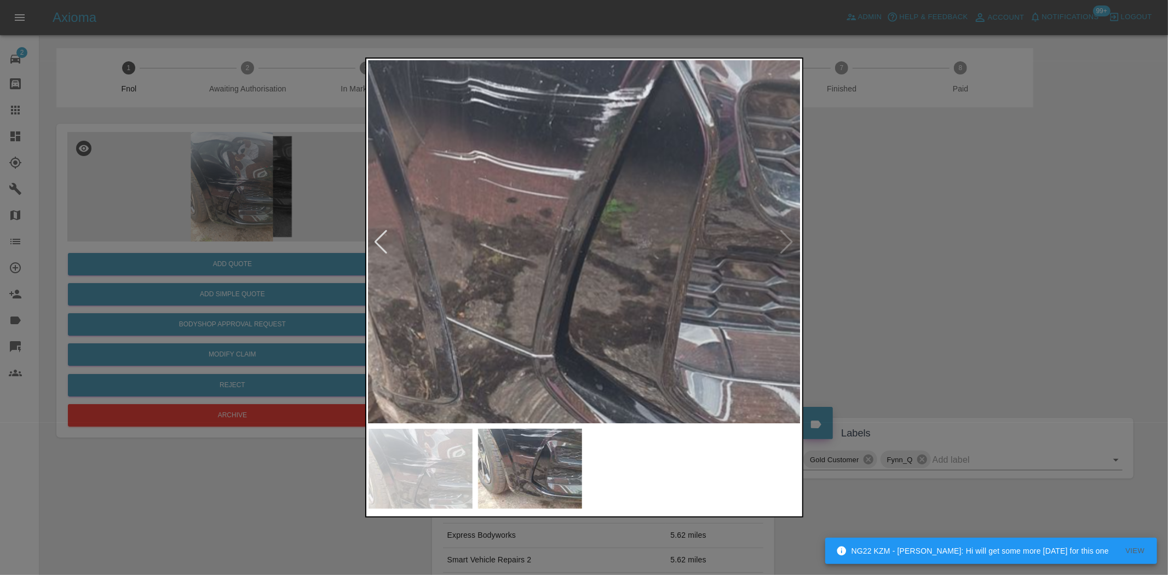
click at [535, 307] on img at bounding box center [543, 262] width 1298 height 1088
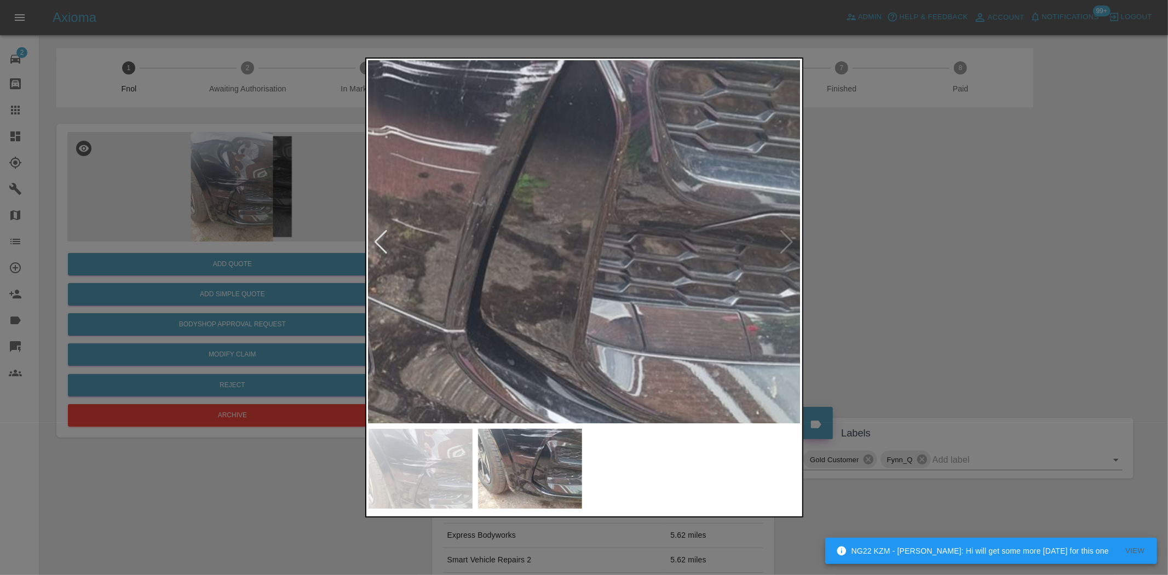
click at [564, 332] on img at bounding box center [455, 237] width 1298 height 1088
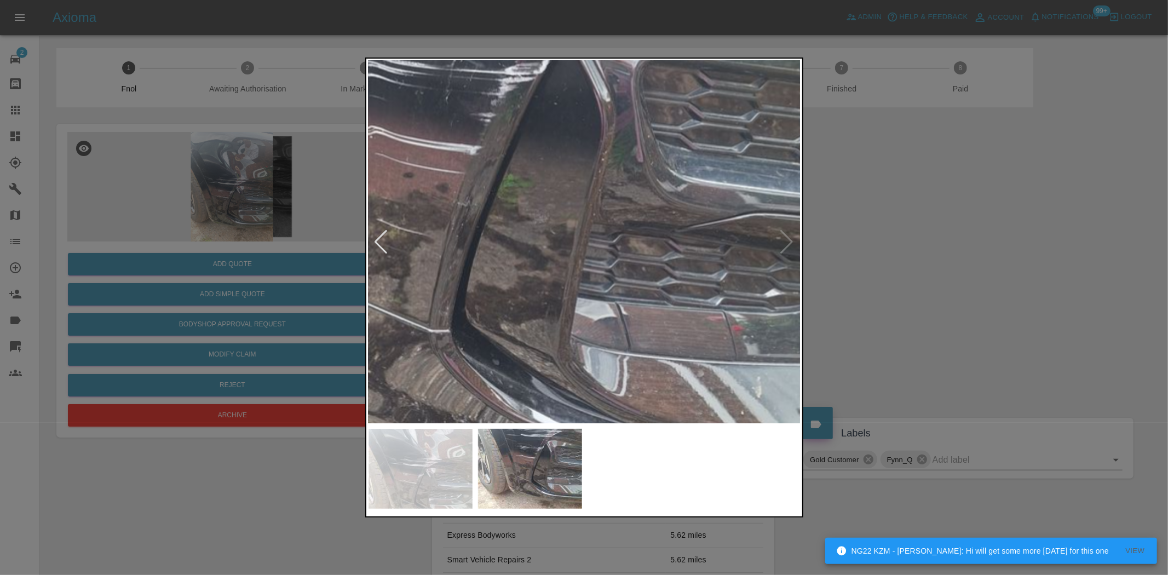
click at [506, 324] on img at bounding box center [439, 237] width 1298 height 1088
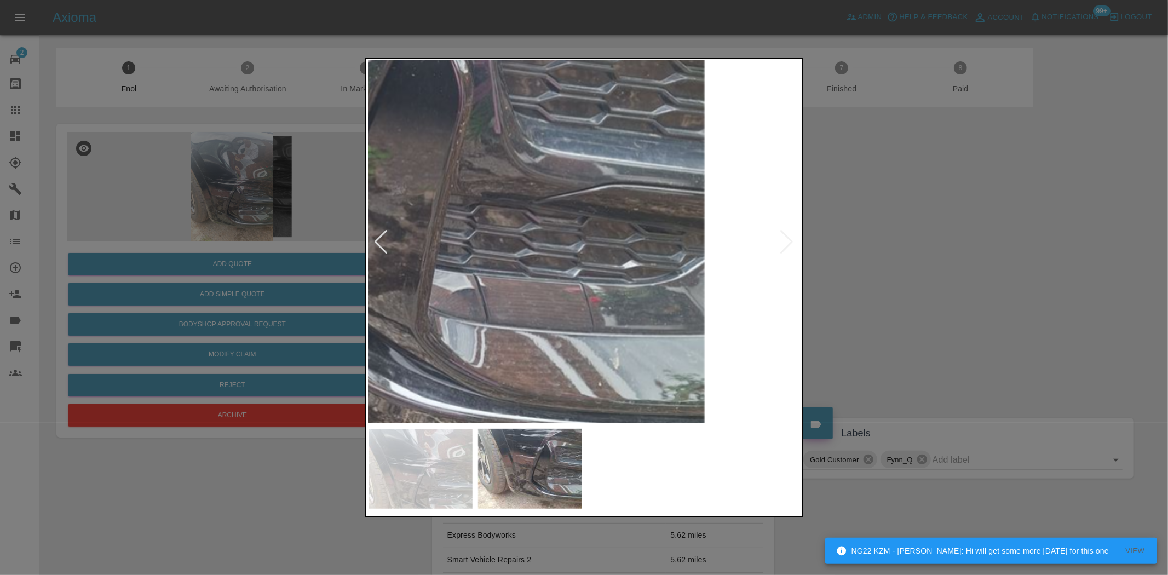
click at [597, 289] on img at bounding box center [297, 208] width 1298 height 1088
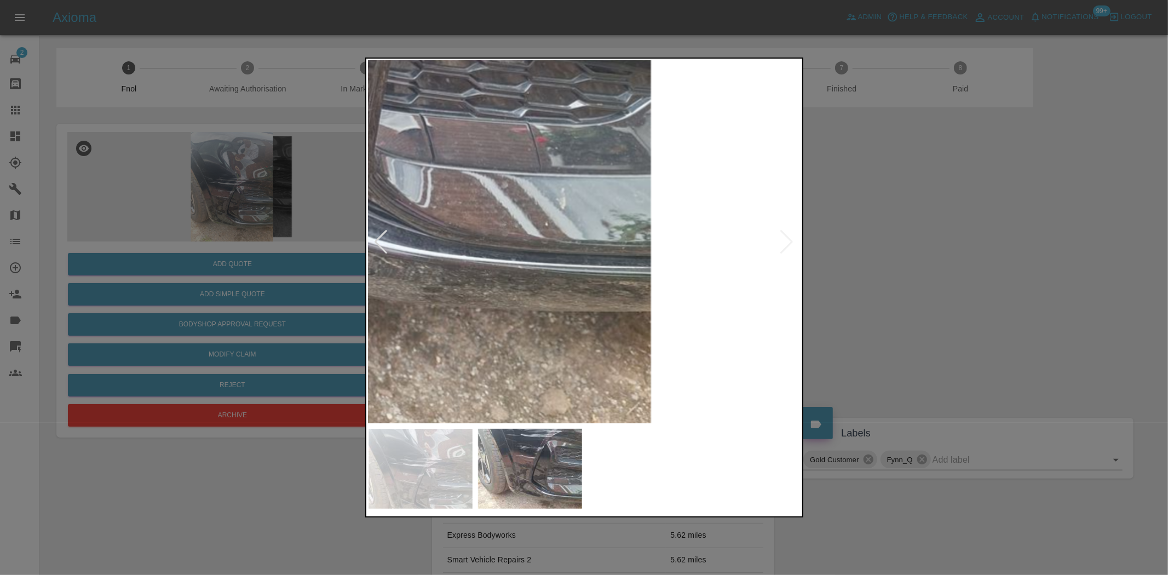
click at [523, 183] on img at bounding box center [243, 48] width 1298 height 1088
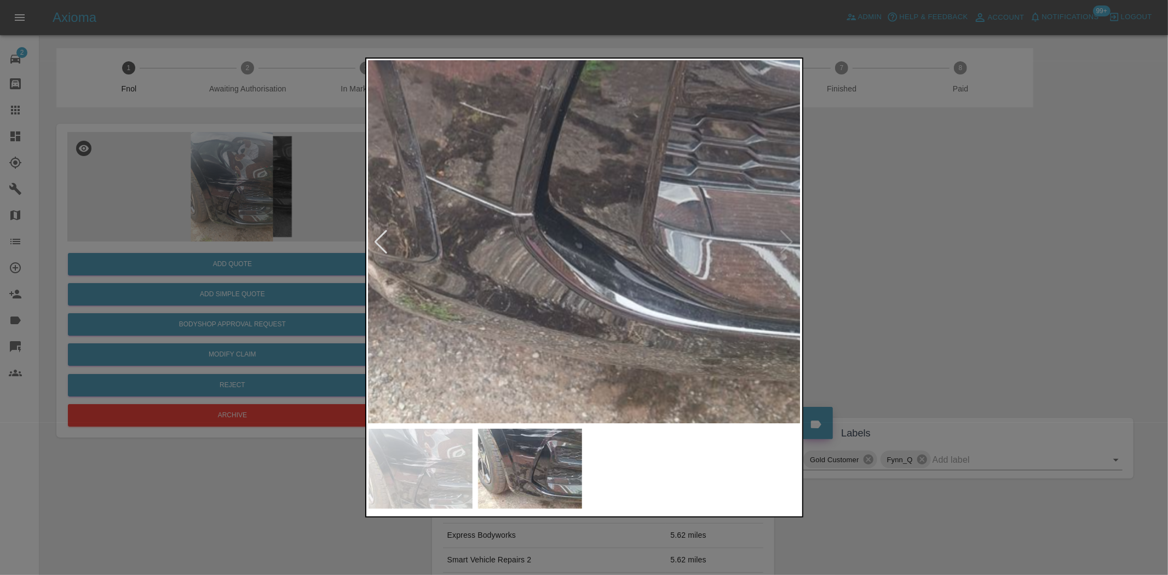
click at [554, 347] on img at bounding box center [523, 120] width 1298 height 1088
click at [543, 362] on img at bounding box center [523, 121] width 1298 height 1088
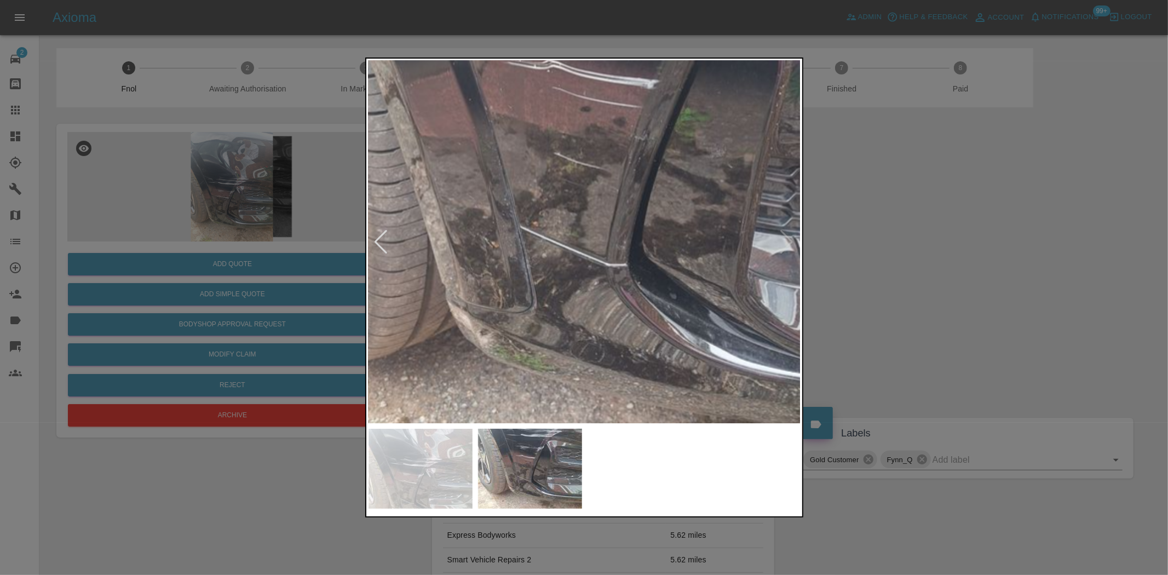
click at [452, 321] on img at bounding box center [617, 171] width 1298 height 1088
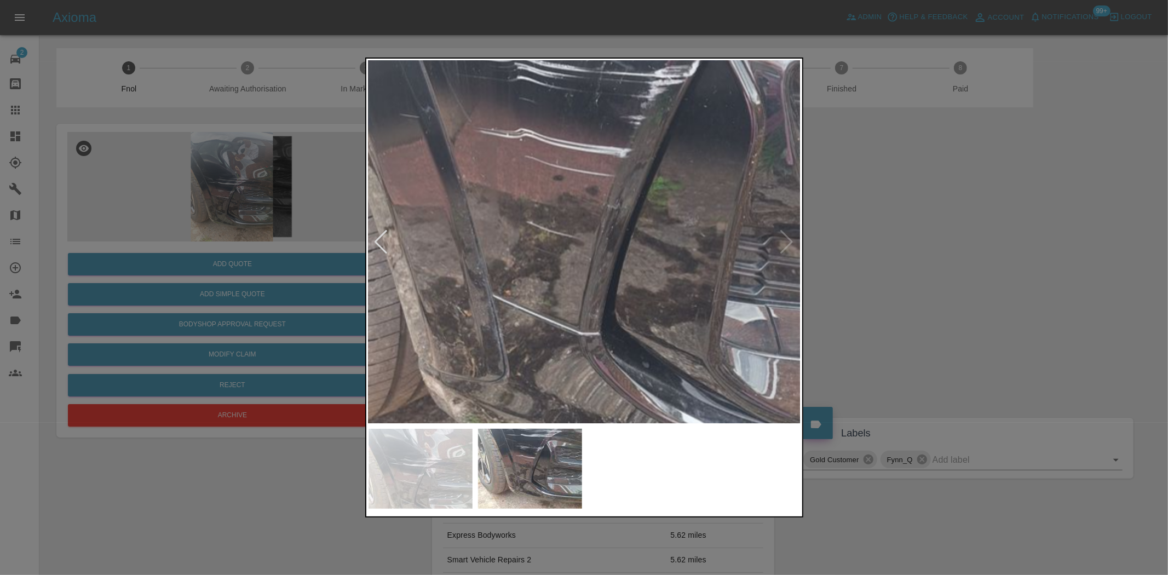
click at [456, 331] on img at bounding box center [589, 239] width 1298 height 1088
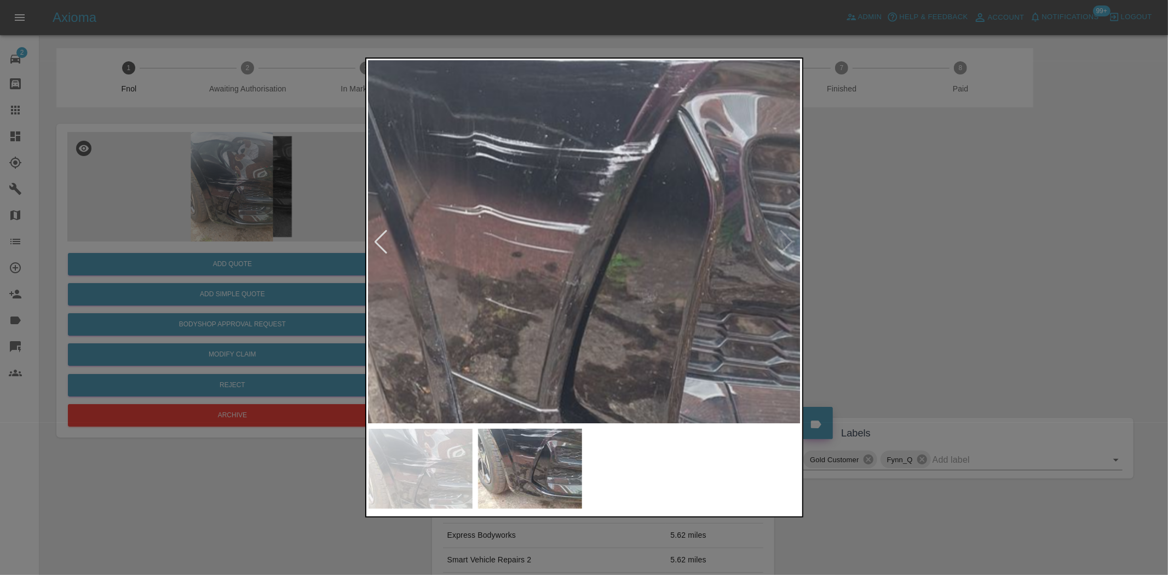
click at [483, 378] on img at bounding box center [548, 316] width 1298 height 1088
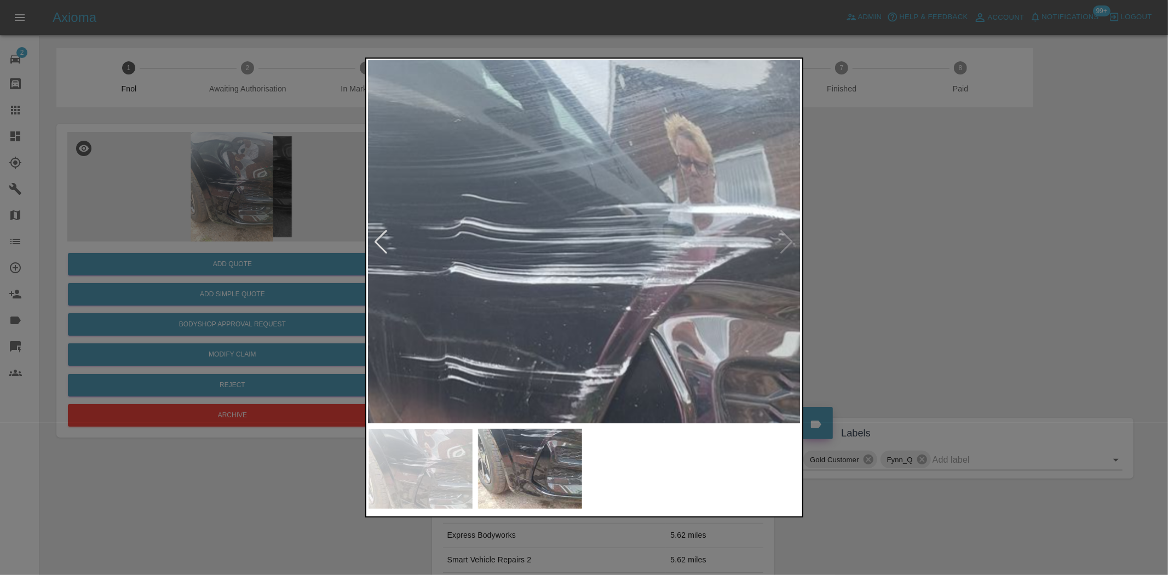
click at [498, 255] on img at bounding box center [520, 539] width 1298 height 1088
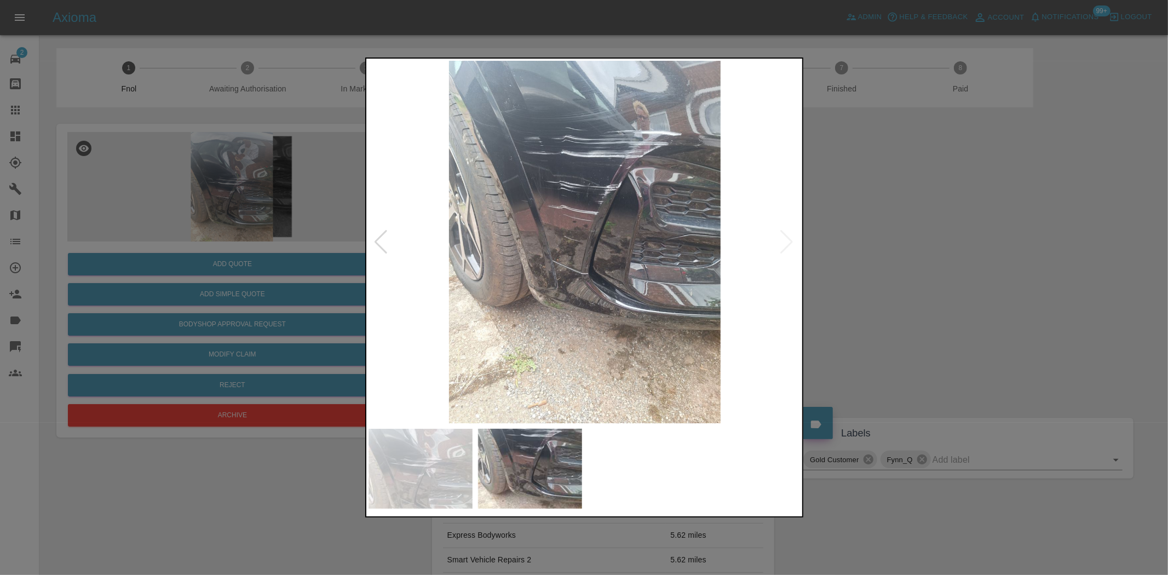
click at [508, 154] on img at bounding box center [584, 242] width 433 height 362
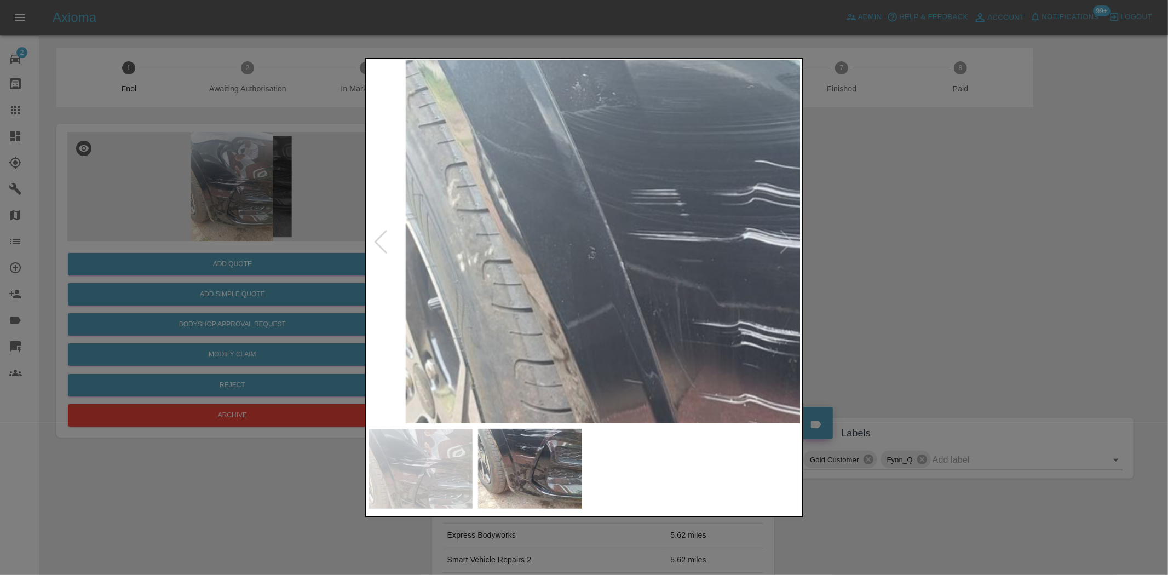
click at [250, 206] on div at bounding box center [584, 287] width 1168 height 575
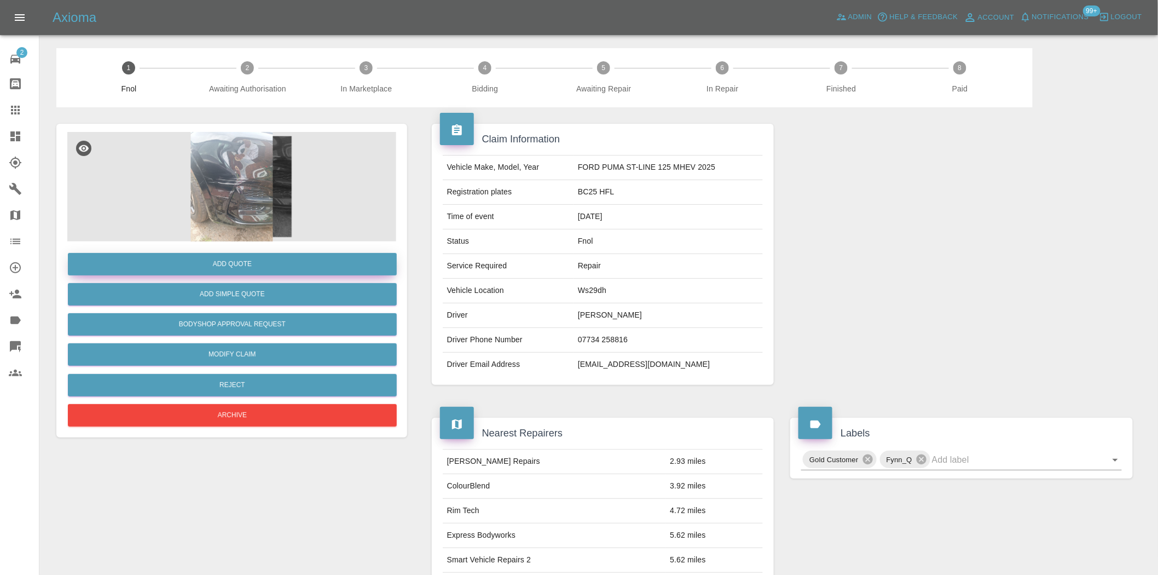
click at [247, 266] on button "Add Quote" at bounding box center [232, 264] width 329 height 22
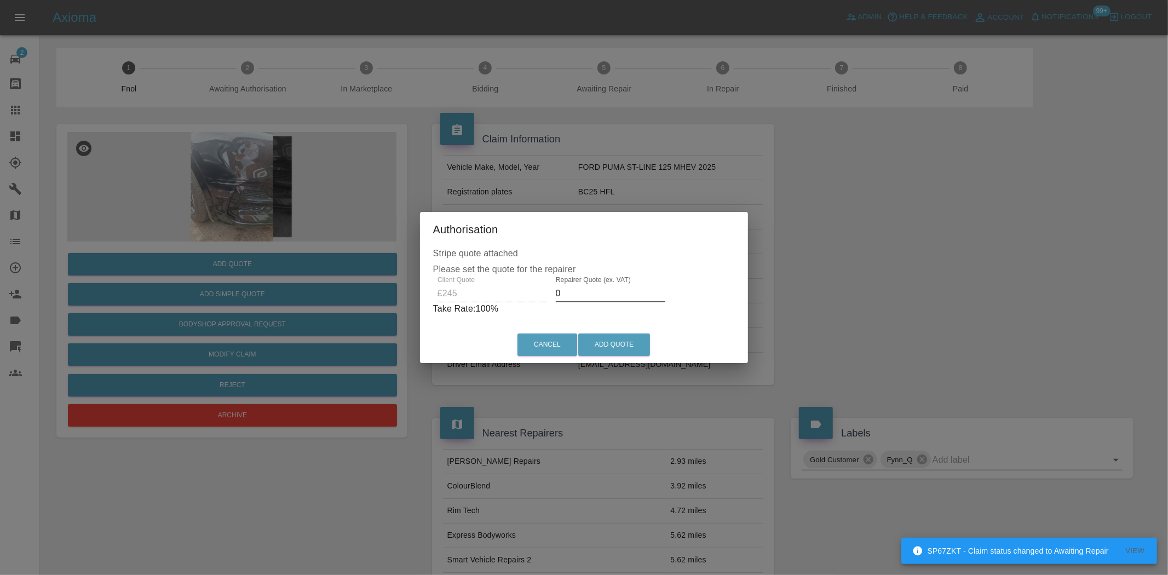
click at [491, 300] on div "Client Quote £245 Repairer Quote (ex. VAT) 0 Take Rate: 100 %" at bounding box center [584, 295] width 302 height 39
type input "150"
click at [592, 347] on button "Add Quote" at bounding box center [614, 344] width 72 height 22
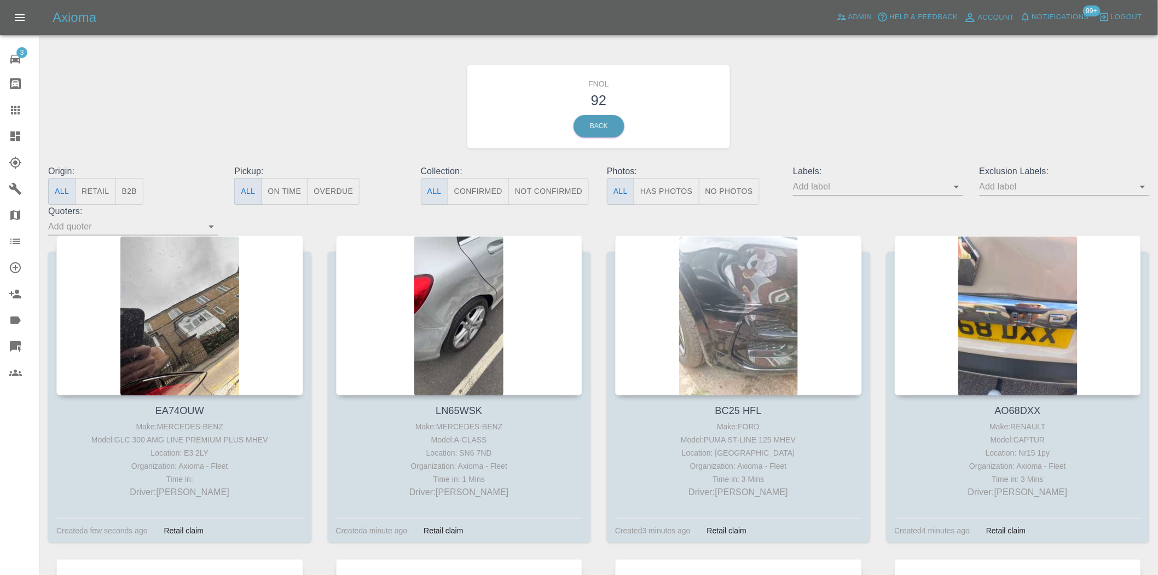
click at [18, 134] on icon at bounding box center [15, 136] width 10 height 10
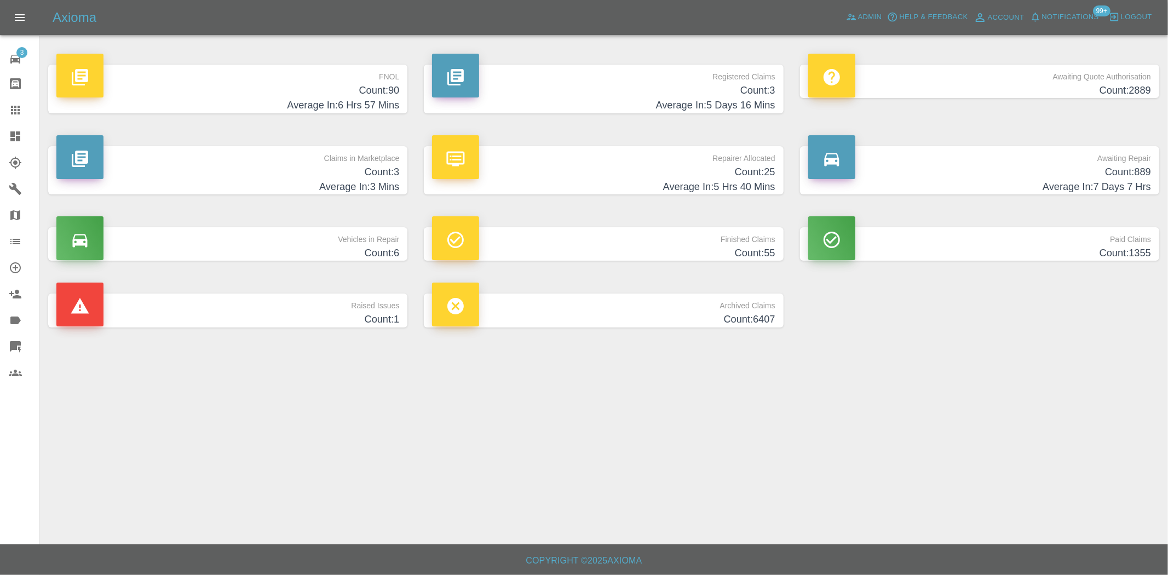
click at [338, 80] on p "FNOL" at bounding box center [227, 74] width 343 height 19
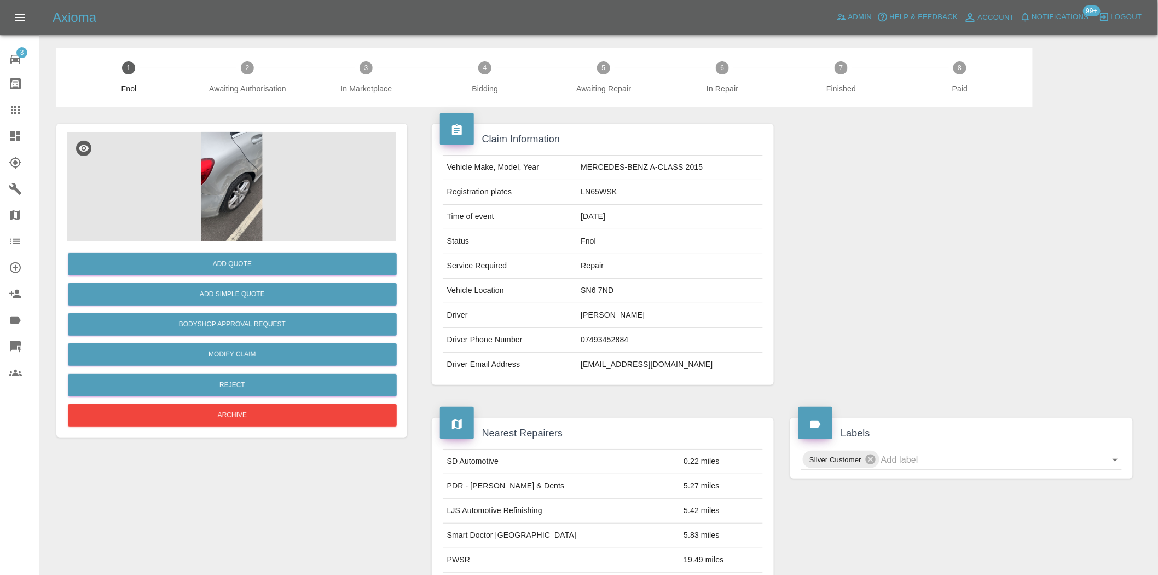
click at [207, 185] on img at bounding box center [231, 186] width 329 height 109
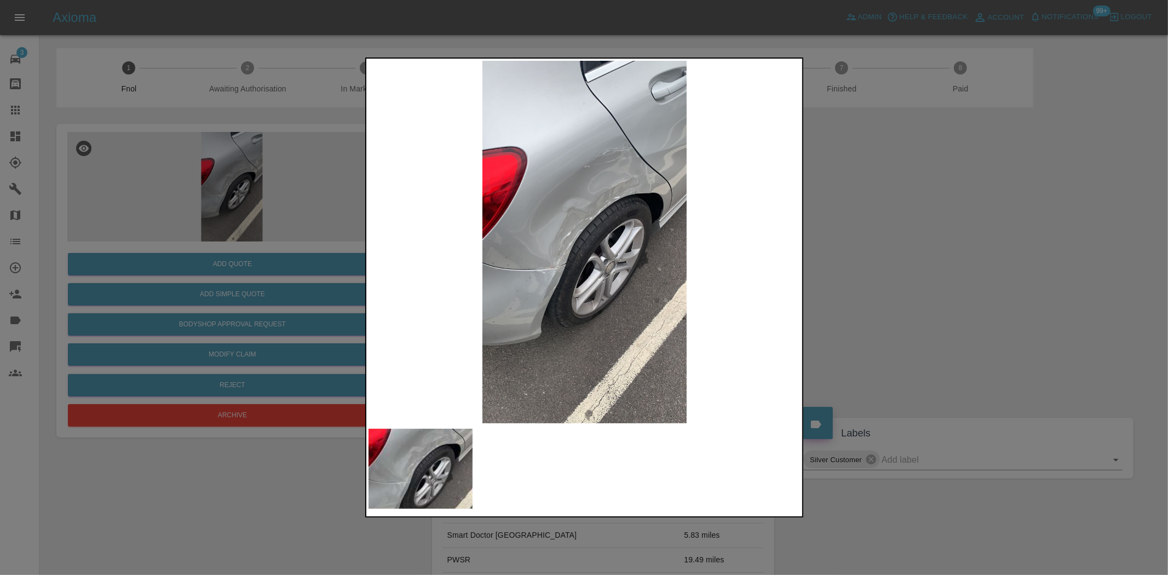
drag, startPoint x: 250, startPoint y: 239, endPoint x: 230, endPoint y: 258, distance: 27.1
click at [249, 239] on div at bounding box center [584, 287] width 1168 height 575
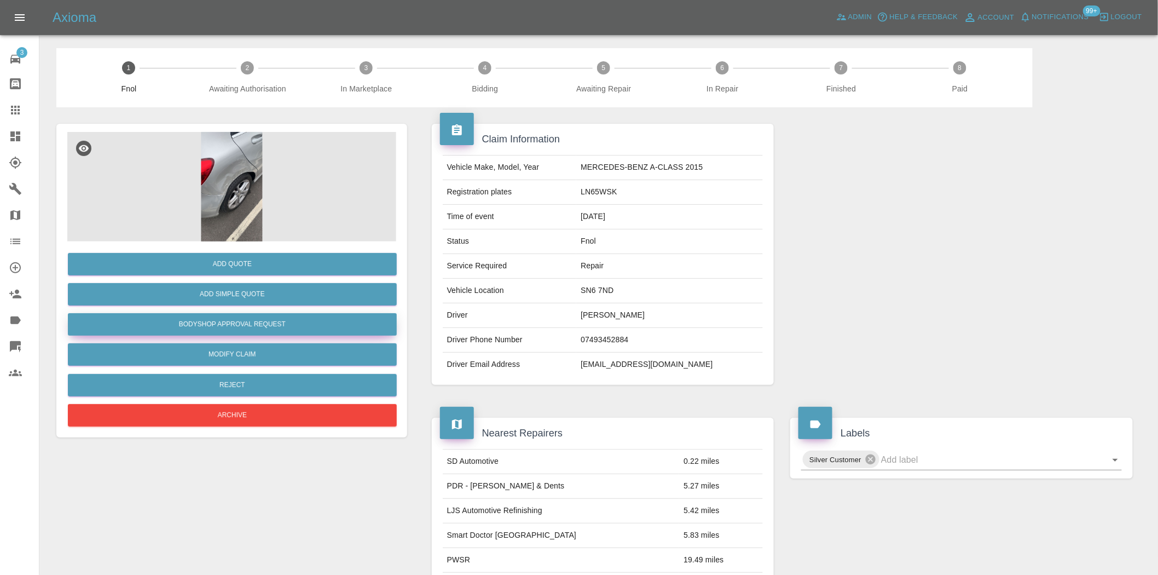
click at [227, 321] on button "Bodyshop Approval Request" at bounding box center [232, 324] width 329 height 22
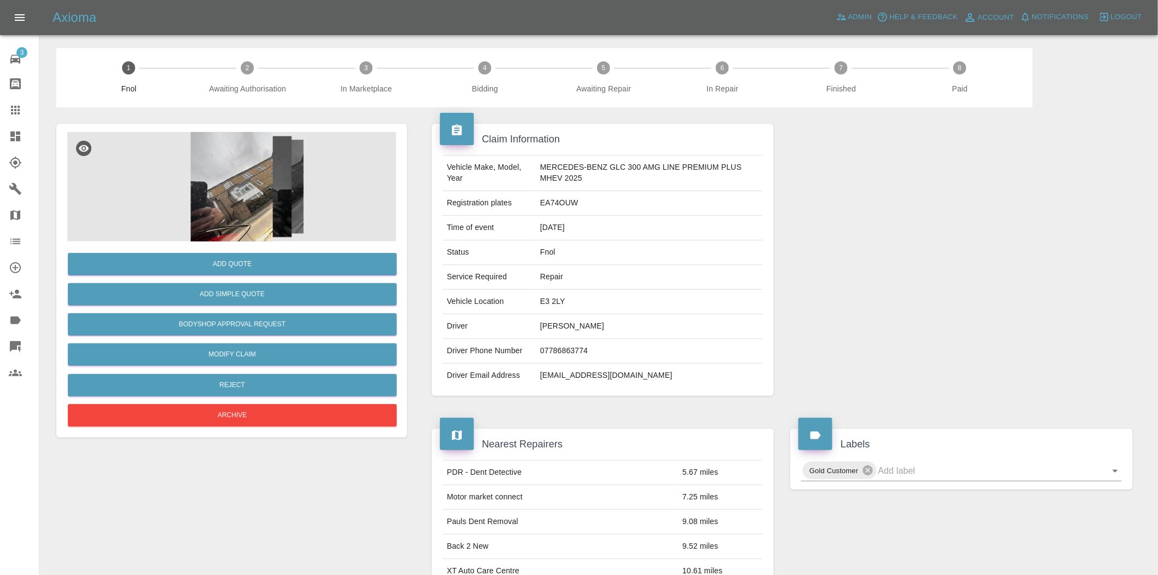
click at [260, 176] on img at bounding box center [231, 186] width 329 height 109
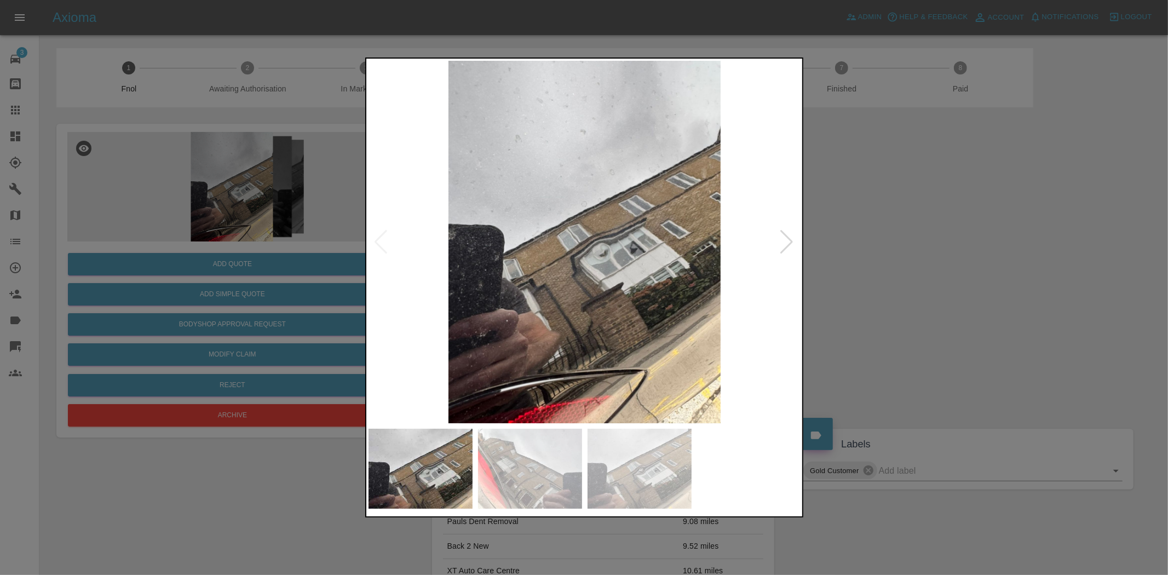
click at [581, 268] on img at bounding box center [584, 242] width 433 height 362
click at [557, 300] on img at bounding box center [584, 242] width 433 height 362
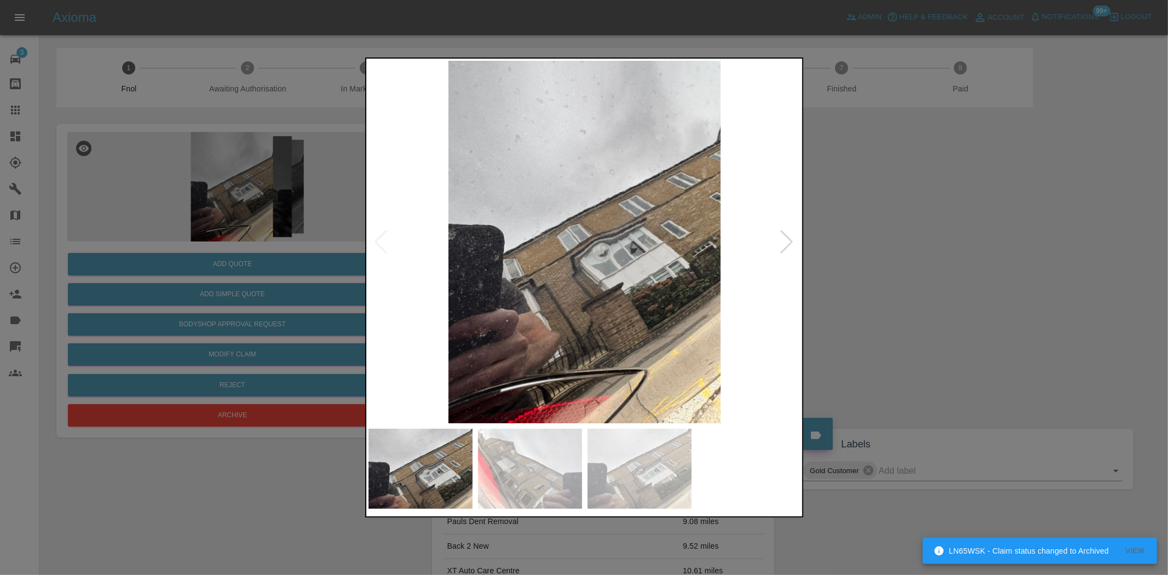
click at [546, 322] on img at bounding box center [584, 242] width 433 height 362
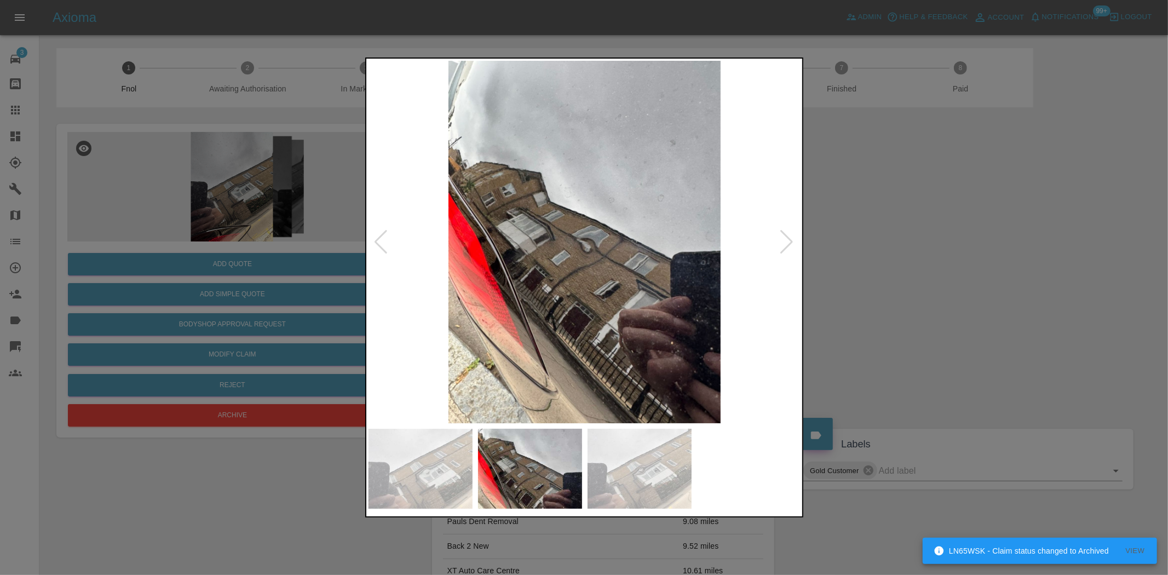
click at [192, 269] on div at bounding box center [584, 287] width 1168 height 575
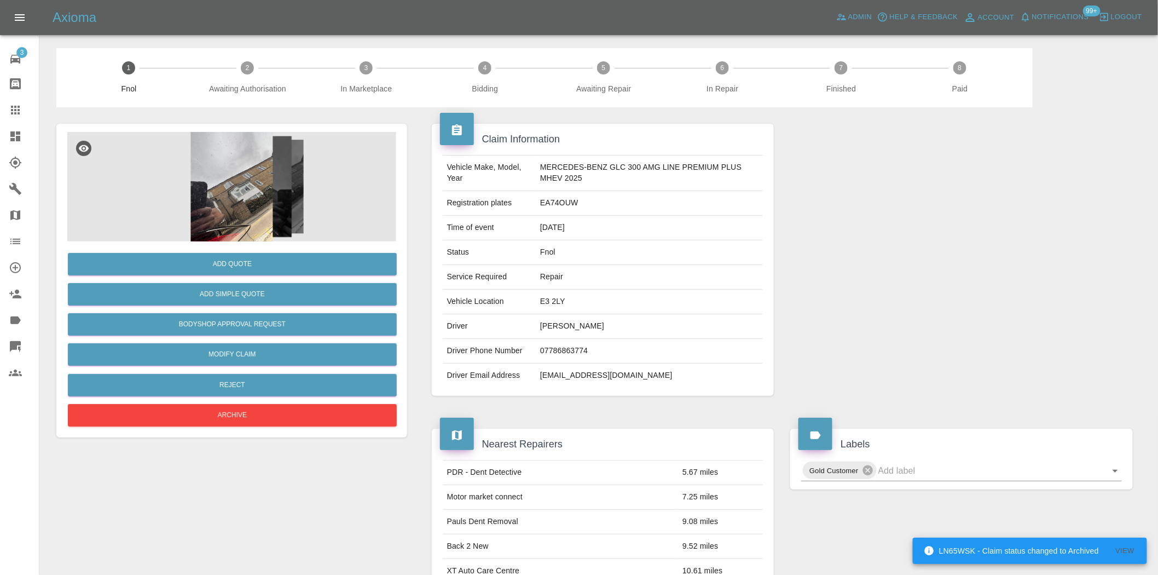
click at [315, 166] on img at bounding box center [231, 186] width 329 height 109
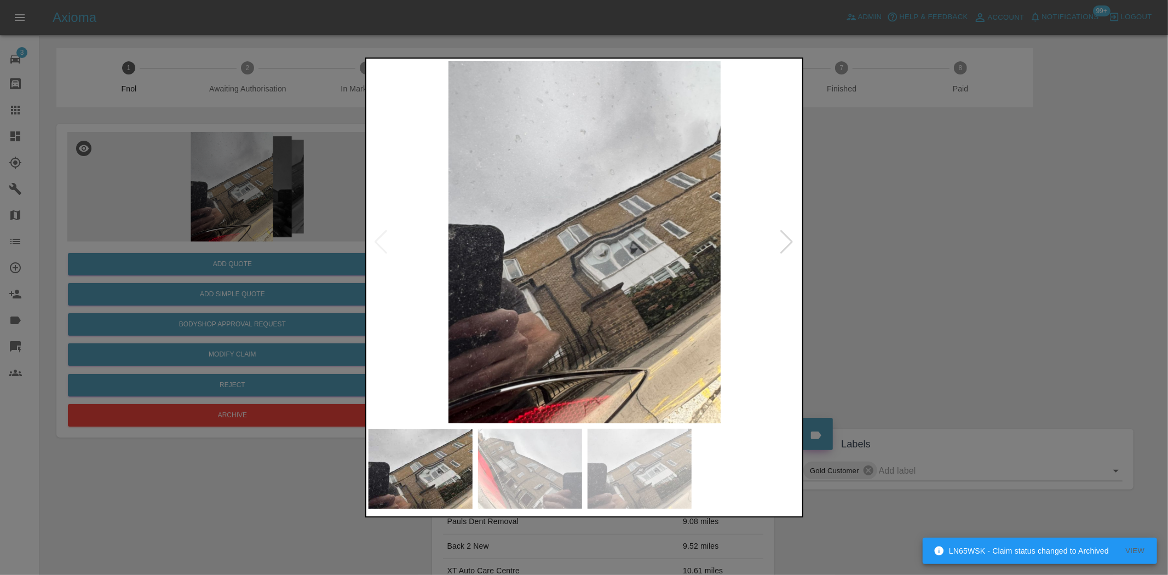
click at [544, 268] on img at bounding box center [584, 242] width 433 height 362
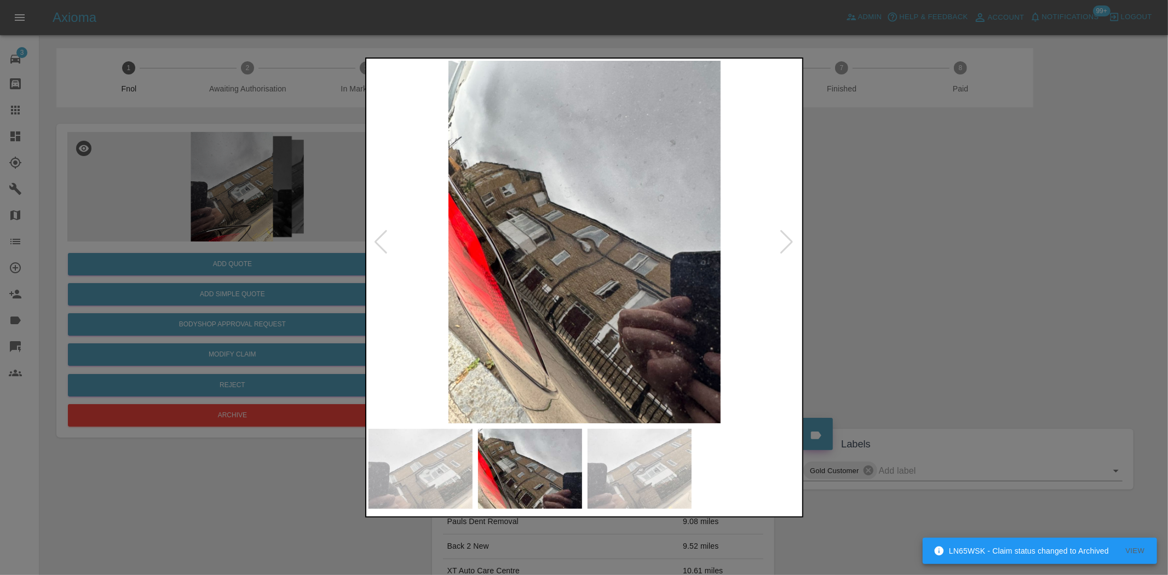
click at [538, 287] on img at bounding box center [584, 242] width 433 height 362
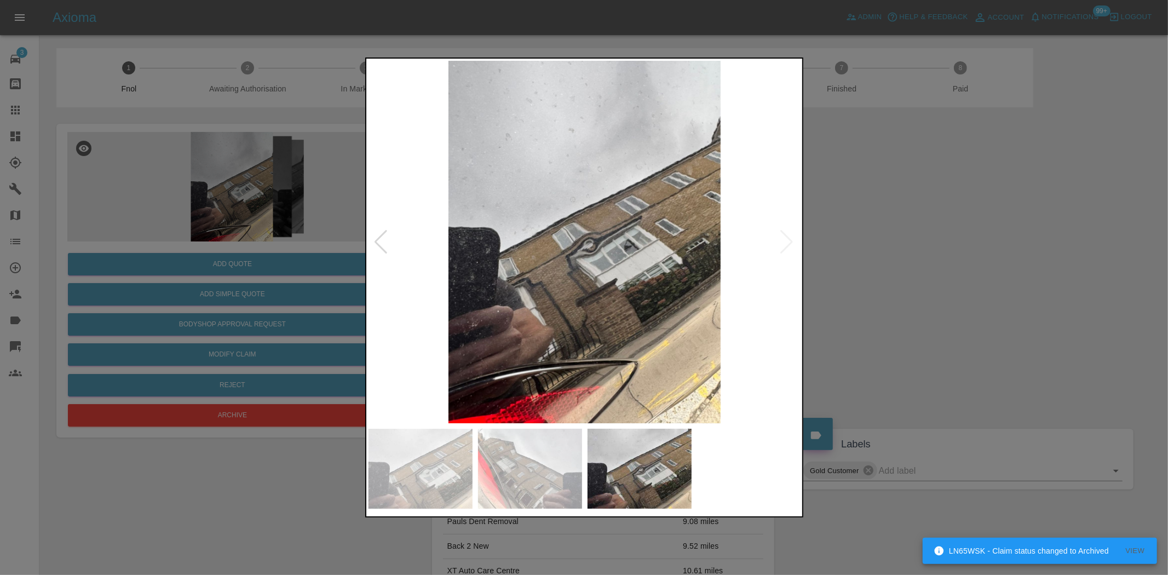
click at [485, 298] on img at bounding box center [584, 242] width 433 height 362
click at [406, 300] on img at bounding box center [584, 242] width 433 height 362
click at [209, 266] on div at bounding box center [584, 287] width 1168 height 575
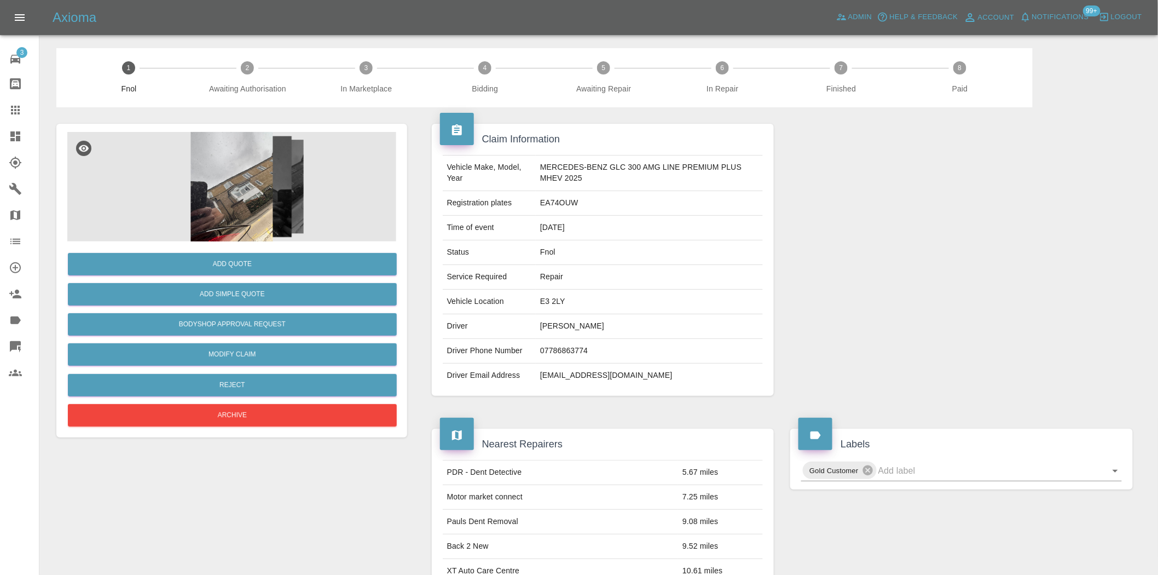
click at [230, 192] on img at bounding box center [231, 186] width 329 height 109
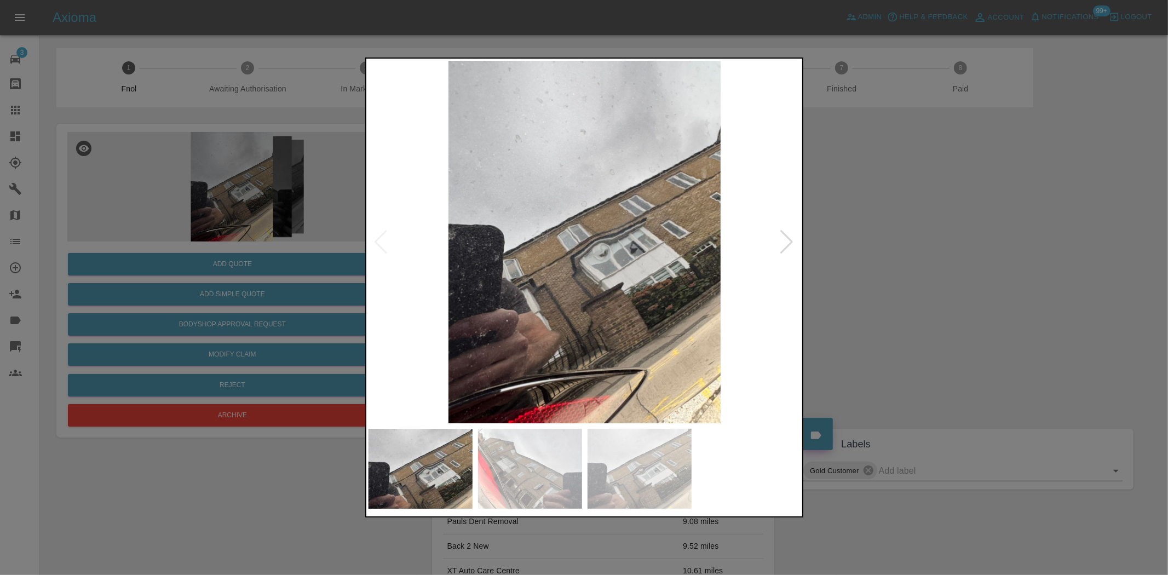
click at [532, 315] on img at bounding box center [584, 242] width 433 height 362
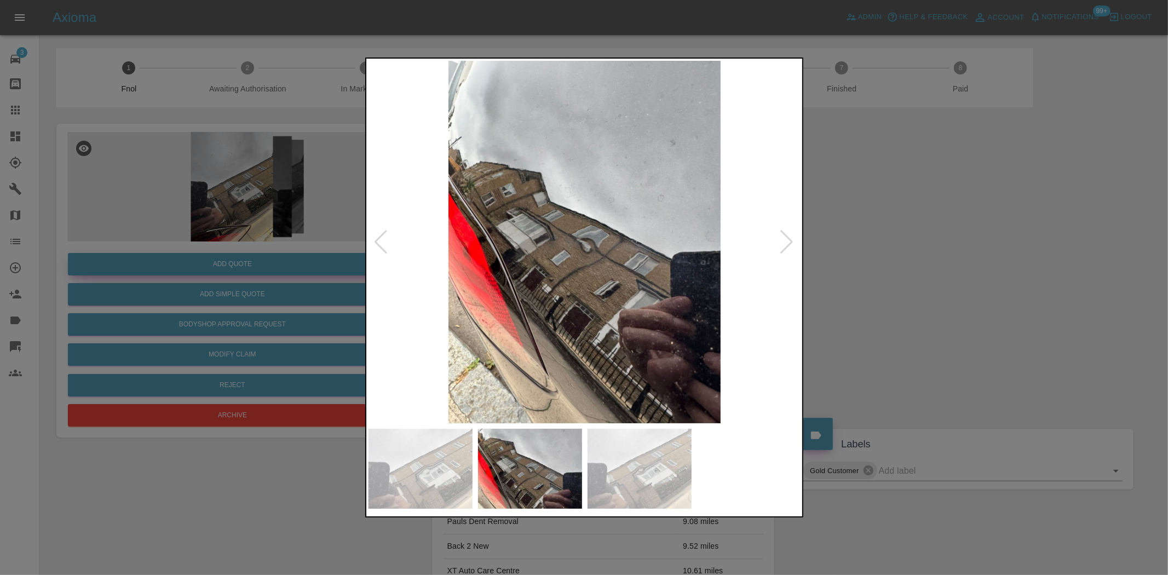
drag, startPoint x: 251, startPoint y: 190, endPoint x: 291, endPoint y: 261, distance: 81.4
click at [251, 191] on div at bounding box center [584, 287] width 1168 height 575
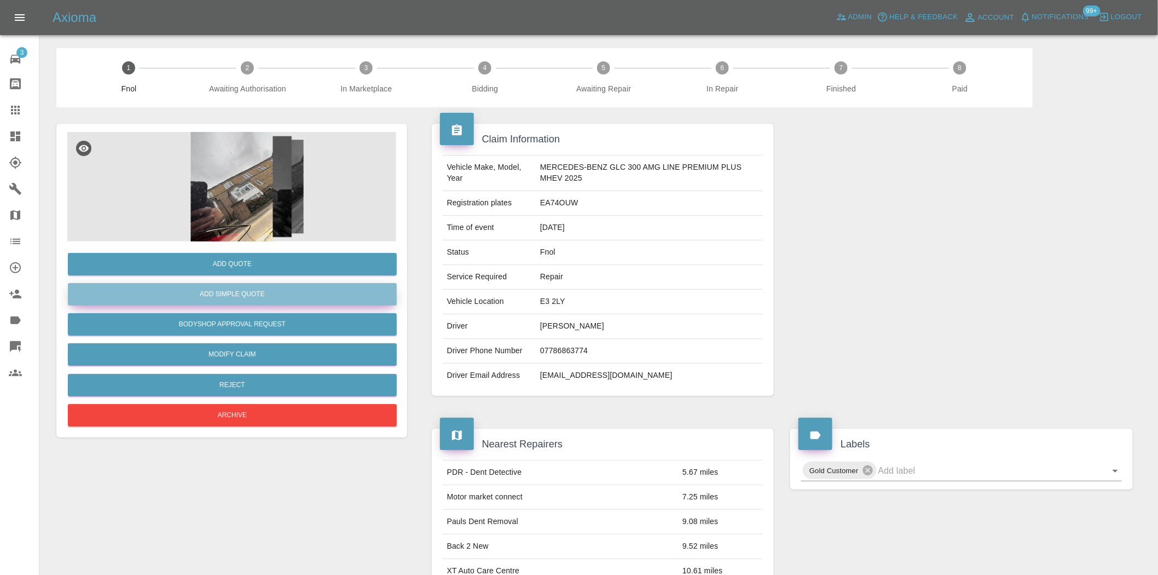
click at [260, 291] on button "Add Simple Quote" at bounding box center [232, 294] width 329 height 22
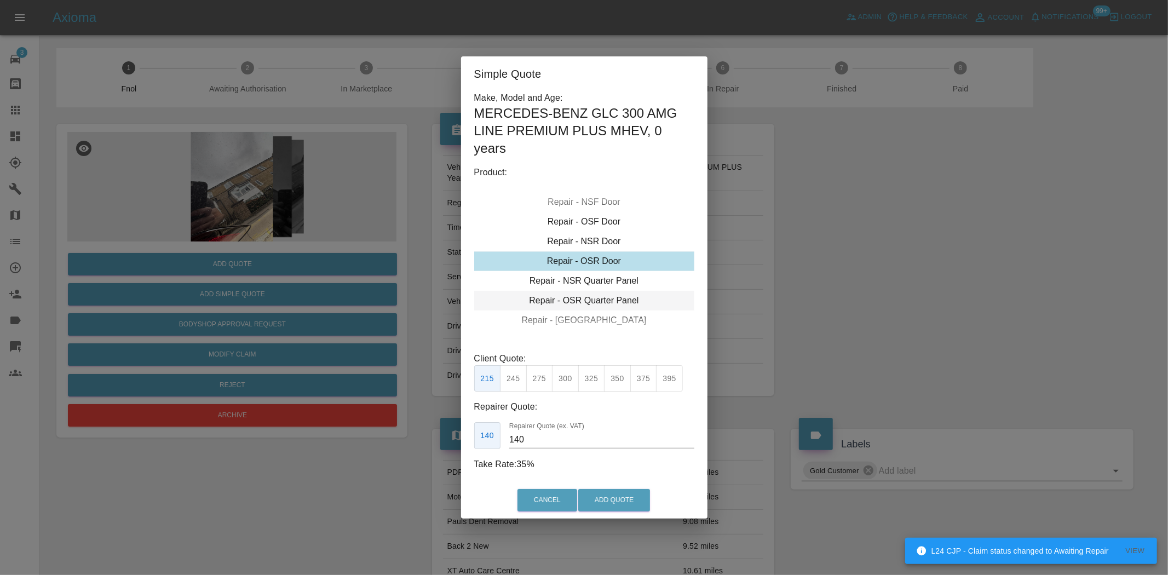
click at [589, 298] on div "Repair - OSR Quarter Panel" at bounding box center [584, 301] width 220 height 20
click at [538, 376] on button "275" at bounding box center [539, 378] width 27 height 27
drag, startPoint x: 518, startPoint y: 441, endPoint x: 351, endPoint y: 454, distance: 168.0
click at [387, 442] on div "Simple Quote Make, Model and Age: MERCEDES-BENZ GLC 300 AMG LINE PREMIUM PLUS M…" at bounding box center [584, 287] width 1168 height 575
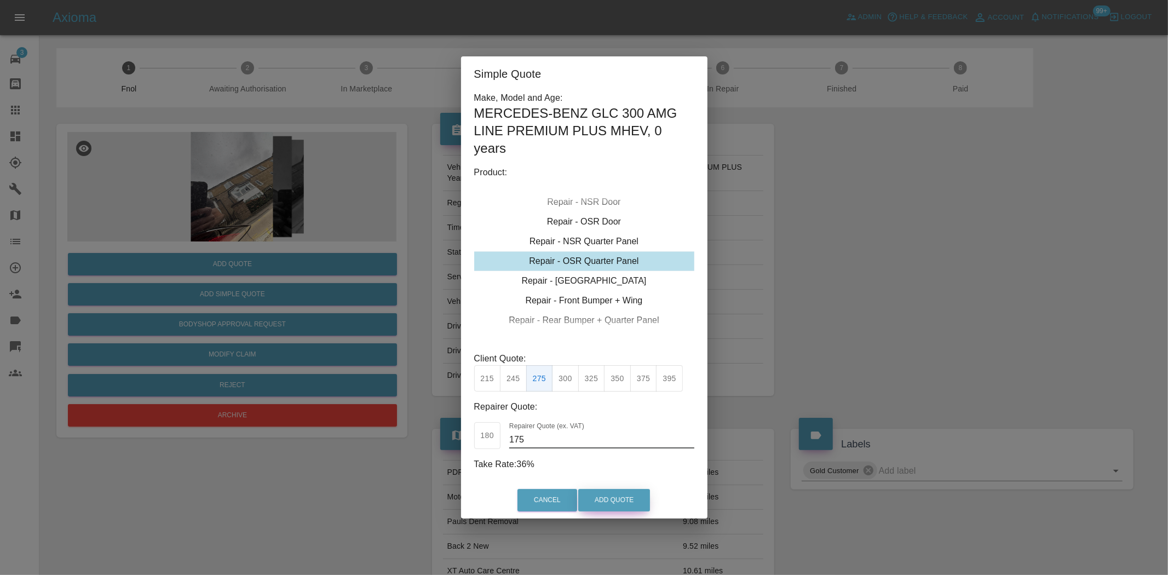
type input "175"
click at [598, 493] on button "Add Quote" at bounding box center [614, 500] width 72 height 22
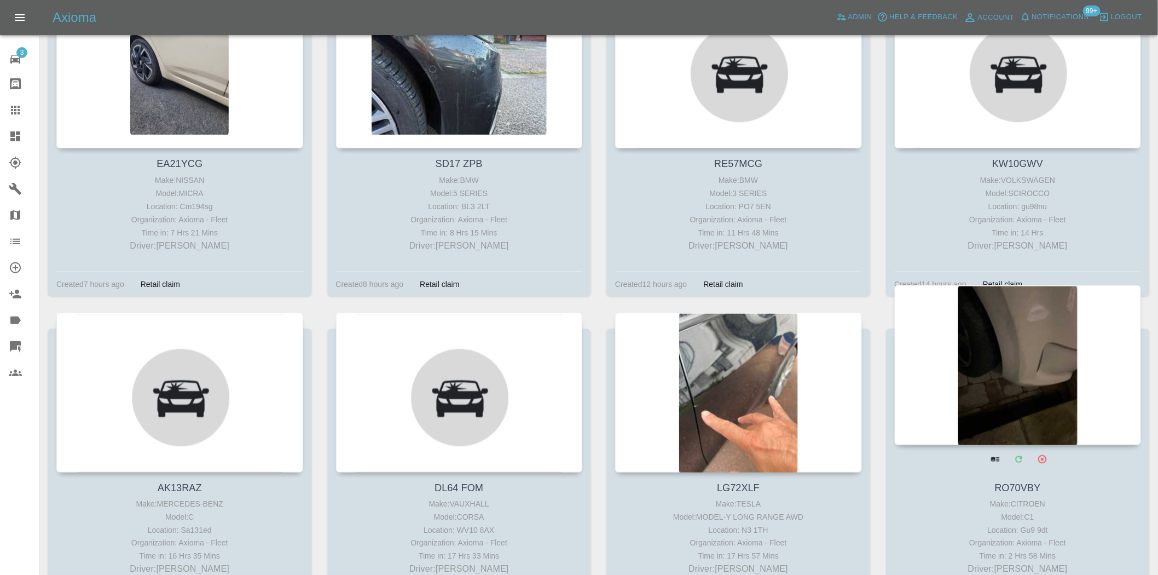
scroll to position [3893, 0]
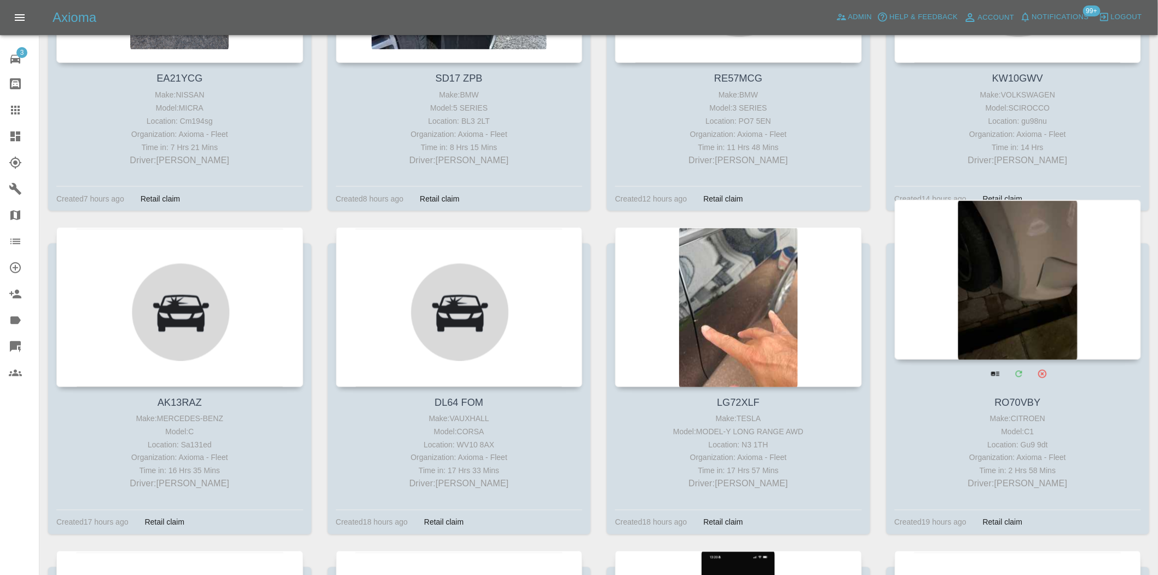
drag, startPoint x: 1058, startPoint y: 285, endPoint x: 1050, endPoint y: 285, distance: 8.2
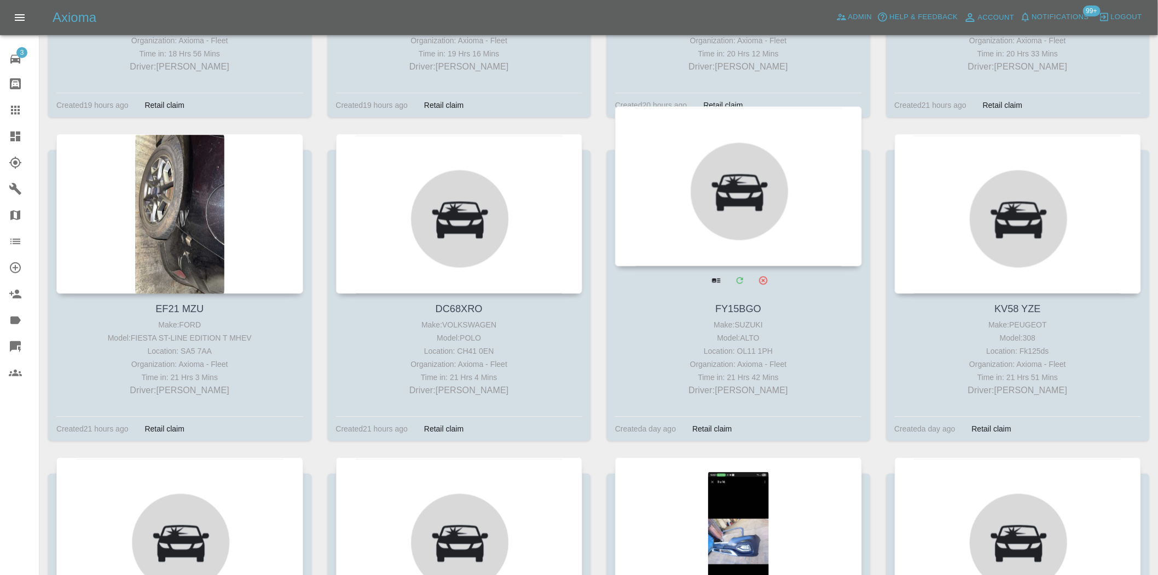
scroll to position [4562, 0]
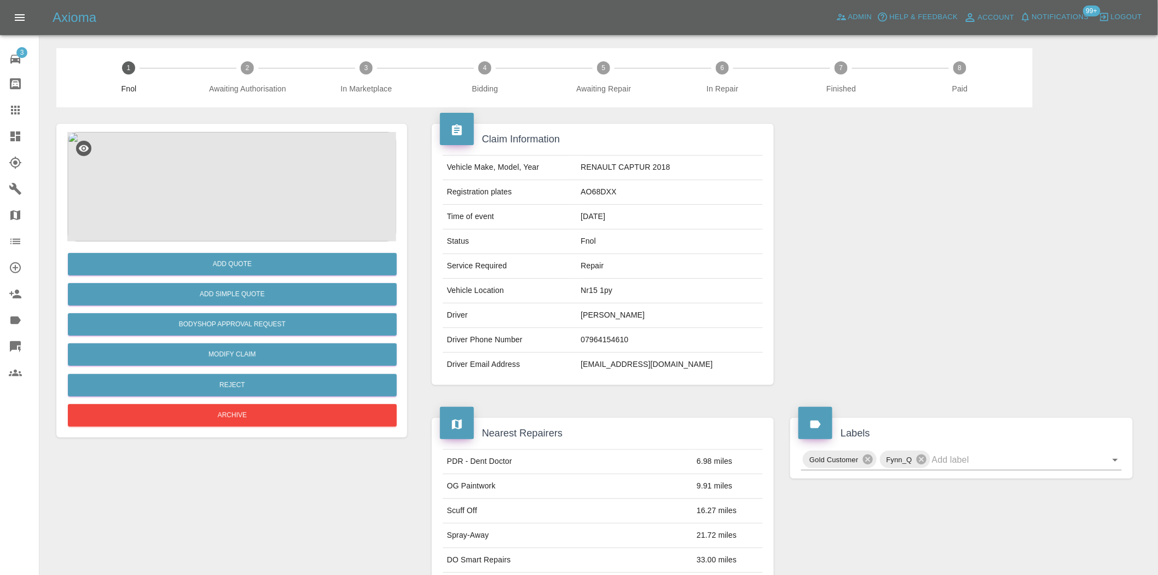
click at [237, 200] on img at bounding box center [231, 186] width 329 height 109
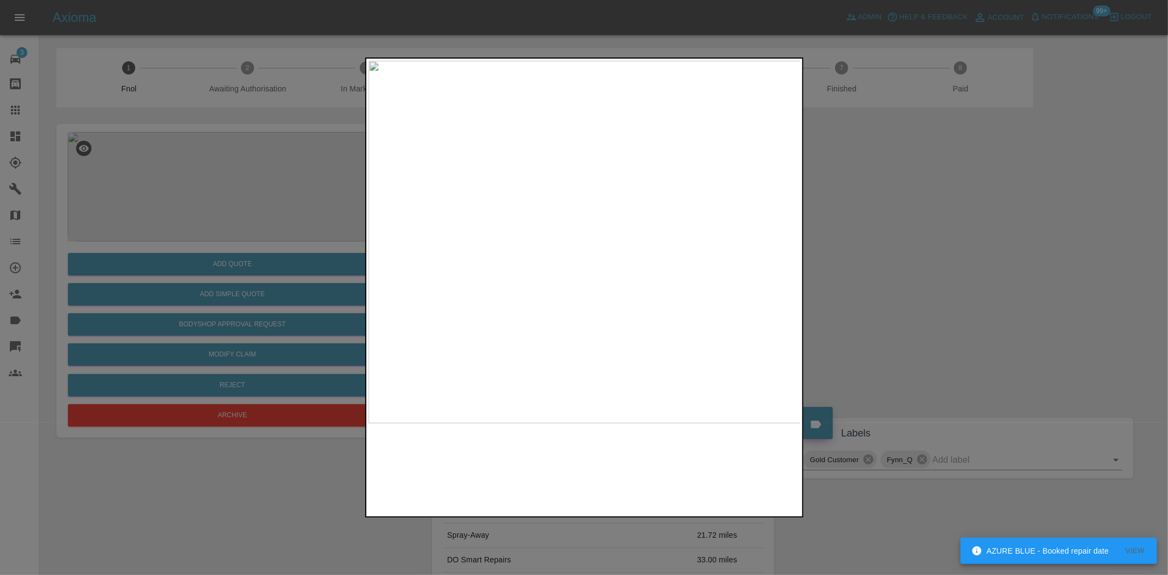
click at [571, 292] on img at bounding box center [584, 242] width 433 height 362
click at [545, 193] on img at bounding box center [584, 242] width 433 height 362
click at [244, 205] on div at bounding box center [584, 287] width 1168 height 575
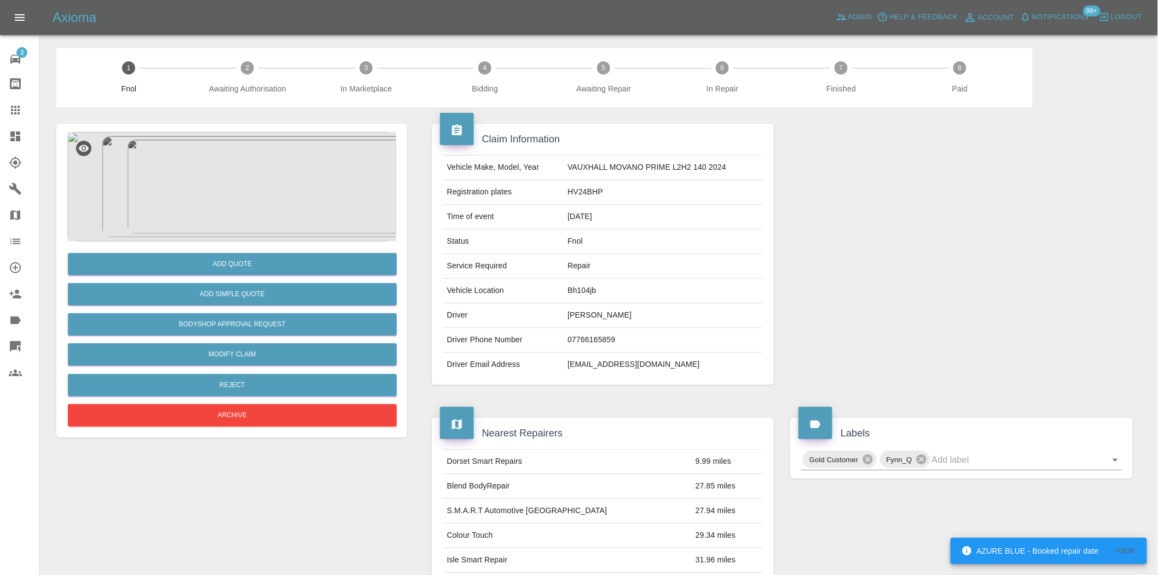
click at [223, 217] on img at bounding box center [231, 186] width 329 height 109
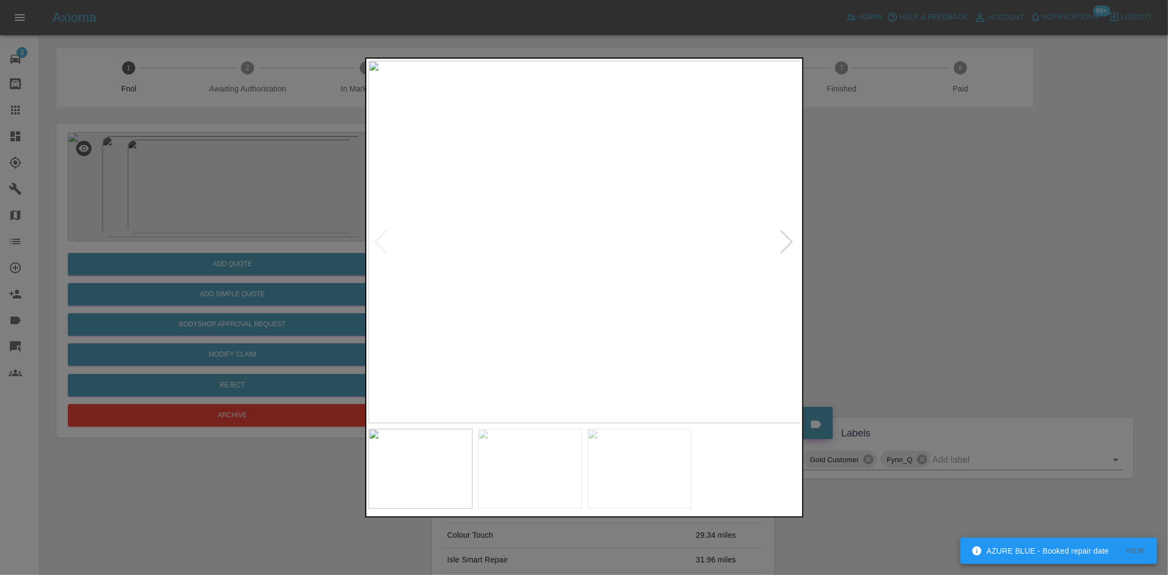
click at [565, 181] on img at bounding box center [584, 242] width 433 height 362
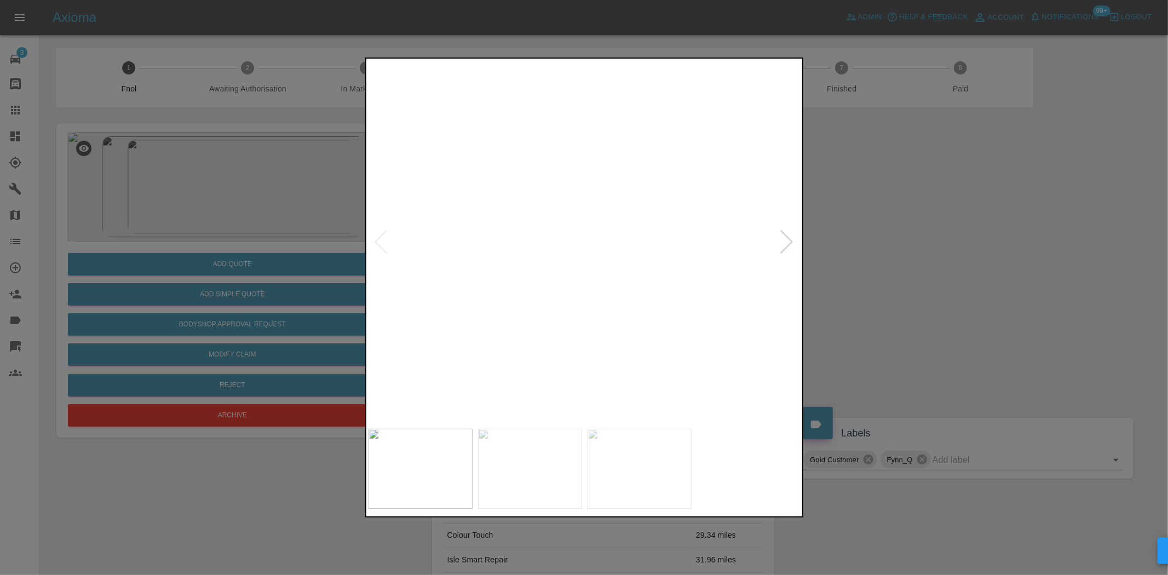
click at [529, 267] on img at bounding box center [474, 405] width 1298 height 1088
click at [571, 226] on img at bounding box center [476, 299] width 1298 height 1088
click at [596, 217] on img at bounding box center [477, 288] width 1298 height 1088
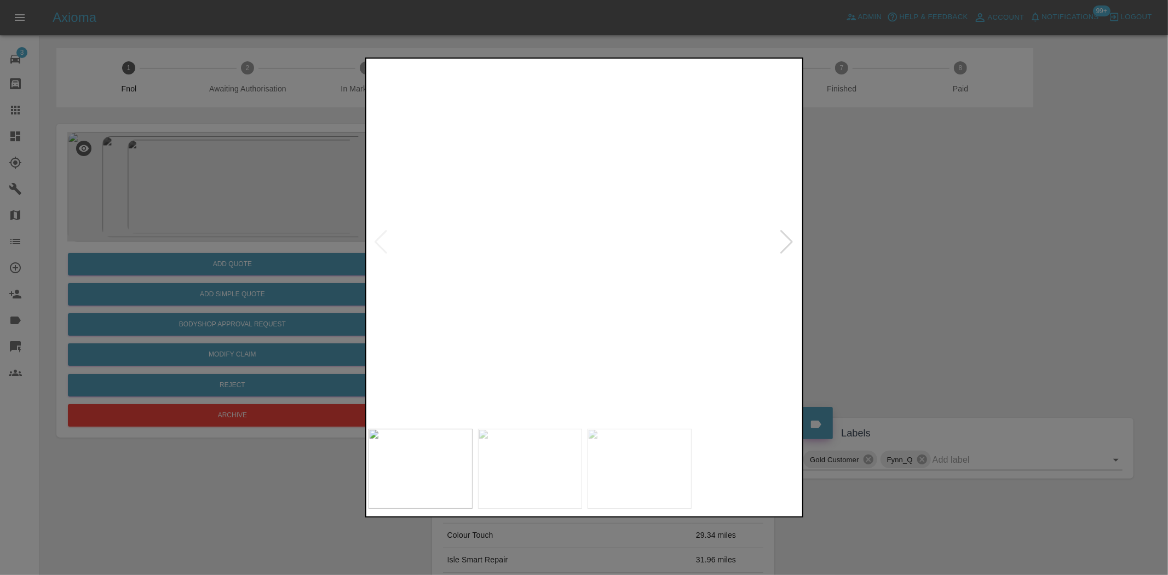
click at [614, 245] on img at bounding box center [602, 55] width 1298 height 1088
click at [555, 268] on img at bounding box center [627, 38] width 1298 height 1088
click at [534, 273] on img at bounding box center [584, 242] width 433 height 362
click at [610, 282] on img at bounding box center [584, 242] width 433 height 362
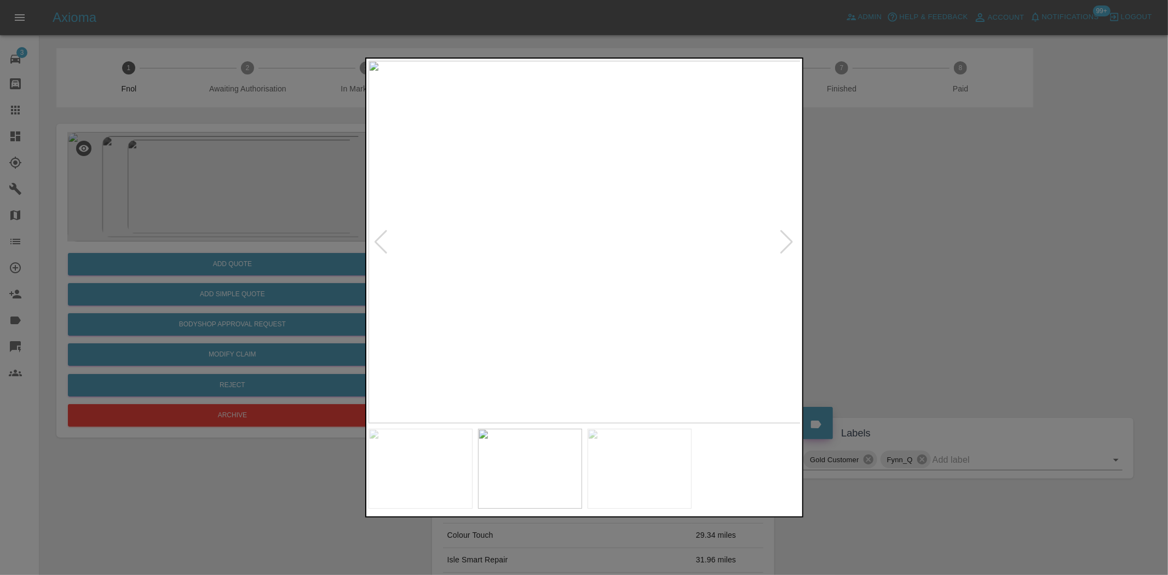
click at [494, 282] on img at bounding box center [584, 242] width 433 height 362
click at [595, 266] on img at bounding box center [584, 242] width 433 height 362
click at [493, 263] on img at bounding box center [584, 242] width 433 height 362
click at [477, 230] on img at bounding box center [584, 242] width 433 height 362
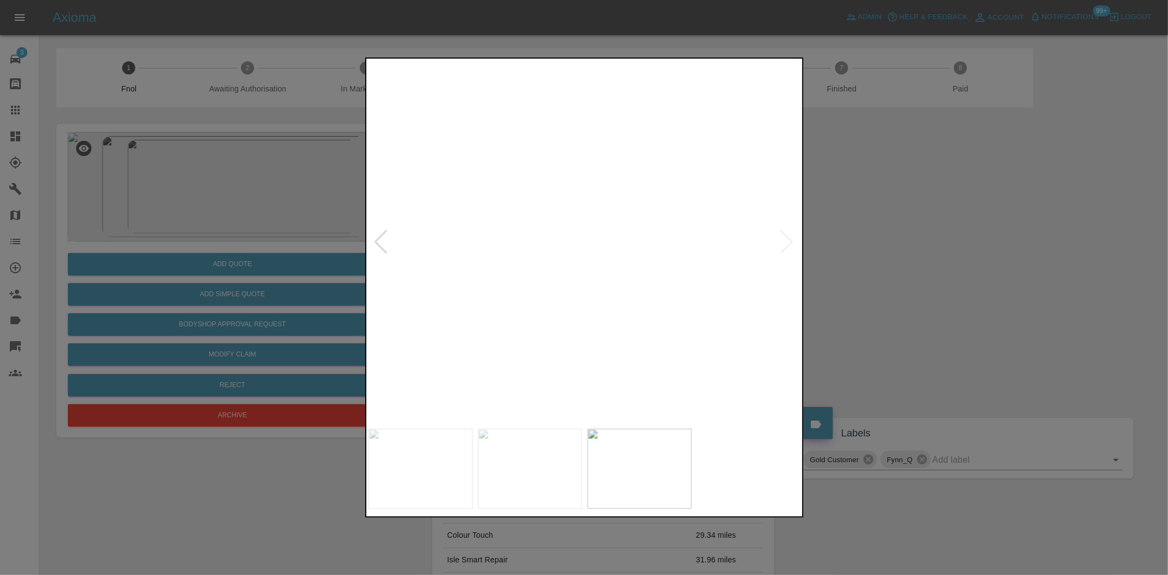
click at [439, 129] on img at bounding box center [906, 277] width 1298 height 1088
click at [491, 170] on img at bounding box center [861, 147] width 1298 height 1088
click at [510, 207] on img at bounding box center [584, 242] width 433 height 362
click at [255, 207] on div at bounding box center [584, 287] width 1168 height 575
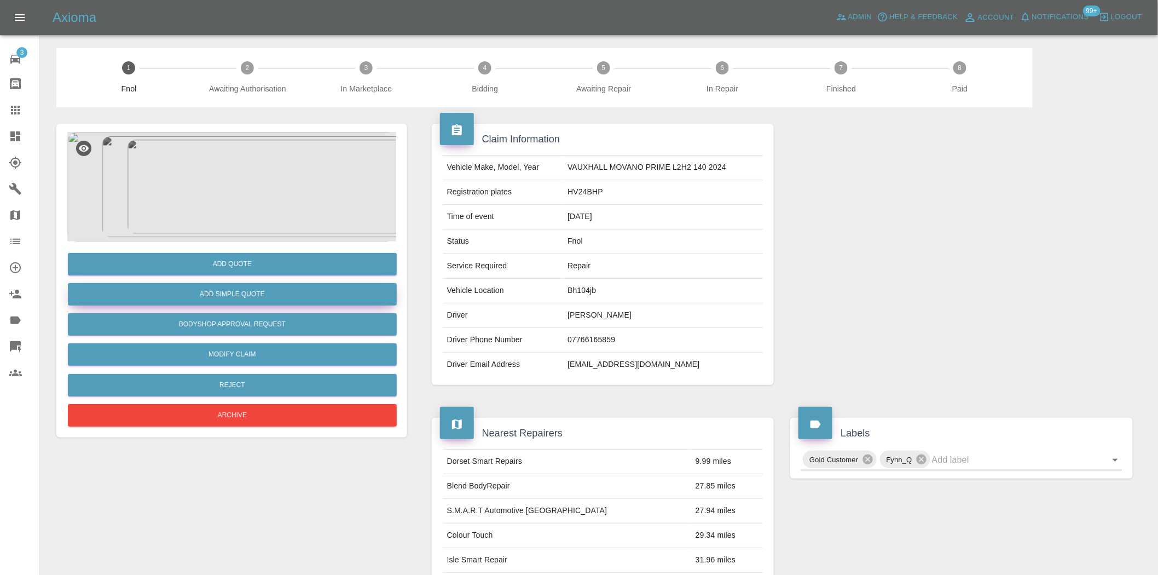
click at [253, 293] on button "Add Simple Quote" at bounding box center [232, 294] width 329 height 22
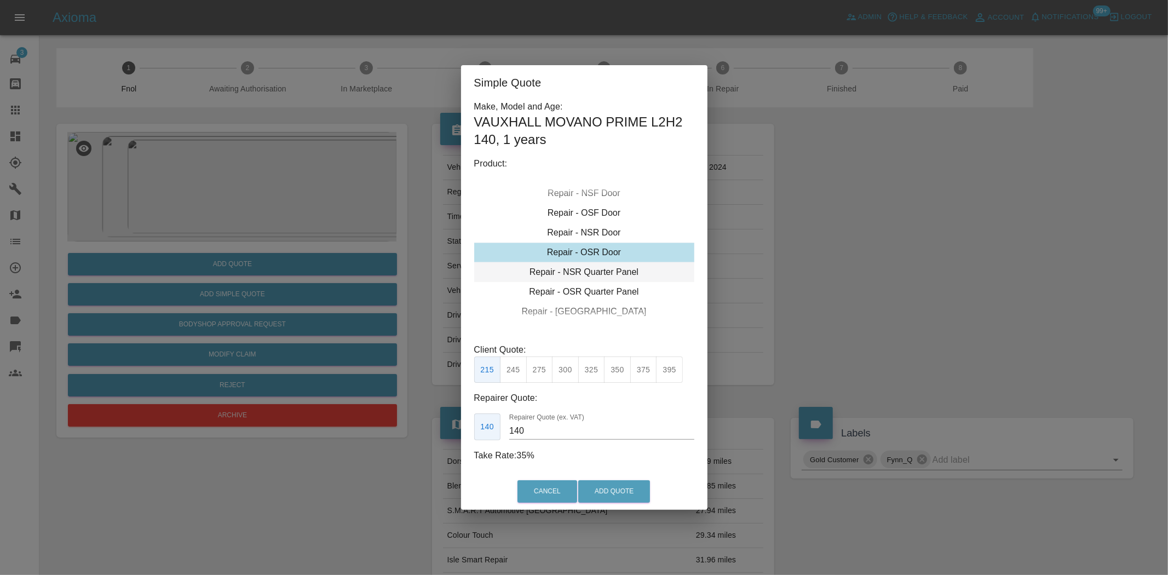
click at [584, 274] on div "Repair - NSR Quarter Panel" at bounding box center [584, 272] width 220 height 20
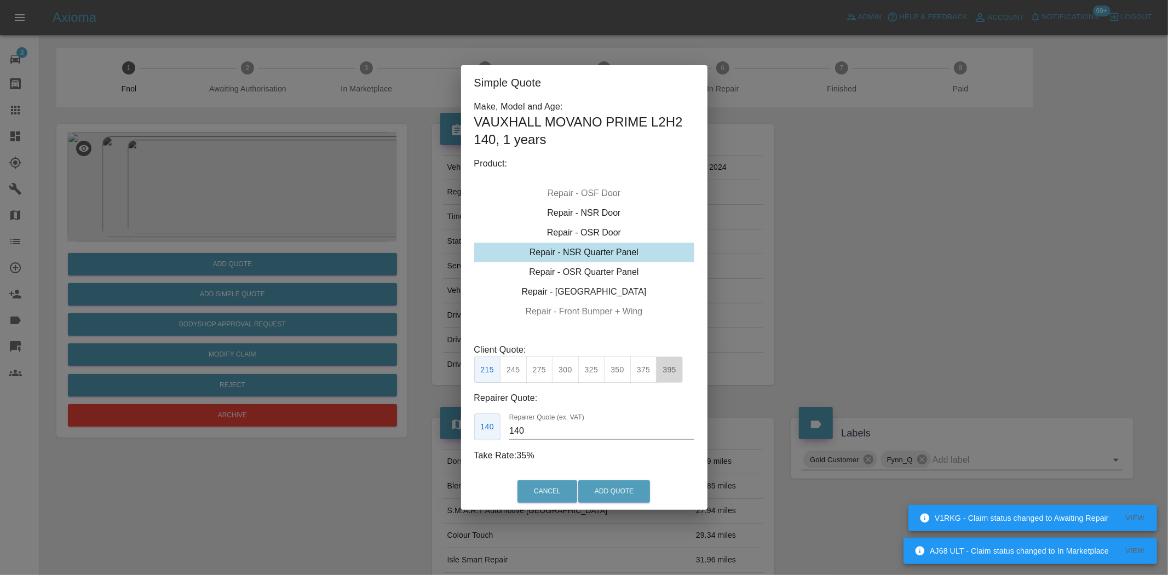
click at [674, 371] on button "395" at bounding box center [669, 369] width 27 height 27
drag, startPoint x: 552, startPoint y: 435, endPoint x: 401, endPoint y: 428, distance: 150.7
click at [440, 434] on div "Simple Quote Make, Model and Age: VAUXHALL MOVANO PRIME L2H2 140 , 1 years Prod…" at bounding box center [584, 287] width 1168 height 575
type input "255"
click at [609, 486] on button "Add Quote" at bounding box center [614, 491] width 72 height 22
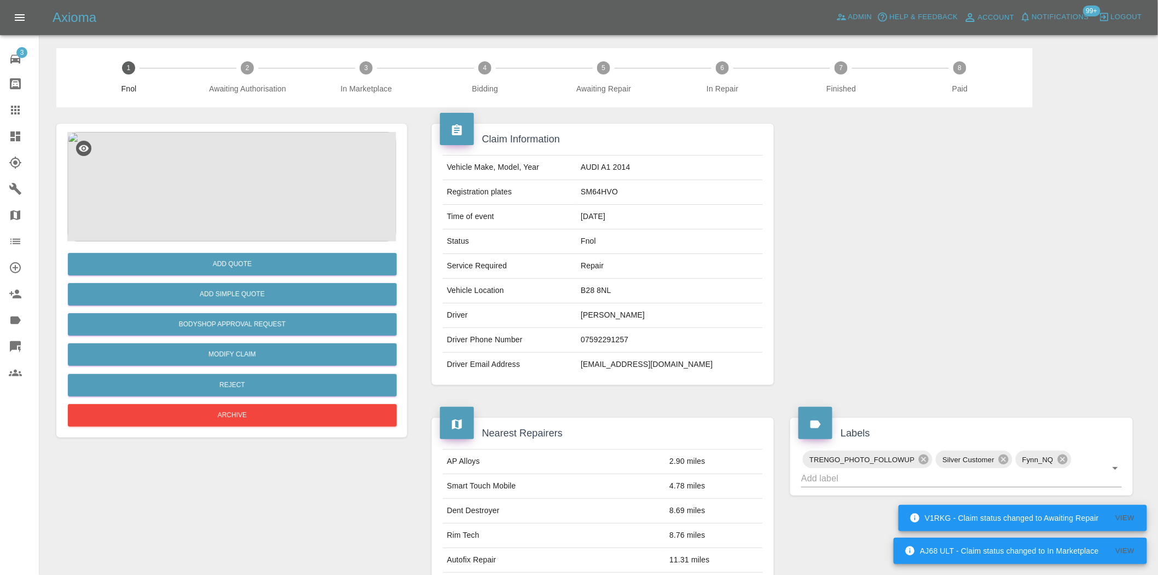
click at [252, 142] on img at bounding box center [231, 186] width 329 height 109
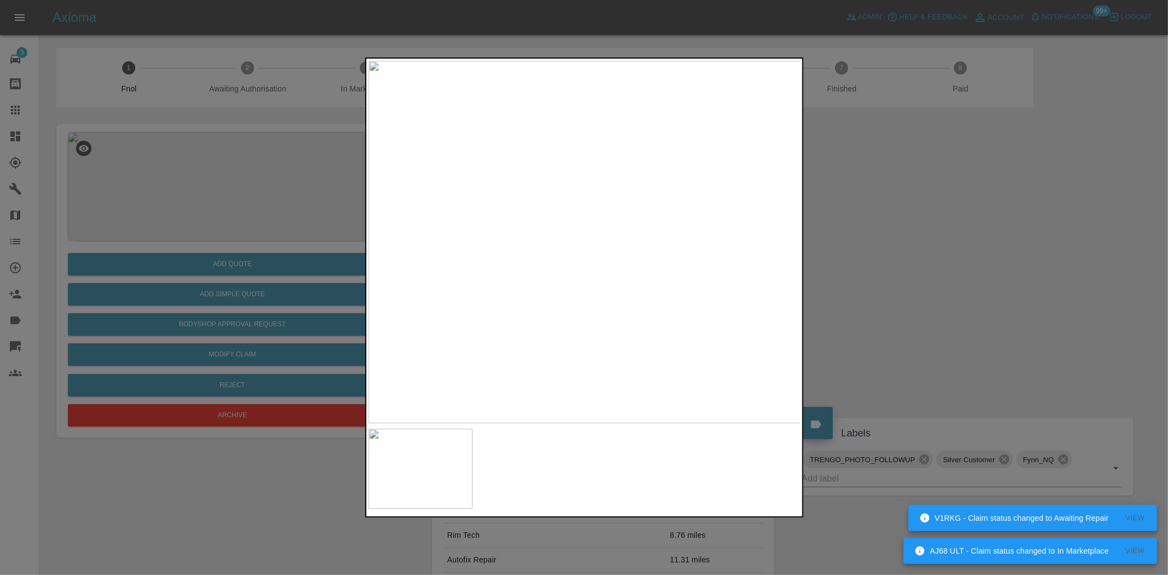
click at [428, 207] on img at bounding box center [584, 242] width 433 height 362
click at [481, 262] on img at bounding box center [584, 242] width 433 height 362
click at [481, 266] on img at bounding box center [584, 242] width 433 height 362
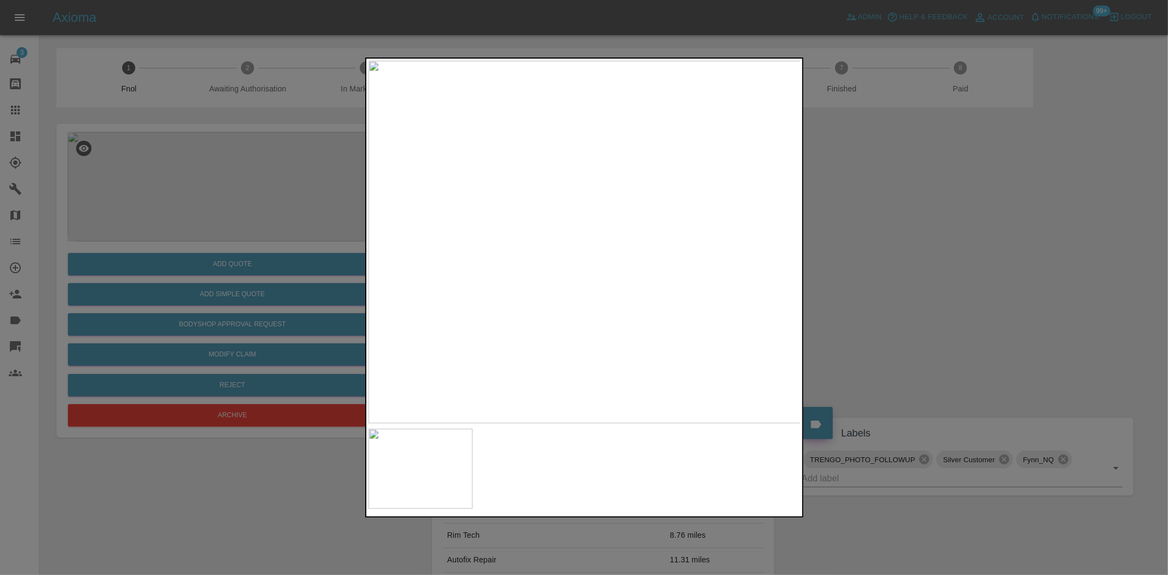
click at [481, 269] on img at bounding box center [584, 242] width 433 height 362
click at [481, 270] on img at bounding box center [584, 242] width 433 height 362
click at [474, 264] on img at bounding box center [812, 157] width 1298 height 1088
click at [518, 265] on img at bounding box center [812, 157] width 1298 height 1088
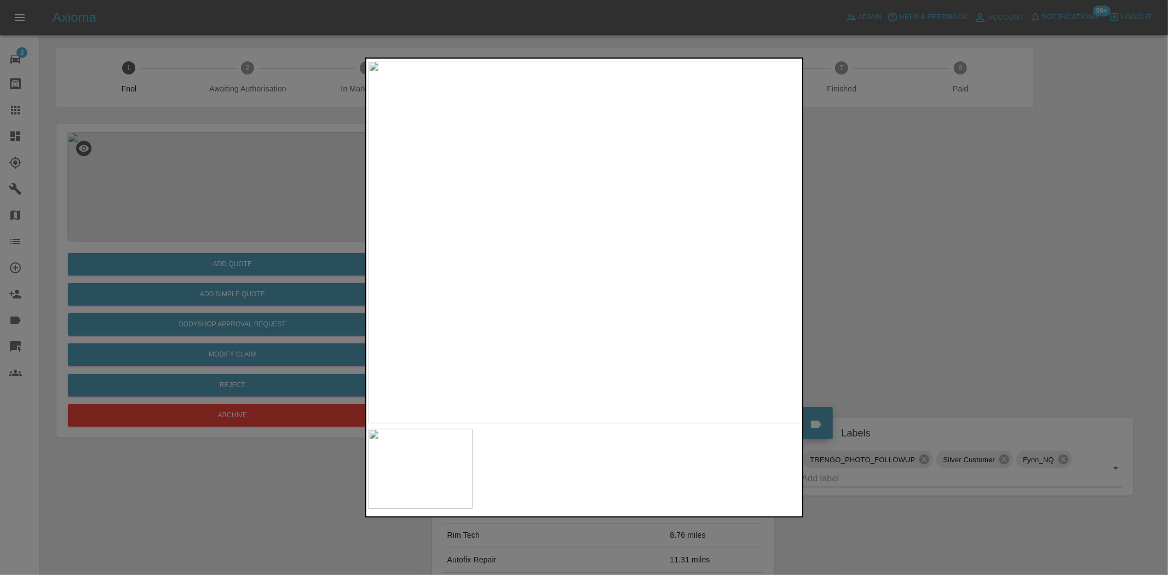
click at [174, 208] on div at bounding box center [584, 287] width 1168 height 575
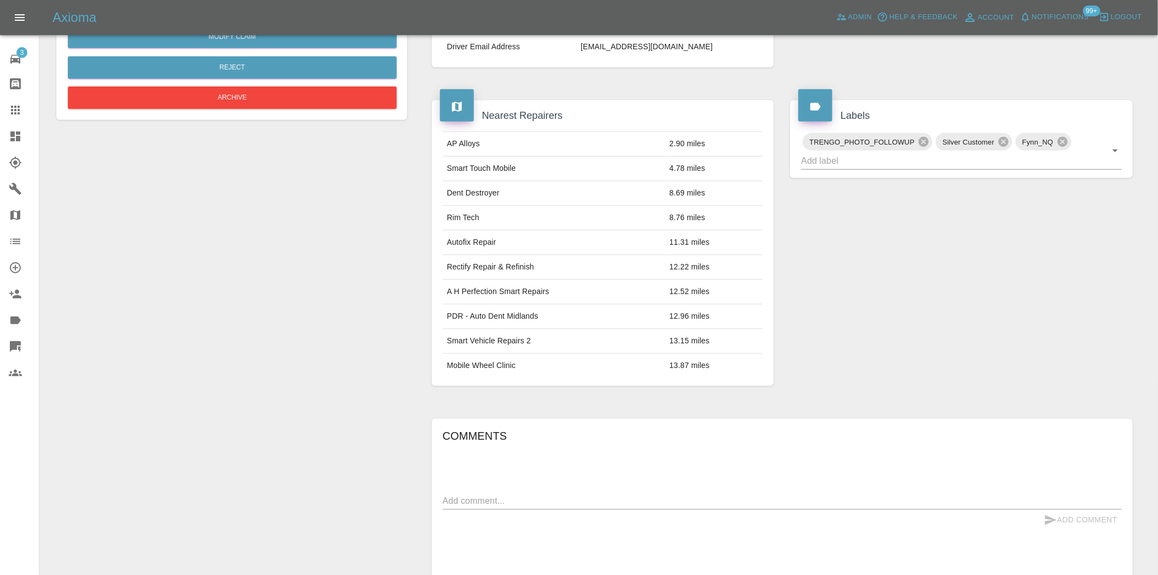
scroll to position [258, 0]
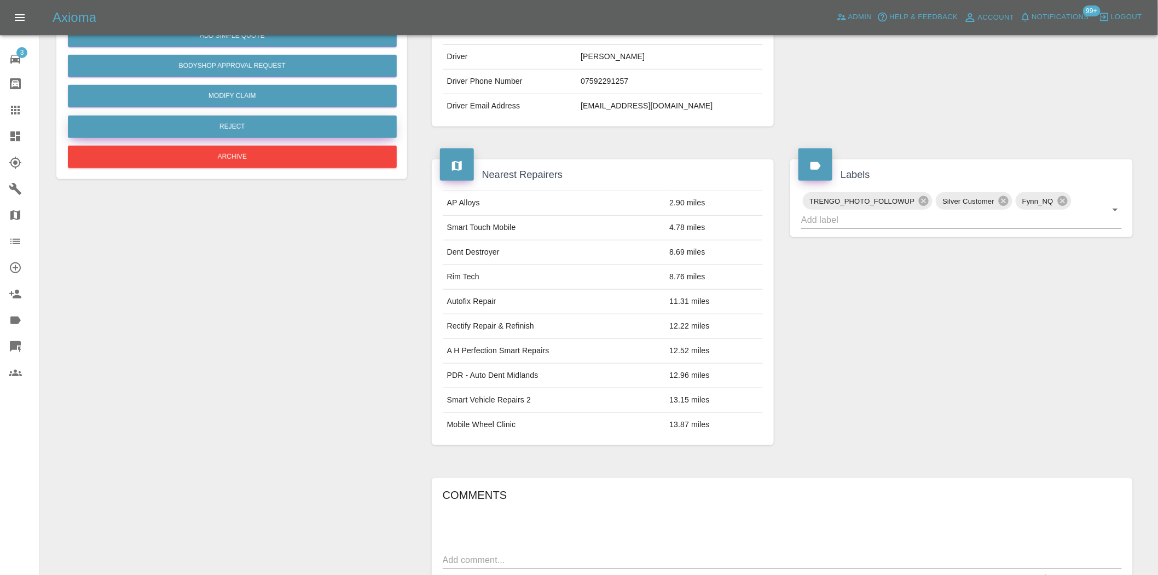
click at [234, 130] on button "Reject" at bounding box center [232, 127] width 329 height 22
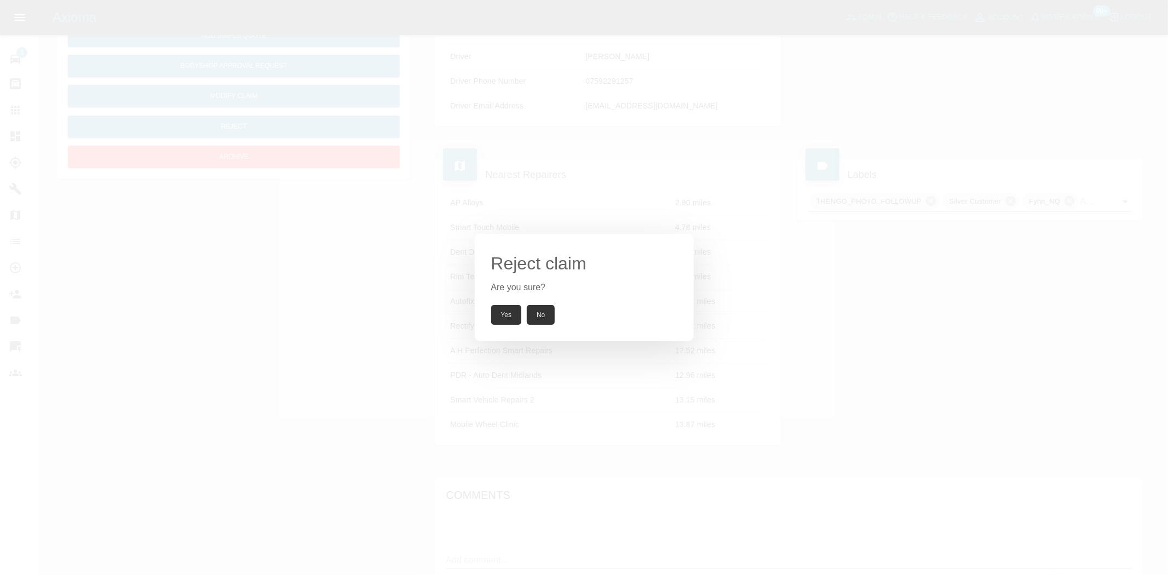
click at [274, 249] on div "Reject claim Are you sure? Yes No" at bounding box center [584, 287] width 1168 height 575
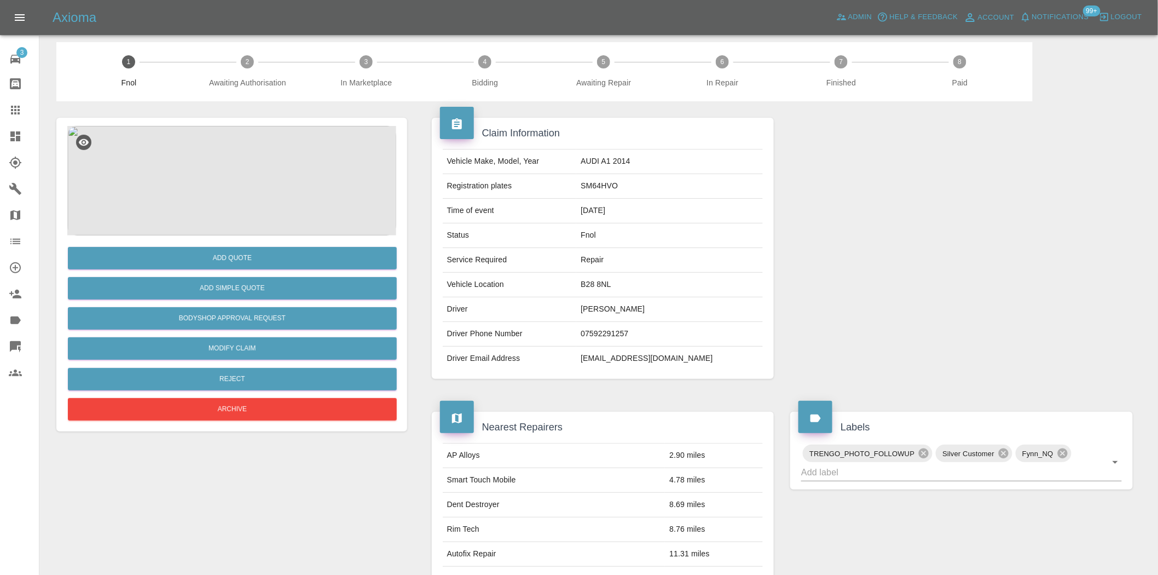
scroll to position [0, 0]
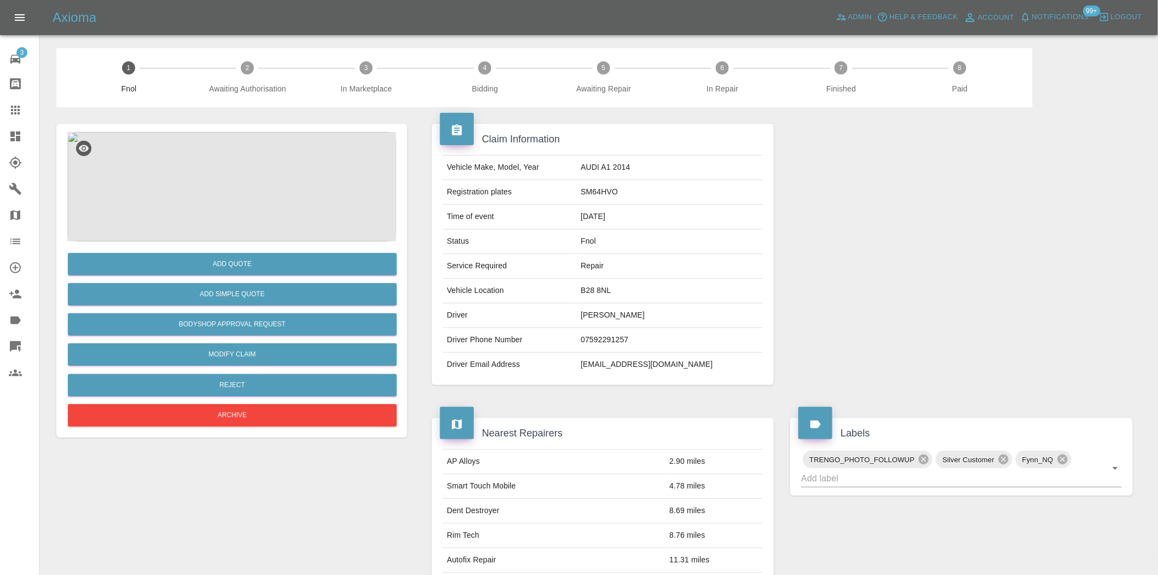
drag, startPoint x: 235, startPoint y: 119, endPoint x: 237, endPoint y: 177, distance: 58.1
click at [235, 122] on div "Add Quote Add Simple Quote Bodyshop Approval Request Modify Claim Reject Archive" at bounding box center [231, 586] width 367 height 958
click at [237, 177] on img at bounding box center [231, 186] width 329 height 109
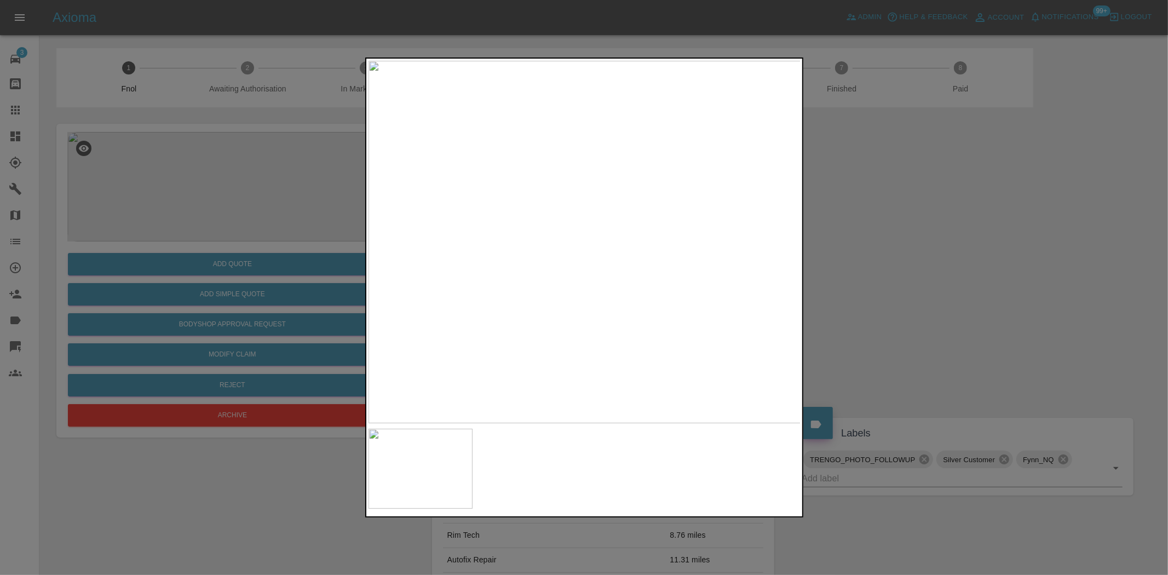
click at [451, 227] on img at bounding box center [584, 242] width 433 height 362
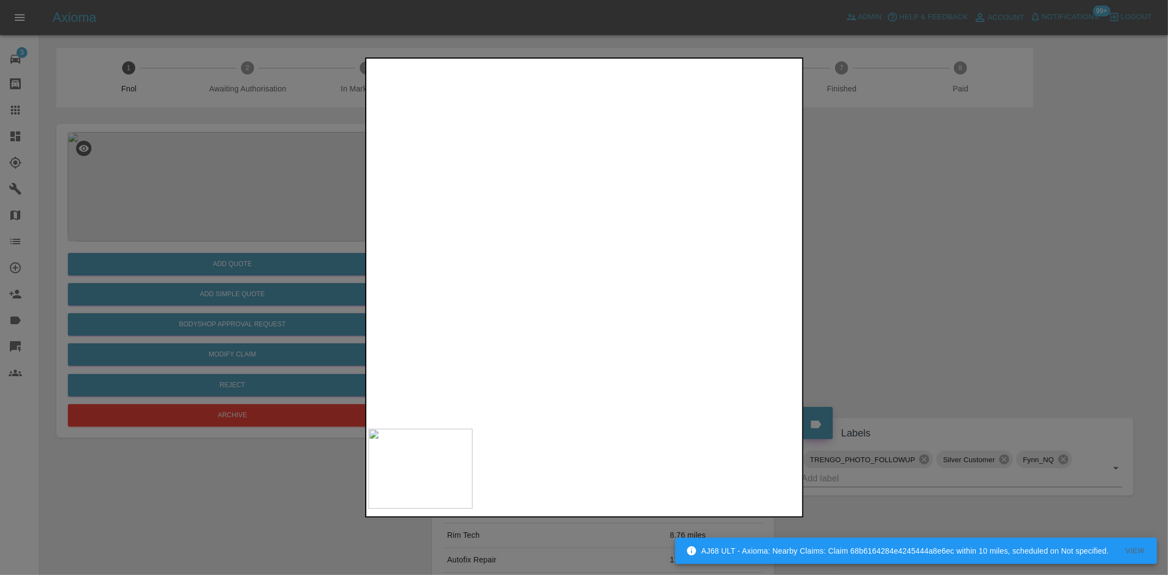
click at [391, 261] on img at bounding box center [826, 261] width 1298 height 1088
click at [564, 305] on img at bounding box center [814, 261] width 1298 height 1088
click at [564, 305] on img at bounding box center [813, 261] width 1298 height 1088
click at [201, 349] on div at bounding box center [584, 287] width 1168 height 575
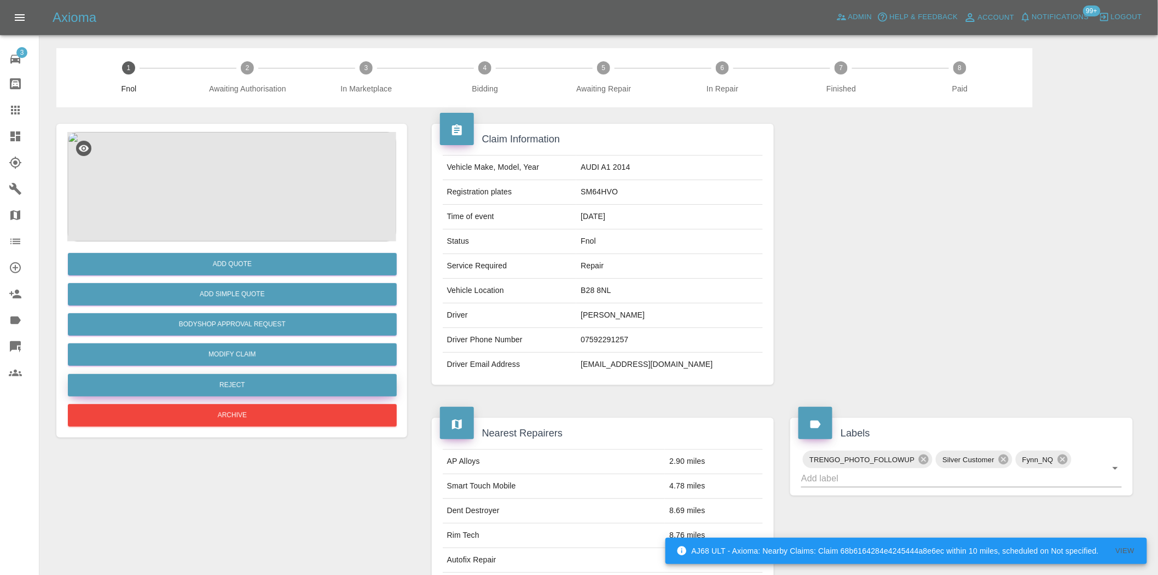
click at [233, 385] on button "Reject" at bounding box center [232, 385] width 329 height 22
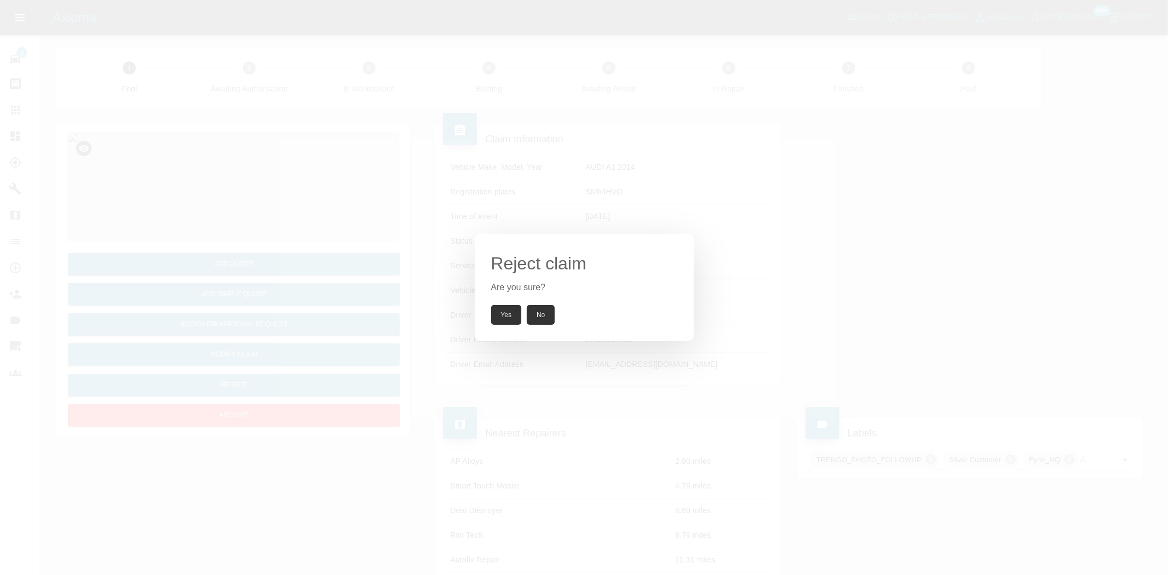
click at [500, 320] on button "Yes" at bounding box center [506, 315] width 31 height 20
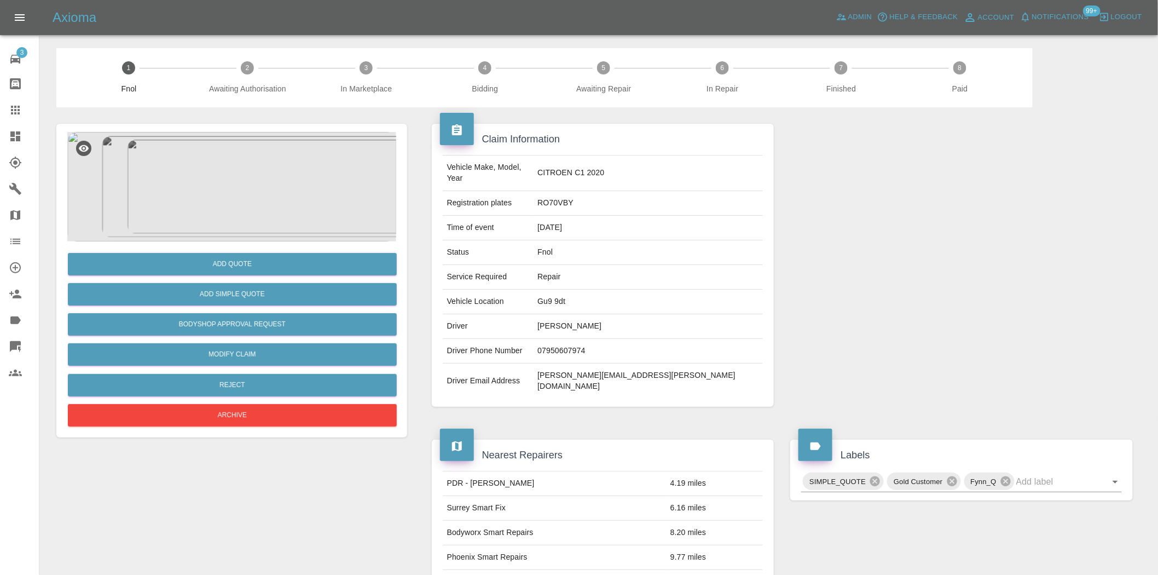
click at [248, 134] on img at bounding box center [231, 186] width 329 height 109
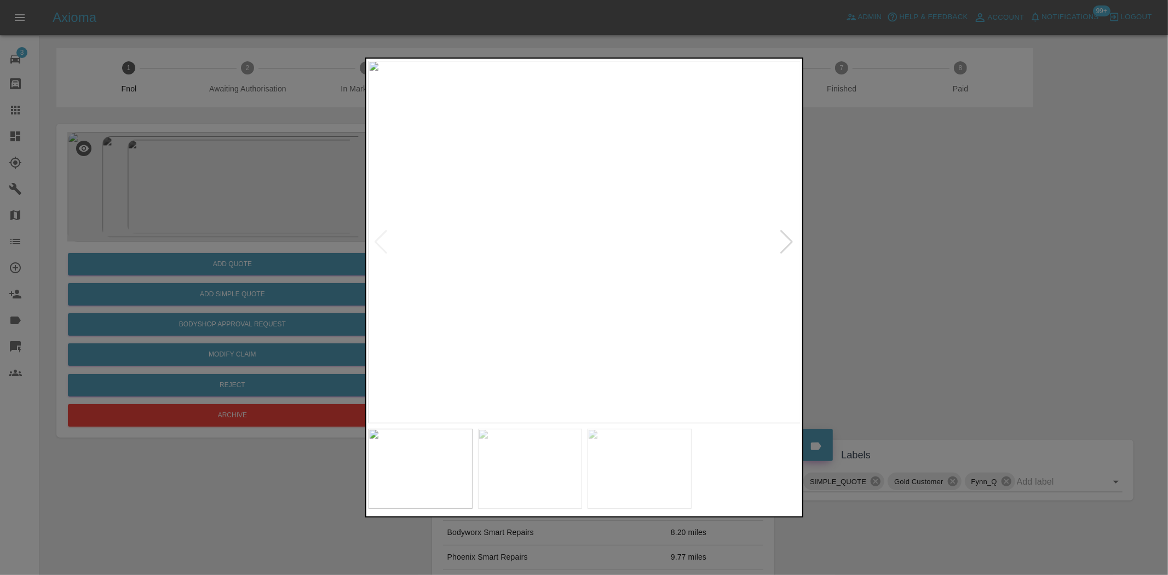
click at [493, 235] on img at bounding box center [584, 242] width 433 height 362
click at [533, 239] on img at bounding box center [584, 242] width 433 height 362
click at [418, 246] on img at bounding box center [584, 242] width 433 height 362
click at [512, 252] on img at bounding box center [584, 242] width 433 height 362
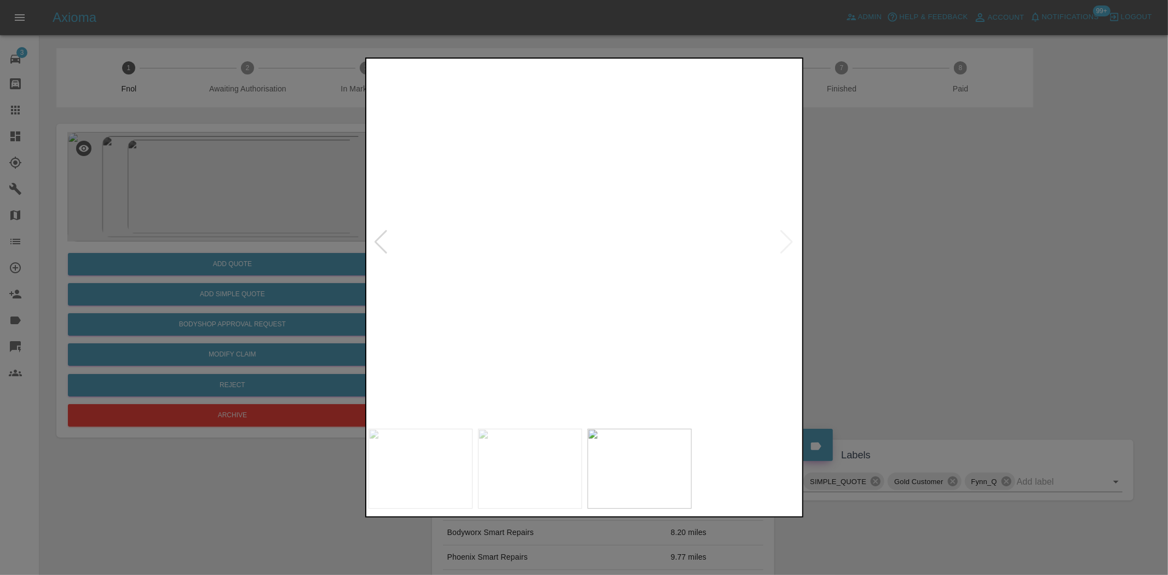
click at [545, 247] on img at bounding box center [798, 211] width 1298 height 1088
click at [546, 247] on img at bounding box center [798, 211] width 1298 height 1088
click at [488, 230] on img at bounding box center [578, 242] width 433 height 362
drag, startPoint x: 286, startPoint y: 195, endPoint x: 452, endPoint y: 219, distance: 167.5
click at [417, 212] on div at bounding box center [584, 287] width 1168 height 575
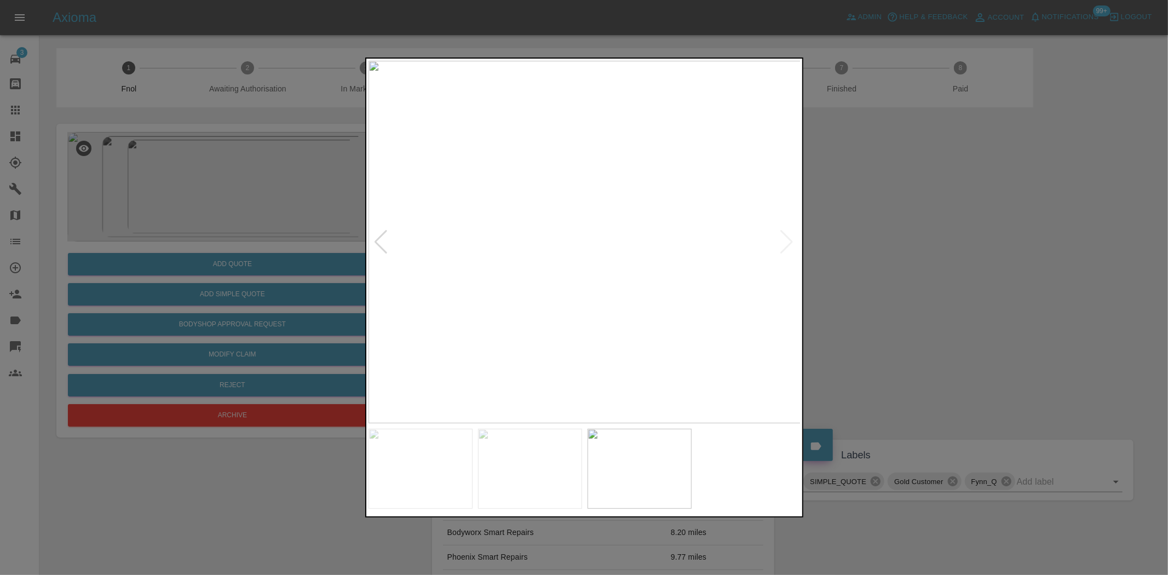
click at [569, 234] on img at bounding box center [584, 242] width 433 height 362
click at [564, 238] on img at bounding box center [638, 242] width 433 height 362
click at [573, 230] on img at bounding box center [584, 242] width 433 height 362
click at [579, 231] on img at bounding box center [584, 242] width 433 height 362
click at [164, 186] on div at bounding box center [584, 287] width 1168 height 575
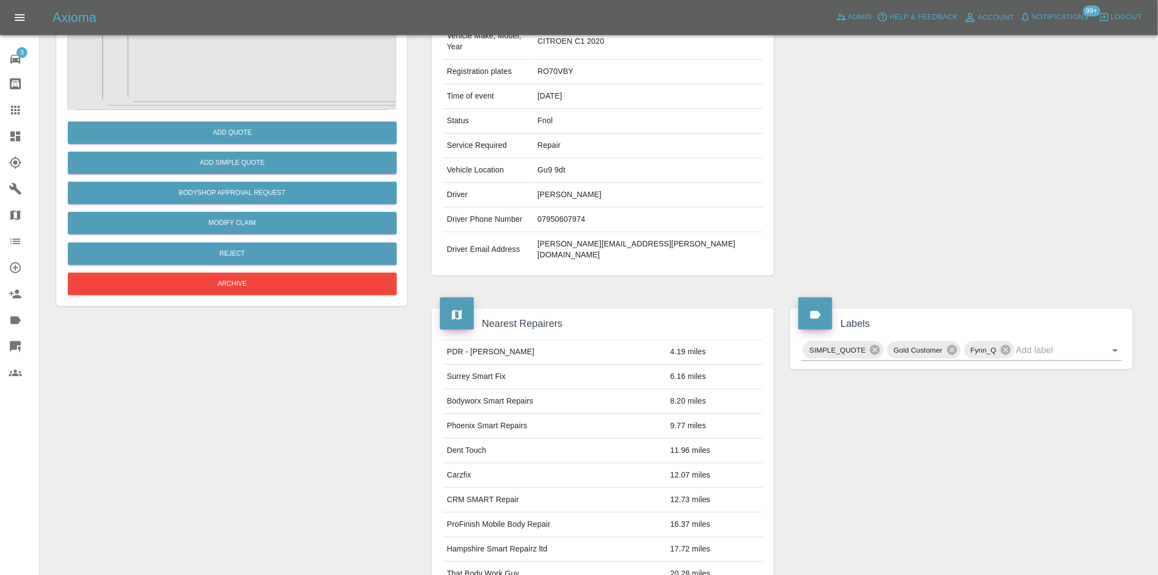
scroll to position [122, 0]
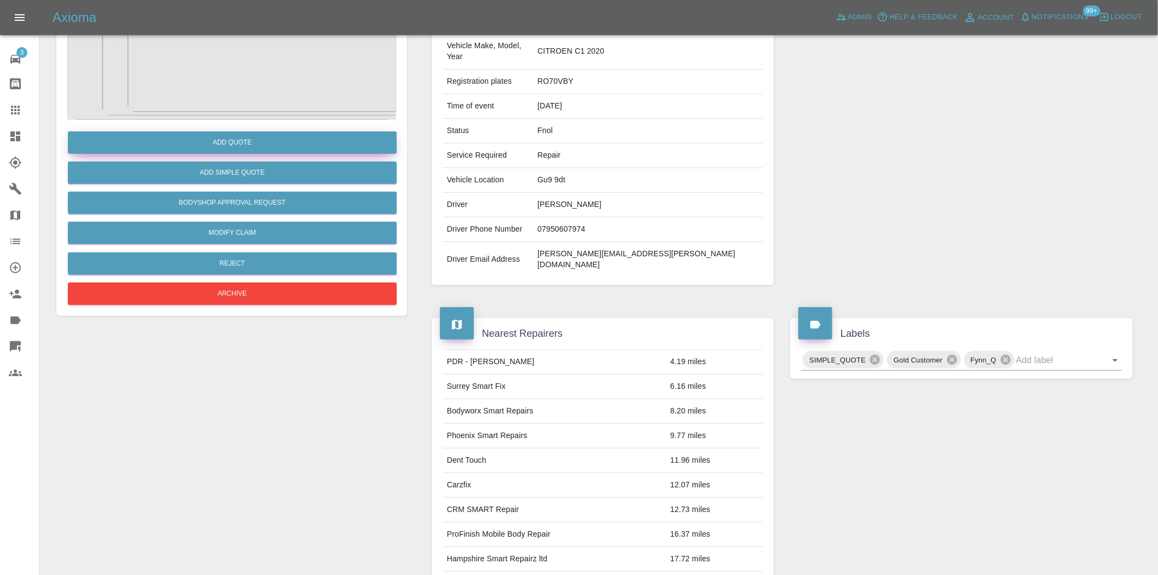
click at [278, 147] on button "Add Quote" at bounding box center [232, 142] width 329 height 22
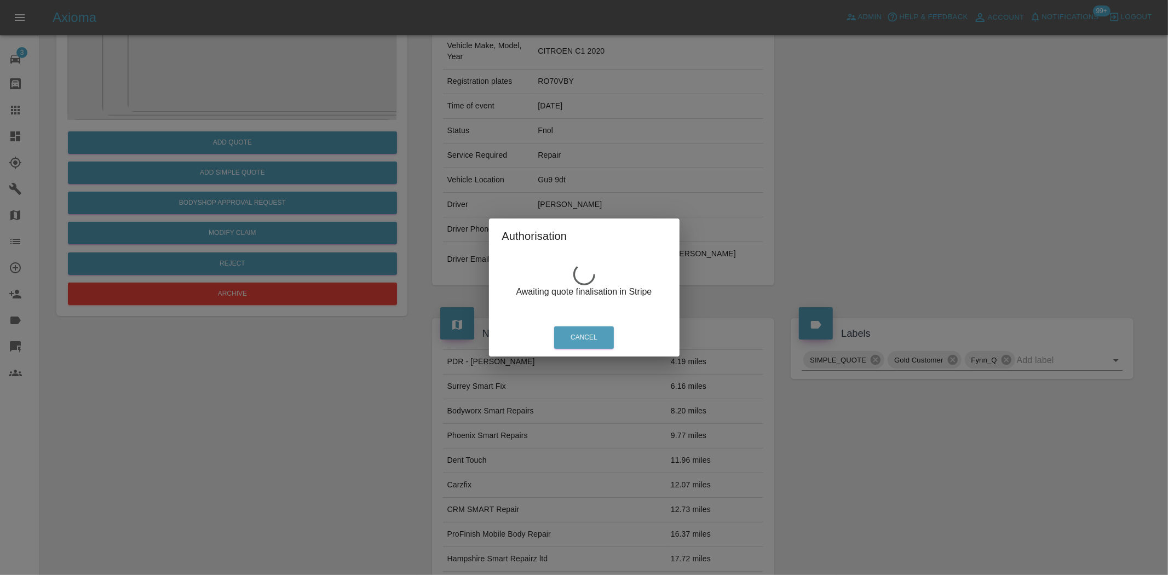
click at [232, 63] on div "Authorisation Awaiting quote finalisation in Stripe Cancel" at bounding box center [584, 287] width 1168 height 575
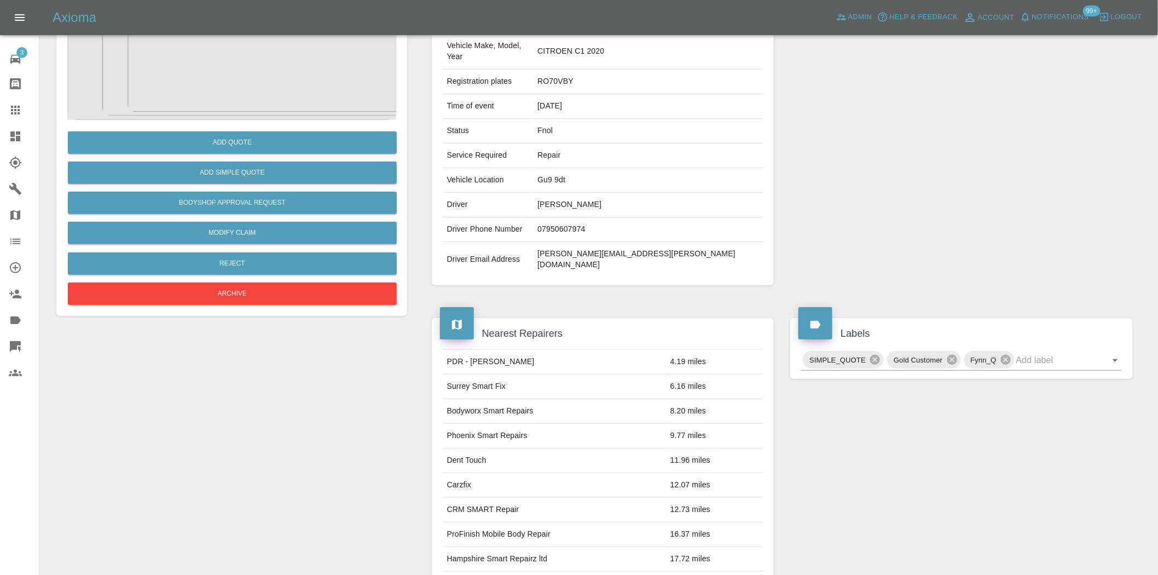
click at [236, 64] on img at bounding box center [231, 64] width 329 height 109
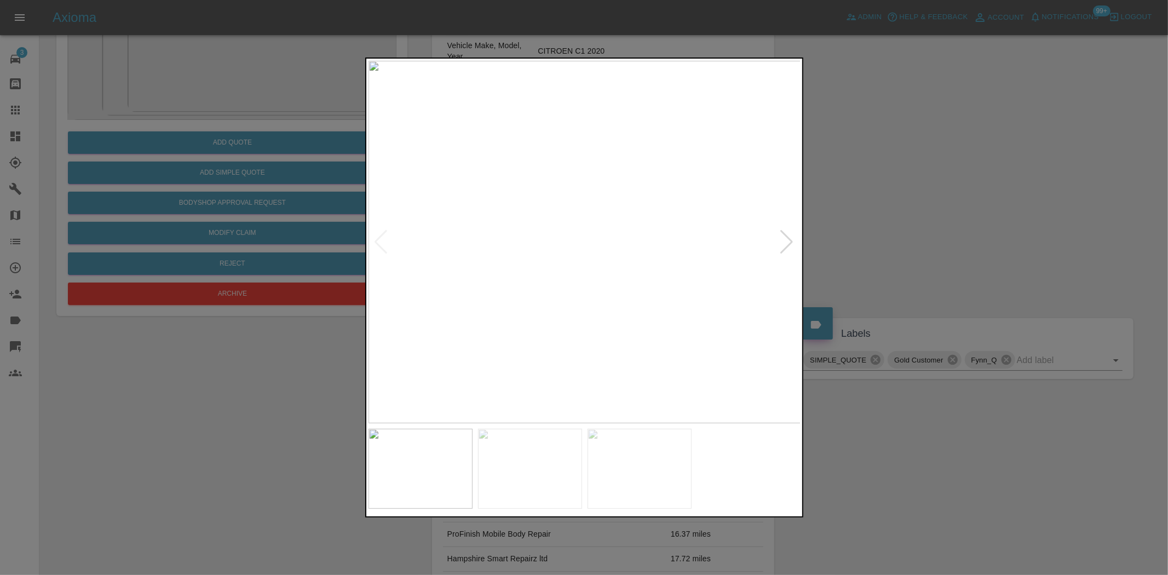
click at [599, 220] on img at bounding box center [584, 242] width 433 height 362
click at [599, 220] on img at bounding box center [537, 307] width 1298 height 1088
click at [504, 243] on img at bounding box center [584, 242] width 433 height 362
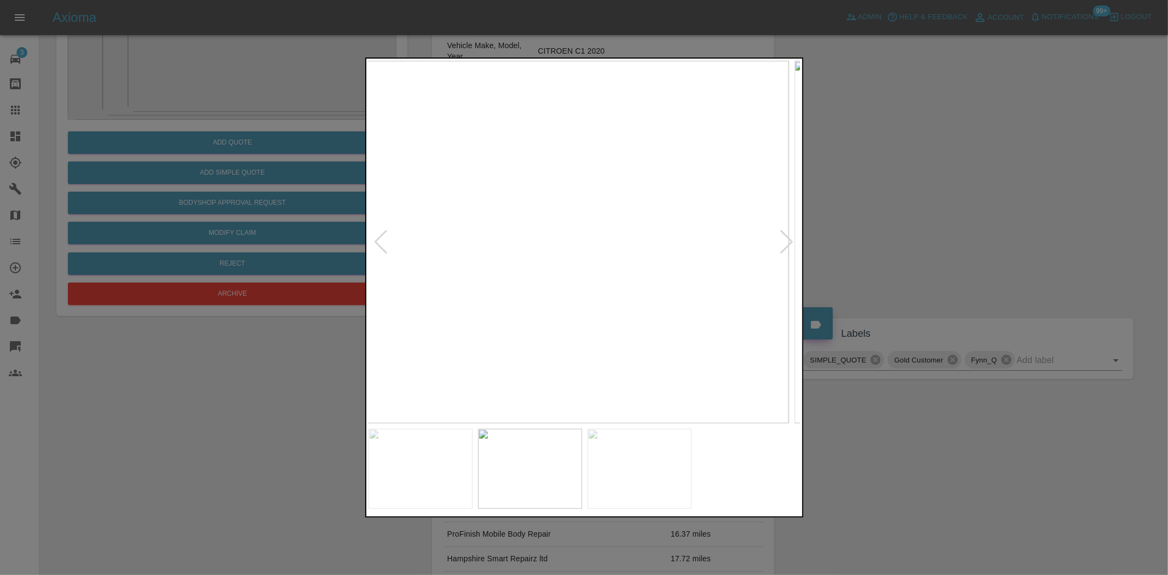
click at [524, 212] on img at bounding box center [572, 242] width 433 height 362
click at [560, 229] on img at bounding box center [584, 242] width 433 height 362
click at [559, 230] on img at bounding box center [584, 242] width 433 height 362
click at [276, 111] on div at bounding box center [584, 287] width 1168 height 575
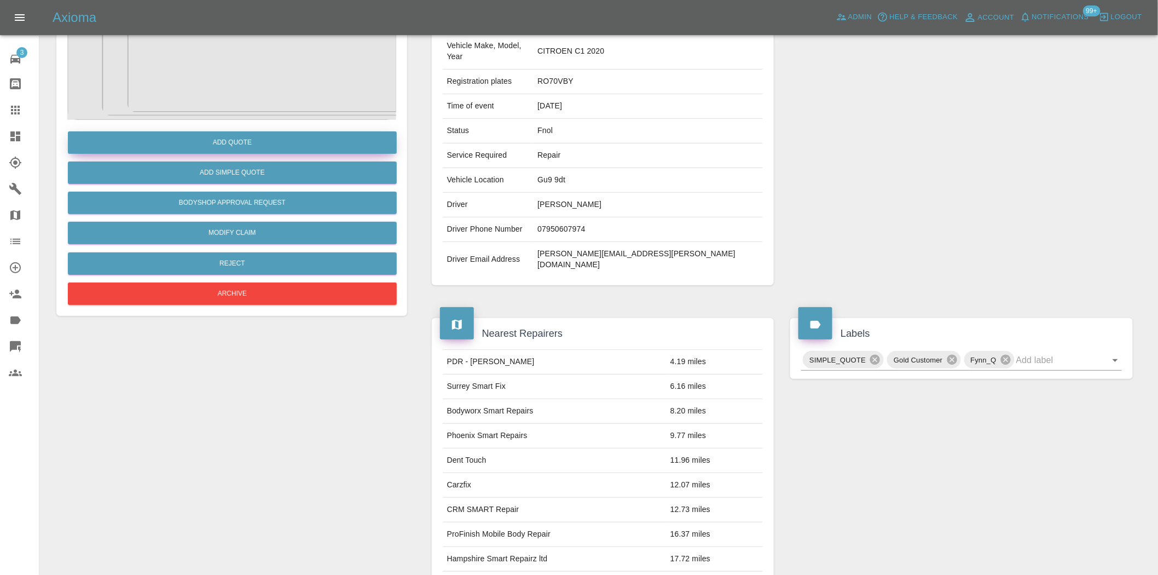
click at [257, 147] on button "Add Quote" at bounding box center [232, 142] width 329 height 22
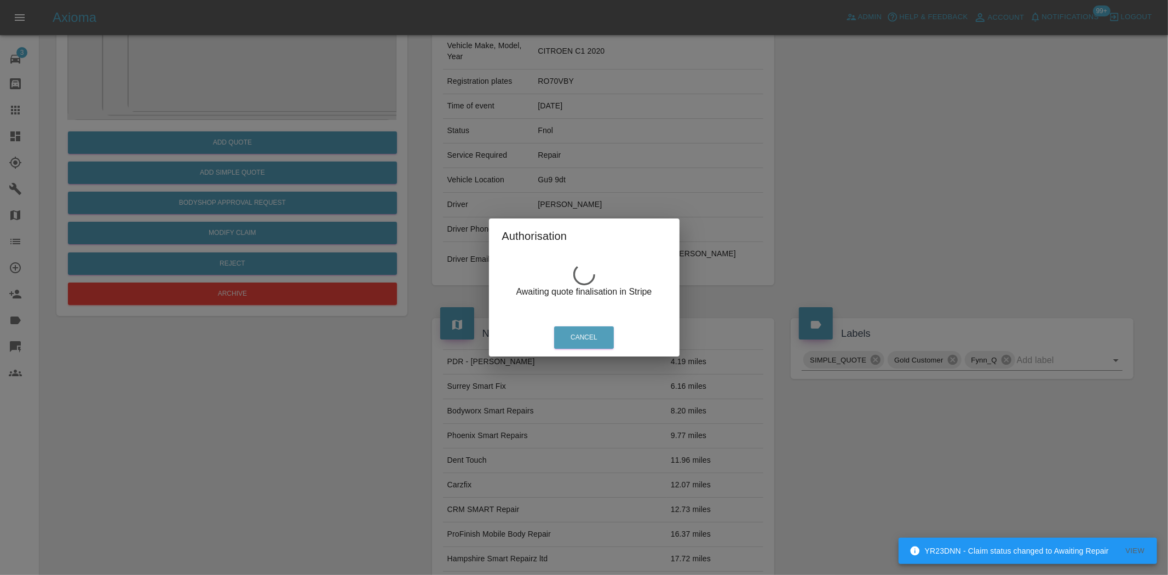
click at [232, 122] on div "Authorisation Awaiting quote finalisation in Stripe Cancel" at bounding box center [584, 287] width 1168 height 575
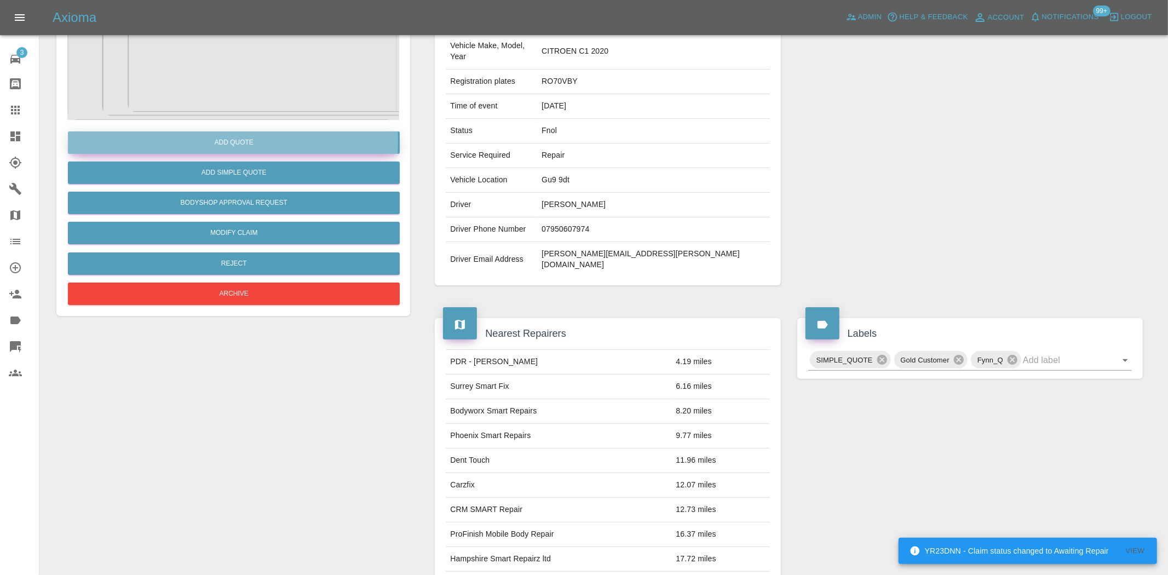
click at [218, 141] on button "Add Quote" at bounding box center [234, 142] width 332 height 22
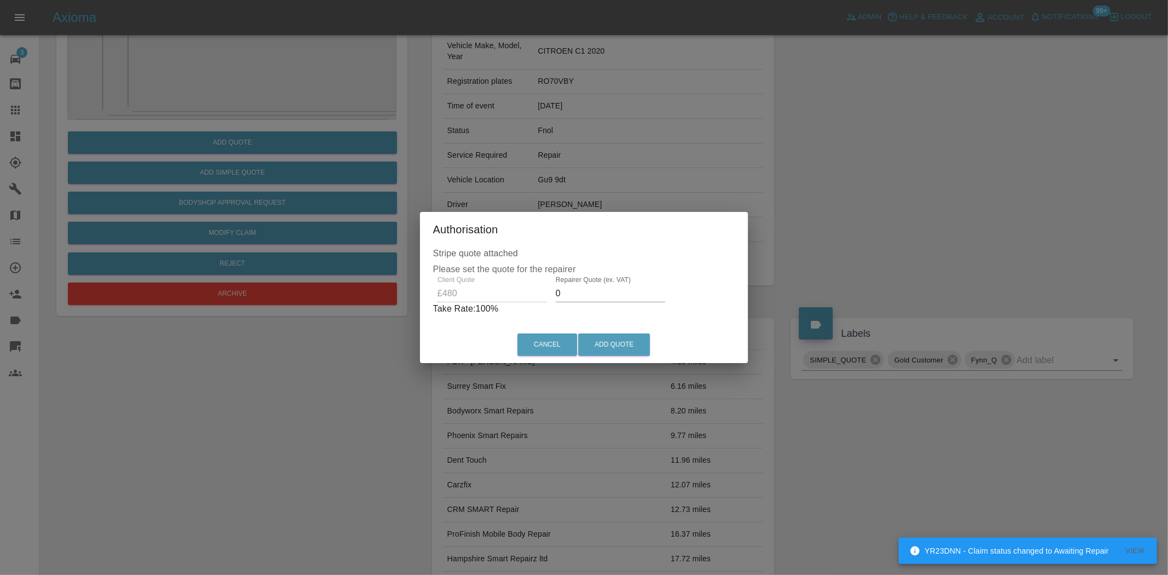
click at [528, 294] on div "Client Quote £480 Repairer Quote (ex. VAT) 0 Take Rate: 100 %" at bounding box center [584, 295] width 302 height 39
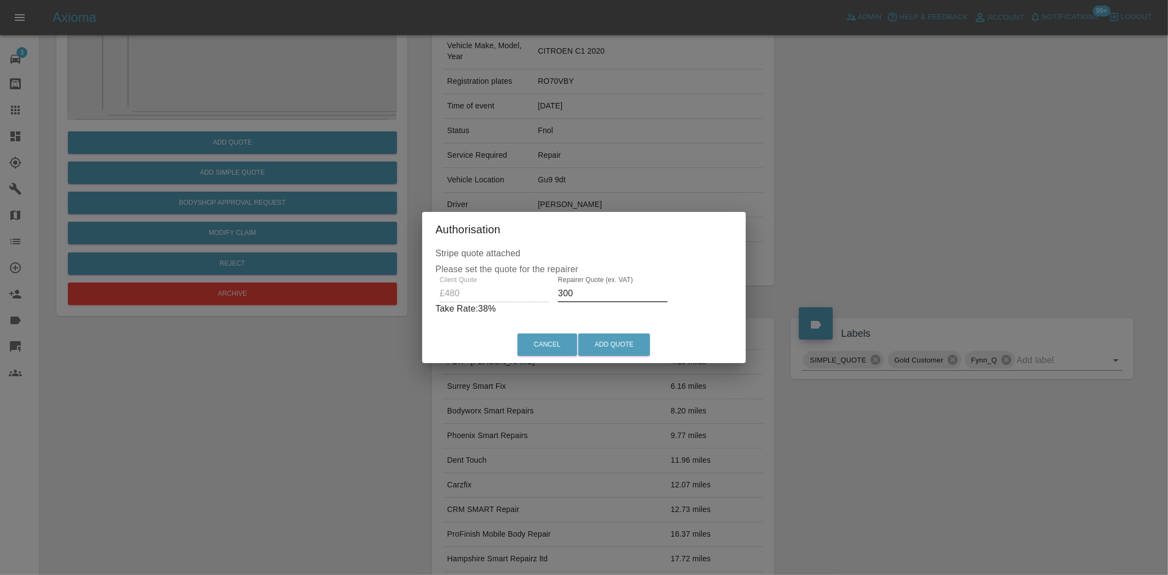
type input "300"
click at [631, 359] on div "Cancel Add Quote" at bounding box center [584, 344] width 324 height 37
click at [631, 352] on button "Add Quote" at bounding box center [614, 344] width 72 height 22
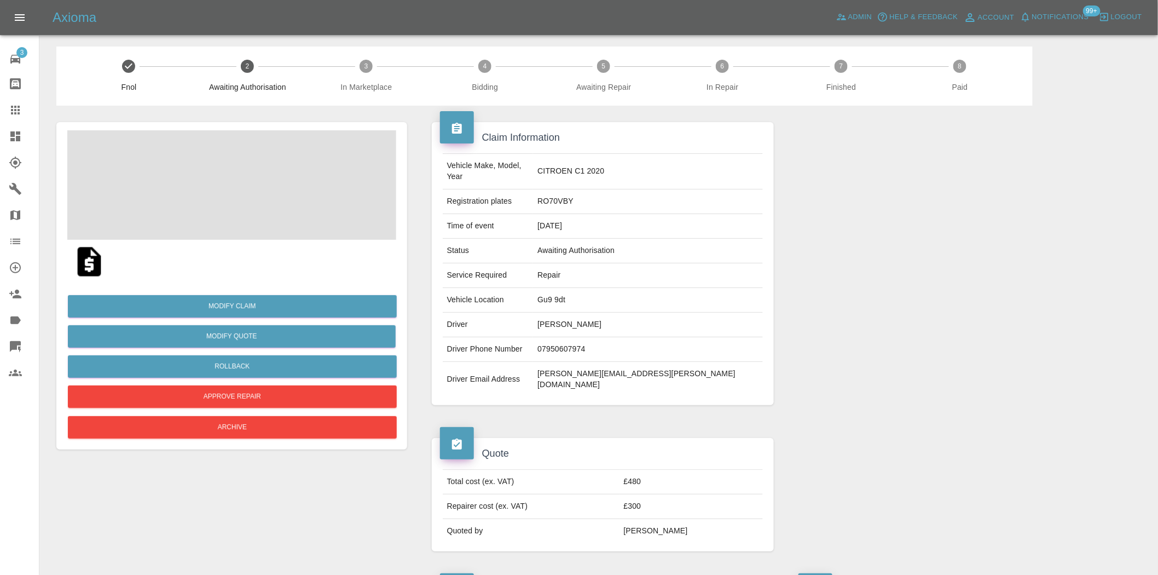
scroll to position [0, 0]
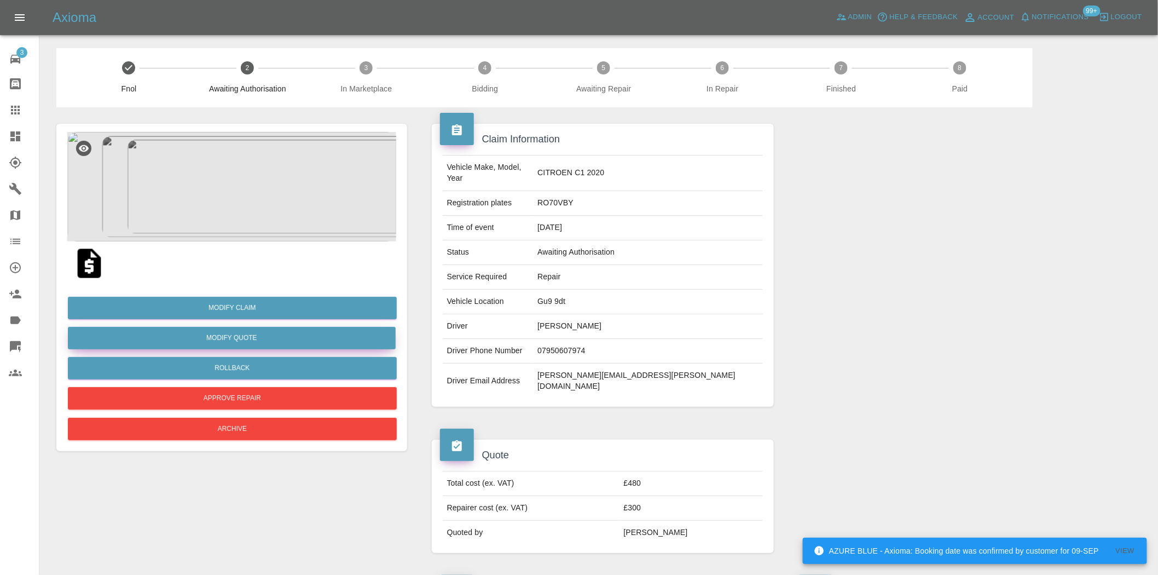
click at [230, 338] on button "Modify Quote" at bounding box center [232, 338] width 328 height 22
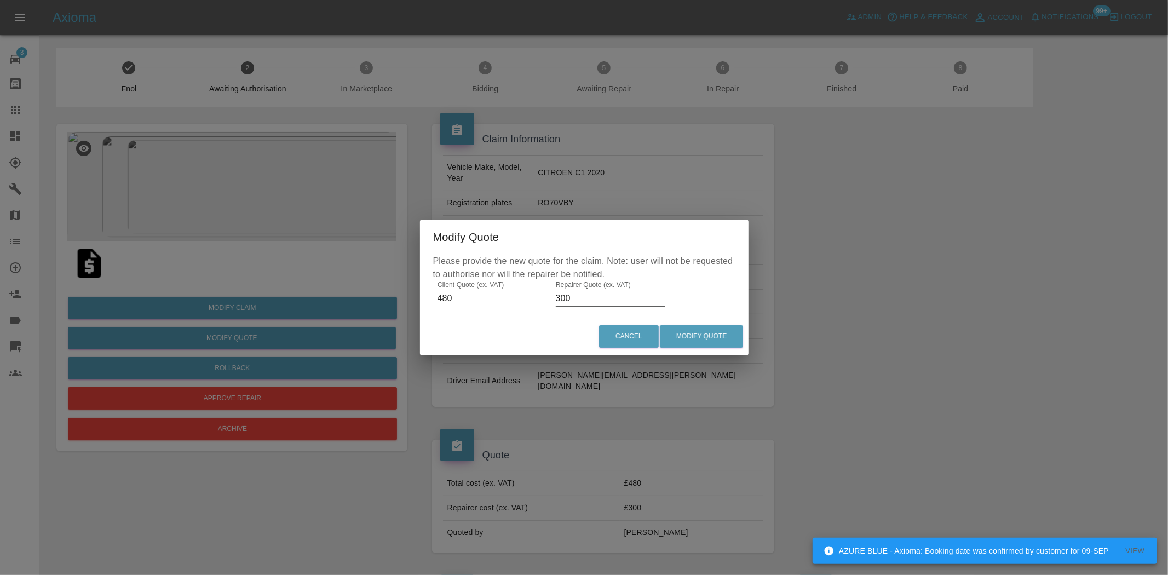
drag, startPoint x: 572, startPoint y: 292, endPoint x: 45, endPoint y: 262, distance: 528.1
click at [137, 283] on div "Modify Quote Please provide the new quote for the claim. Note: user will not be…" at bounding box center [584, 287] width 1168 height 575
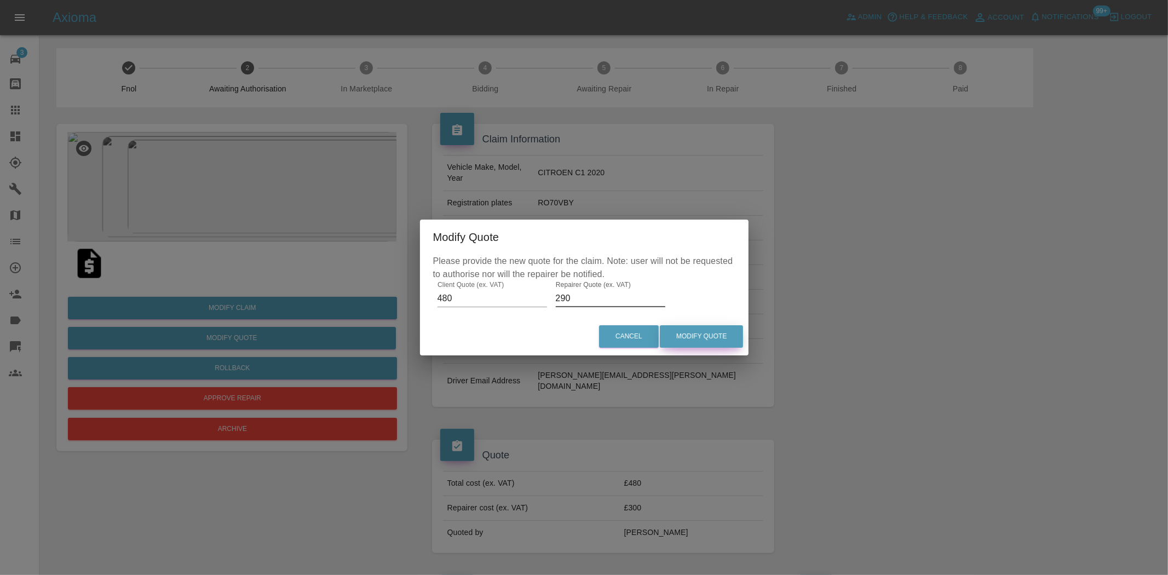
type input "290"
click at [714, 332] on button "Modify Quote" at bounding box center [701, 336] width 83 height 22
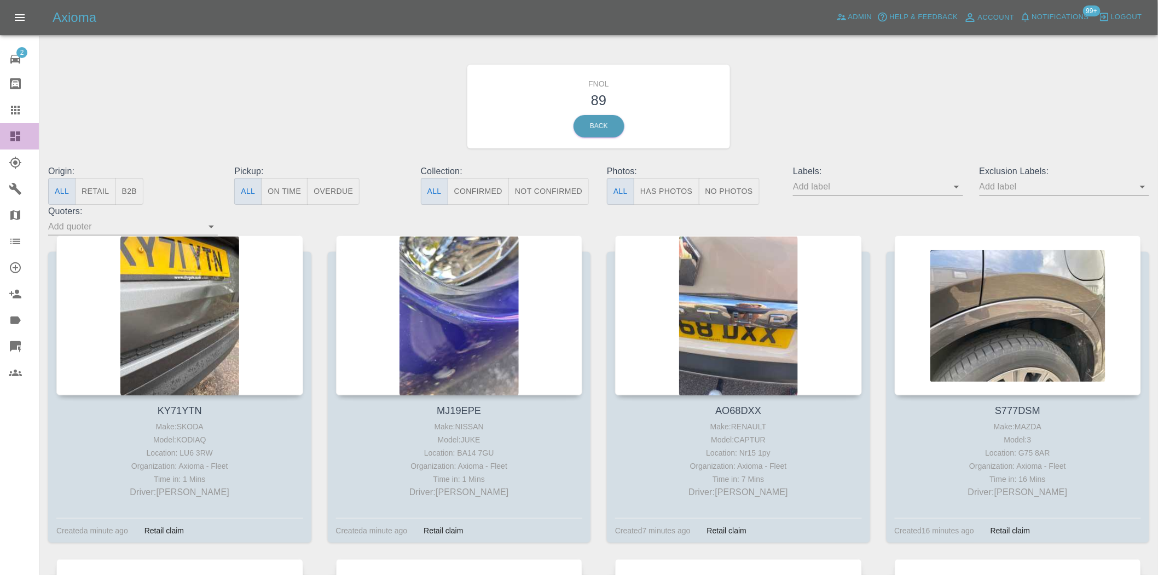
click at [16, 142] on icon at bounding box center [15, 136] width 13 height 13
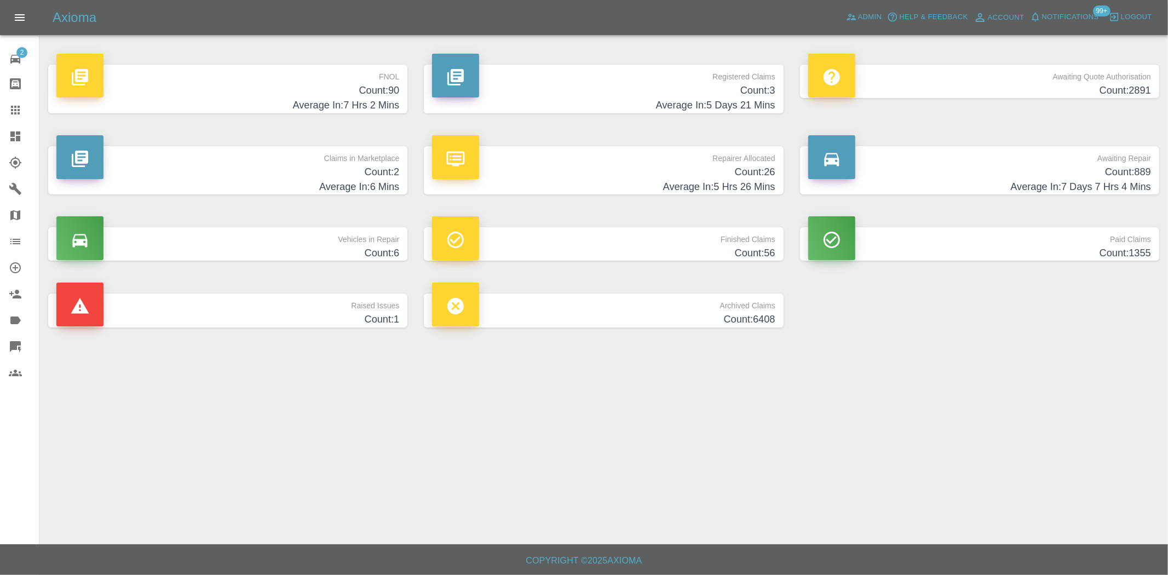
click at [296, 86] on h4 "Count: 90" at bounding box center [227, 90] width 343 height 15
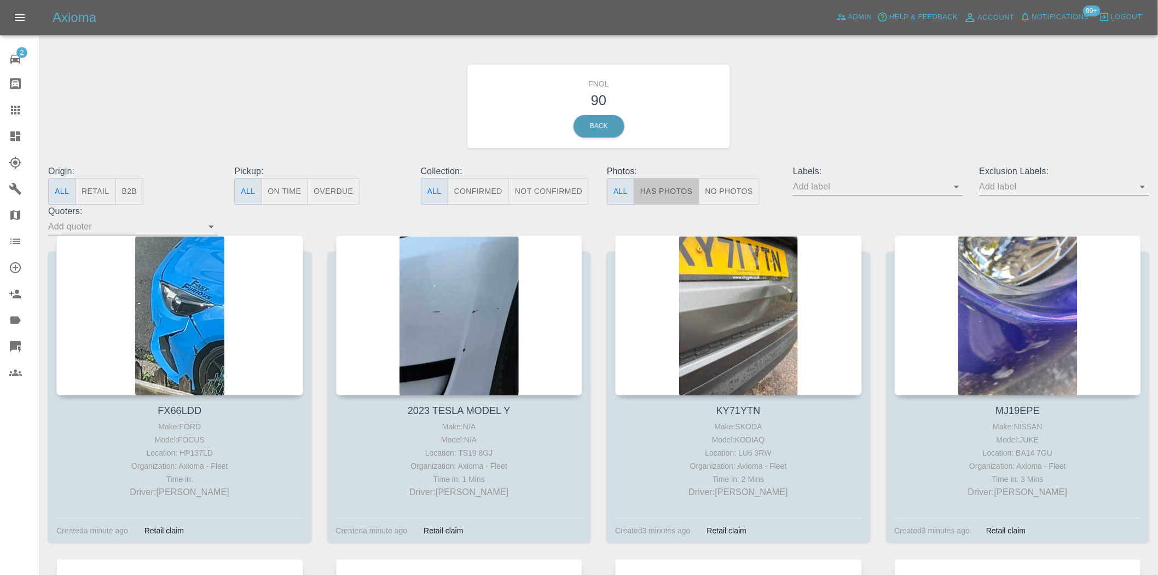
click at [650, 196] on button "Has Photos" at bounding box center [667, 191] width 66 height 27
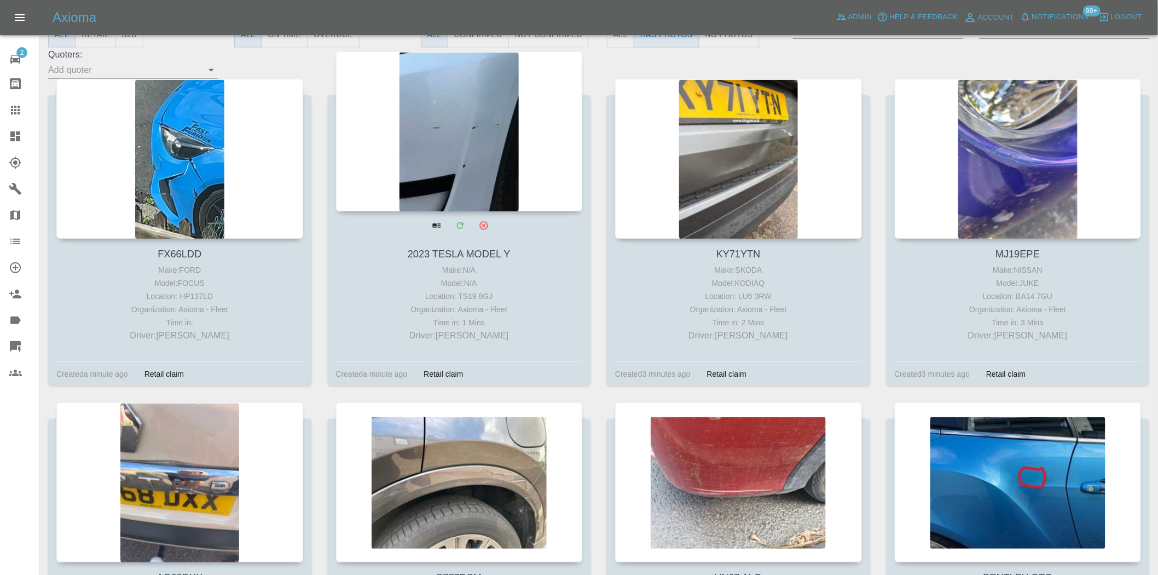
scroll to position [365, 0]
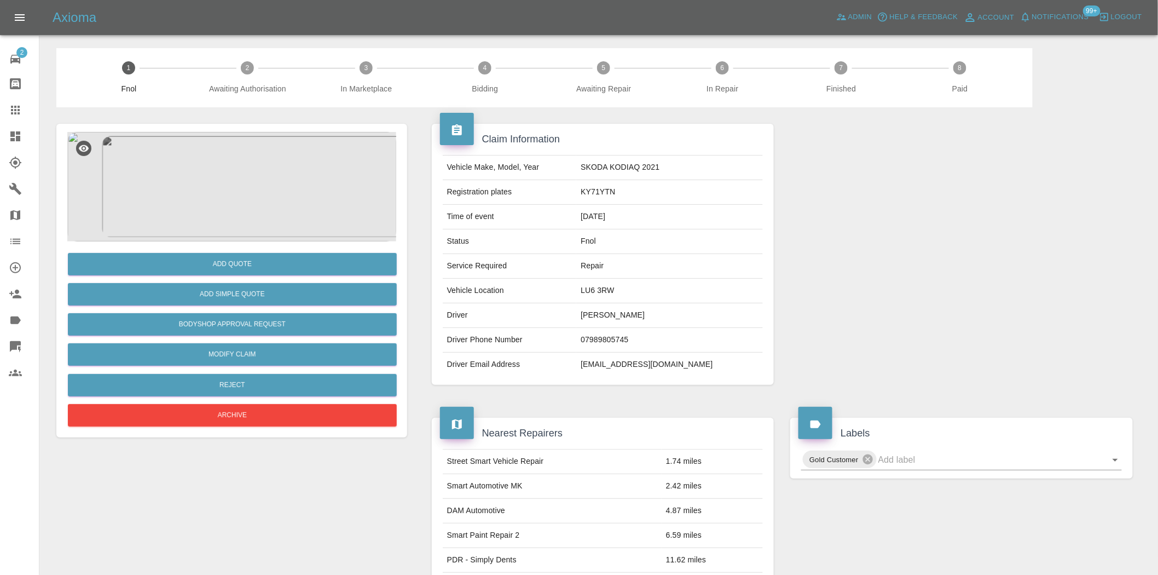
click at [241, 215] on img at bounding box center [231, 186] width 329 height 109
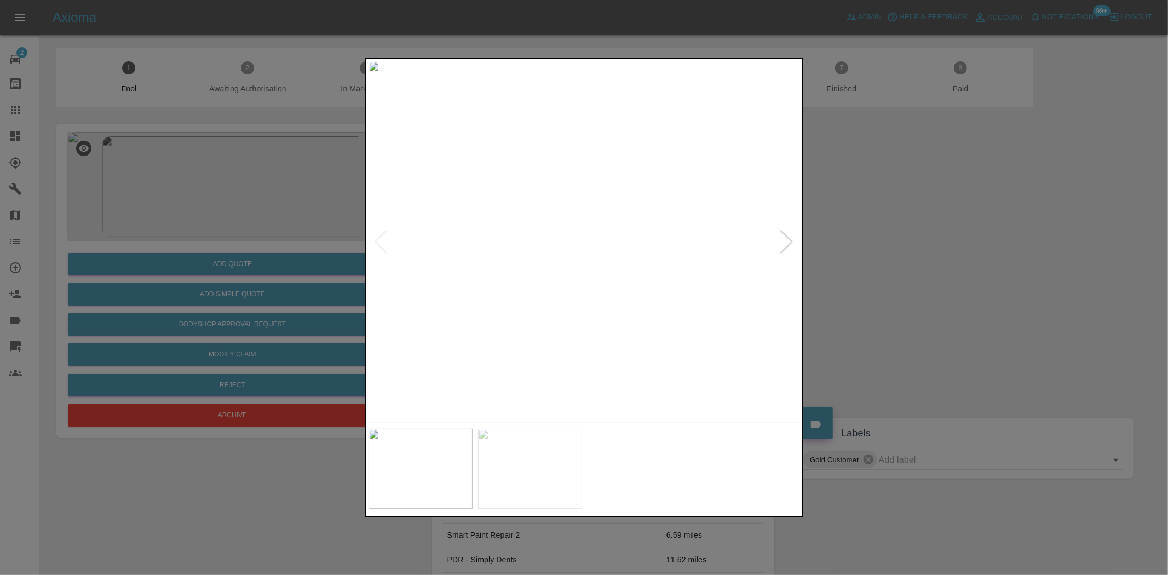
click at [614, 221] on img at bounding box center [584, 242] width 433 height 362
click at [614, 222] on img at bounding box center [495, 304] width 1298 height 1088
click at [572, 238] on img at bounding box center [584, 242] width 433 height 362
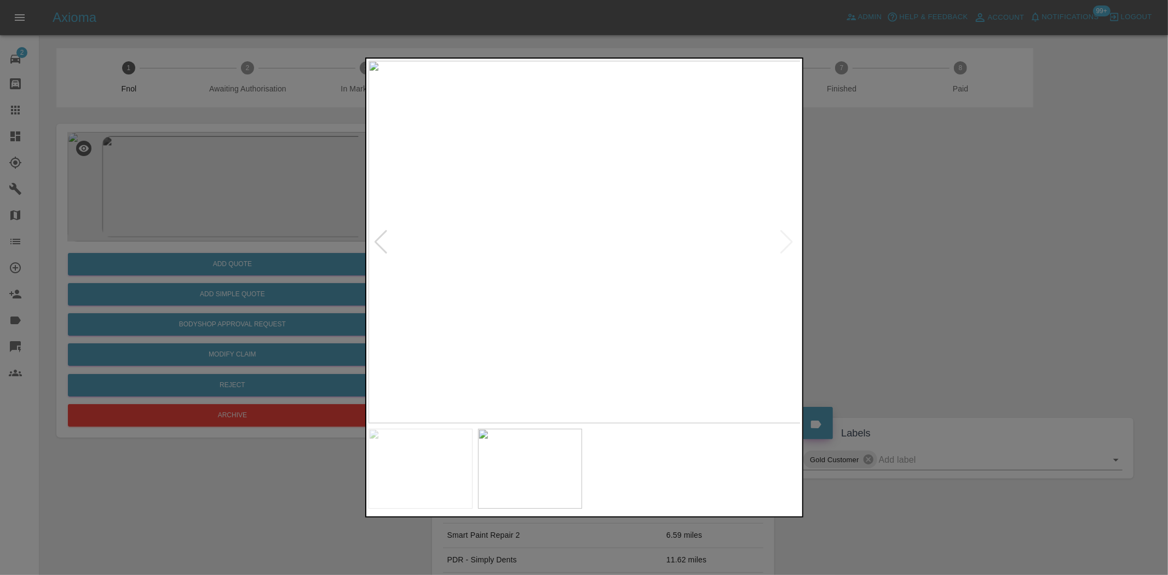
click at [631, 278] on img at bounding box center [584, 242] width 433 height 362
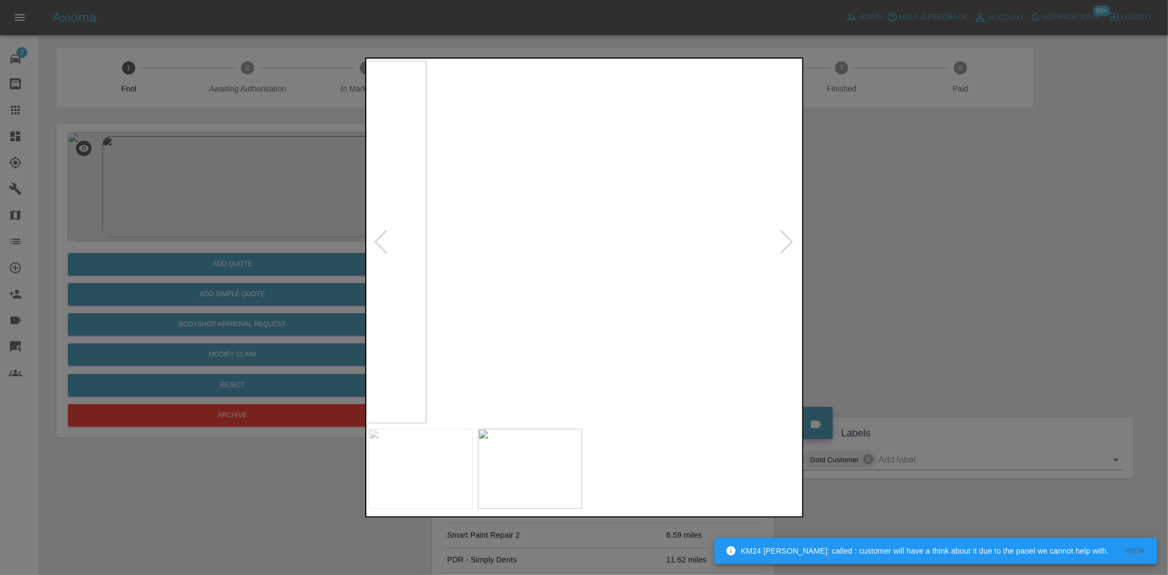
click at [546, 355] on img at bounding box center [427, 209] width 1298 height 1088
click at [624, 323] on img at bounding box center [520, 170] width 1298 height 1088
click at [592, 330] on img at bounding box center [613, 151] width 1298 height 1088
click at [543, 336] on img at bounding box center [632, 151] width 1298 height 1088
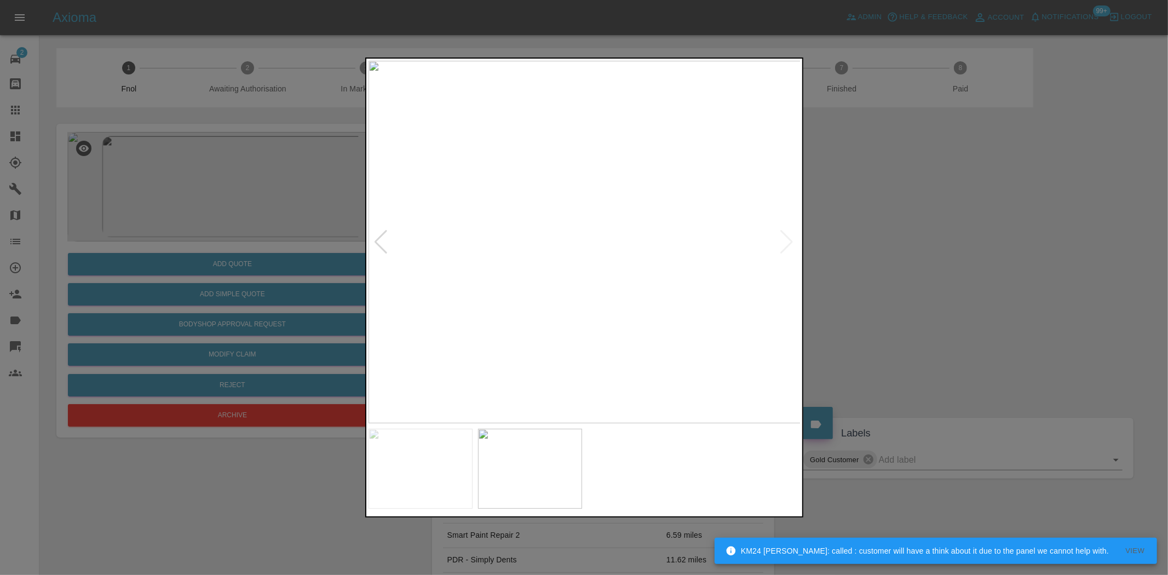
click at [564, 331] on img at bounding box center [584, 242] width 433 height 362
click at [619, 247] on img at bounding box center [584, 242] width 433 height 362
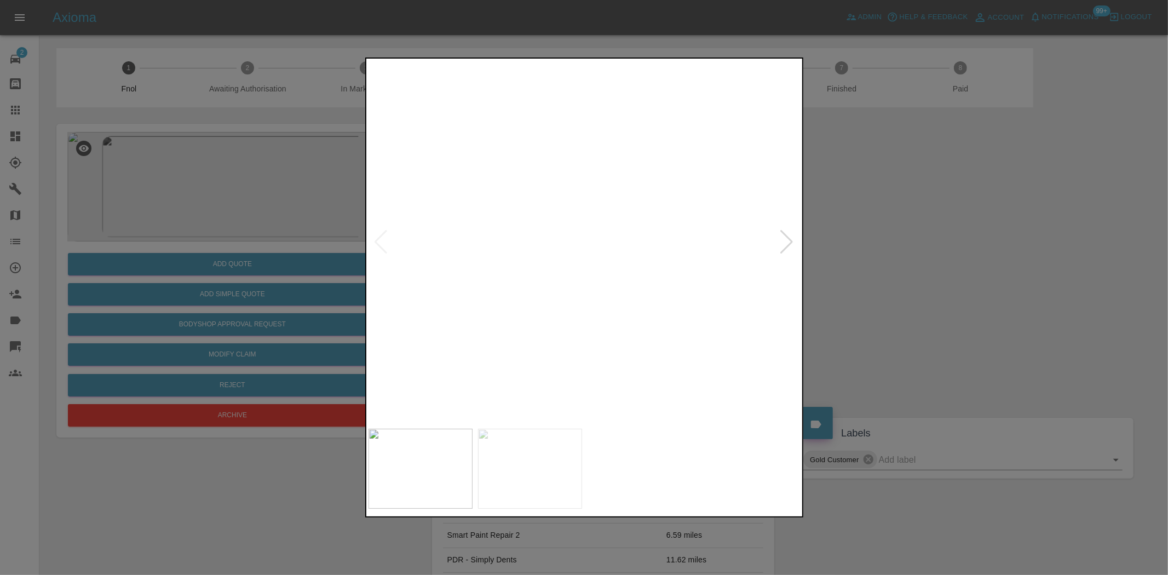
click at [555, 299] on img at bounding box center [481, 228] width 1298 height 1088
click at [227, 285] on div at bounding box center [584, 287] width 1168 height 575
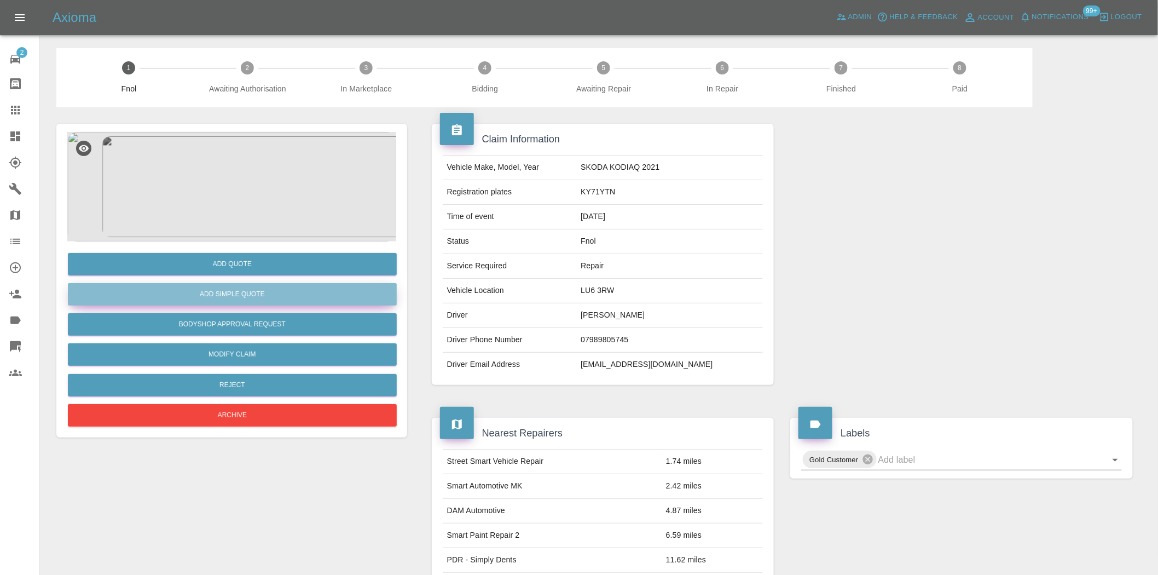
click at [227, 289] on button "Add Simple Quote" at bounding box center [232, 294] width 329 height 22
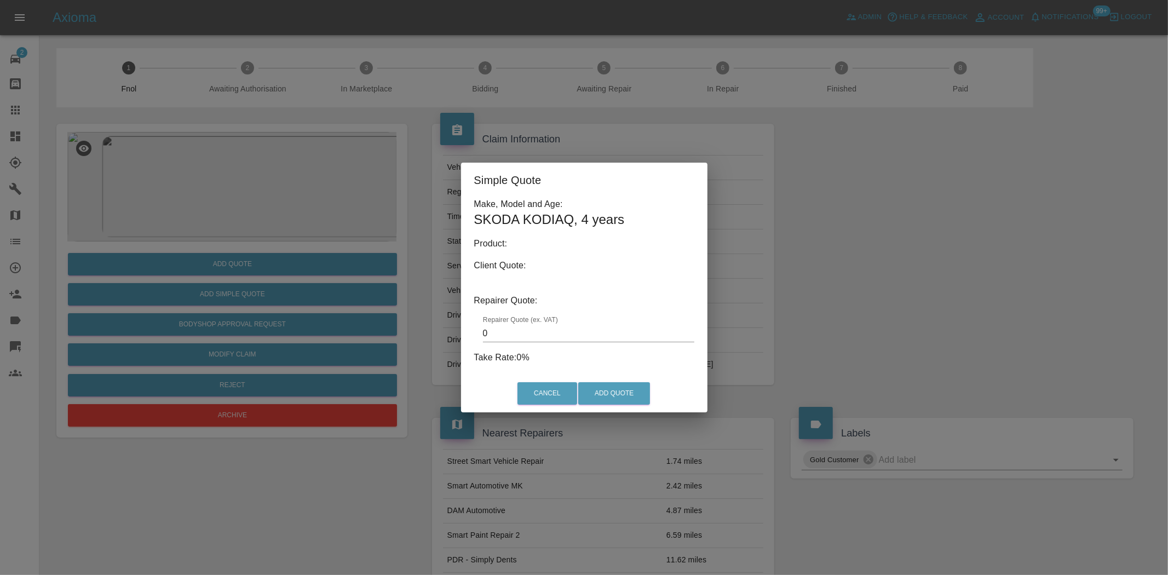
type input "140"
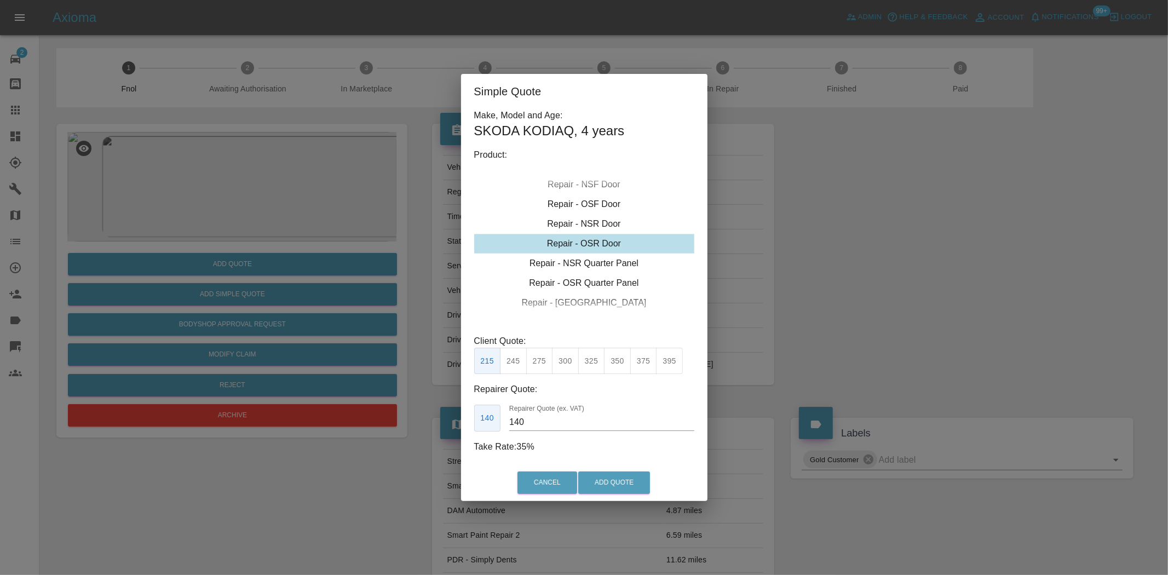
click at [242, 209] on div "Simple Quote Make, Model and Age: SKODA KODIAQ , 4 years Product: Repair - Fron…" at bounding box center [584, 287] width 1168 height 575
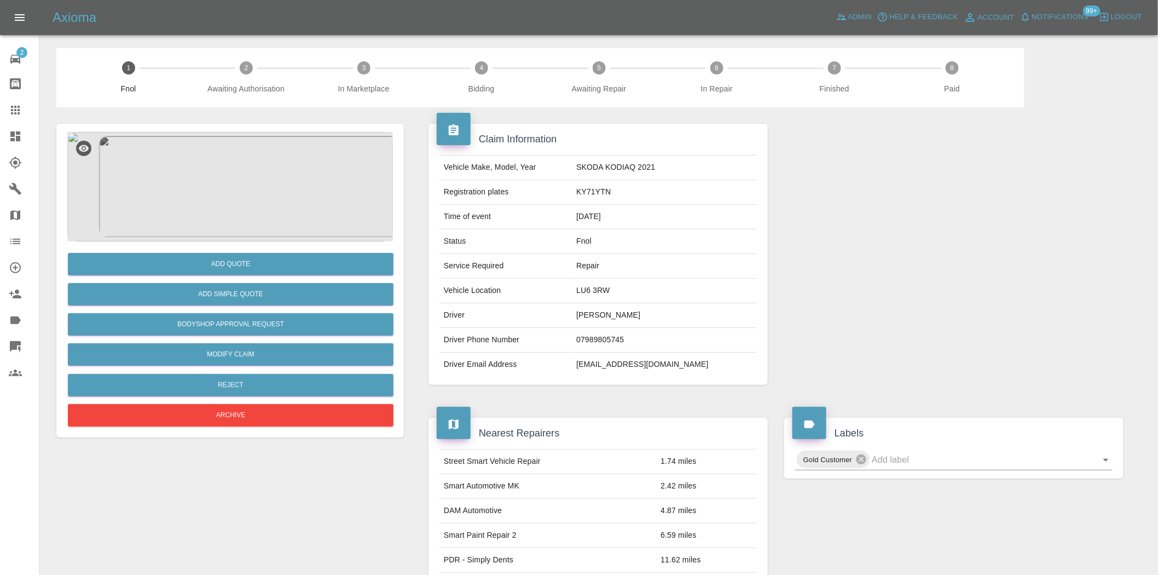
click at [239, 203] on img at bounding box center [230, 186] width 326 height 109
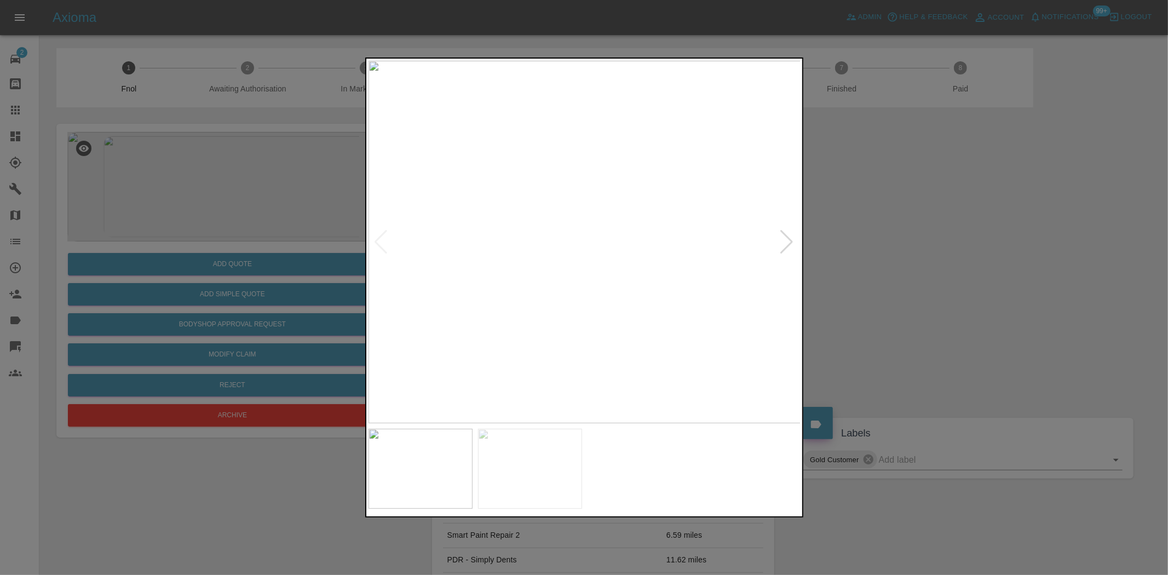
click at [590, 286] on img at bounding box center [584, 242] width 433 height 362
click at [597, 292] on img at bounding box center [584, 242] width 433 height 362
click at [626, 313] on img at bounding box center [584, 242] width 433 height 362
click at [720, 292] on img at bounding box center [548, 99] width 1298 height 1088
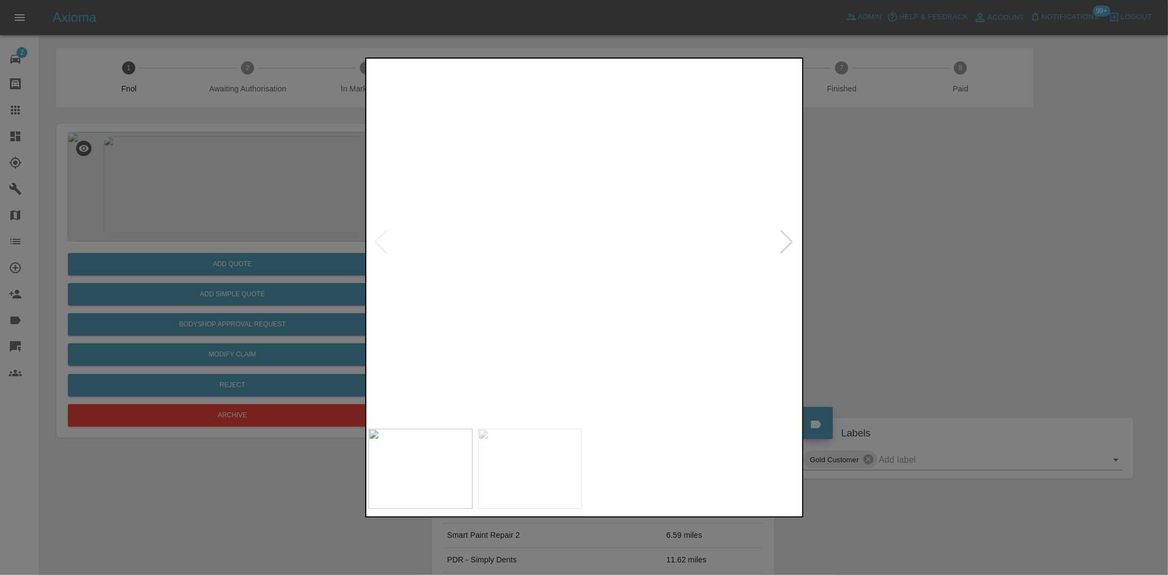
click at [620, 337] on img at bounding box center [629, 18] width 1298 height 1088
drag, startPoint x: 205, startPoint y: 246, endPoint x: 176, endPoint y: 292, distance: 54.2
click at [199, 257] on div at bounding box center [584, 287] width 1168 height 575
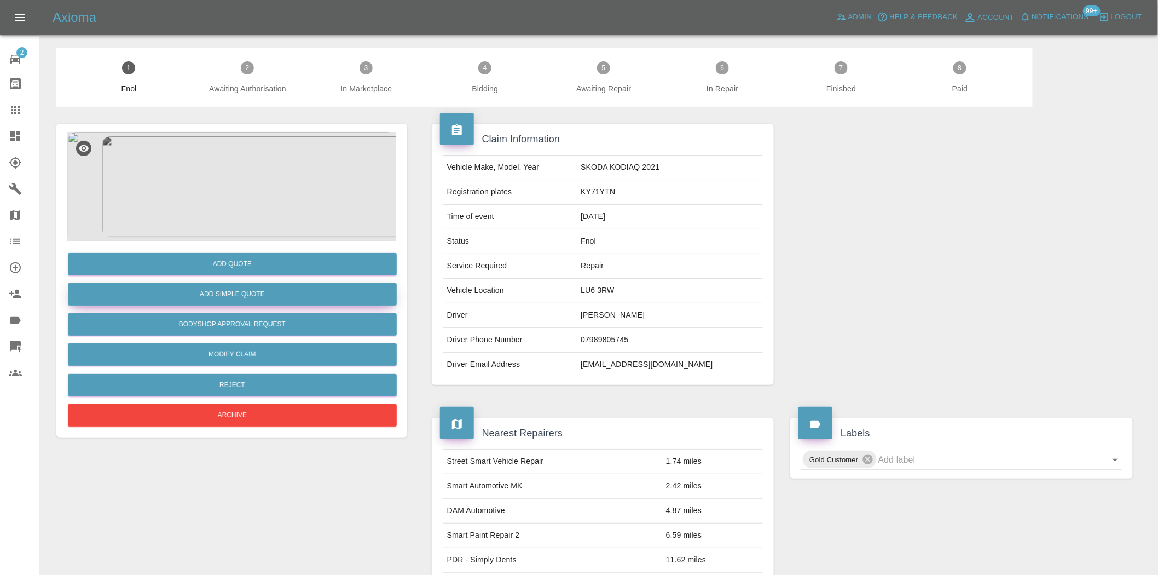
click at [176, 295] on button "Add Simple Quote" at bounding box center [232, 294] width 329 height 22
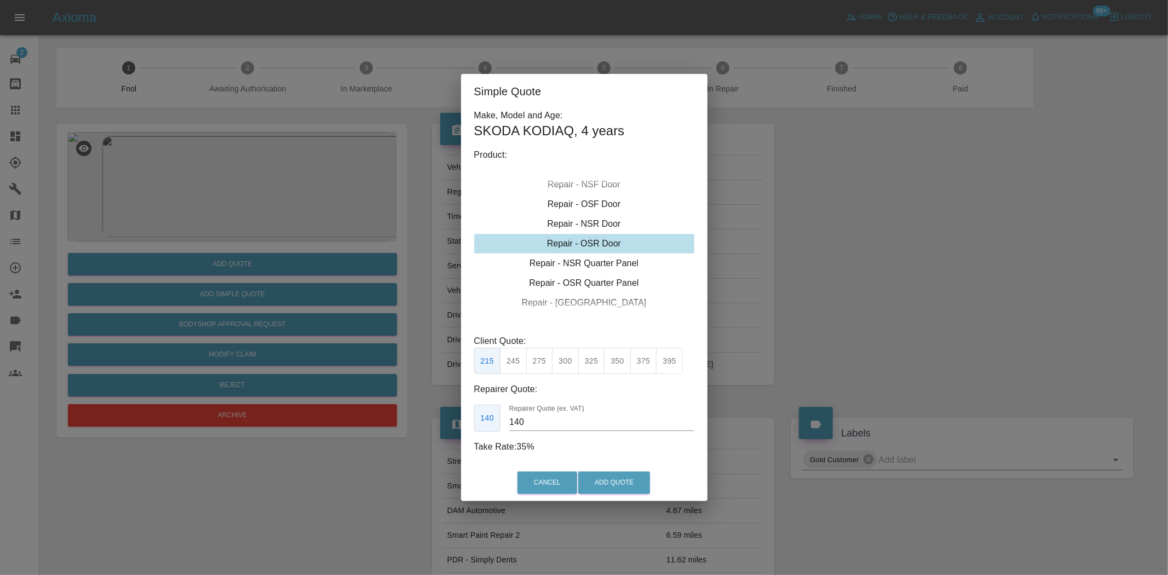
click at [239, 261] on div "Simple Quote Make, Model and Age: SKODA KODIAQ , 4 years Product: Repair - Fron…" at bounding box center [584, 287] width 1168 height 575
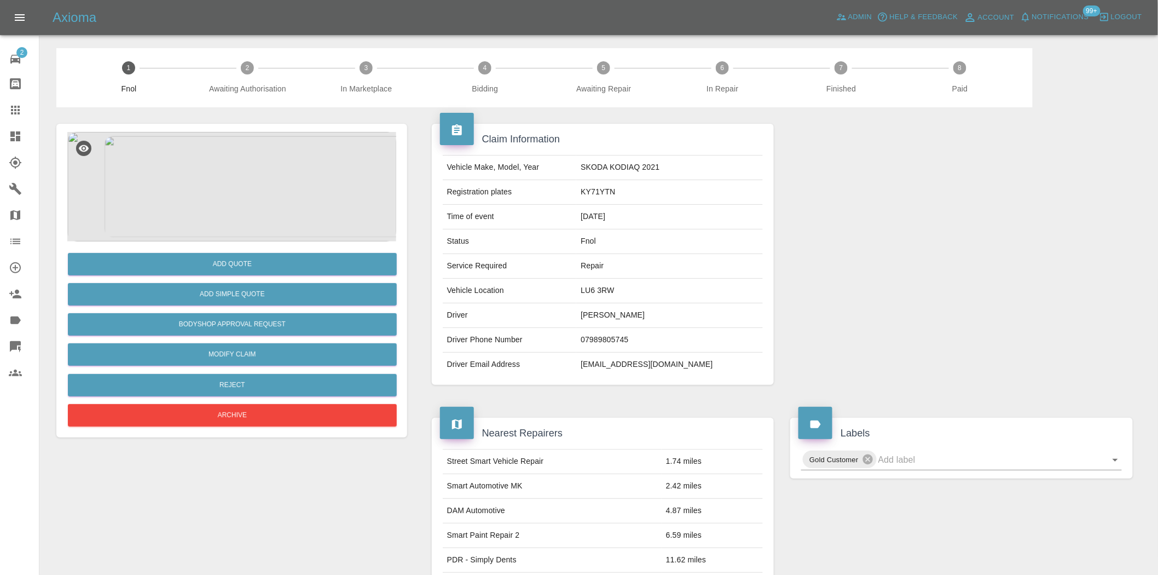
click at [268, 181] on img at bounding box center [231, 186] width 329 height 109
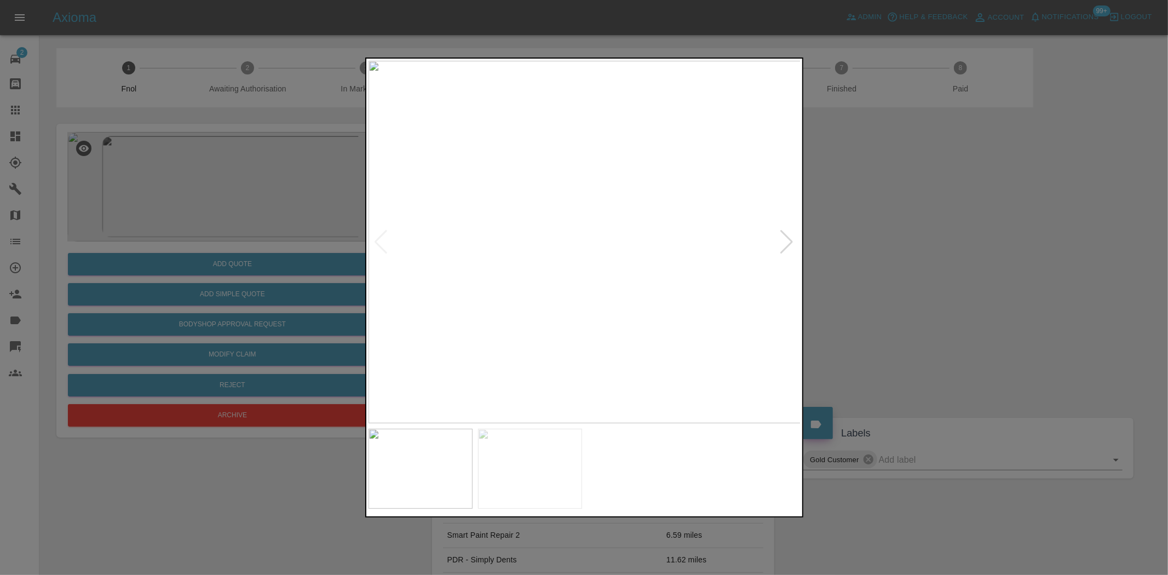
click at [403, 239] on img at bounding box center [584, 242] width 433 height 362
click at [429, 267] on img at bounding box center [584, 242] width 433 height 362
drag, startPoint x: 147, startPoint y: 215, endPoint x: 157, endPoint y: 205, distance: 13.9
click at [147, 214] on div at bounding box center [584, 287] width 1168 height 575
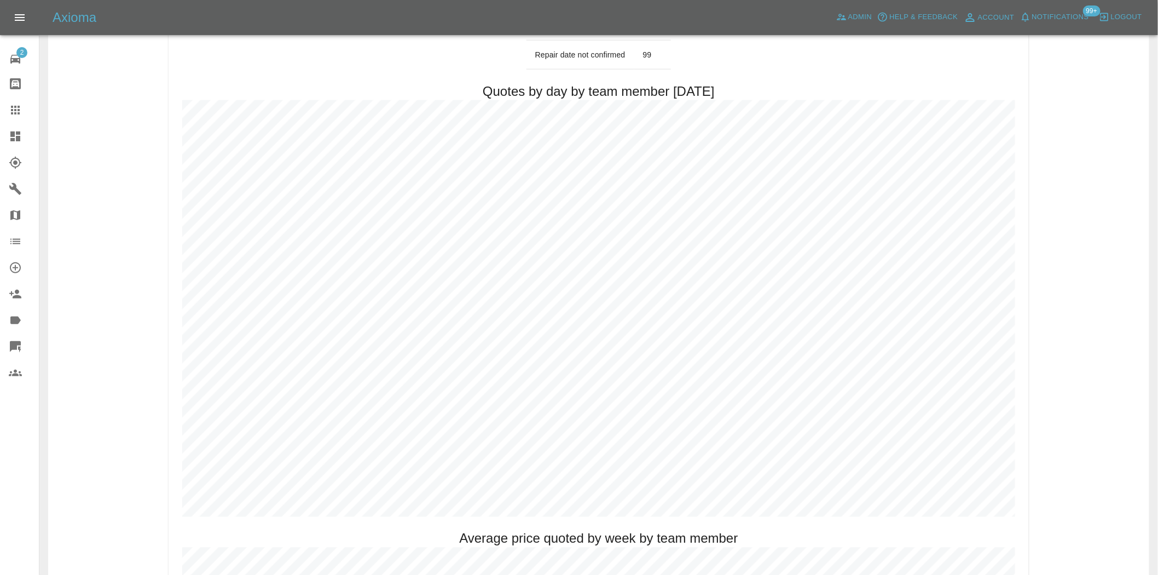
scroll to position [486, 0]
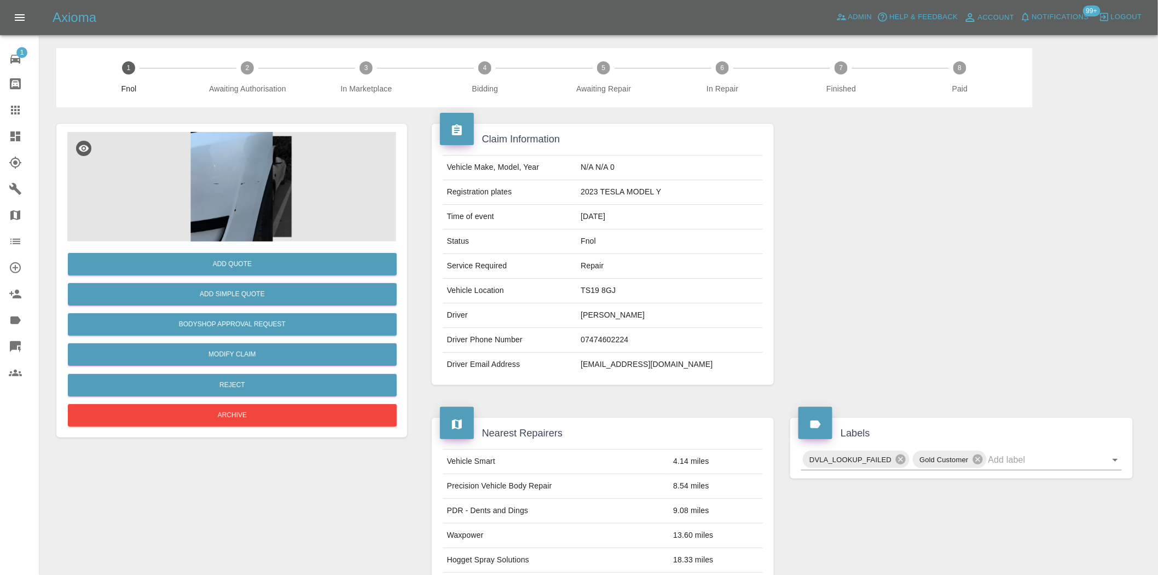
click at [212, 225] on img at bounding box center [231, 186] width 329 height 109
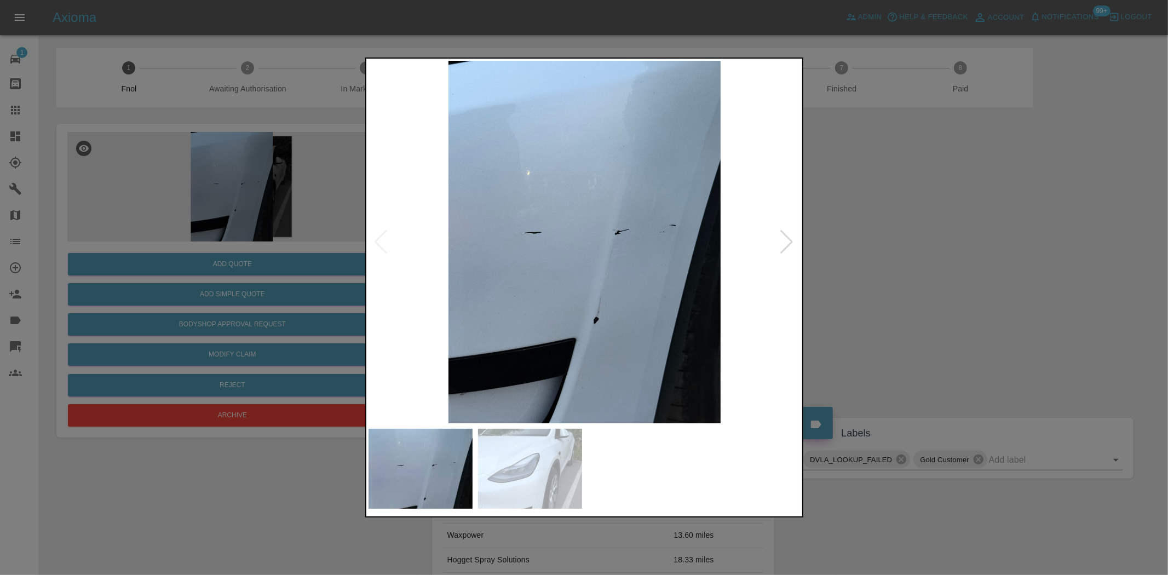
click at [499, 289] on img at bounding box center [584, 242] width 433 height 362
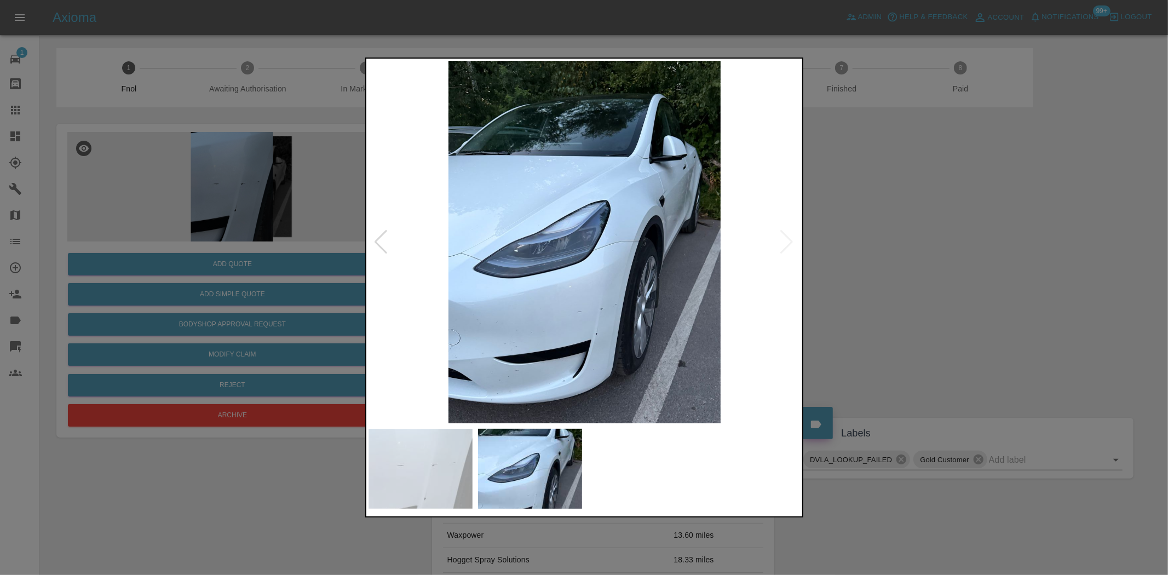
click at [584, 318] on img at bounding box center [584, 242] width 433 height 362
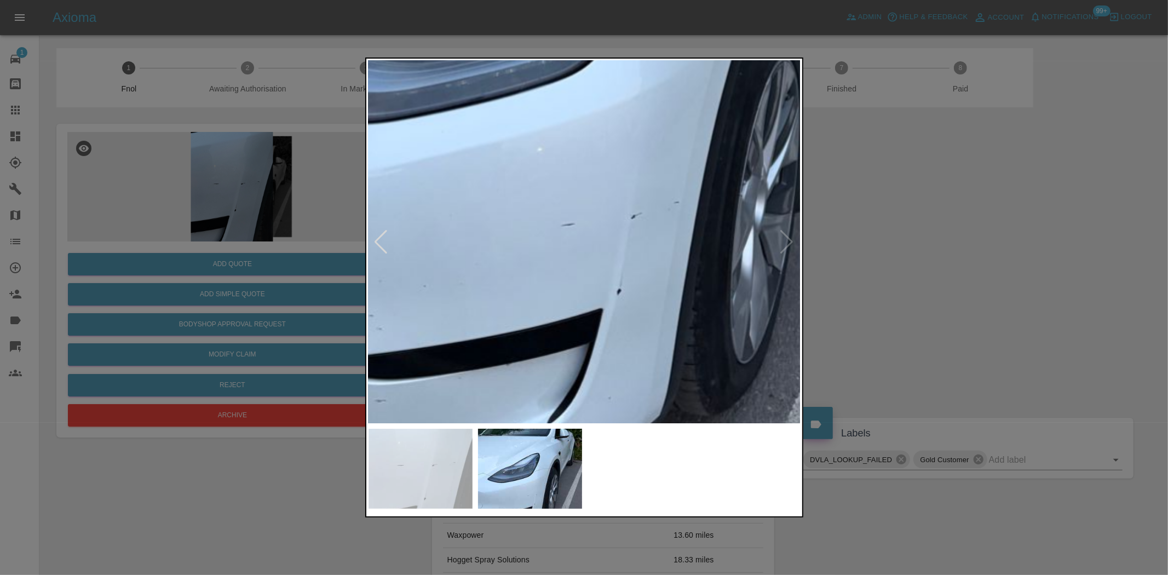
click at [584, 321] on img at bounding box center [583, 16] width 1298 height 1088
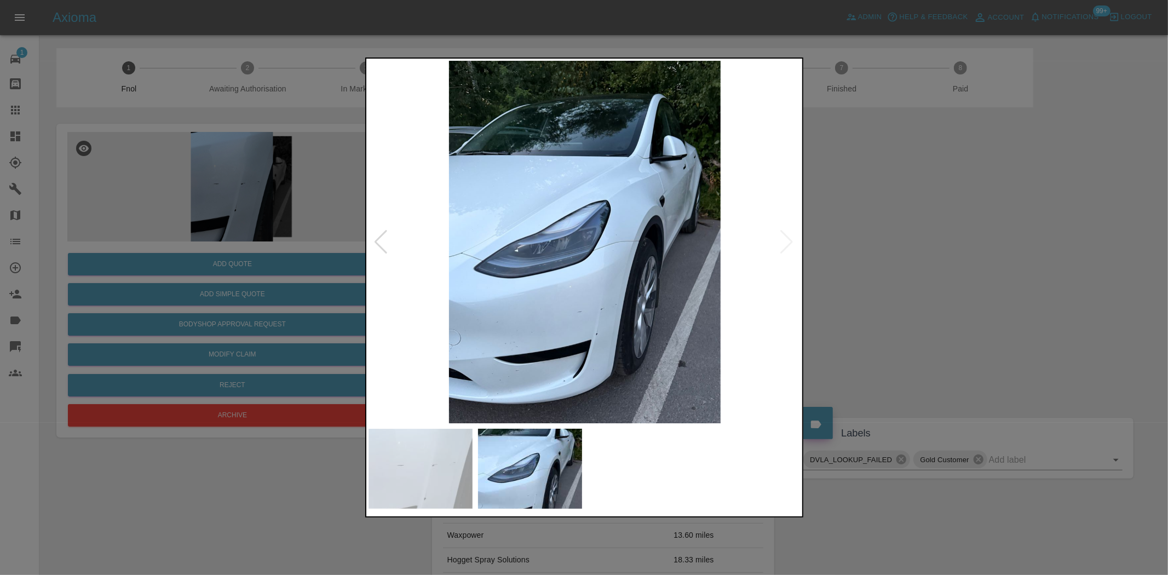
click at [671, 340] on img at bounding box center [584, 242] width 433 height 362
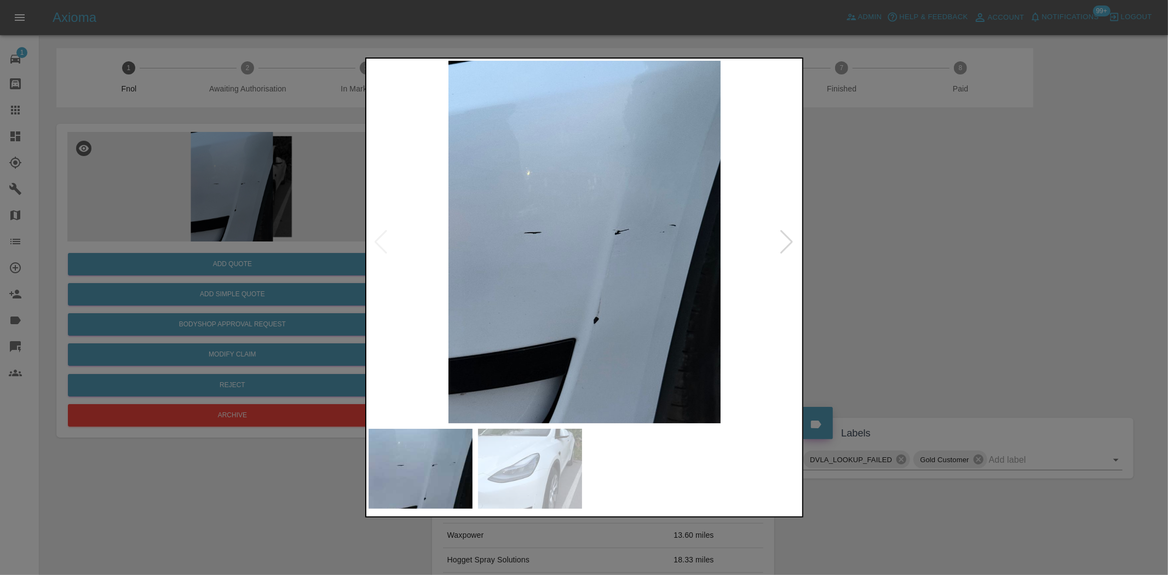
click at [643, 297] on img at bounding box center [584, 242] width 433 height 362
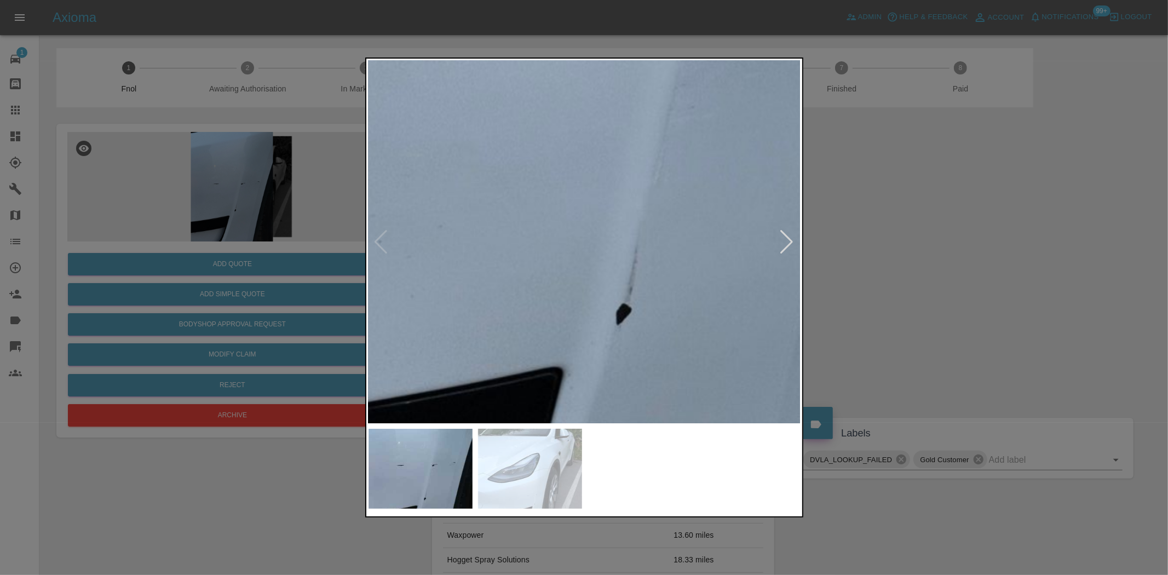
click at [745, 267] on img at bounding box center [588, 80] width 1298 height 1088
click at [745, 266] on img at bounding box center [588, 80] width 1298 height 1088
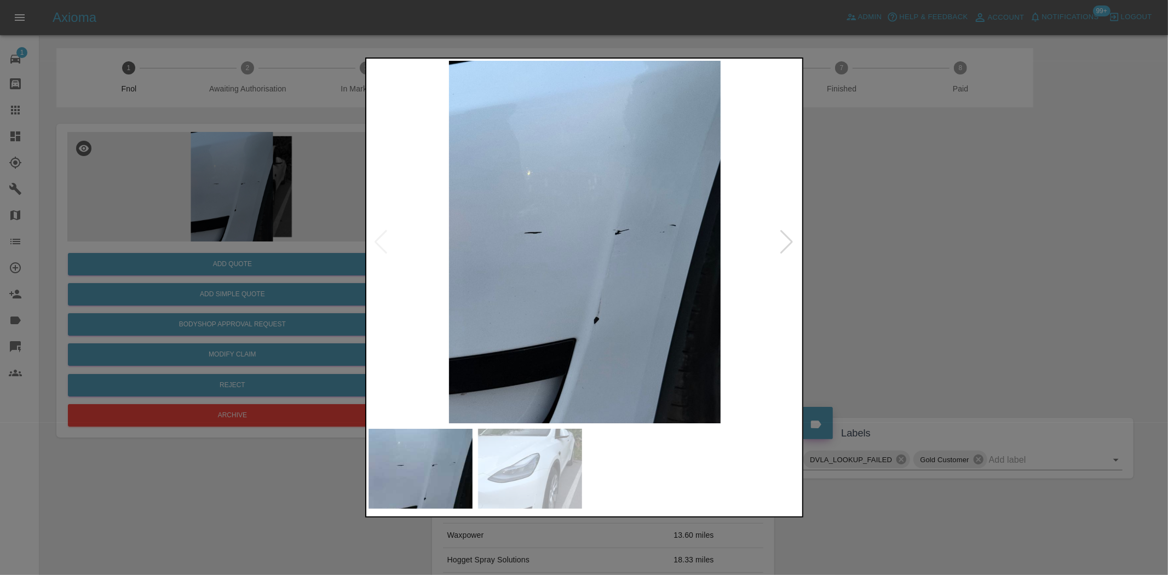
click at [631, 221] on img at bounding box center [584, 242] width 433 height 362
click at [627, 239] on img at bounding box center [584, 242] width 433 height 362
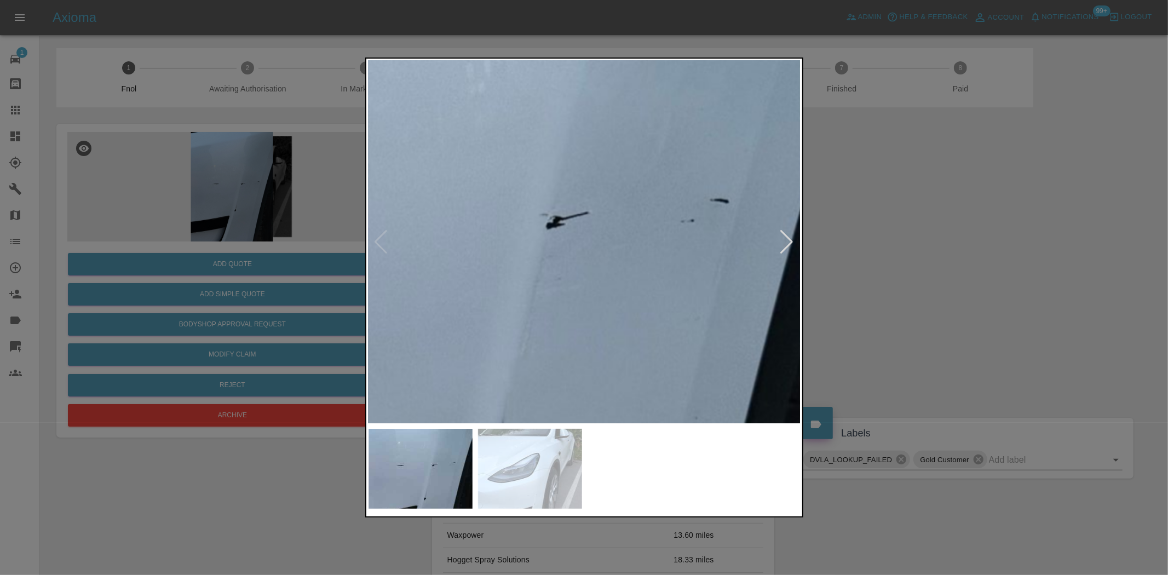
click at [637, 255] on img at bounding box center [455, 251] width 1298 height 1088
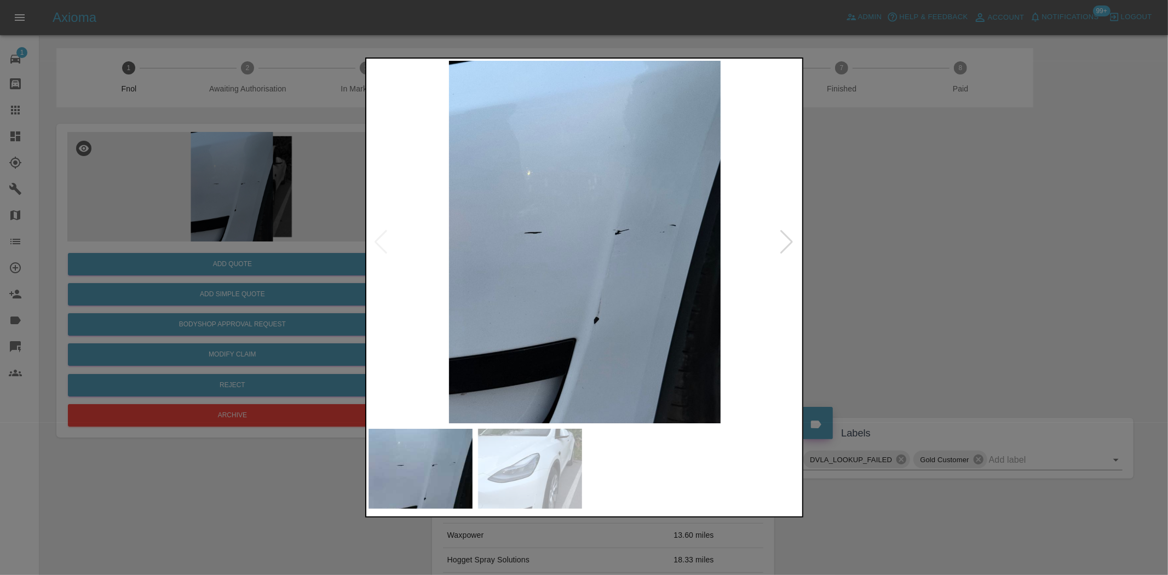
click at [555, 270] on img at bounding box center [584, 242] width 433 height 362
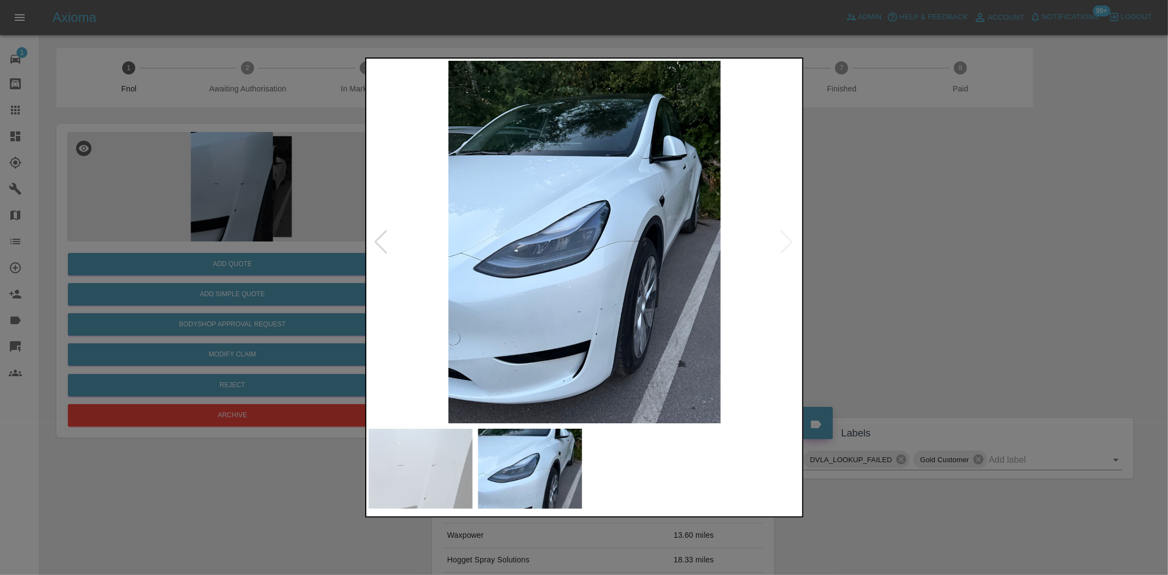
click at [577, 297] on img at bounding box center [584, 242] width 433 height 362
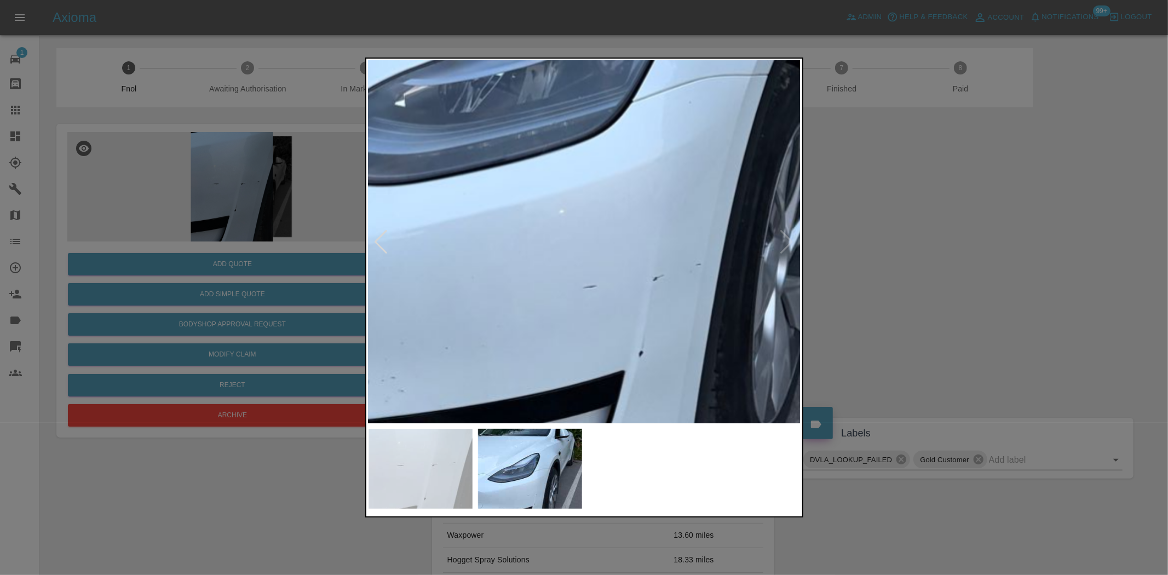
click at [584, 318] on img at bounding box center [605, 78] width 1298 height 1088
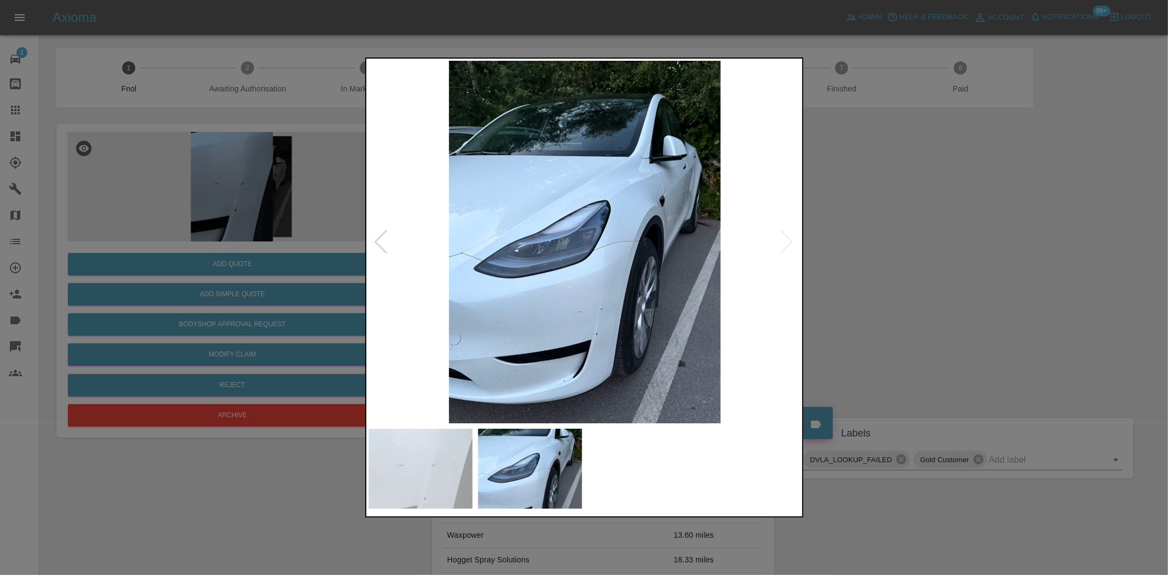
click at [222, 289] on div at bounding box center [584, 287] width 1168 height 575
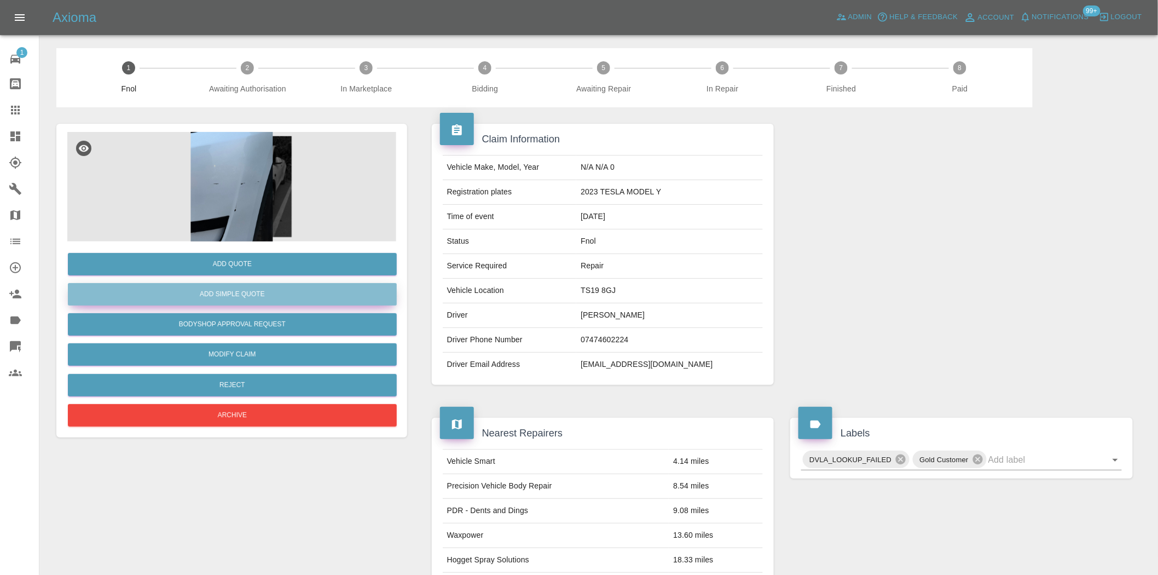
click at [227, 292] on button "Add Simple Quote" at bounding box center [232, 294] width 329 height 22
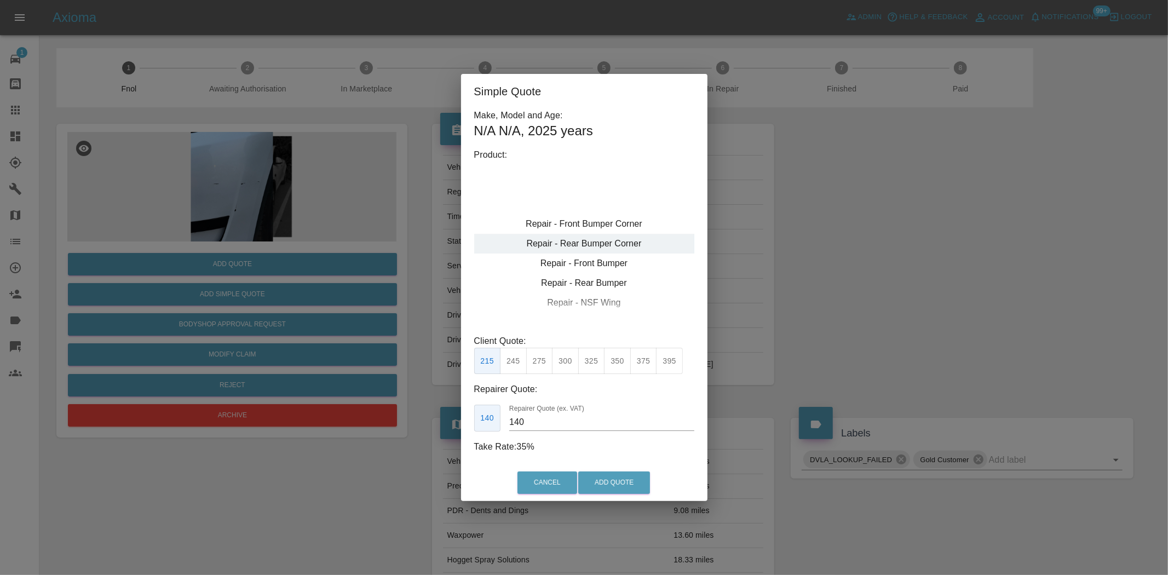
type input "120"
click at [603, 223] on div "Repair - Front Bumper Corner" at bounding box center [584, 224] width 220 height 20
click at [516, 359] on button "199" at bounding box center [513, 361] width 27 height 27
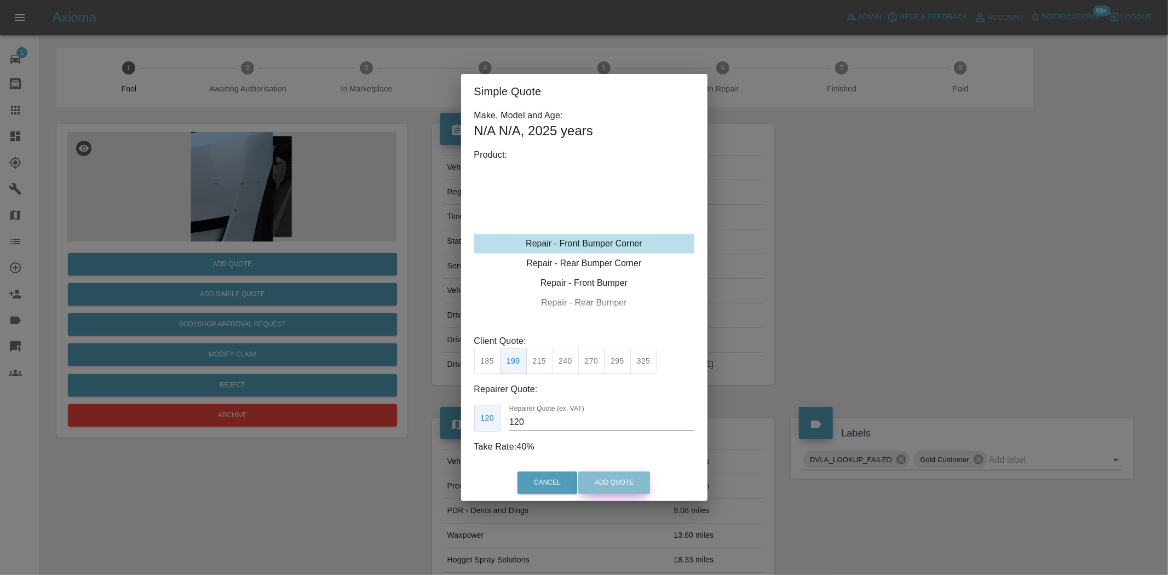
click at [634, 489] on button "Add Quote" at bounding box center [614, 482] width 72 height 22
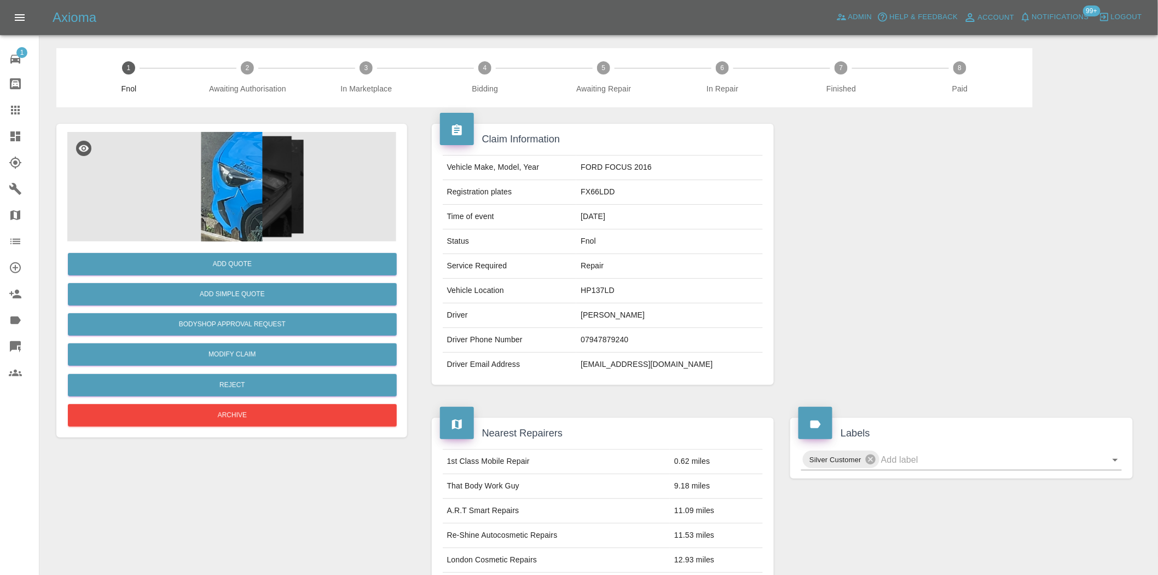
click at [247, 185] on img at bounding box center [231, 186] width 329 height 109
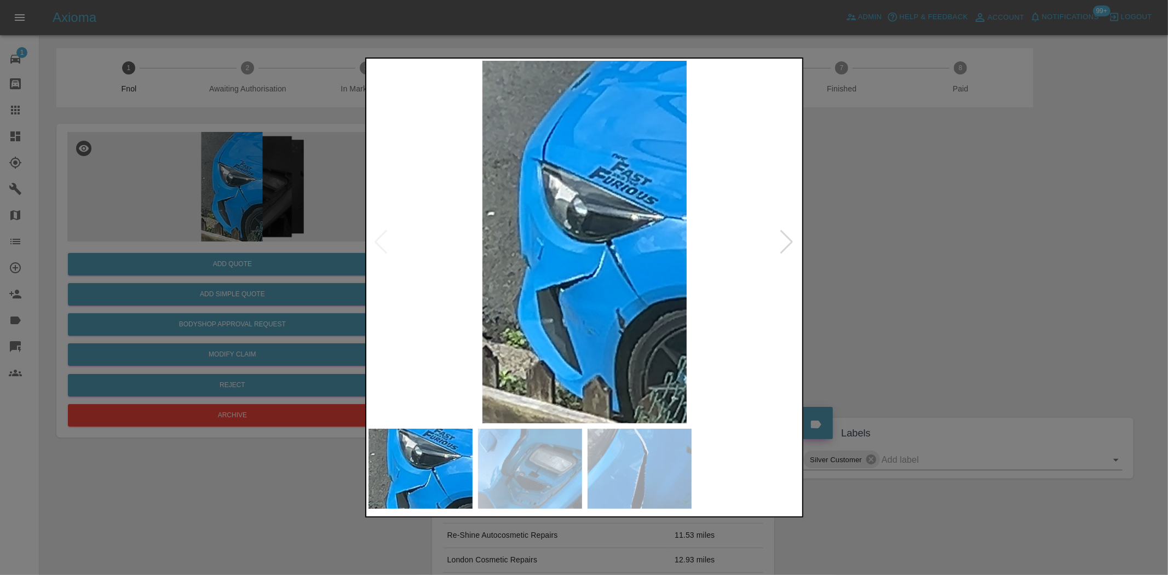
click at [595, 292] on img at bounding box center [584, 242] width 433 height 362
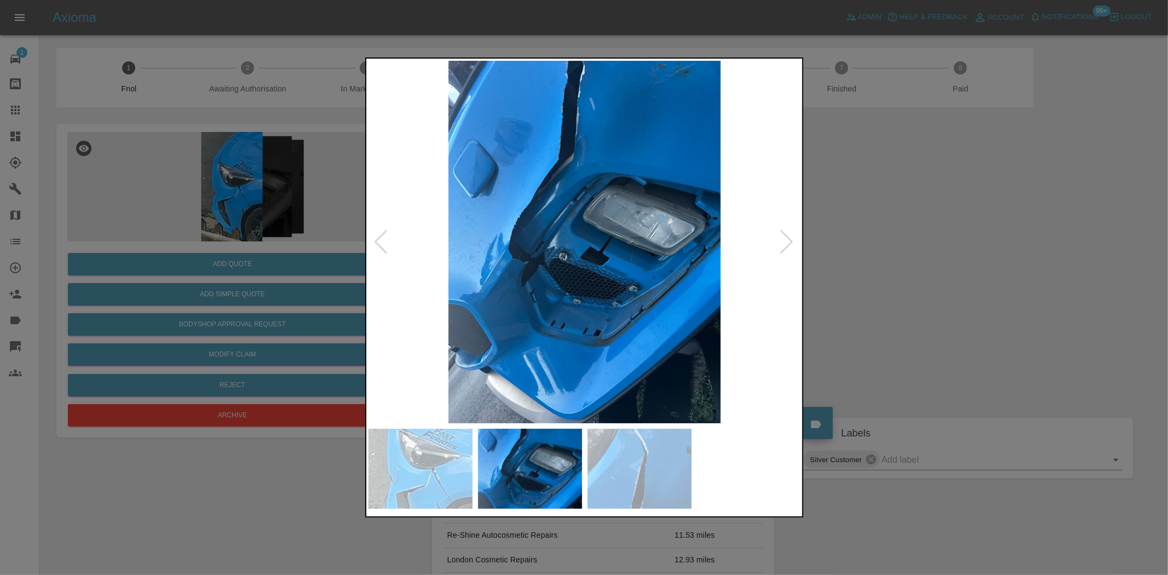
click at [528, 291] on img at bounding box center [584, 242] width 433 height 362
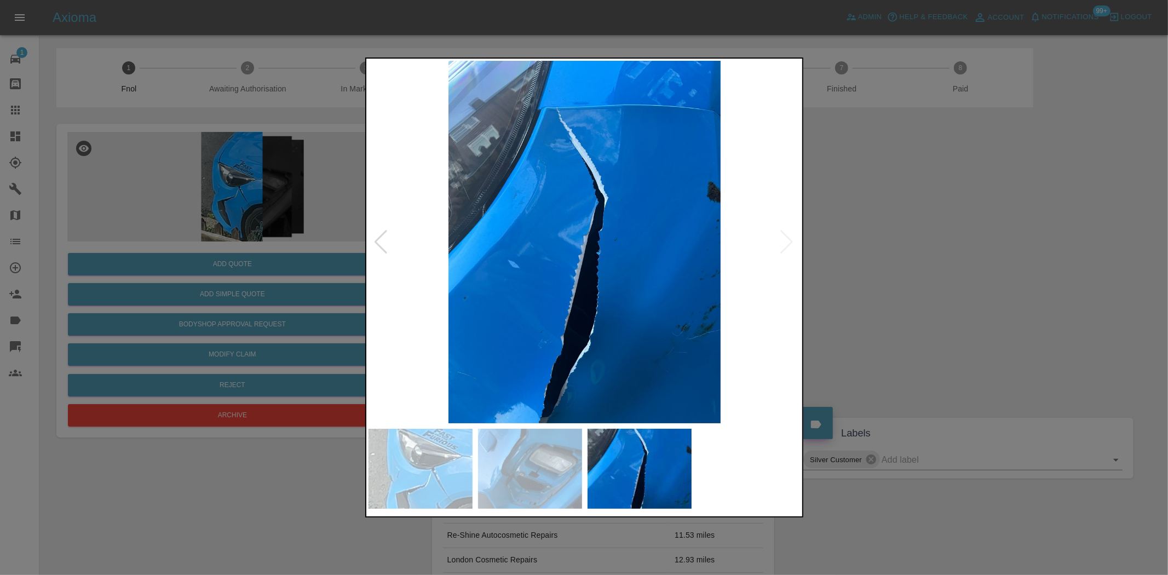
click at [236, 238] on div at bounding box center [584, 287] width 1168 height 575
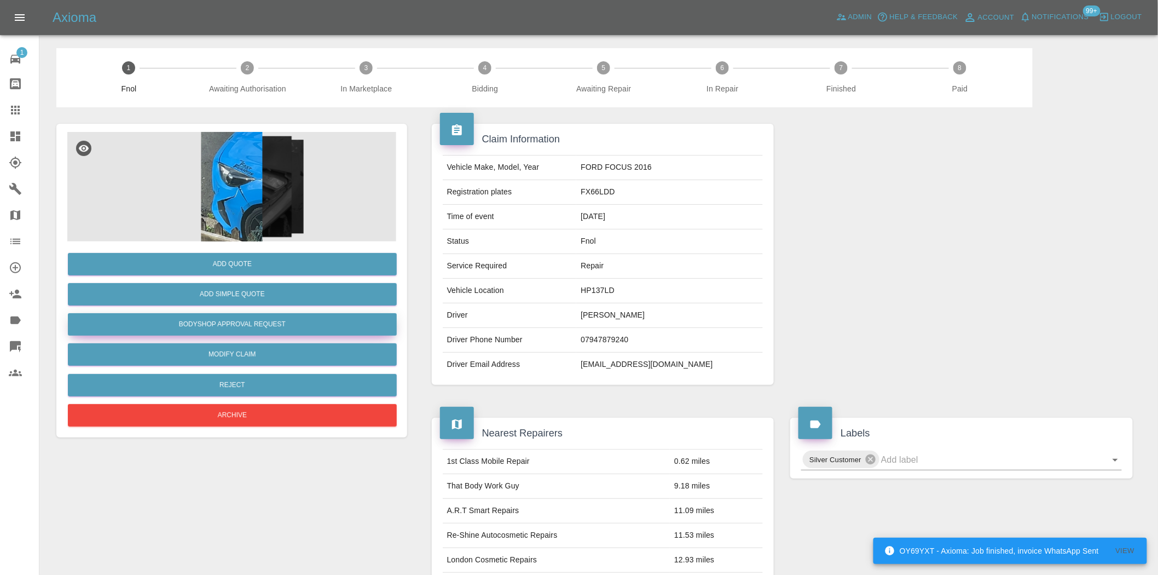
click at [266, 326] on button "Bodyshop Approval Request" at bounding box center [232, 324] width 329 height 22
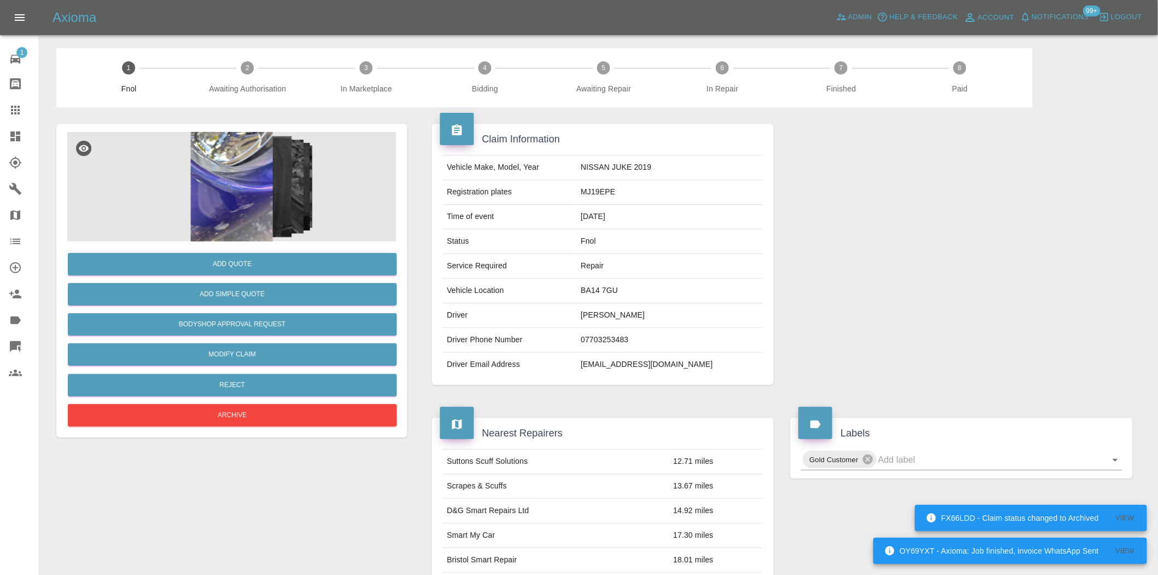
click at [241, 137] on img at bounding box center [231, 186] width 329 height 109
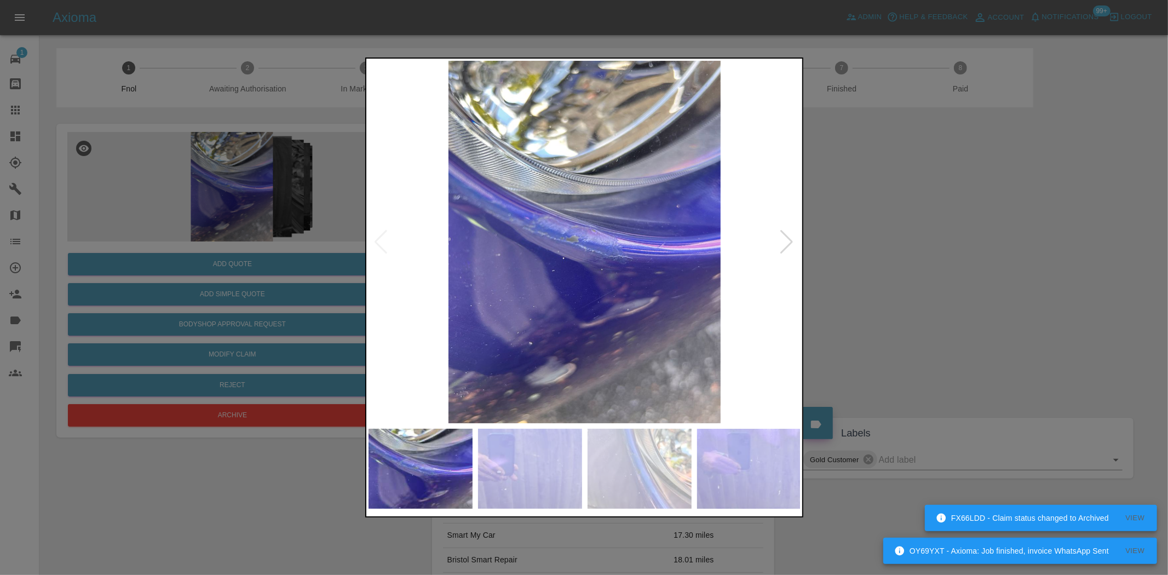
click at [500, 256] on img at bounding box center [584, 242] width 433 height 362
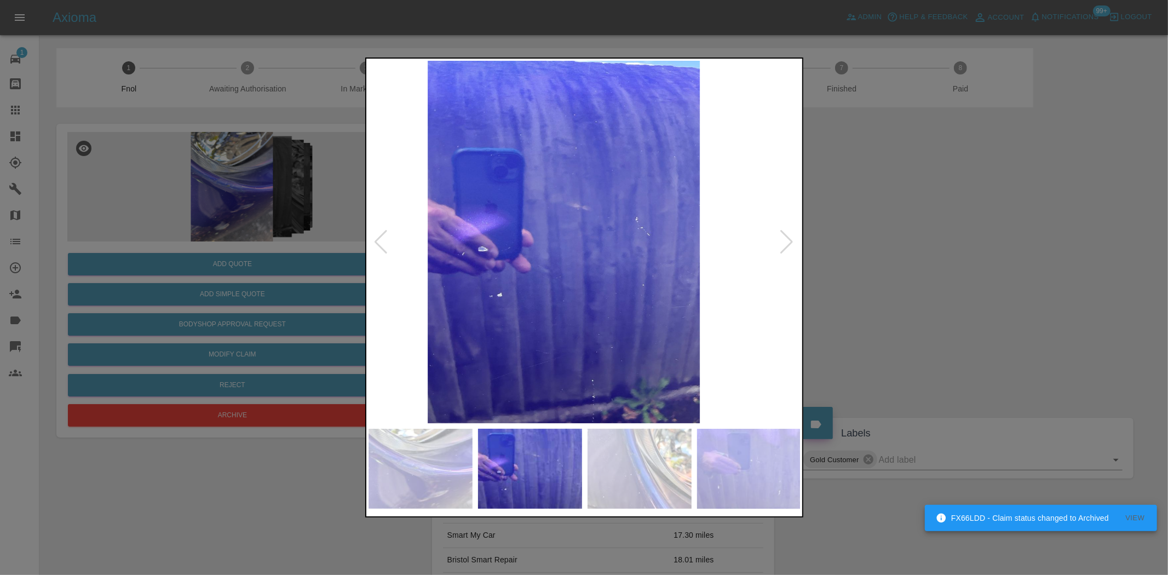
click at [512, 276] on img at bounding box center [564, 242] width 433 height 362
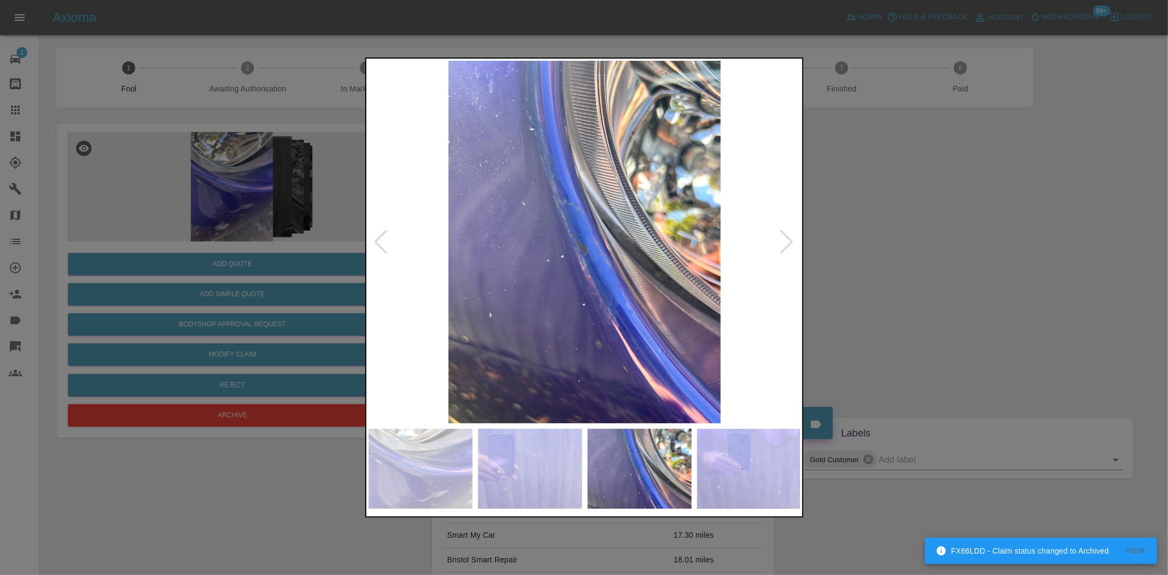
click at [440, 255] on img at bounding box center [584, 242] width 433 height 362
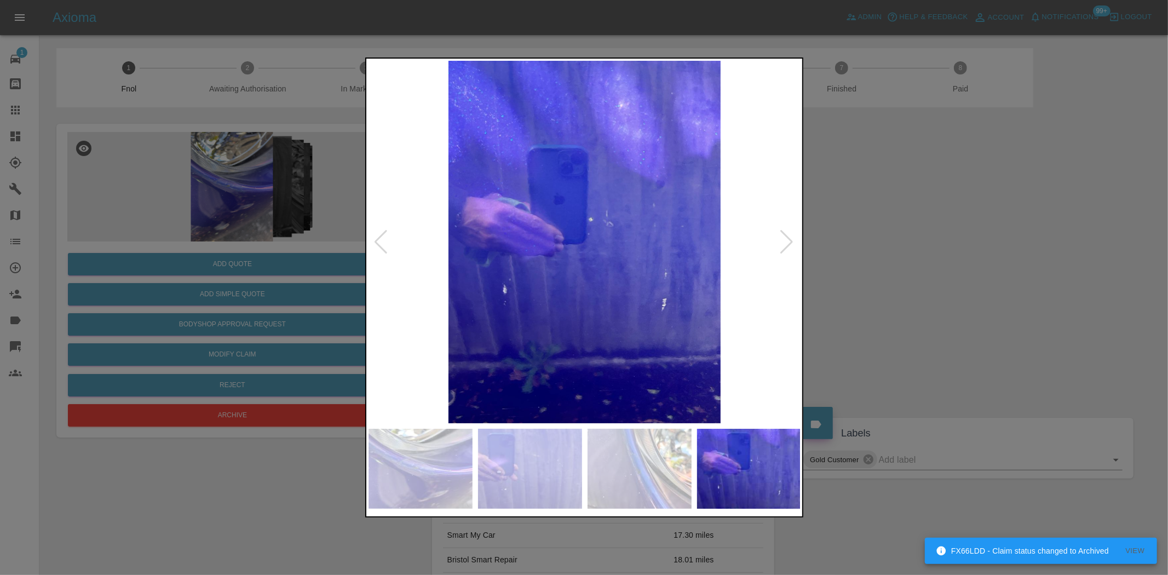
click at [343, 244] on div at bounding box center [584, 287] width 1168 height 575
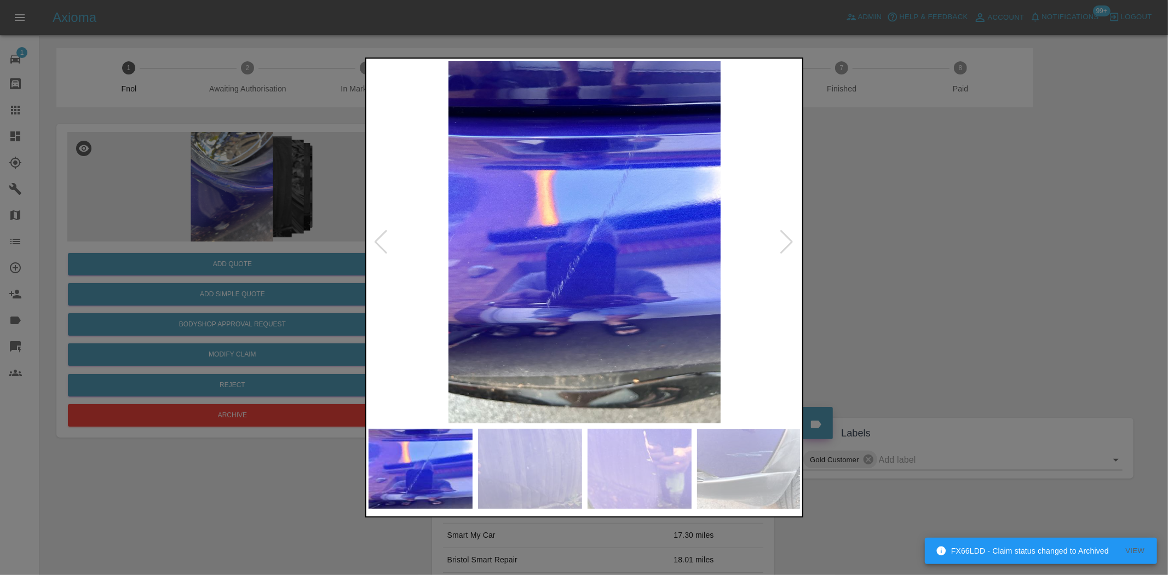
click at [237, 220] on div at bounding box center [584, 287] width 1168 height 575
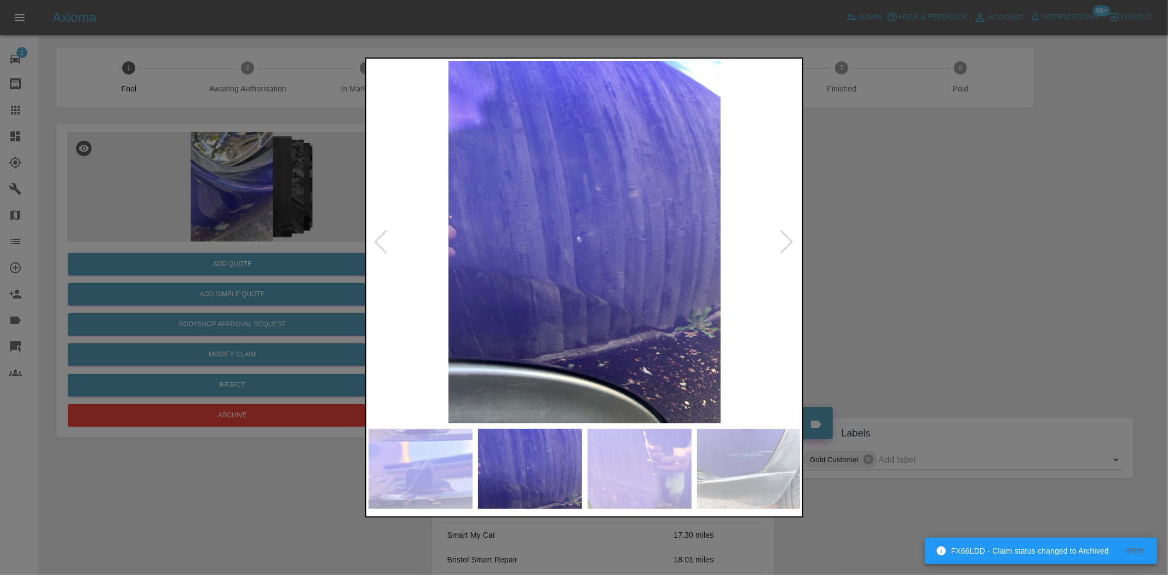
click at [241, 235] on div at bounding box center [584, 287] width 1168 height 575
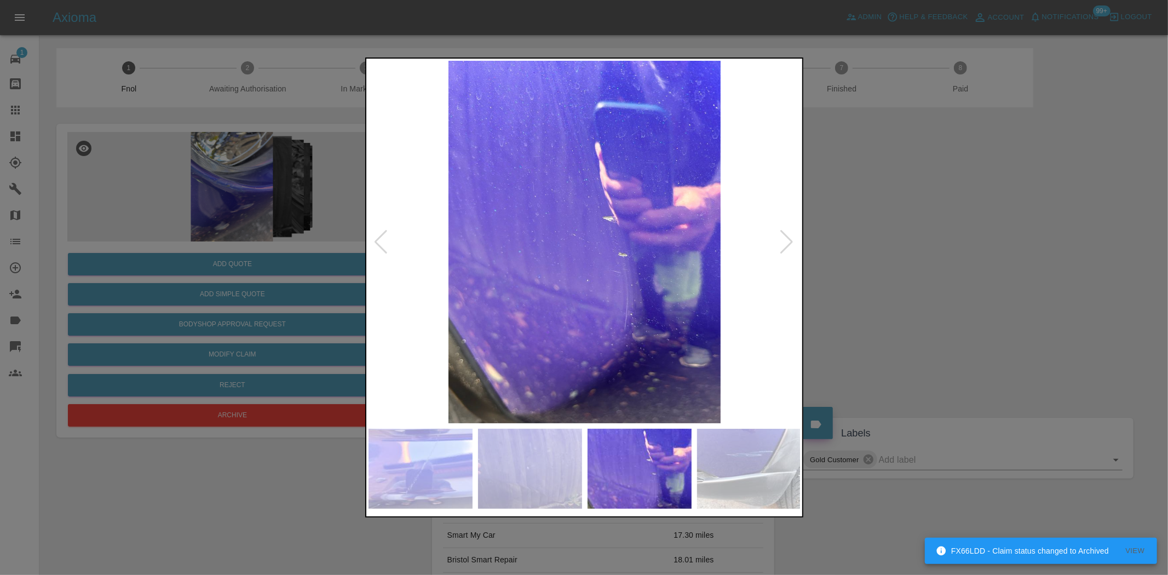
click at [249, 216] on div at bounding box center [584, 287] width 1168 height 575
